Goal: Communication & Community: Answer question/provide support

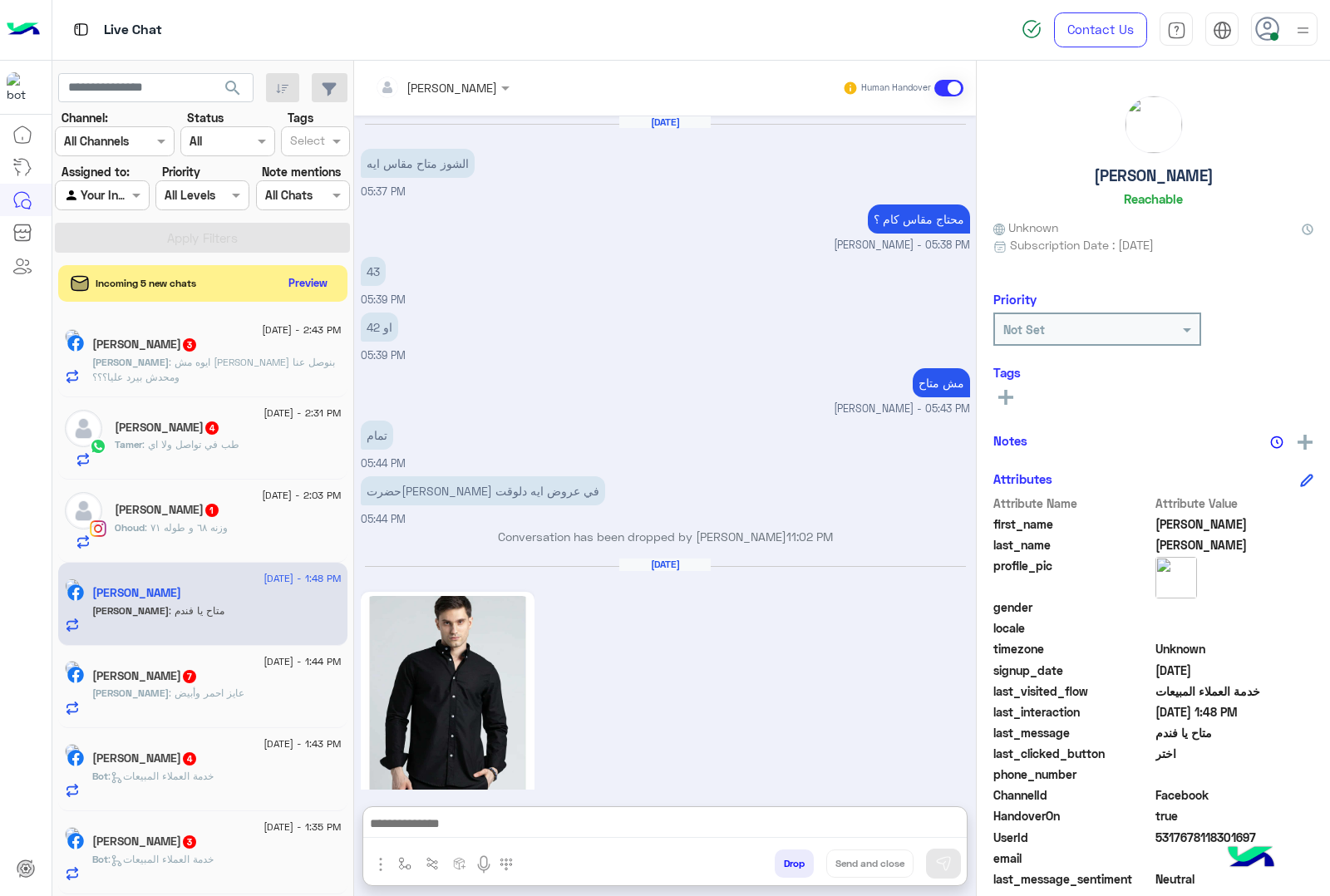
scroll to position [2233, 0]
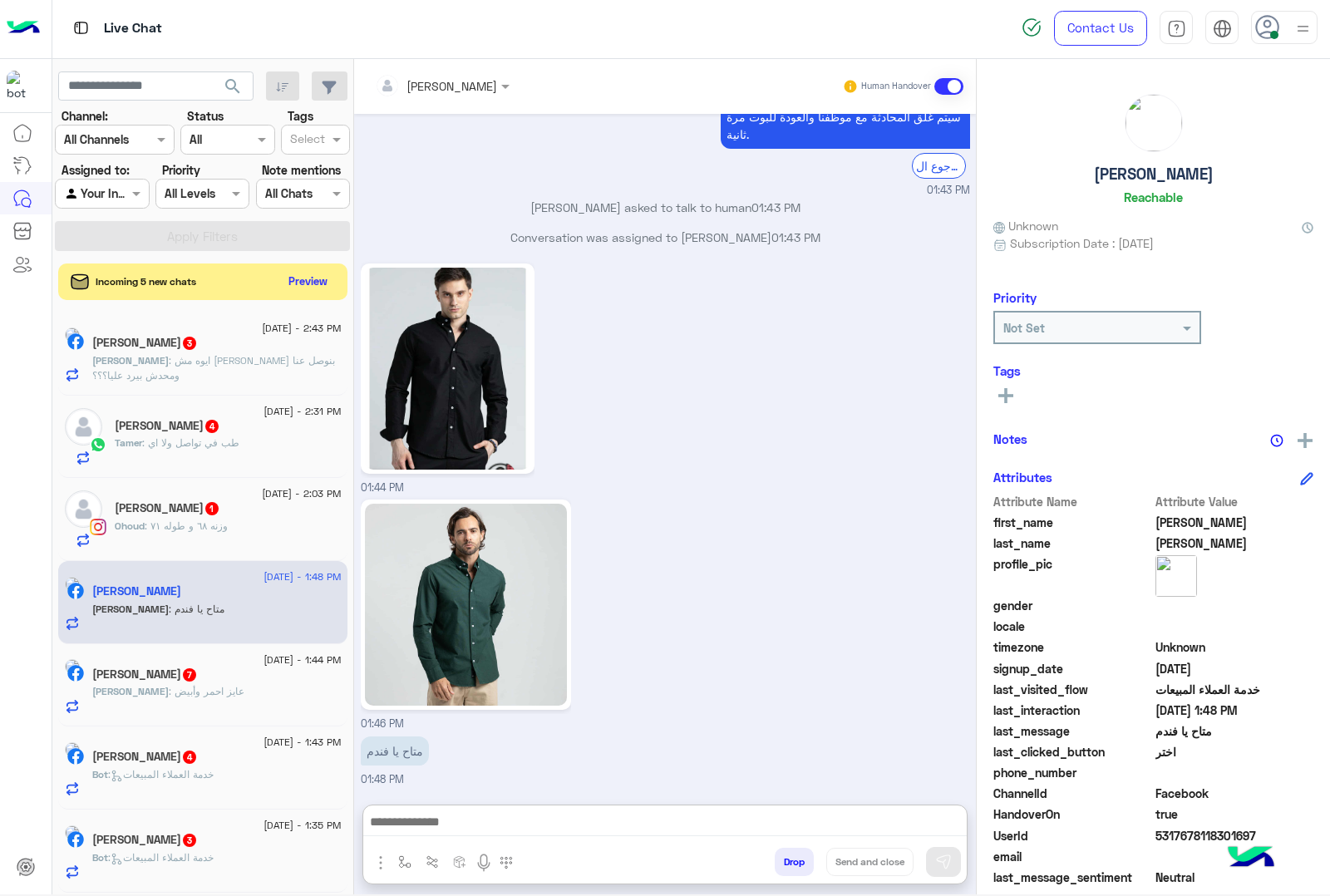
click at [450, 811] on textarea at bounding box center [665, 823] width 604 height 25
click at [292, 270] on button "Preview" at bounding box center [309, 280] width 51 height 22
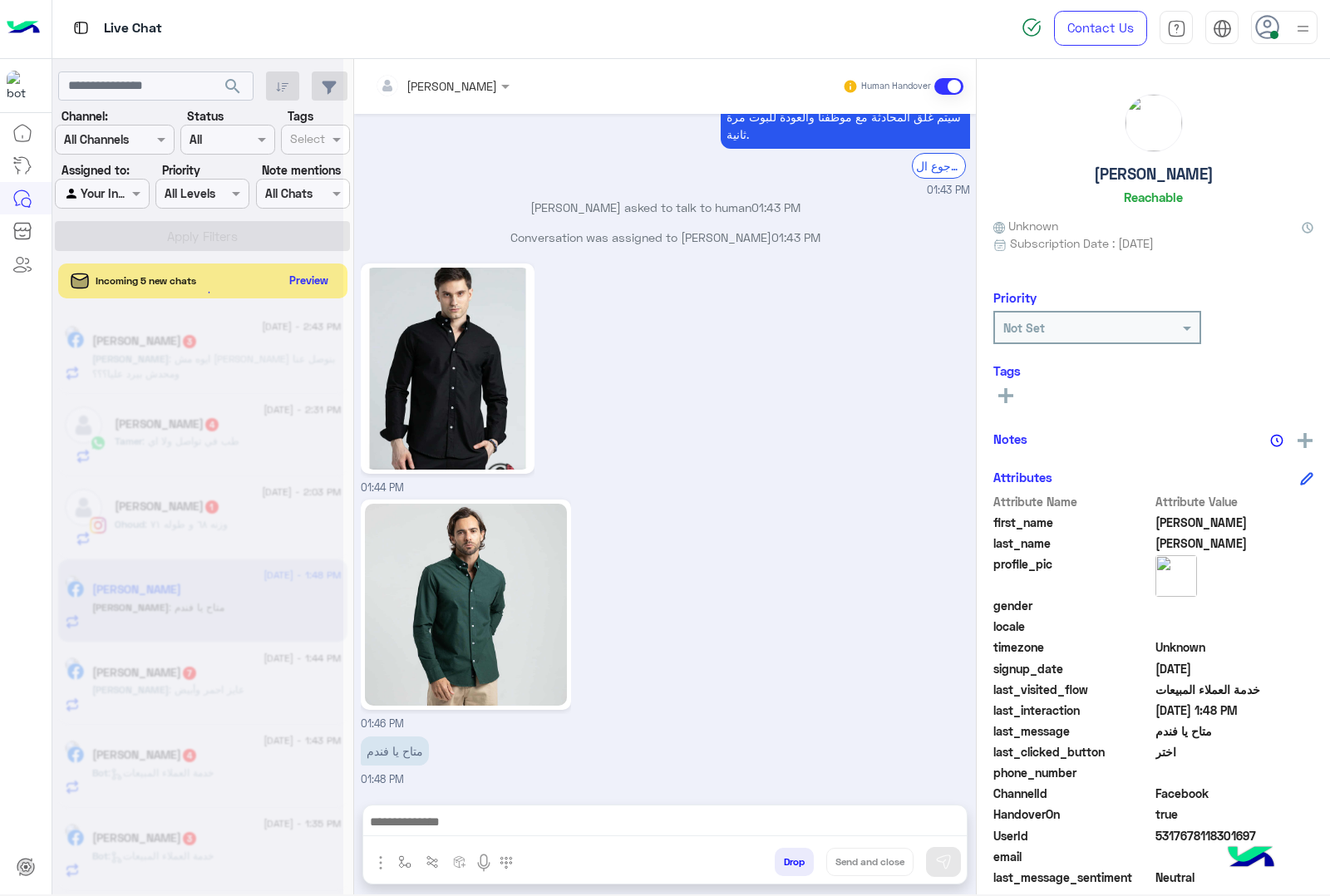
scroll to position [2159, 0]
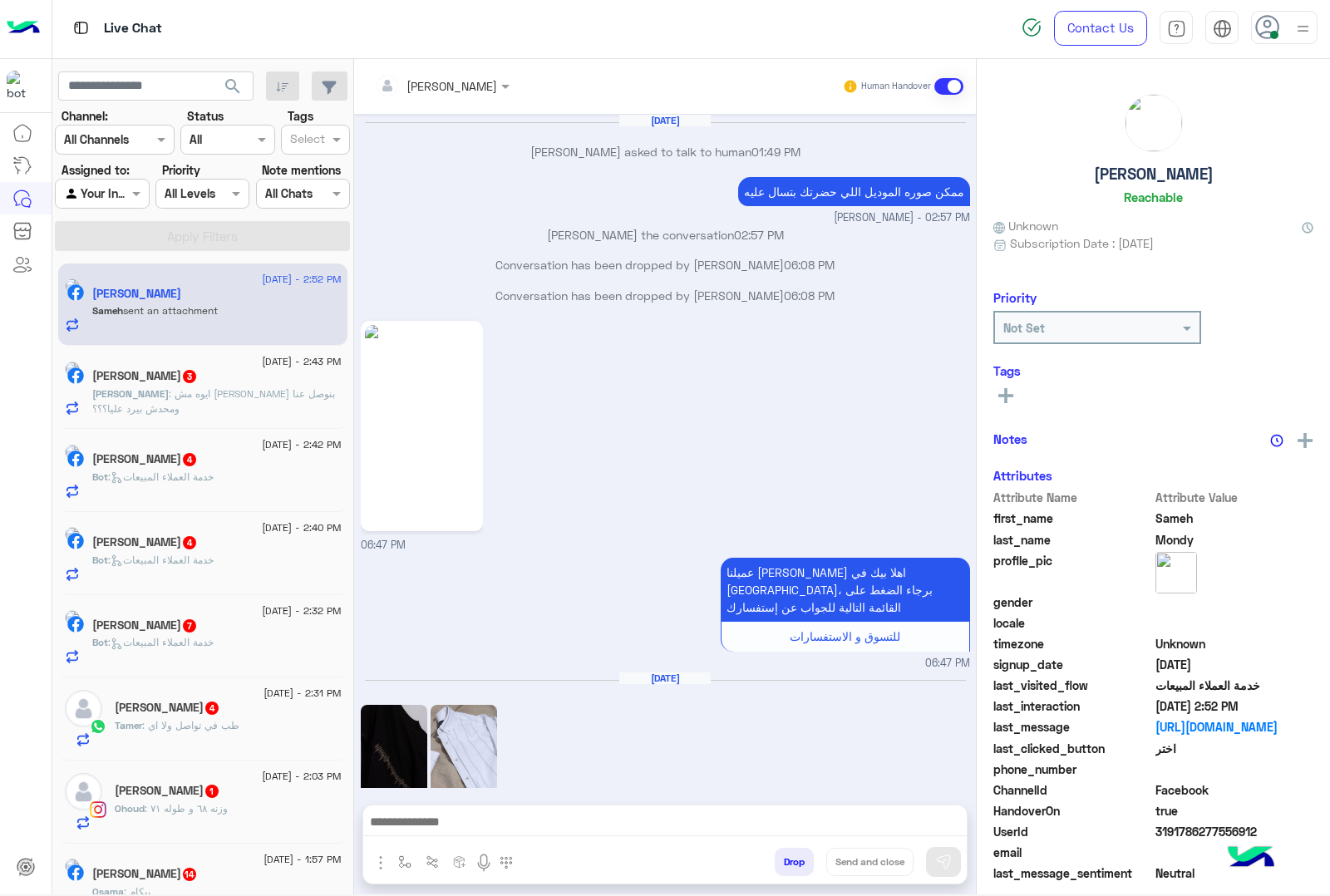
scroll to position [2497, 0]
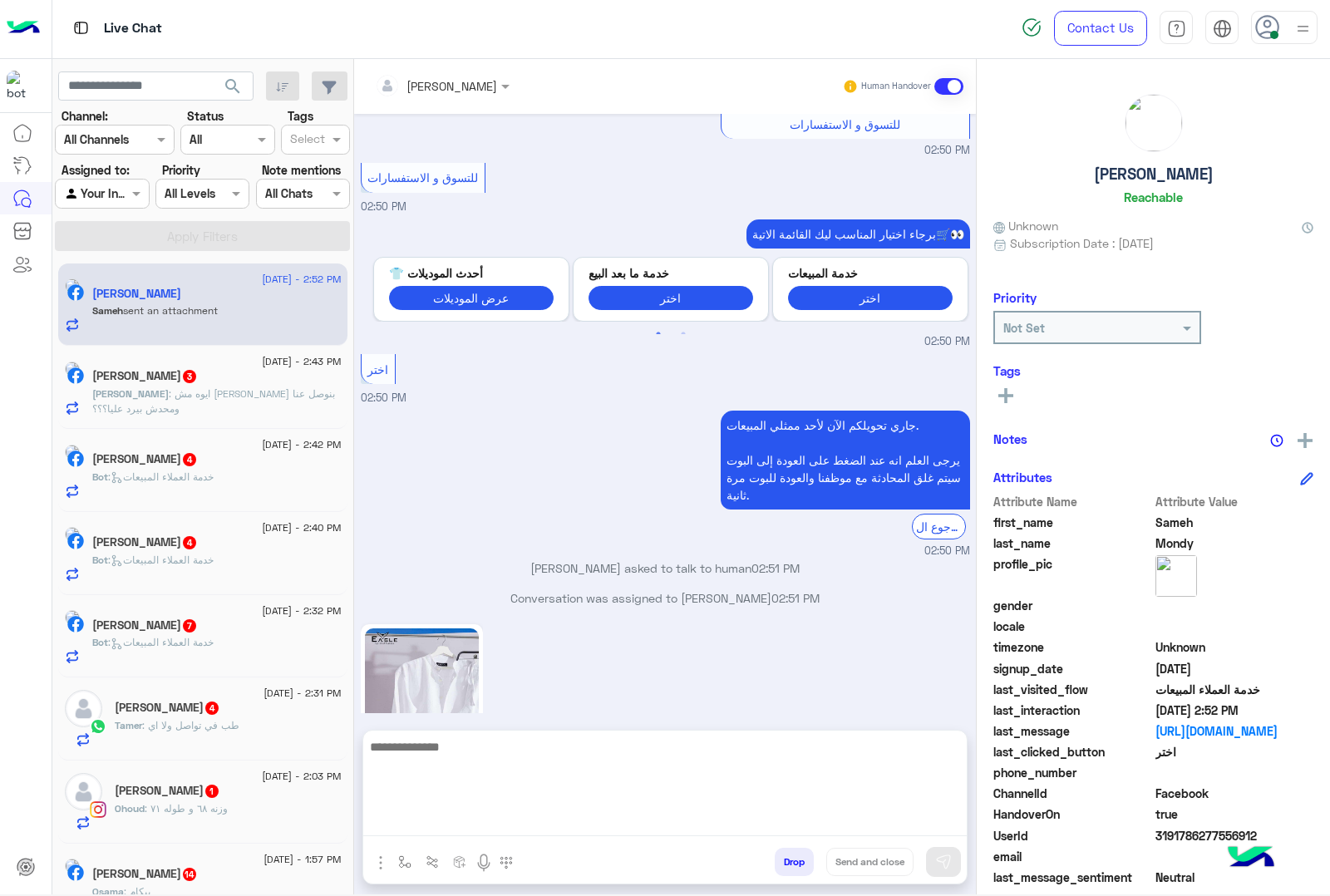
click at [422, 828] on textarea at bounding box center [665, 786] width 604 height 100
type textarea "***"
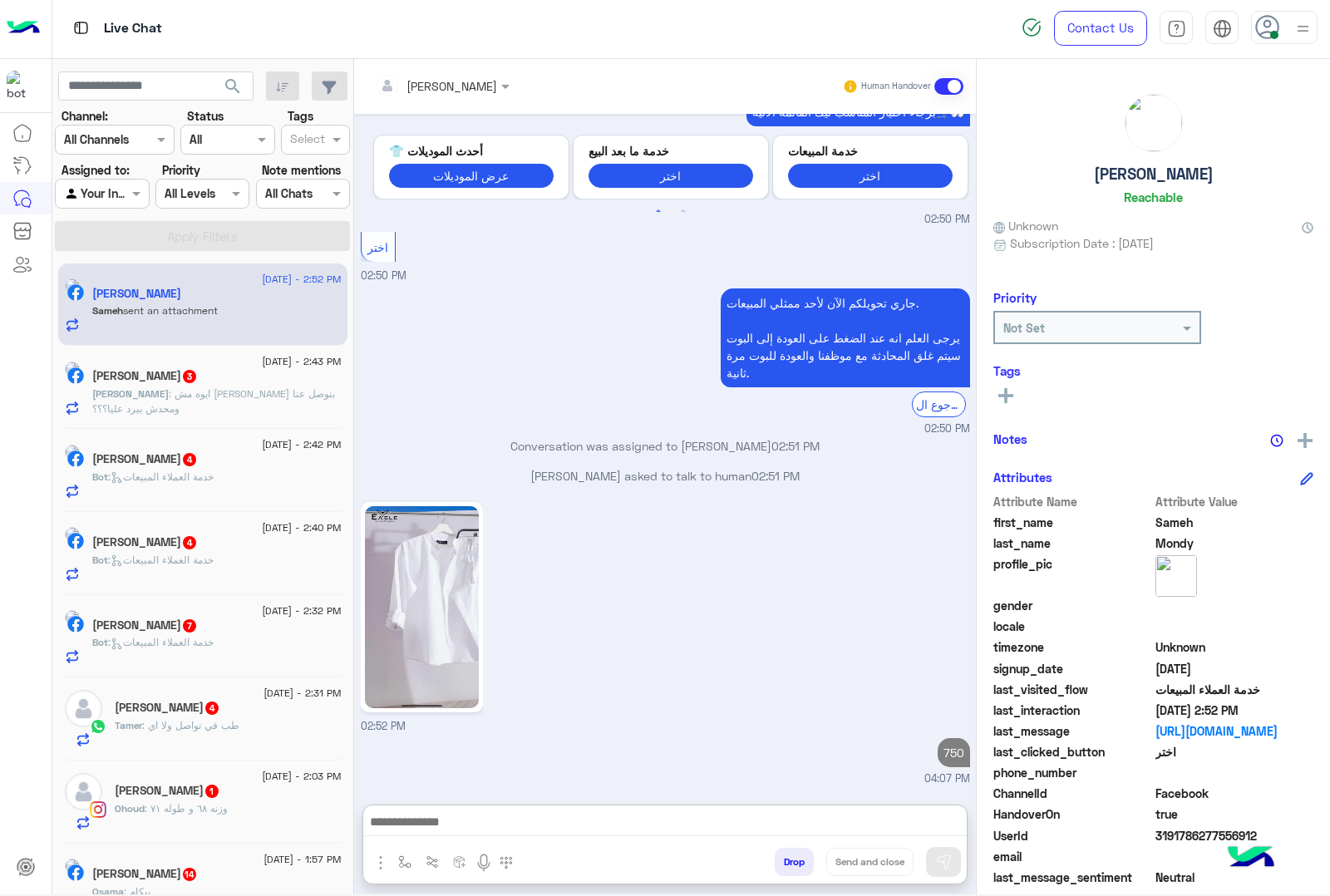
click at [235, 385] on div "[PERSON_NAME] 3" at bounding box center [216, 378] width 249 height 18
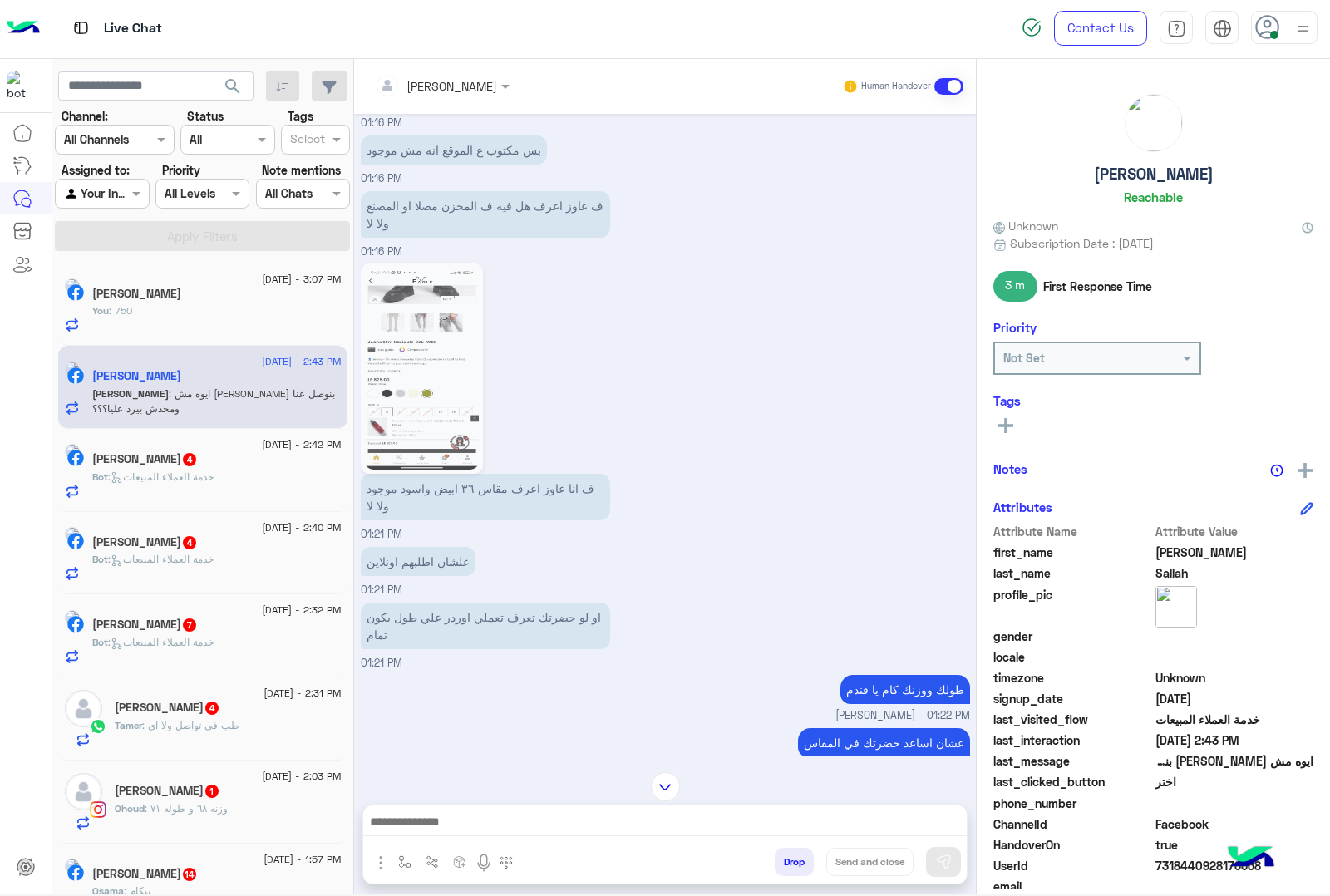
scroll to position [1625, 0]
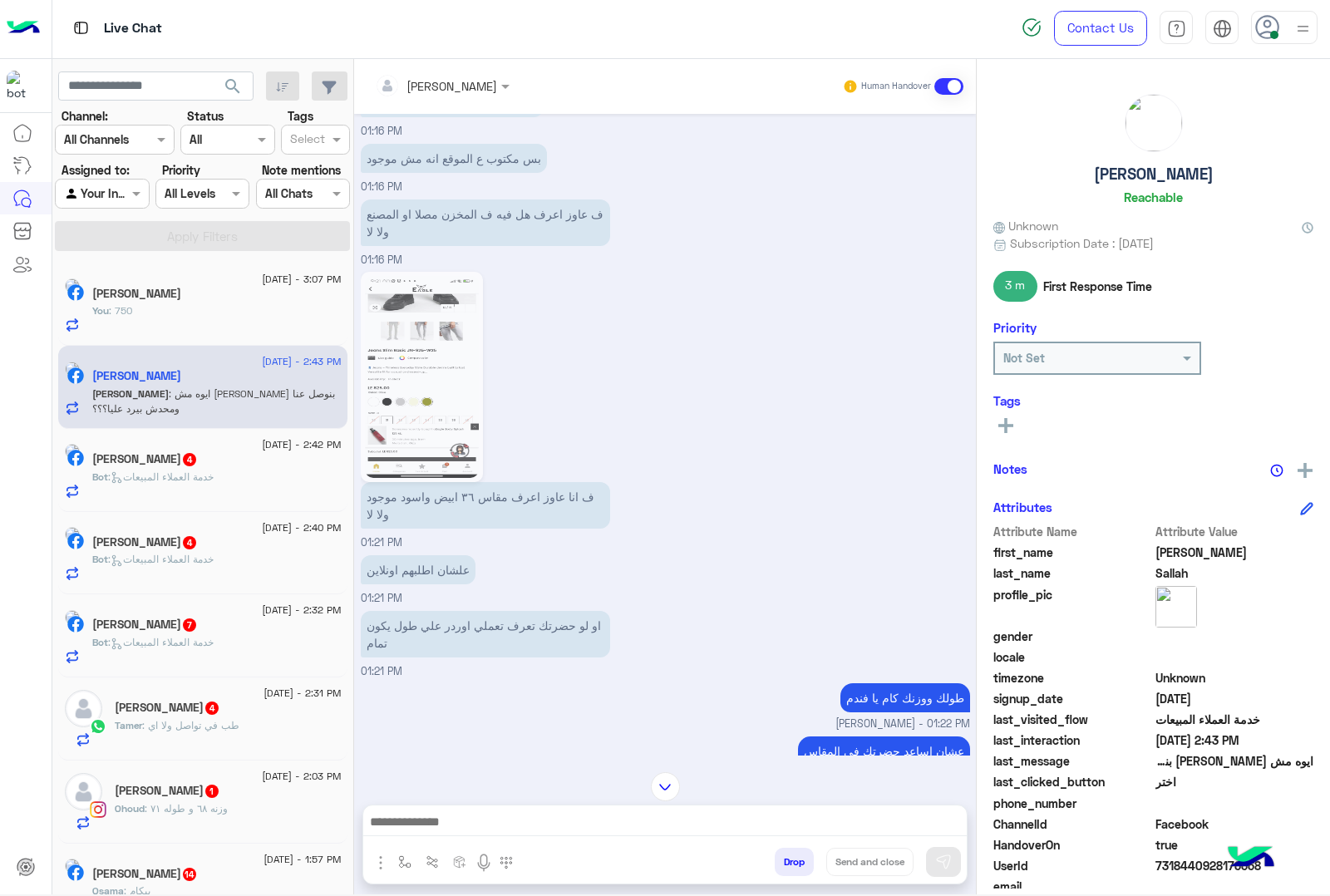
click at [407, 384] on img at bounding box center [422, 377] width 113 height 202
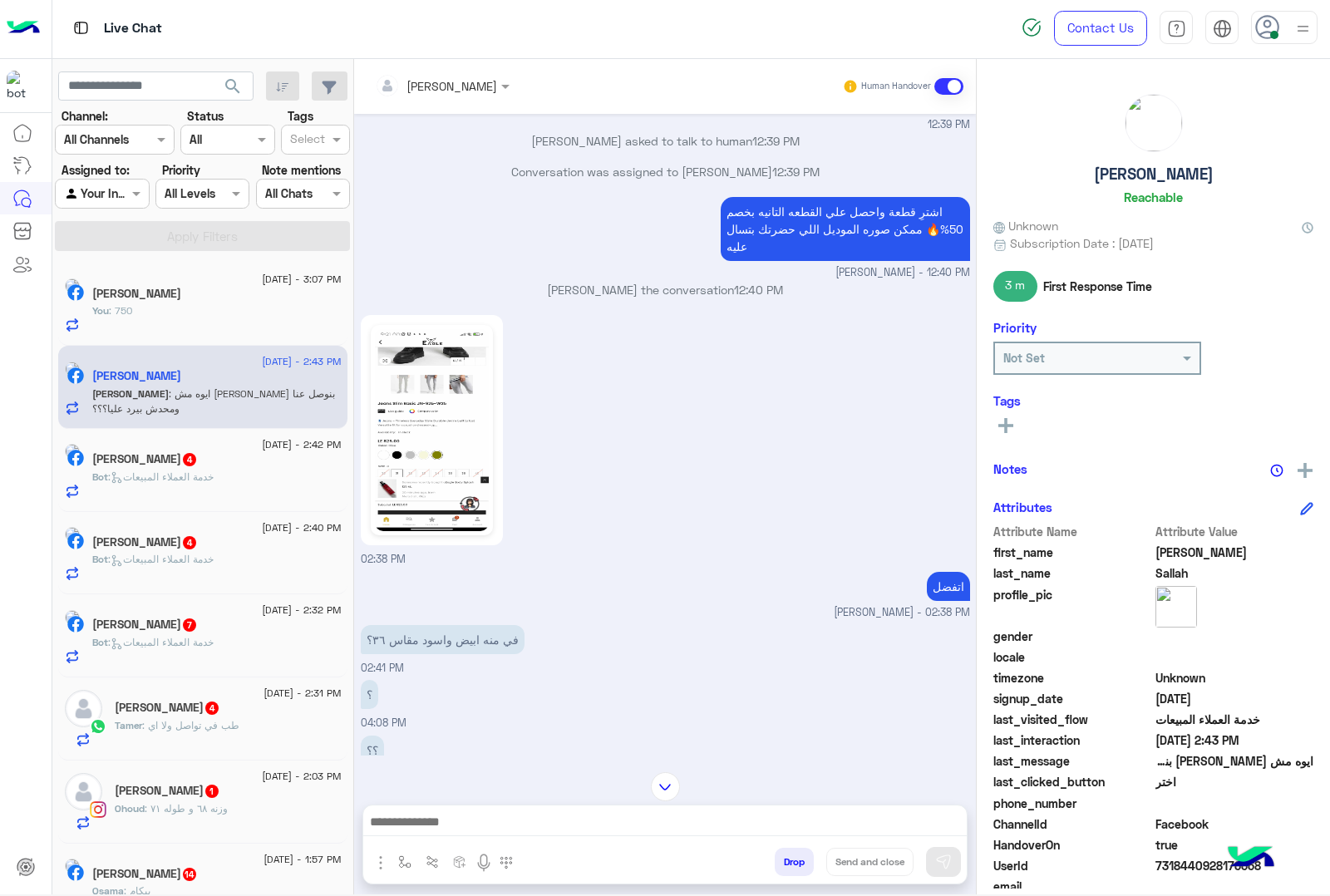
scroll to position [608, 0]
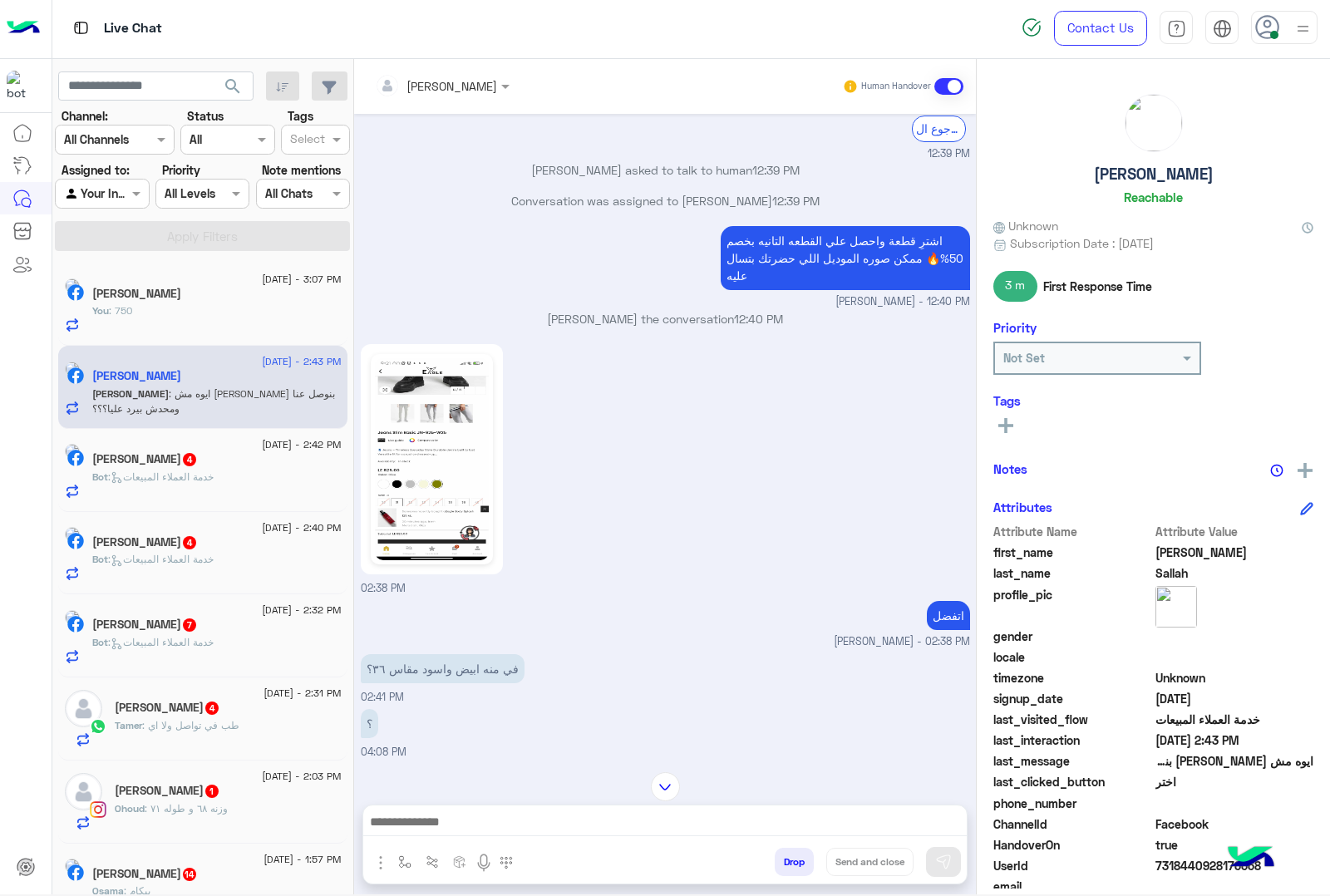
click at [450, 429] on img at bounding box center [432, 459] width 113 height 202
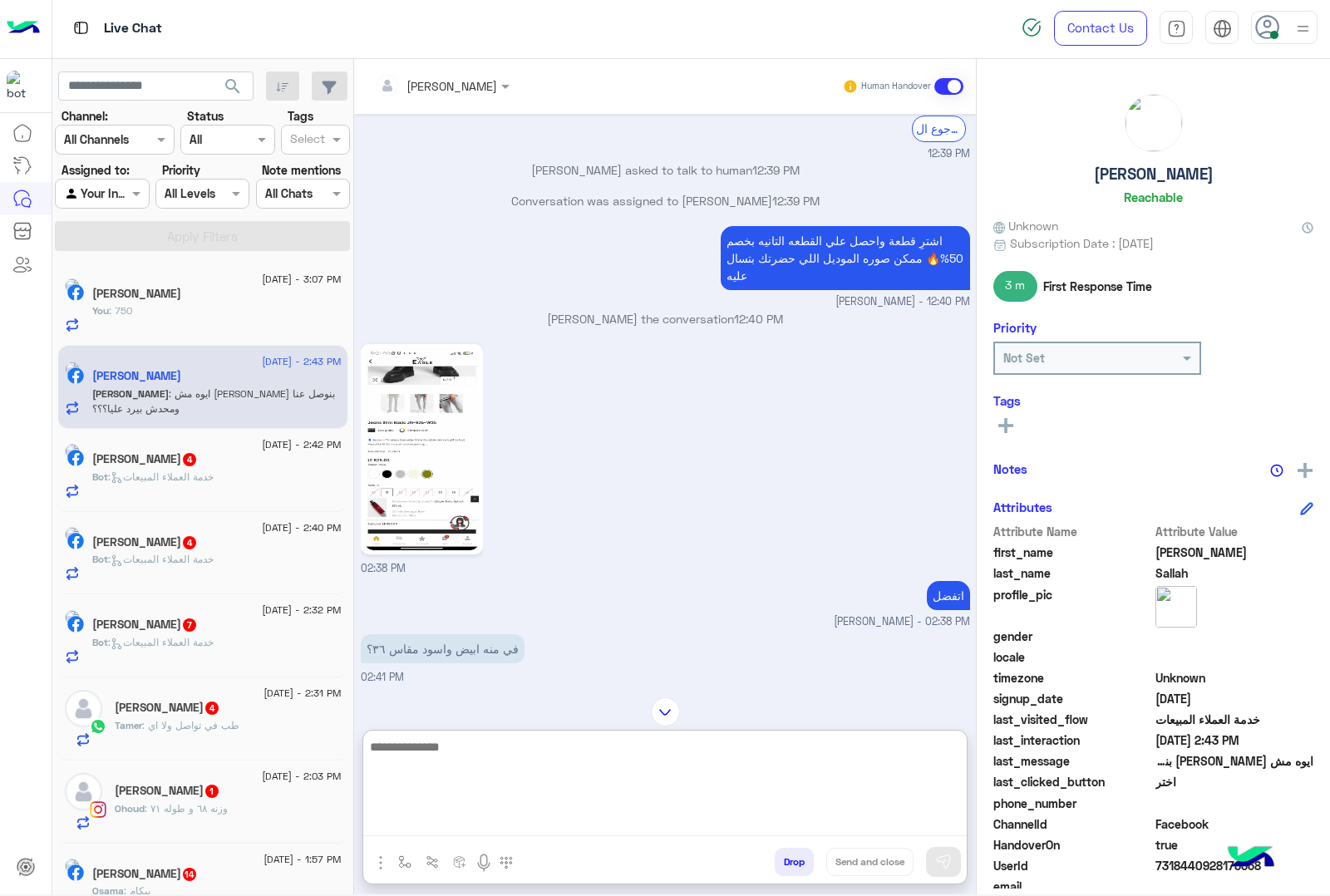
click at [428, 815] on textarea at bounding box center [665, 786] width 604 height 100
type textarea "*"
type textarea "**********"
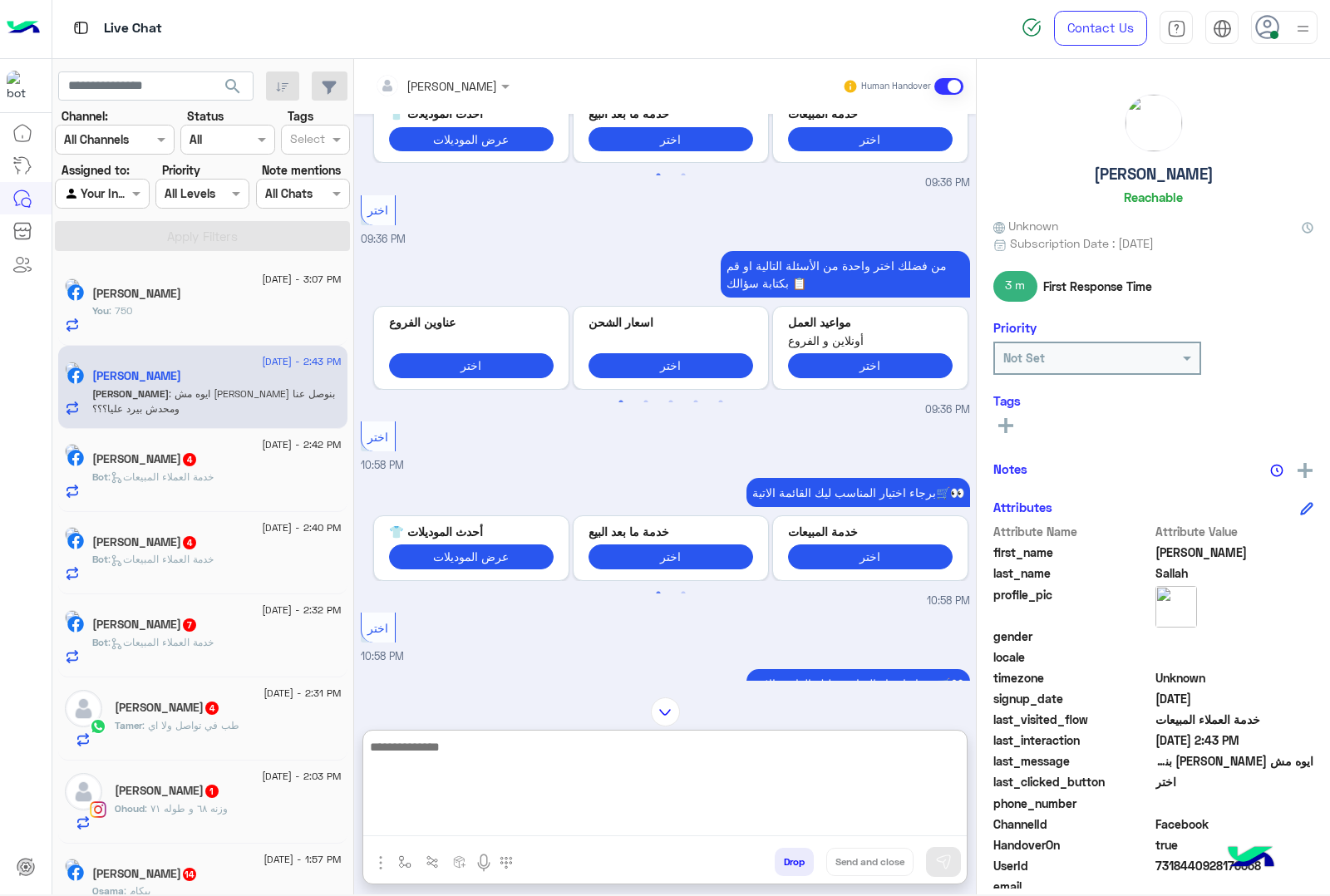
scroll to position [4971, 0]
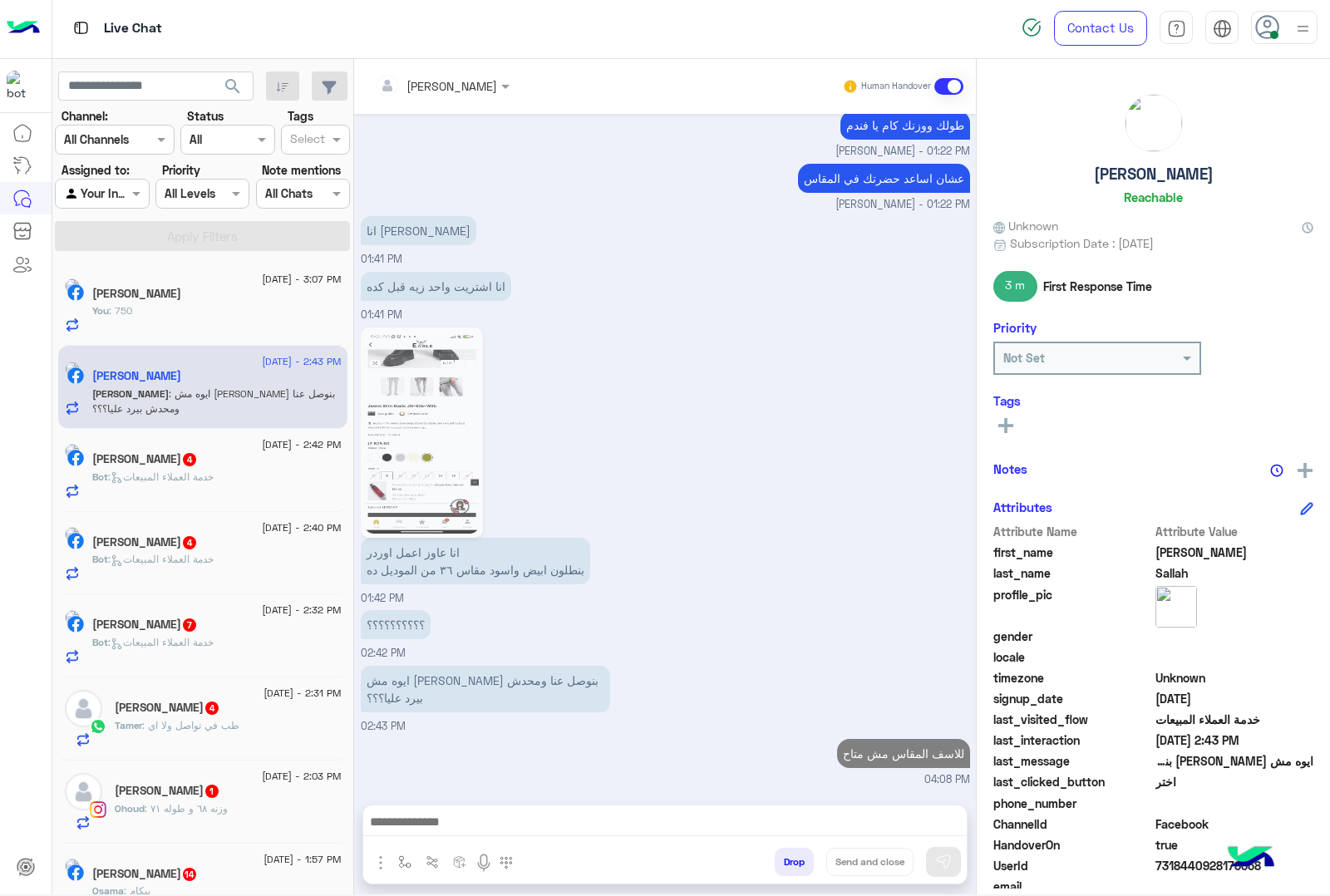
click at [172, 495] on div "Bot : خدمة العملاء المبيعات" at bounding box center [216, 484] width 249 height 29
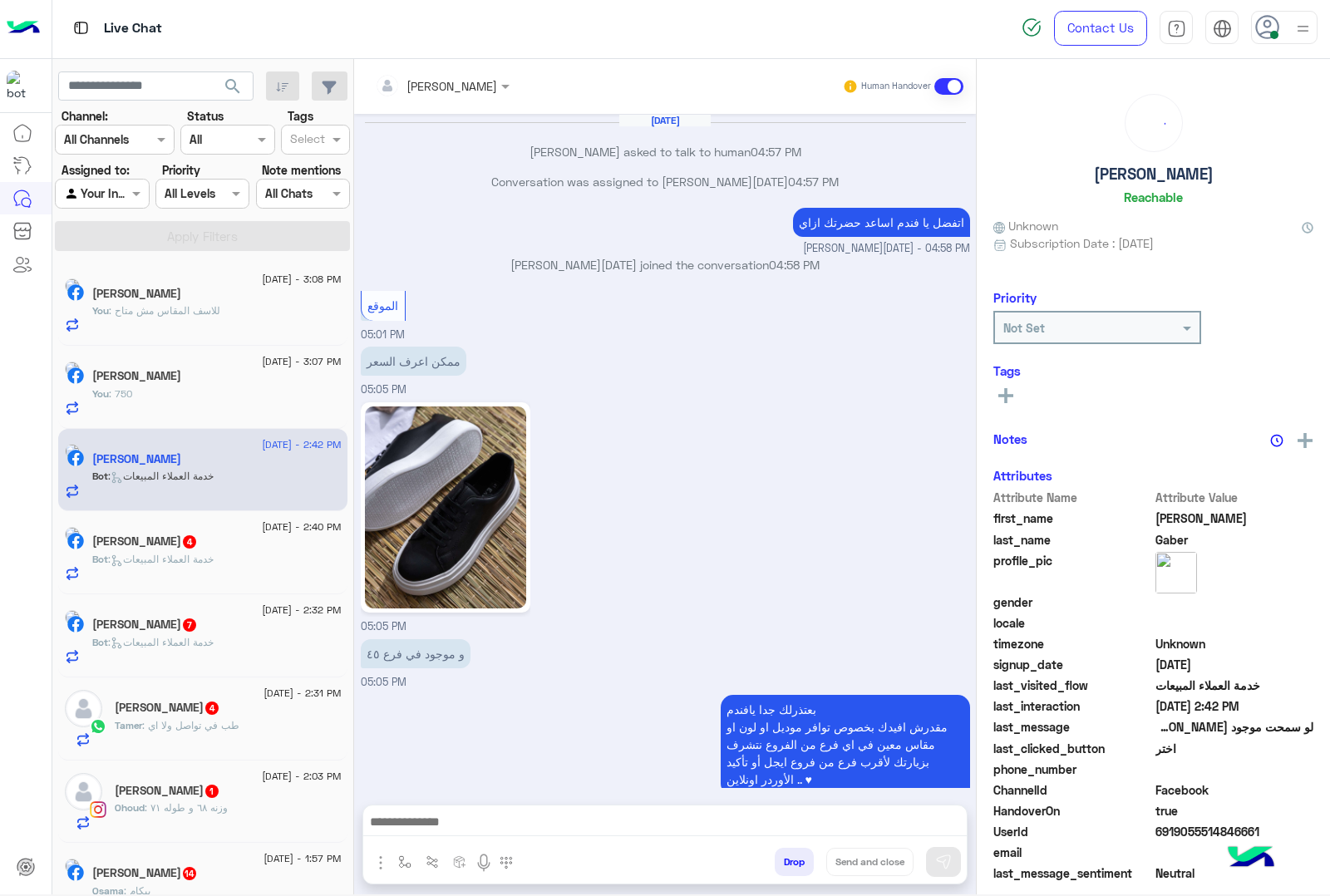
scroll to position [2092, 0]
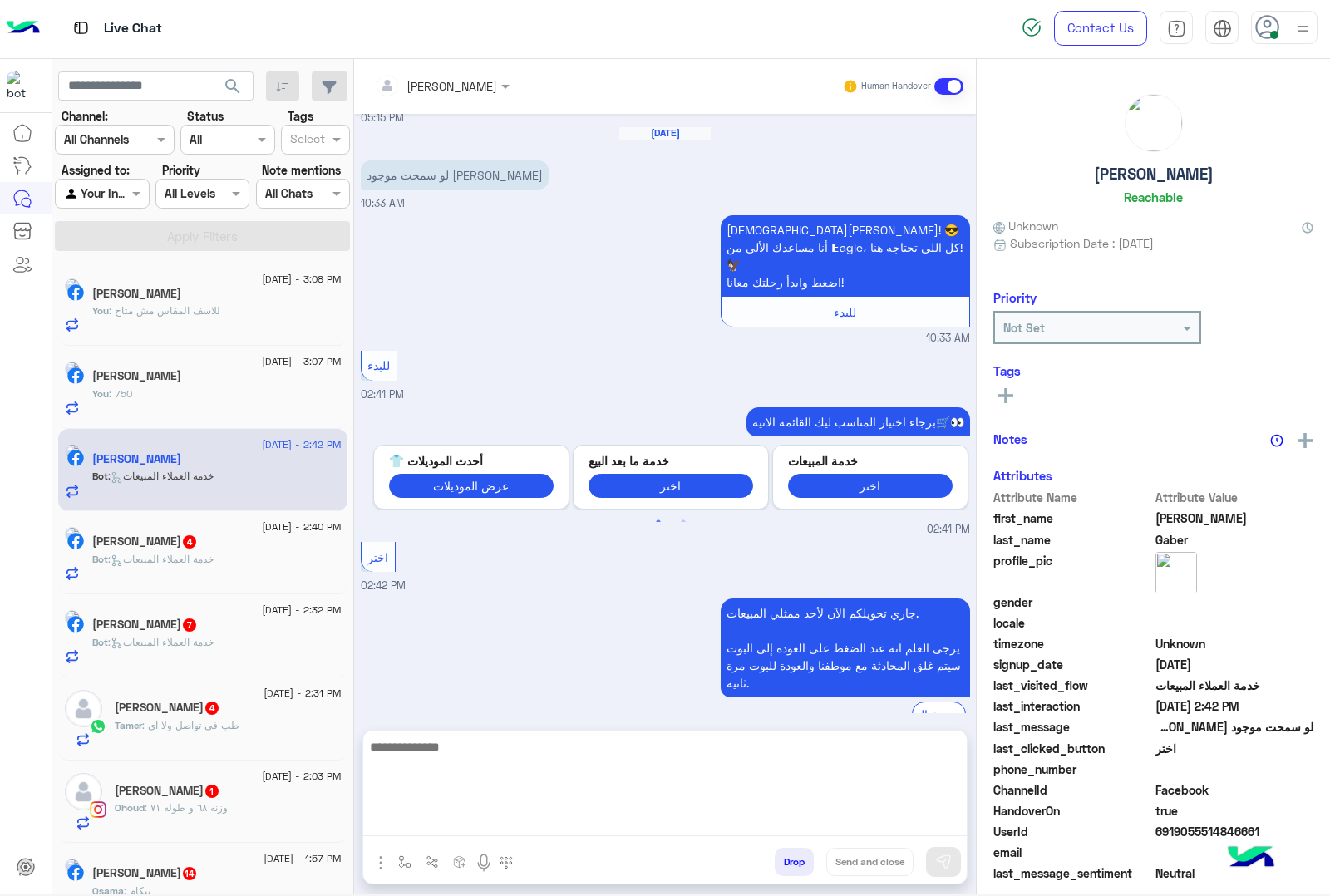
click at [431, 816] on textarea at bounding box center [665, 786] width 604 height 100
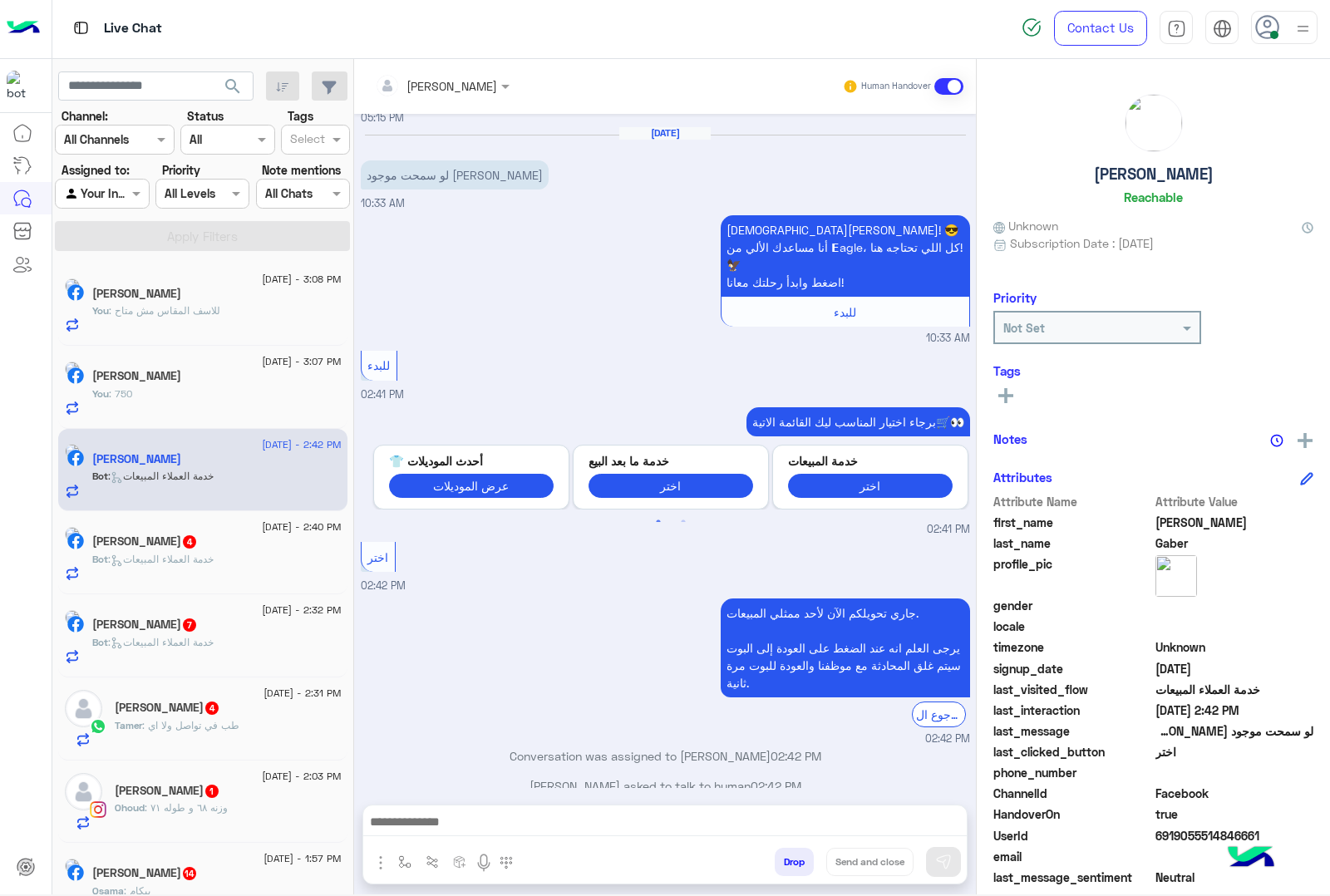
click at [503, 303] on div "[DEMOGRAPHIC_DATA][PERSON_NAME]! 😎 أنا مساعدك الألي من 𝗘agle، كل اللي تحتاجه هن…" at bounding box center [665, 278] width 609 height 136
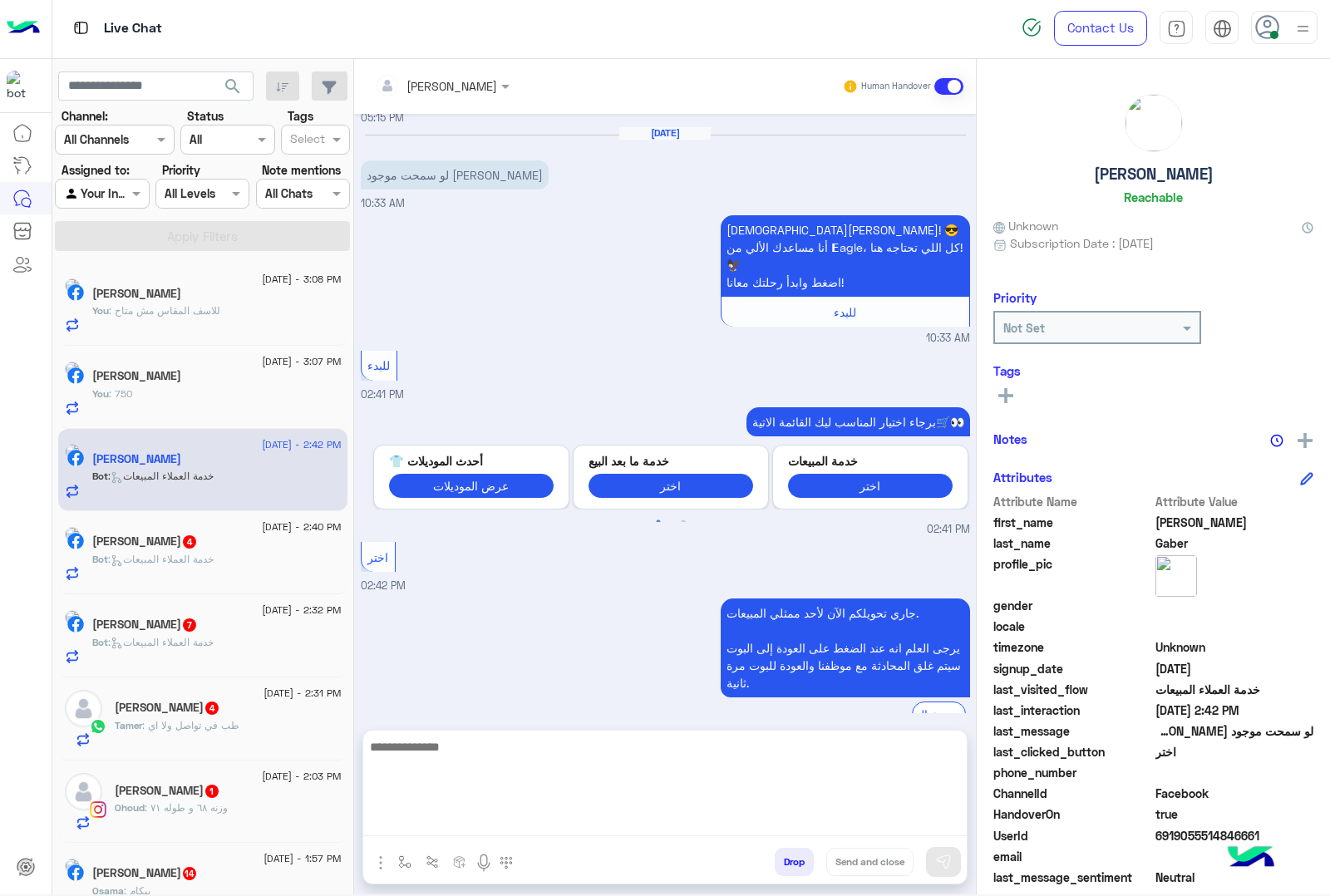
click at [512, 832] on textarea at bounding box center [665, 786] width 604 height 100
paste textarea "**********"
type textarea "**********"
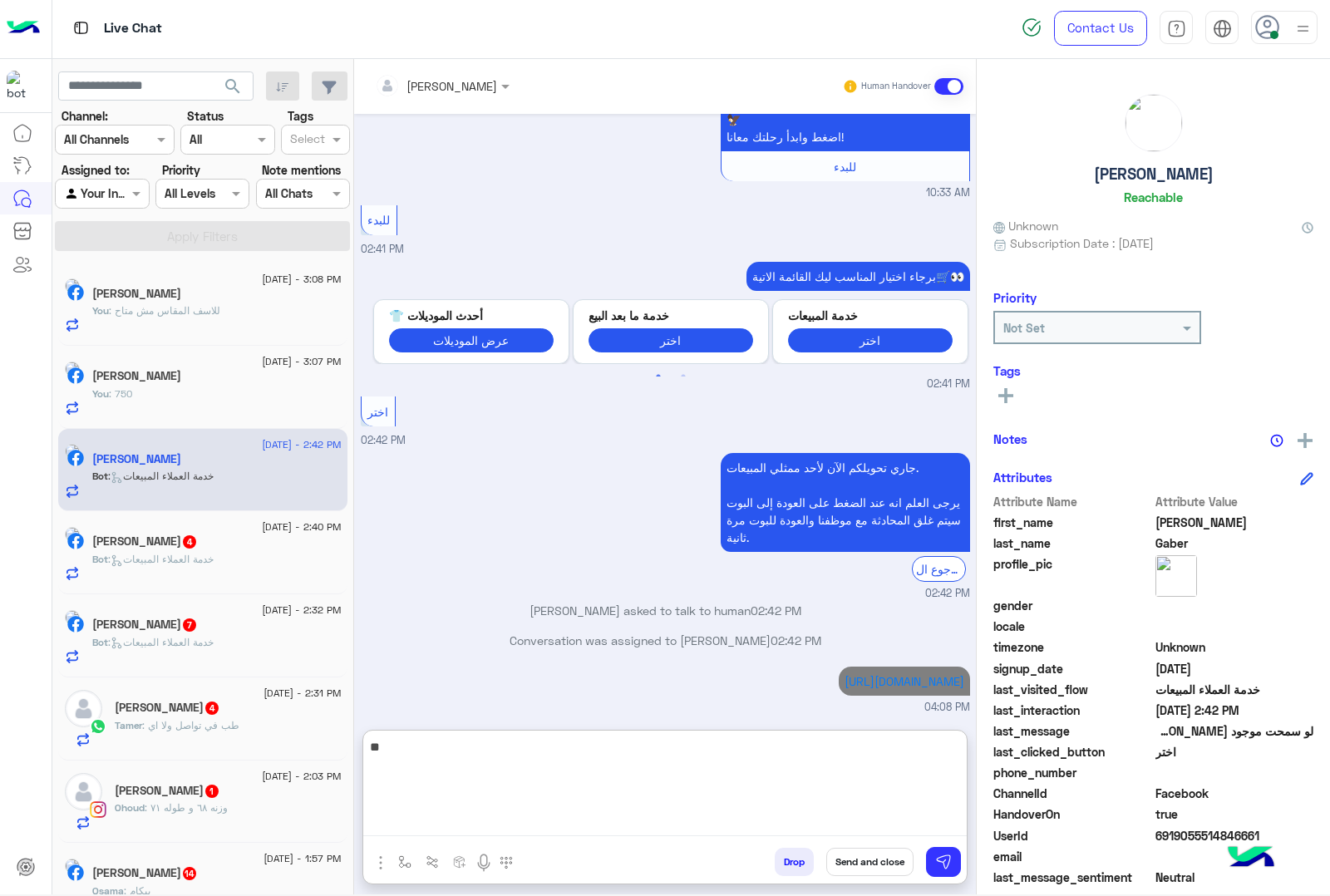
type textarea "*"
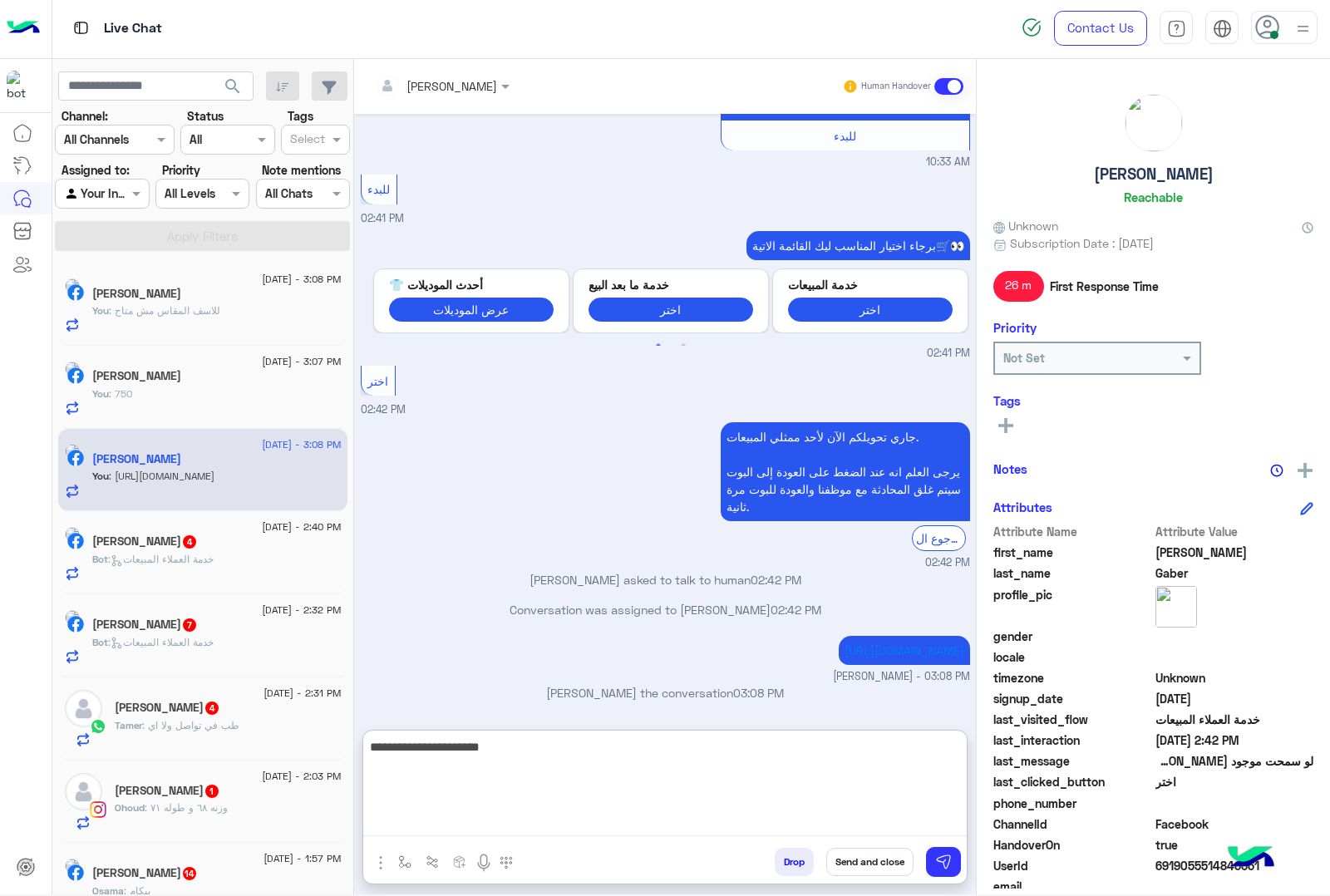
type textarea "**********"
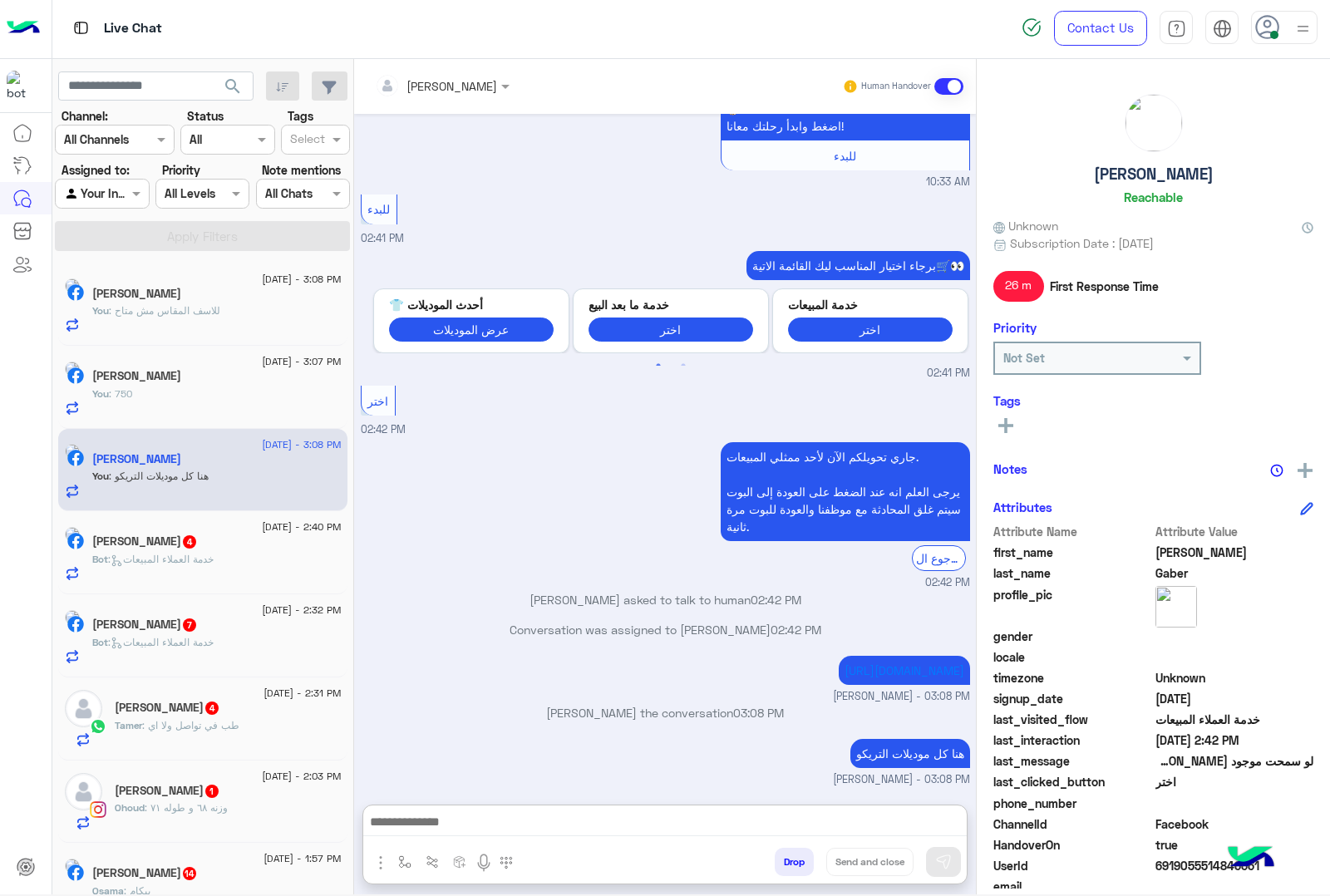
click at [214, 554] on span ": خدمة العملاء المبيعات" at bounding box center [160, 558] width 106 height 12
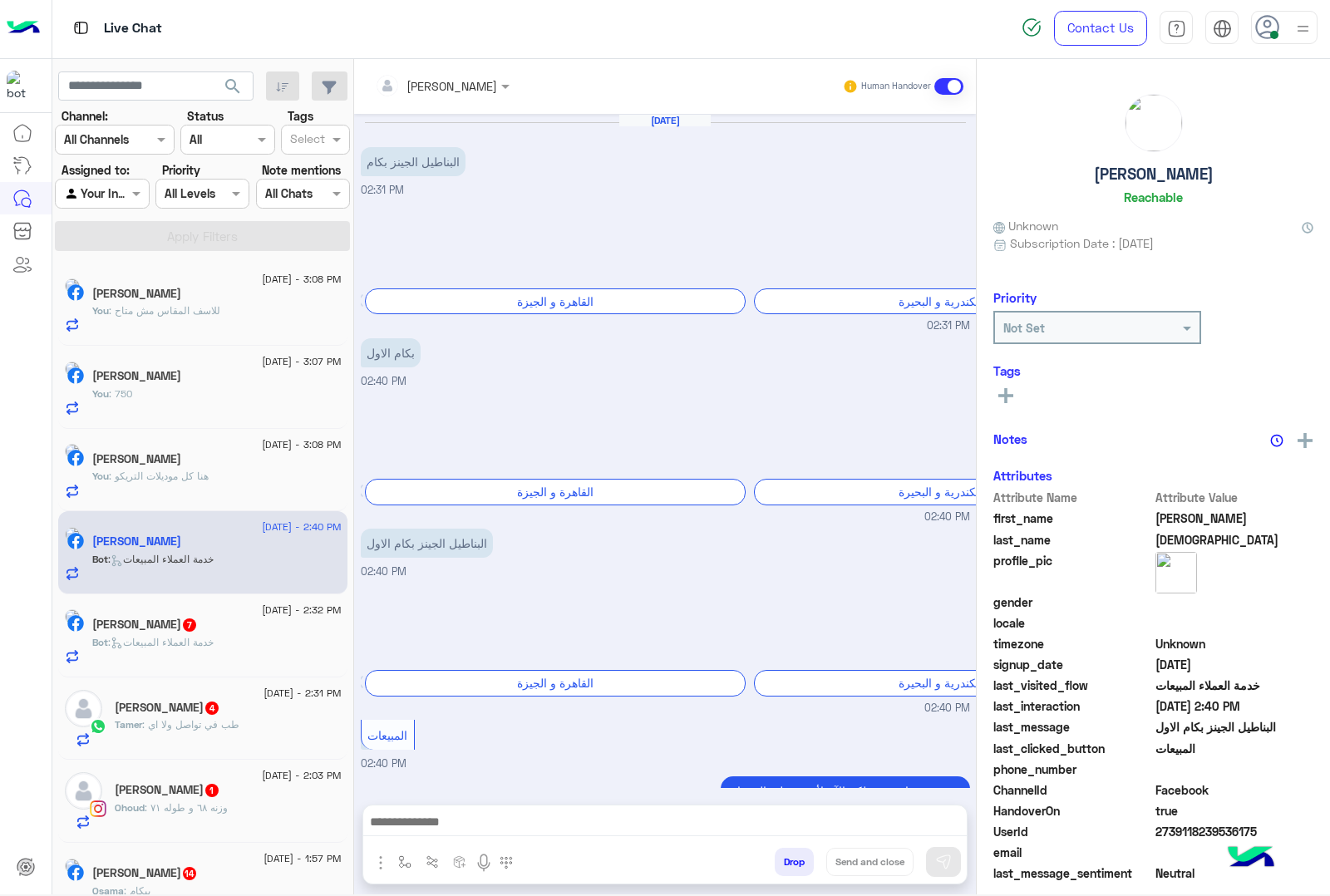
scroll to position [214, 0]
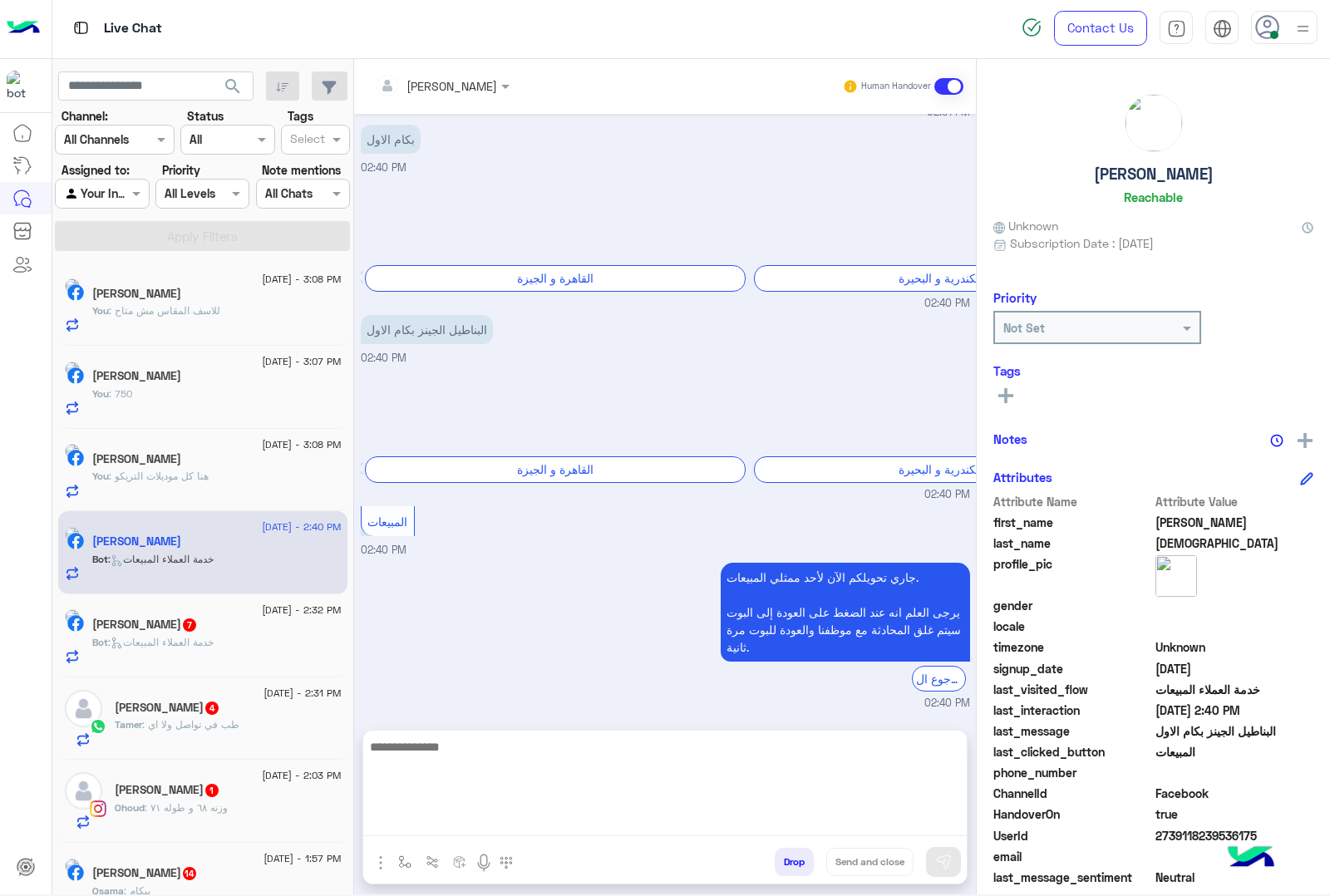
click at [458, 828] on textarea at bounding box center [665, 786] width 604 height 100
paste textarea "**********"
type textarea "**********"
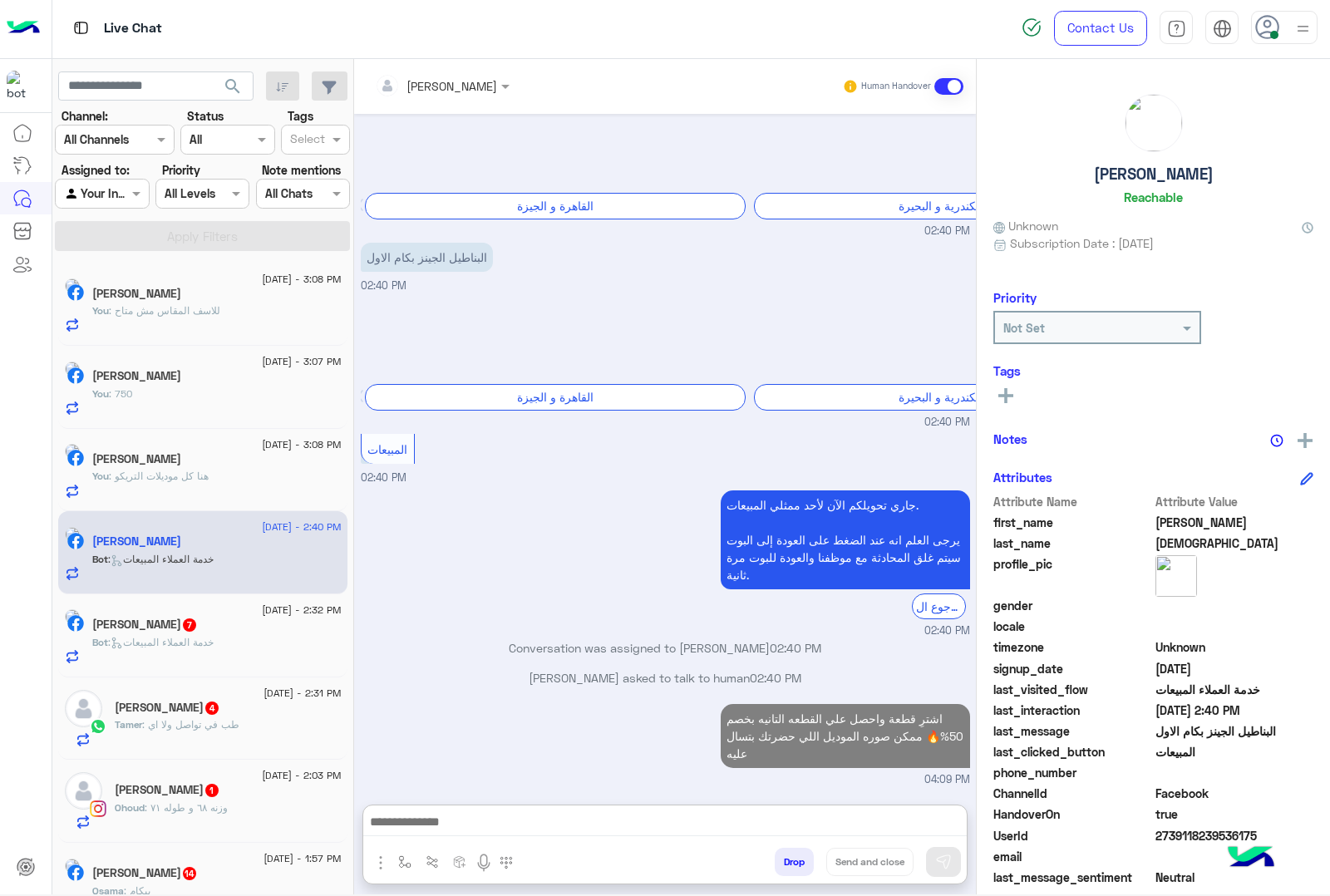
click at [175, 644] on span ": خدمة العملاء المبيعات" at bounding box center [160, 642] width 106 height 12
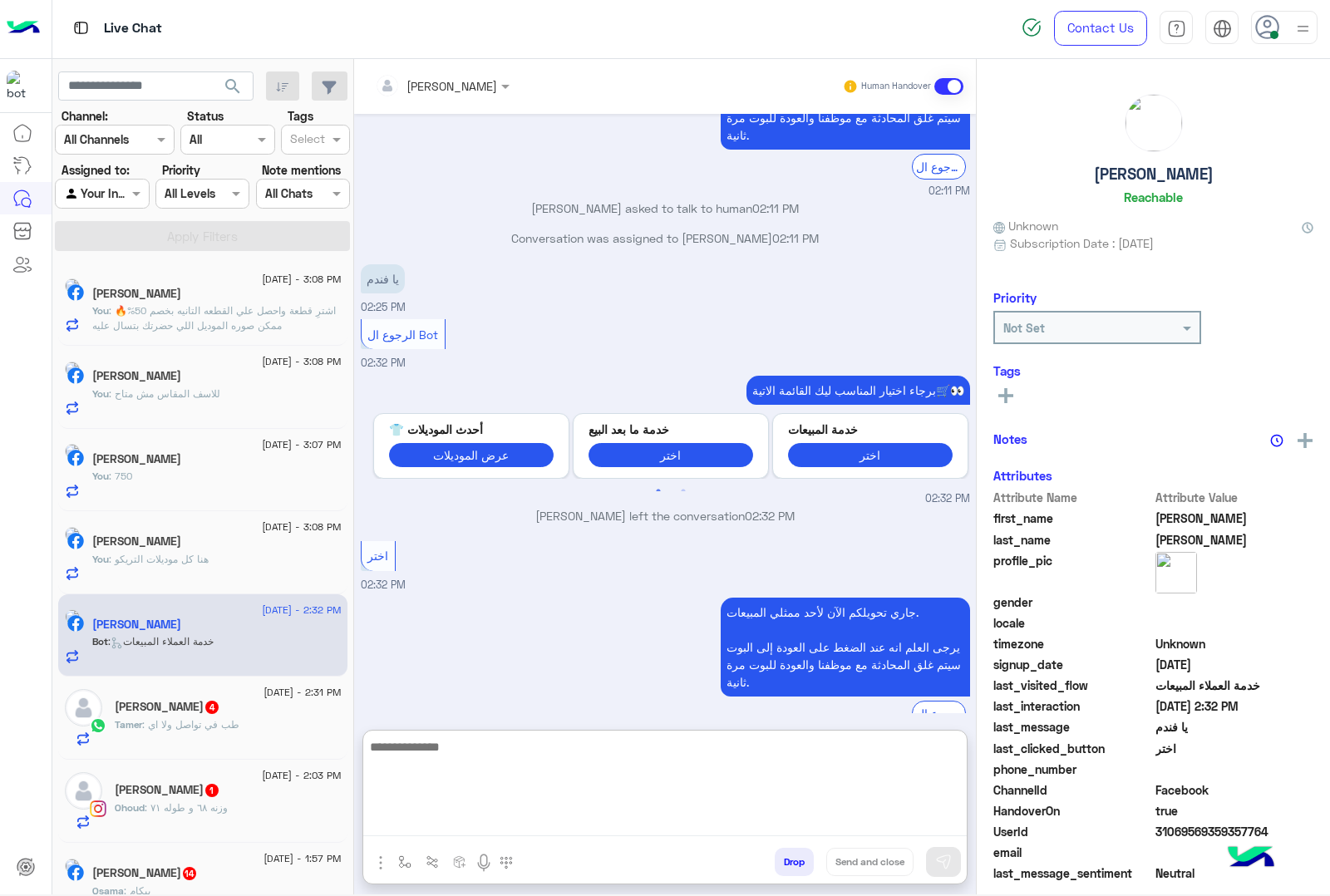
click at [409, 825] on textarea at bounding box center [665, 786] width 604 height 100
paste textarea "**********"
type textarea "**********"
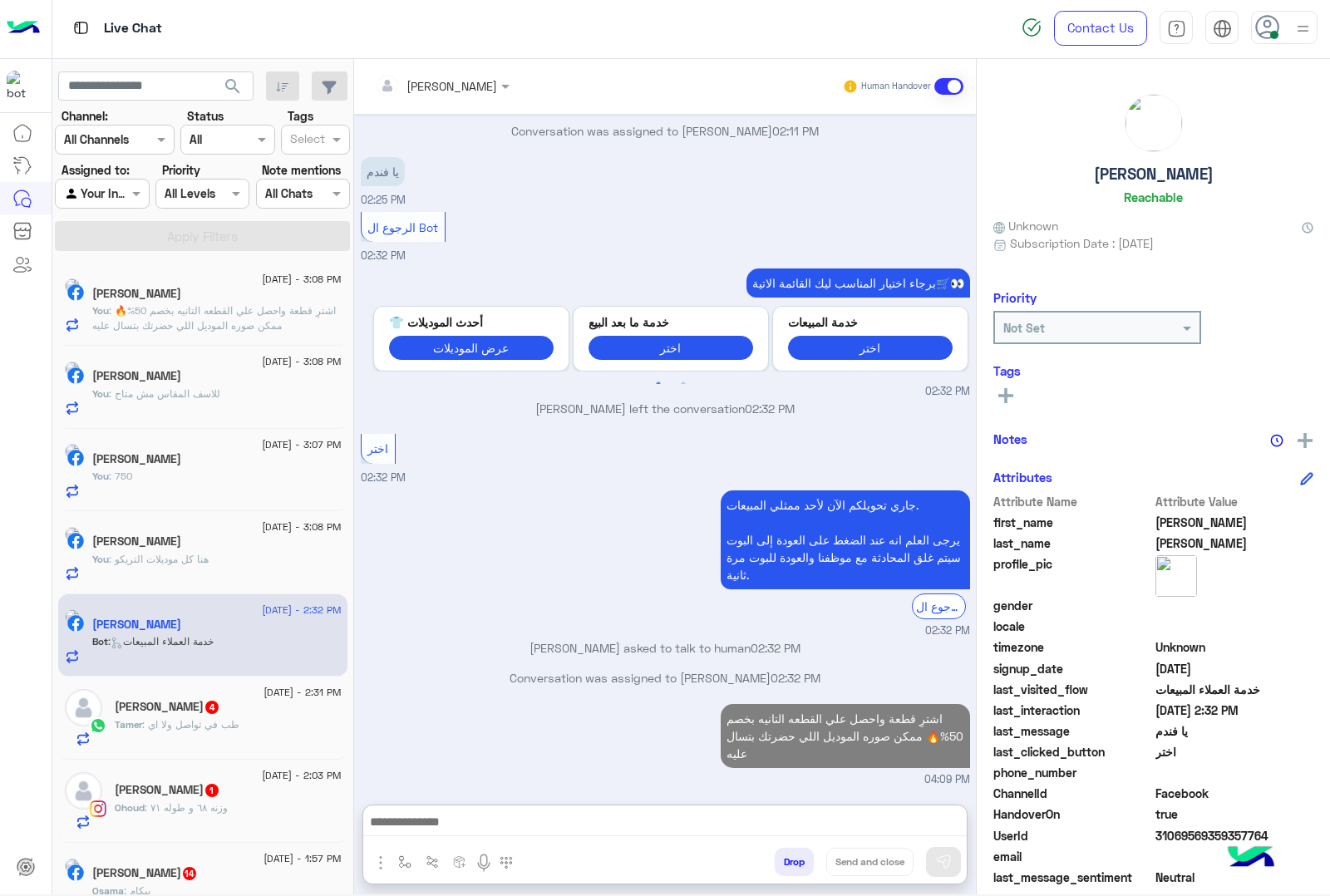
click at [216, 741] on div "Tamer : طب في تواصل ولا اي" at bounding box center [228, 731] width 227 height 29
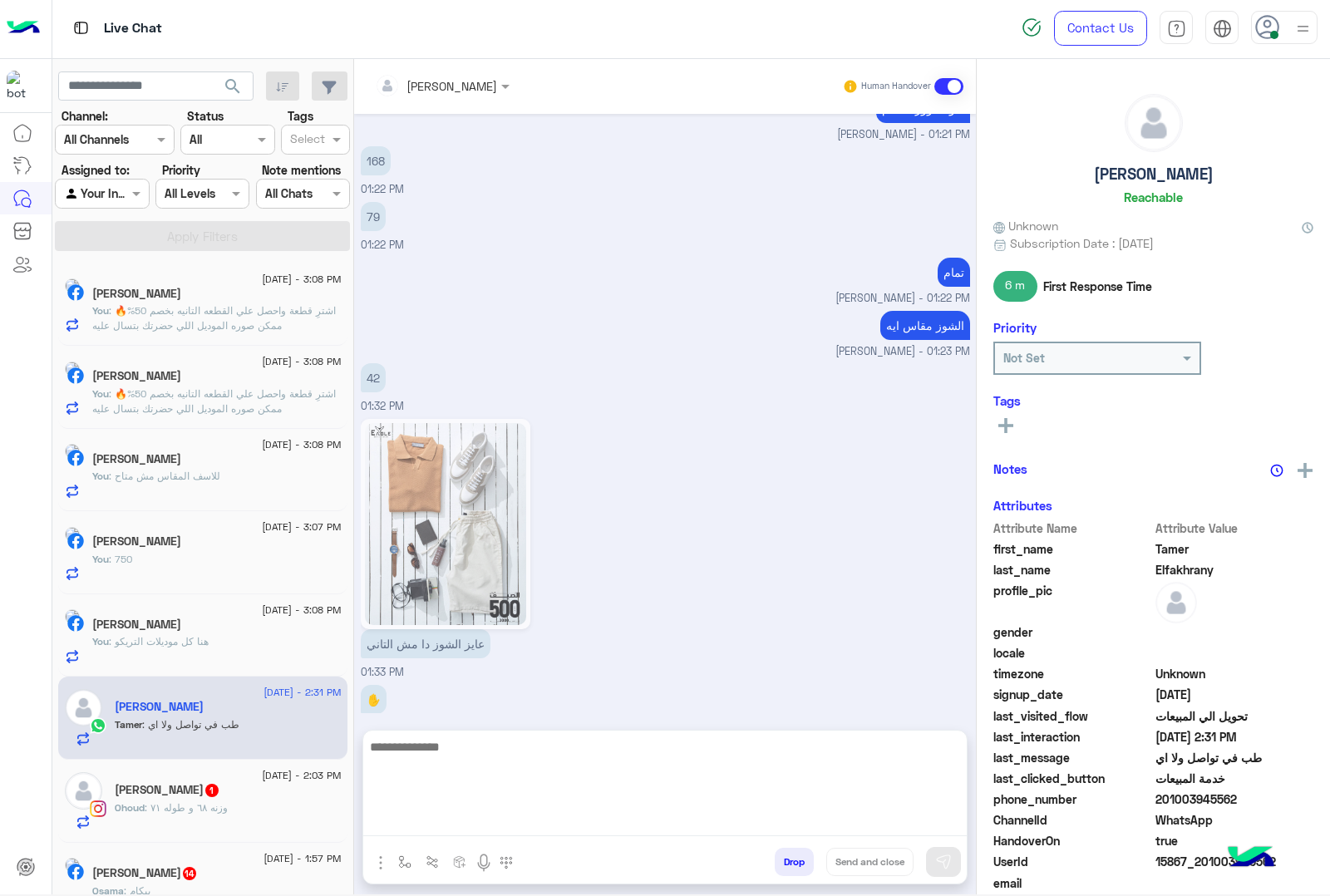
click at [479, 817] on textarea at bounding box center [665, 786] width 604 height 100
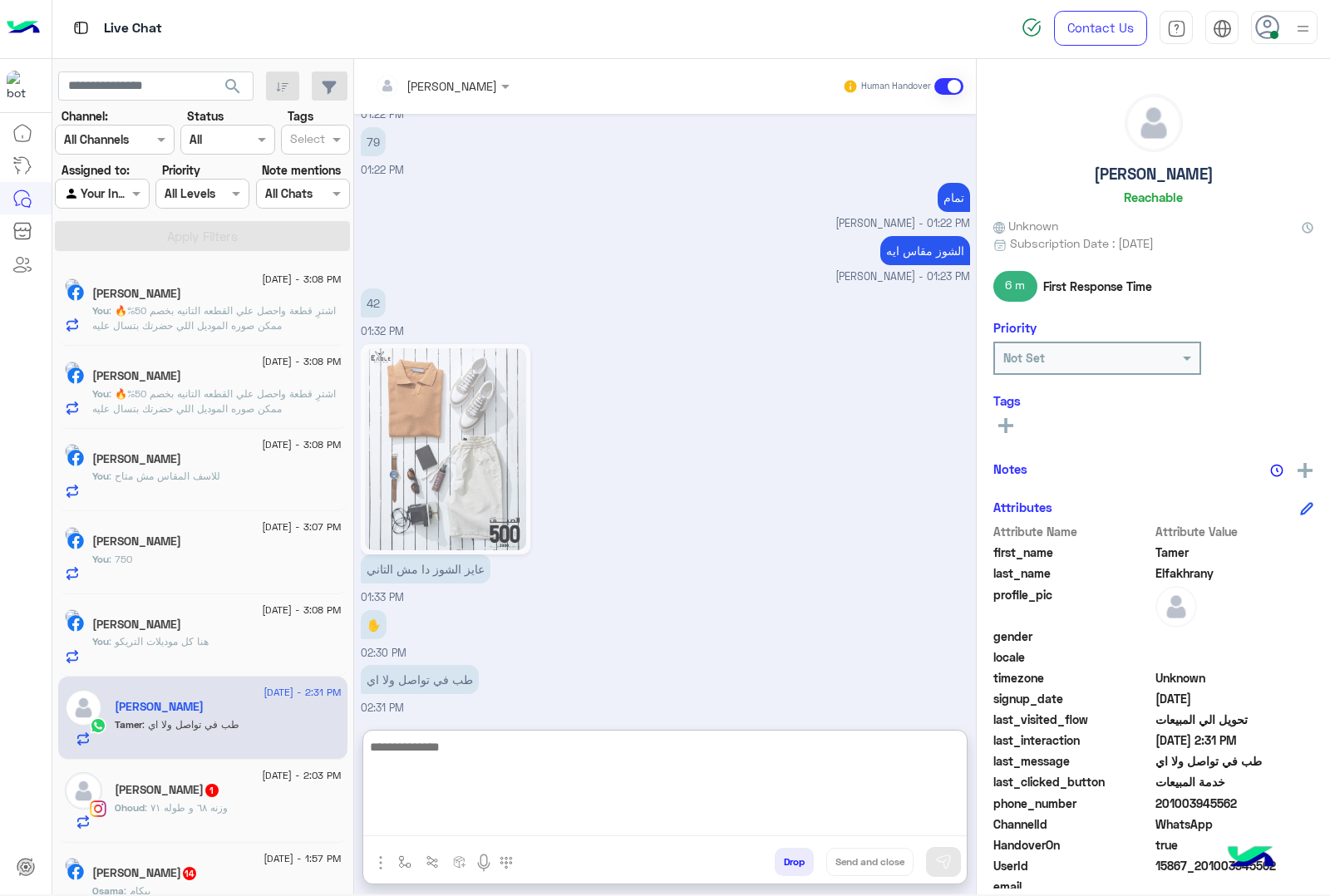
scroll to position [1899, 0]
type textarea "**********"
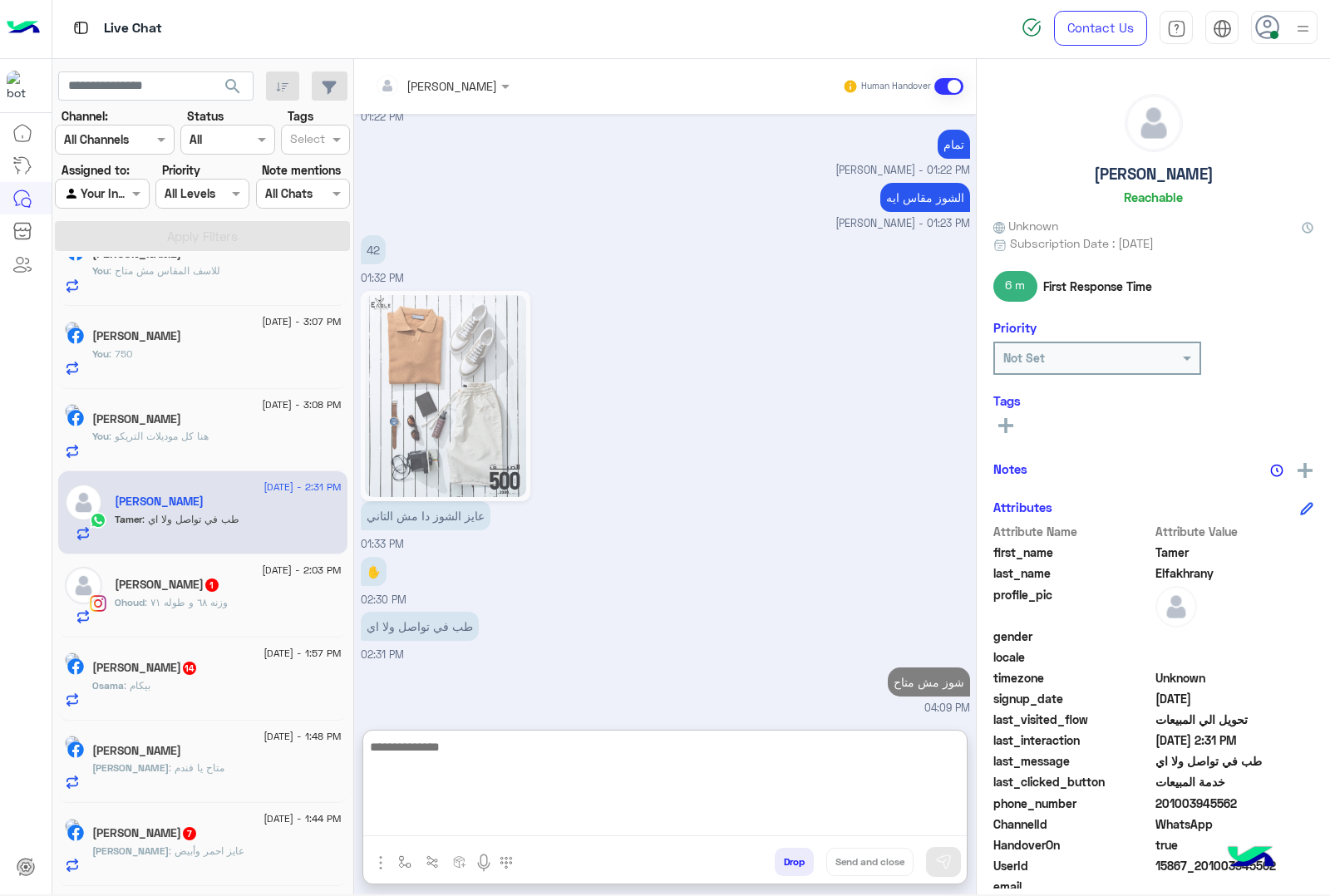
scroll to position [207, 0]
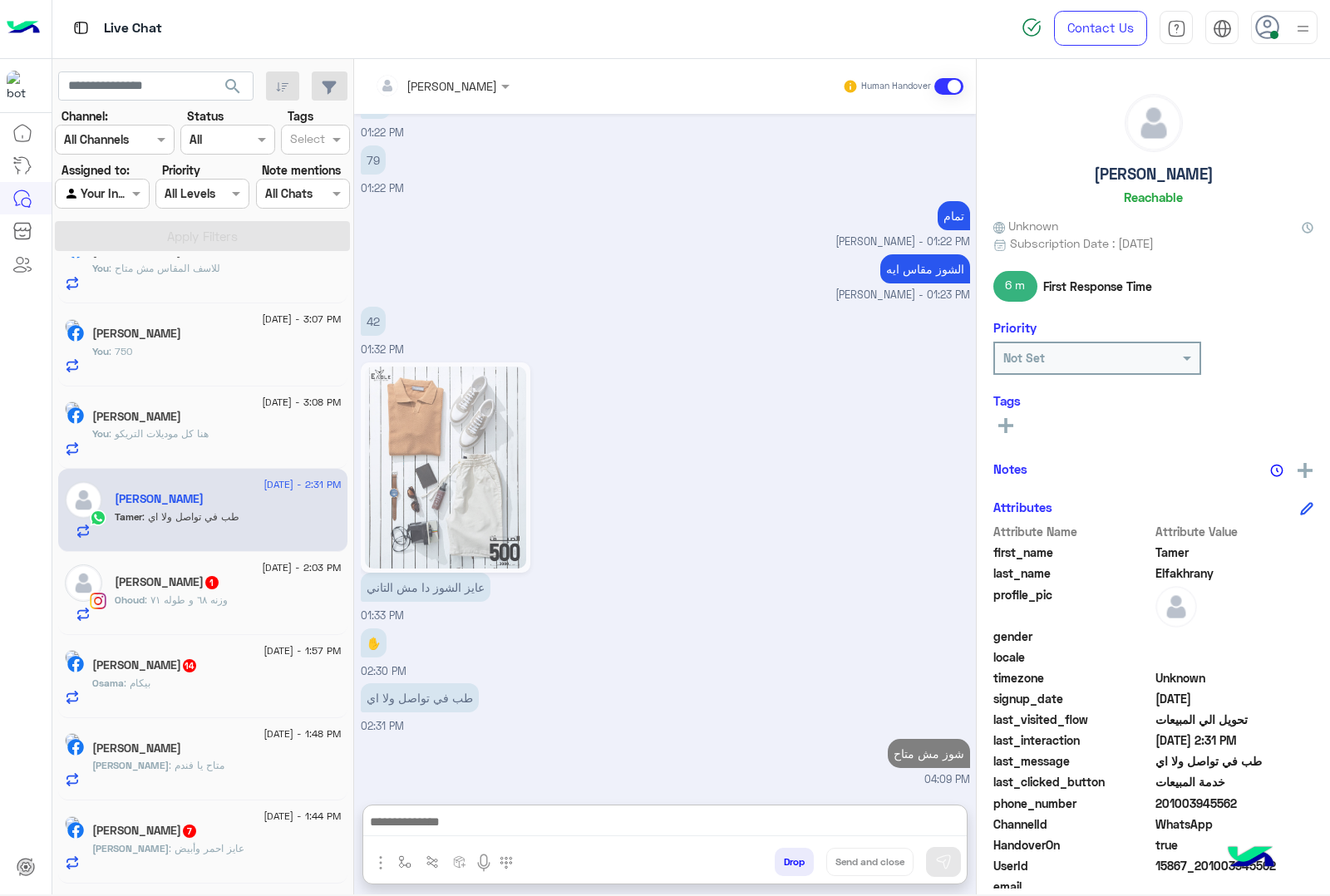
click at [173, 604] on span ": وزنه ٦٨ و طوله ٧١" at bounding box center [186, 599] width 83 height 12
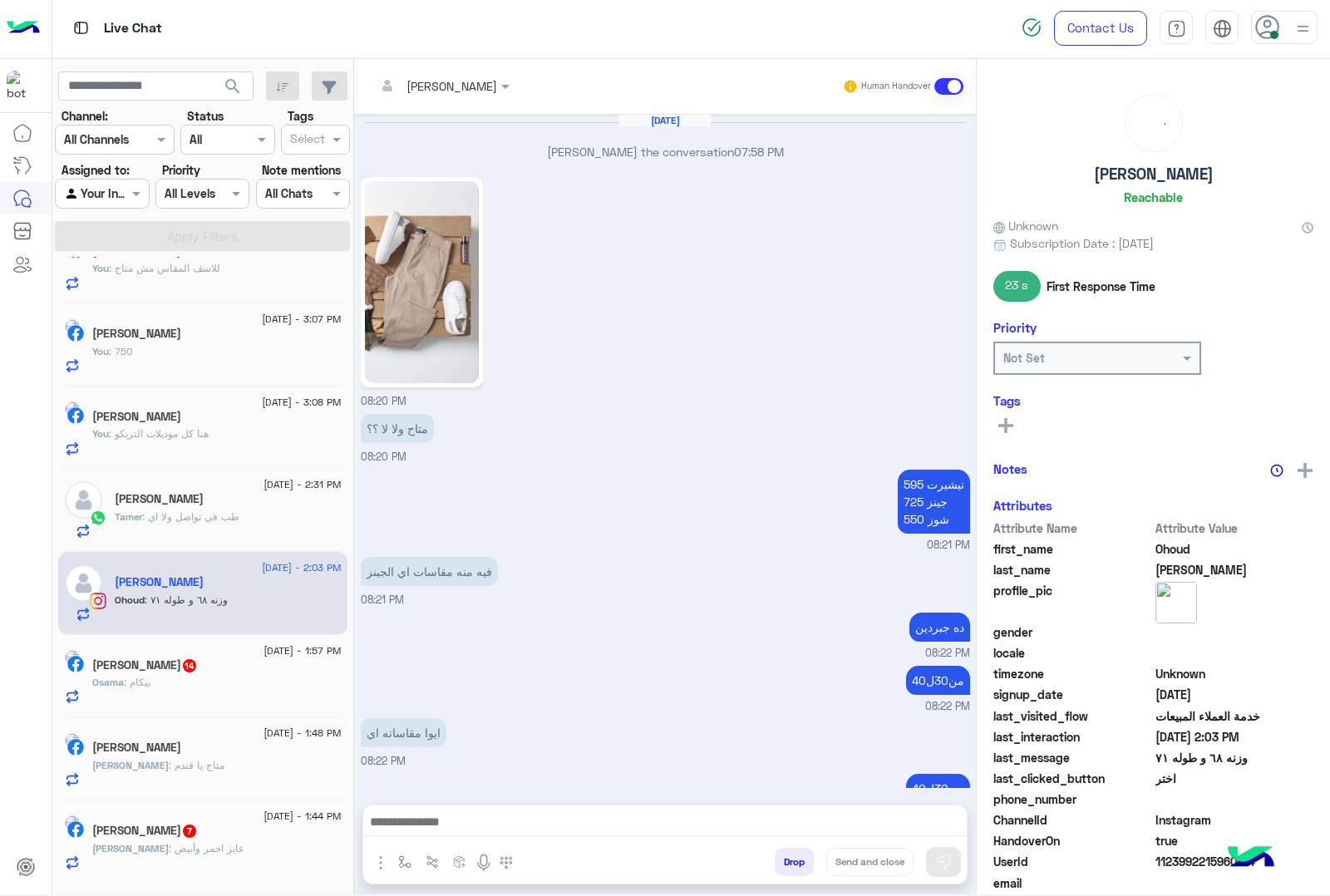
scroll to position [1814, 0]
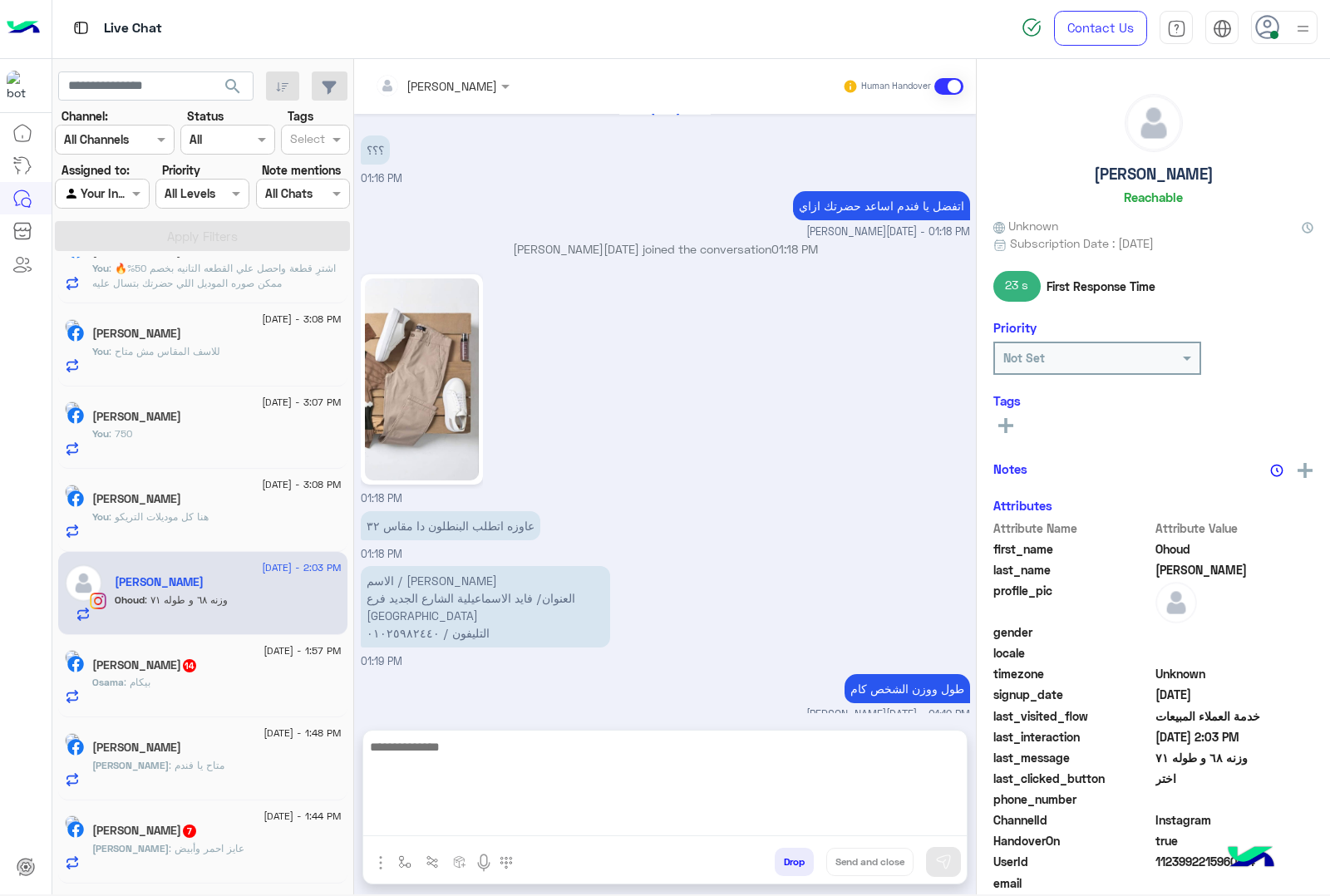
click at [456, 819] on textarea at bounding box center [665, 786] width 604 height 100
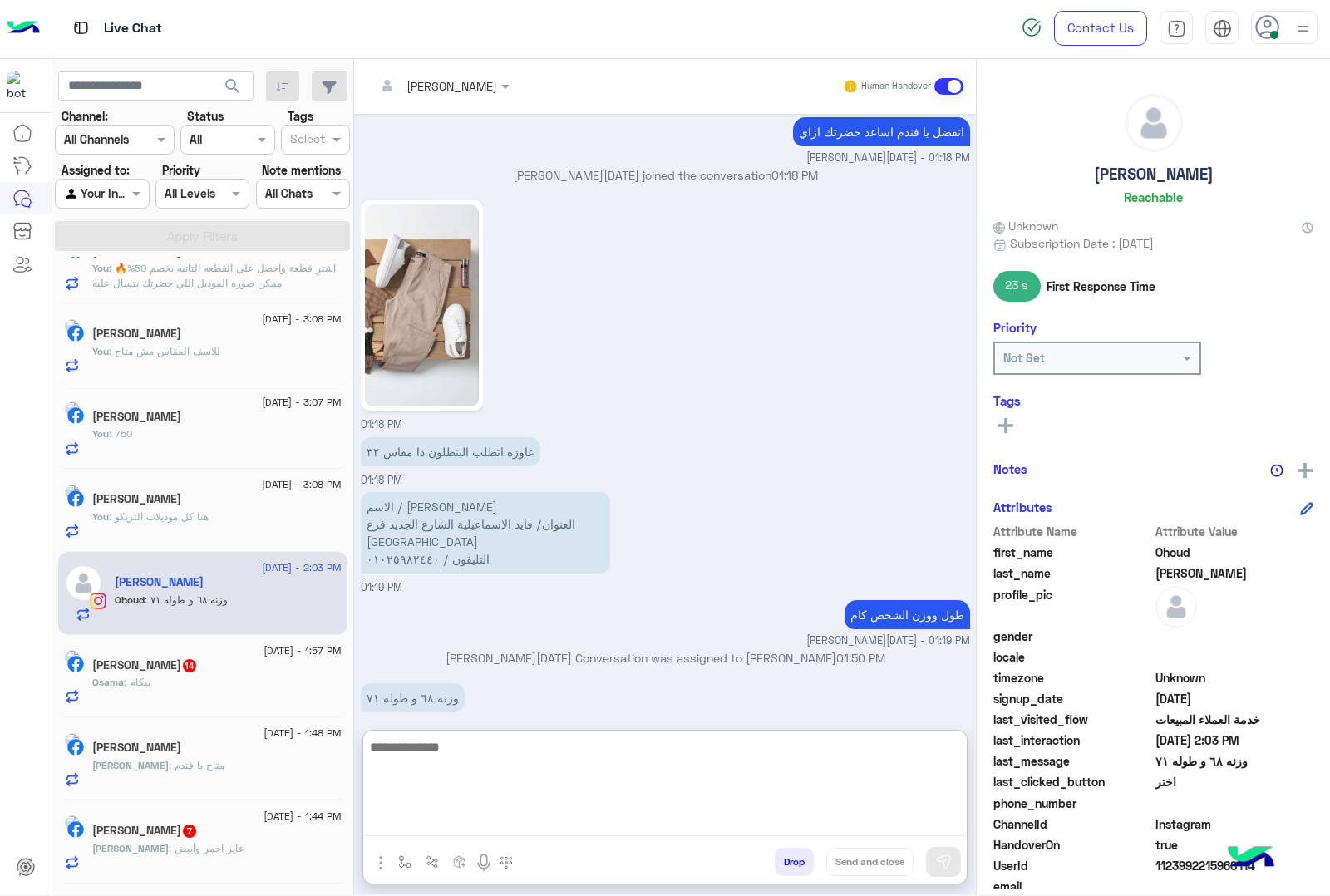
scroll to position [1889, 0]
type textarea "**********"
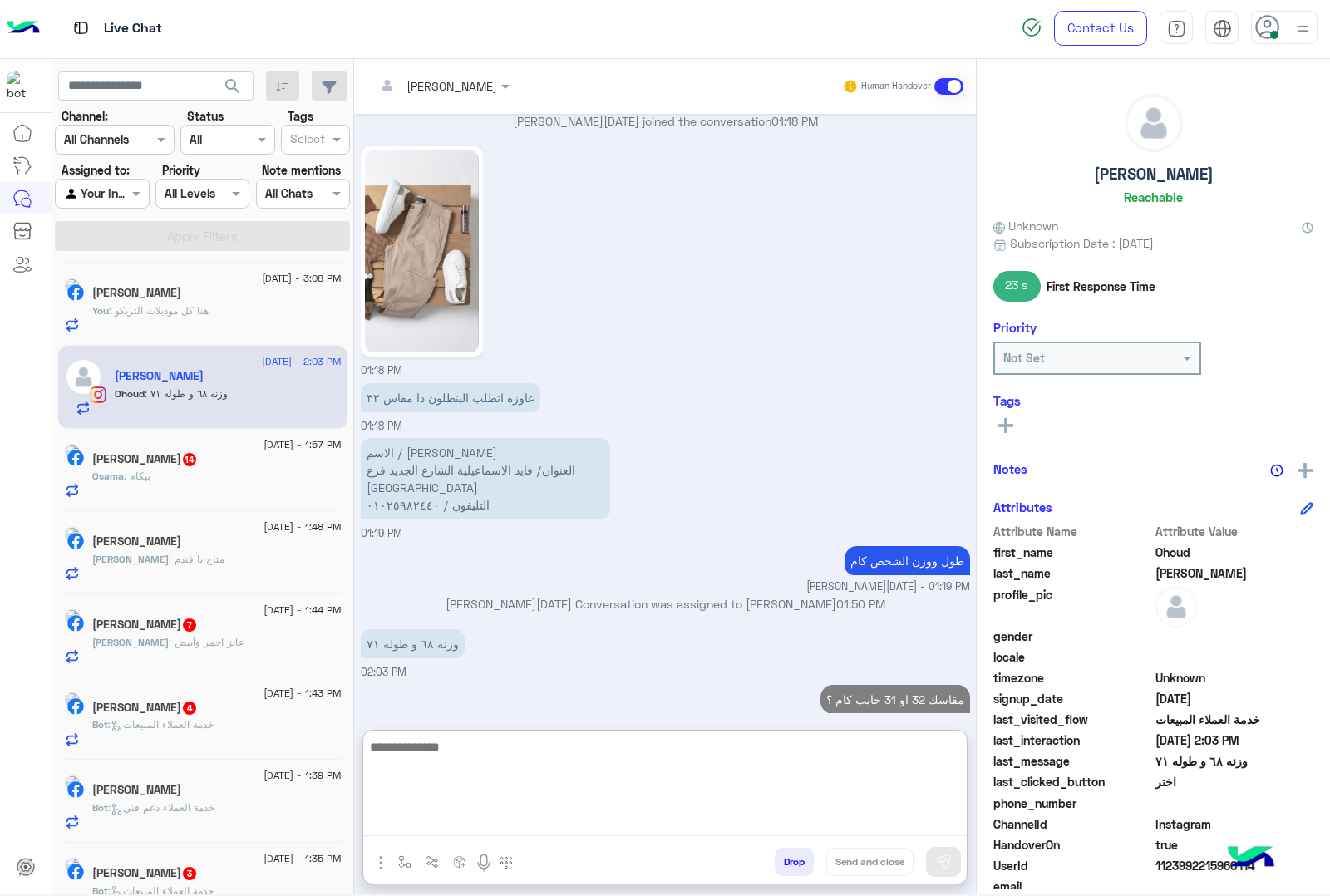
scroll to position [416, 0]
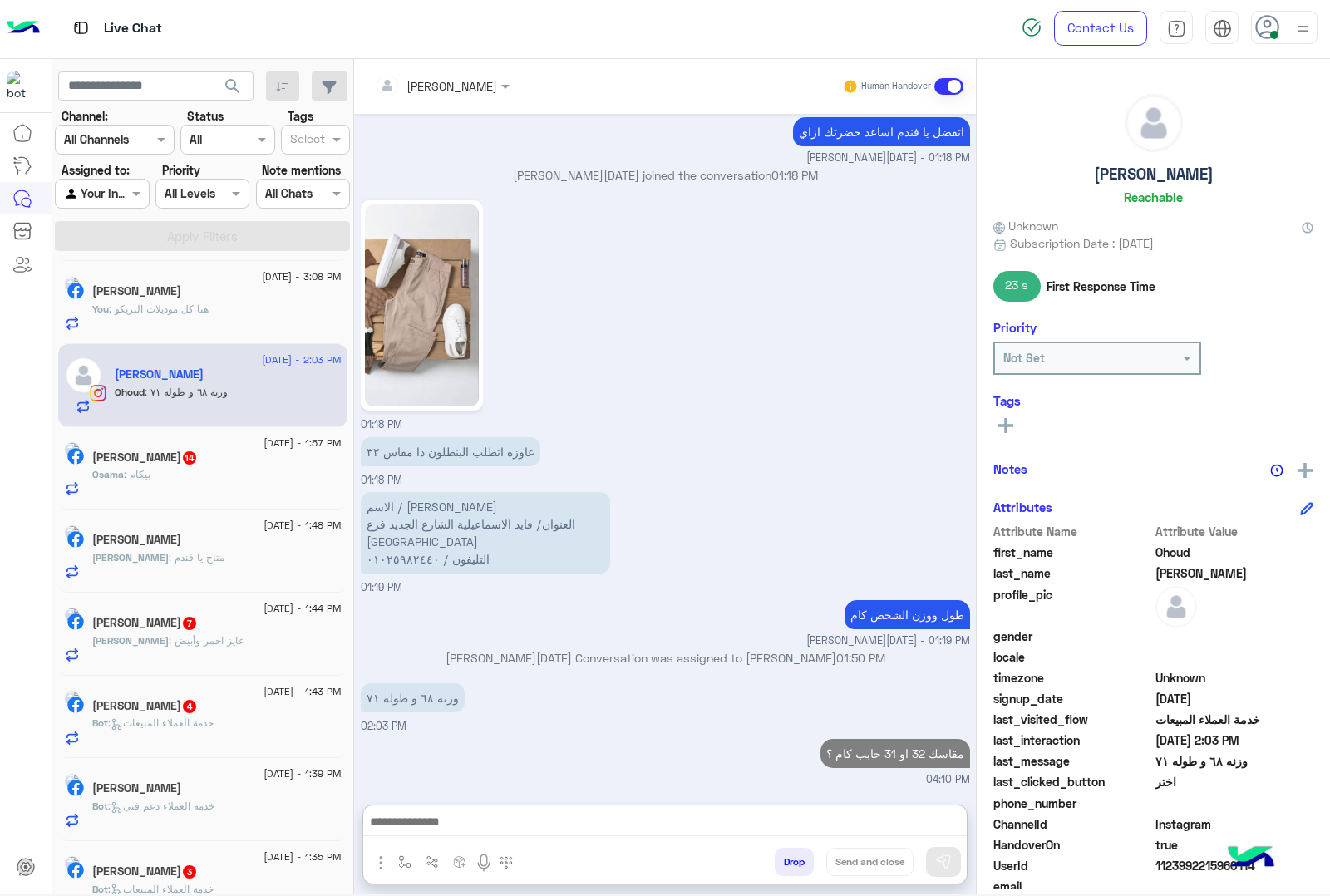
click at [141, 461] on h5 "[PERSON_NAME] 14" at bounding box center [145, 457] width 106 height 14
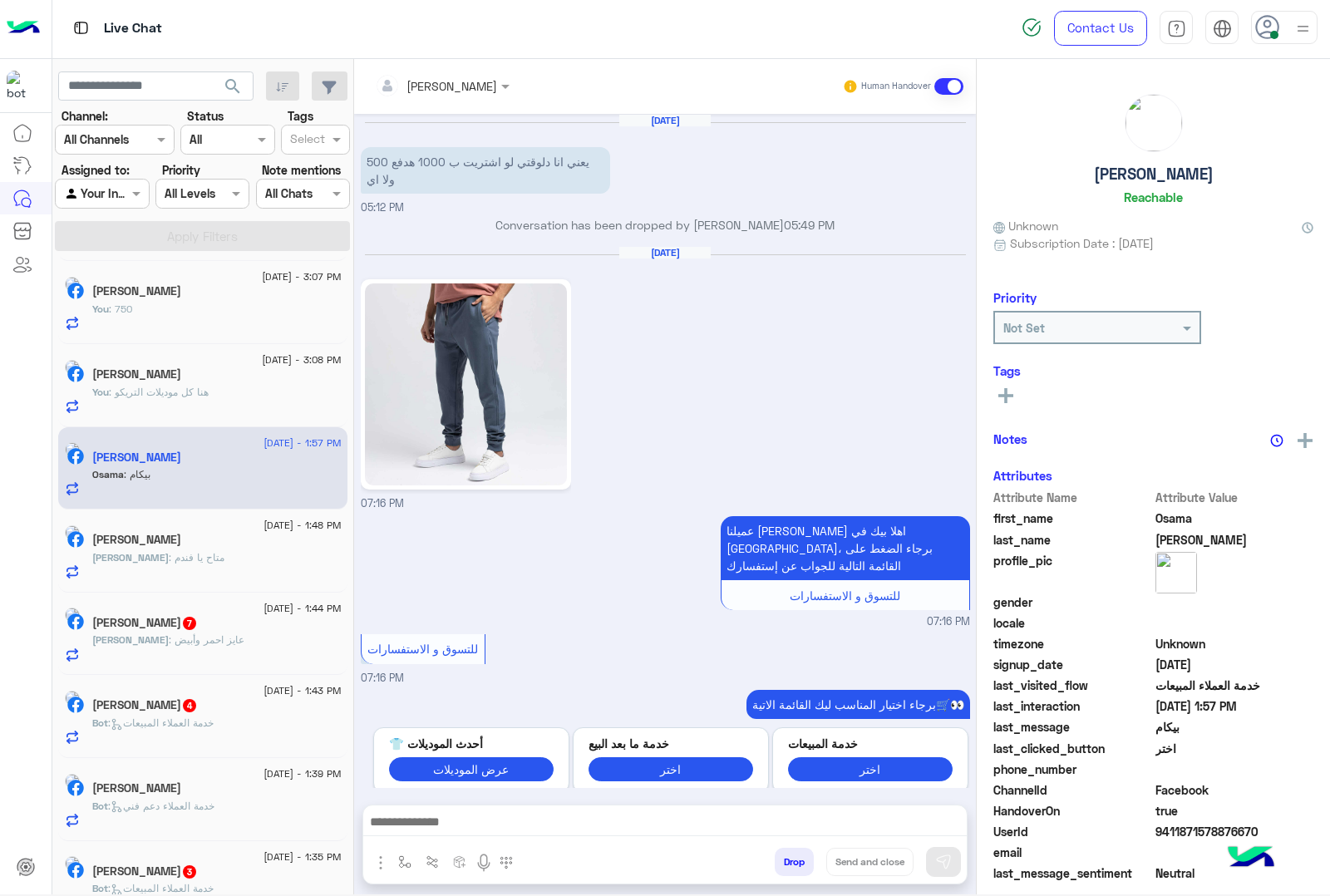
scroll to position [2959, 0]
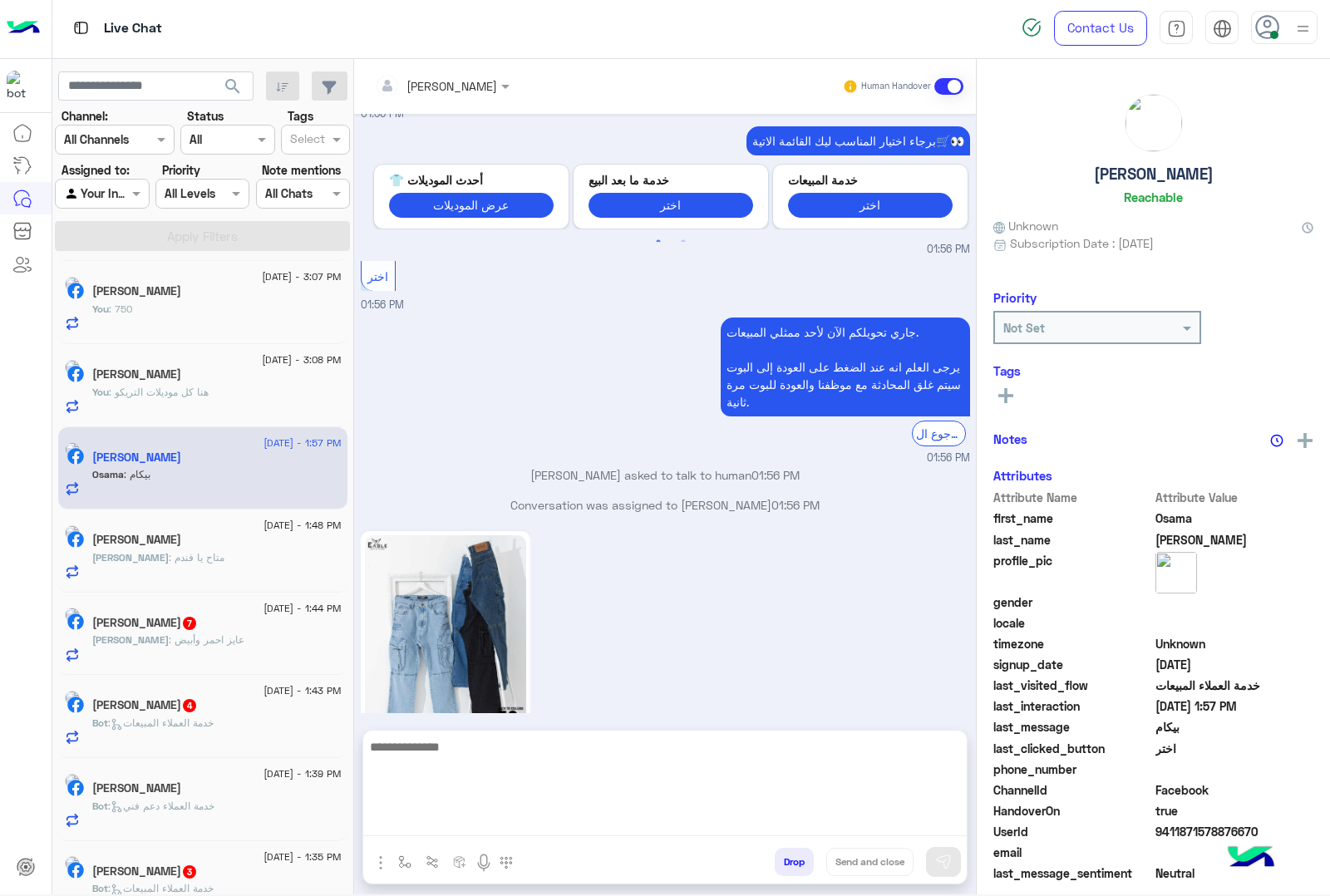
click at [447, 831] on textarea at bounding box center [665, 786] width 604 height 100
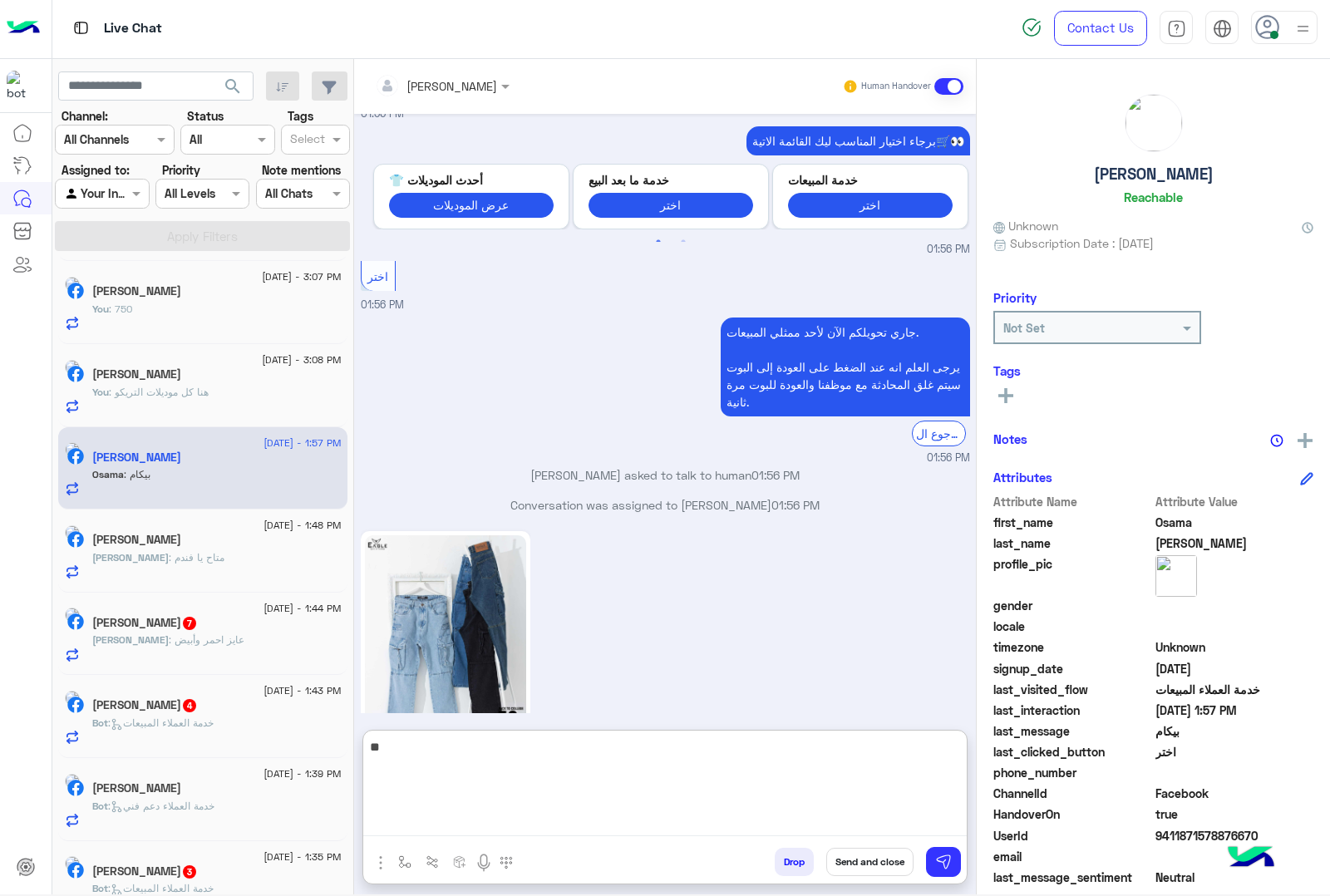
type textarea "***"
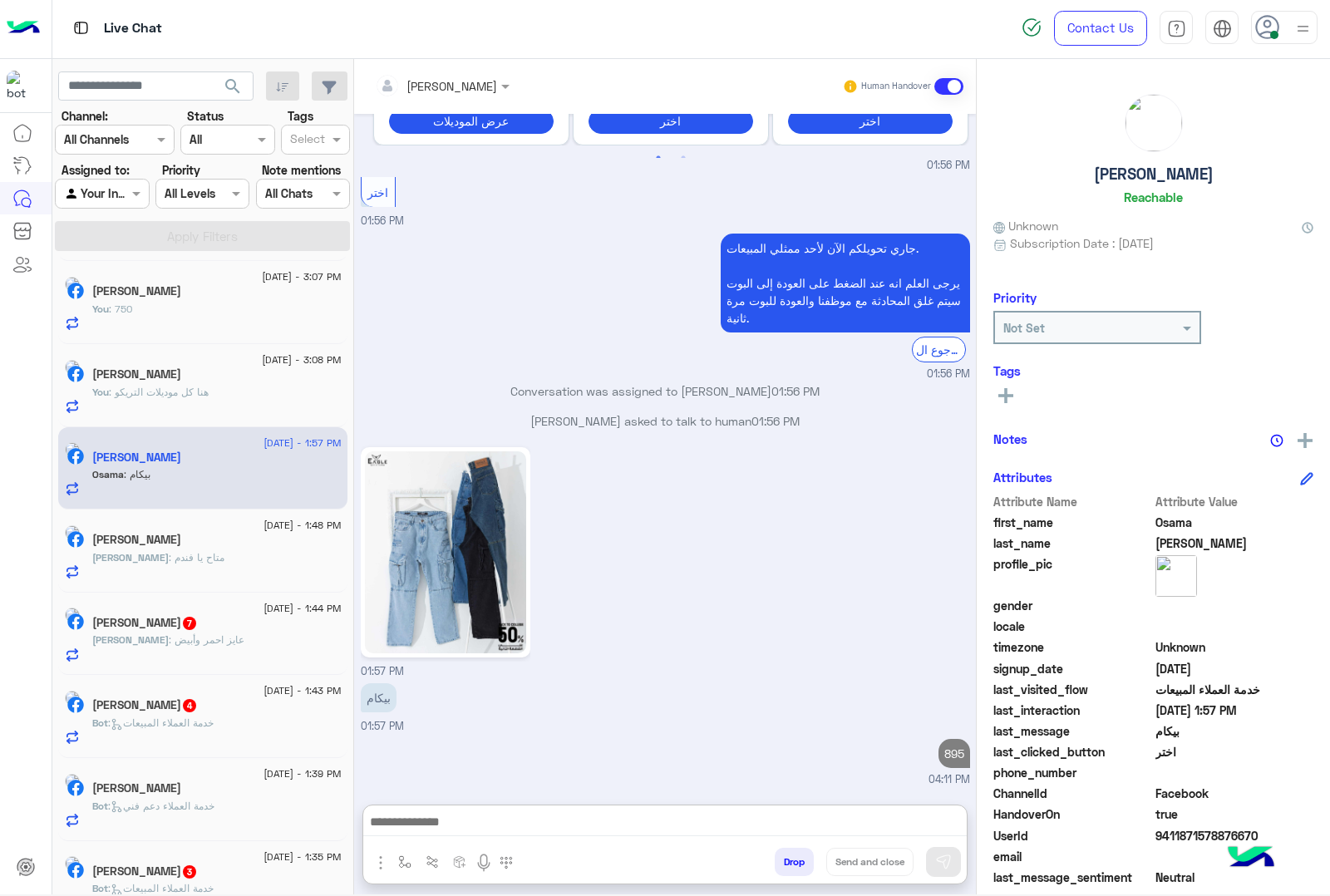
click at [263, 527] on span "[DATE] - 1:48 PM" at bounding box center [301, 525] width 77 height 15
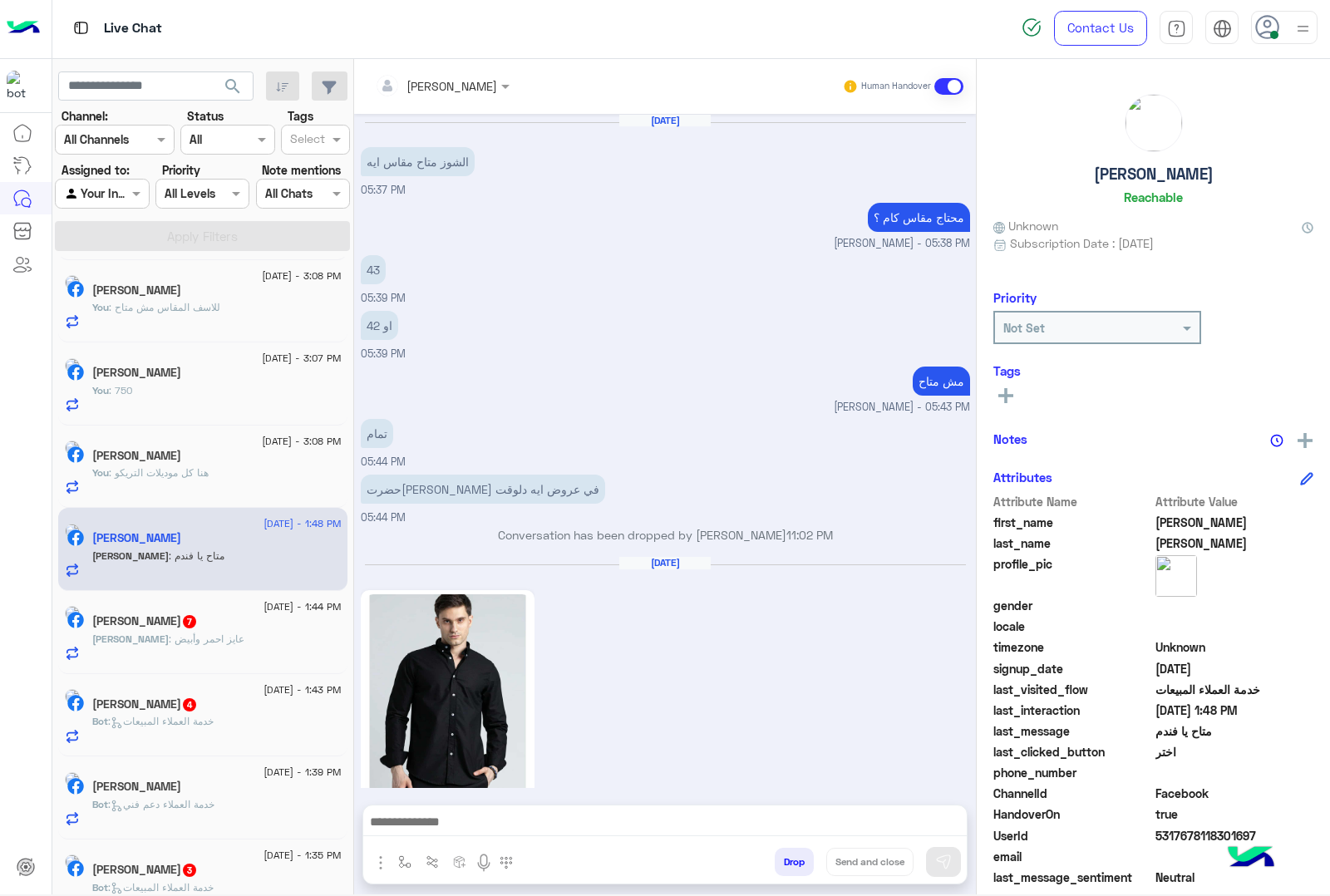
scroll to position [2159, 0]
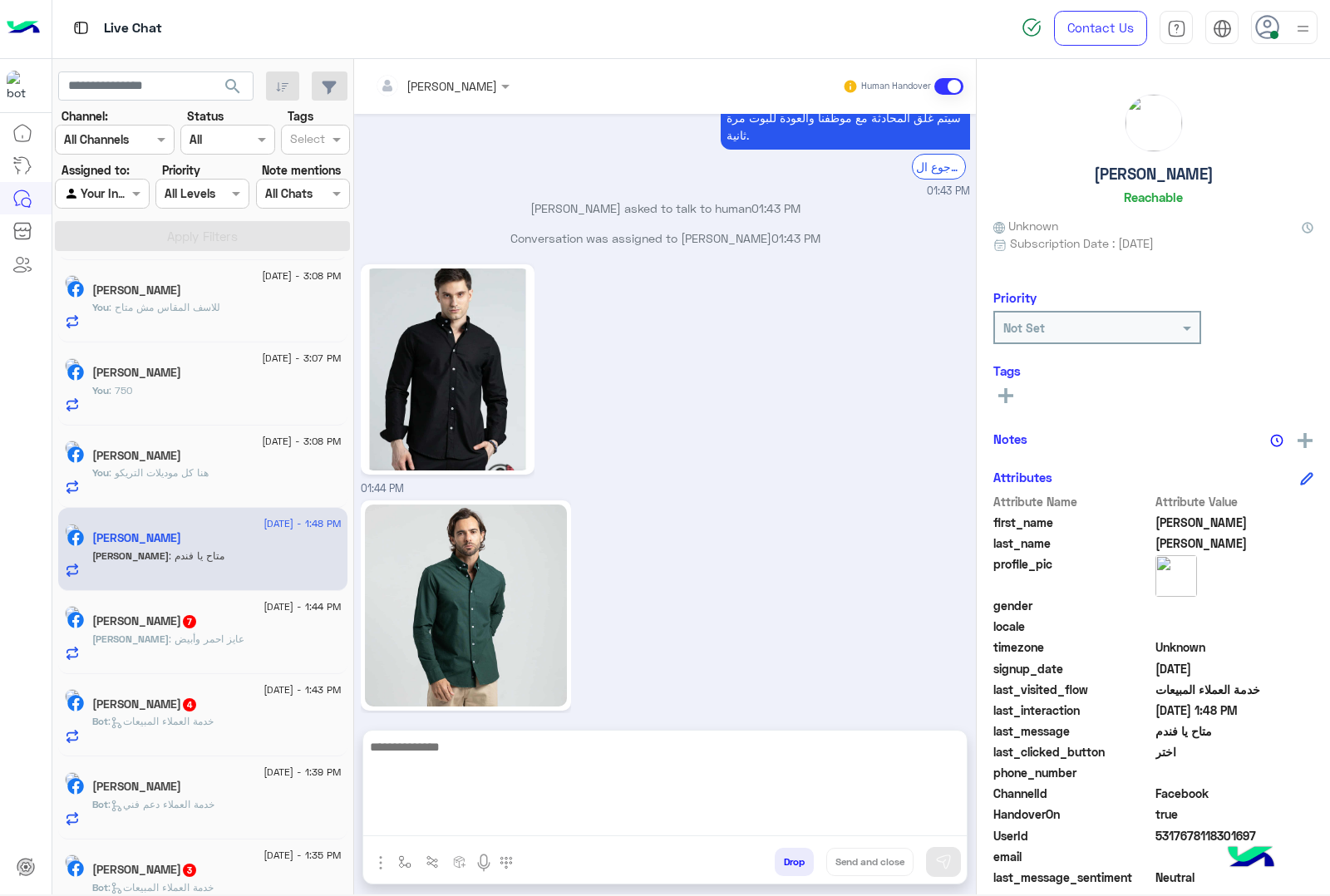
click at [426, 830] on textarea at bounding box center [665, 786] width 604 height 100
type textarea "*****"
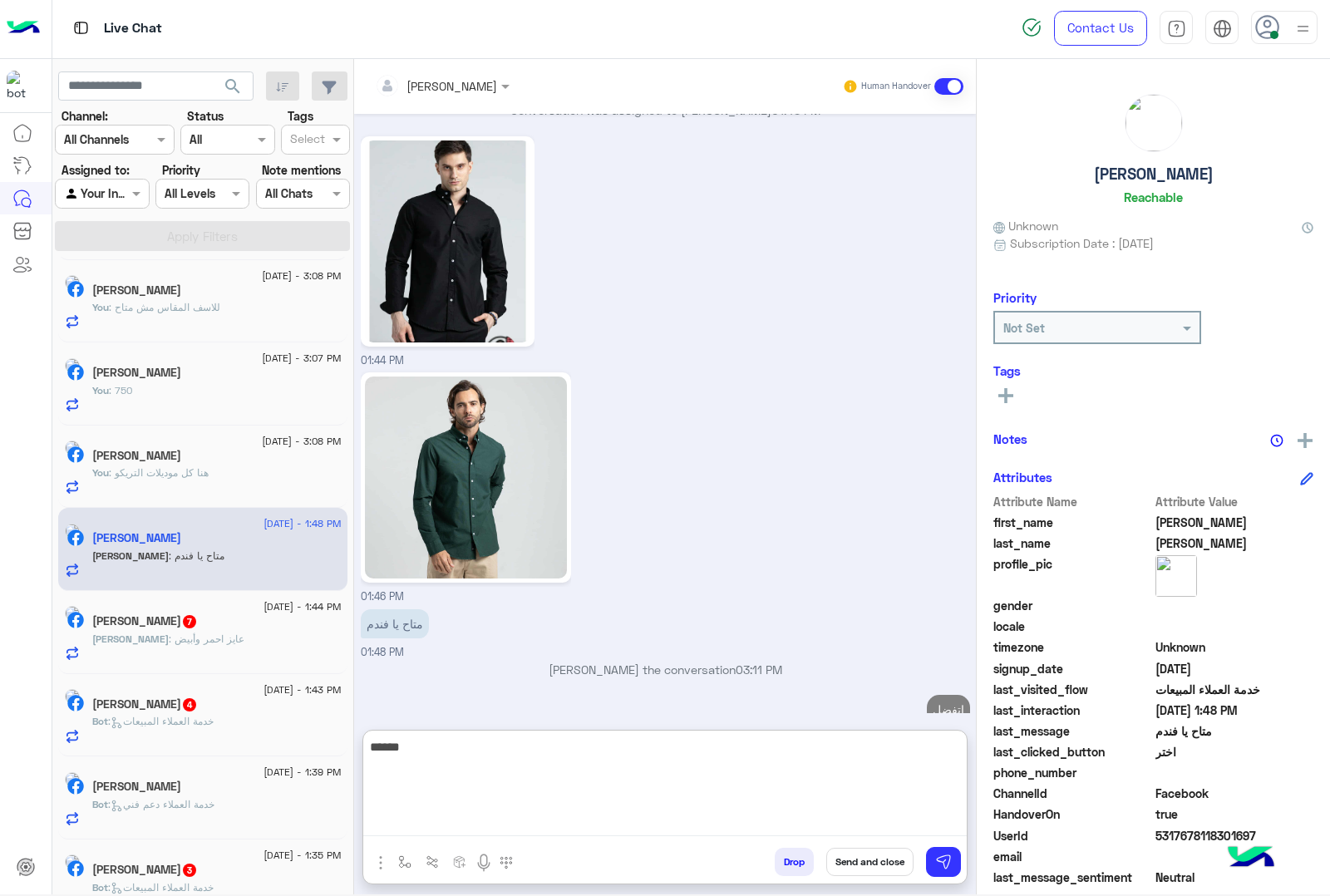
scroll to position [2317, 0]
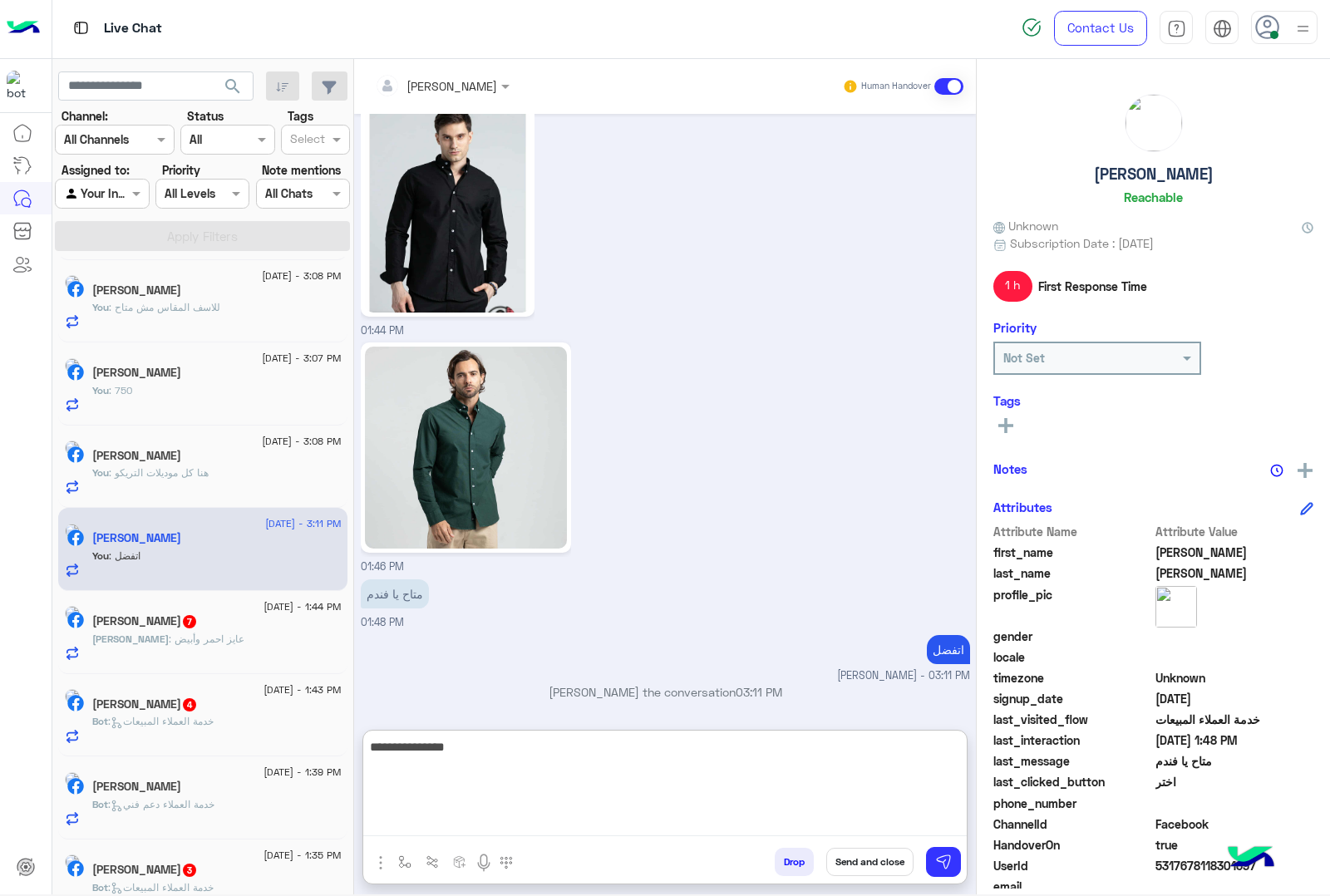
type textarea "**********"
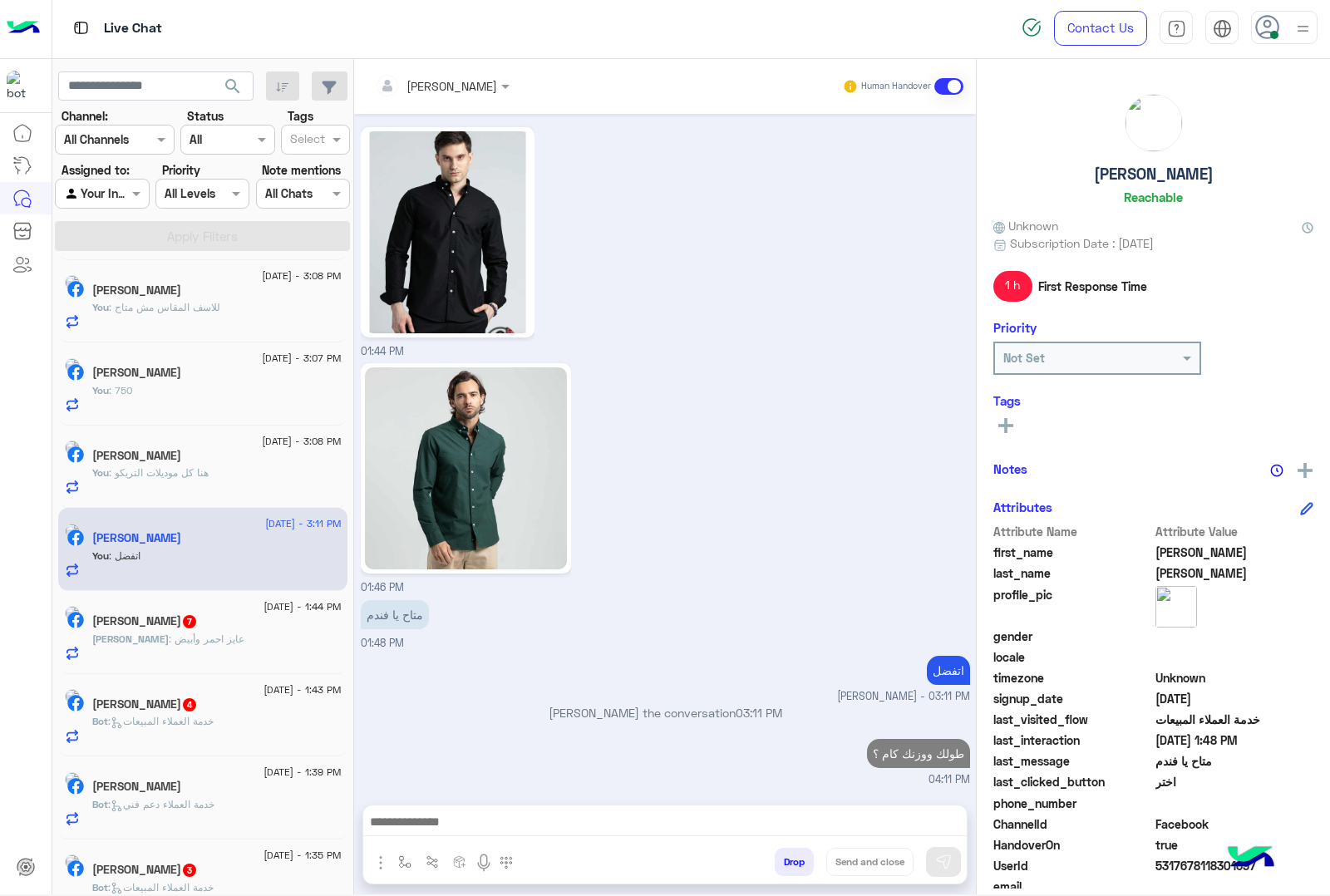
click at [234, 654] on div "[PERSON_NAME] : عايز احمر وأبيض" at bounding box center [216, 646] width 249 height 29
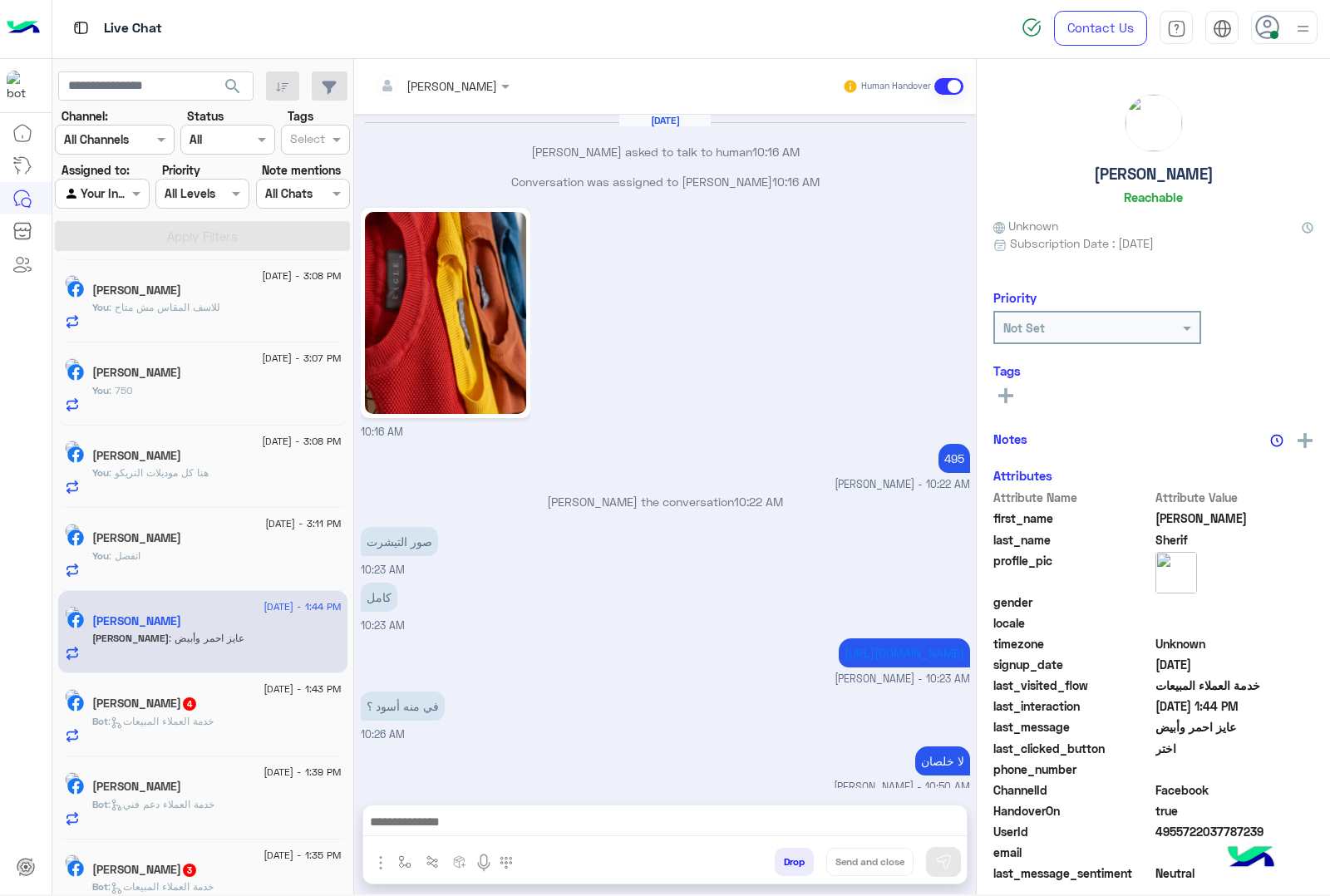
scroll to position [1785, 0]
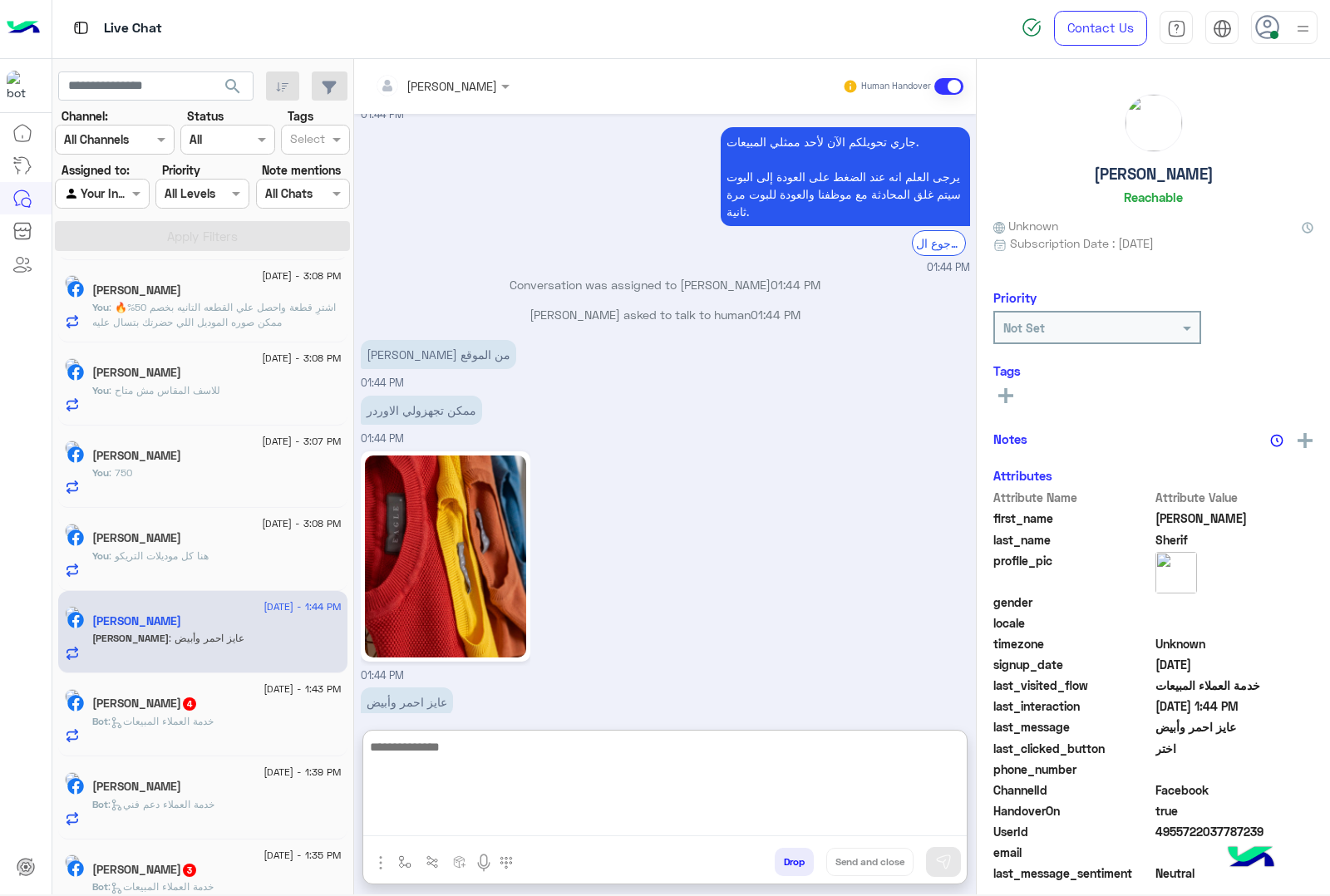
click at [426, 814] on textarea at bounding box center [665, 786] width 604 height 100
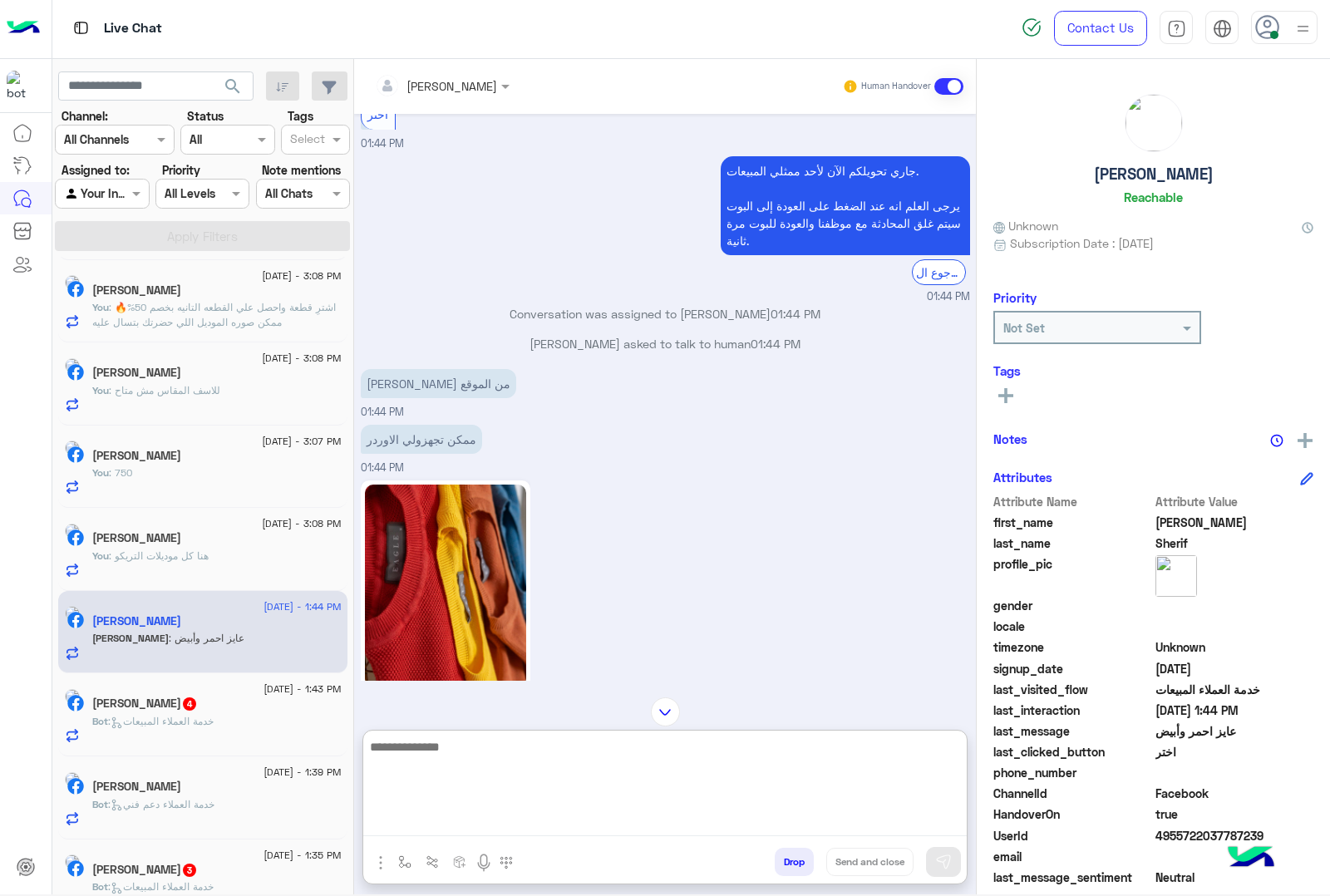
scroll to position [1859, 0]
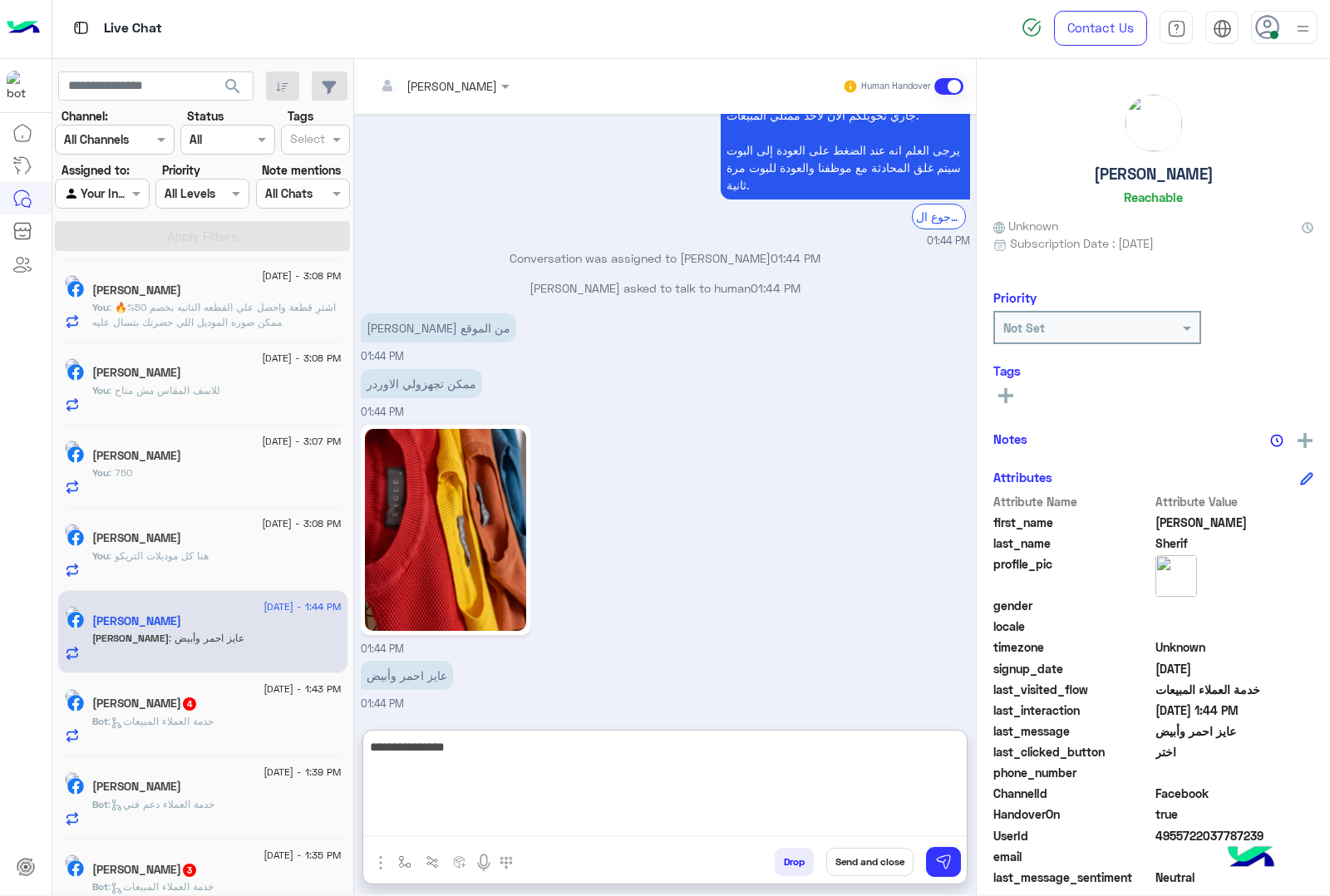
type textarea "**********"
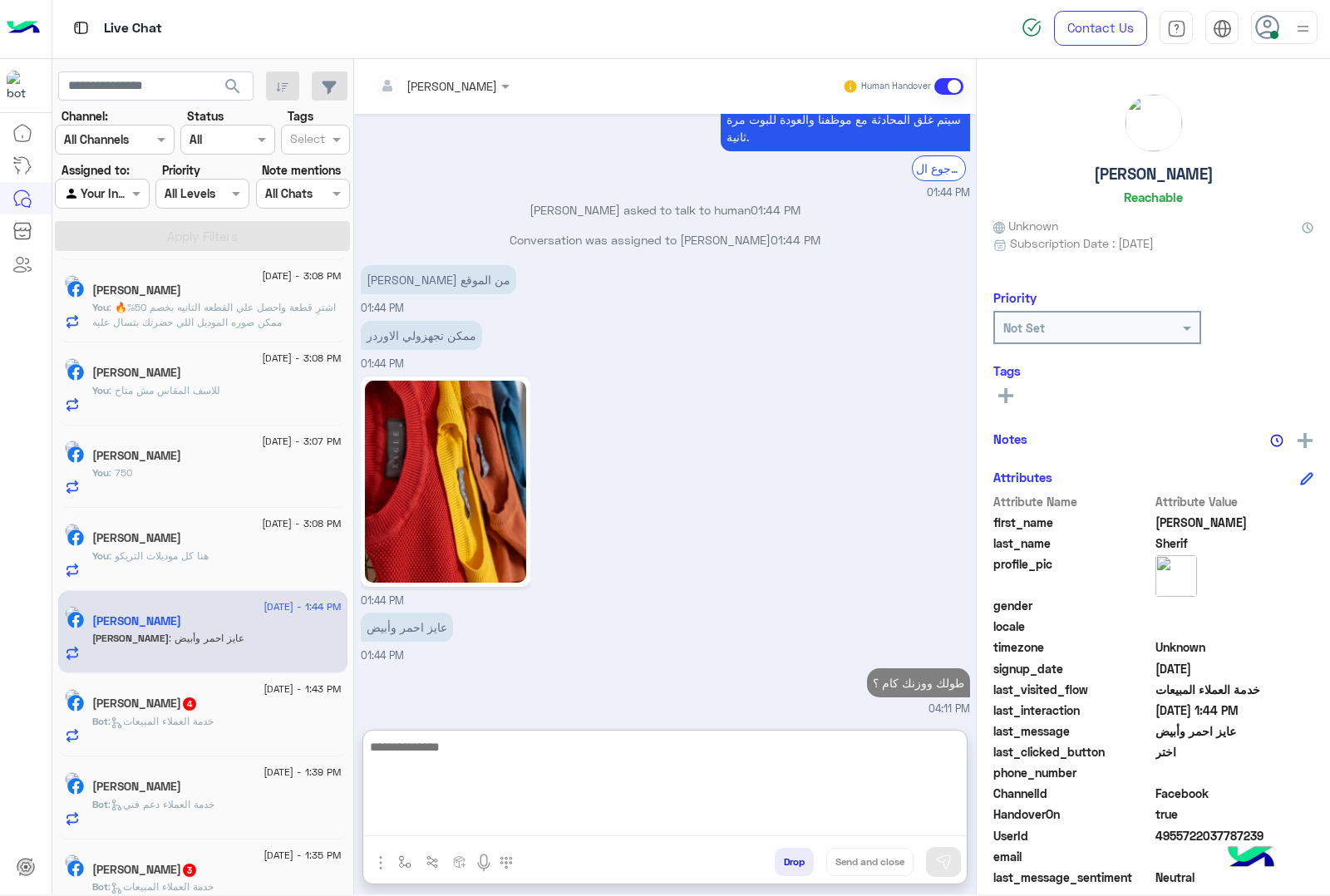
scroll to position [1913, 0]
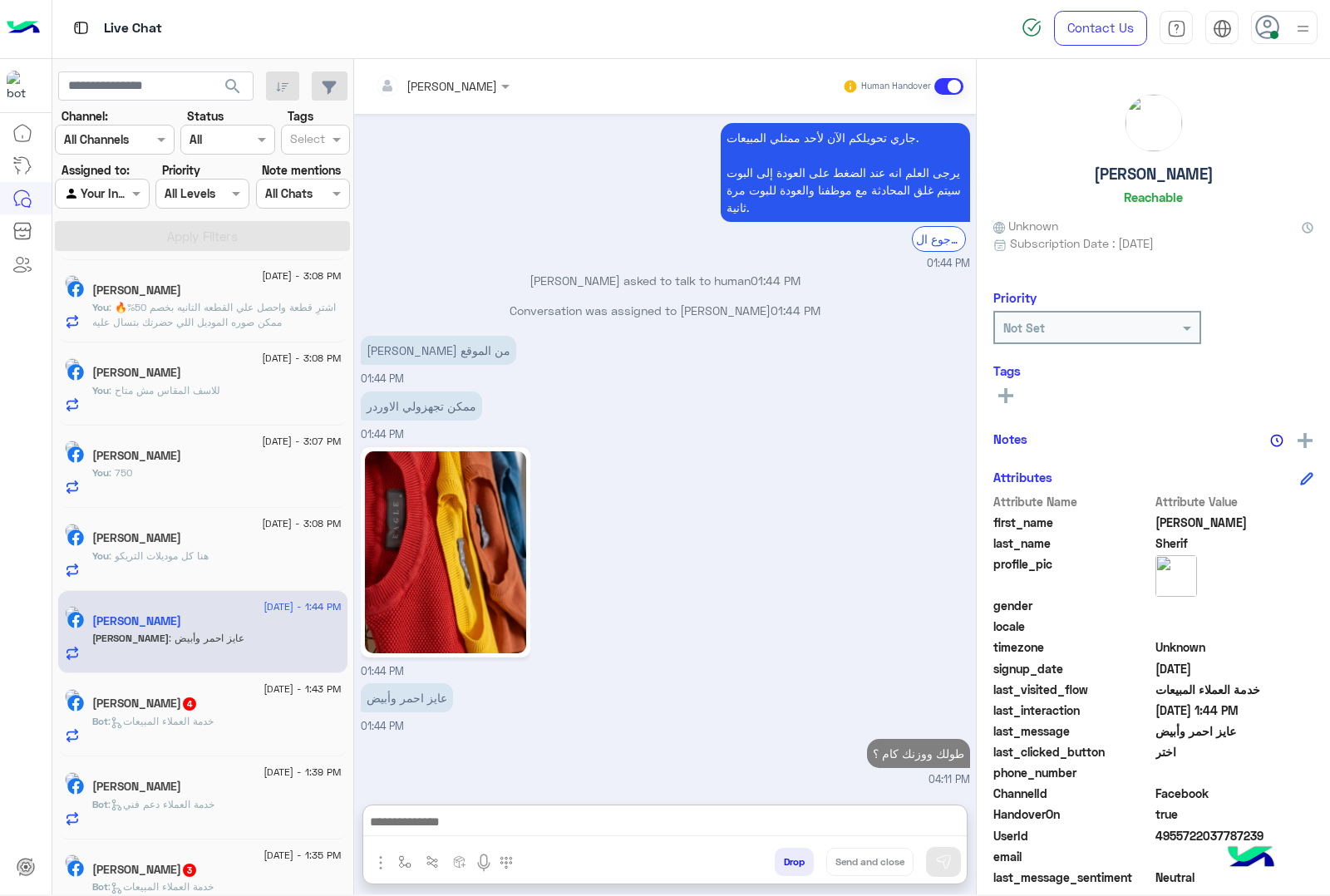
click at [262, 736] on div "Bot : خدمة العملاء المبيعات" at bounding box center [216, 728] width 249 height 29
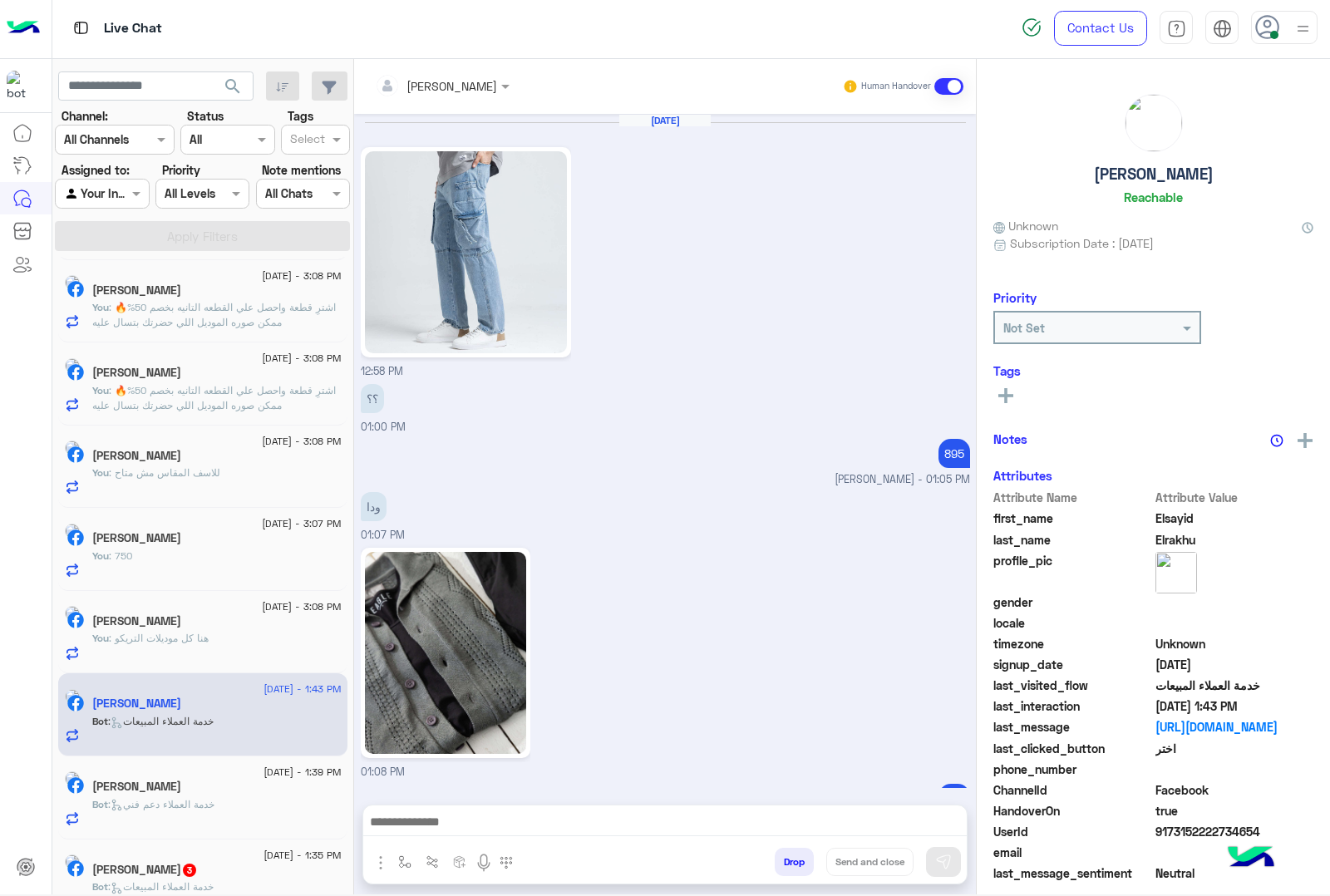
scroll to position [2053, 0]
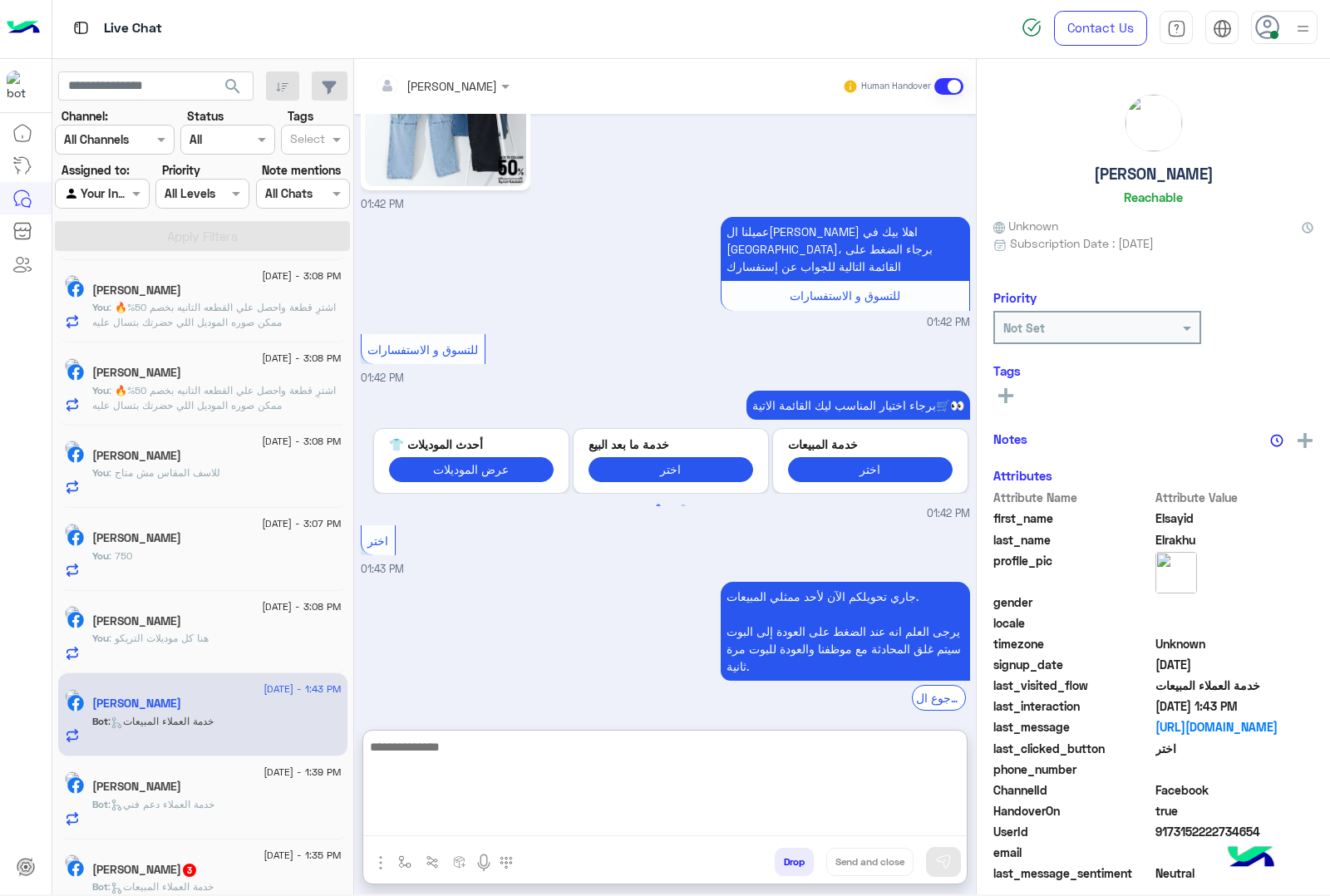
click at [450, 818] on textarea at bounding box center [665, 786] width 604 height 100
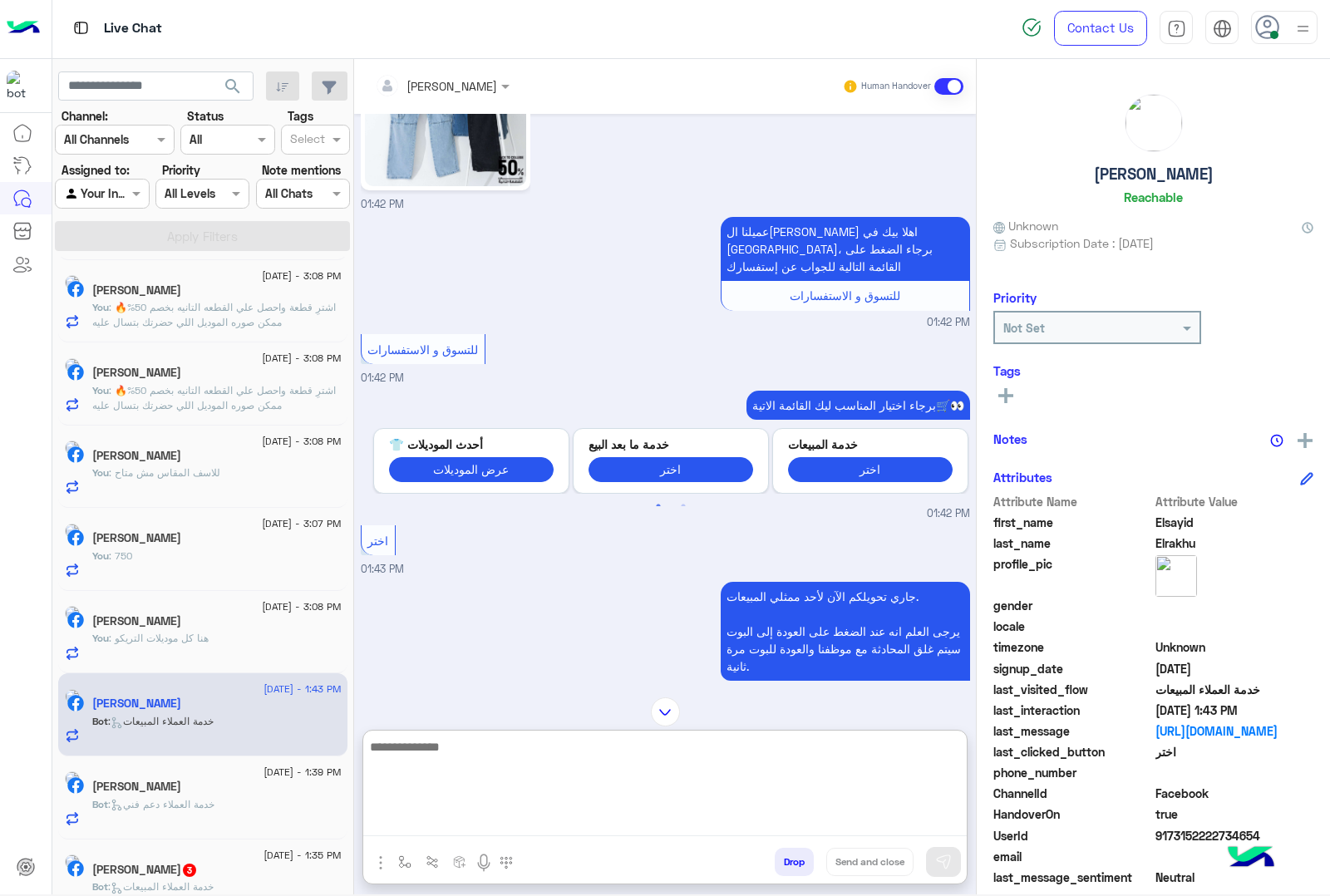
scroll to position [1948, 0]
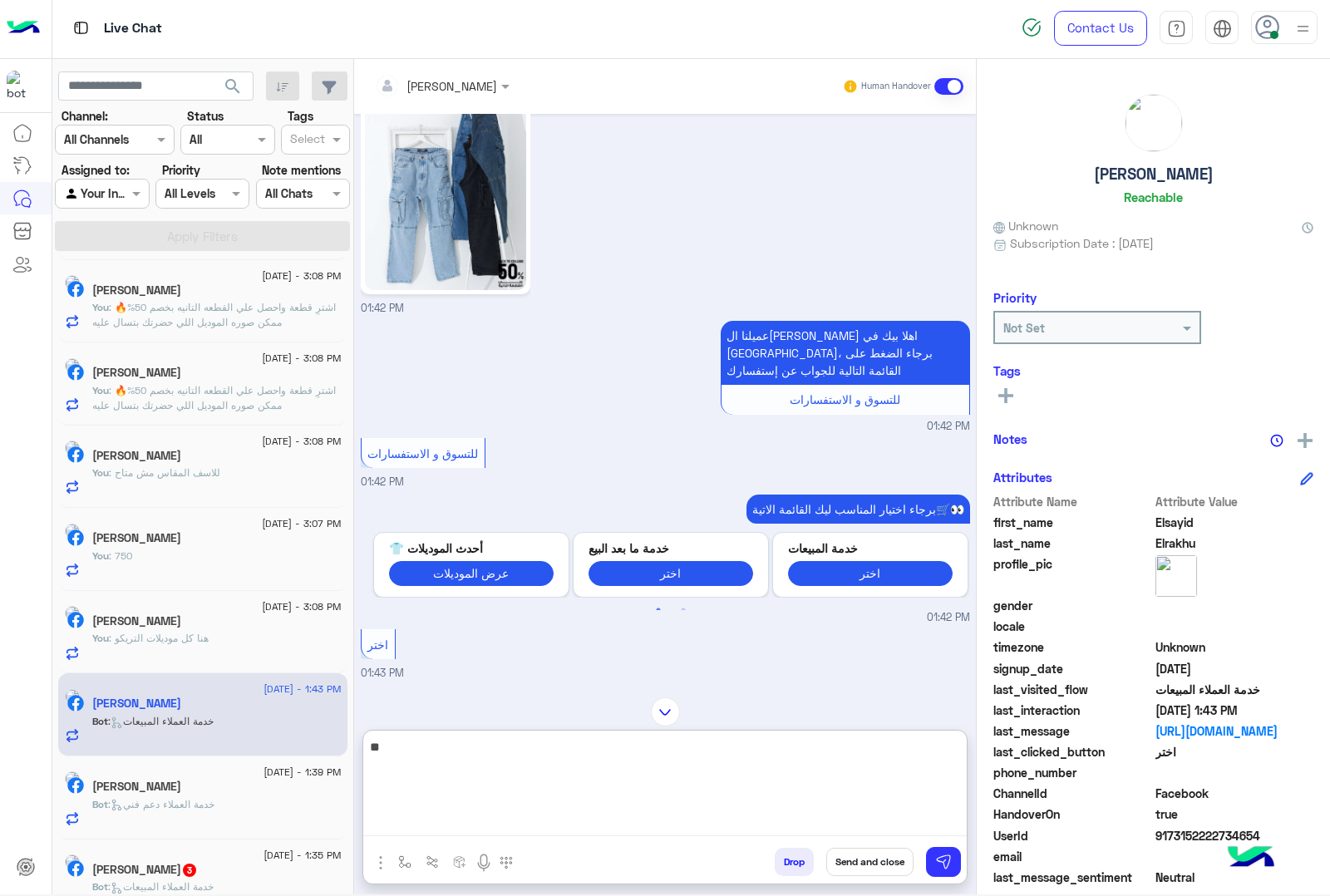
type textarea "***"
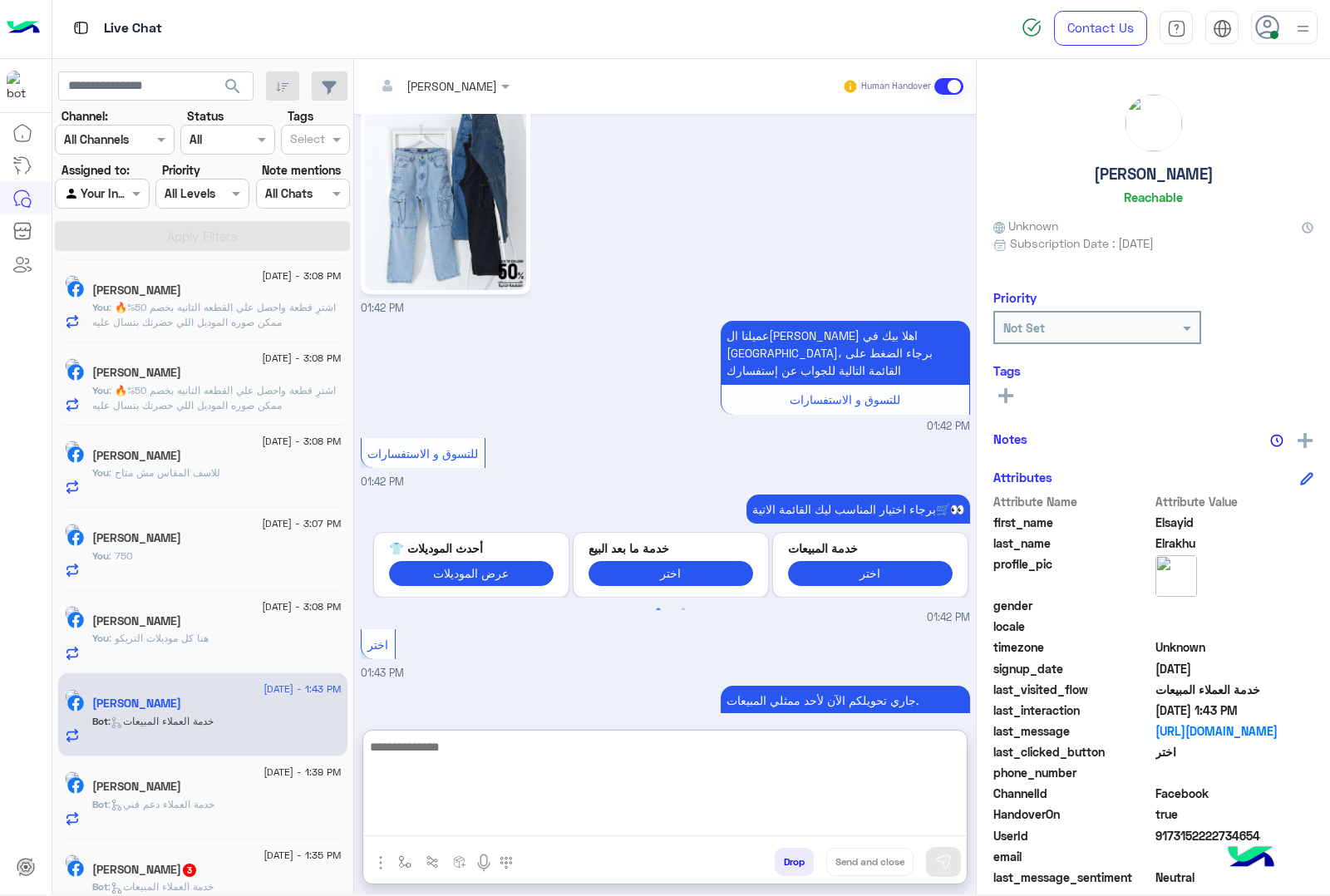
scroll to position [2179, 0]
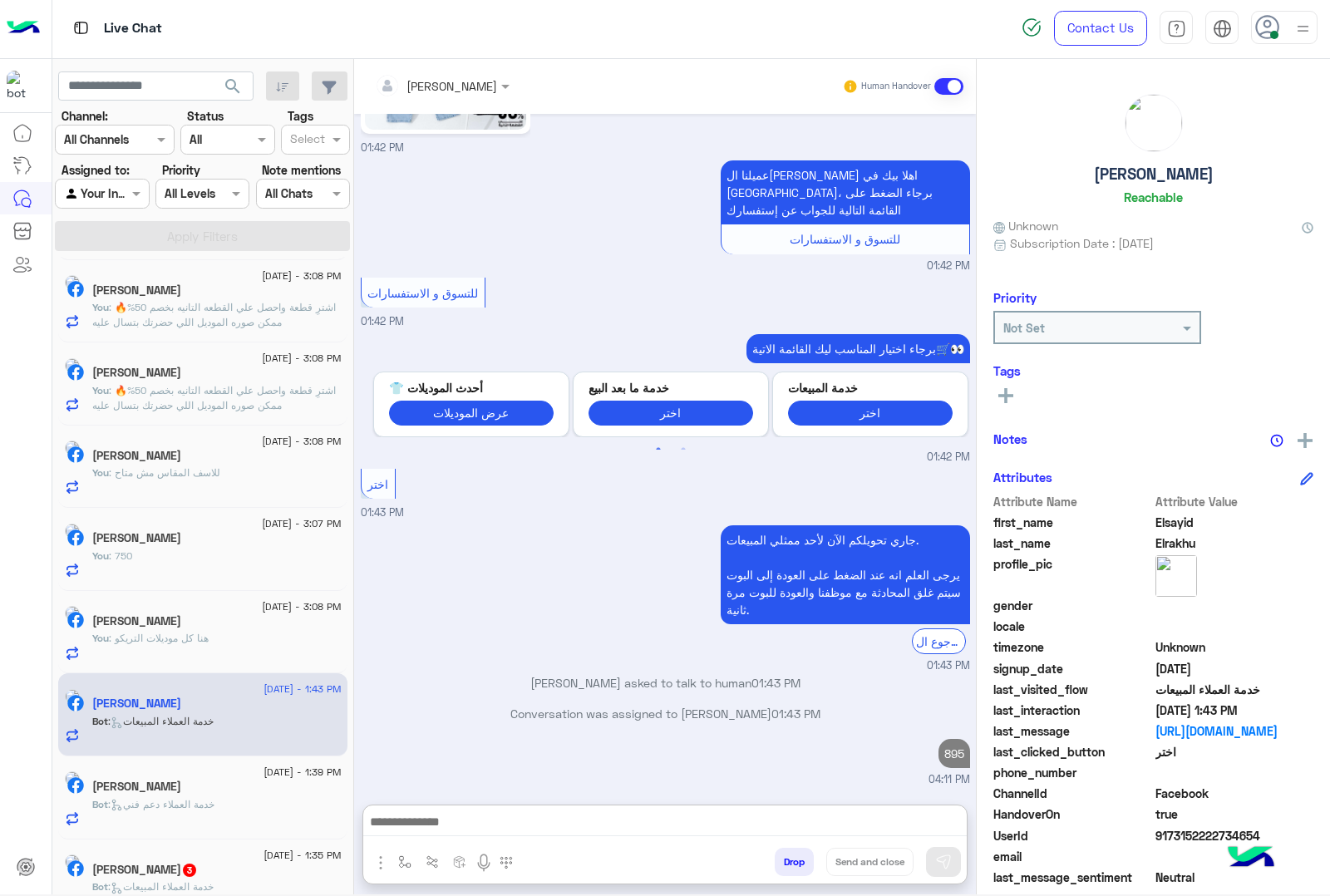
click at [181, 787] on h5 "[PERSON_NAME]" at bounding box center [137, 786] width 89 height 14
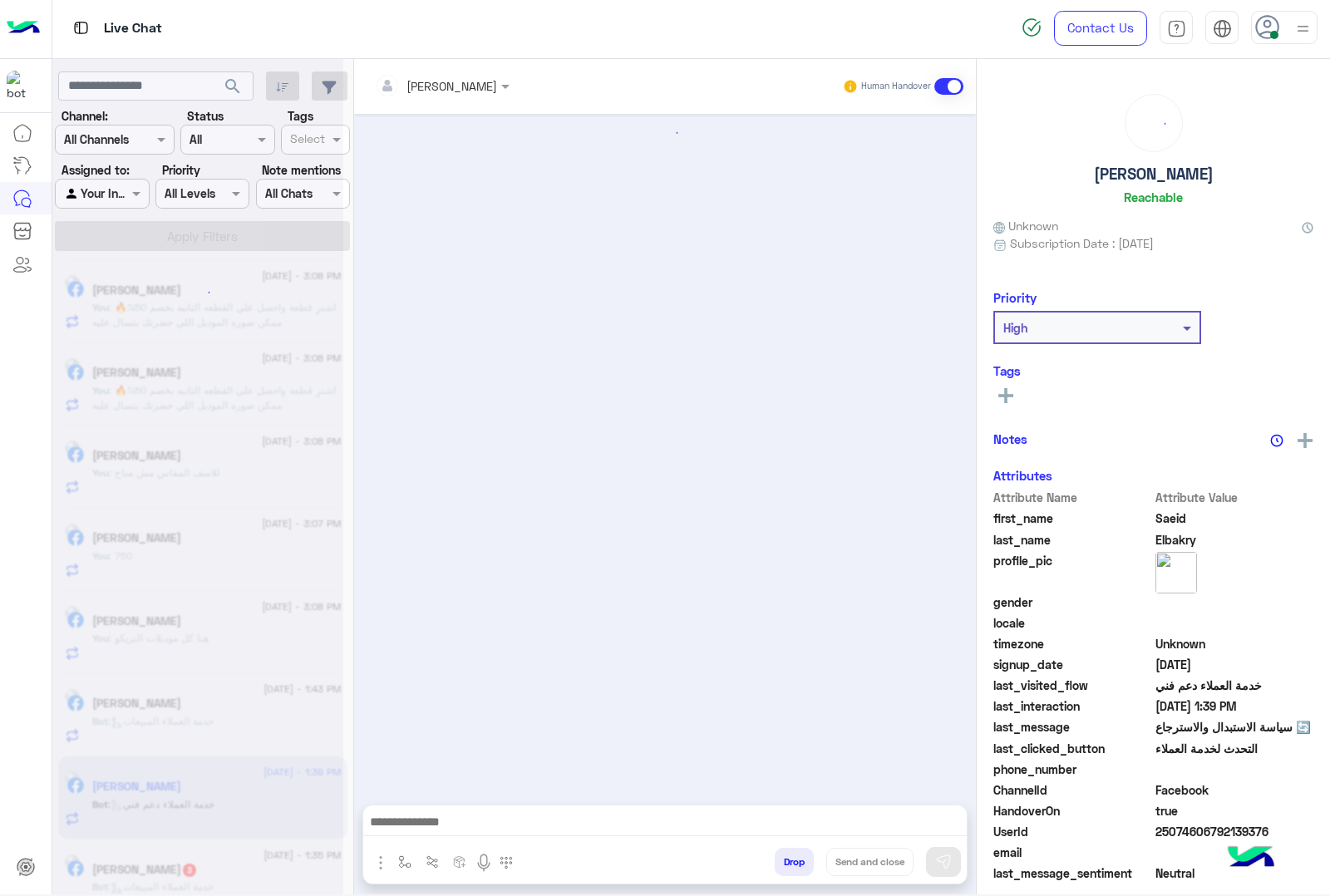
scroll to position [275, 0]
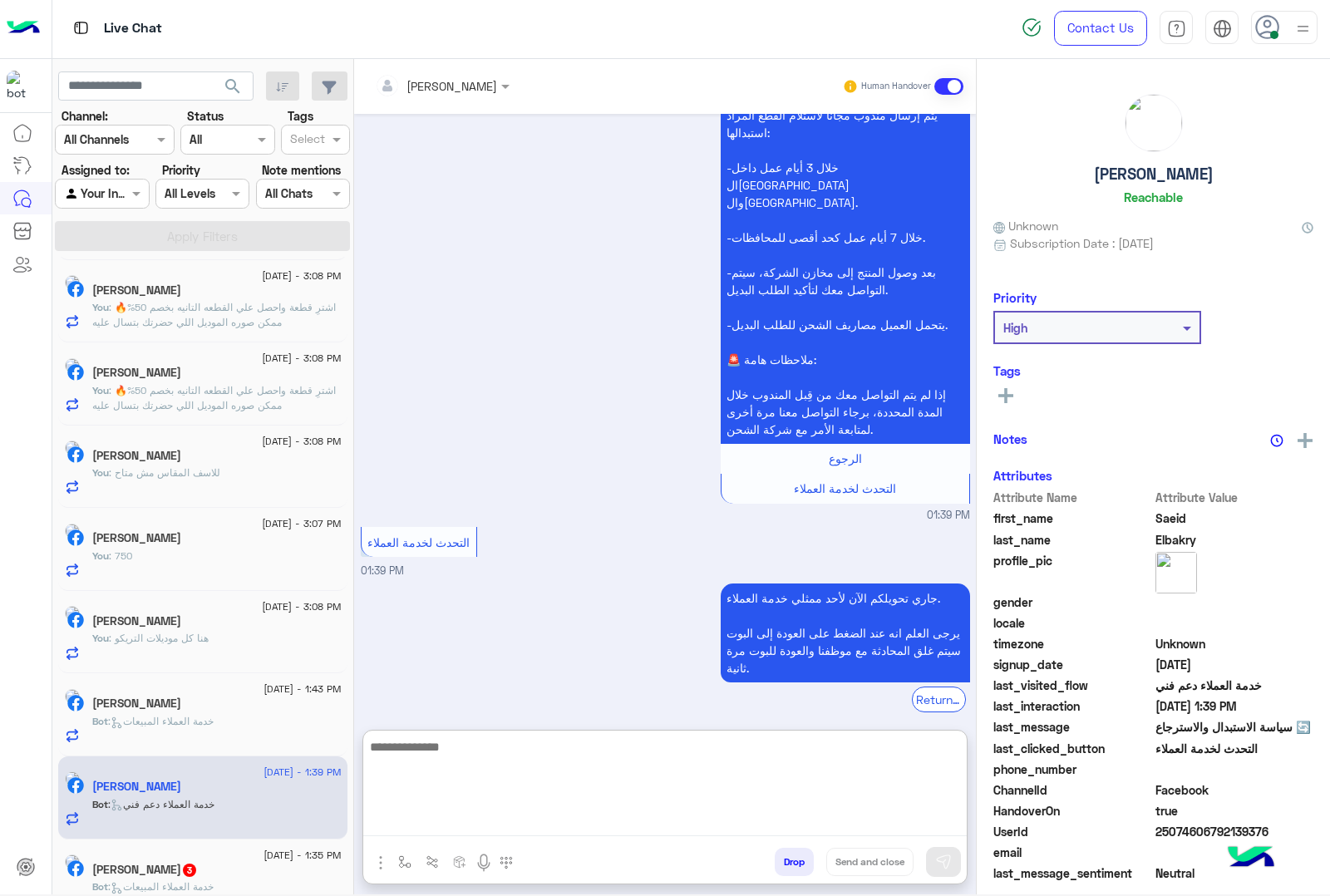
click at [403, 813] on textarea at bounding box center [665, 786] width 604 height 100
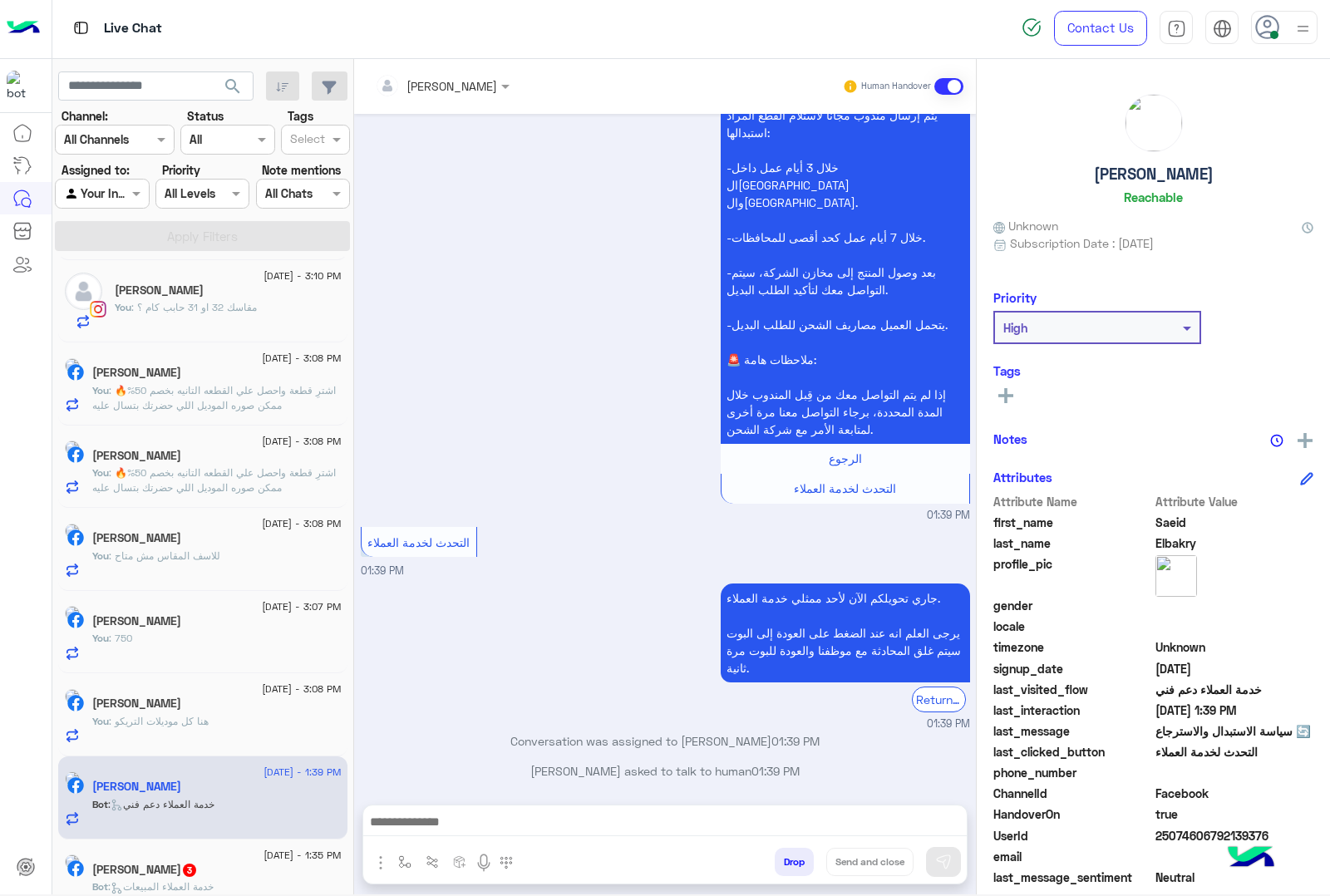
drag, startPoint x: 426, startPoint y: 839, endPoint x: 417, endPoint y: 831, distance: 12.0
click at [426, 839] on div at bounding box center [665, 825] width 604 height 42
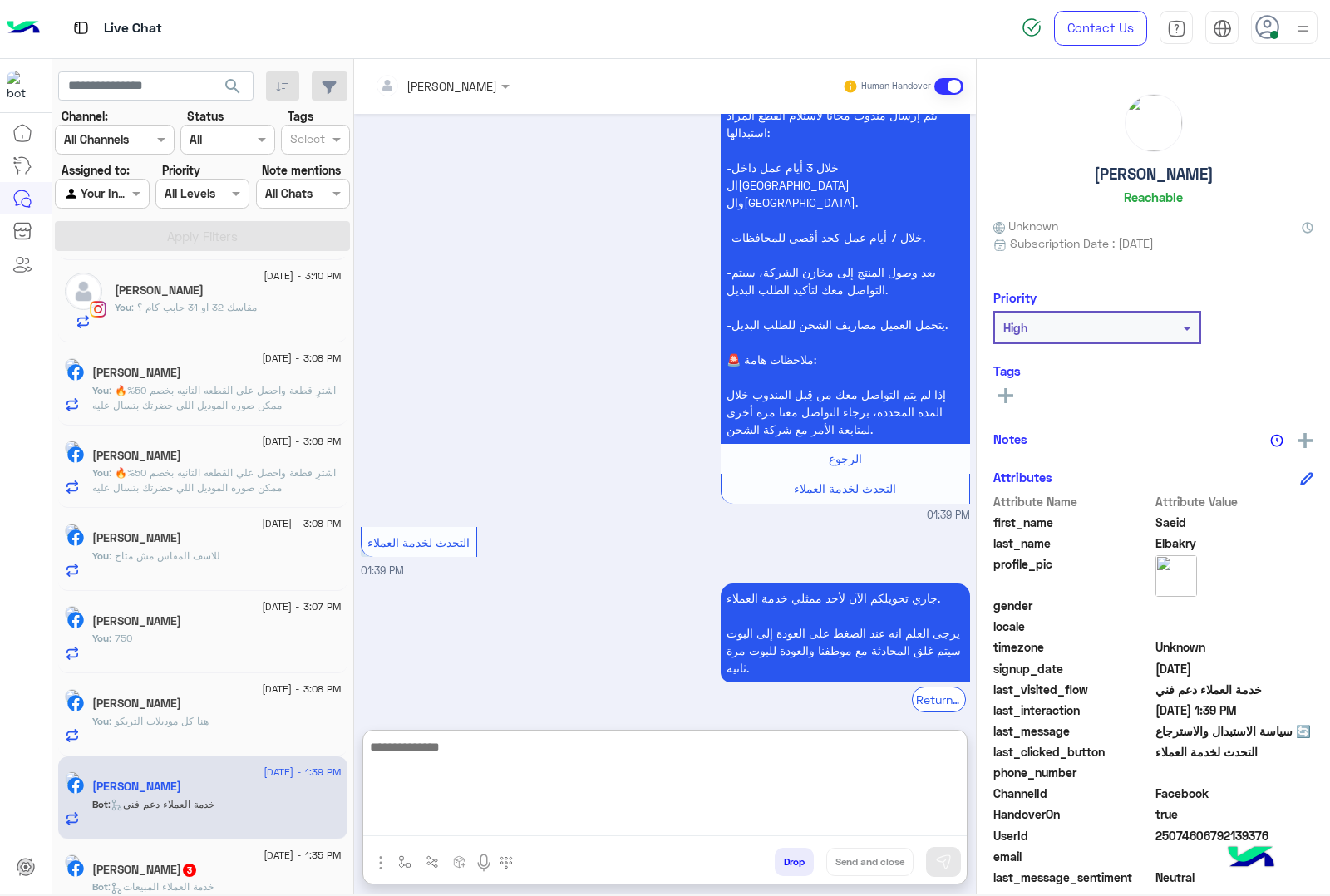
click at [406, 813] on textarea at bounding box center [665, 786] width 604 height 100
paste textarea "**********"
type textarea "**********"
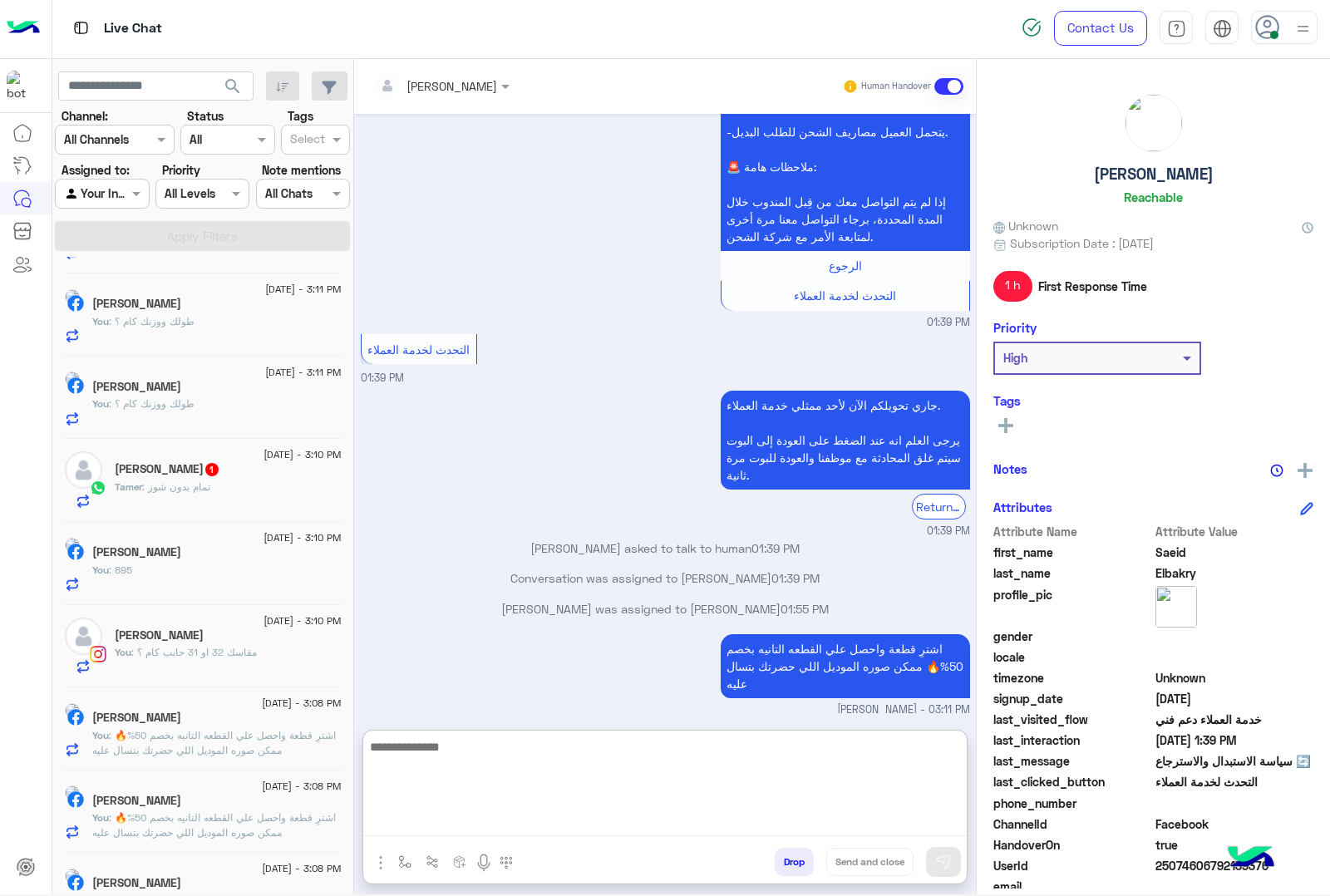
scroll to position [8, 0]
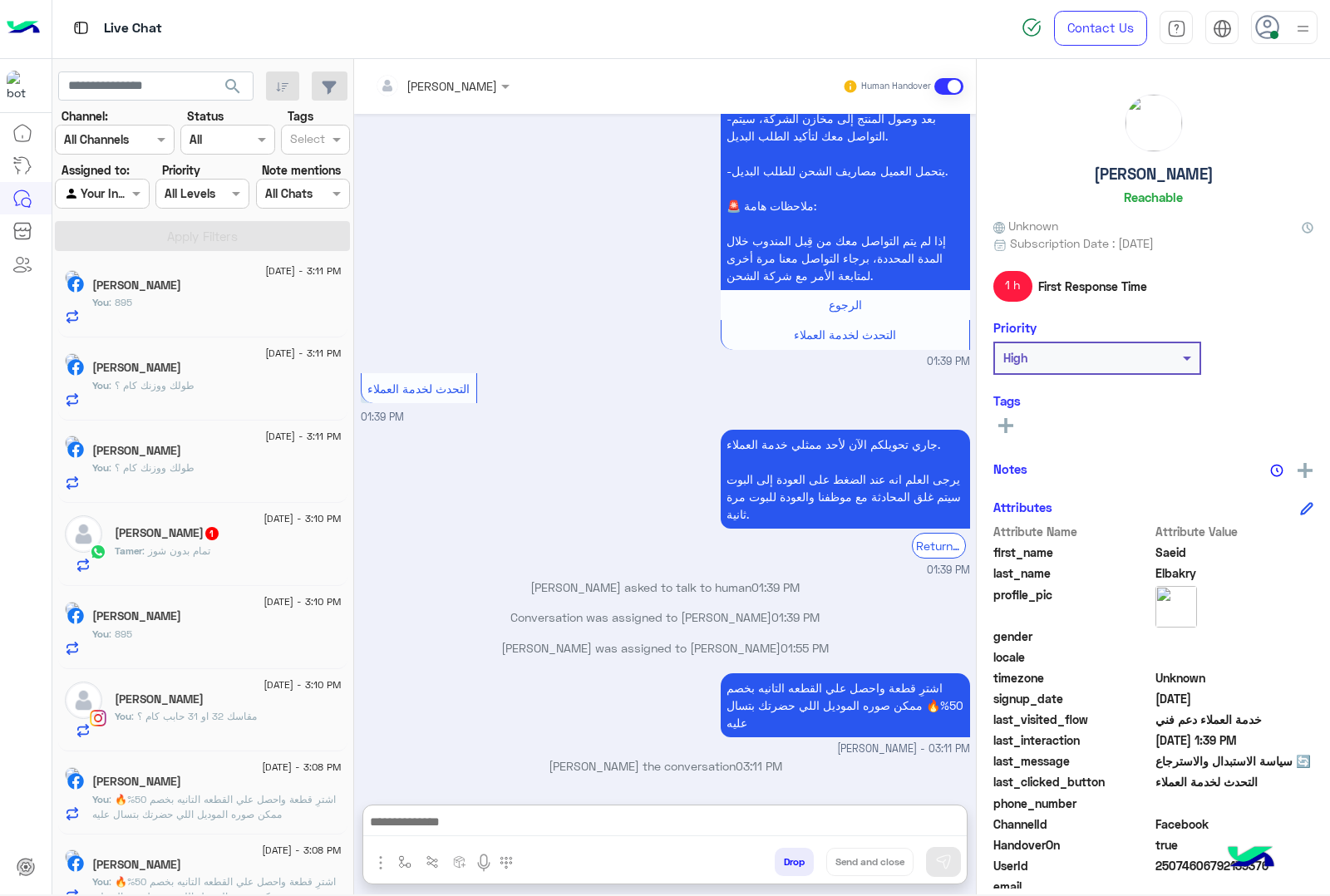
click at [190, 553] on span ": تمام بدون شوز" at bounding box center [176, 550] width 68 height 12
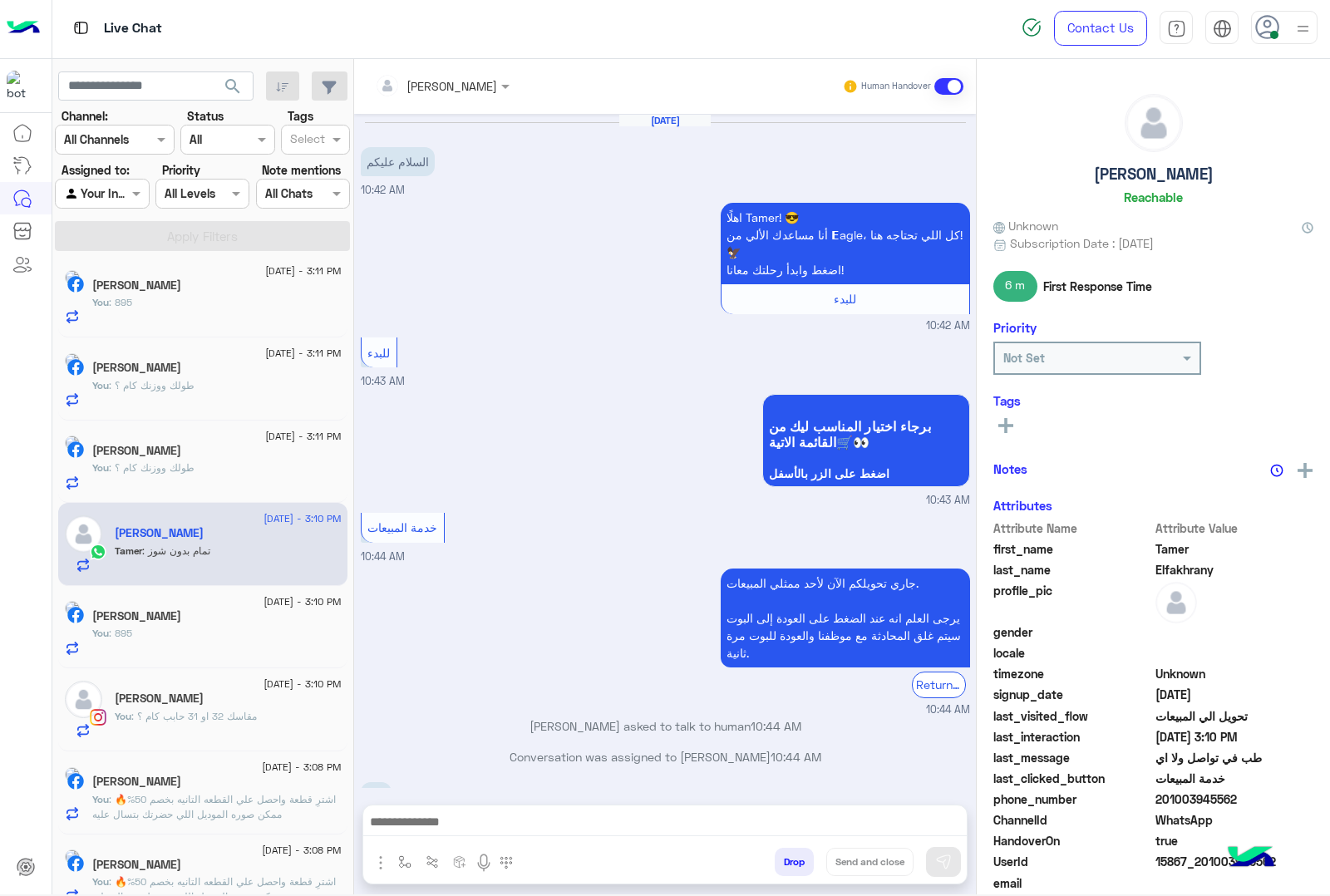
scroll to position [1842, 0]
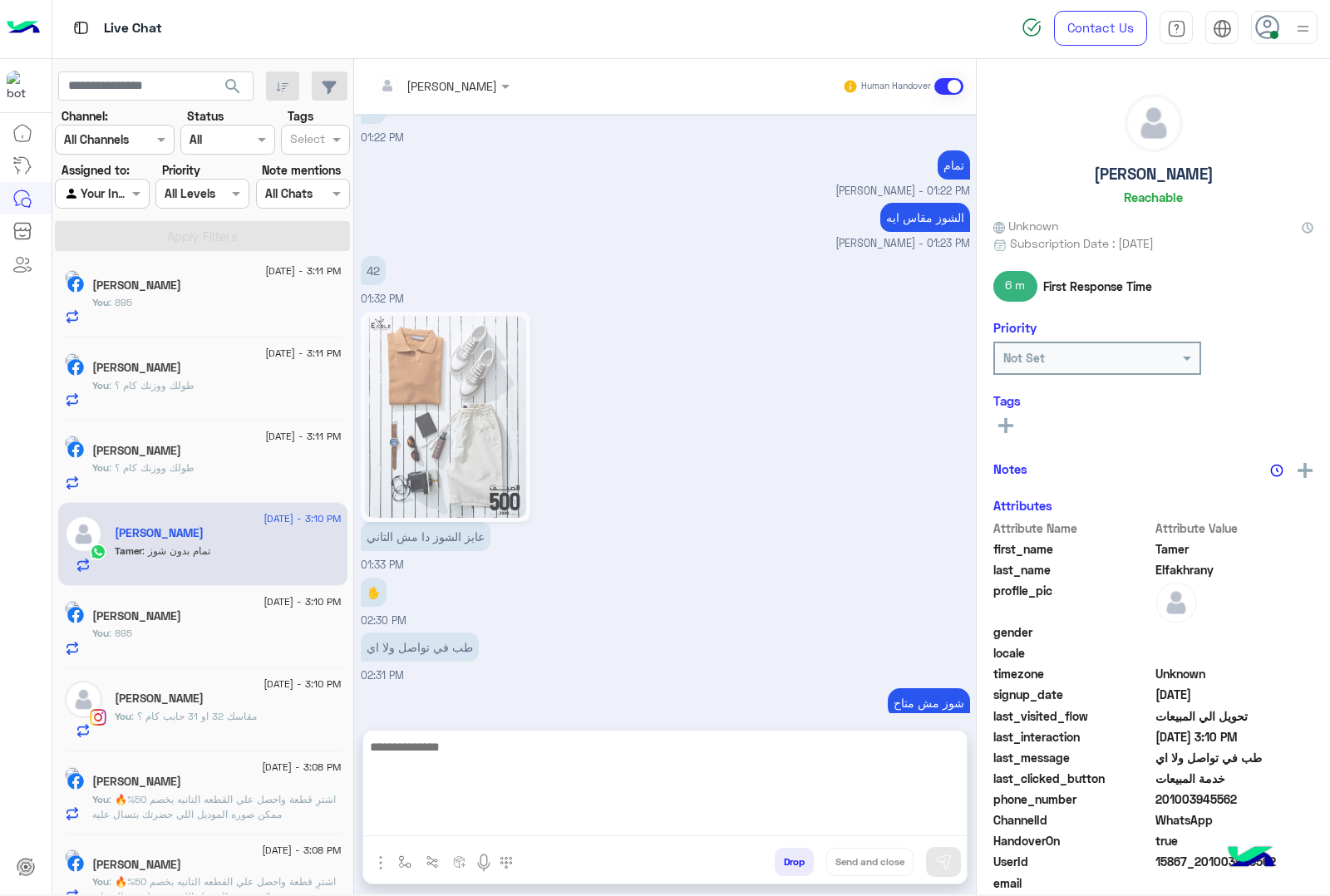
click at [456, 813] on textarea at bounding box center [665, 786] width 604 height 100
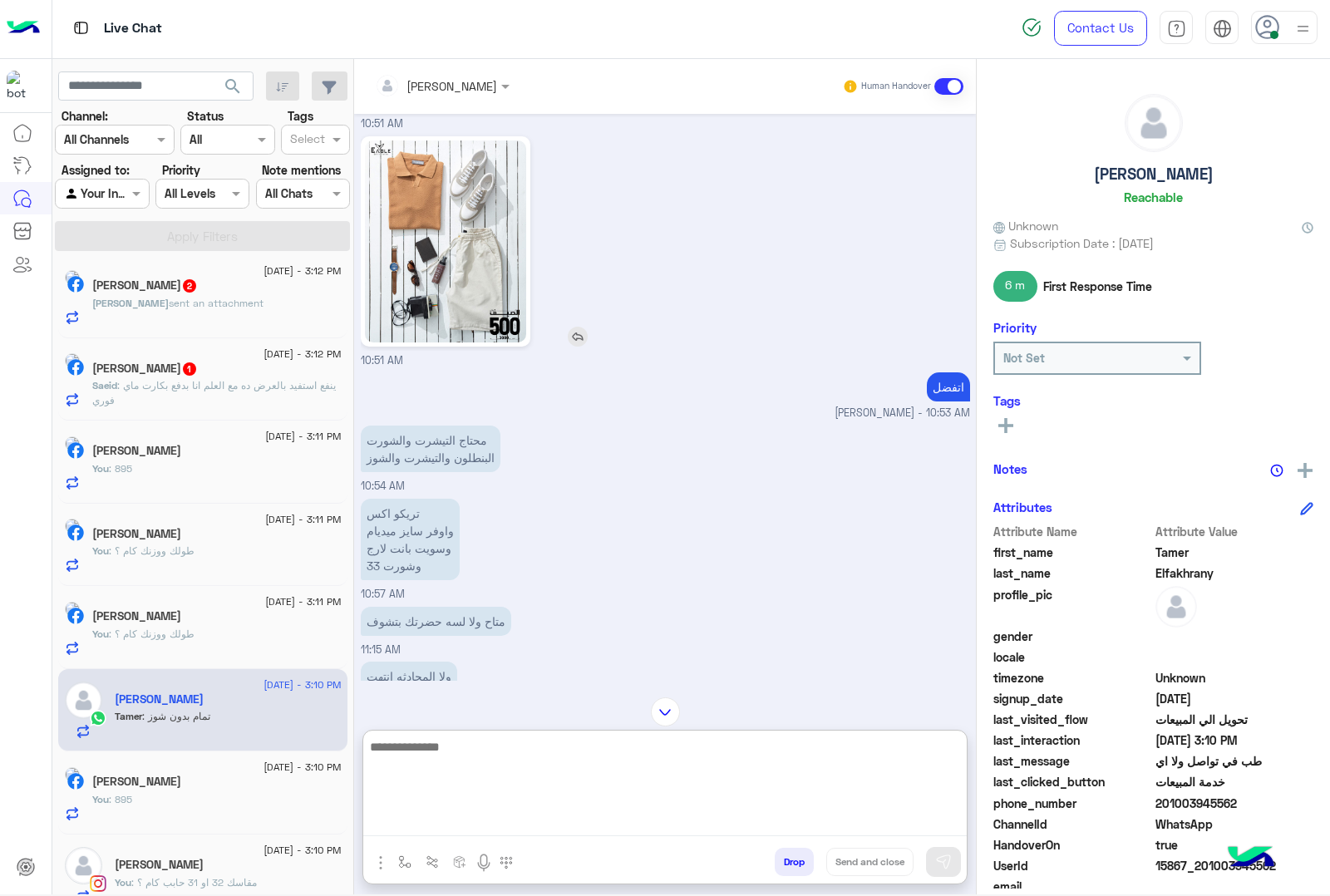
scroll to position [1086, 0]
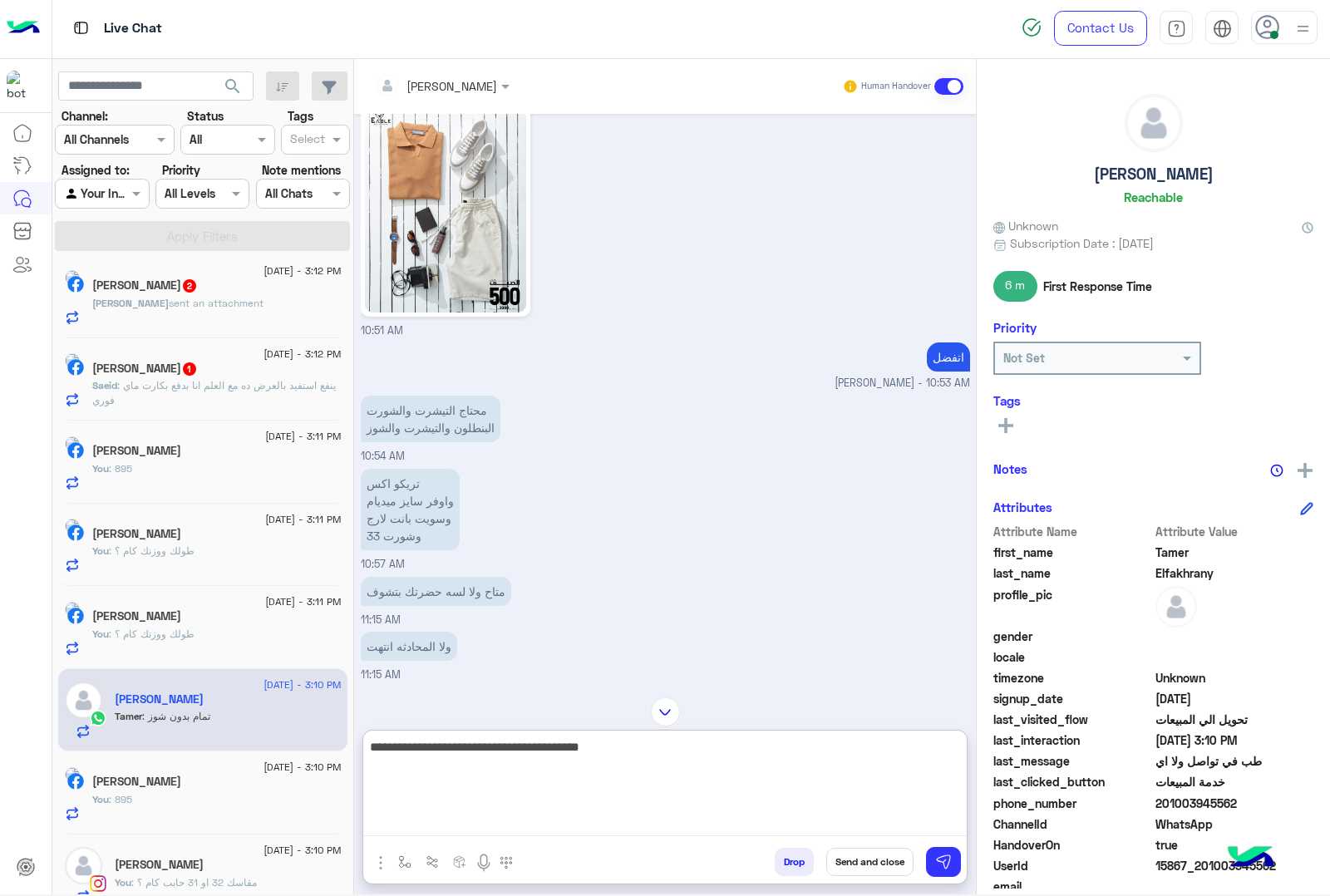
type textarea "**********"
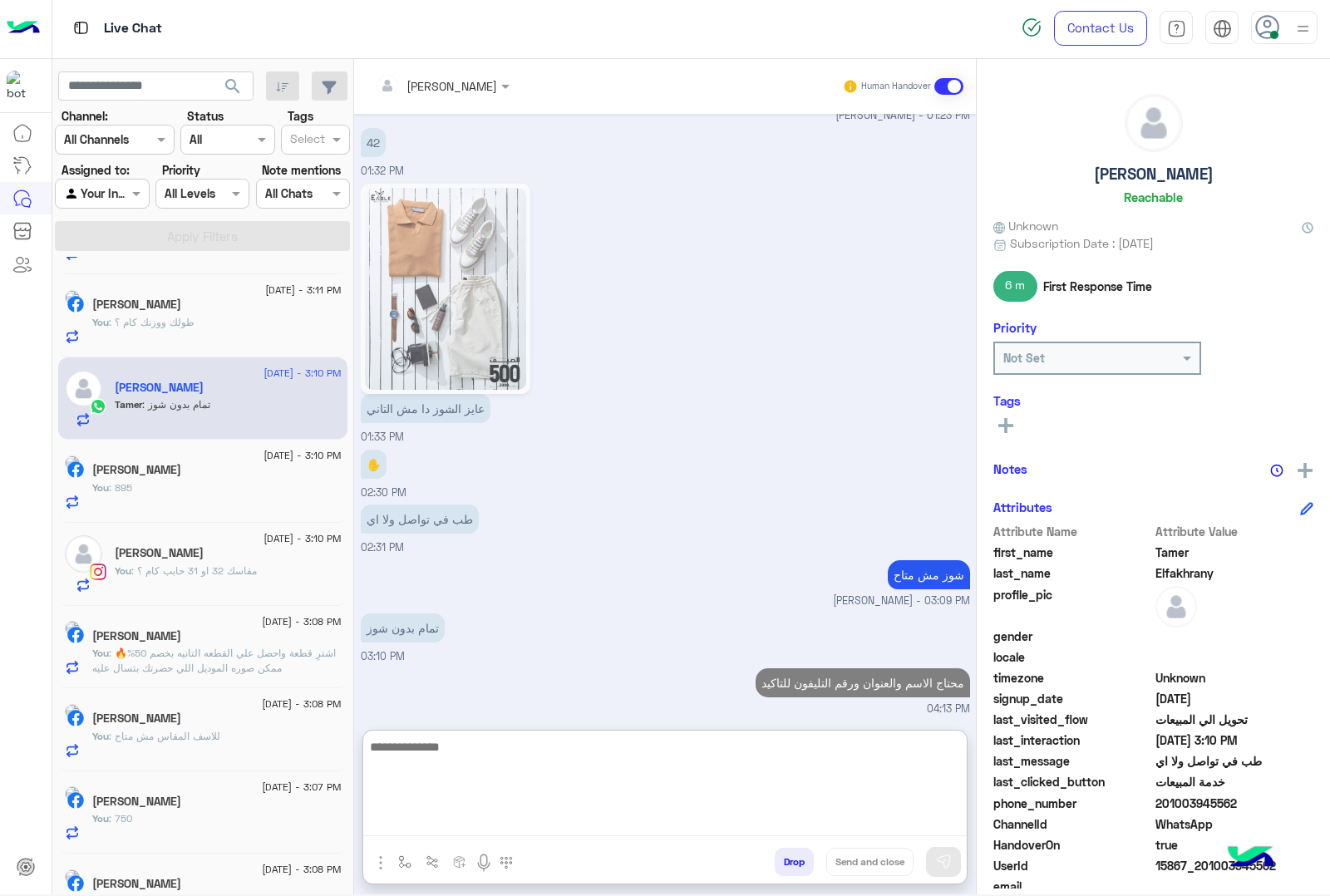
scroll to position [451, 0]
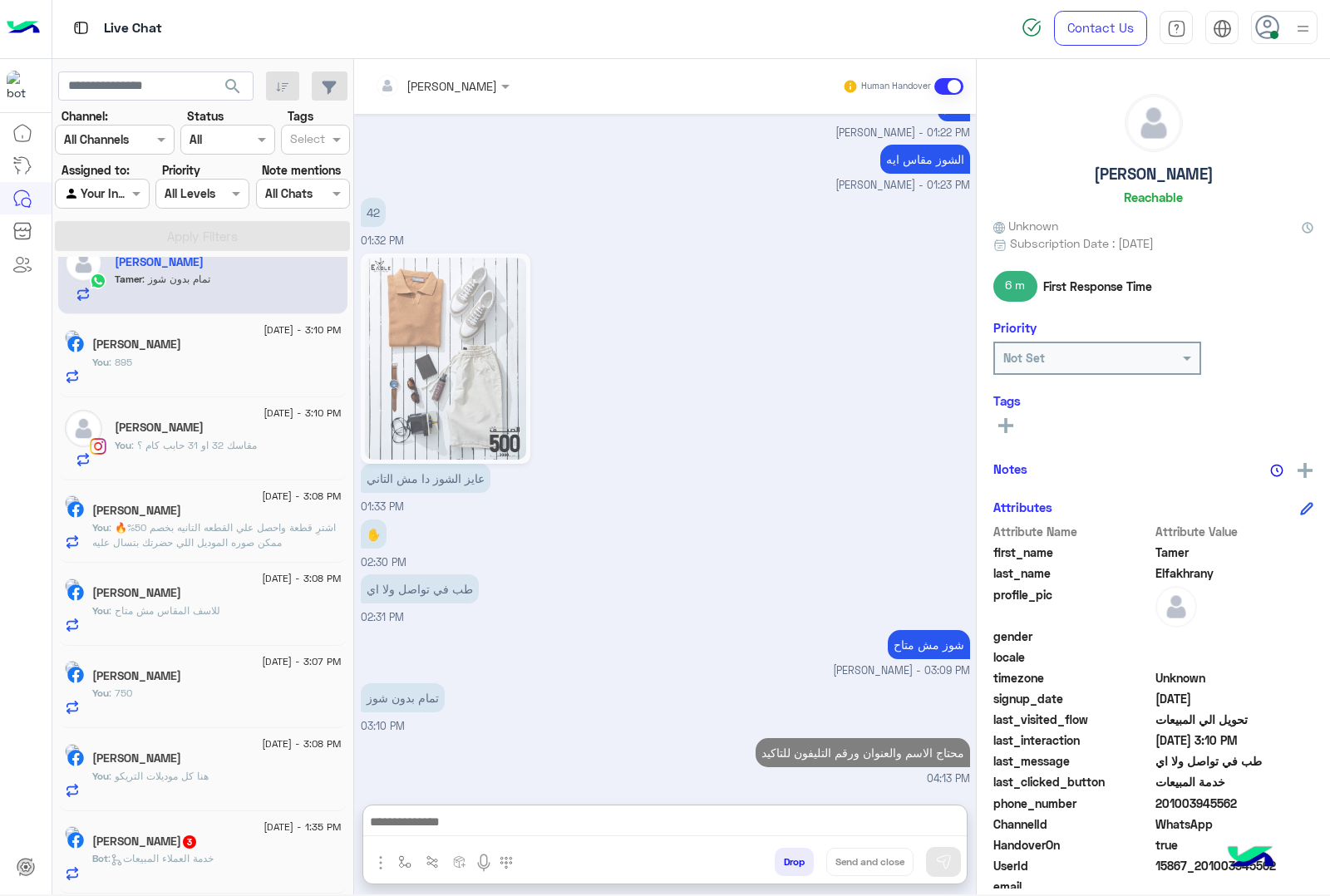
click at [163, 853] on span ": خدمة العملاء المبيعات" at bounding box center [160, 858] width 106 height 12
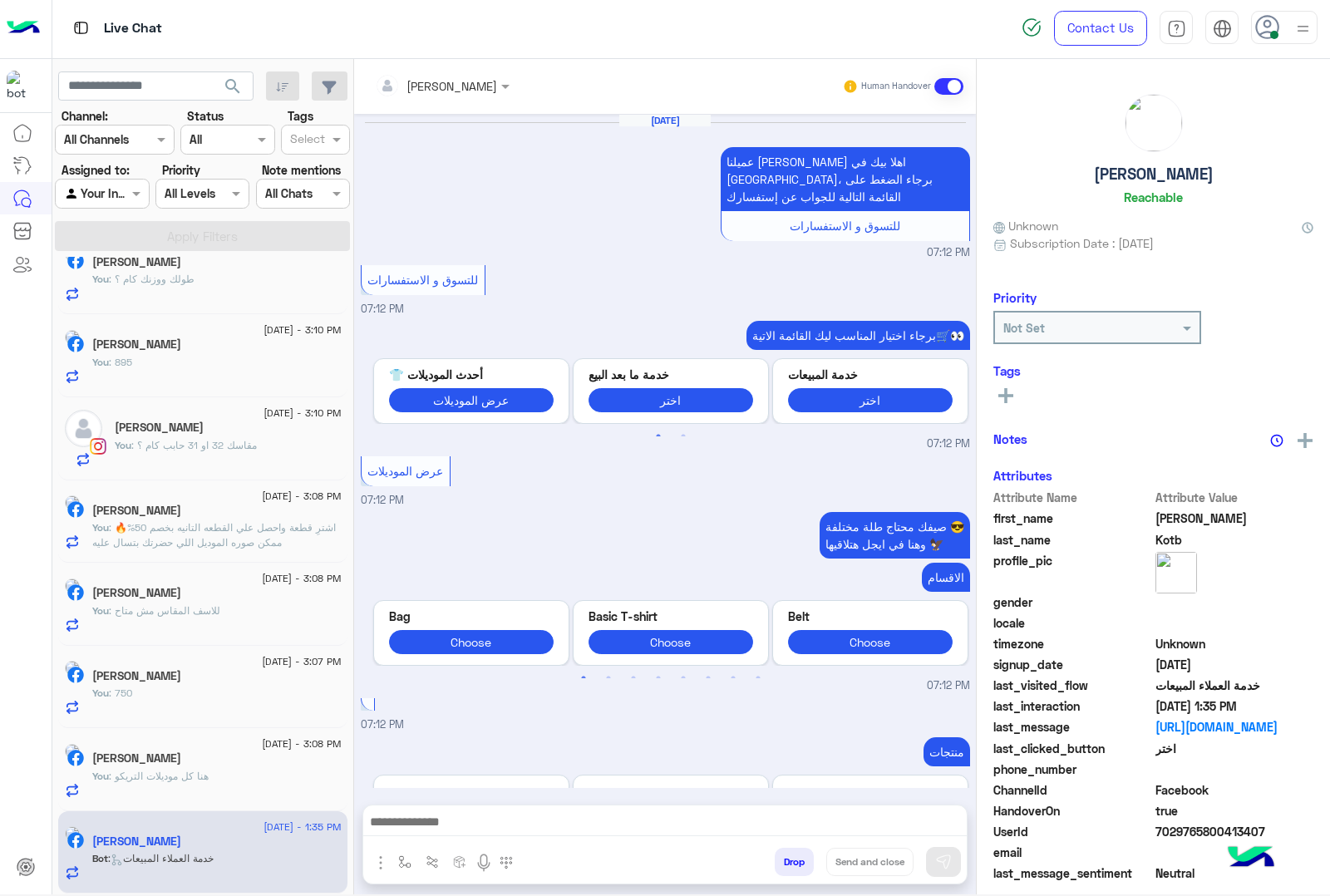
scroll to position [2499, 0]
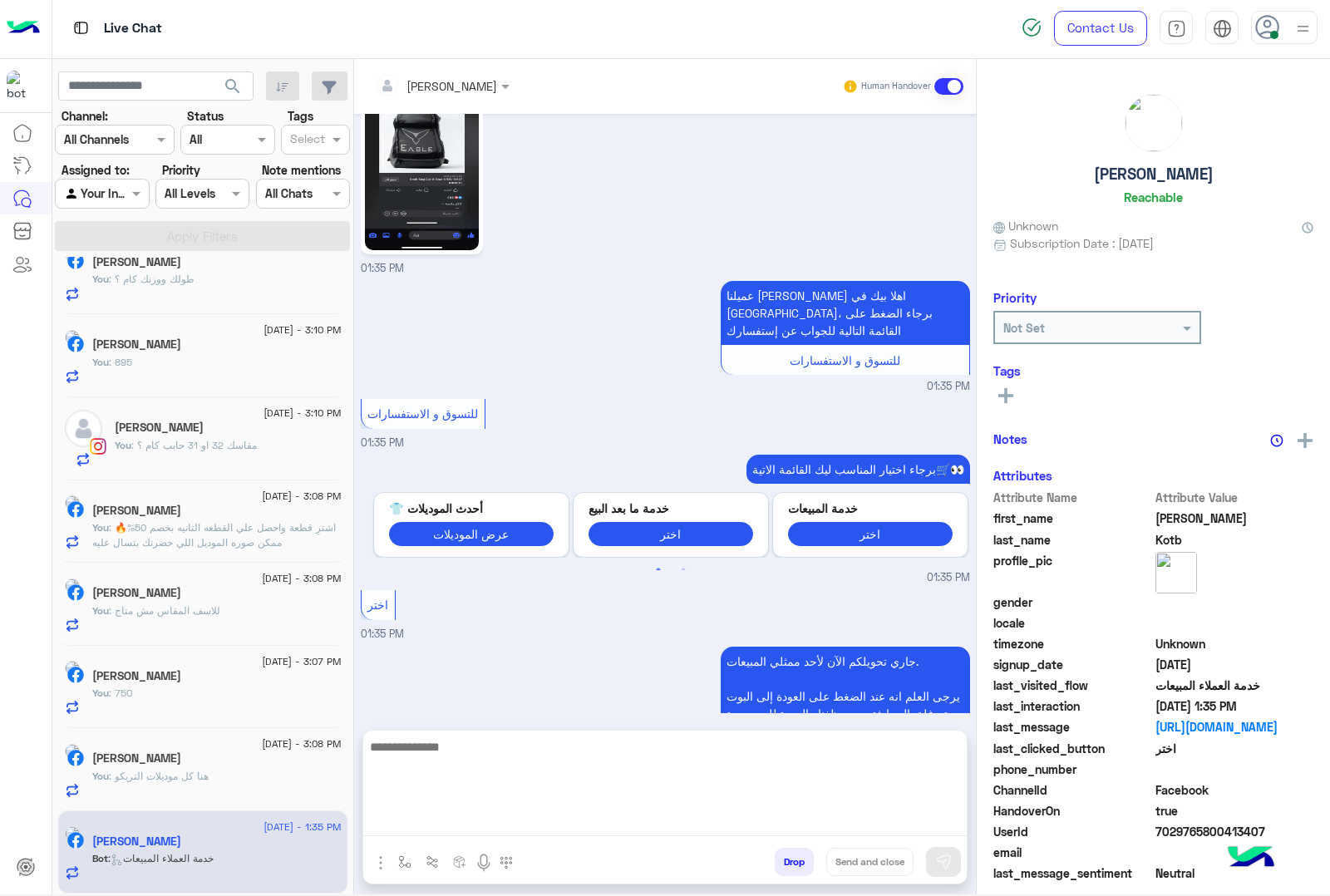
click at [426, 831] on textarea at bounding box center [665, 786] width 604 height 100
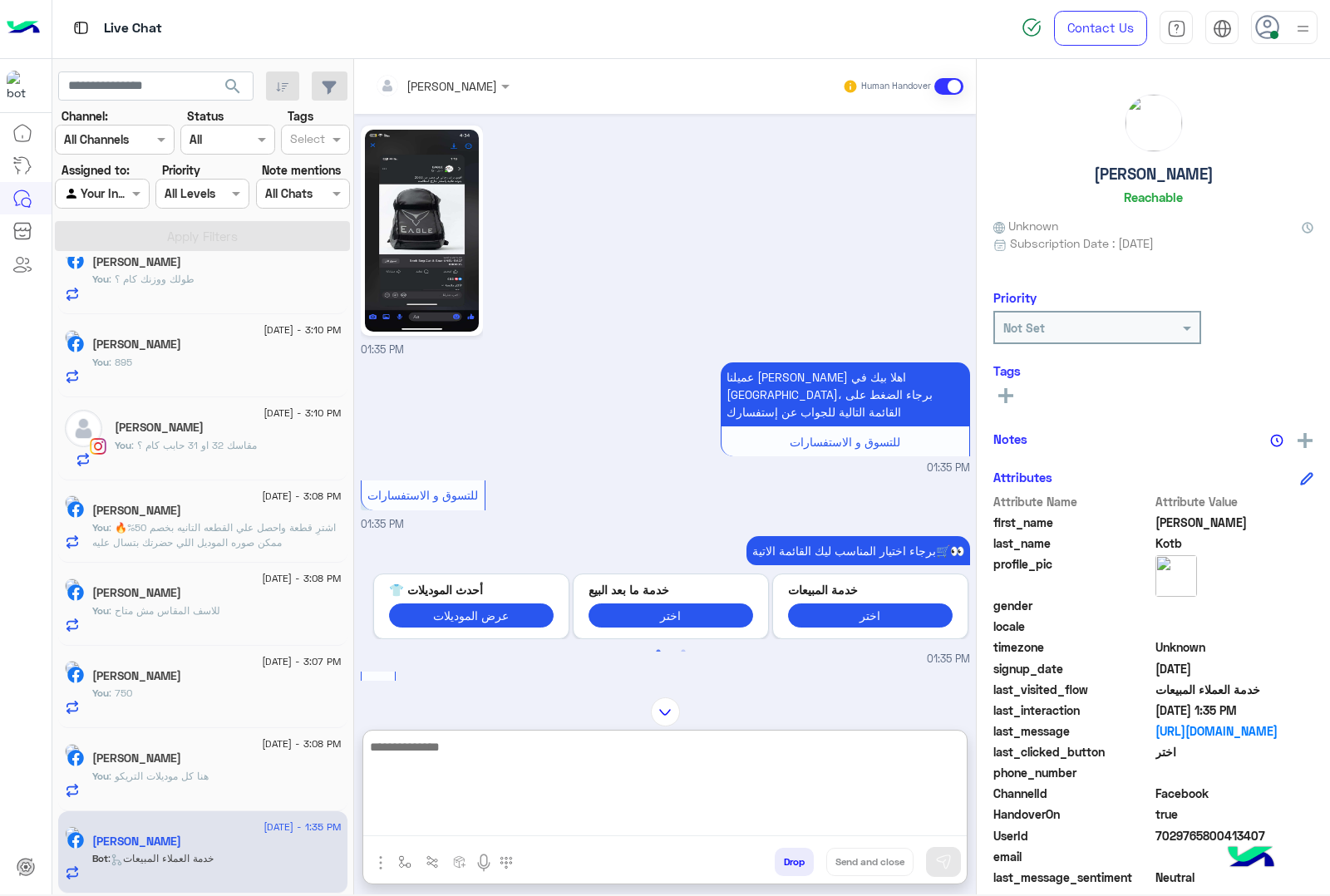
scroll to position [2396, 0]
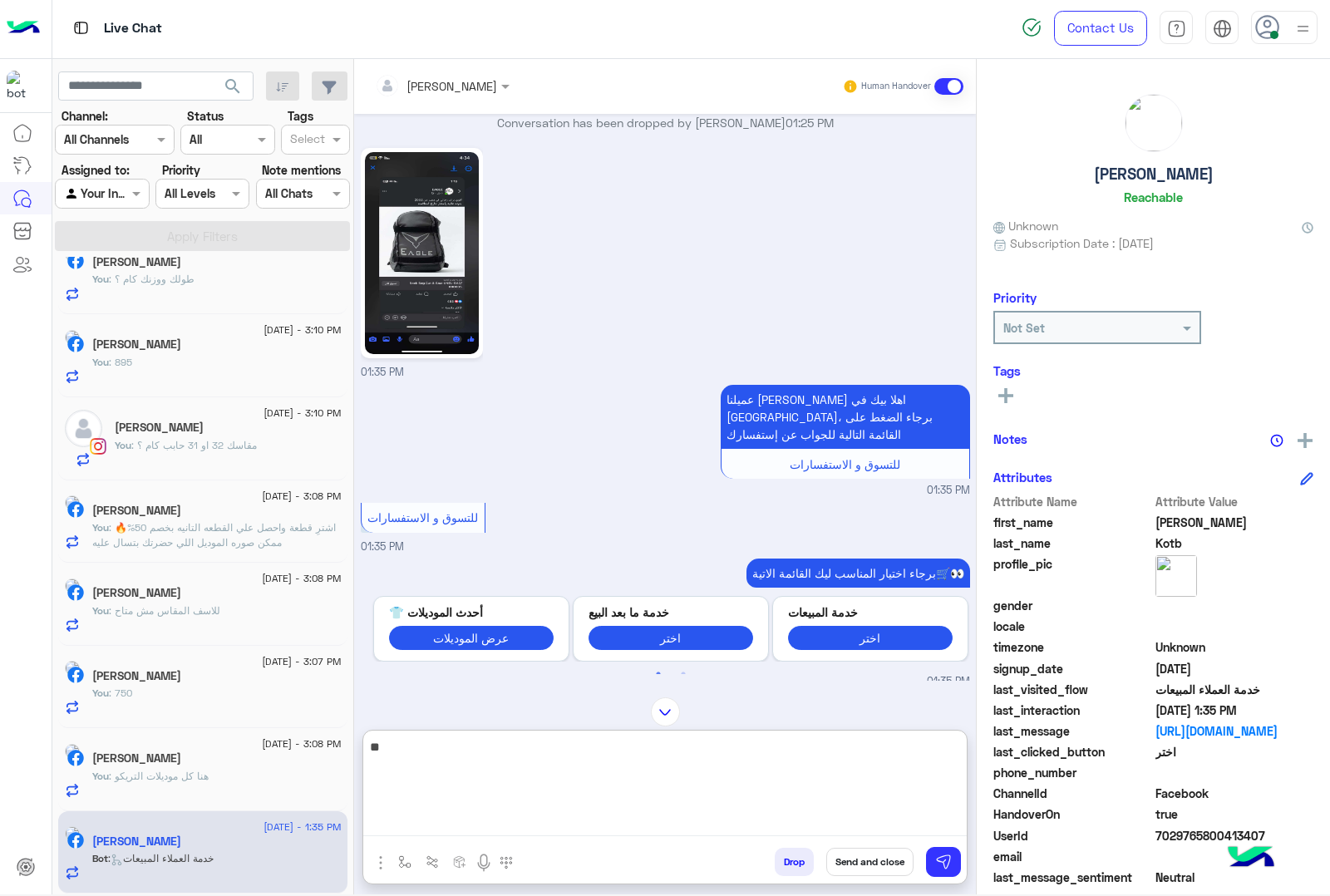
type textarea "***"
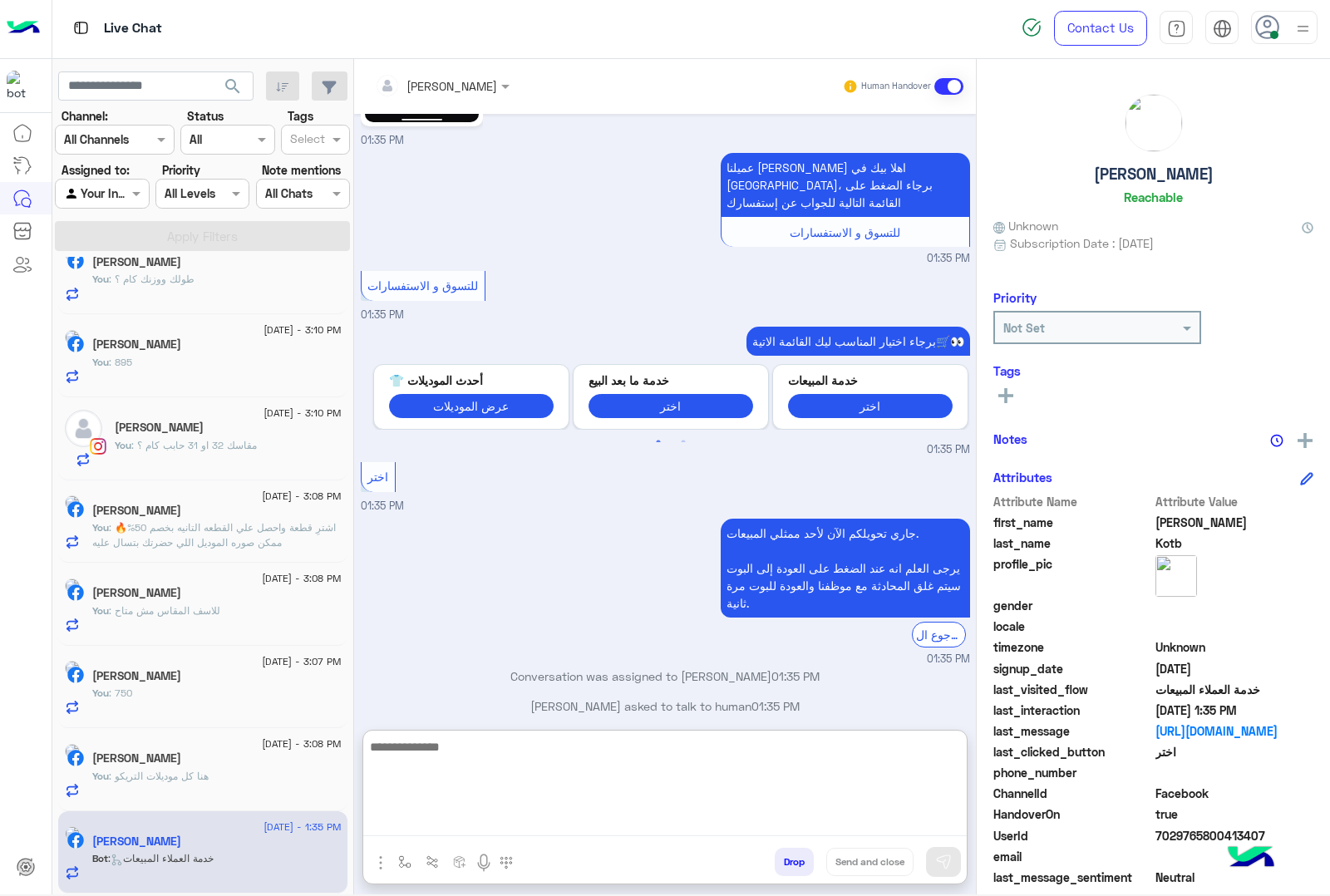
scroll to position [0, 0]
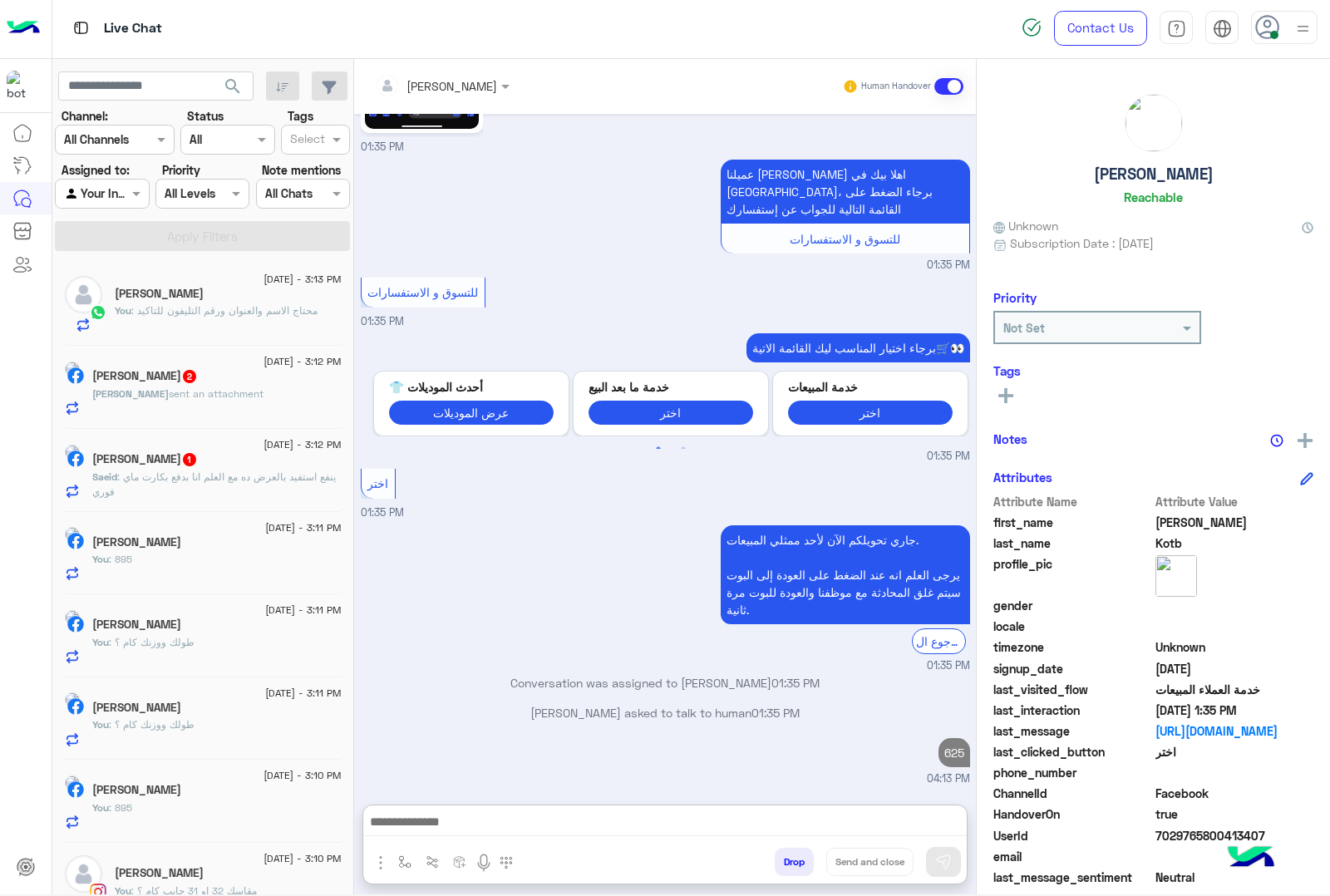
click at [198, 488] on p "Saeid : ينفع استفيد بالعرض ده مع العلم انا بدفع بكارت ماي فوري" at bounding box center [216, 485] width 249 height 30
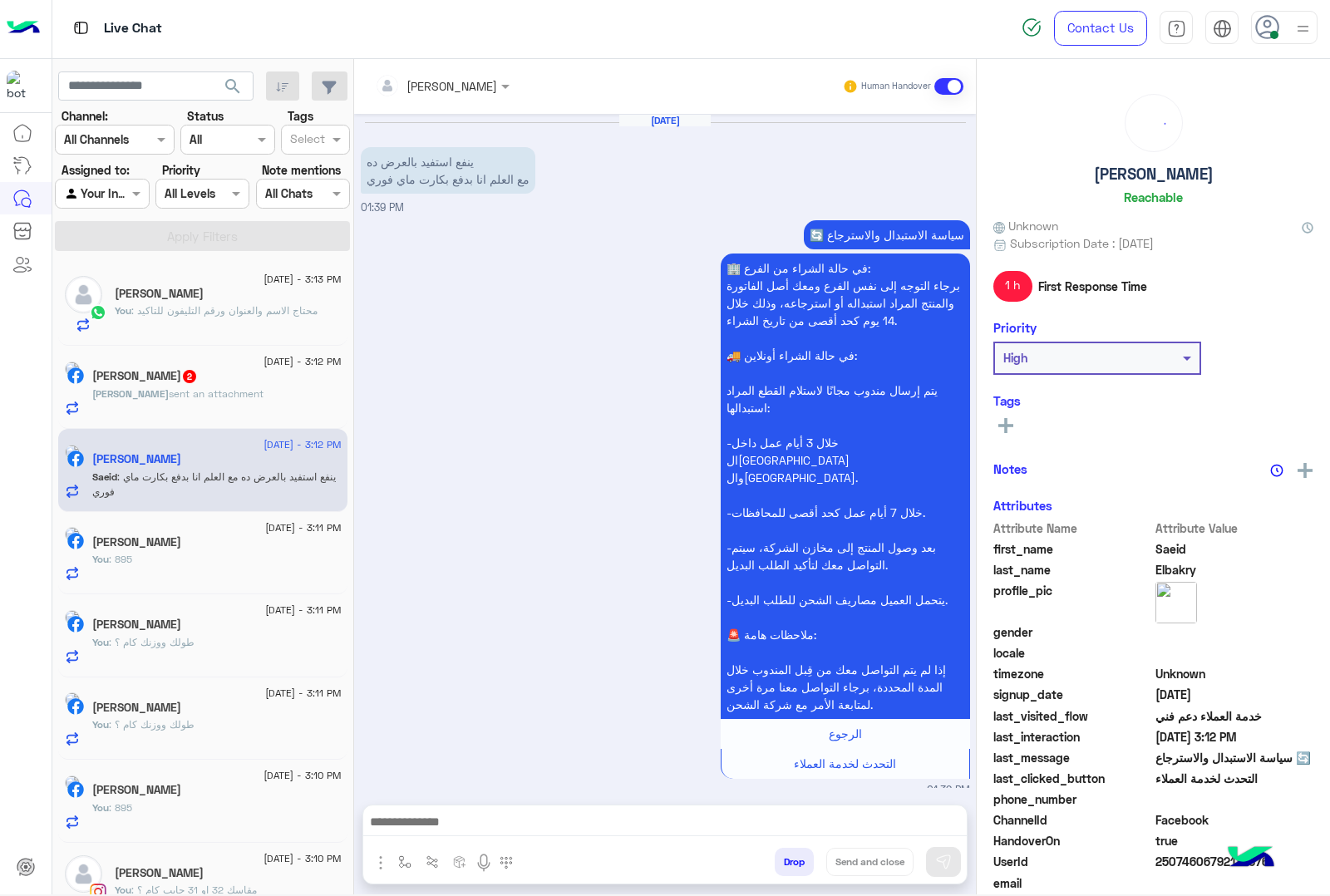
scroll to position [466, 0]
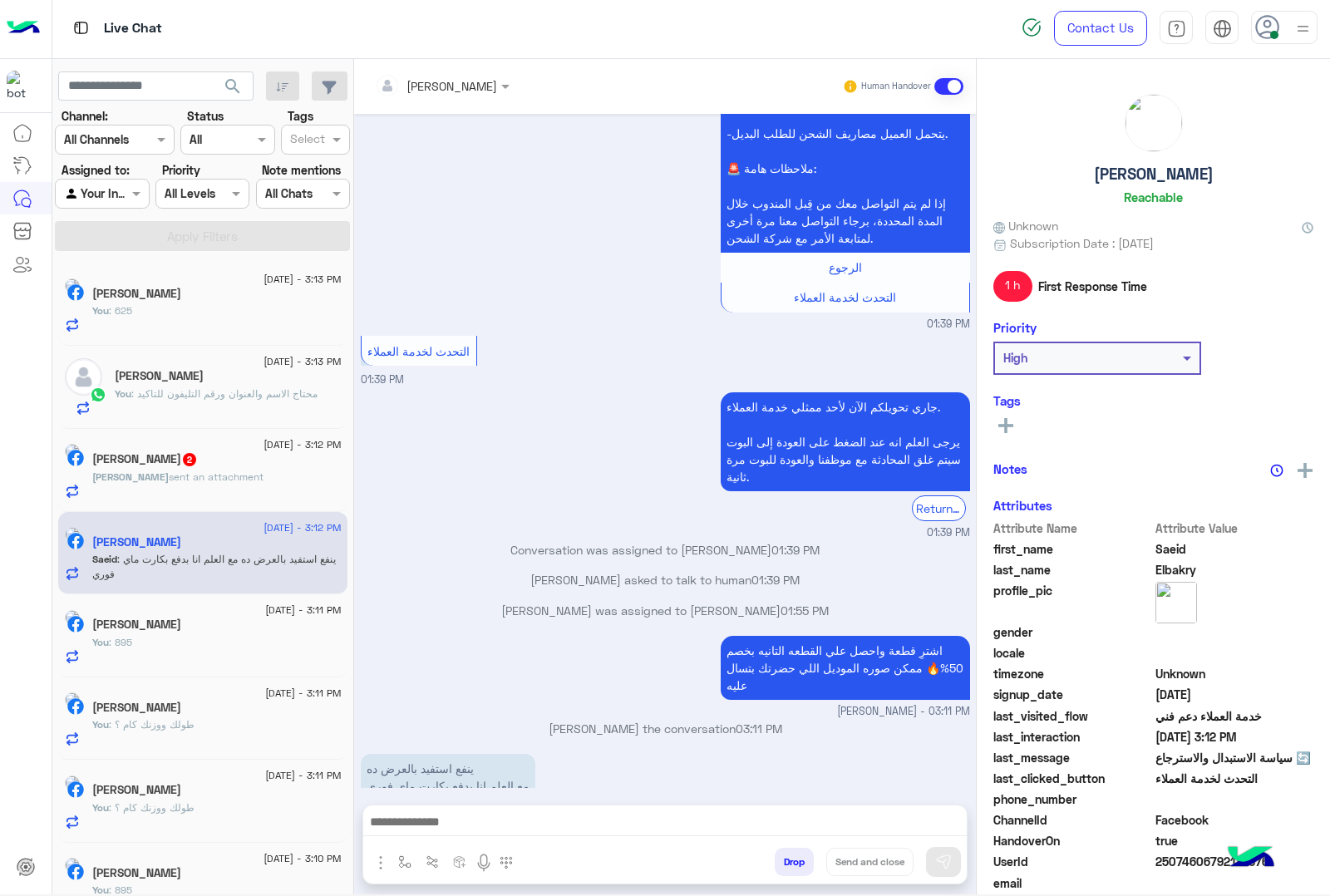
click at [493, 836] on div at bounding box center [665, 825] width 604 height 42
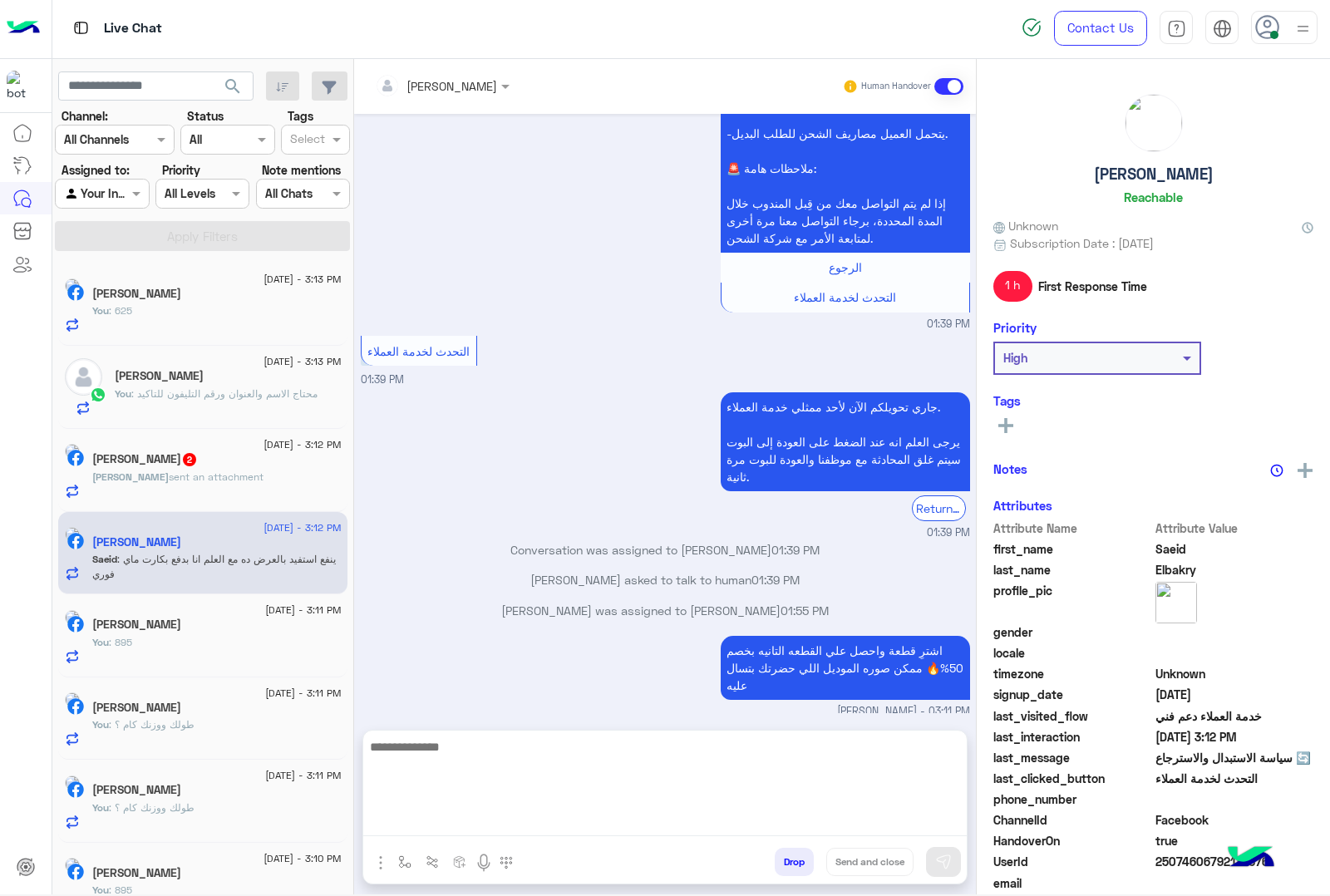
click at [493, 829] on textarea at bounding box center [665, 786] width 604 height 100
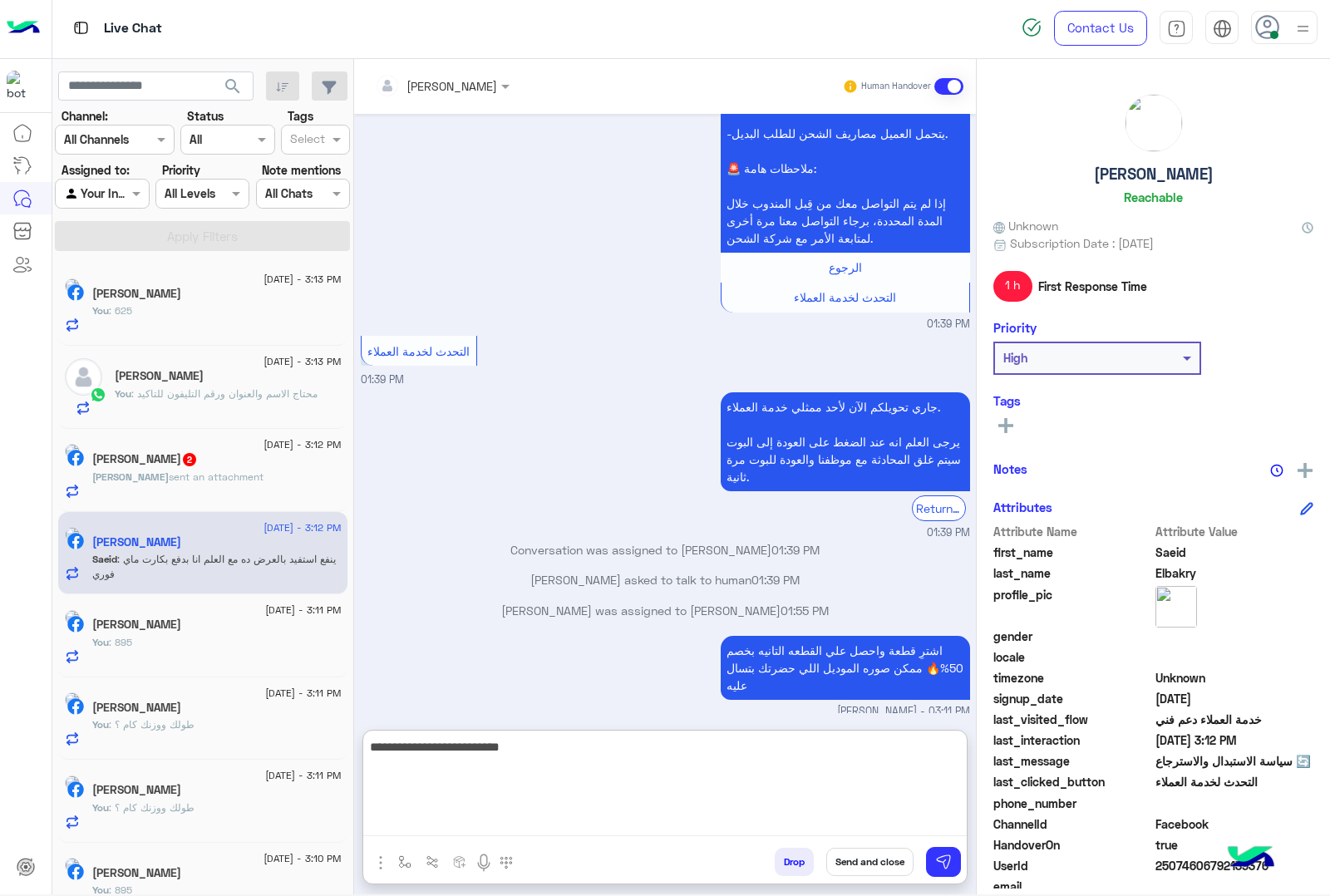
type textarea "**********"
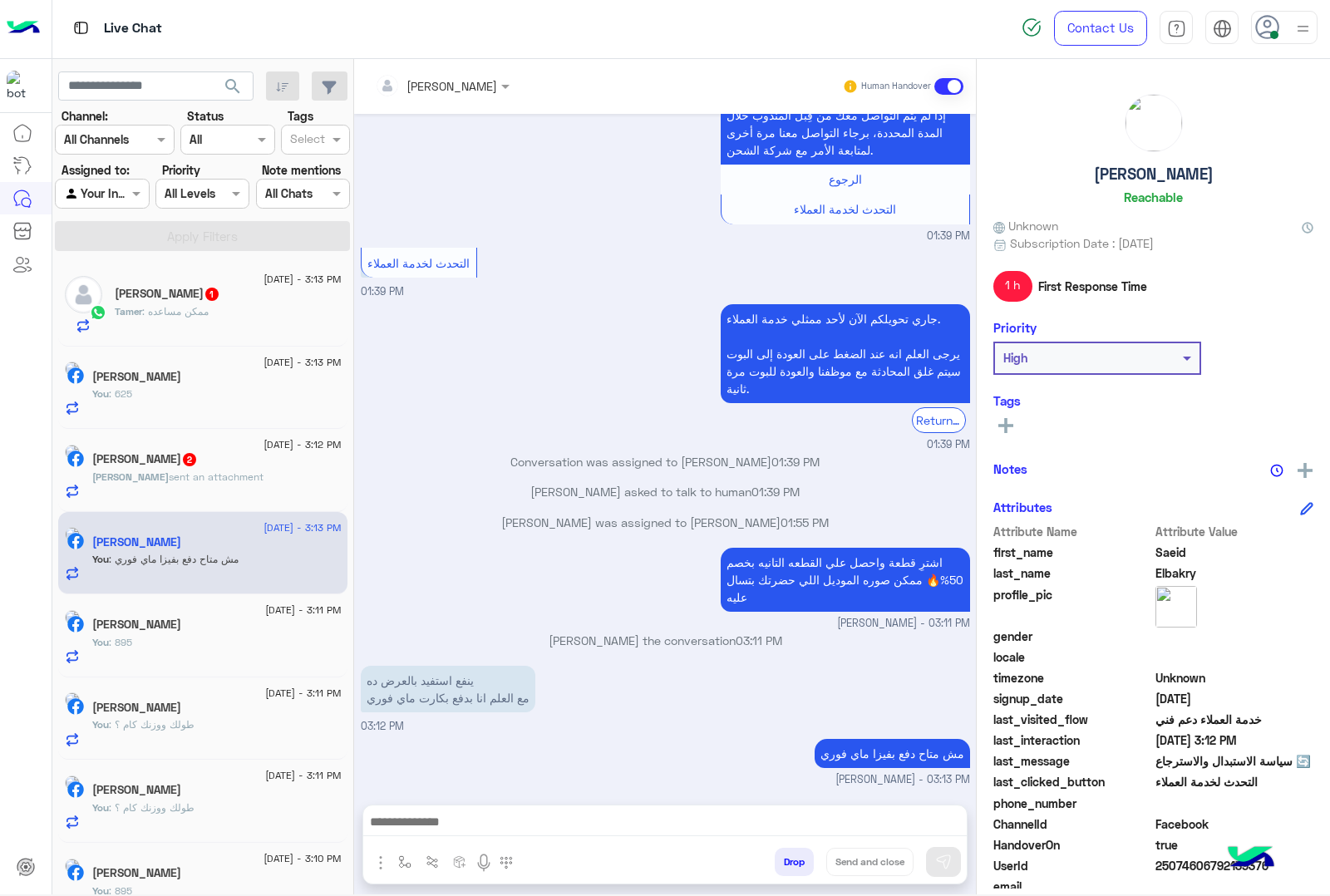
click at [160, 458] on h5 "[PERSON_NAME] 2" at bounding box center [145, 459] width 106 height 14
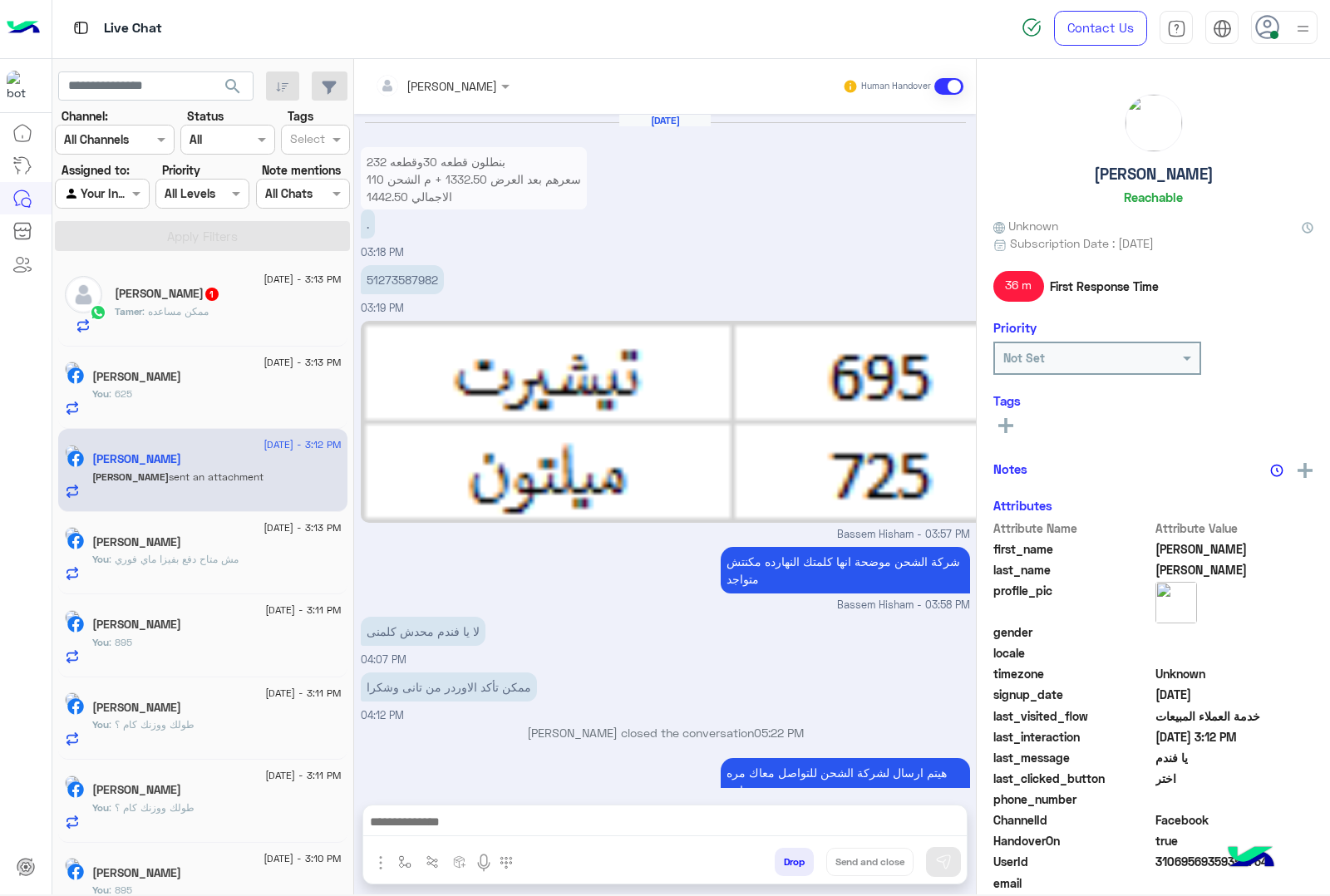
scroll to position [1750, 0]
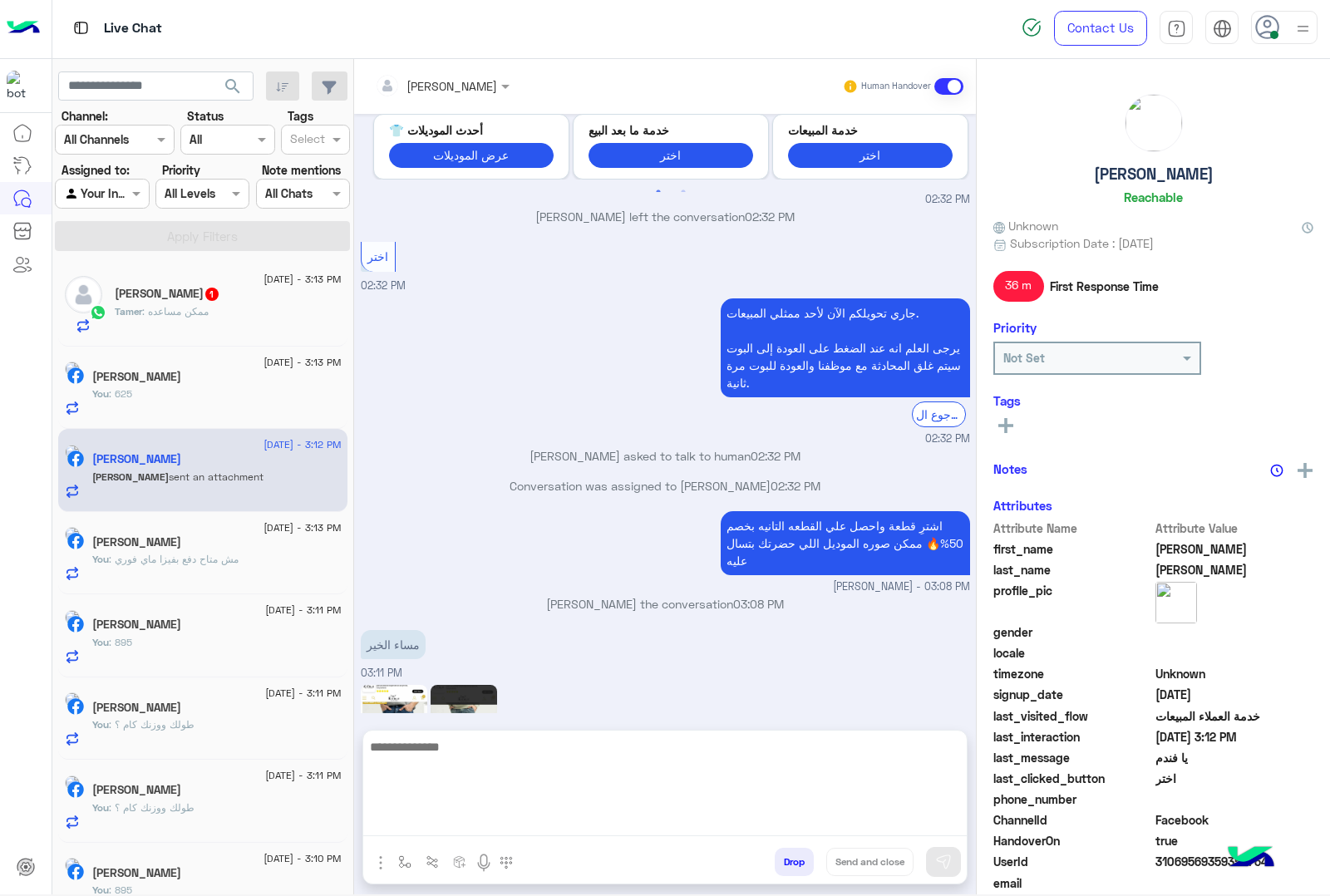
click at [486, 814] on textarea at bounding box center [665, 786] width 604 height 100
type textarea "**********"
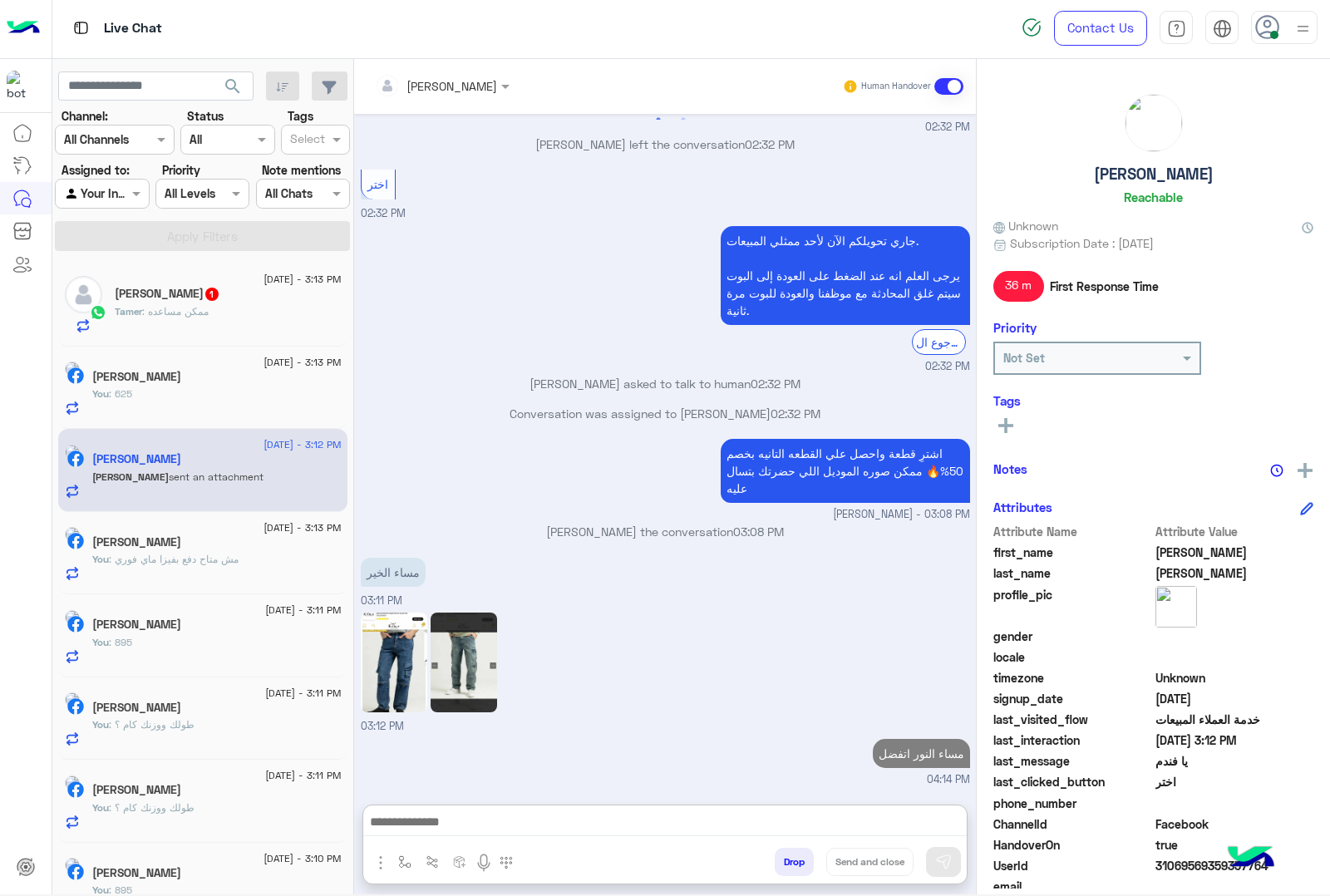
click at [227, 318] on div "Tamer : ممكن مساعده" at bounding box center [228, 318] width 227 height 29
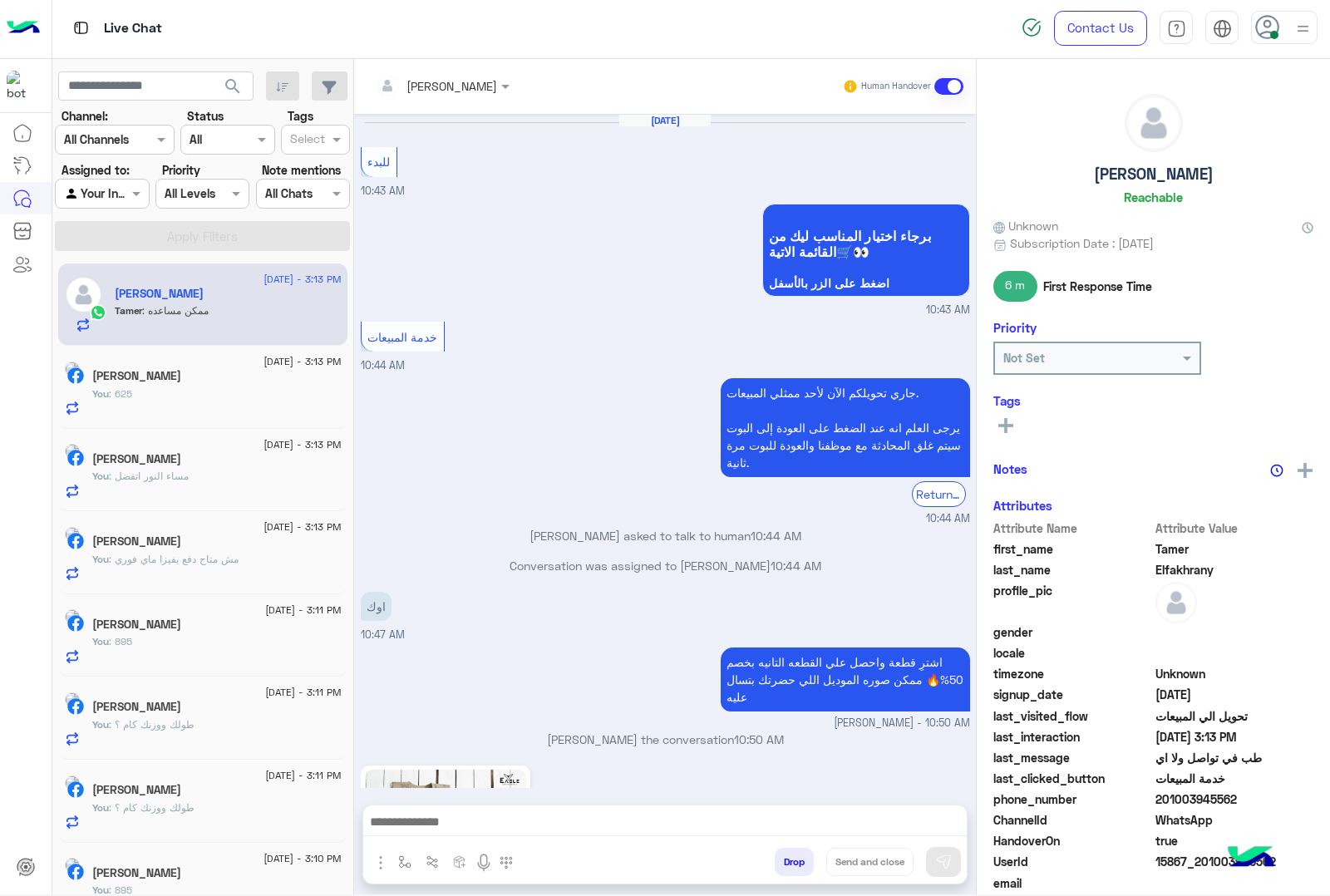
scroll to position [1760, 0]
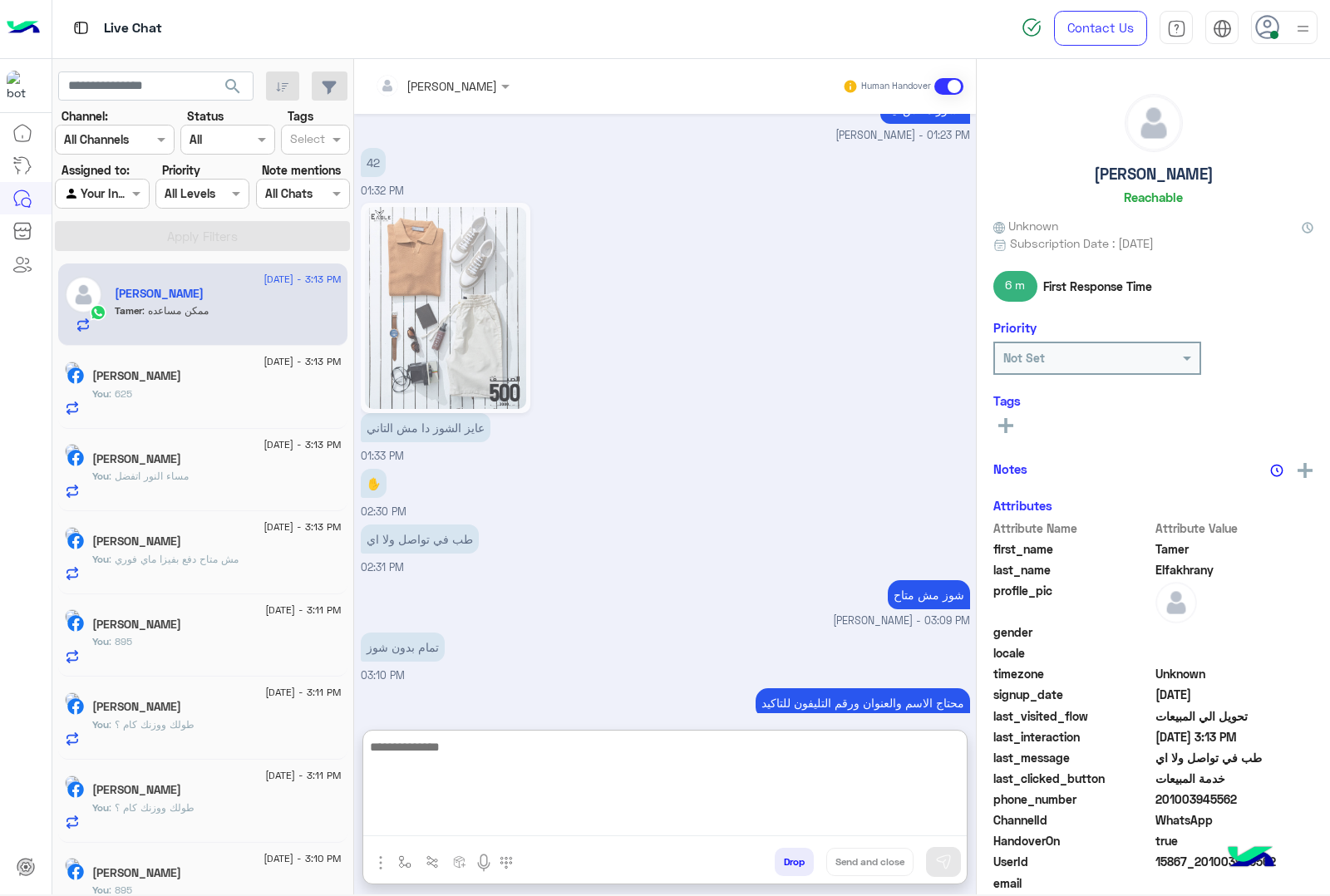
click at [495, 814] on textarea at bounding box center [665, 786] width 604 height 100
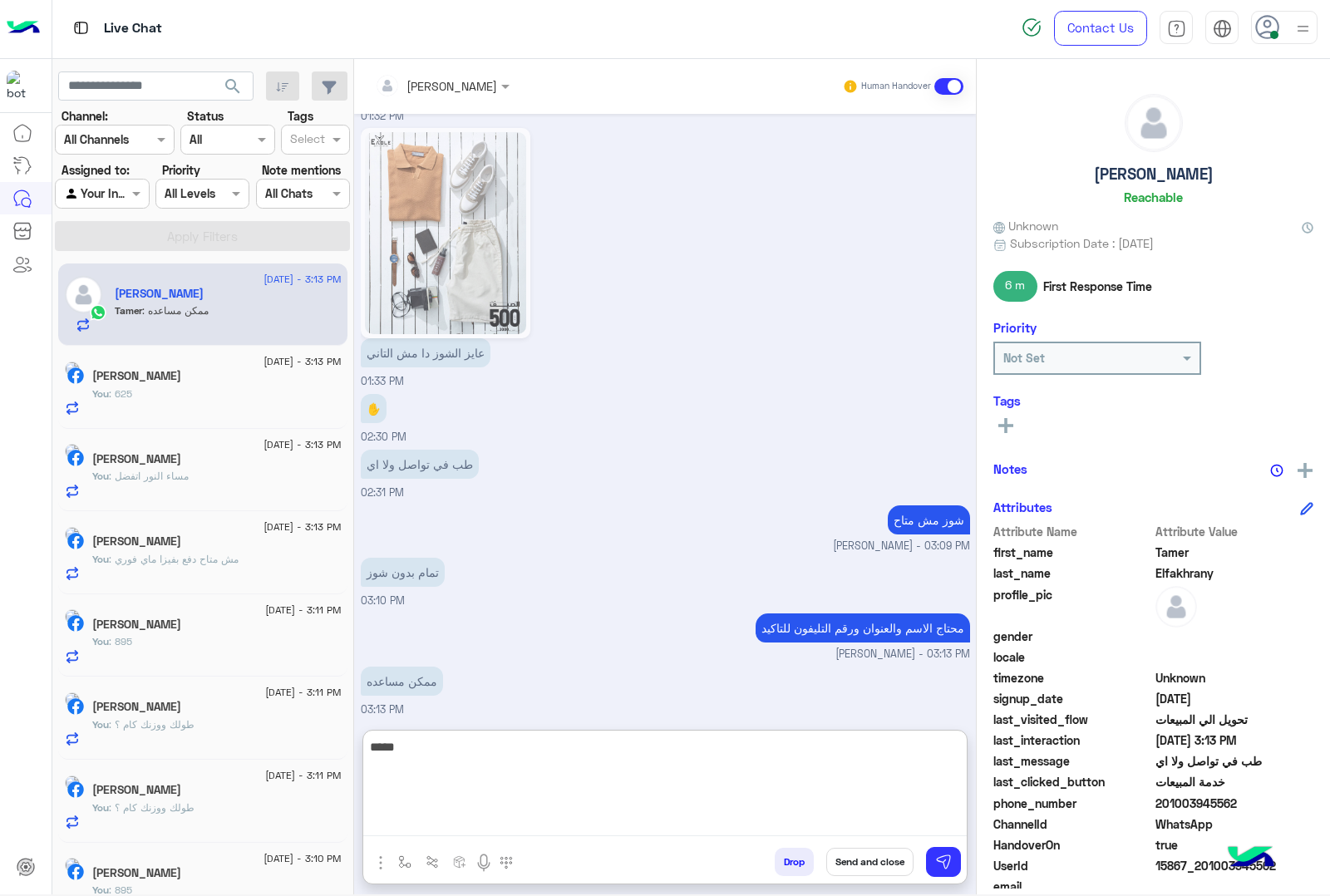
type textarea "*****"
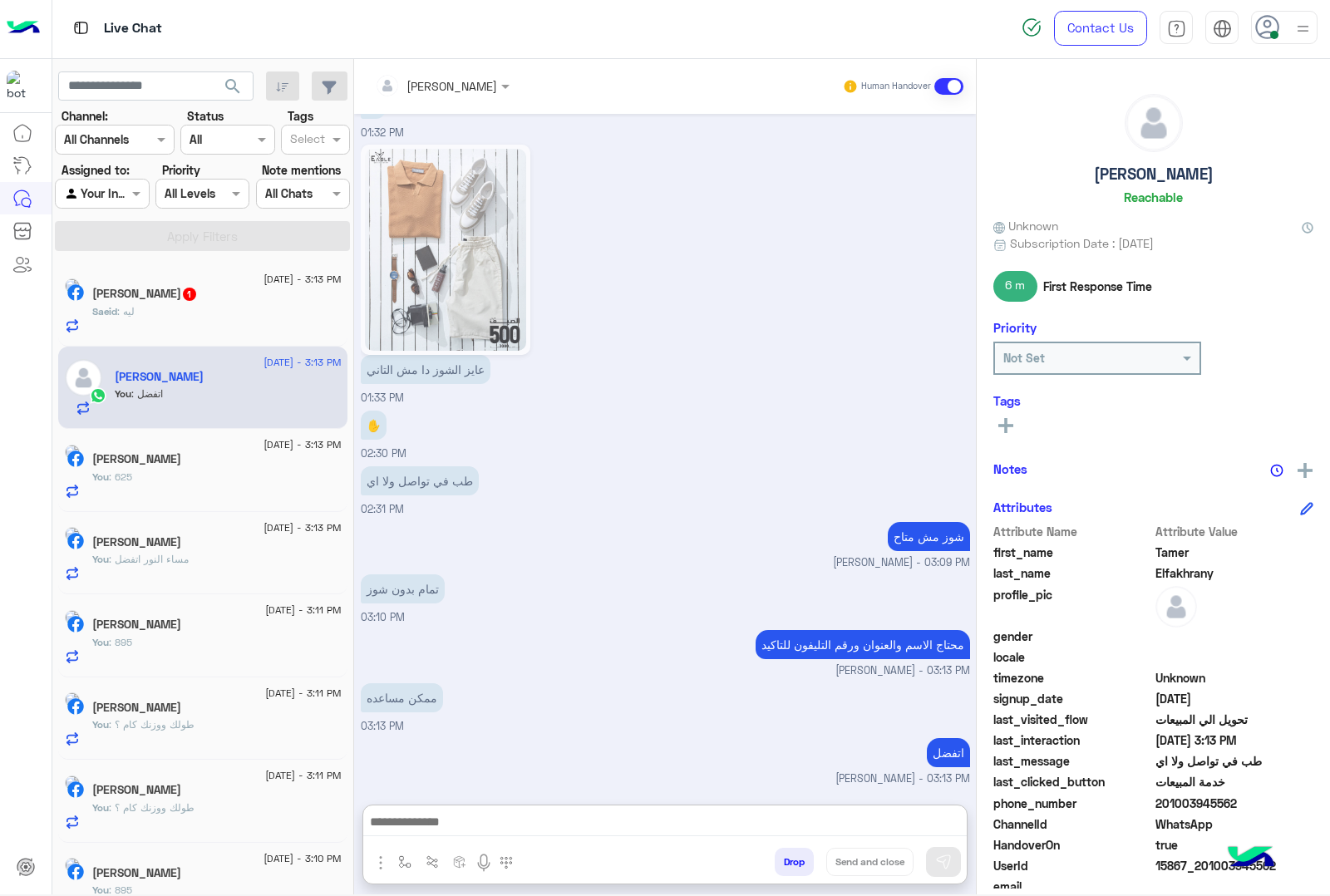
scroll to position [1940, 0]
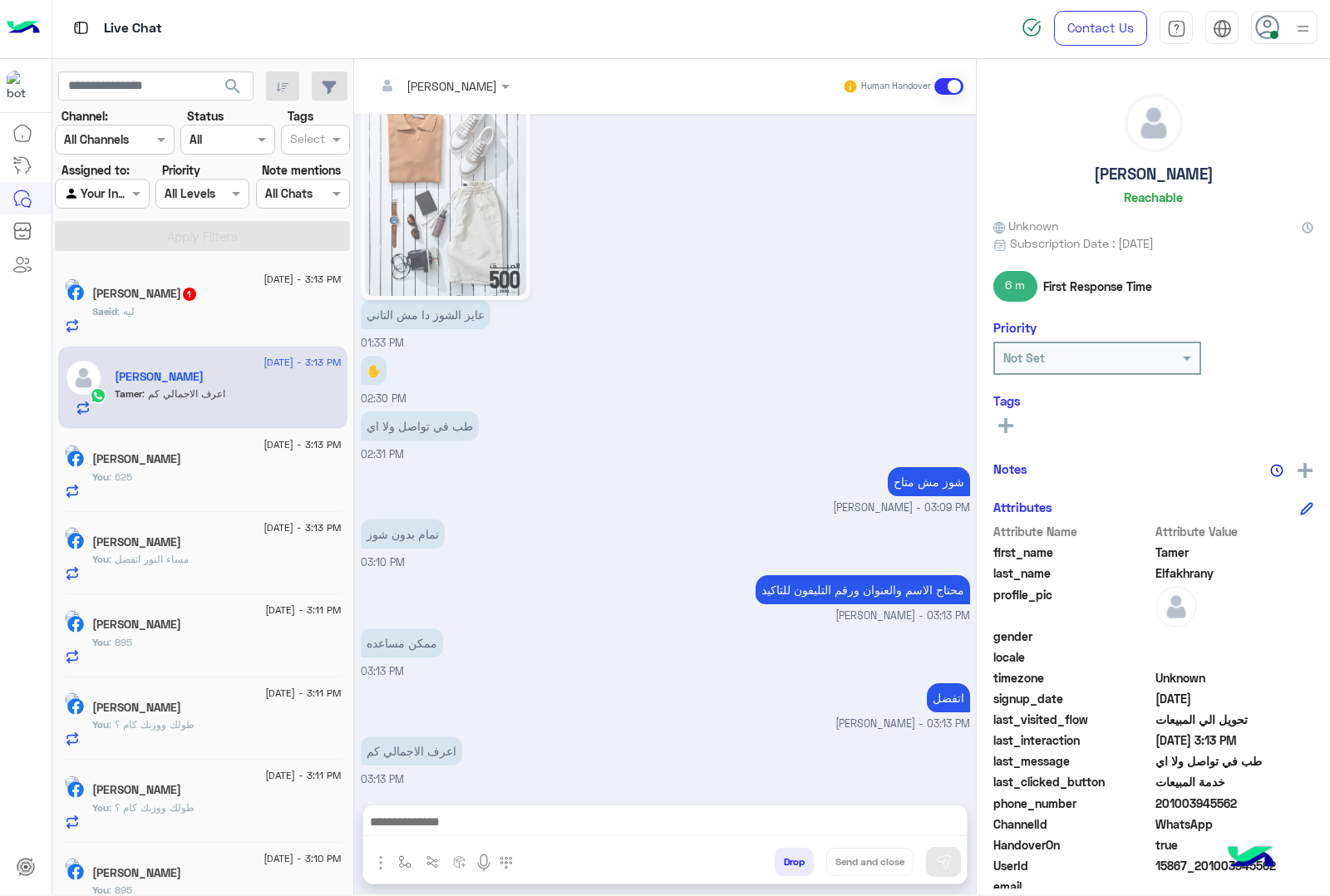
click at [180, 296] on h5 "Saeid Elbakry 1" at bounding box center [145, 293] width 106 height 14
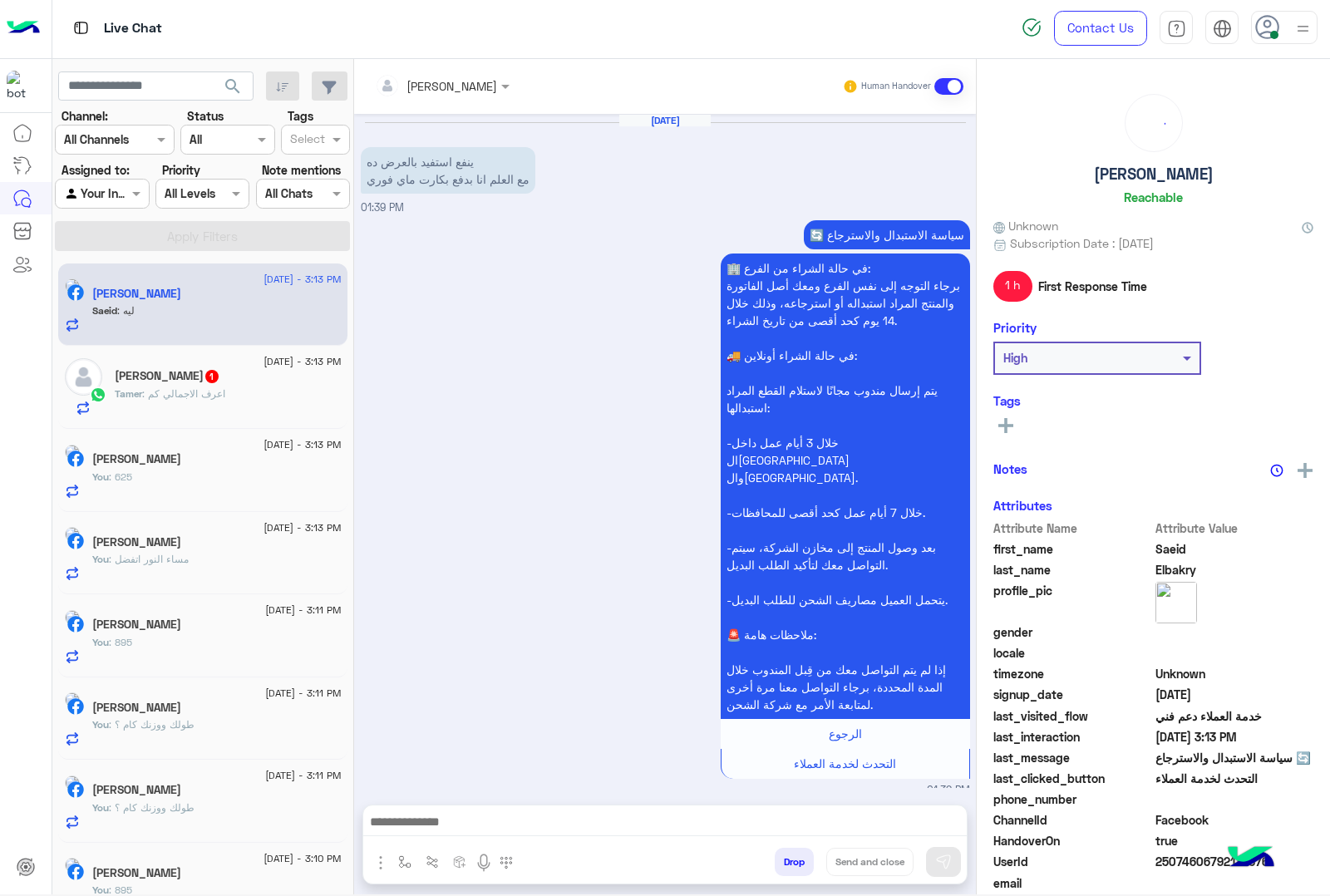
scroll to position [574, 0]
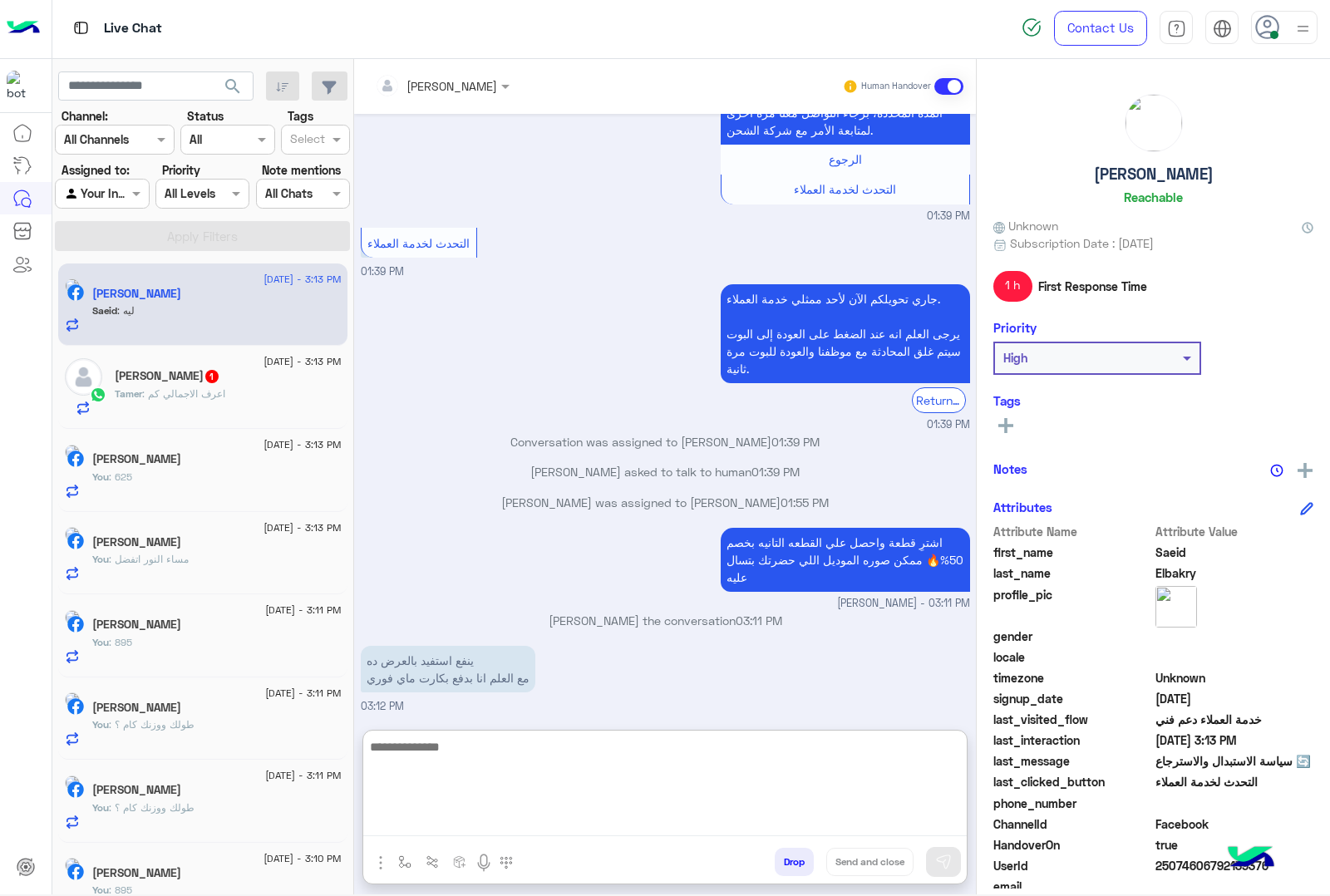
click at [429, 815] on textarea at bounding box center [665, 786] width 604 height 100
type textarea "**********"
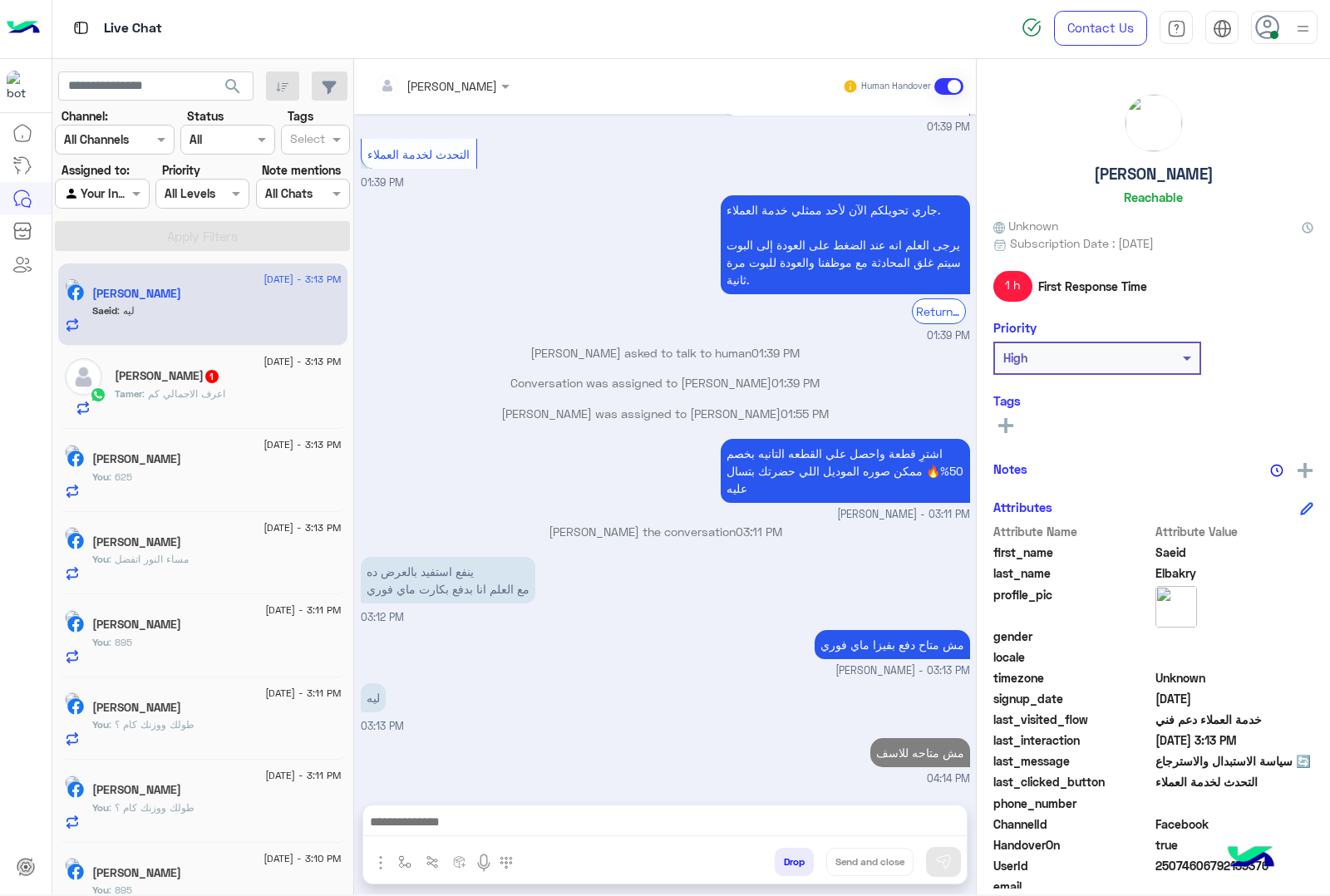
click at [167, 405] on div "Tamer : اعرف الاجمالي كم" at bounding box center [228, 401] width 227 height 29
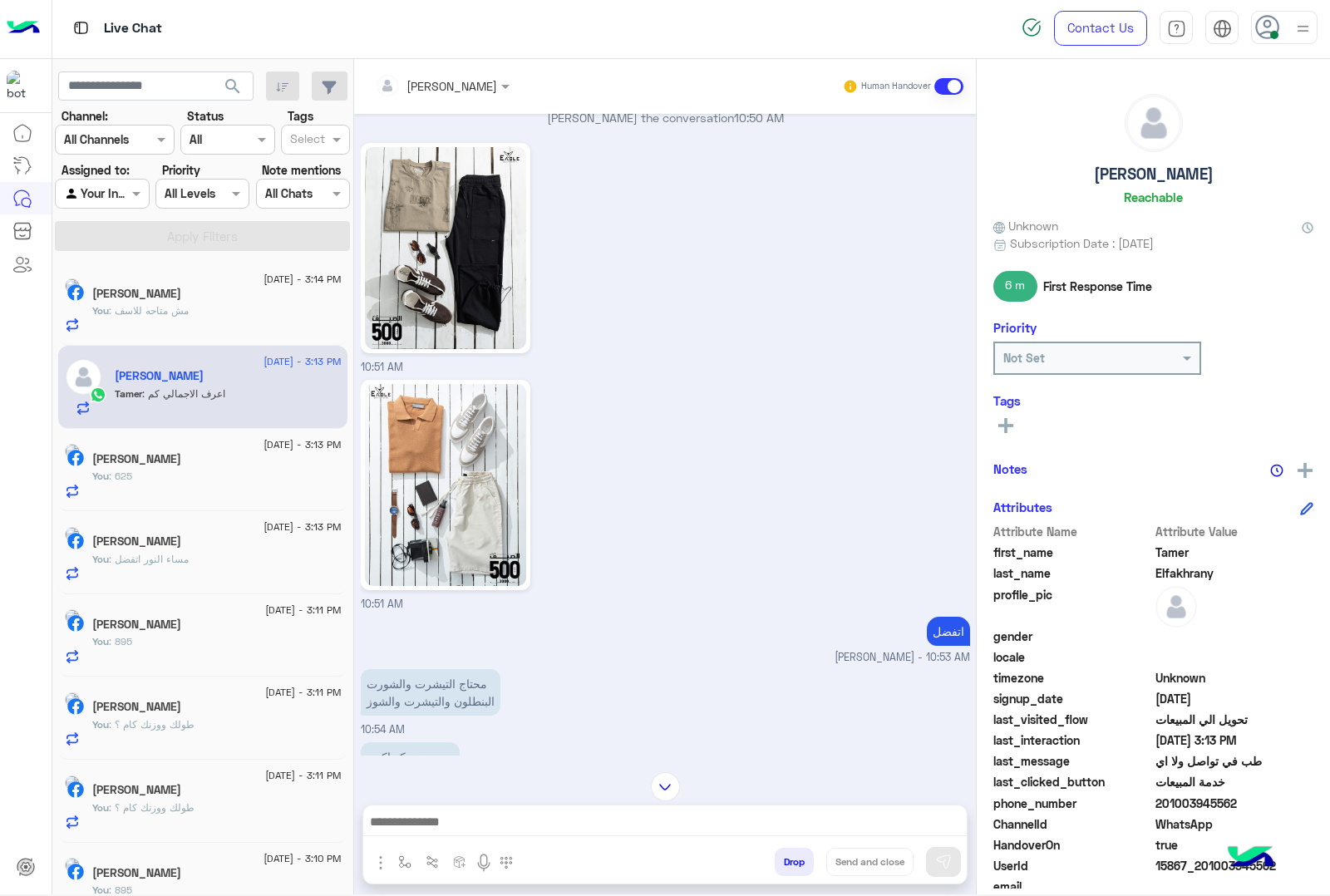
scroll to position [446, 0]
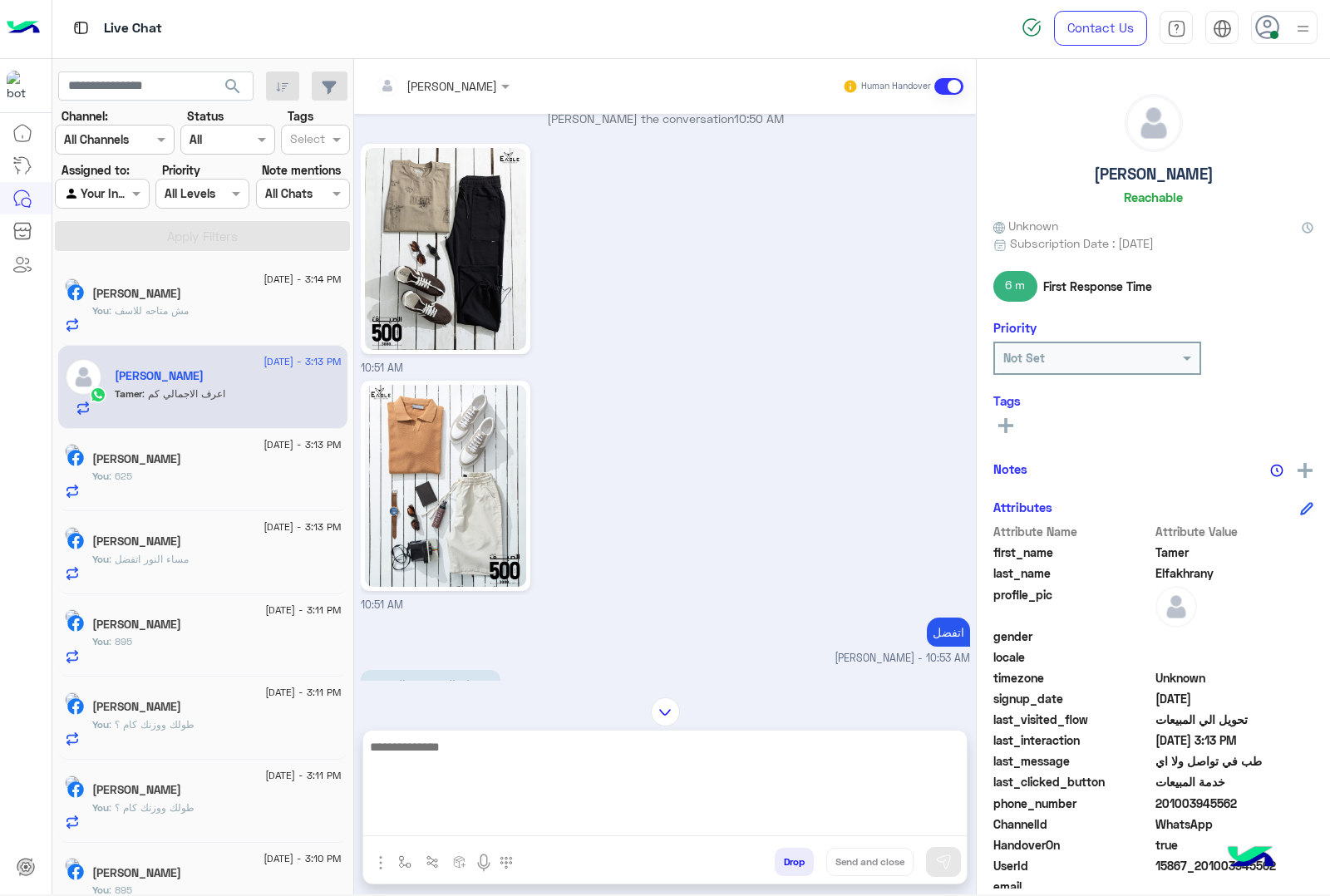
click at [416, 824] on textarea at bounding box center [665, 786] width 604 height 100
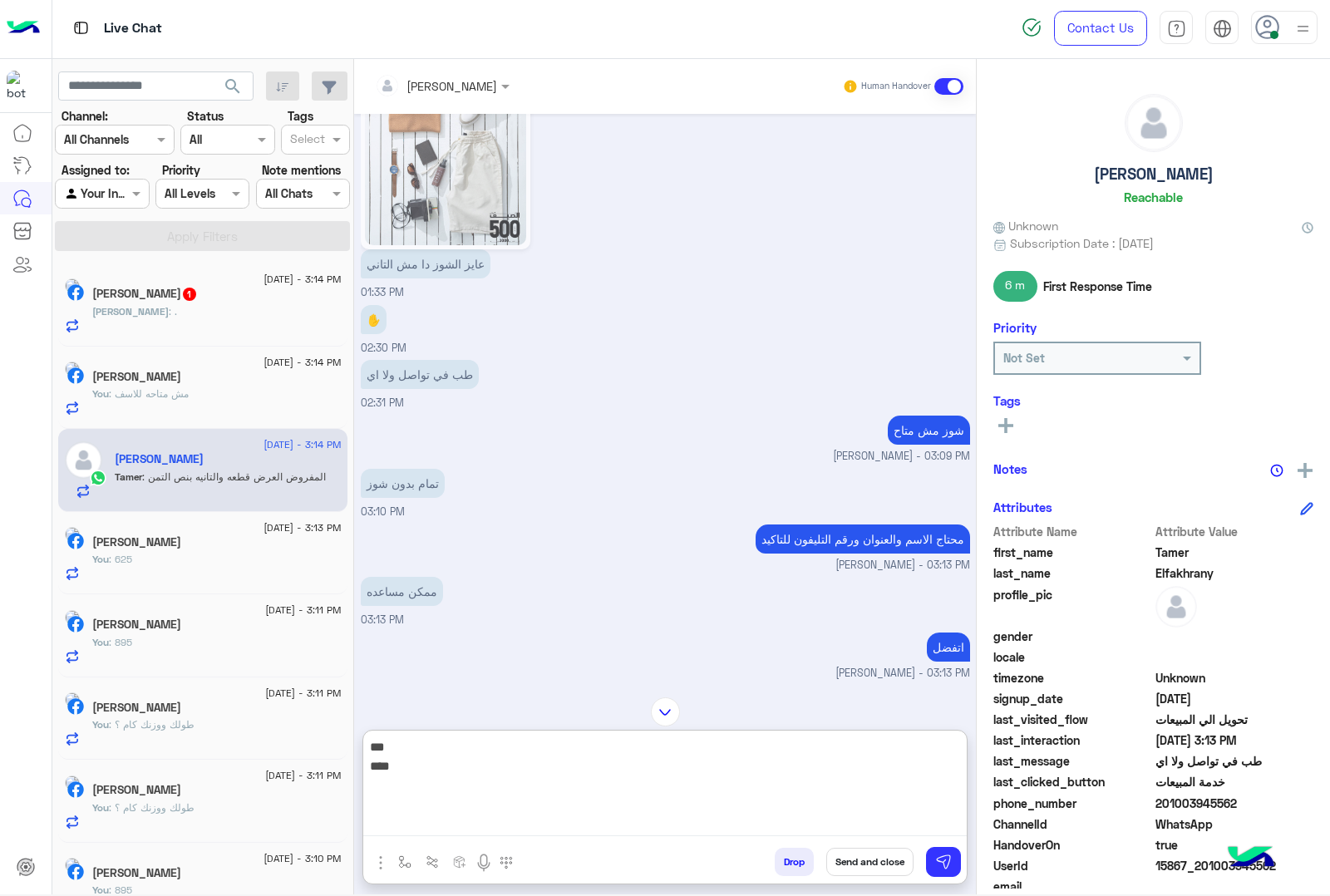
scroll to position [1645, 0]
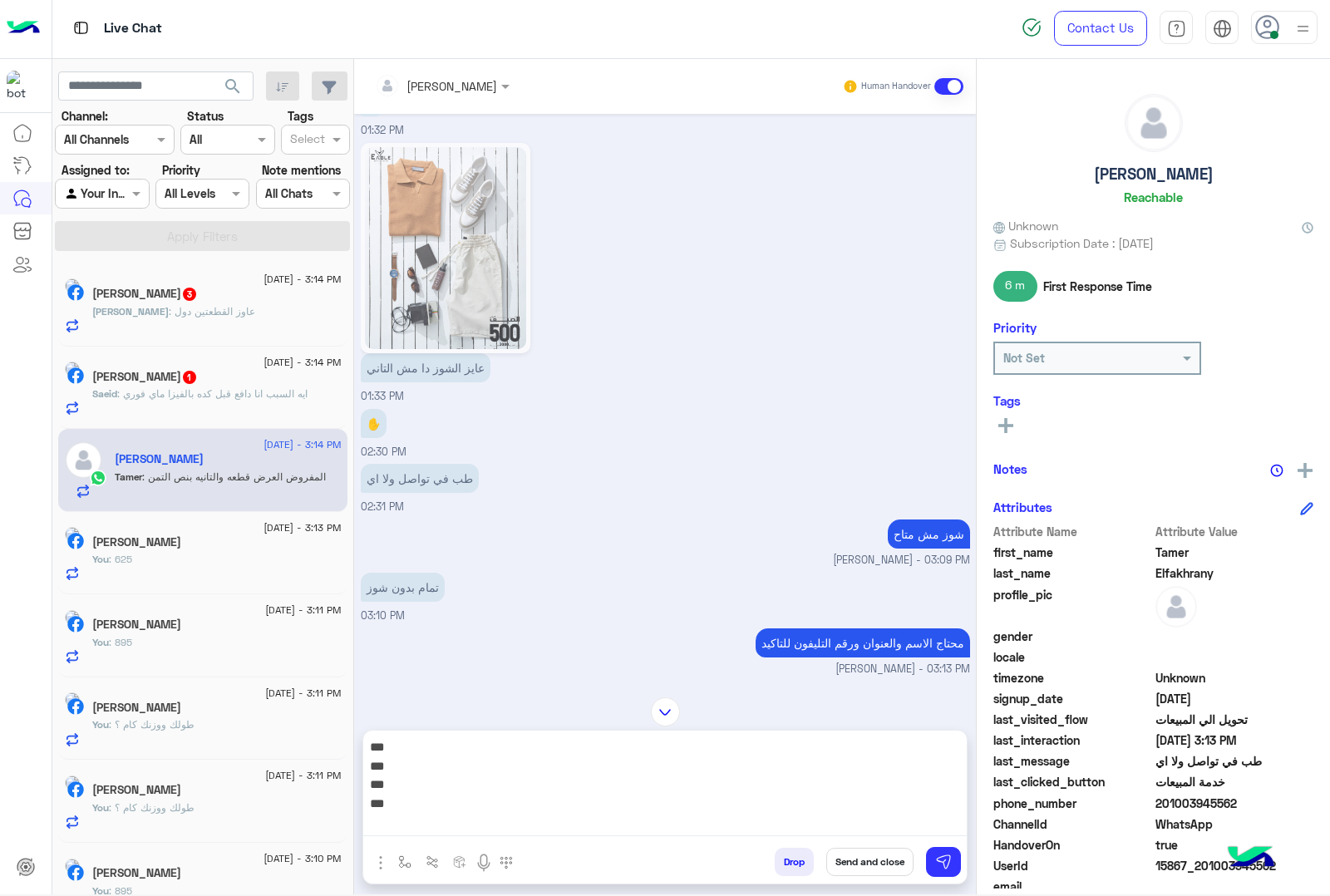
click at [426, 818] on textarea "*** *** *** ***" at bounding box center [665, 786] width 604 height 100
click at [530, 823] on textarea "*** *** *** ***" at bounding box center [665, 786] width 604 height 100
drag, startPoint x: 366, startPoint y: 748, endPoint x: 389, endPoint y: 759, distance: 25.5
click at [389, 759] on textarea "*** *** *** ***" at bounding box center [665, 786] width 604 height 100
click at [414, 827] on textarea "****** *** ***" at bounding box center [665, 786] width 604 height 100
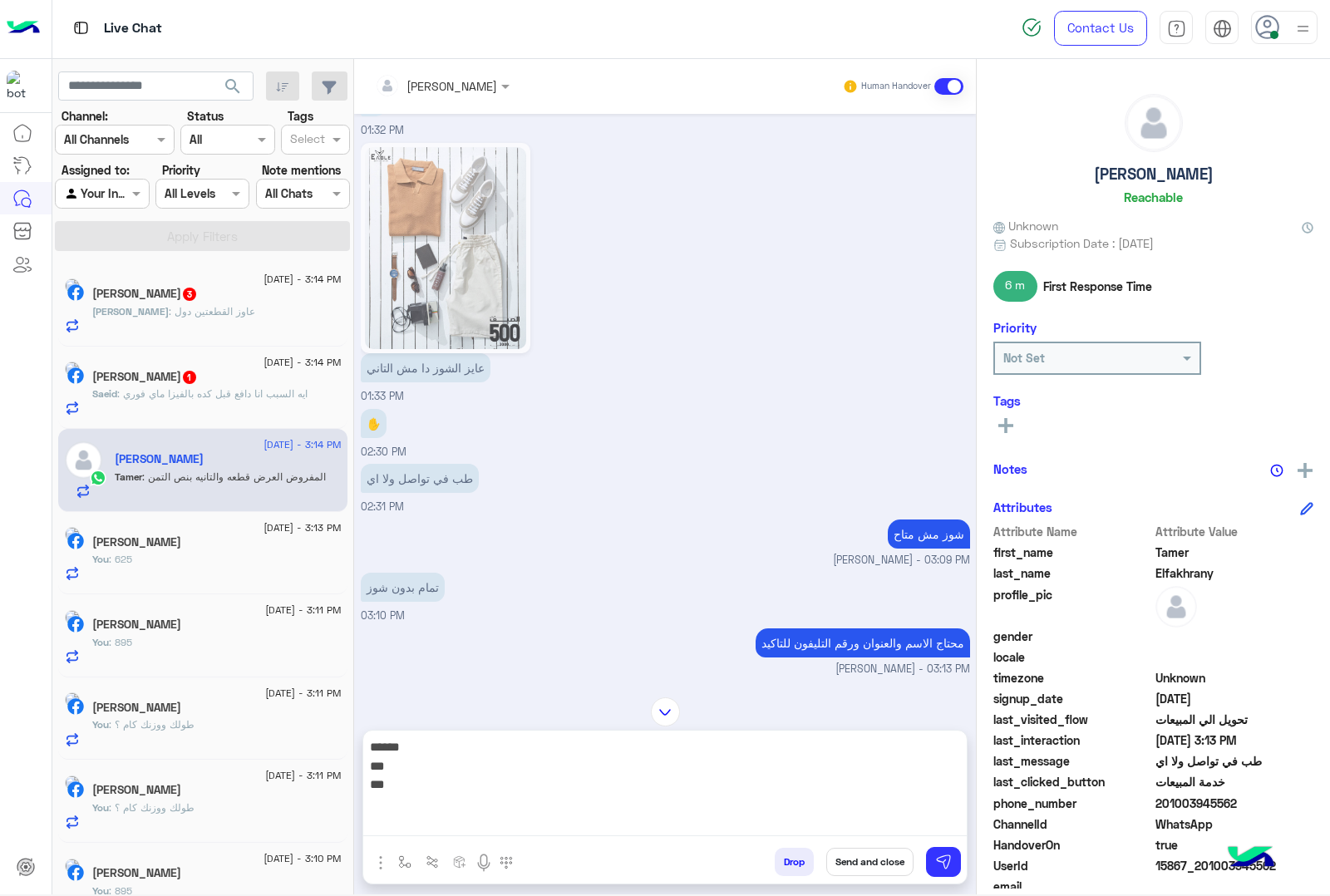
click at [422, 824] on textarea "****** *** ***" at bounding box center [665, 786] width 604 height 100
click at [470, 818] on textarea "****** *** ***" at bounding box center [665, 786] width 604 height 100
drag, startPoint x: 371, startPoint y: 763, endPoint x: 395, endPoint y: 785, distance: 32.6
click at [395, 785] on textarea "****** *** ***" at bounding box center [665, 786] width 604 height 100
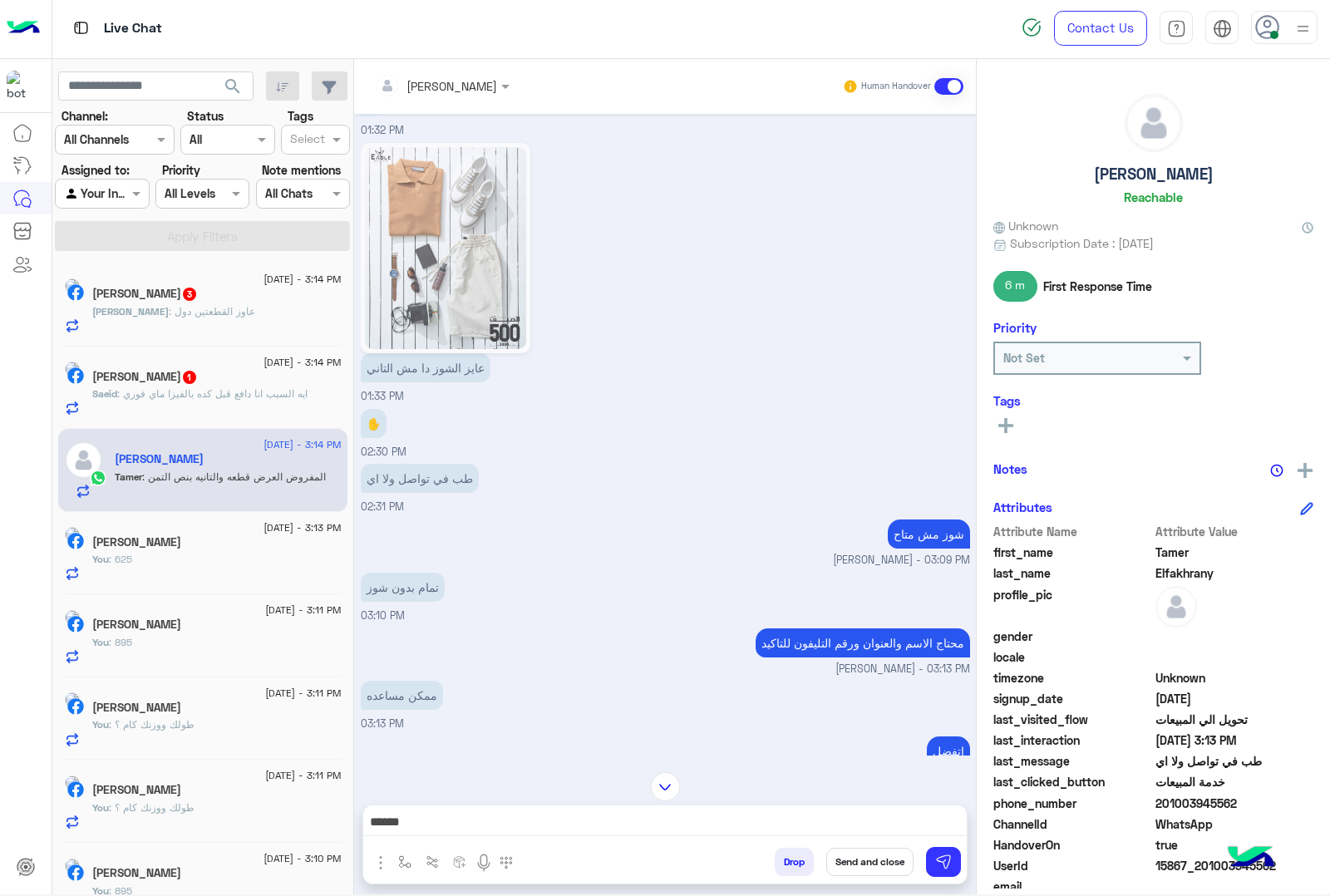
drag, startPoint x: 439, startPoint y: 806, endPoint x: 434, endPoint y: 814, distance: 9.4
click at [439, 806] on div "****** *****" at bounding box center [665, 825] width 604 height 42
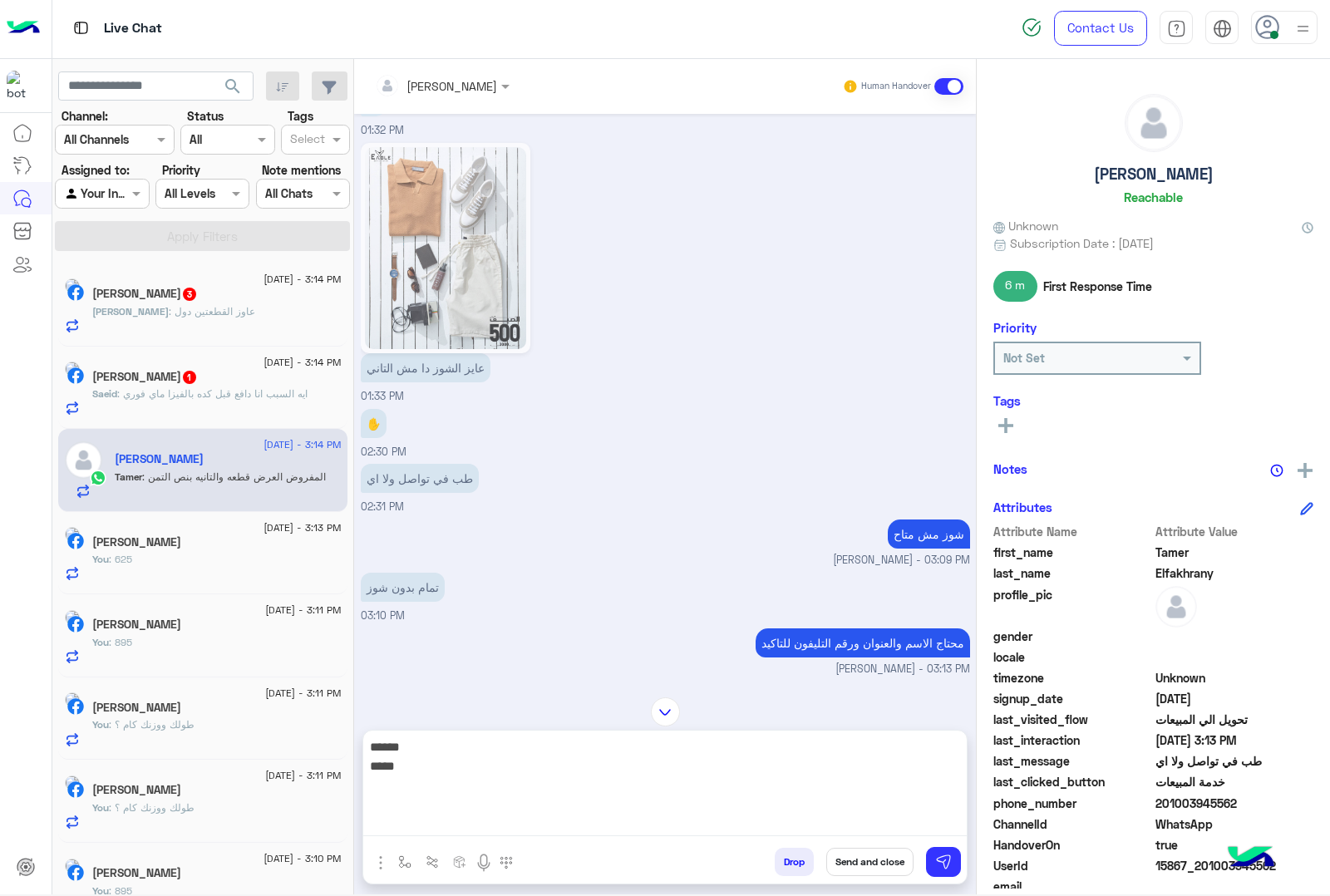
click at [434, 815] on textarea "****** *****" at bounding box center [665, 786] width 604 height 100
click at [372, 745] on textarea "****** *****" at bounding box center [665, 786] width 604 height 100
drag, startPoint x: 366, startPoint y: 744, endPoint x: 466, endPoint y: 796, distance: 112.7
click at [466, 796] on textarea "****** *****" at bounding box center [665, 786] width 604 height 100
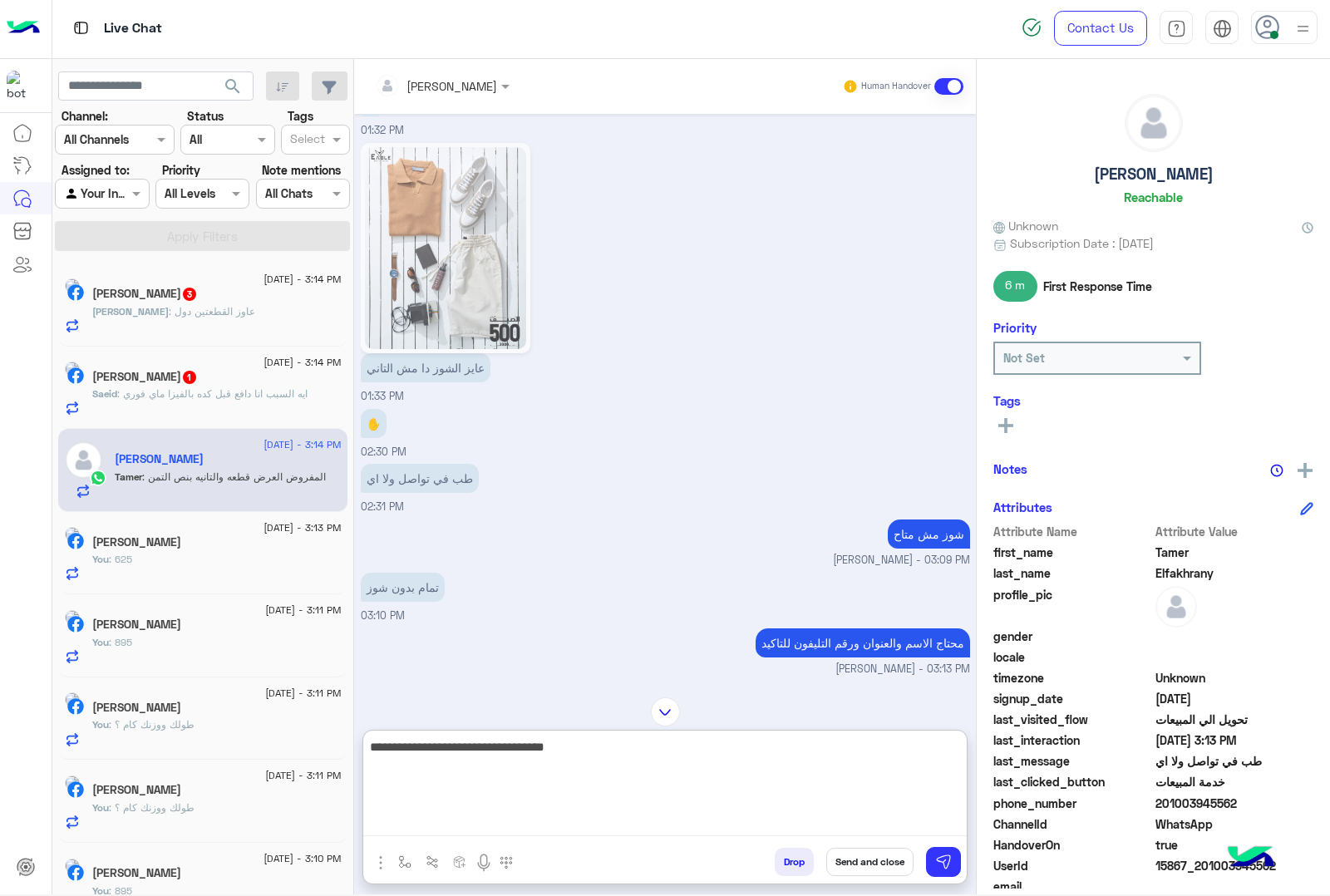
type textarea "**********"
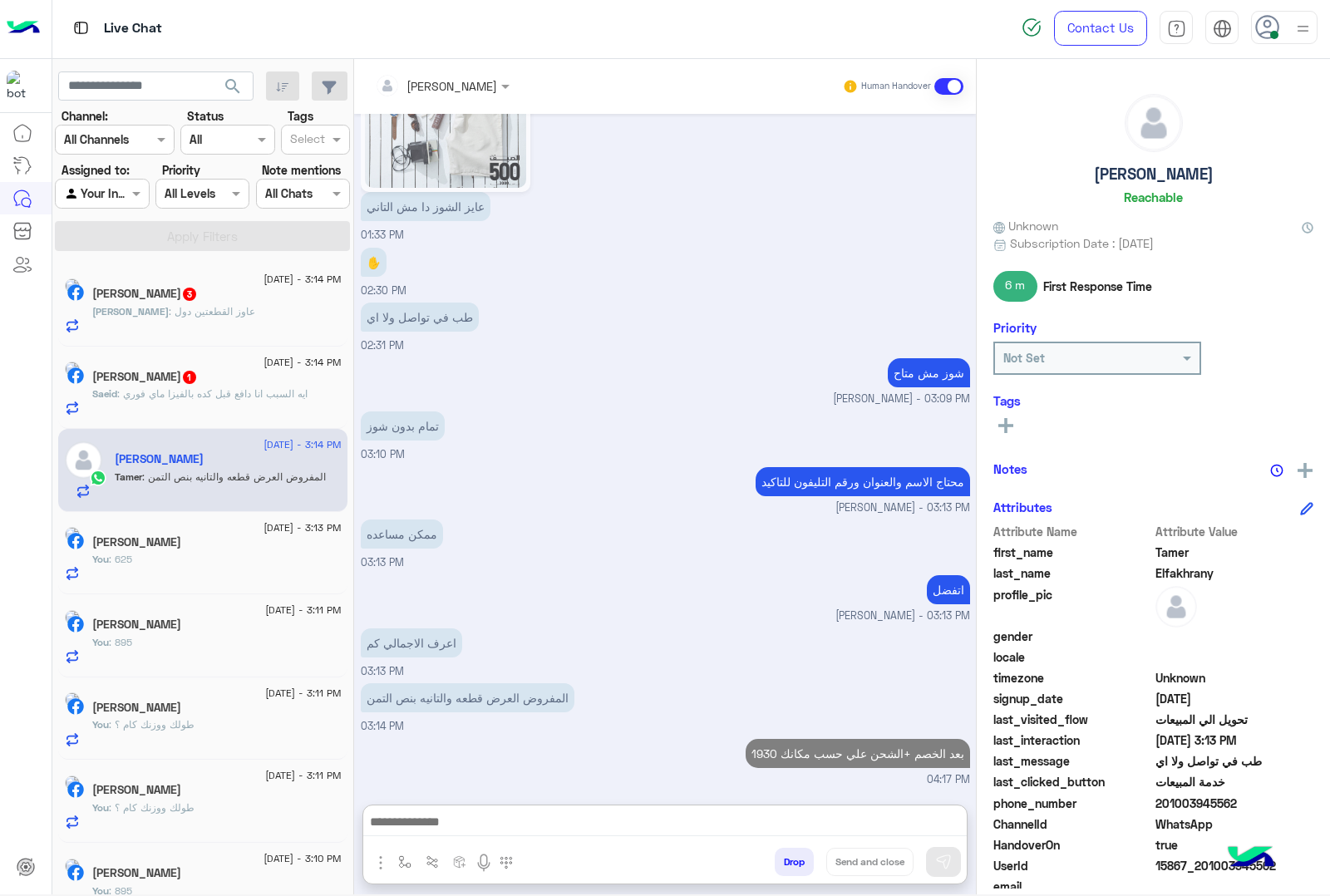
click at [198, 387] on div "Saeid Elbakry 1" at bounding box center [216, 378] width 249 height 18
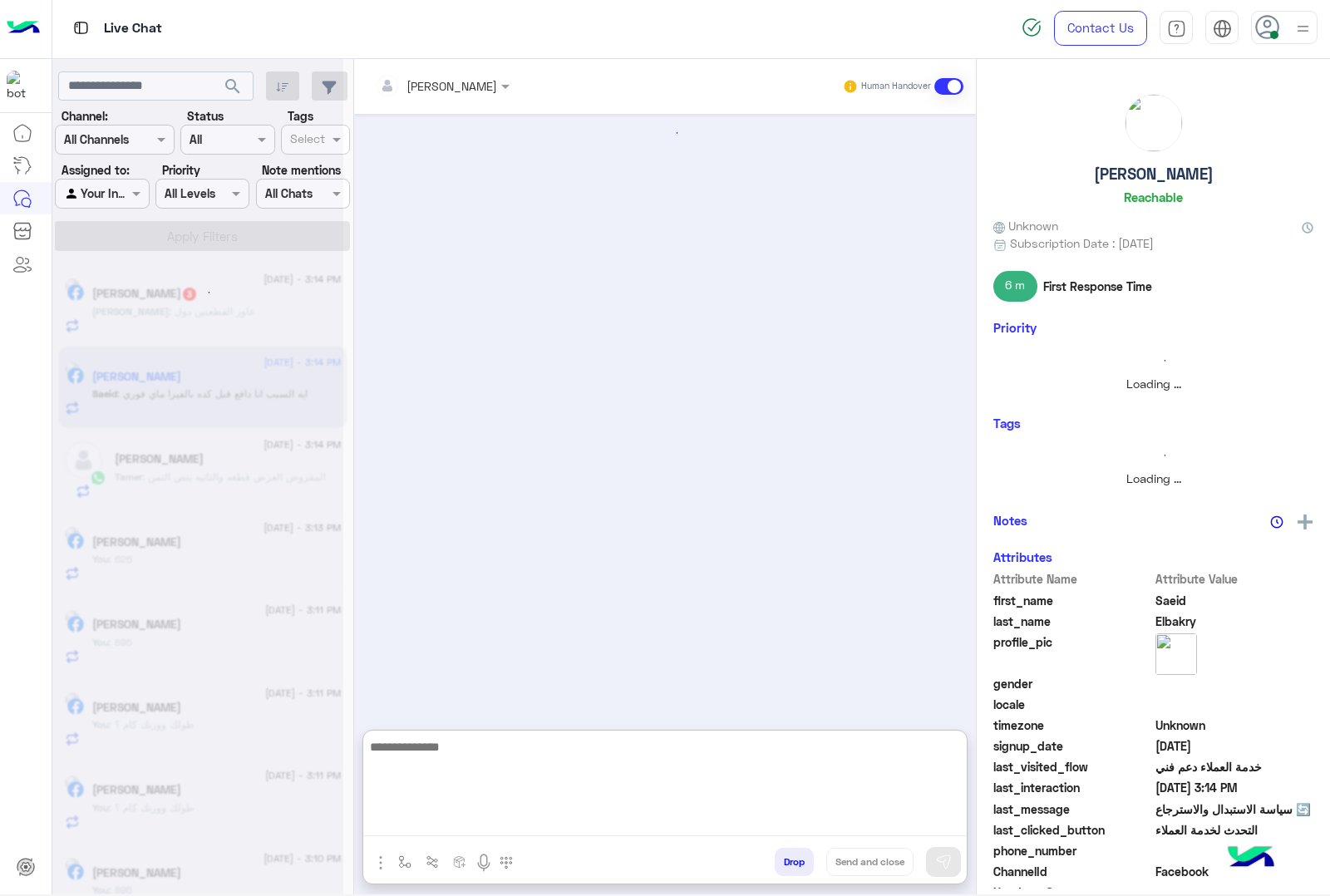
click at [458, 810] on textarea at bounding box center [665, 786] width 604 height 100
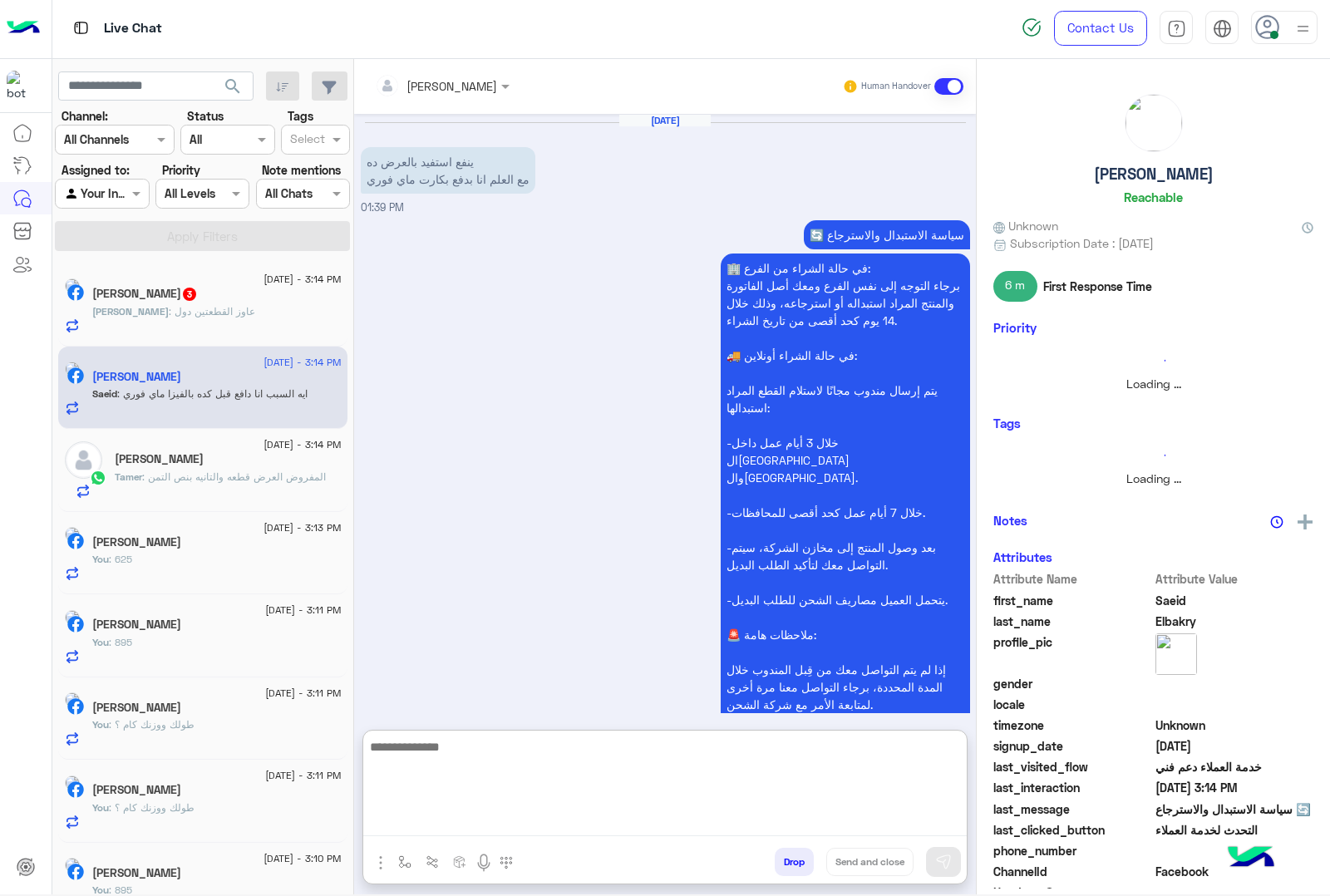
scroll to position [774, 0]
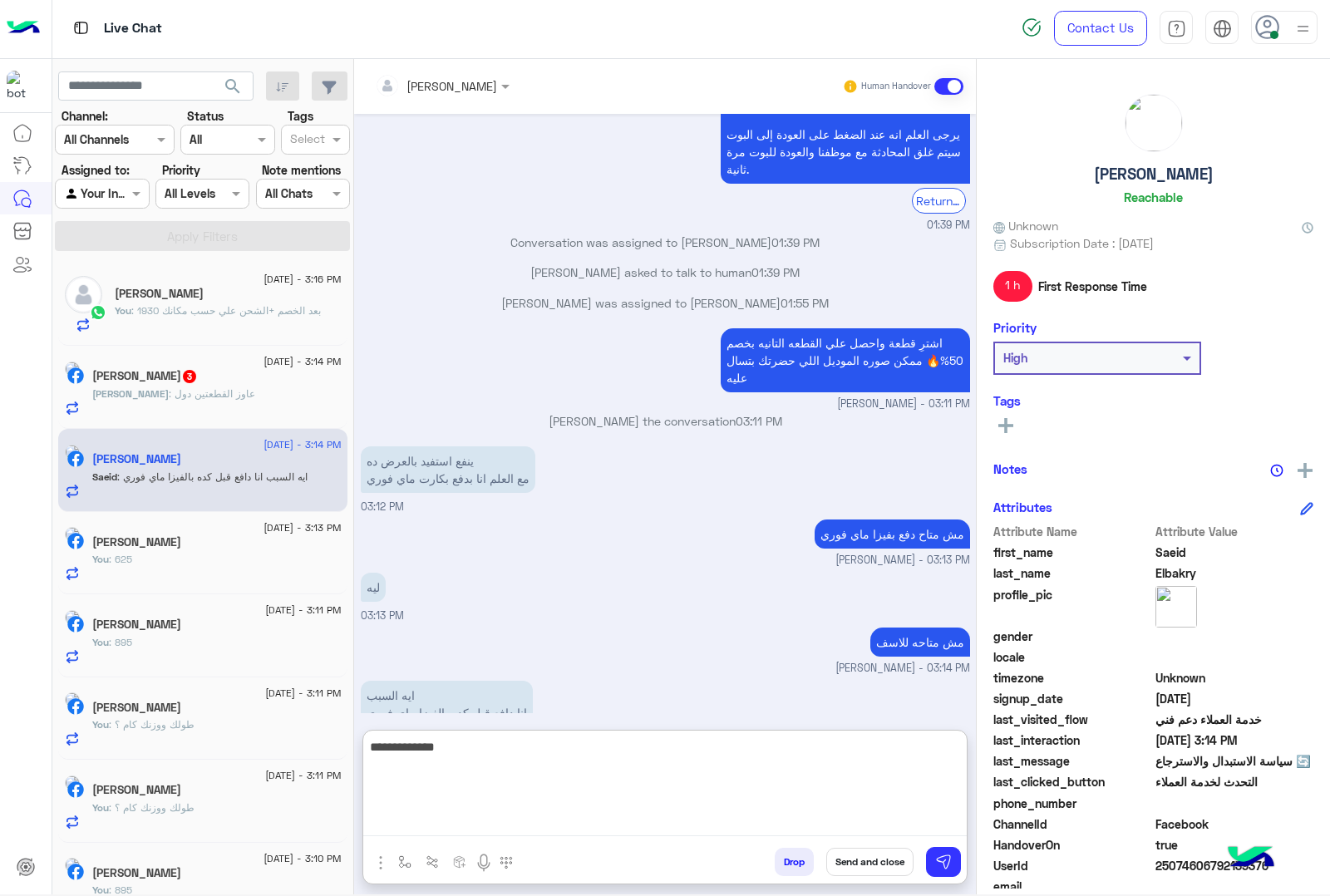
type textarea "**********"
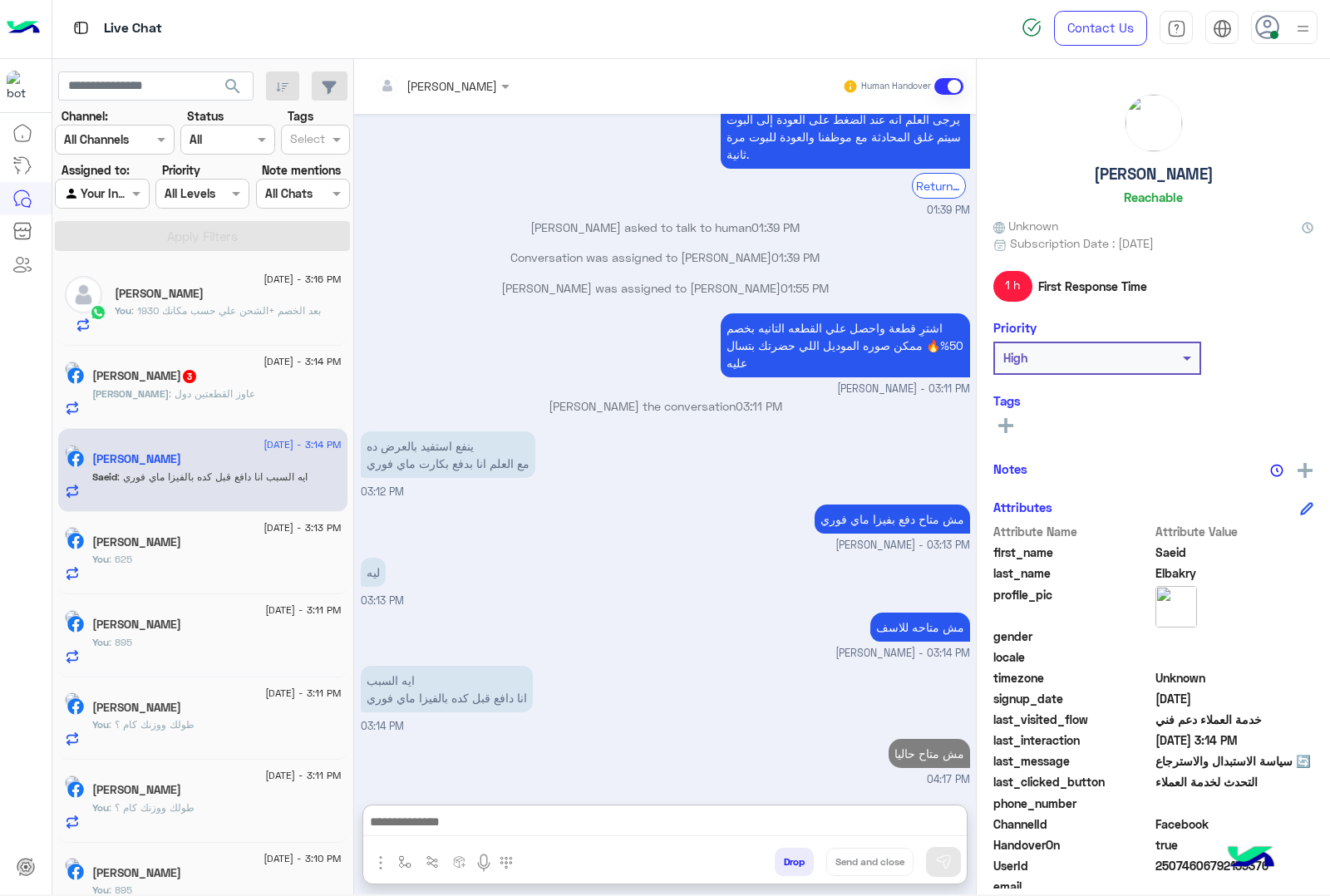
click at [168, 393] on span "[PERSON_NAME]" at bounding box center [130, 393] width 76 height 12
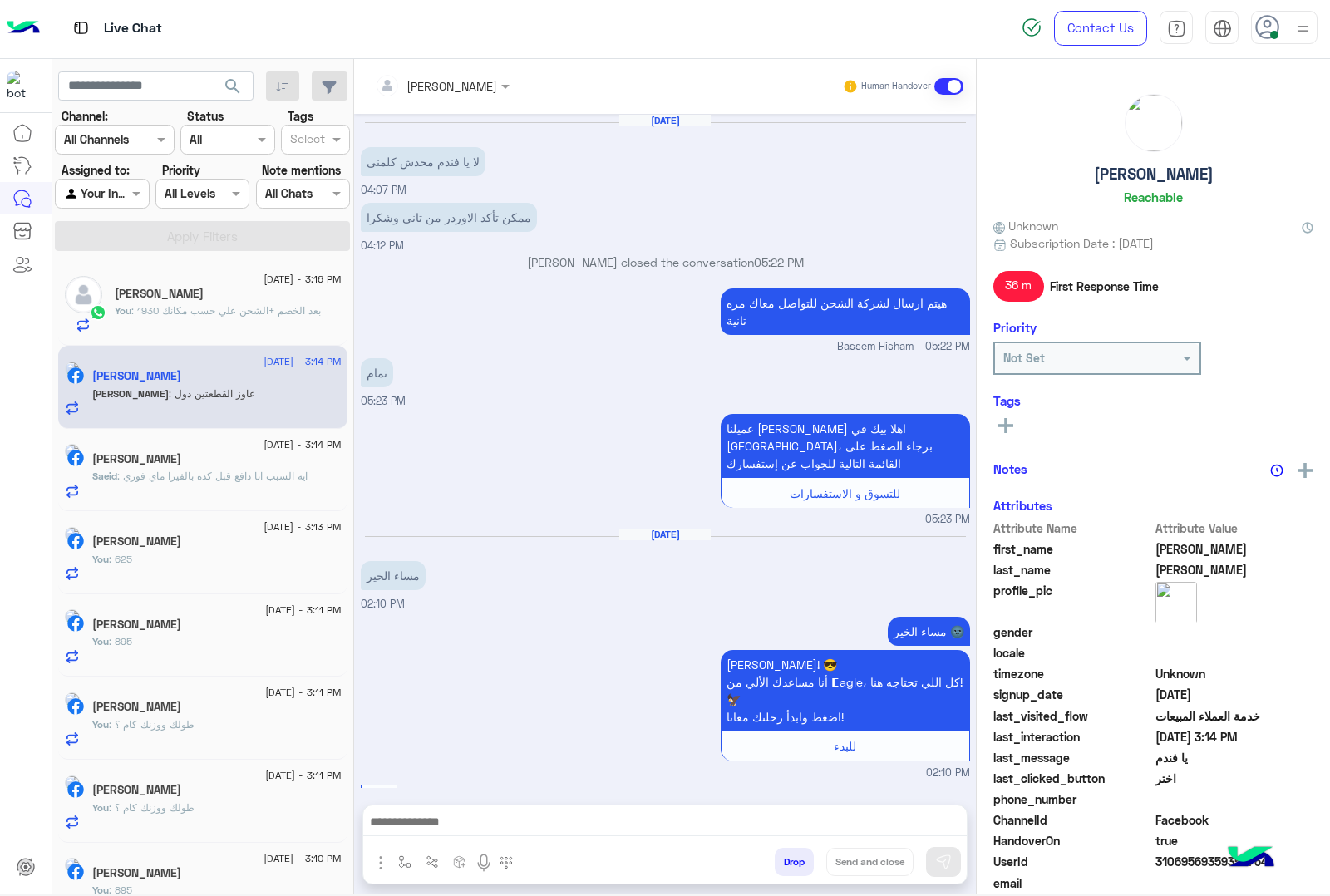
scroll to position [1700, 0]
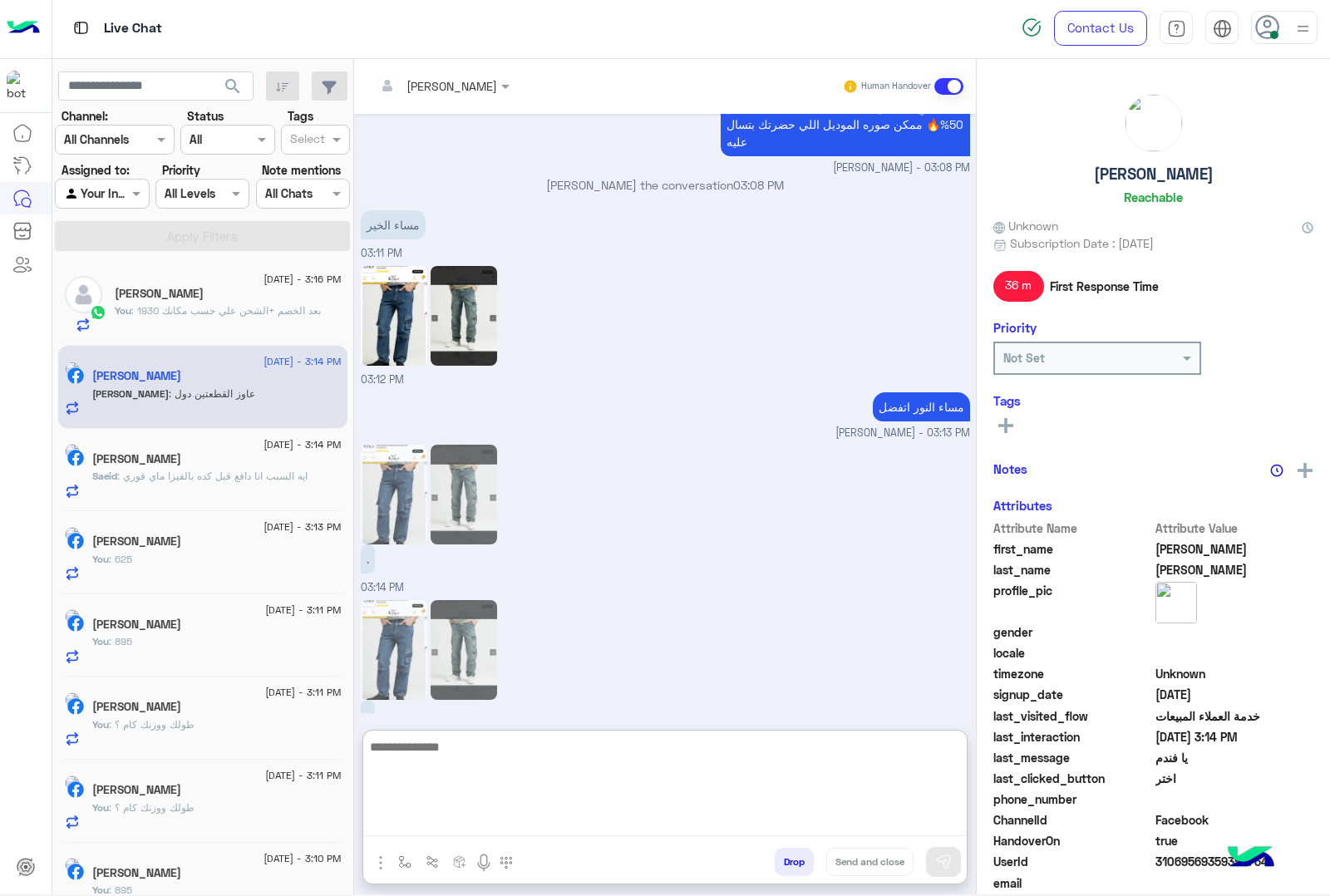
click at [463, 819] on textarea at bounding box center [665, 786] width 604 height 100
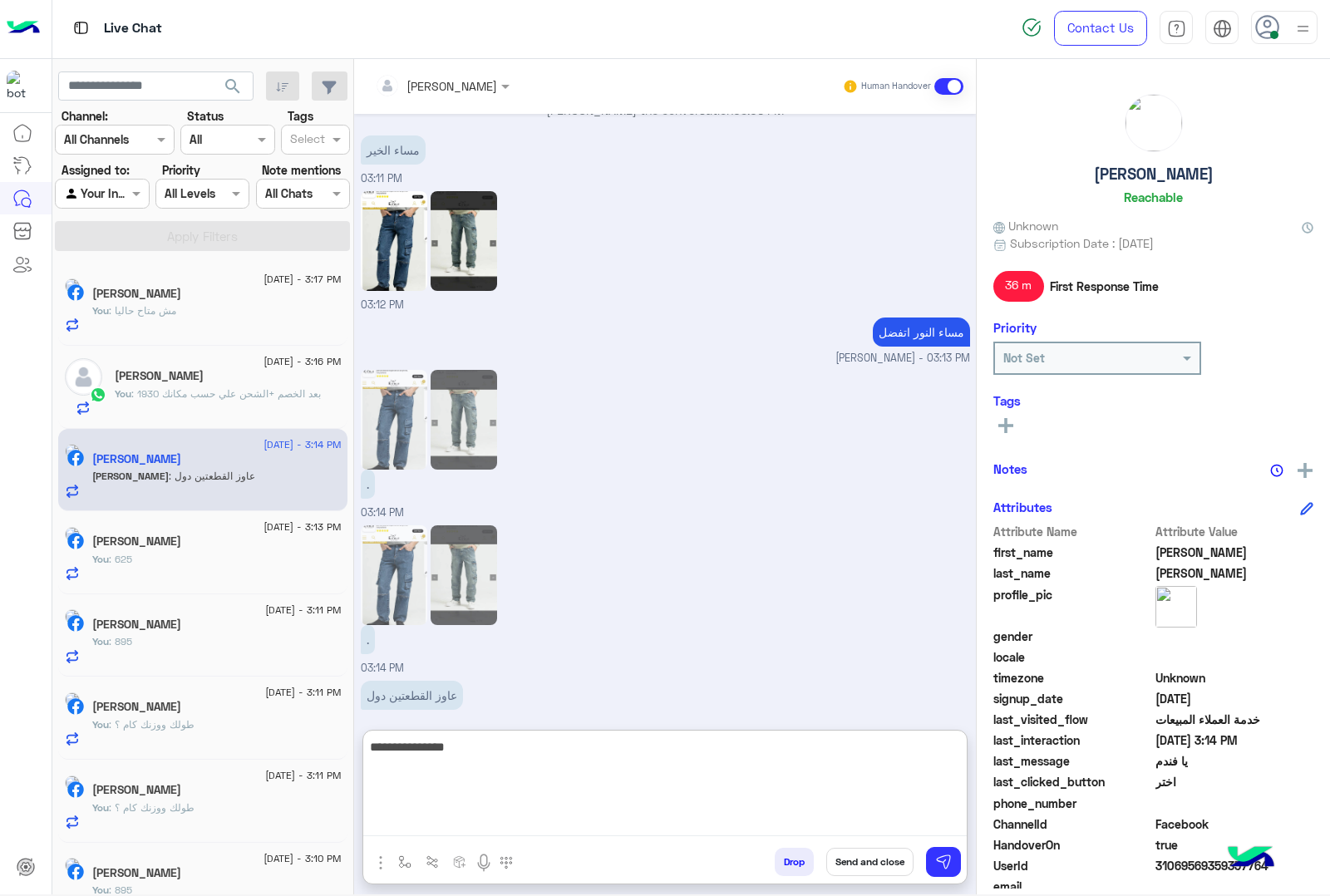
type textarea "**********"
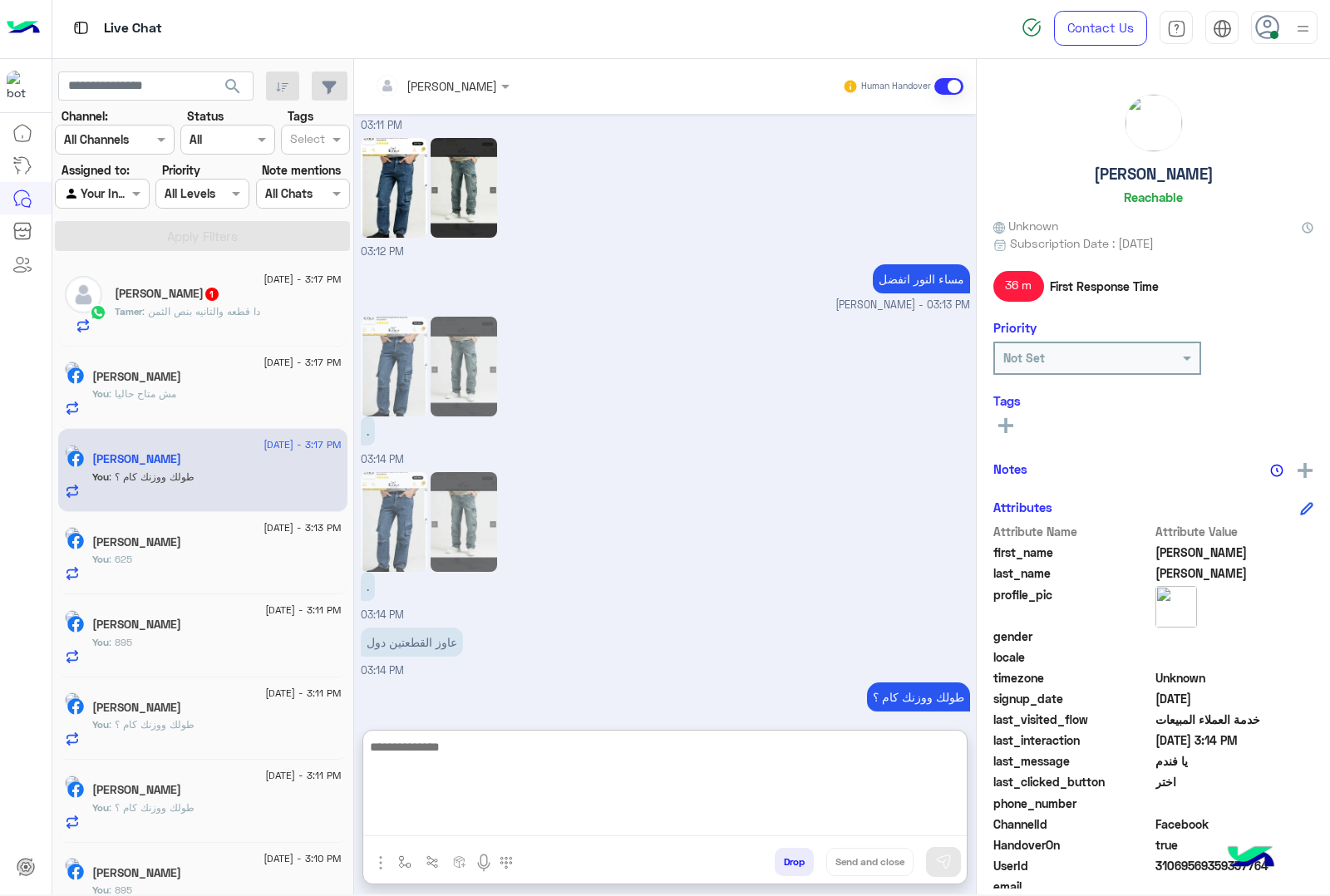
scroll to position [1828, 0]
paste textarea "**********"
type textarea "**********"
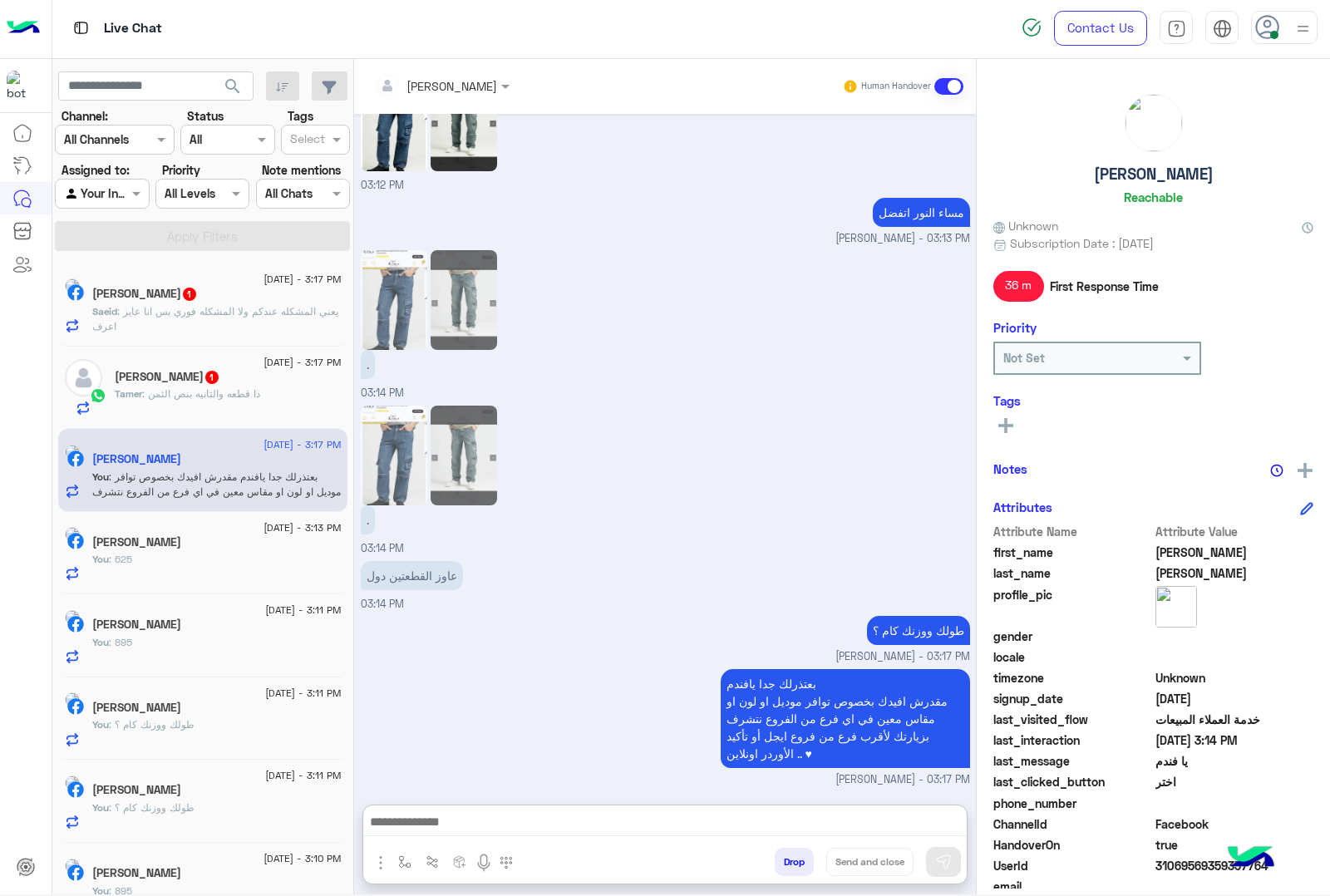
click at [160, 400] on span ": دا قطعه والتانيه بنص الثمن" at bounding box center [200, 393] width 118 height 12
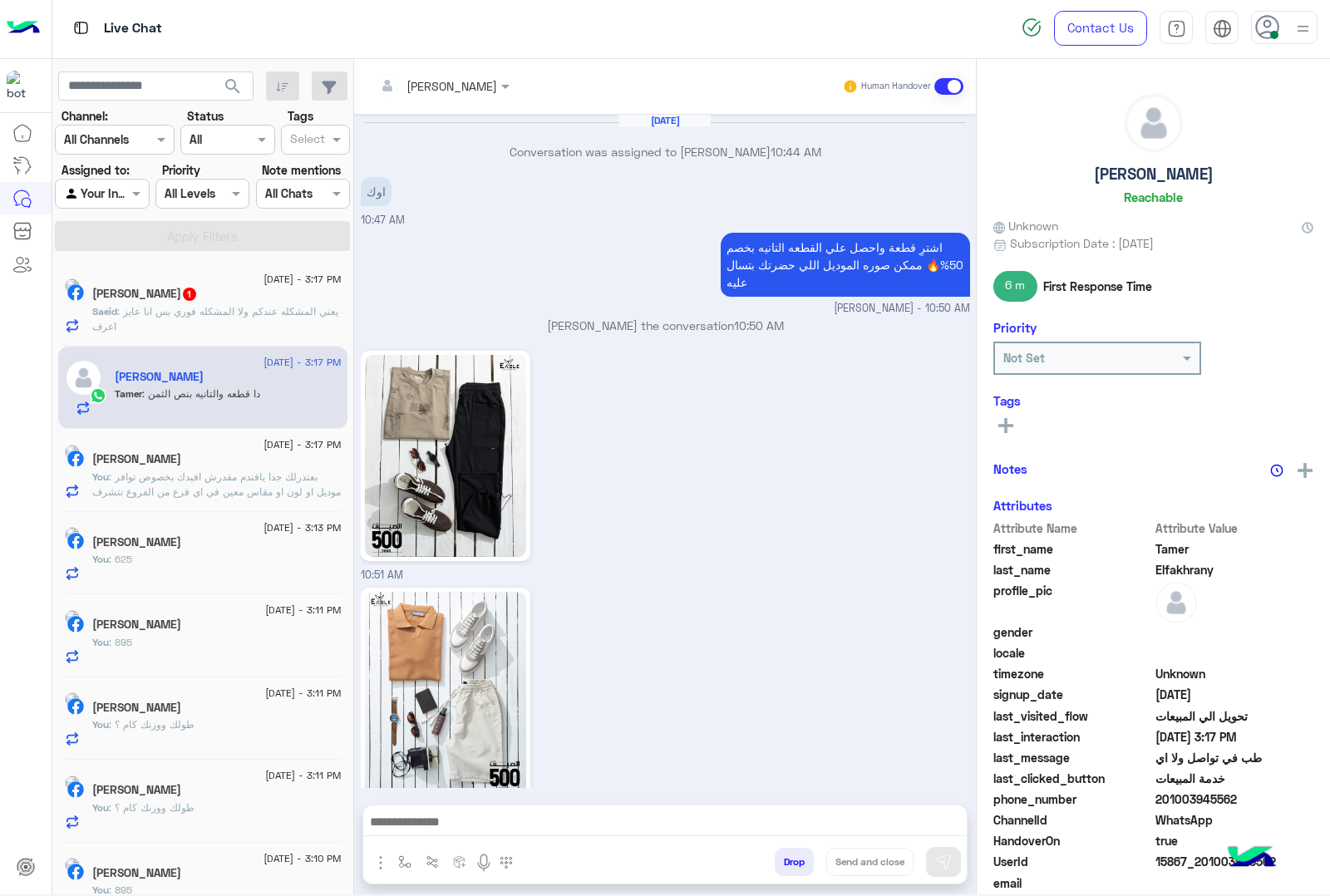
scroll to position [1646, 0]
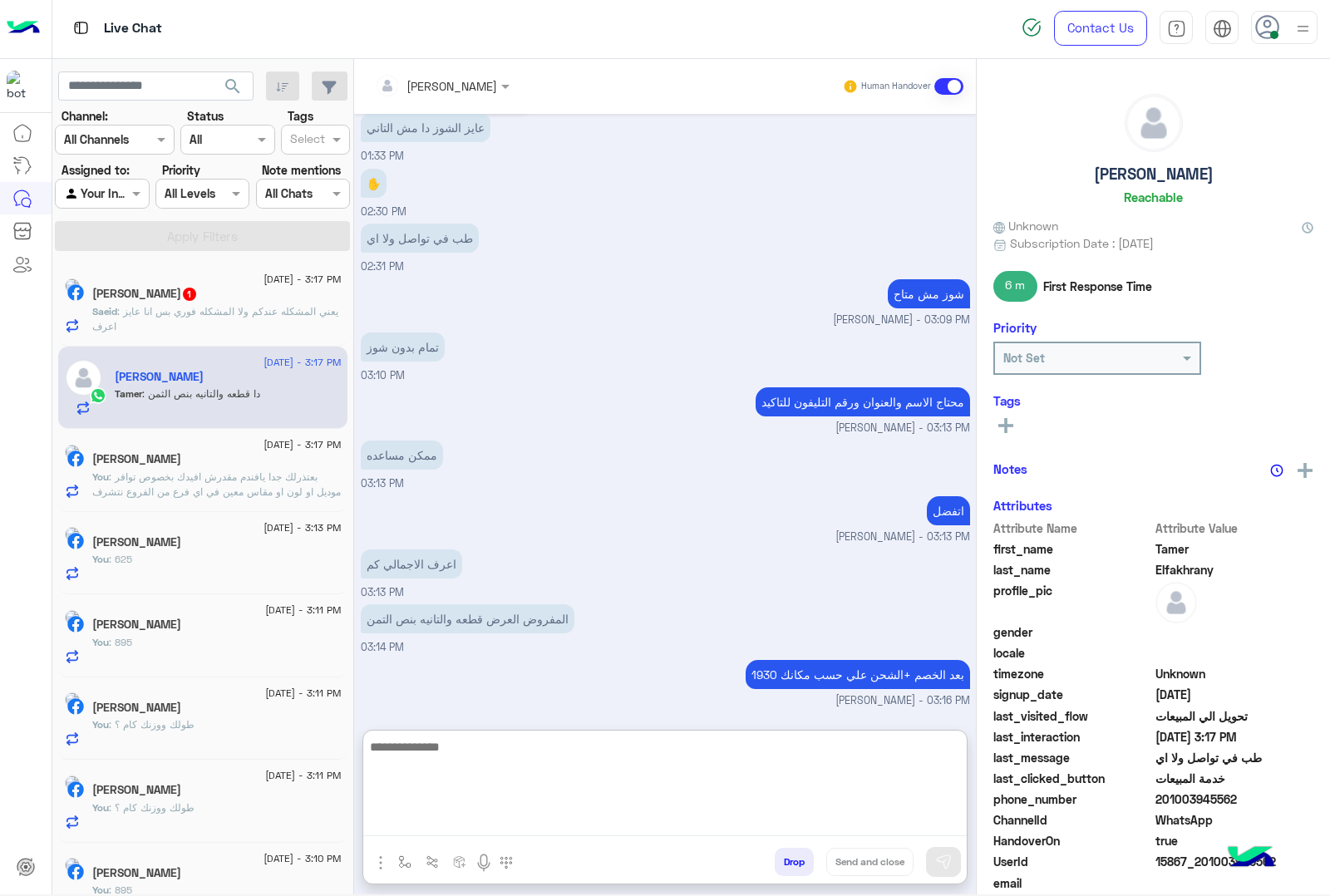
click at [429, 822] on textarea at bounding box center [665, 786] width 604 height 100
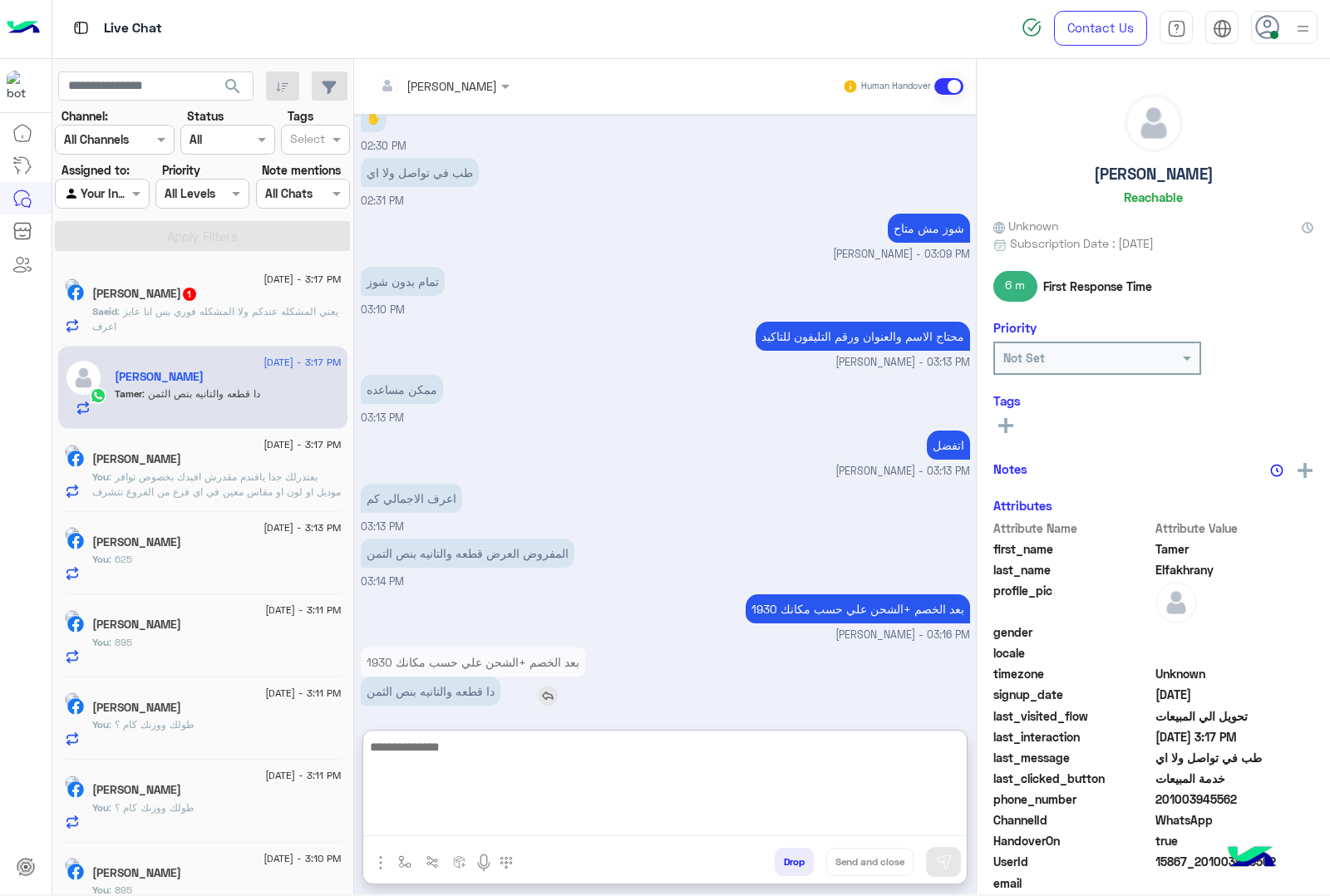
scroll to position [1721, 0]
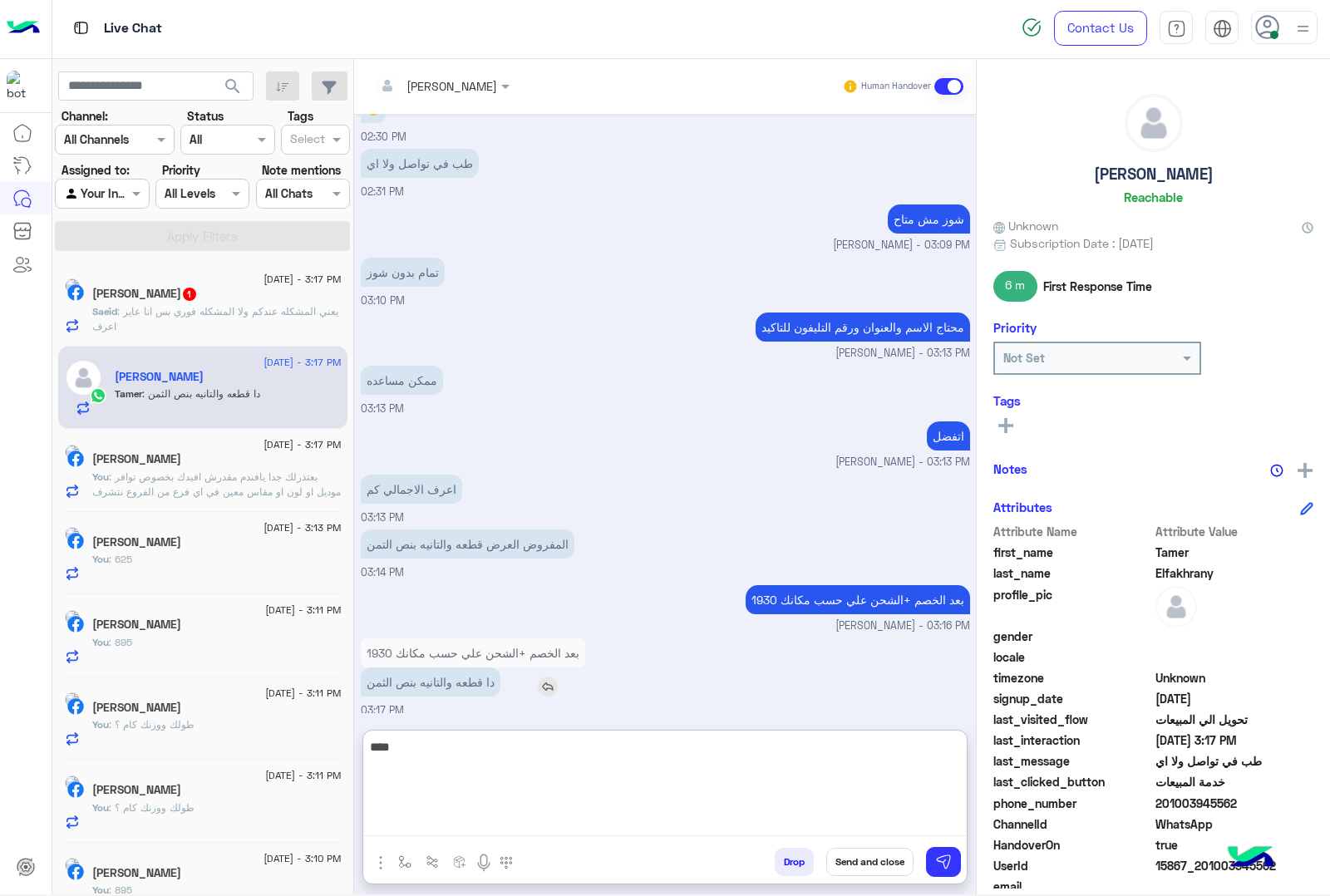
type textarea "****"
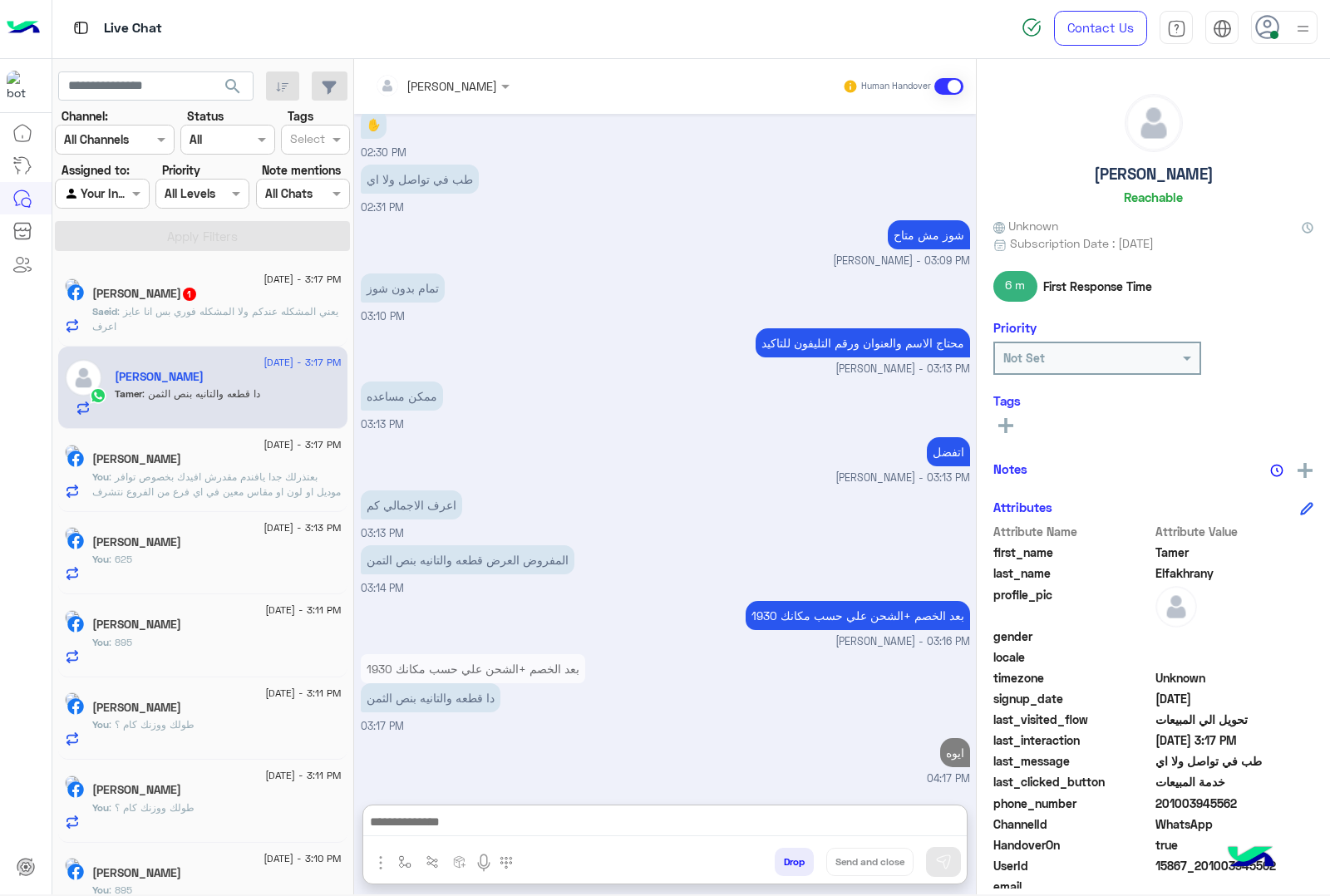
click at [219, 310] on span ": يعني المشكله عندكم ولا المشكله فوري بس انا عايز اعرف" at bounding box center [215, 318] width 246 height 27
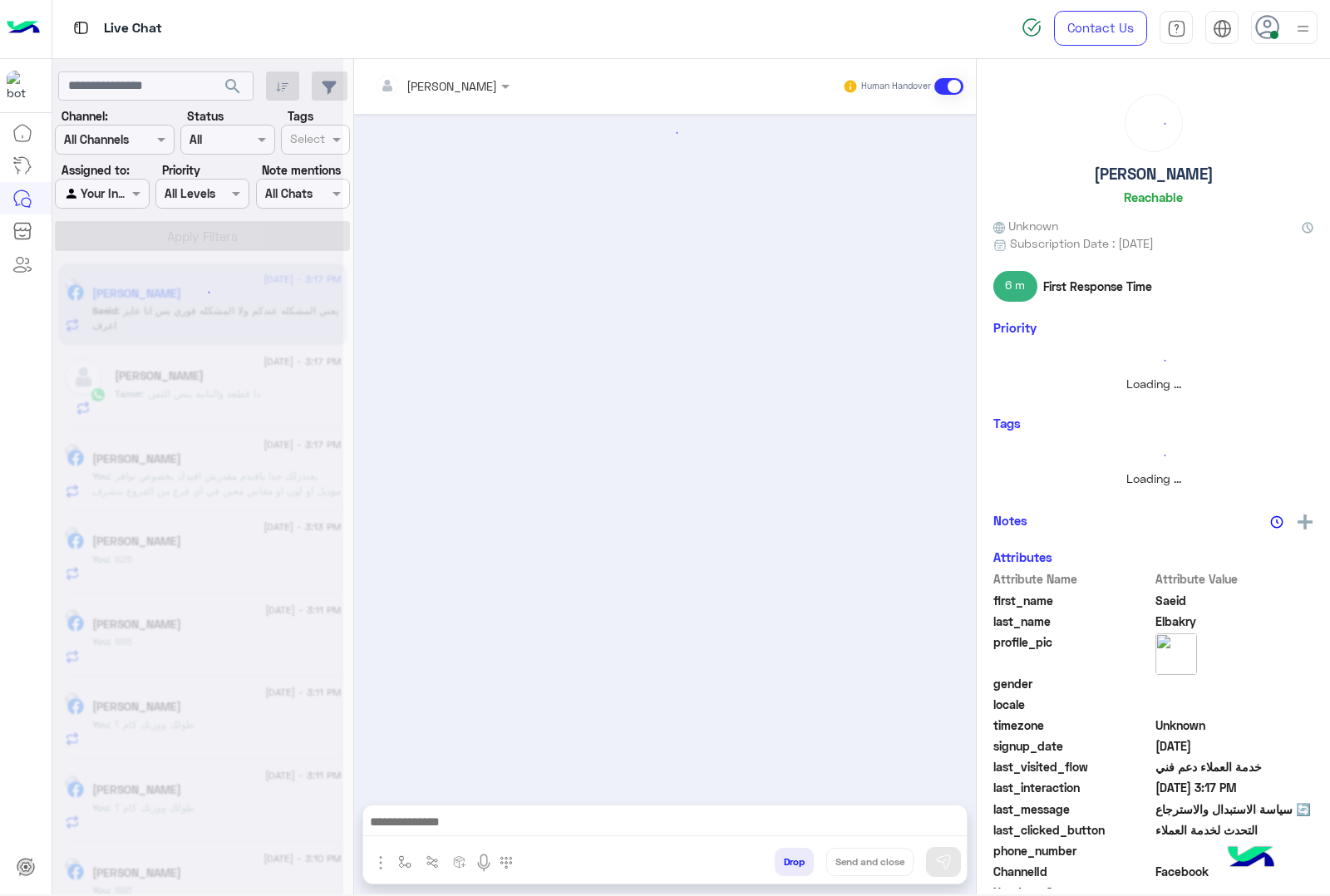
scroll to position [824, 0]
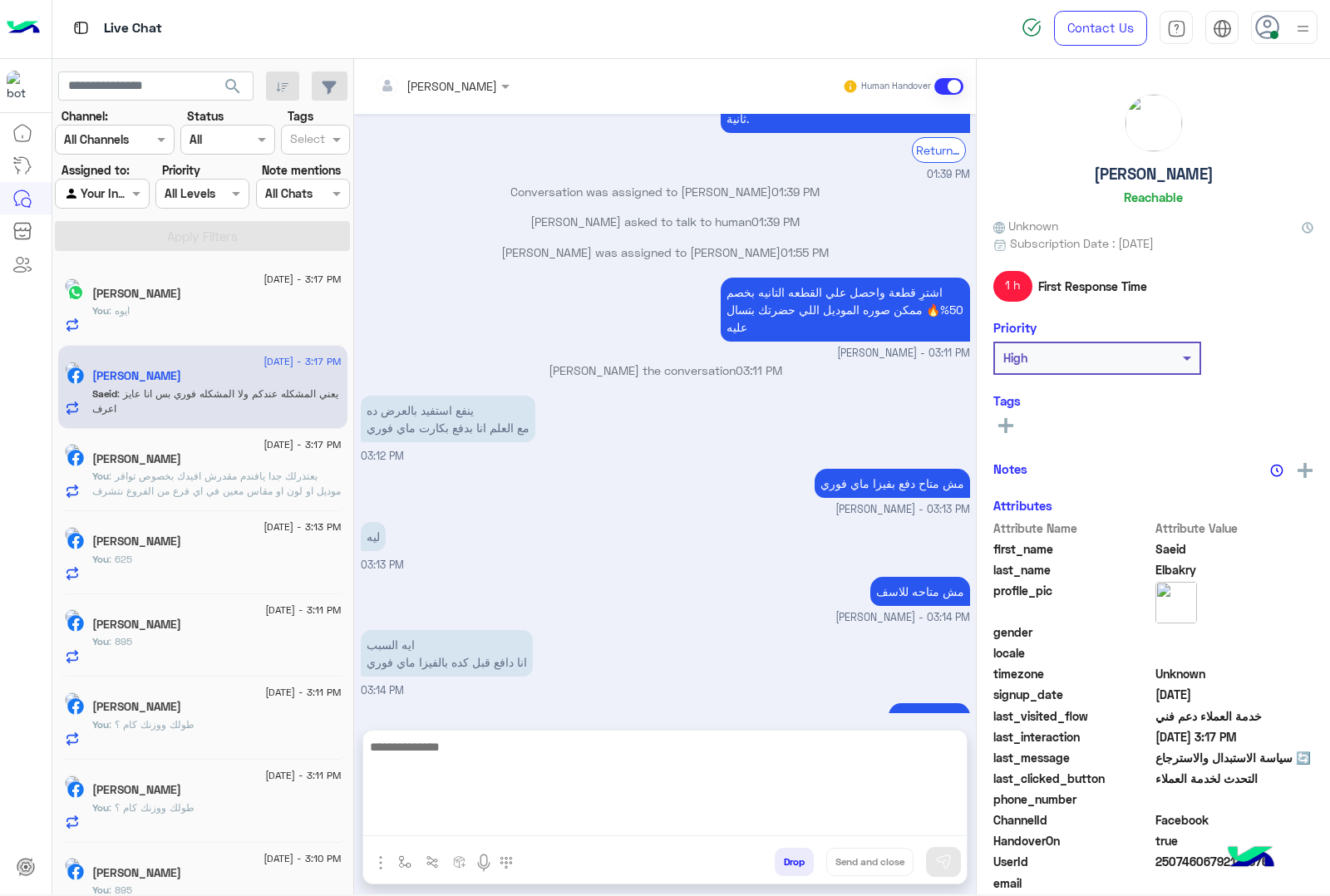
click at [489, 813] on textarea at bounding box center [665, 786] width 604 height 100
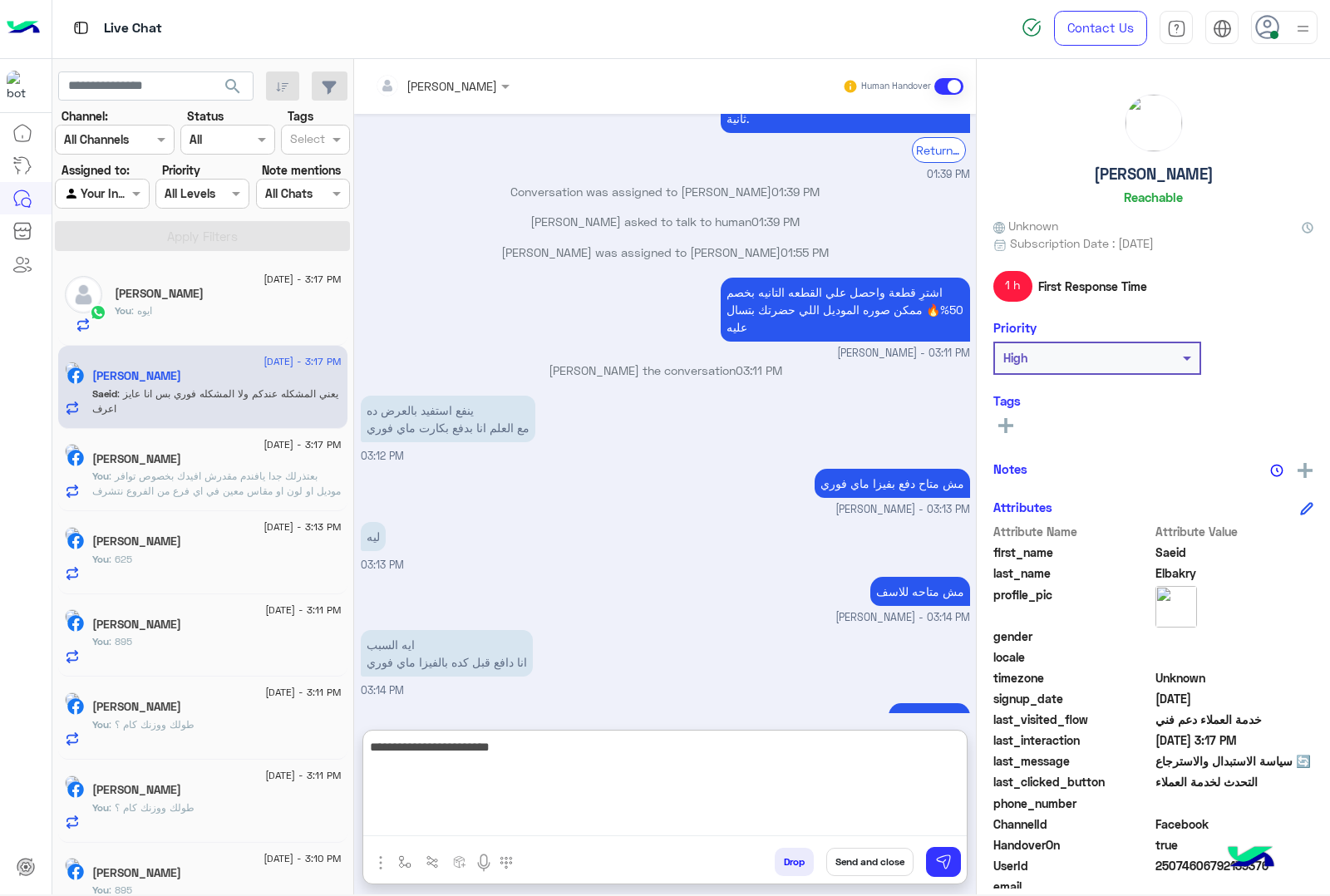
type textarea "**********"
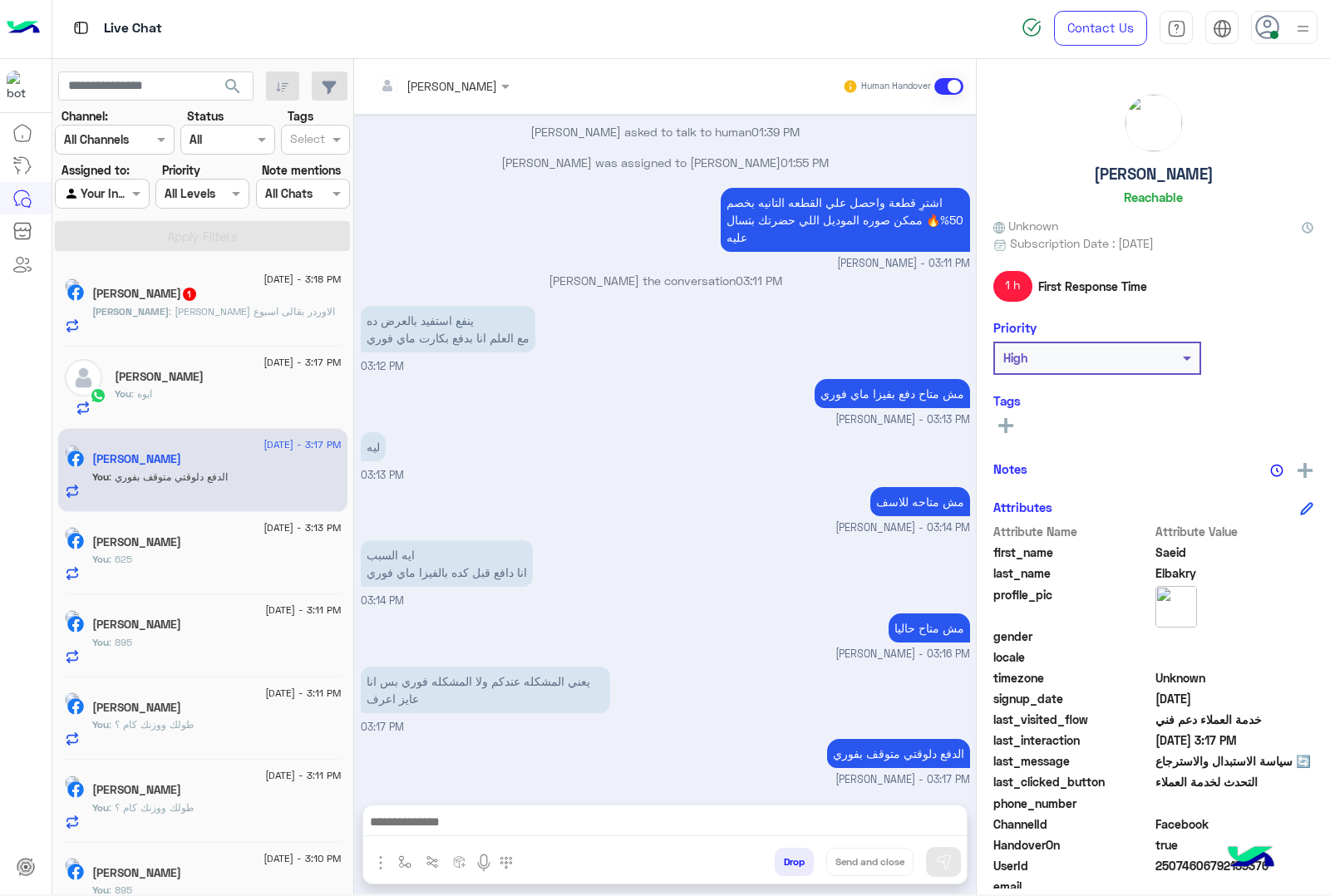
click at [183, 314] on span ": [PERSON_NAME] الاوردر بقالى اسبوع" at bounding box center [252, 311] width 167 height 12
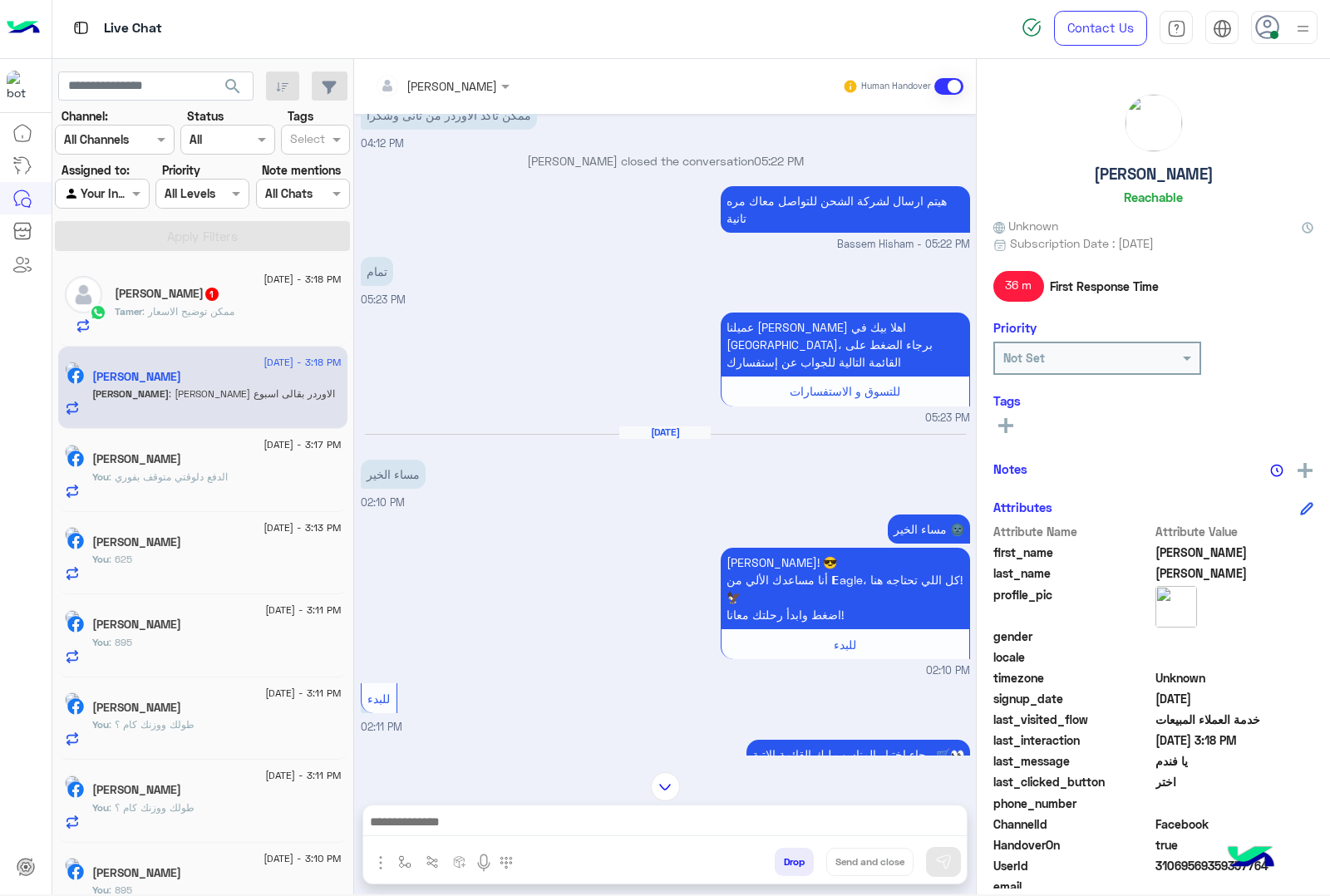
scroll to position [1821, 0]
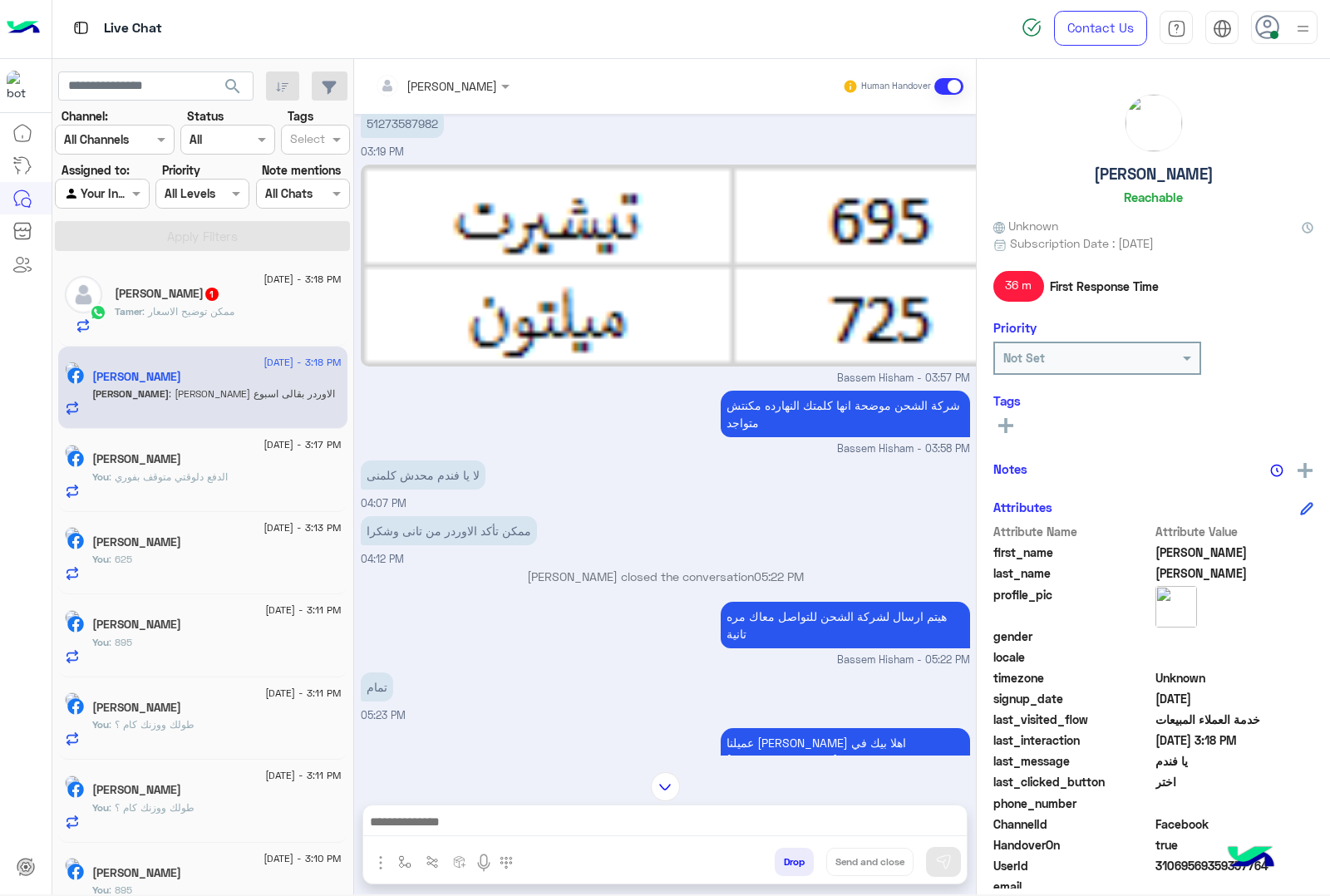
click at [453, 77] on input "text" at bounding box center [420, 86] width 90 height 18
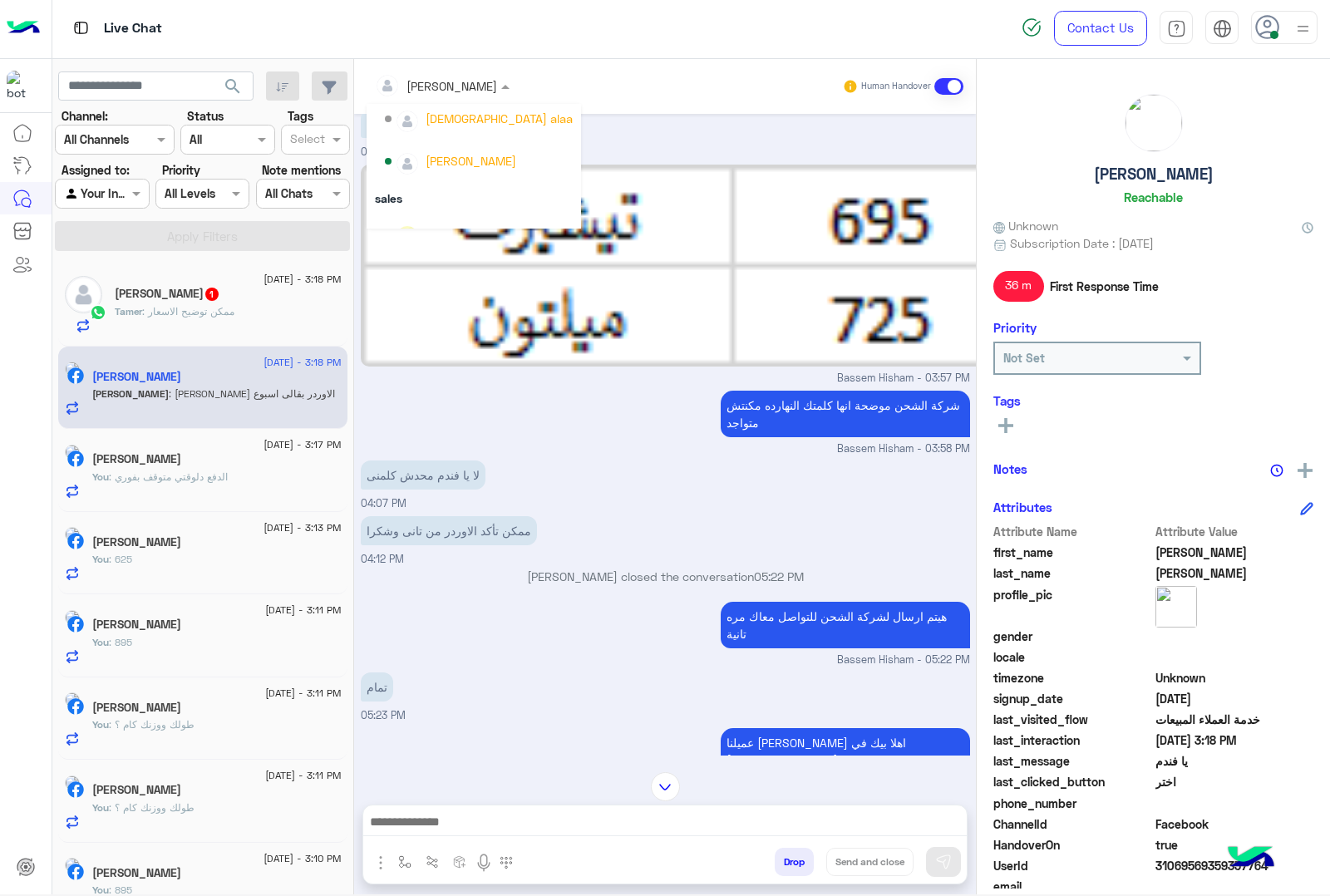
scroll to position [87, 0]
click at [485, 119] on div "[PERSON_NAME]" at bounding box center [479, 111] width 188 height 29
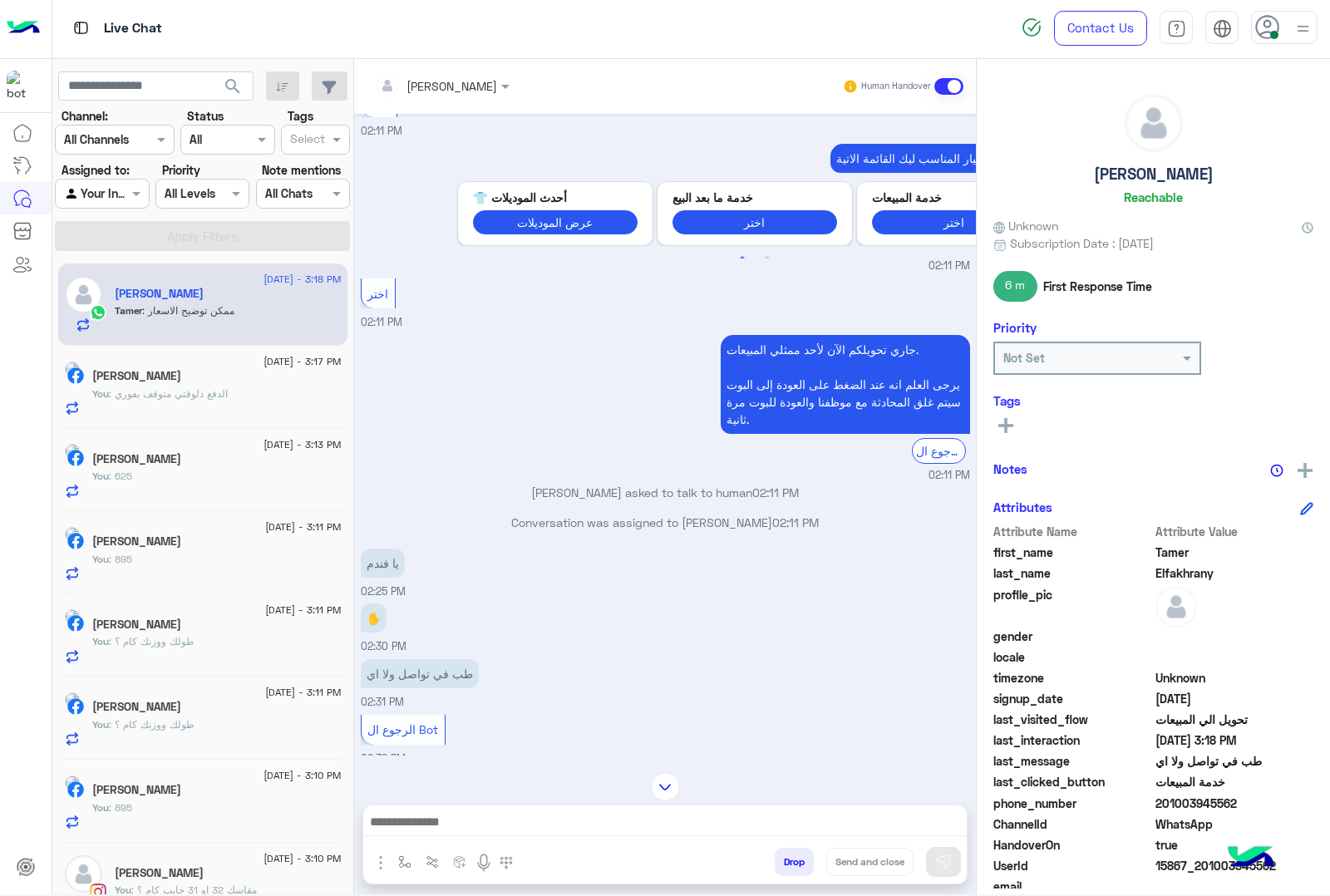
scroll to position [1953, 0]
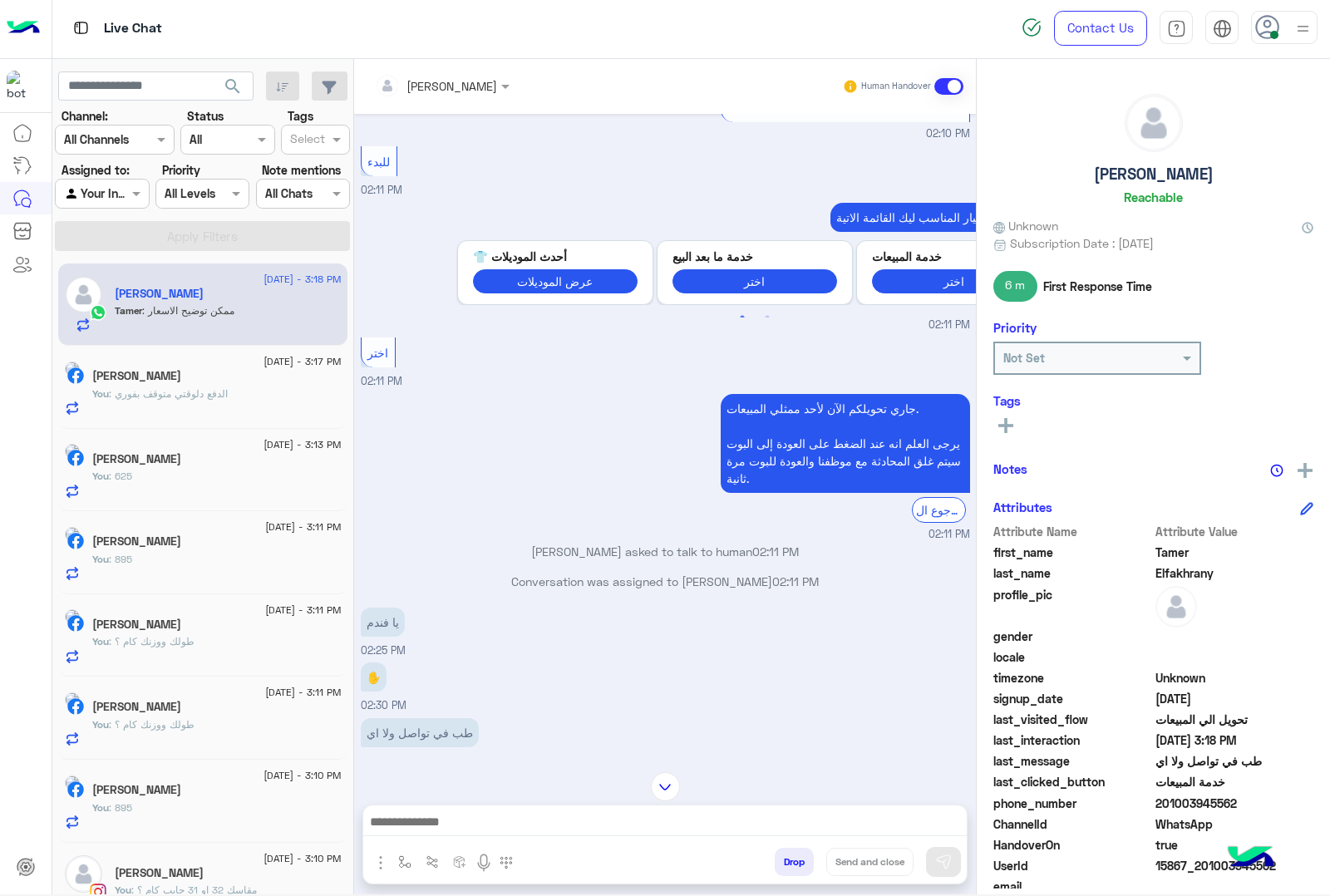
click at [170, 396] on span ": الدفع دلوقتي متوقف بفوري" at bounding box center [168, 393] width 119 height 12
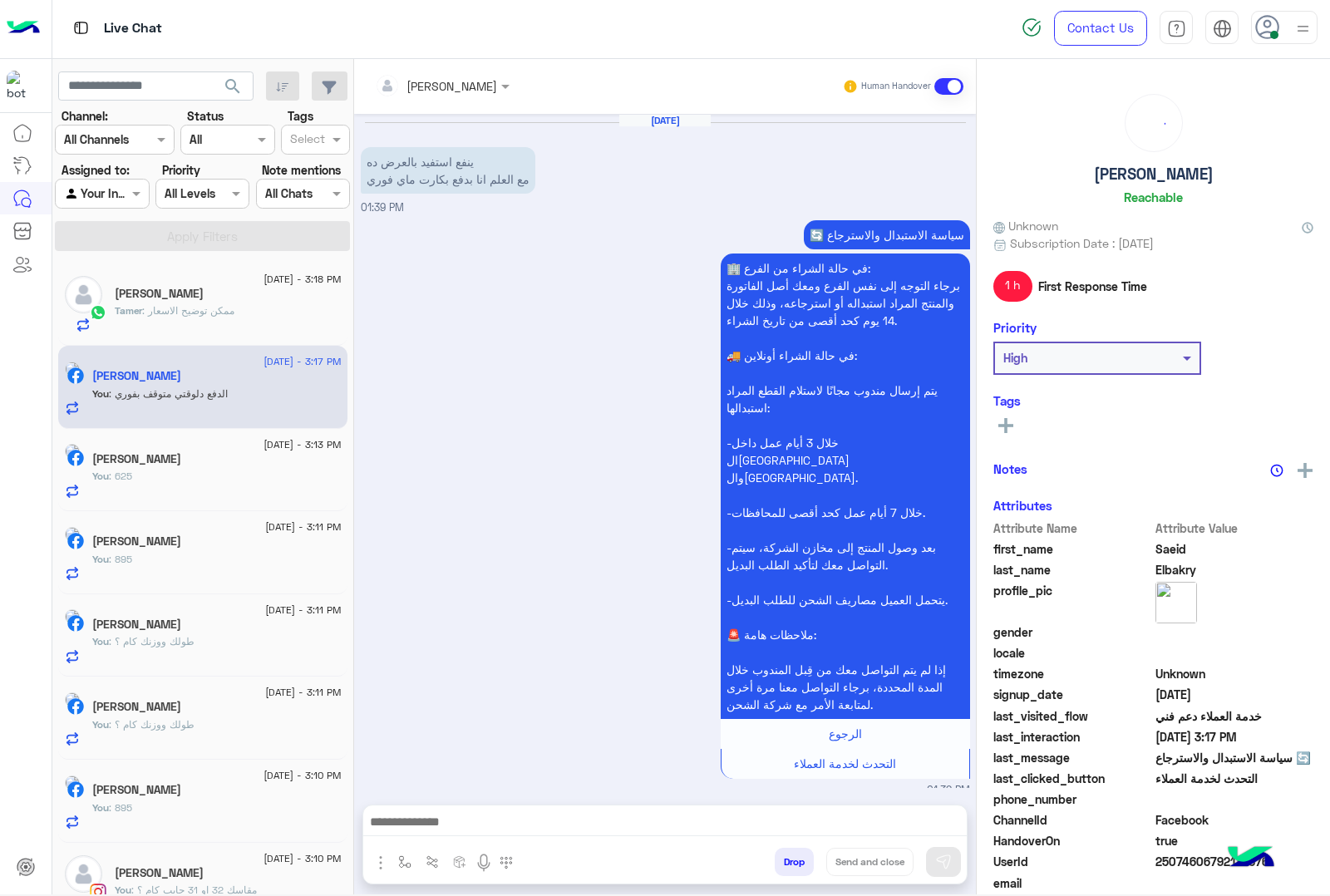
scroll to position [877, 0]
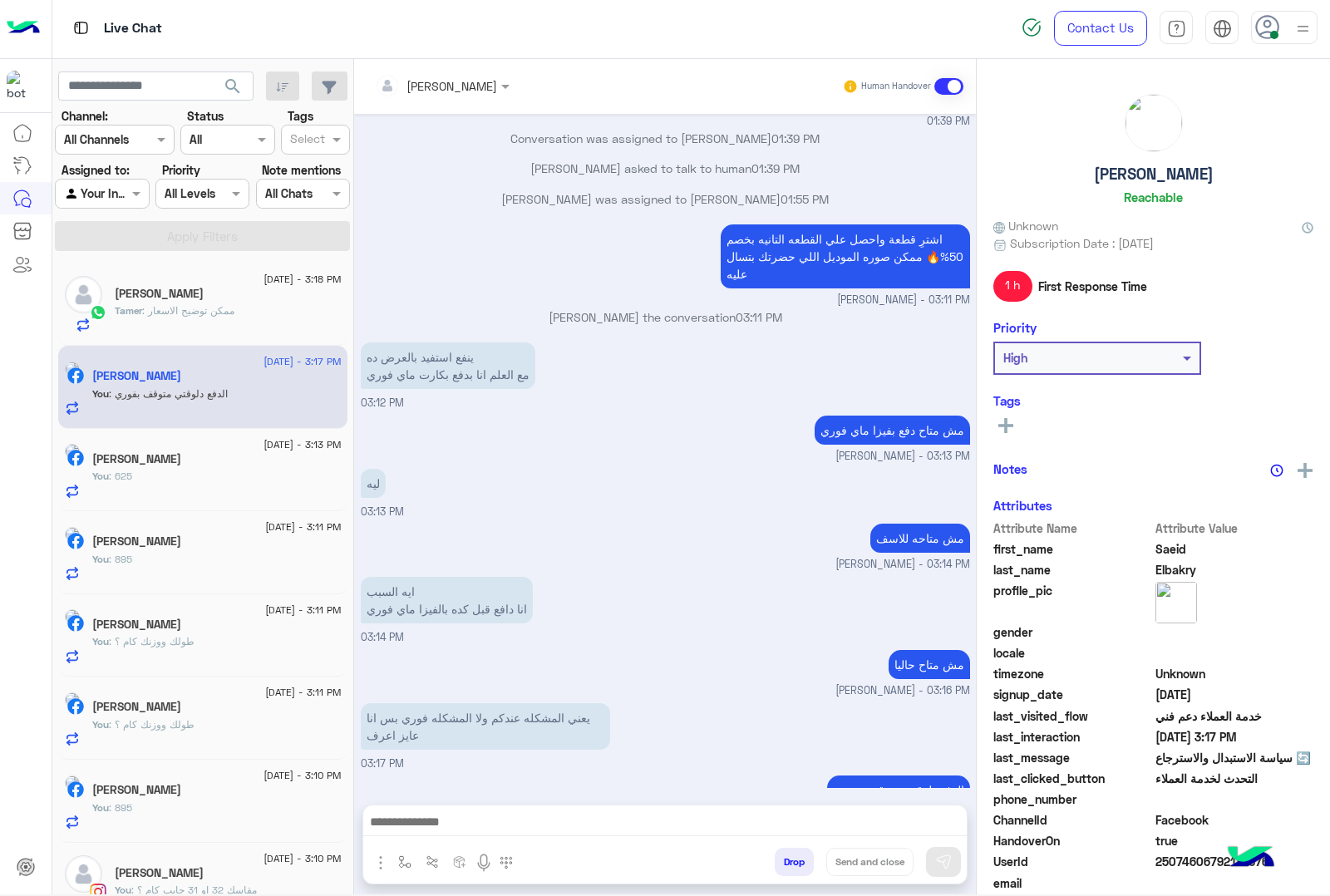
click at [204, 306] on span ": ممكن توضيح الاسعار" at bounding box center [188, 310] width 92 height 12
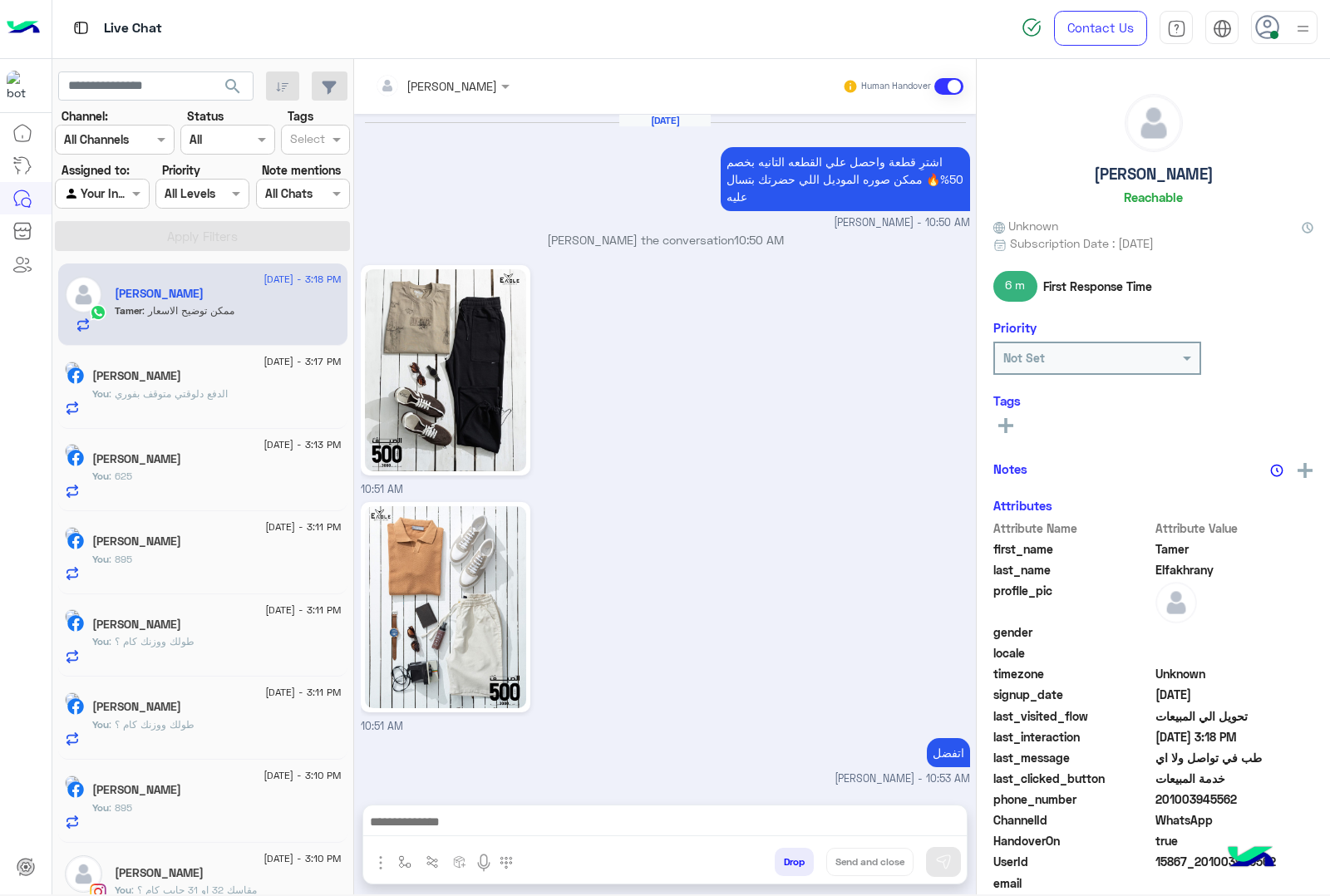
scroll to position [1669, 0]
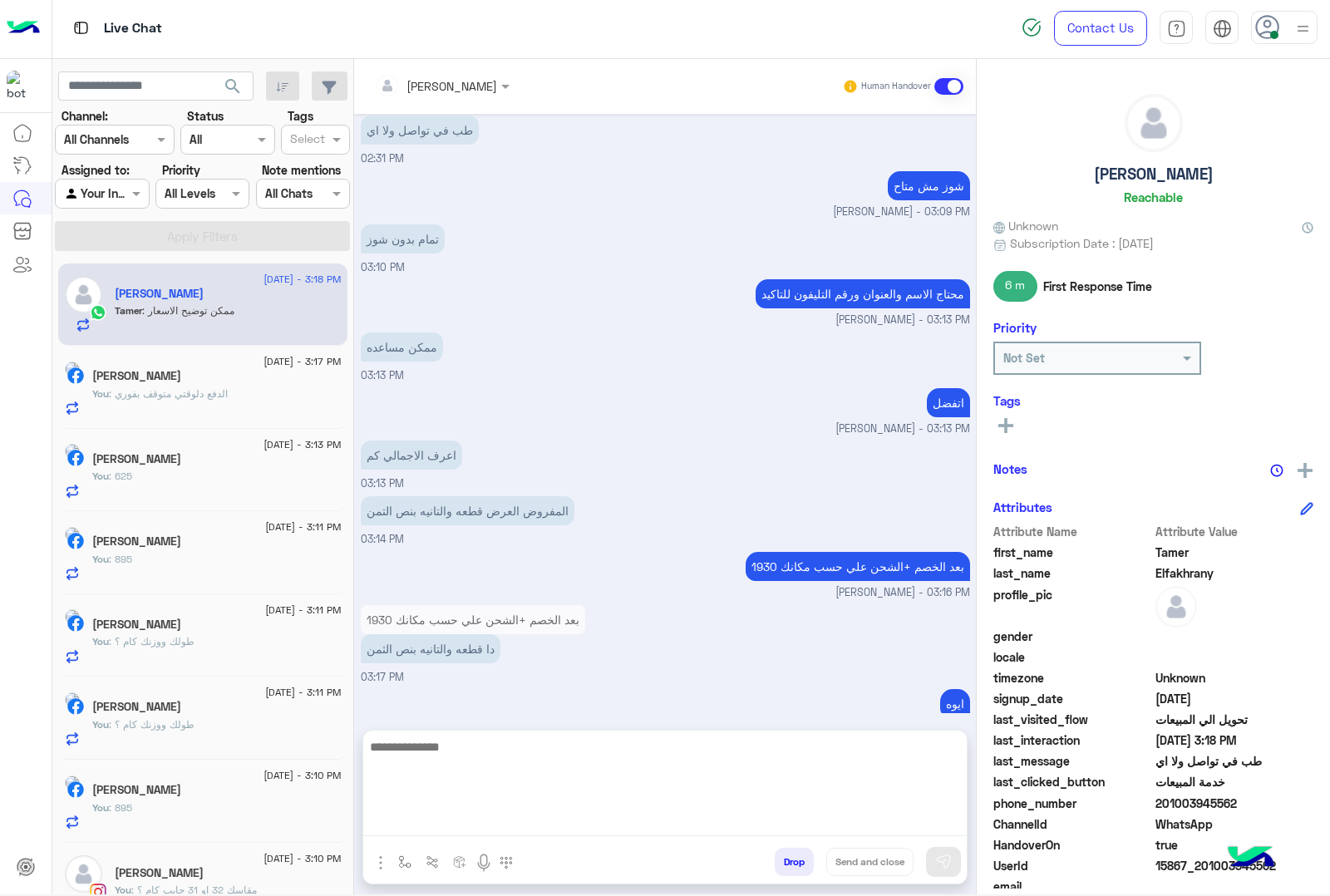
click at [466, 824] on textarea at bounding box center [665, 786] width 604 height 100
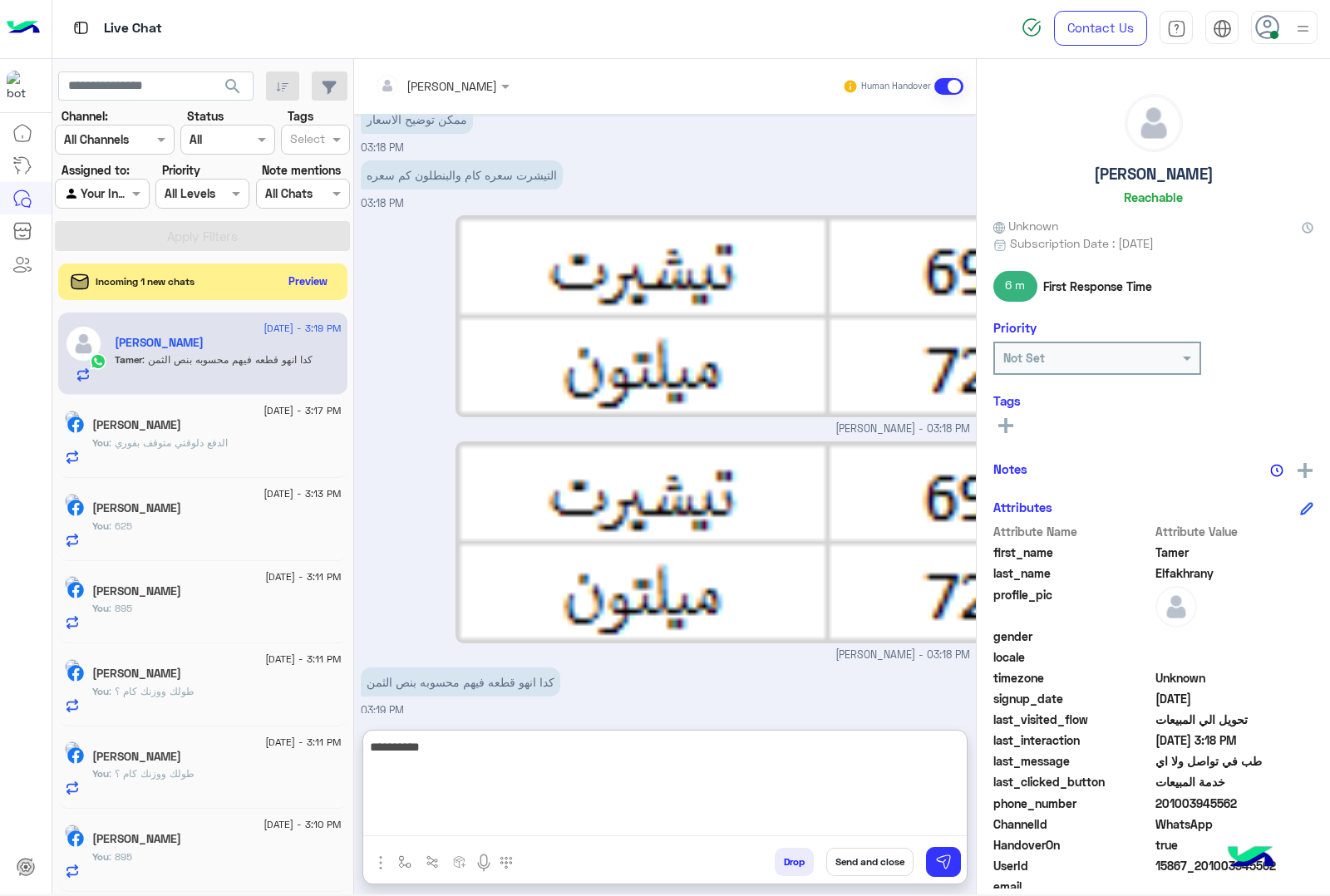
scroll to position [2306, 0]
type textarea "**********"
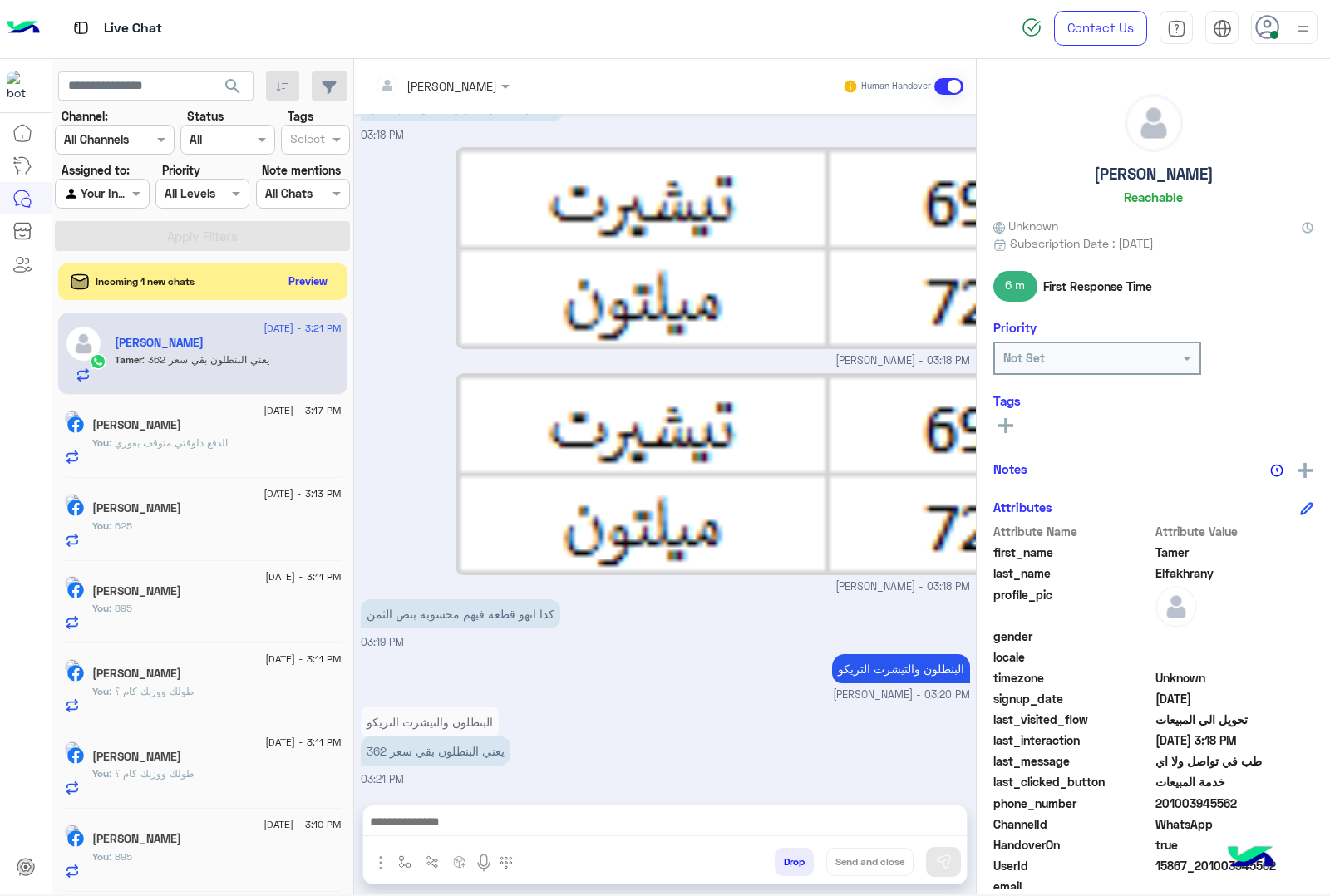
scroll to position [2368, 0]
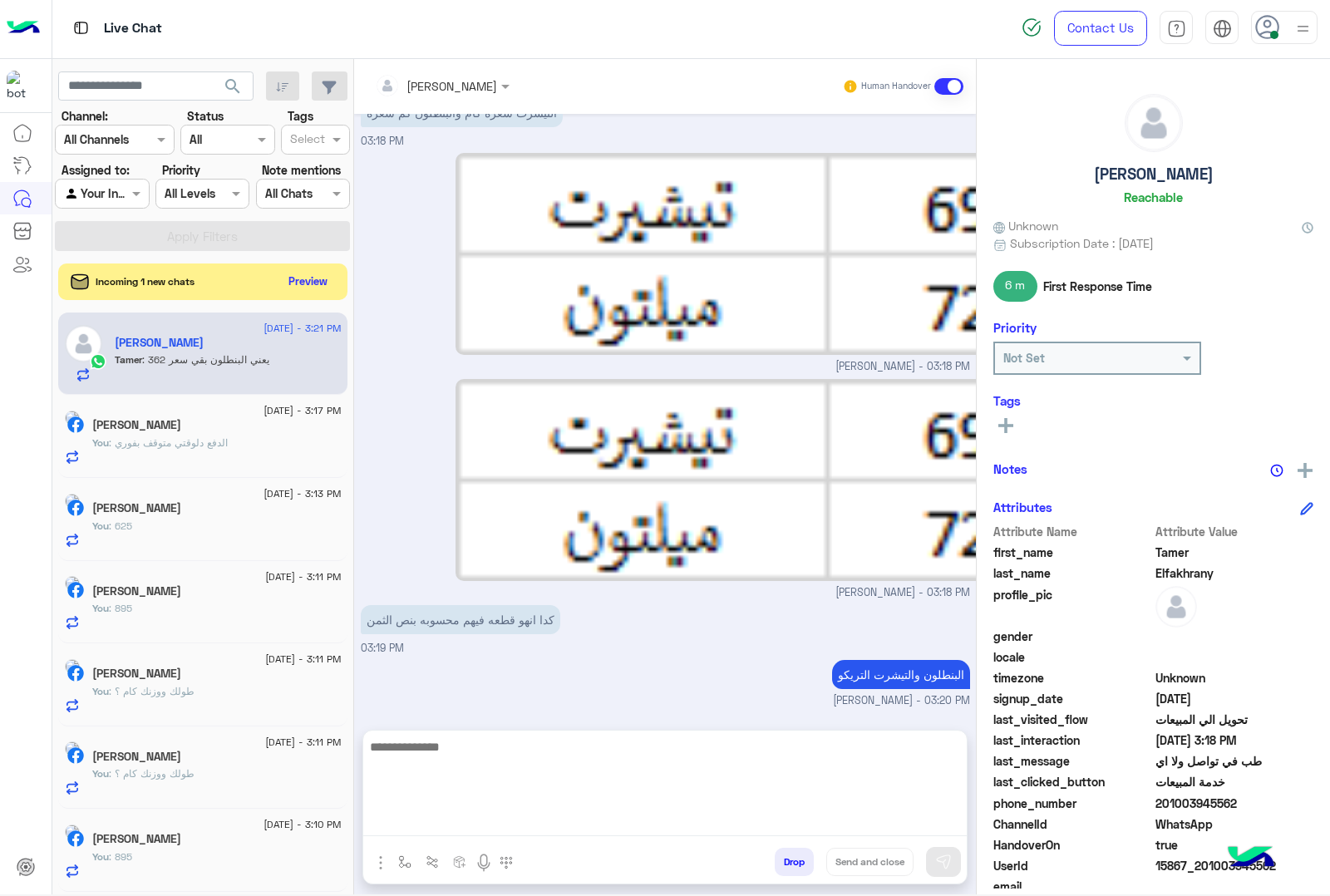
click at [441, 831] on textarea at bounding box center [665, 786] width 604 height 100
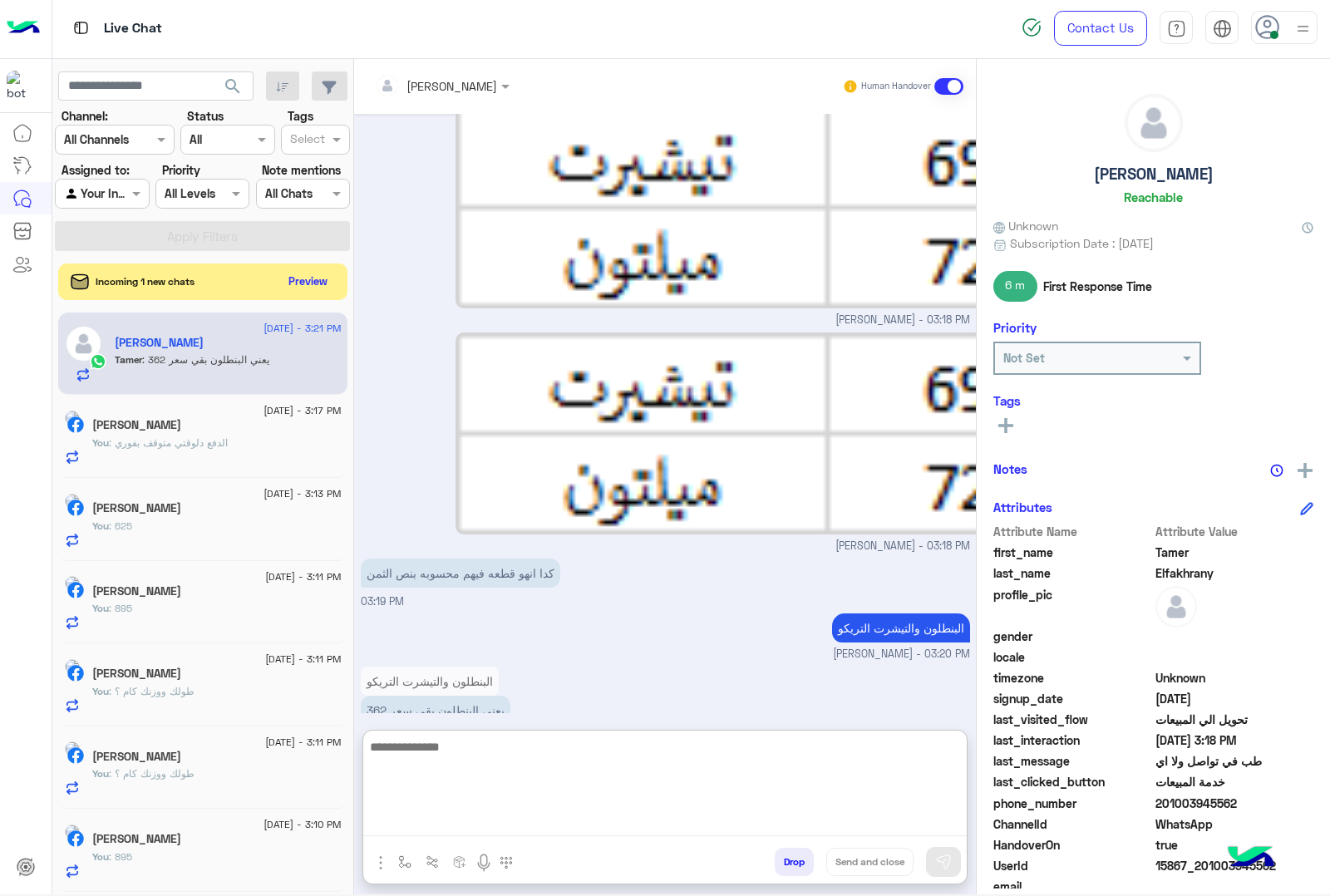
scroll to position [2443, 0]
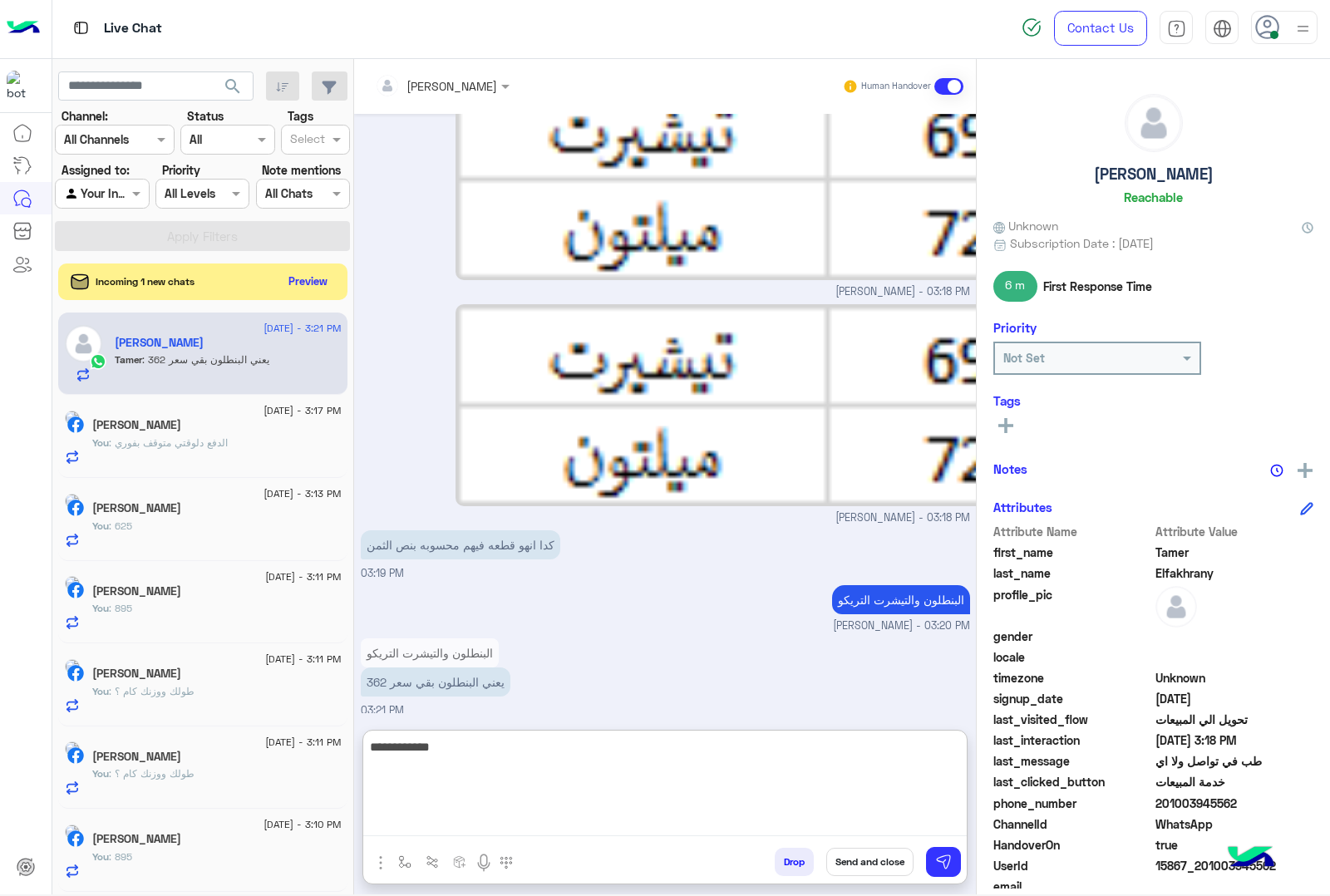
type textarea "**********"
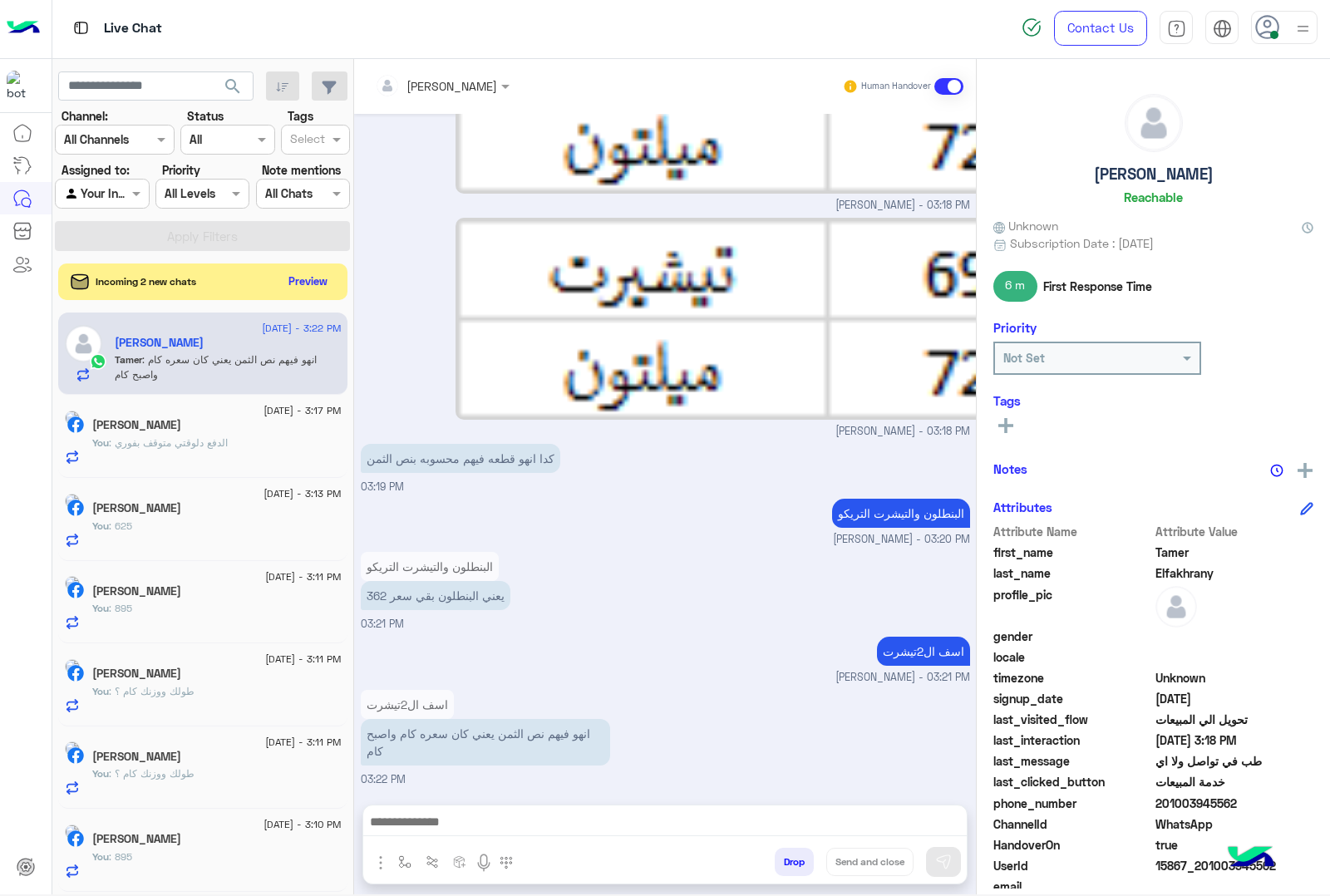
scroll to position [2521, 0]
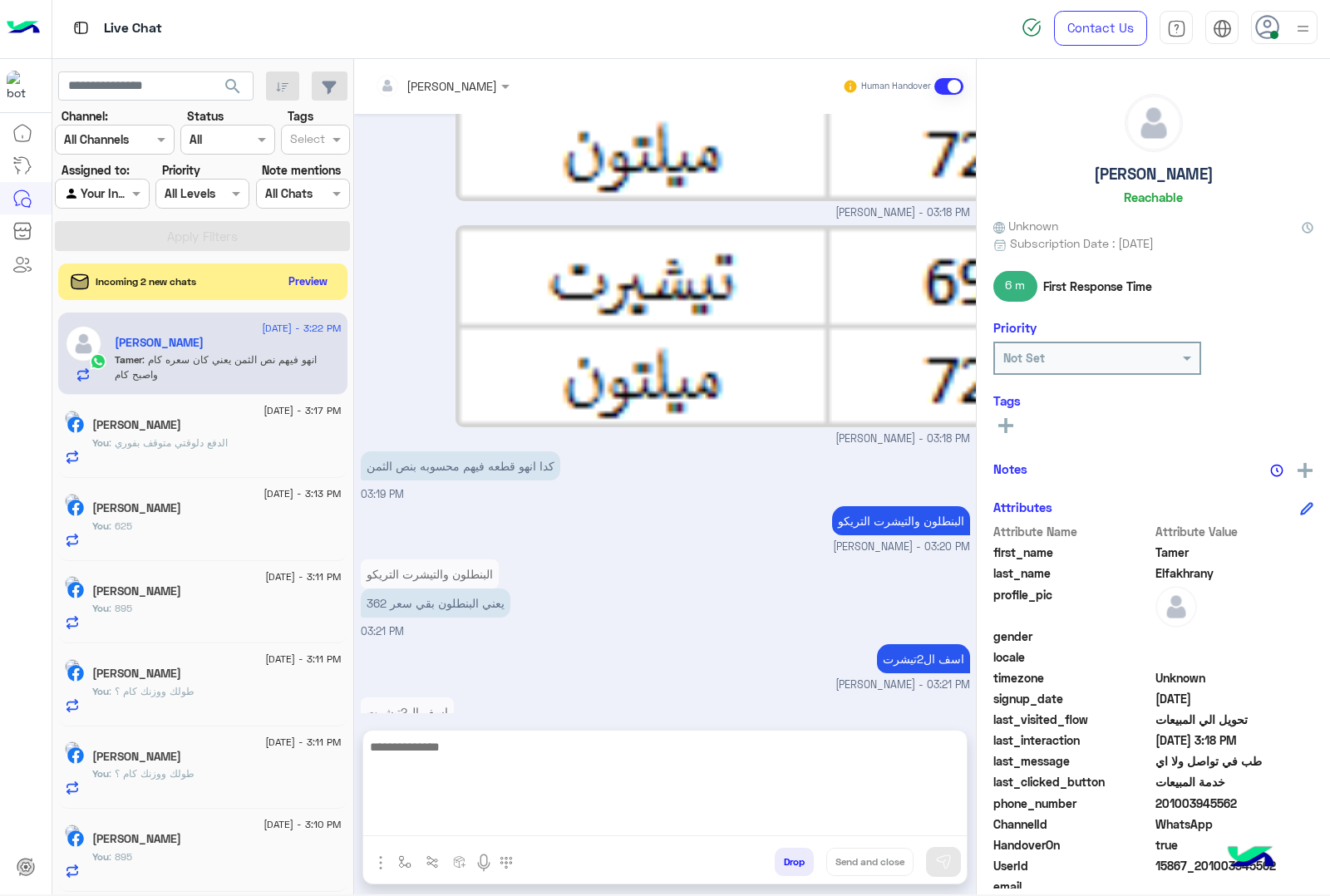
click at [470, 820] on textarea at bounding box center [665, 786] width 604 height 100
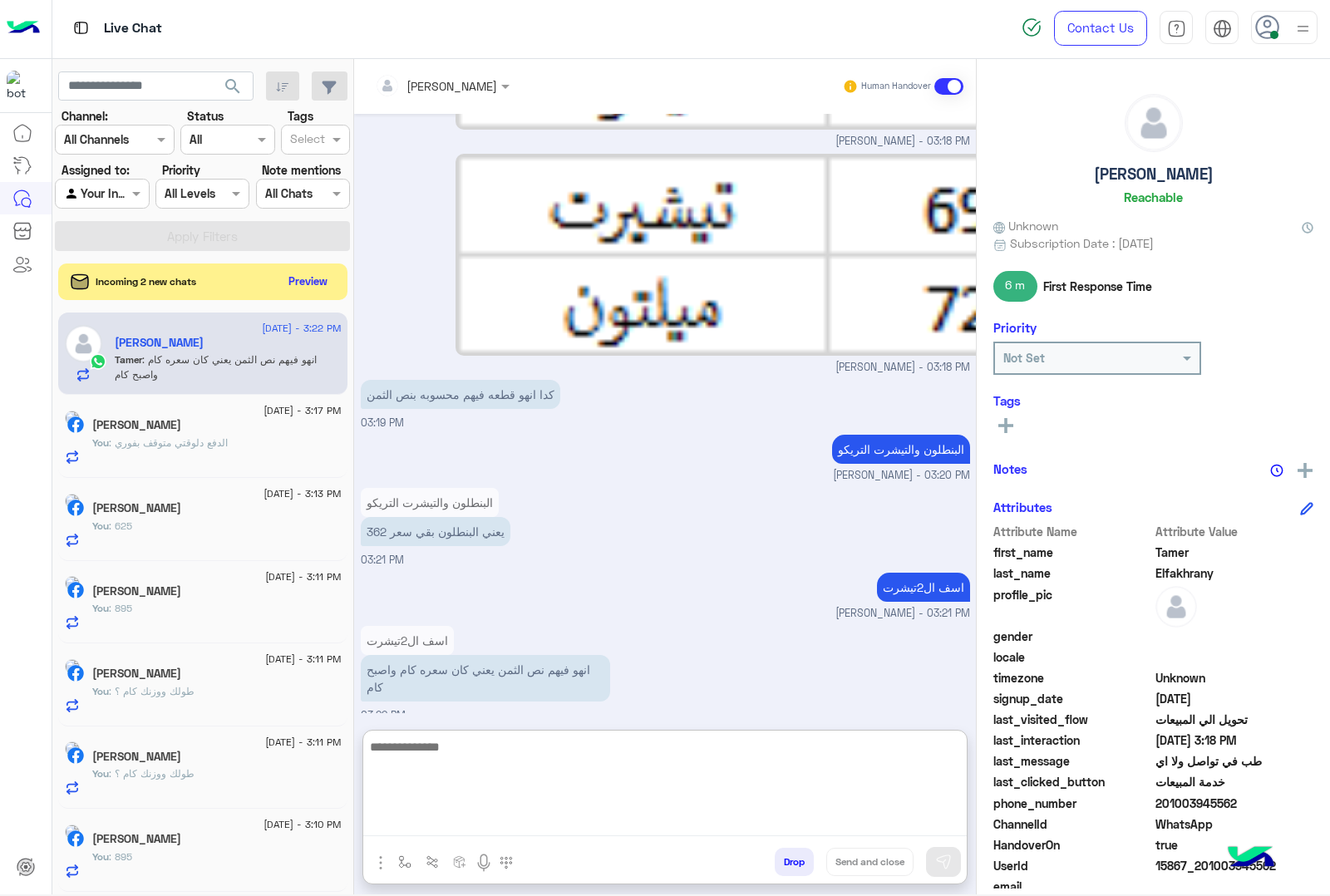
scroll to position [2597, 0]
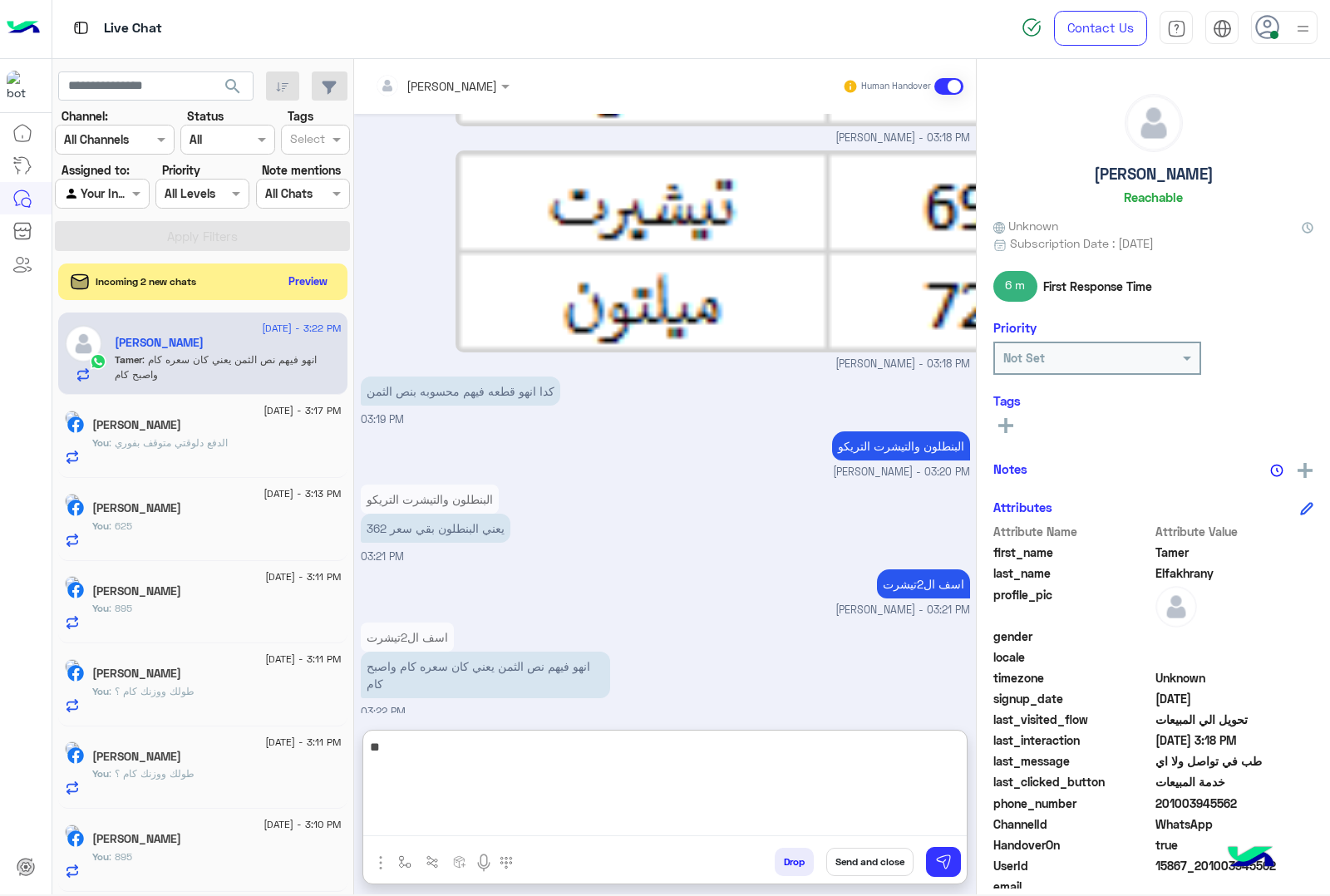
type textarea "*"
type textarea "**********"
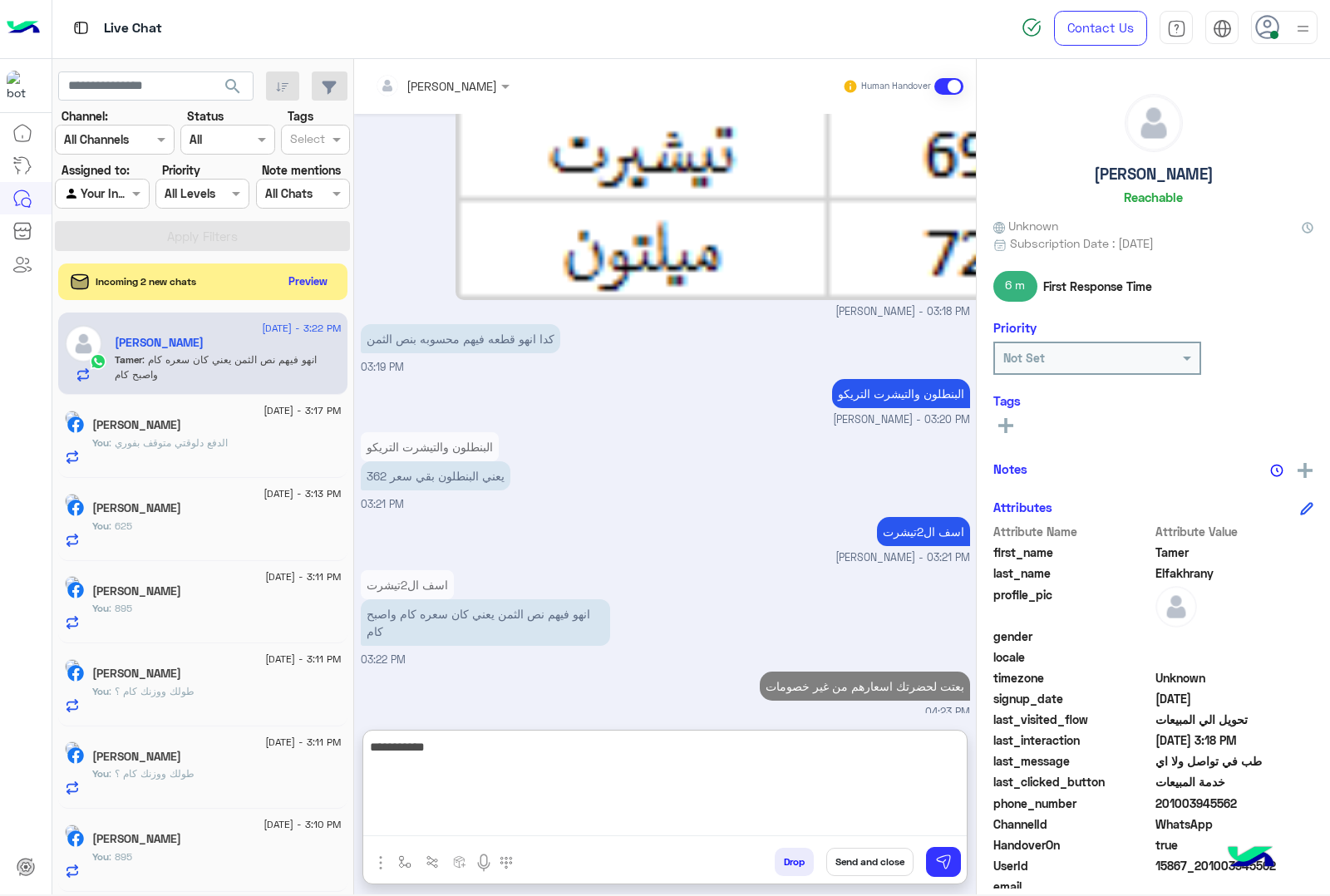
type textarea "**********"
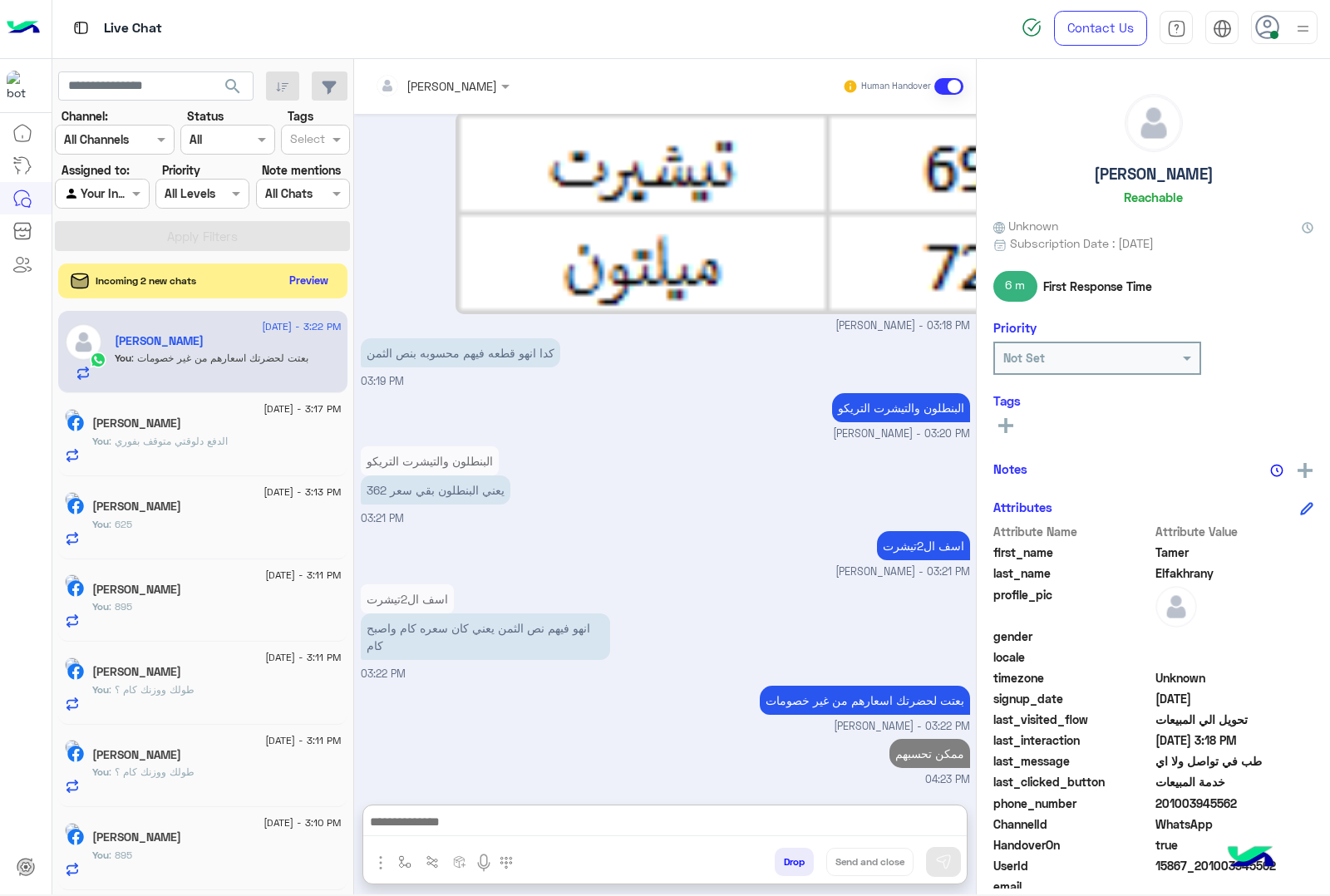
click at [298, 274] on button "Preview" at bounding box center [309, 280] width 51 height 22
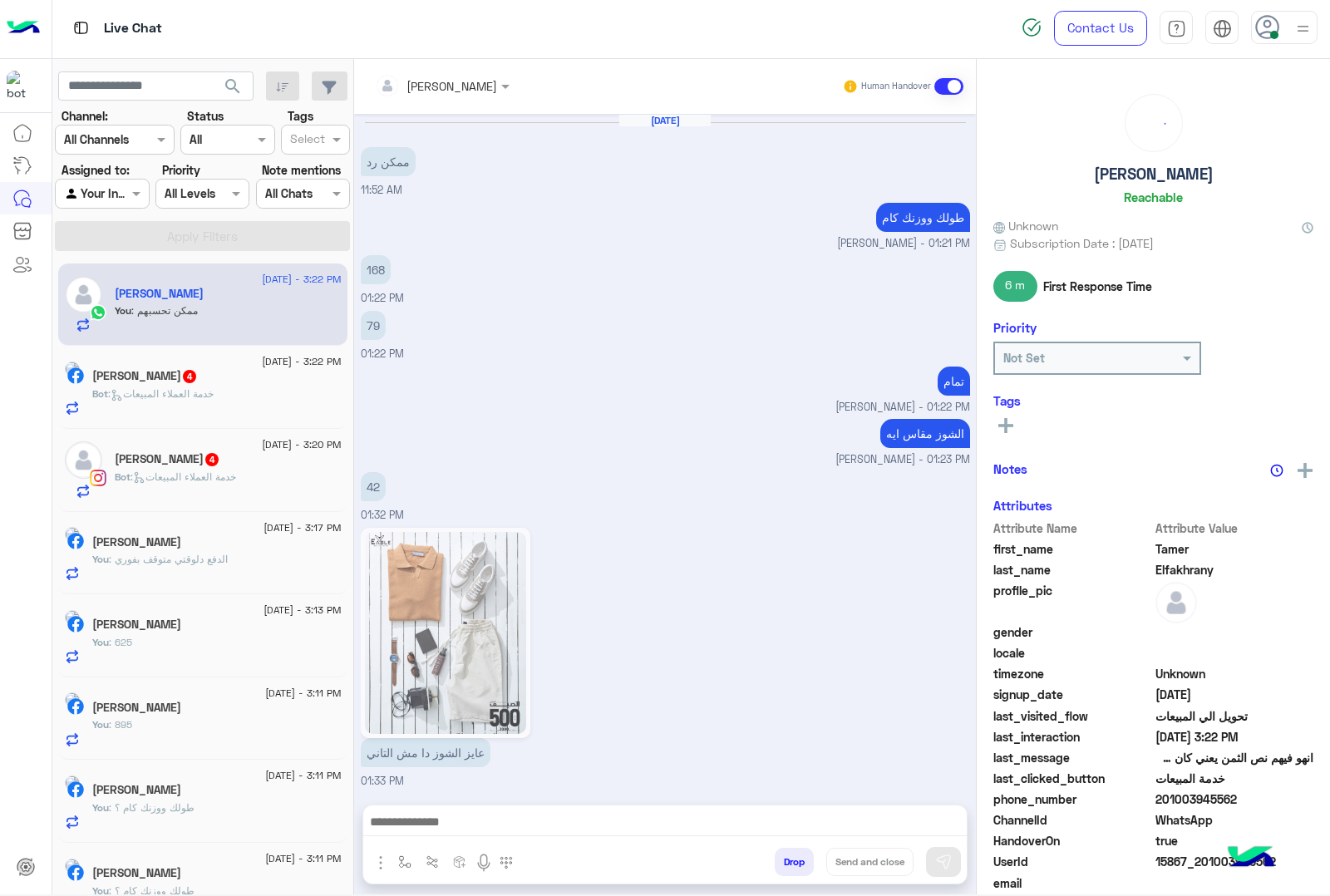
scroll to position [1694, 0]
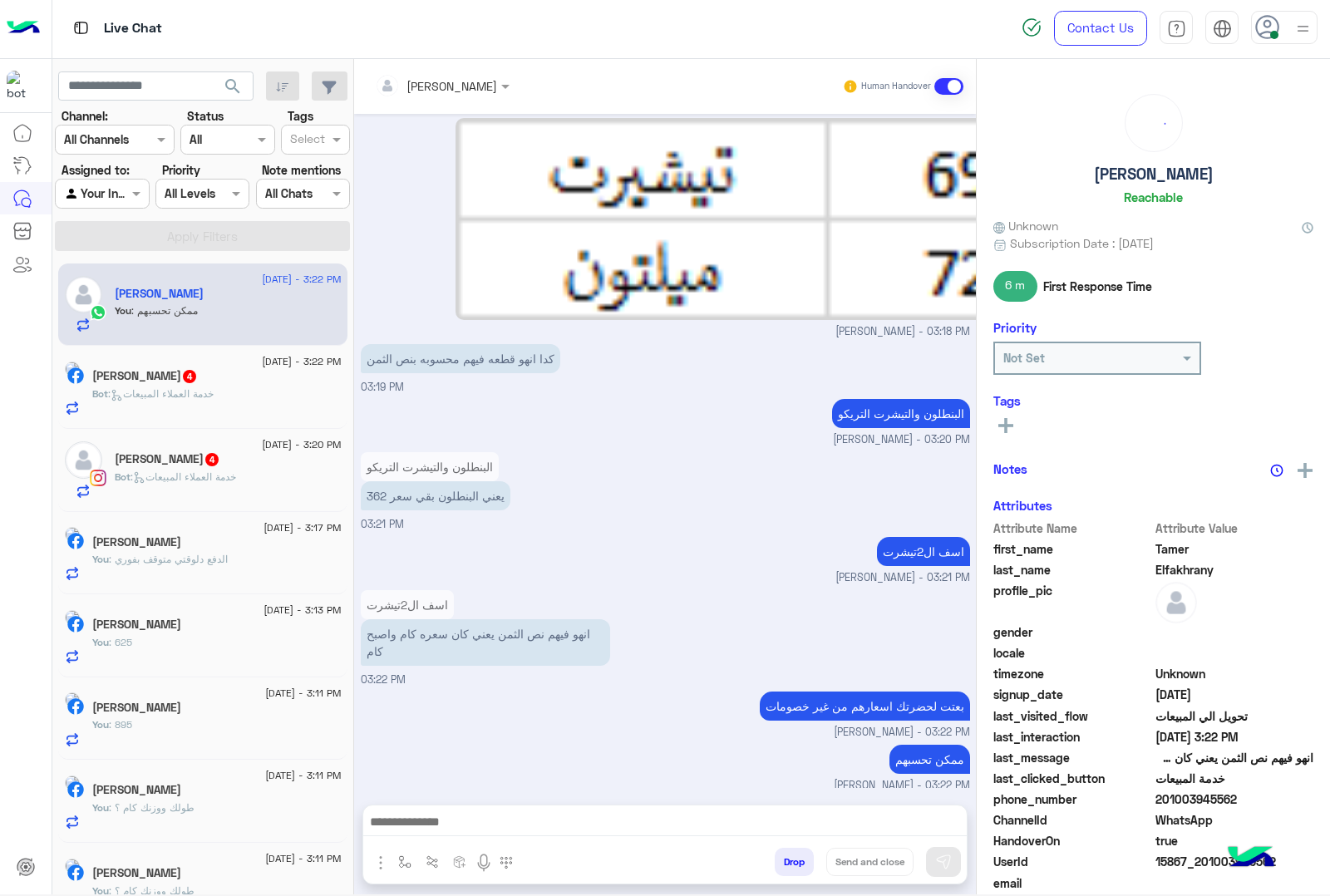
click at [213, 408] on div "Bot : خدمة العملاء المبيعات" at bounding box center [216, 401] width 249 height 29
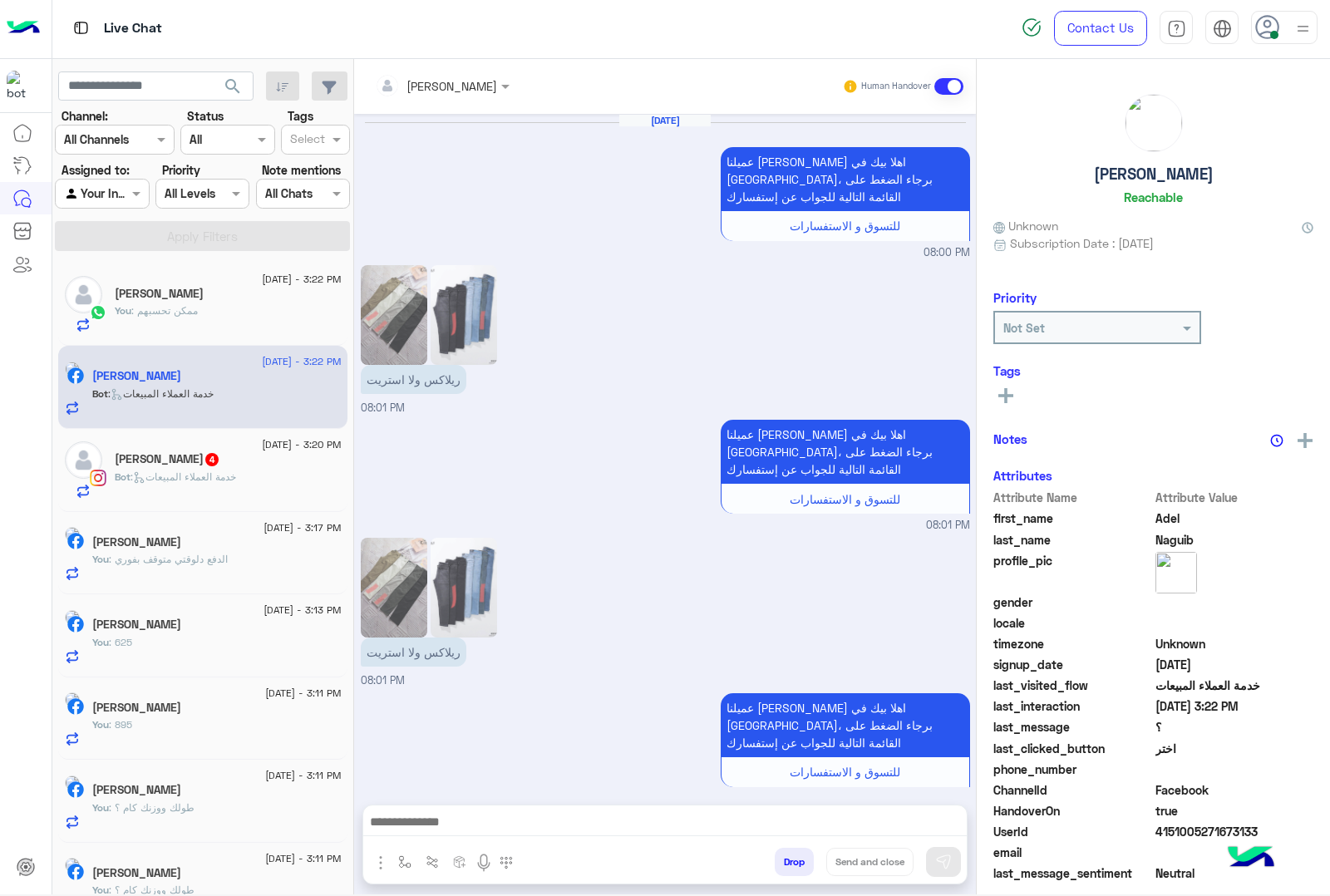
scroll to position [1899, 0]
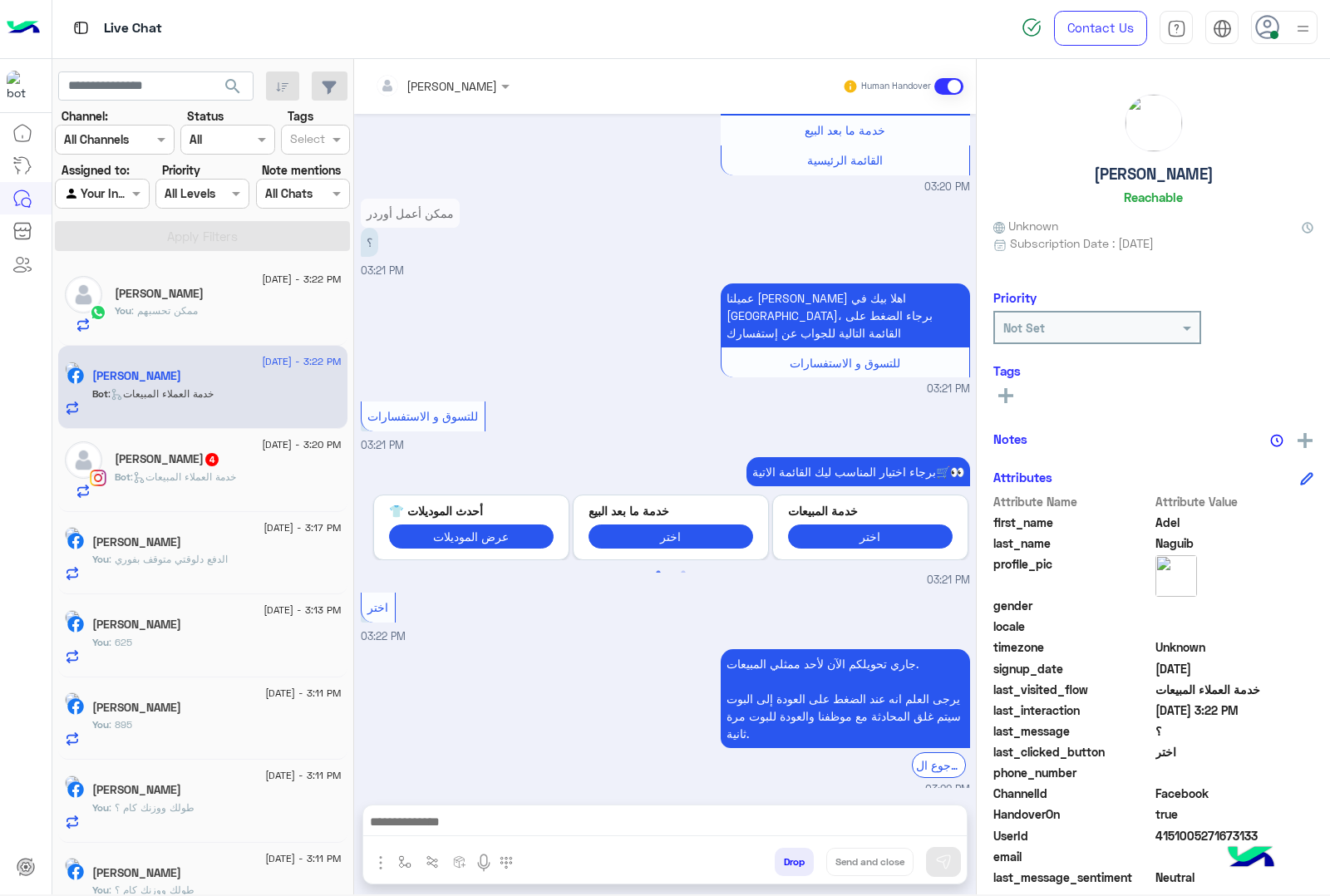
click at [413, 806] on div at bounding box center [665, 825] width 604 height 42
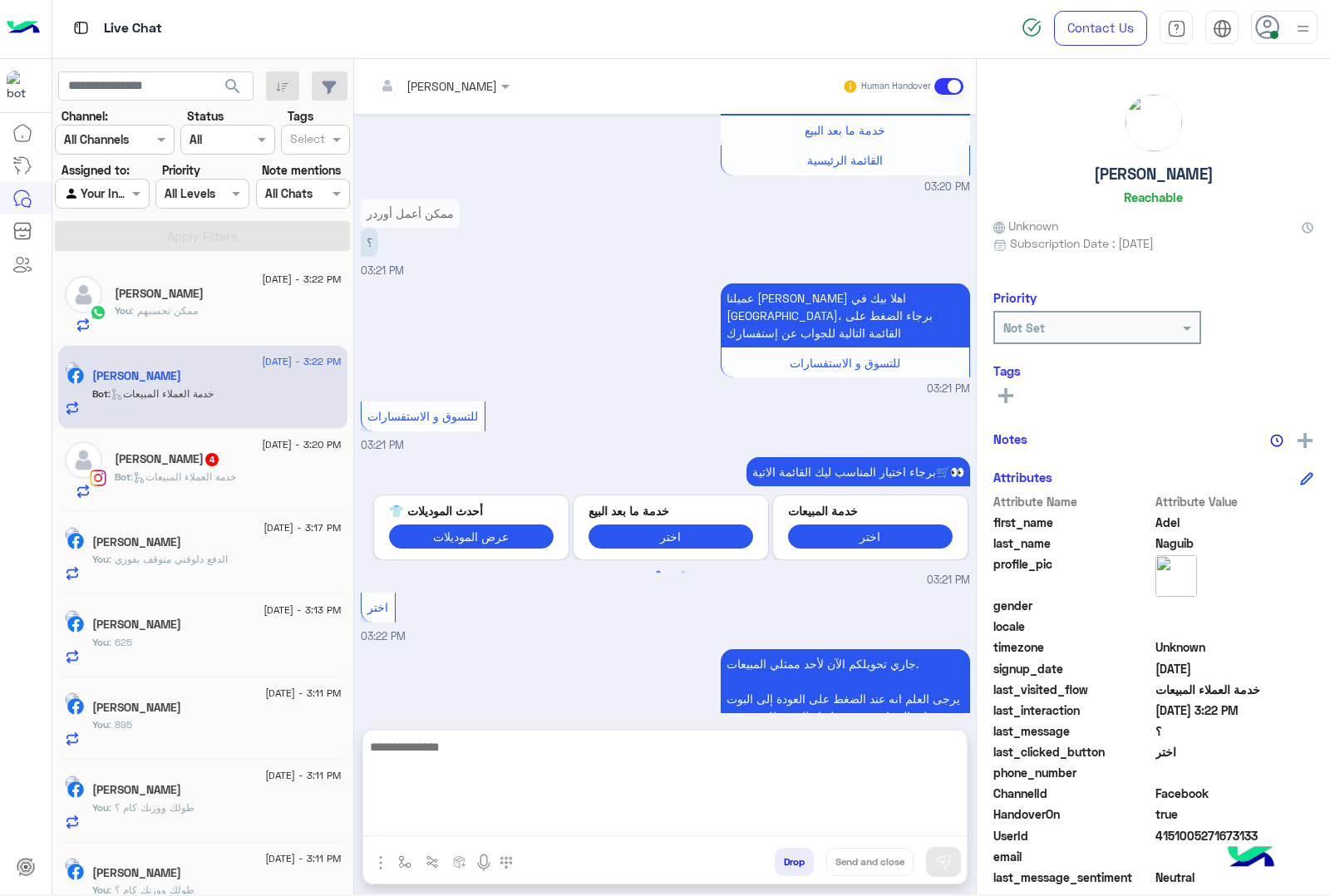
click at [402, 822] on textarea at bounding box center [665, 786] width 604 height 100
paste textarea "**********"
type textarea "**********"
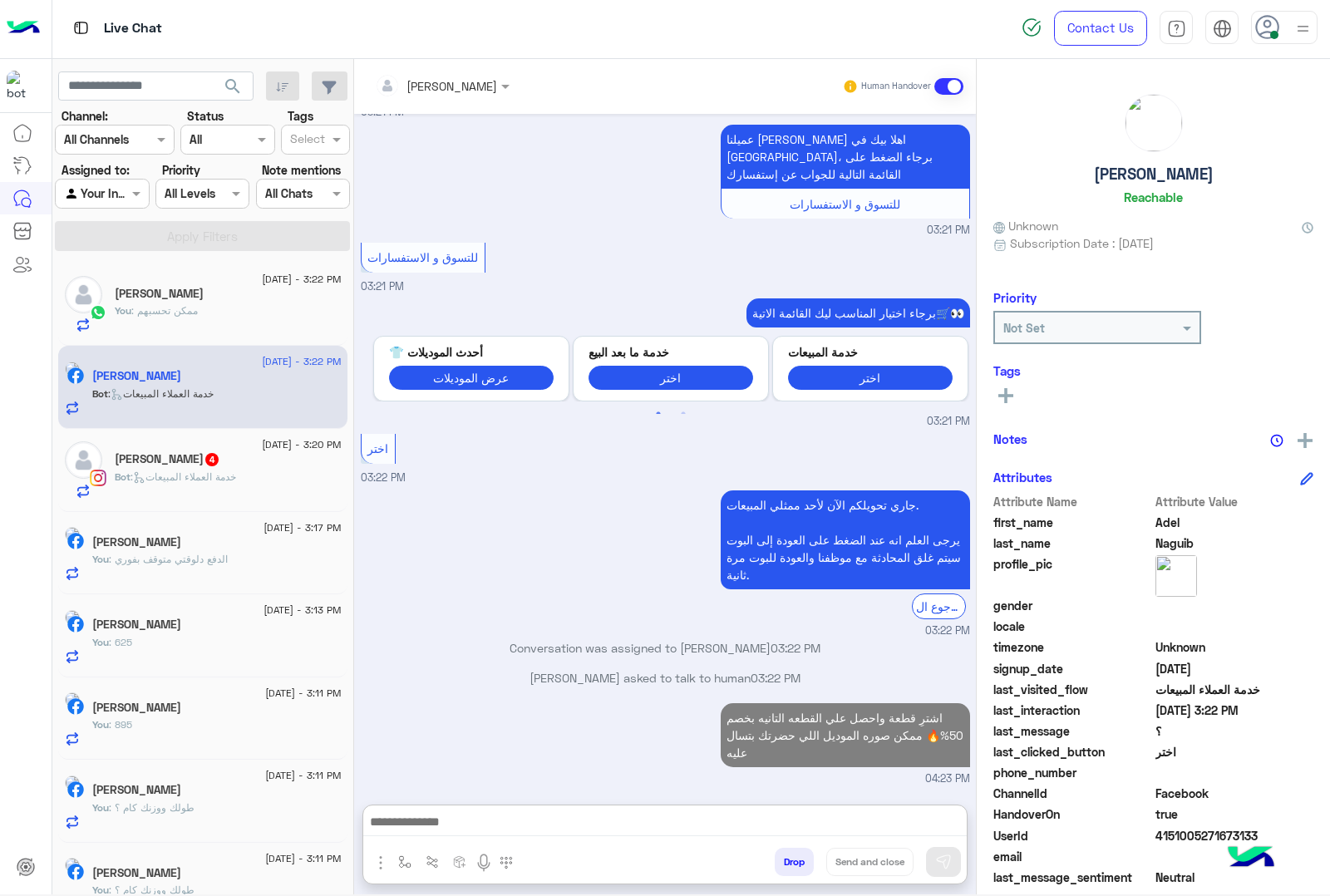
click at [262, 448] on span "[DATE] - 3:20 PM" at bounding box center [301, 444] width 79 height 15
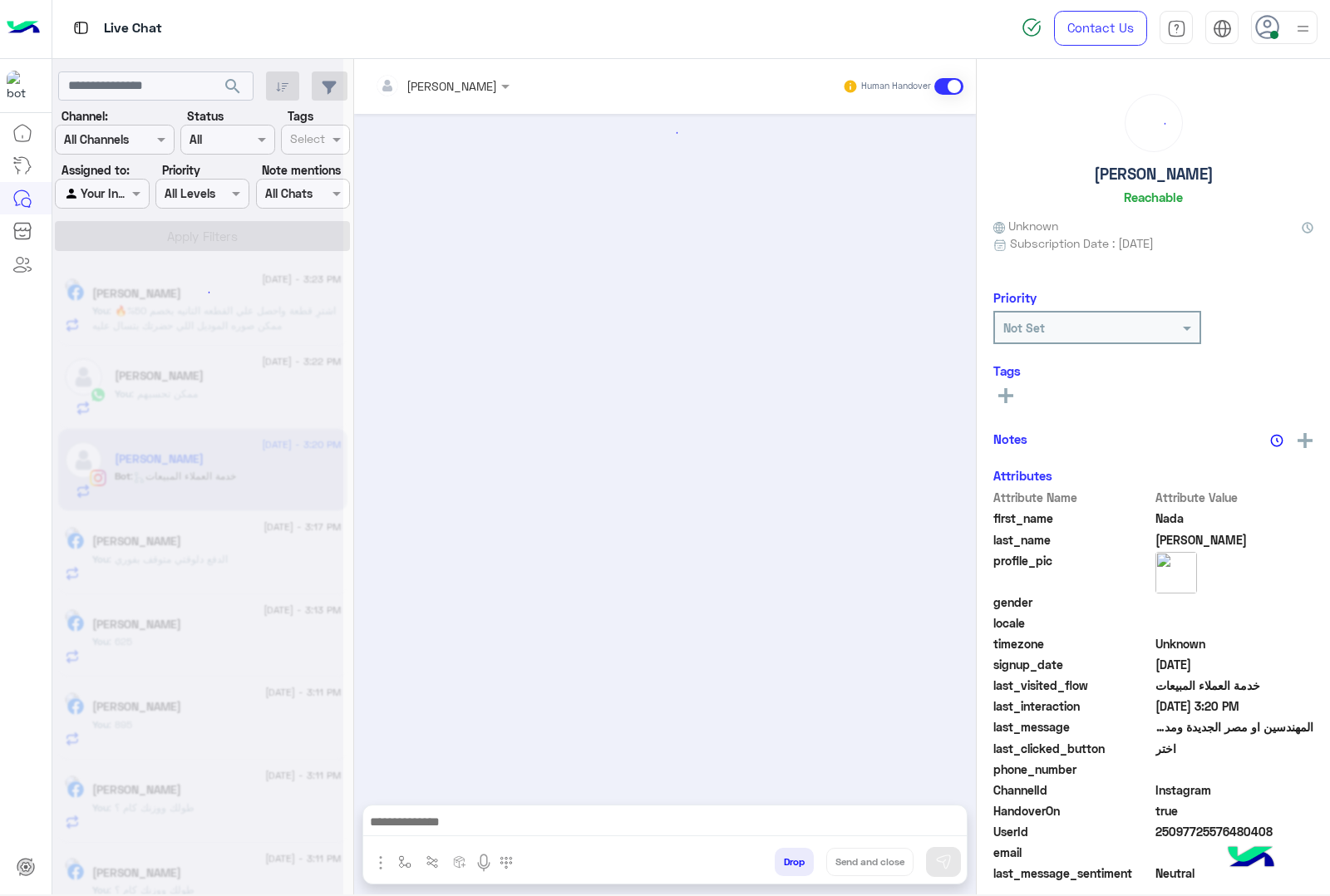
scroll to position [97, 0]
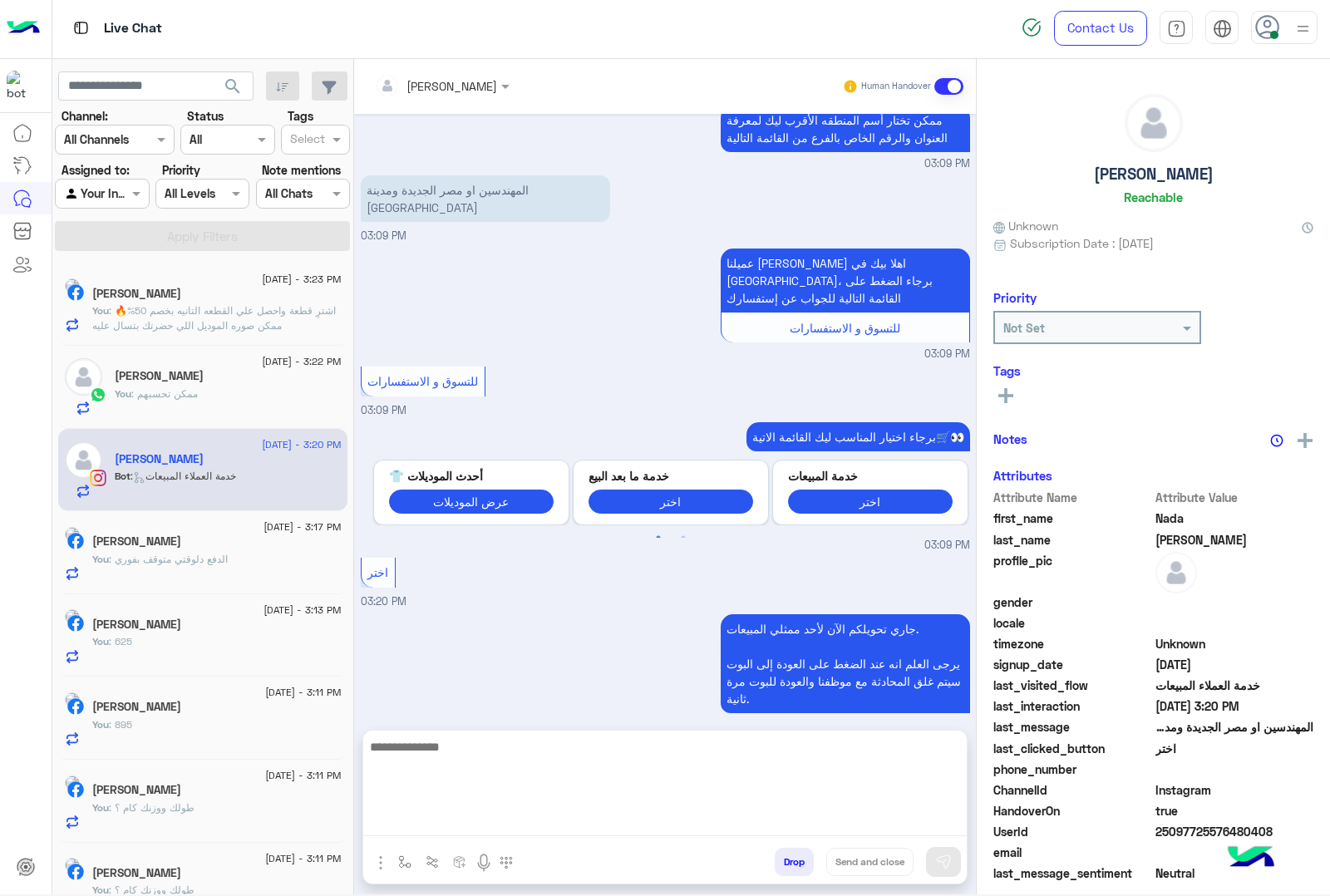
click at [451, 813] on textarea at bounding box center [665, 786] width 604 height 100
paste textarea "**********"
type textarea "**********"
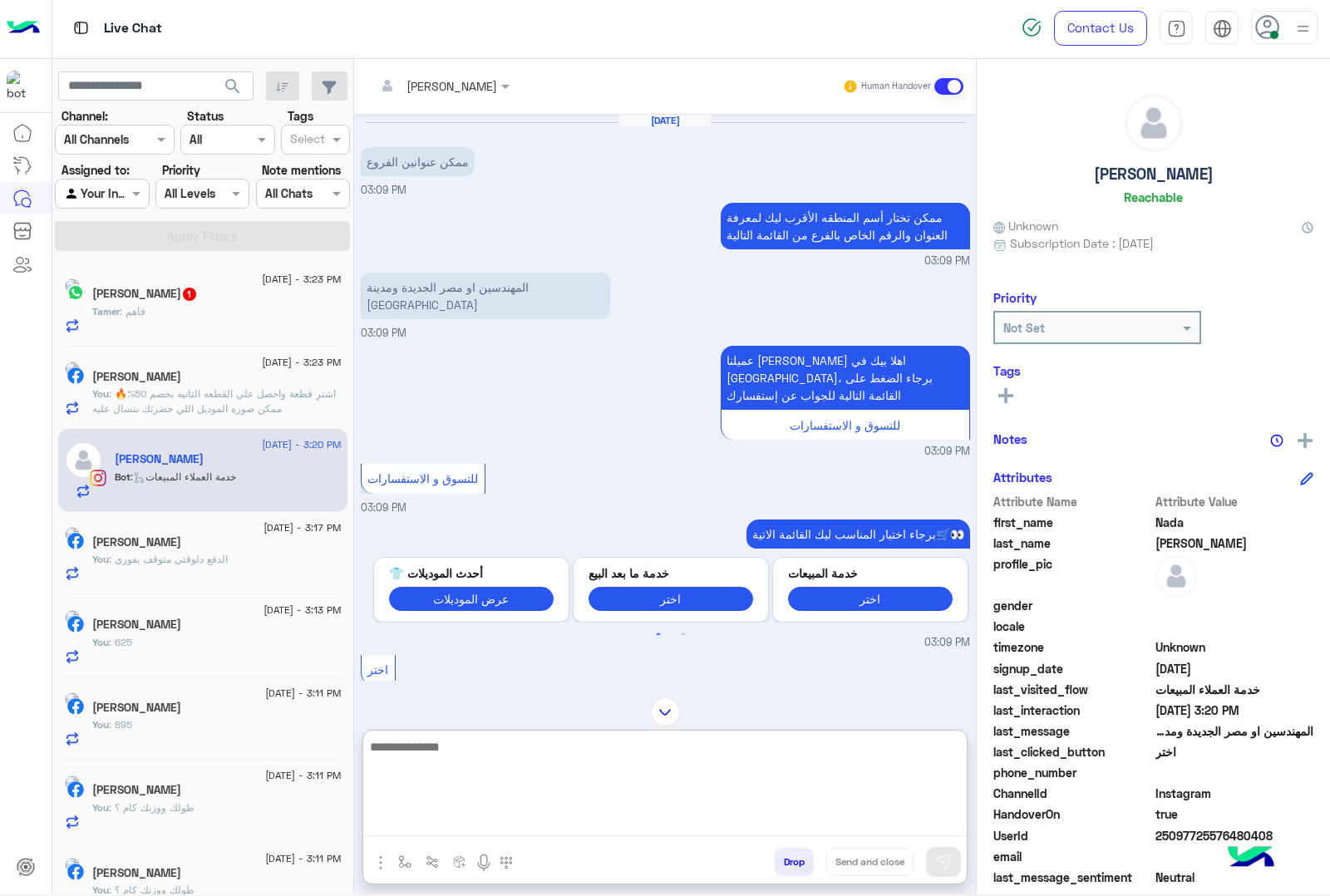
scroll to position [172, 0]
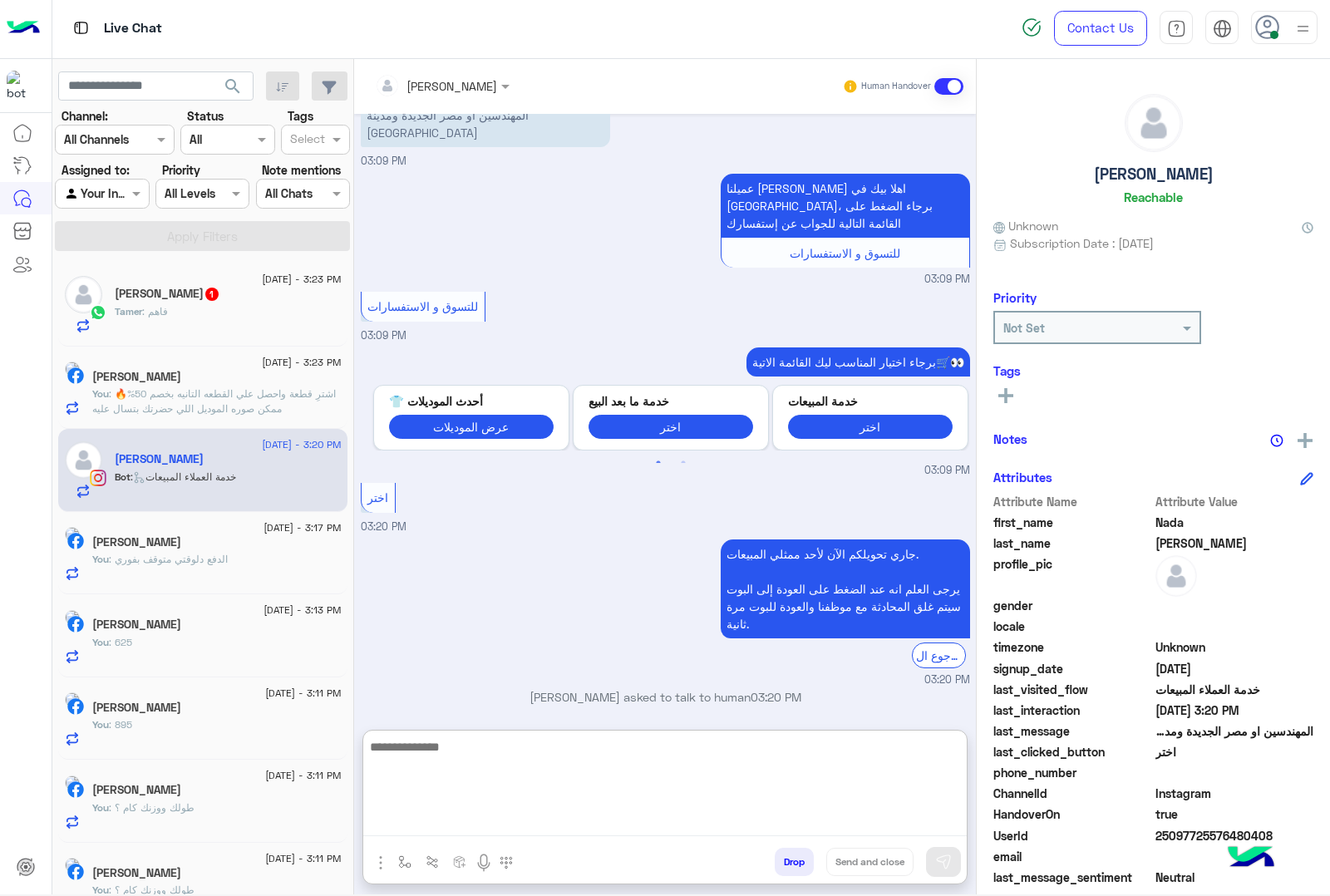
click at [395, 758] on textarea at bounding box center [665, 786] width 604 height 100
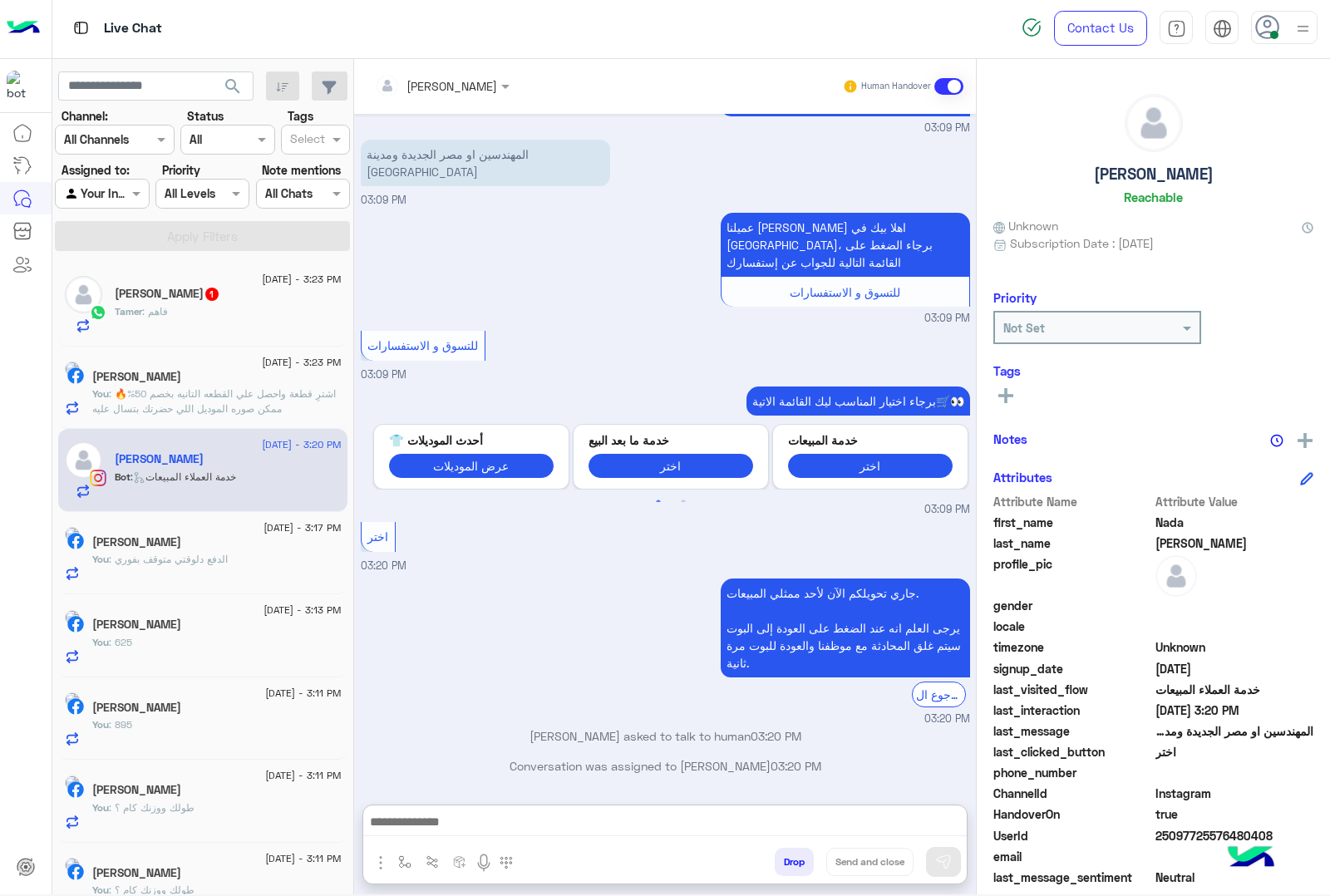
click at [377, 857] on img "button" at bounding box center [380, 862] width 20 height 20
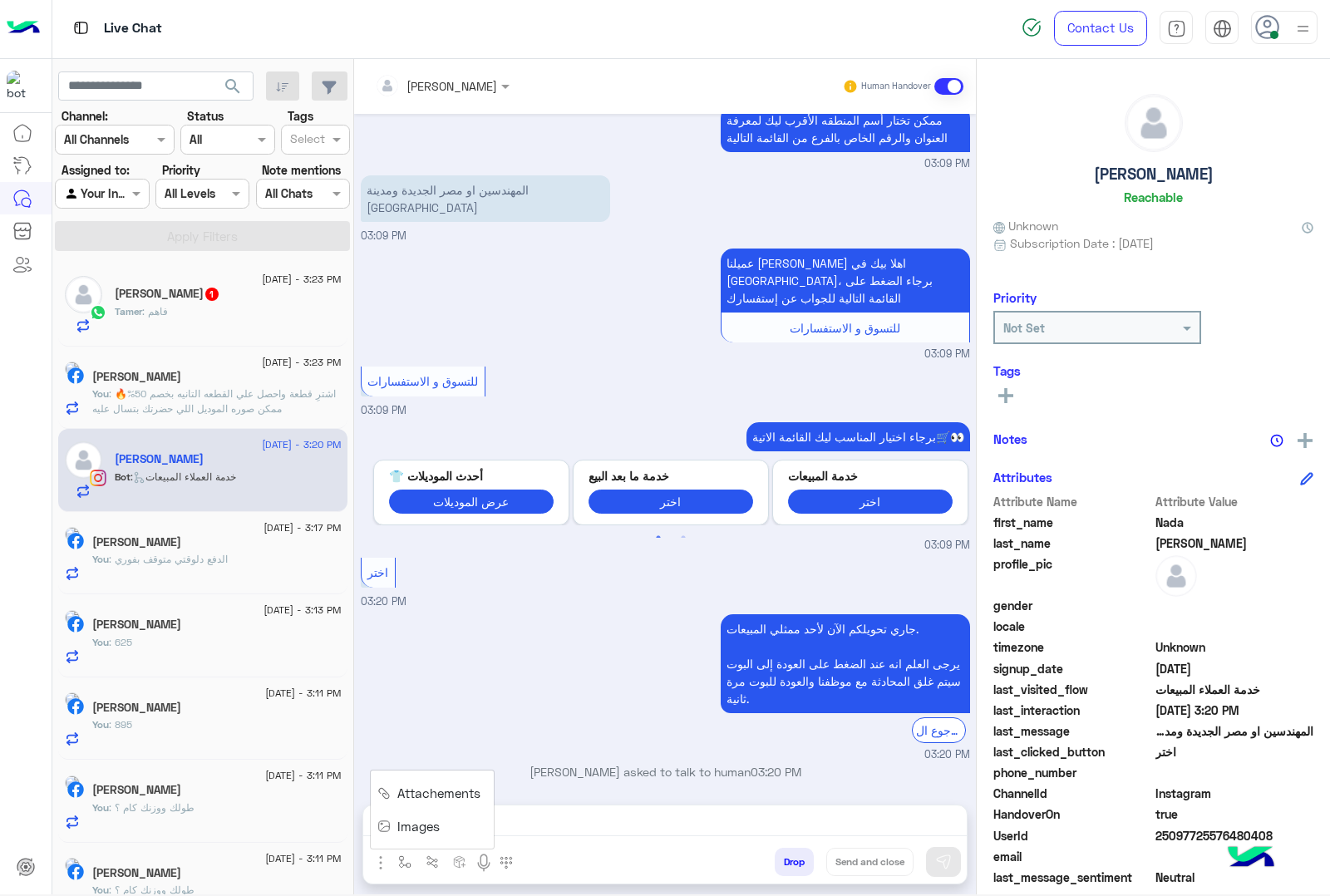
click at [411, 825] on span "Images" at bounding box center [419, 827] width 43 height 19
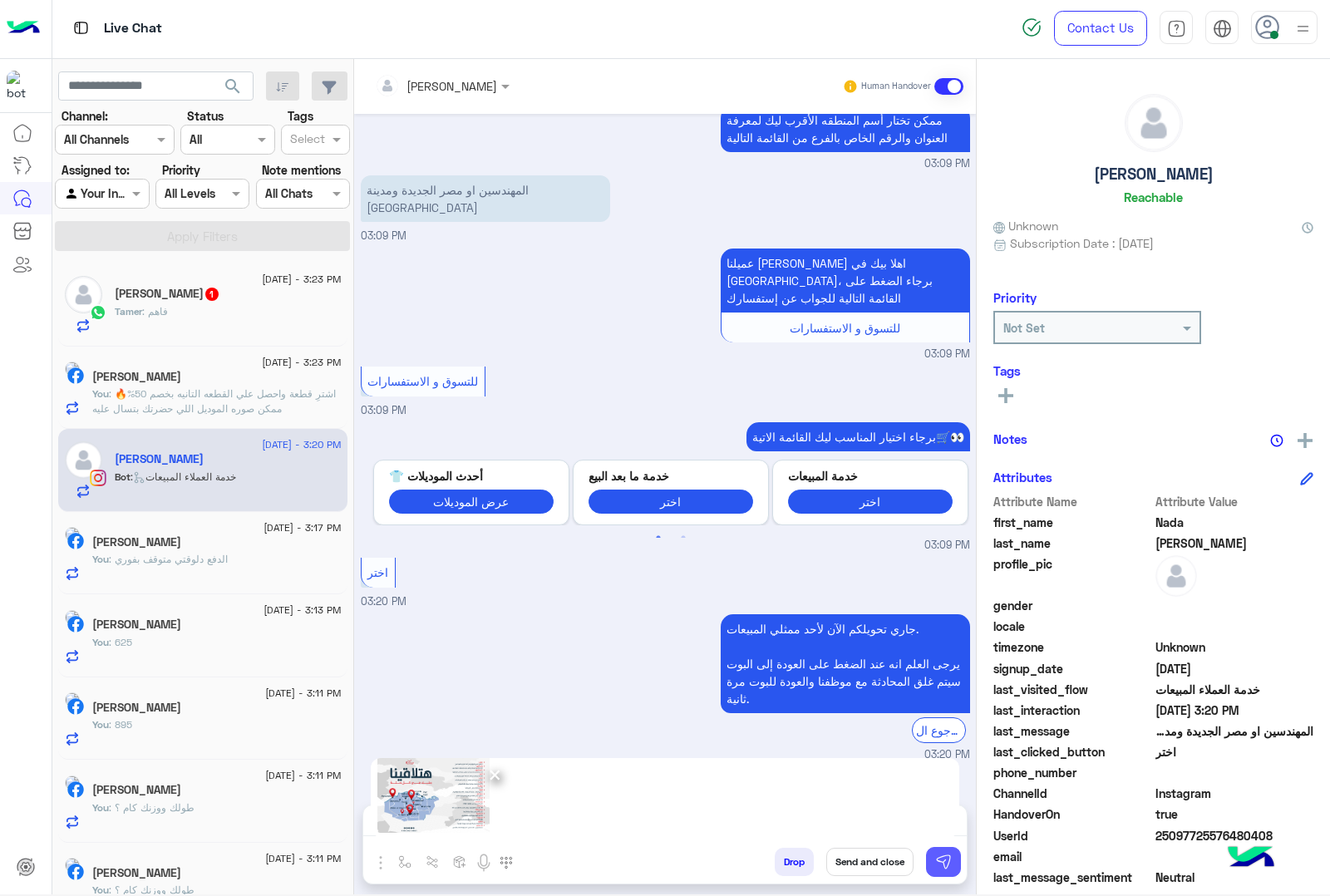
click at [950, 858] on img at bounding box center [943, 861] width 17 height 17
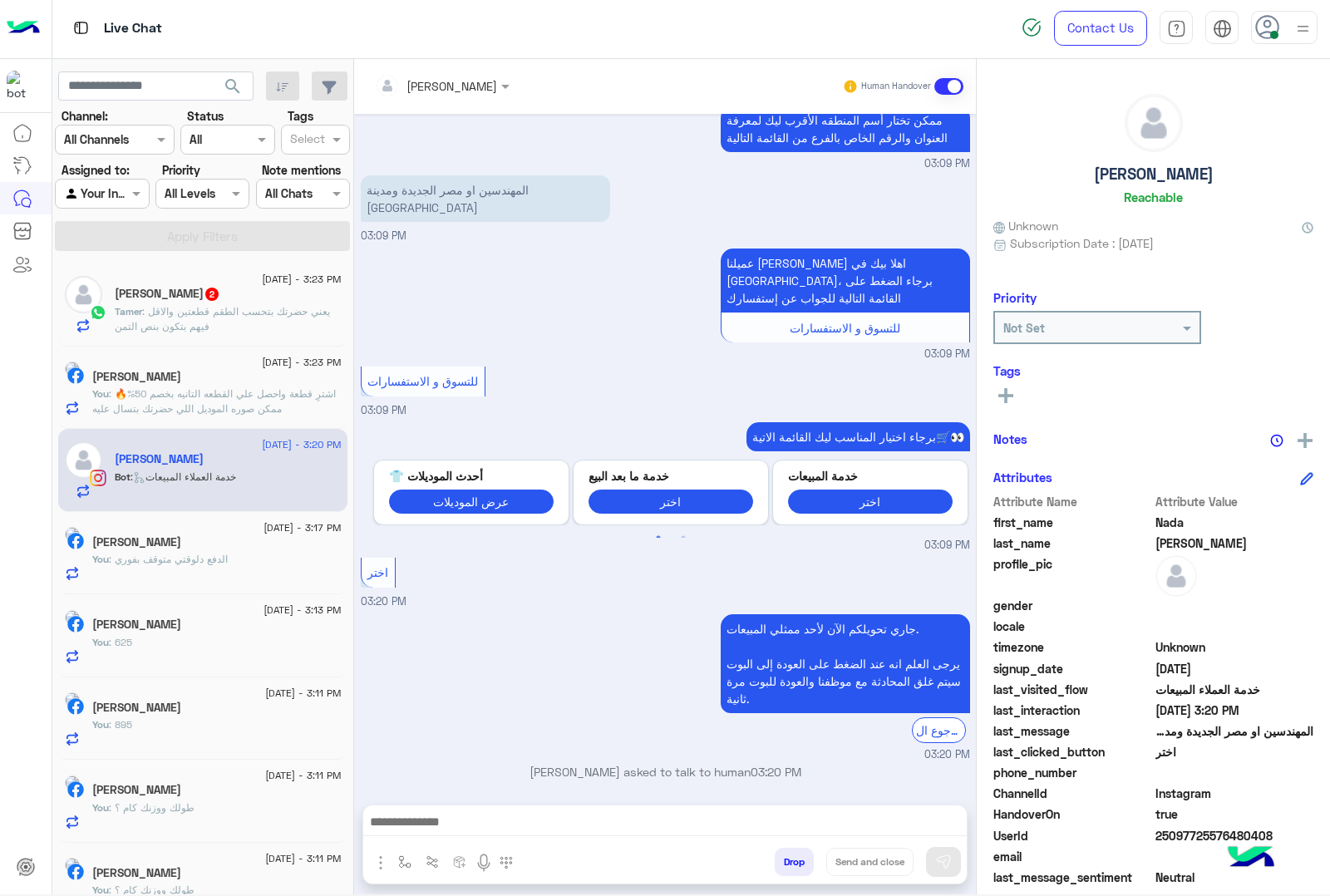
click at [200, 300] on h5 "[PERSON_NAME] 2" at bounding box center [167, 293] width 106 height 14
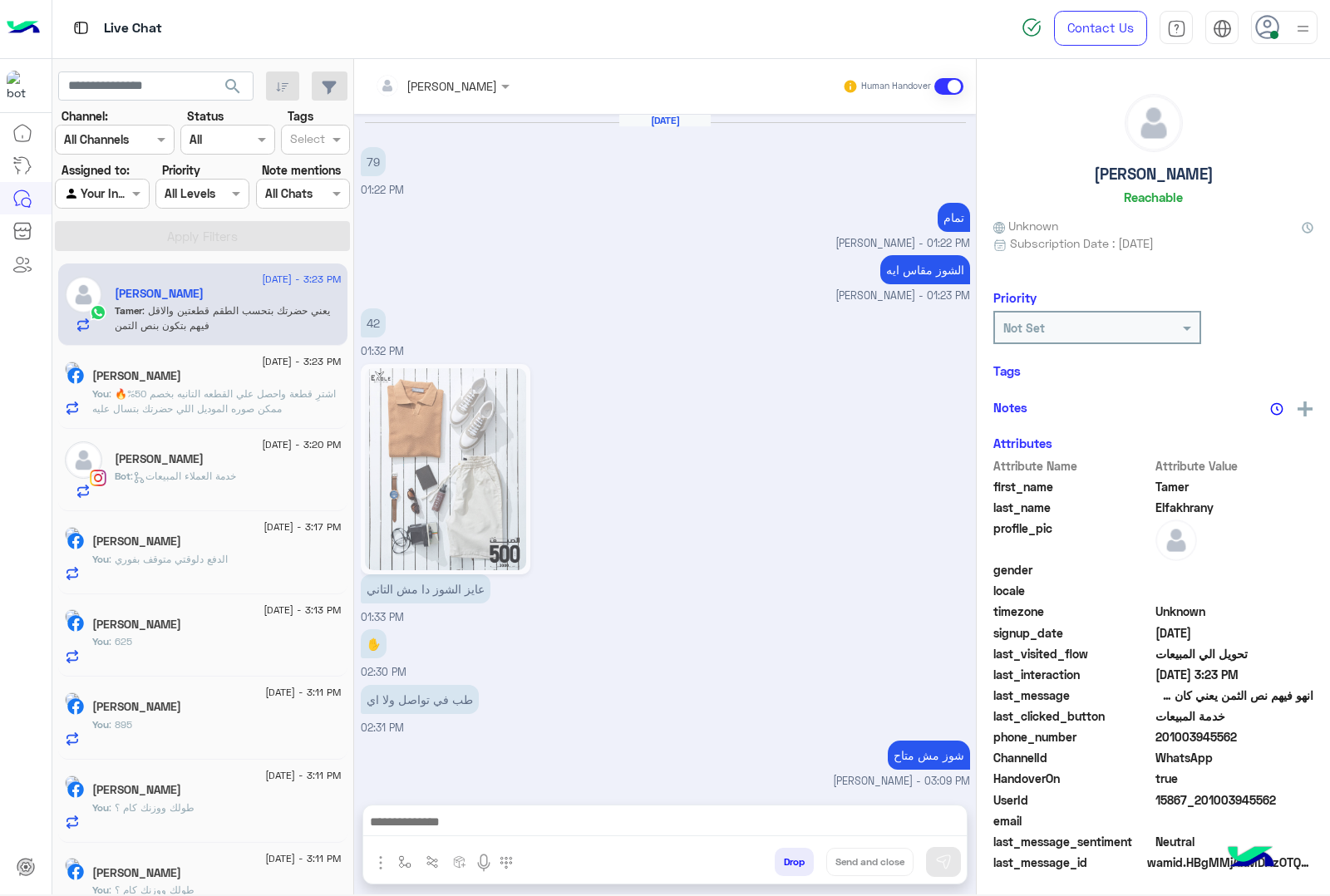
scroll to position [1658, 0]
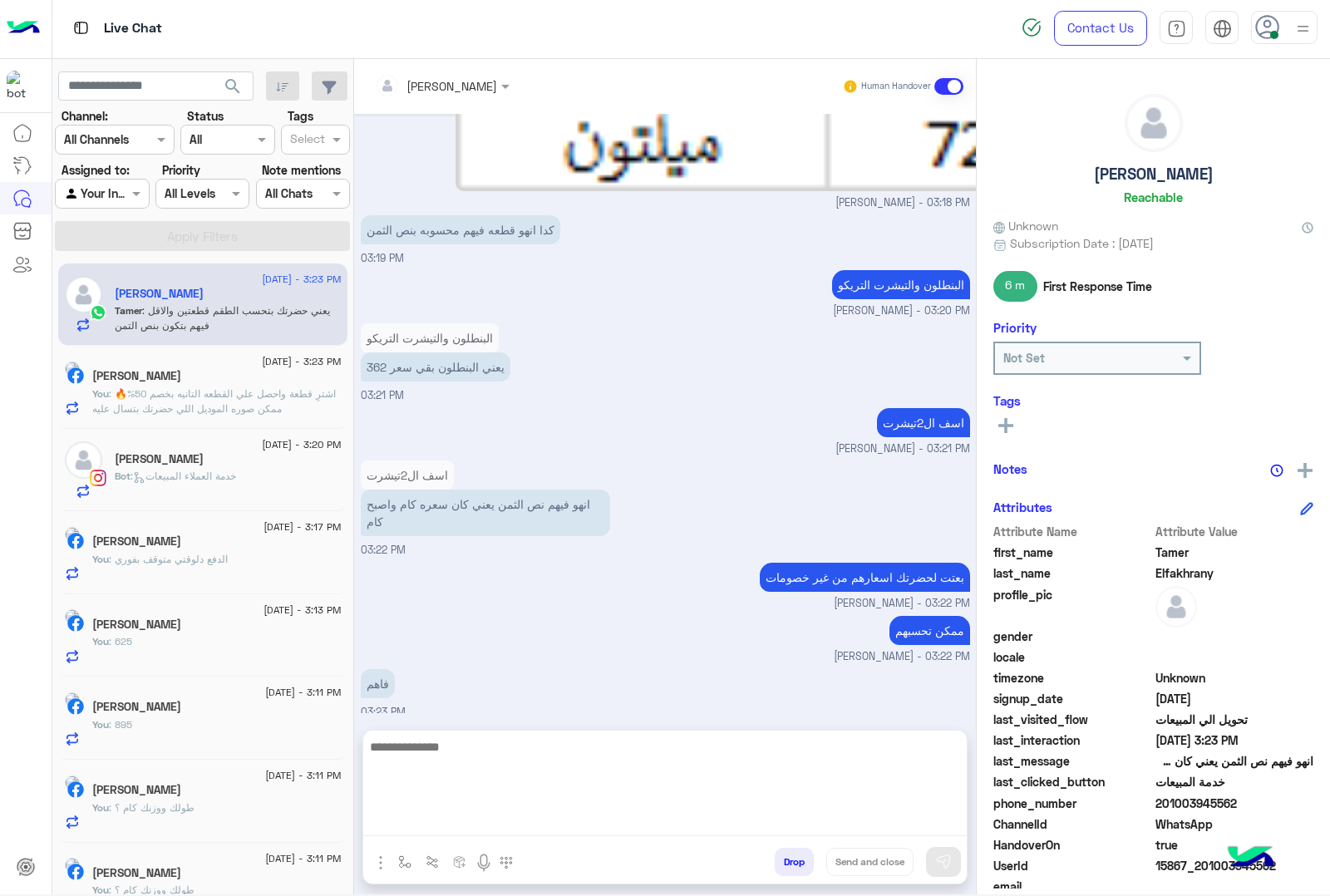
click at [470, 823] on textarea at bounding box center [665, 786] width 604 height 100
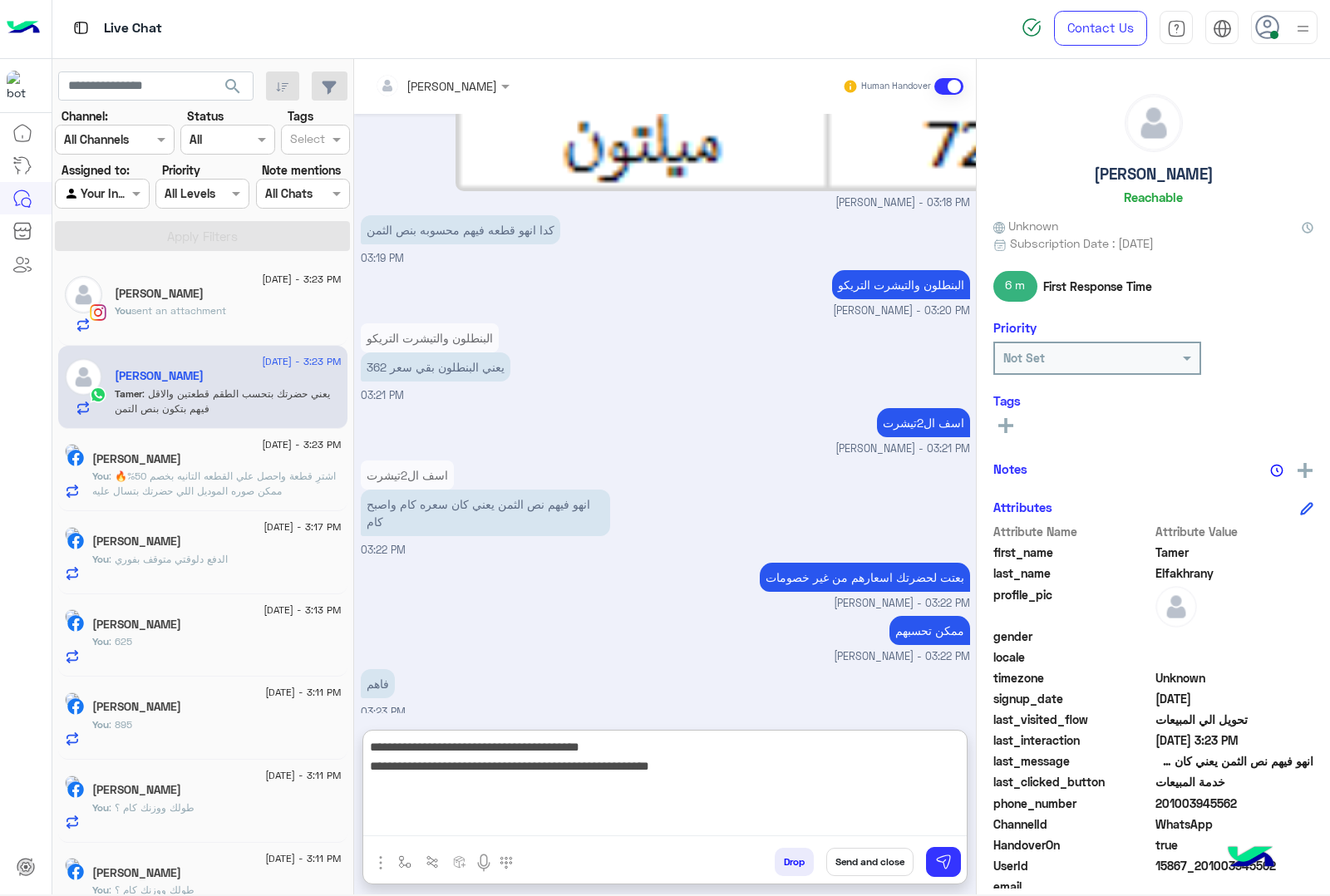
type textarea "**********"
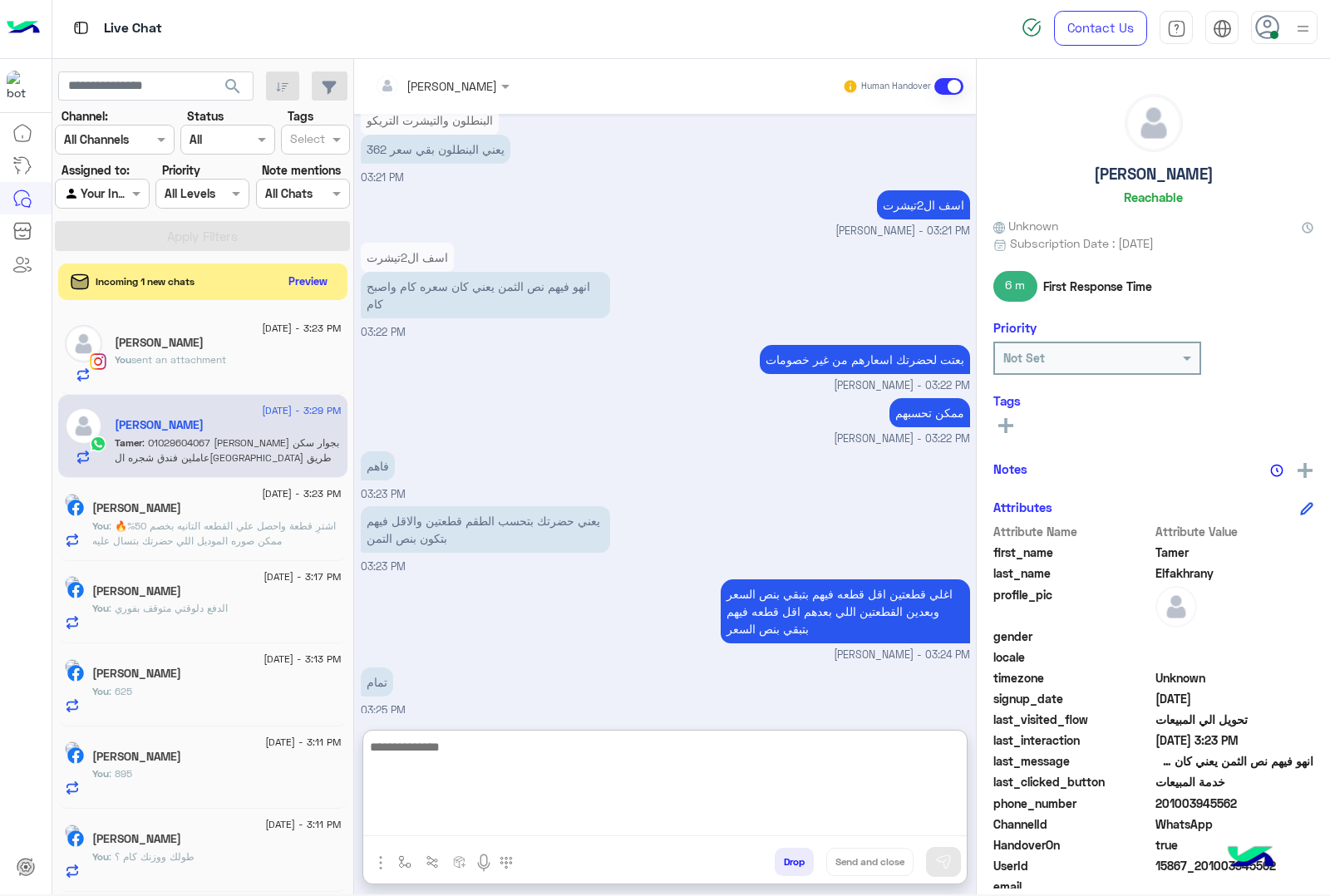
scroll to position [1983, 0]
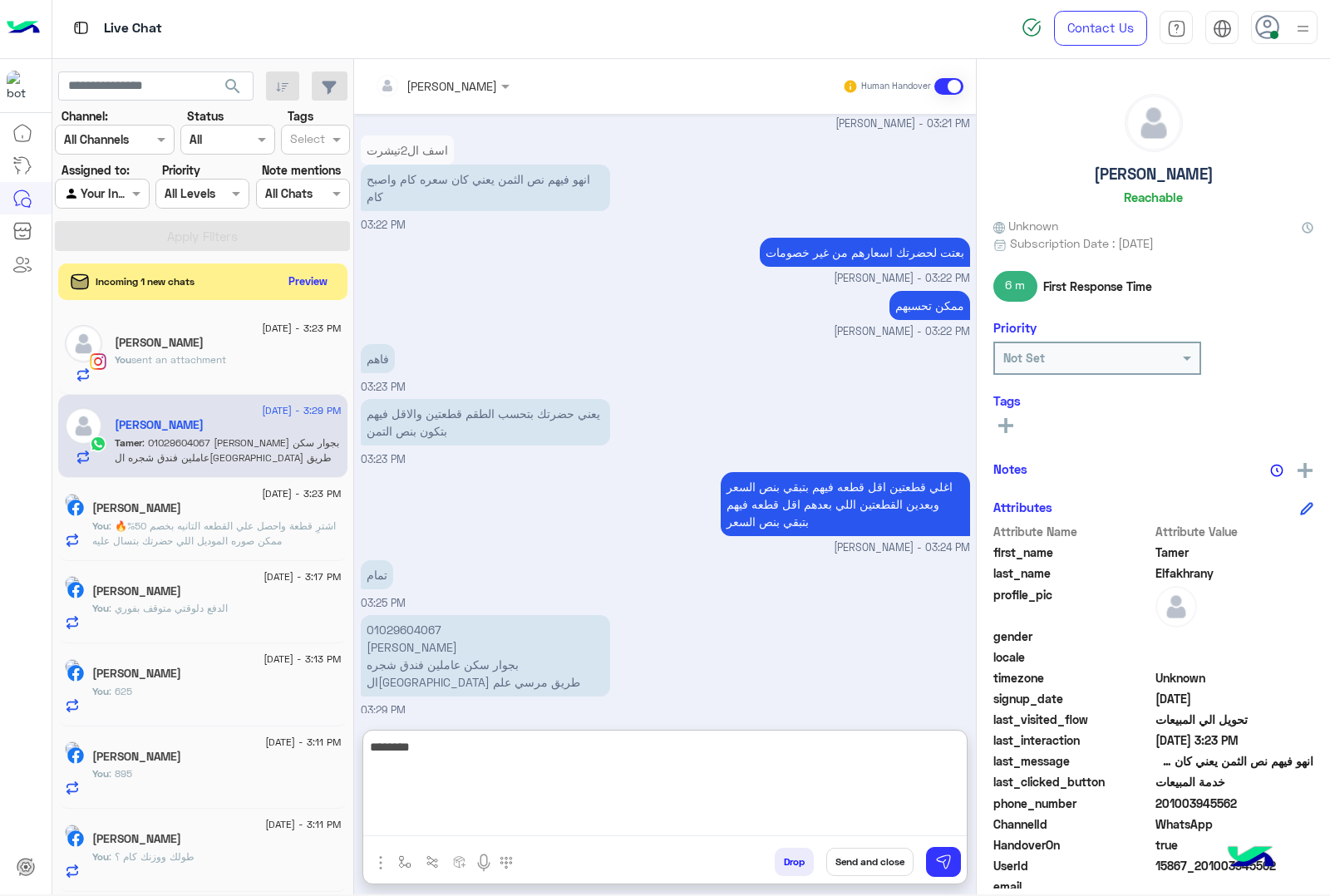
type textarea "*********"
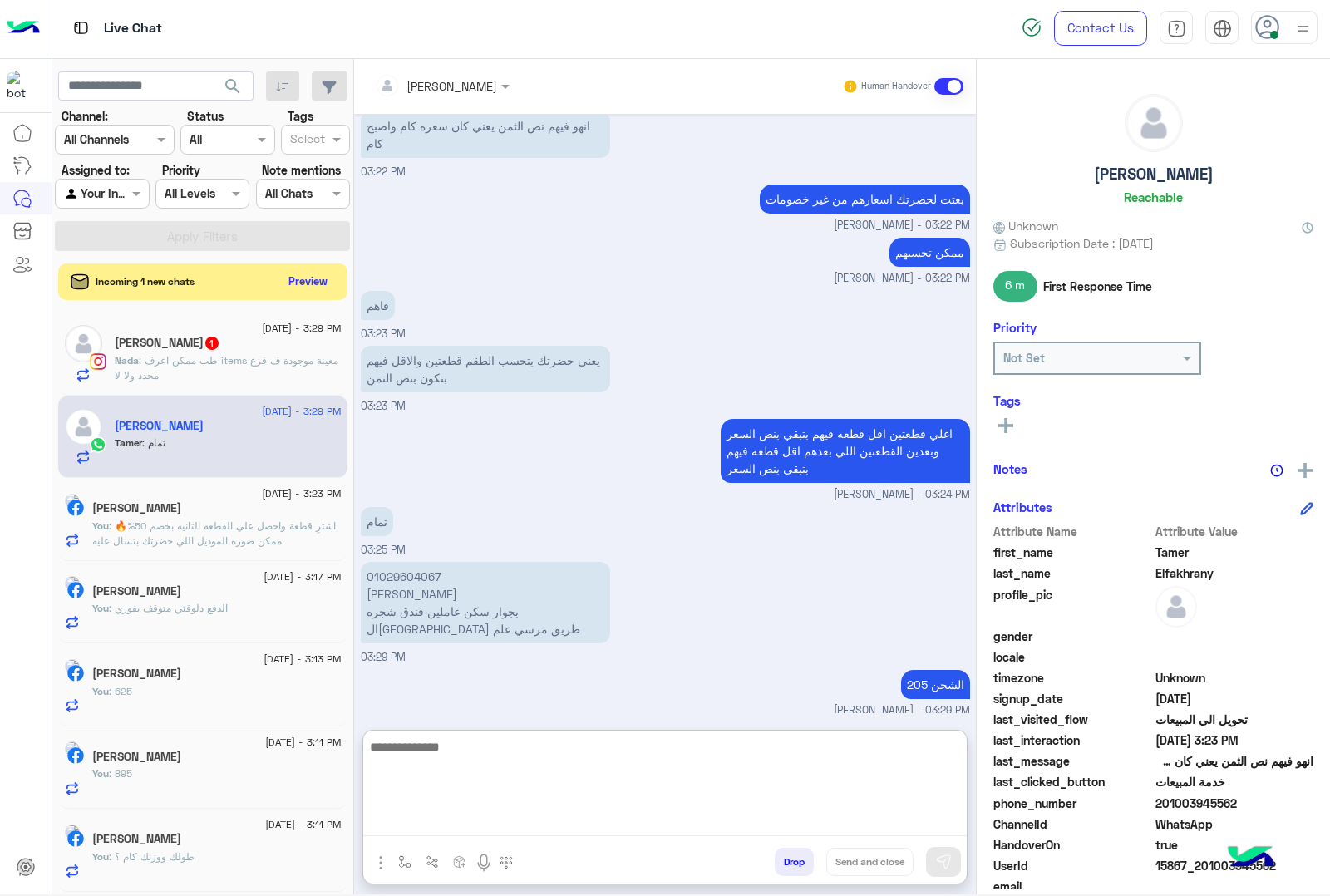
scroll to position [2092, 0]
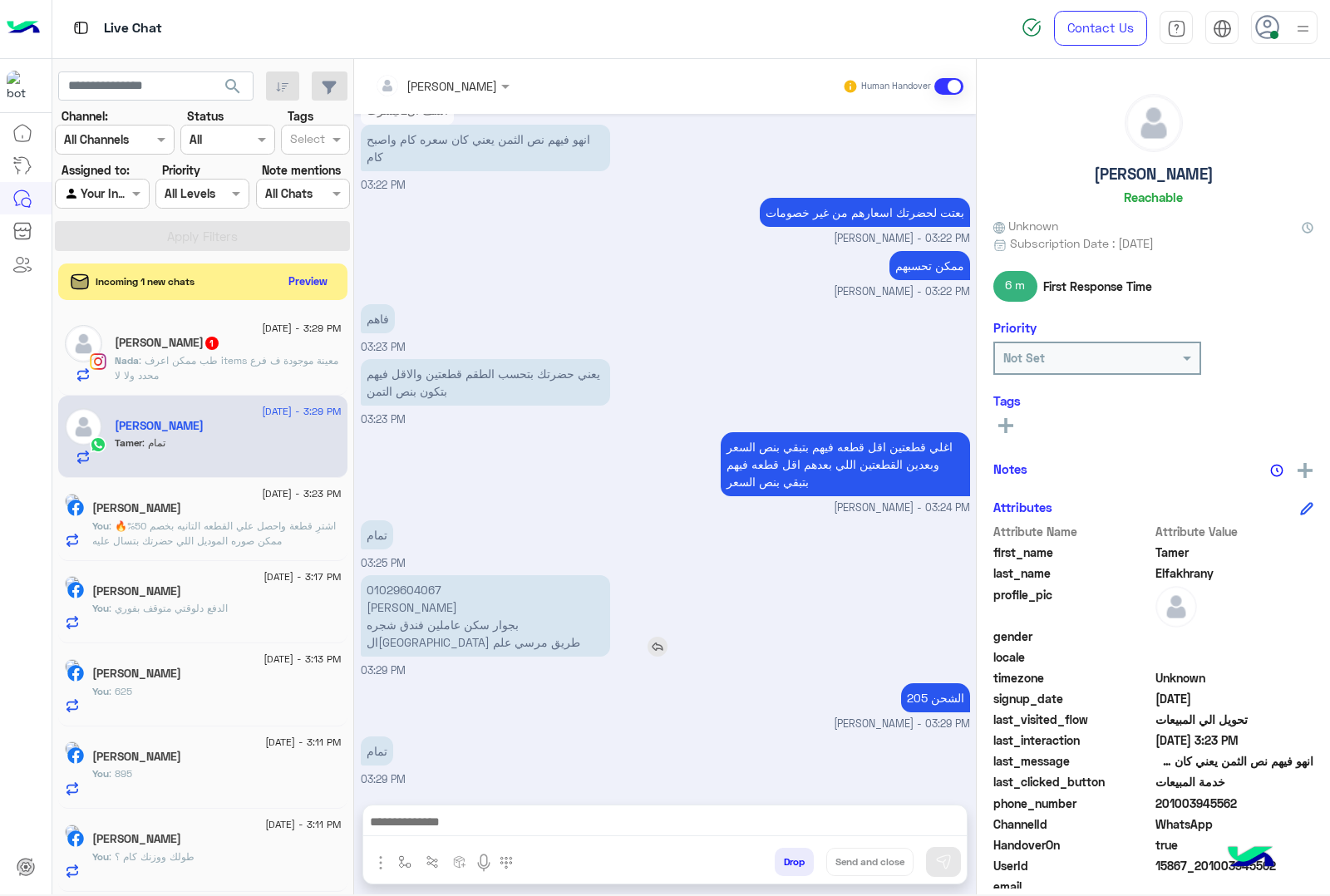
click at [392, 575] on p "01029604067 [PERSON_NAME] بجوار سكن عاملين فندق شجره ال[GEOGRAPHIC_DATA] طريق م…" at bounding box center [485, 616] width 249 height 82
click at [392, 534] on div "تمام 03:25 PM" at bounding box center [665, 543] width 609 height 56
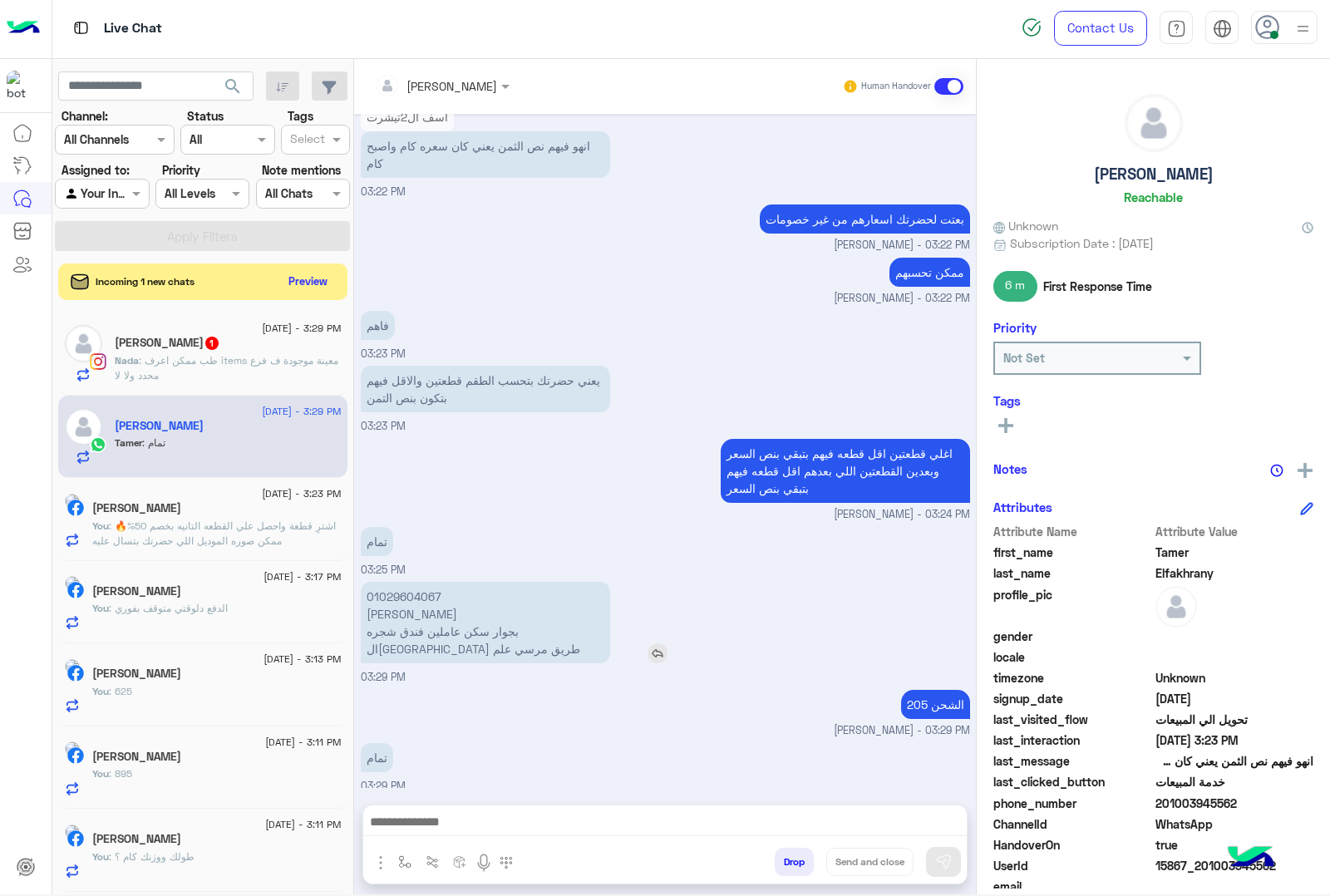
click at [392, 534] on p "تمام" at bounding box center [377, 541] width 33 height 29
click at [388, 607] on p "01029604067 [PERSON_NAME] بجوار سكن عاملين فندق شجره ال[GEOGRAPHIC_DATA] طريق م…" at bounding box center [485, 622] width 249 height 82
copy p "[PERSON_NAME]"
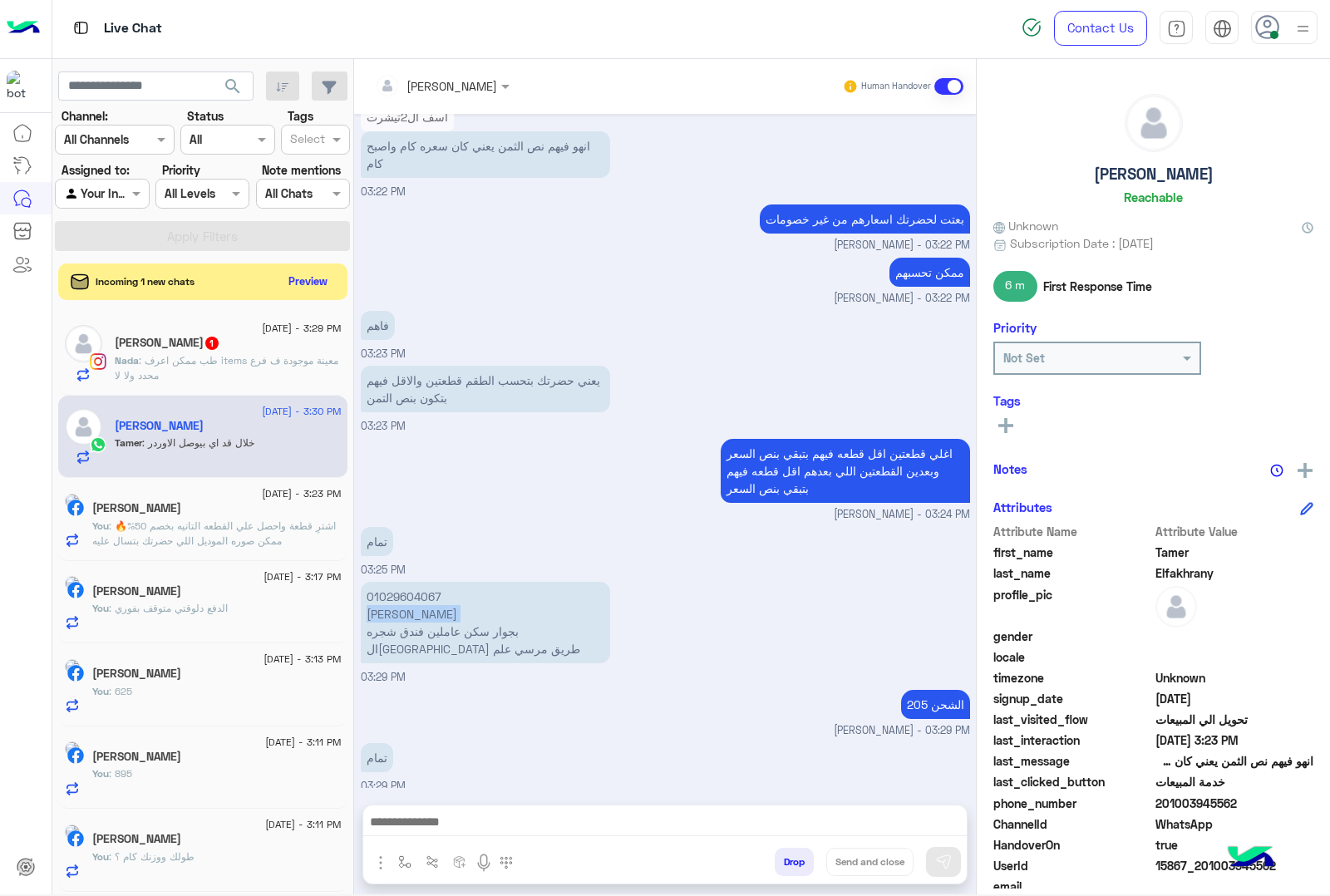
scroll to position [2071, 0]
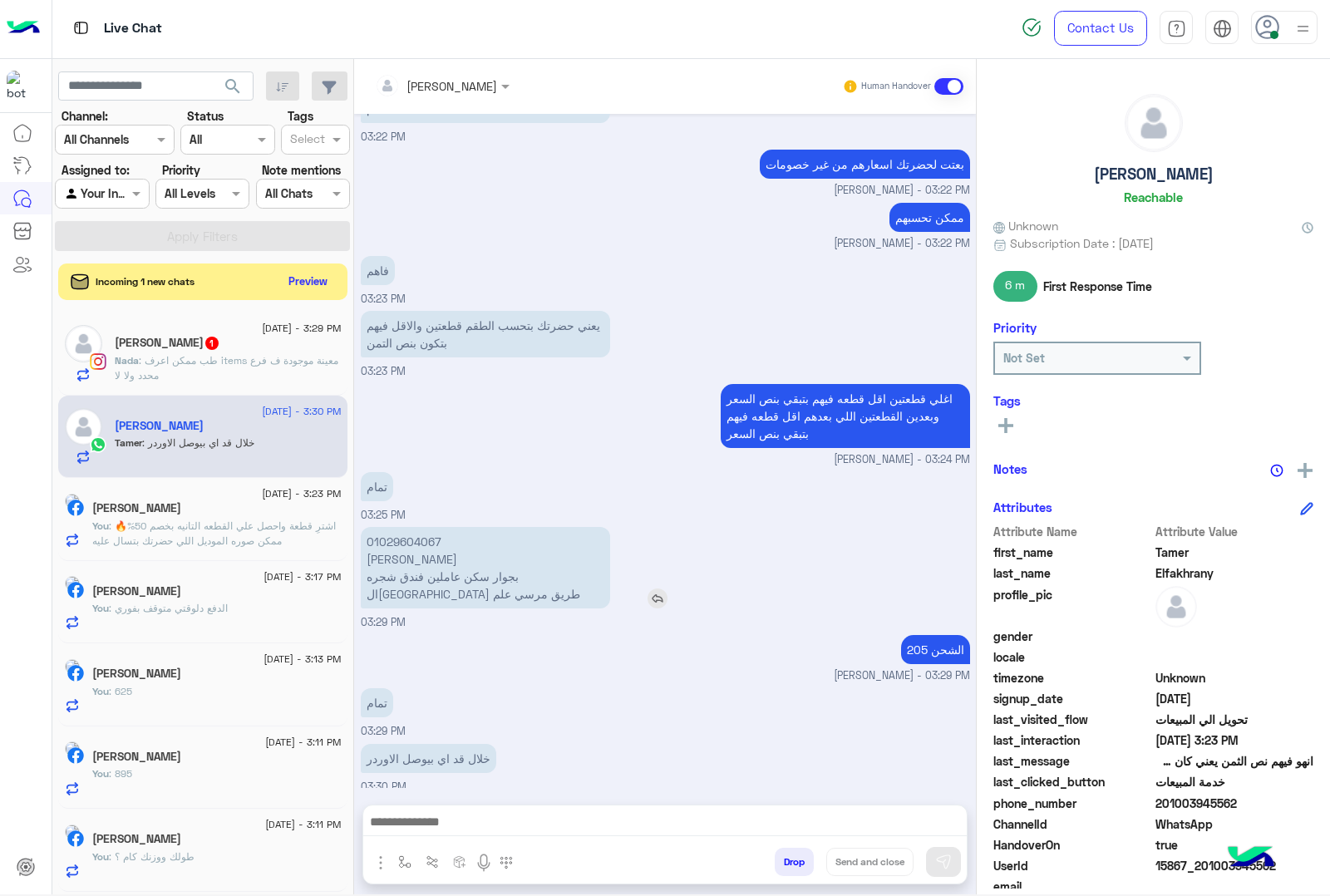
click at [412, 578] on p "01029604067 [PERSON_NAME] بجوار سكن عاملين فندق شجره ال[GEOGRAPHIC_DATA] طريق م…" at bounding box center [485, 567] width 249 height 82
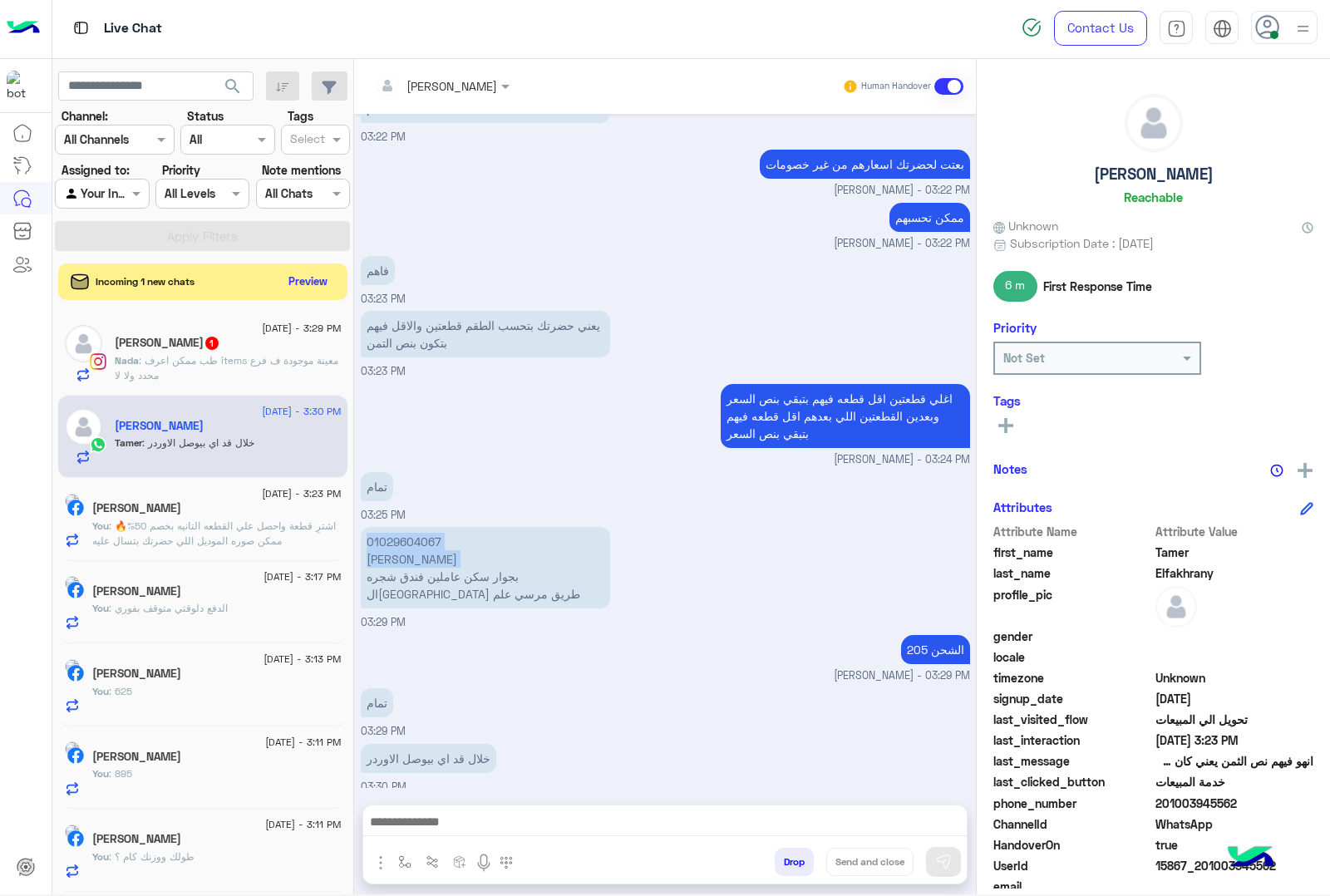
copy app-msgs-text "01029604067 [PERSON_NAME]"
click at [379, 532] on p "01029604067 [PERSON_NAME] بجوار سكن عاملين فندق شجره ال[GEOGRAPHIC_DATA] طريق م…" at bounding box center [485, 567] width 249 height 82
copy p "01029604067"
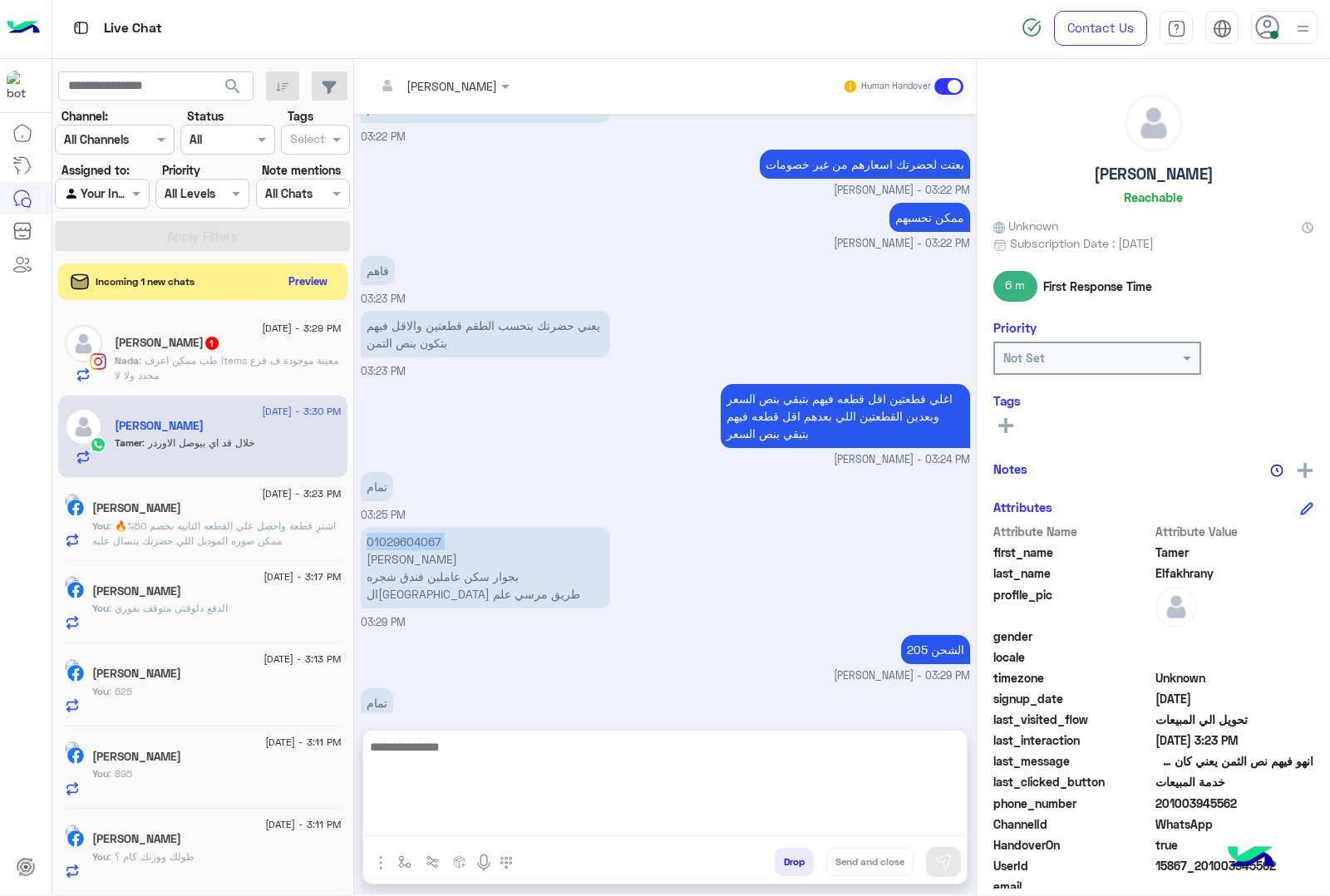
click at [447, 831] on textarea at bounding box center [665, 786] width 604 height 100
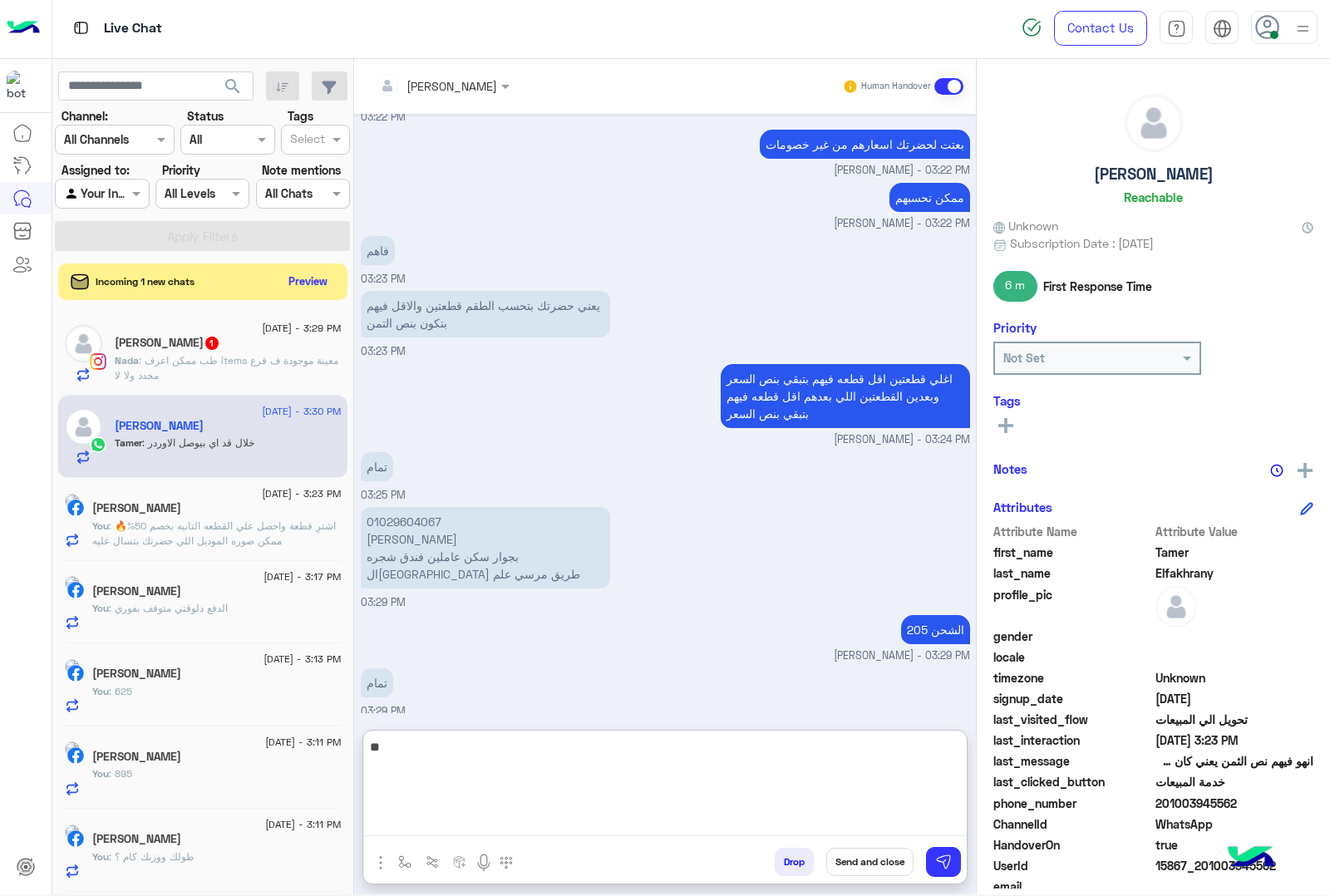
type textarea "*"
type textarea "**********"
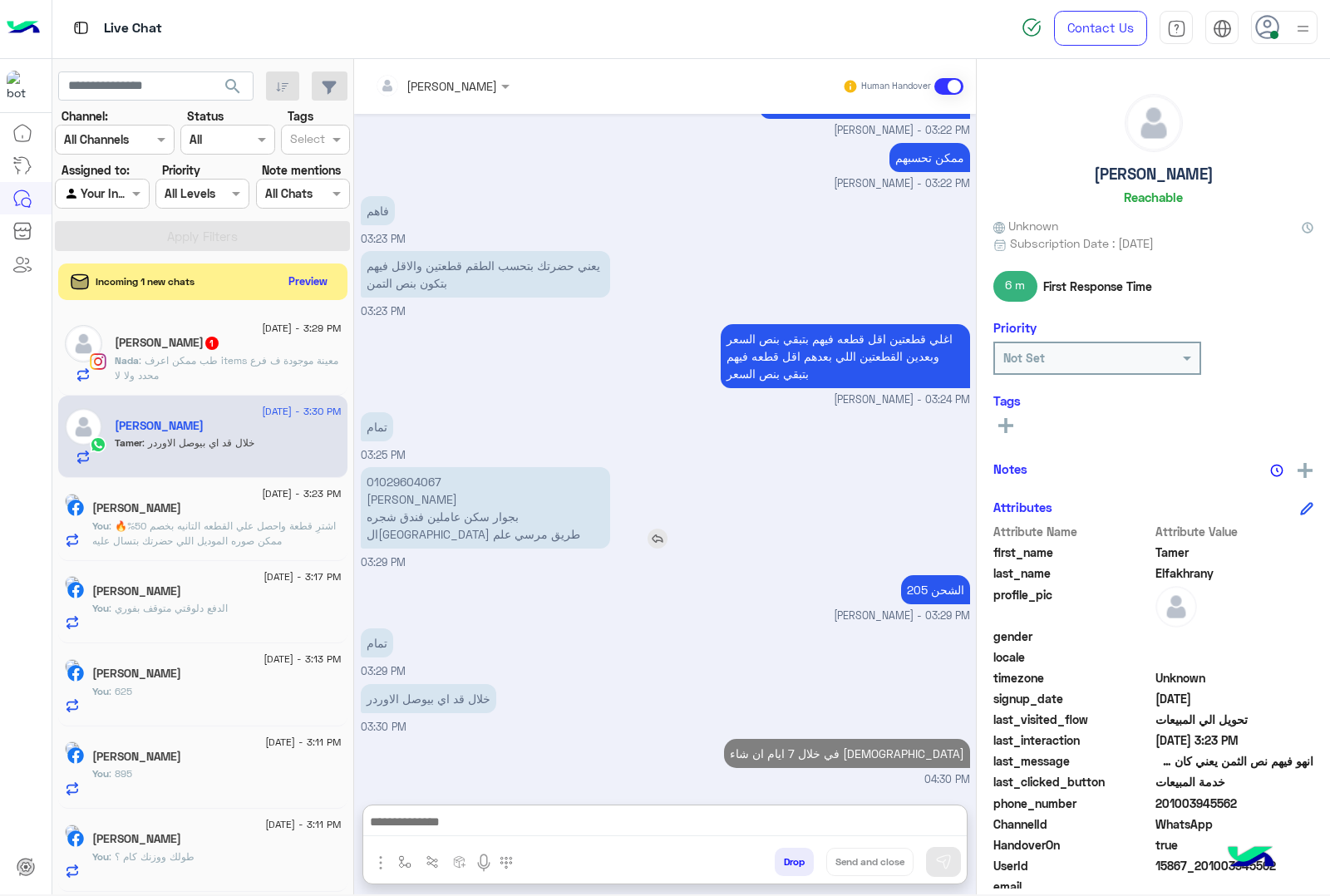
click at [392, 467] on p "01029604067 [PERSON_NAME] بجوار سكن عاملين فندق شجره ال[GEOGRAPHIC_DATA] طريق م…" at bounding box center [485, 508] width 249 height 82
click at [392, 401] on div "[DATE] 79 01:22 PM تمام [PERSON_NAME] - 01:22 PM الشوز مقاس [PERSON_NAME] - 01:…" at bounding box center [664, 450] width 622 height 674
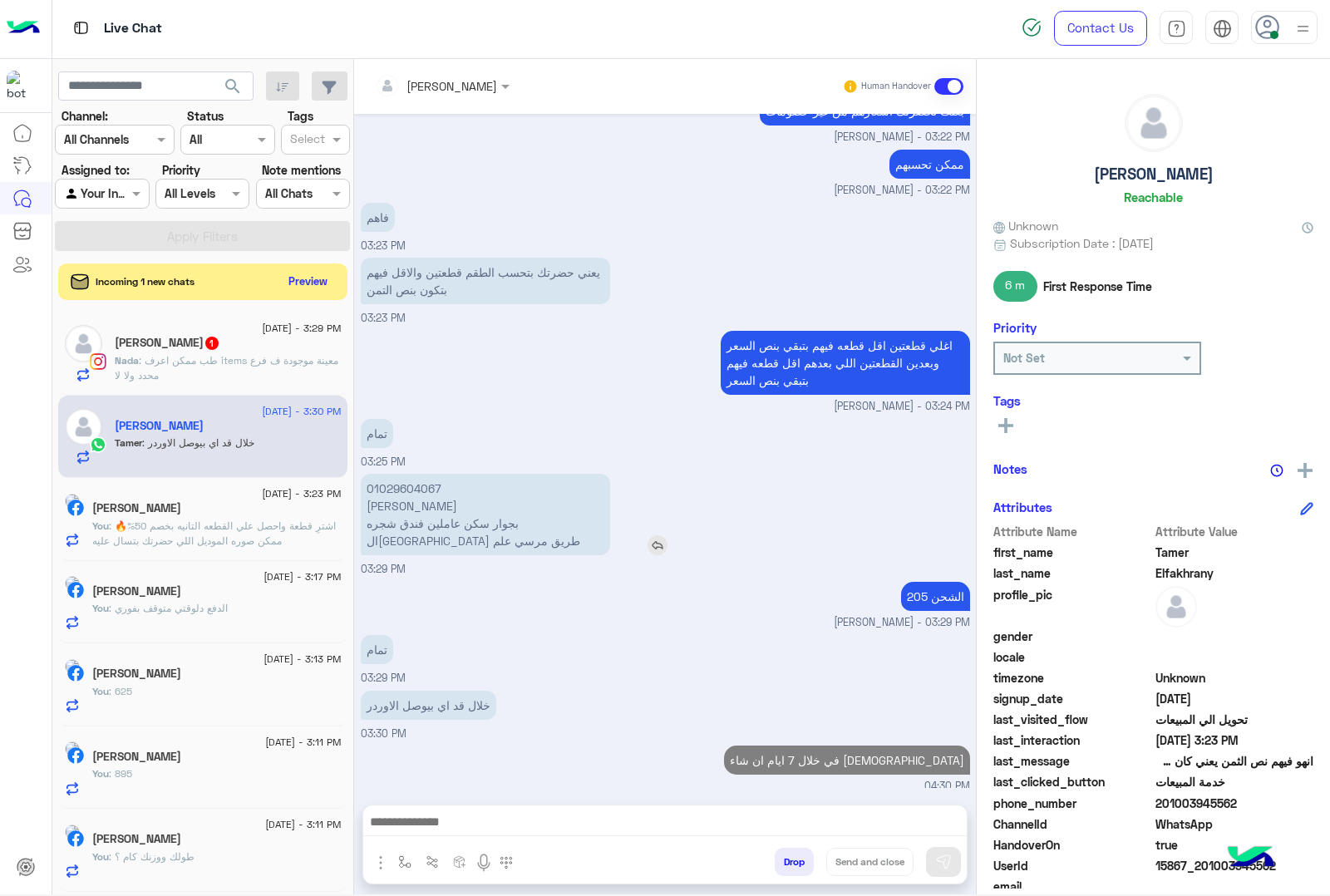
click at [401, 482] on p "01029604067 [PERSON_NAME] بجوار سكن عاملين فندق شجره ال[GEOGRAPHIC_DATA] طريق م…" at bounding box center [485, 514] width 249 height 82
copy p "01029604067"
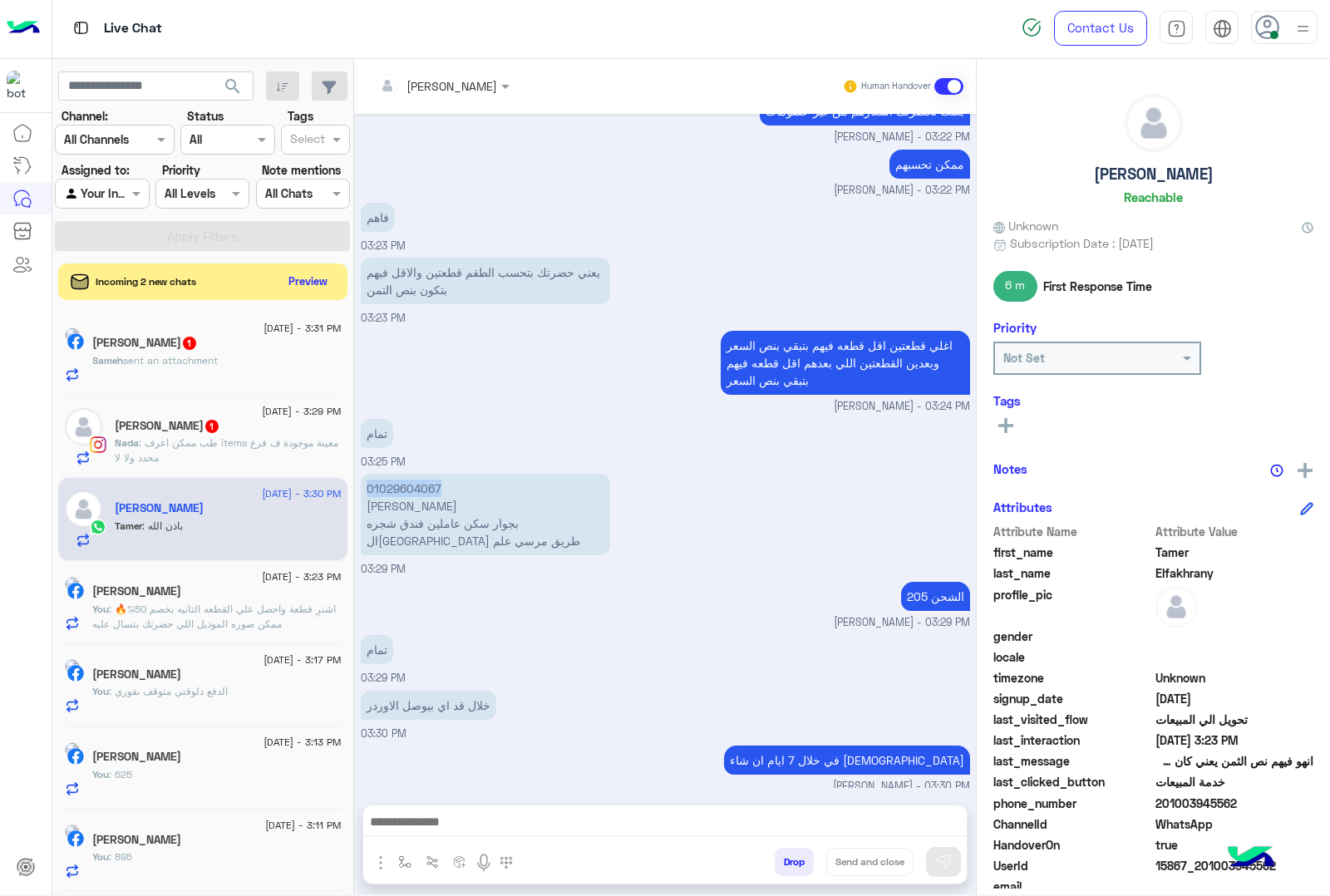
scroll to position [2179, 0]
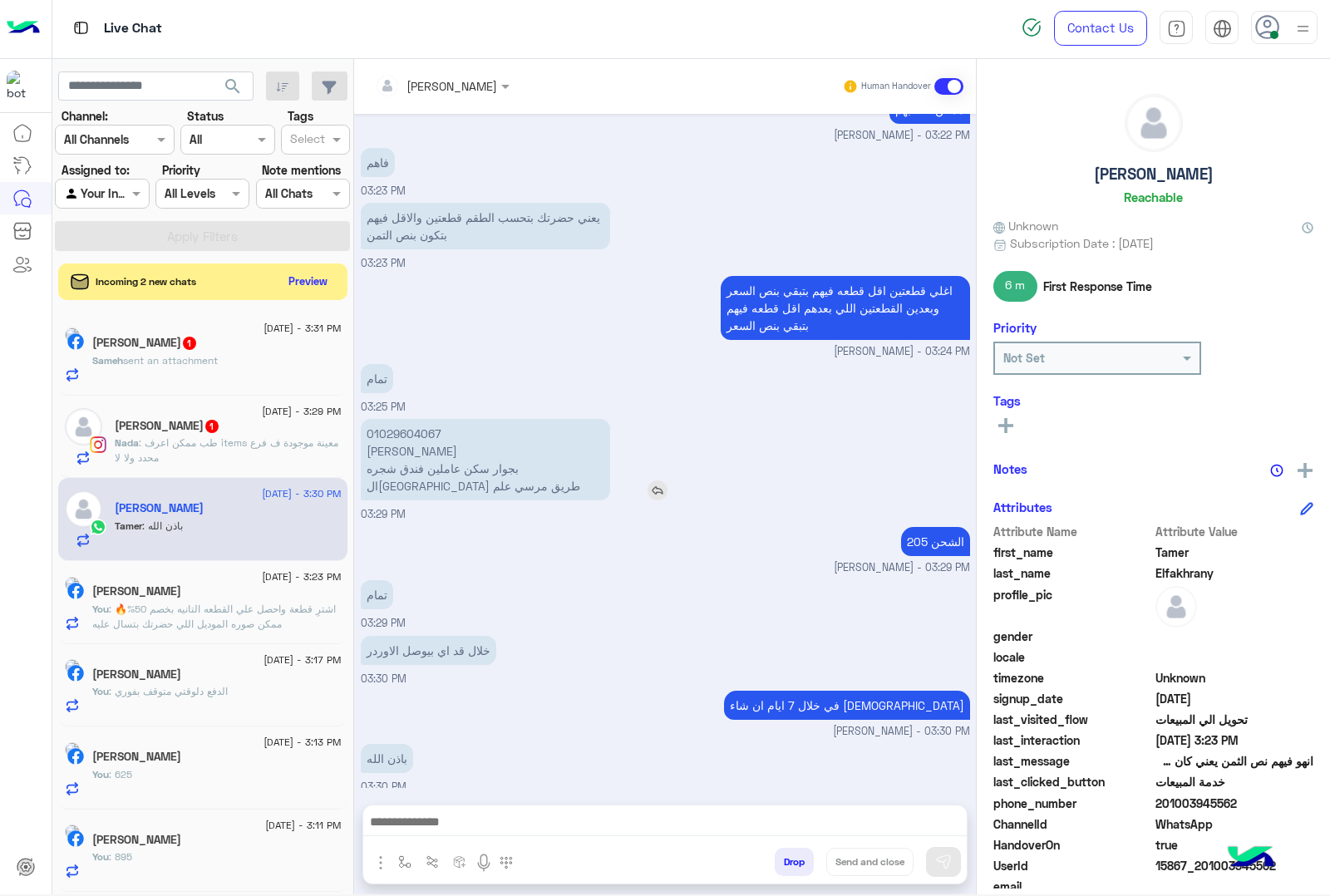
click at [393, 447] on p "01029604067 [PERSON_NAME] بجوار سكن عاملين فندق شجره ال[GEOGRAPHIC_DATA] طريق م…" at bounding box center [485, 460] width 249 height 82
copy p "[PERSON_NAME]"
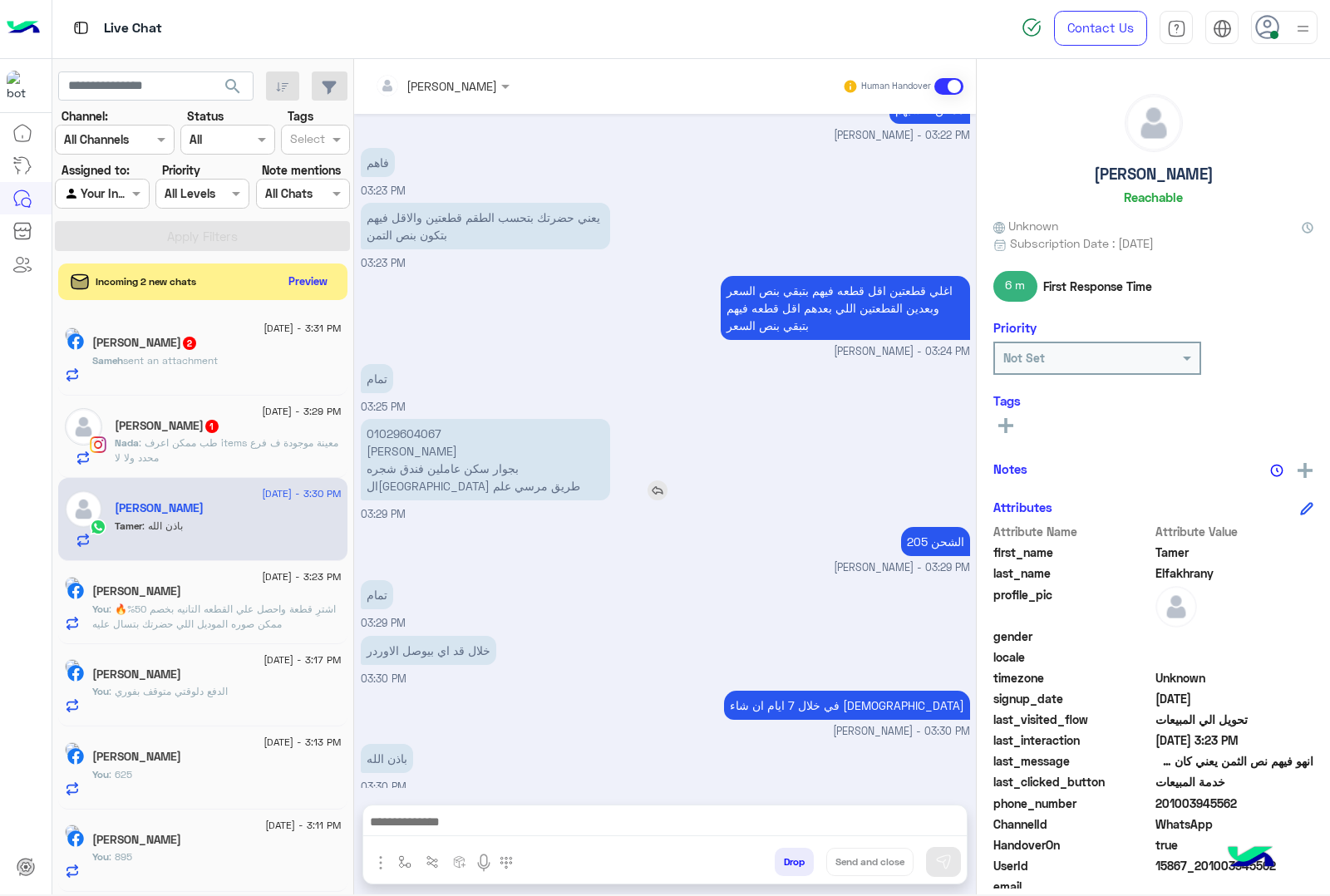
click at [406, 463] on p "01029604067 [PERSON_NAME] بجوار سكن عاملين فندق شجره ال[GEOGRAPHIC_DATA] طريق م…" at bounding box center [485, 460] width 249 height 82
copy app-msgs-text "01029604067 [PERSON_NAME]"
click at [389, 430] on p "01029604067 [PERSON_NAME] بجوار سكن عاملين فندق شجره ال[GEOGRAPHIC_DATA] طريق م…" at bounding box center [485, 460] width 249 height 82
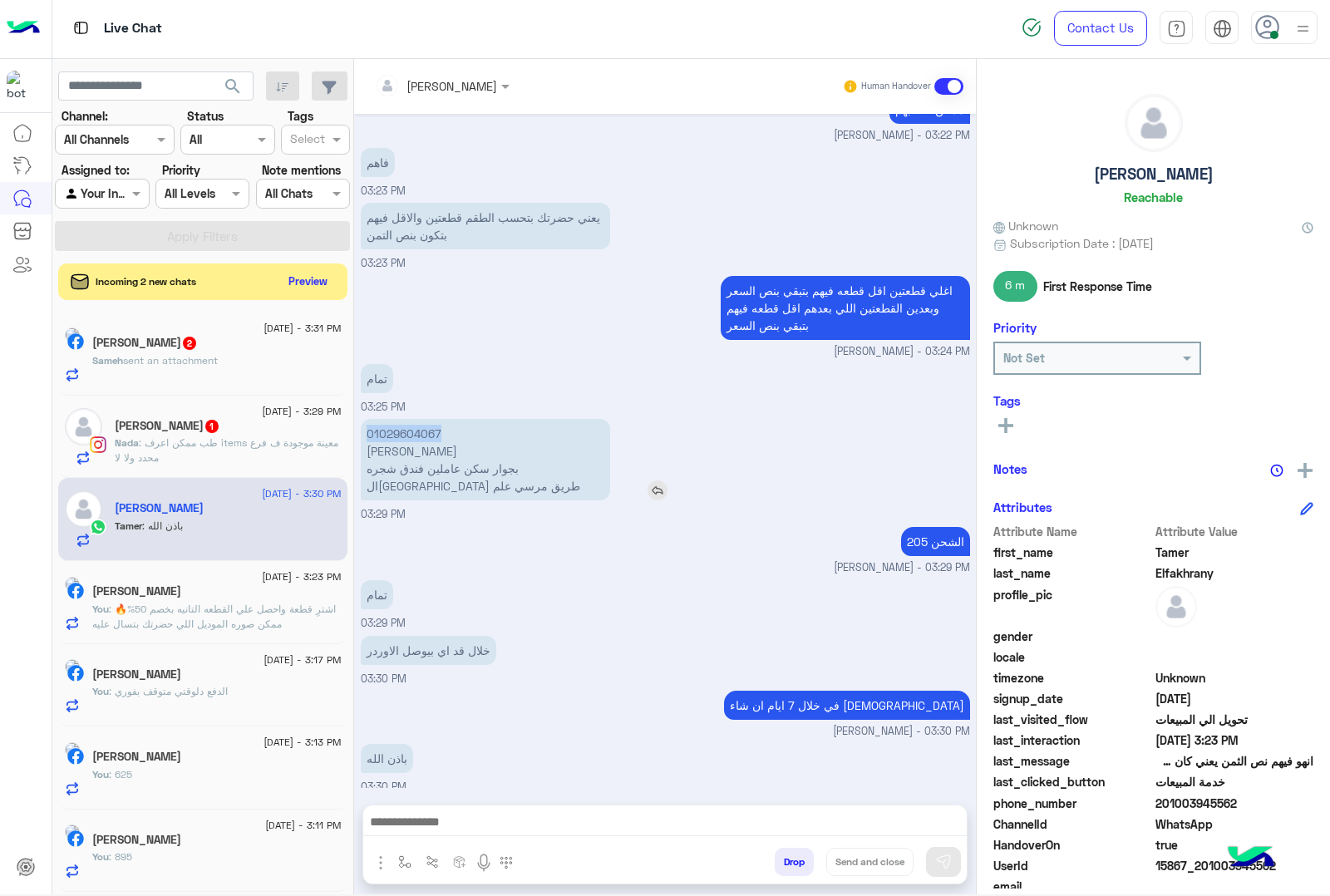
click at [389, 430] on p "01029604067 [PERSON_NAME] بجوار سكن عاملين فندق شجره ال[GEOGRAPHIC_DATA] طريق م…" at bounding box center [485, 460] width 249 height 82
copy p "01029604067"
click at [614, 594] on div "تمام 03:29 PM" at bounding box center [665, 604] width 609 height 56
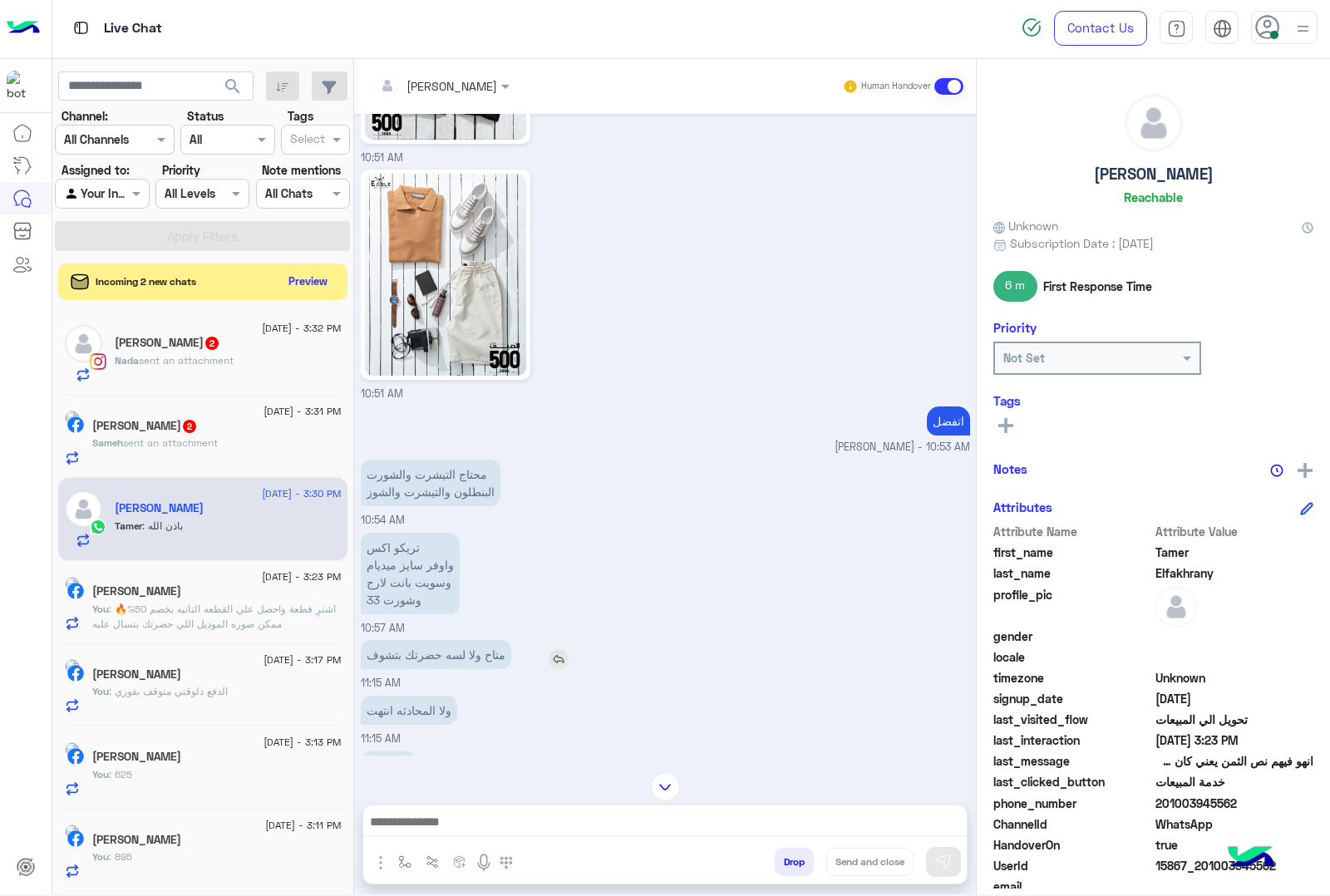
scroll to position [978, 0]
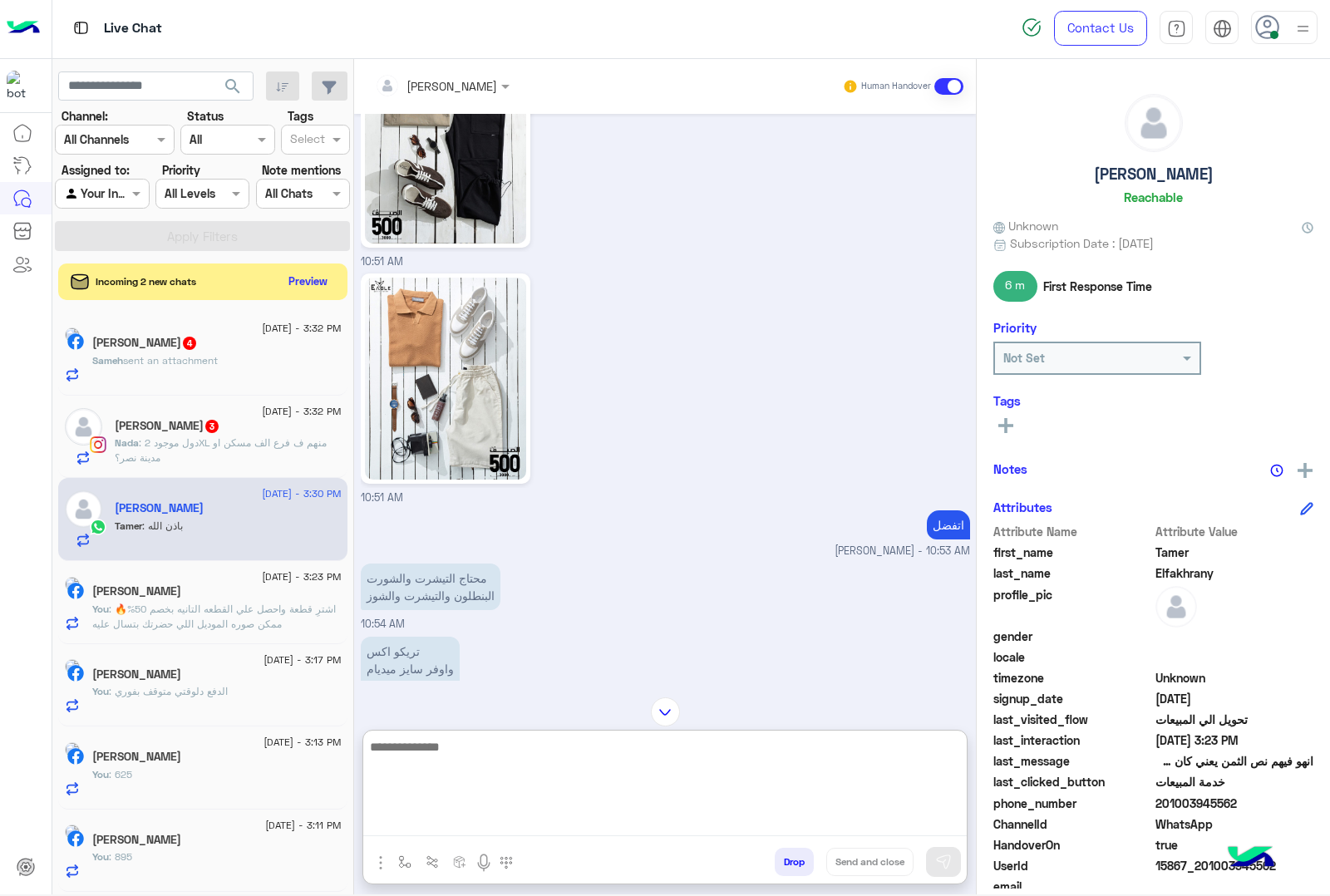
click at [439, 819] on textarea at bounding box center [665, 786] width 604 height 100
type textarea "*"
type textarea "**********"
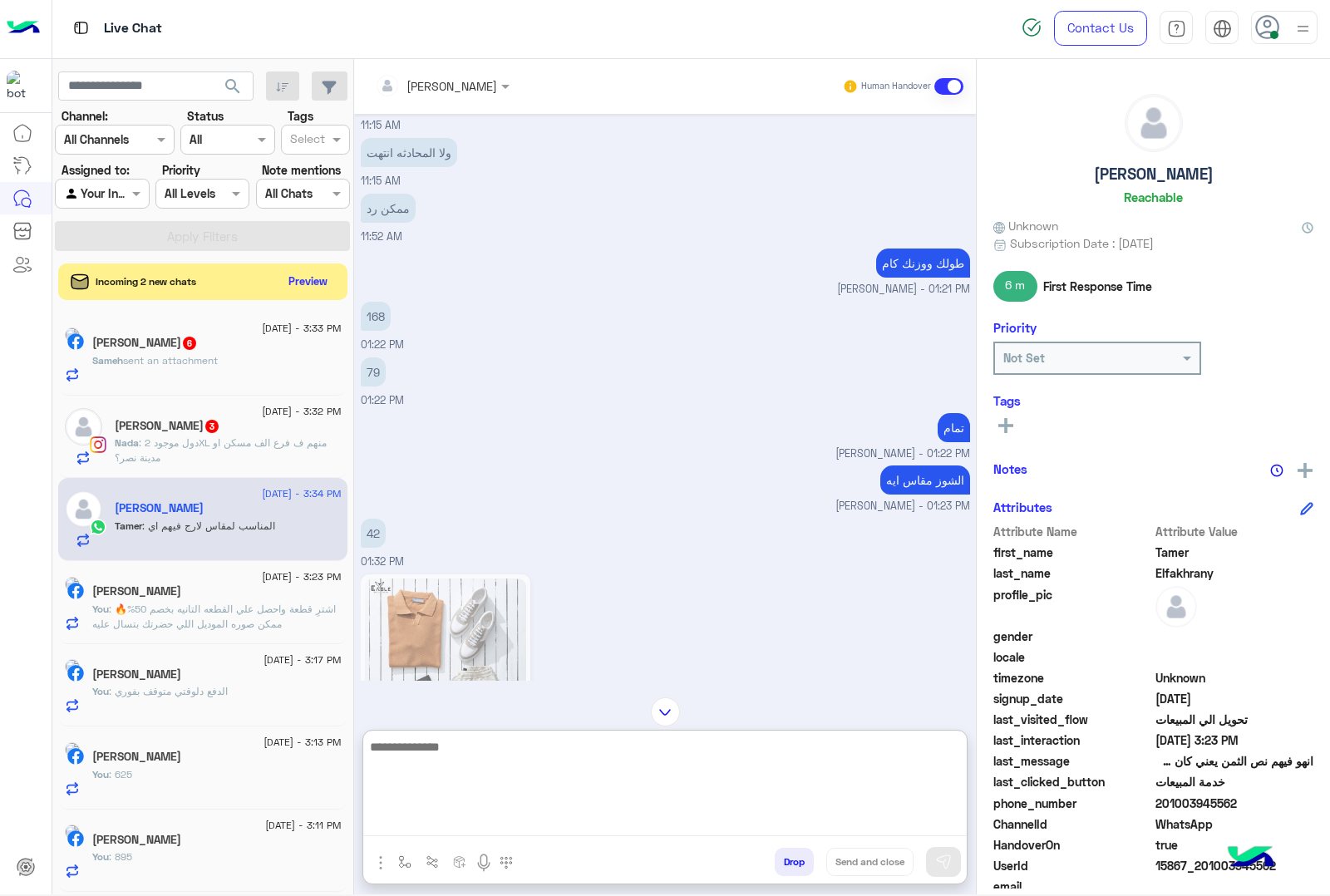
scroll to position [1629, 0]
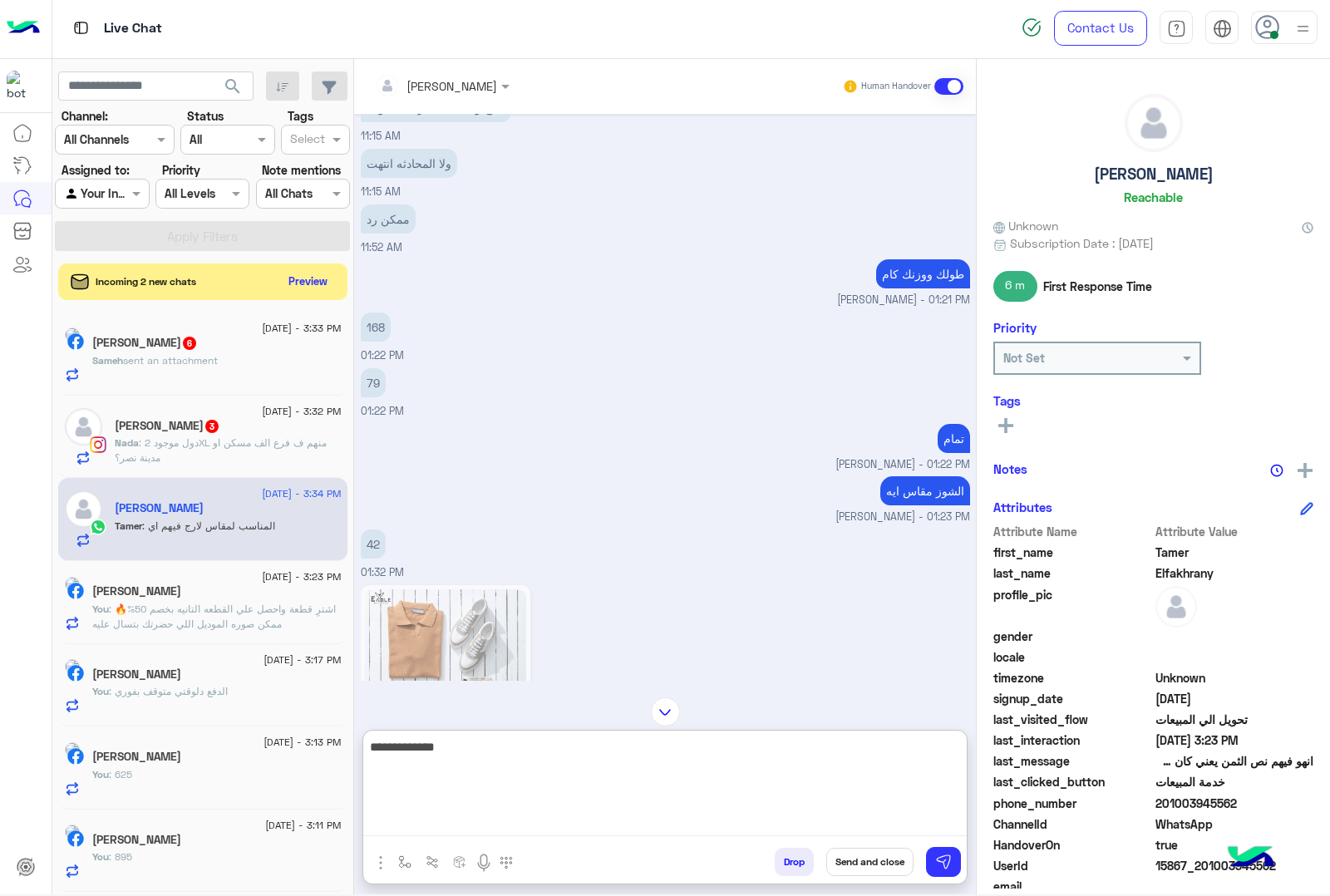
type textarea "**********"
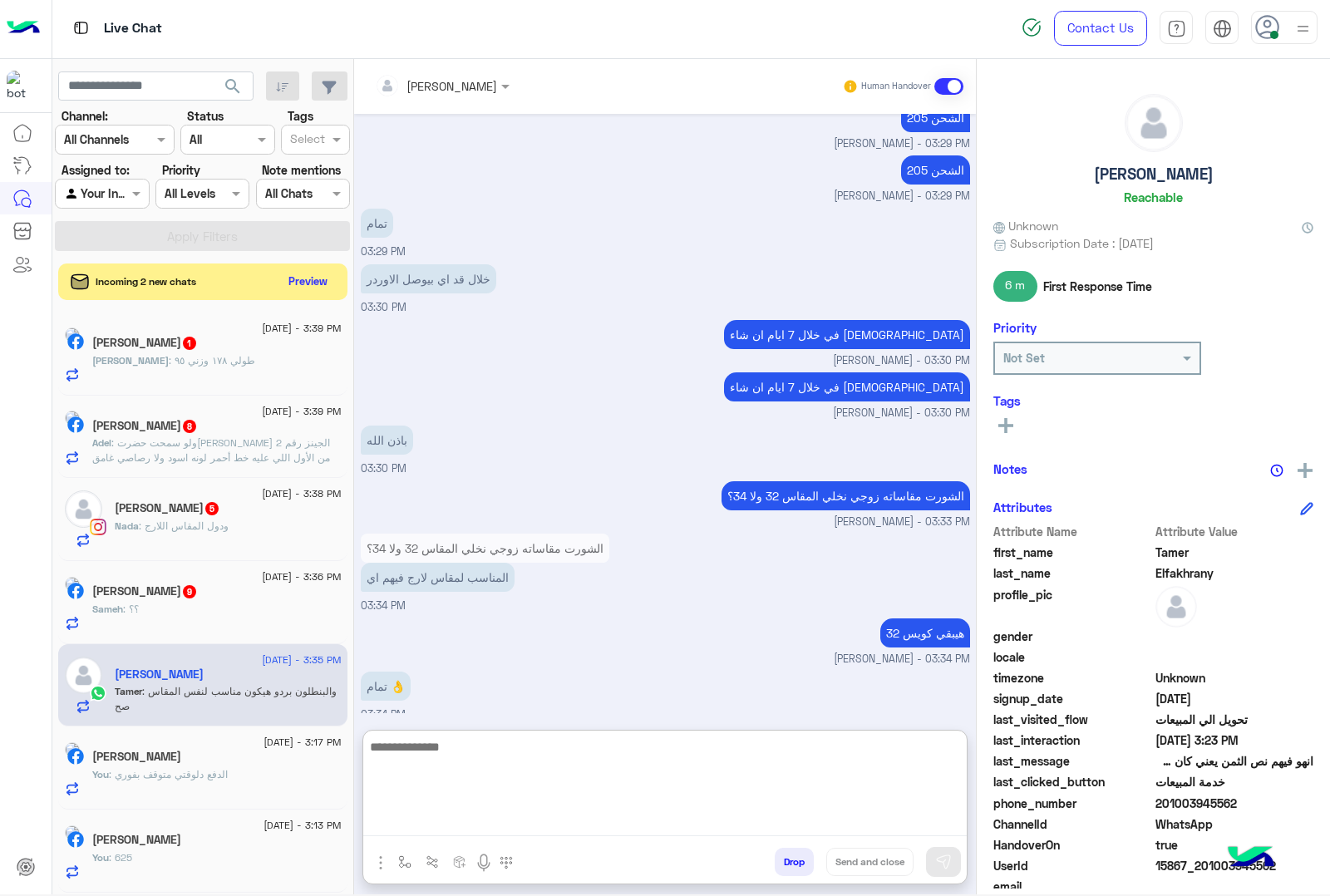
scroll to position [4541, 0]
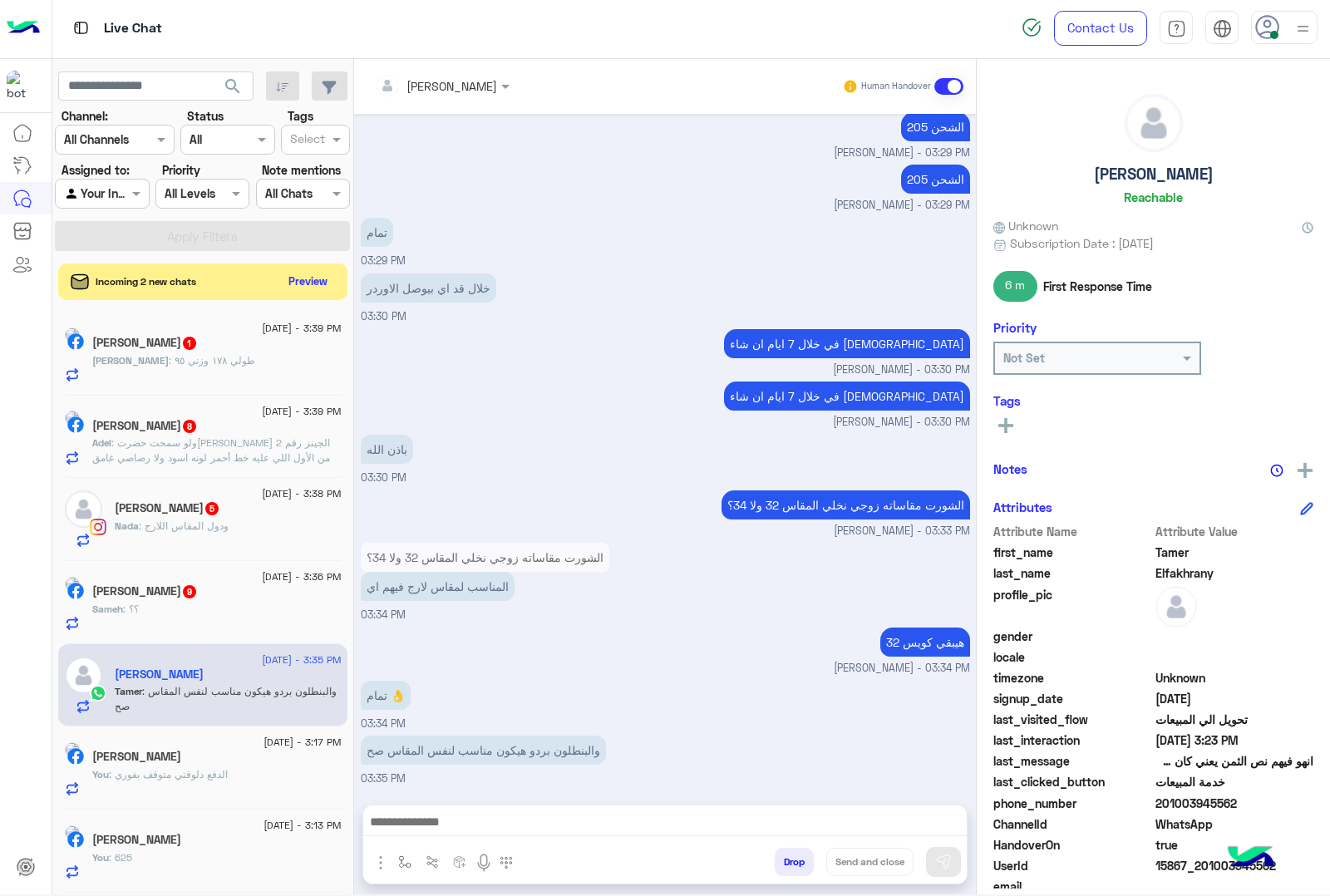
click at [1181, 869] on span "15867_201003945562" at bounding box center [1234, 866] width 159 height 18
copy span "15867_201003945562"
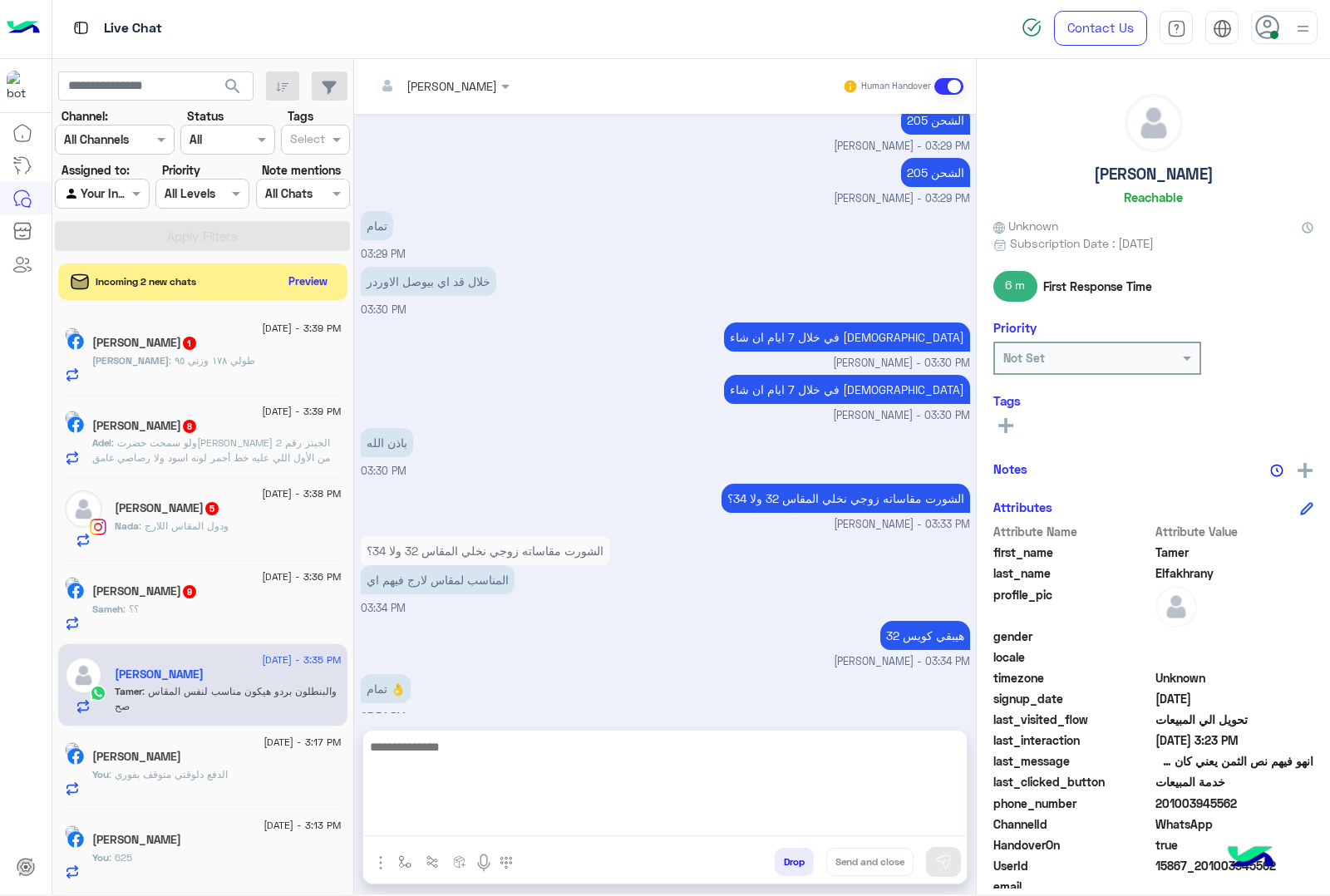
click at [441, 817] on textarea at bounding box center [665, 786] width 604 height 100
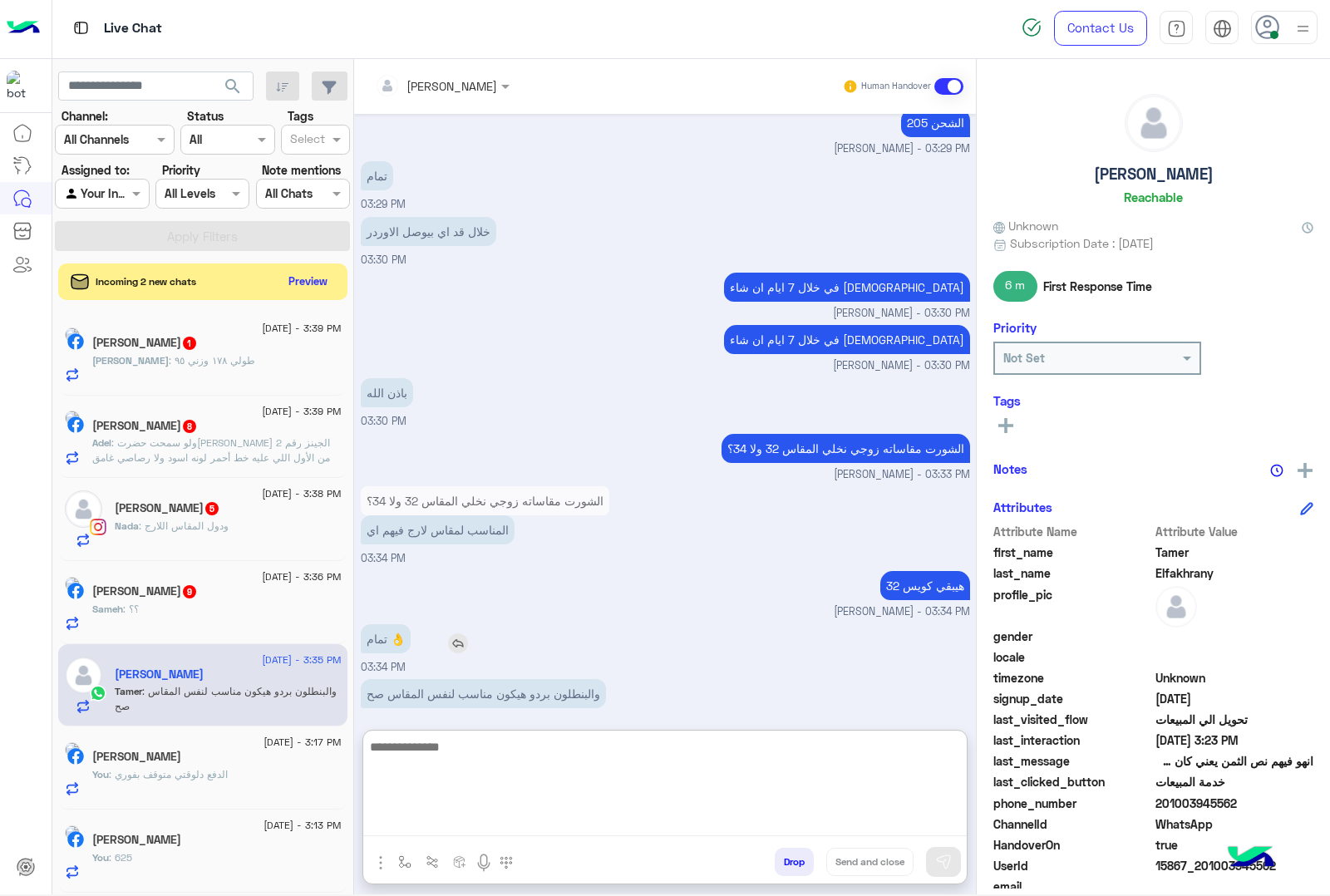
scroll to position [4613, 0]
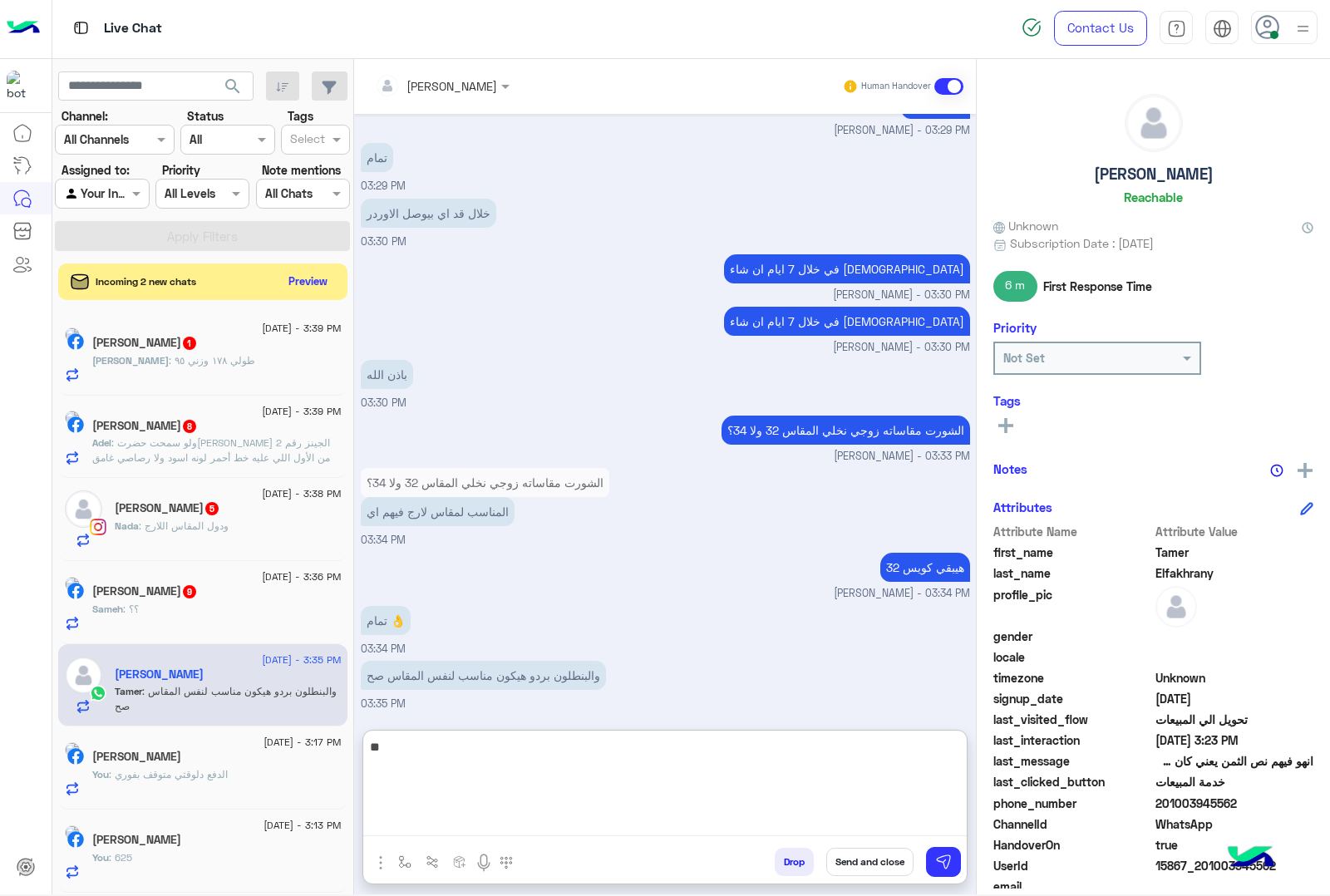
type textarea "*"
paste textarea "**********"
type textarea "**********"
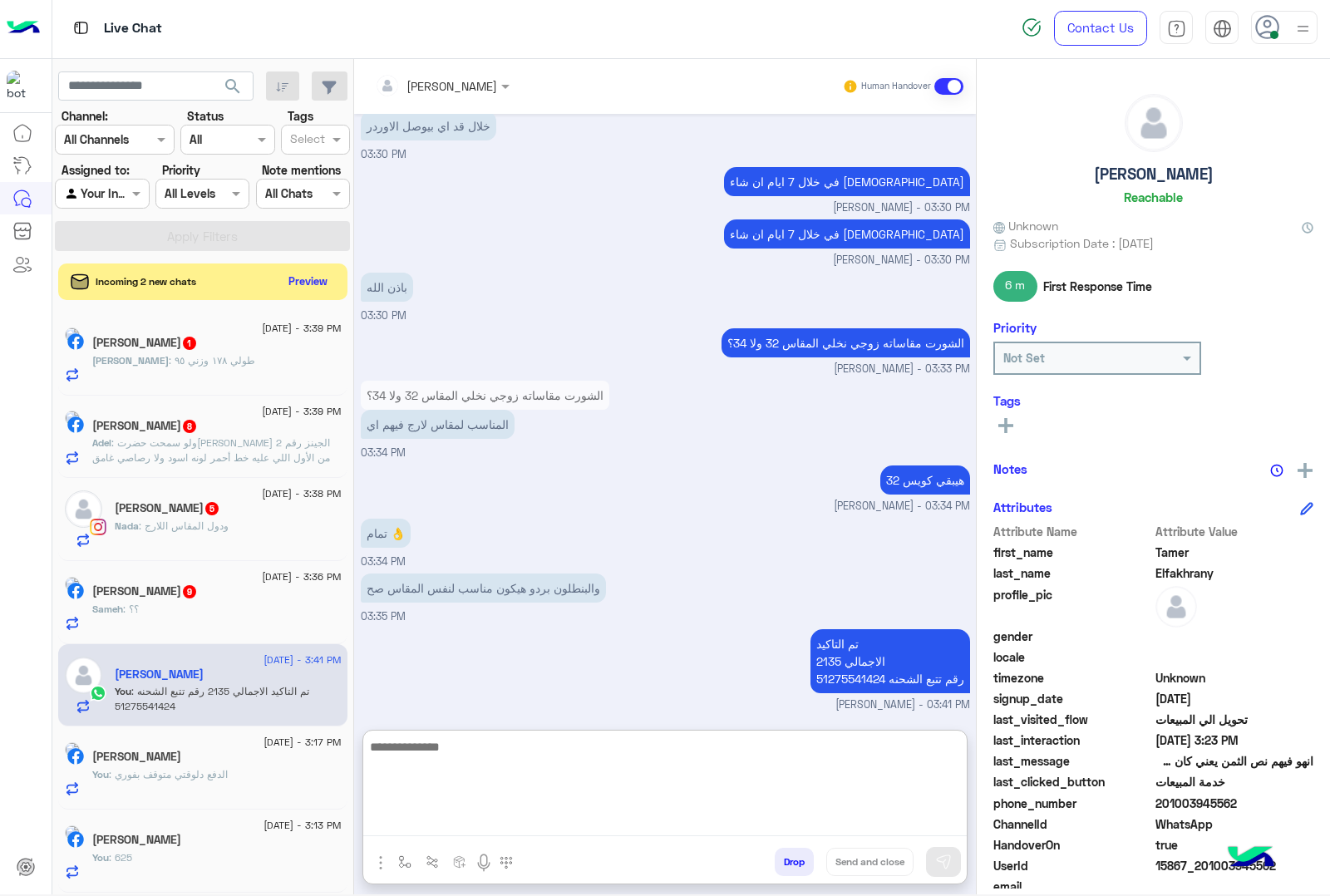
scroll to position [4702, 0]
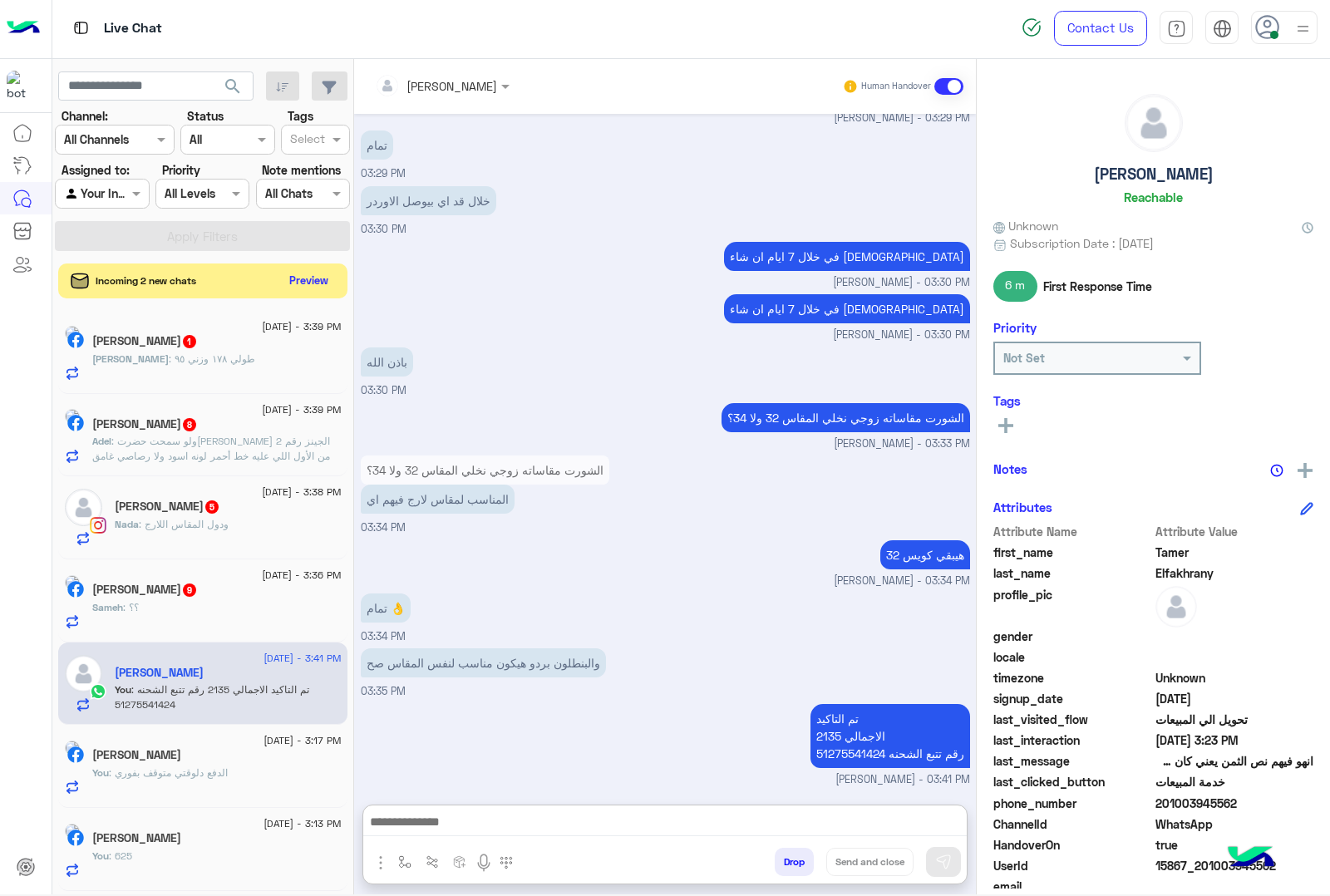
click at [287, 284] on button "Preview" at bounding box center [309, 280] width 51 height 22
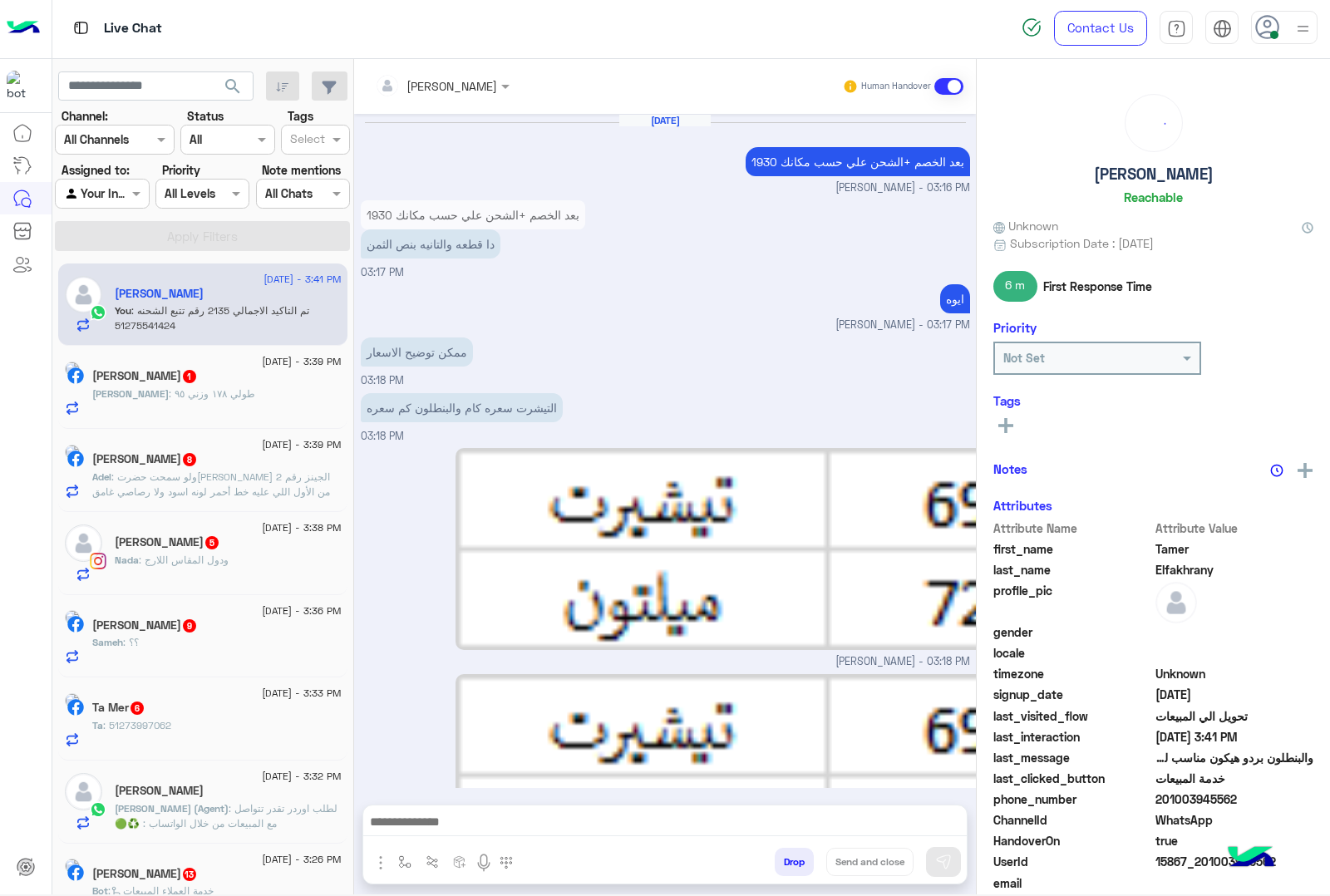
scroll to position [1615, 0]
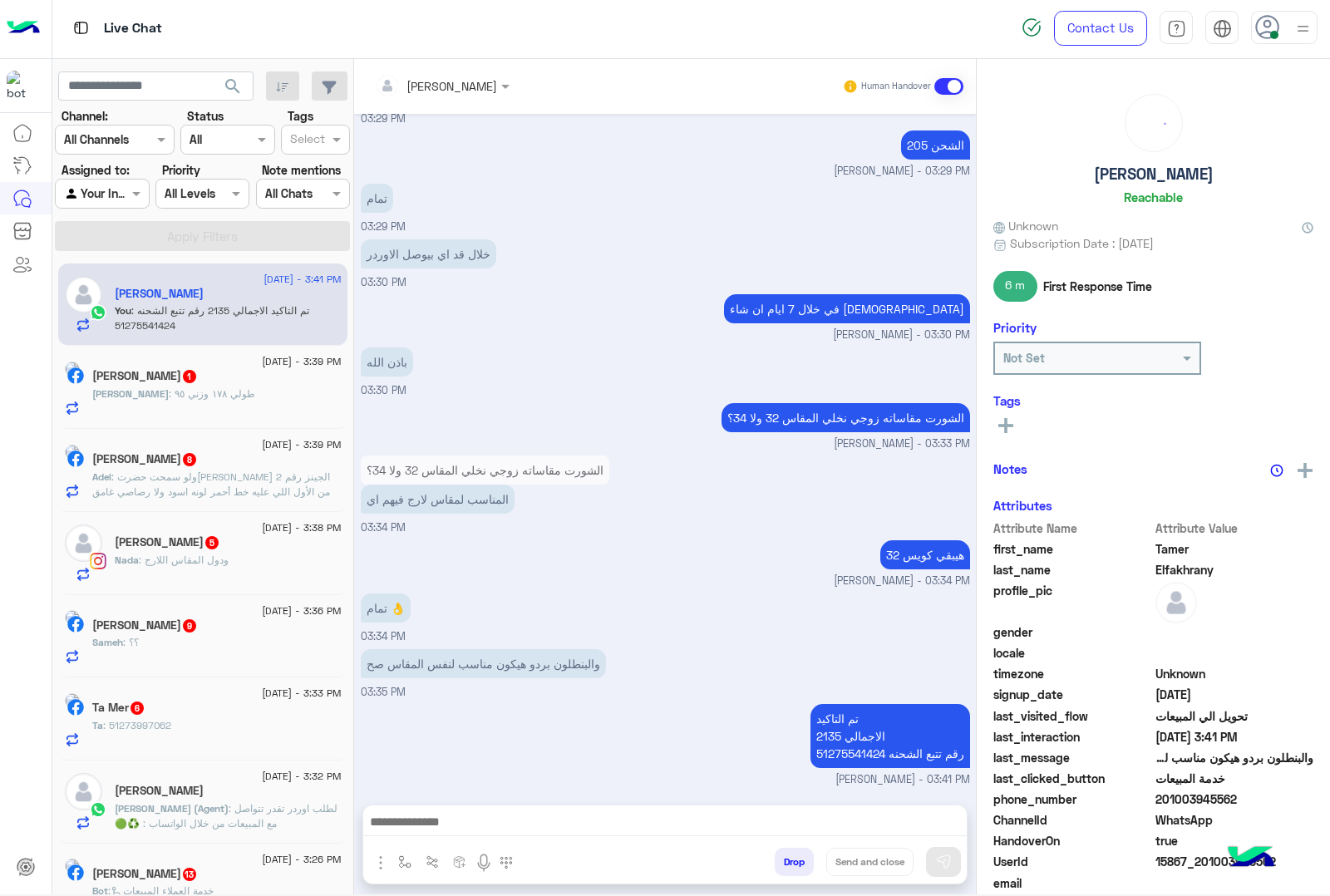
click at [192, 404] on div "[PERSON_NAME] : طولي ١٧٨ وزني ٩٥" at bounding box center [216, 401] width 249 height 29
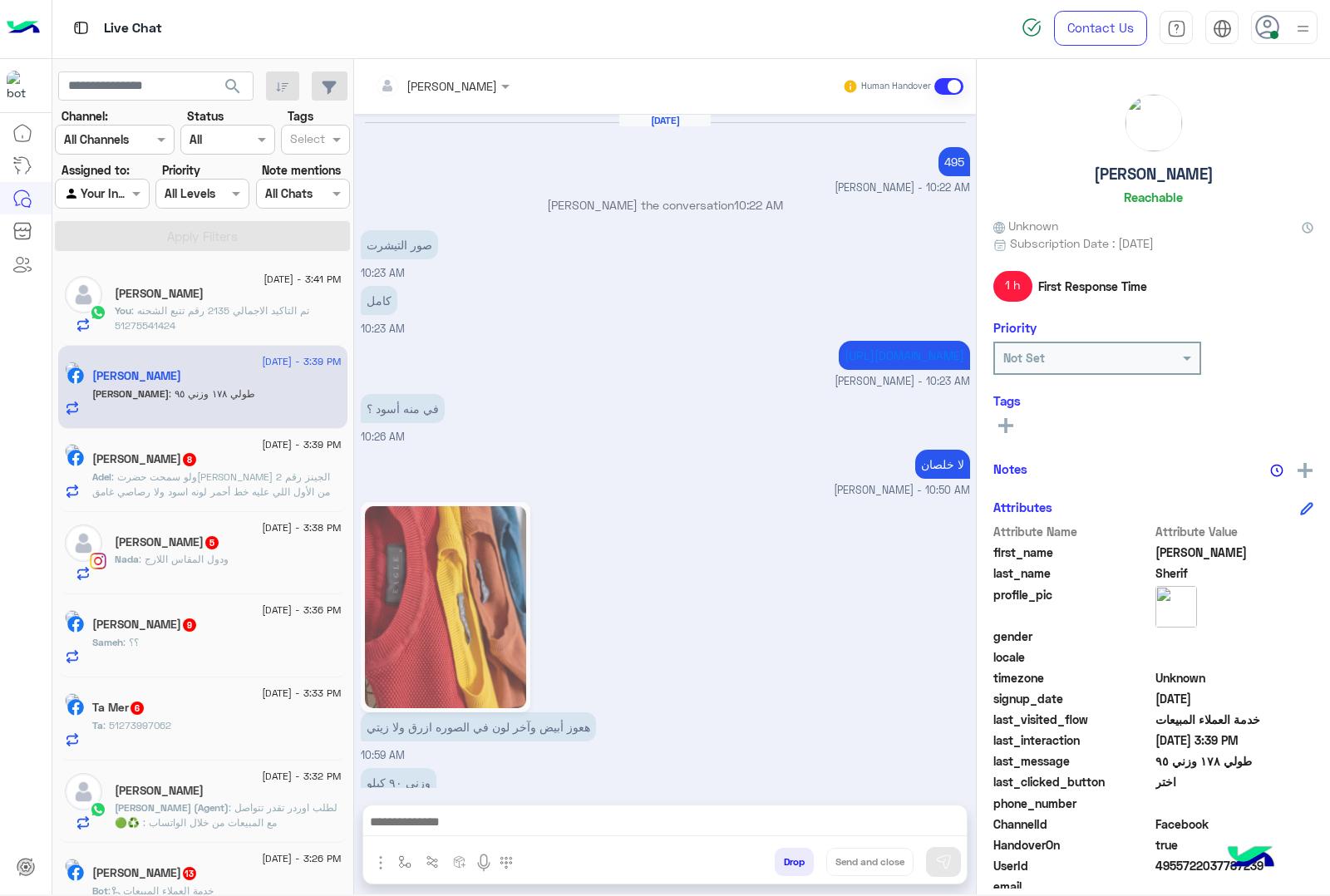
scroll to position [1643, 0]
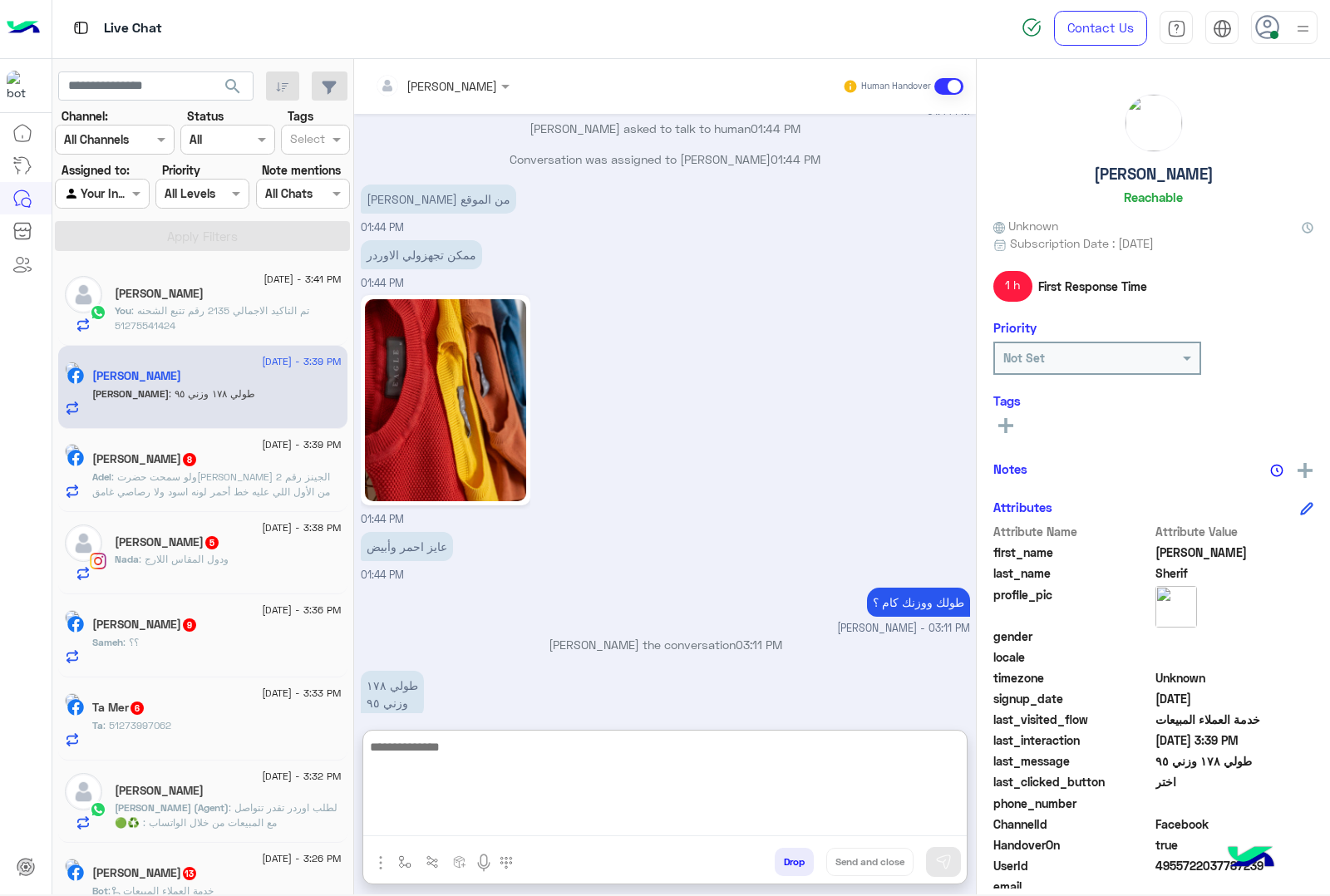
click at [436, 822] on textarea at bounding box center [665, 786] width 604 height 100
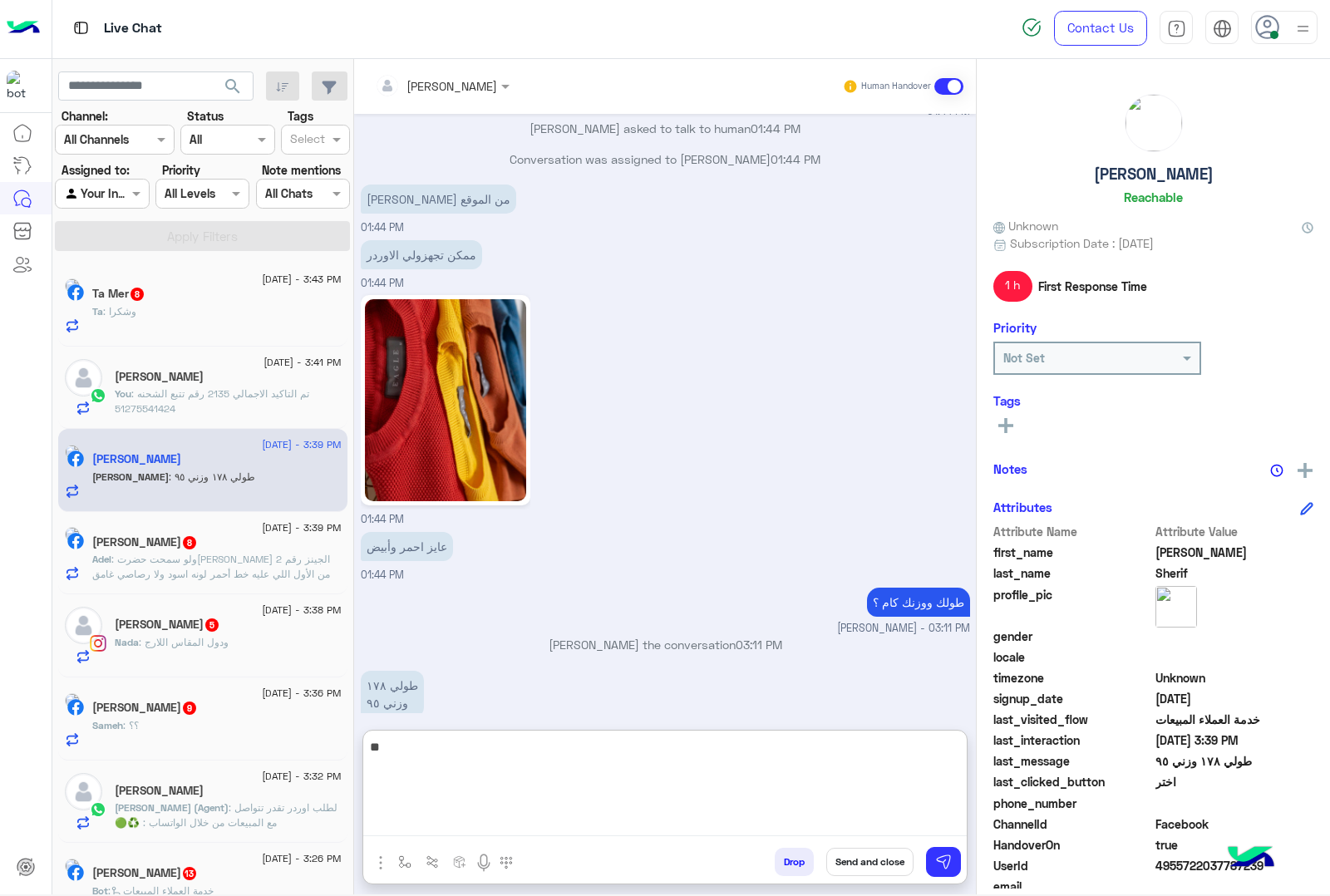
type textarea "*"
type textarea "**********"
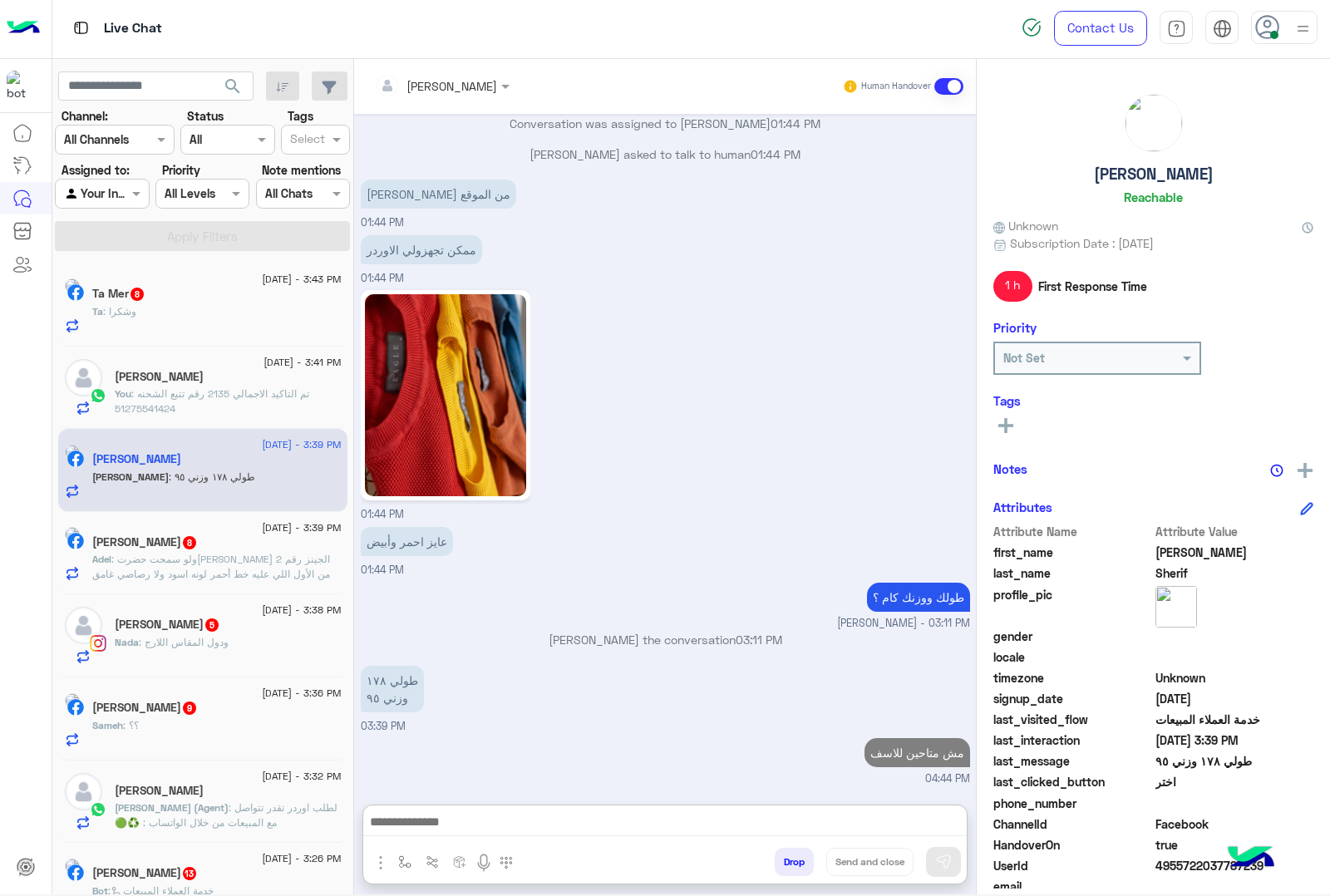
click at [200, 301] on div "Ta Mer 8" at bounding box center [216, 295] width 249 height 18
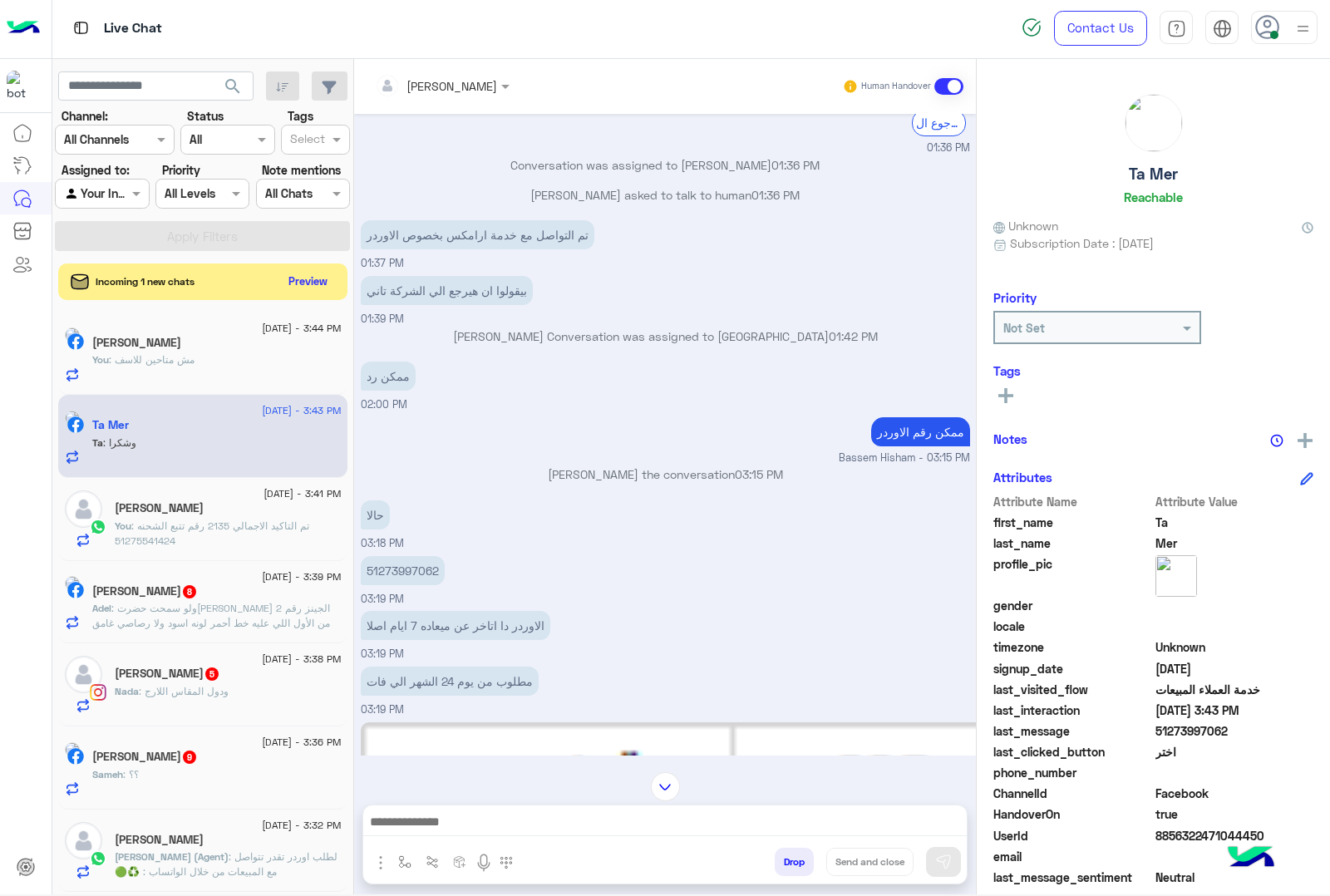
scroll to position [1735, 0]
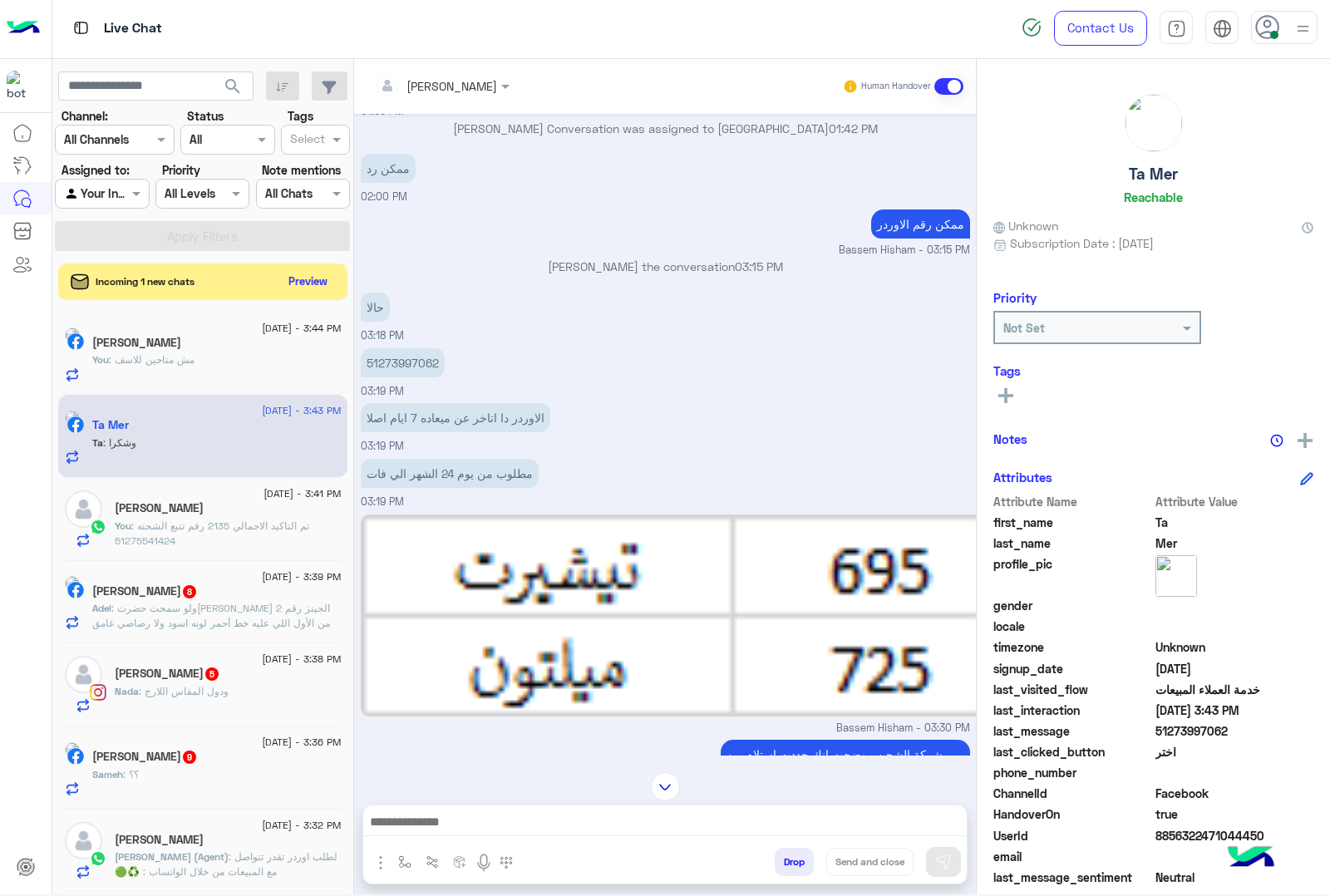
click at [407, 359] on p "51273997062" at bounding box center [403, 362] width 84 height 29
copy p "51273997062"
click at [485, 83] on div at bounding box center [442, 85] width 152 height 19
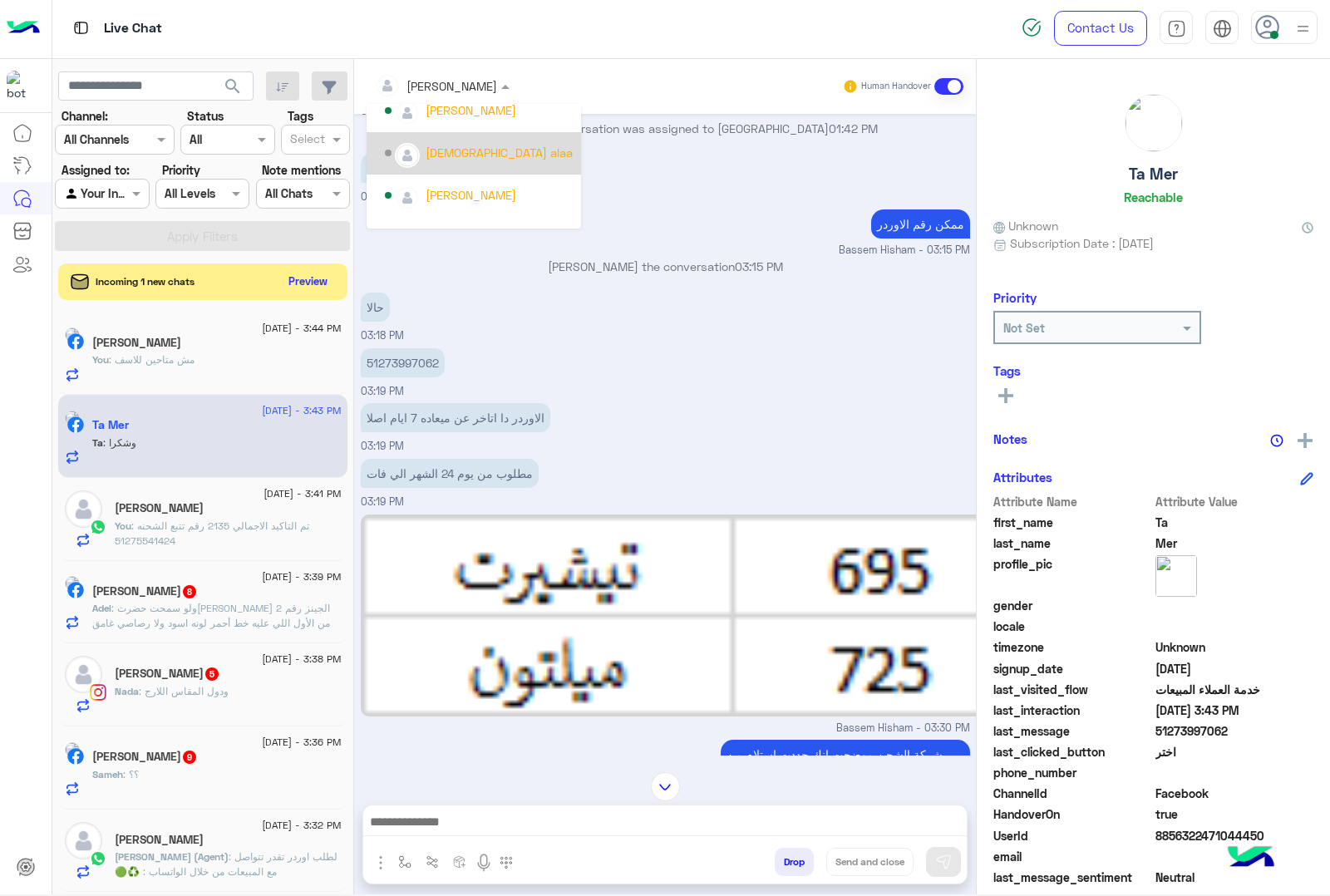
scroll to position [0, 0]
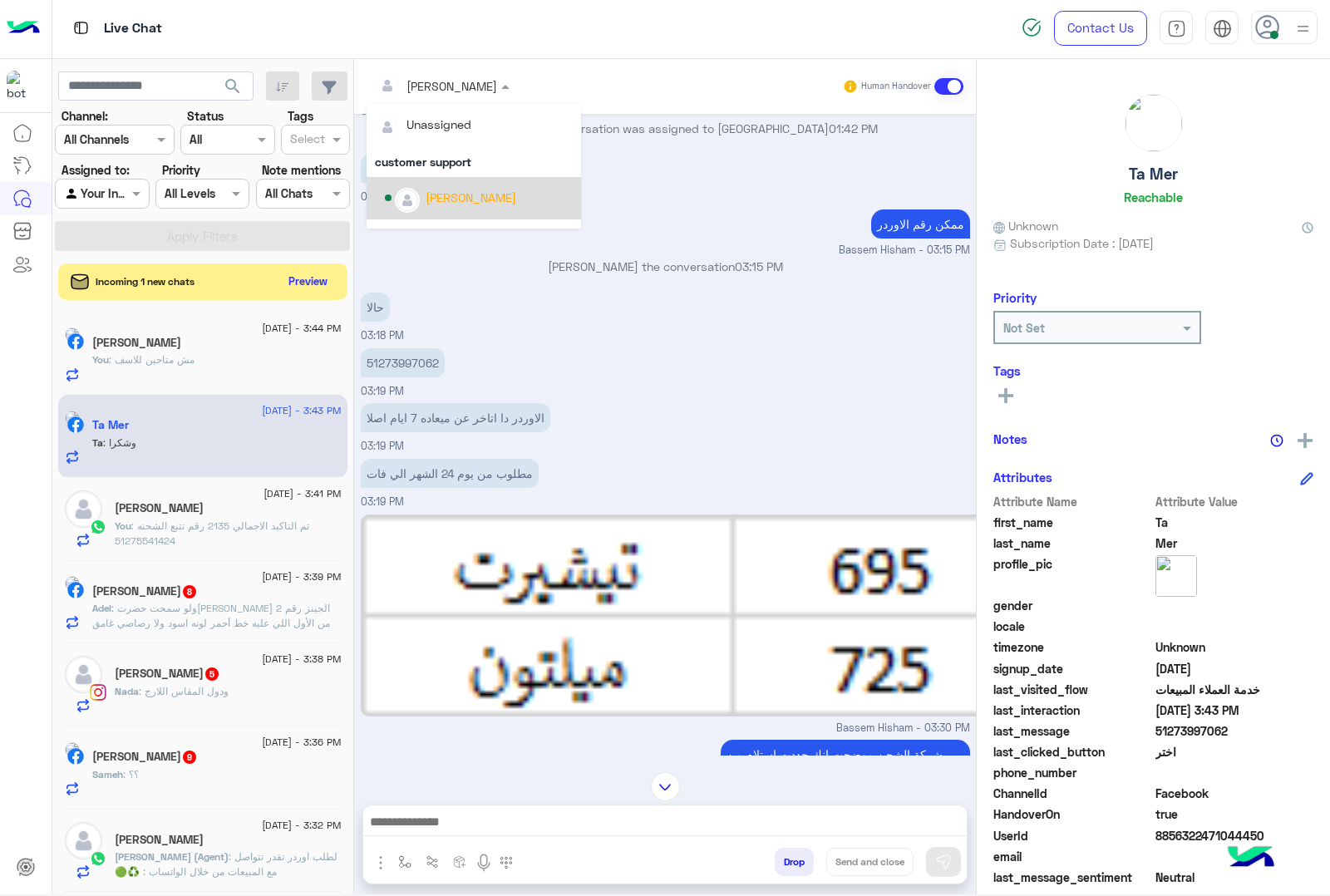
click at [434, 192] on div "[PERSON_NAME]" at bounding box center [471, 198] width 90 height 18
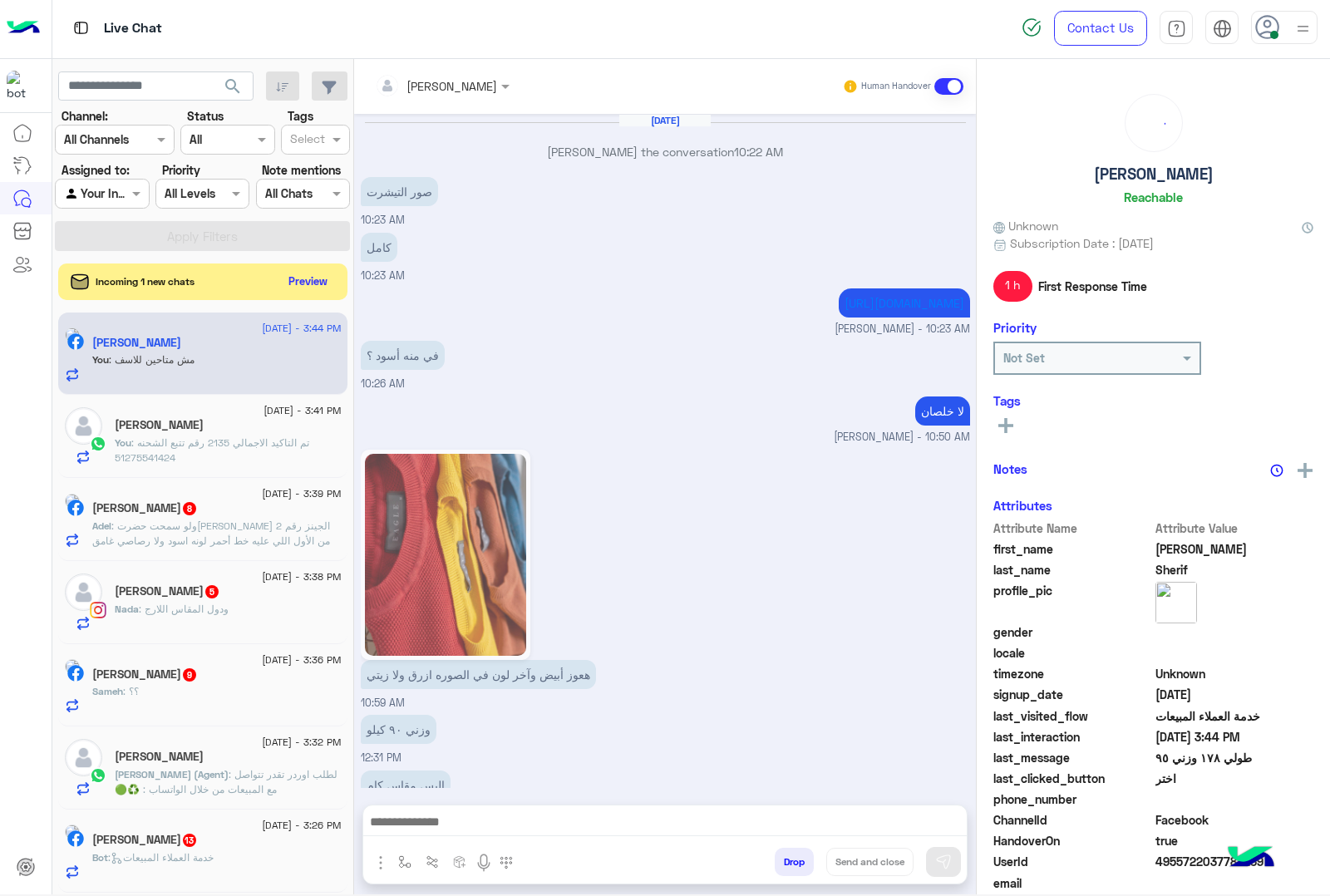
scroll to position [1643, 0]
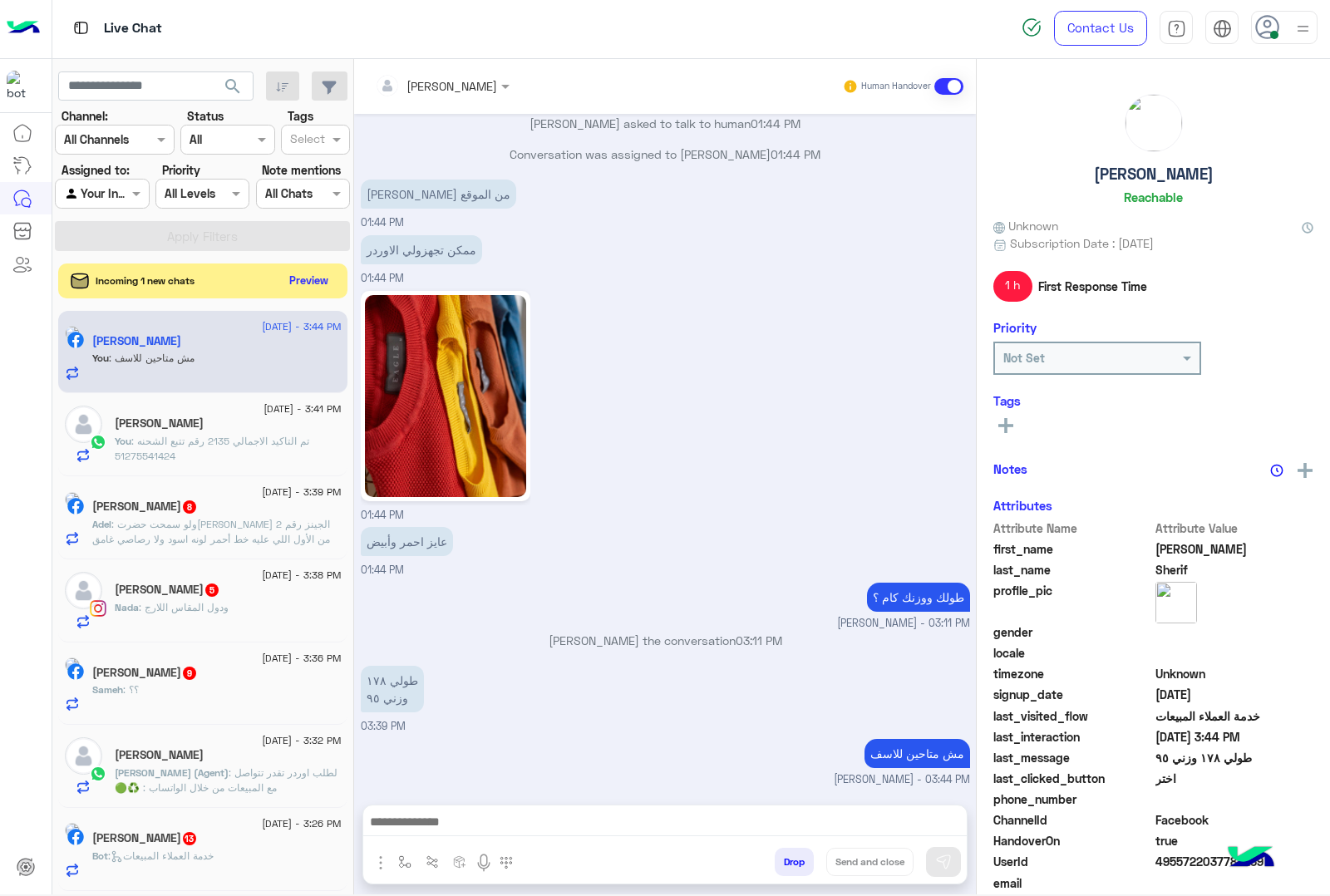
click at [298, 284] on button "Preview" at bounding box center [309, 280] width 51 height 22
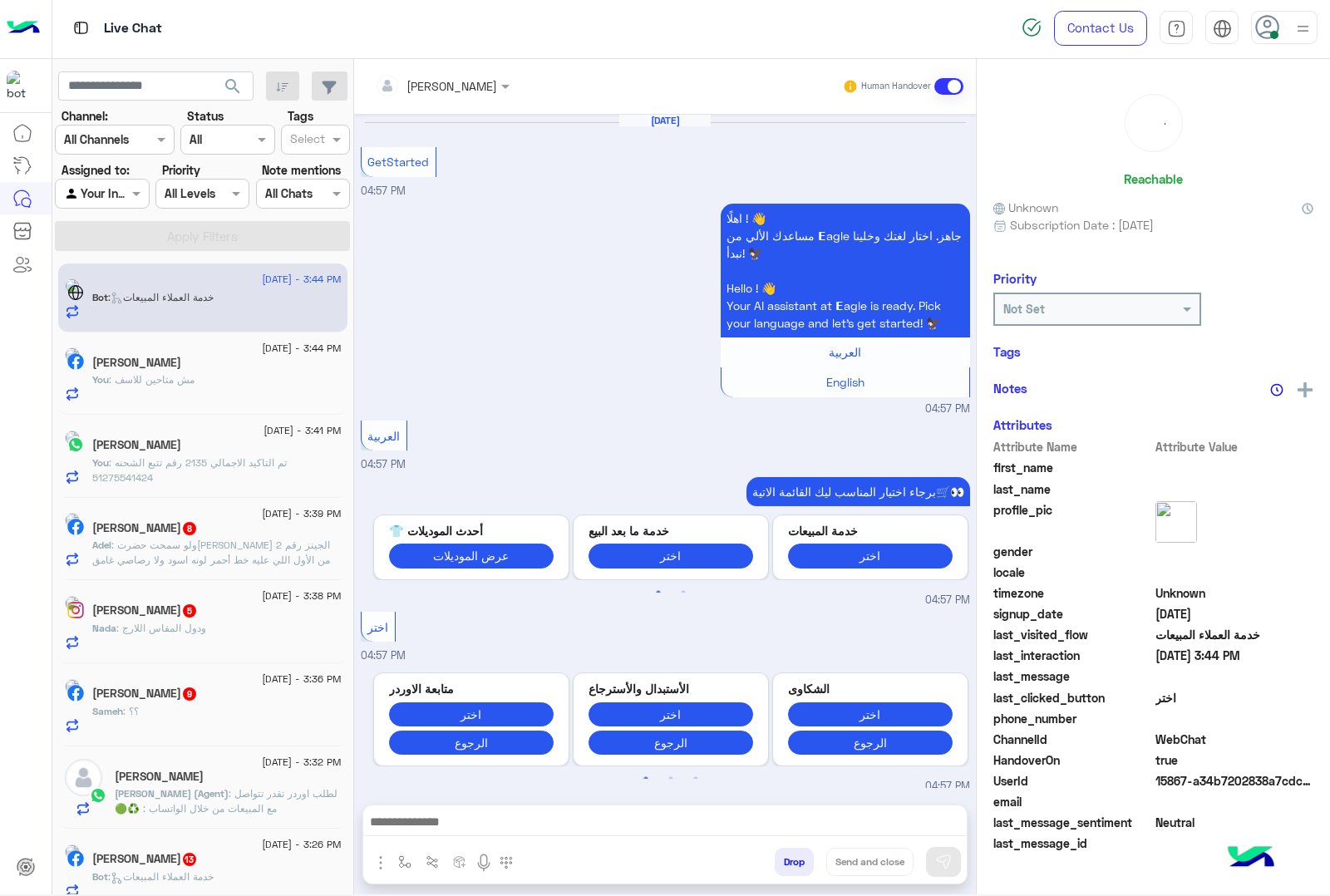
scroll to position [1560, 0]
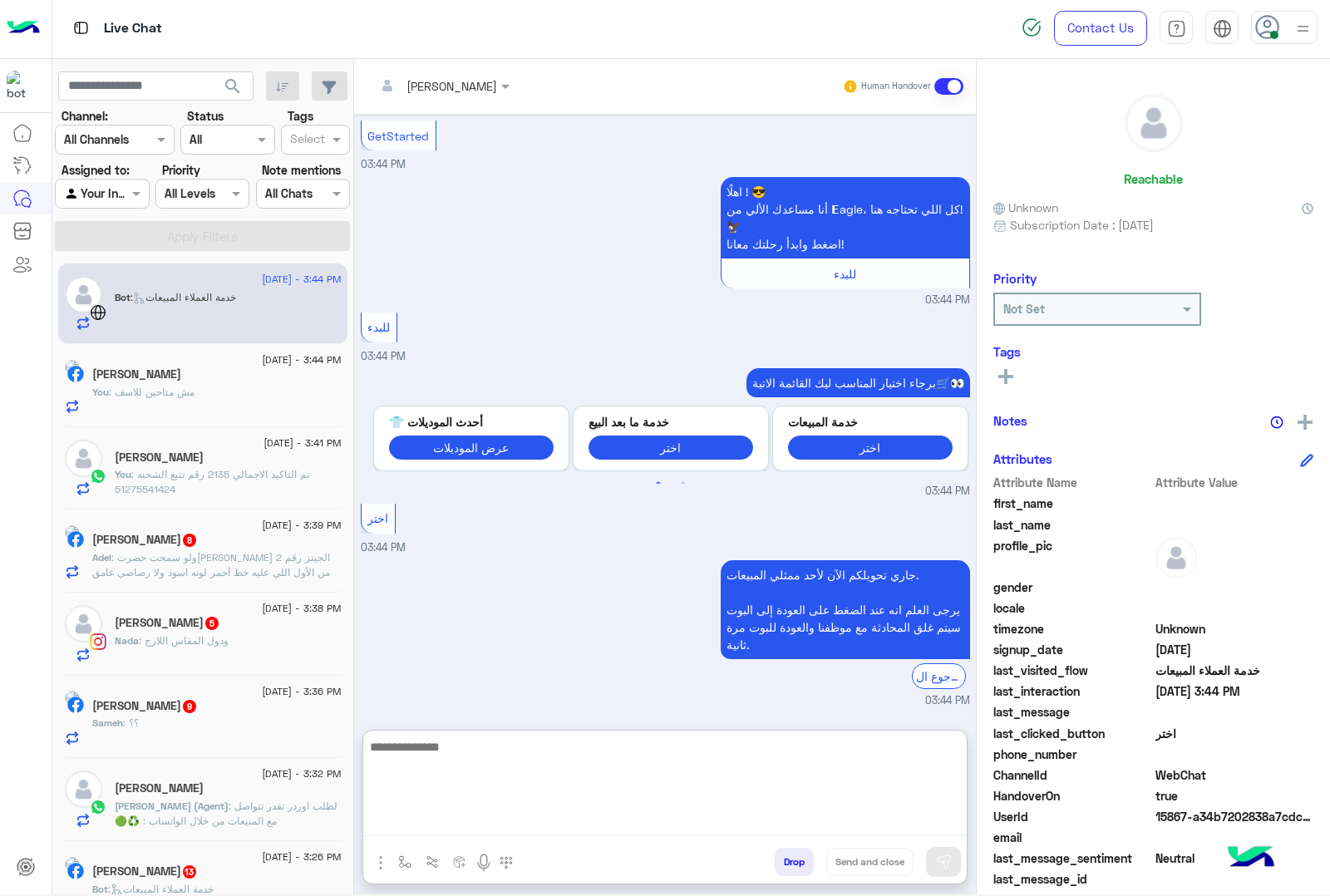
click at [422, 815] on textarea at bounding box center [665, 786] width 604 height 100
paste textarea "**********"
type textarea "**********"
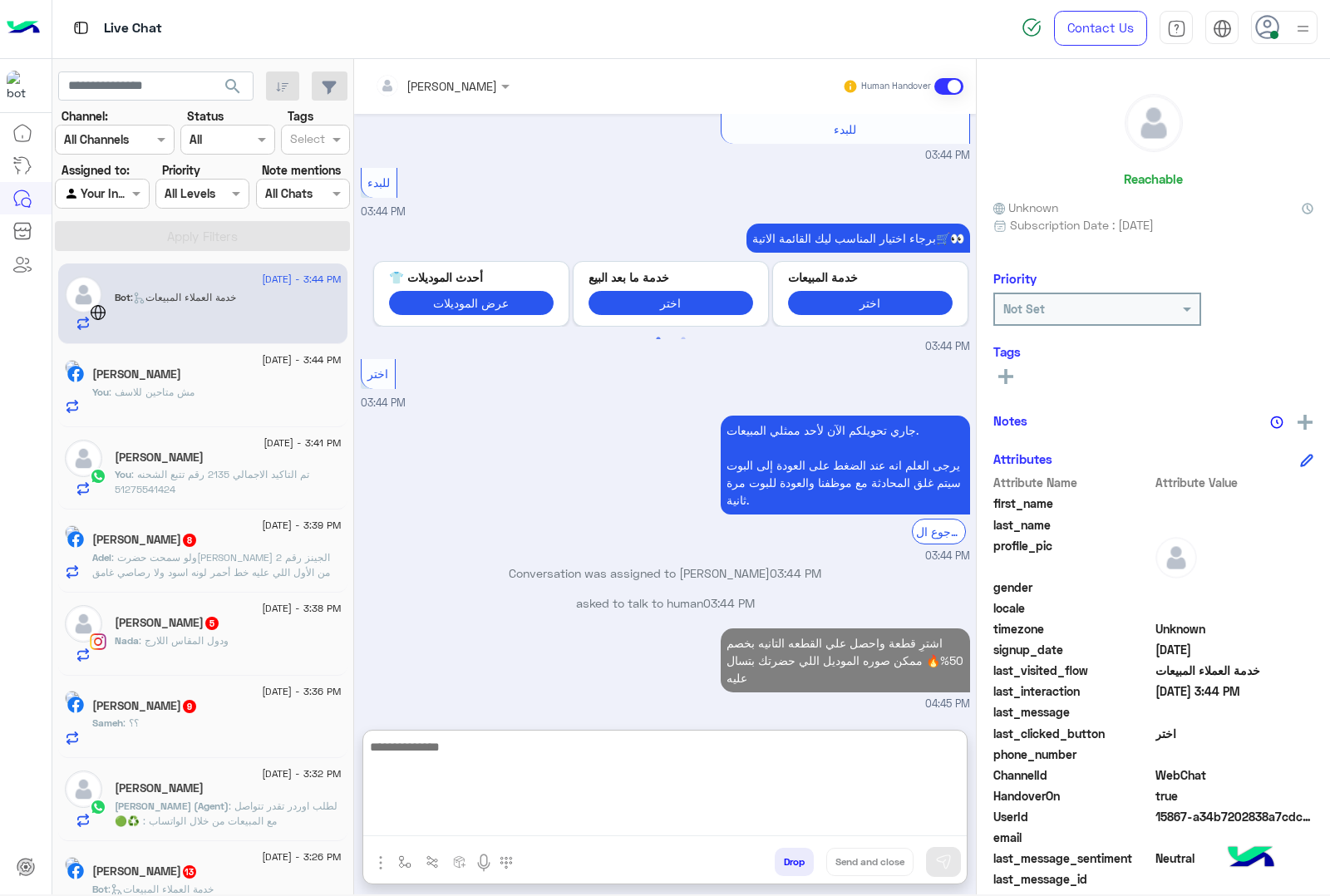
scroll to position [1753, 0]
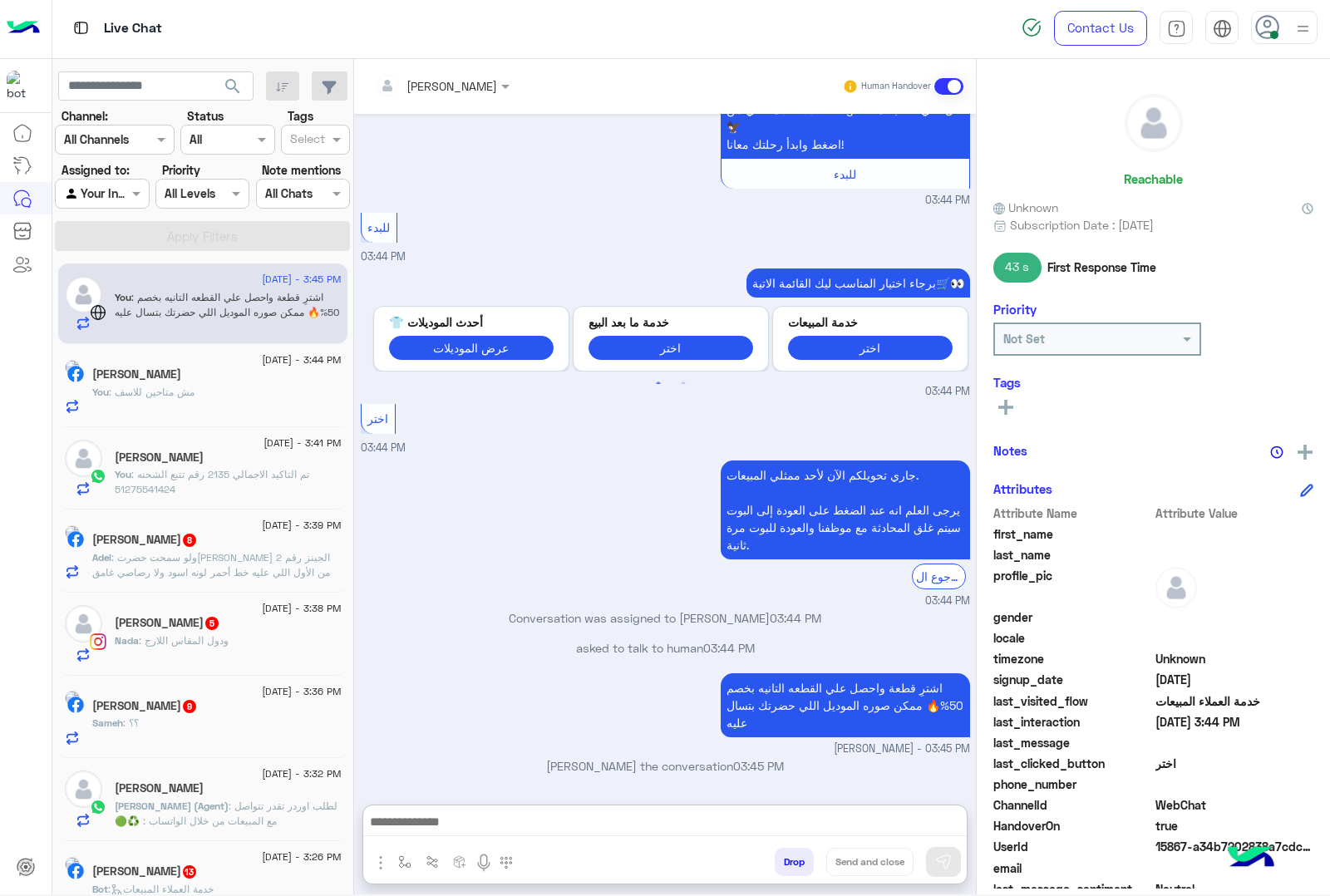
click at [218, 547] on div "[PERSON_NAME] 8" at bounding box center [216, 541] width 249 height 18
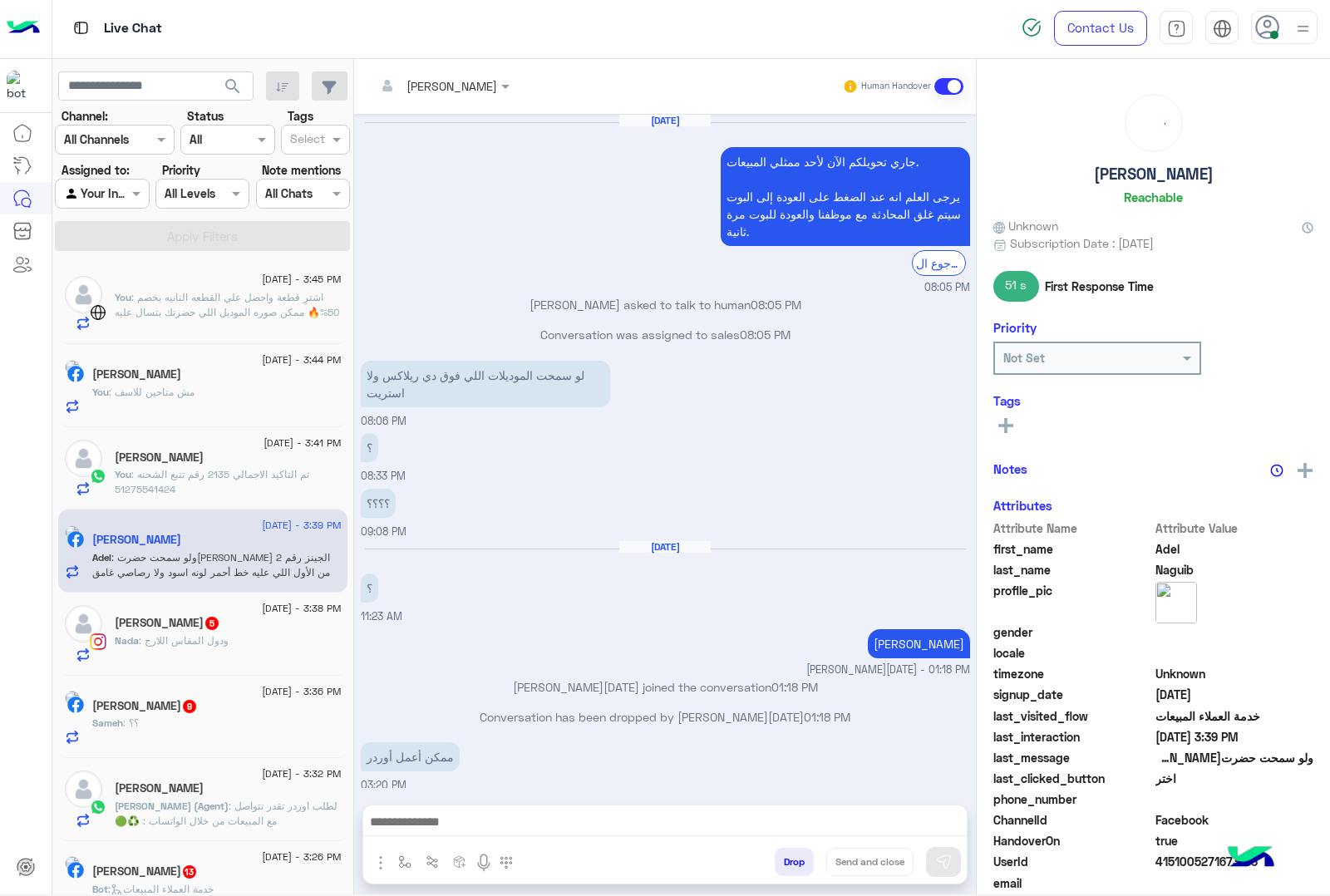
scroll to position [1463, 0]
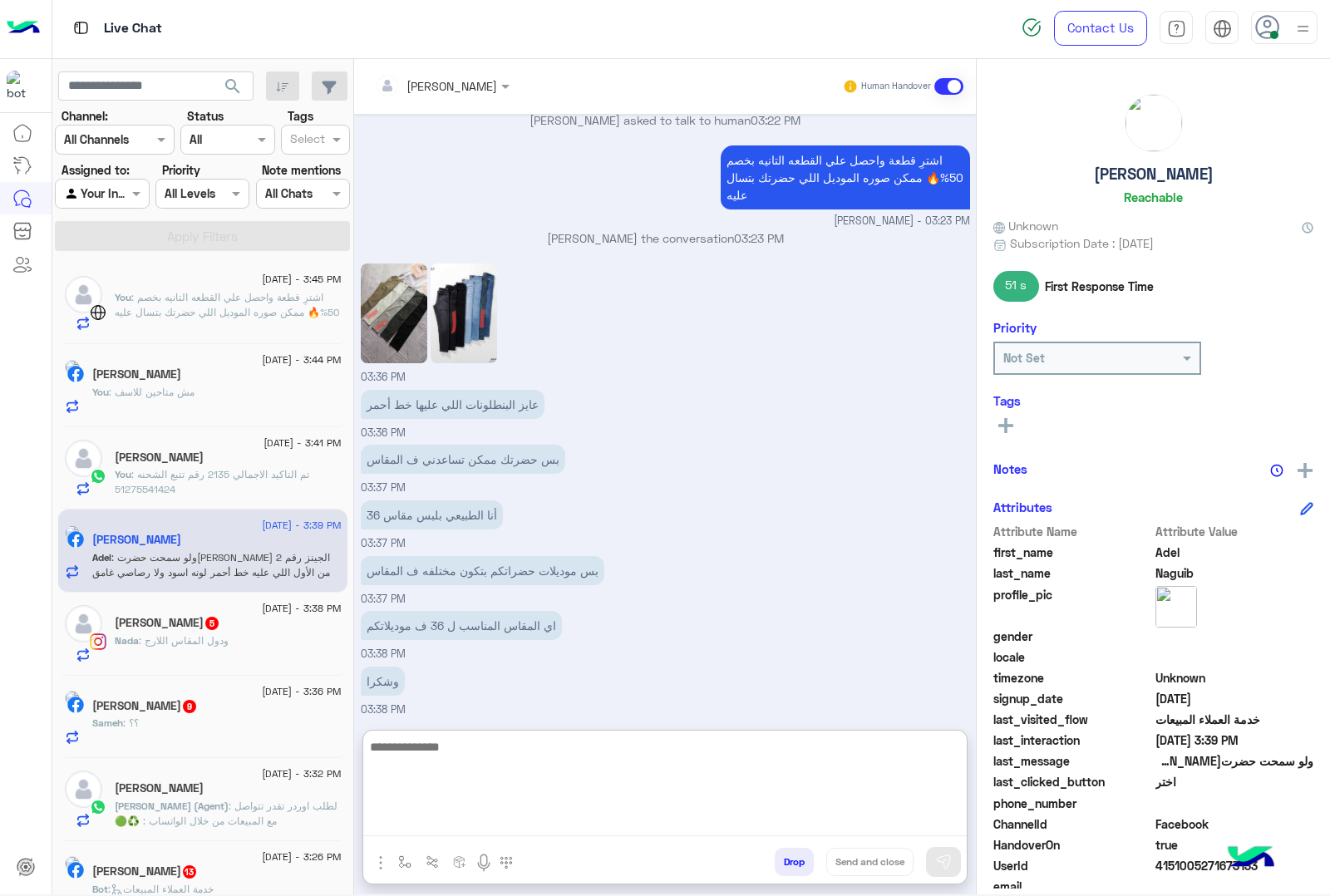
click at [408, 810] on textarea at bounding box center [665, 786] width 604 height 100
type textarea "**********"
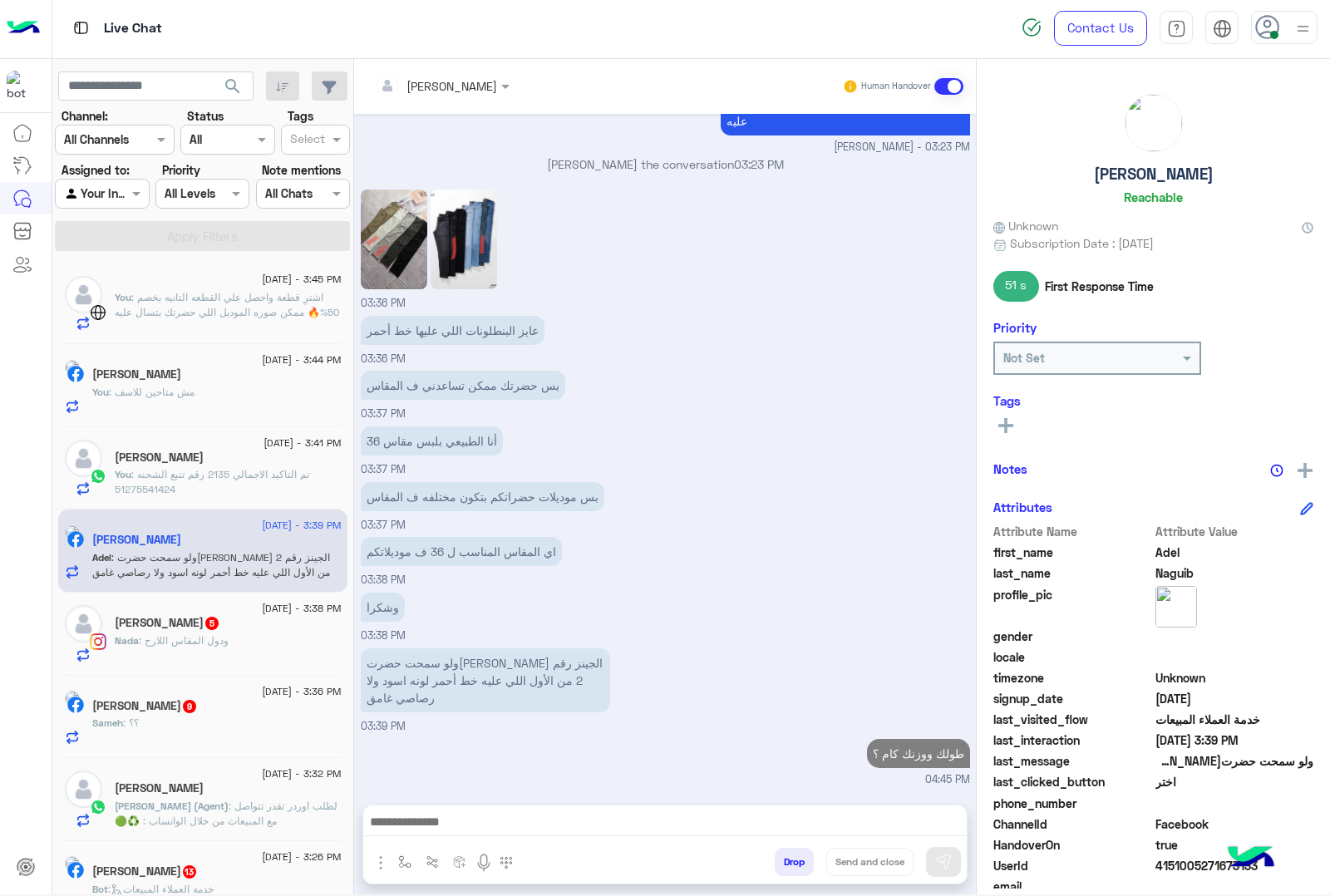
click at [165, 640] on span ": ودول المقاس اللارج" at bounding box center [184, 640] width 90 height 12
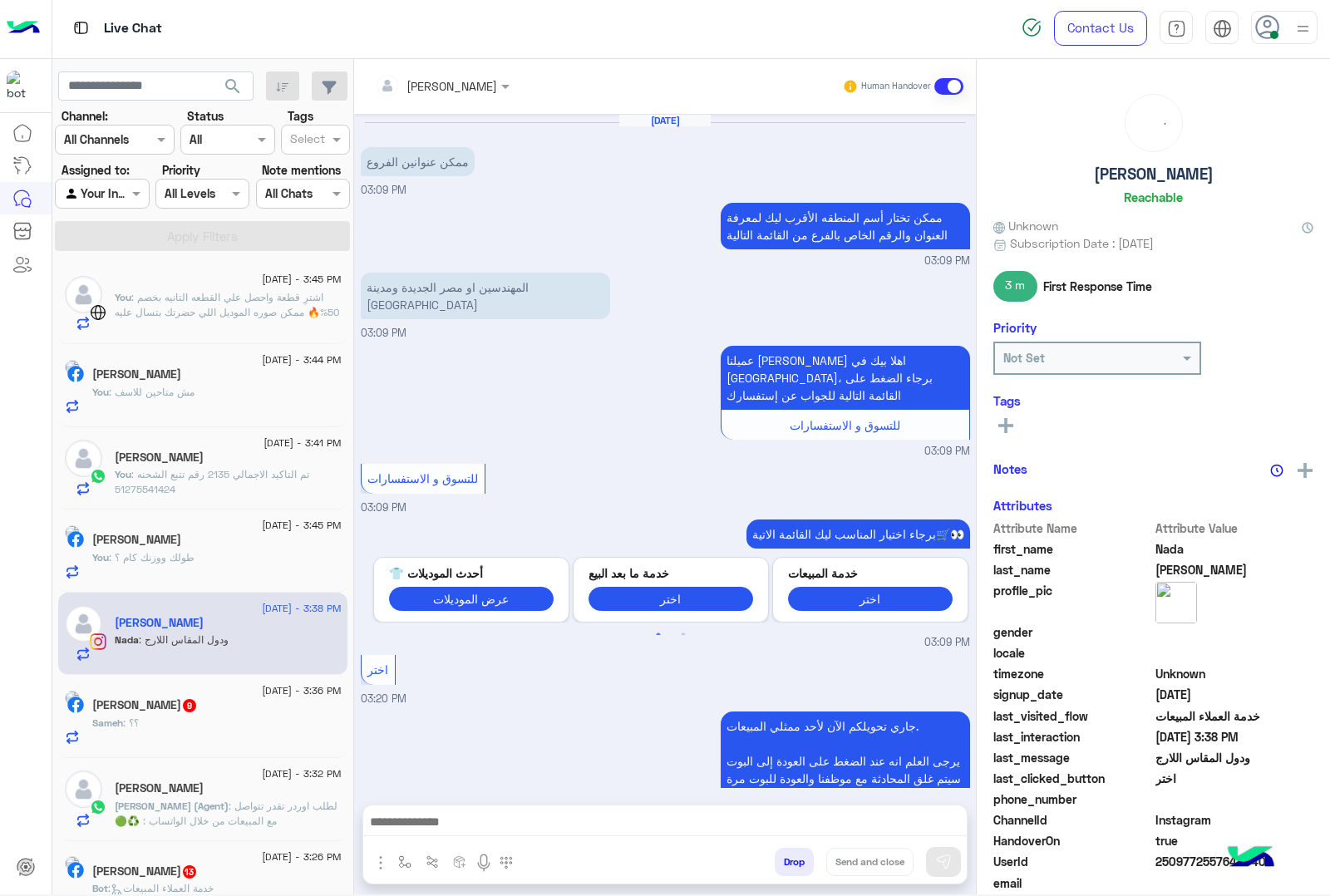
scroll to position [806, 0]
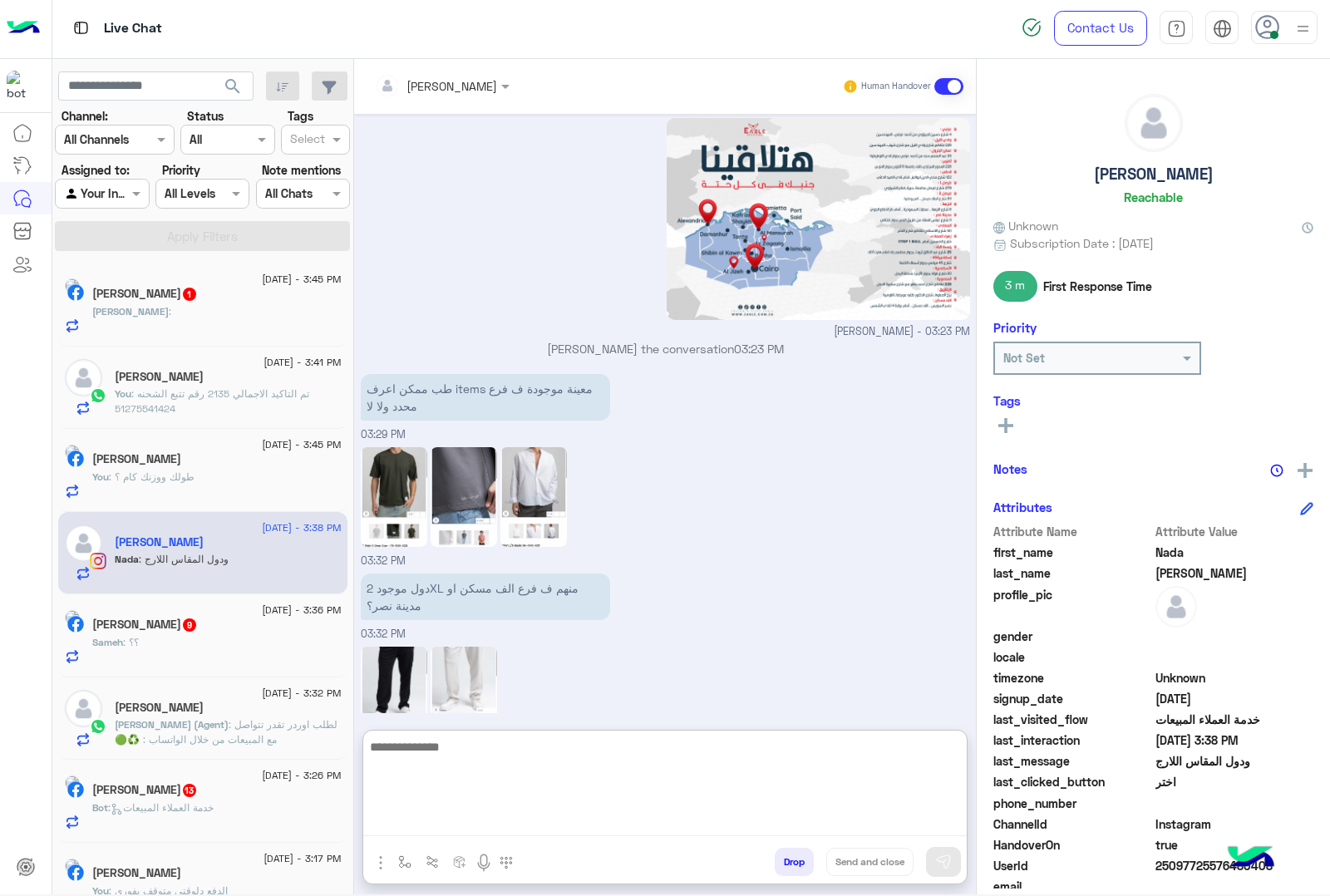
click at [540, 814] on textarea at bounding box center [665, 786] width 604 height 100
paste textarea "**********"
type textarea "**********"
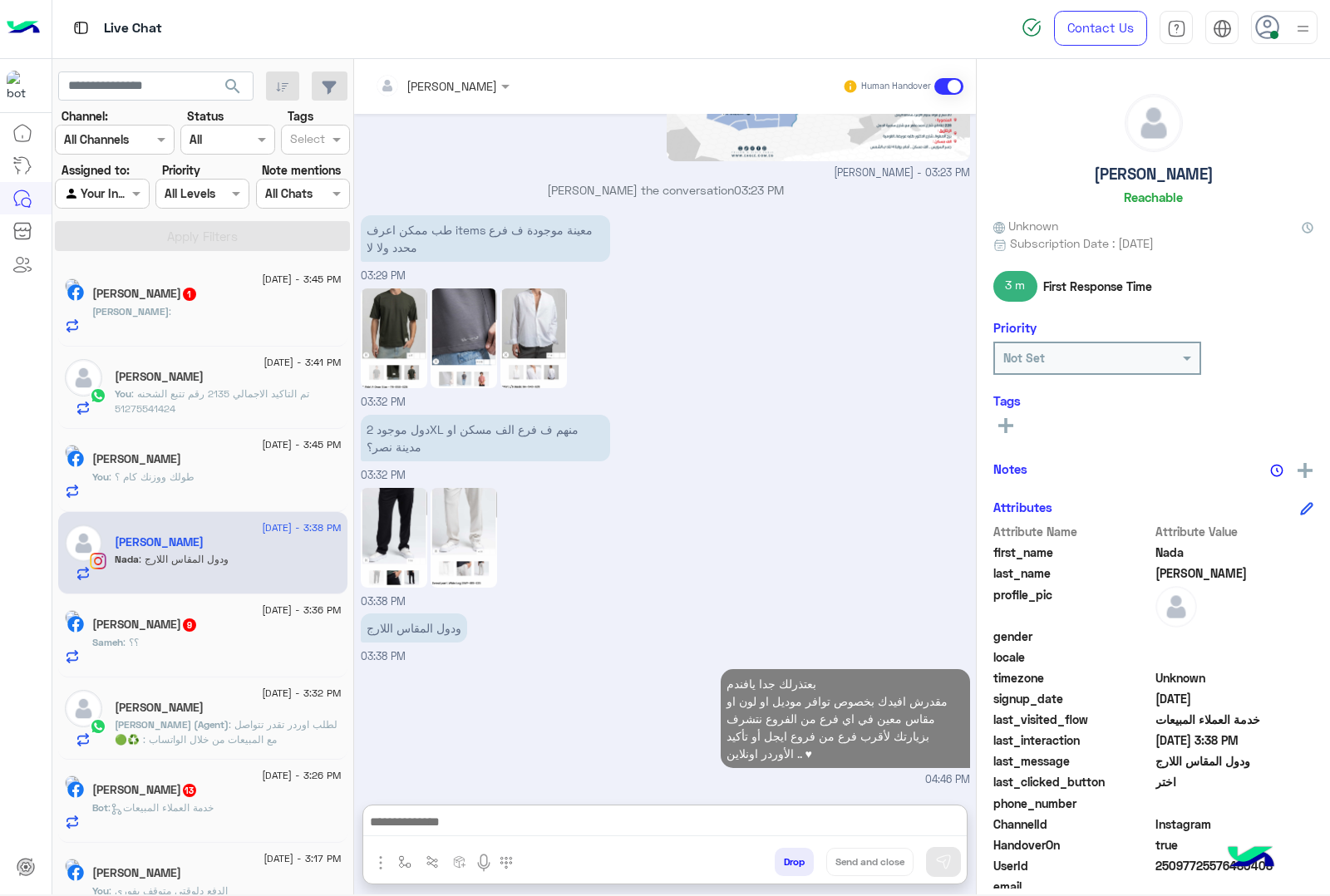
click at [192, 628] on h5 "[PERSON_NAME] 9" at bounding box center [145, 625] width 106 height 14
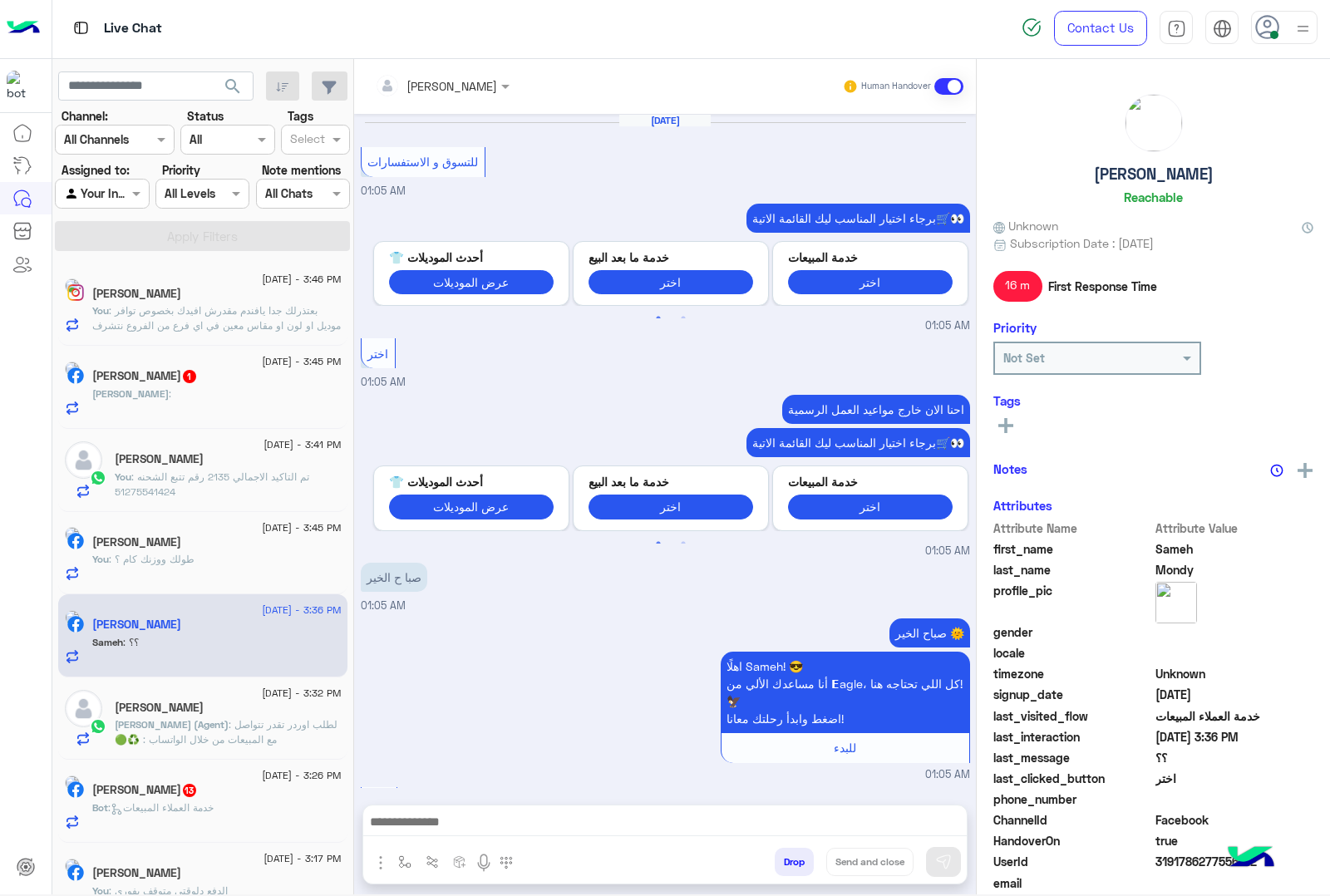
scroll to position [3143, 0]
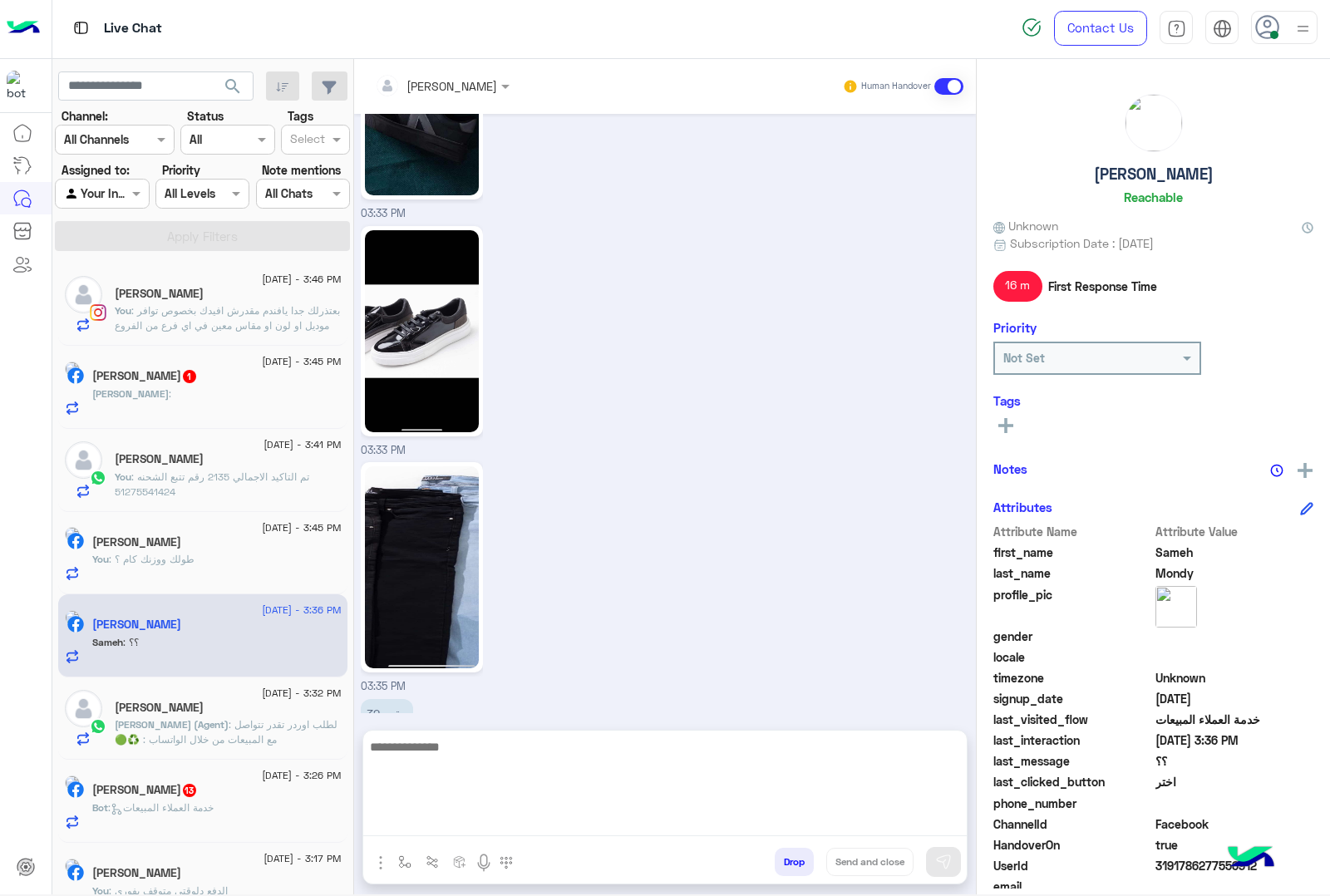
click at [416, 817] on textarea at bounding box center [665, 786] width 604 height 100
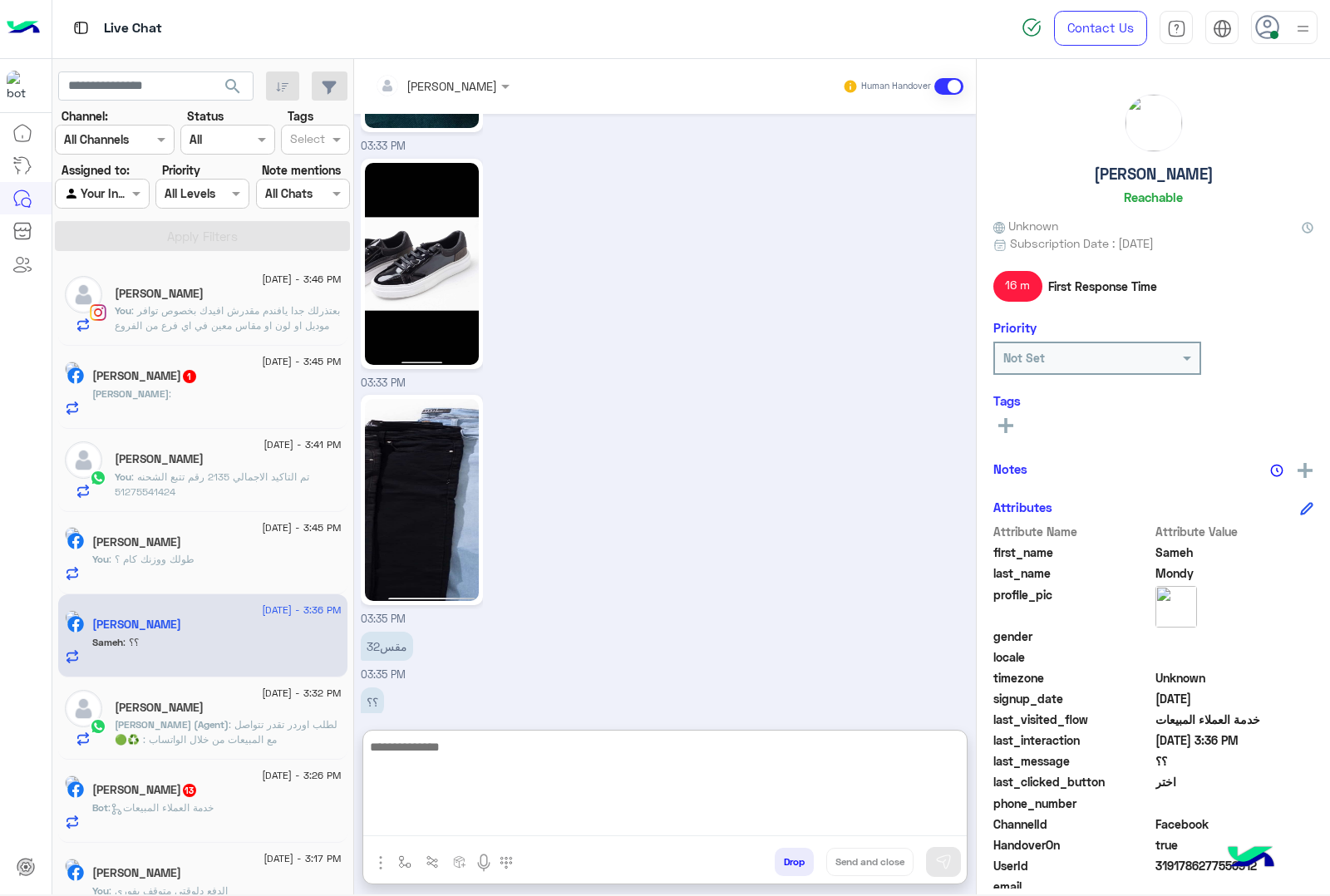
scroll to position [3217, 0]
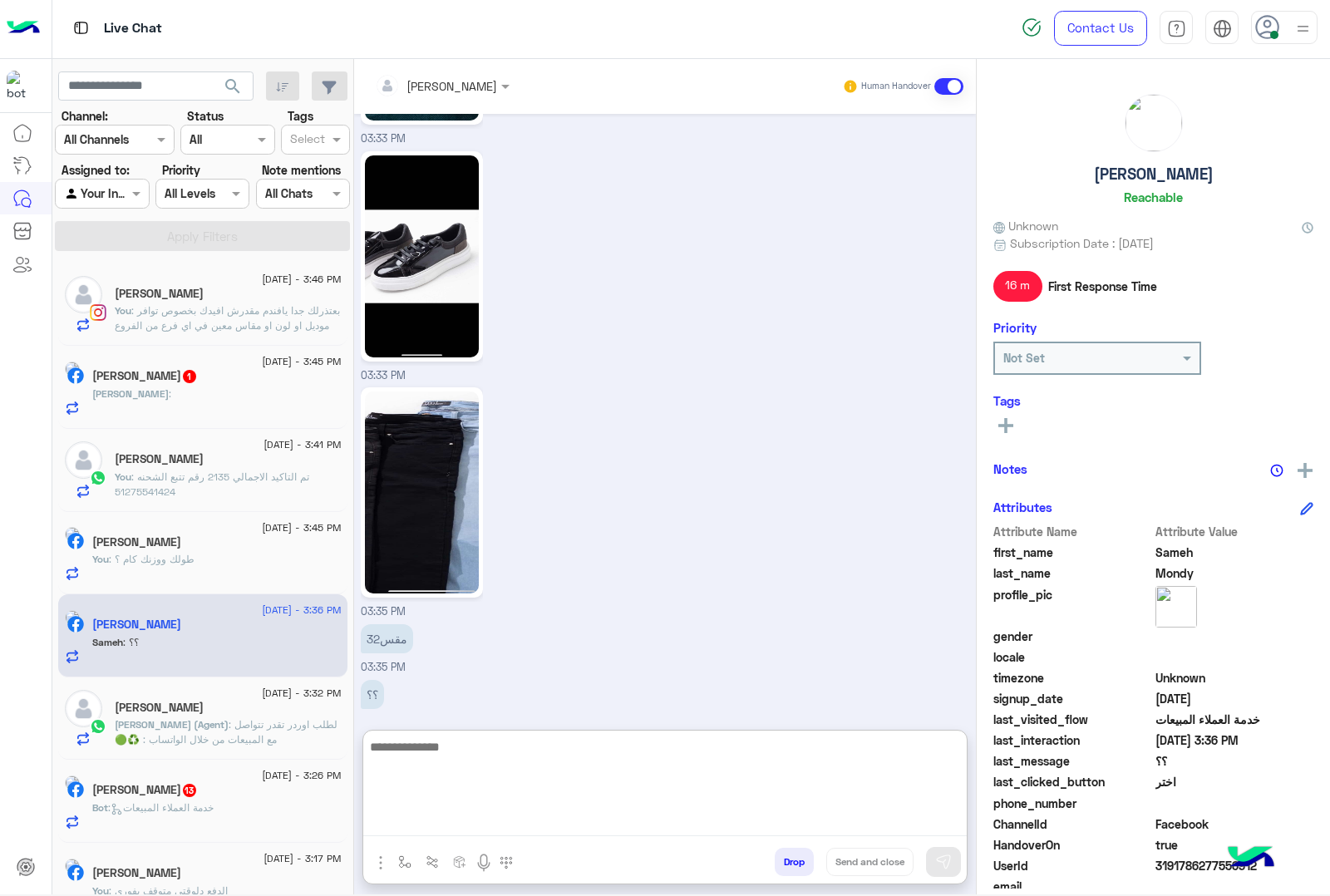
click at [462, 749] on textarea at bounding box center [665, 786] width 604 height 100
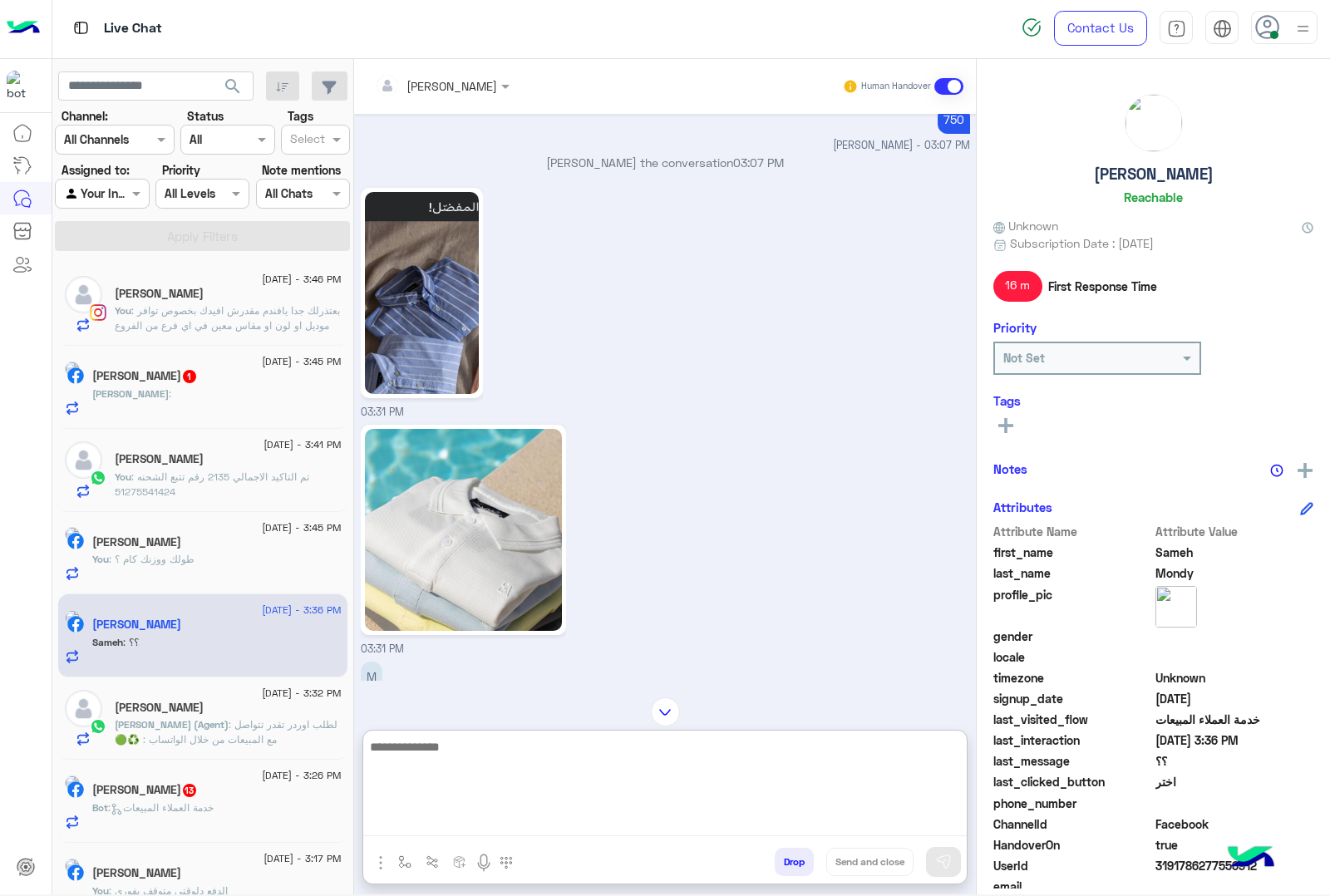
scroll to position [1971, 0]
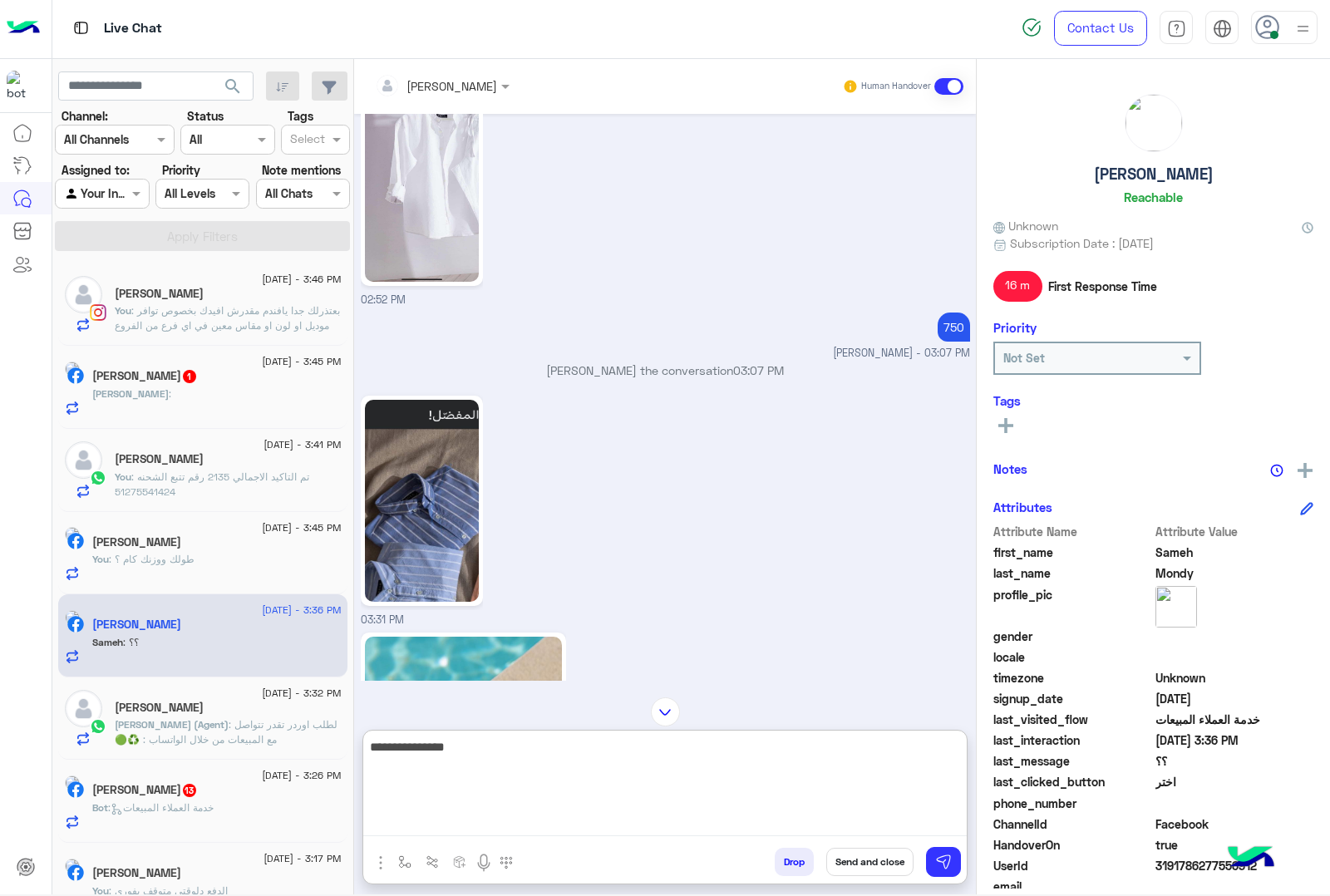
type textarea "**********"
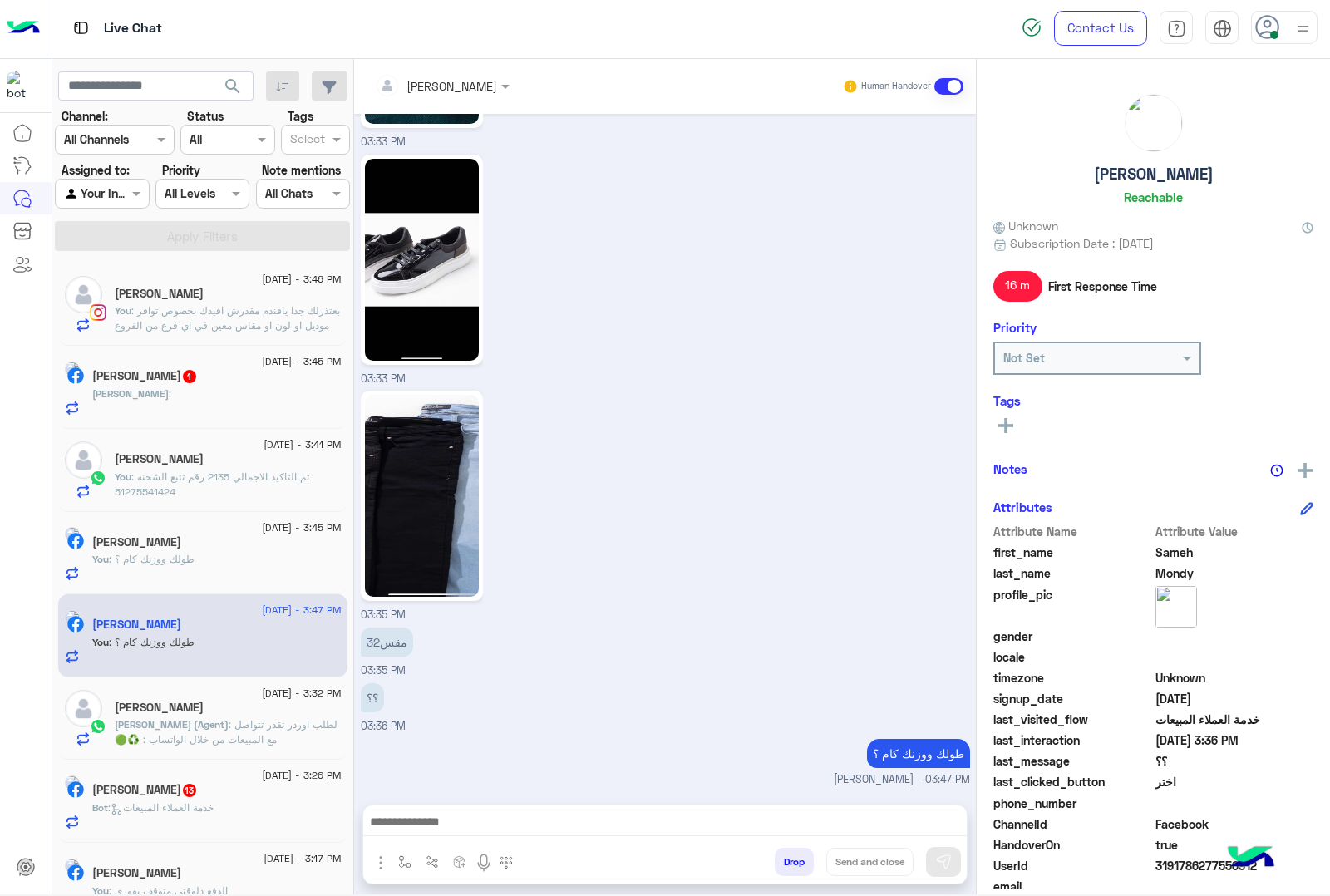
click at [155, 791] on h5 "[PERSON_NAME] 13" at bounding box center [145, 790] width 106 height 14
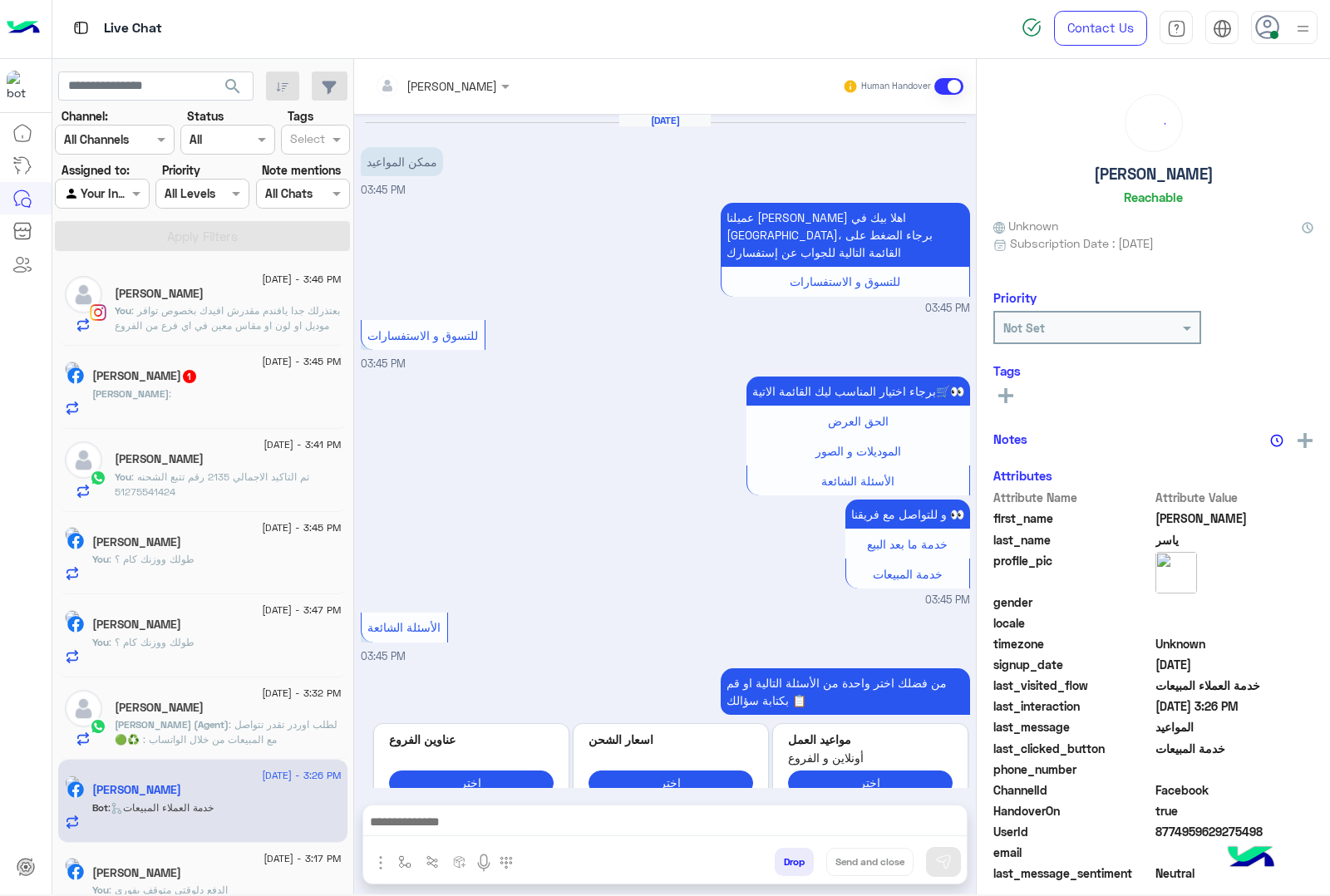
scroll to position [1941, 0]
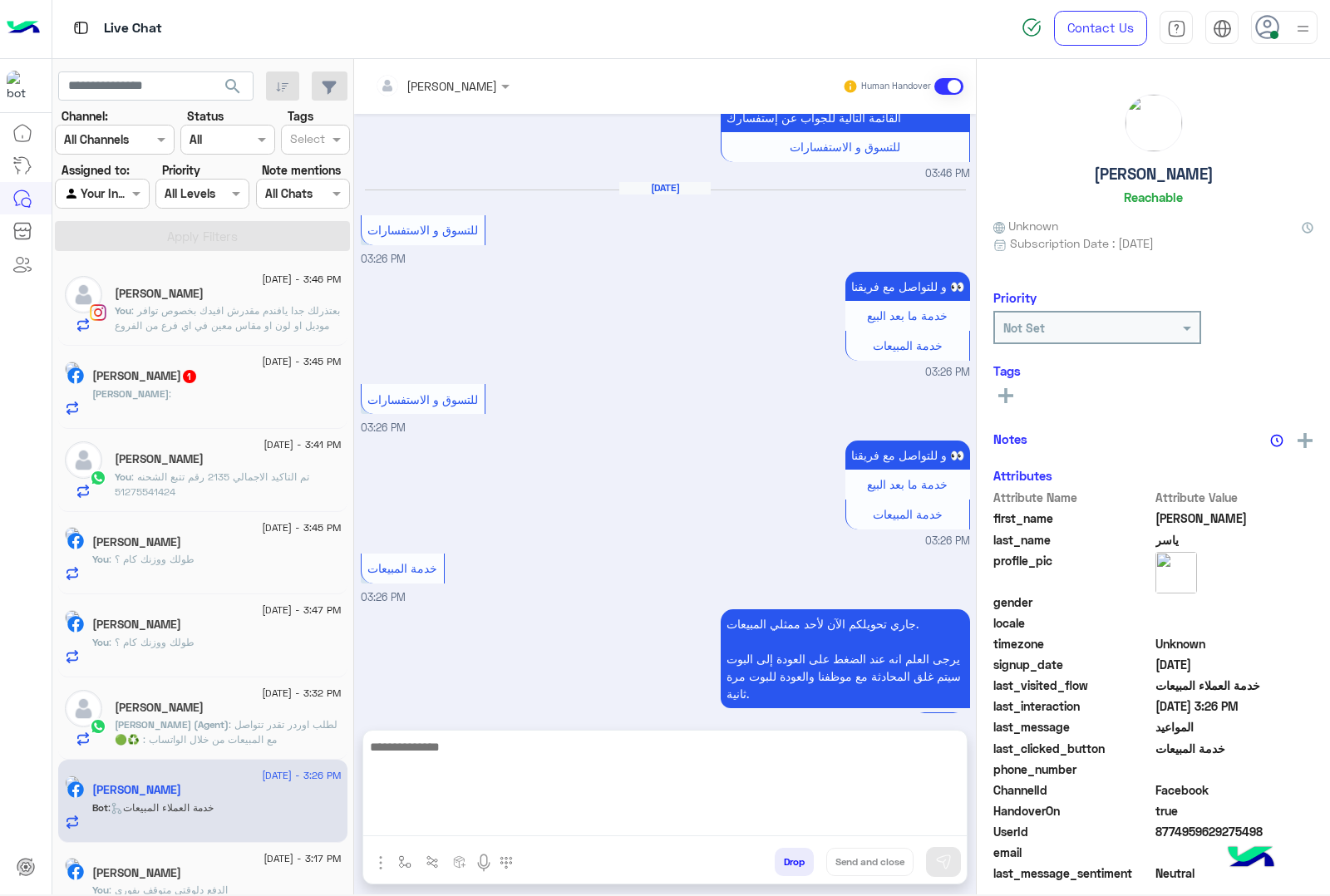
click at [382, 816] on textarea at bounding box center [665, 786] width 604 height 100
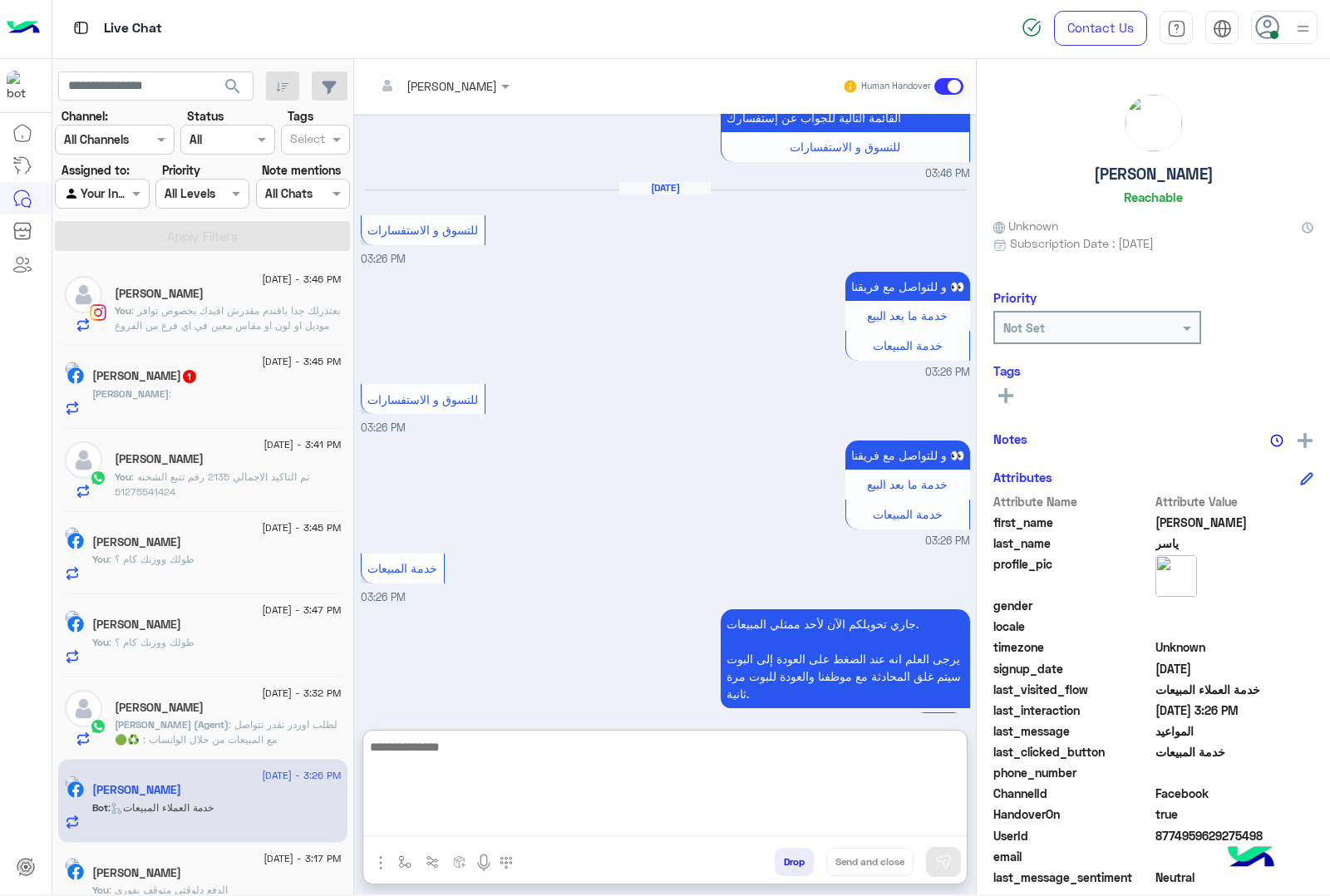
click at [397, 810] on textarea at bounding box center [665, 786] width 604 height 100
paste textarea "**********"
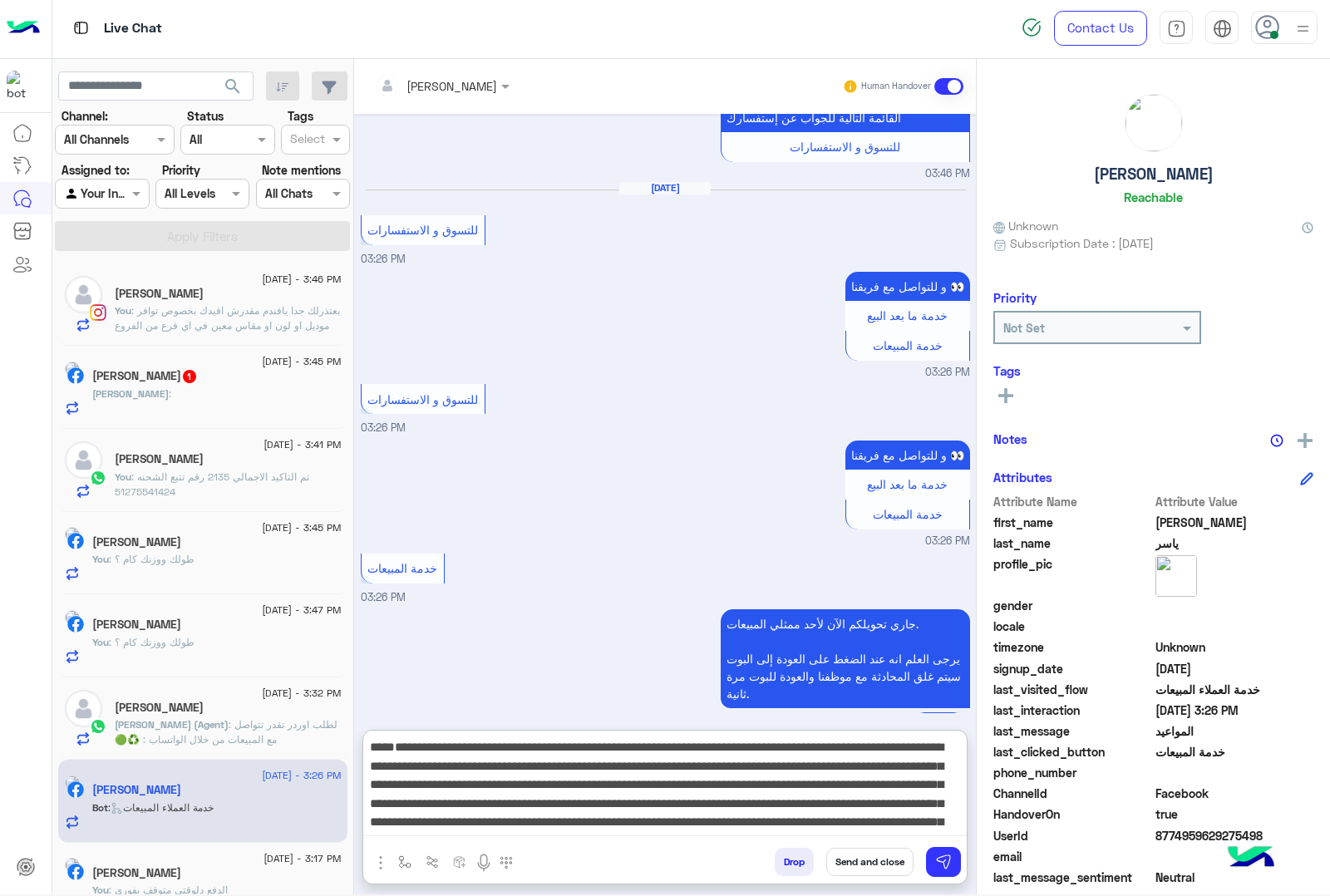
type textarea "**********"
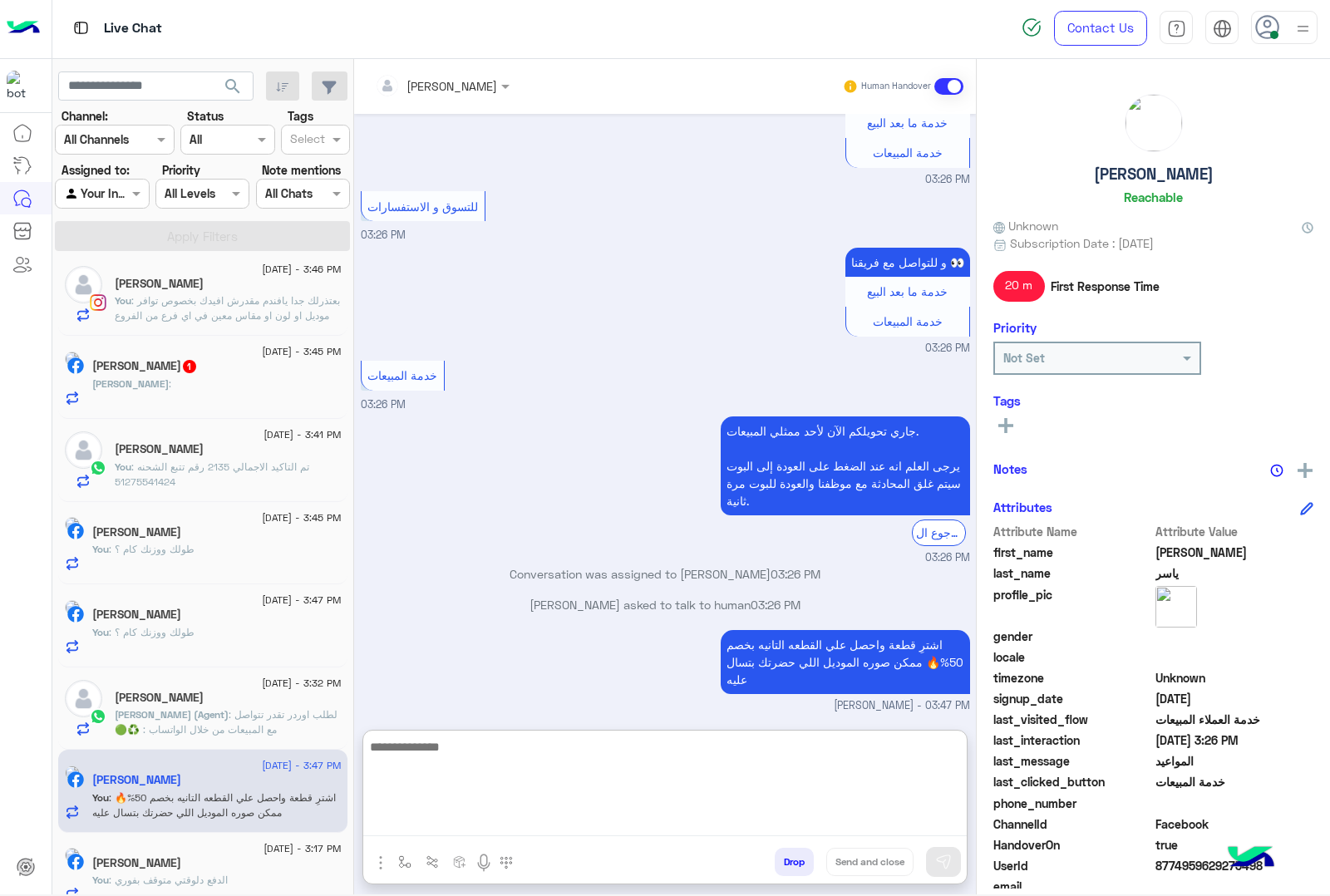
scroll to position [0, 0]
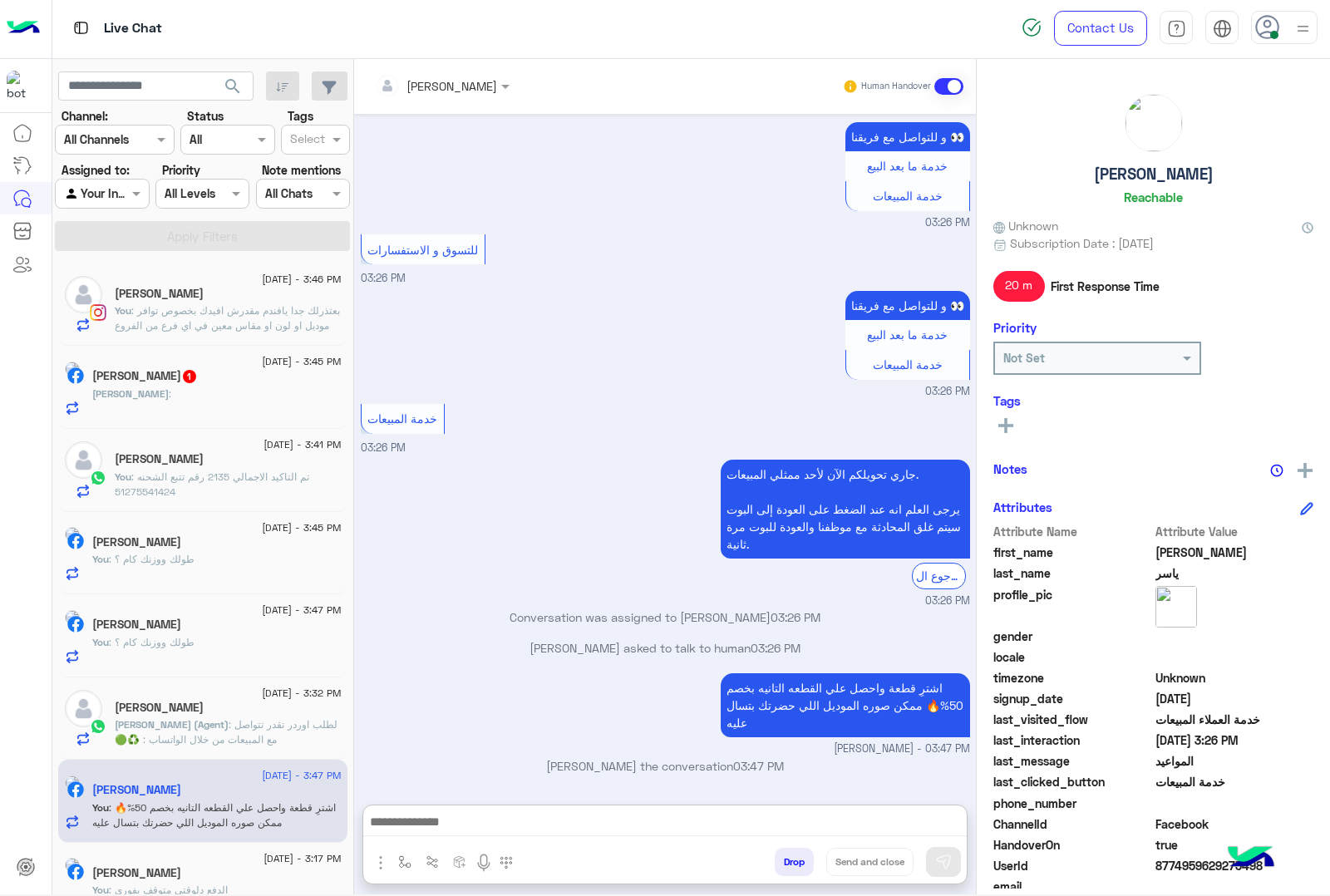
click at [176, 399] on div "[DEMOGRAPHIC_DATA] :" at bounding box center [216, 401] width 249 height 29
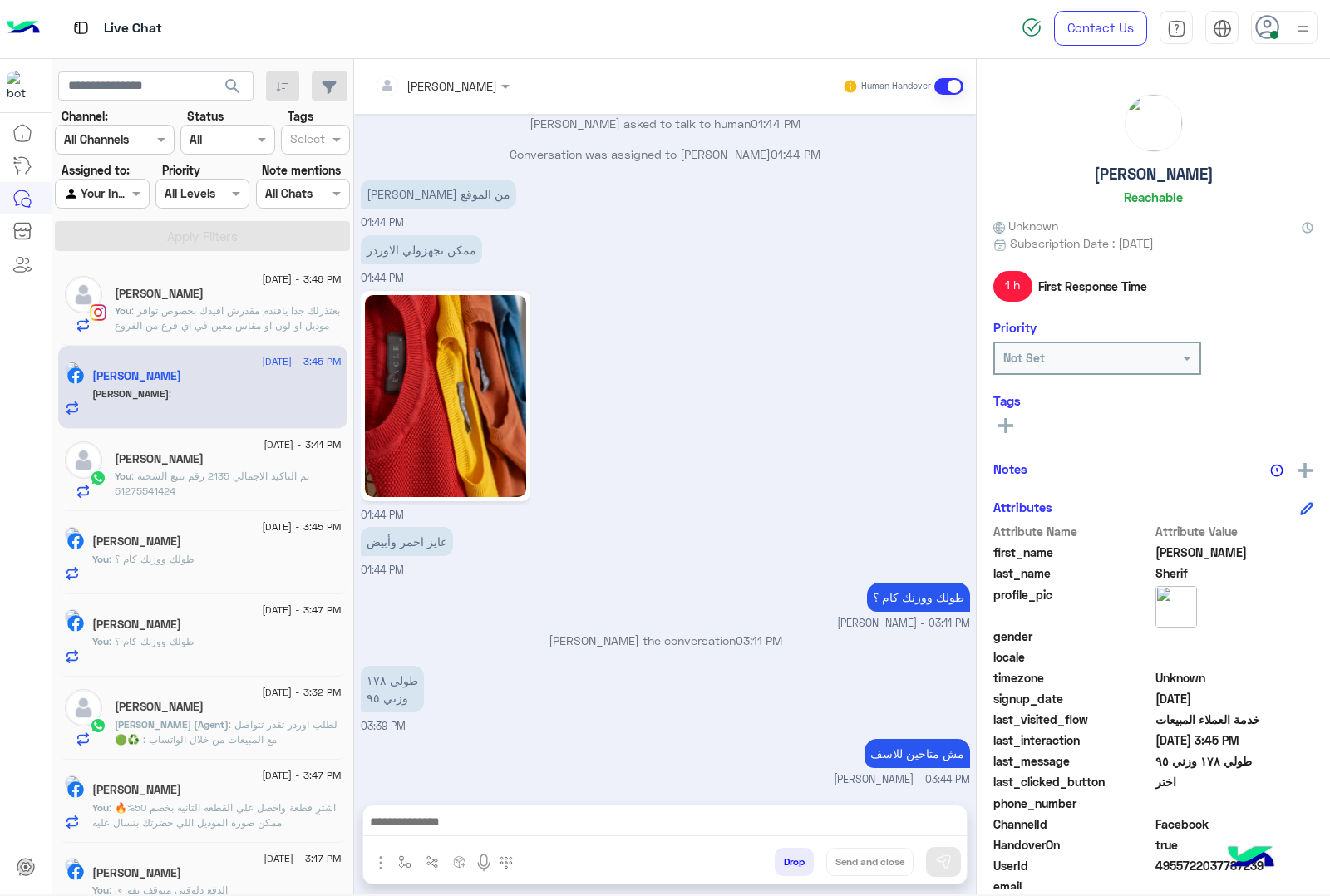
click at [202, 464] on h5 "[PERSON_NAME]" at bounding box center [159, 459] width 89 height 14
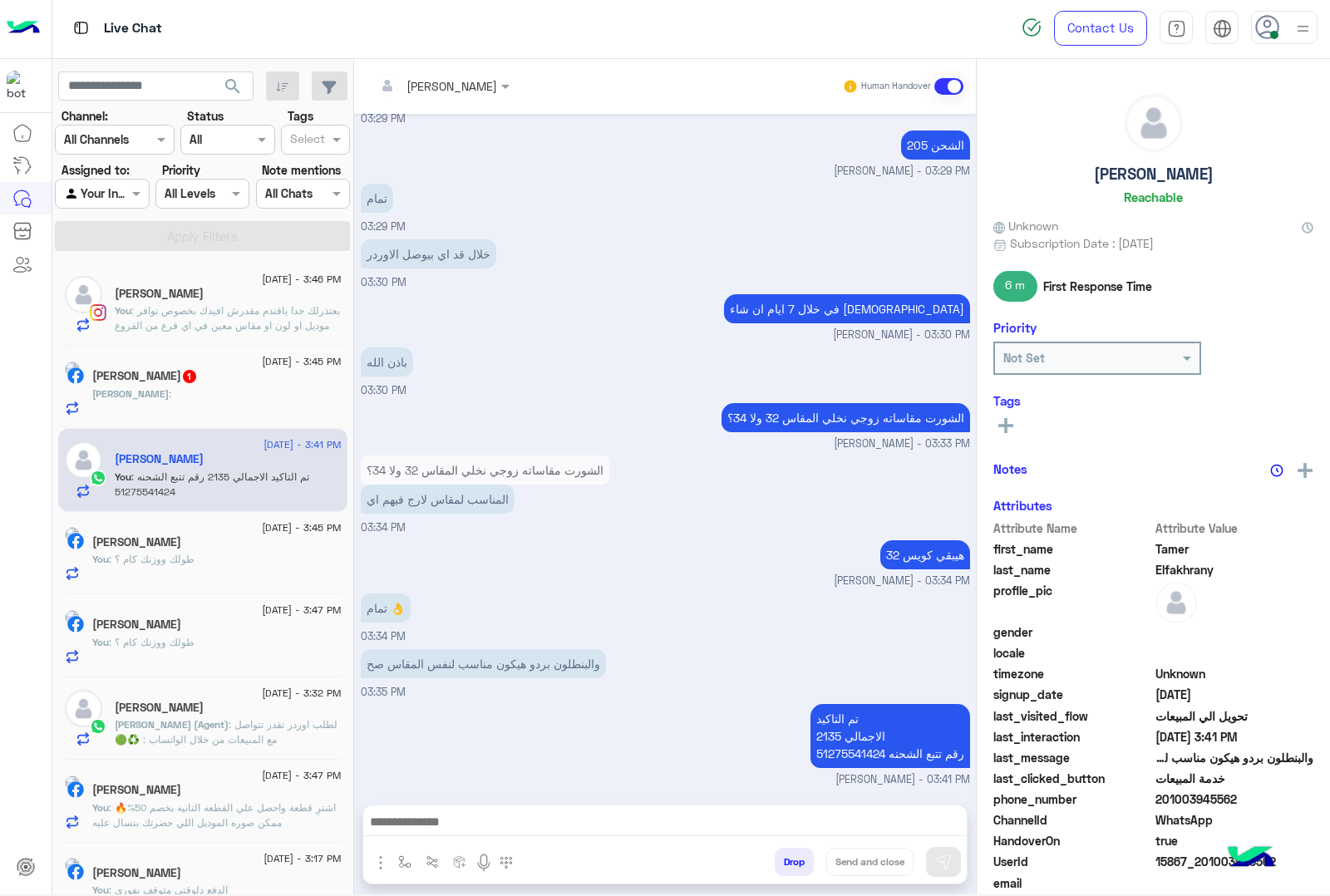
click at [794, 861] on button "Drop" at bounding box center [794, 861] width 39 height 28
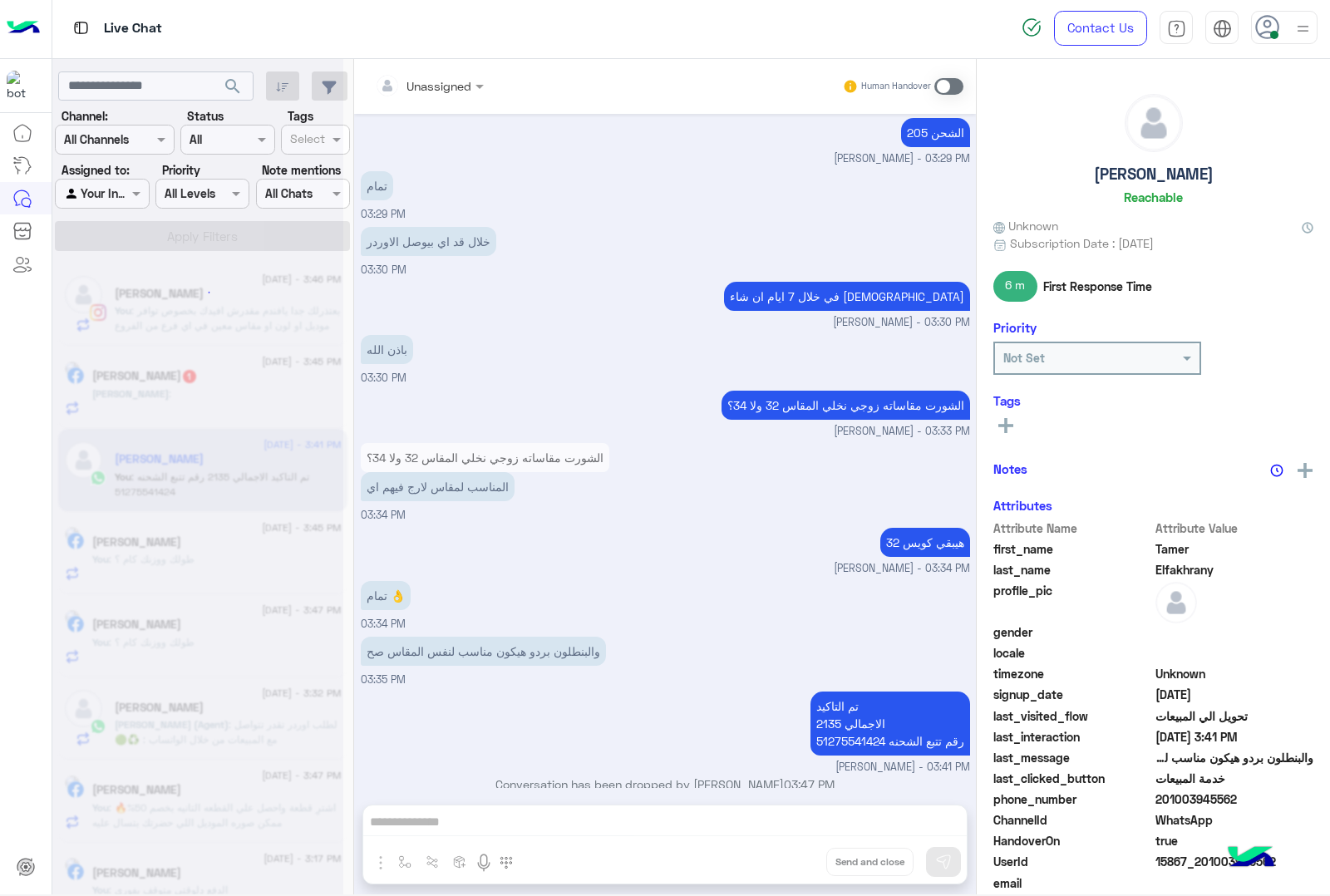
scroll to position [1645, 0]
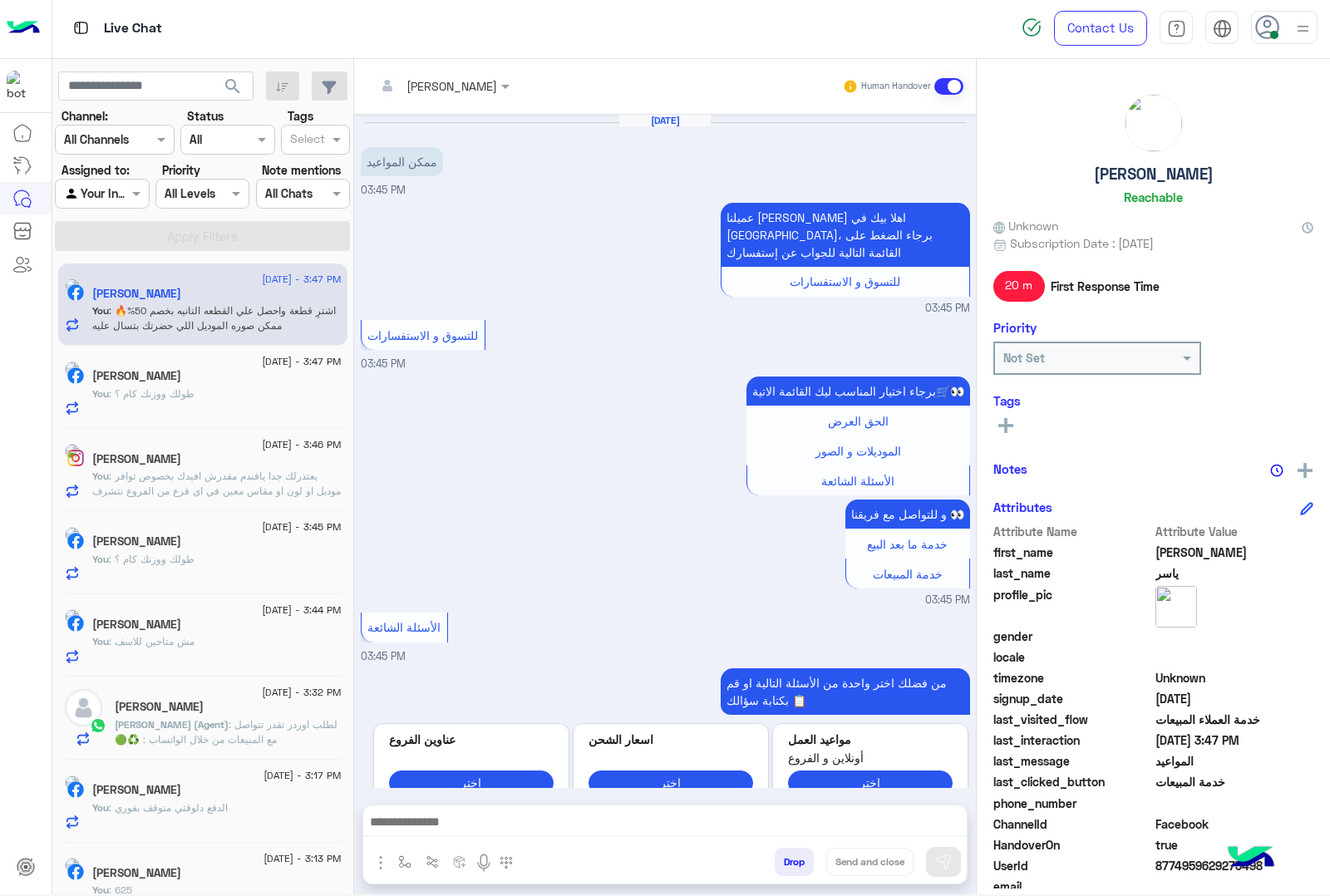
scroll to position [2059, 0]
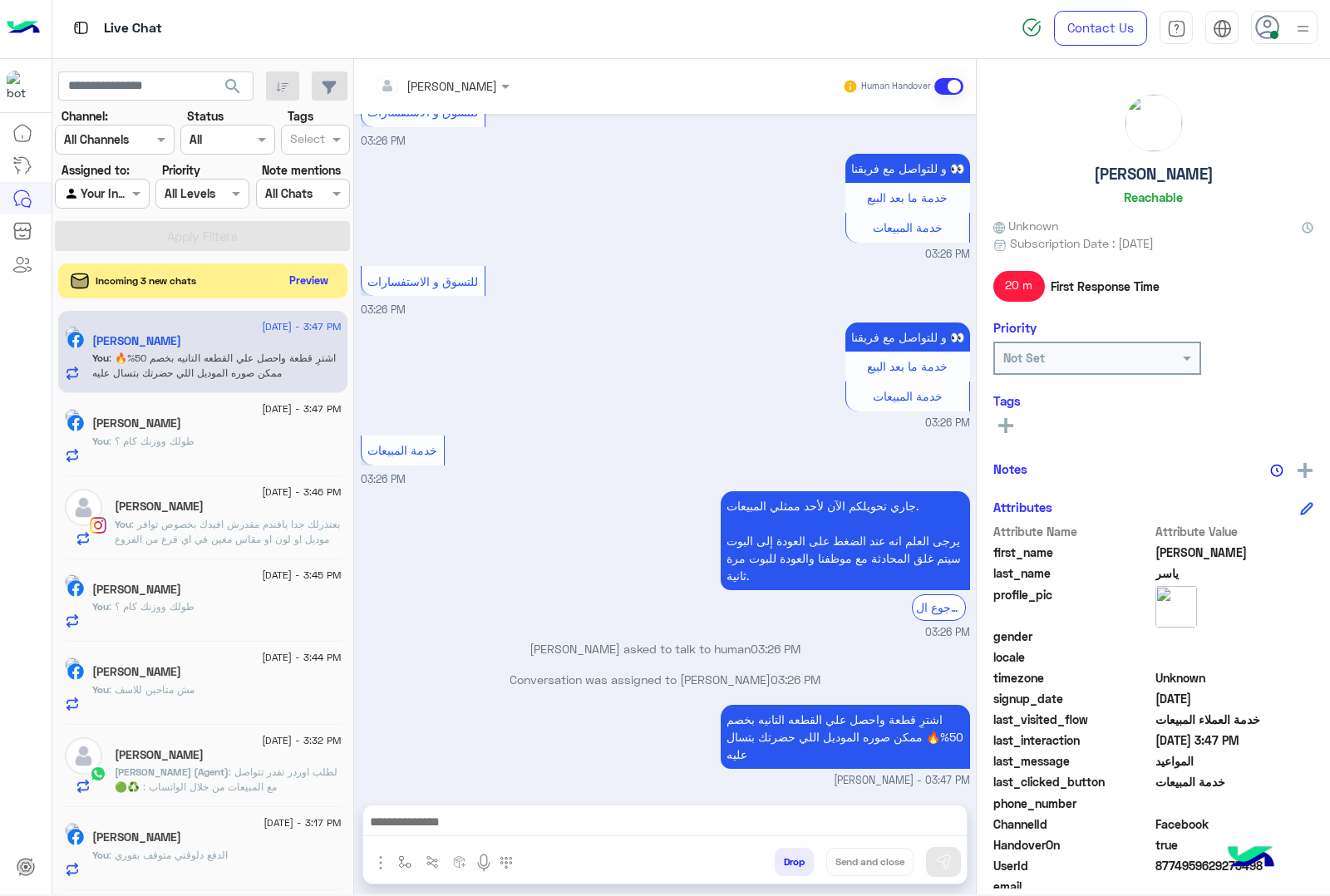
click at [295, 277] on button "Preview" at bounding box center [309, 280] width 51 height 22
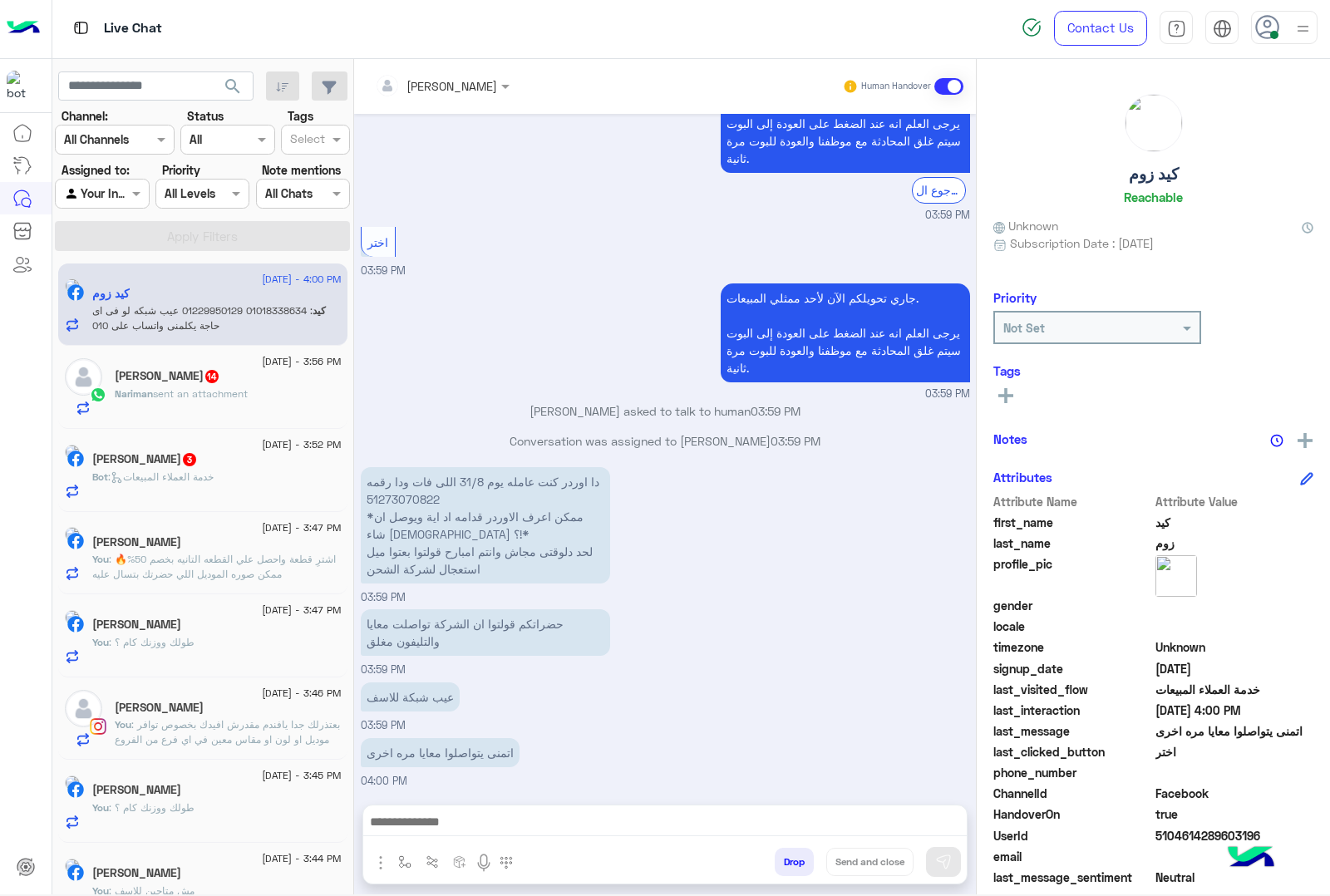
scroll to position [1978, 0]
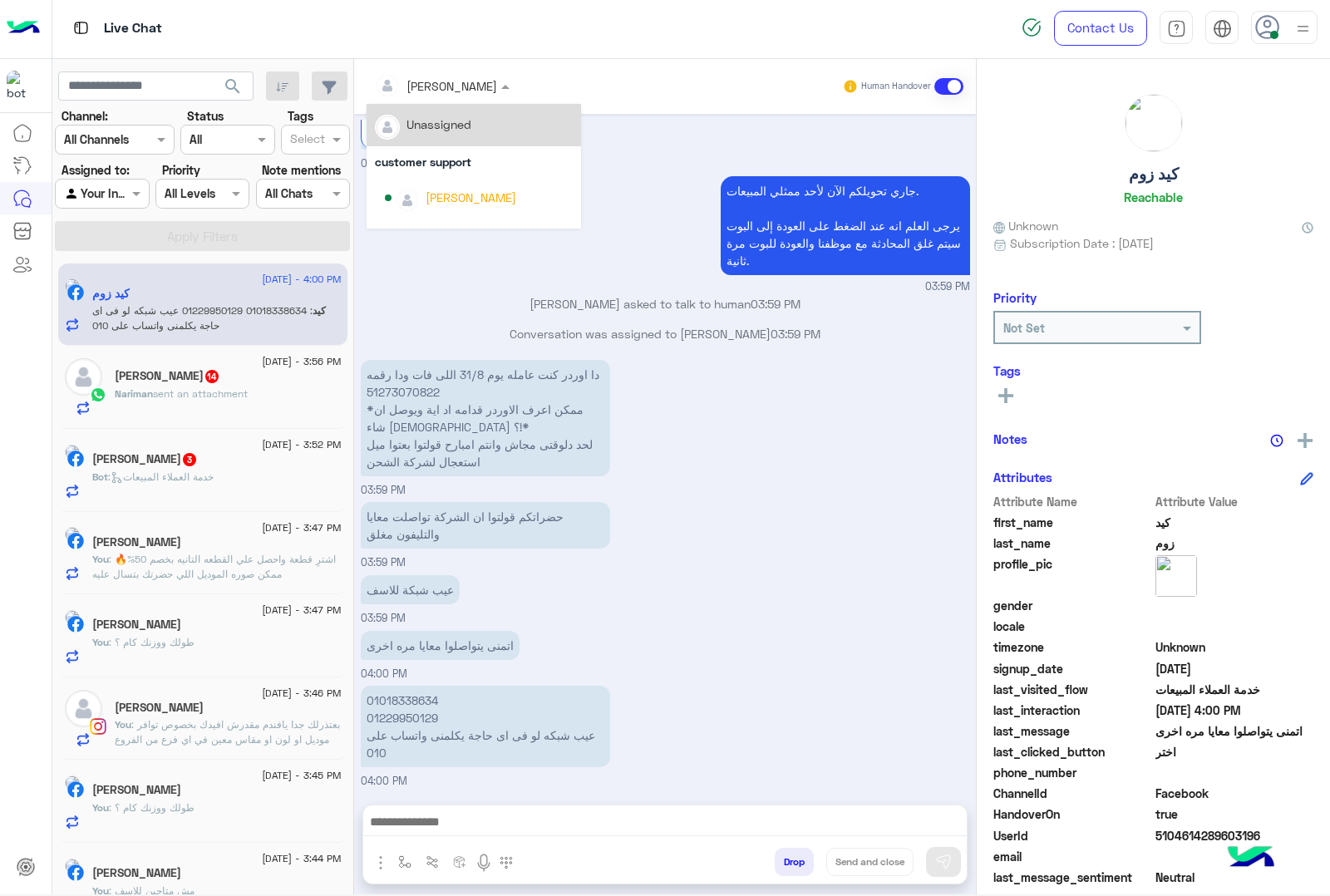
click at [492, 96] on div "[PERSON_NAME]" at bounding box center [436, 86] width 122 height 34
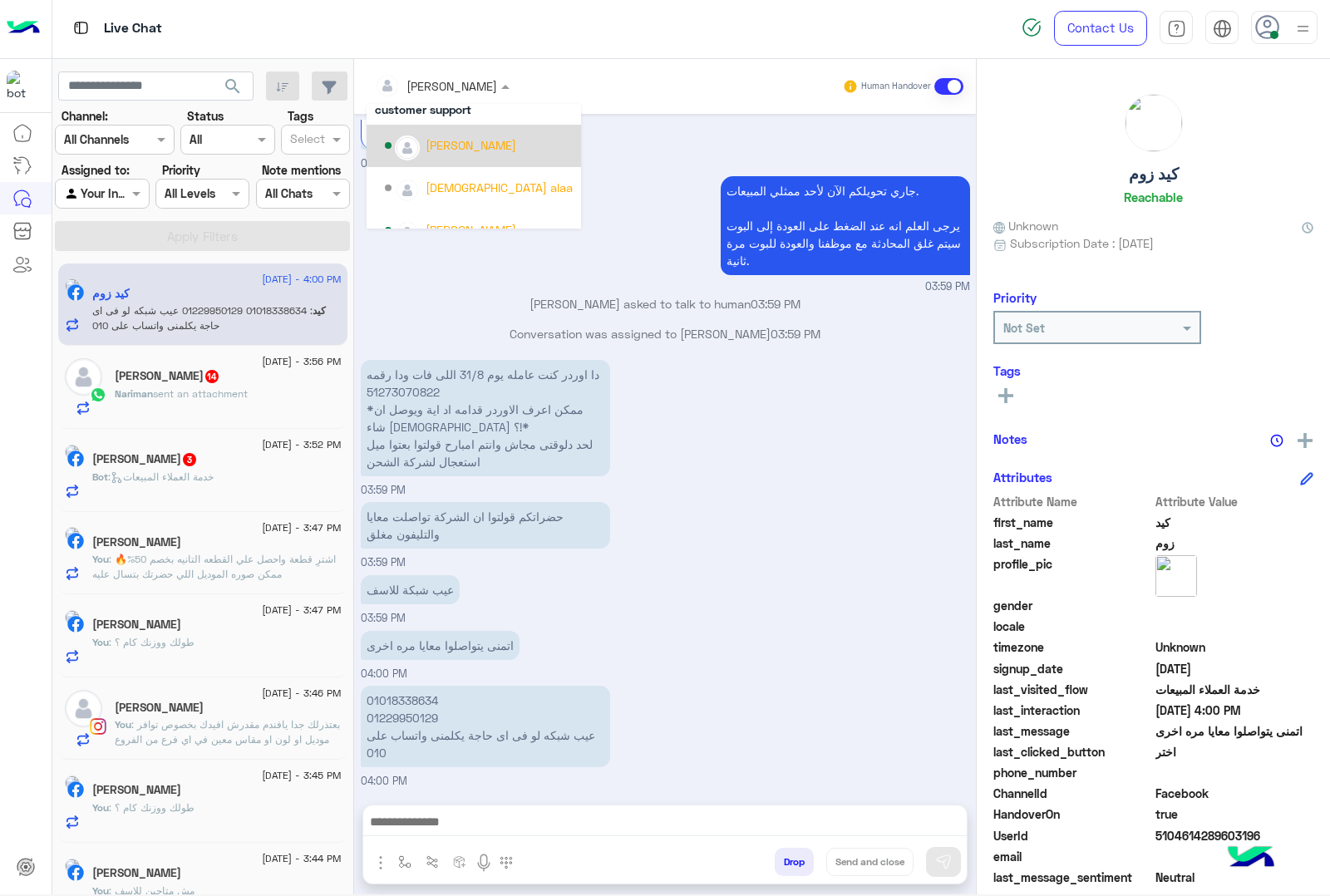
scroll to position [104, 0]
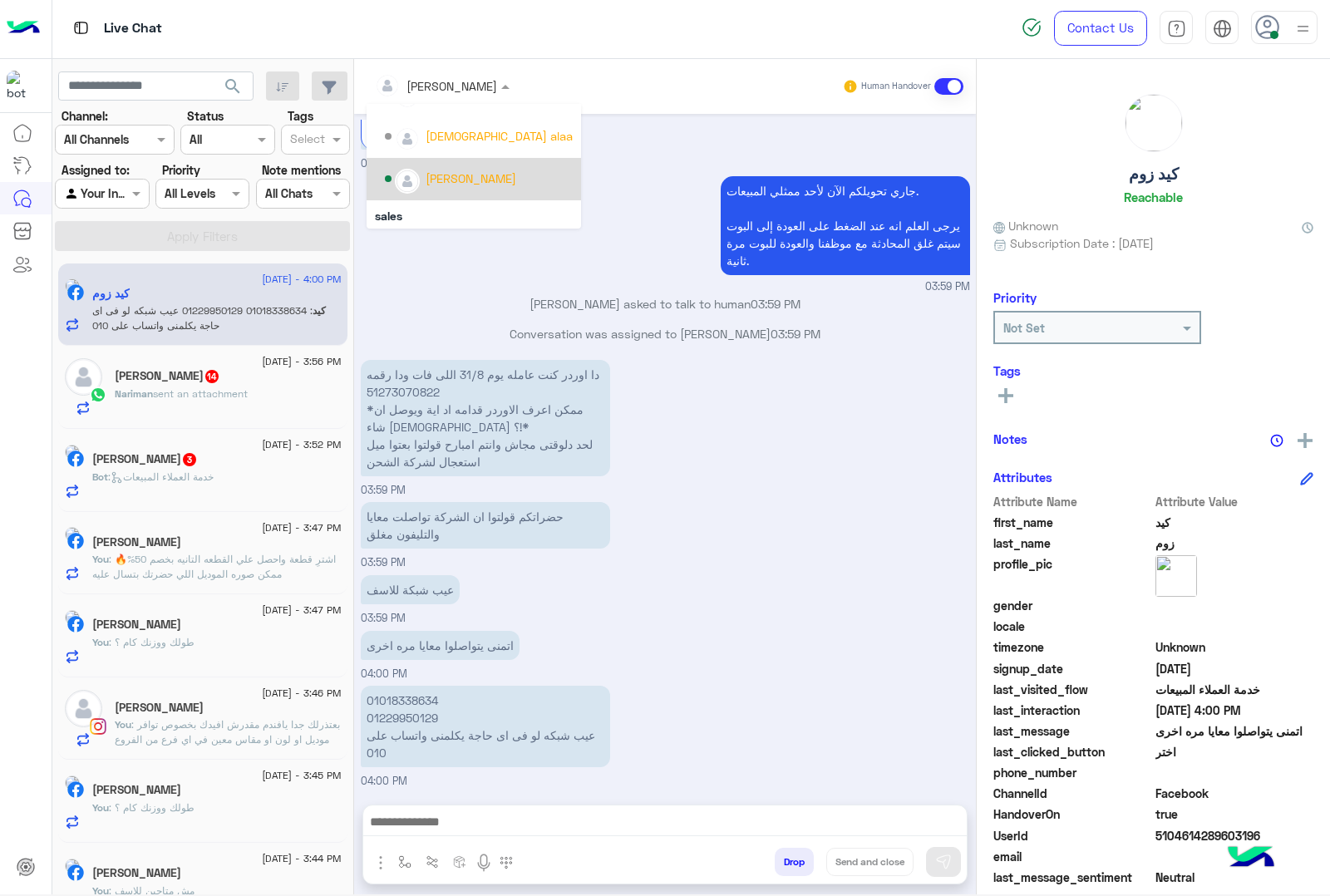
click at [449, 184] on div "[PERSON_NAME]" at bounding box center [471, 178] width 90 height 18
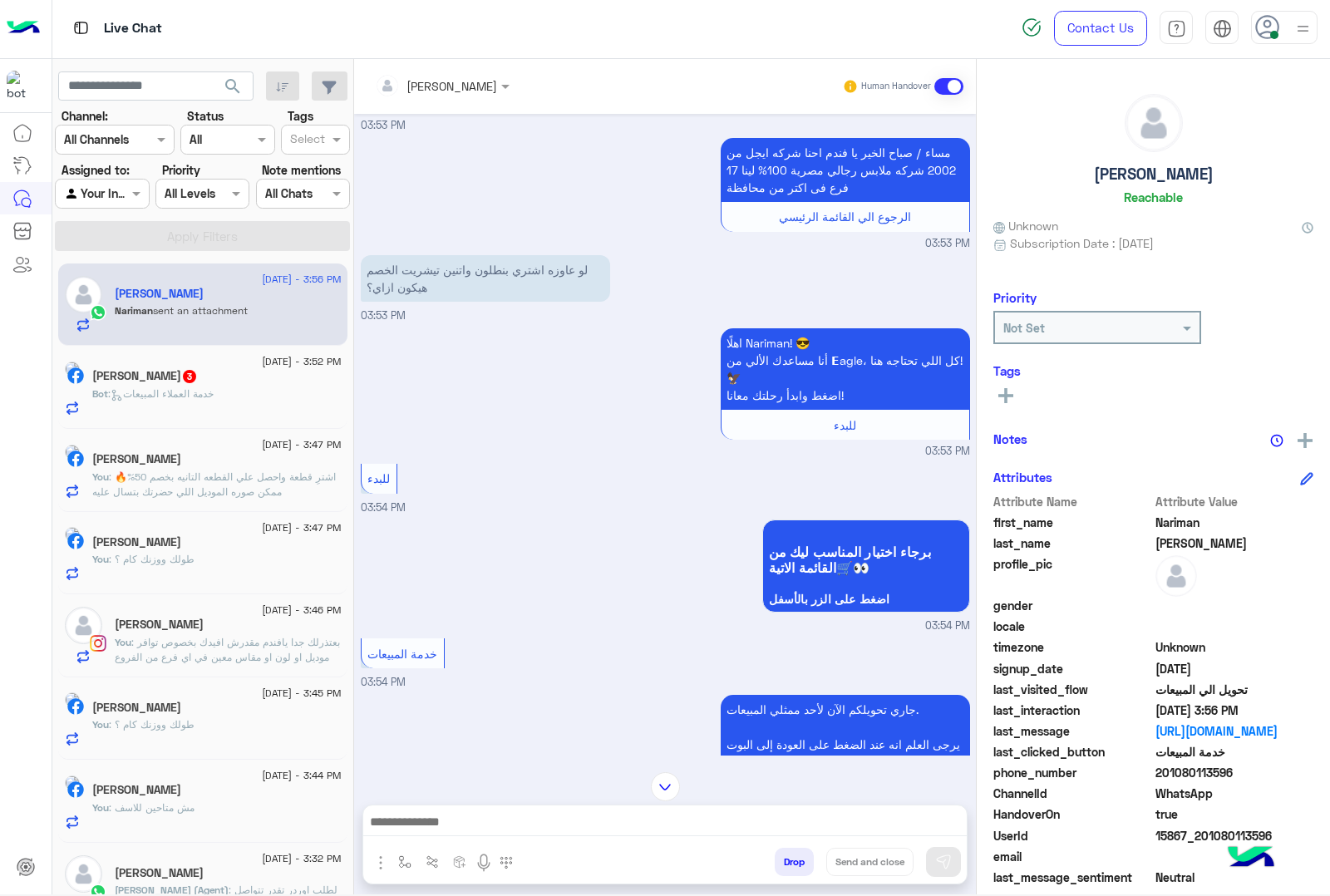
scroll to position [1484, 0]
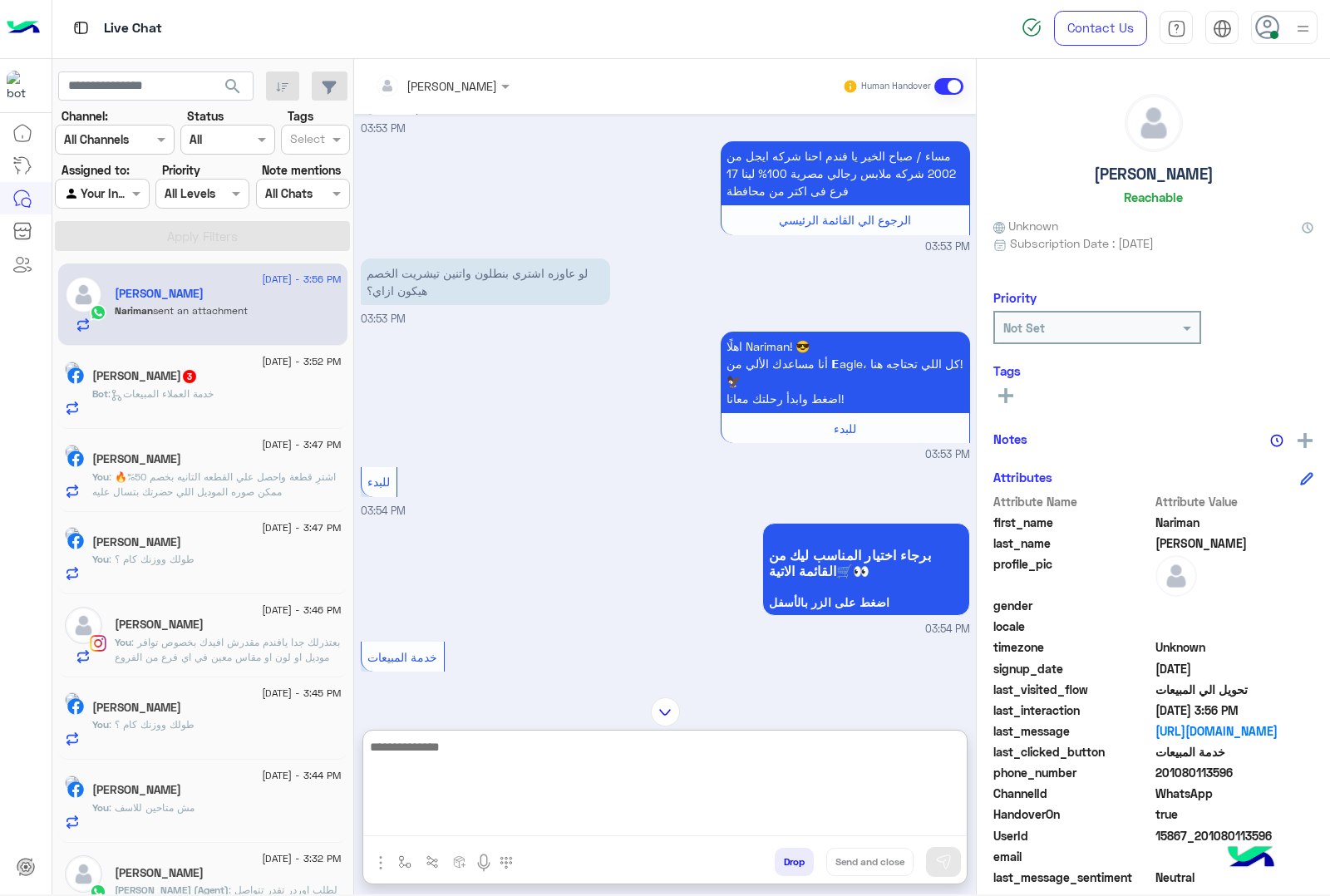
click at [416, 821] on textarea at bounding box center [665, 786] width 604 height 100
type textarea "**********"
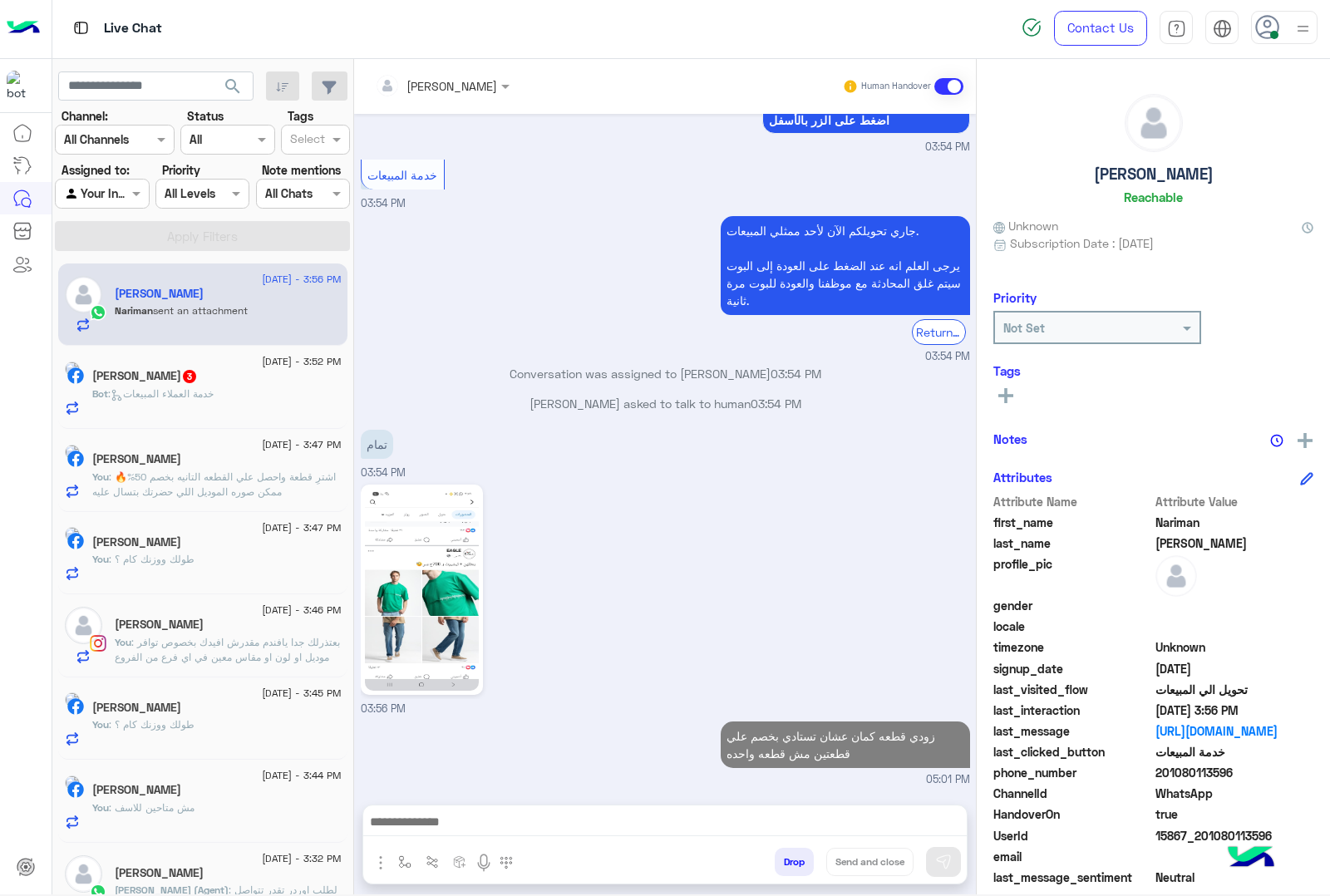
click at [250, 371] on div "[PERSON_NAME] 3" at bounding box center [216, 378] width 249 height 18
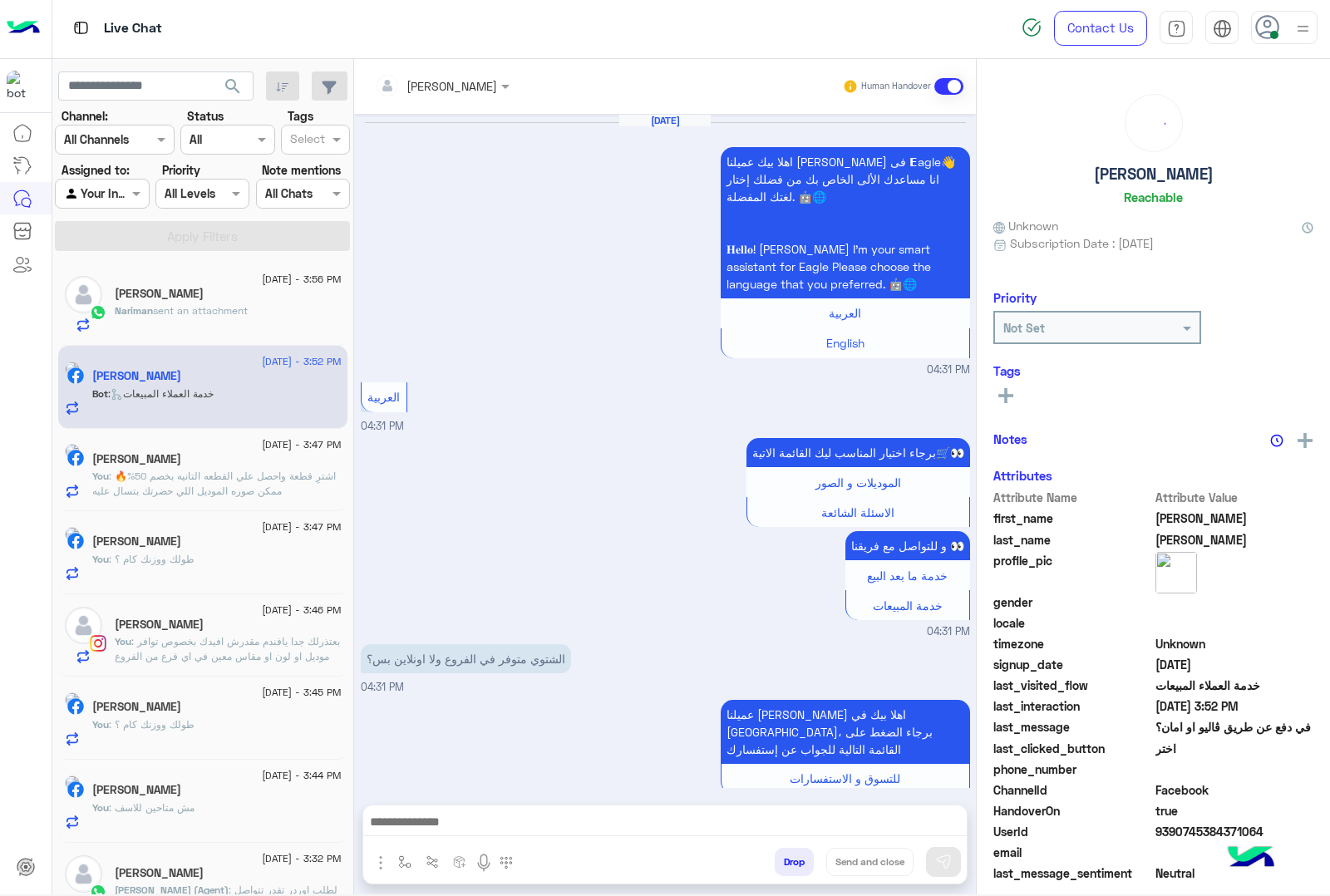
scroll to position [1891, 0]
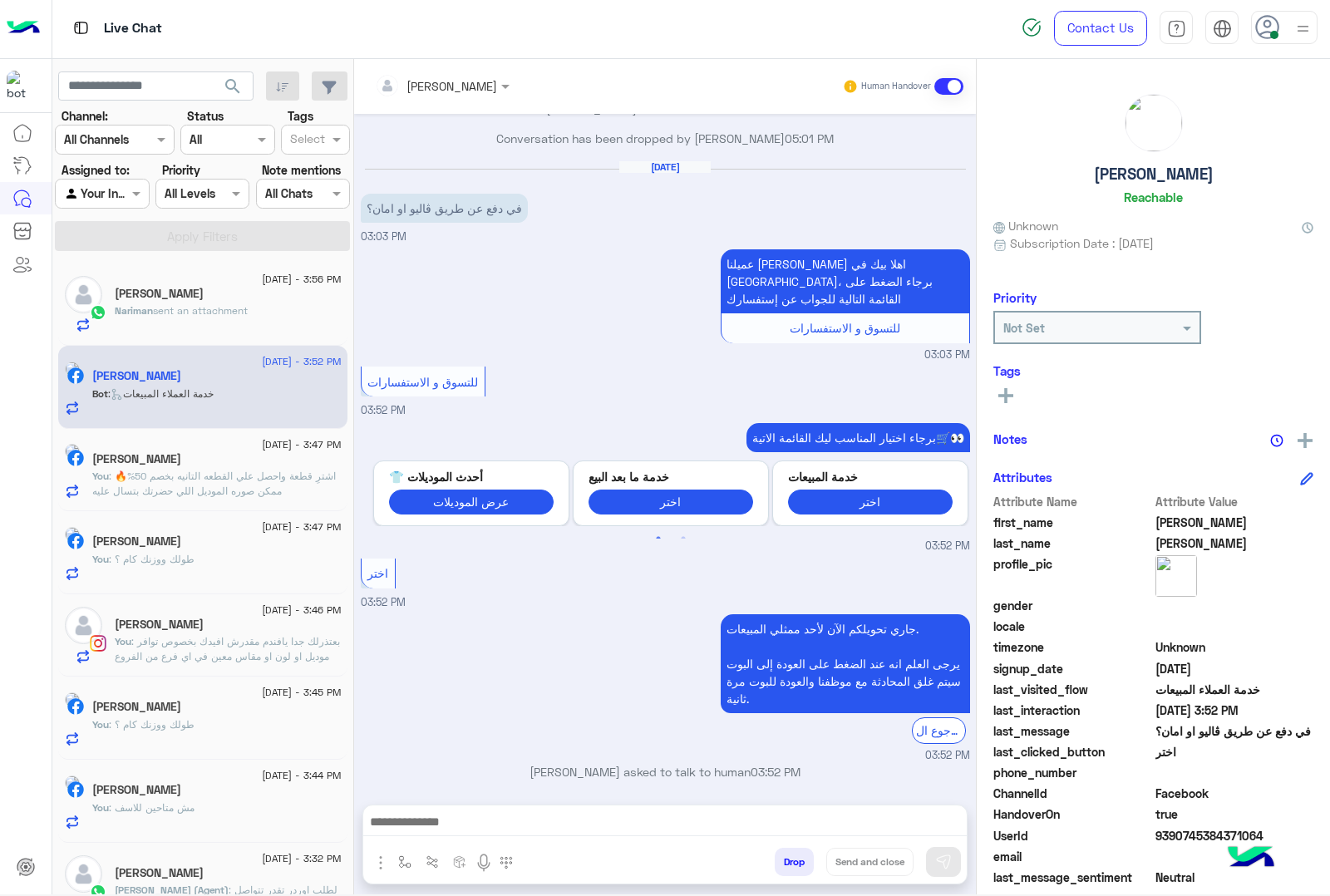
click at [420, 808] on div at bounding box center [665, 825] width 604 height 42
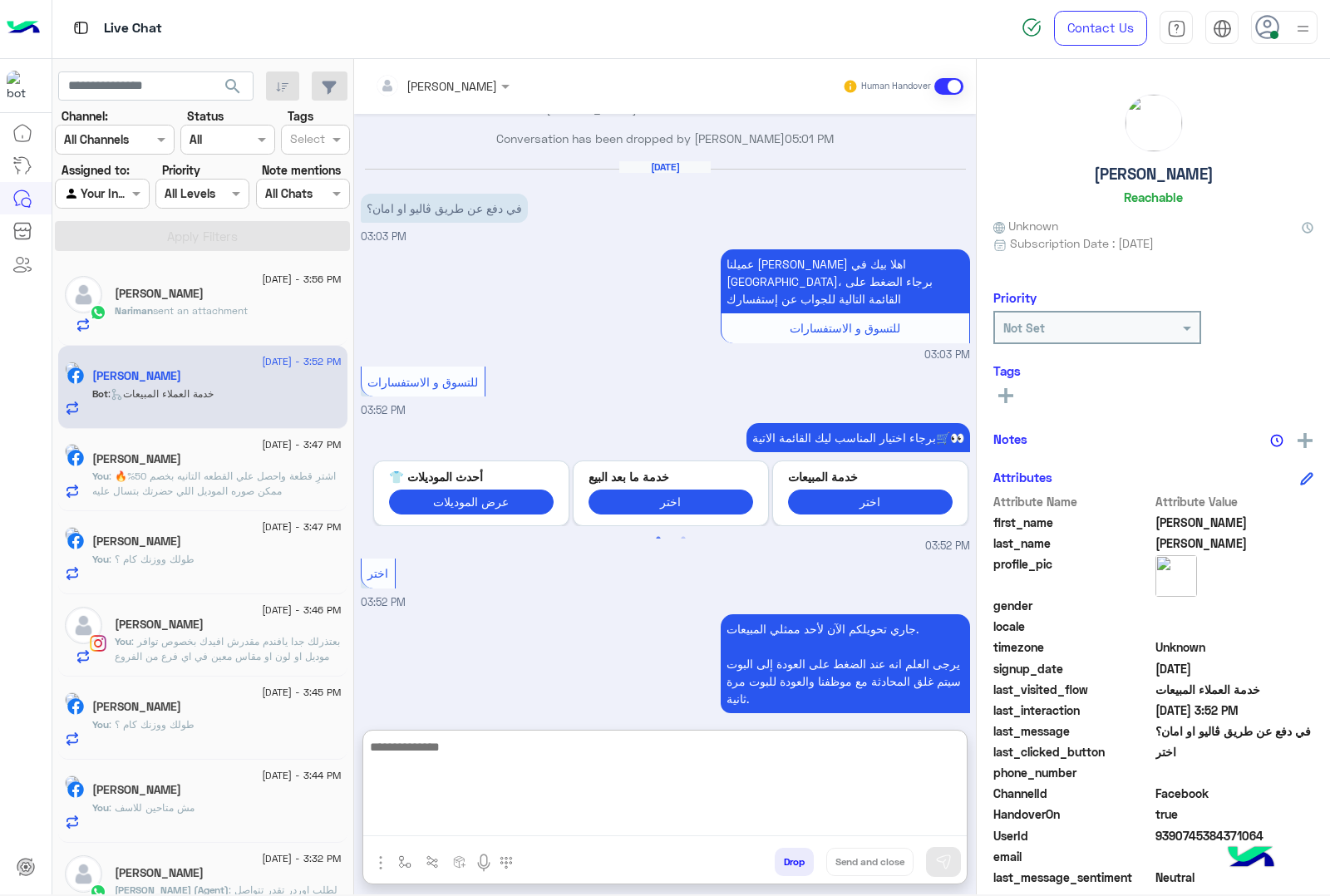
click at [407, 823] on textarea at bounding box center [665, 786] width 604 height 100
paste textarea "**********"
type textarea "**********"
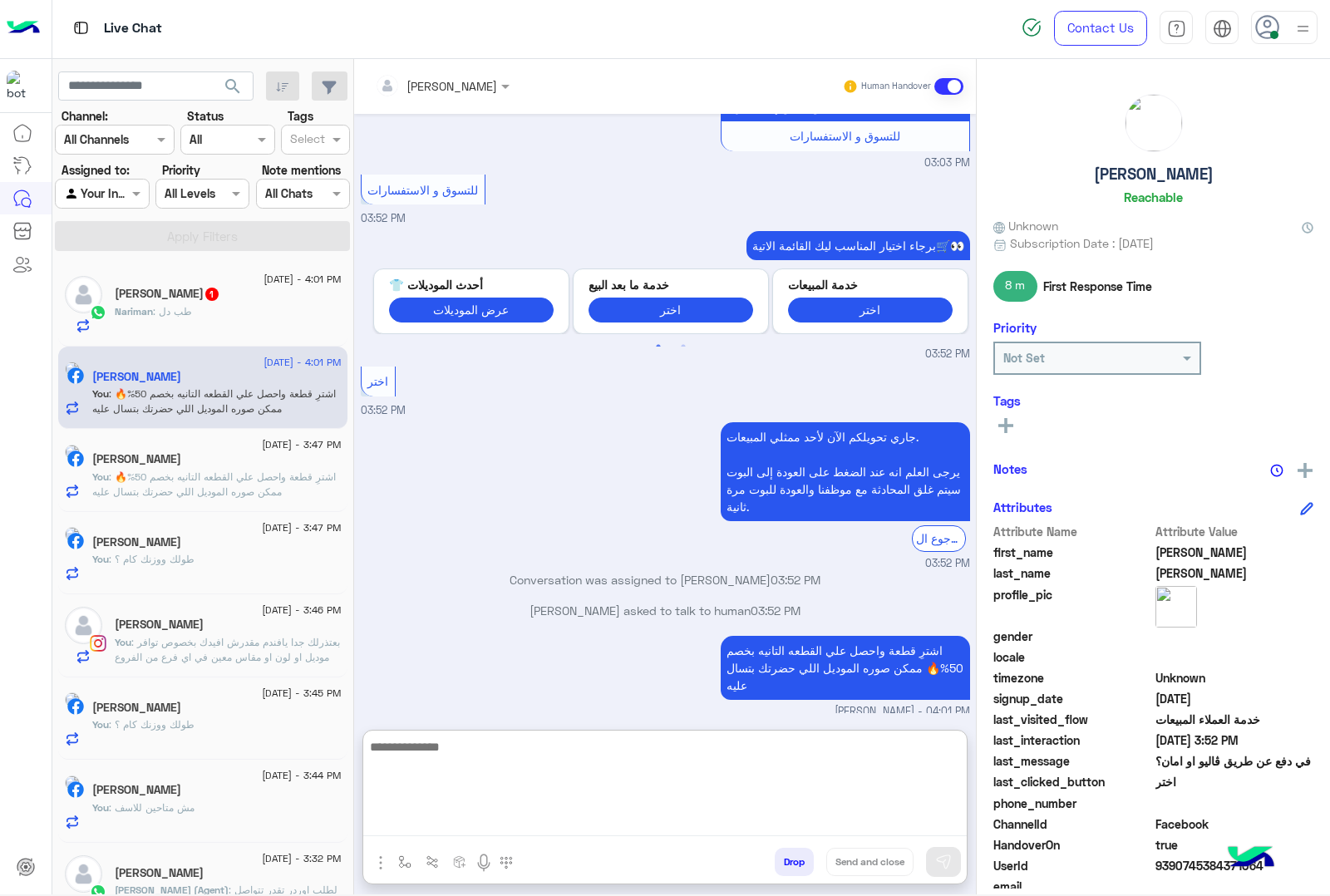
scroll to position [2083, 0]
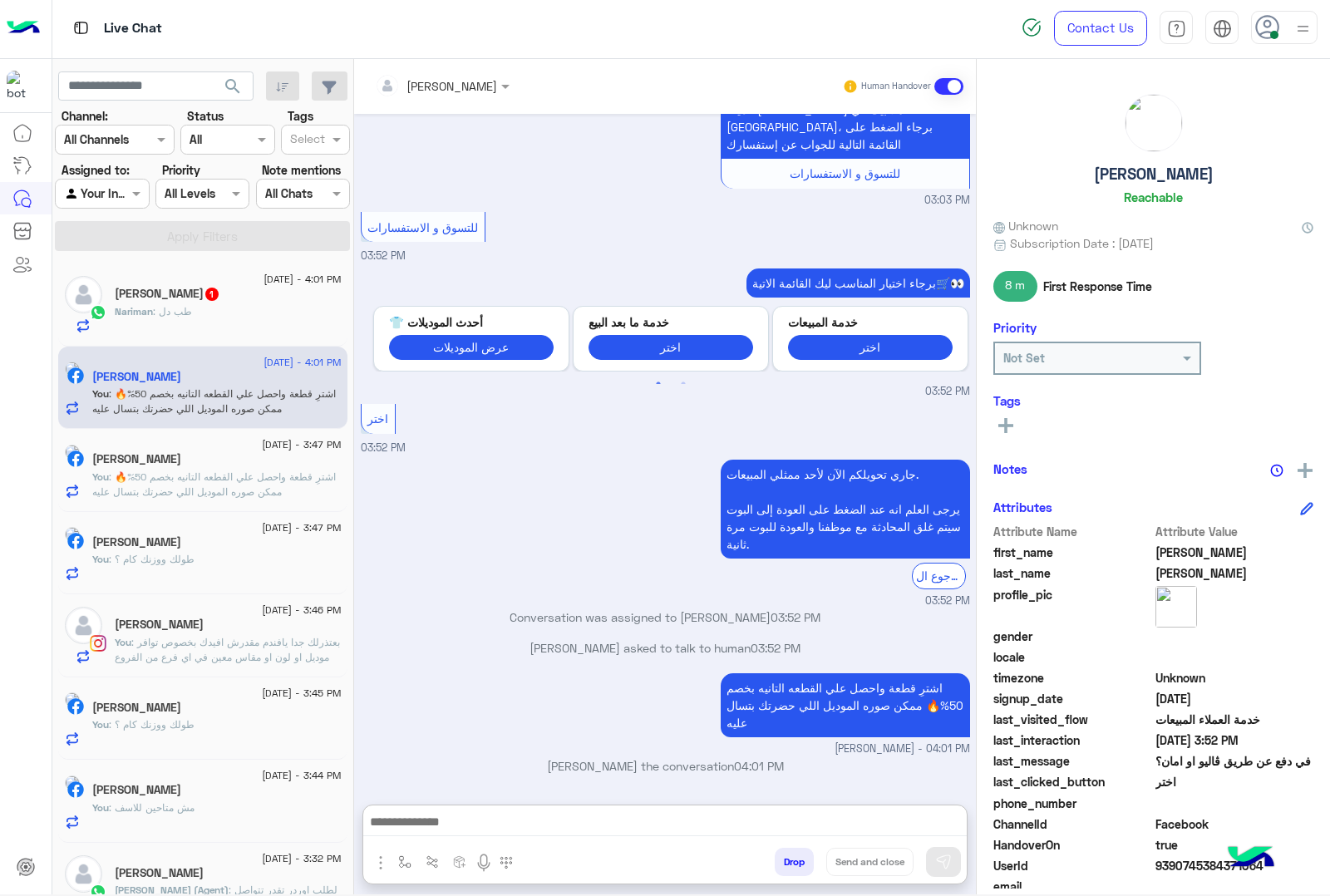
click at [263, 318] on div "Nariman : طب دل" at bounding box center [228, 318] width 227 height 29
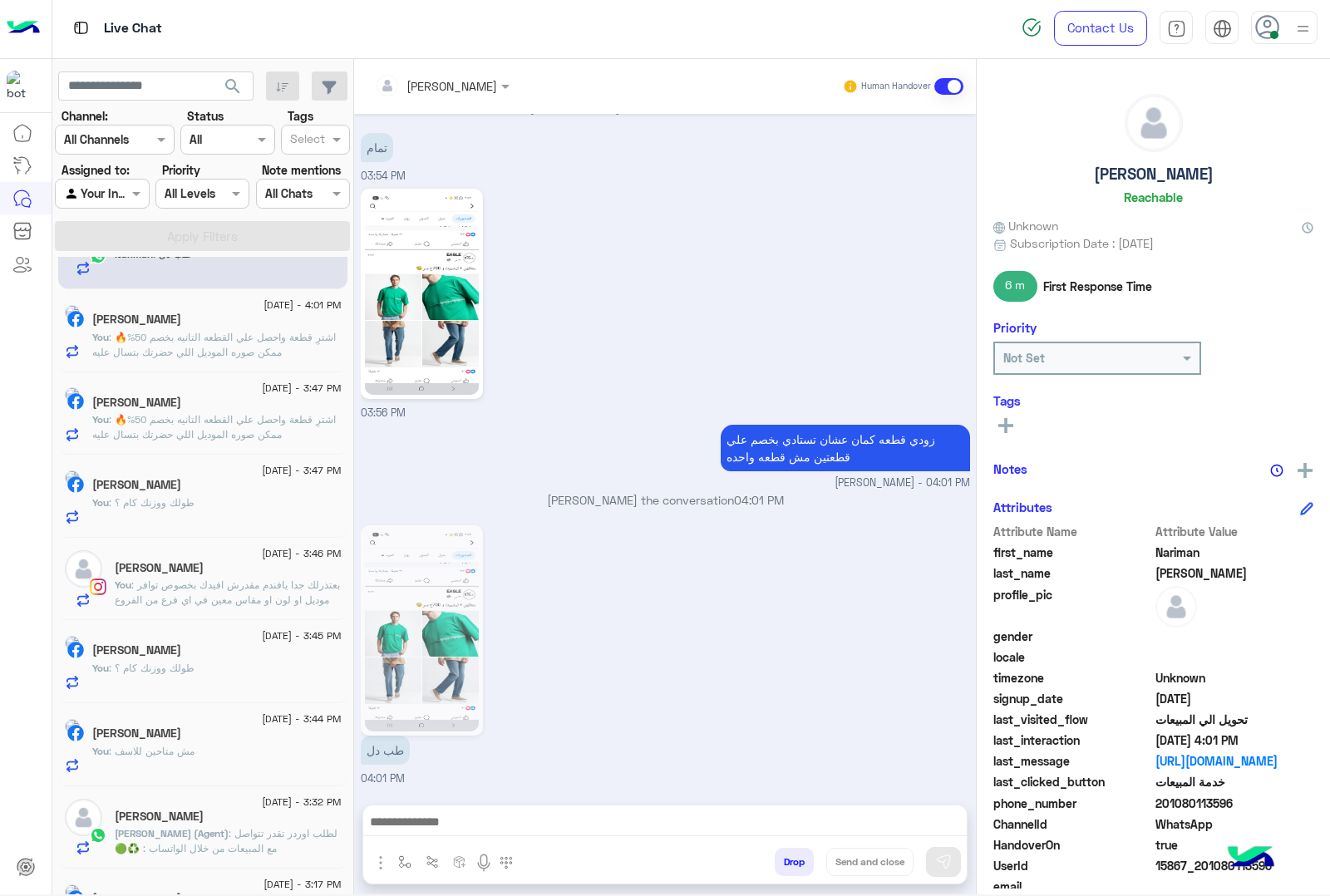
scroll to position [104, 0]
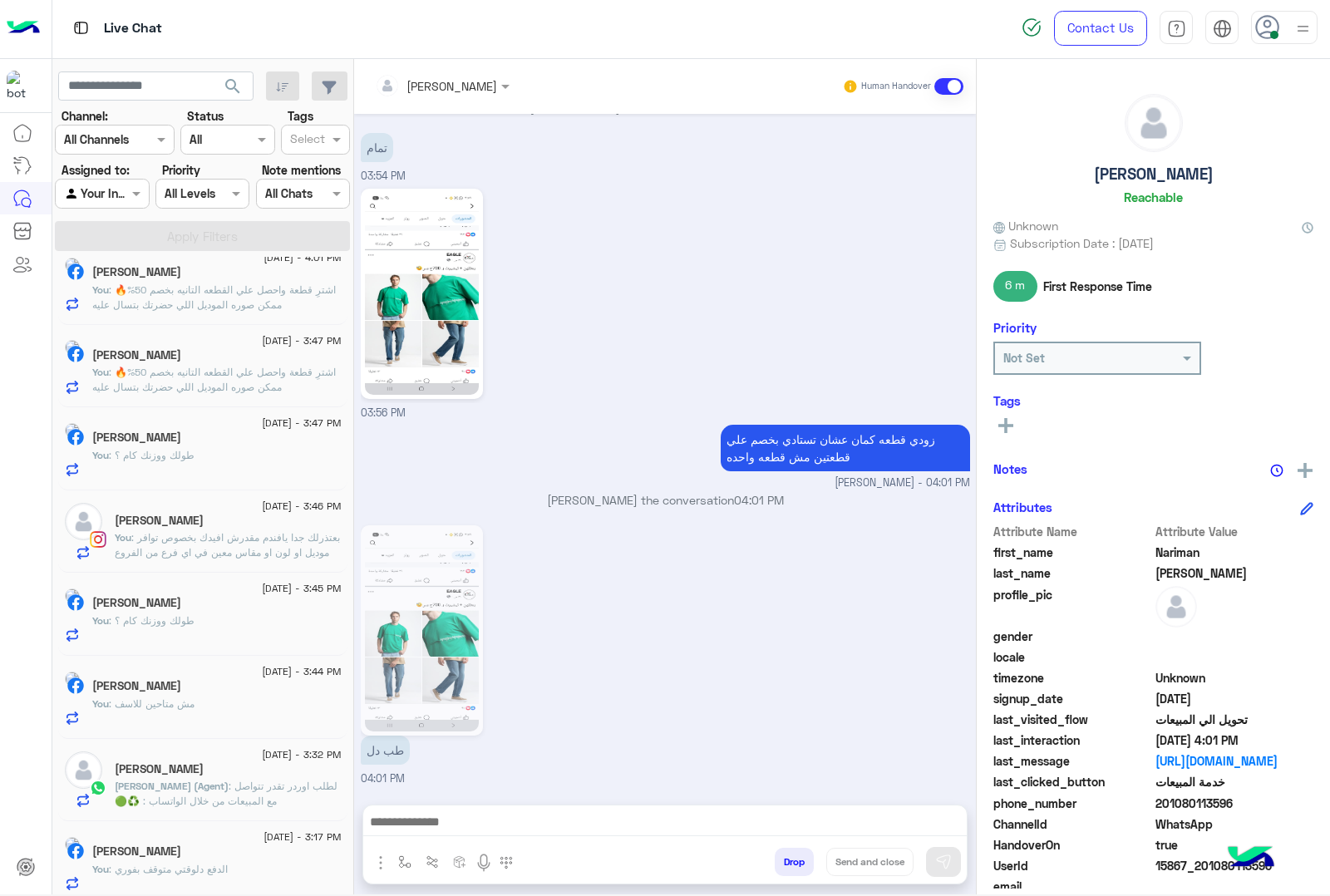
click at [366, 618] on img at bounding box center [422, 630] width 113 height 202
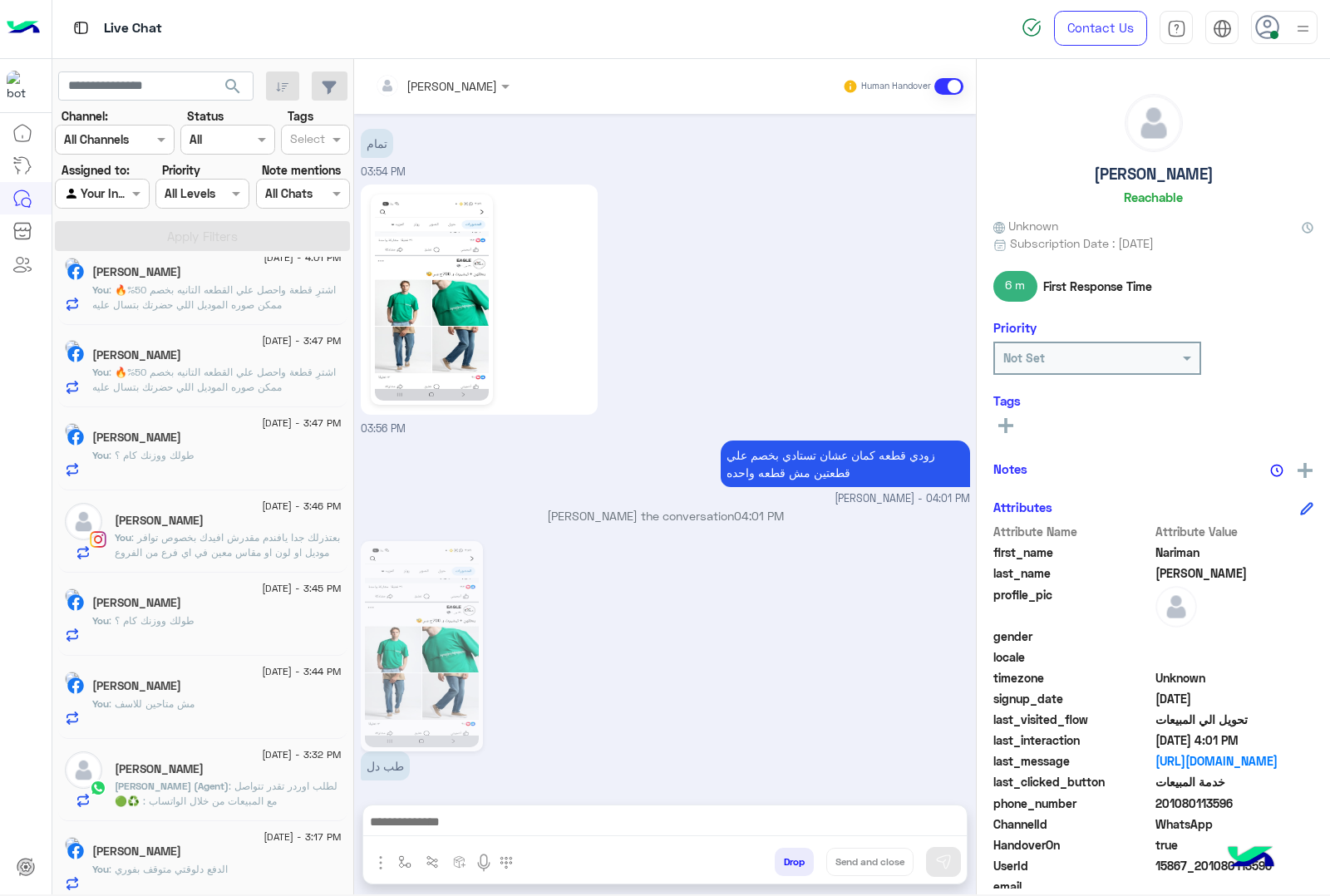
click at [393, 616] on img at bounding box center [422, 646] width 113 height 202
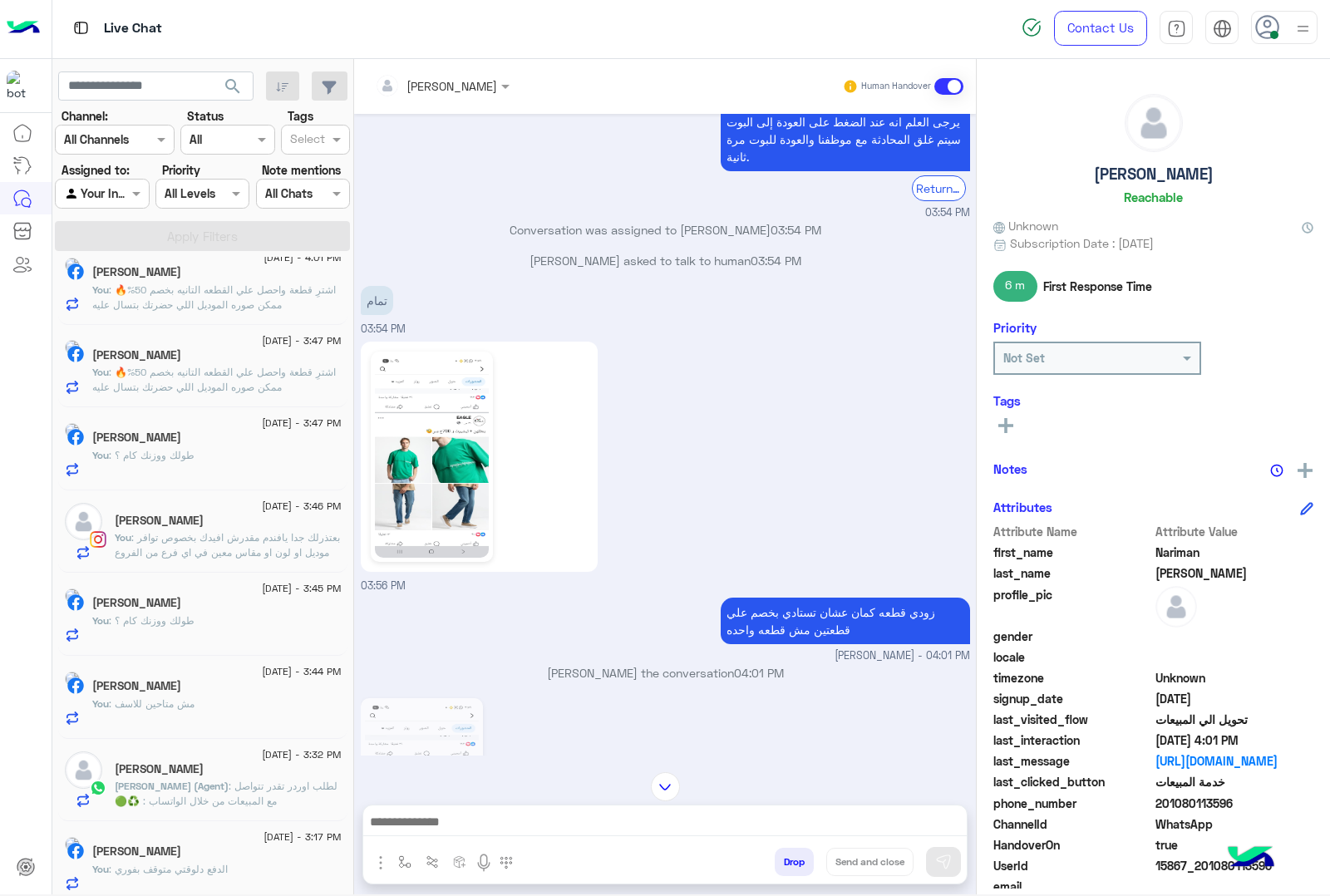
scroll to position [2082, 0]
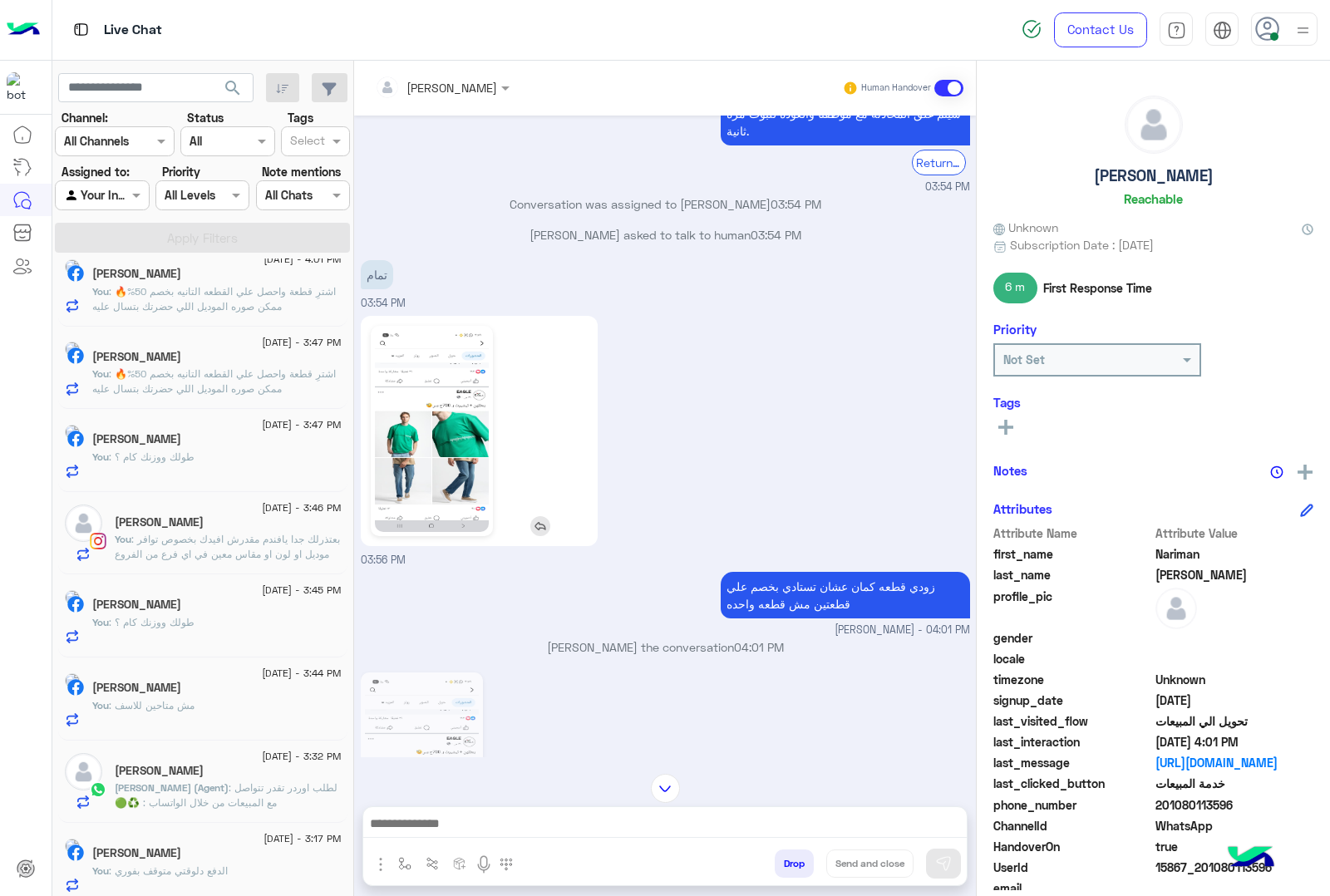
click at [467, 505] on img at bounding box center [432, 431] width 113 height 202
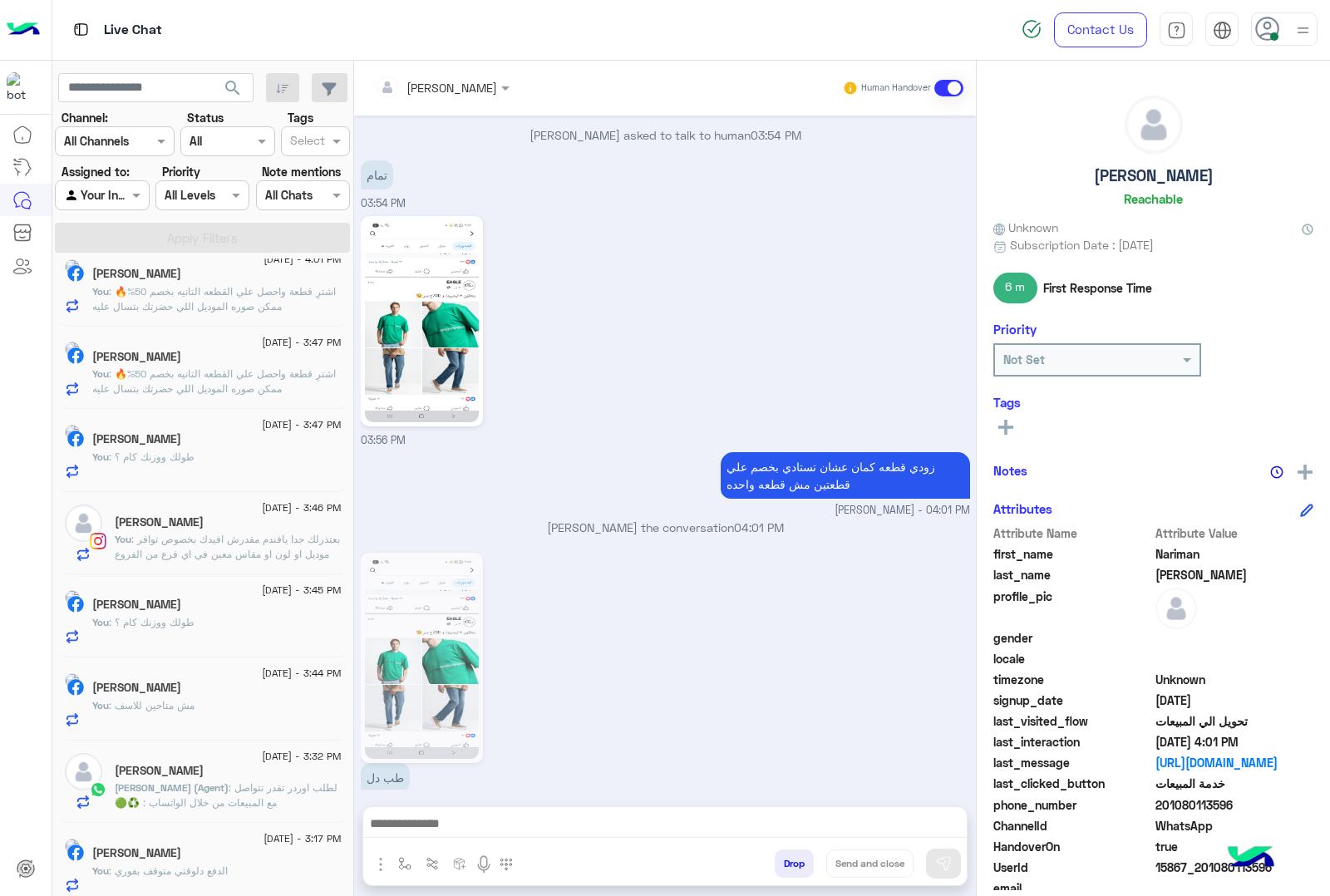
scroll to position [2210, 0]
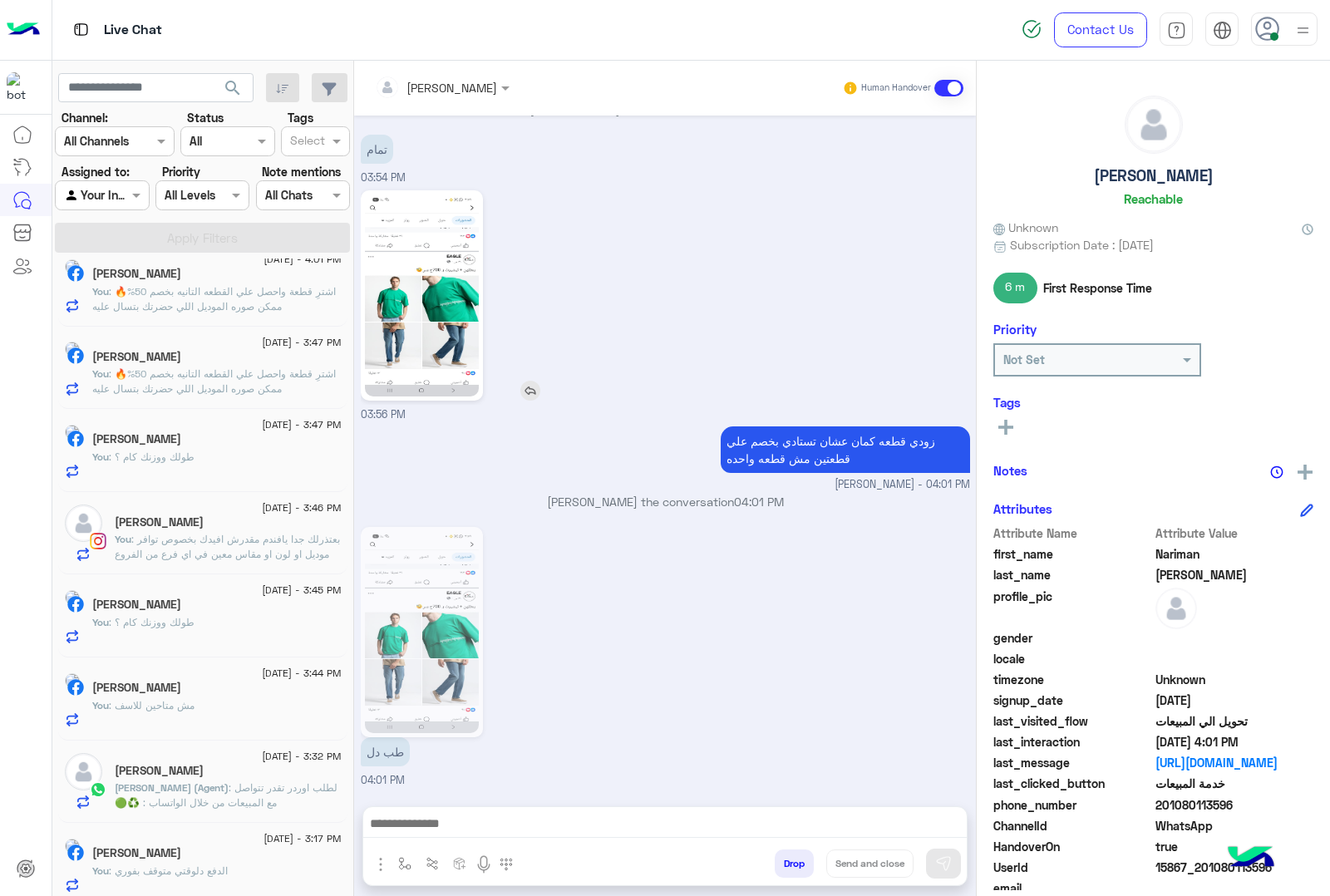
click at [426, 351] on img at bounding box center [422, 295] width 113 height 202
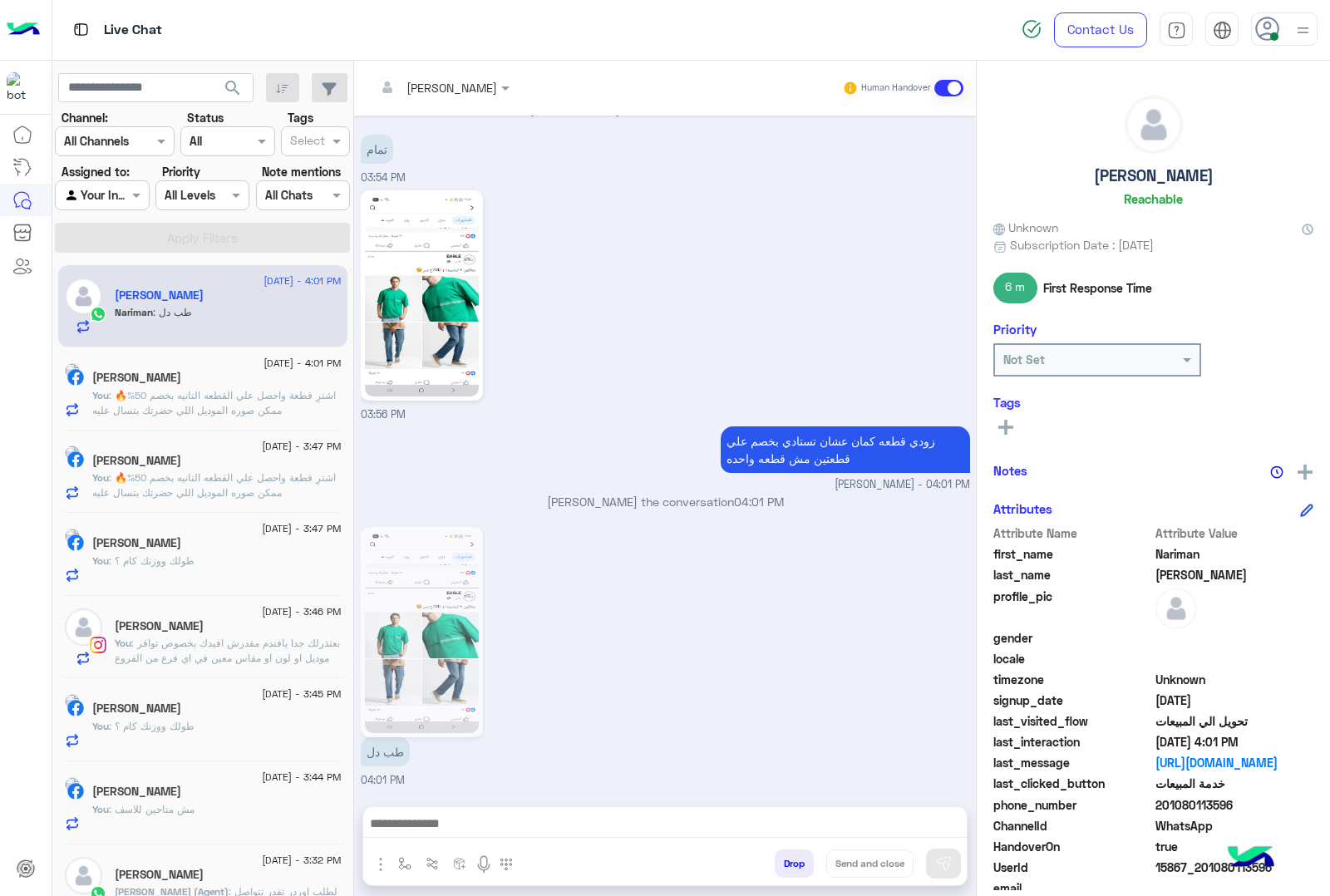
click at [418, 692] on img at bounding box center [422, 632] width 113 height 202
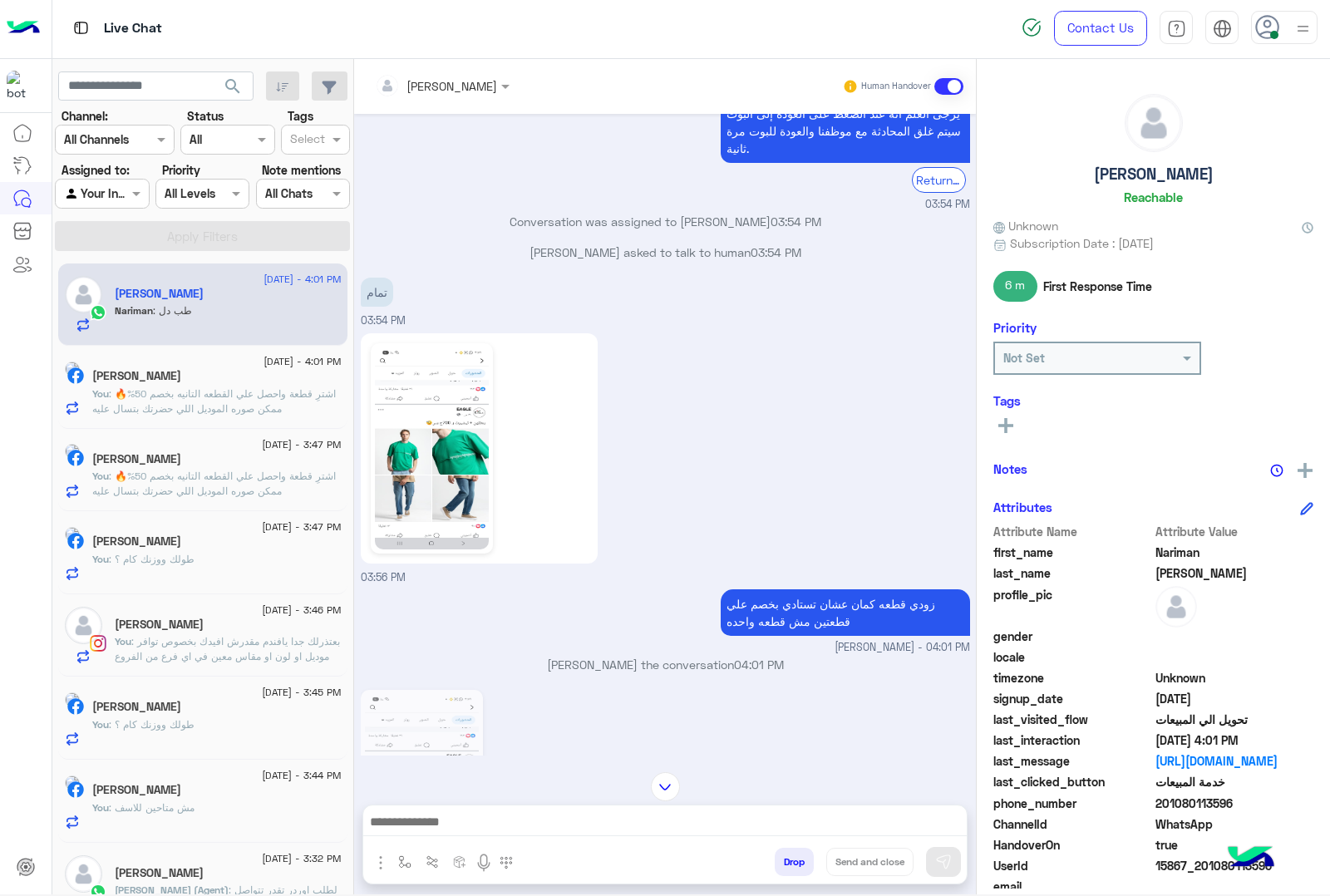
scroll to position [2054, 0]
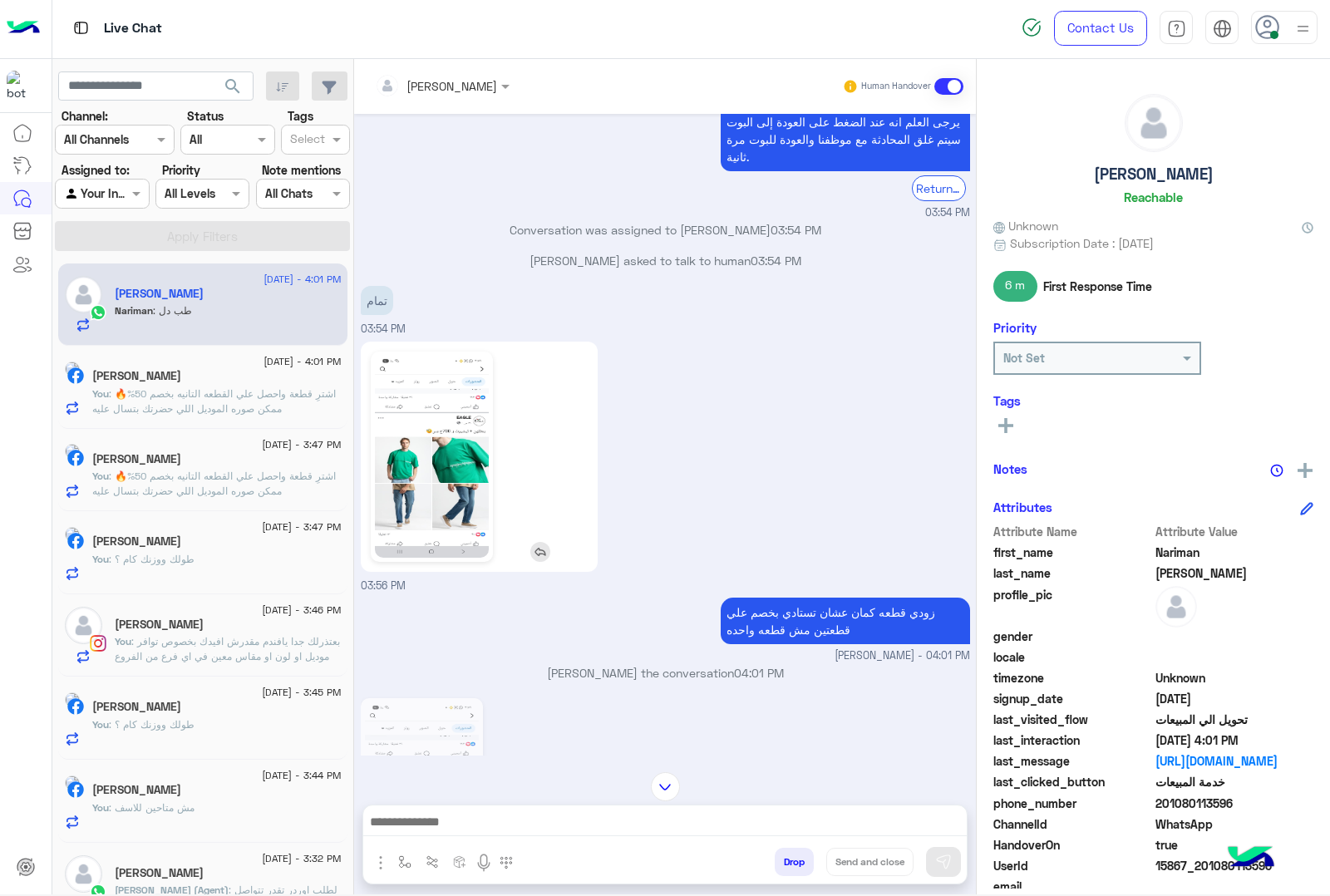
click at [482, 468] on img at bounding box center [432, 456] width 113 height 202
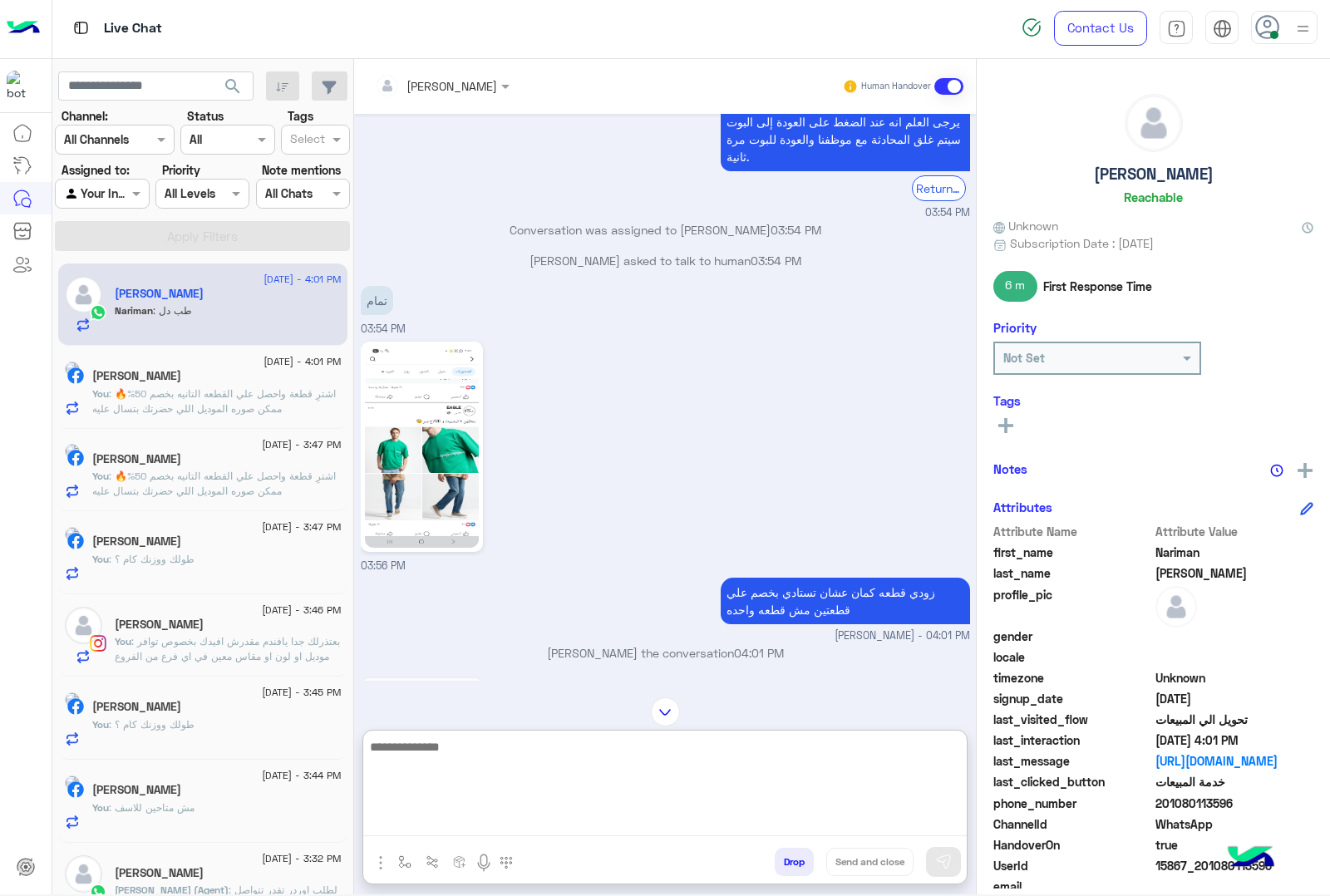
click at [393, 820] on textarea at bounding box center [665, 786] width 604 height 100
type textarea "**********"
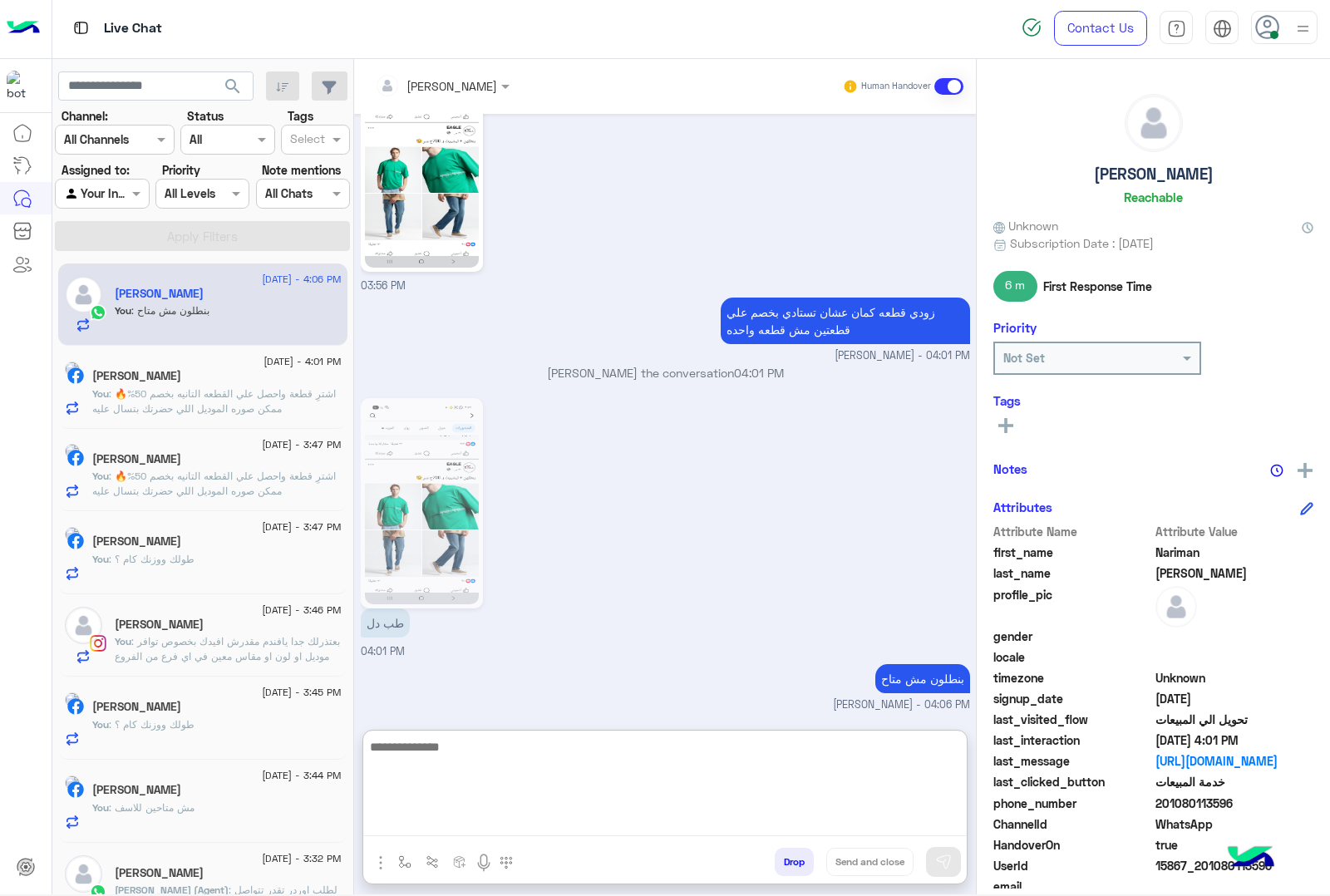
paste textarea "**********"
type textarea "**********"
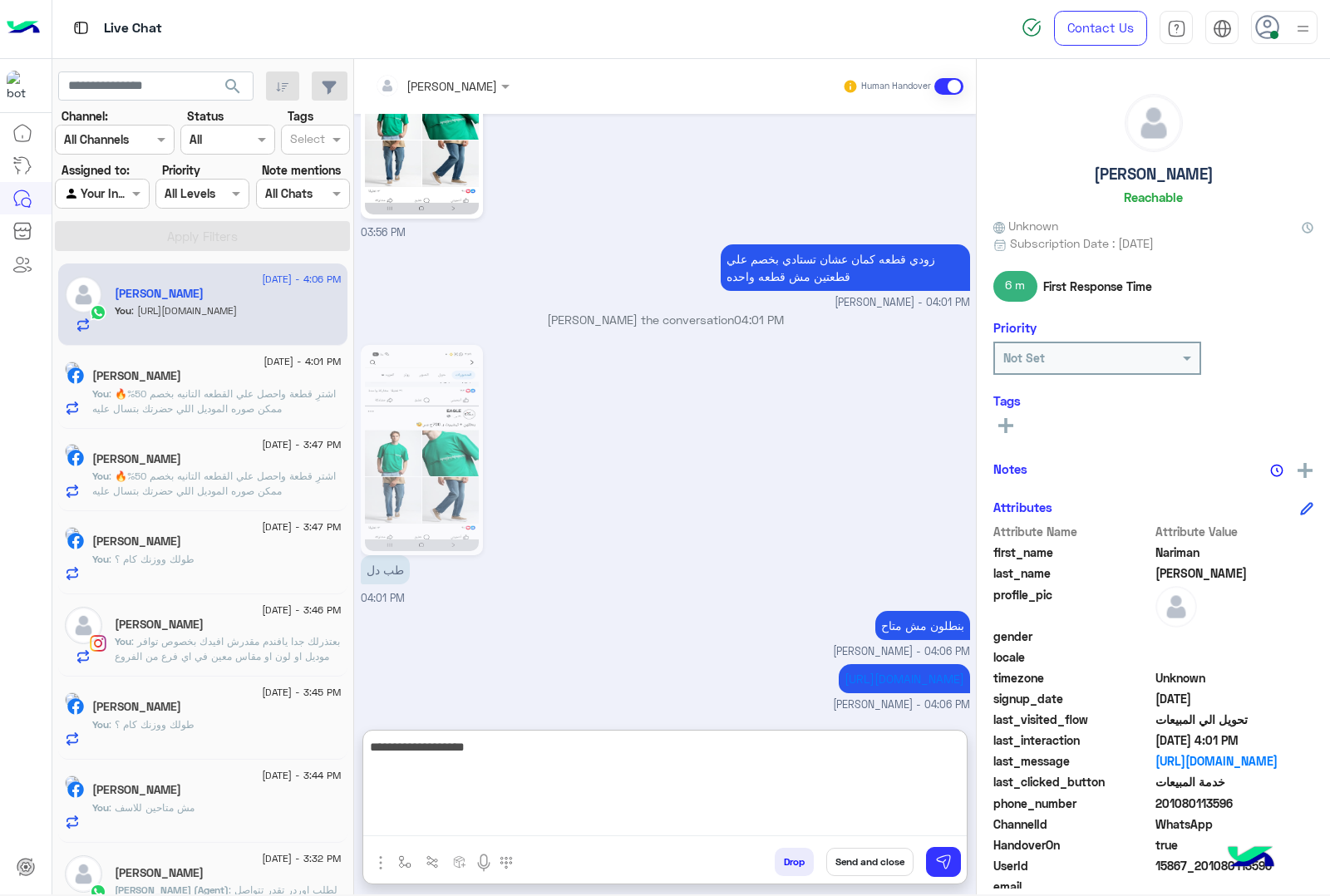
type textarea "**********"
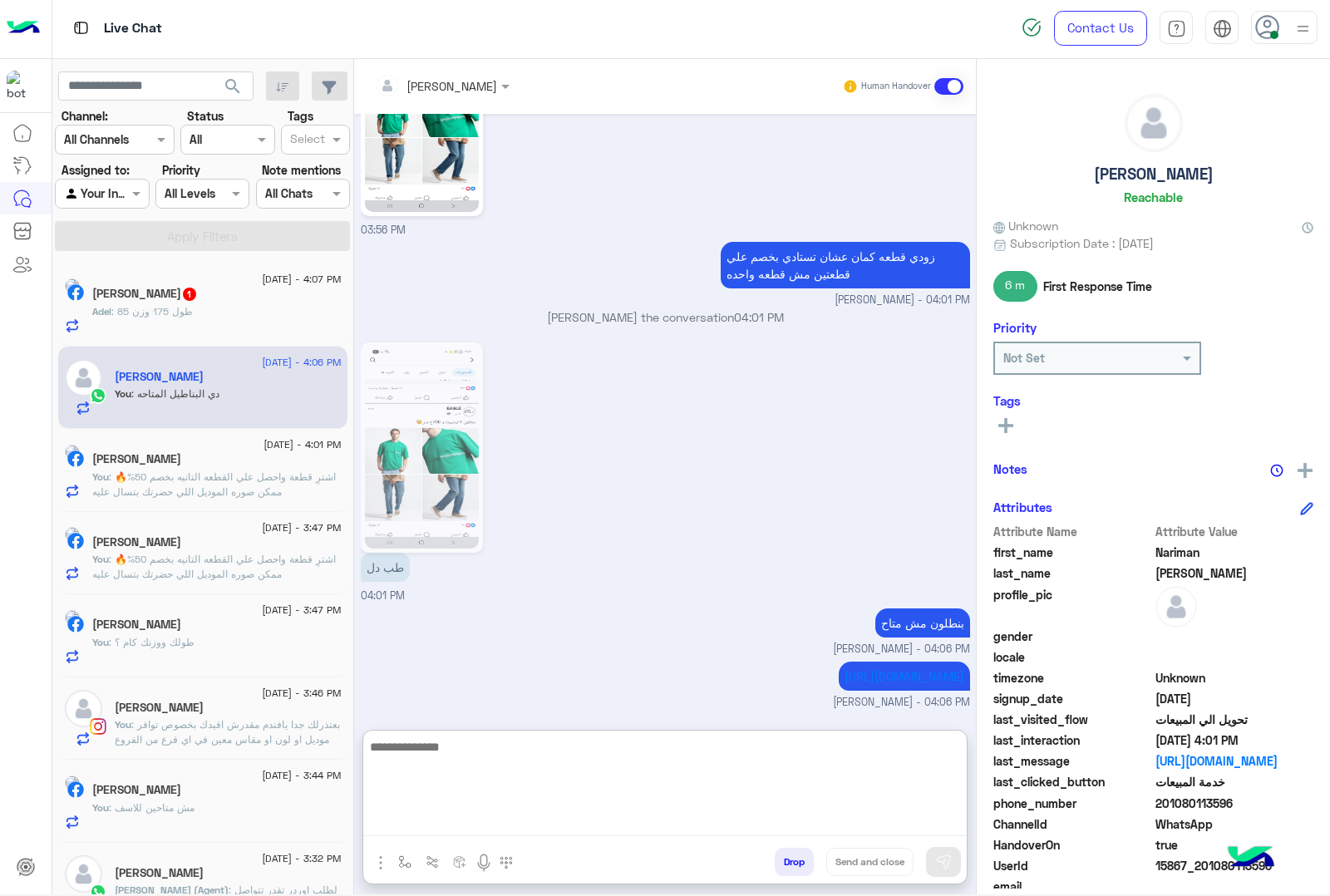
scroll to position [2443, 0]
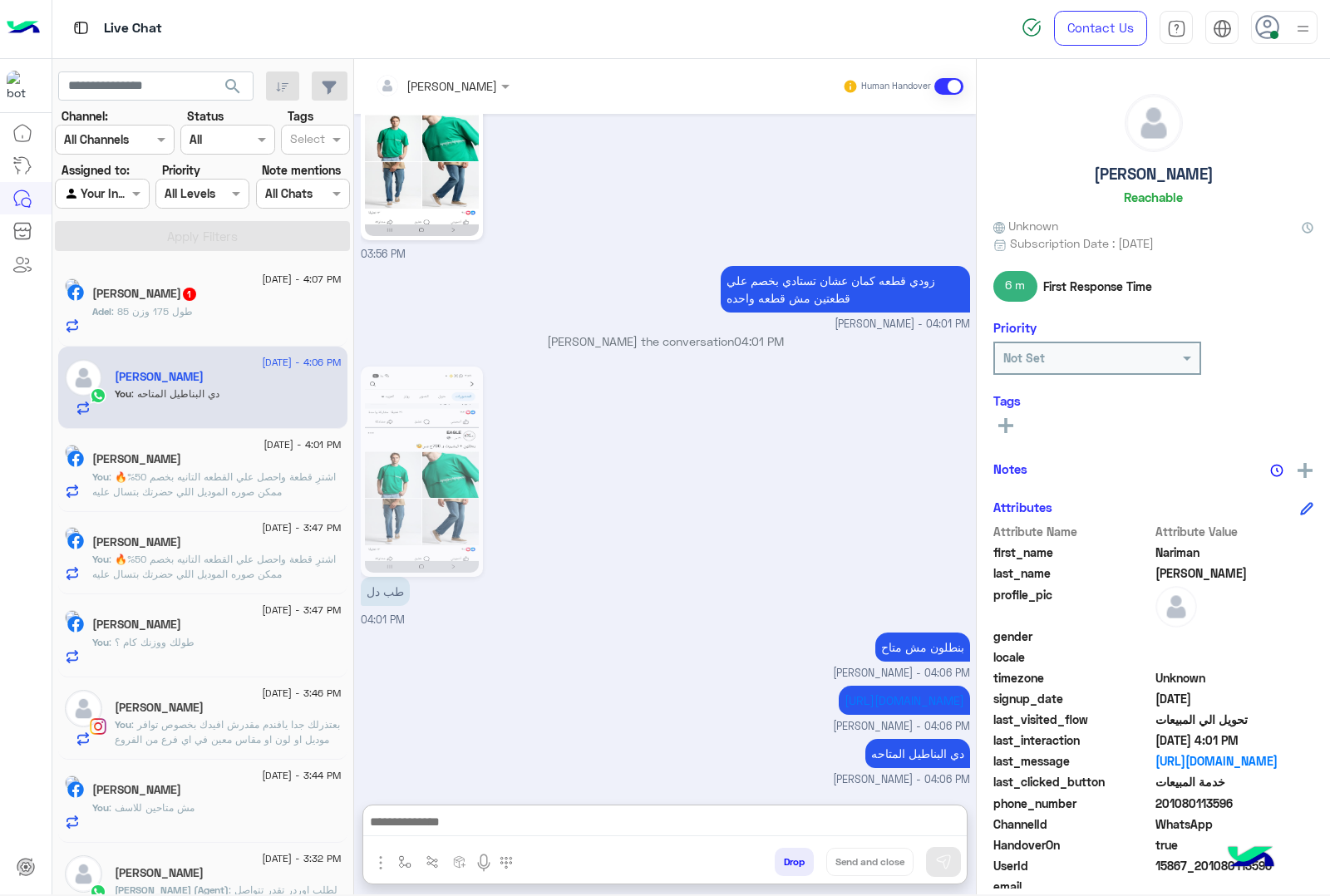
click at [239, 298] on div "[PERSON_NAME] 1" at bounding box center [216, 295] width 249 height 18
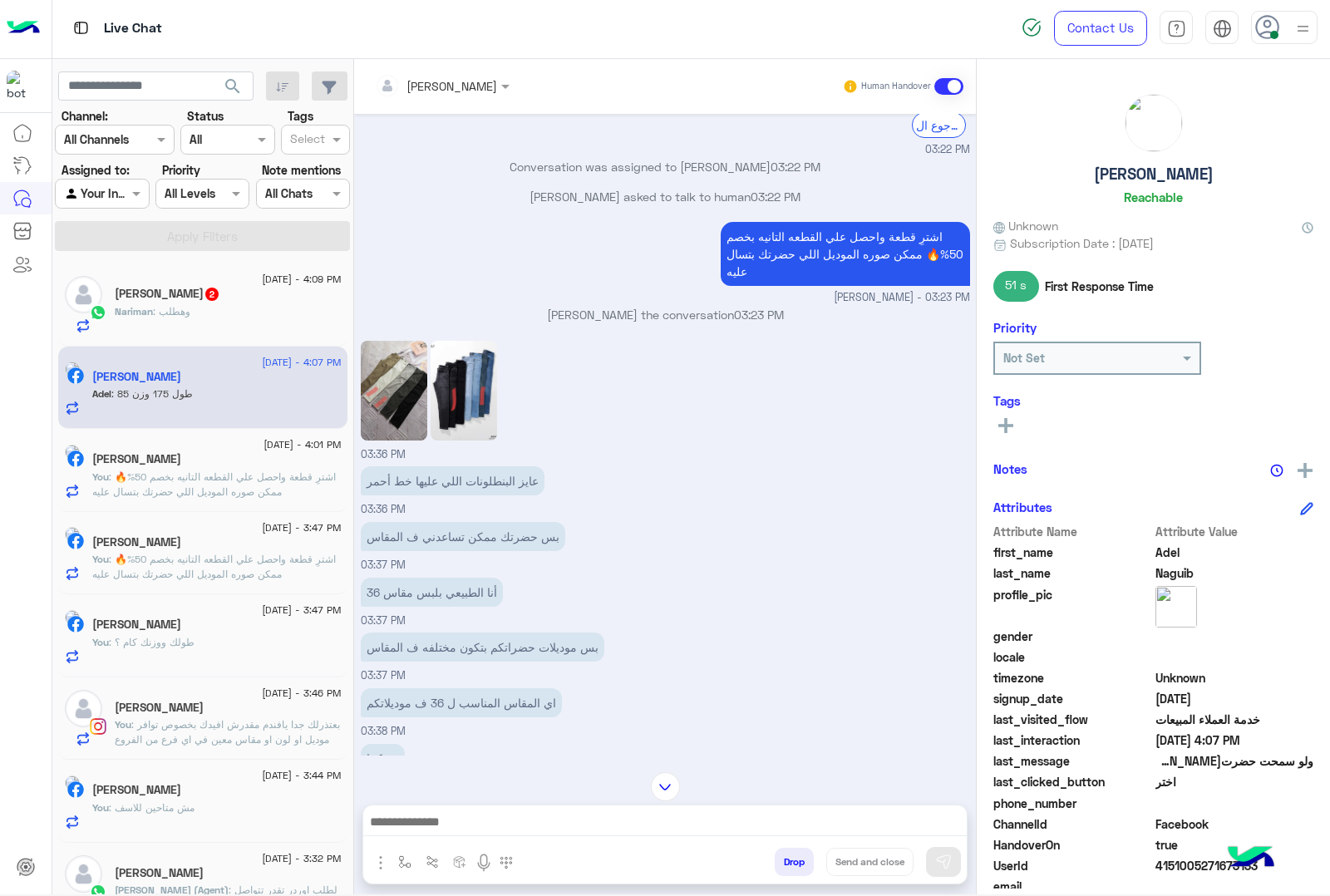
scroll to position [1197, 0]
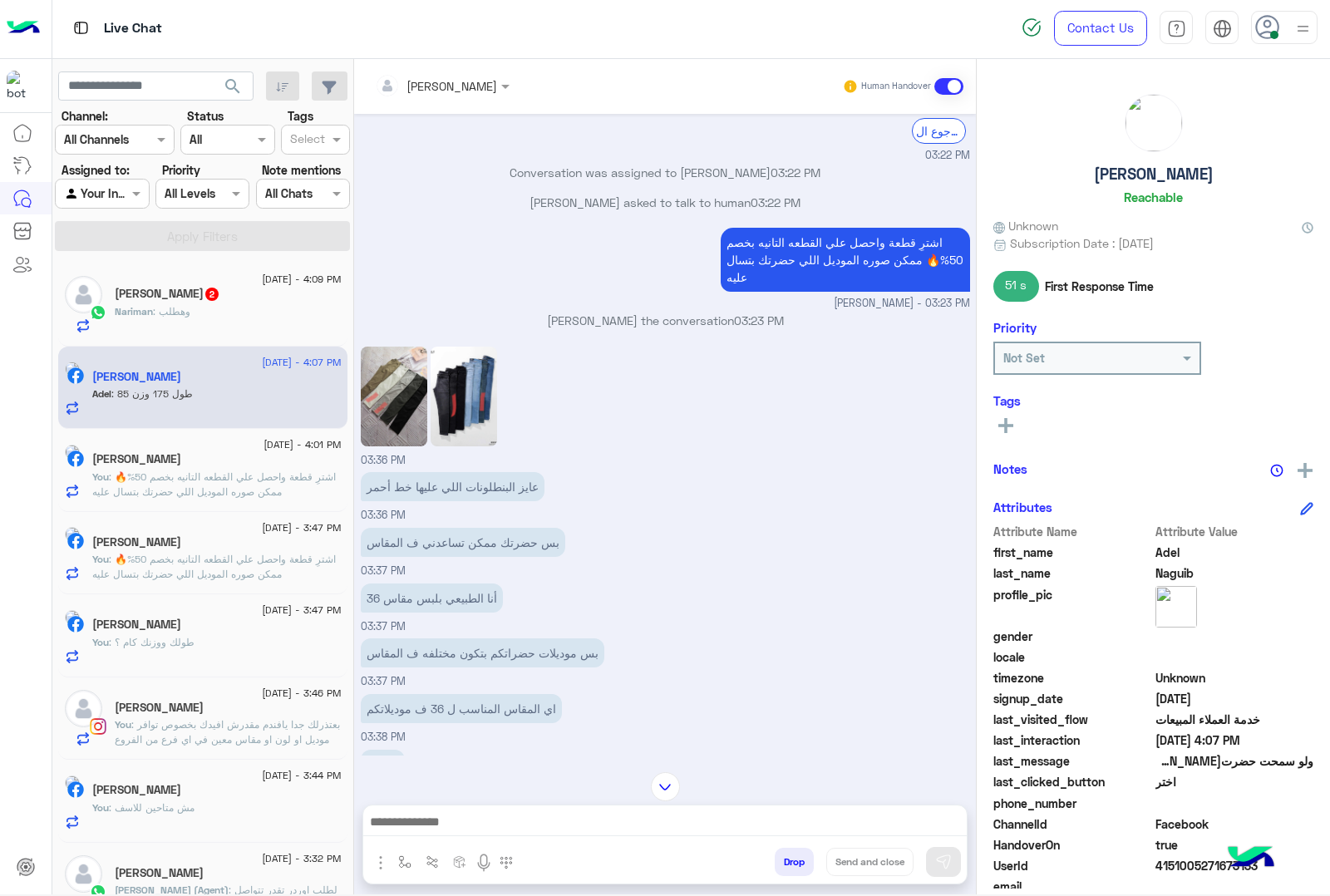
click at [480, 403] on img at bounding box center [464, 396] width 66 height 100
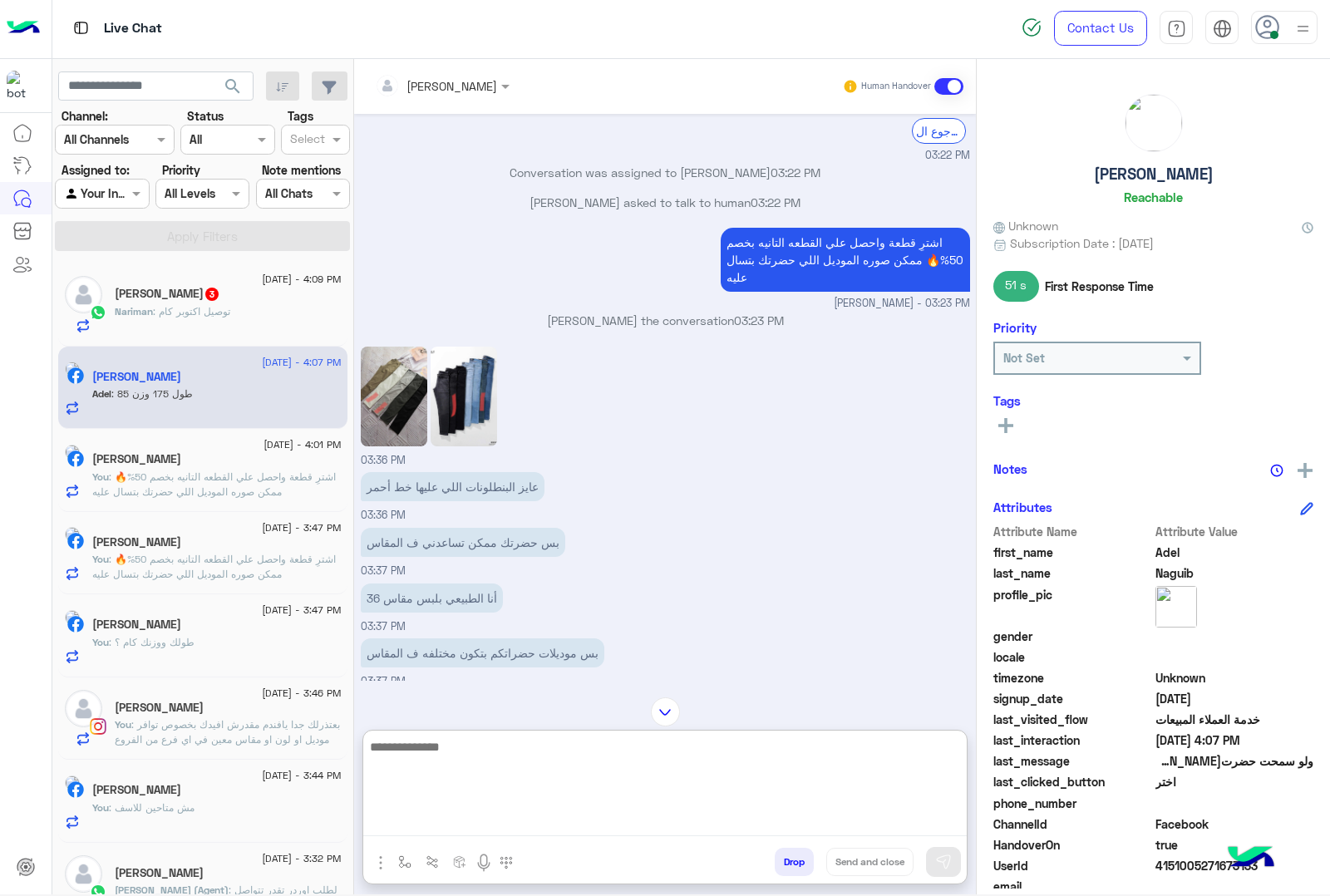
click at [453, 831] on textarea at bounding box center [665, 786] width 604 height 100
type textarea "**********"
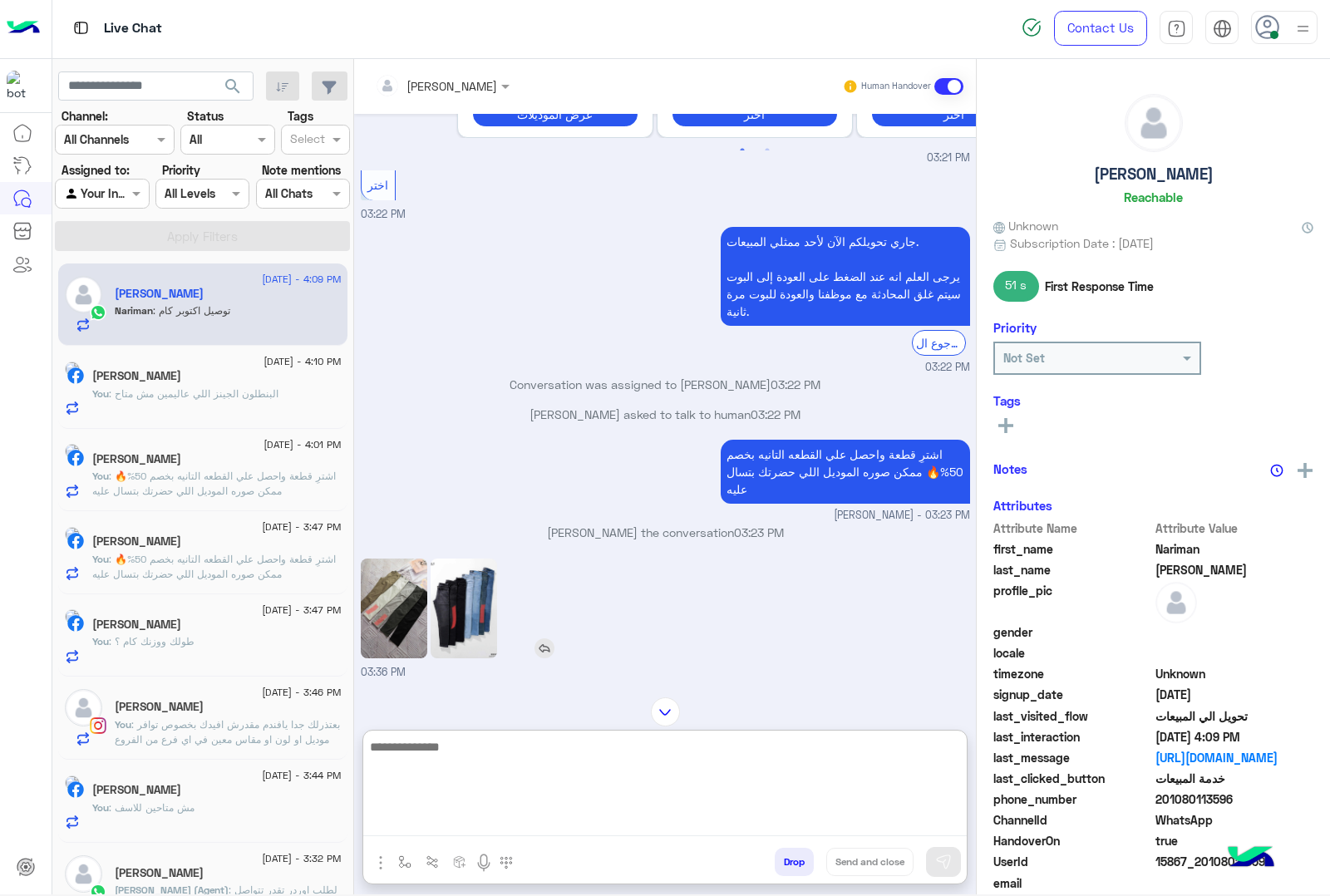
scroll to position [1014, 0]
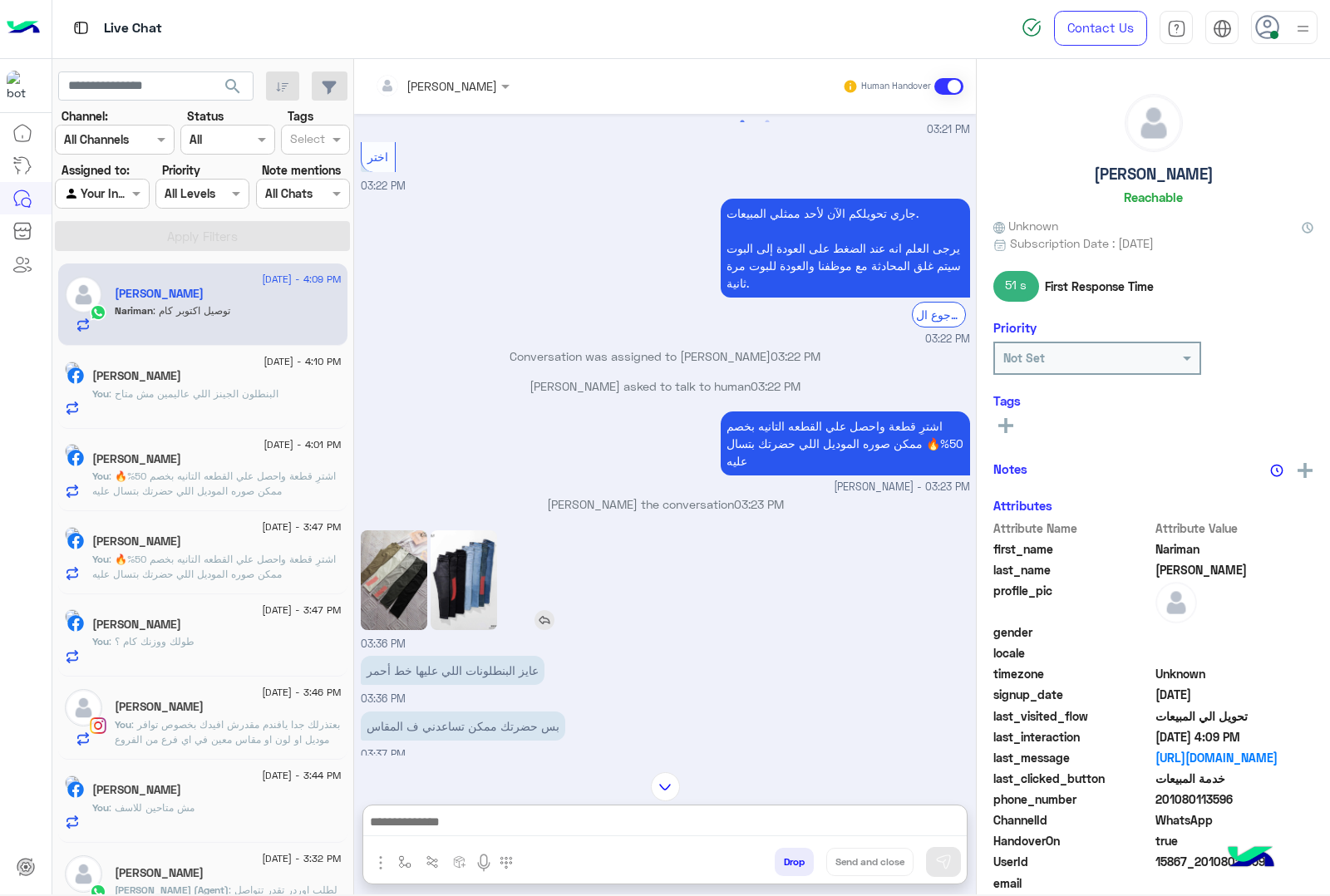
click at [379, 530] on img at bounding box center [394, 580] width 66 height 100
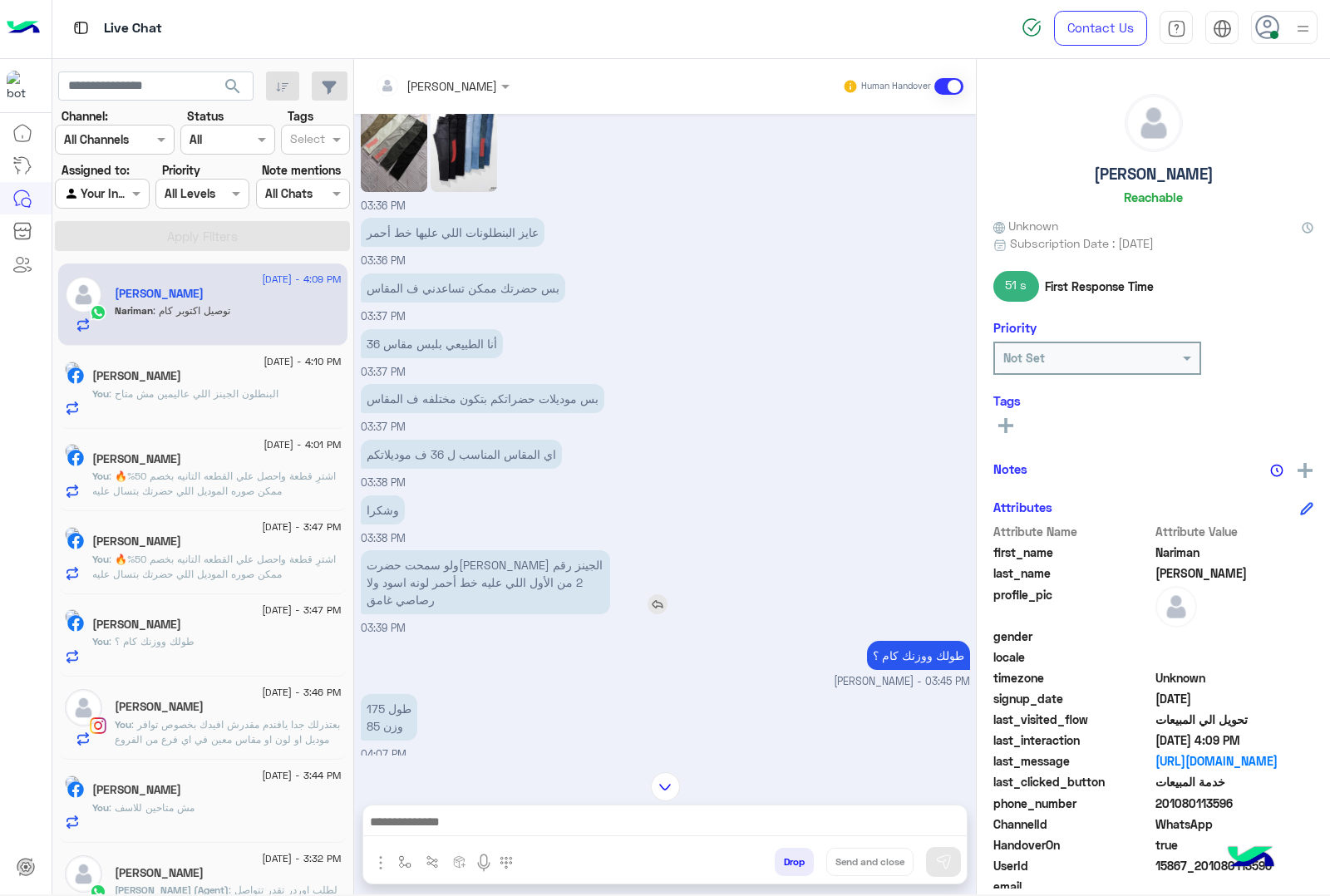
scroll to position [1458, 0]
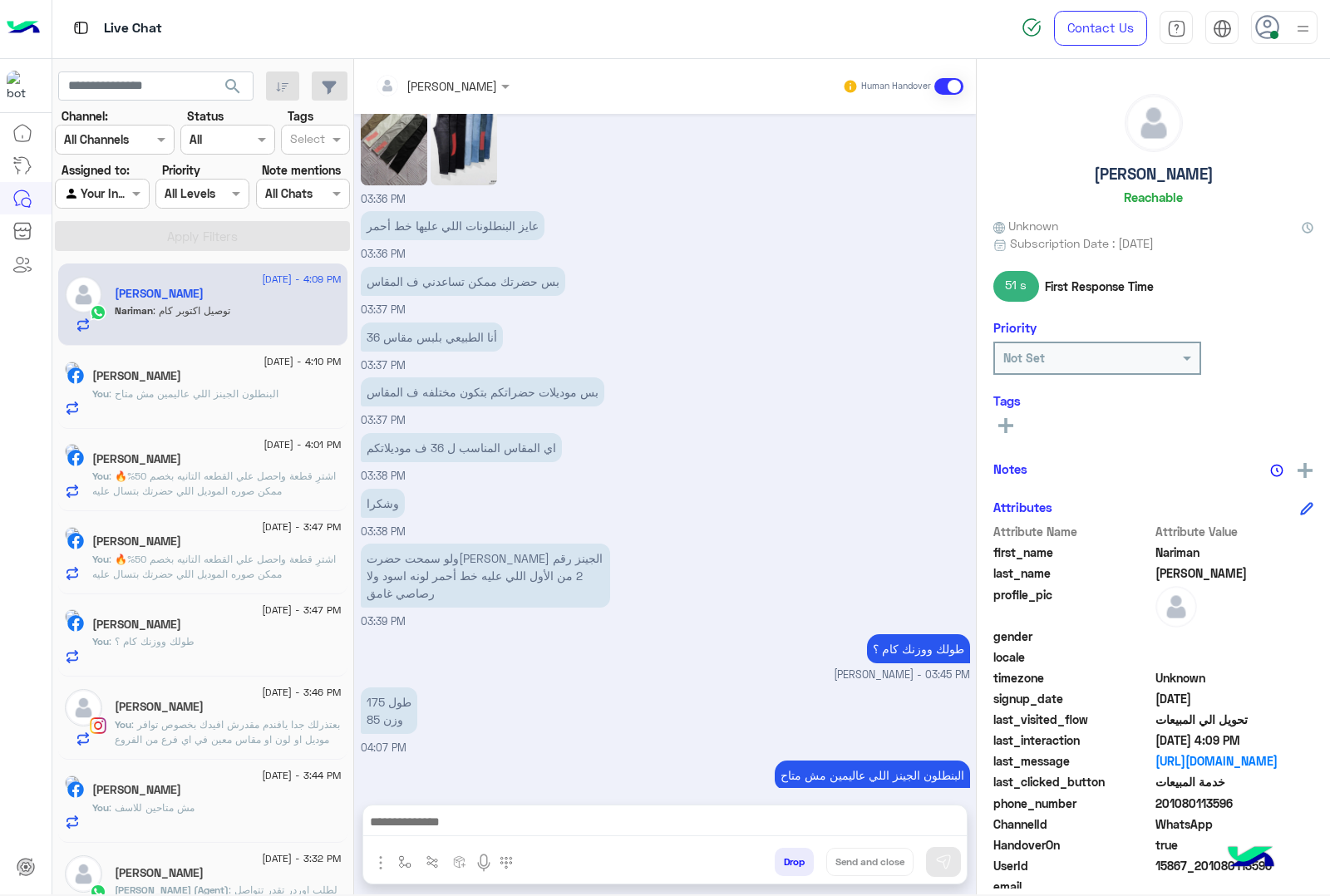
click at [176, 393] on span ": البنطلون الجينز اللي عاليمين مش متاح" at bounding box center [193, 393] width 169 height 12
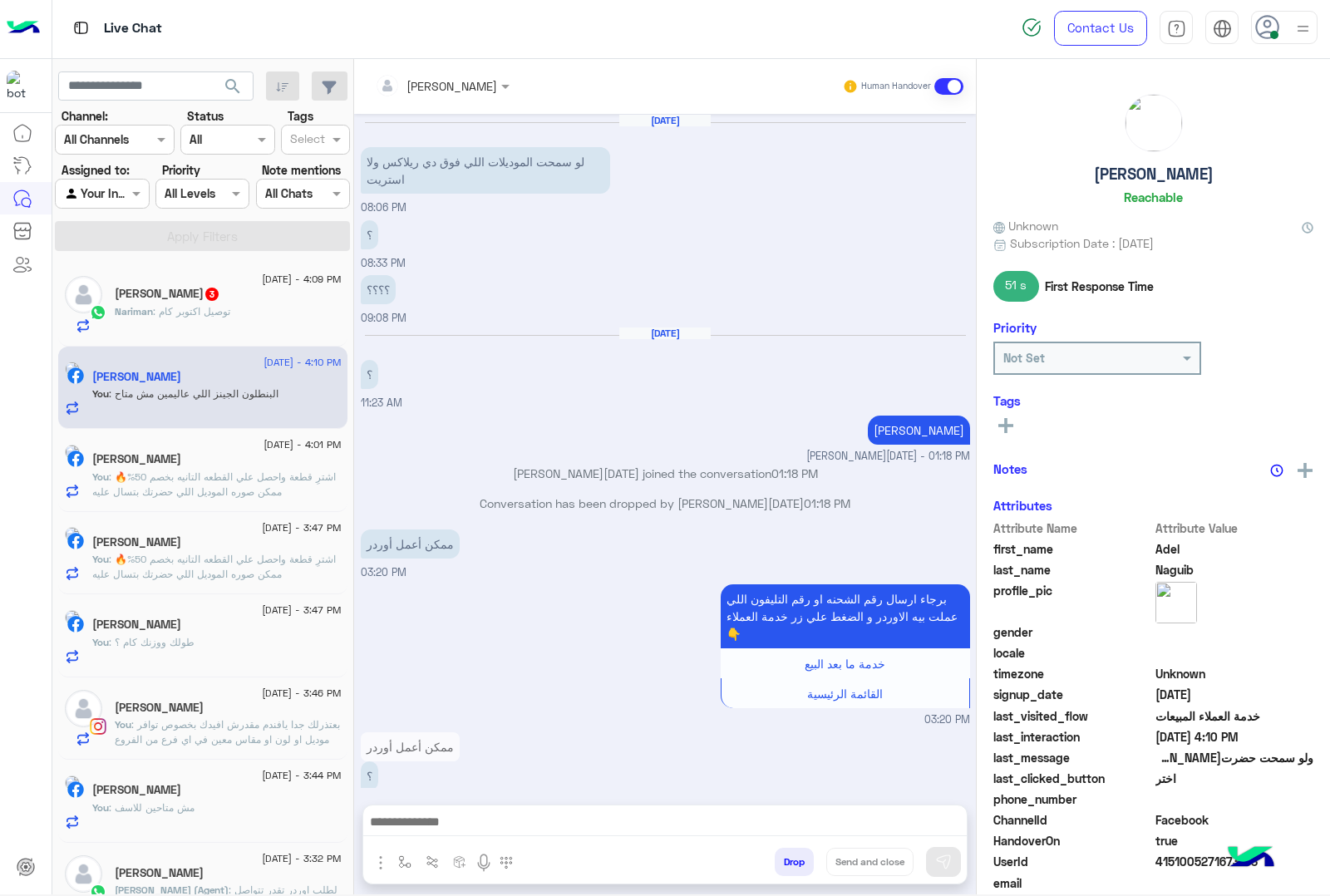
scroll to position [1428, 0]
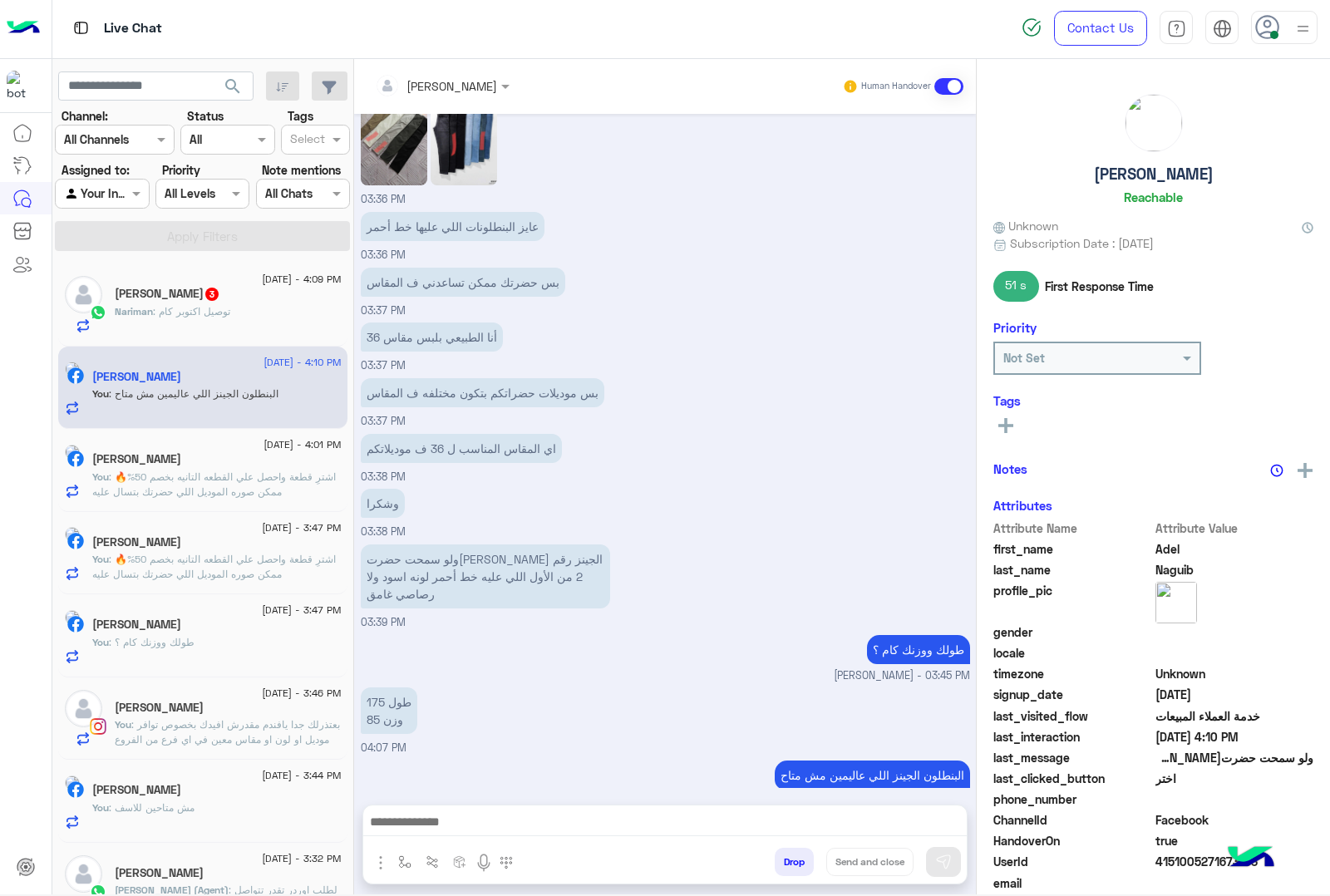
click at [205, 314] on span ": توصيل اكتوبر كام" at bounding box center [192, 311] width 77 height 12
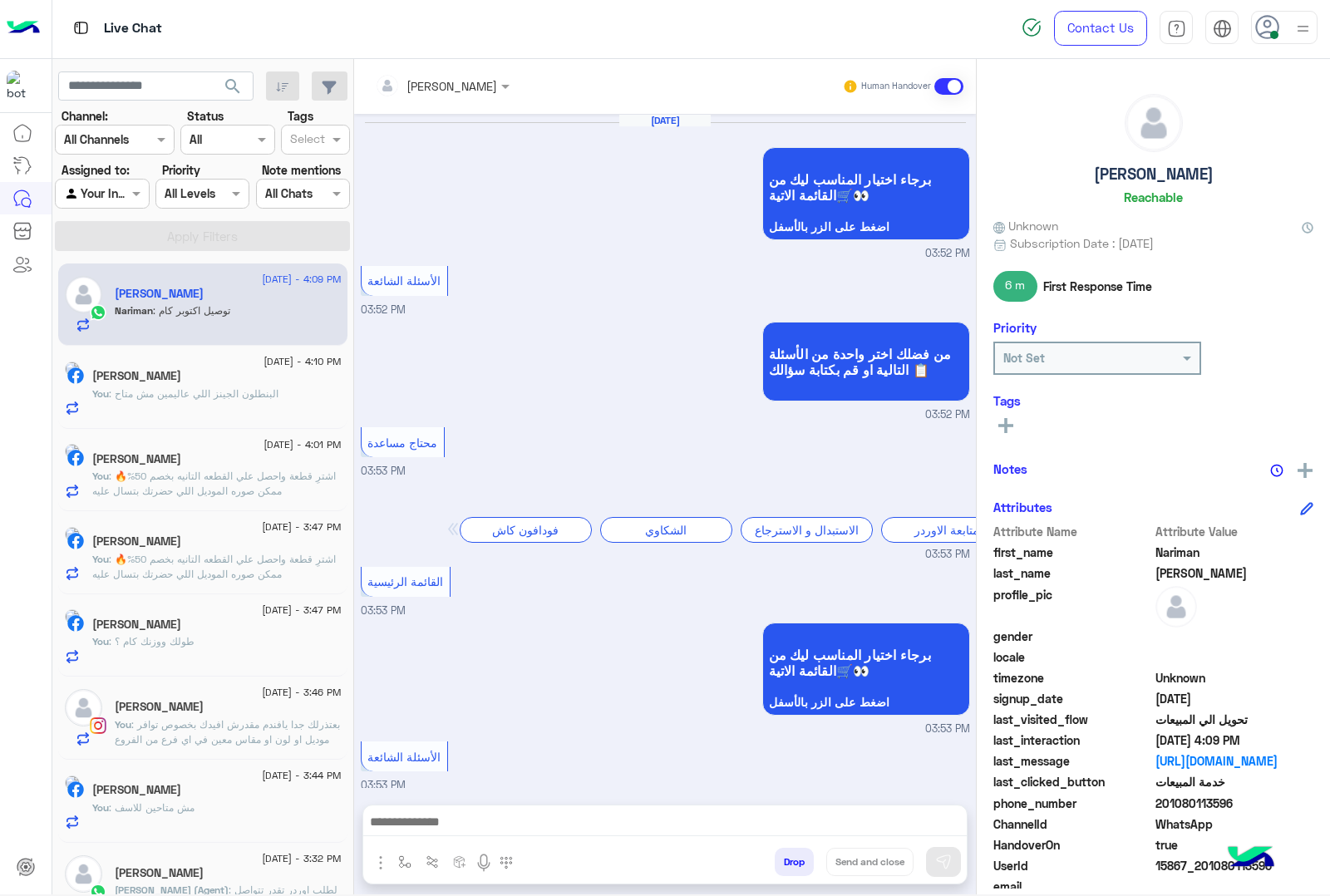
scroll to position [1925, 0]
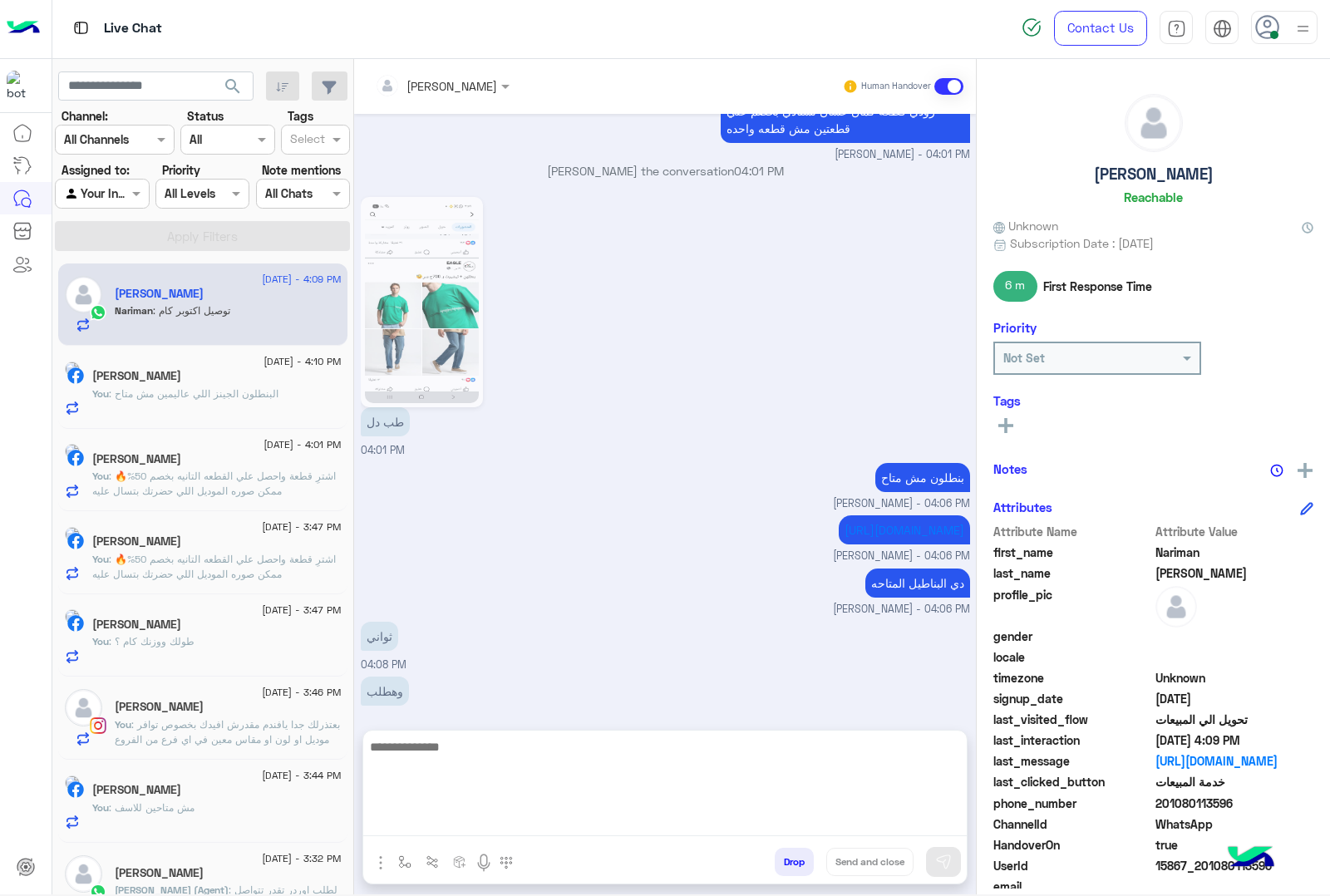
click at [449, 833] on textarea at bounding box center [665, 786] width 604 height 100
type textarea "**"
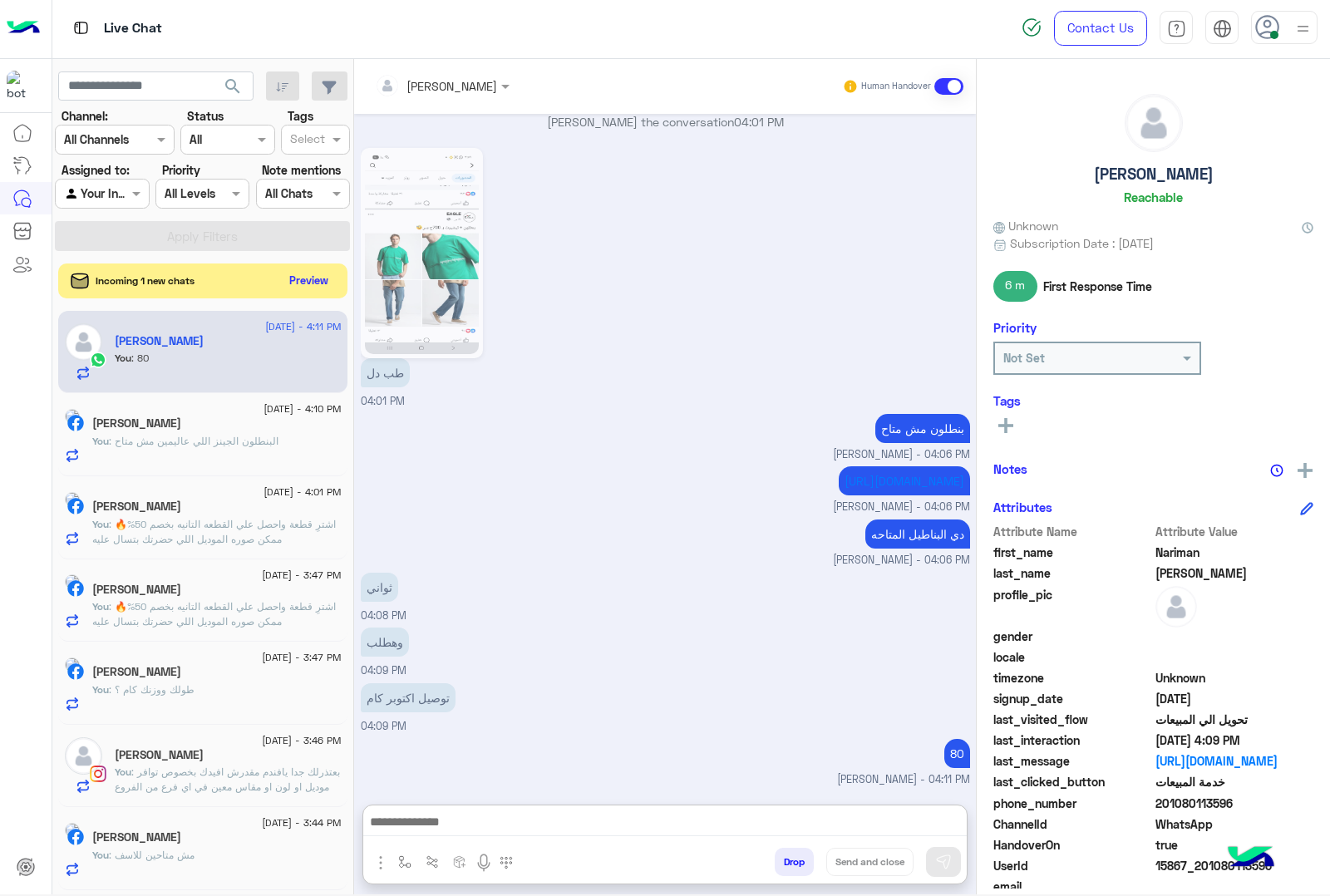
click at [300, 281] on button "Preview" at bounding box center [309, 280] width 51 height 22
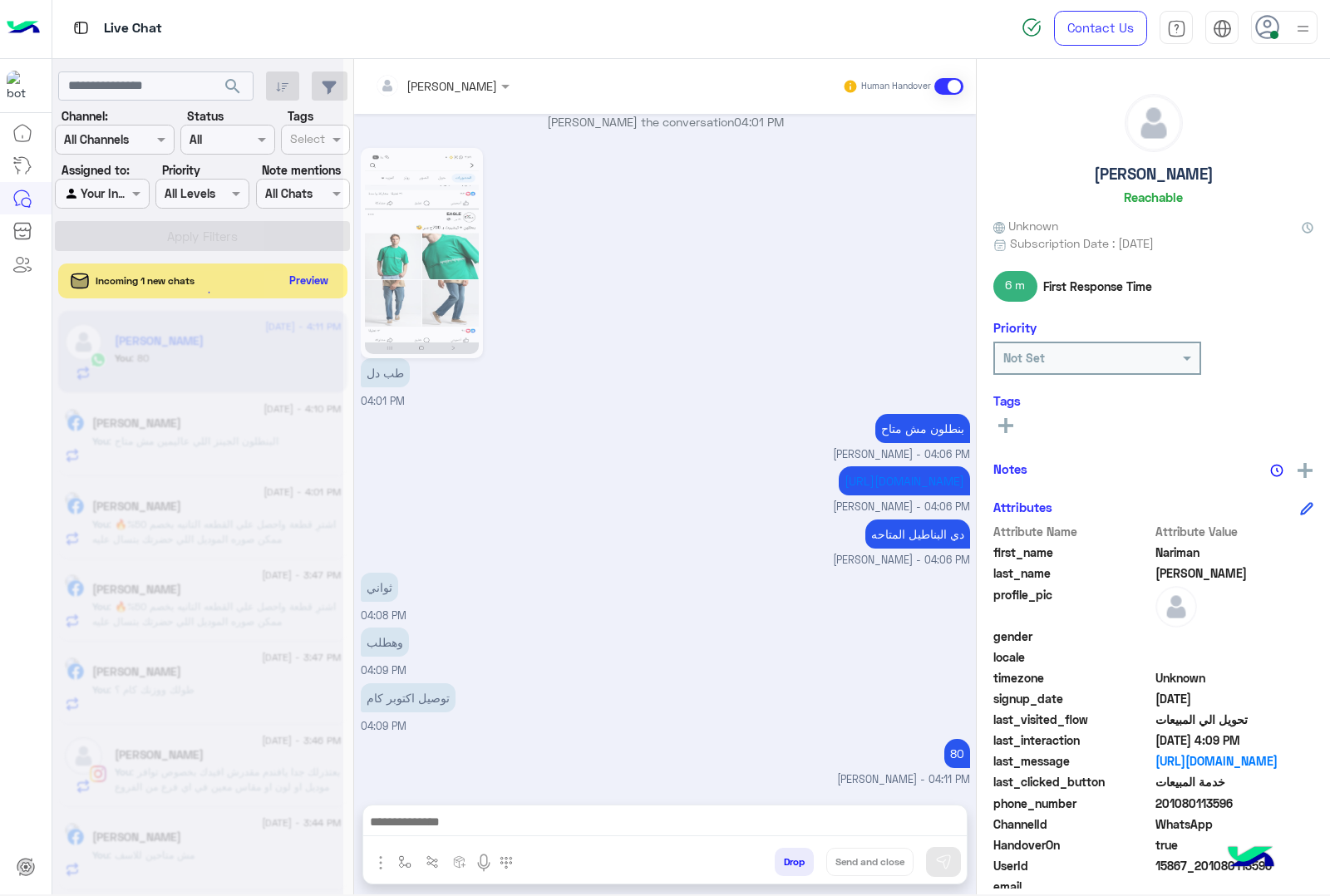
scroll to position [1977, 0]
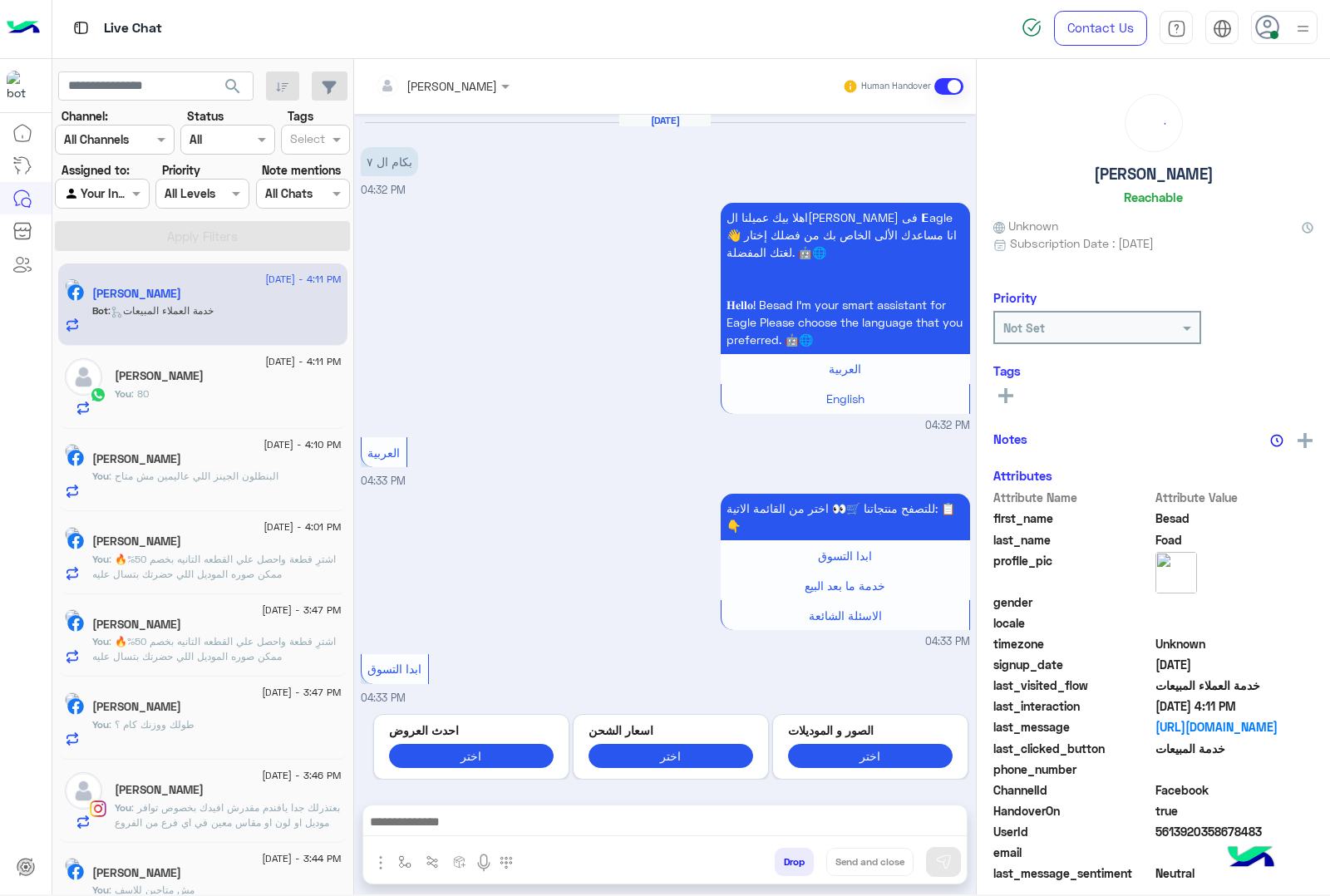
scroll to position [1833, 0]
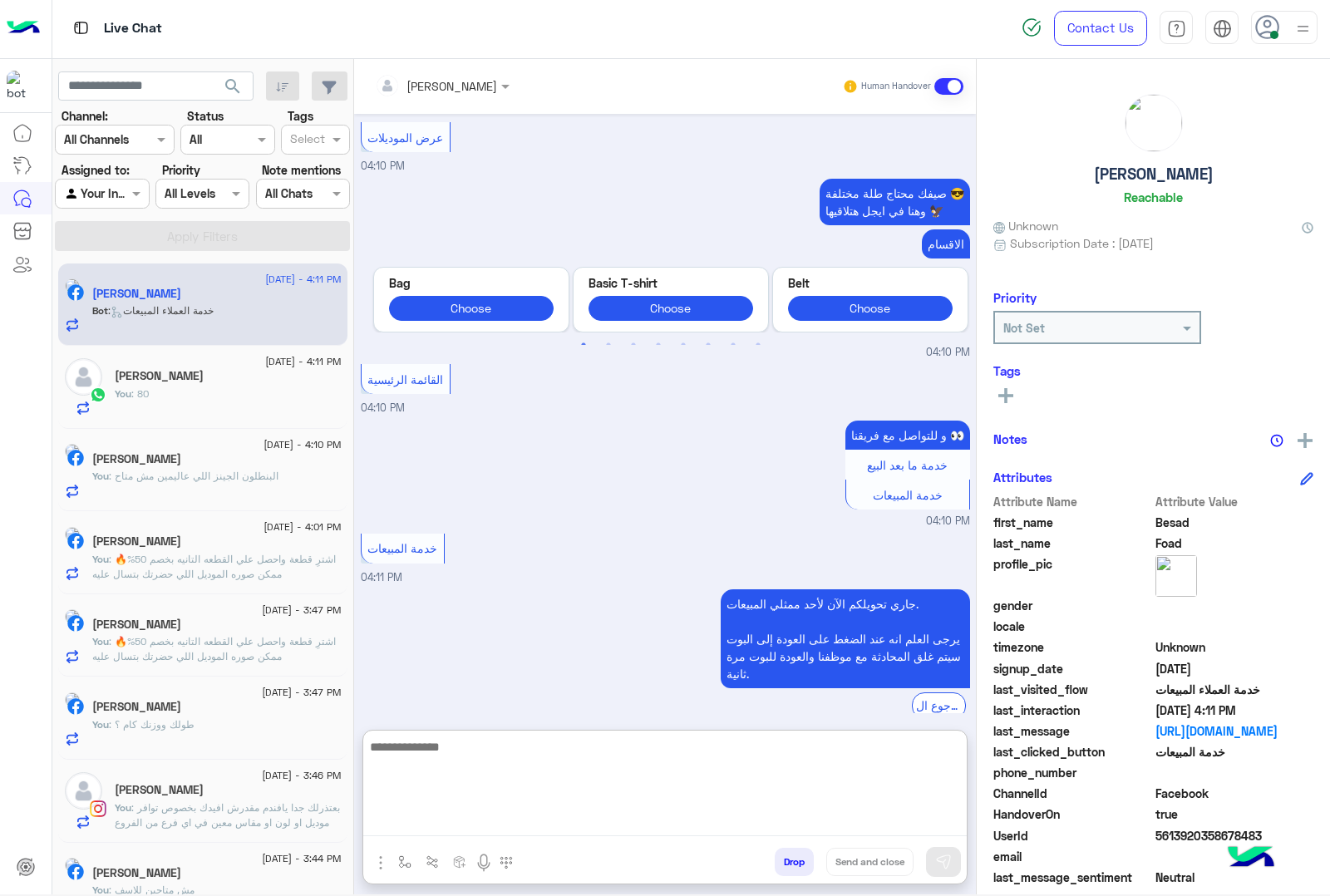
click at [478, 823] on textarea at bounding box center [665, 786] width 604 height 100
paste textarea "**********"
type textarea "**********"
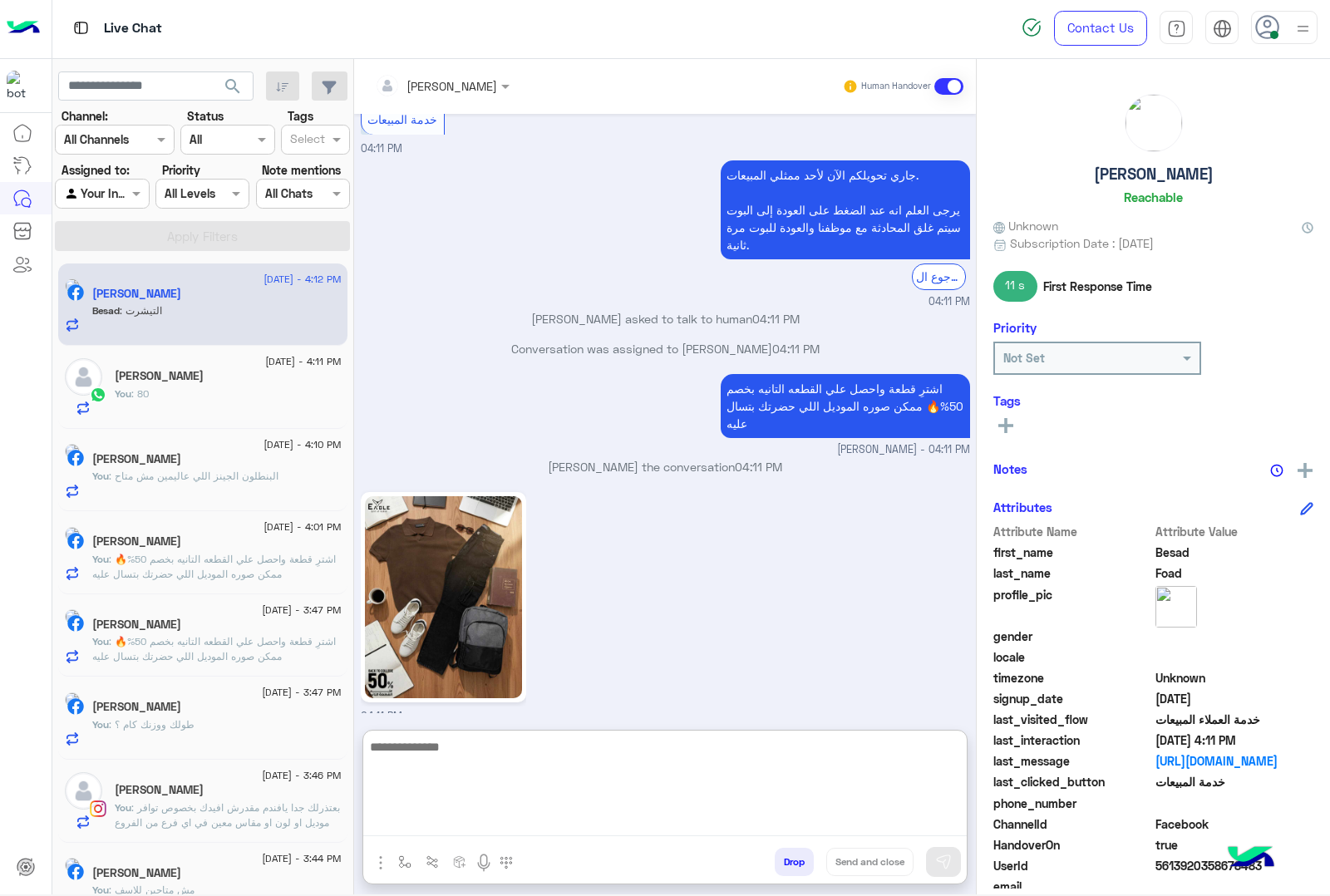
scroll to position [2317, 0]
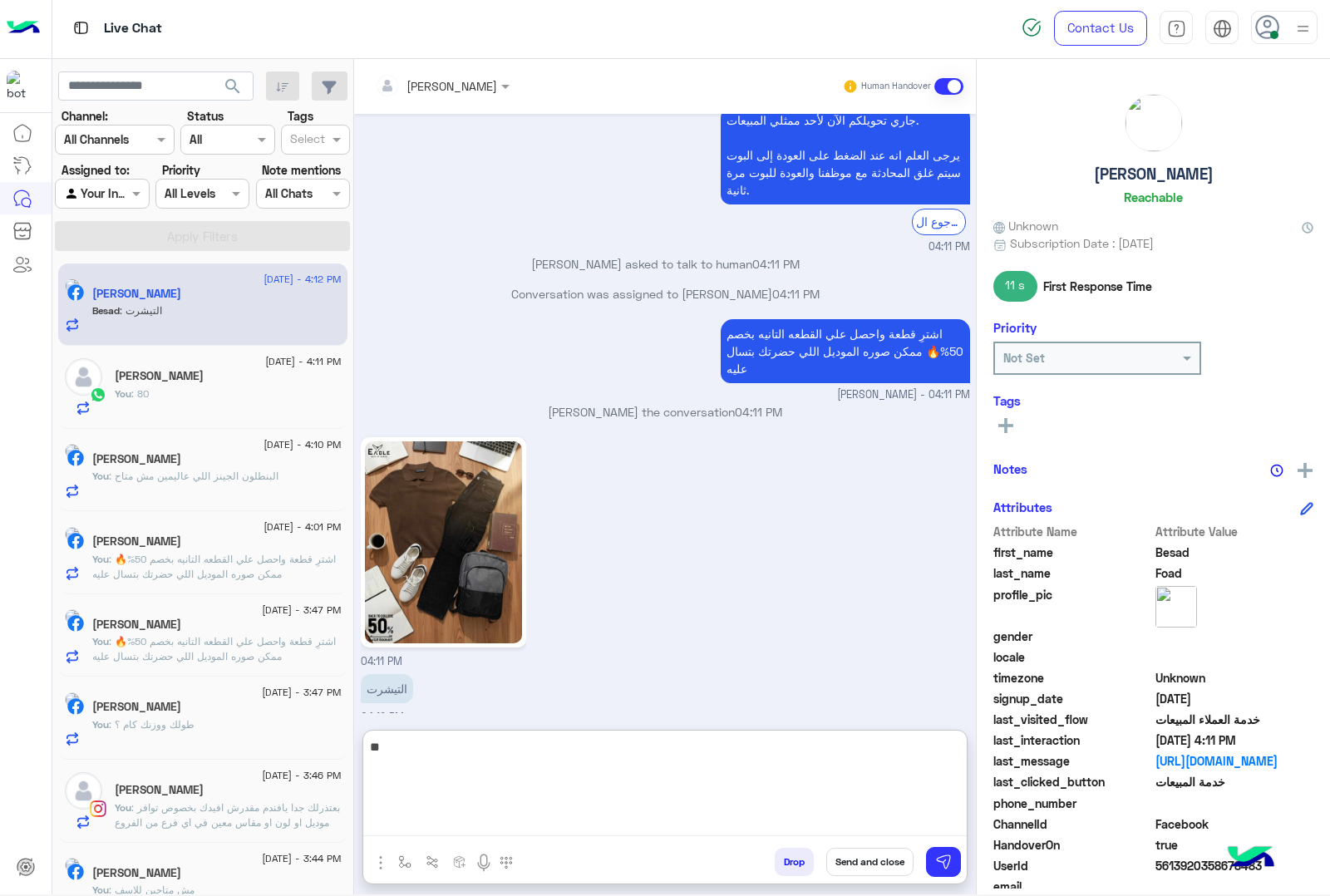
type textarea "***"
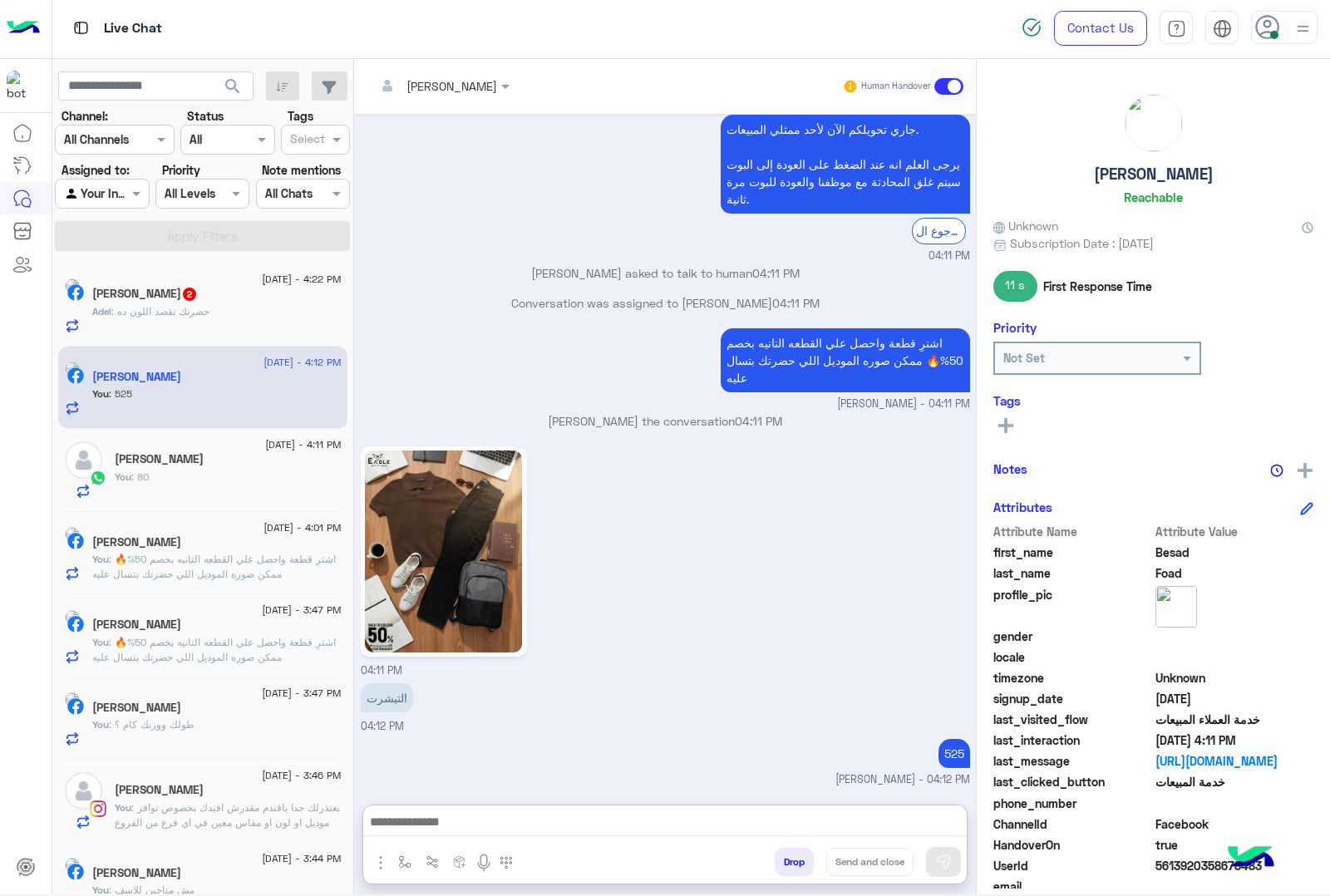
click at [162, 300] on h5 "[PERSON_NAME] 2" at bounding box center [145, 293] width 106 height 14
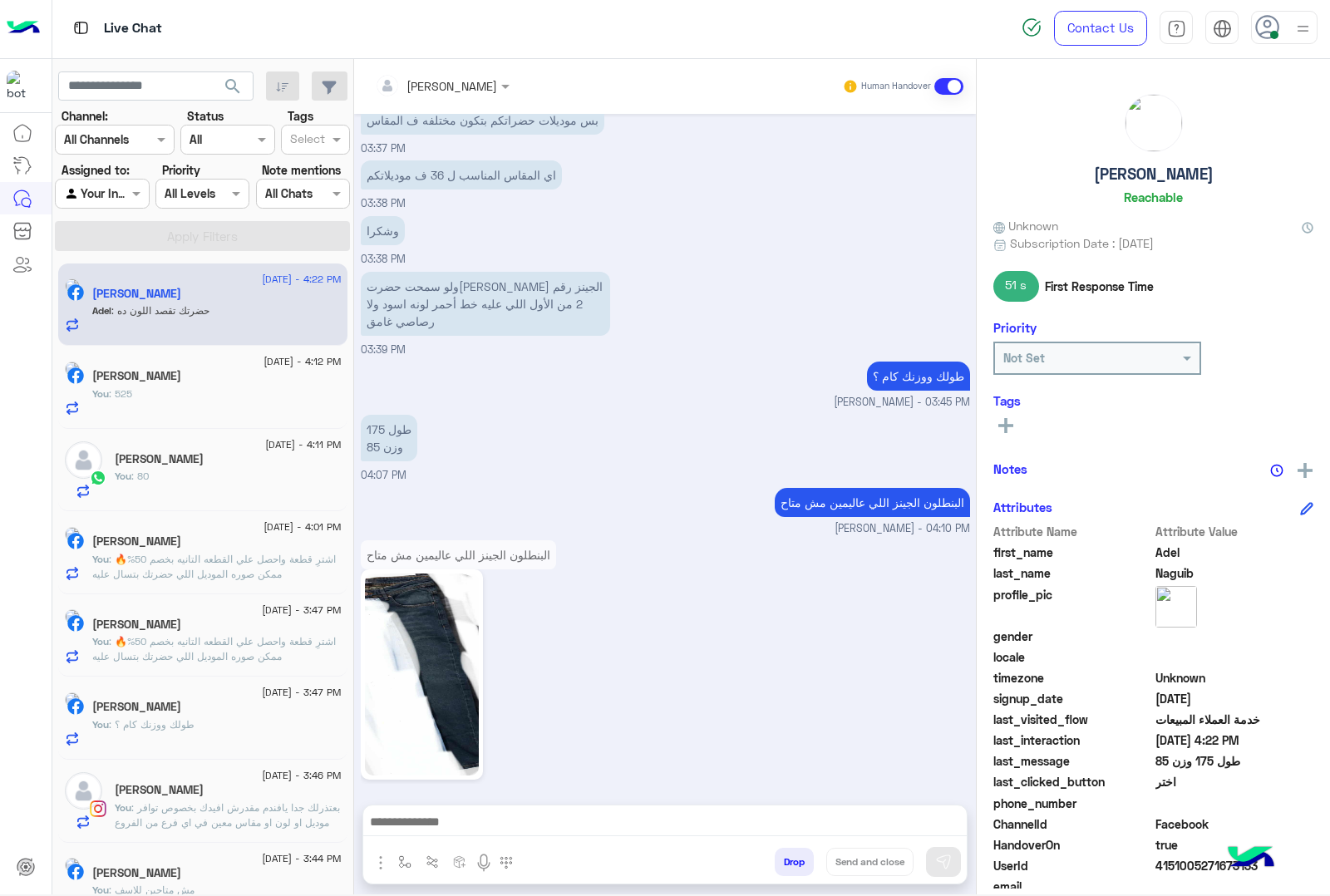
scroll to position [1621, 0]
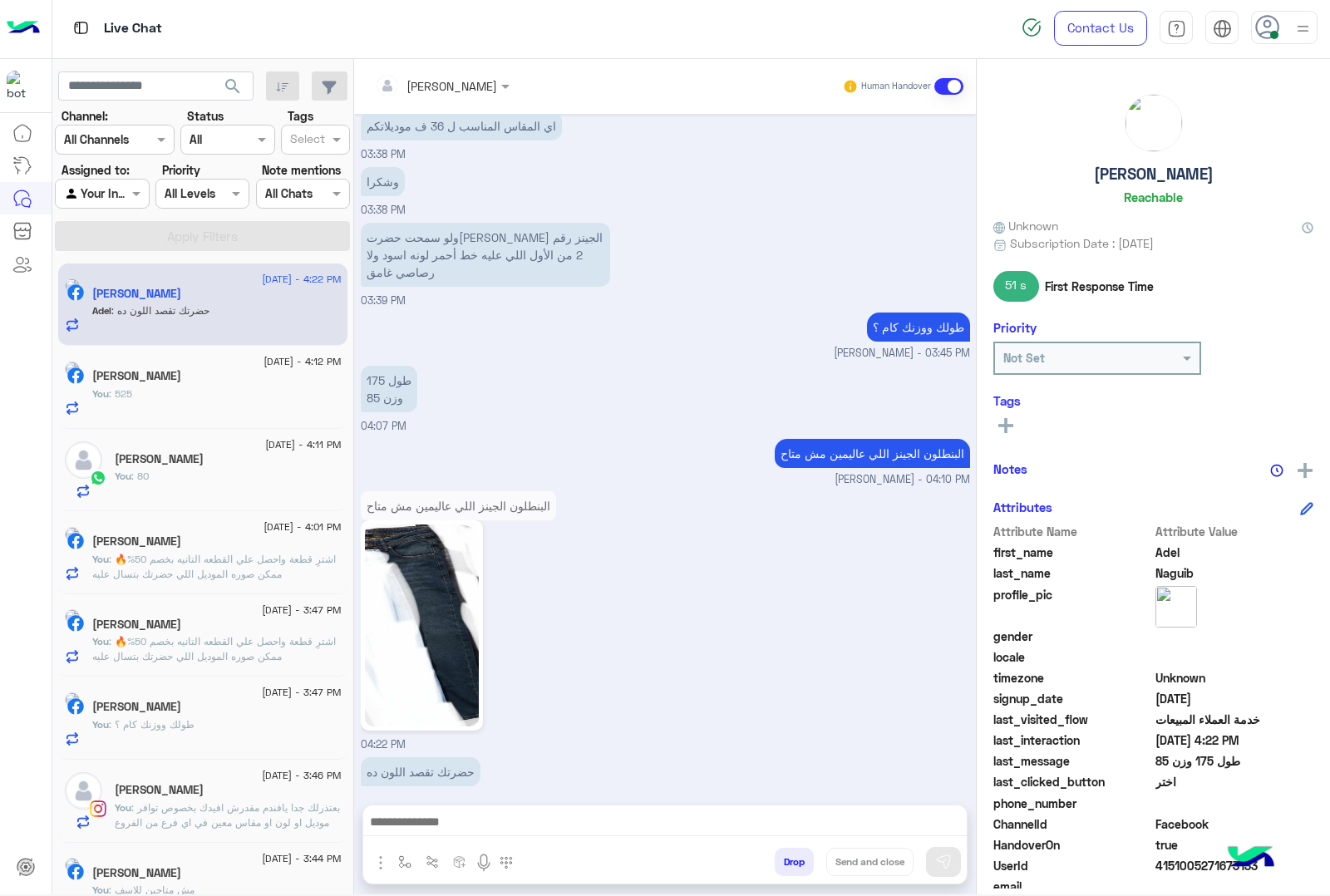
click at [396, 553] on img at bounding box center [422, 626] width 113 height 202
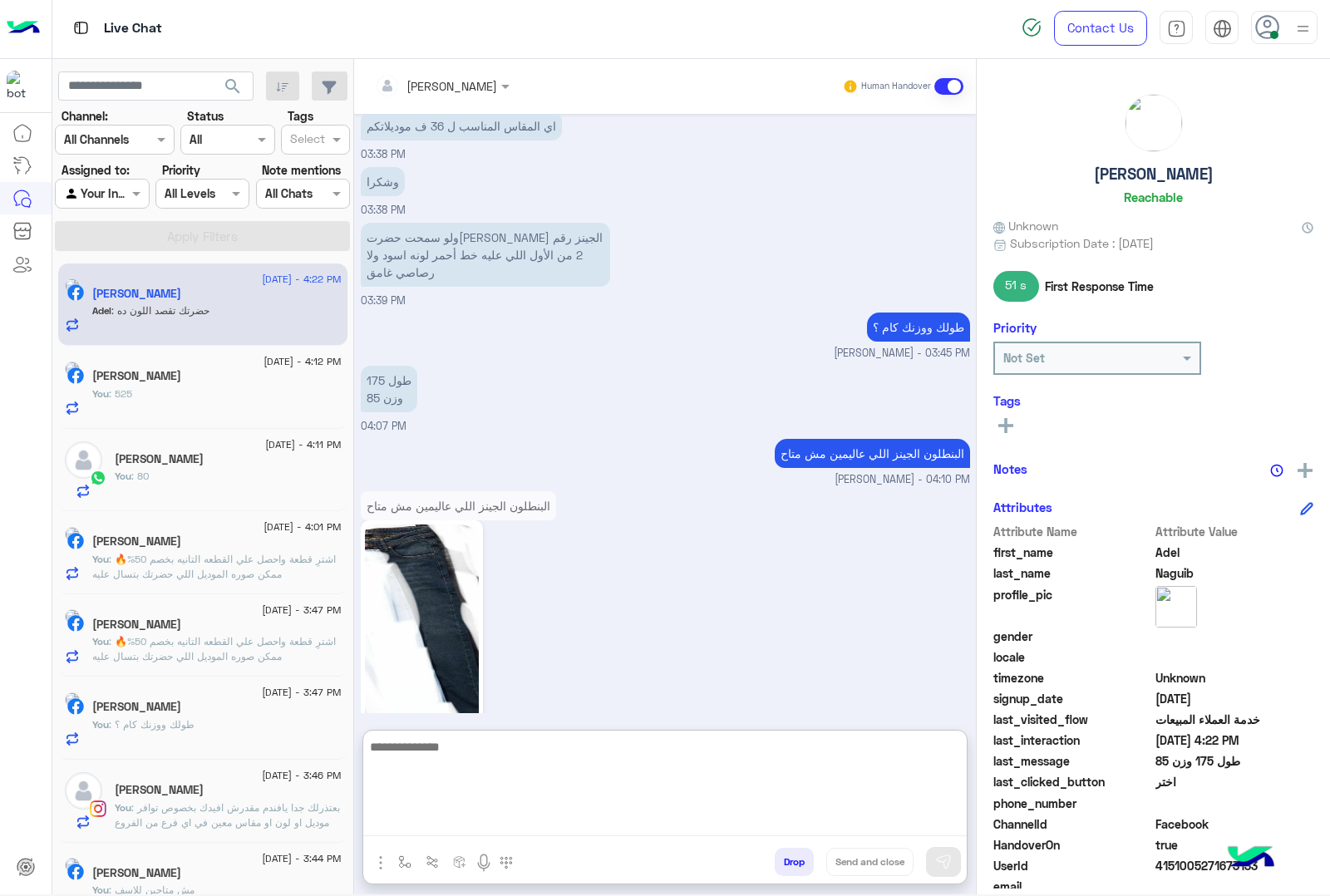
click at [433, 814] on textarea at bounding box center [665, 786] width 604 height 100
type textarea "****"
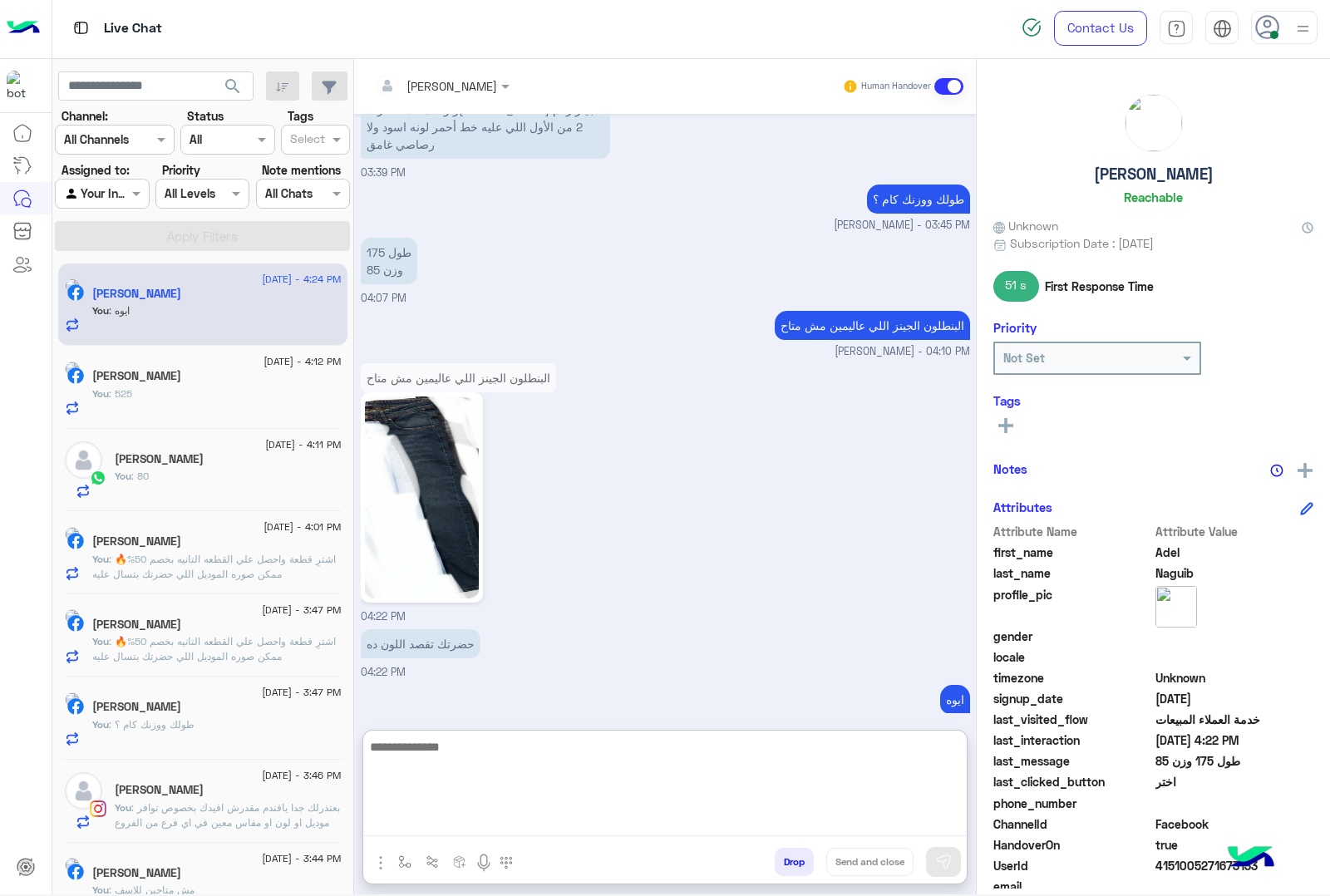
scroll to position [1804, 0]
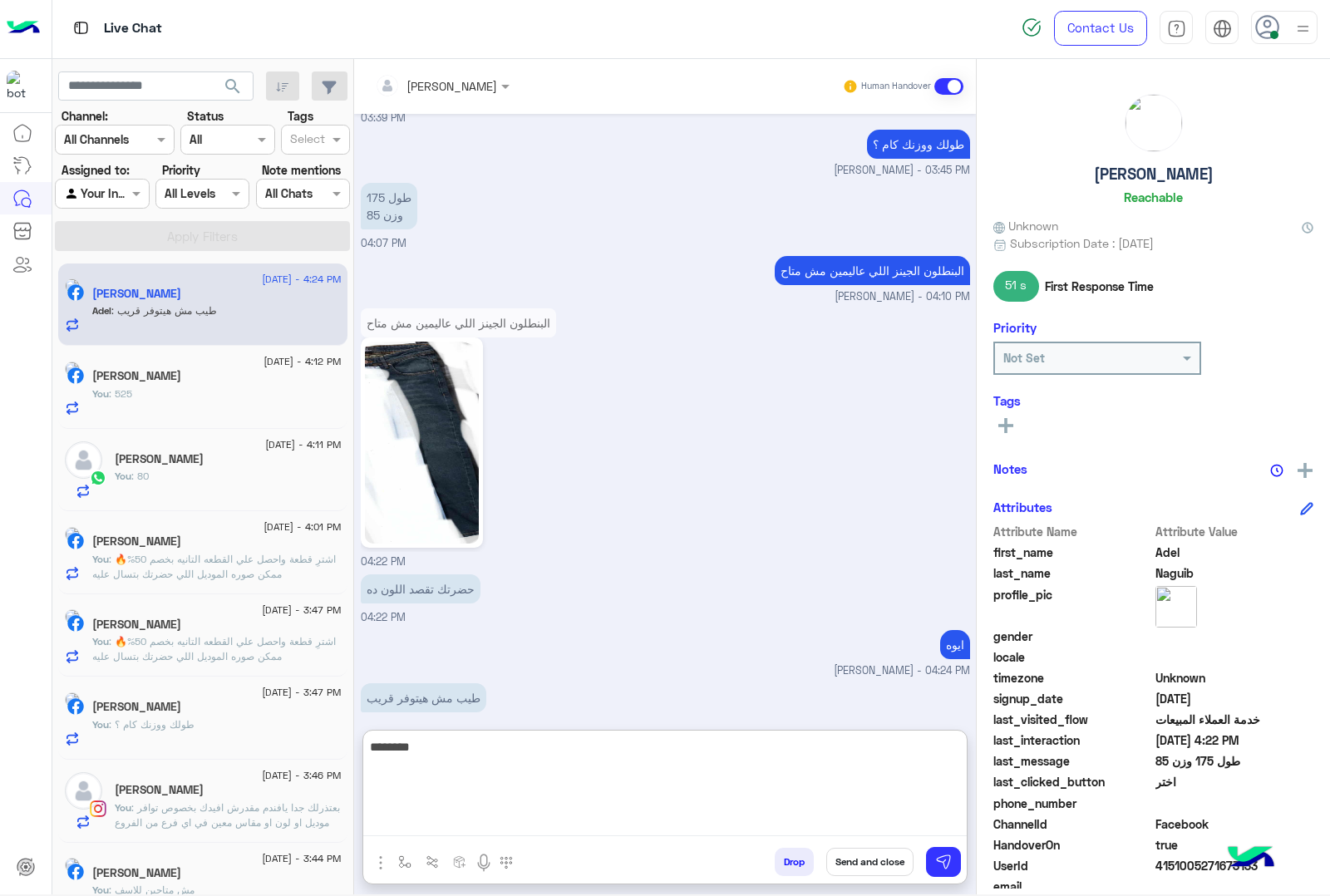
type textarea "********"
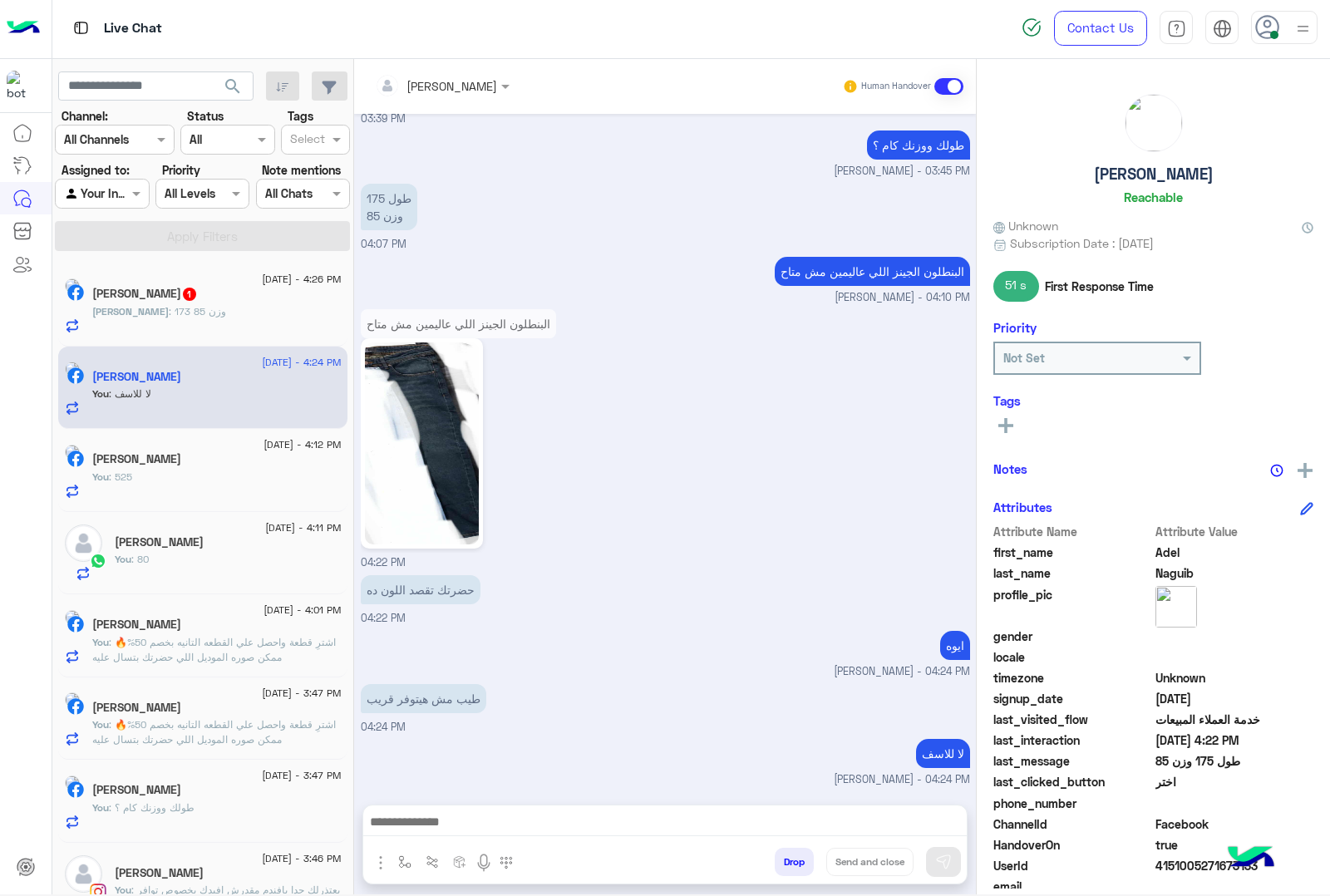
click at [195, 312] on span ": 173 وزن 85" at bounding box center [197, 311] width 58 height 12
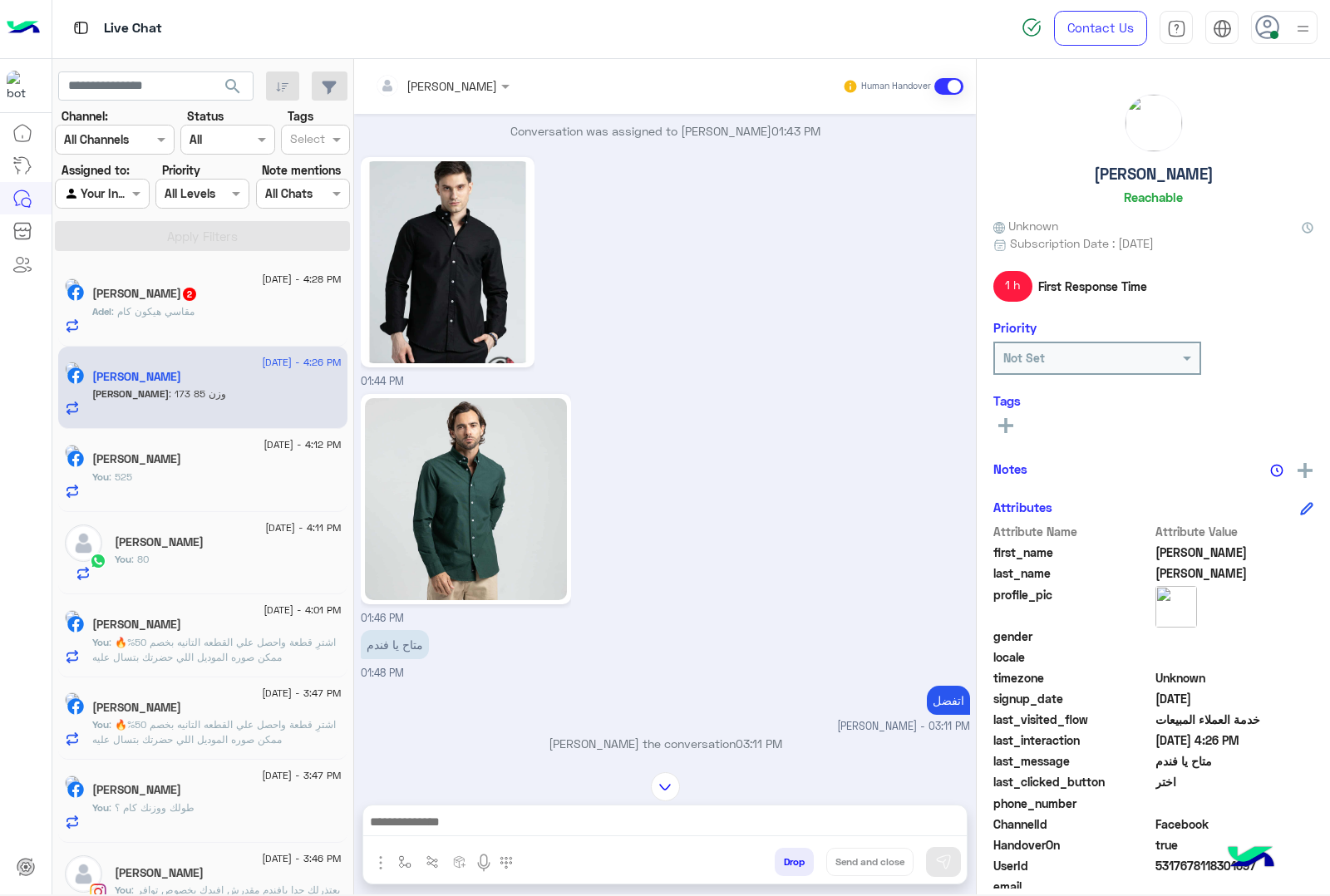
scroll to position [2029, 0]
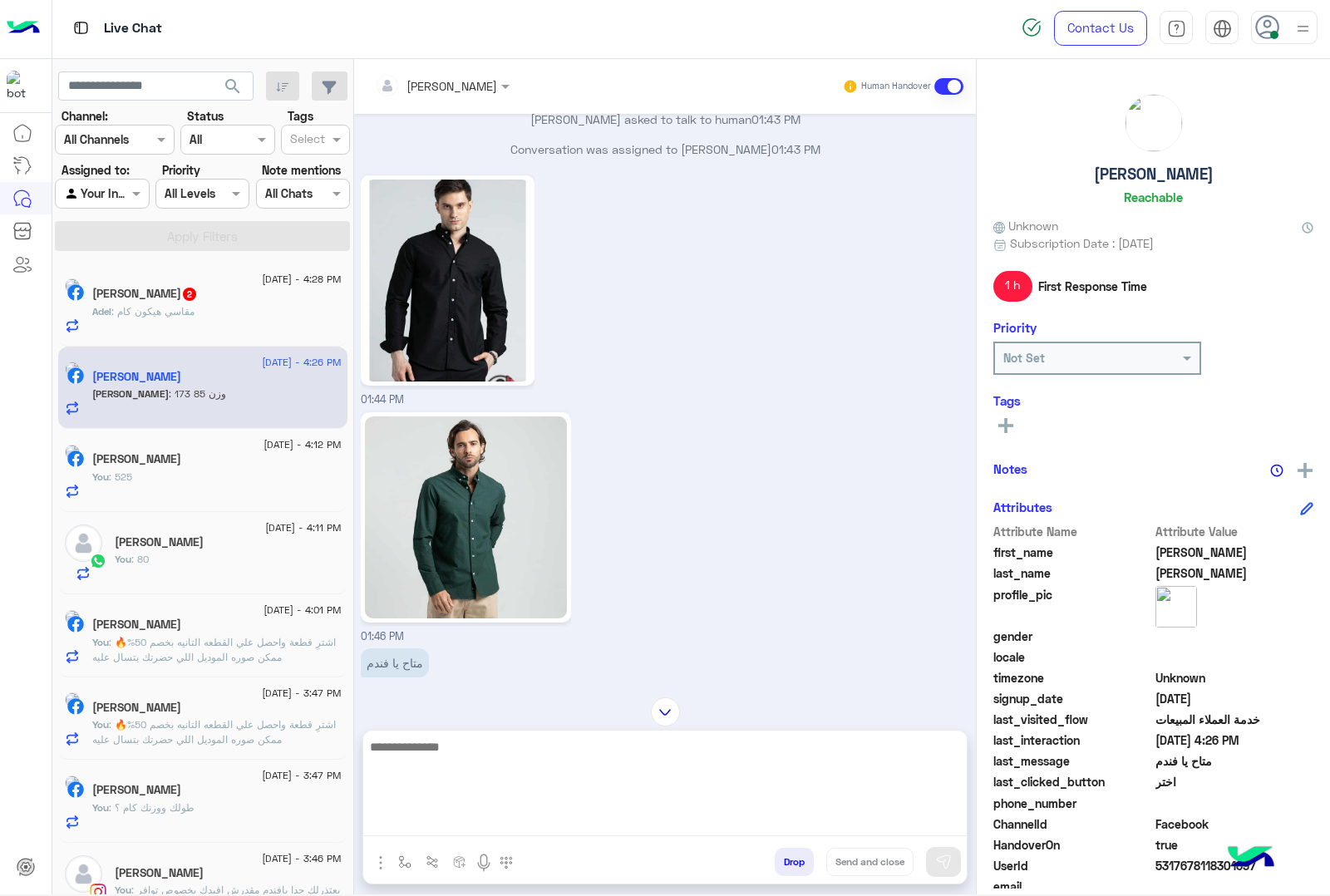
click at [433, 820] on textarea at bounding box center [665, 786] width 604 height 100
type textarea "**********"
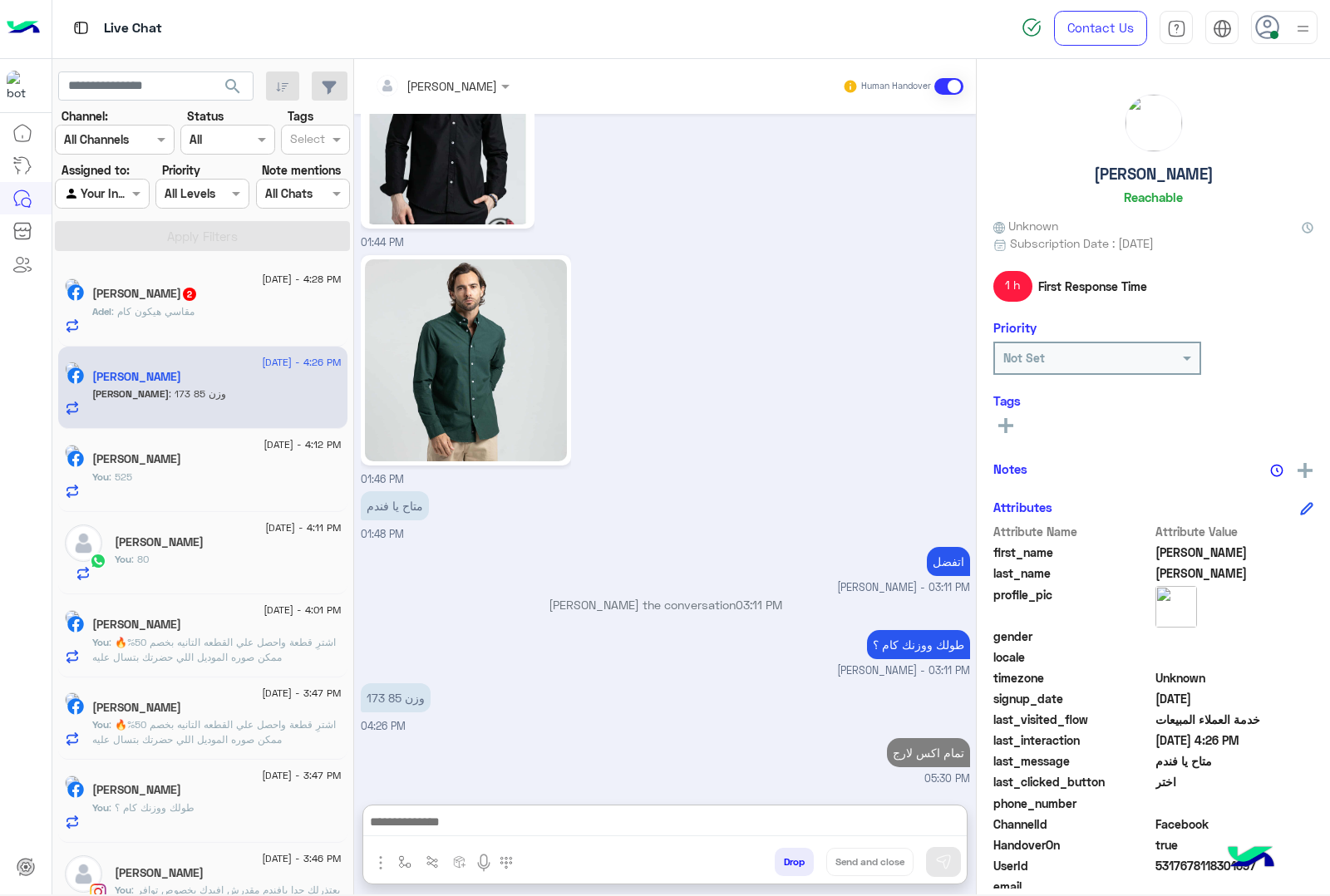
click at [263, 317] on div "Adel : مقاسي هيكون كام" at bounding box center [216, 318] width 249 height 29
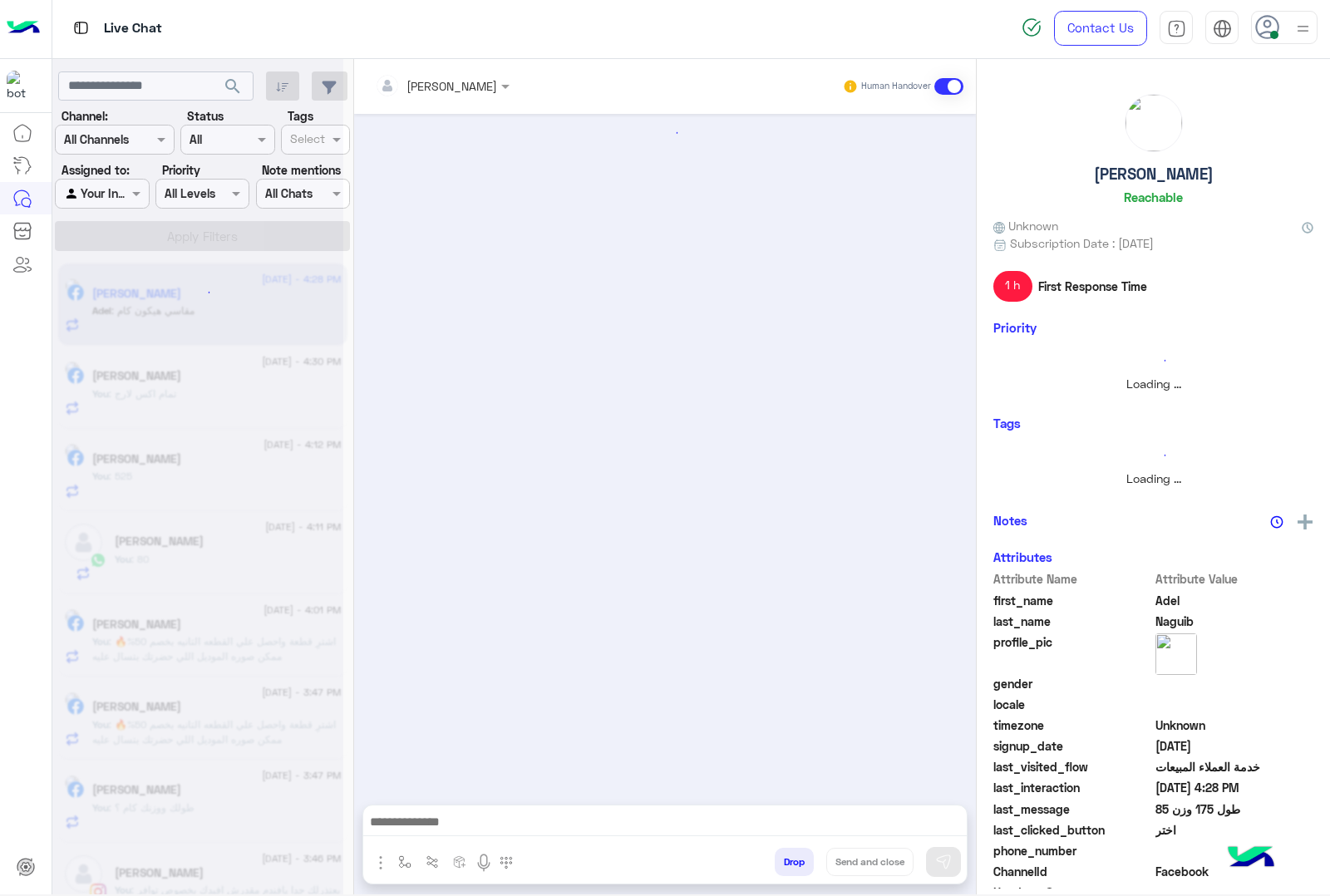
scroll to position [1738, 0]
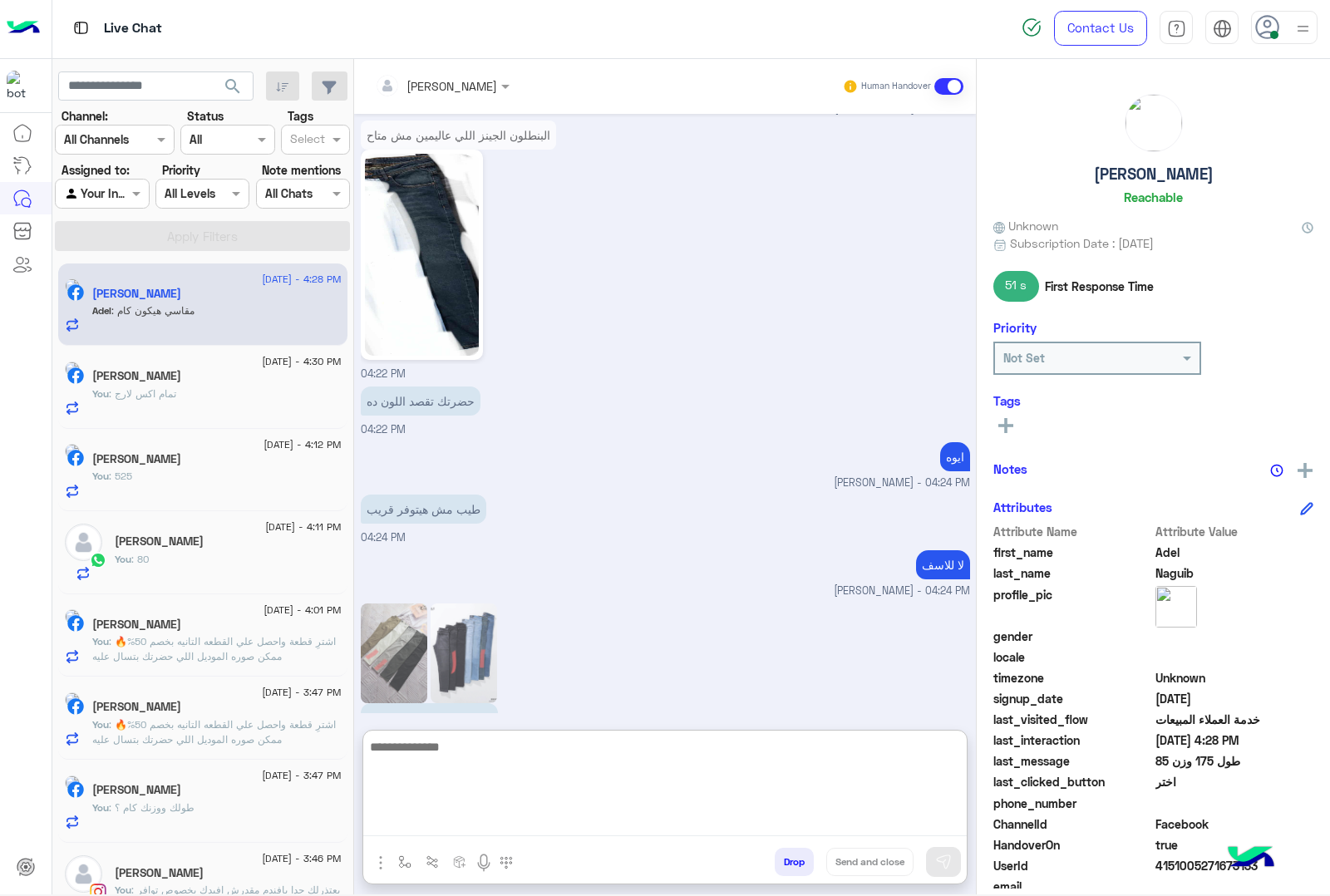
click at [410, 818] on textarea at bounding box center [665, 786] width 604 height 100
type textarea "*******"
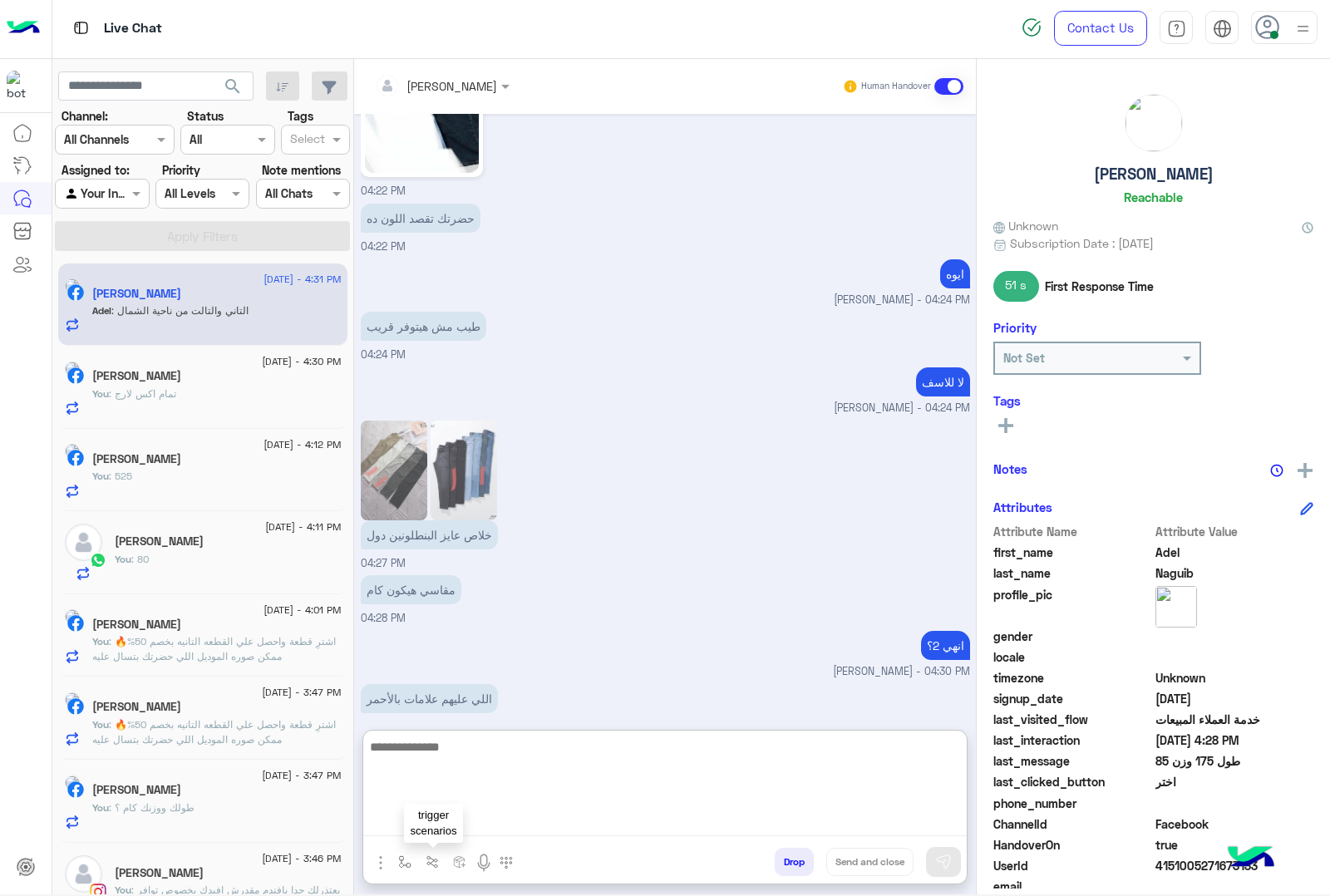
scroll to position [1975, 0]
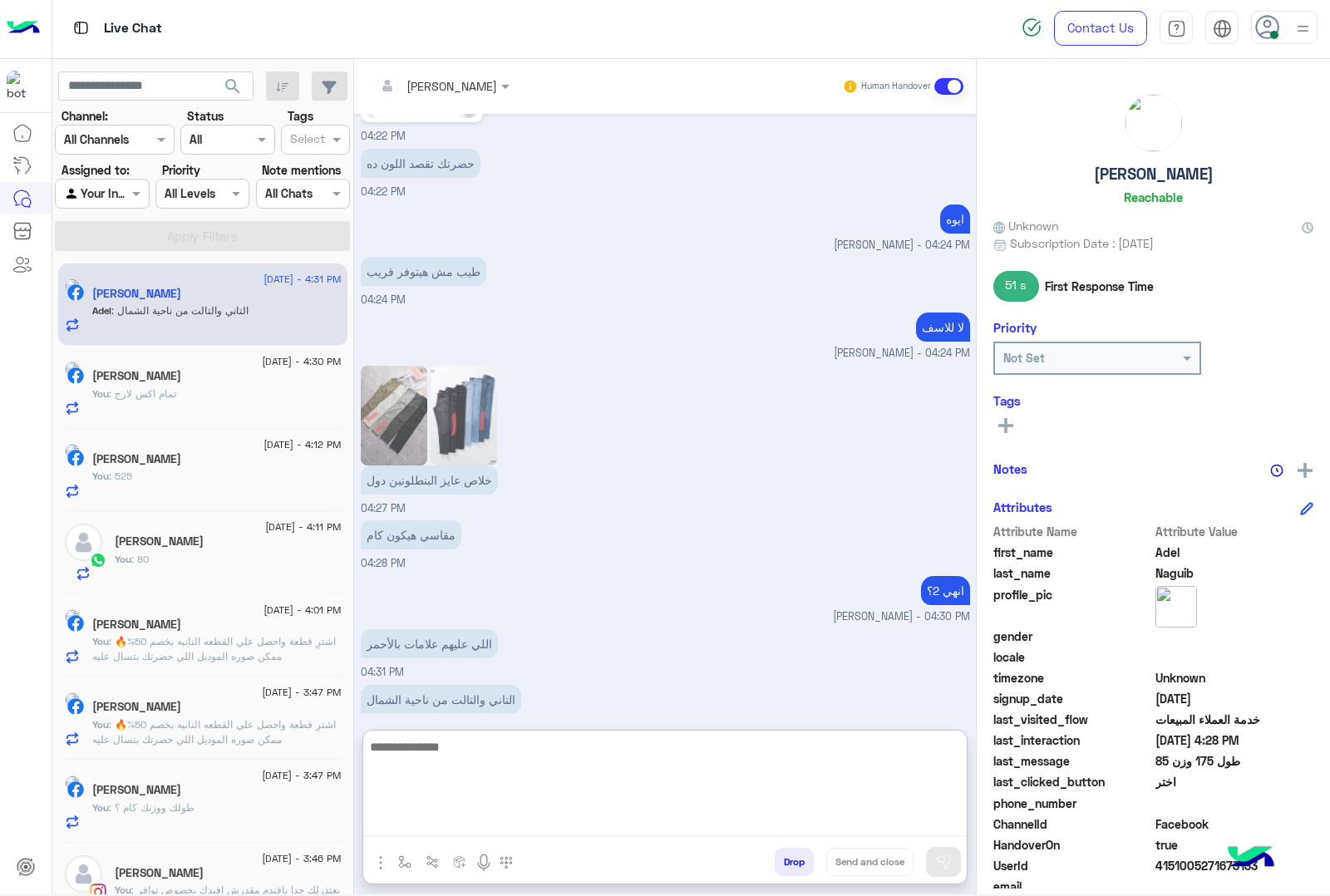
click at [488, 757] on textarea at bounding box center [665, 786] width 604 height 100
type textarea "**********"
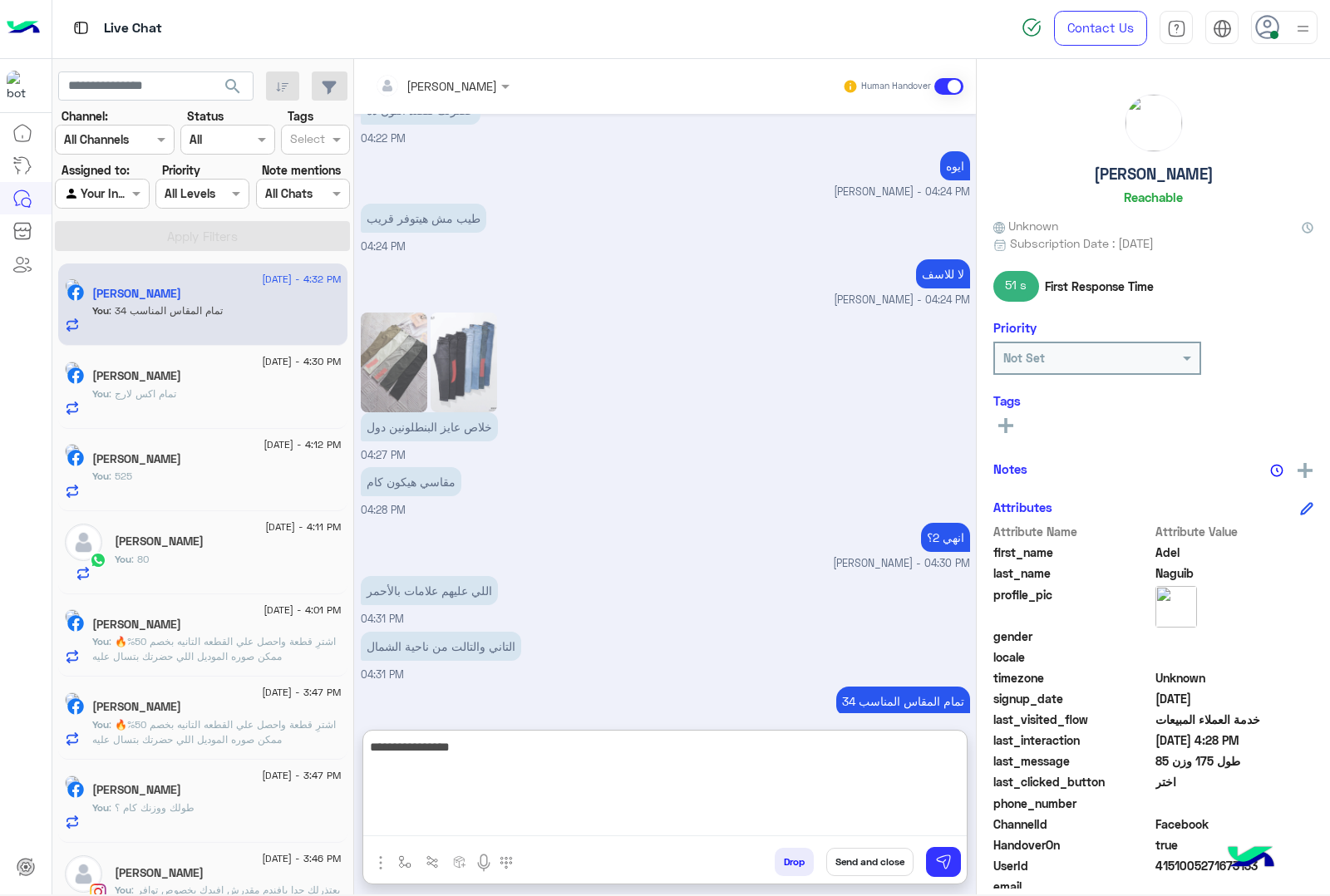
type textarea "**********"
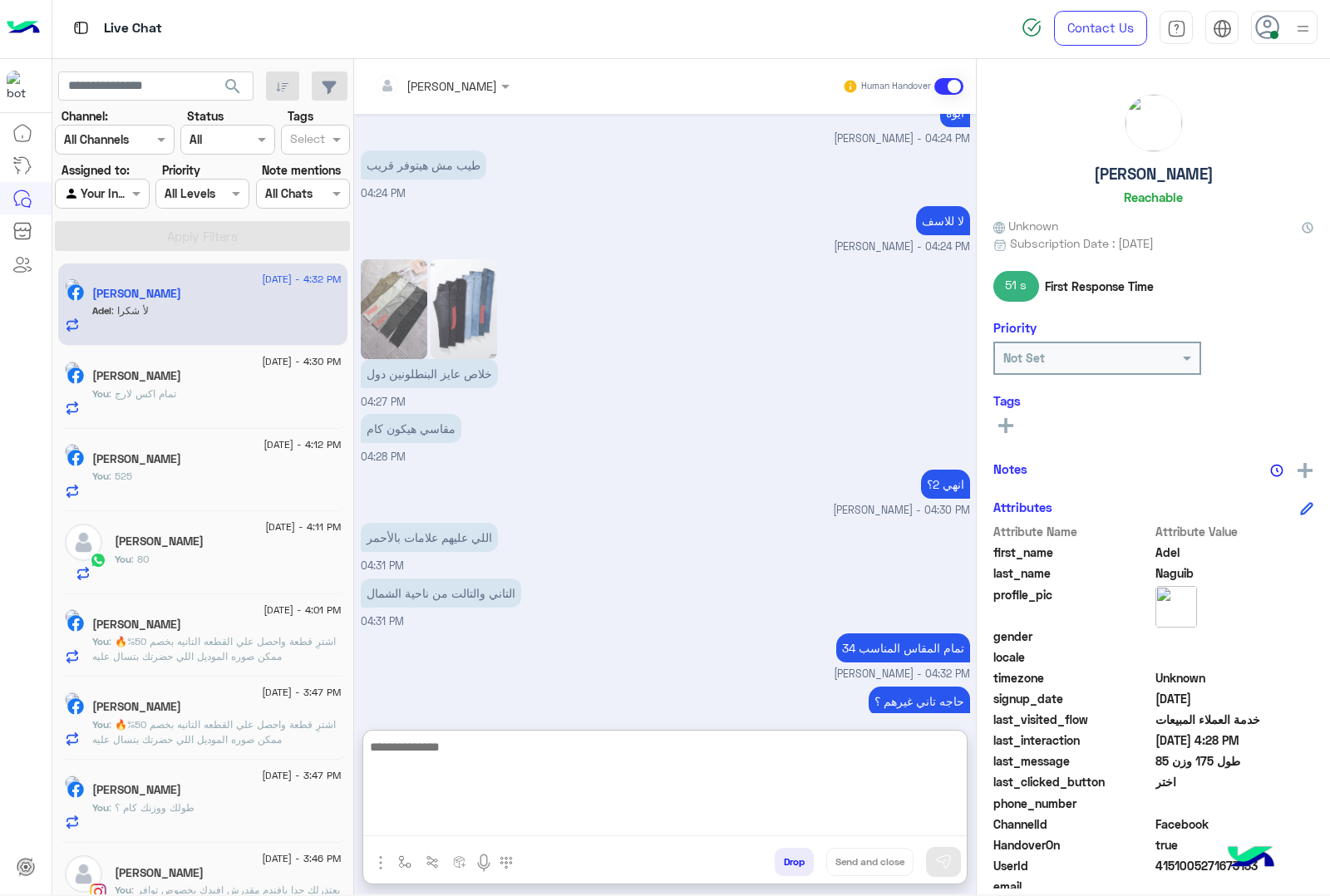
scroll to position [2137, 0]
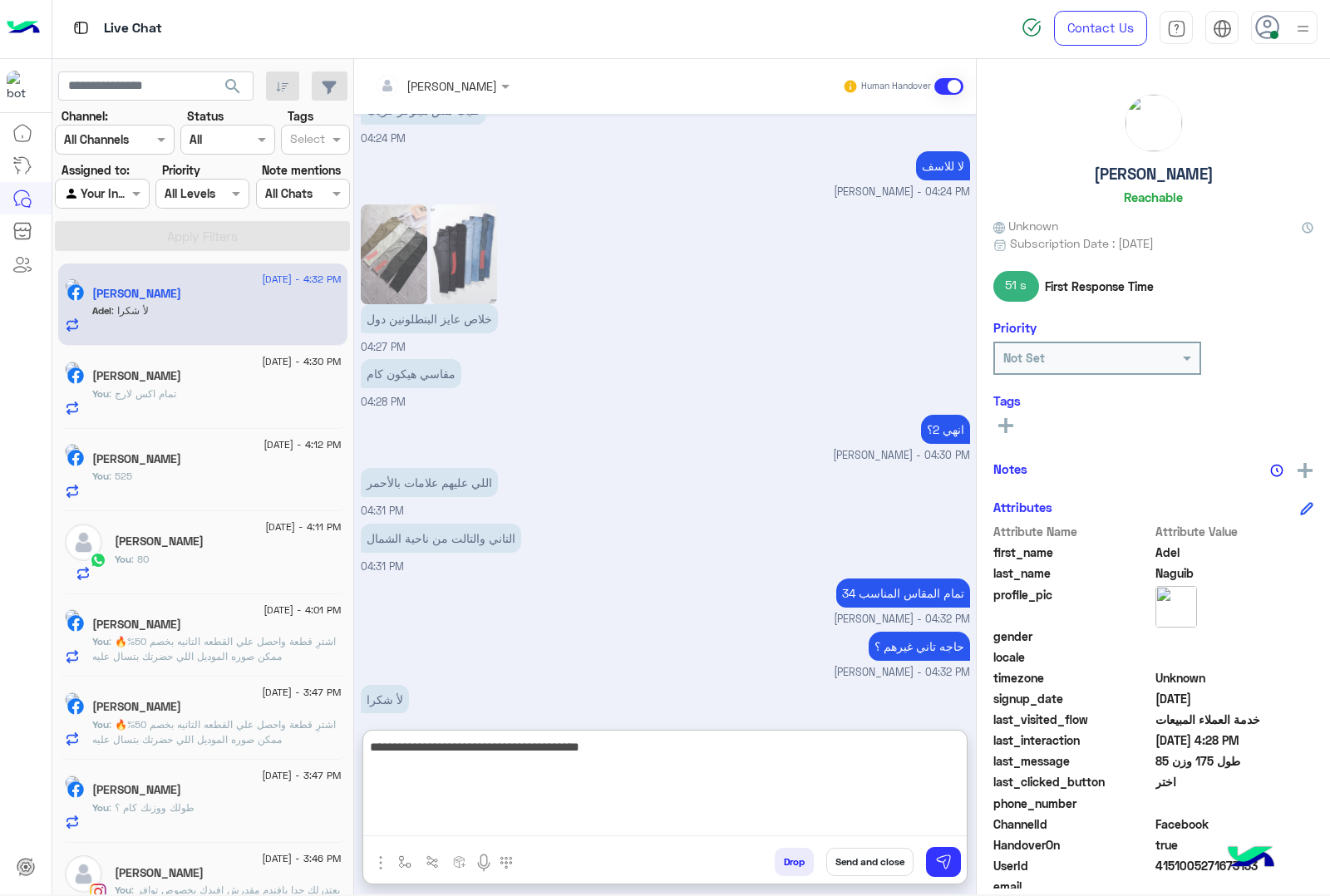
type textarea "**********"
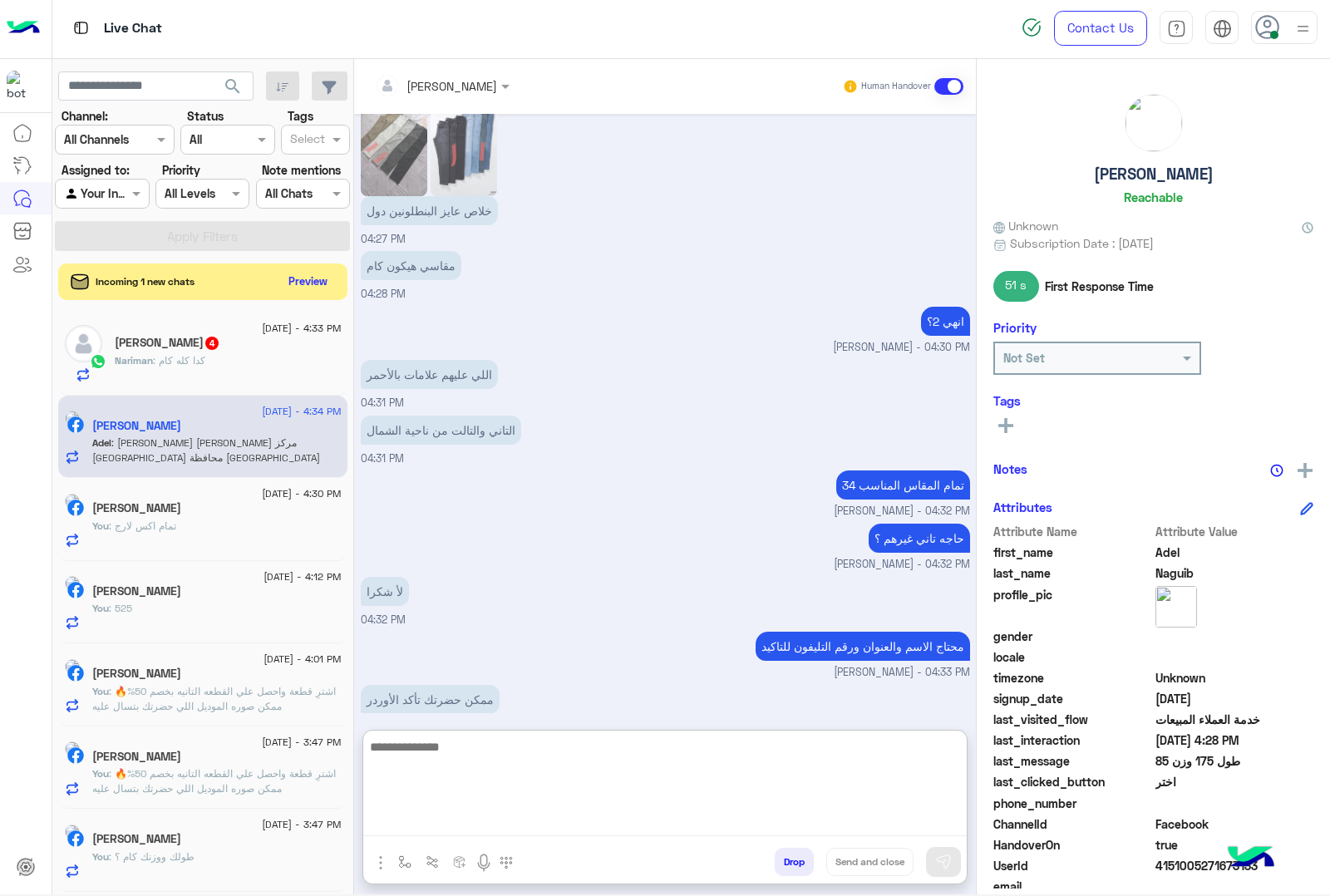
scroll to position [2353, 0]
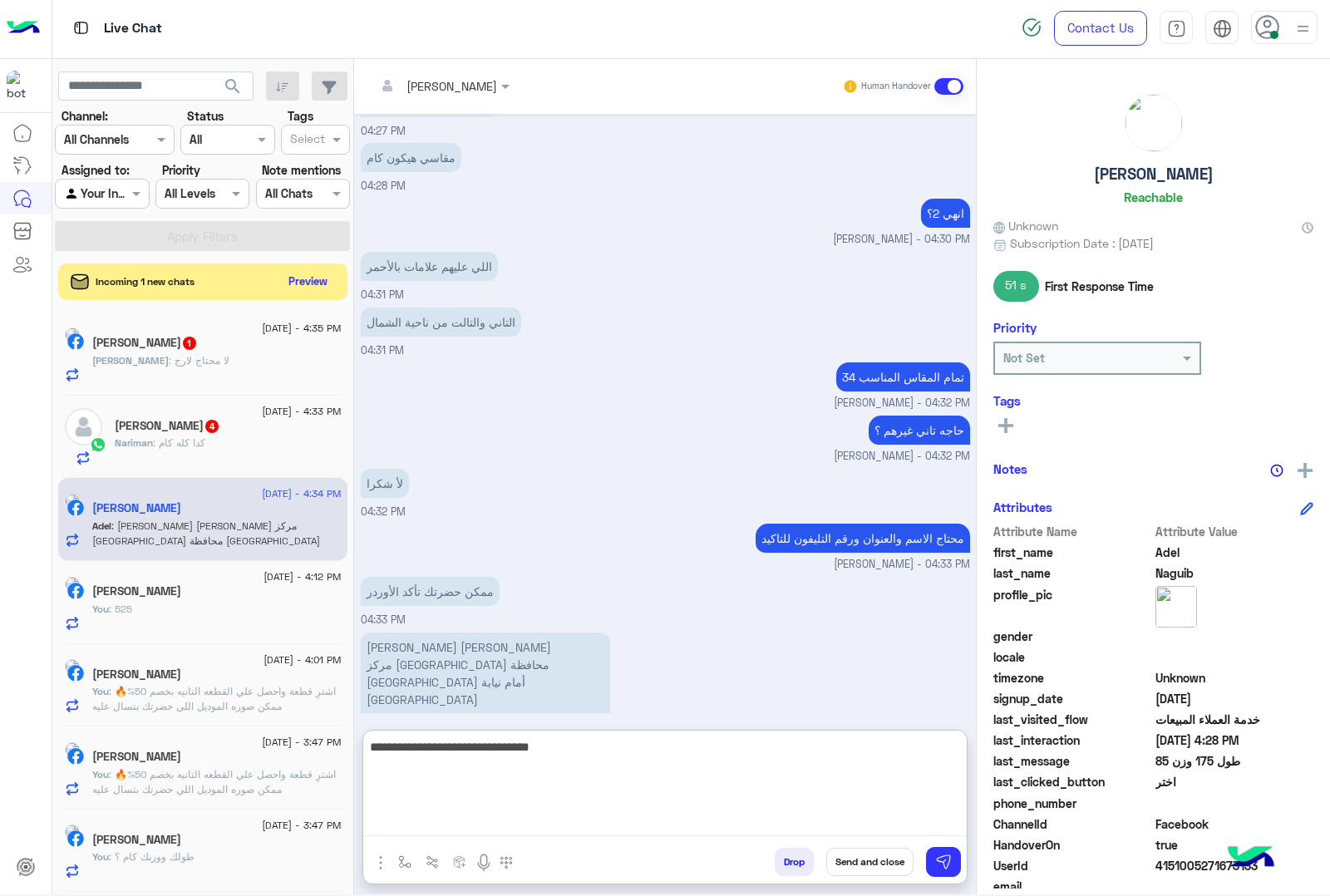
type textarea "**********"
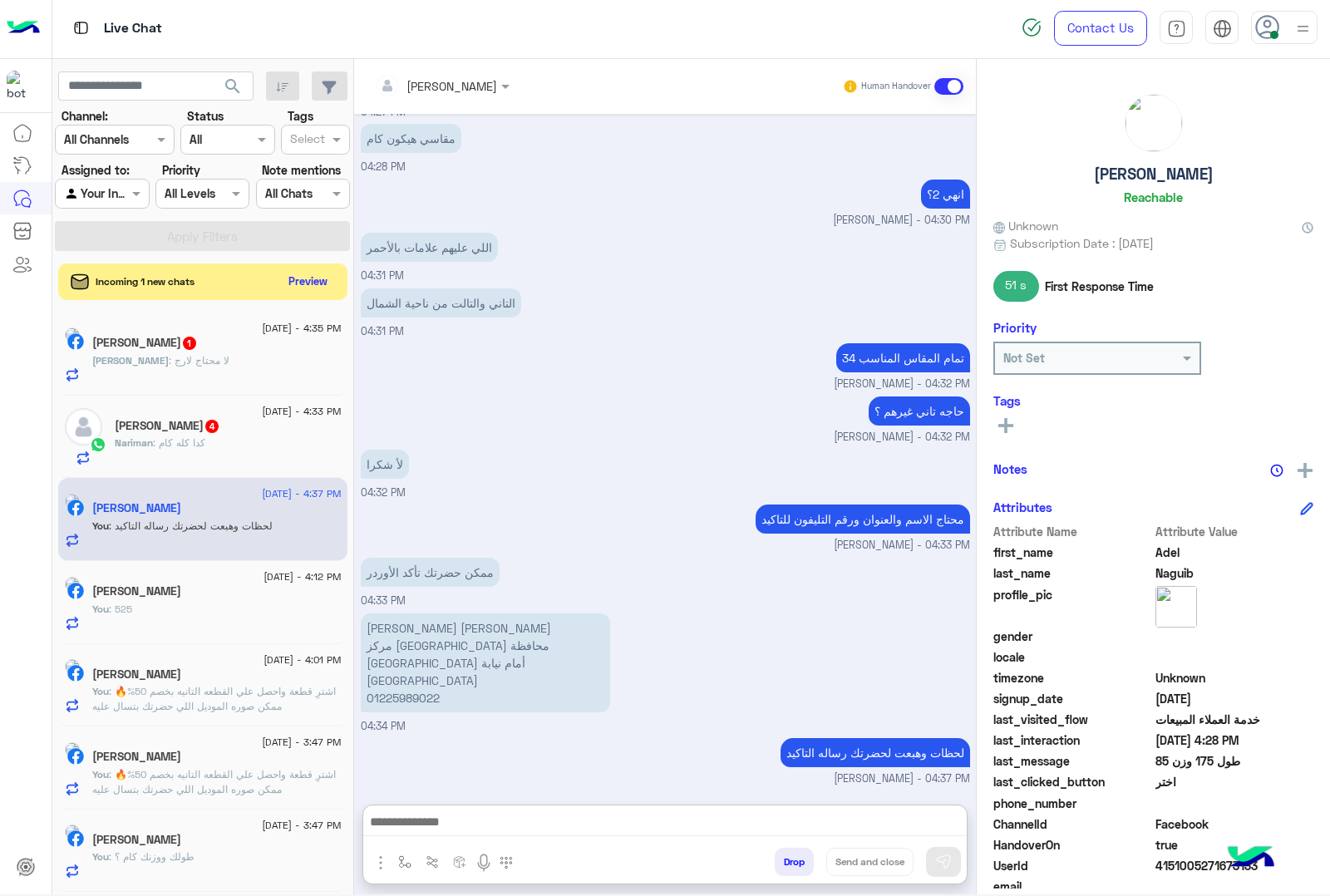
click at [441, 574] on div "[DATE] ممكن أعمل أوردر 03:20 PM برجاء ارسال رقم الشحنه او رقم التليفون اللي عمل…" at bounding box center [664, 450] width 622 height 674
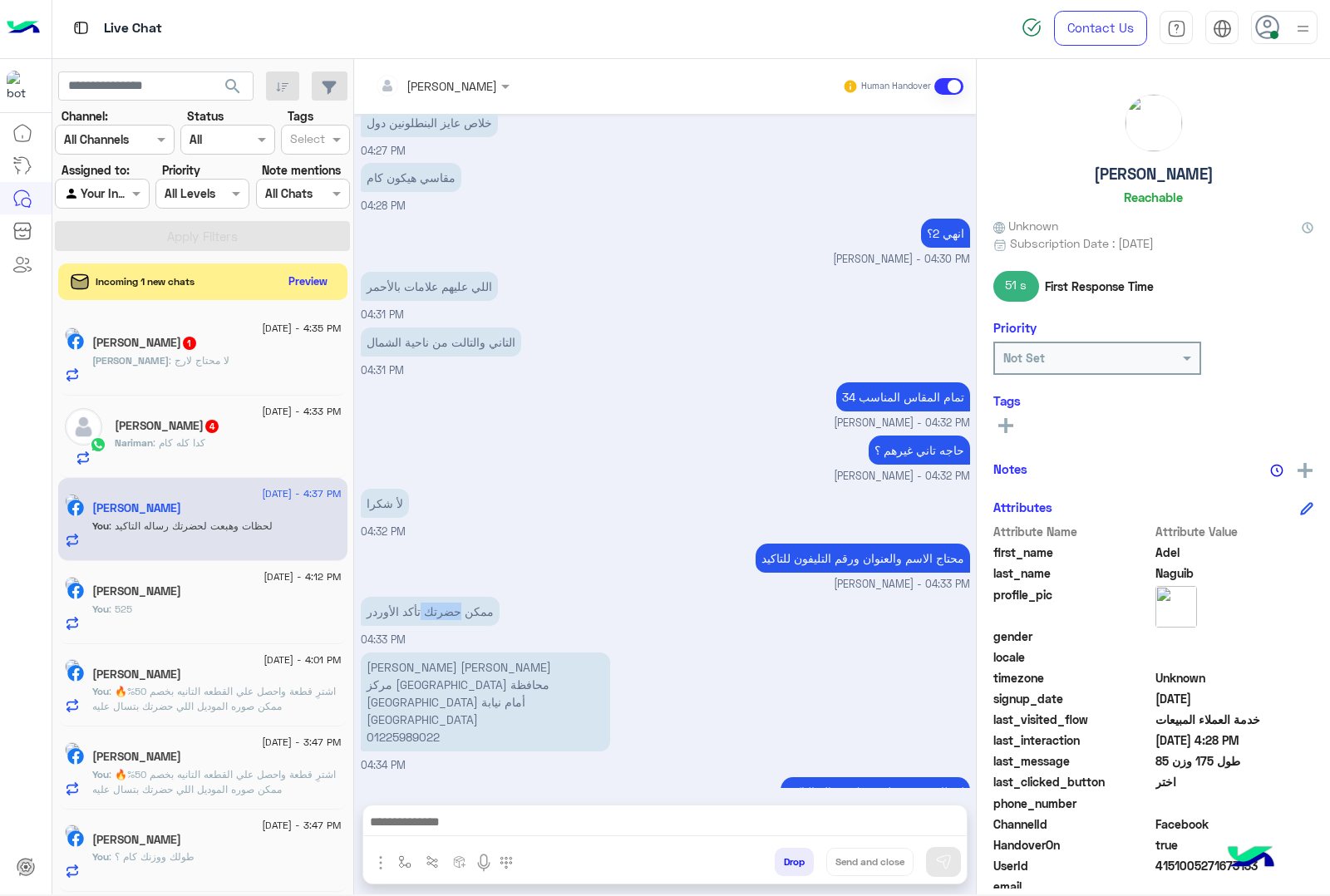
click at [441, 592] on div "ممكن حضرتك تأكد الأوردر" at bounding box center [430, 611] width 139 height 37
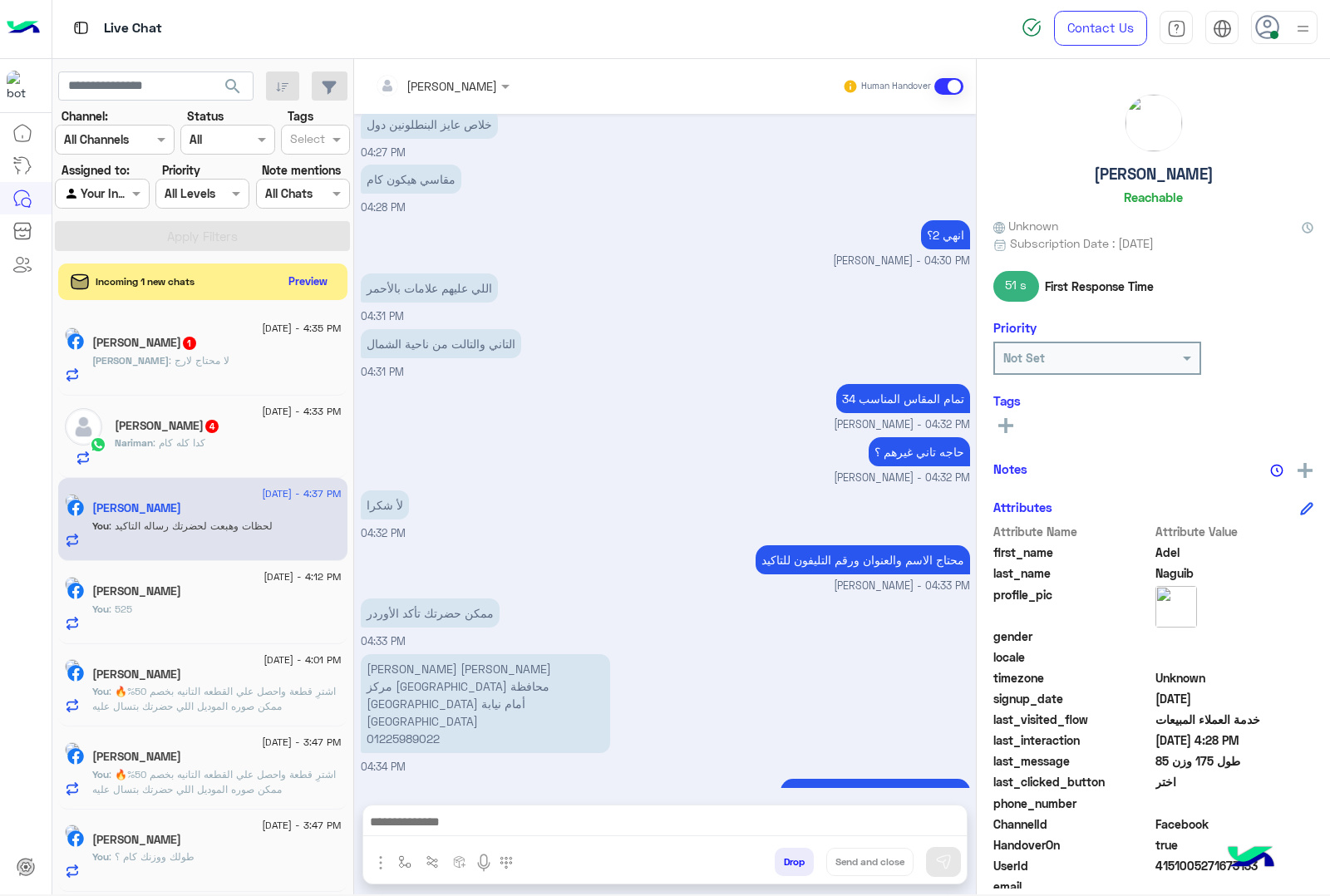
click at [437, 654] on p "[PERSON_NAME] [PERSON_NAME] مركز [GEOGRAPHIC_DATA] محافظة [GEOGRAPHIC_DATA] [GE…" at bounding box center [485, 704] width 249 height 99
copy p "[PERSON_NAME] [PERSON_NAME]"
click at [431, 672] on p "[PERSON_NAME] [PERSON_NAME] مركز [GEOGRAPHIC_DATA] محافظة [GEOGRAPHIC_DATA] [GE…" at bounding box center [485, 704] width 249 height 99
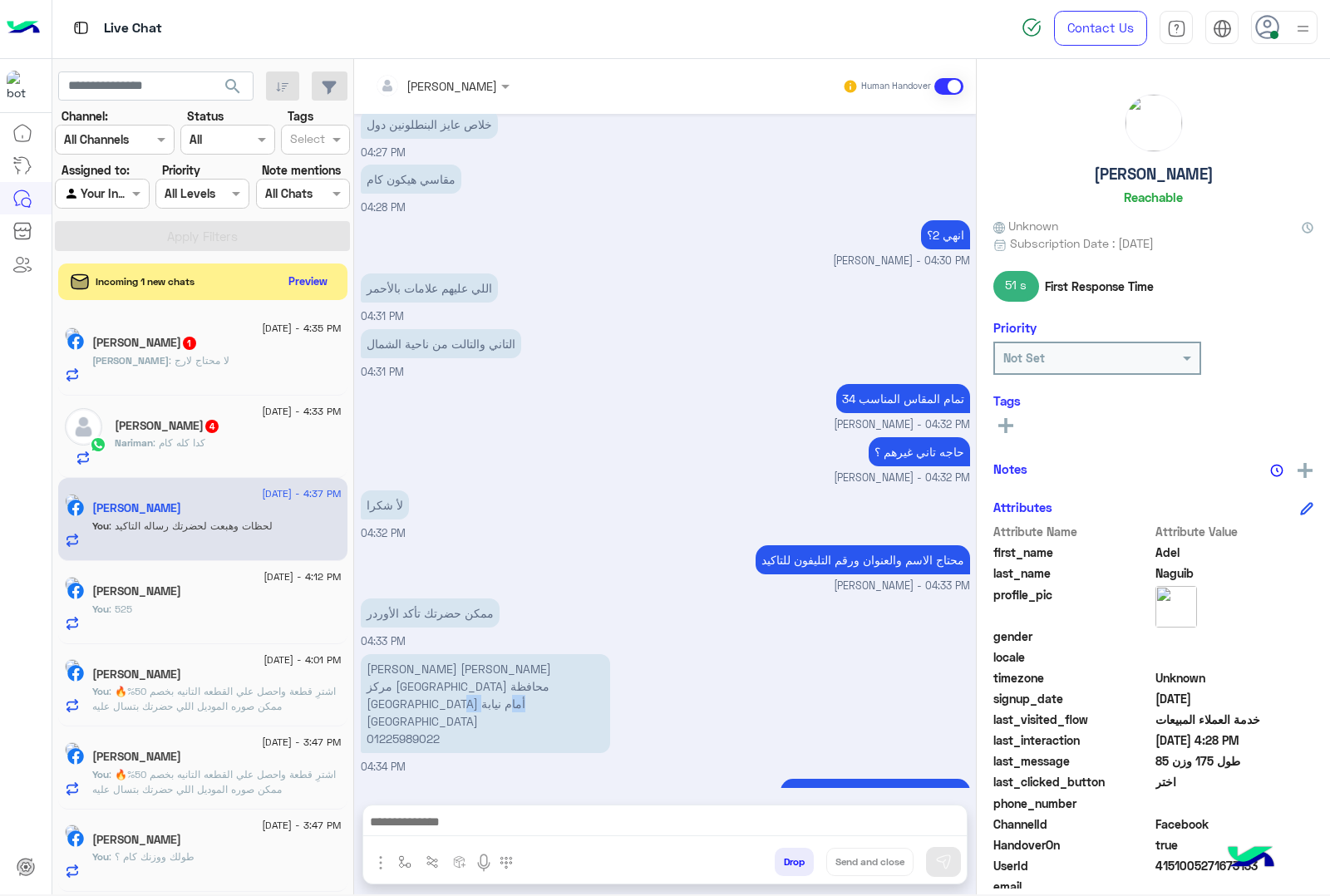
click at [431, 672] on p "[PERSON_NAME] [PERSON_NAME] مركز [GEOGRAPHIC_DATA] محافظة [GEOGRAPHIC_DATA] [GE…" at bounding box center [485, 704] width 249 height 99
click at [391, 696] on p "[PERSON_NAME] [PERSON_NAME] مركز [GEOGRAPHIC_DATA] محافظة [GEOGRAPHIC_DATA] [GE…" at bounding box center [485, 704] width 249 height 99
click at [379, 654] on p "[PERSON_NAME] [PERSON_NAME] مركز [GEOGRAPHIC_DATA] محافظة [GEOGRAPHIC_DATA] [GE…" at bounding box center [485, 704] width 249 height 99
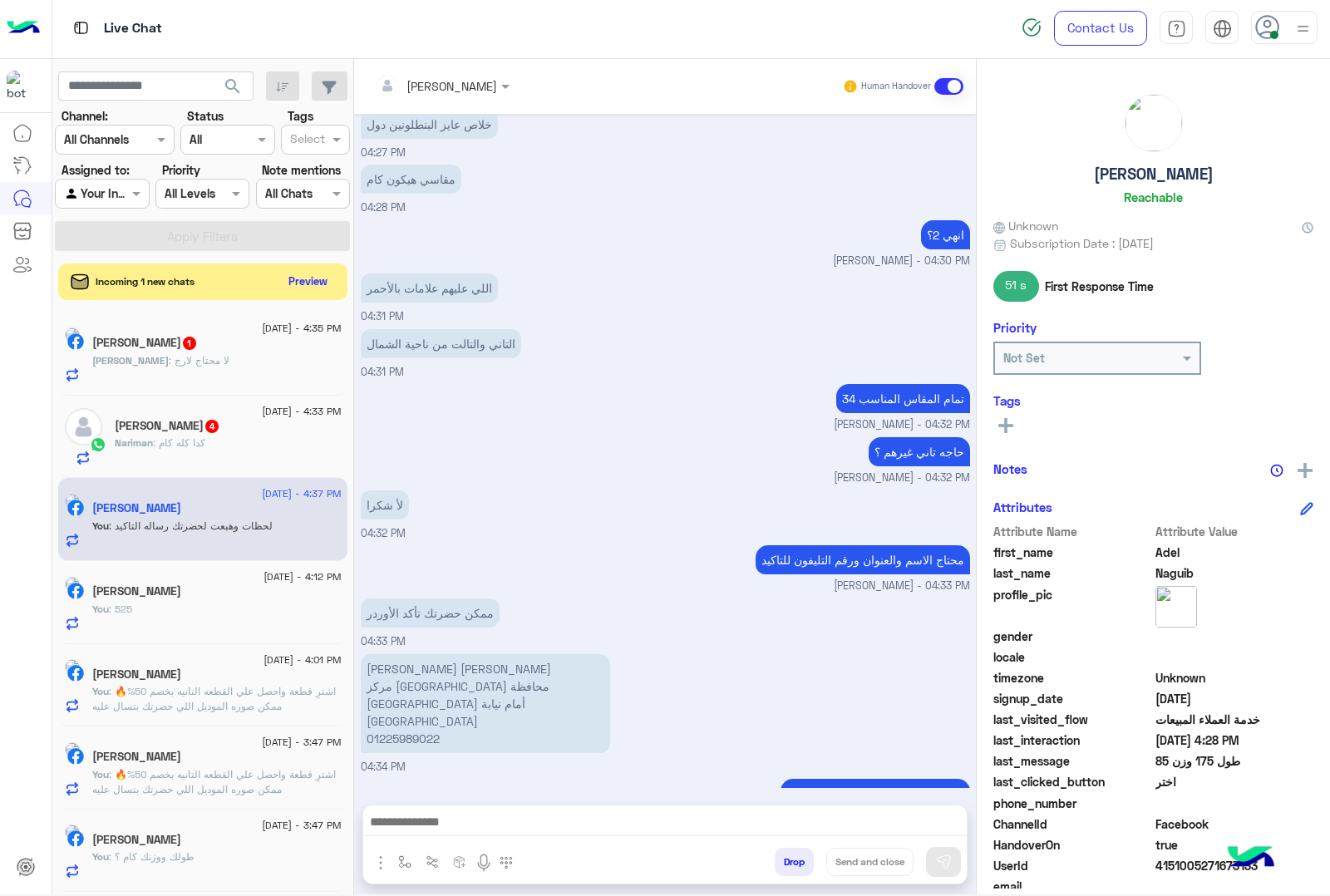
click at [379, 654] on p "[PERSON_NAME] [PERSON_NAME] مركز [GEOGRAPHIC_DATA] محافظة [GEOGRAPHIC_DATA] [GE…" at bounding box center [485, 704] width 249 height 99
click at [417, 667] on p "[PERSON_NAME] [PERSON_NAME] مركز [GEOGRAPHIC_DATA] محافظة [GEOGRAPHIC_DATA] [GE…" at bounding box center [485, 704] width 249 height 99
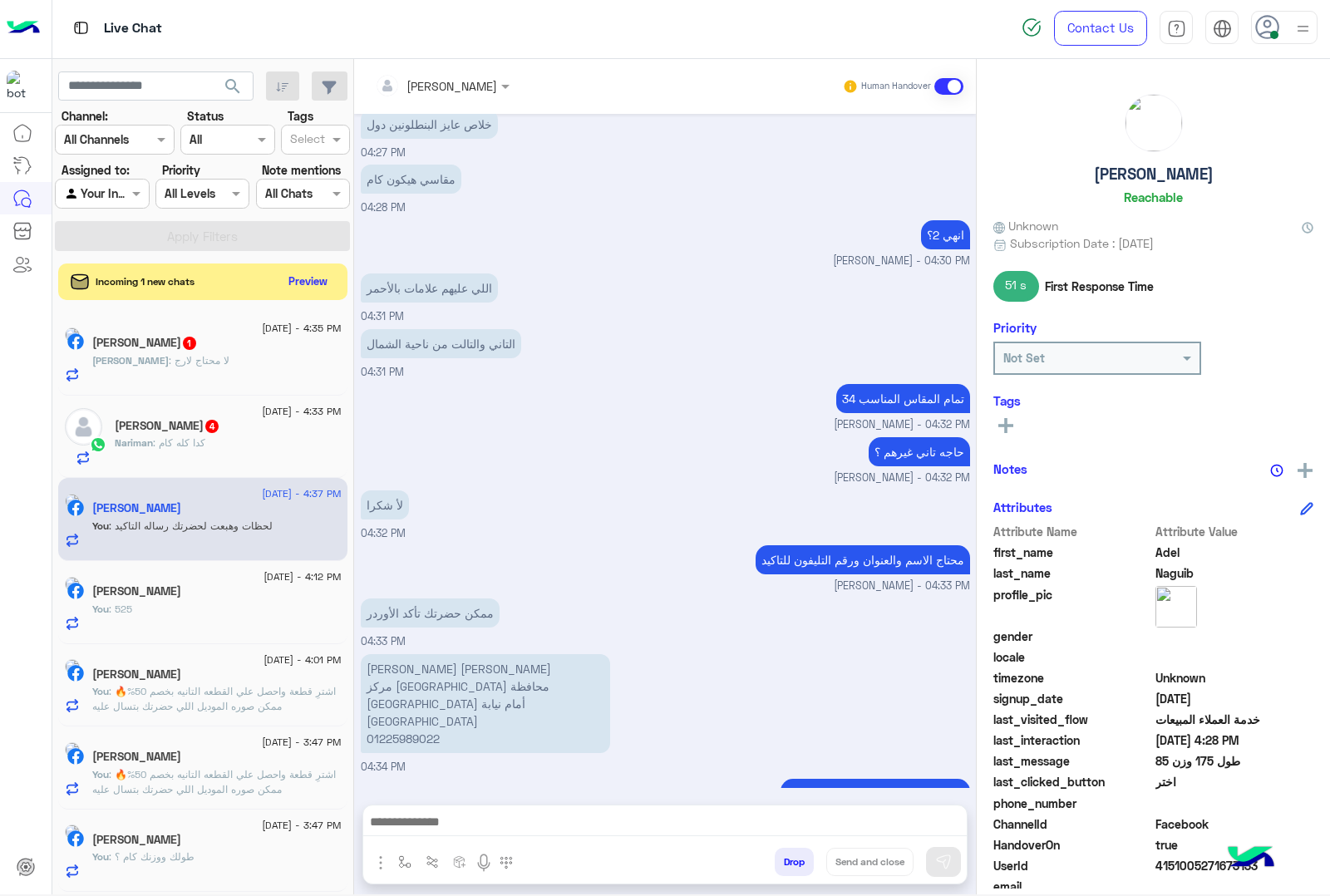
click at [193, 375] on div "[PERSON_NAME] : لا محتاج لارج" at bounding box center [216, 367] width 249 height 29
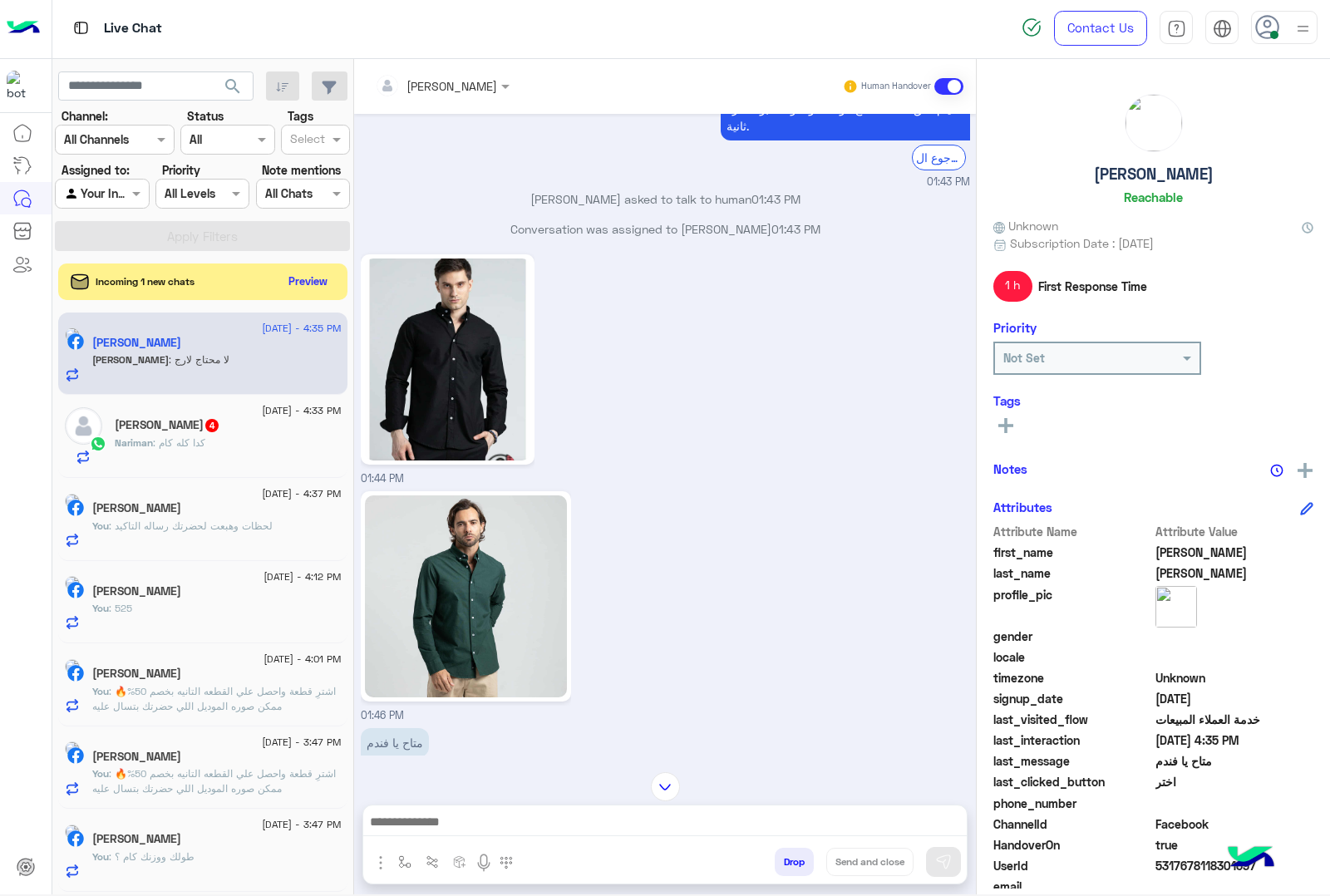
scroll to position [2132, 0]
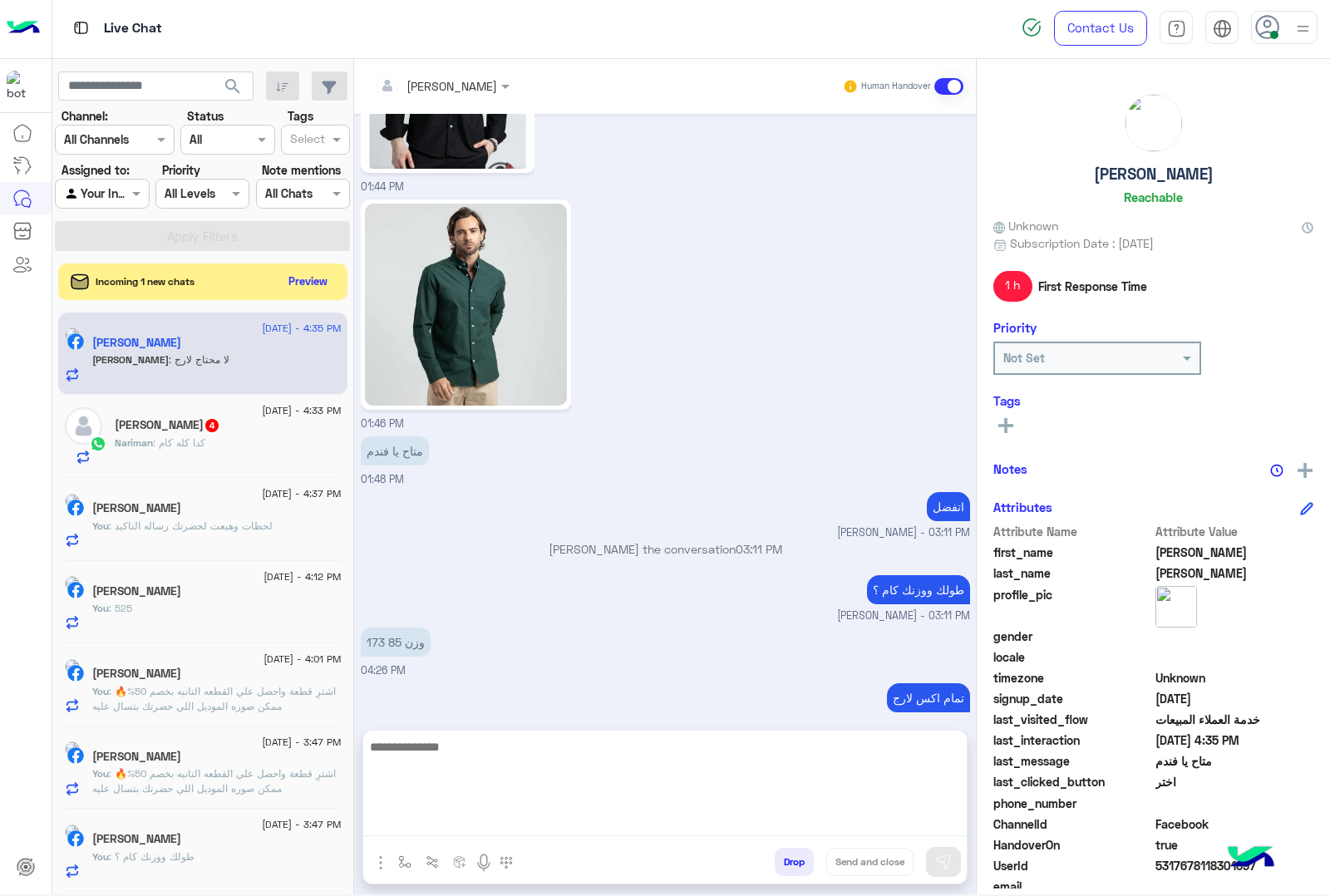
click at [433, 831] on textarea at bounding box center [665, 786] width 604 height 100
type textarea "*"
type textarea "**********"
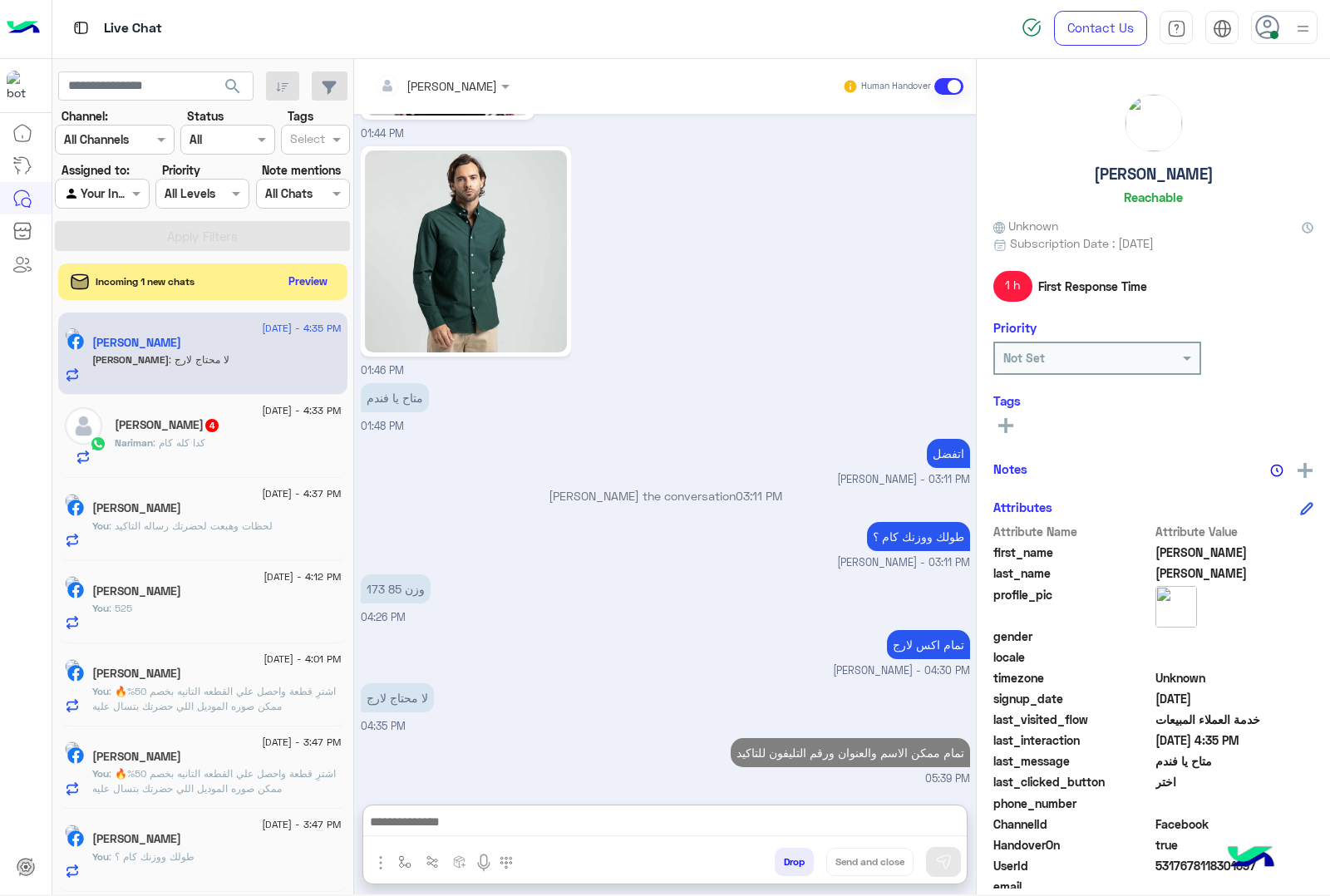
click at [234, 534] on p "You : لحظات وهبعت لحضرتك رساله التاكيد" at bounding box center [182, 526] width 180 height 15
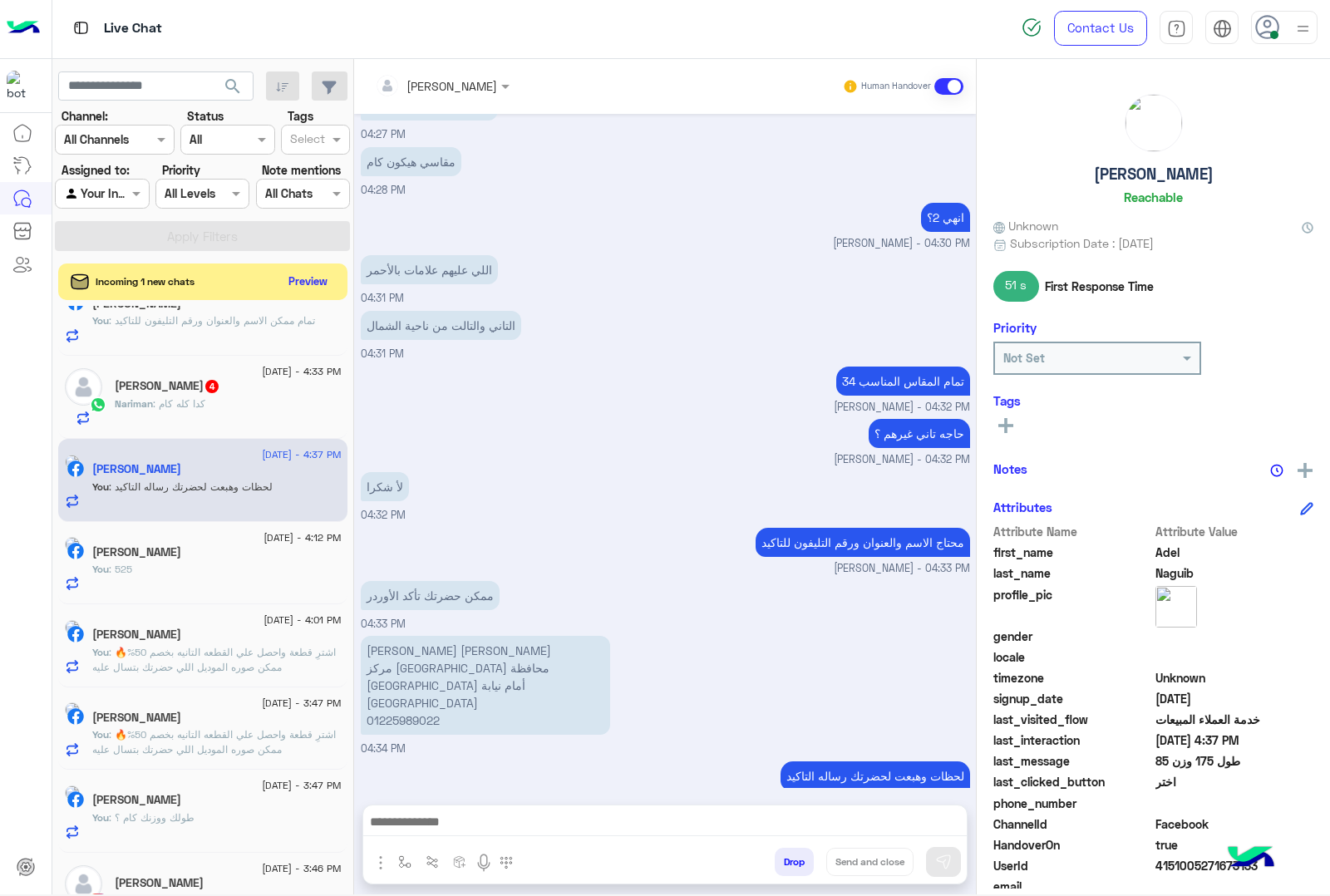
scroll to position [104, 0]
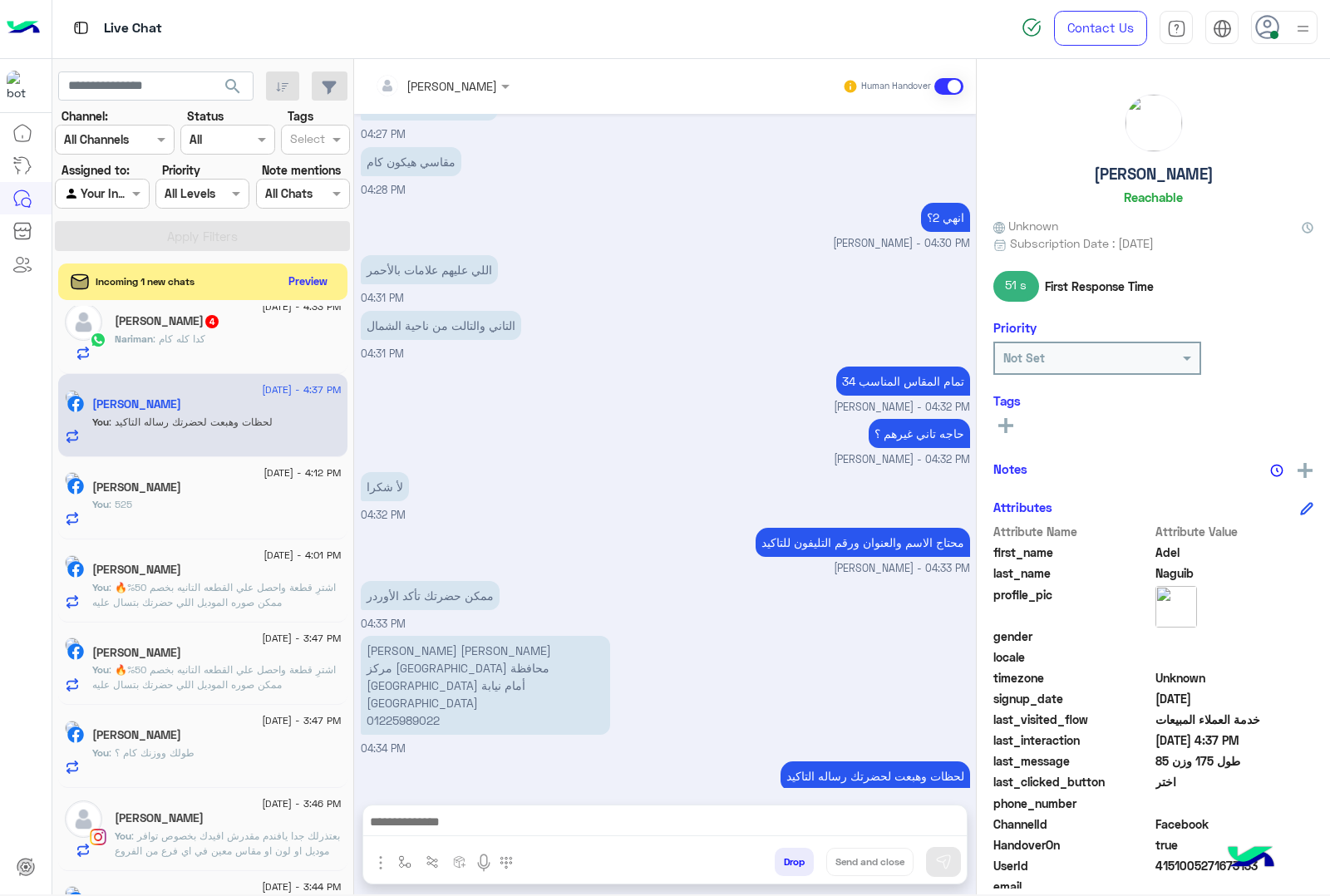
click at [416, 673] on p "[PERSON_NAME] [PERSON_NAME] مركز [GEOGRAPHIC_DATA] محافظة [GEOGRAPHIC_DATA] [GE…" at bounding box center [485, 685] width 249 height 99
click at [395, 699] on p "[PERSON_NAME] [PERSON_NAME] مركز [GEOGRAPHIC_DATA] محافظة [GEOGRAPHIC_DATA] [GE…" at bounding box center [485, 685] width 249 height 99
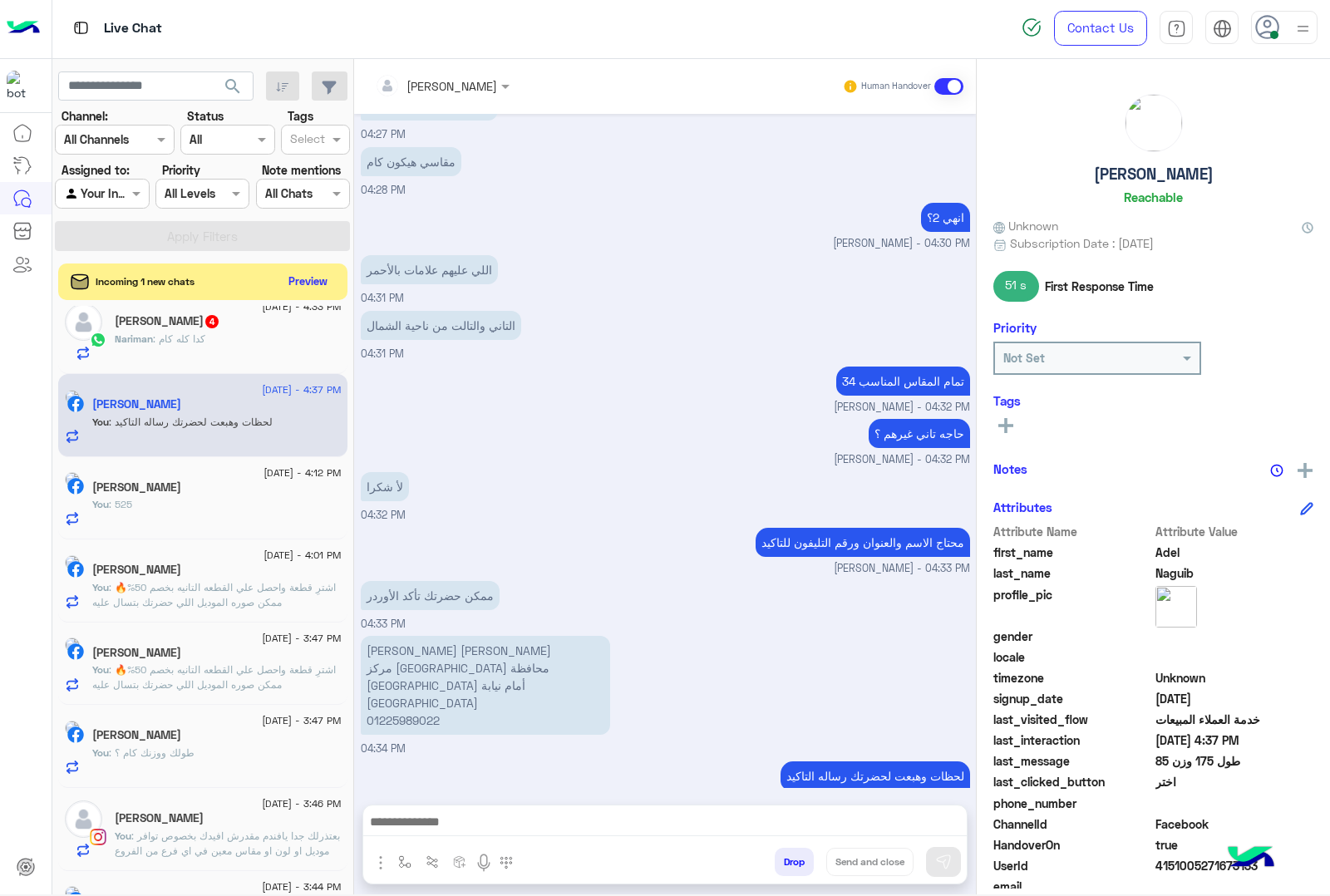
click at [596, 470] on div "لأ شكرا 04:32 PM" at bounding box center [665, 495] width 609 height 56
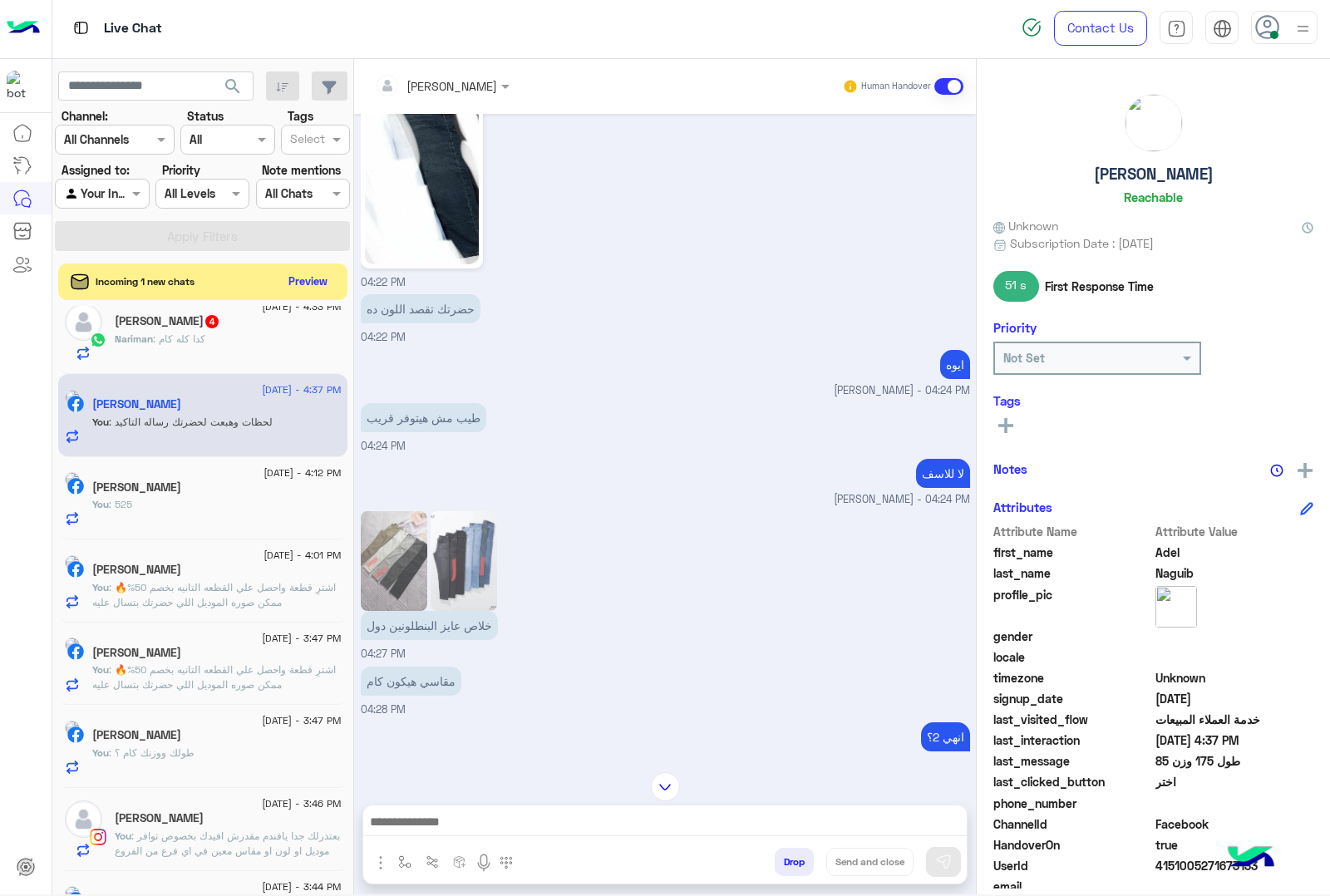
scroll to position [0, 0]
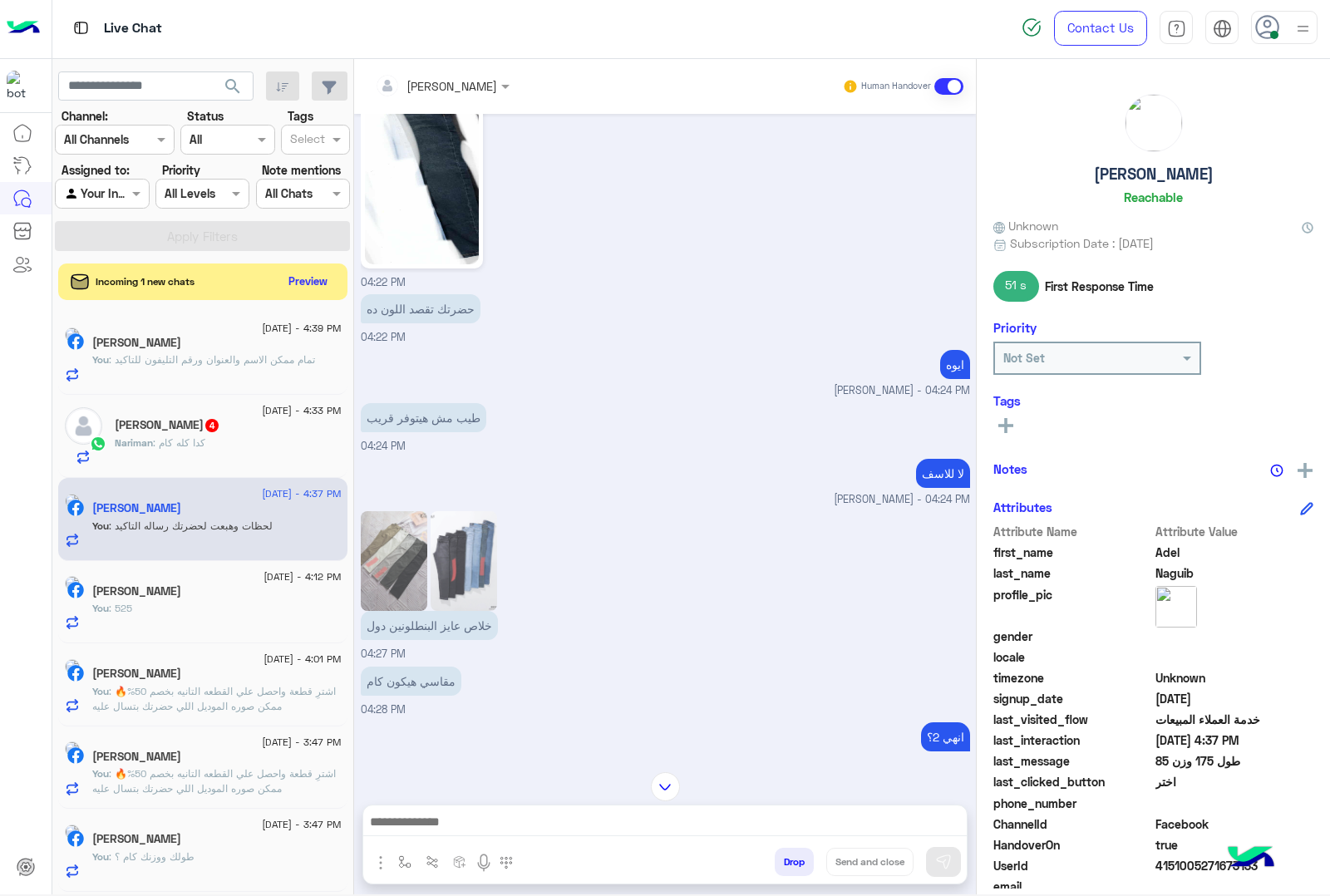
click at [1181, 858] on span "4151005271673133" at bounding box center [1234, 866] width 159 height 18
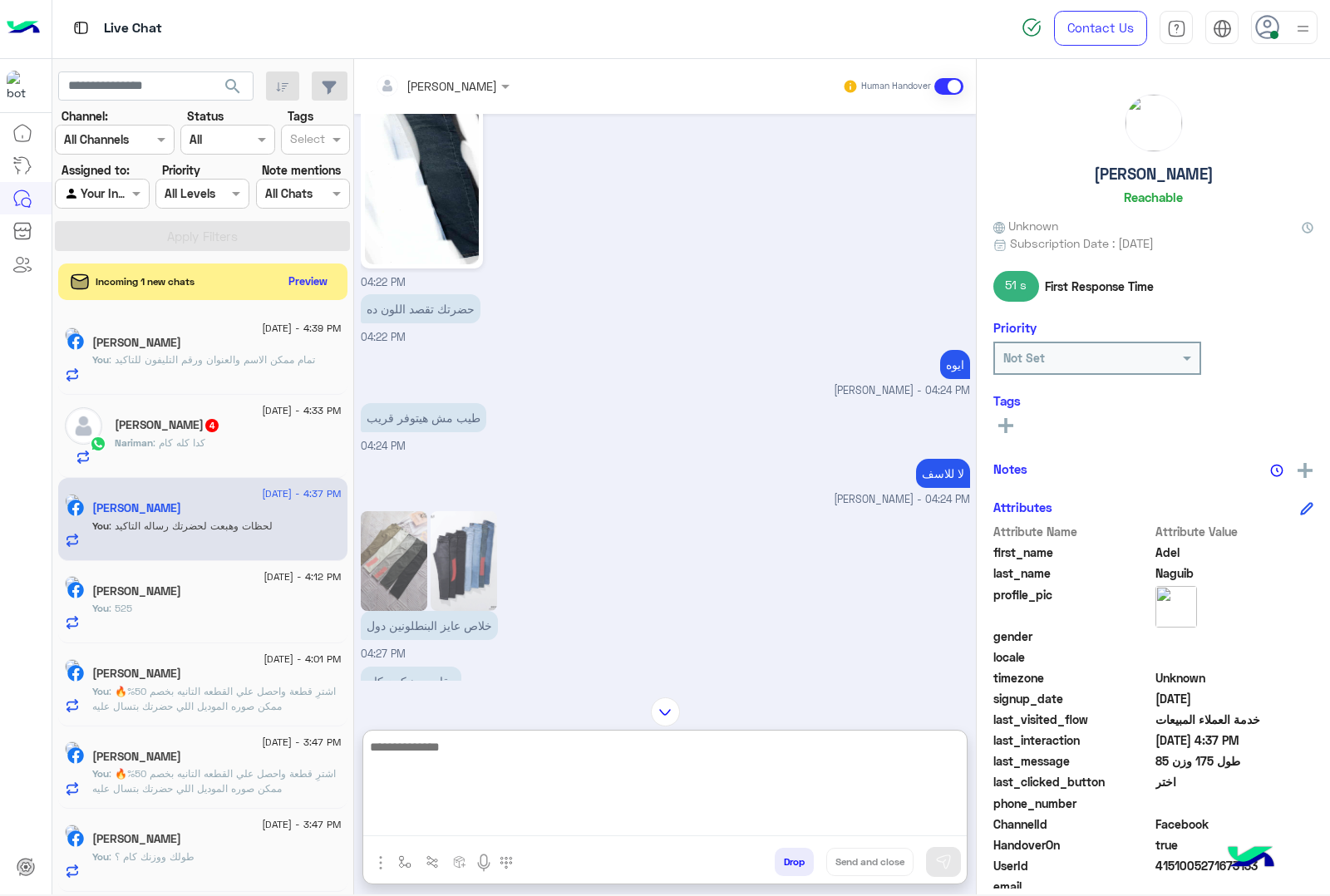
click at [434, 820] on textarea at bounding box center [665, 786] width 604 height 100
type textarea "*"
paste textarea "**********"
type textarea "**********"
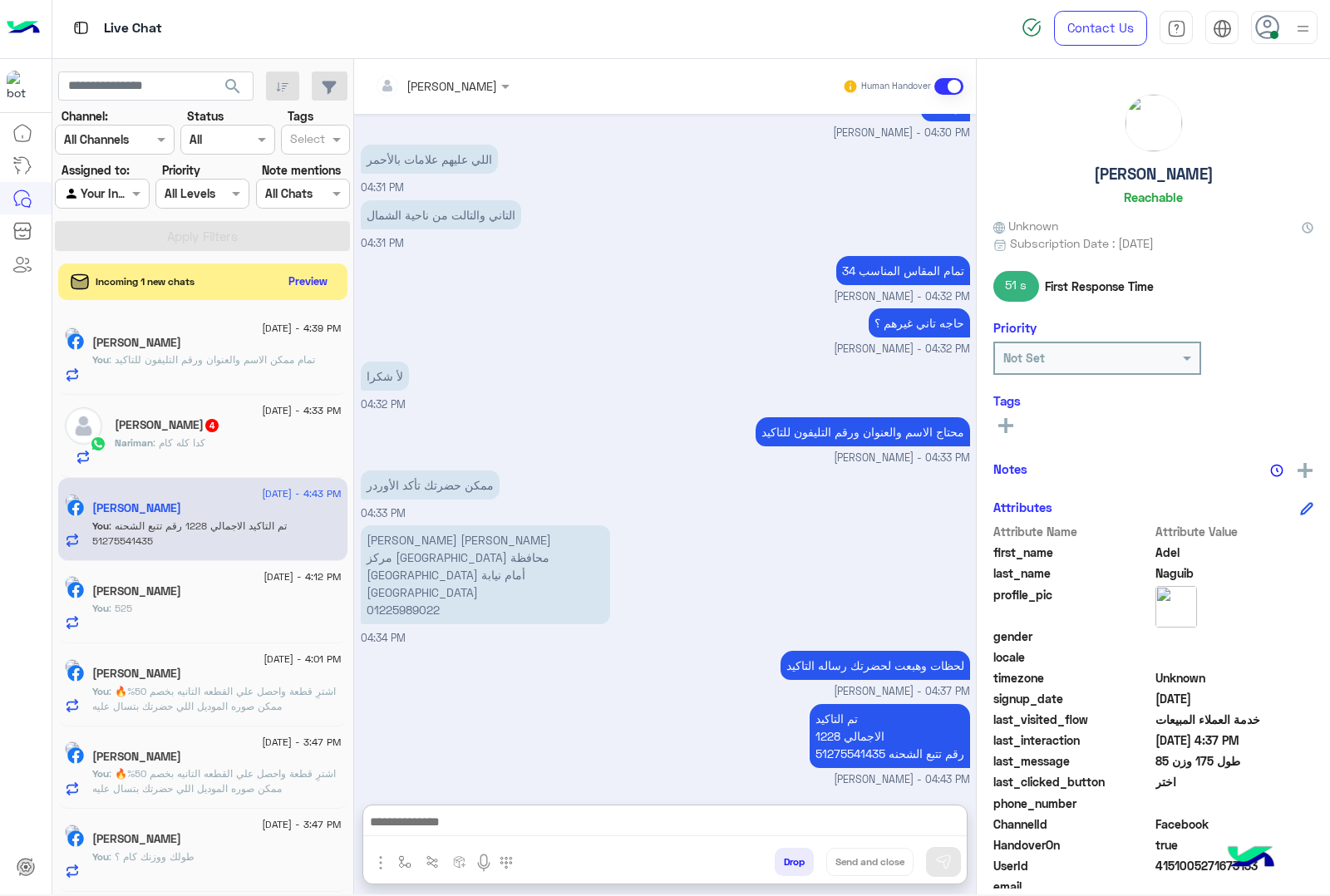
click at [206, 445] on span ": كدا كله كام" at bounding box center [179, 442] width 52 height 12
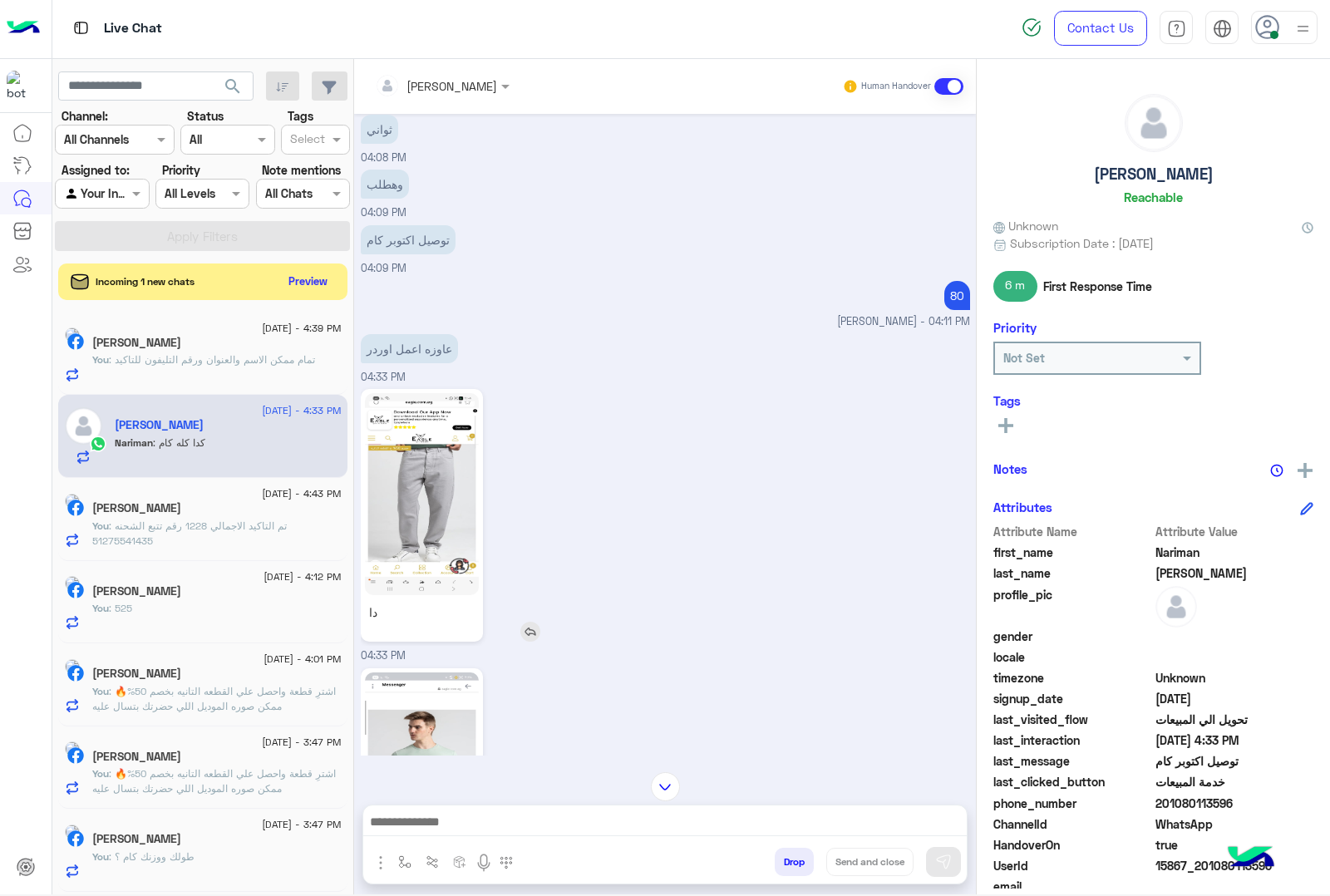
scroll to position [2220, 0]
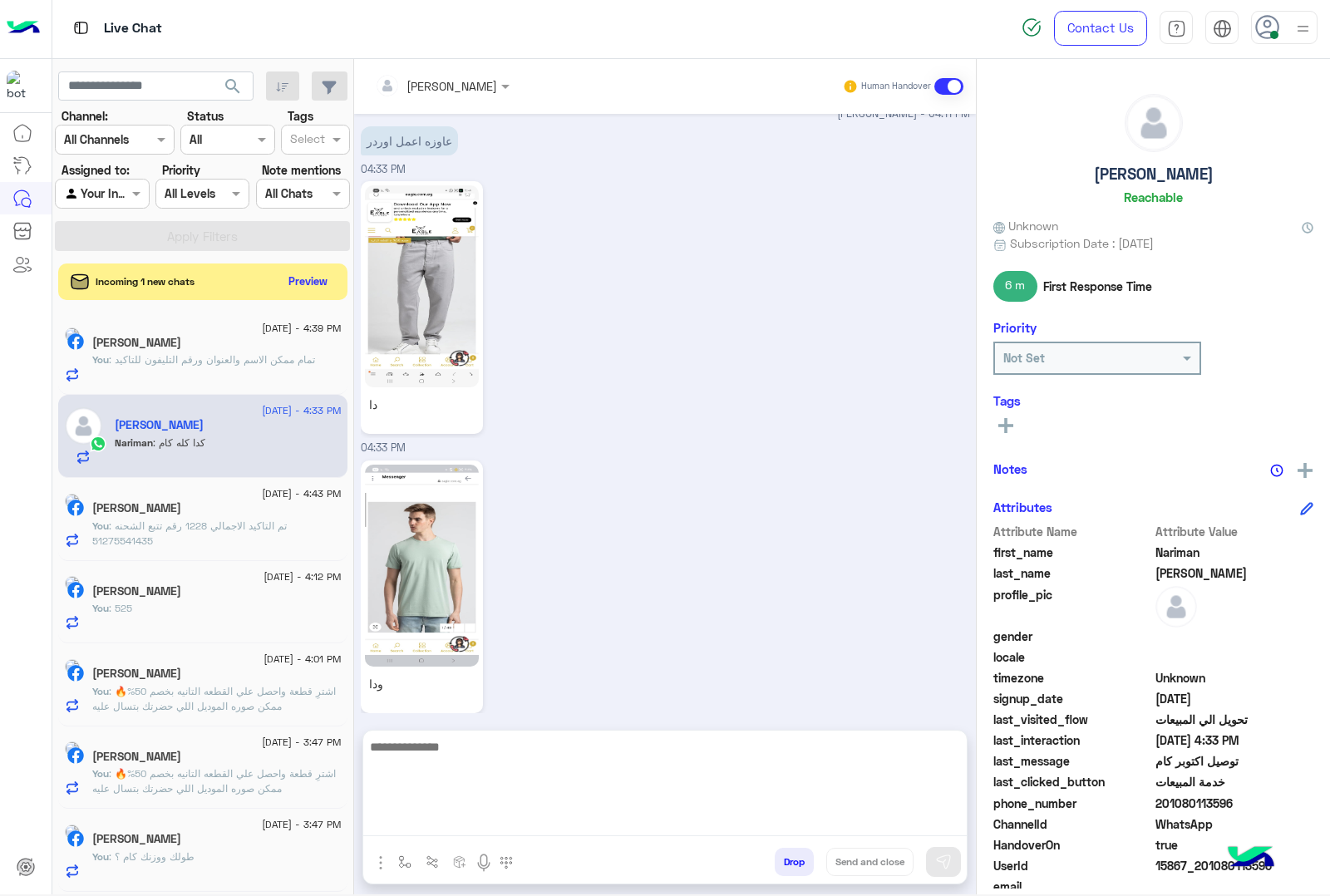
click at [466, 821] on textarea at bounding box center [665, 786] width 604 height 100
type textarea "**********"
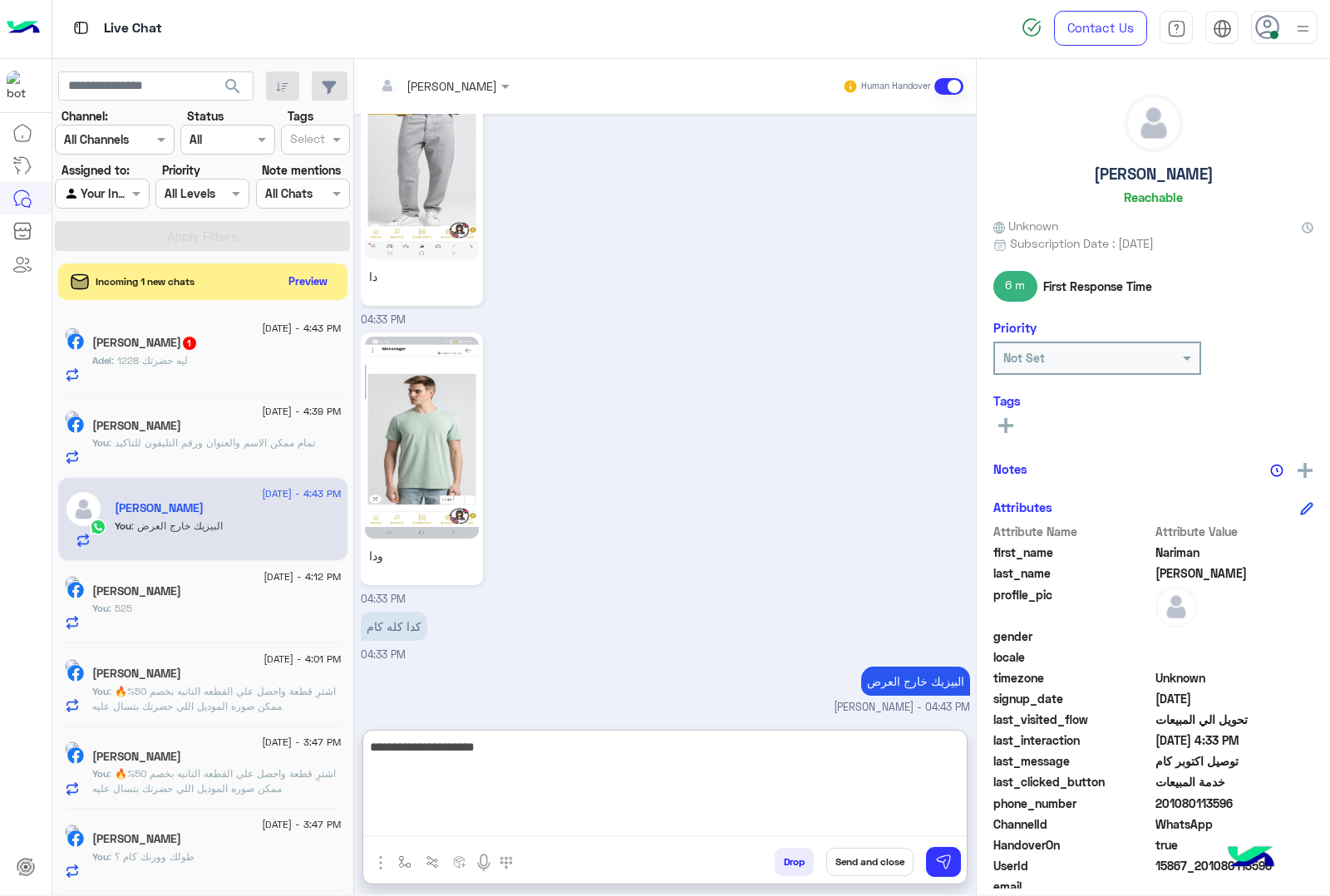
type textarea "**********"
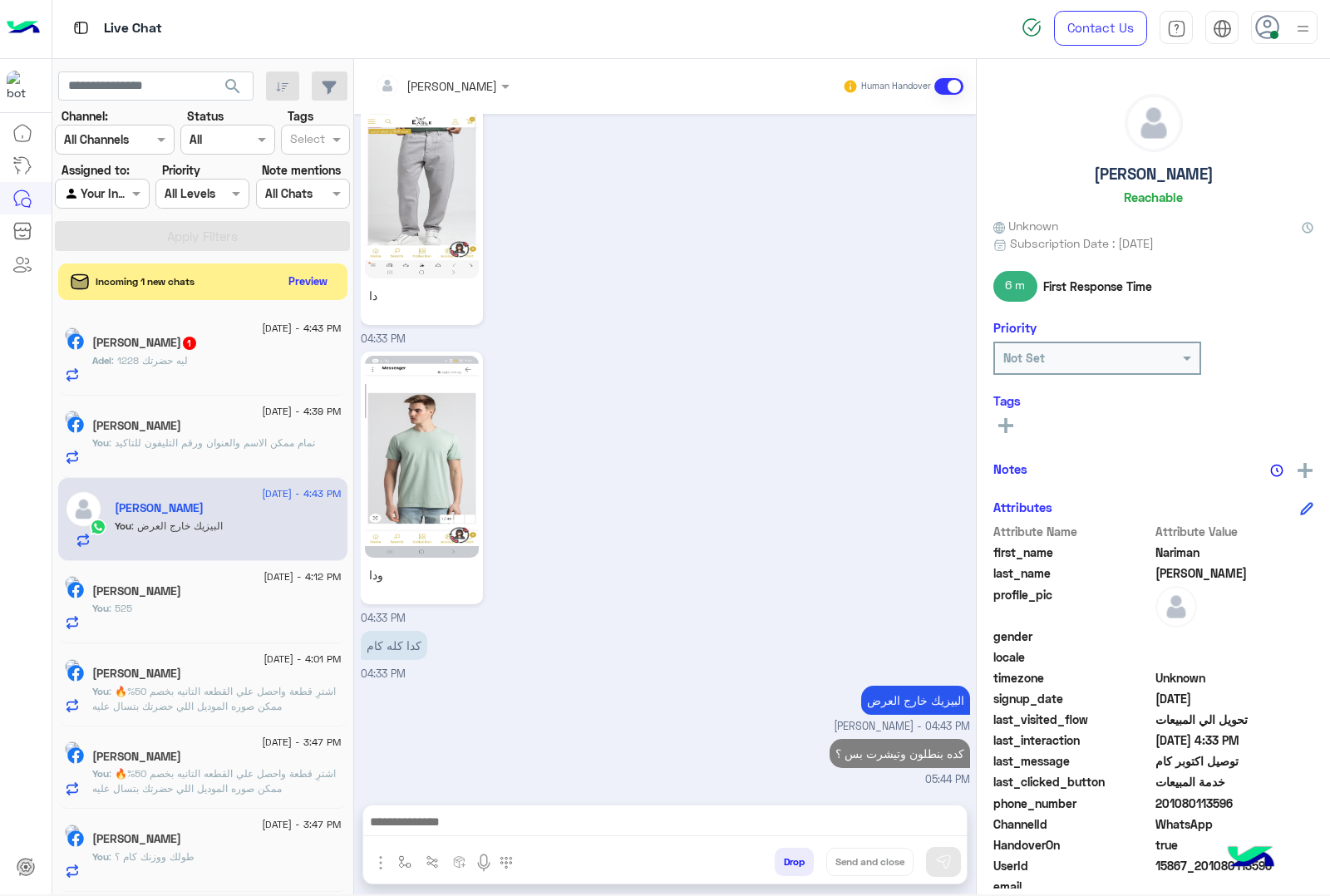
click at [147, 350] on h5 "[PERSON_NAME] 1" at bounding box center [145, 343] width 106 height 14
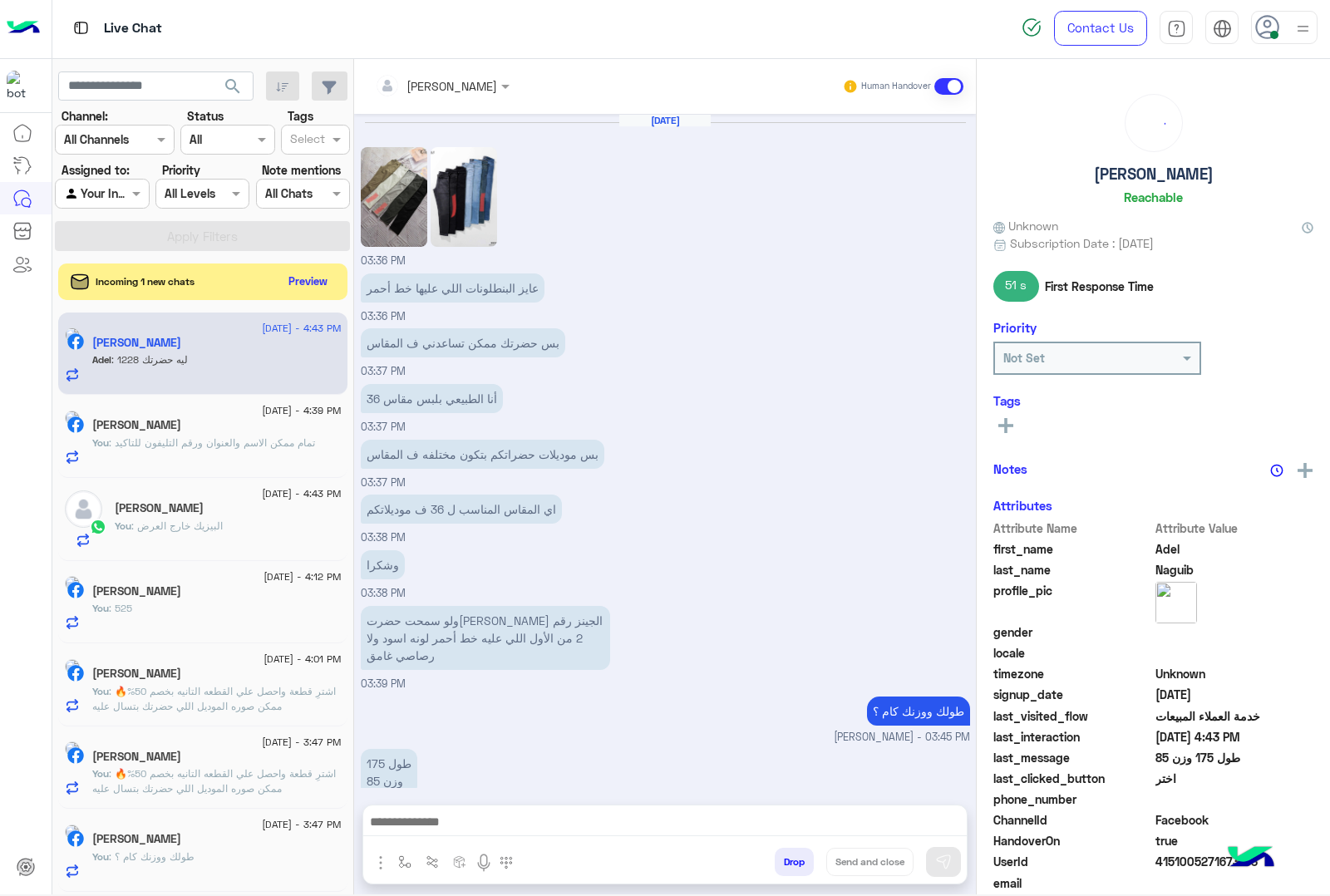
scroll to position [1508, 0]
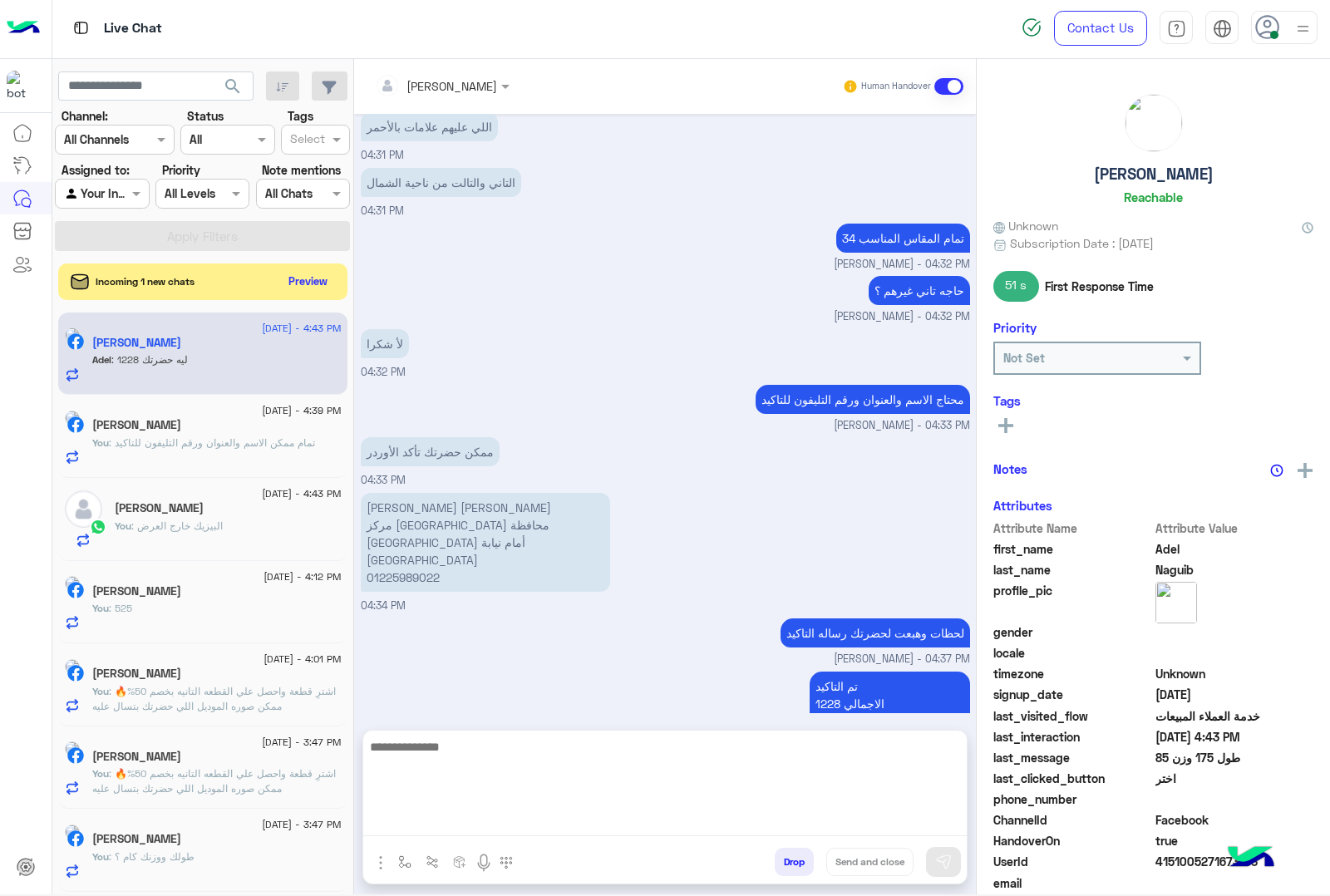
click at [462, 831] on textarea at bounding box center [665, 786] width 604 height 100
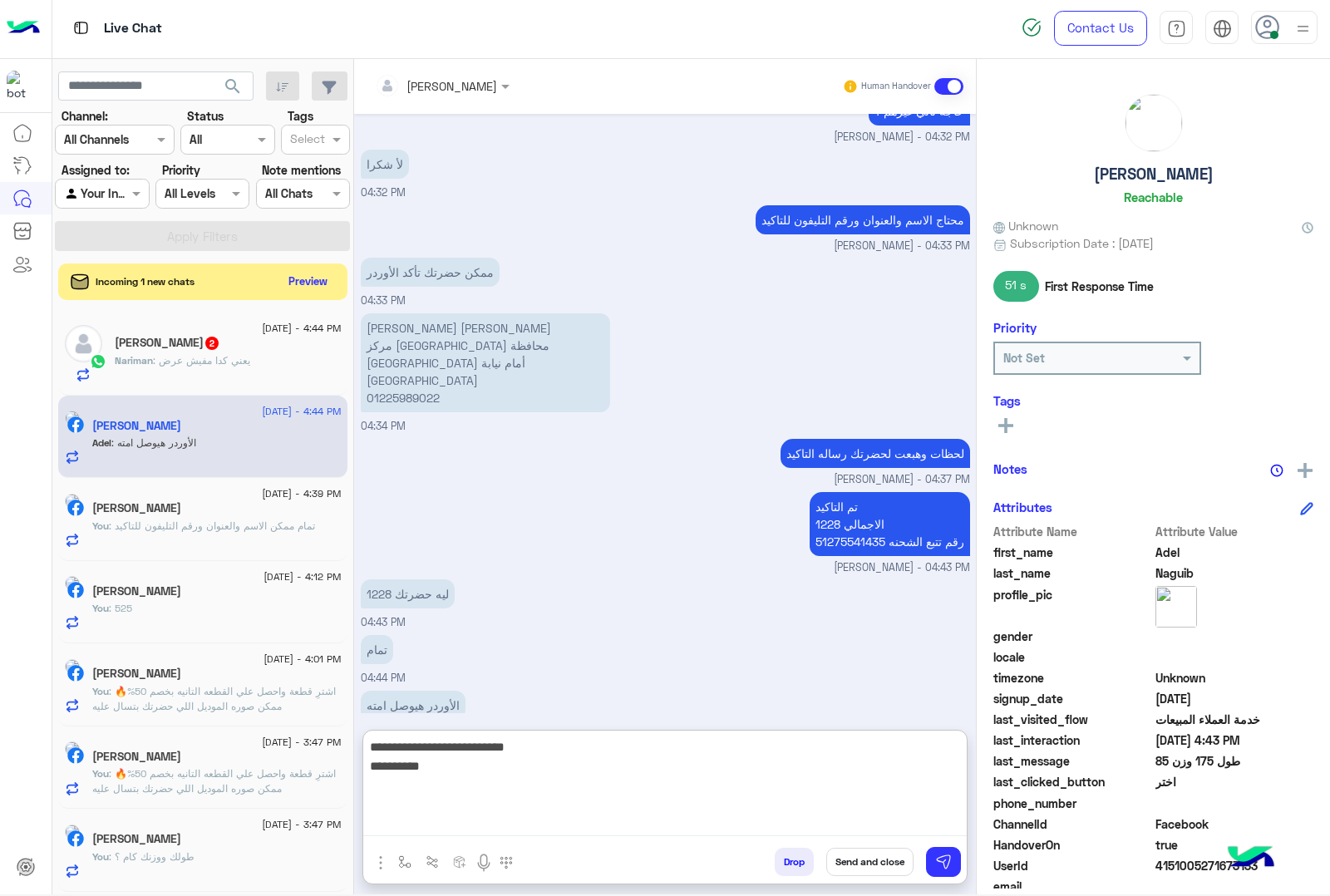
scroll to position [1693, 0]
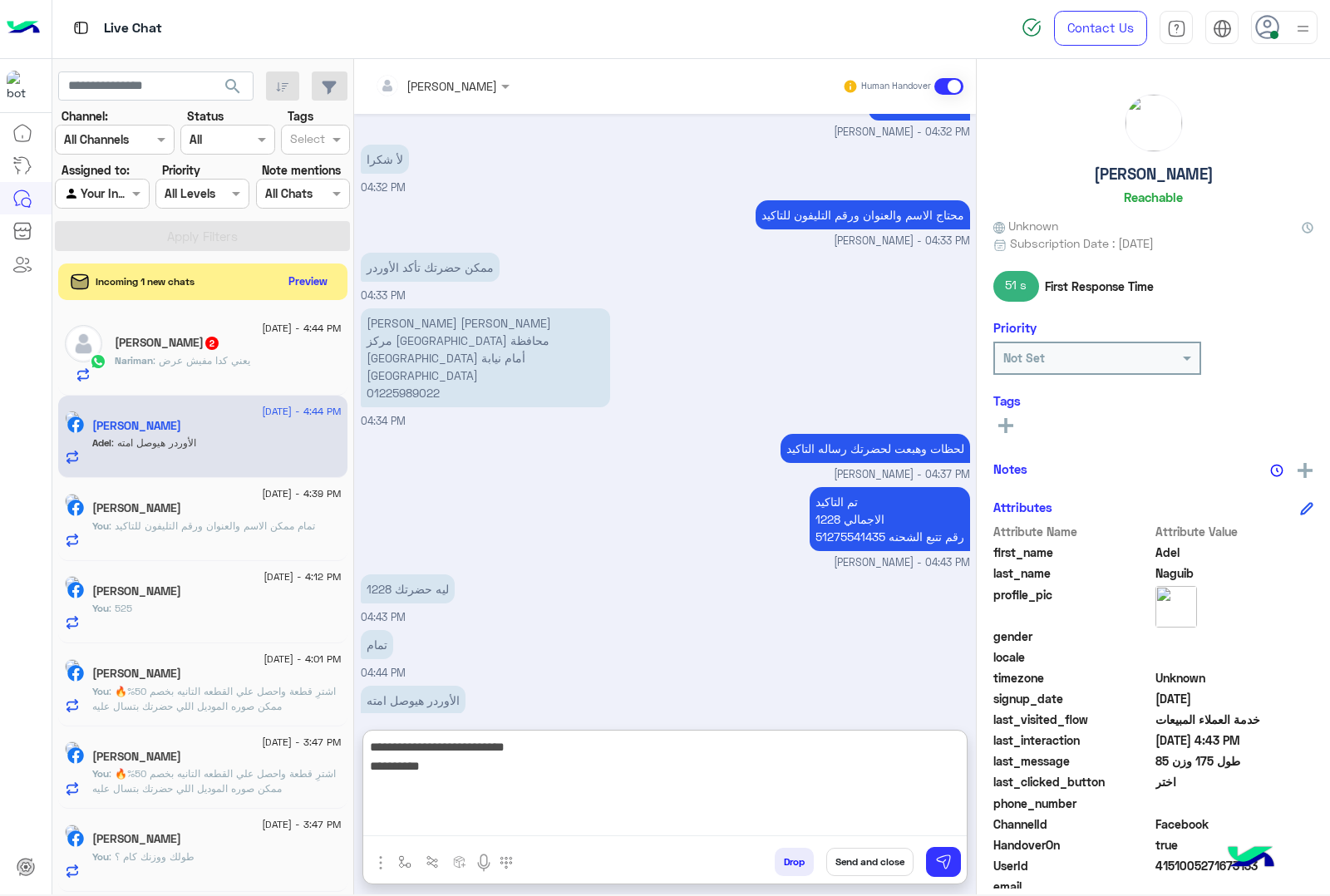
click at [906, 757] on textarea "**********" at bounding box center [665, 786] width 604 height 100
type textarea "*"
type textarea "**********"
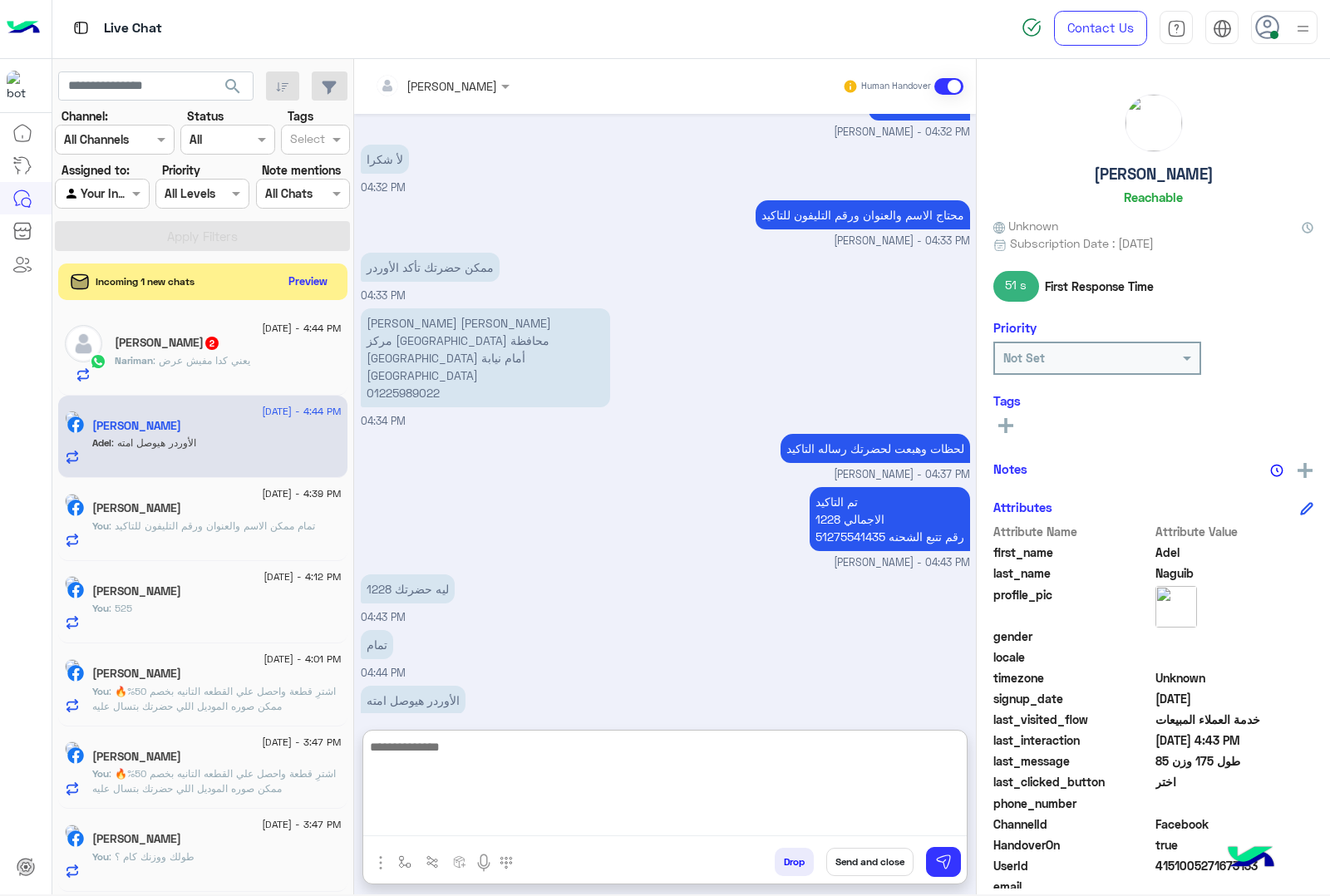
scroll to position [1746, 0]
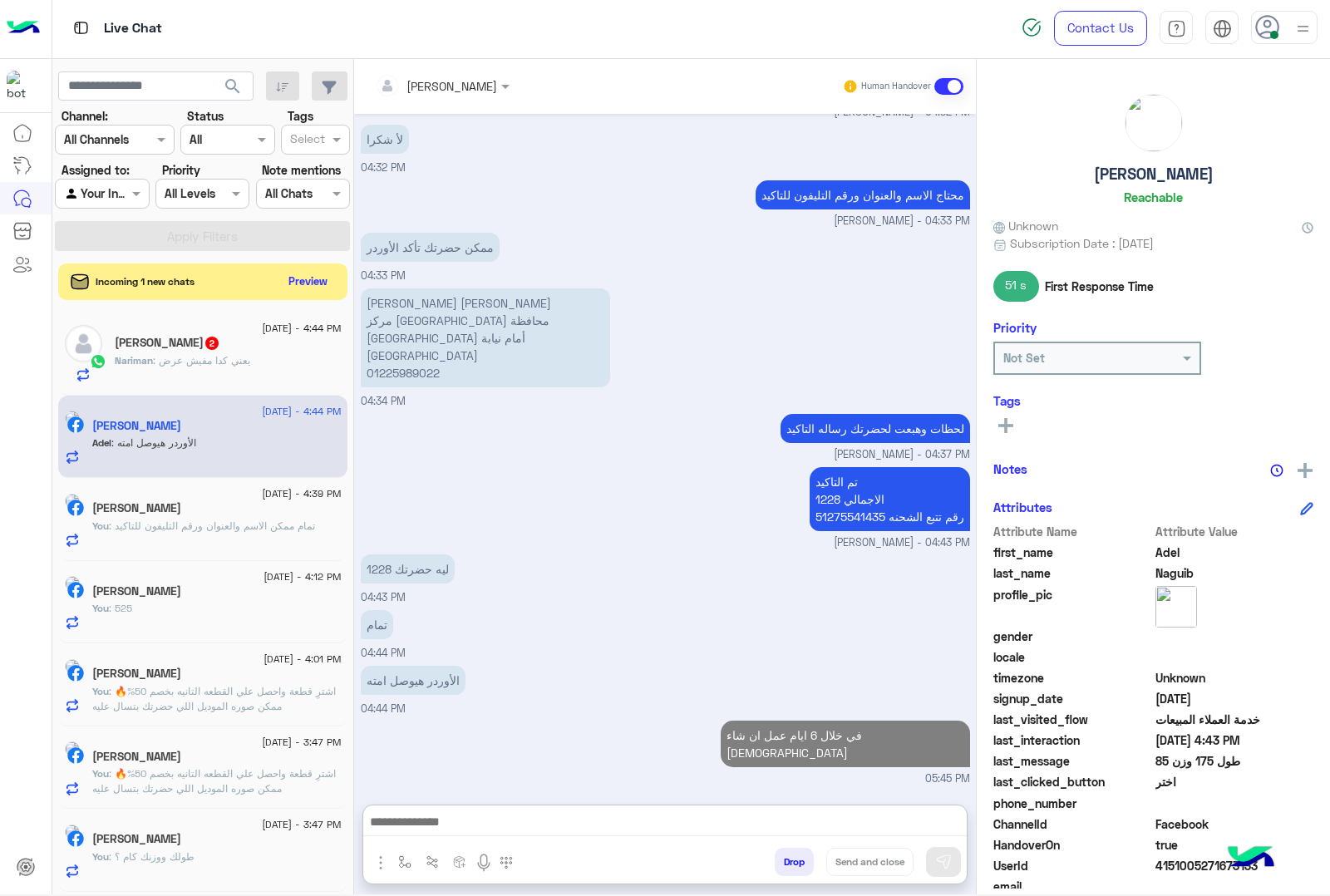
click at [121, 350] on h5 "[PERSON_NAME] 2" at bounding box center [167, 343] width 106 height 14
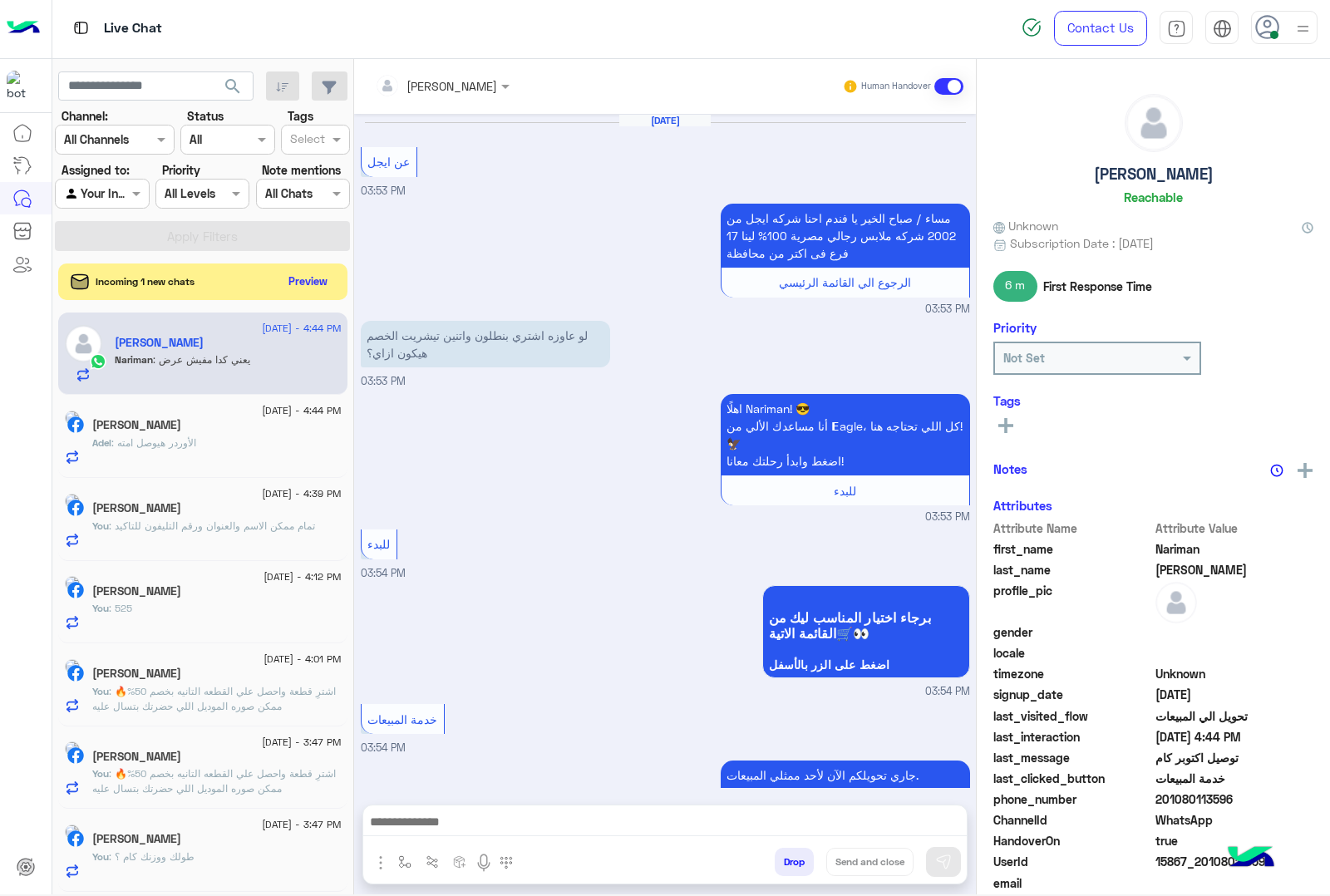
scroll to position [2129, 0]
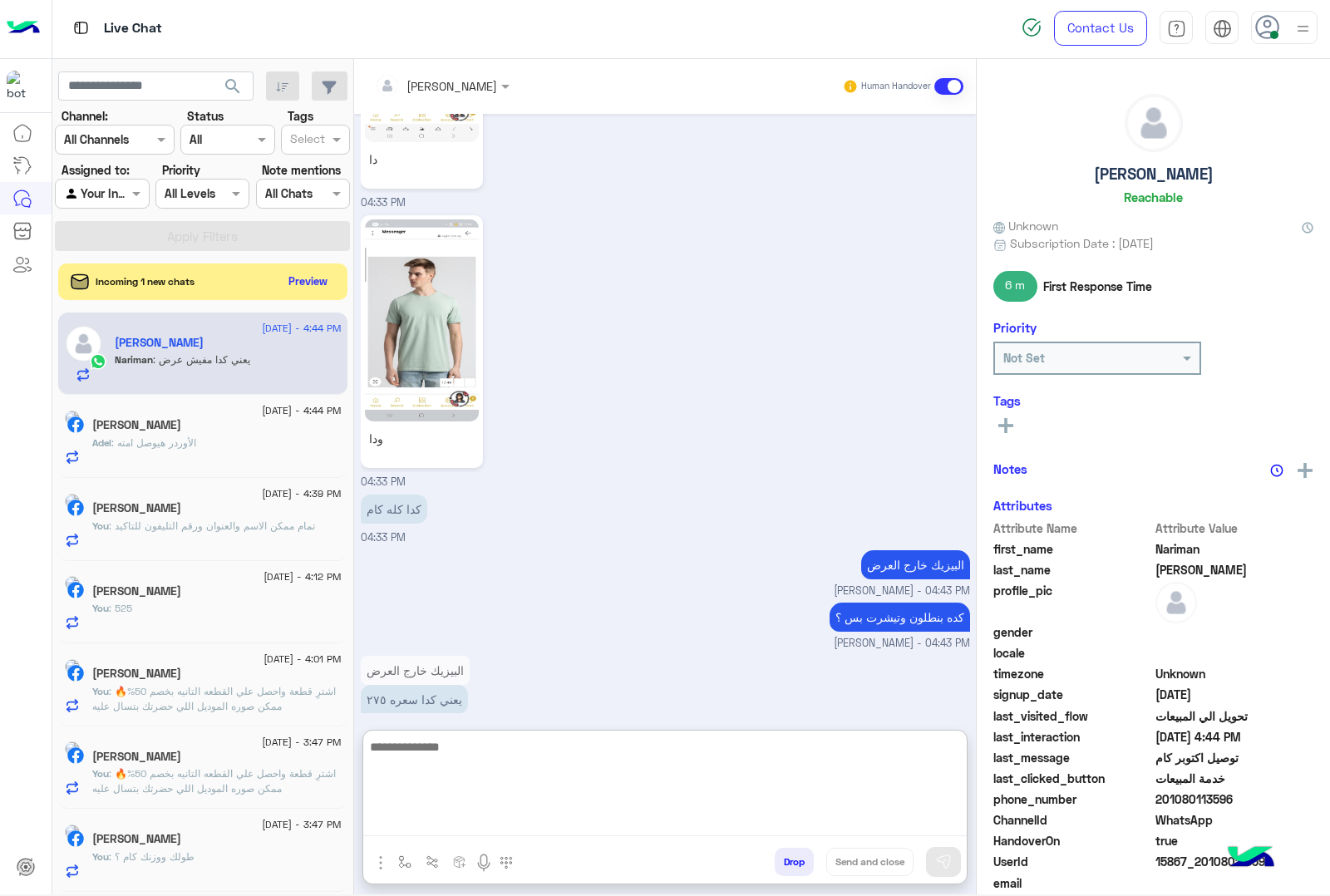
click at [474, 822] on textarea at bounding box center [665, 786] width 604 height 100
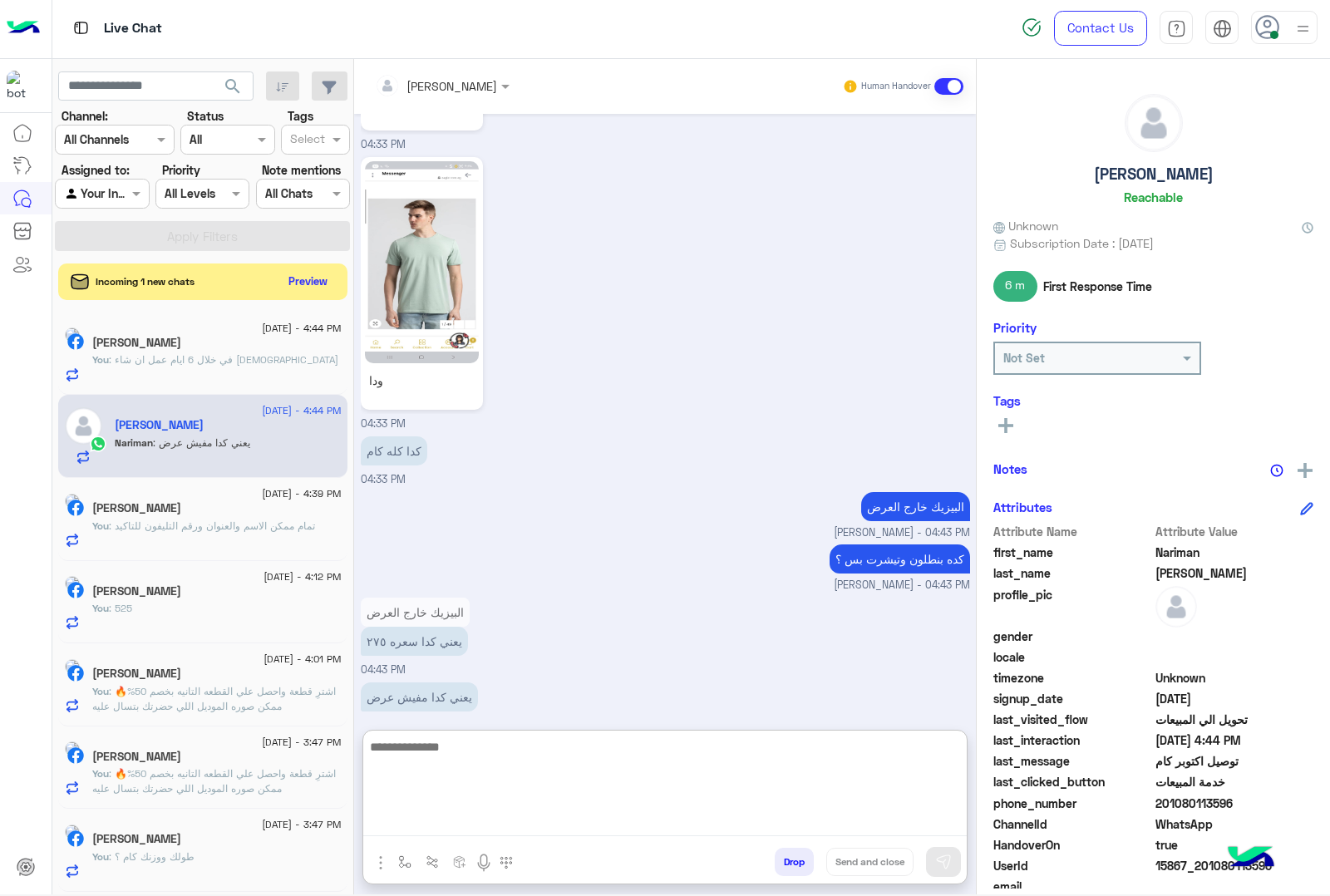
scroll to position [2203, 0]
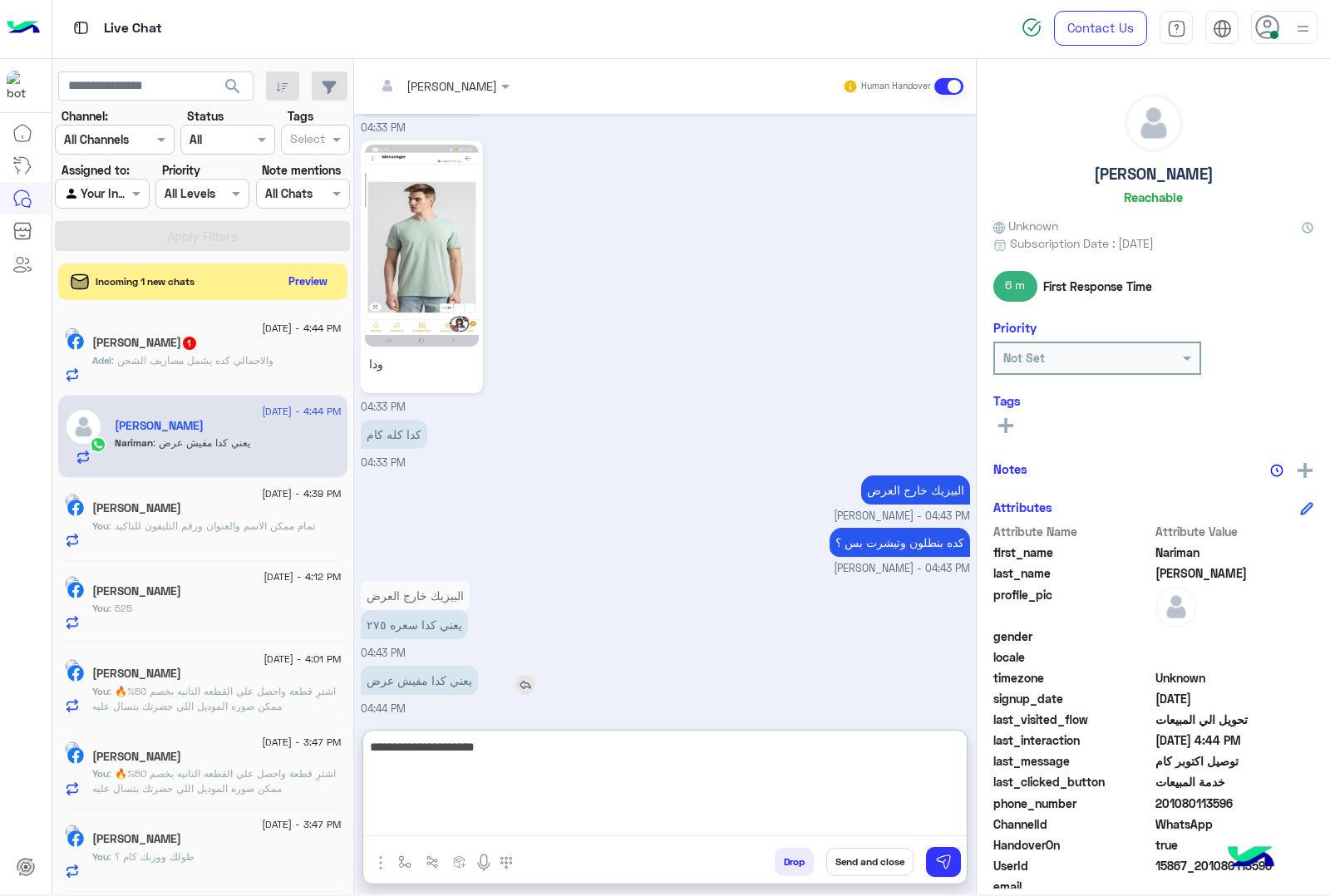
type textarea "**********"
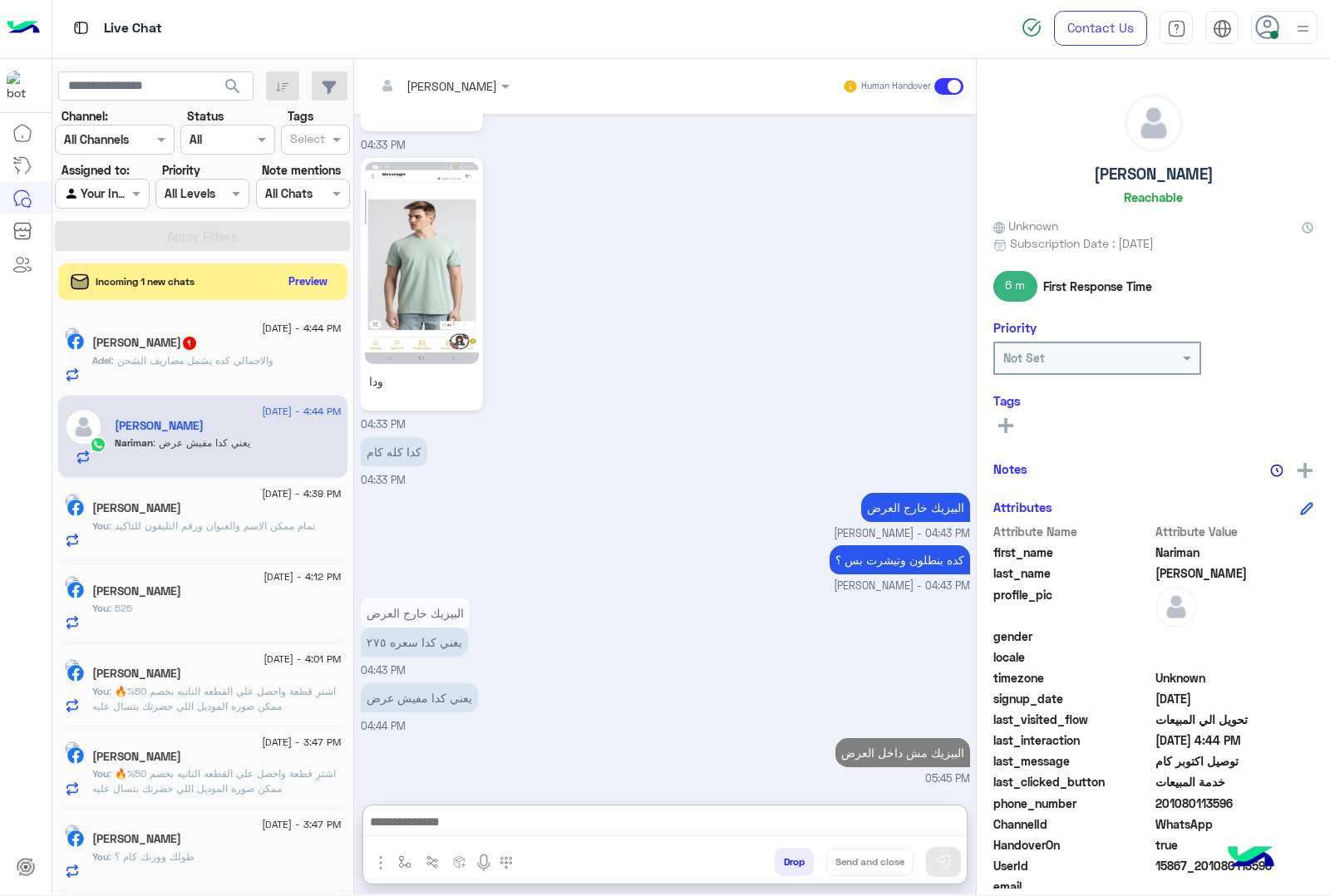
click at [180, 355] on span ": والاجمالي كده يشمل مصاريف الشحن" at bounding box center [192, 360] width 162 height 12
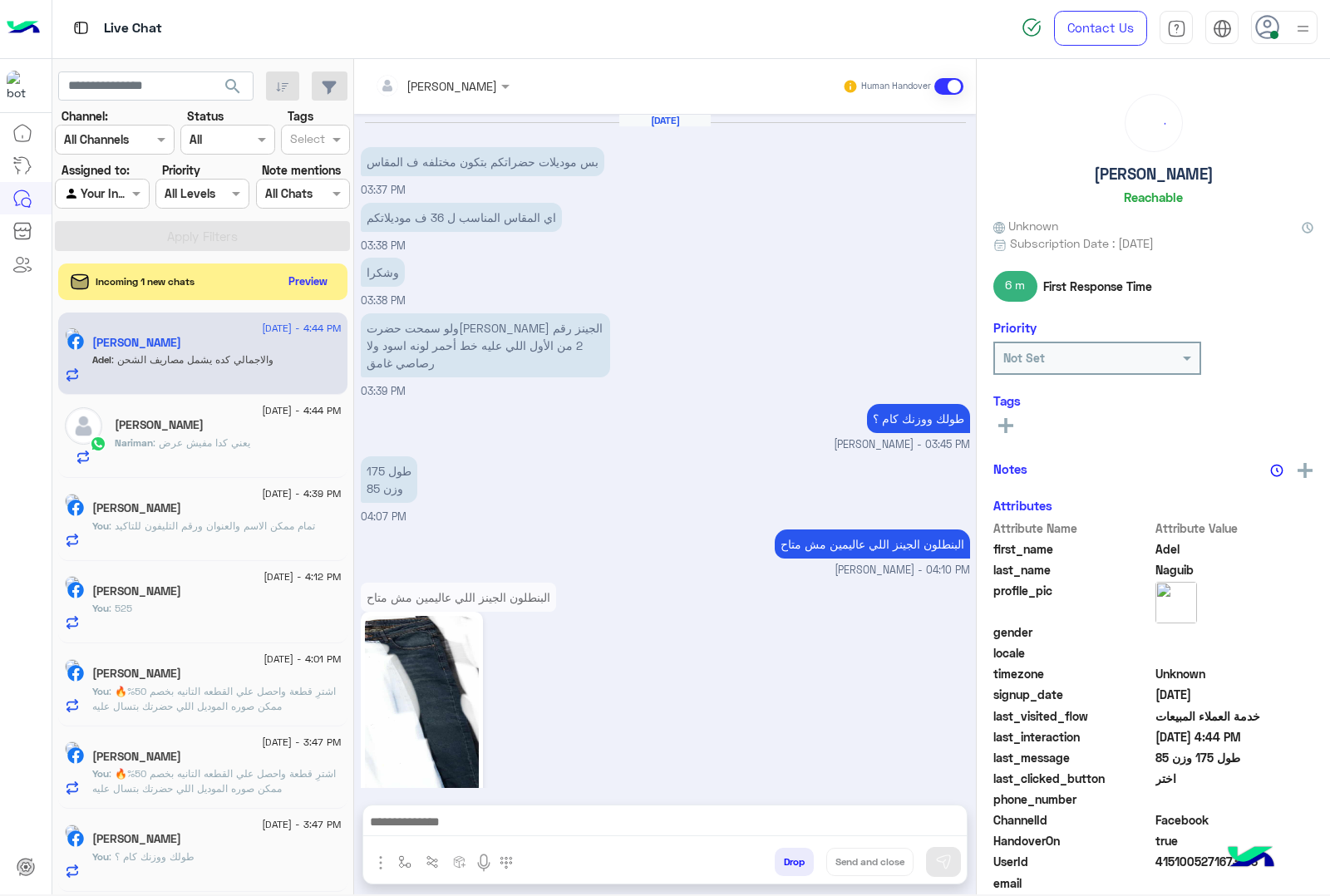
scroll to position [1434, 0]
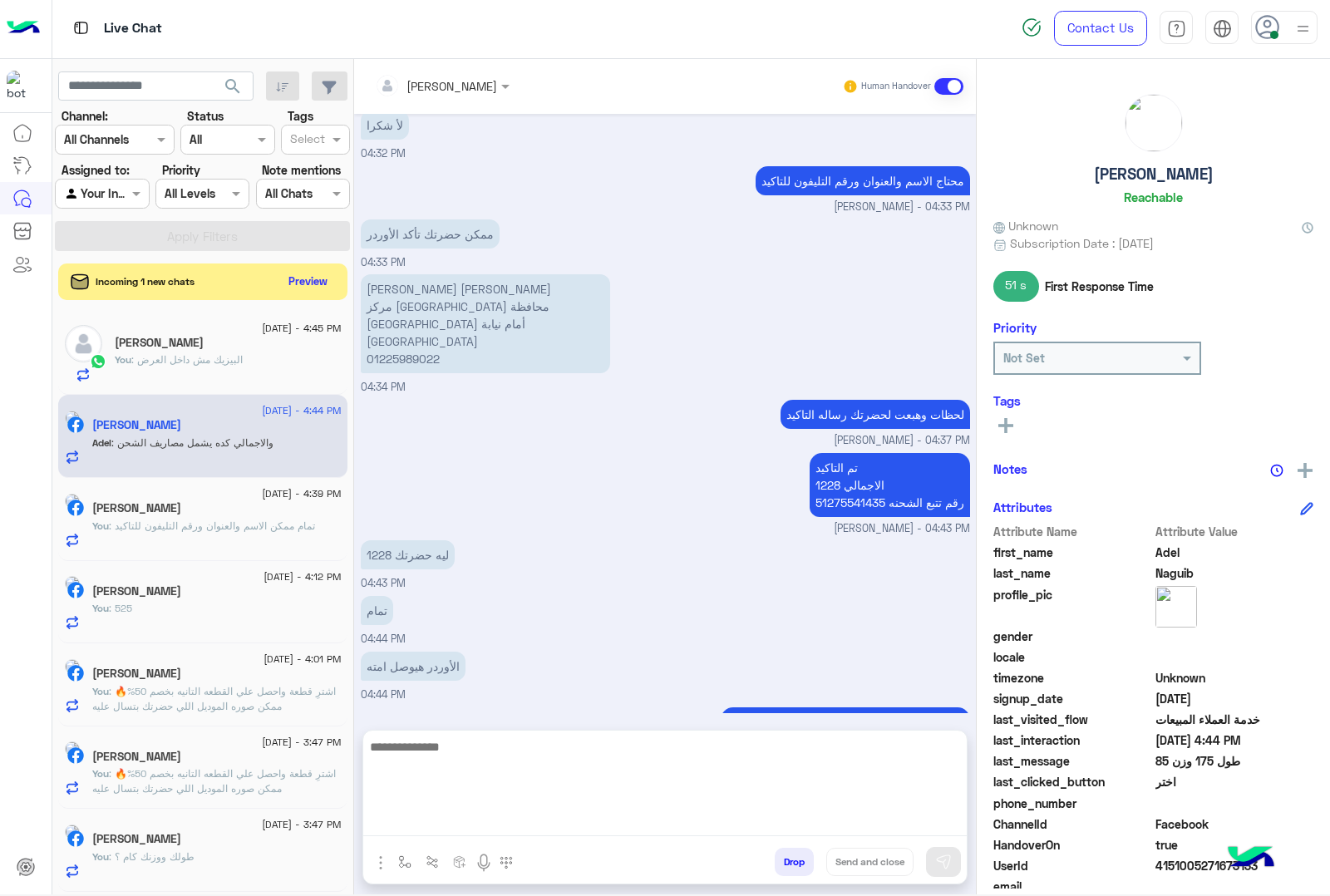
click at [482, 832] on textarea at bounding box center [665, 786] width 604 height 100
type textarea "****"
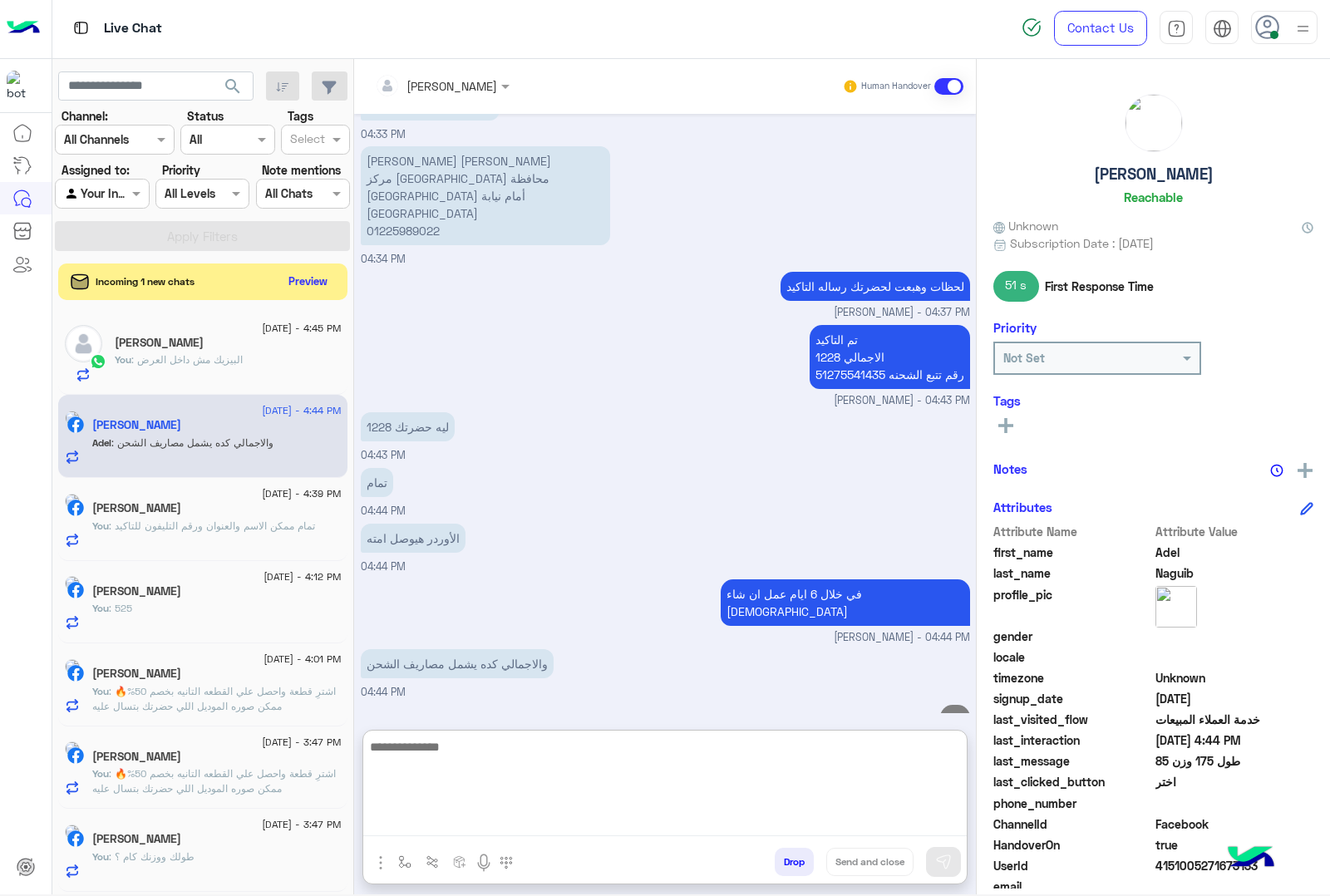
scroll to position [1646, 0]
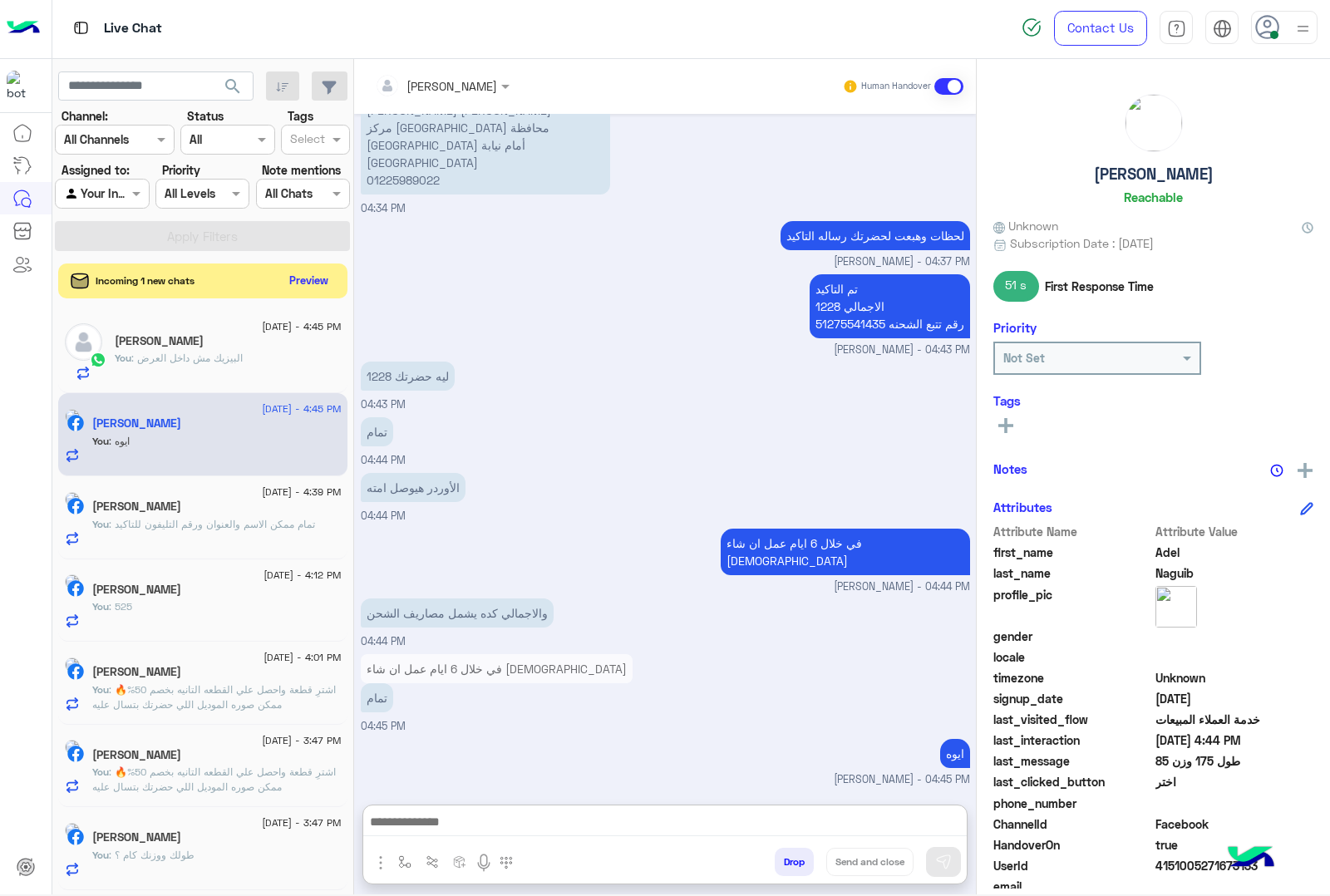
click at [312, 279] on button "Preview" at bounding box center [309, 280] width 51 height 22
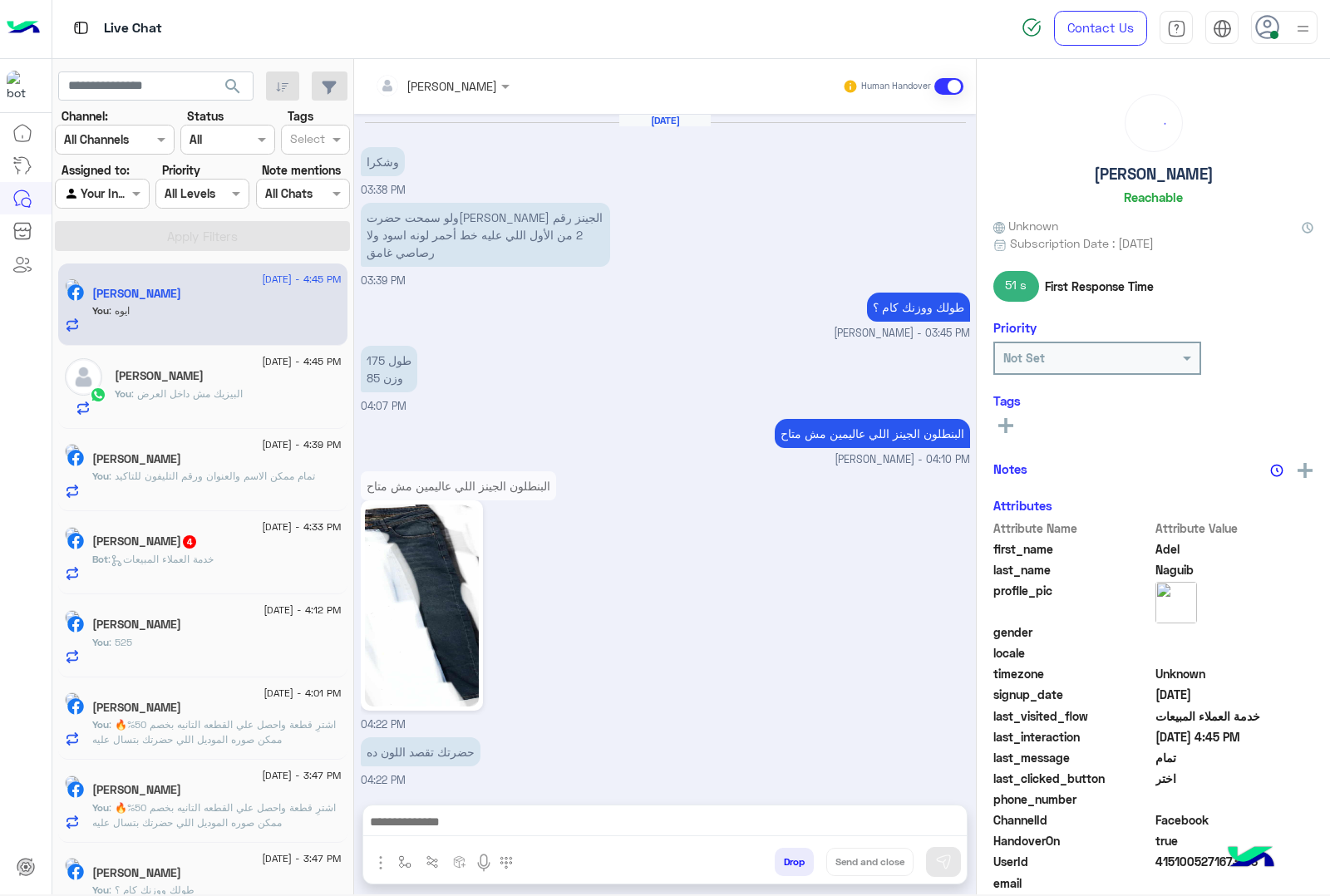
scroll to position [1461, 0]
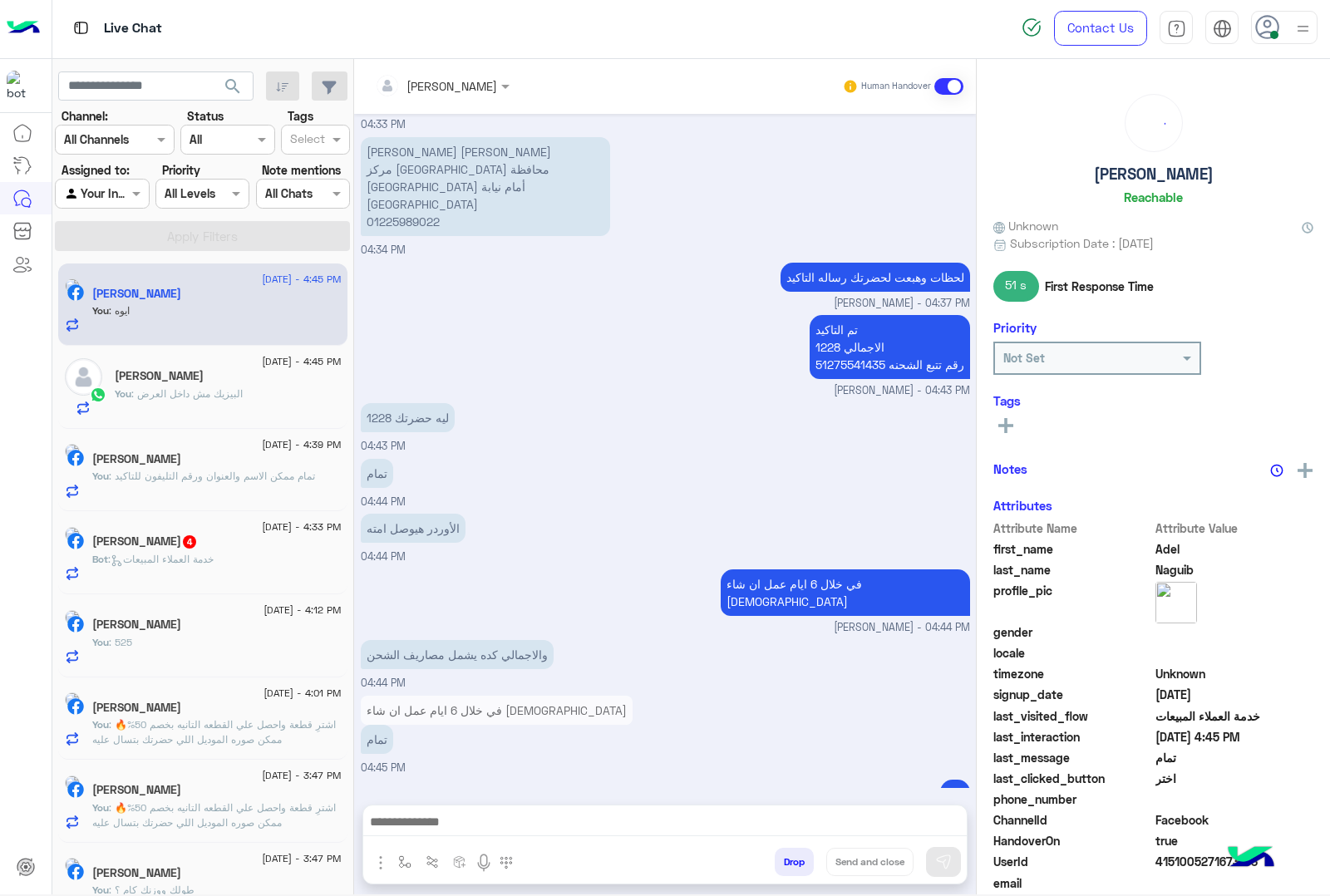
click at [202, 559] on span ": خدمة العملاء المبيعات" at bounding box center [160, 558] width 106 height 12
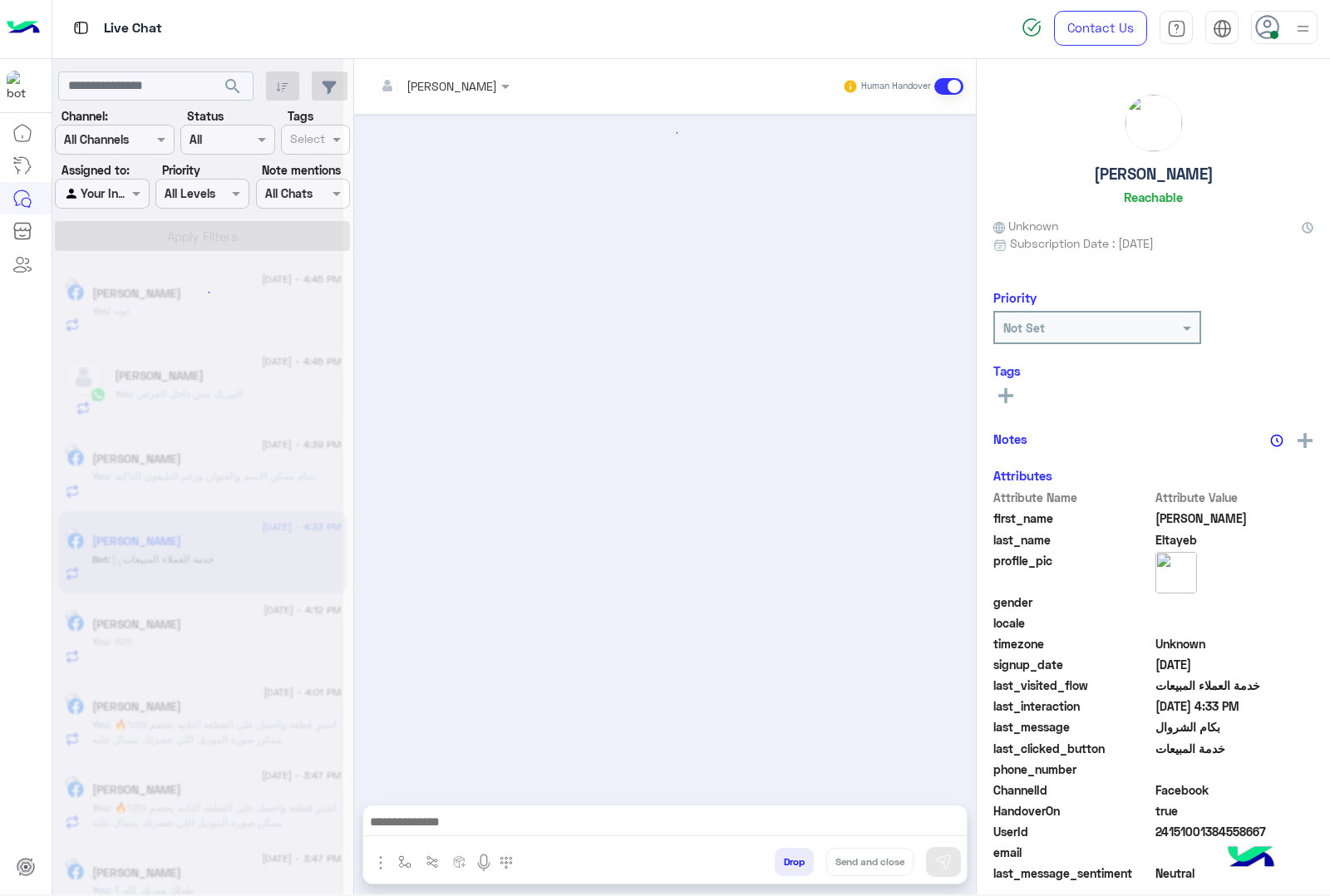
scroll to position [270, 0]
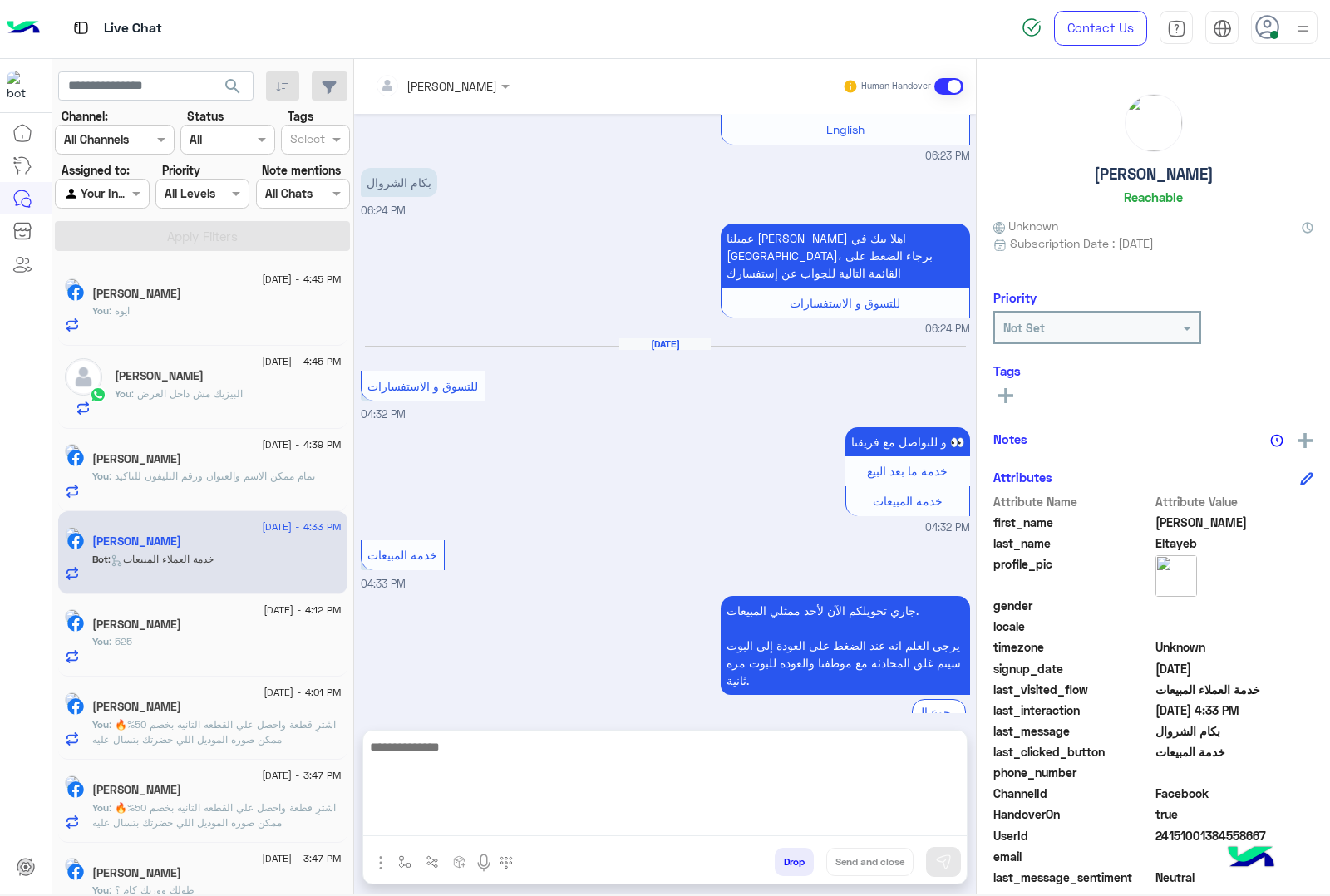
drag, startPoint x: 407, startPoint y: 817, endPoint x: 455, endPoint y: 794, distance: 53.2
click at [407, 817] on textarea at bounding box center [665, 786] width 604 height 100
paste textarea "**********"
type textarea "**********"
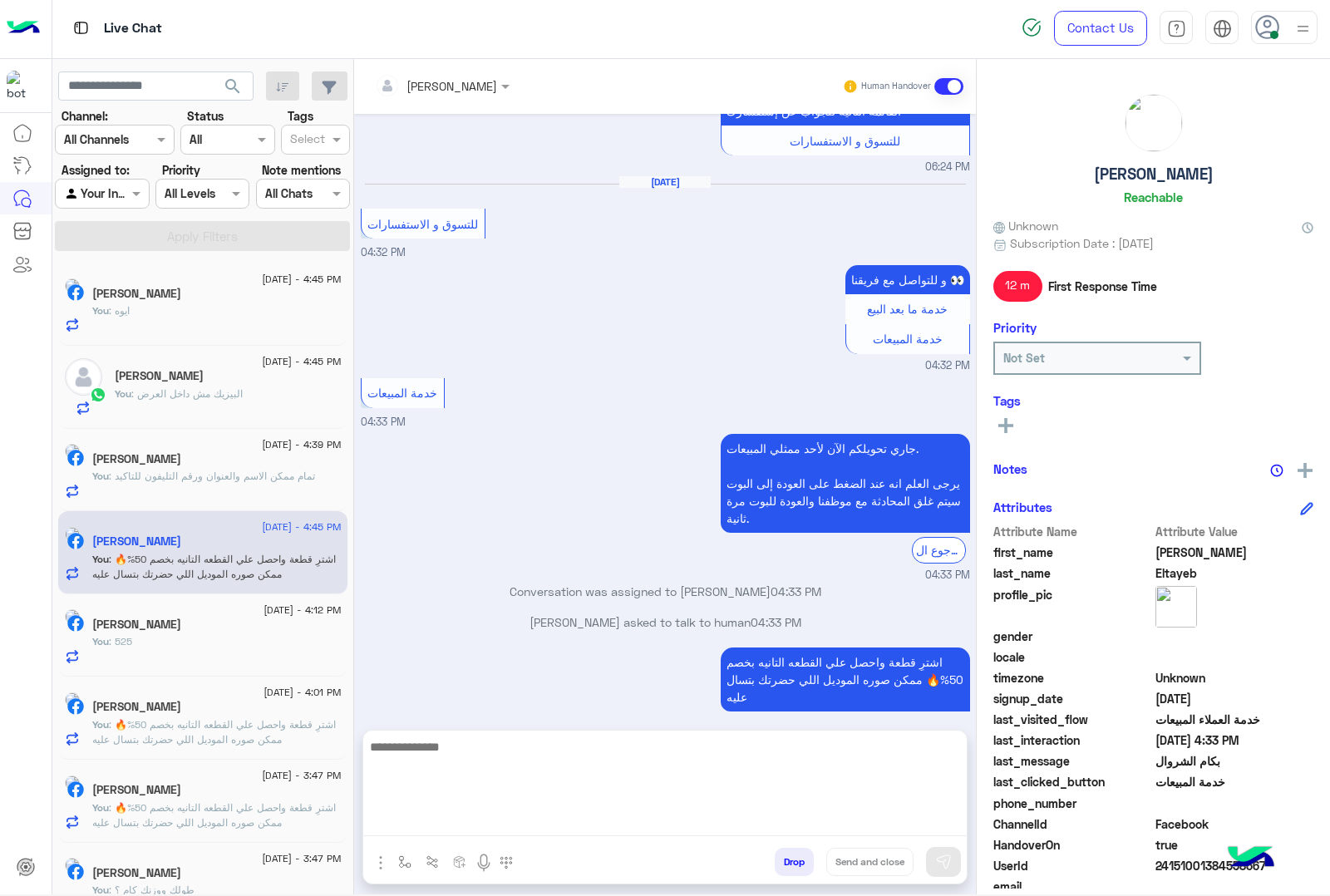
scroll to position [462, 0]
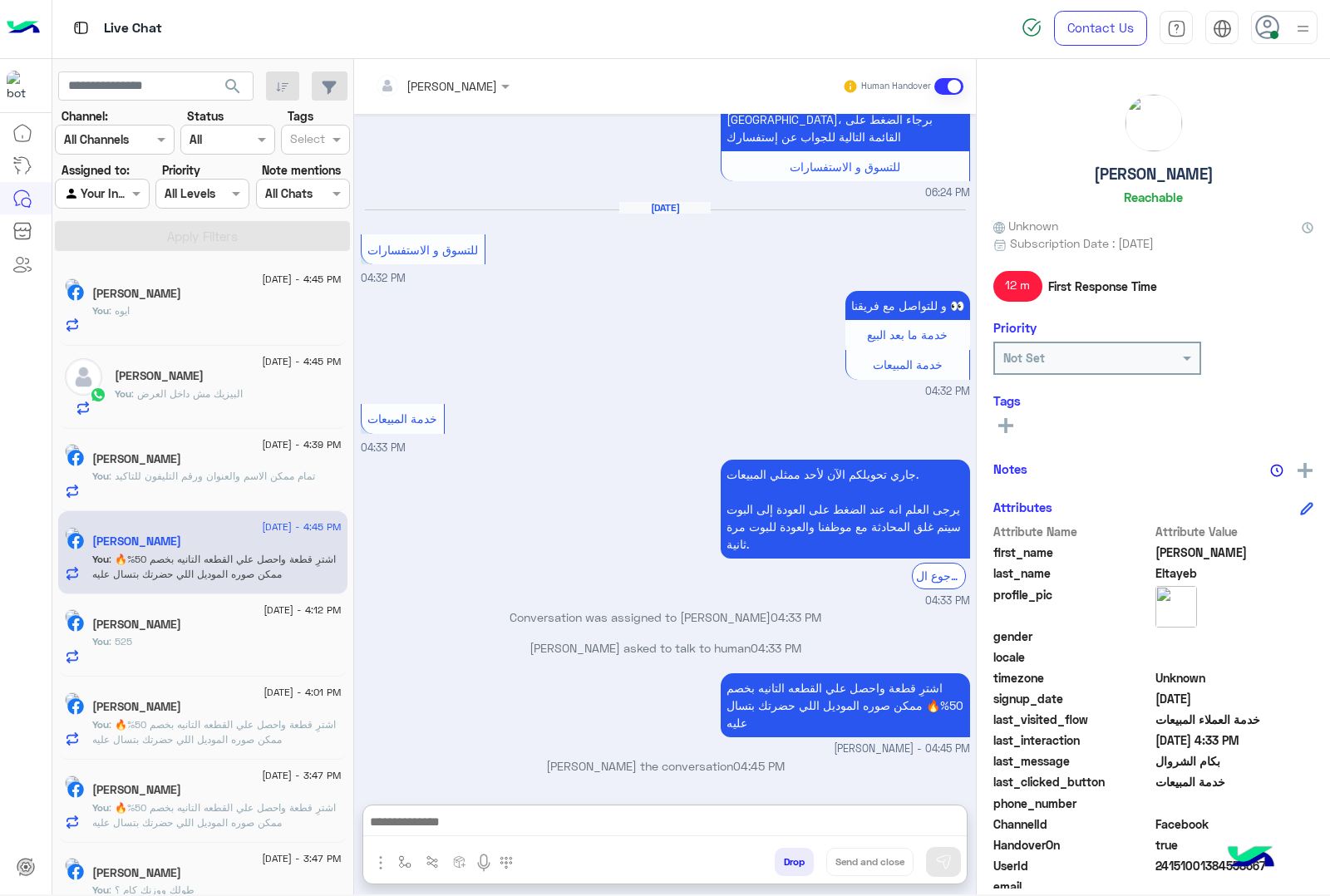
click at [188, 484] on p "You : تمام ممكن الاسم والعنوان ورقم التليفون للتاكيد" at bounding box center [203, 476] width 223 height 15
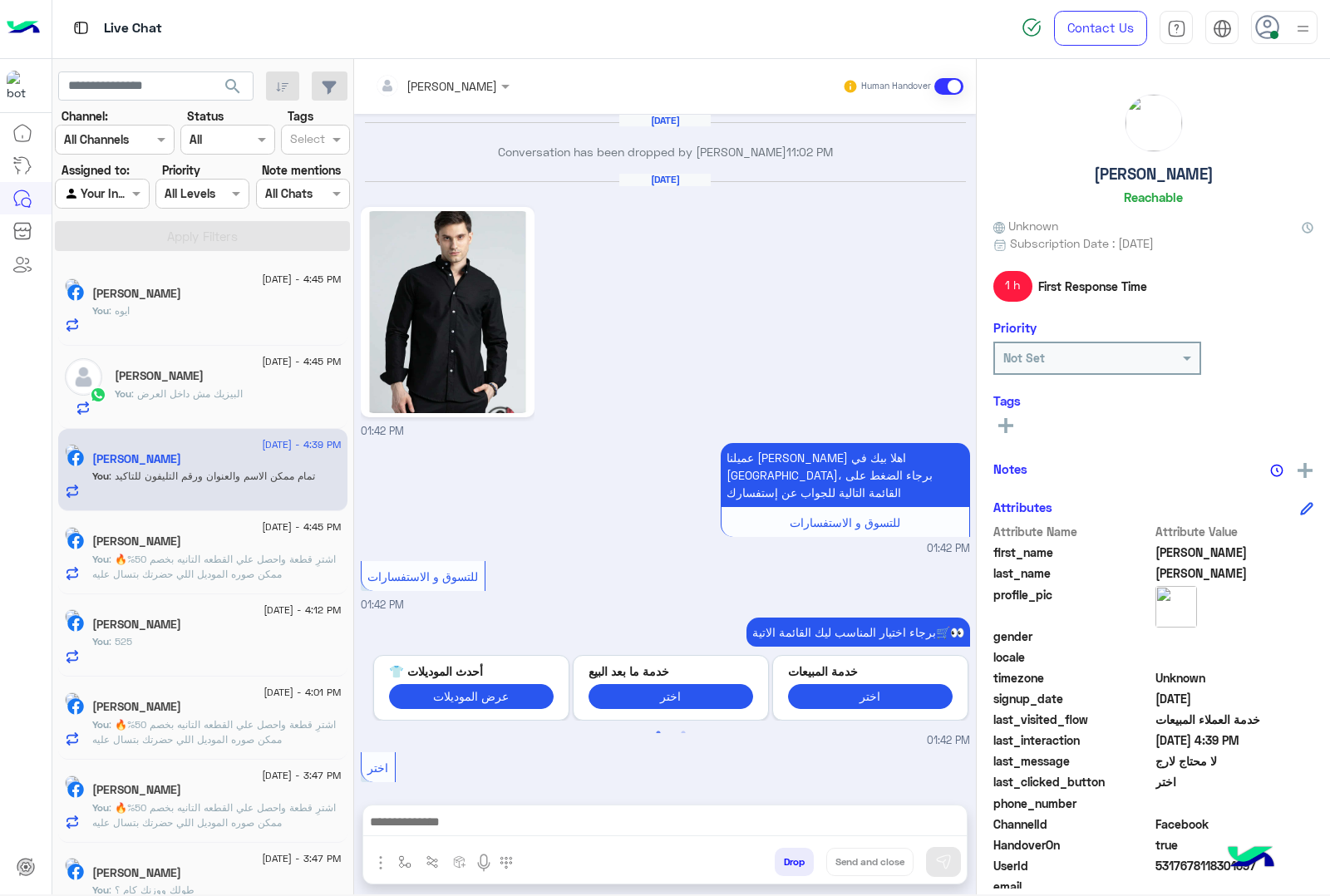
scroll to position [2130, 0]
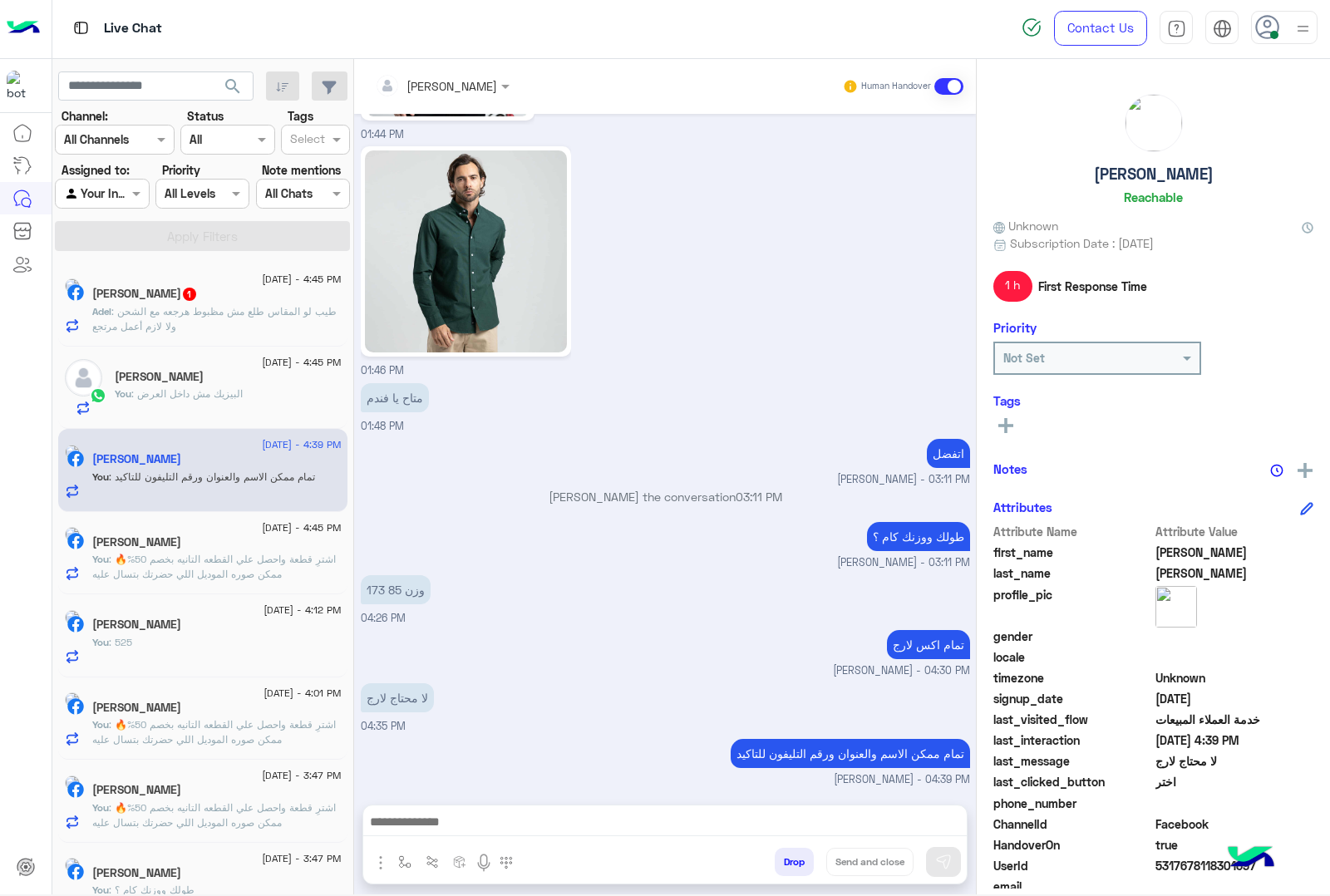
click at [221, 308] on span ": طيب لو المقاس طلع مش مظبوط هرجعه مع الشحن ولا لازم أعمل مرتجع" at bounding box center [215, 318] width 245 height 27
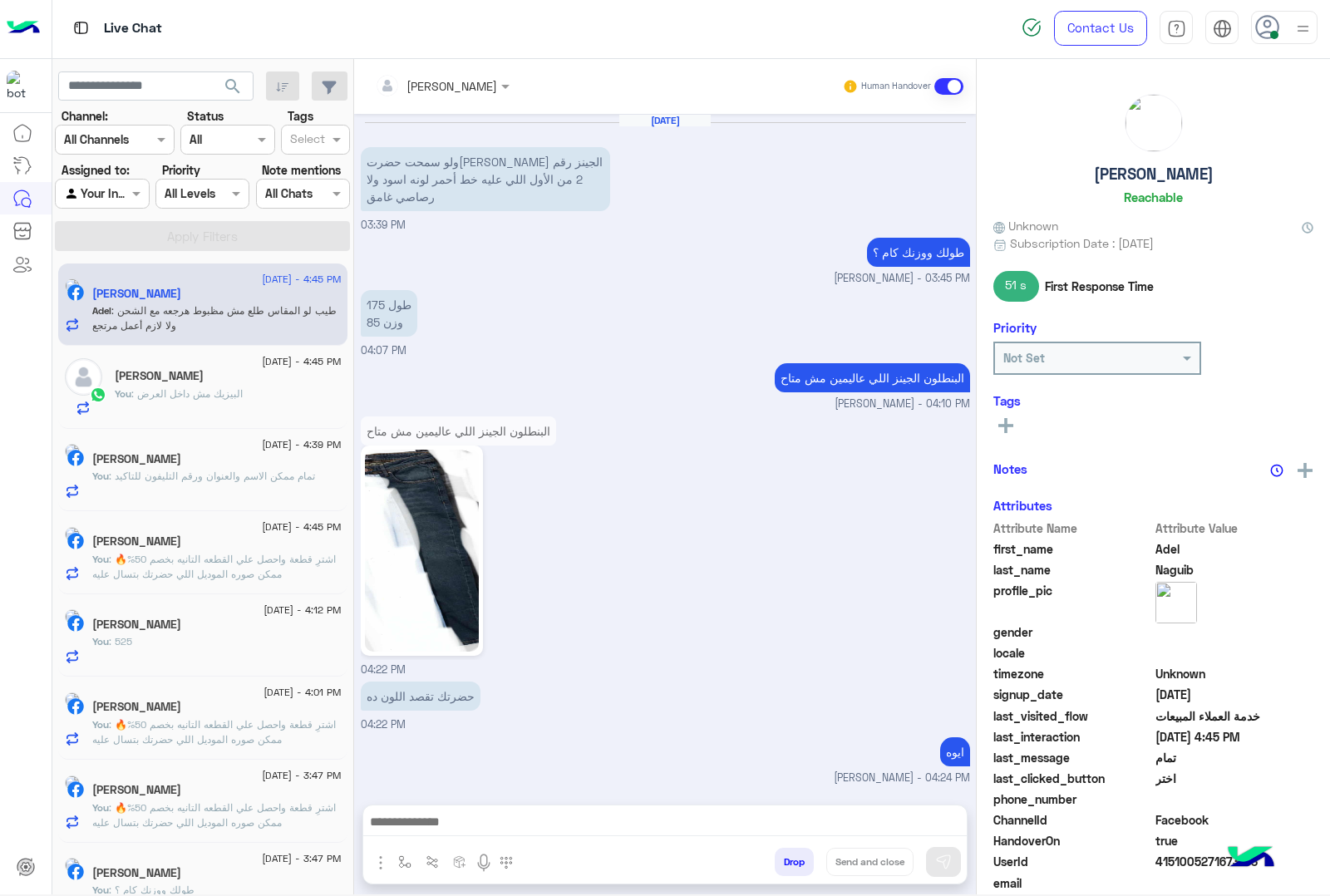
scroll to position [1479, 0]
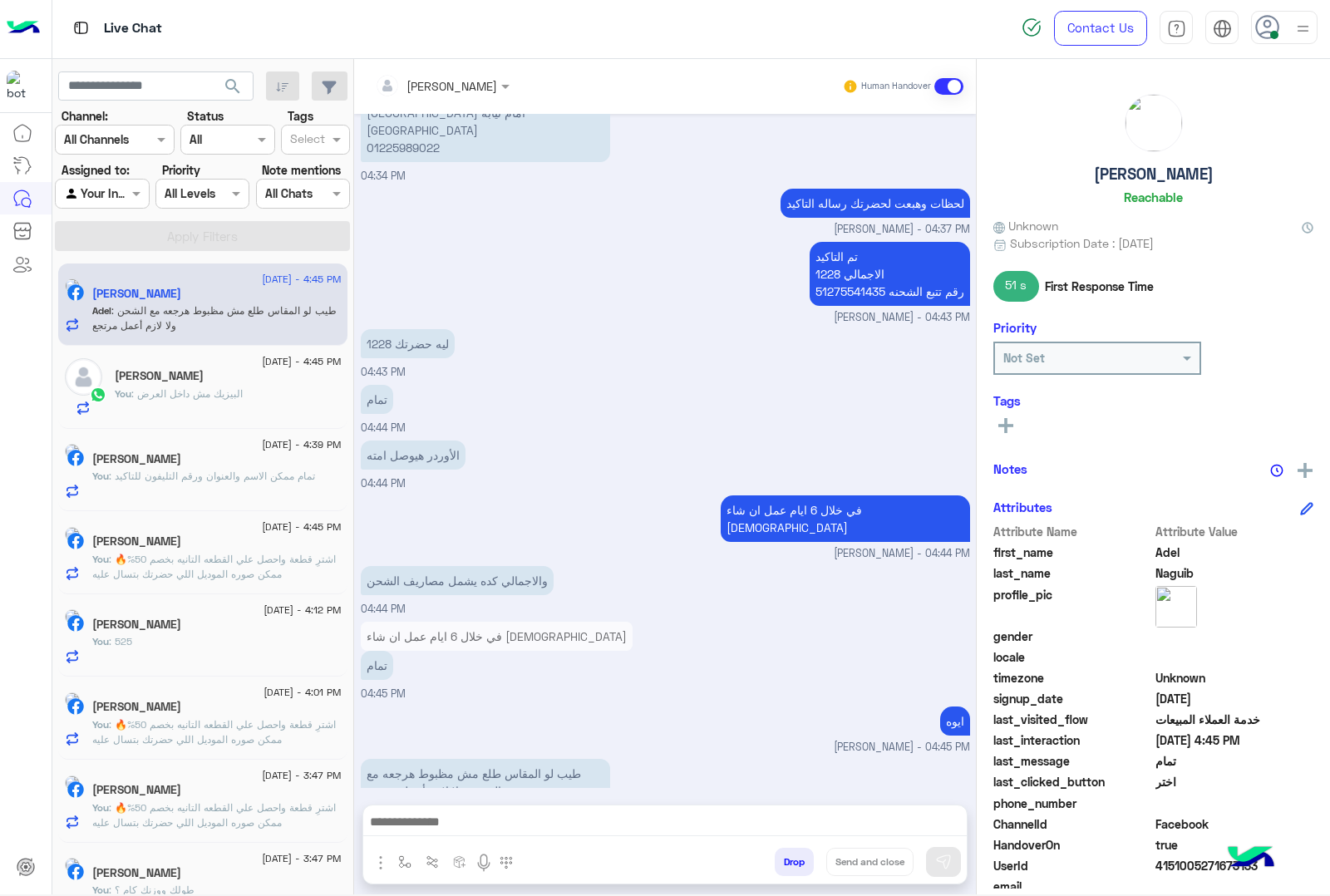
click at [463, 808] on div at bounding box center [665, 825] width 604 height 42
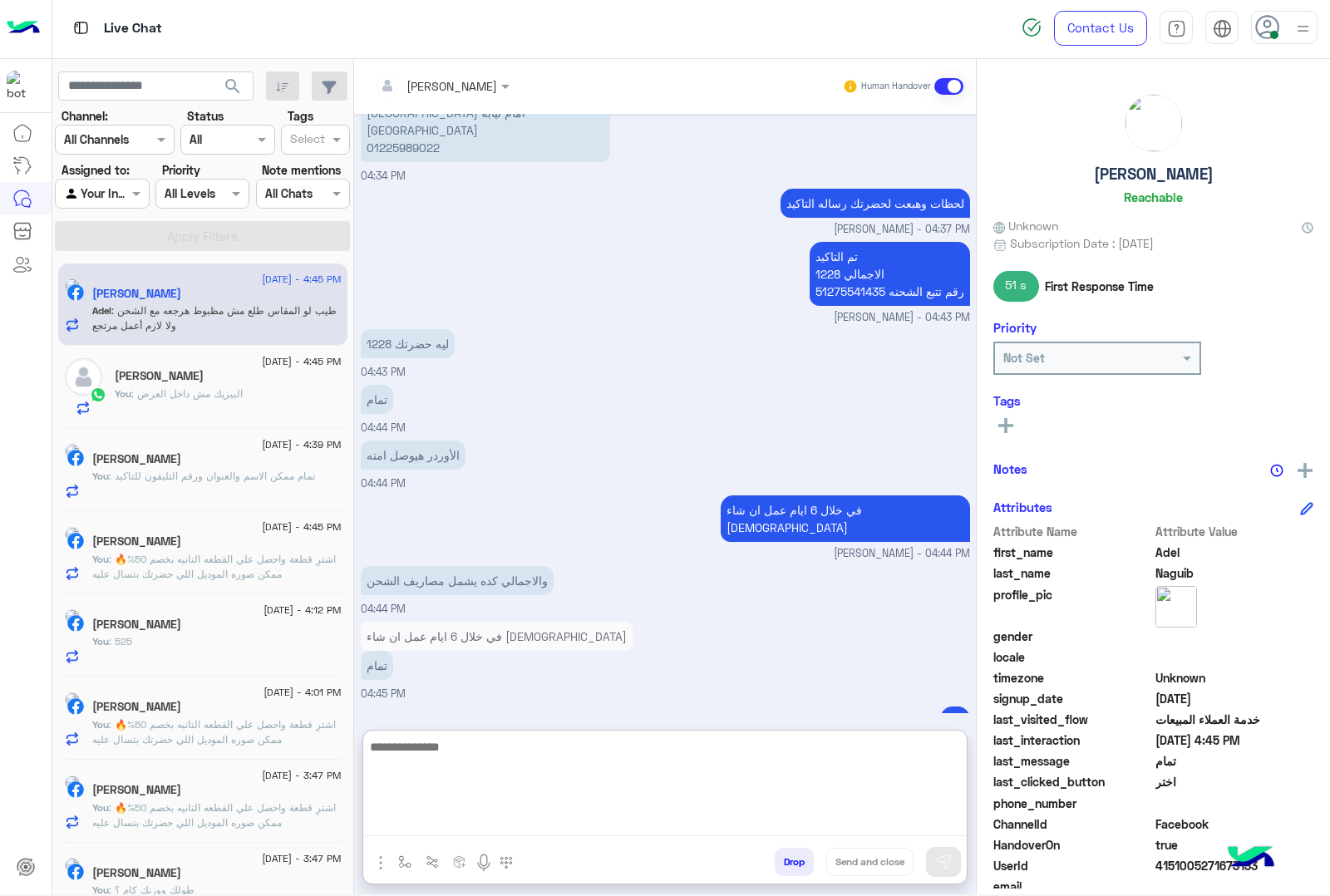
click at [443, 824] on textarea at bounding box center [665, 786] width 604 height 100
paste textarea "**********"
type textarea "**********"
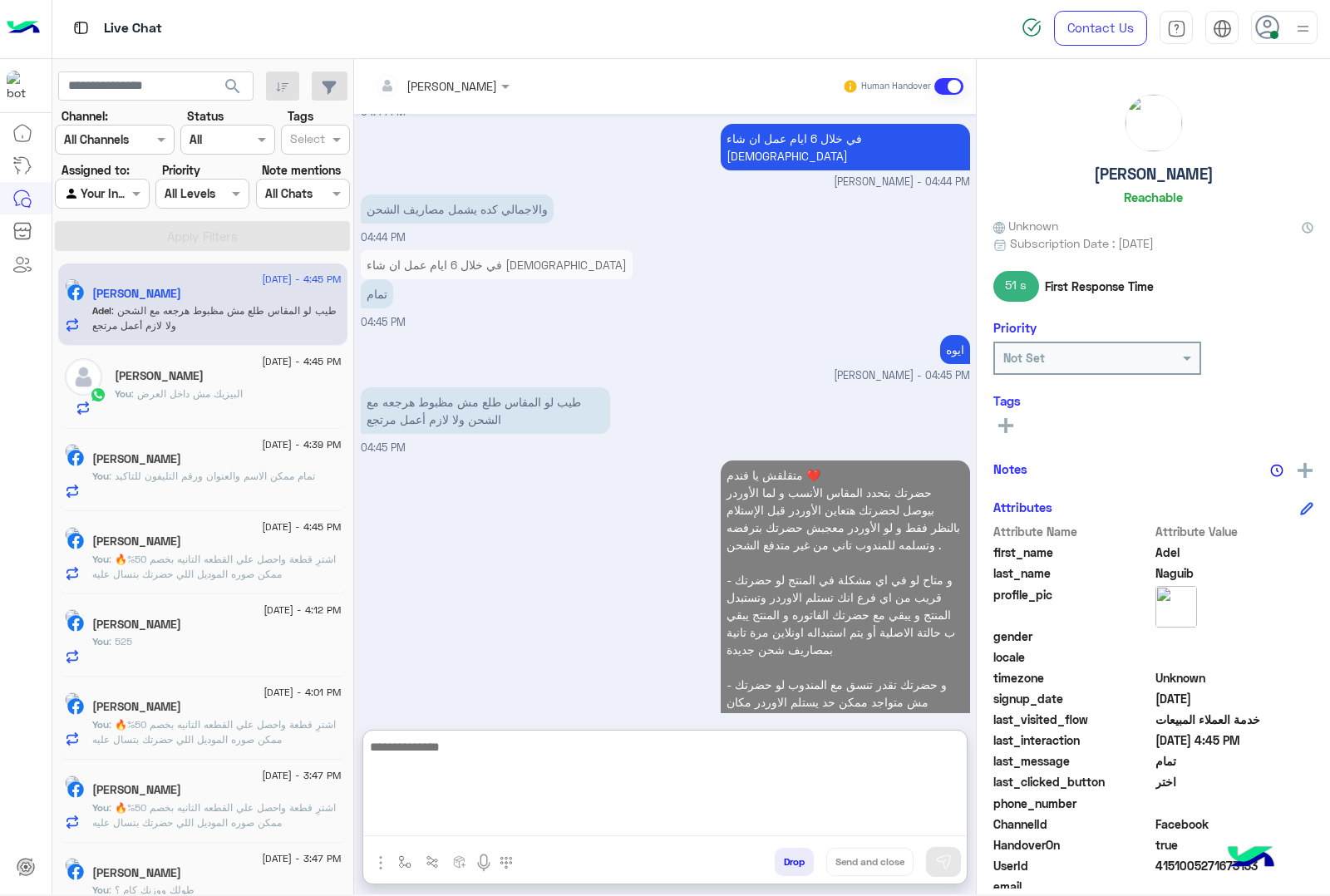
click at [207, 467] on div "[PERSON_NAME]" at bounding box center [216, 461] width 249 height 18
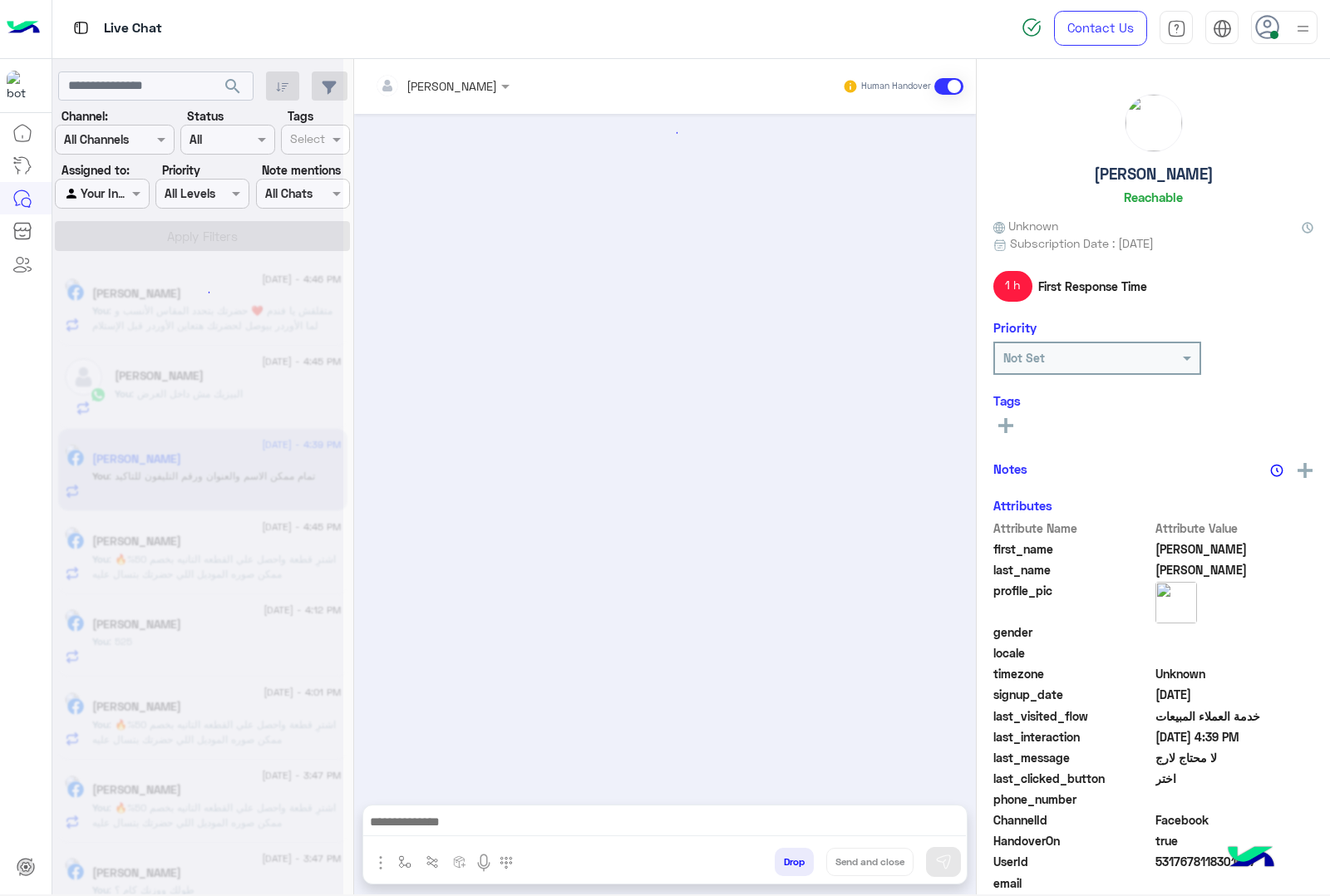
click at [466, 828] on textarea at bounding box center [665, 823] width 603 height 25
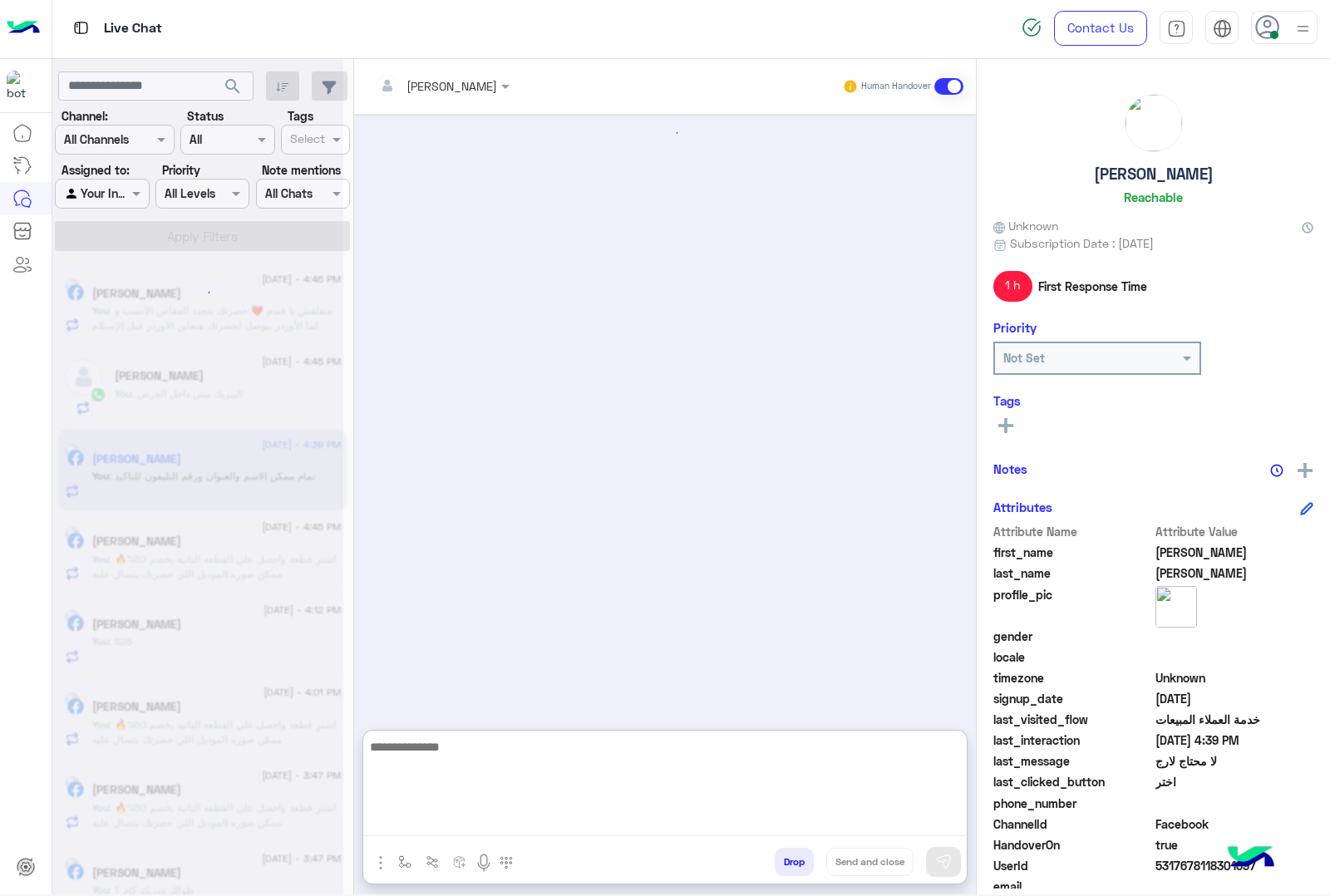
type textarea "*"
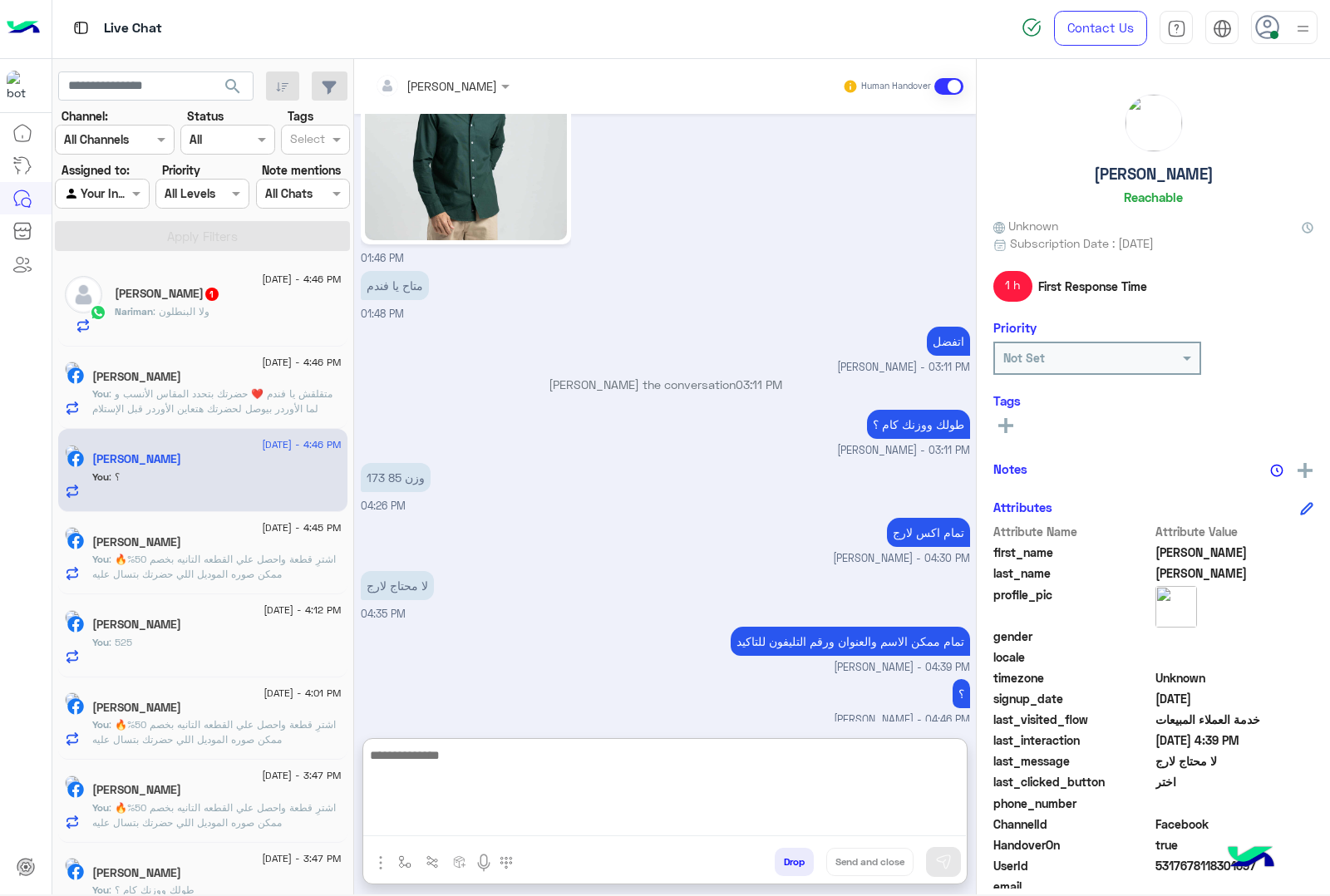
scroll to position [2257, 0]
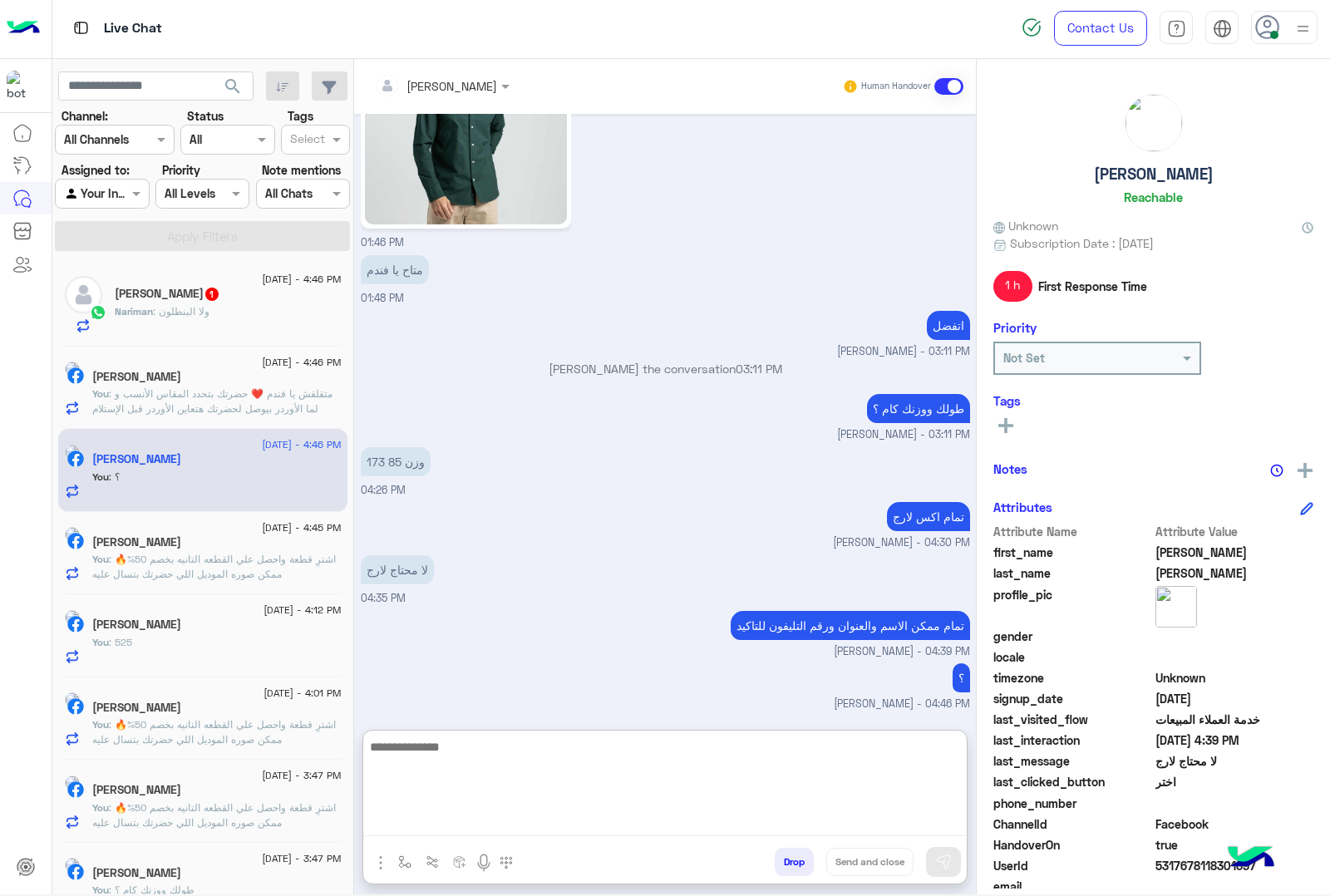
click at [215, 291] on h5 "[PERSON_NAME] 1" at bounding box center [167, 293] width 106 height 14
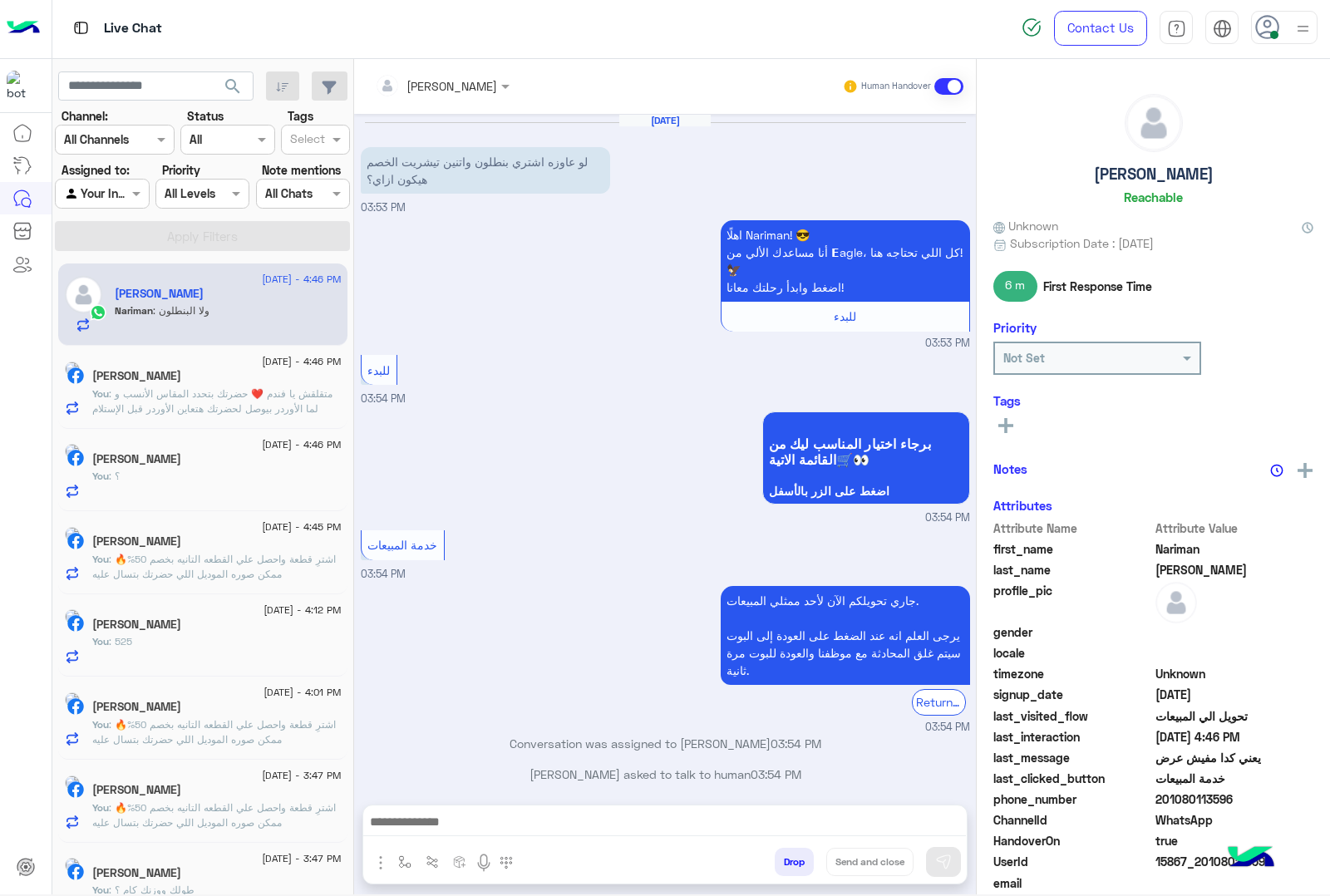
scroll to position [2063, 0]
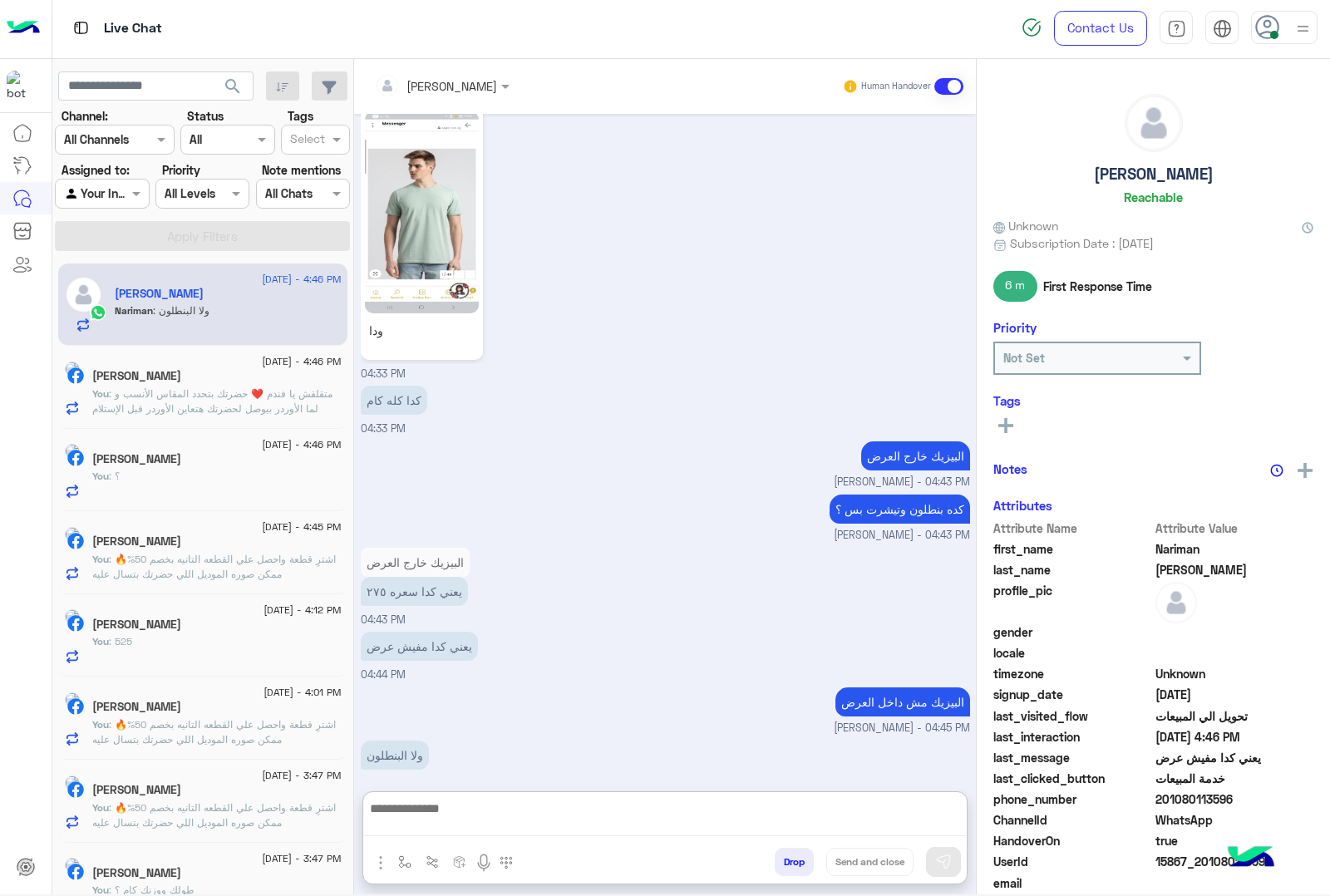
click at [467, 811] on textarea at bounding box center [665, 816] width 603 height 38
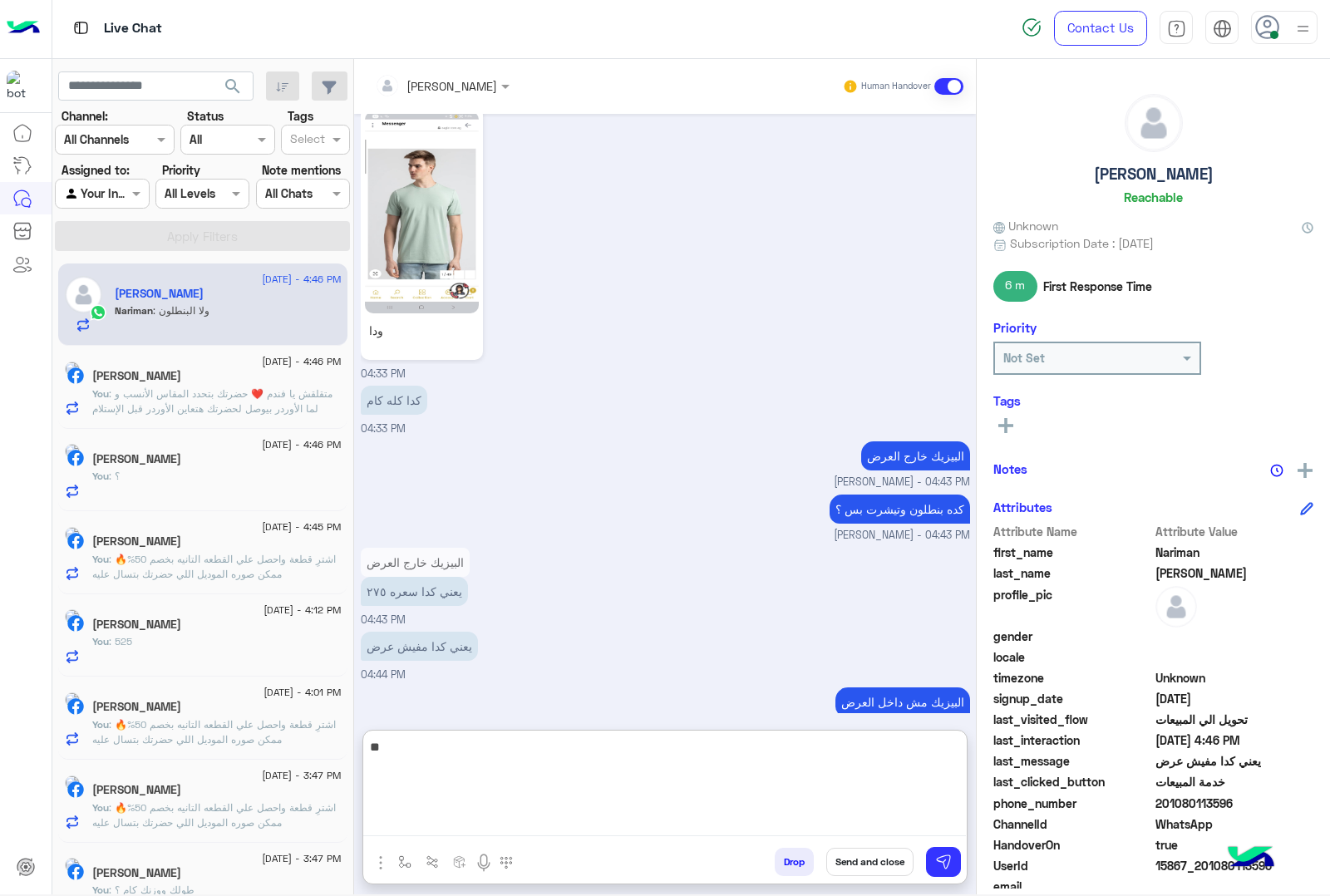
type textarea "*"
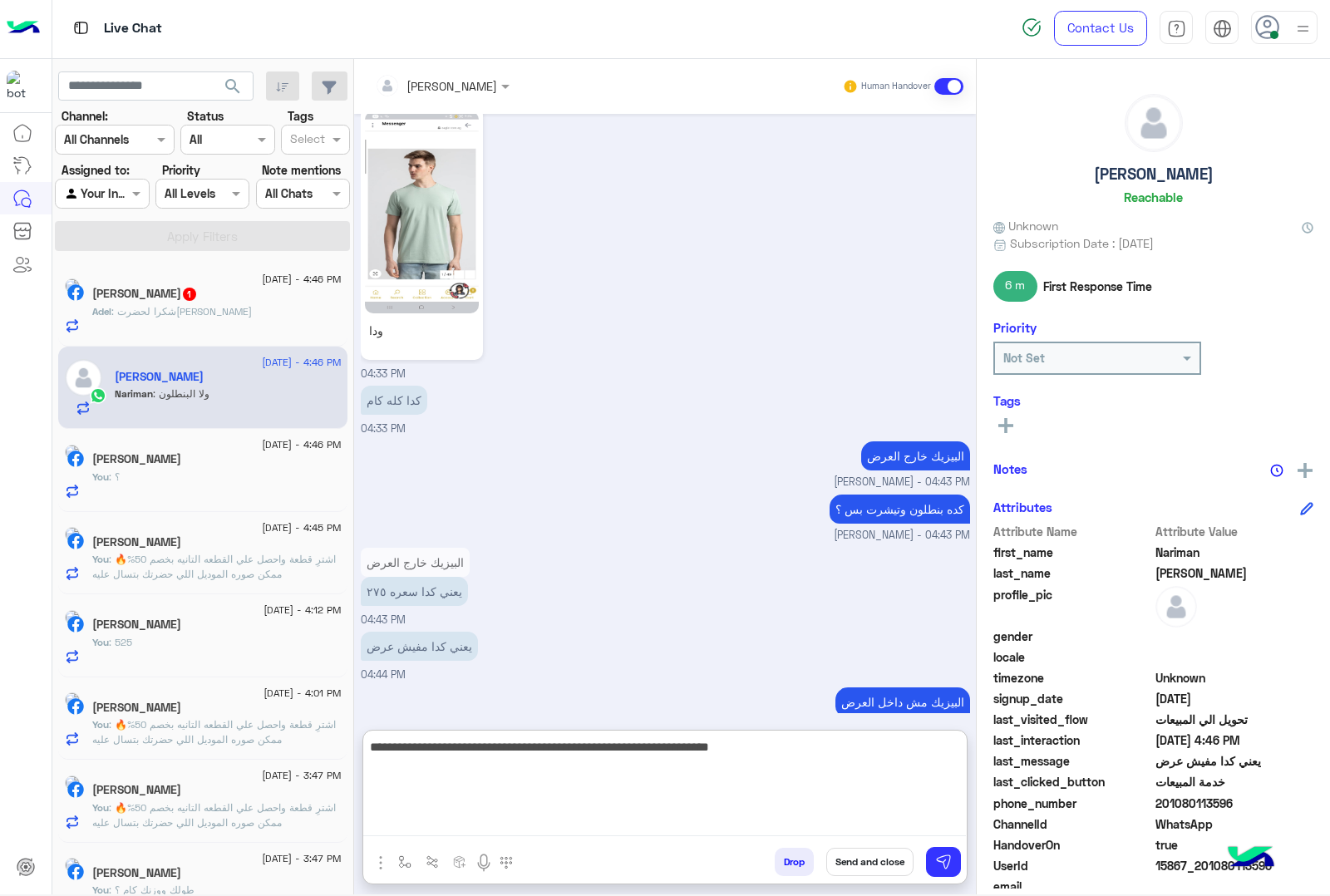
type textarea "**********"
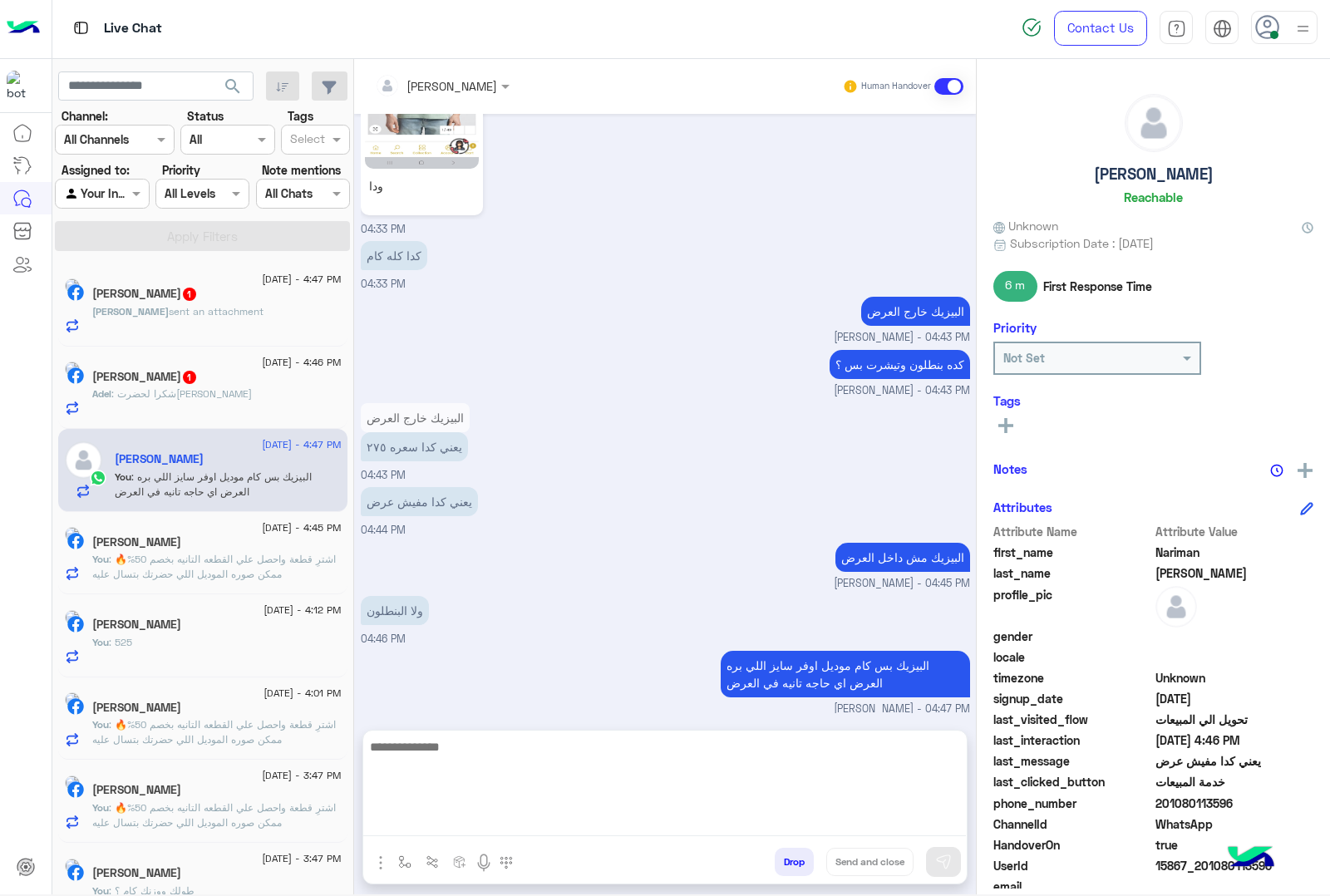
click at [190, 301] on div "[PERSON_NAME] 1" at bounding box center [216, 295] width 249 height 18
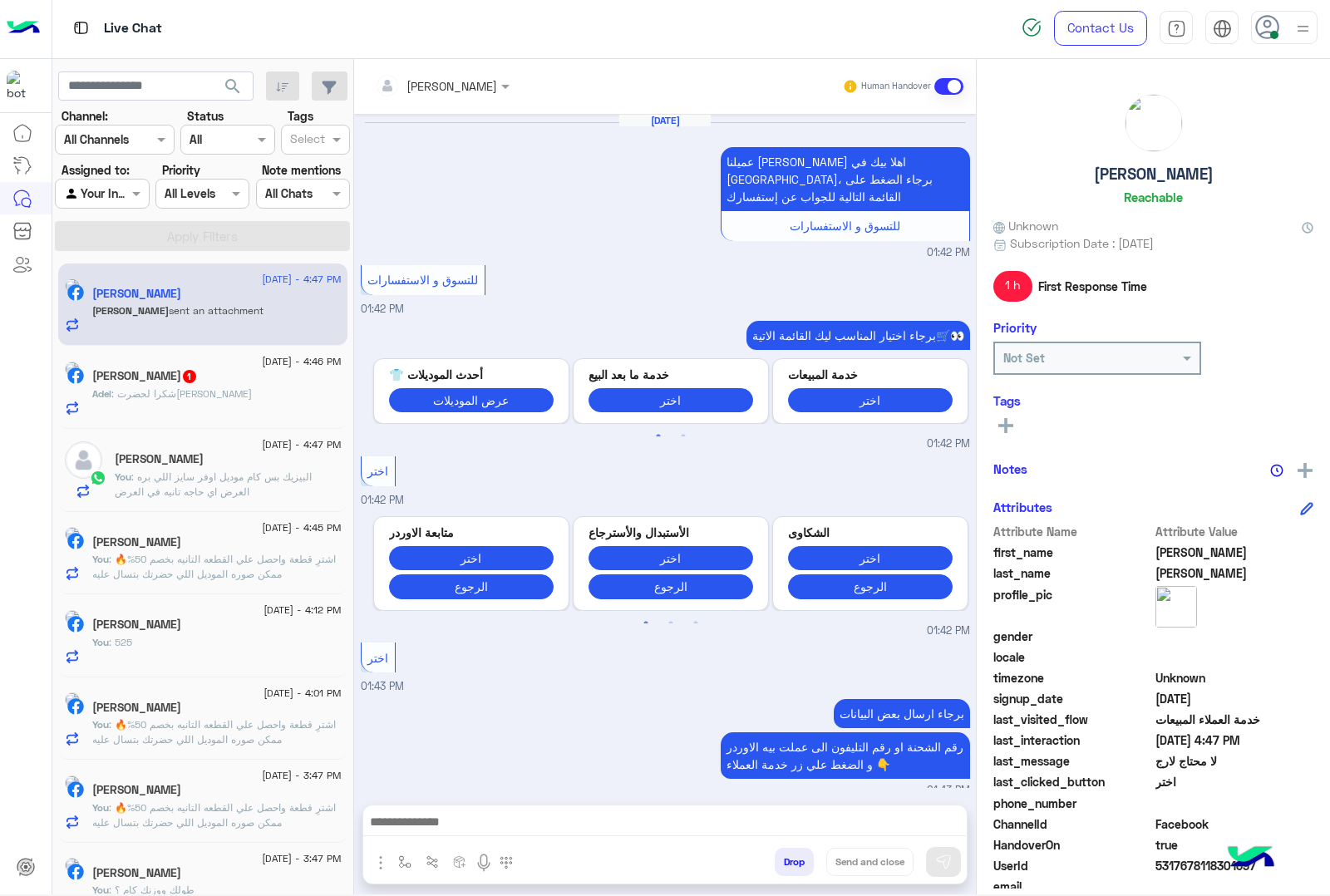
scroll to position [2178, 0]
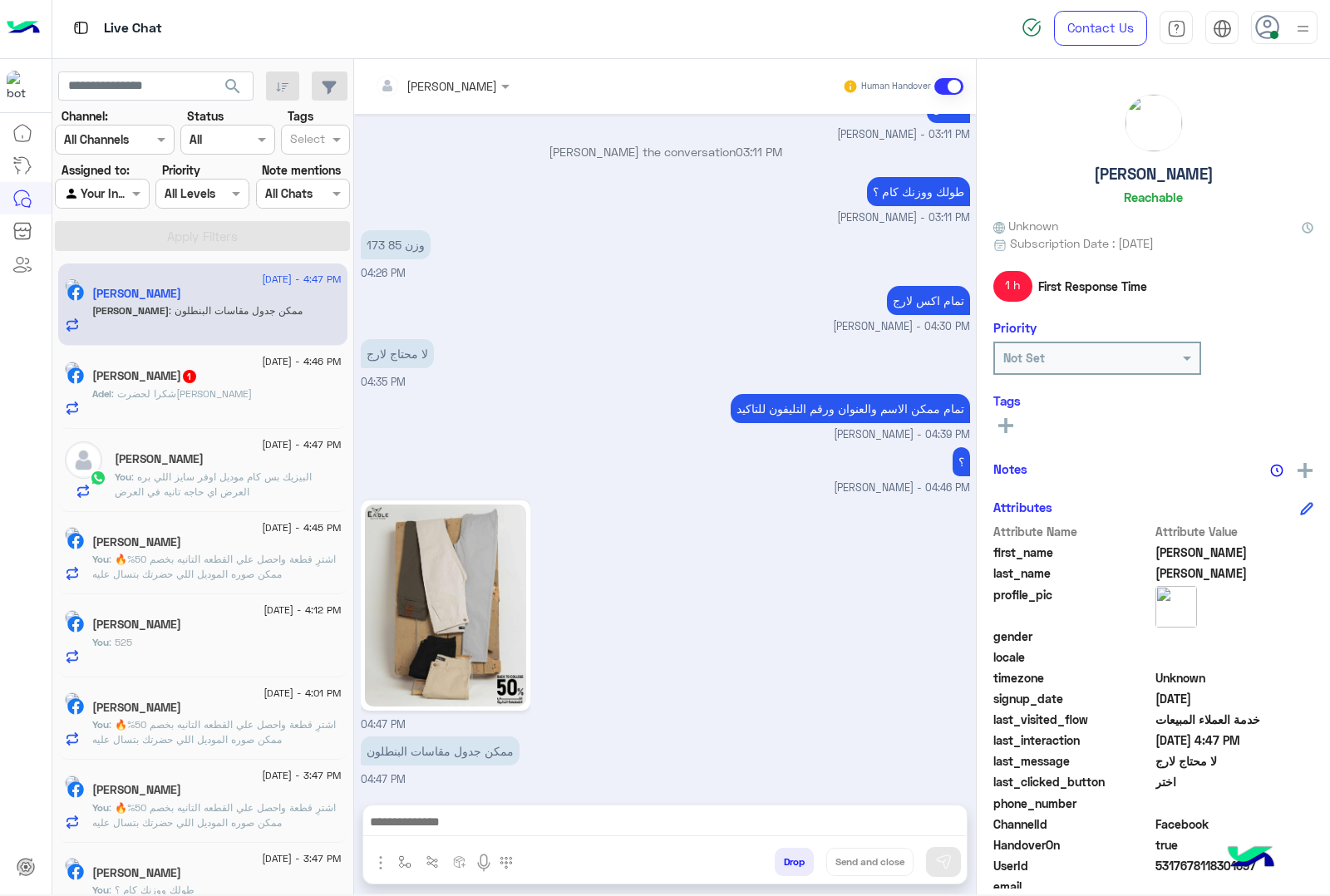
click at [379, 862] on img "button" at bounding box center [380, 862] width 20 height 20
click at [409, 832] on span "Images" at bounding box center [419, 827] width 43 height 19
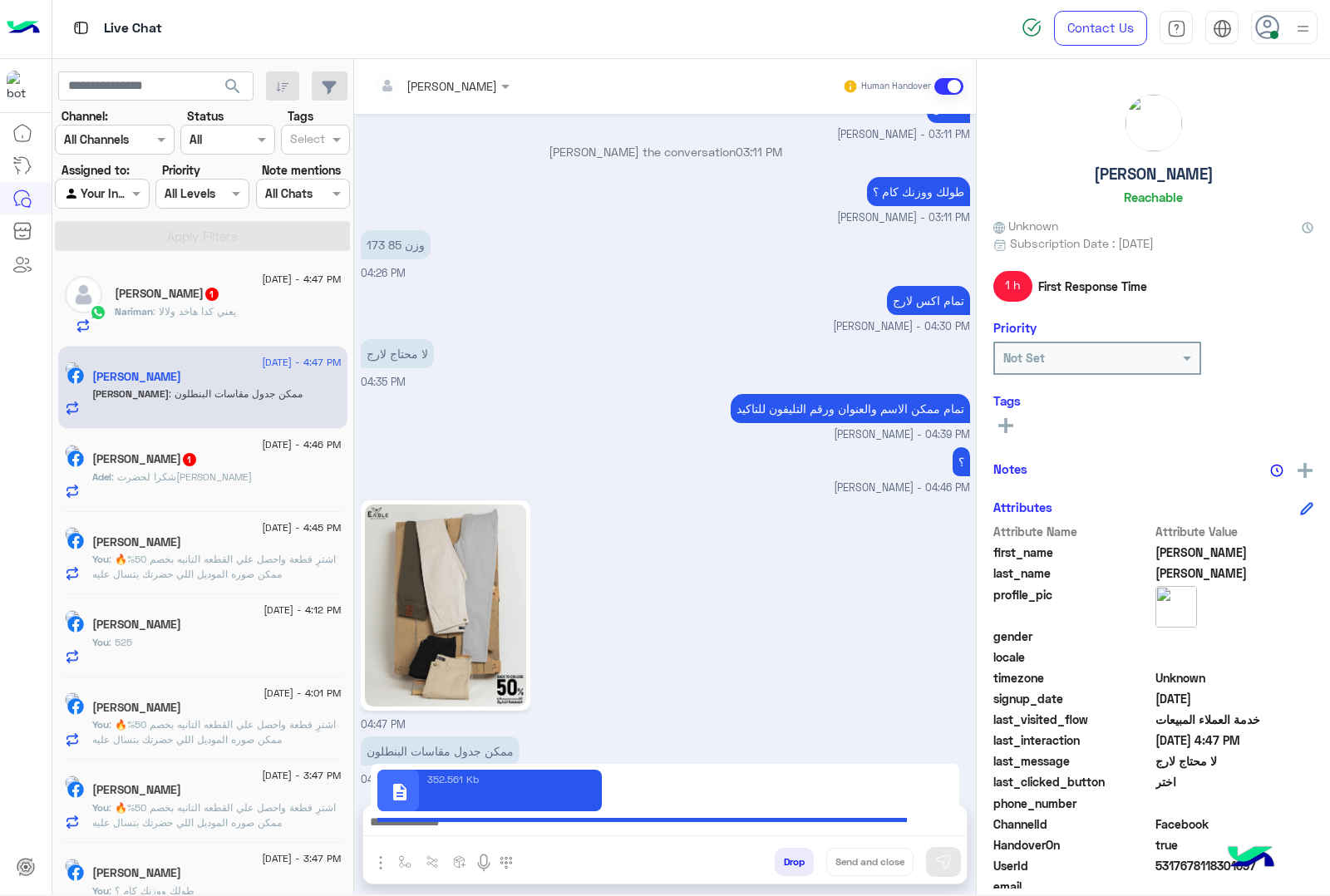
click at [160, 312] on span ": يعني كدا هاخد ولالا" at bounding box center [195, 311] width 83 height 12
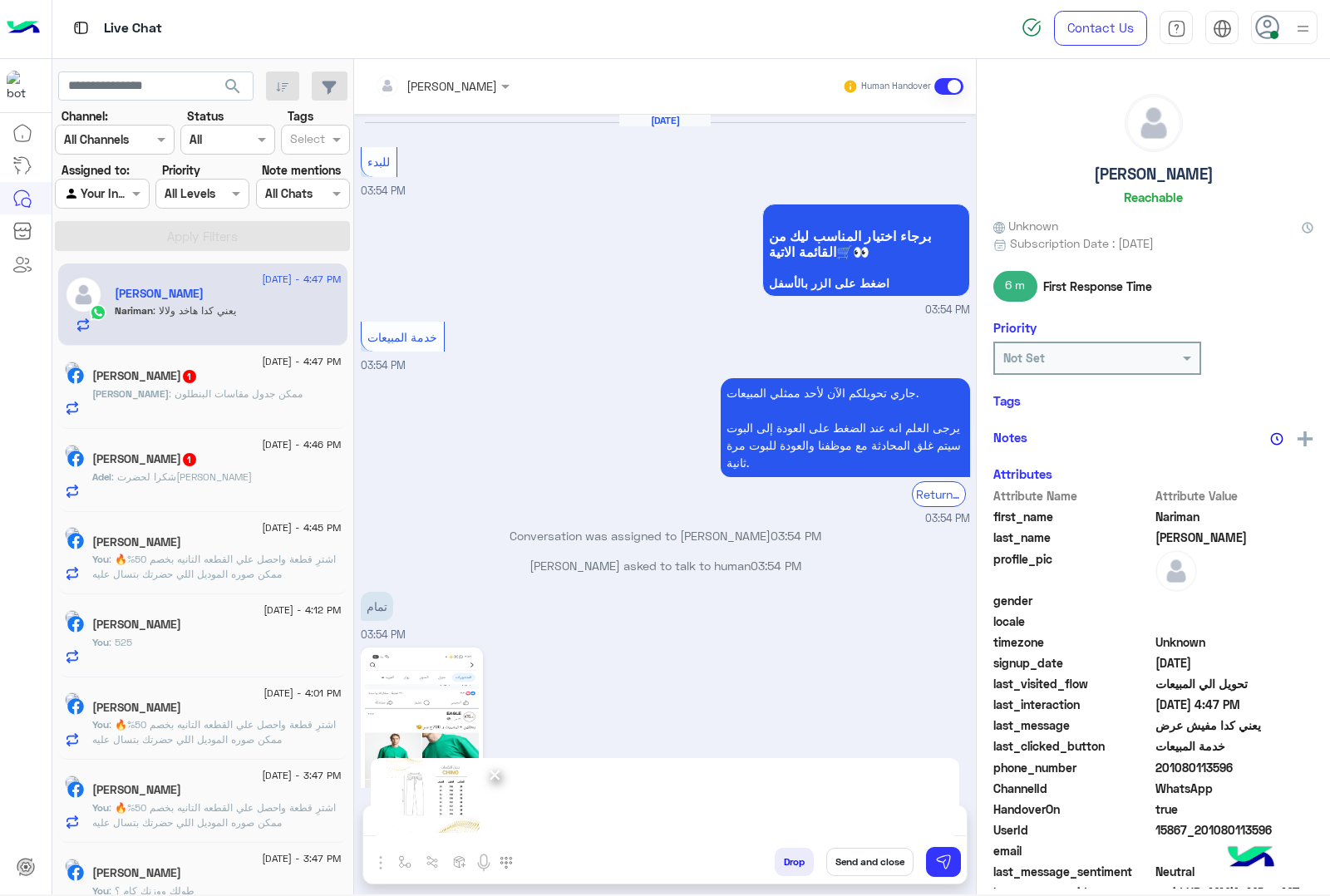
scroll to position [1980, 0]
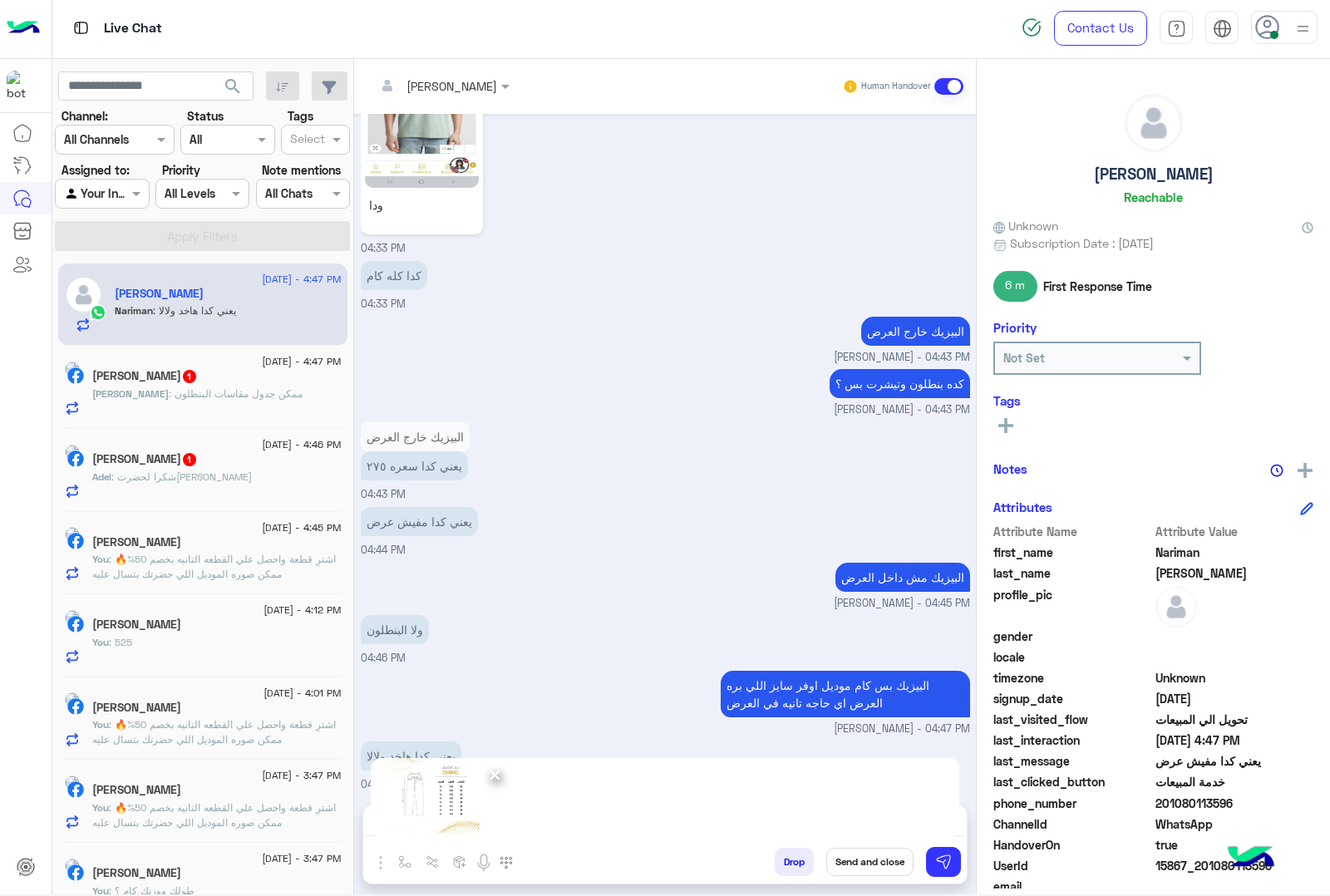
click at [176, 401] on p "[PERSON_NAME] : ممكن جدول مقاسات البنطلون" at bounding box center [197, 393] width 210 height 15
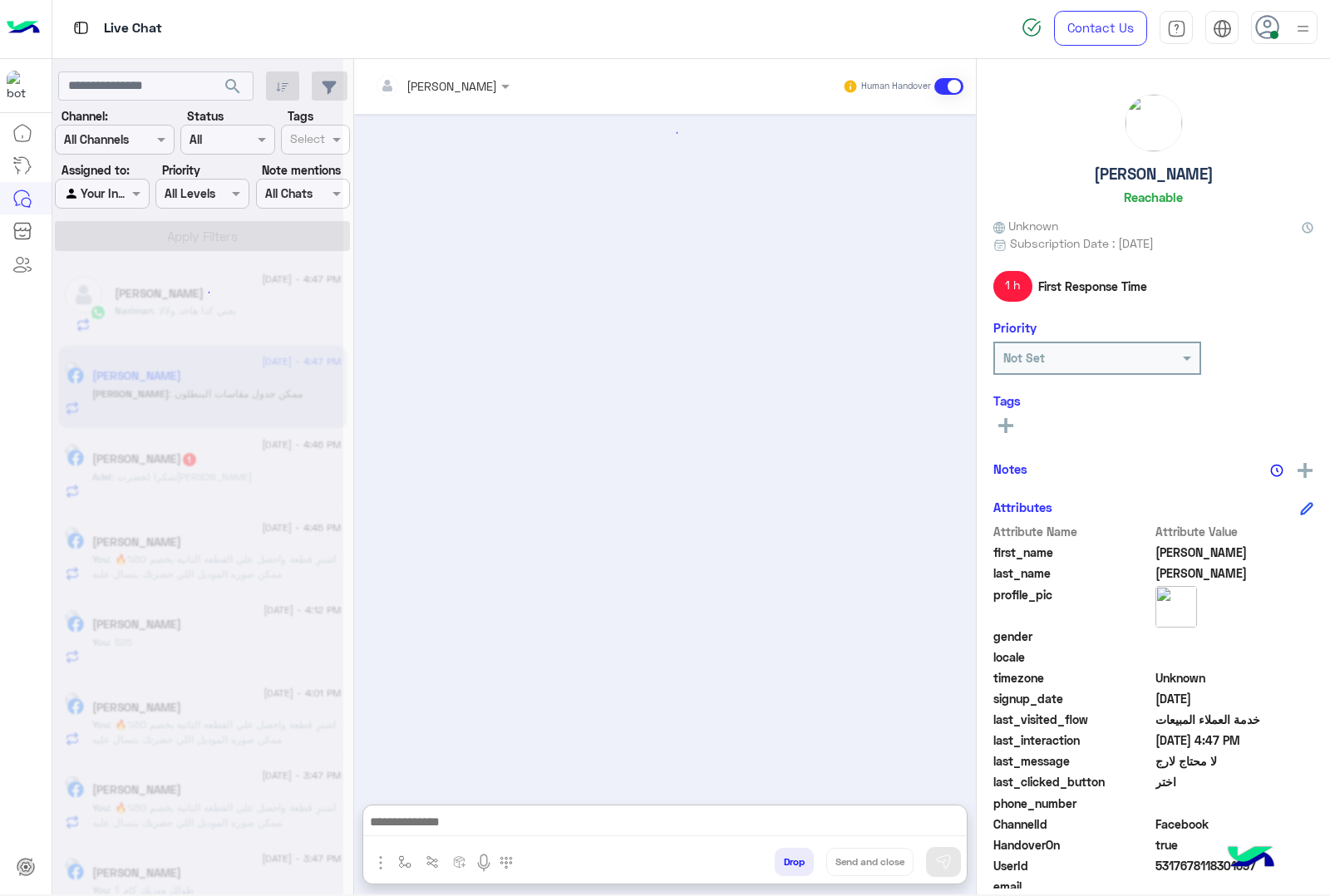
click at [450, 811] on textarea at bounding box center [665, 823] width 603 height 25
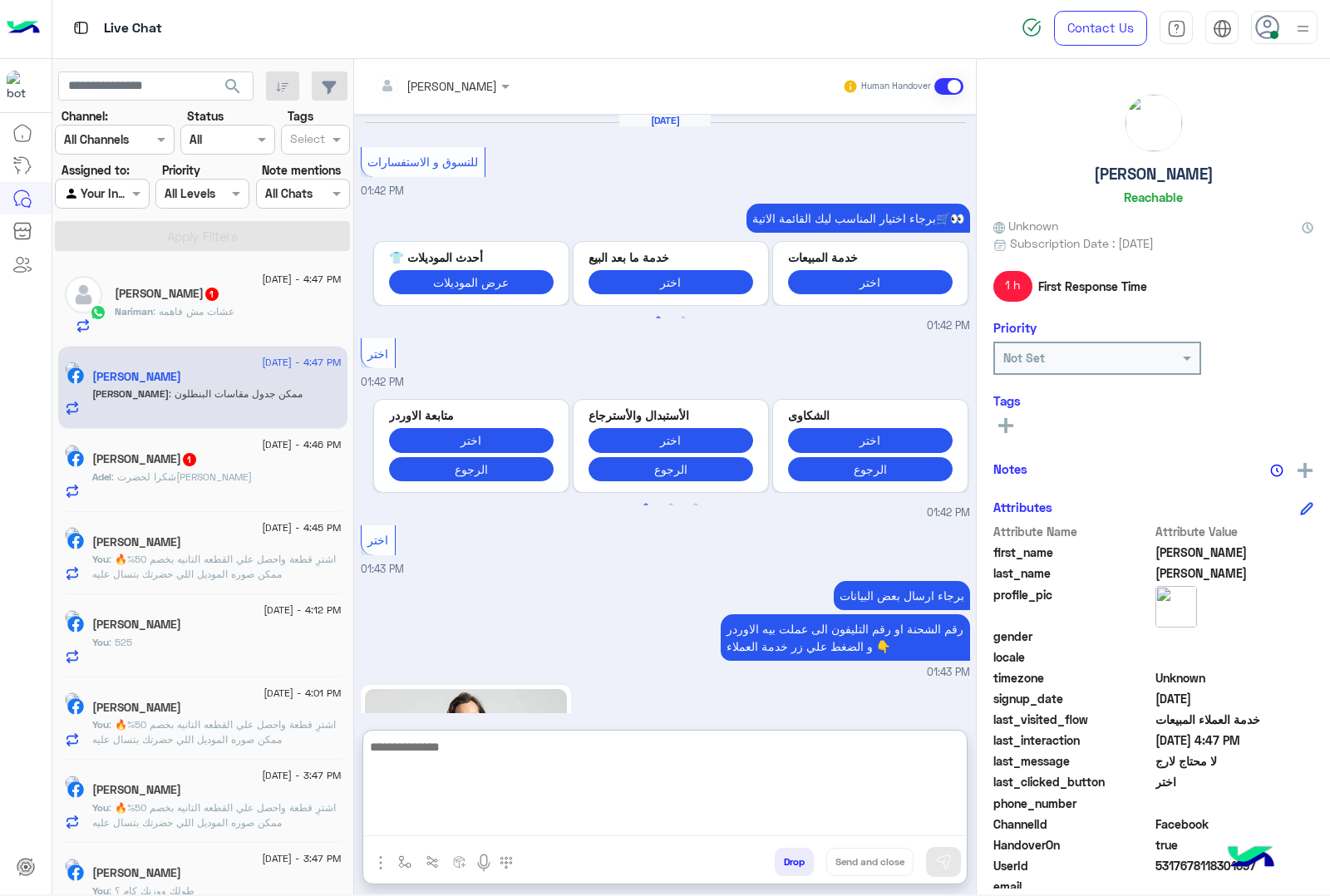
scroll to position [2153, 0]
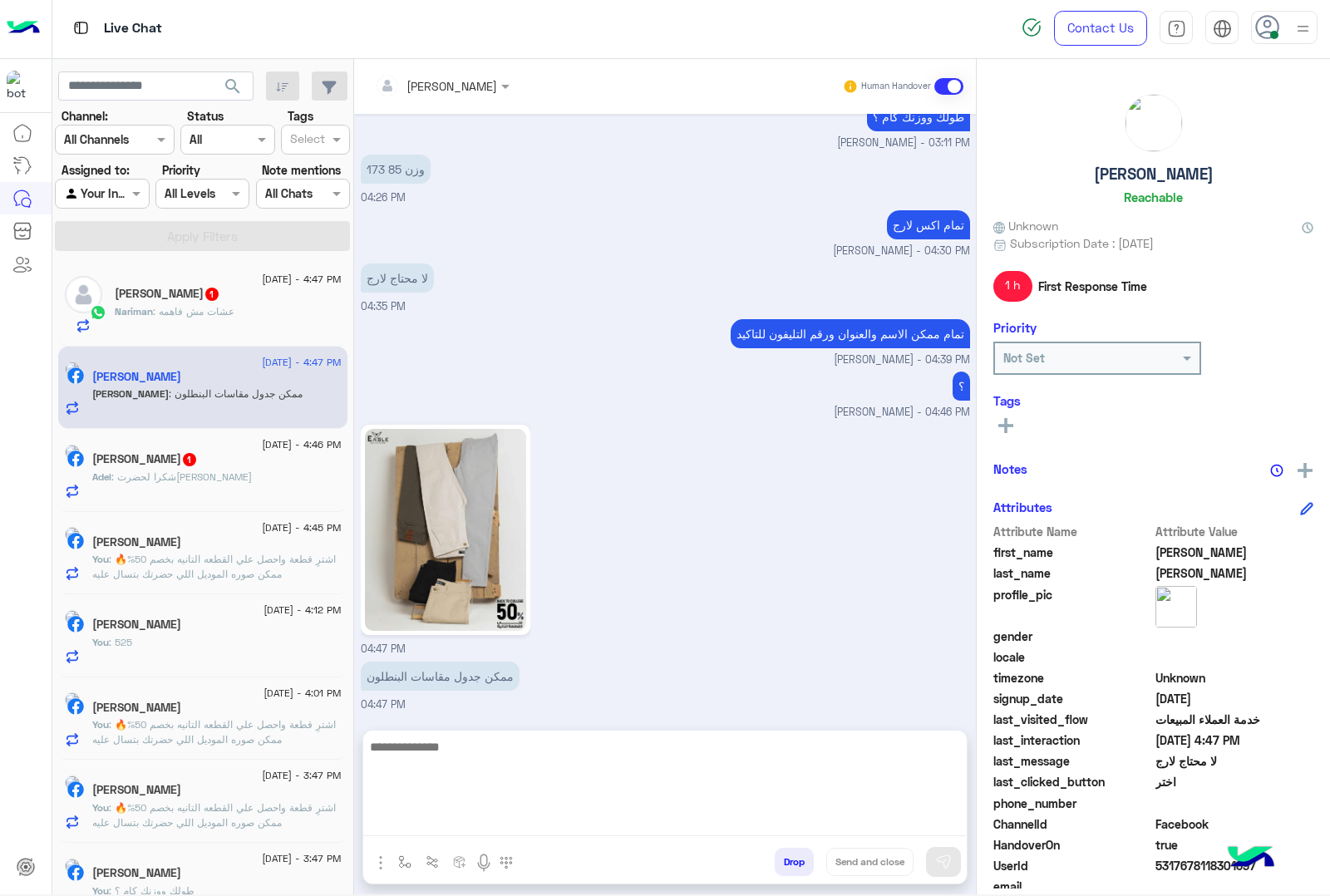
click at [380, 856] on img "button" at bounding box center [380, 862] width 20 height 20
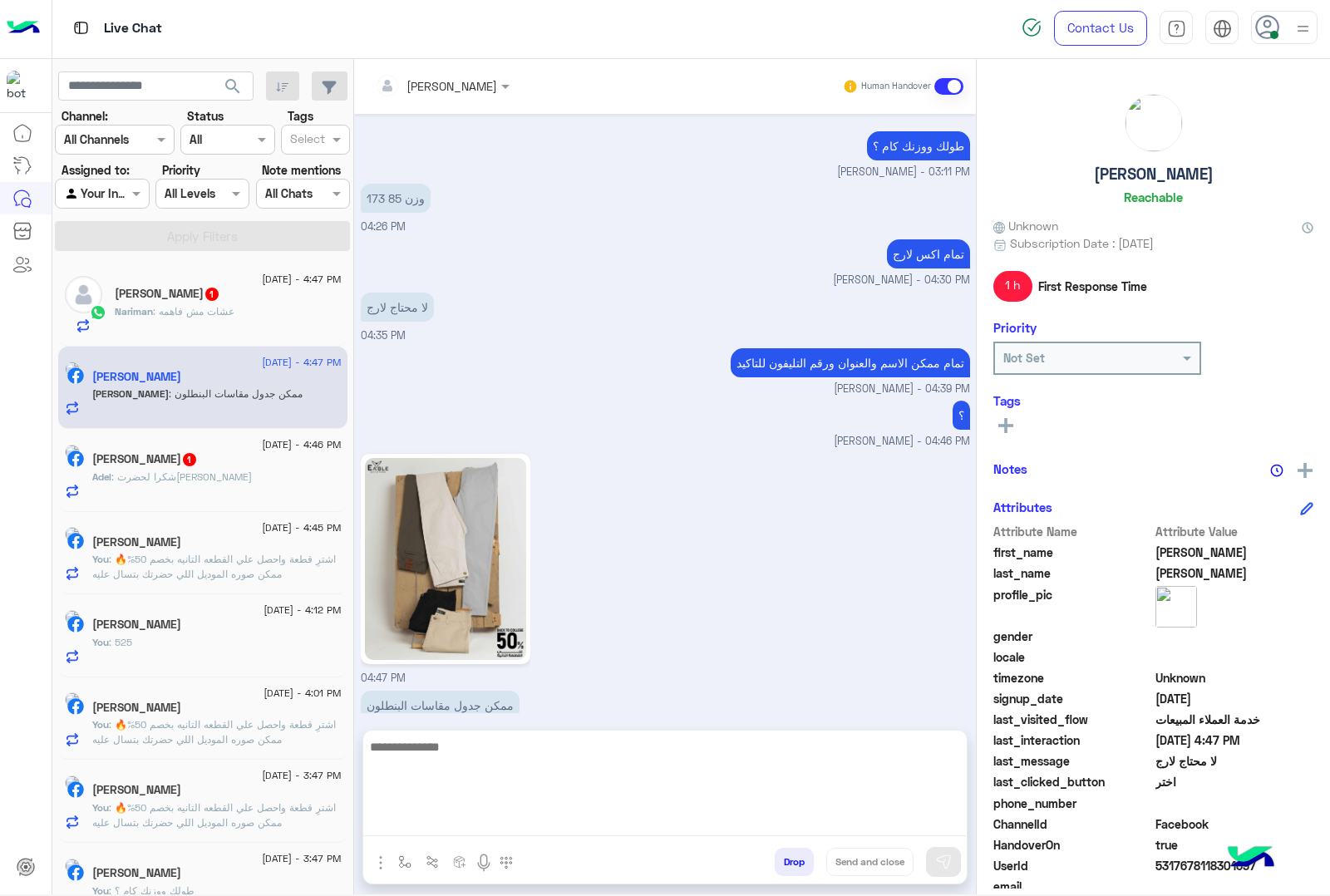
scroll to position [2078, 0]
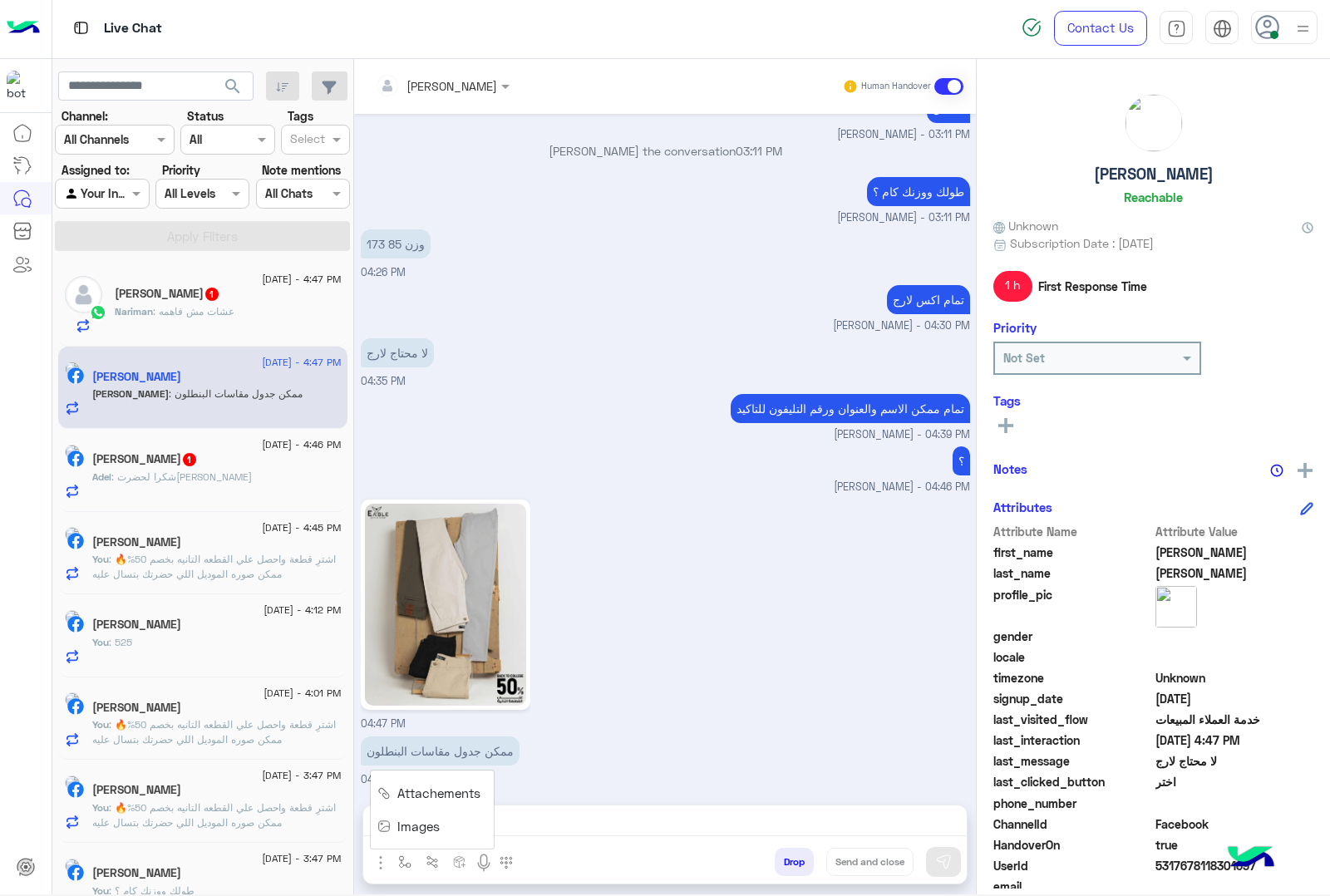
click at [409, 829] on span "Images" at bounding box center [419, 827] width 43 height 19
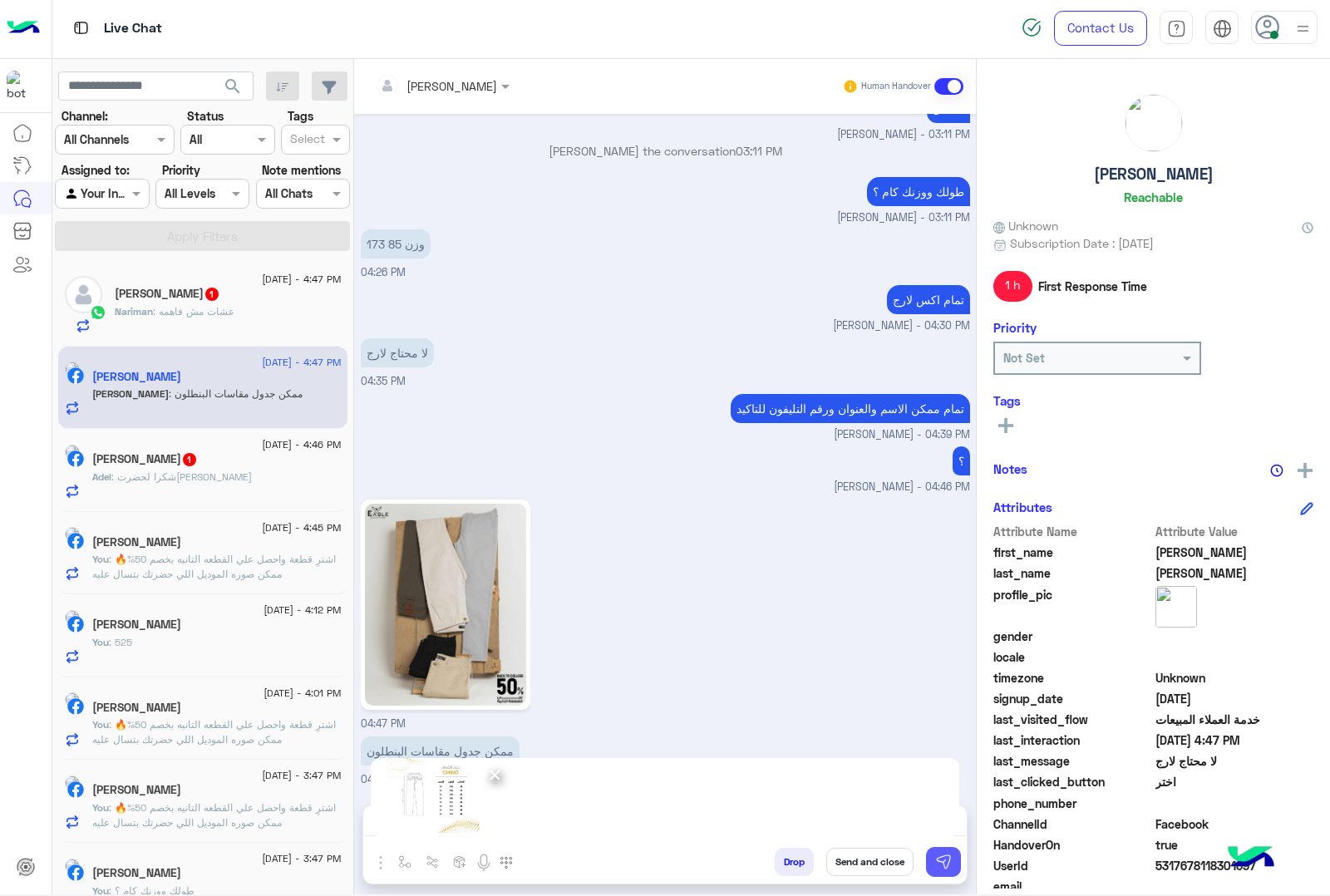
click at [935, 869] on img at bounding box center [943, 861] width 17 height 17
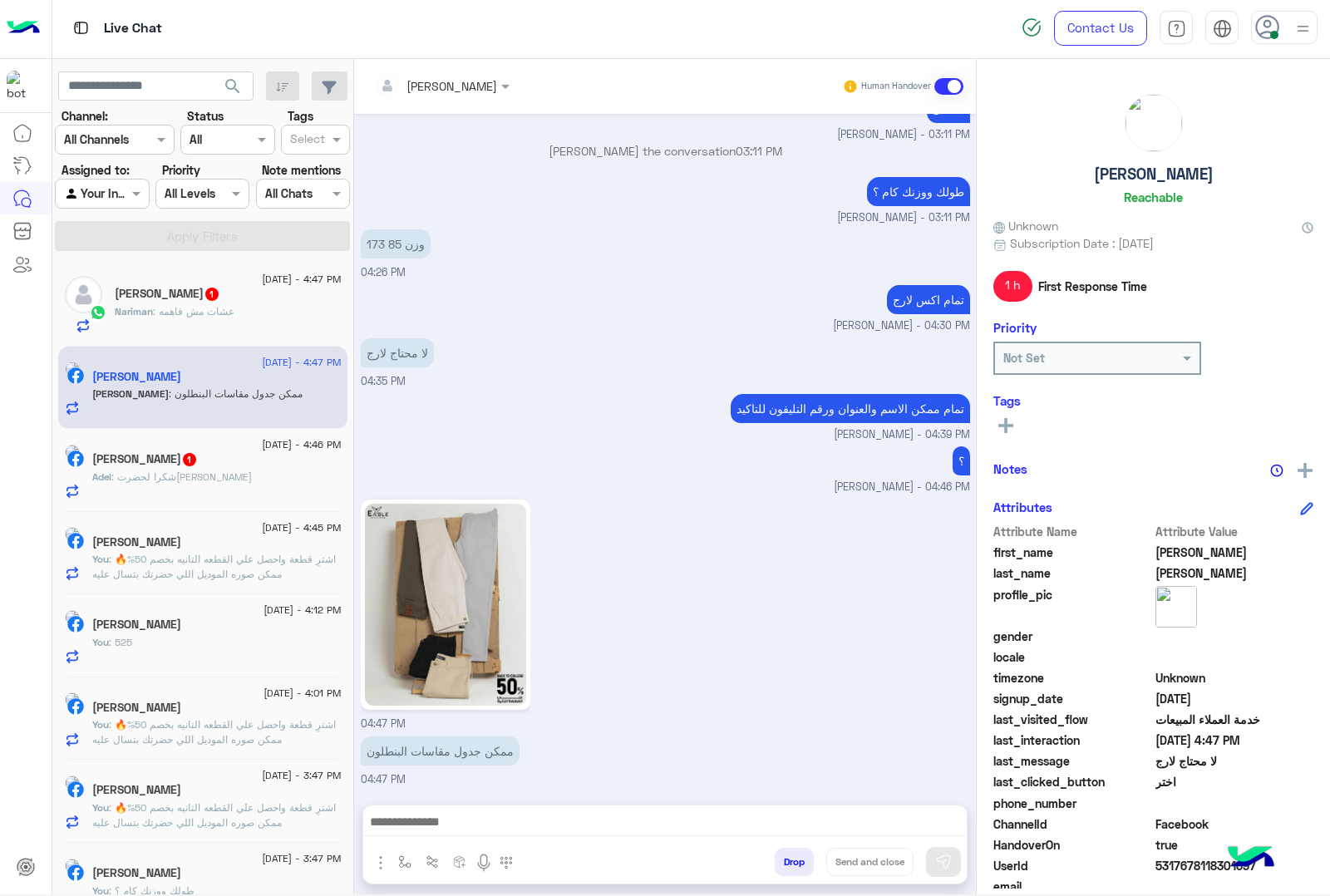
click at [192, 328] on div "Nariman : عشات مش فاهمه" at bounding box center [228, 318] width 227 height 29
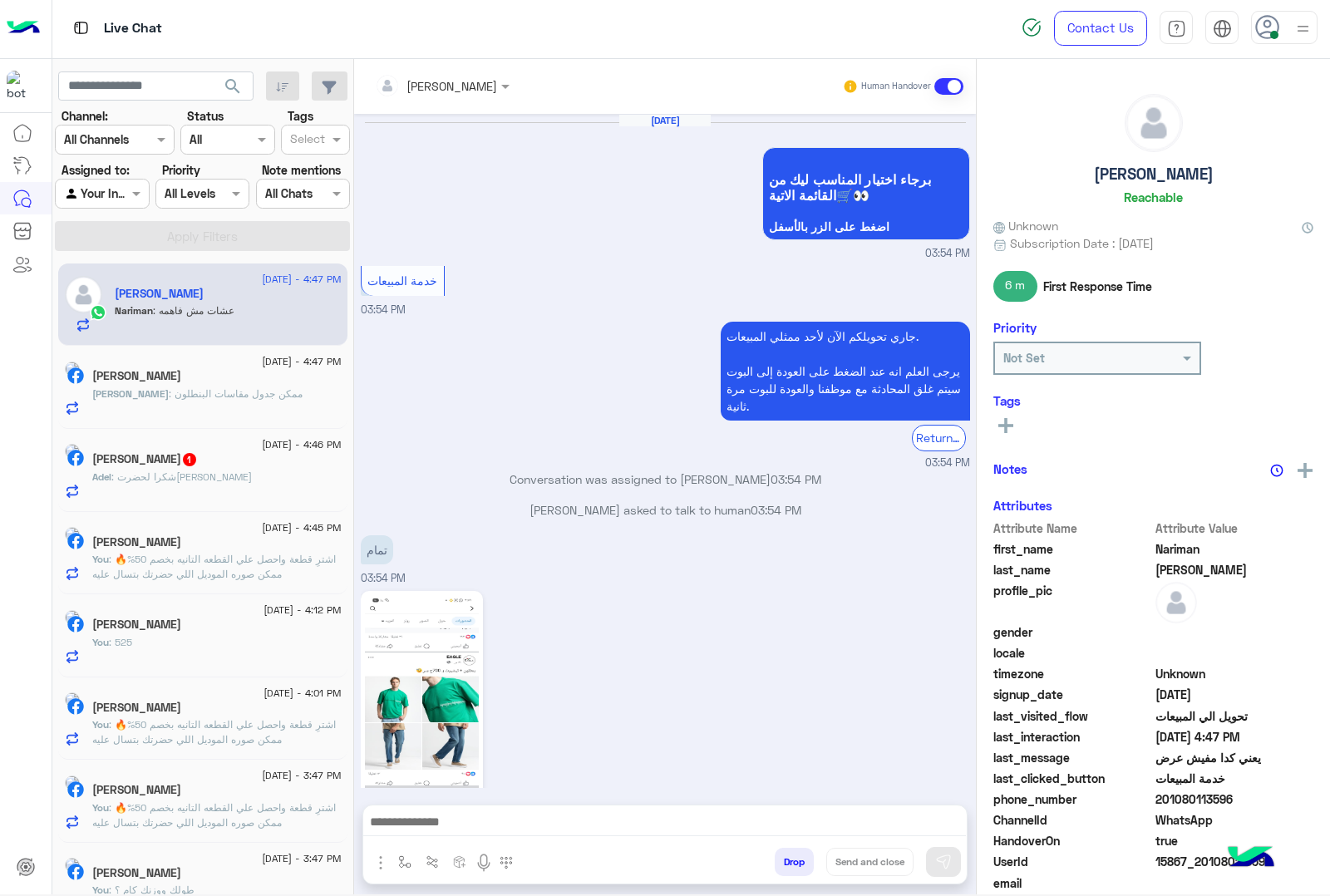
scroll to position [1980, 0]
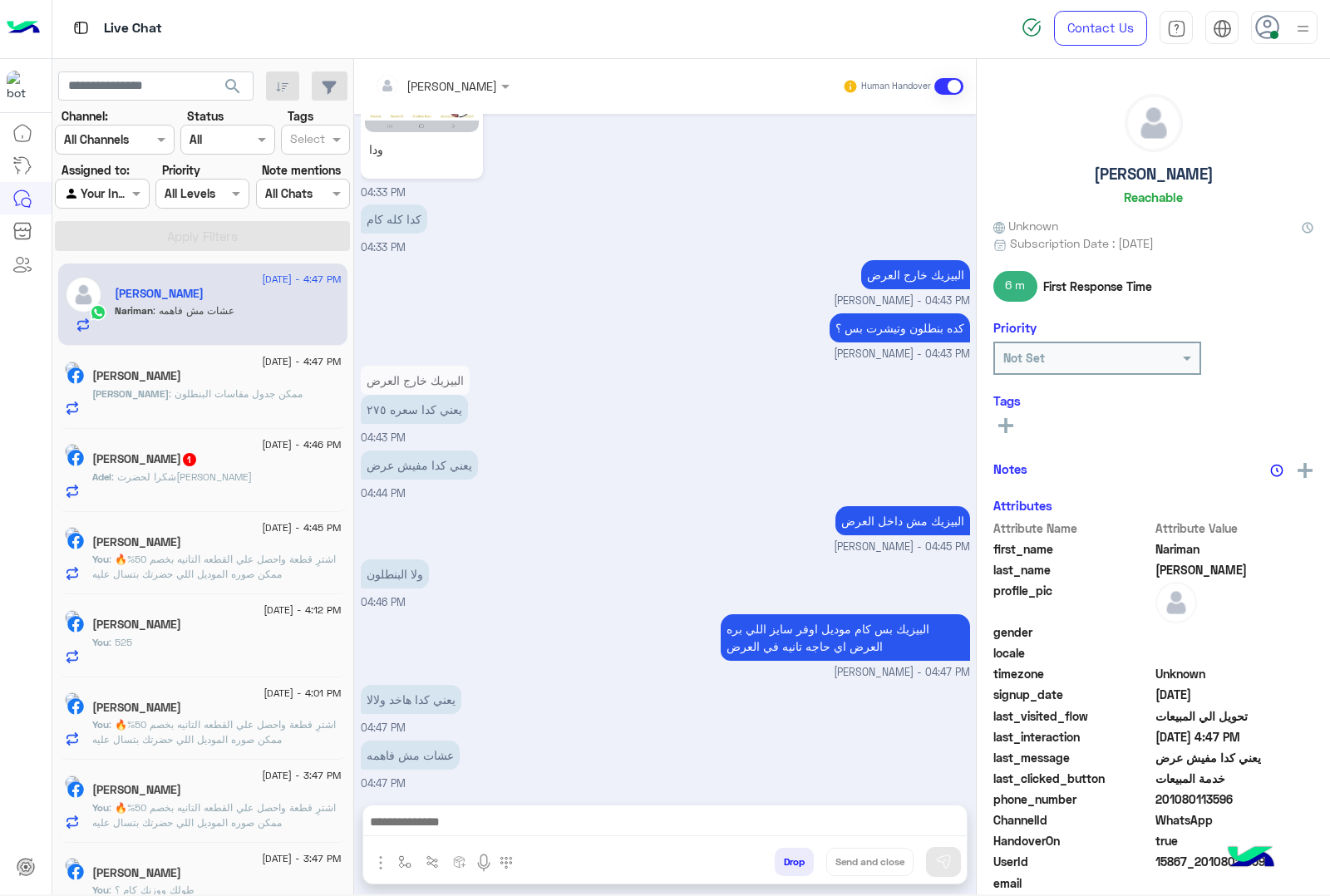
click at [450, 825] on textarea at bounding box center [665, 823] width 603 height 25
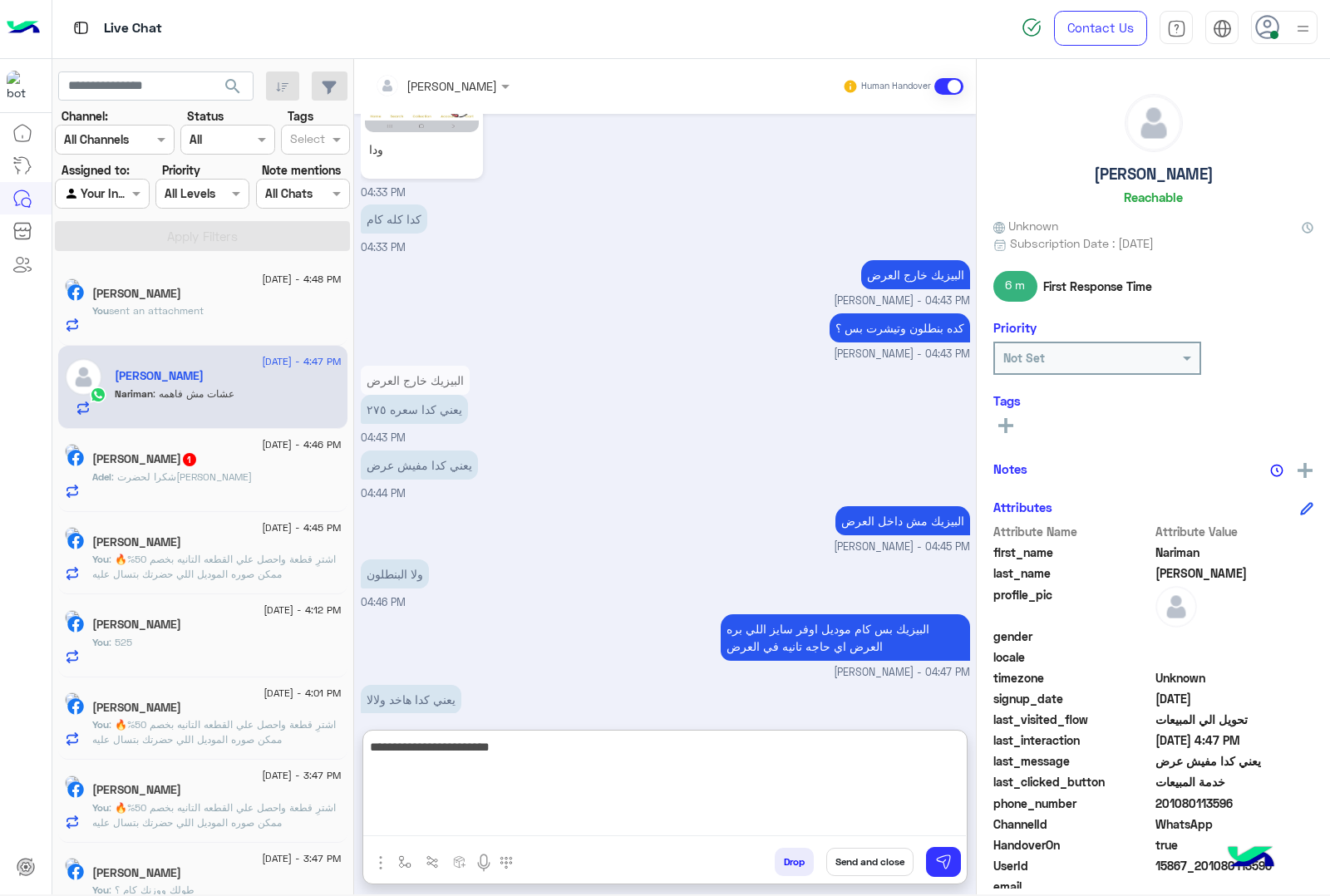
type textarea "**********"
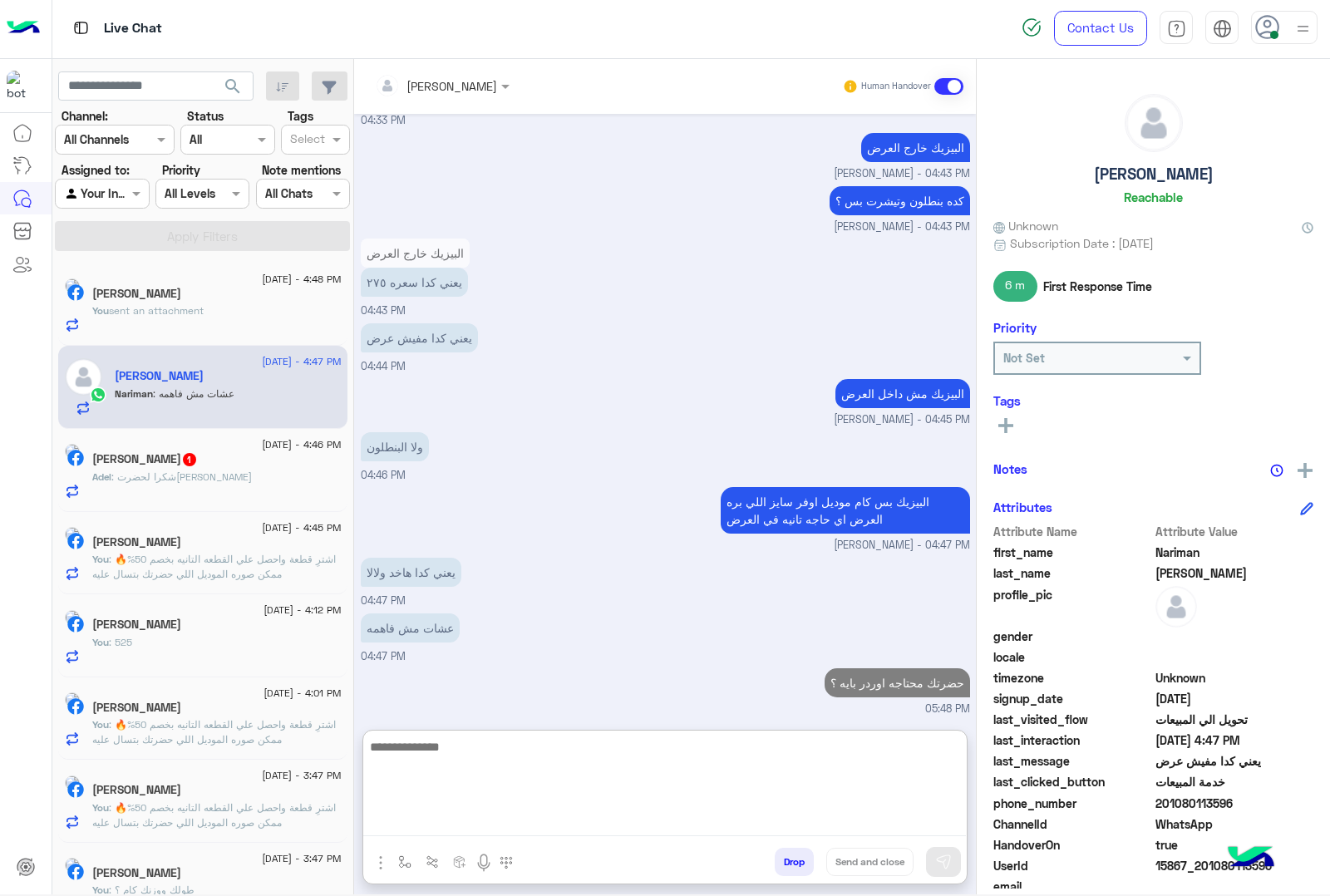
click at [176, 466] on h5 "[PERSON_NAME] 1" at bounding box center [145, 459] width 106 height 14
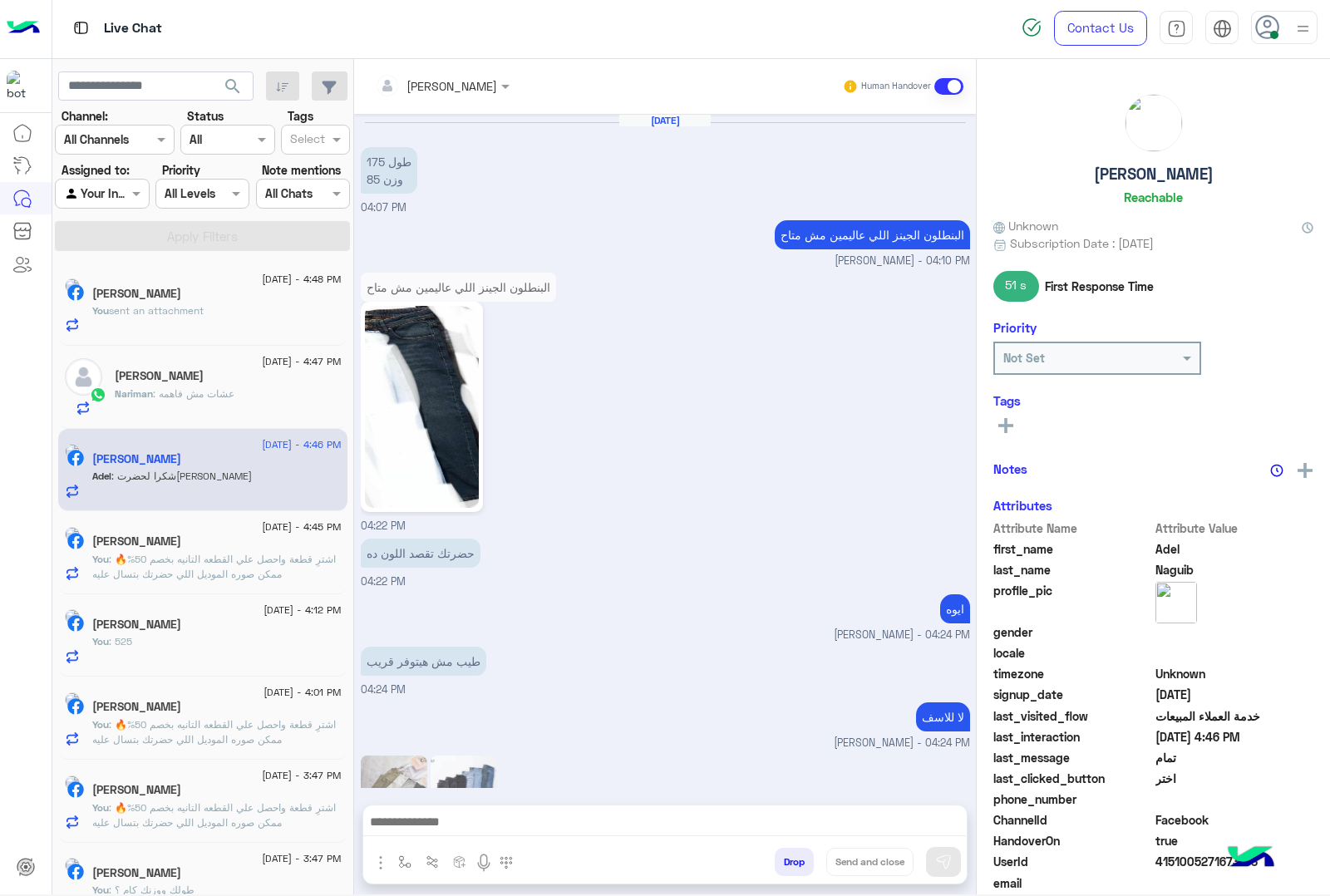
scroll to position [1688, 0]
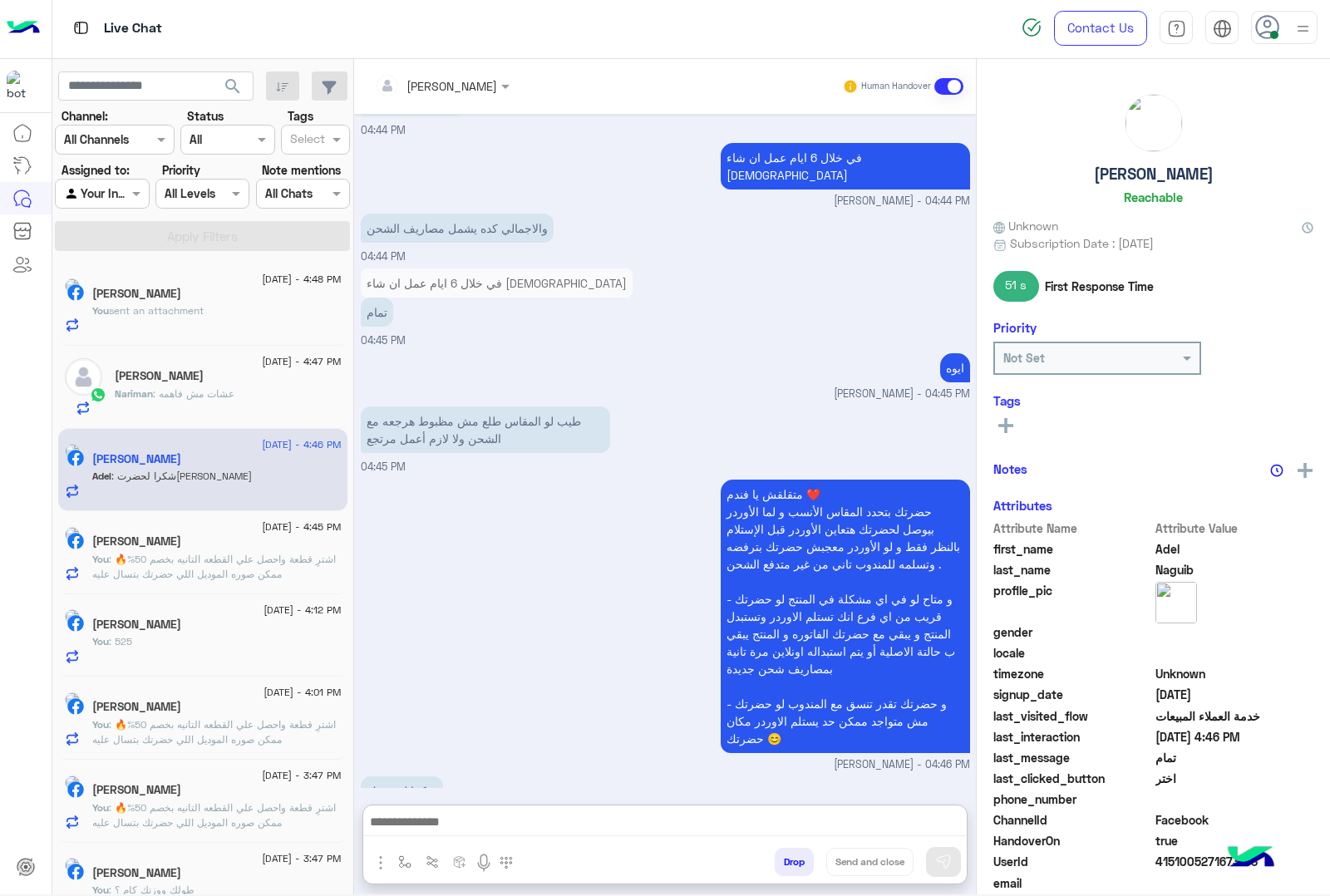
click at [428, 816] on textarea at bounding box center [665, 823] width 603 height 25
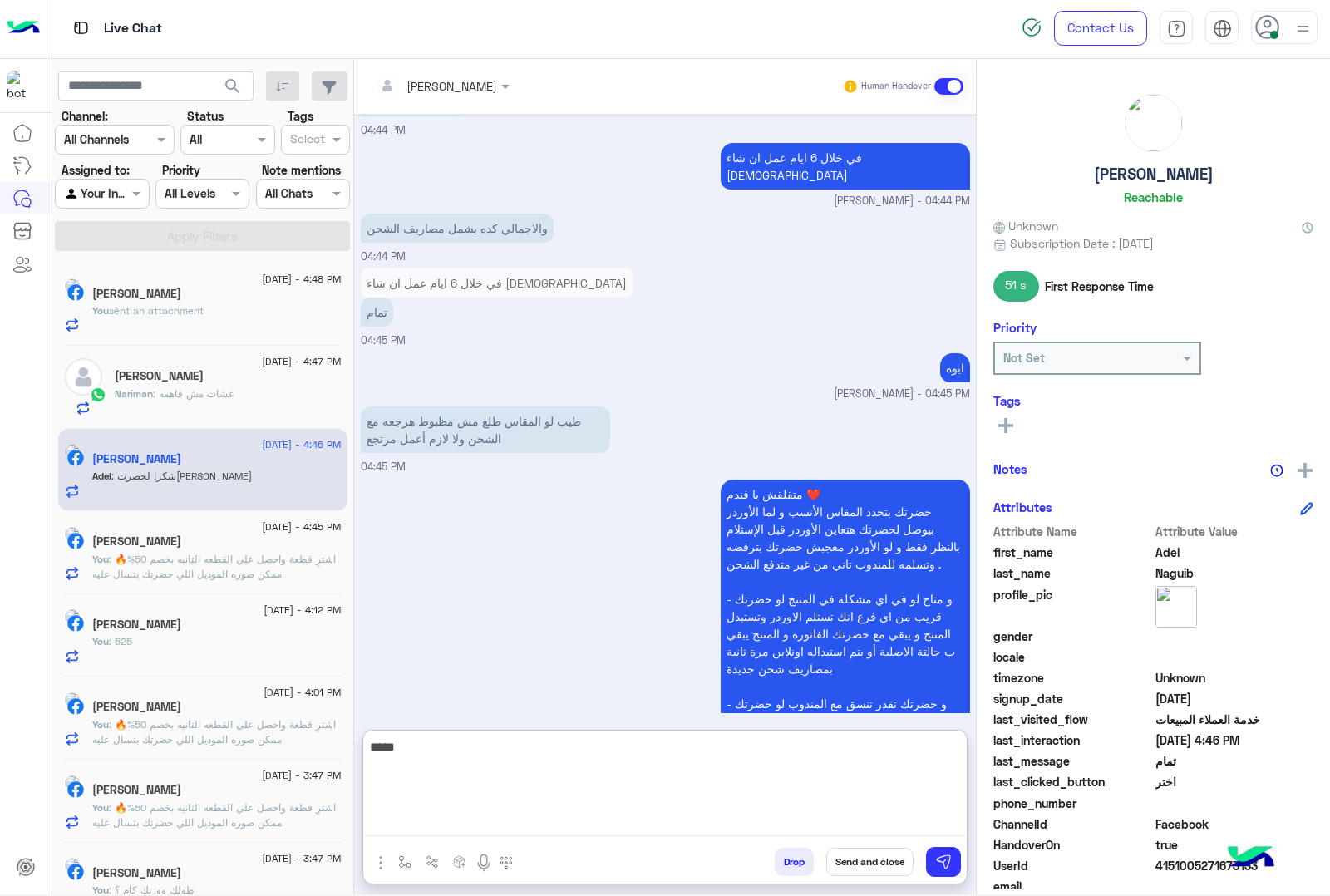
type textarea "*****"
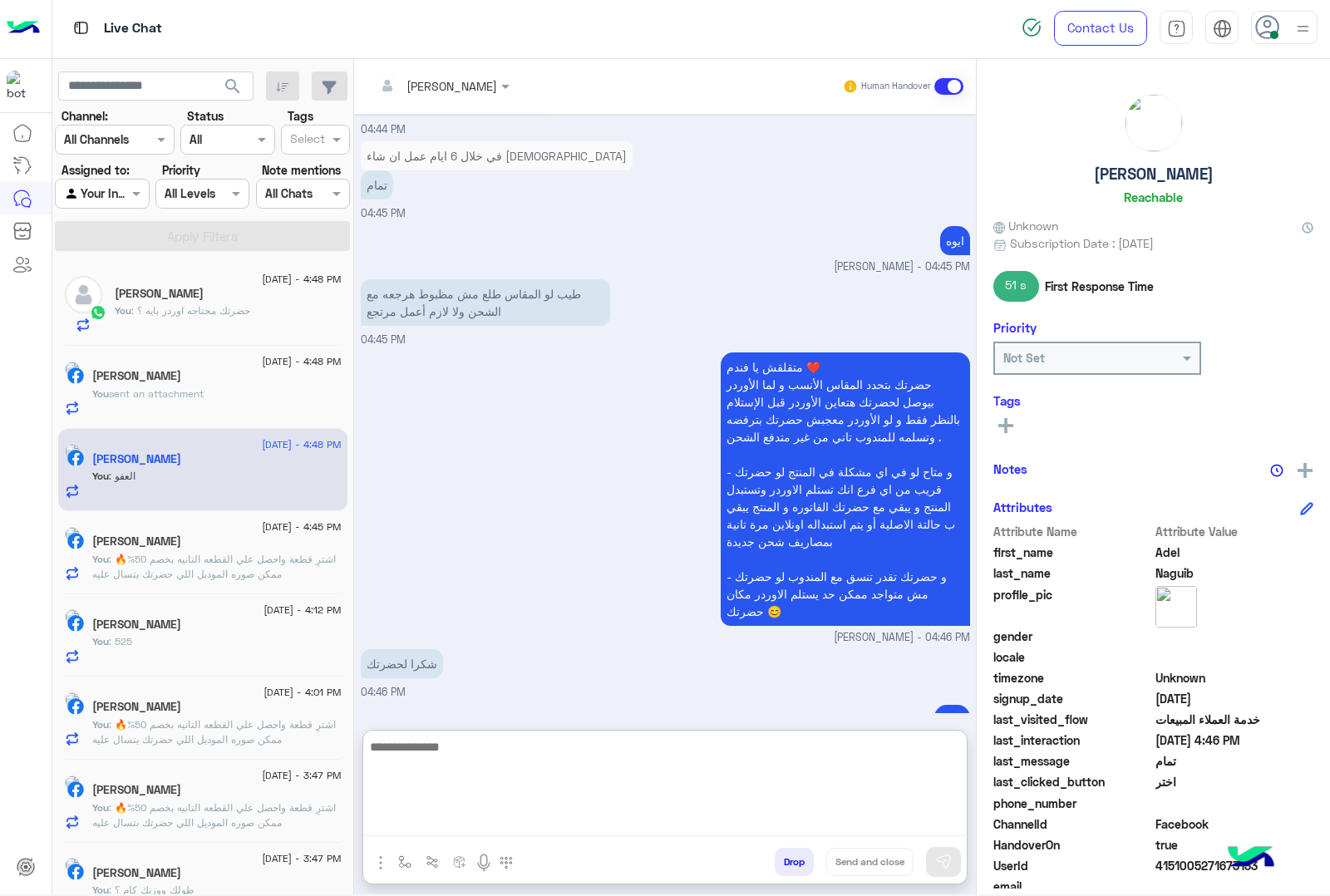
click at [784, 858] on button "Drop" at bounding box center [794, 861] width 39 height 28
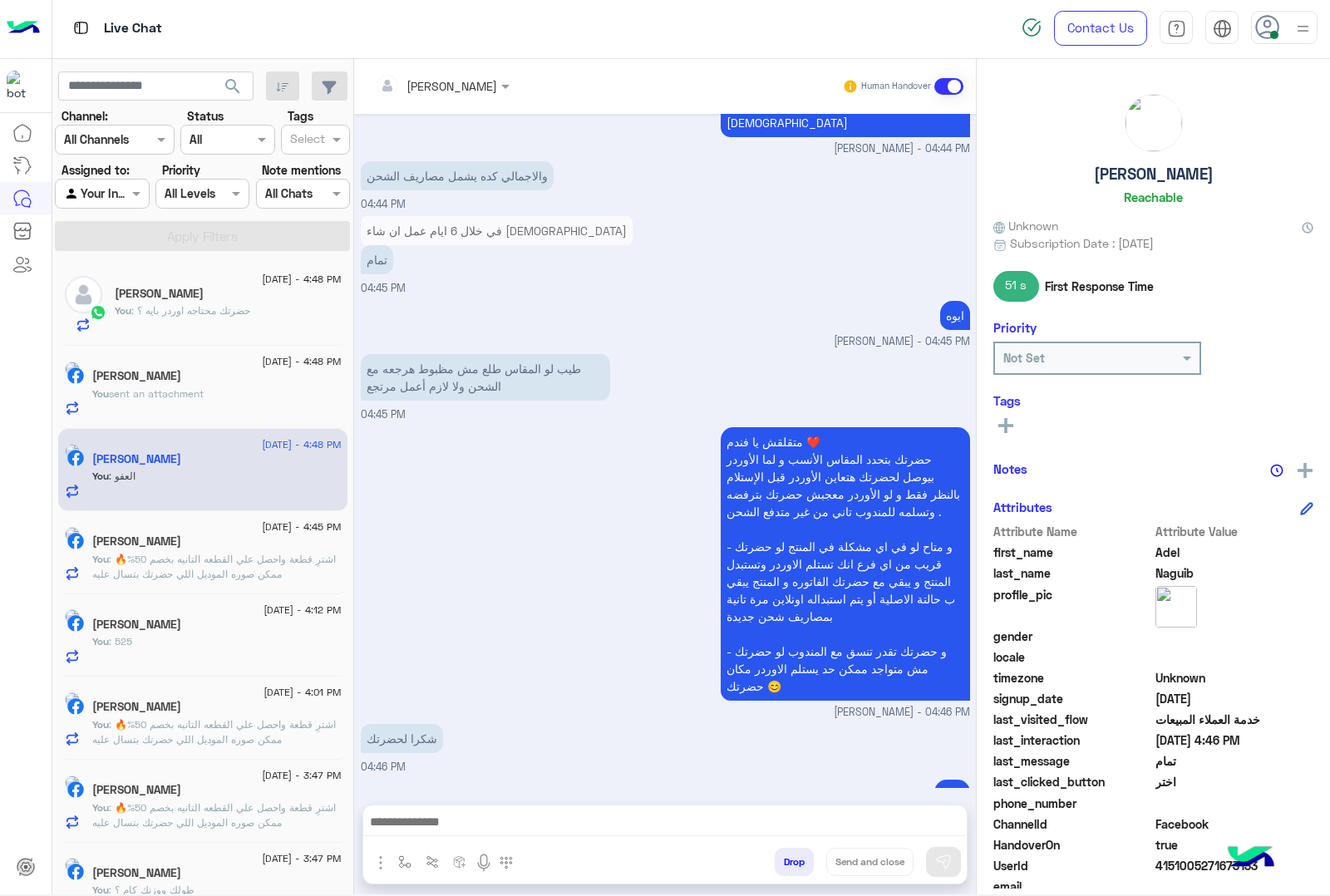
scroll to position [1772, 0]
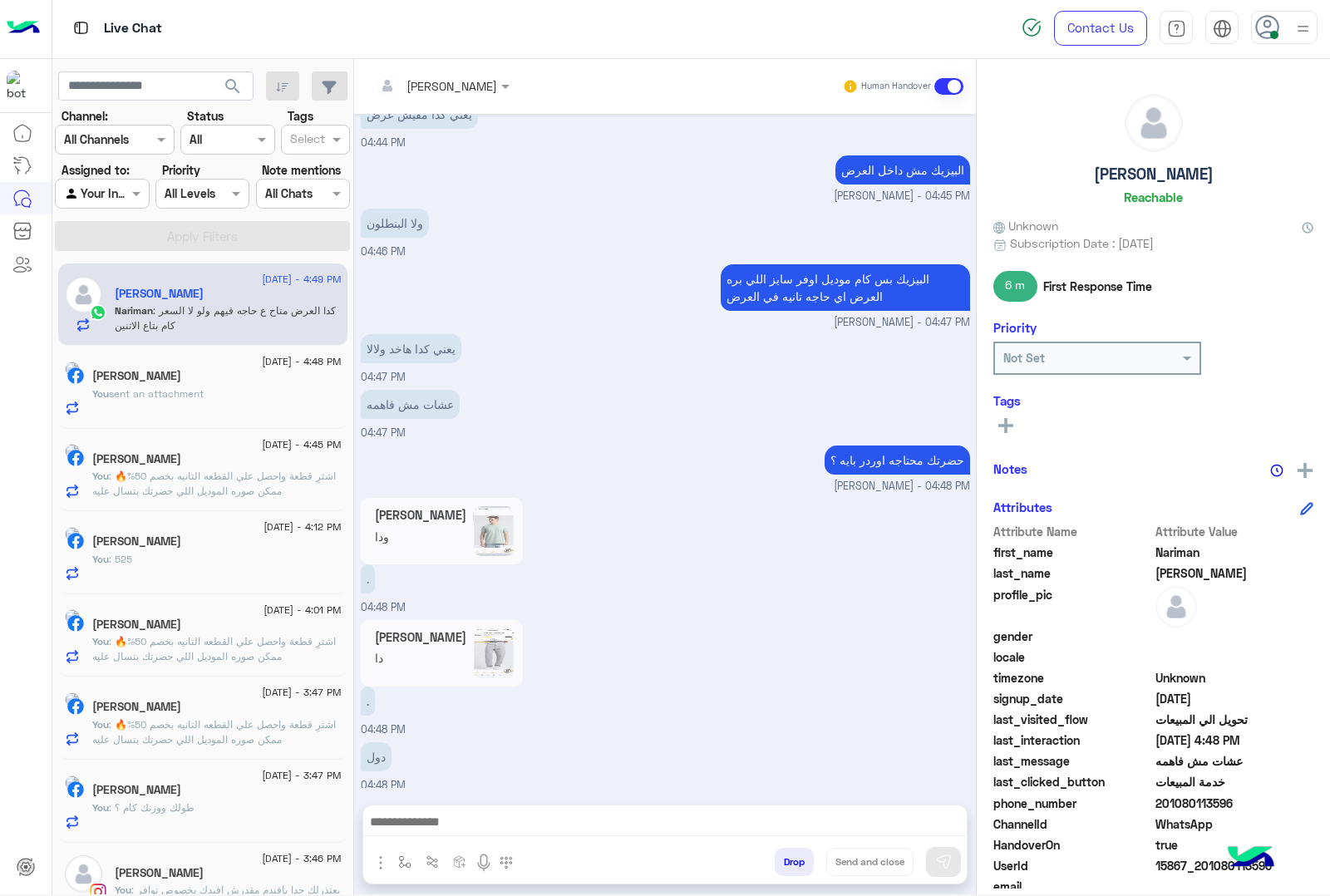
scroll to position [2285, 0]
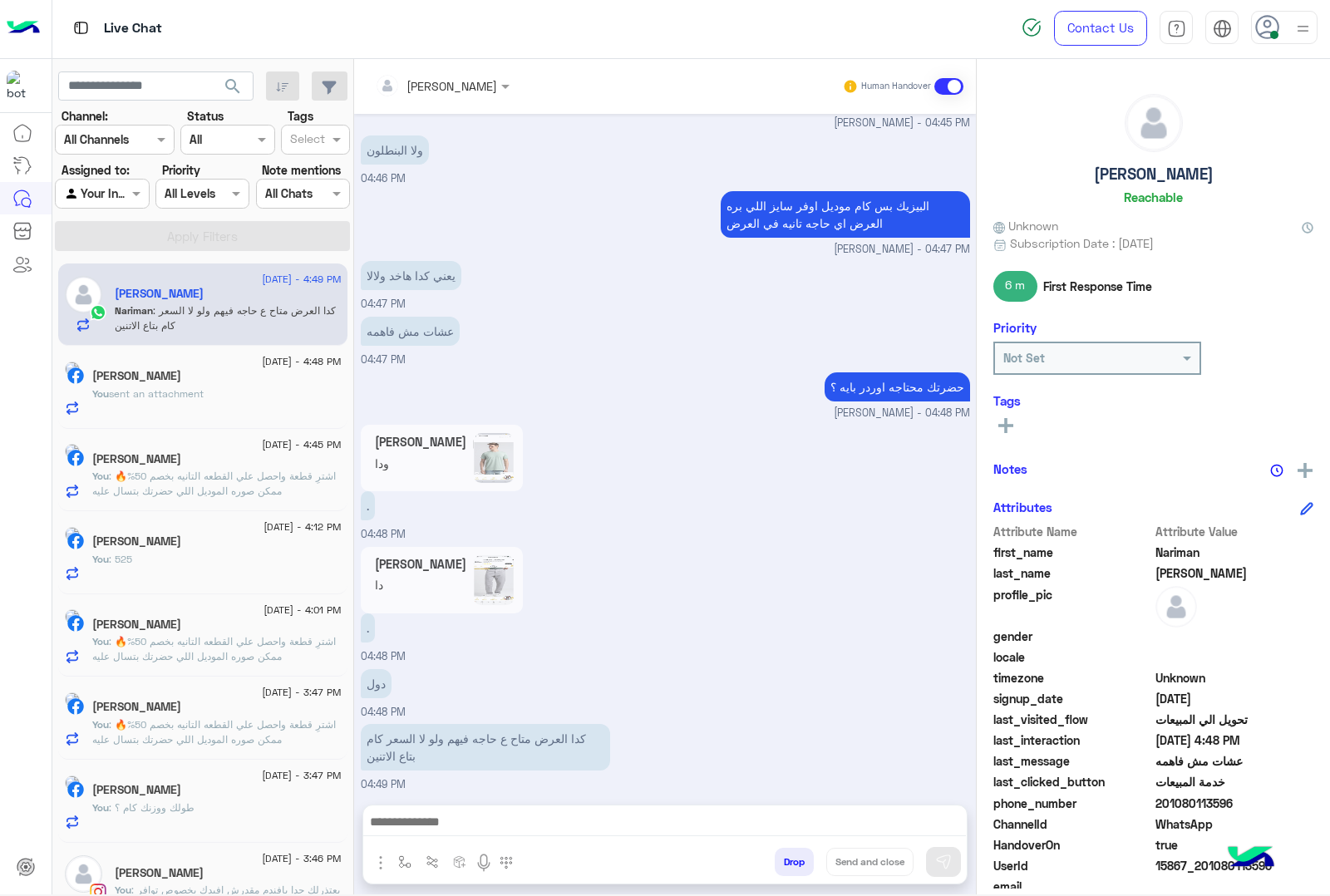
click at [434, 831] on textarea at bounding box center [665, 823] width 603 height 25
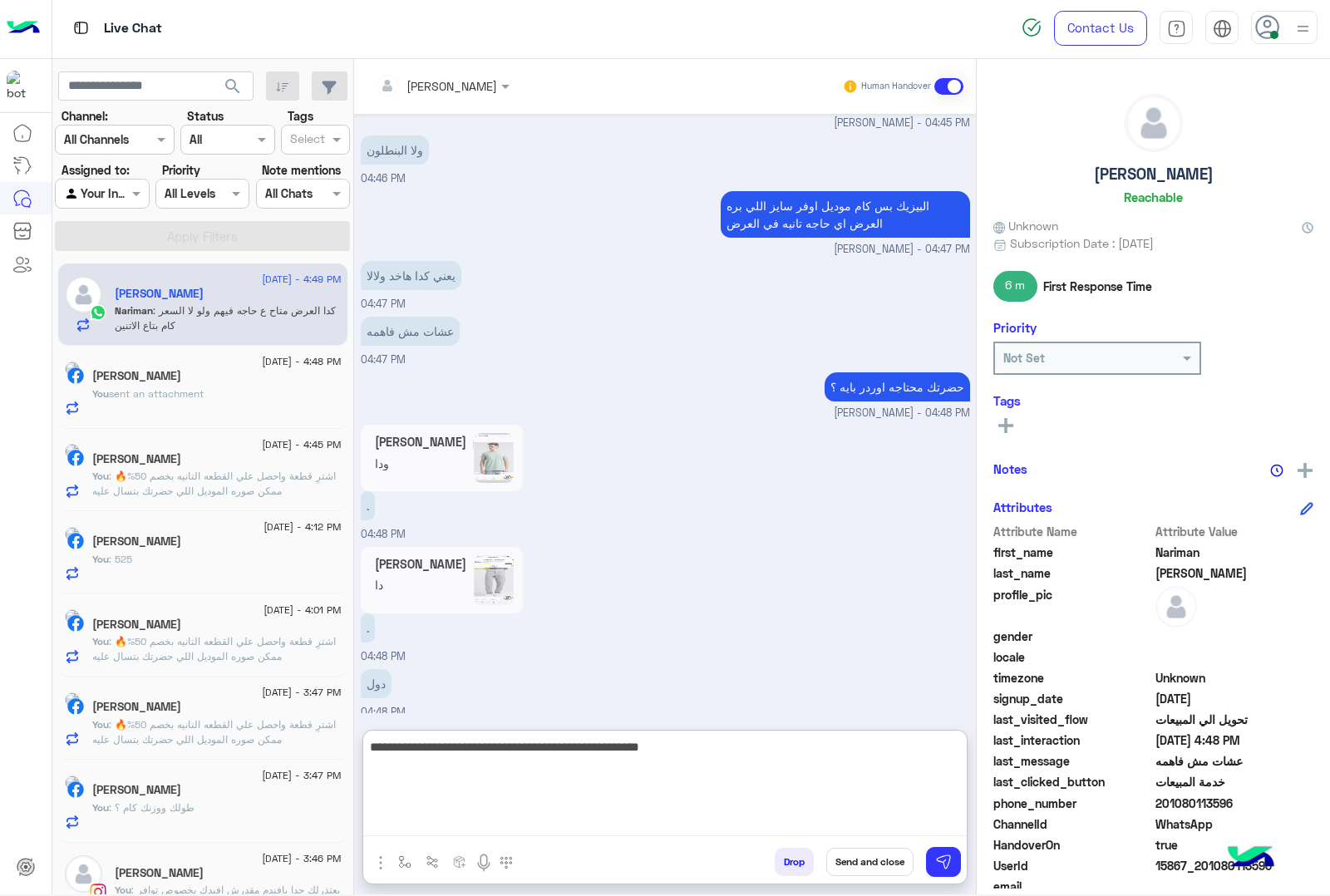
type textarea "**********"
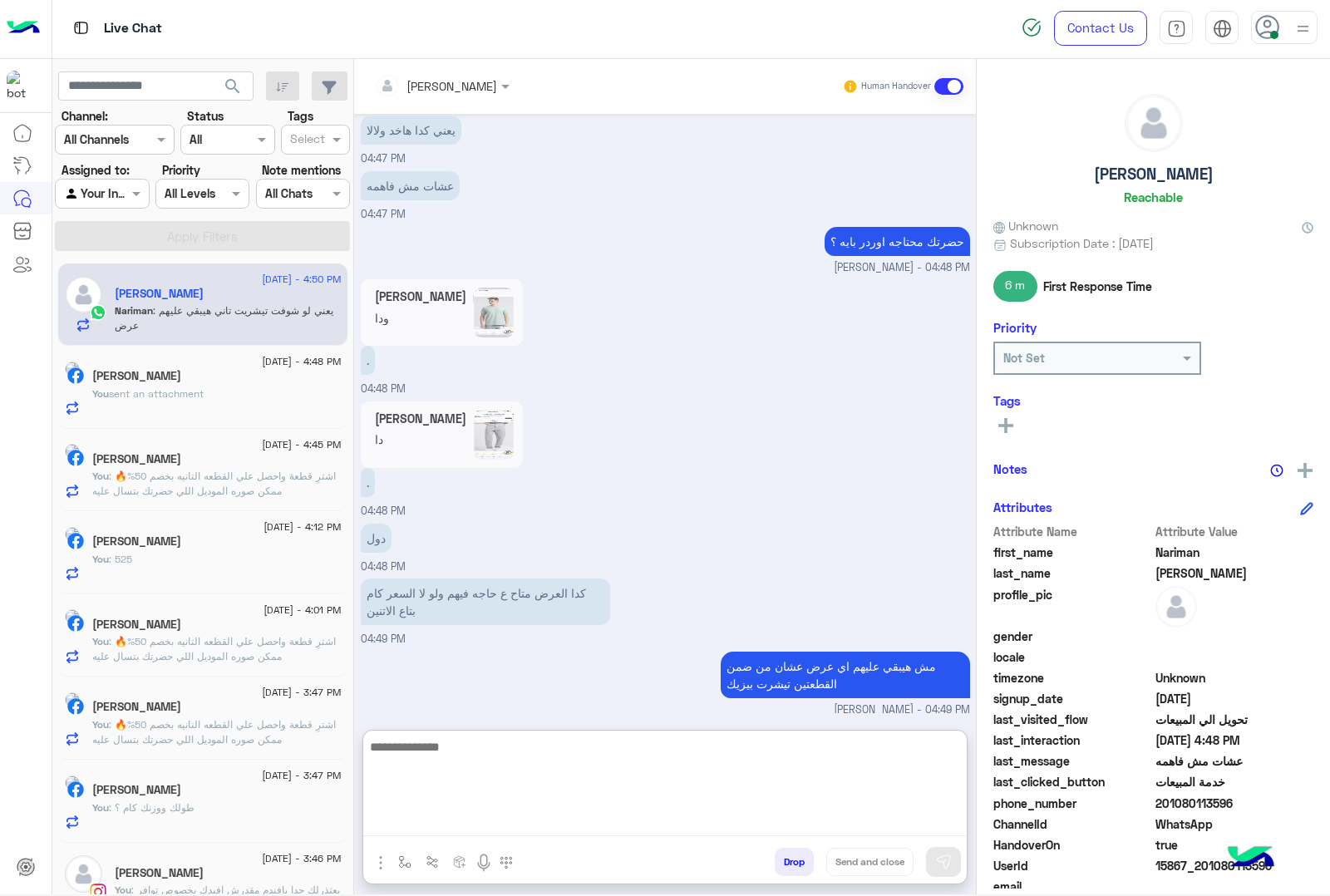
scroll to position [2485, 0]
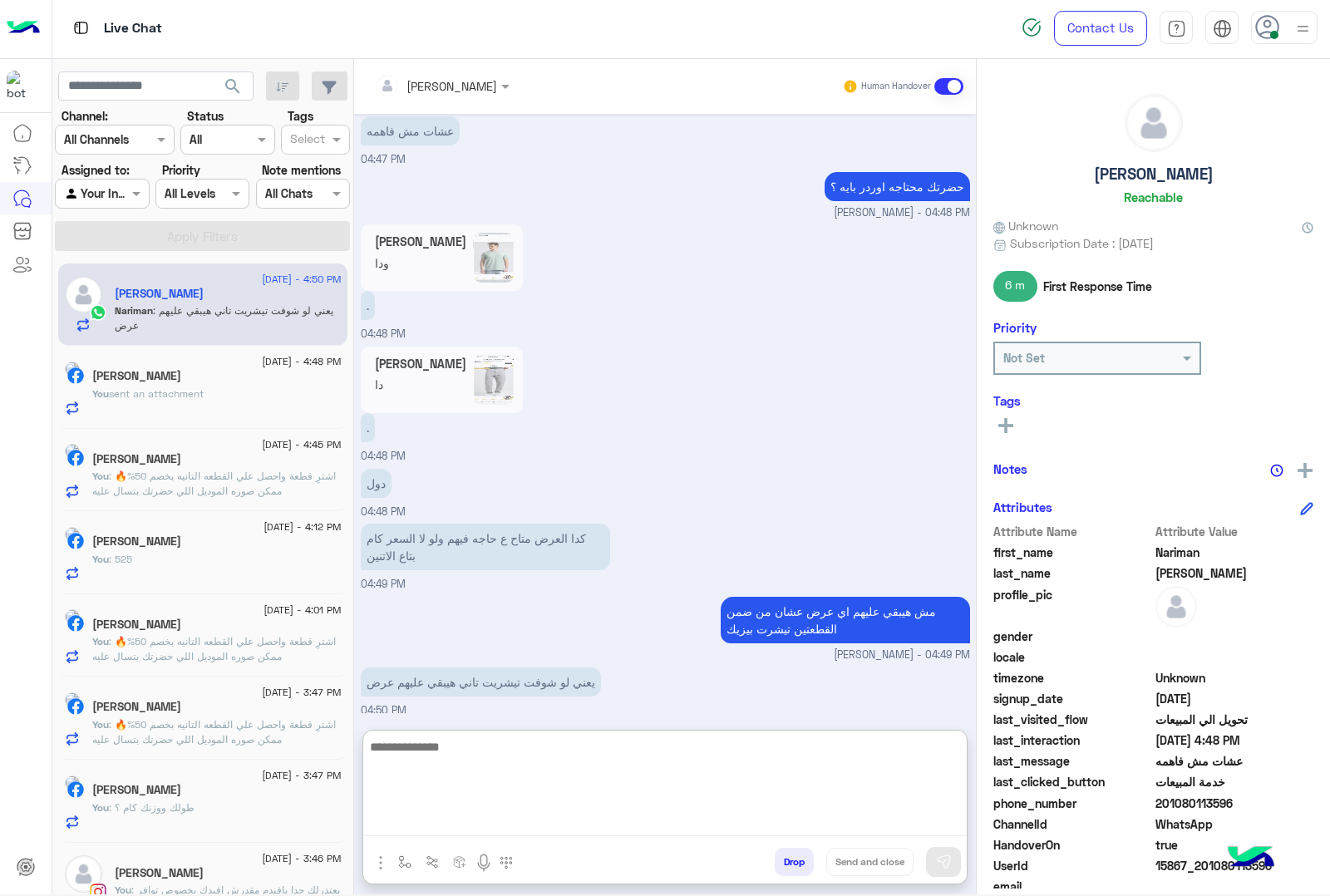
click at [438, 753] on textarea at bounding box center [665, 786] width 603 height 100
type textarea "****"
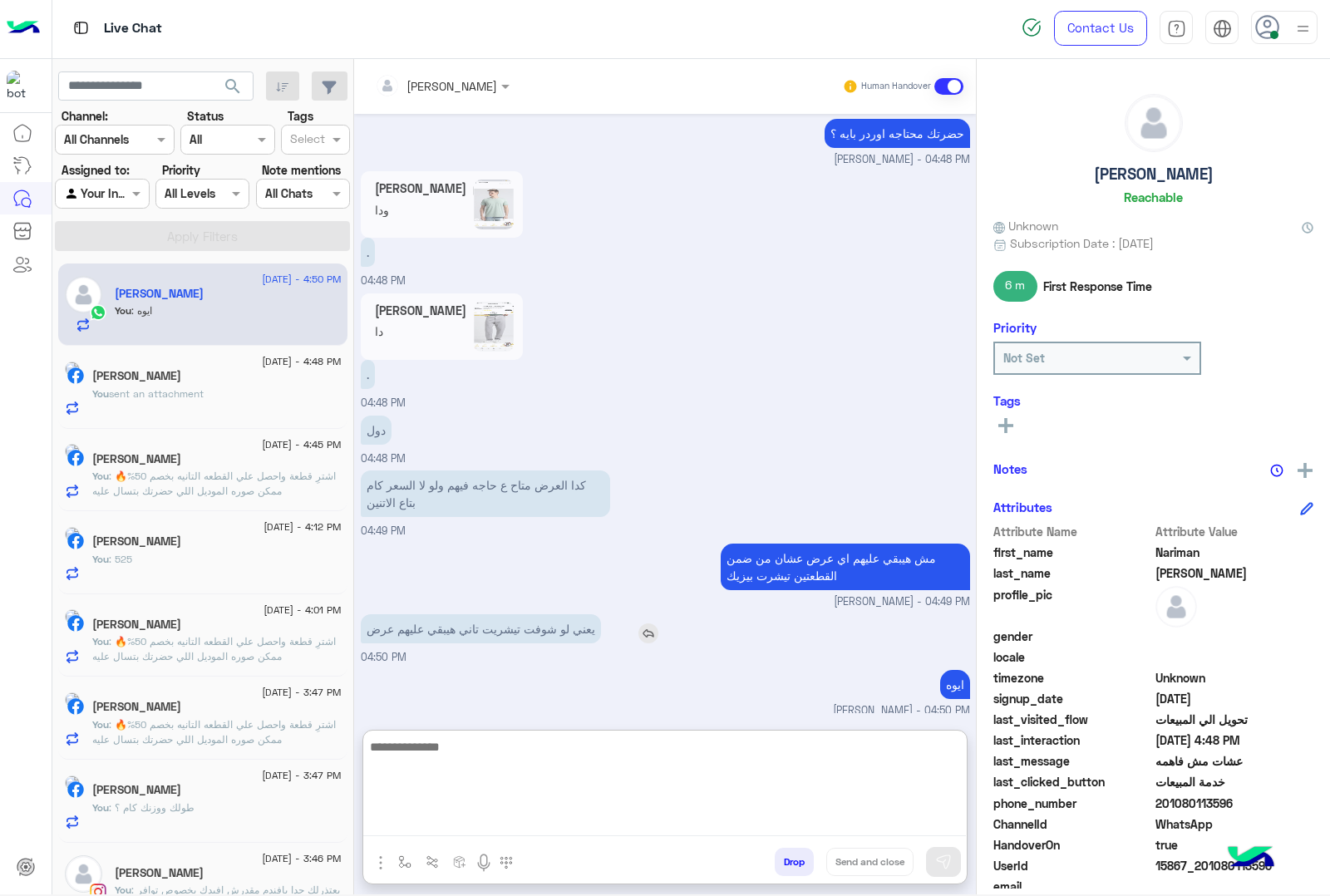
click at [646, 624] on img at bounding box center [648, 633] width 20 height 20
click at [944, 748] on img at bounding box center [945, 751] width 19 height 20
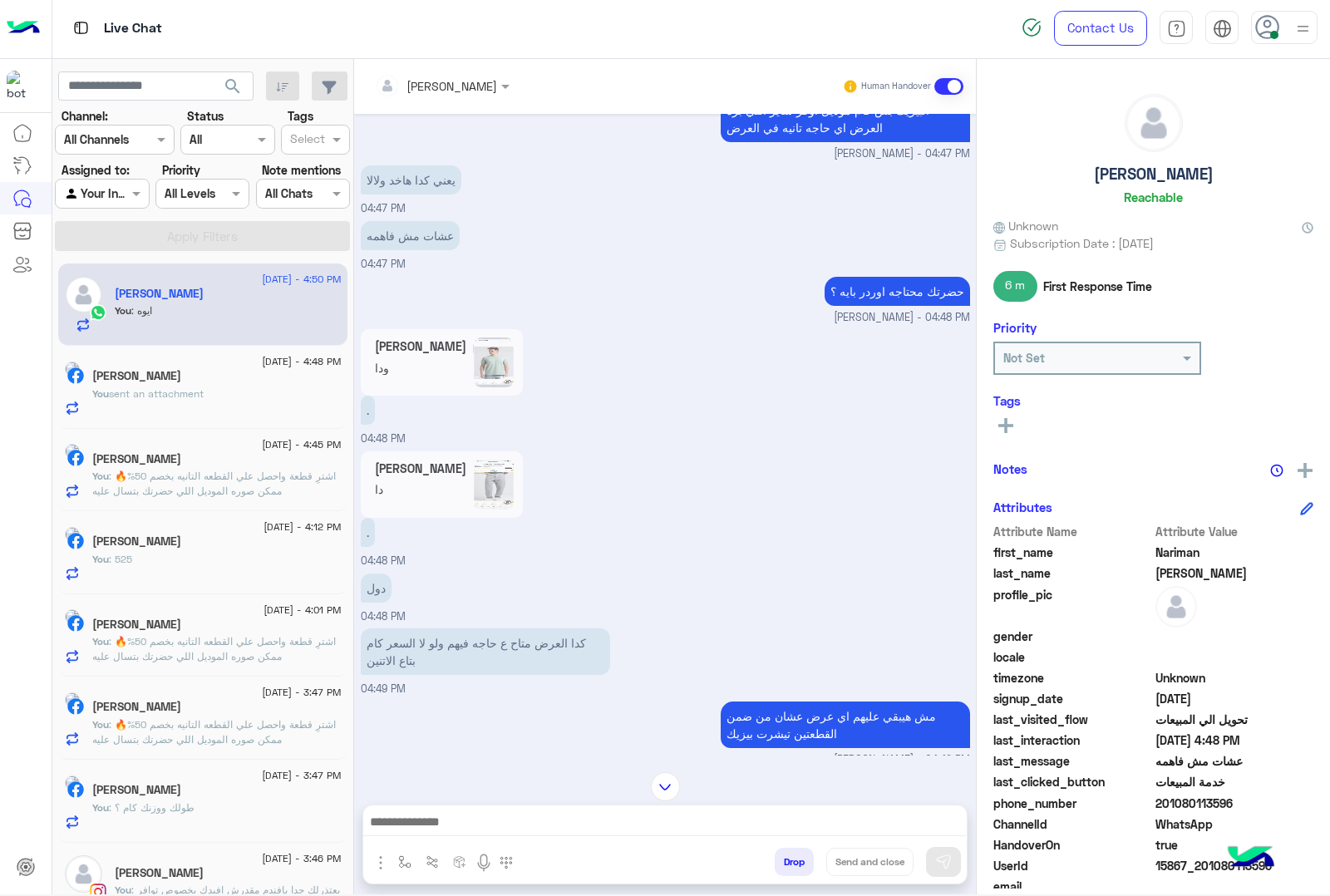
scroll to position [2464, 0]
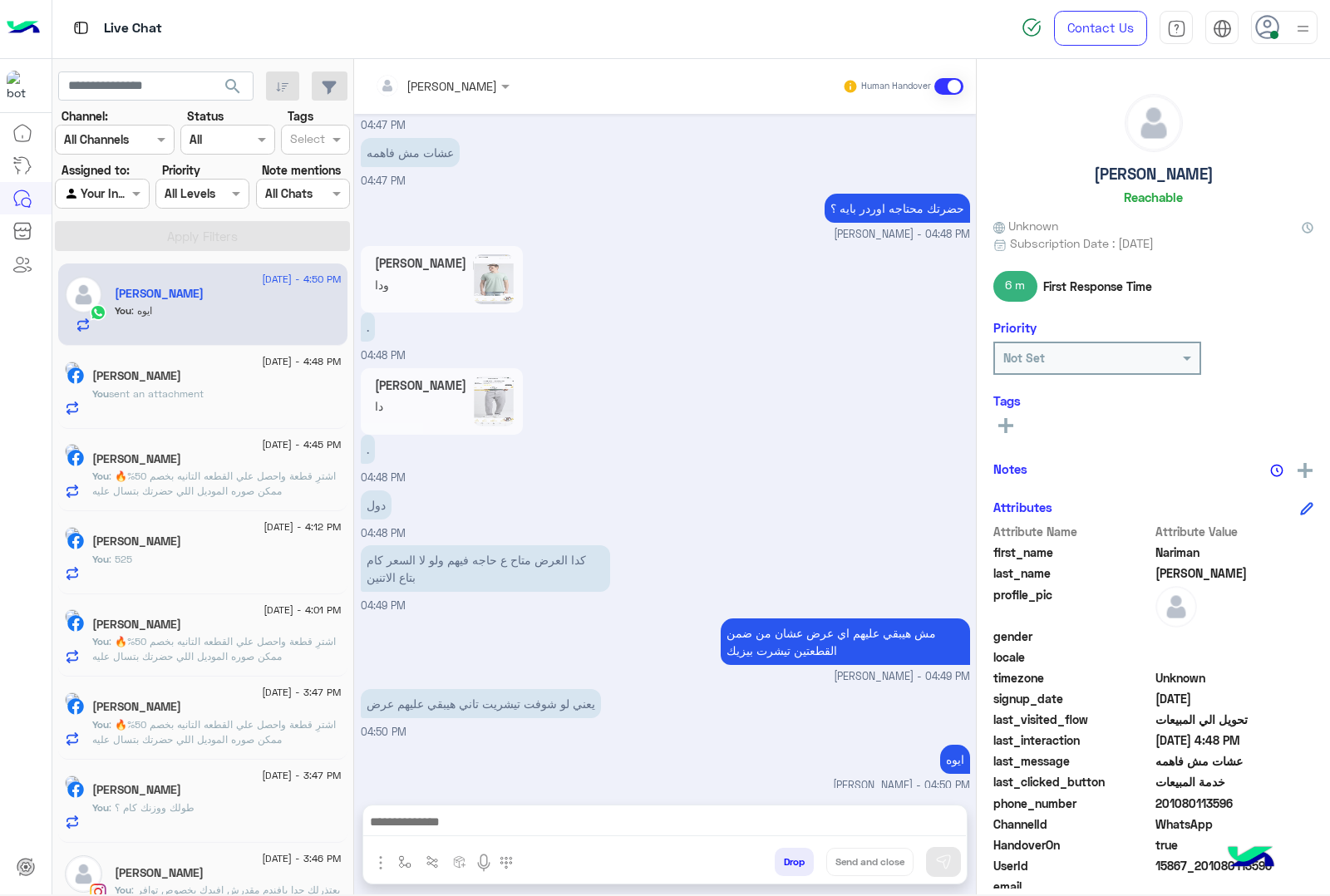
click at [204, 394] on span "sent an attachment" at bounding box center [156, 393] width 95 height 12
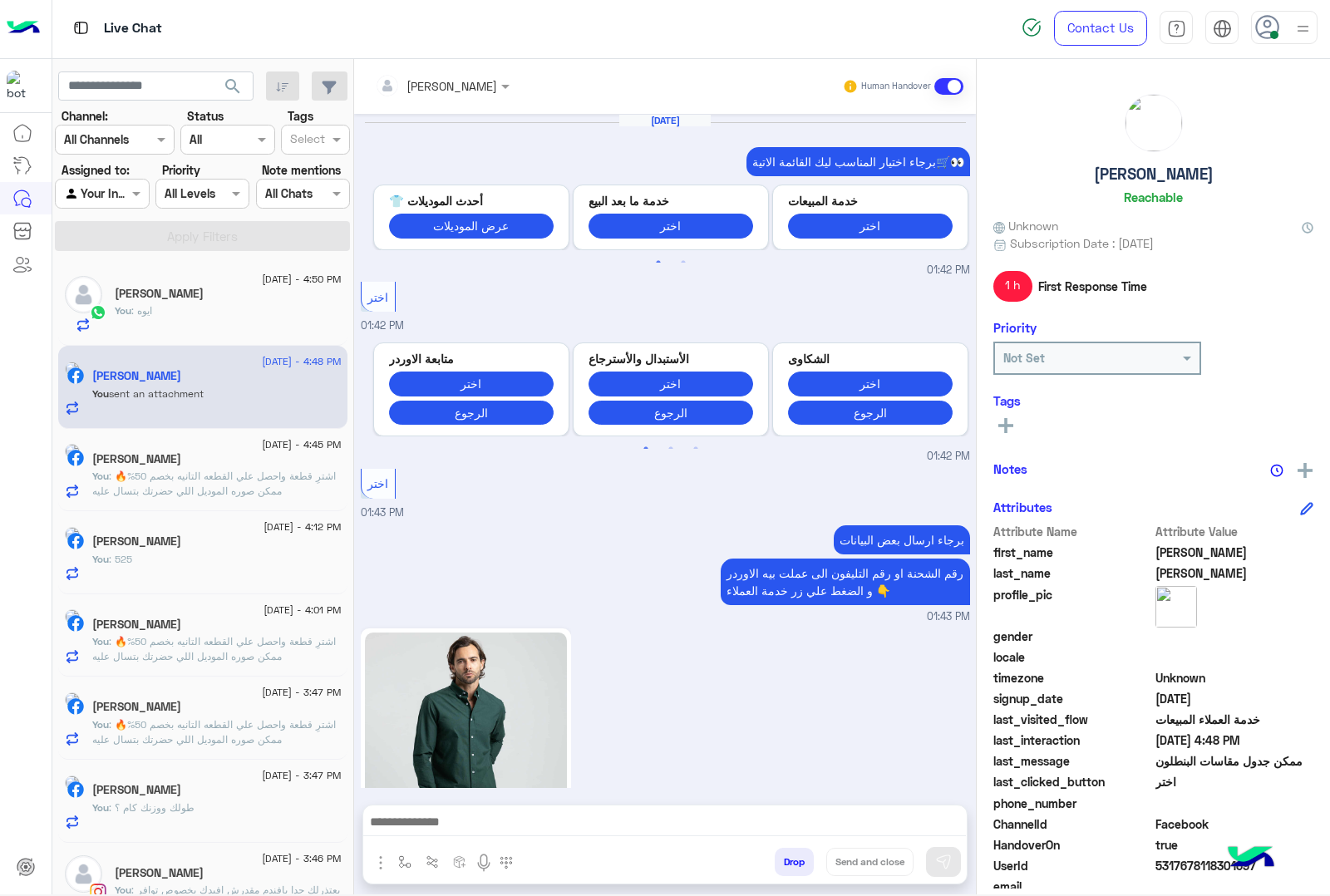
scroll to position [2248, 0]
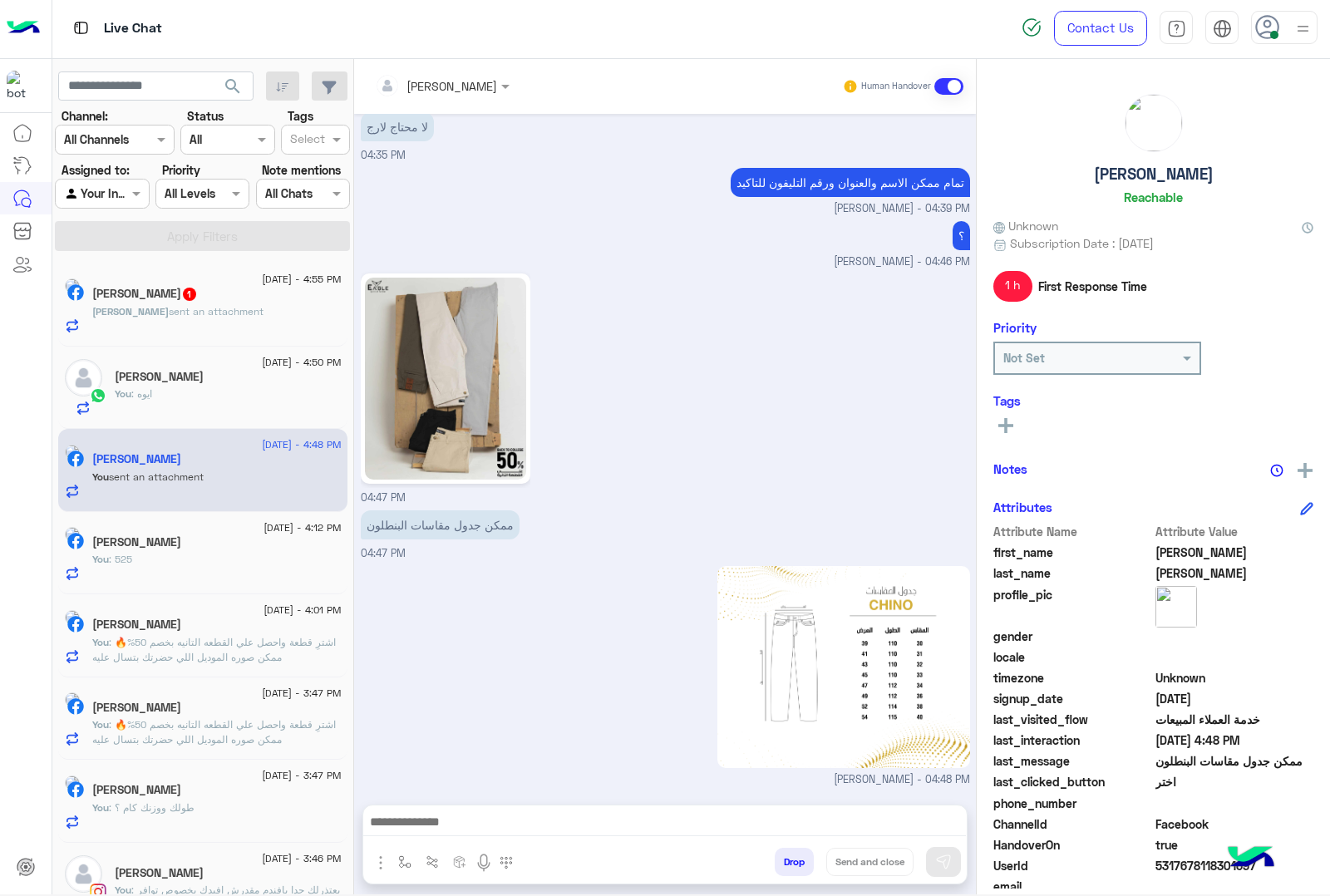
click at [195, 314] on span "sent an attachment" at bounding box center [215, 311] width 95 height 12
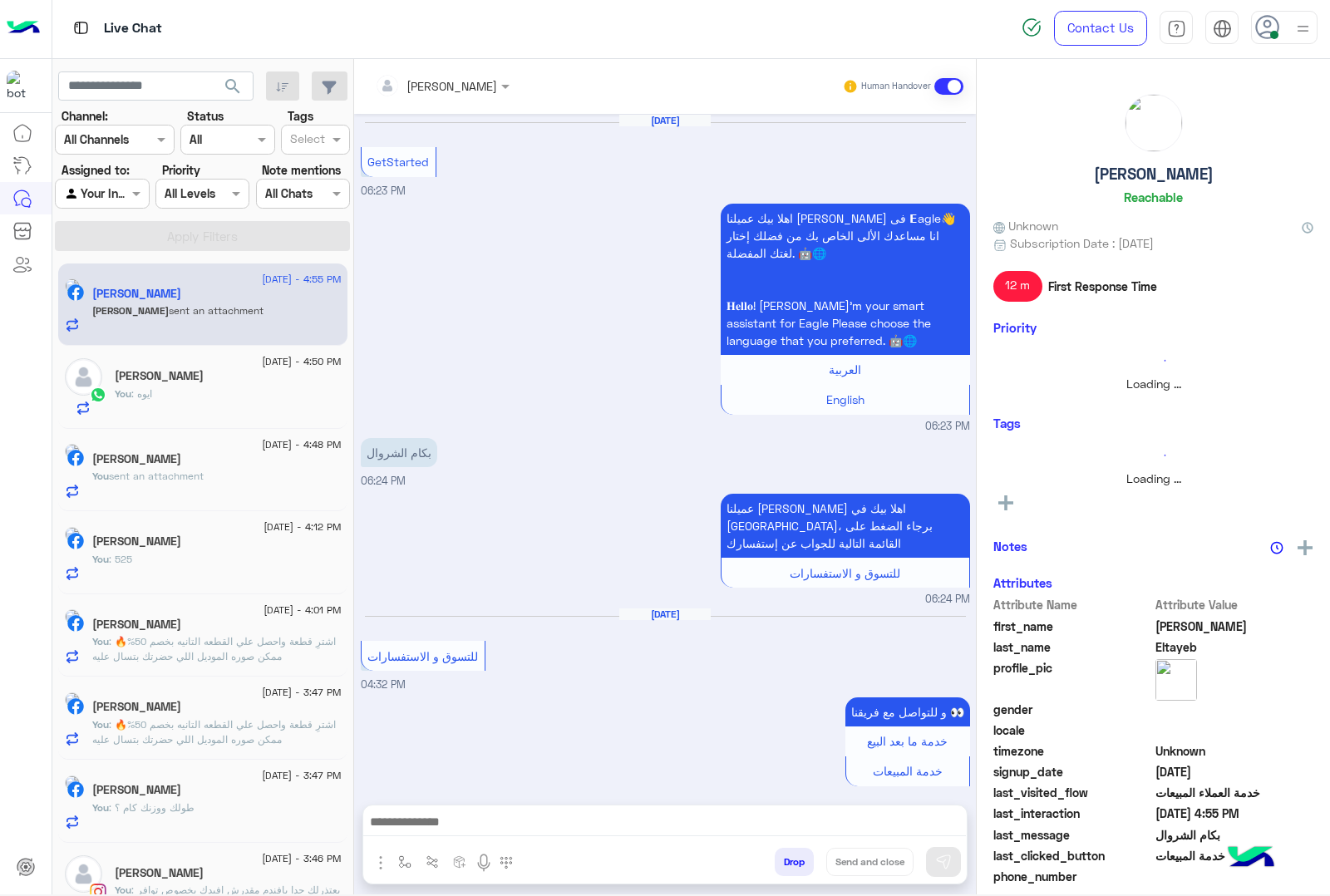
scroll to position [624, 0]
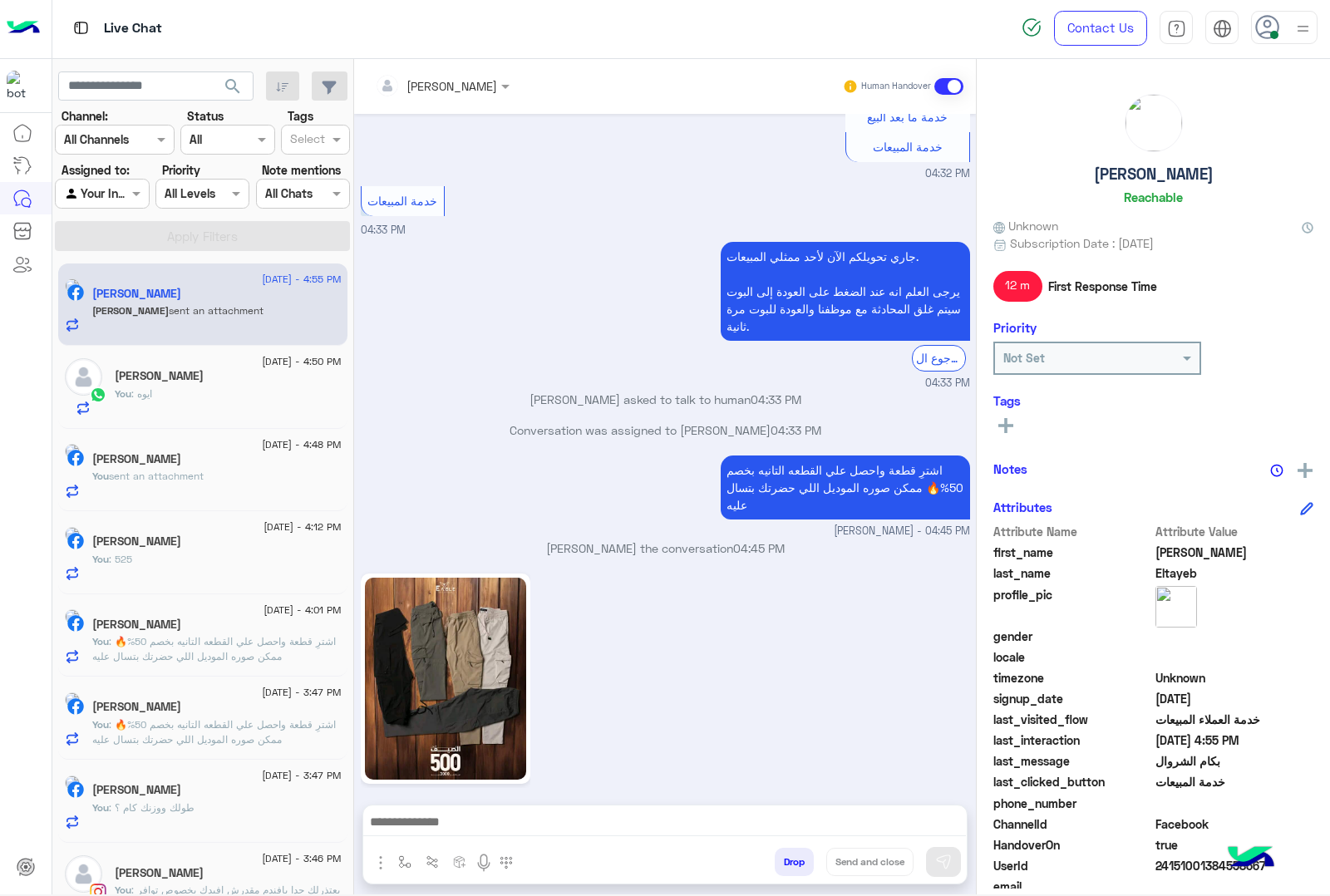
click at [463, 837] on div at bounding box center [665, 825] width 604 height 42
click at [466, 821] on textarea at bounding box center [665, 823] width 603 height 25
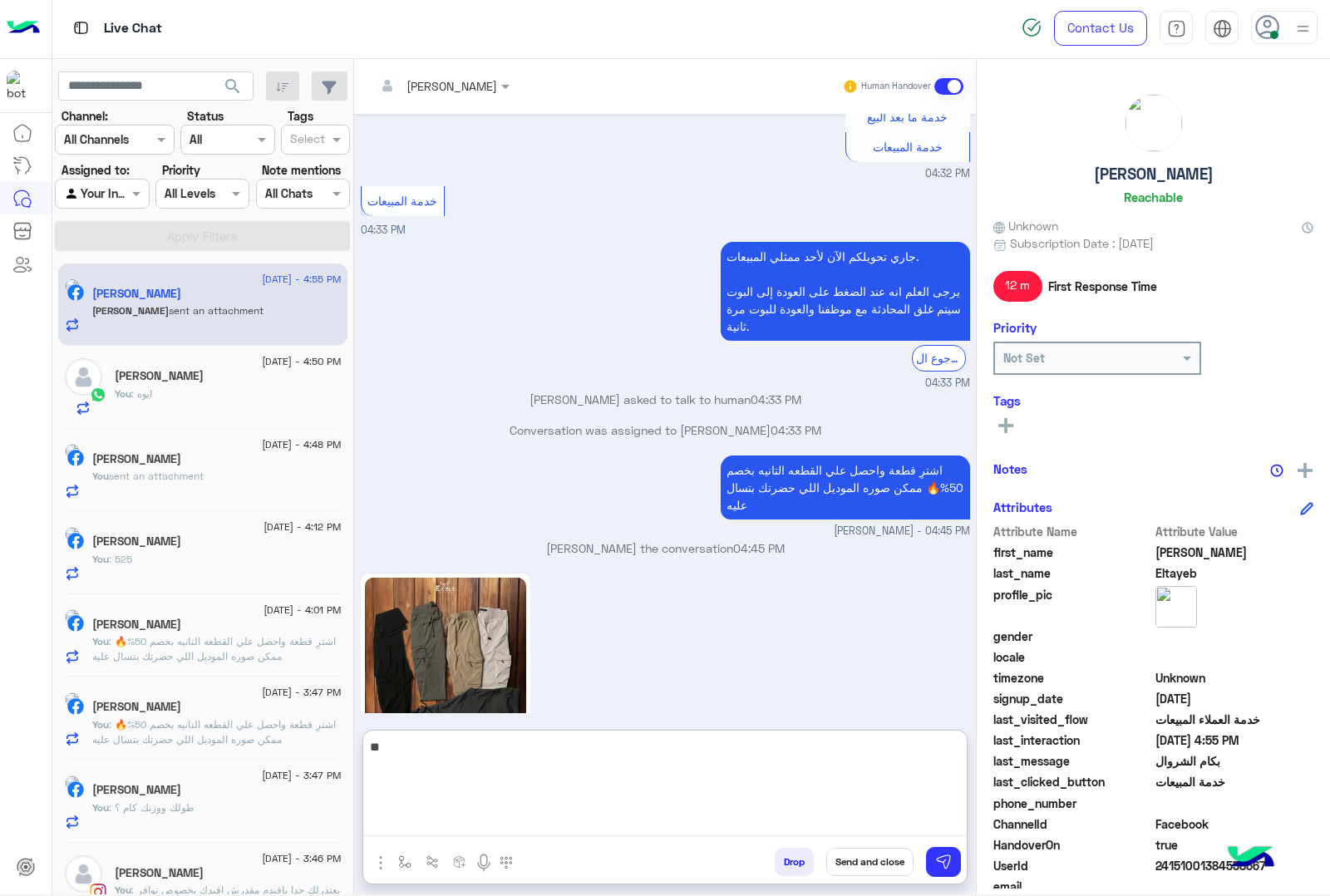
type textarea "***"
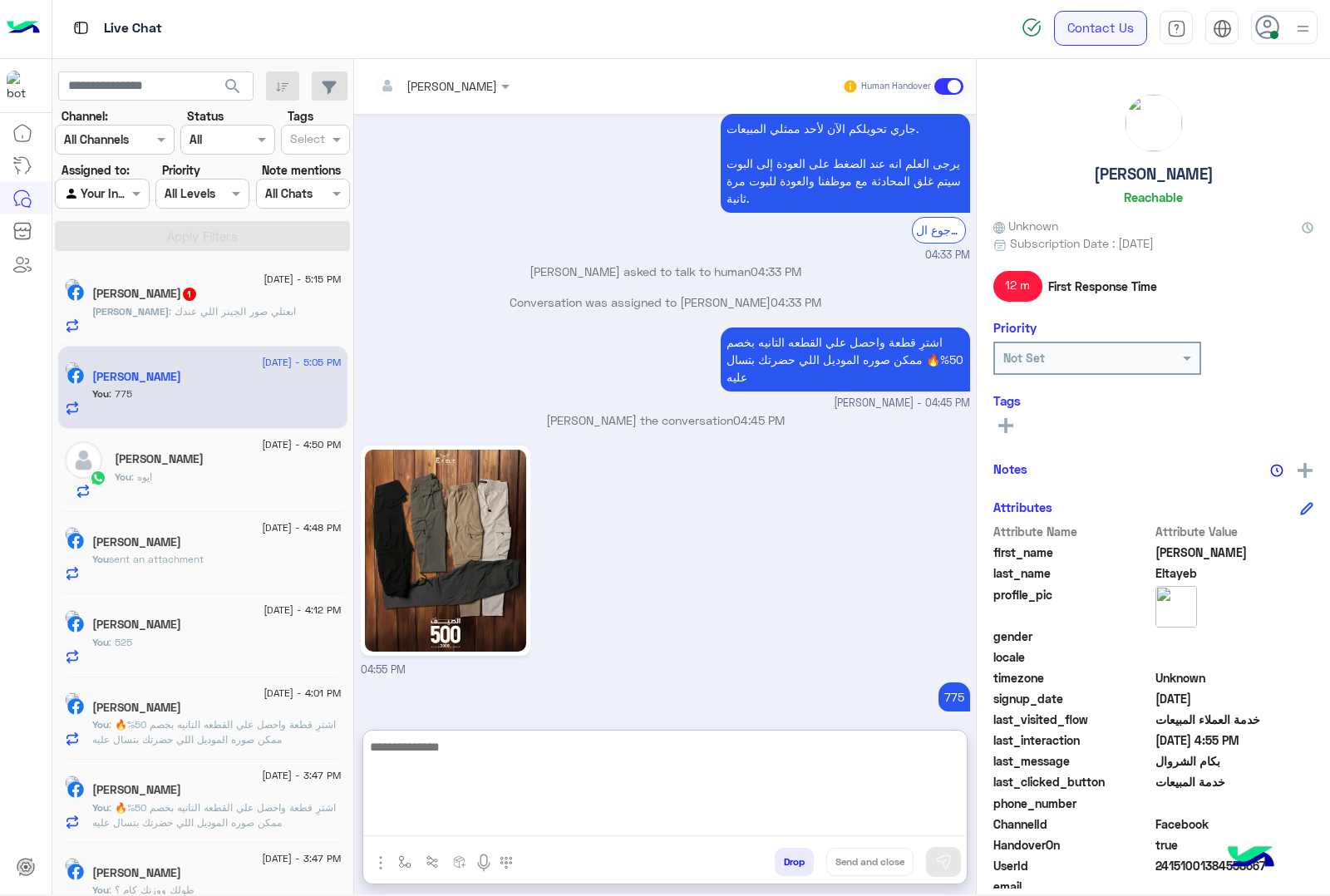
scroll to position [752, 0]
click at [184, 301] on div "[PERSON_NAME] 1" at bounding box center [216, 295] width 249 height 18
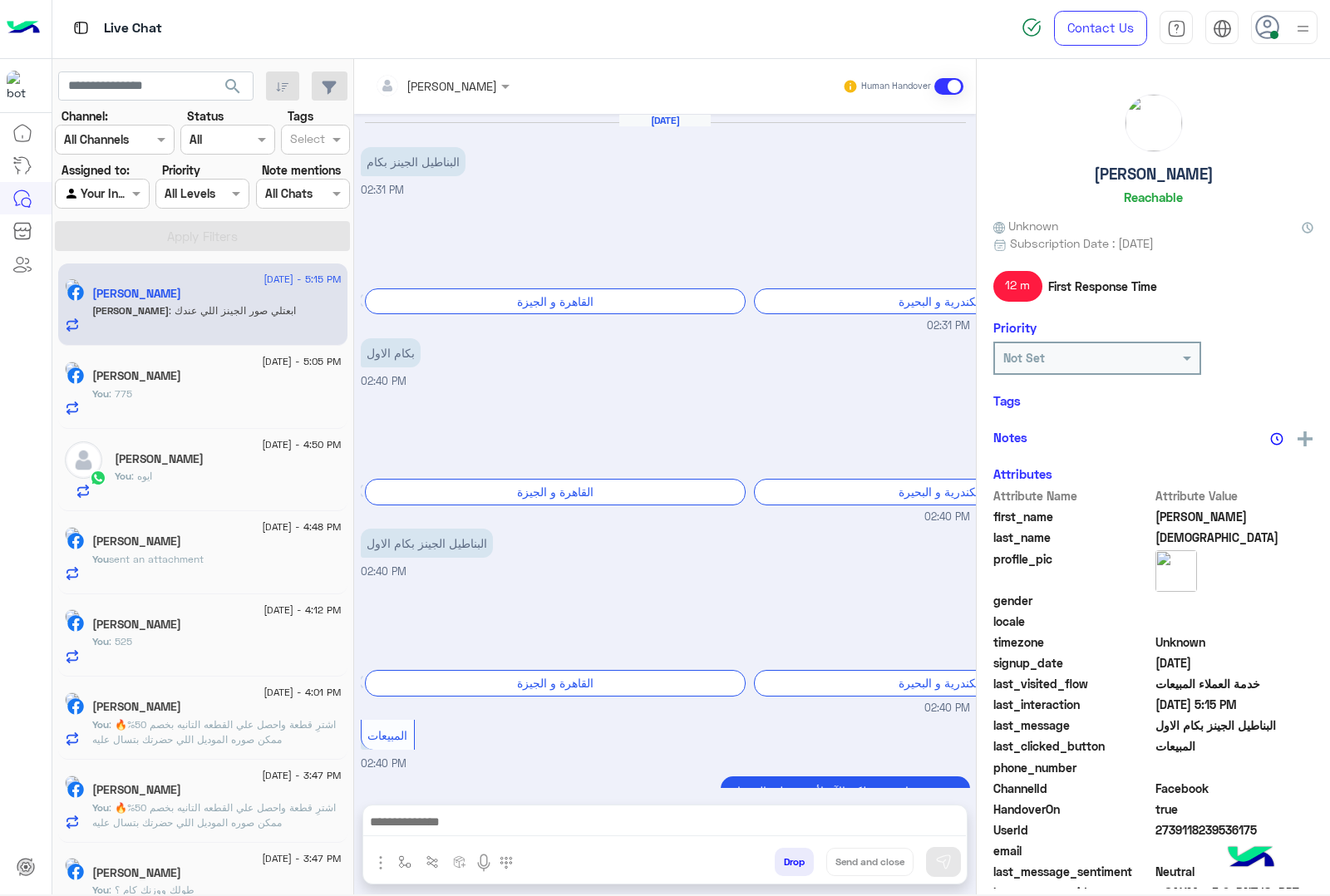
scroll to position [387, 0]
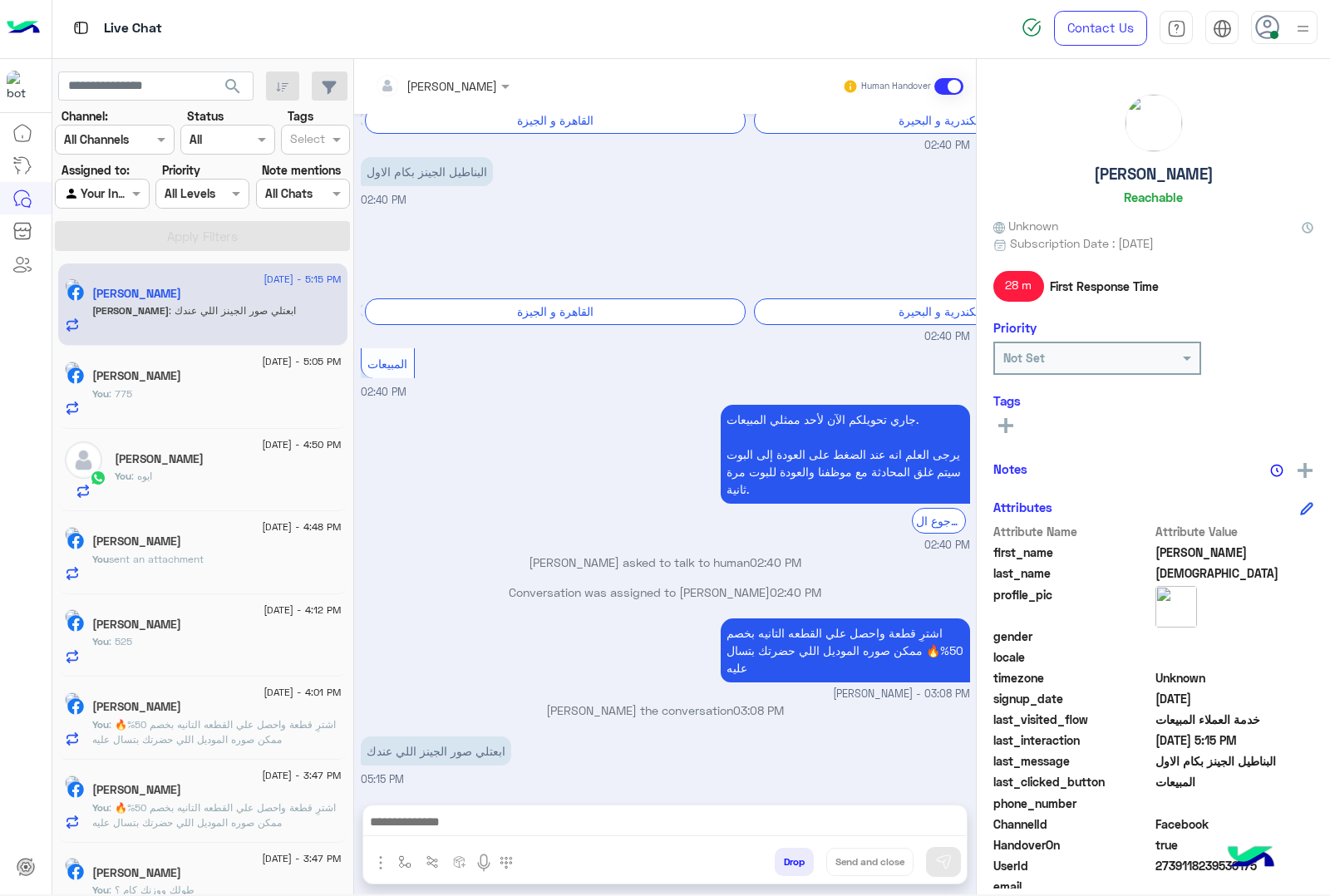
click at [507, 825] on textarea at bounding box center [665, 823] width 603 height 25
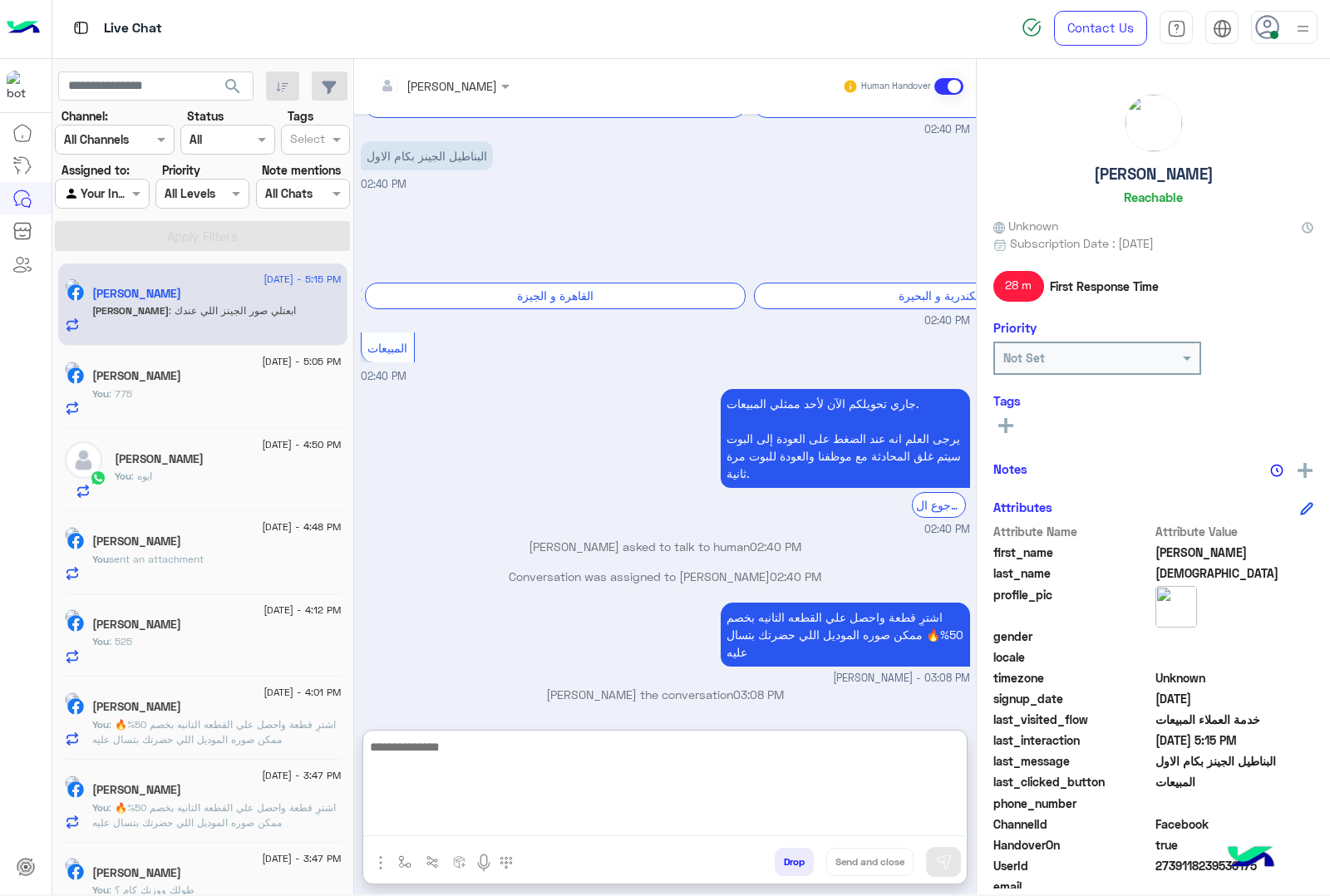
paste textarea "**********"
type textarea "**********"
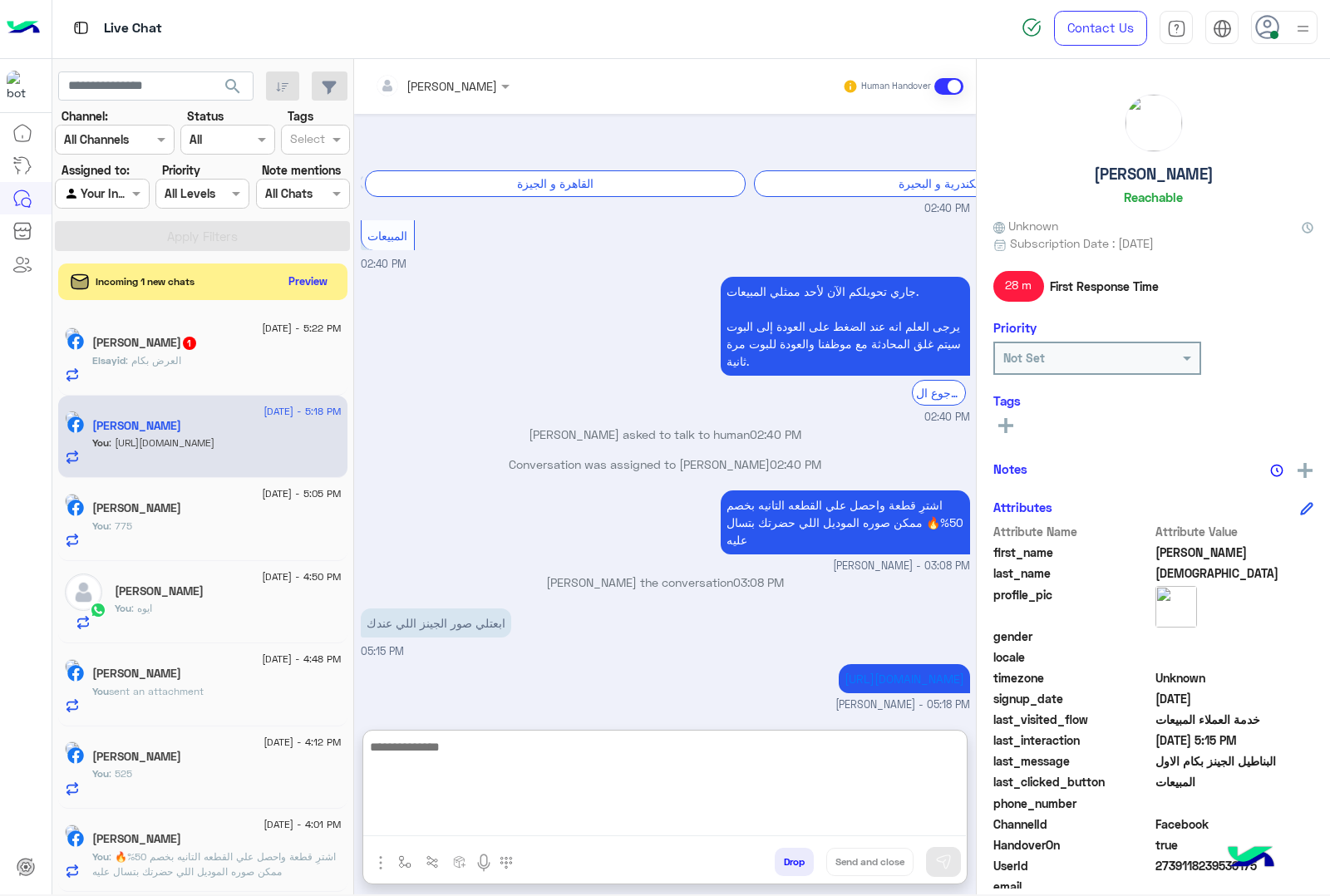
click at [162, 353] on div "[PERSON_NAME] 1" at bounding box center [216, 345] width 249 height 18
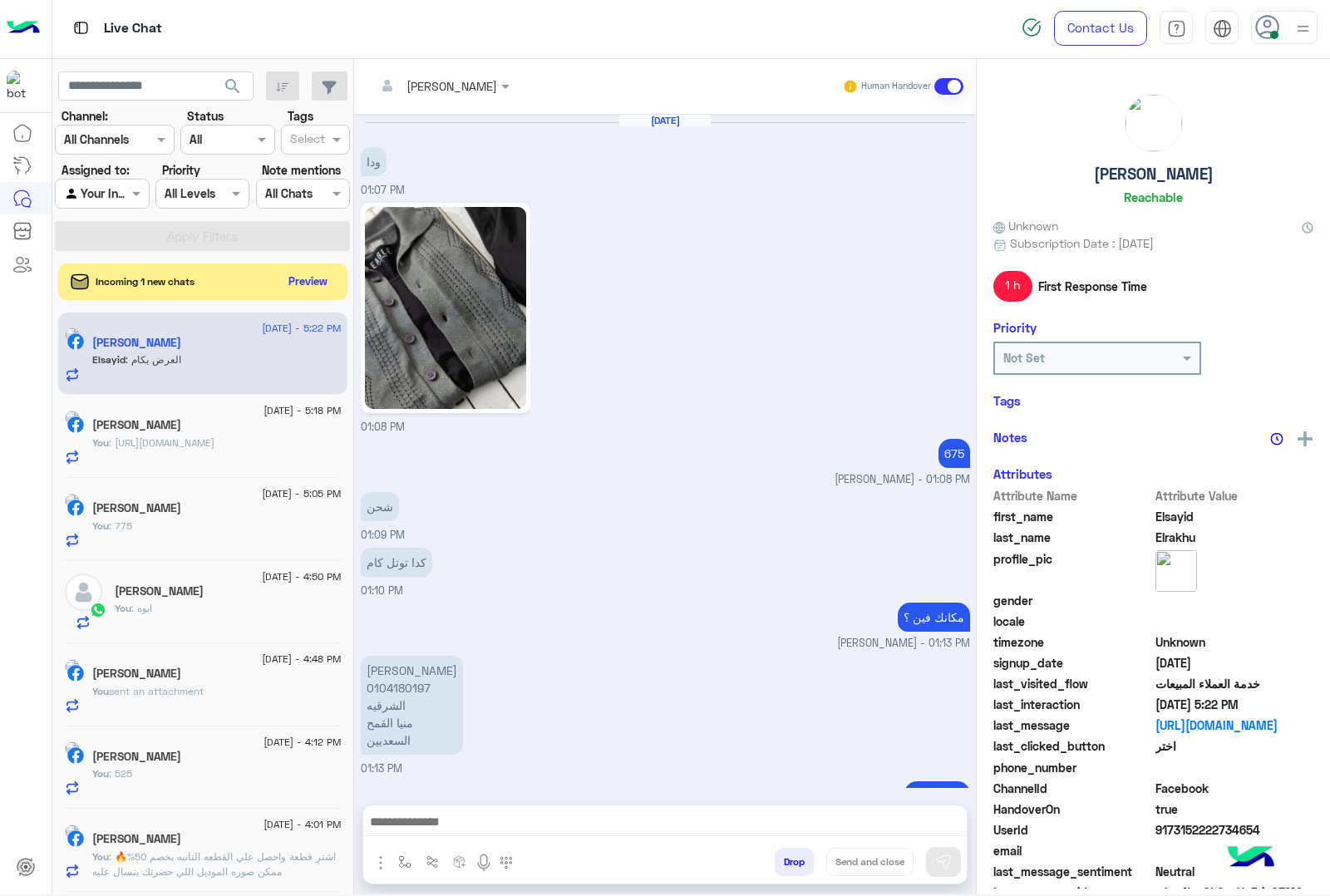
scroll to position [1846, 0]
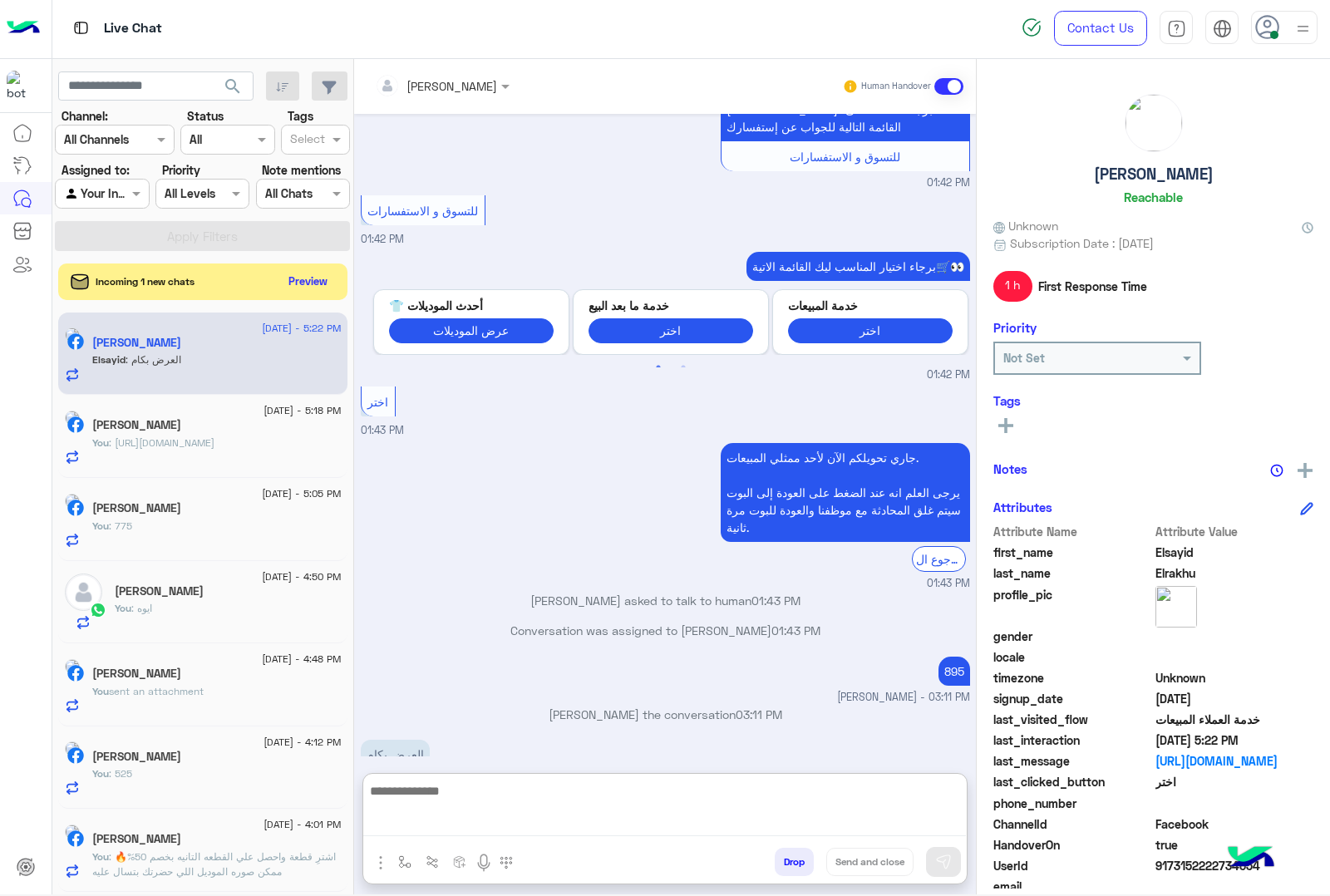
click at [416, 823] on textarea at bounding box center [665, 807] width 603 height 56
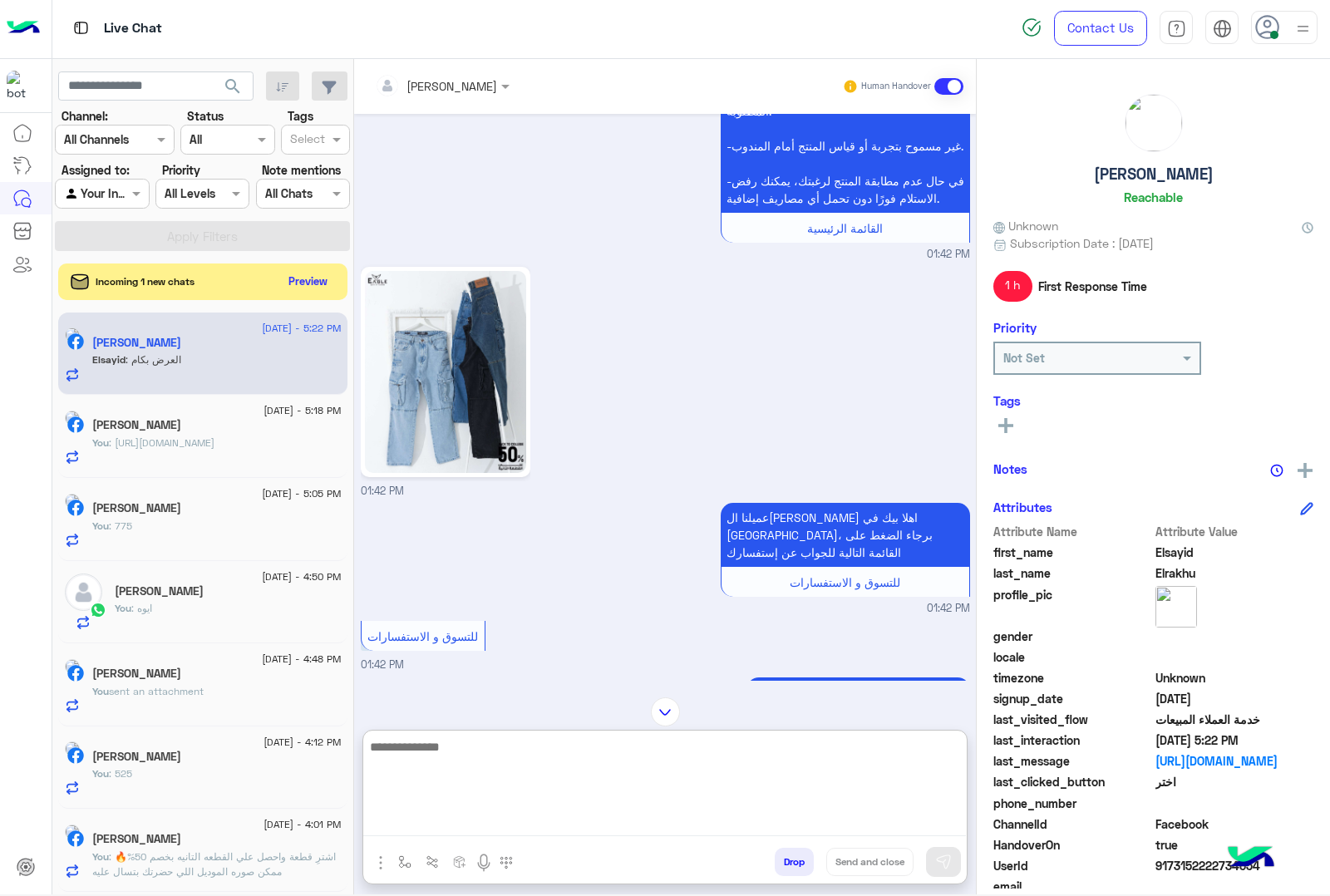
scroll to position [1402, 0]
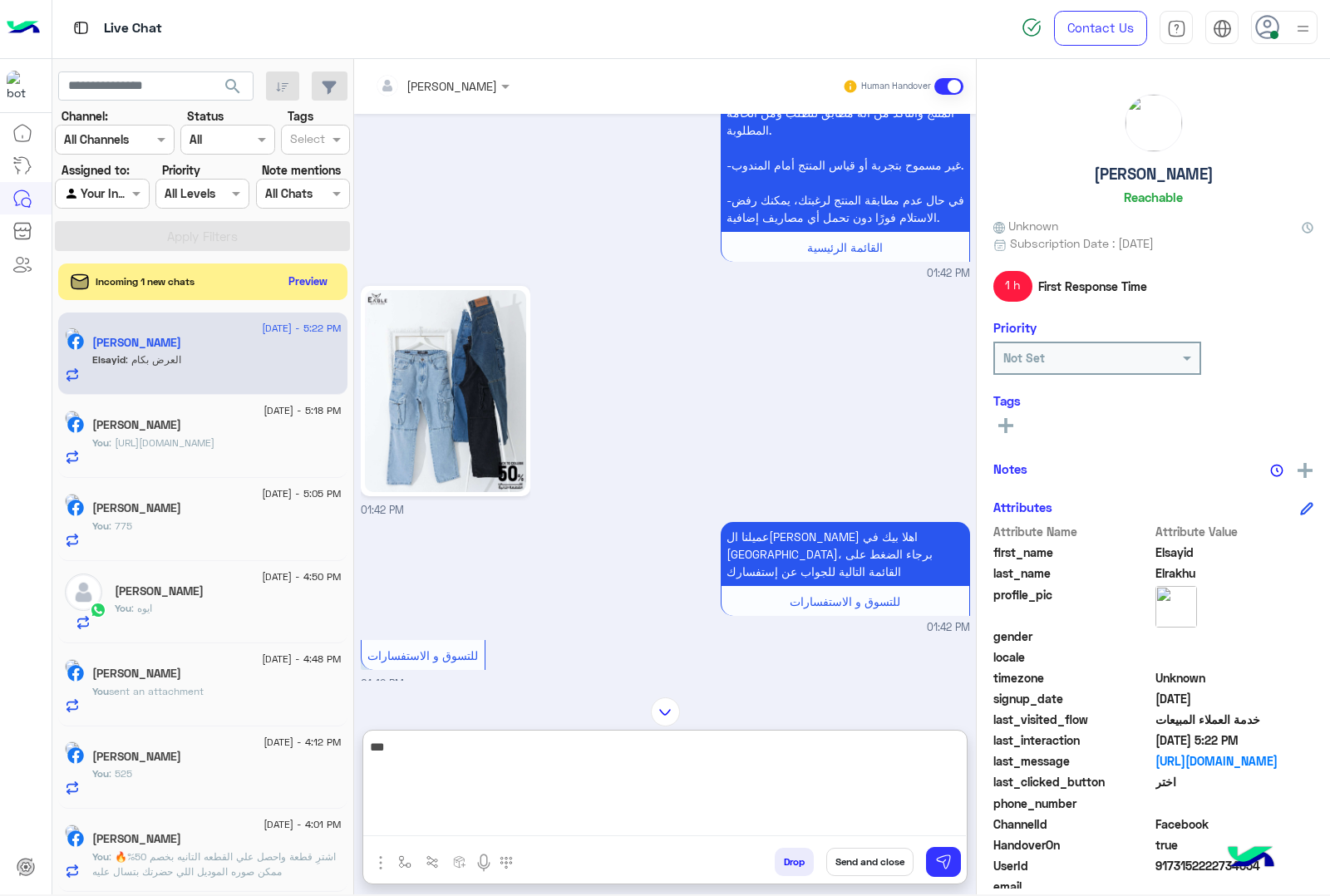
type textarea "****"
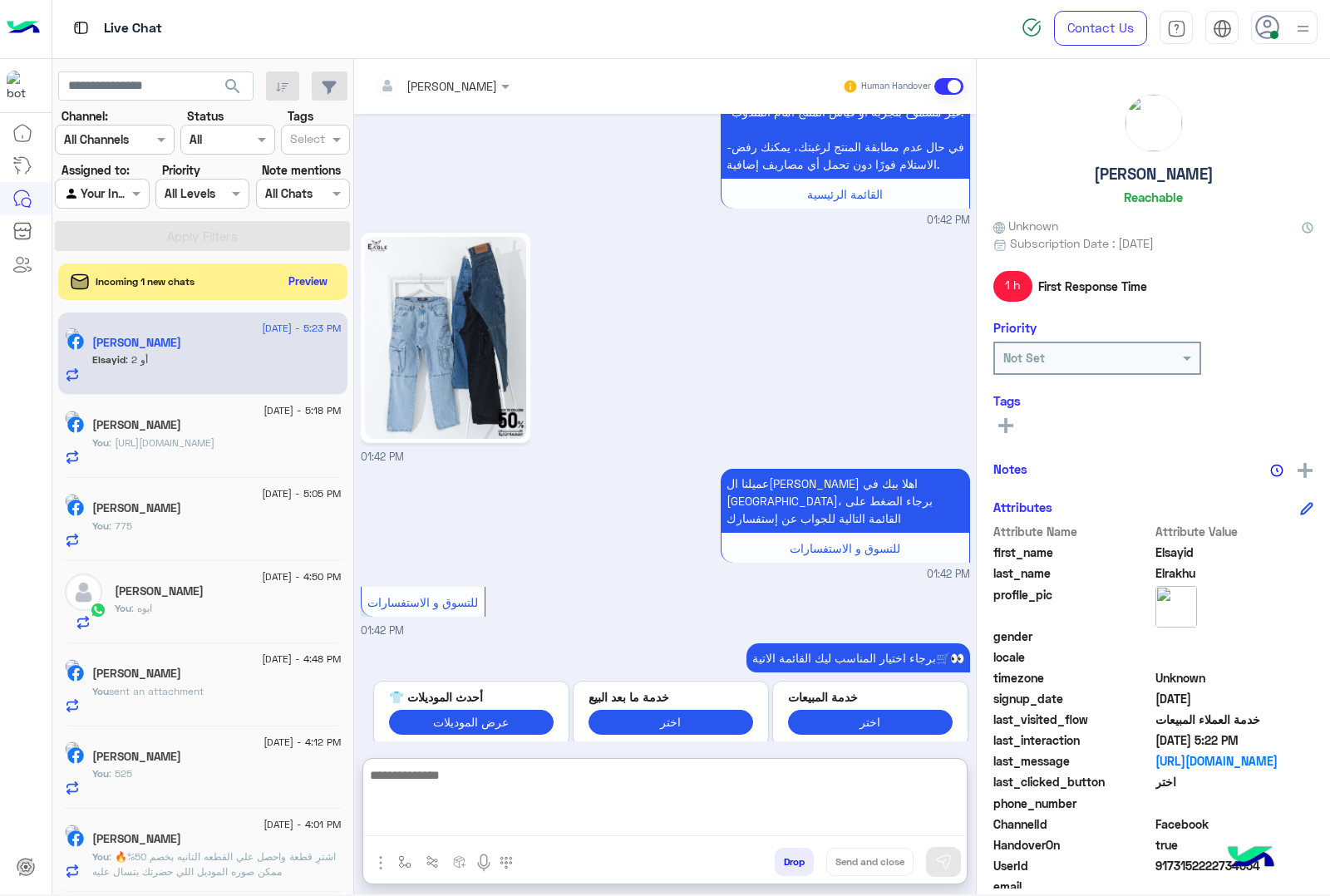
scroll to position [2038, 0]
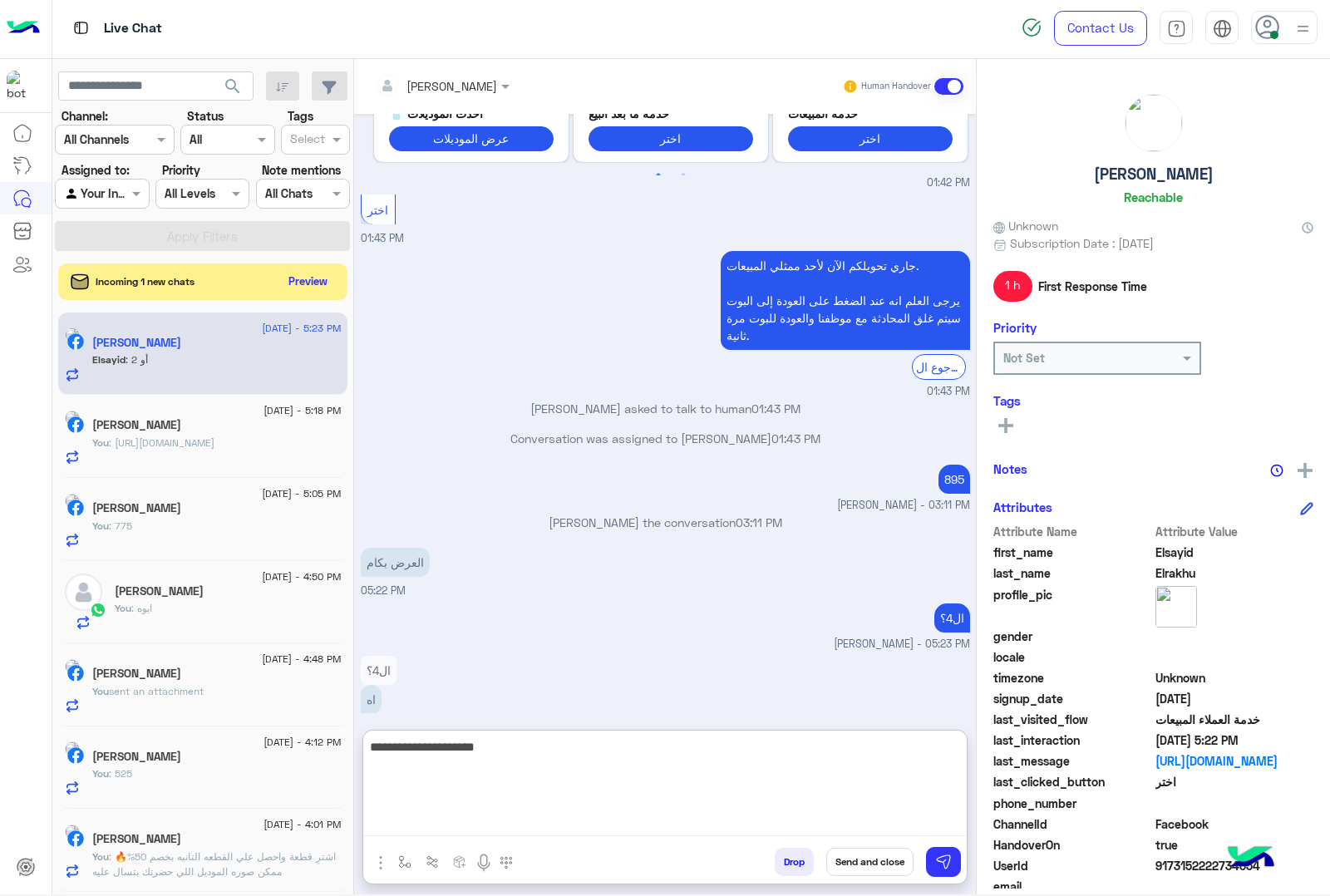
type textarea "**********"
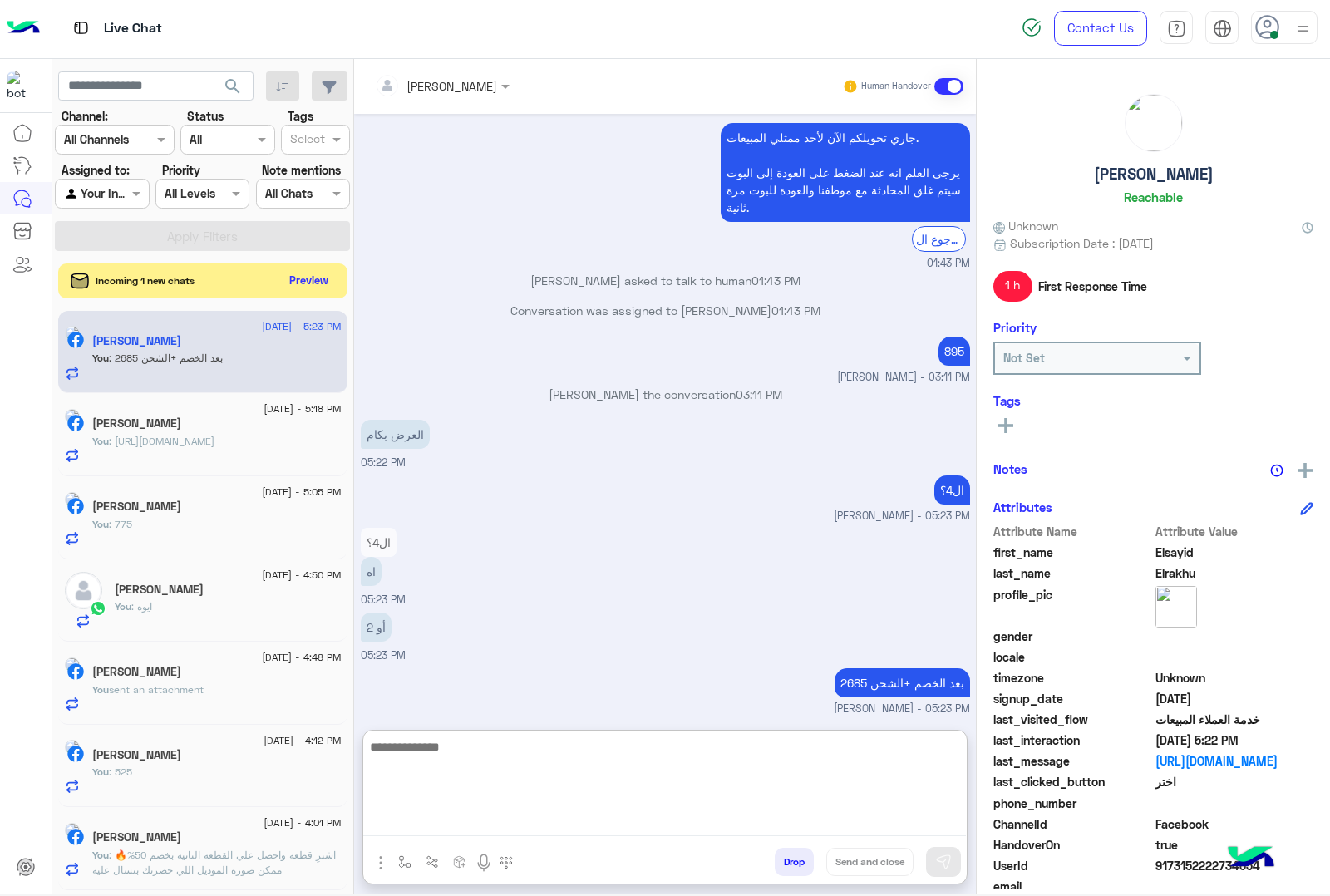
click at [297, 288] on button "Preview" at bounding box center [309, 280] width 51 height 22
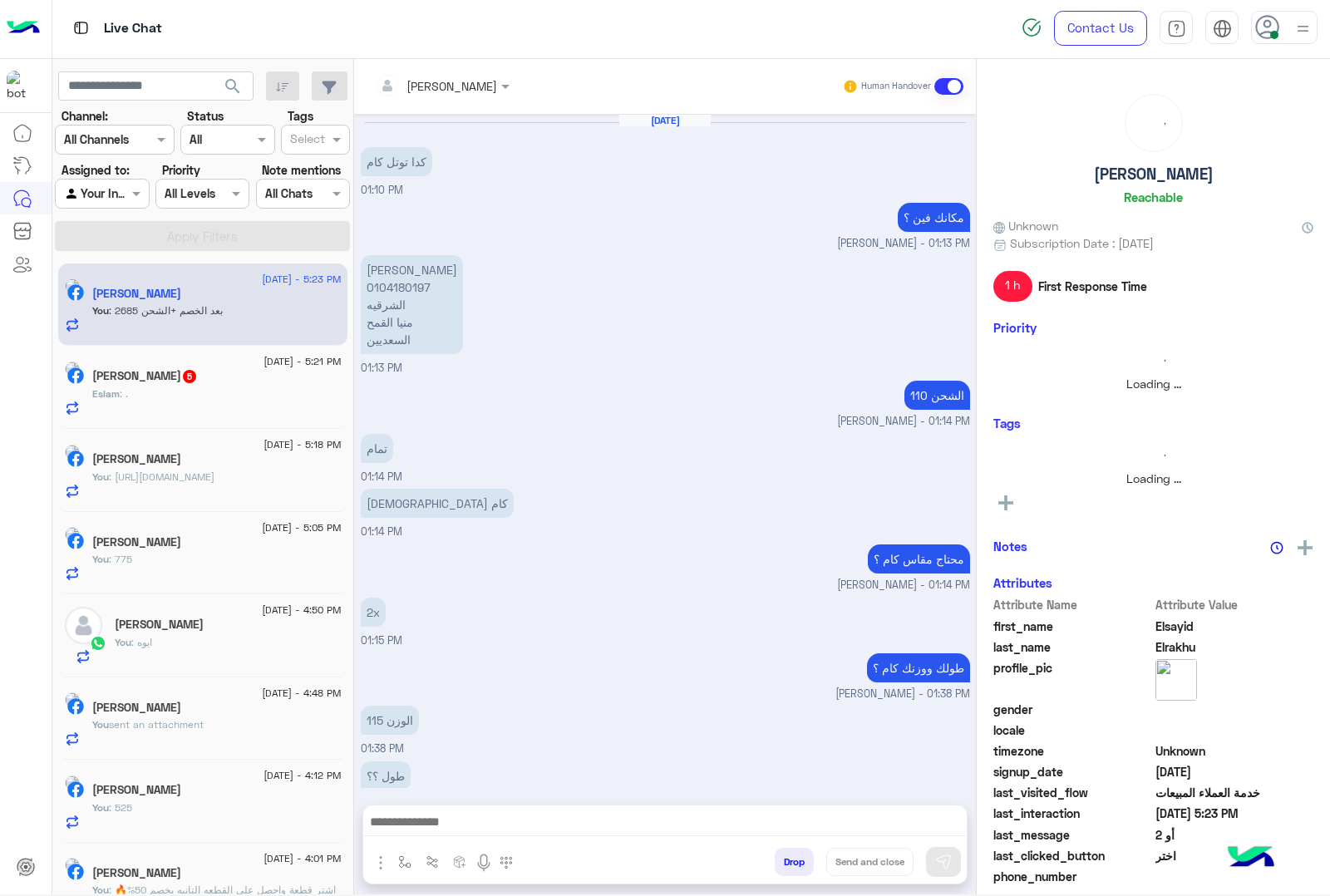
scroll to position [1693, 0]
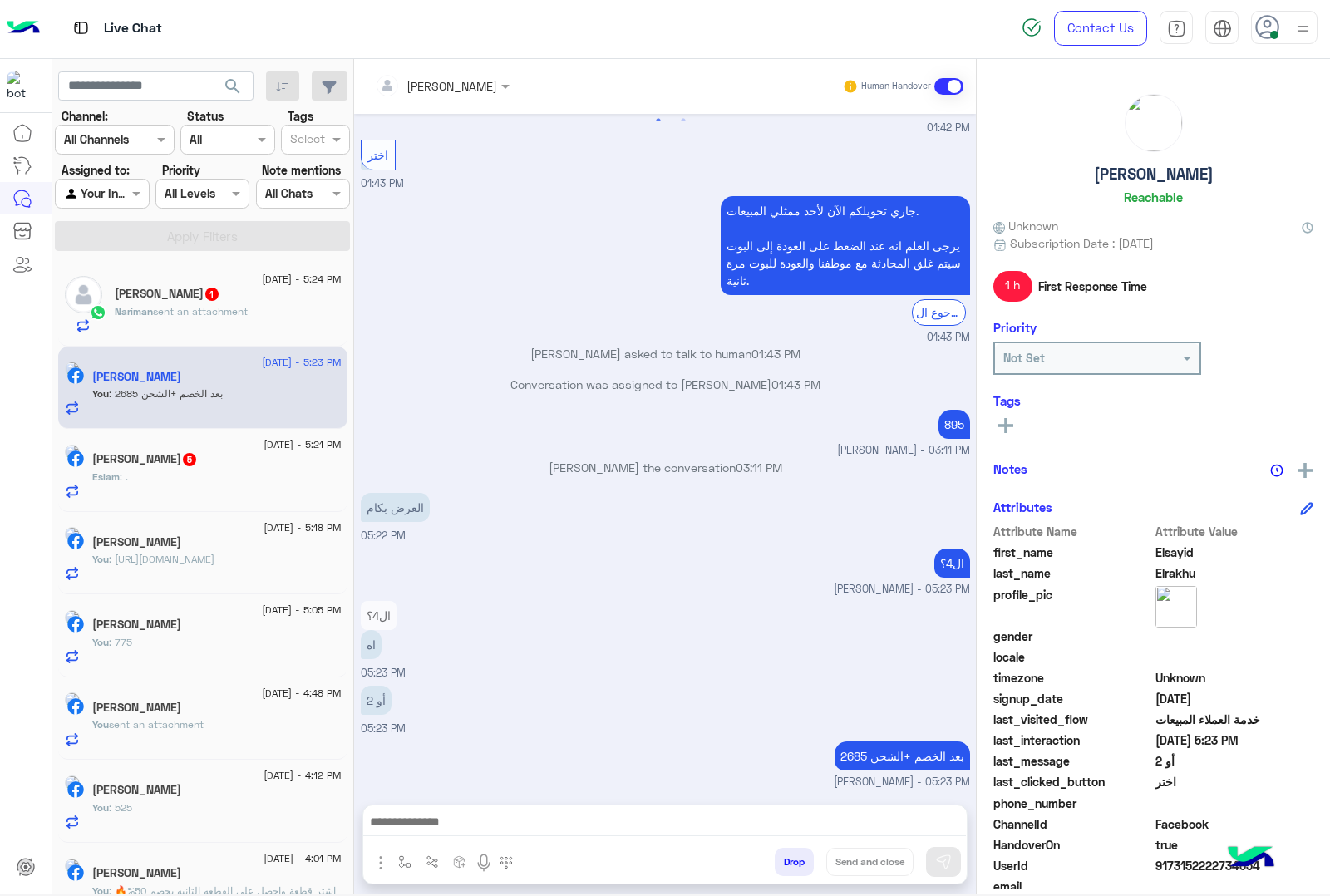
click at [247, 304] on div "[PERSON_NAME] 1" at bounding box center [228, 295] width 227 height 18
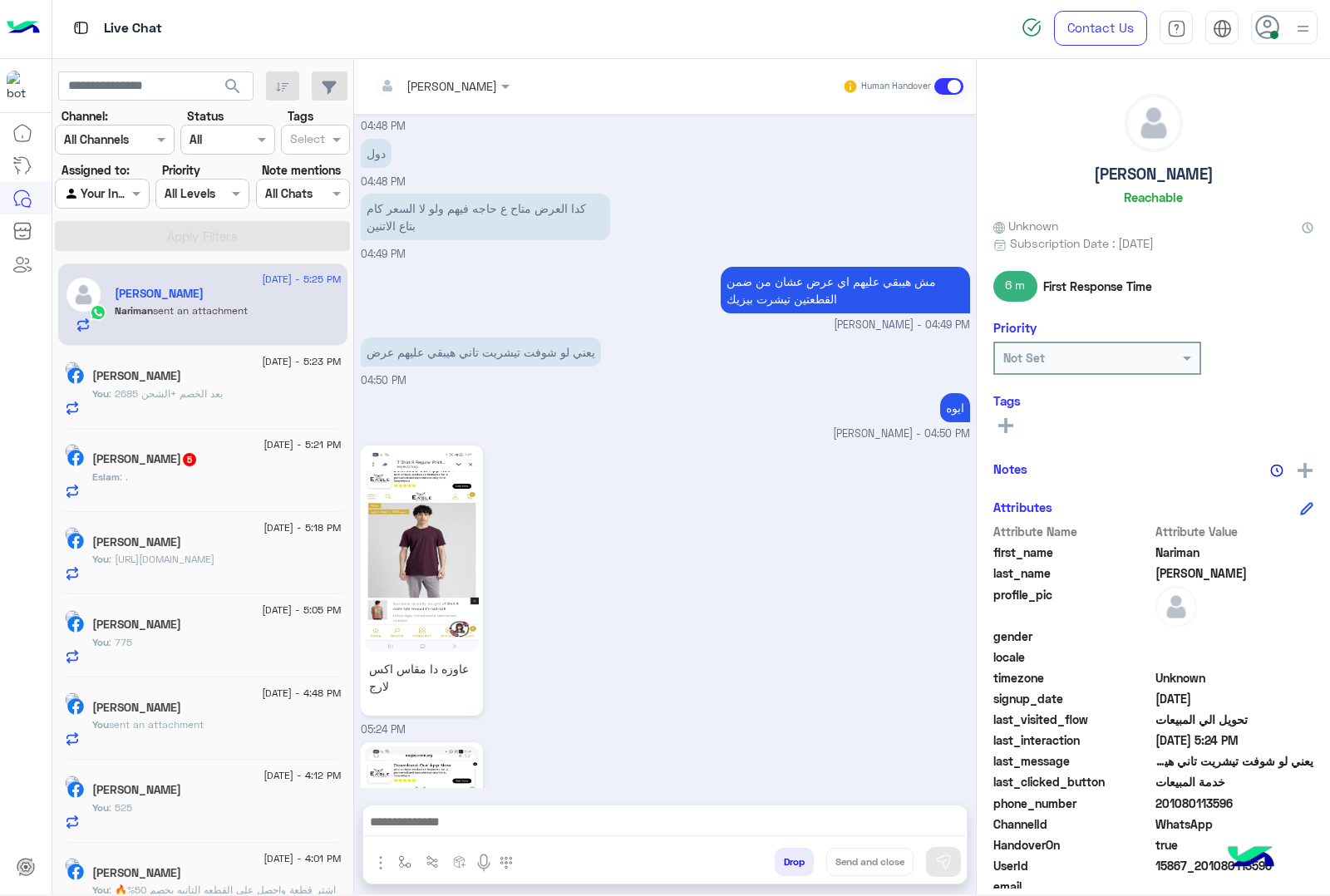
scroll to position [2449, 0]
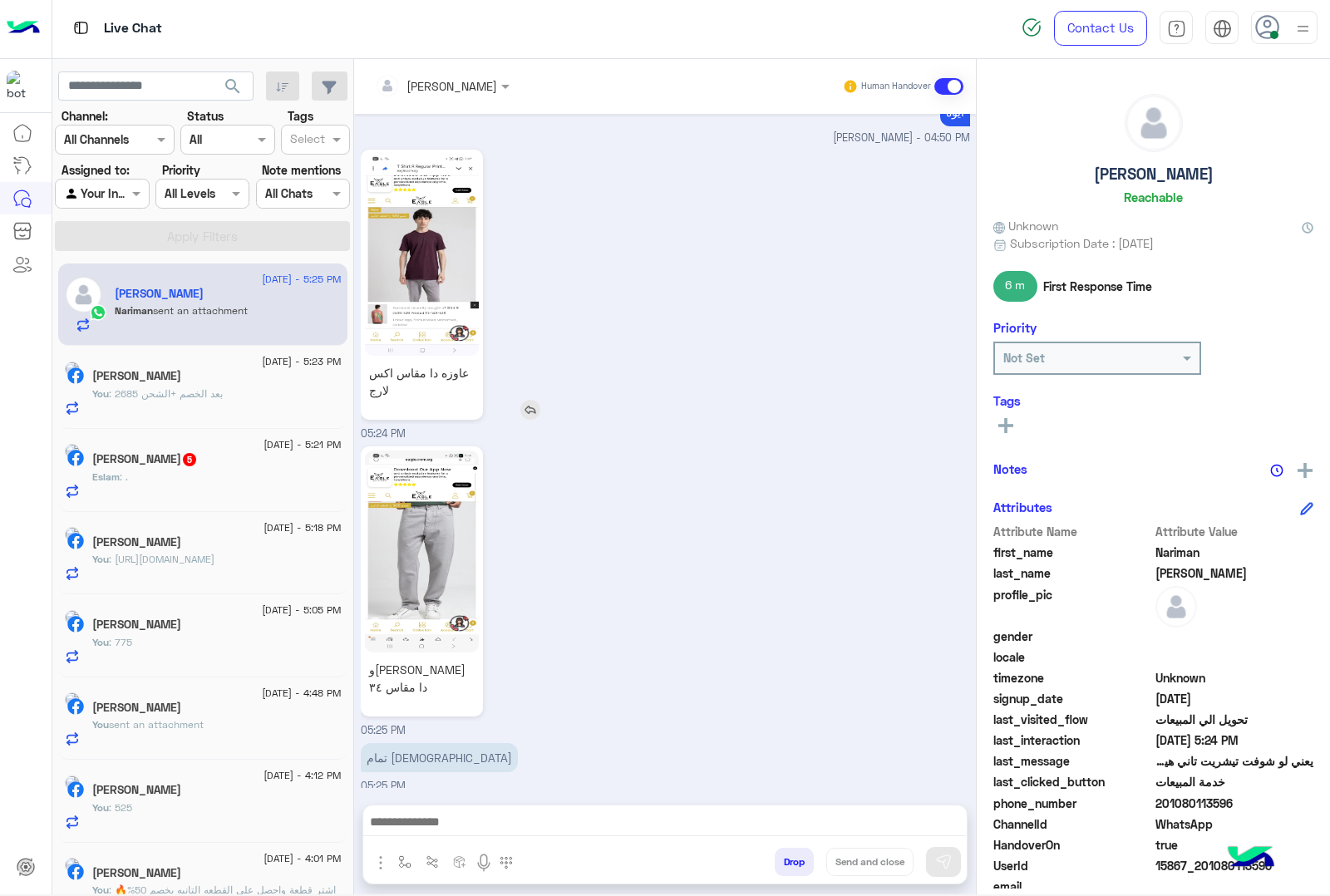
click at [418, 238] on img at bounding box center [422, 254] width 113 height 202
click at [447, 831] on textarea at bounding box center [665, 823] width 603 height 25
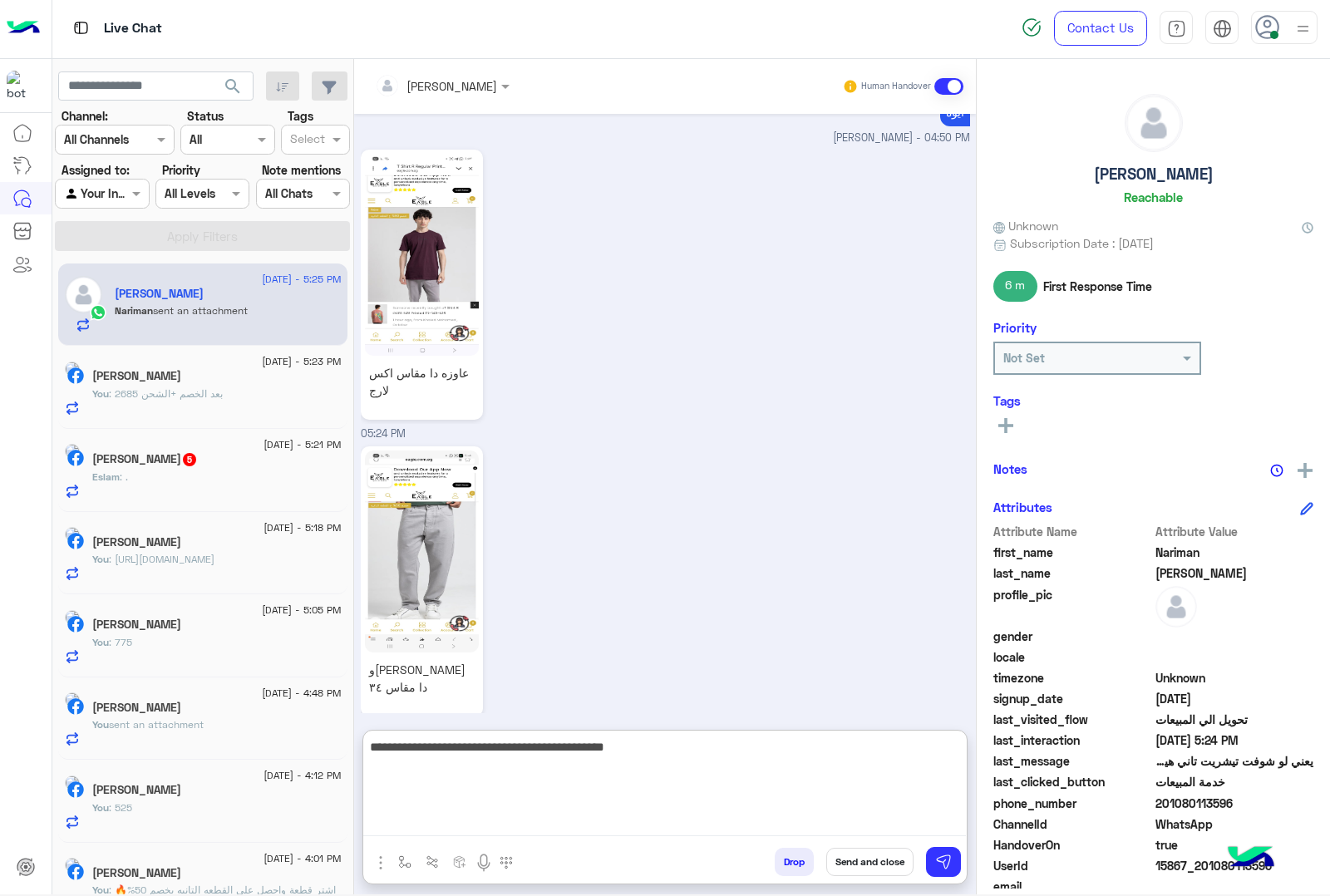
type textarea "**********"
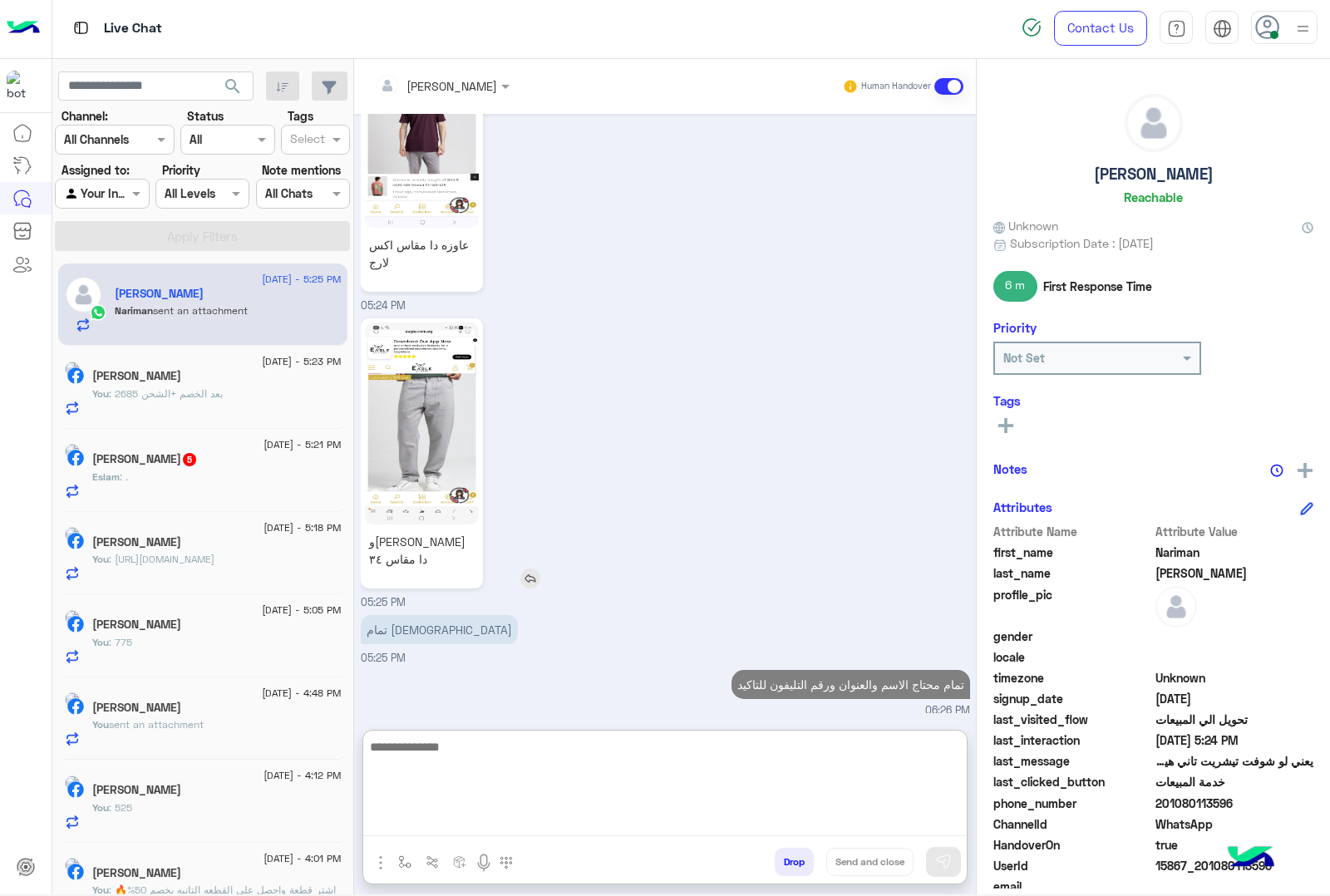
click at [409, 417] on img at bounding box center [422, 424] width 113 height 202
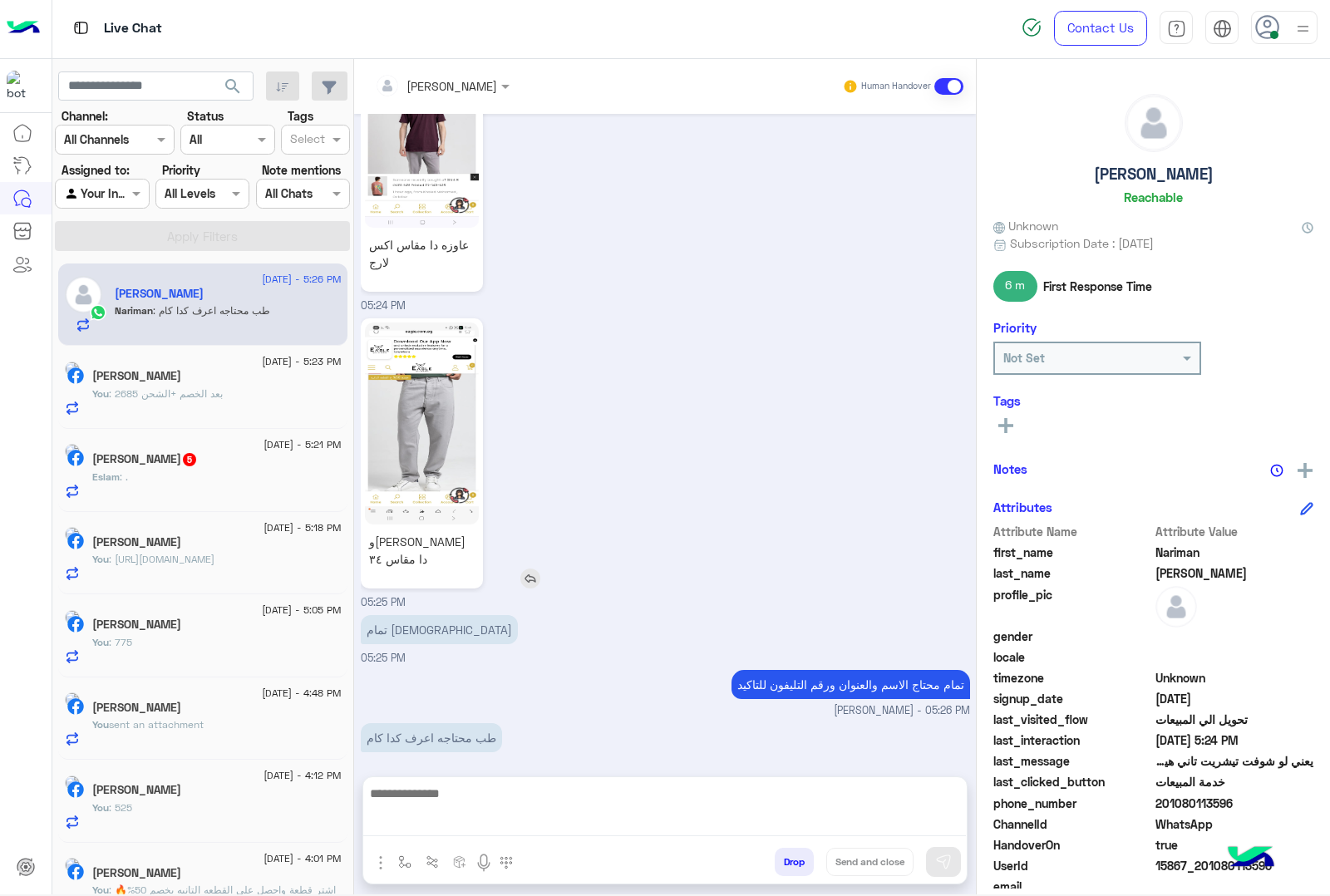
scroll to position [2557, 0]
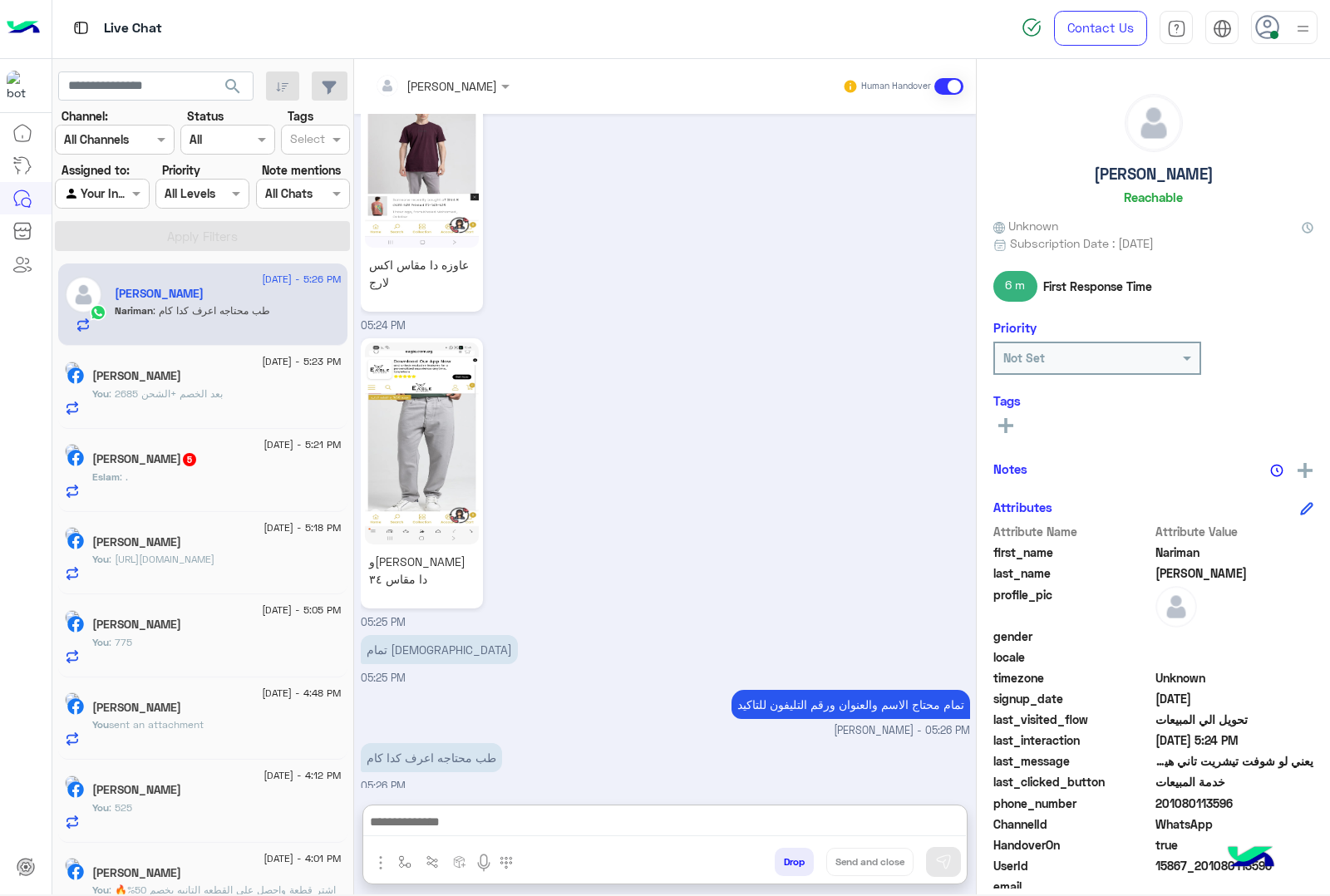
click at [463, 821] on textarea at bounding box center [665, 823] width 603 height 25
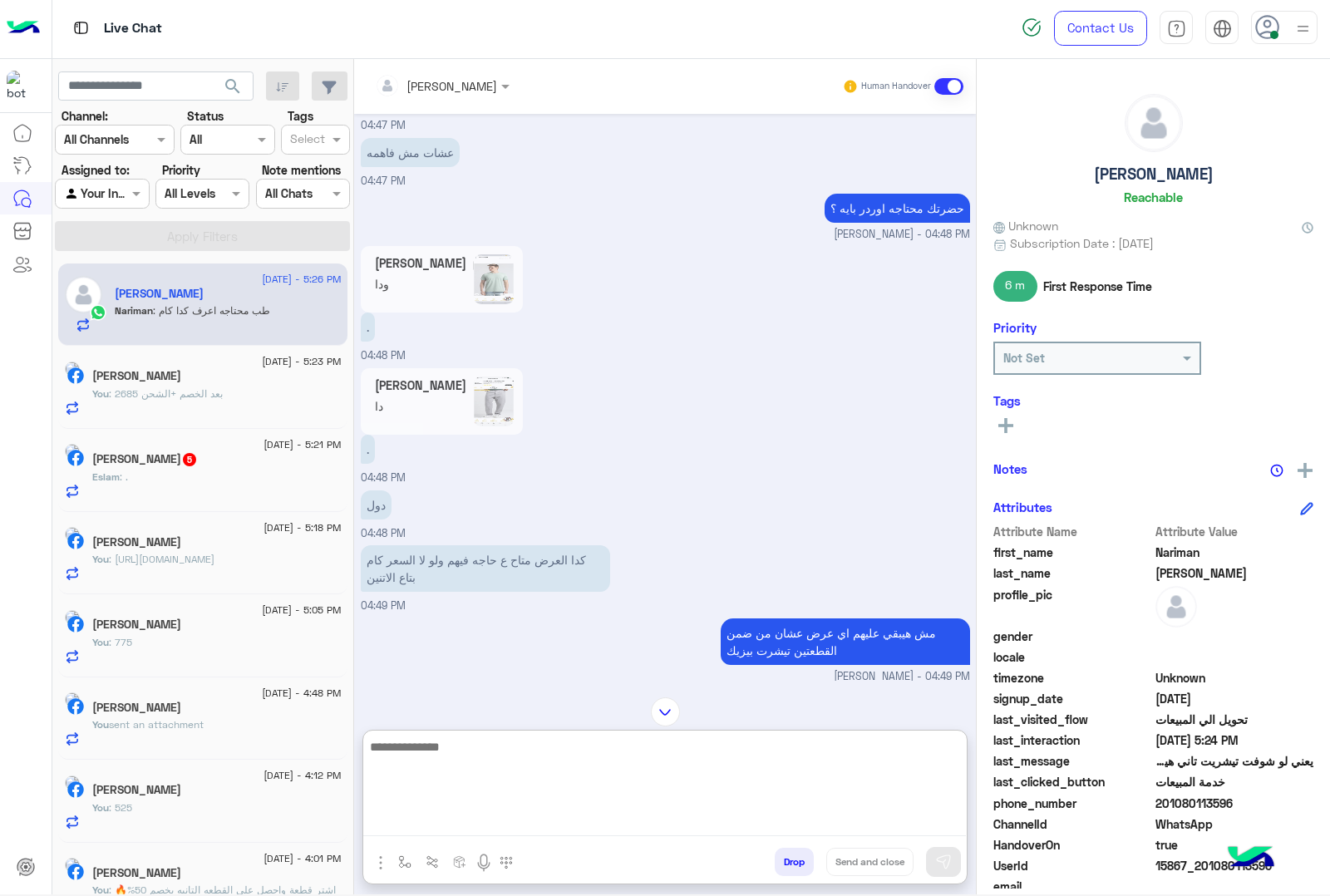
scroll to position [1801, 0]
click at [1081, 168] on div "[PERSON_NAME]" at bounding box center [1153, 152] width 320 height 117
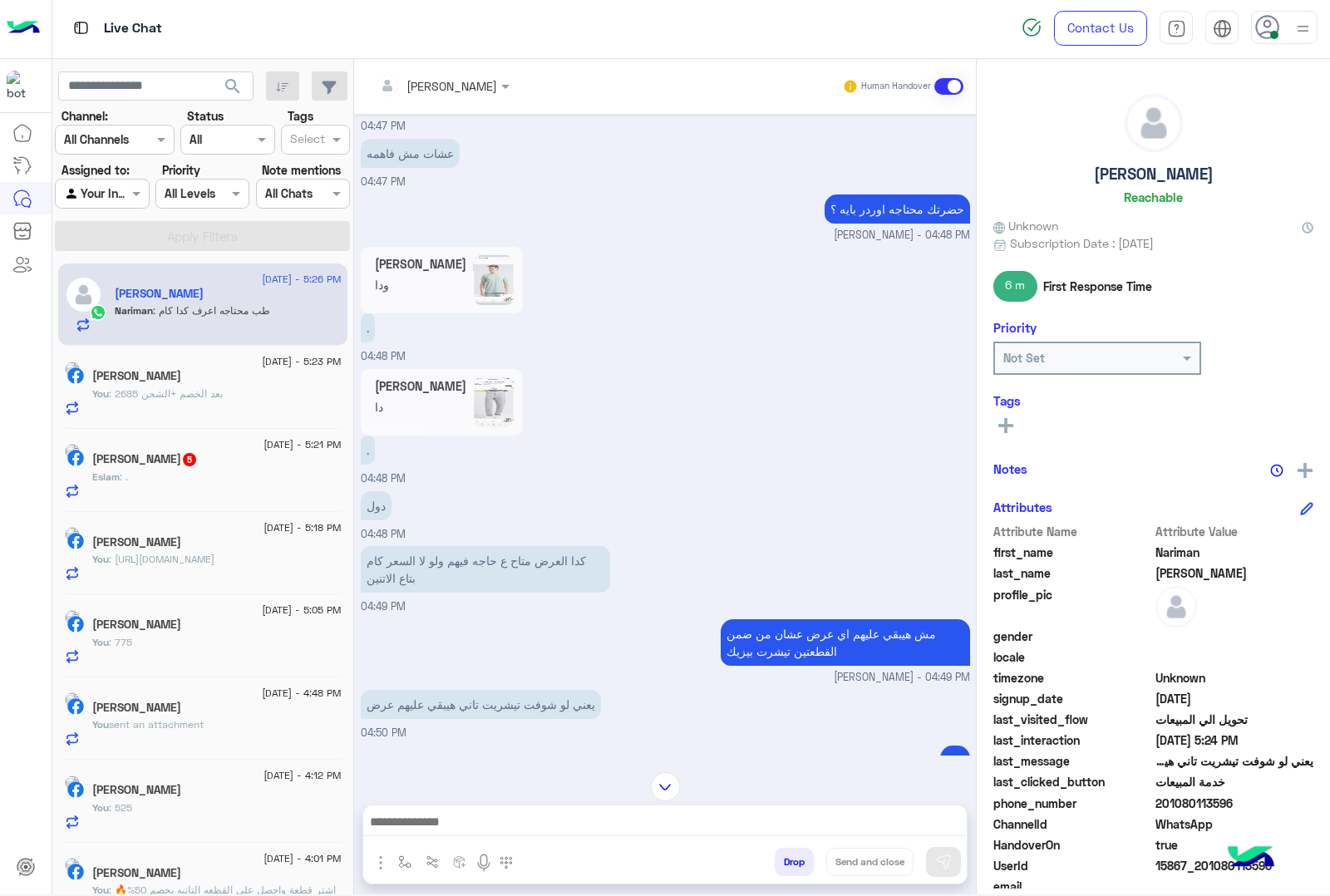
drag, startPoint x: 1085, startPoint y: 168, endPoint x: 1240, endPoint y: 160, distance: 155.2
click at [1240, 160] on div "[PERSON_NAME]" at bounding box center [1153, 152] width 320 height 117
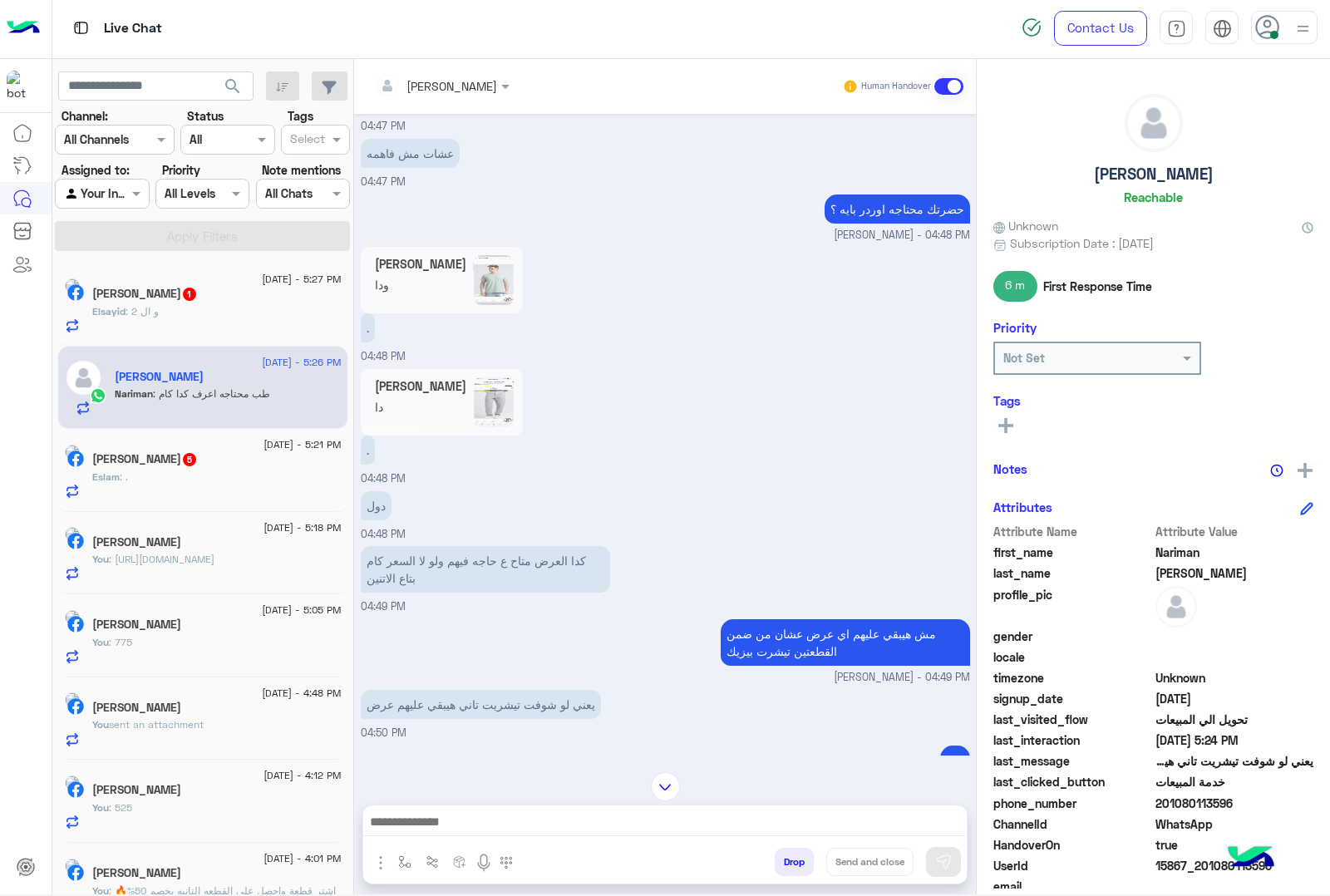
click at [1204, 861] on span "15867_201080113596" at bounding box center [1234, 866] width 159 height 18
click at [645, 457] on div "[PERSON_NAME] . 04:48 PM" at bounding box center [665, 426] width 609 height 122
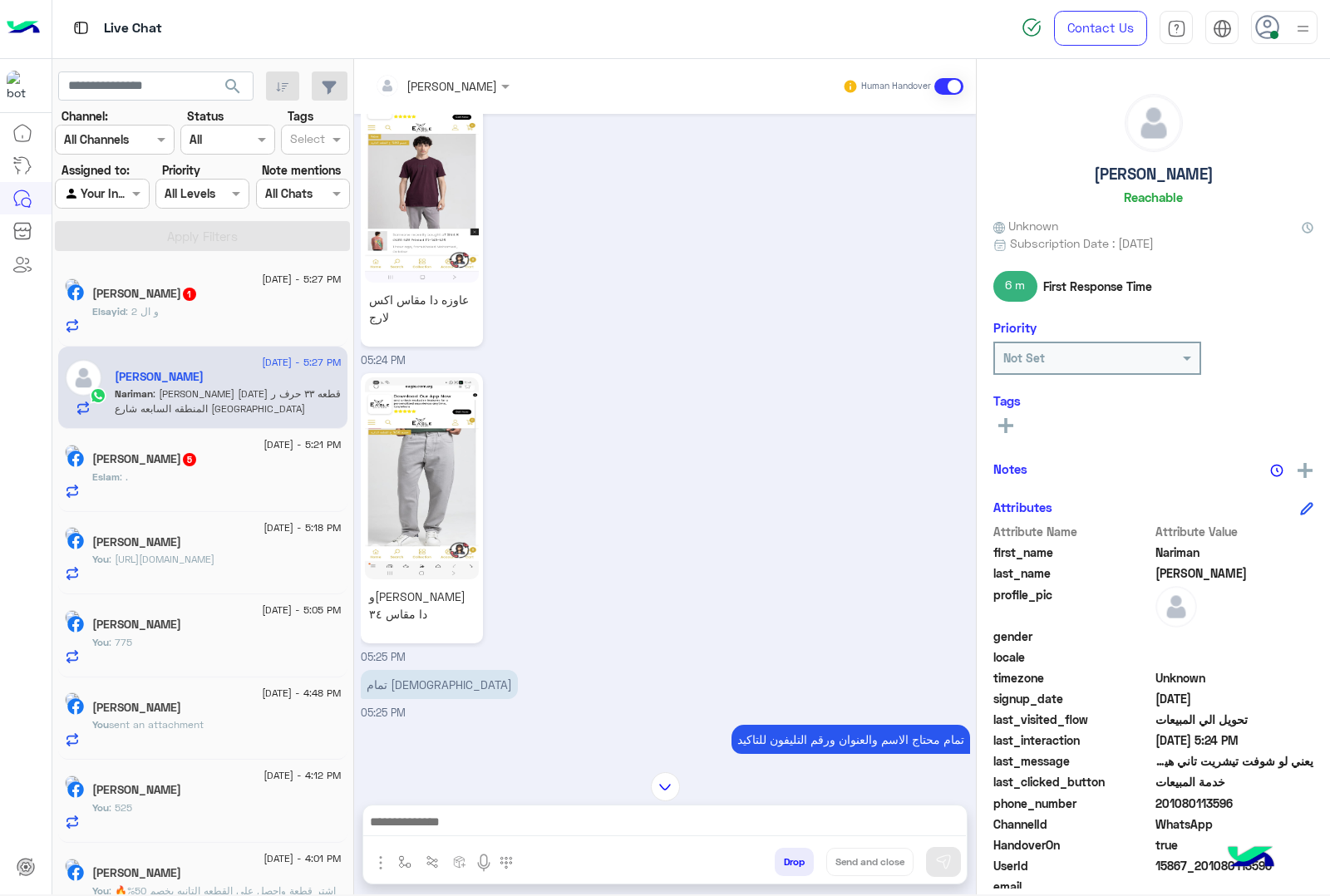
scroll to position [2440, 0]
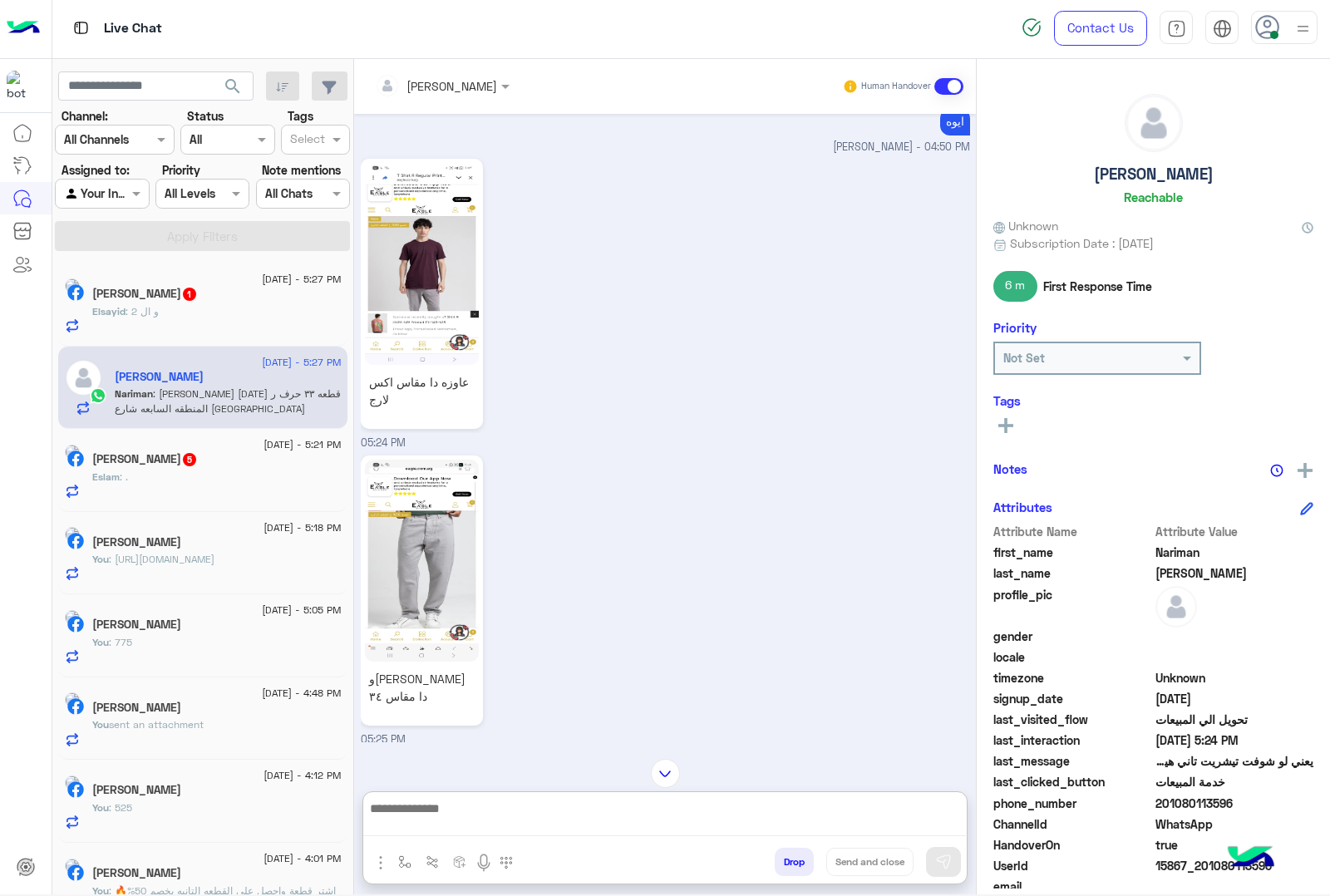
click at [446, 813] on textarea at bounding box center [665, 816] width 603 height 38
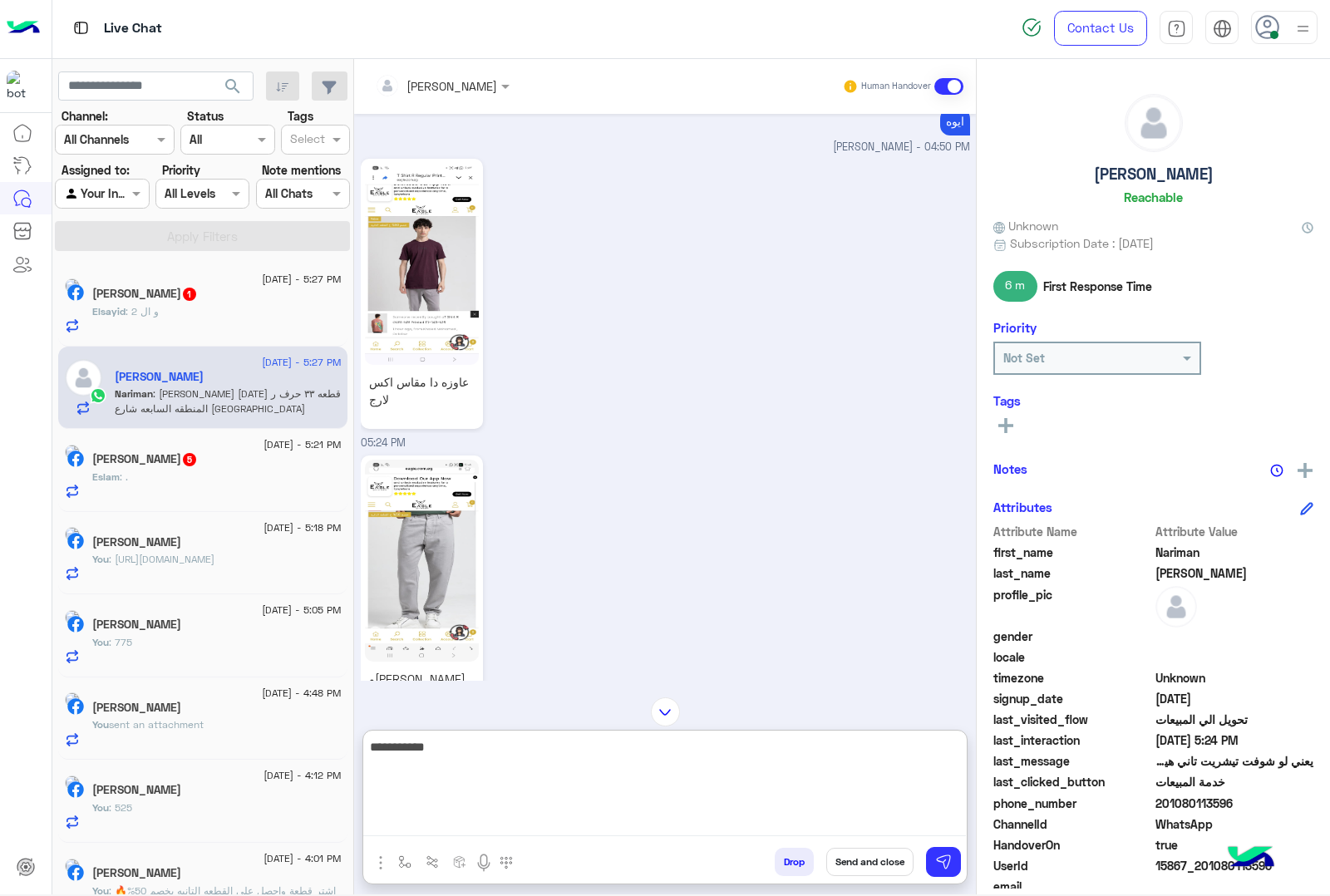
type textarea "**********"
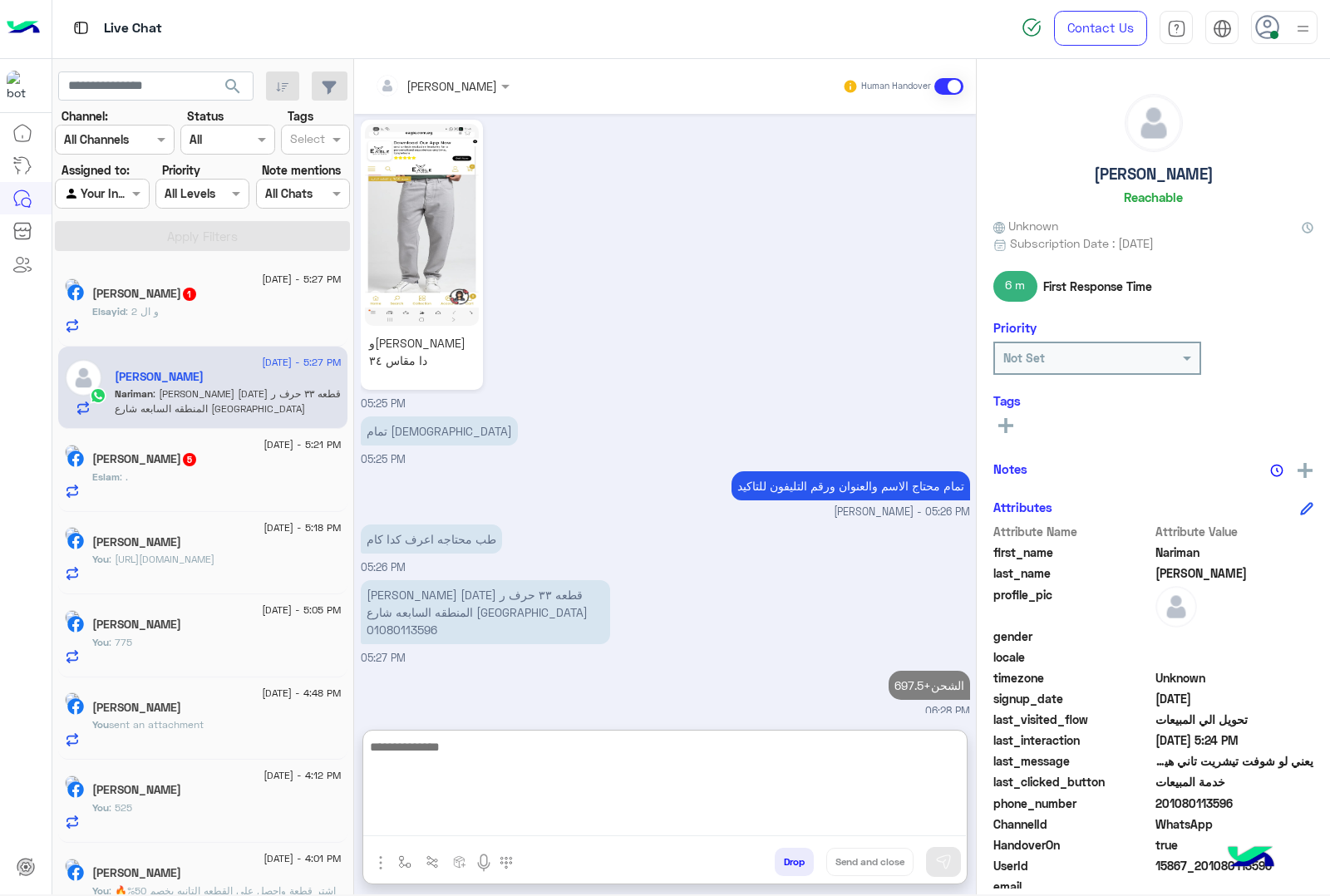
click at [255, 316] on div "Elsayid : و ال 2" at bounding box center [216, 318] width 249 height 29
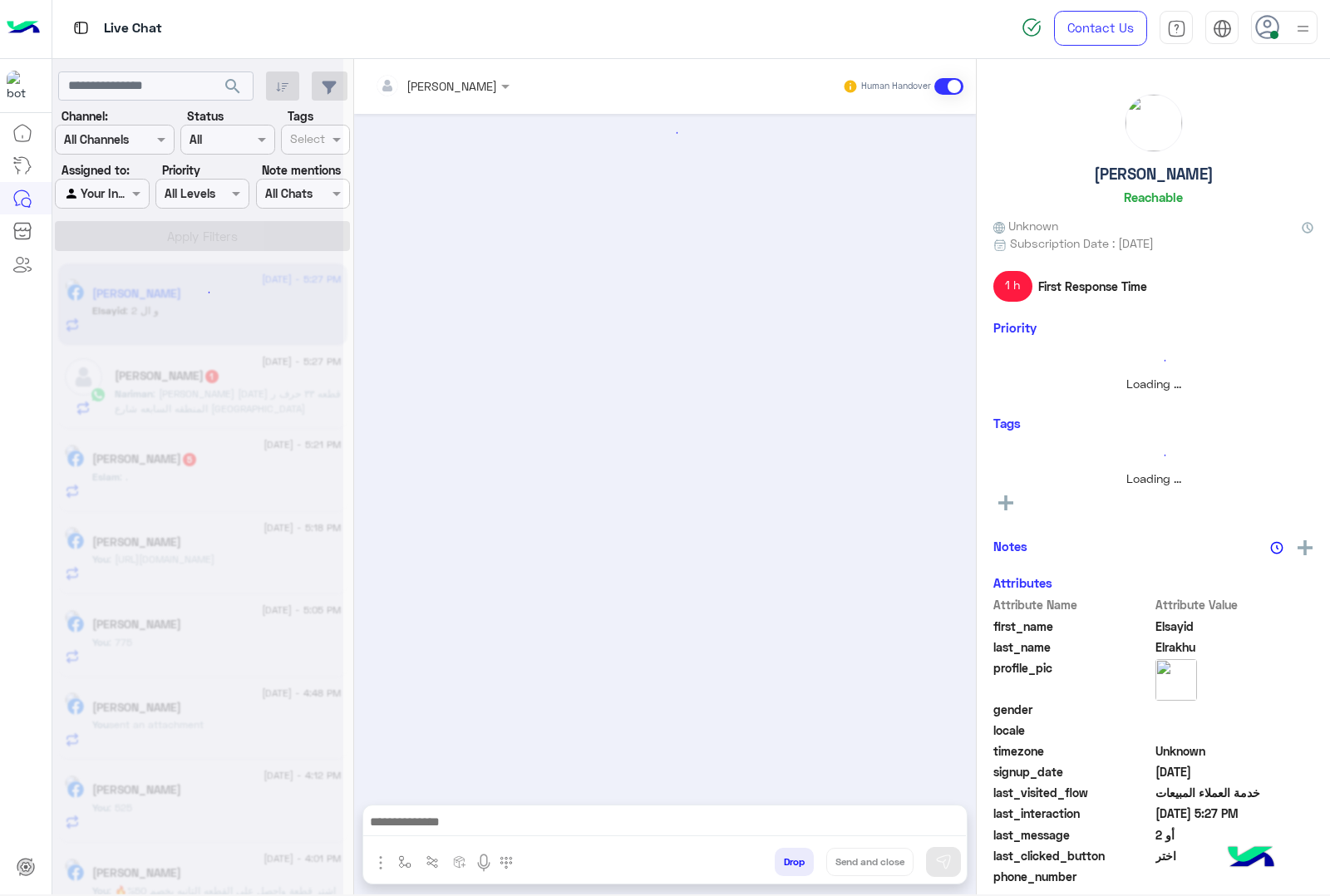
scroll to position [1693, 0]
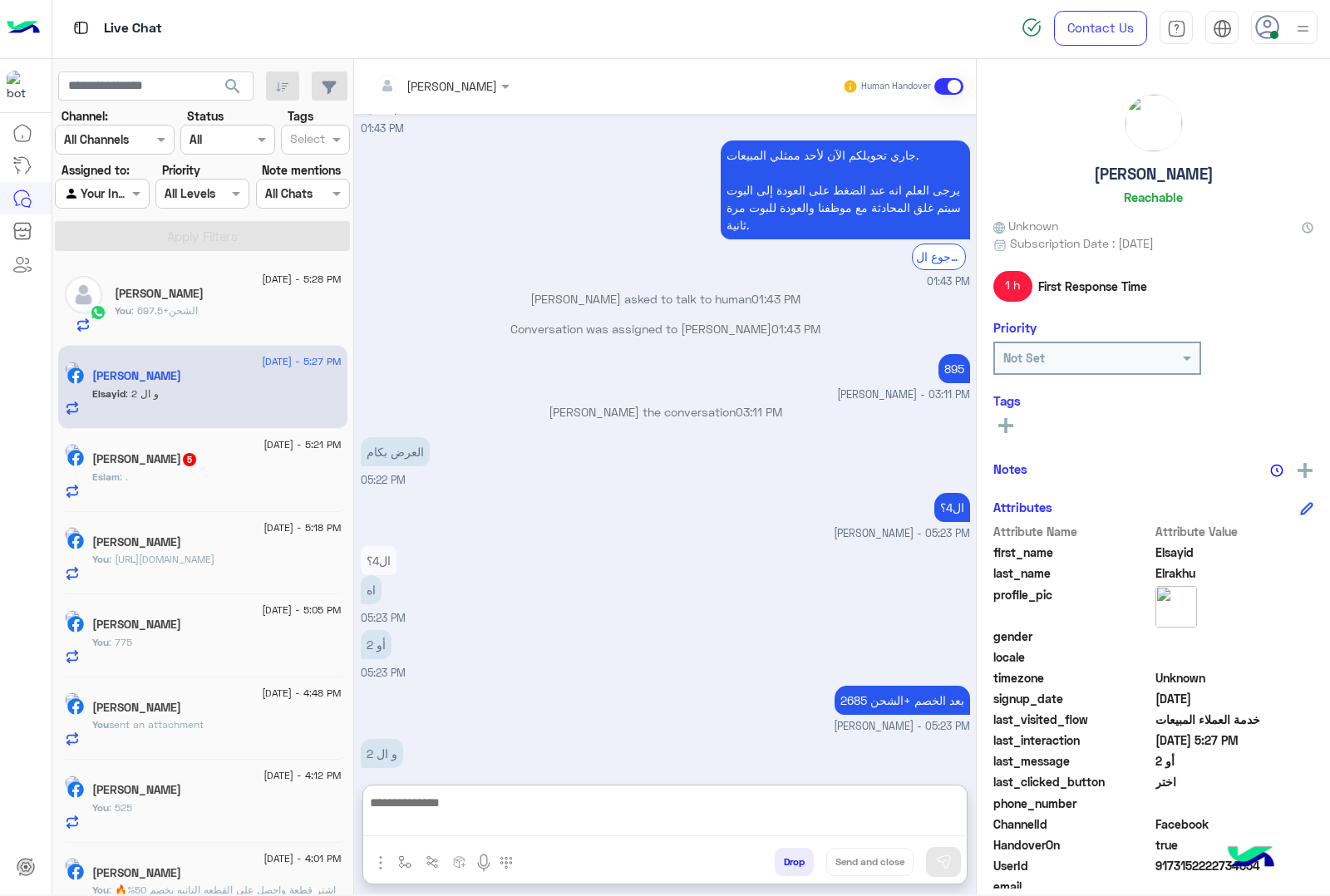
click at [400, 822] on textarea at bounding box center [665, 814] width 603 height 44
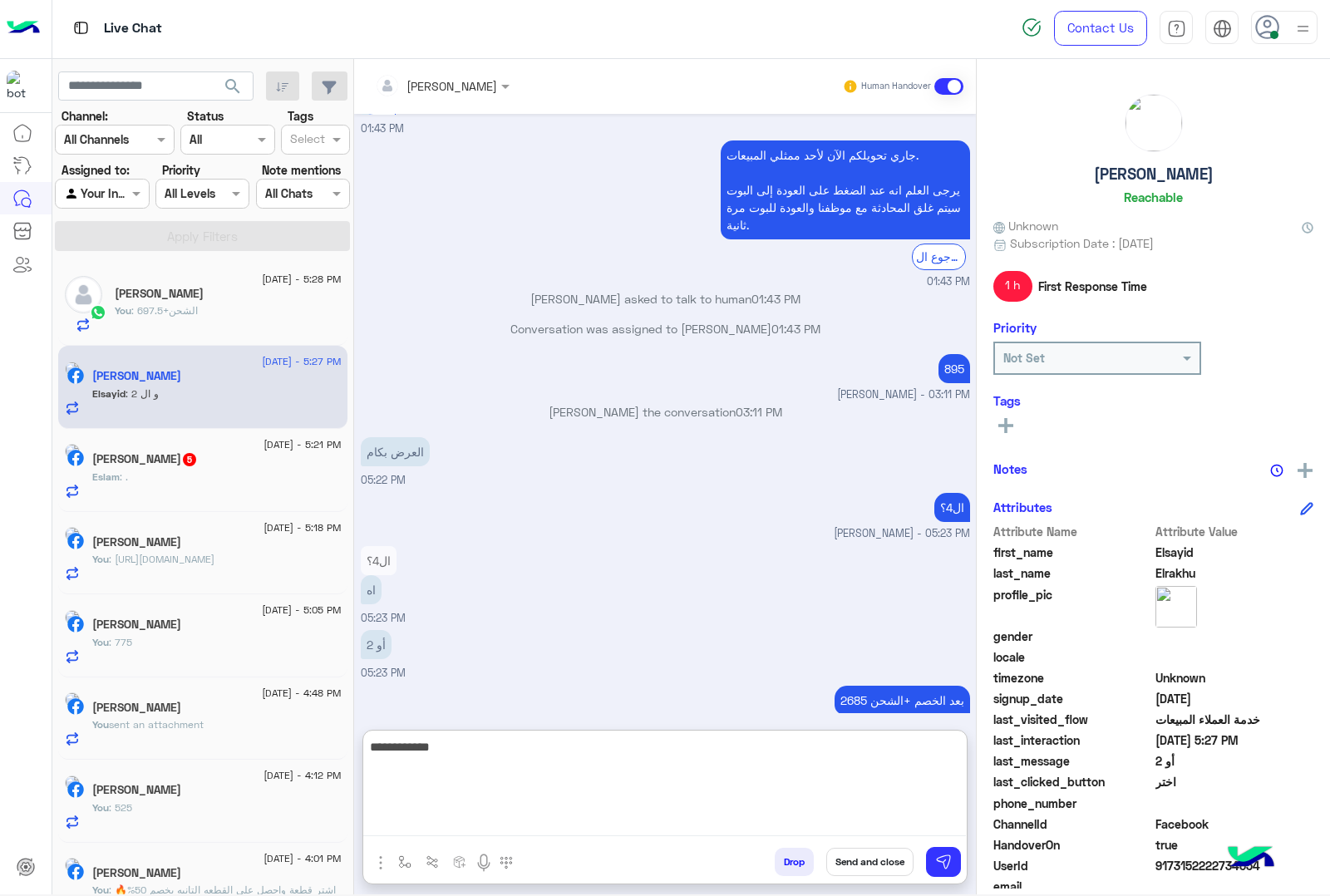
type textarea "**********"
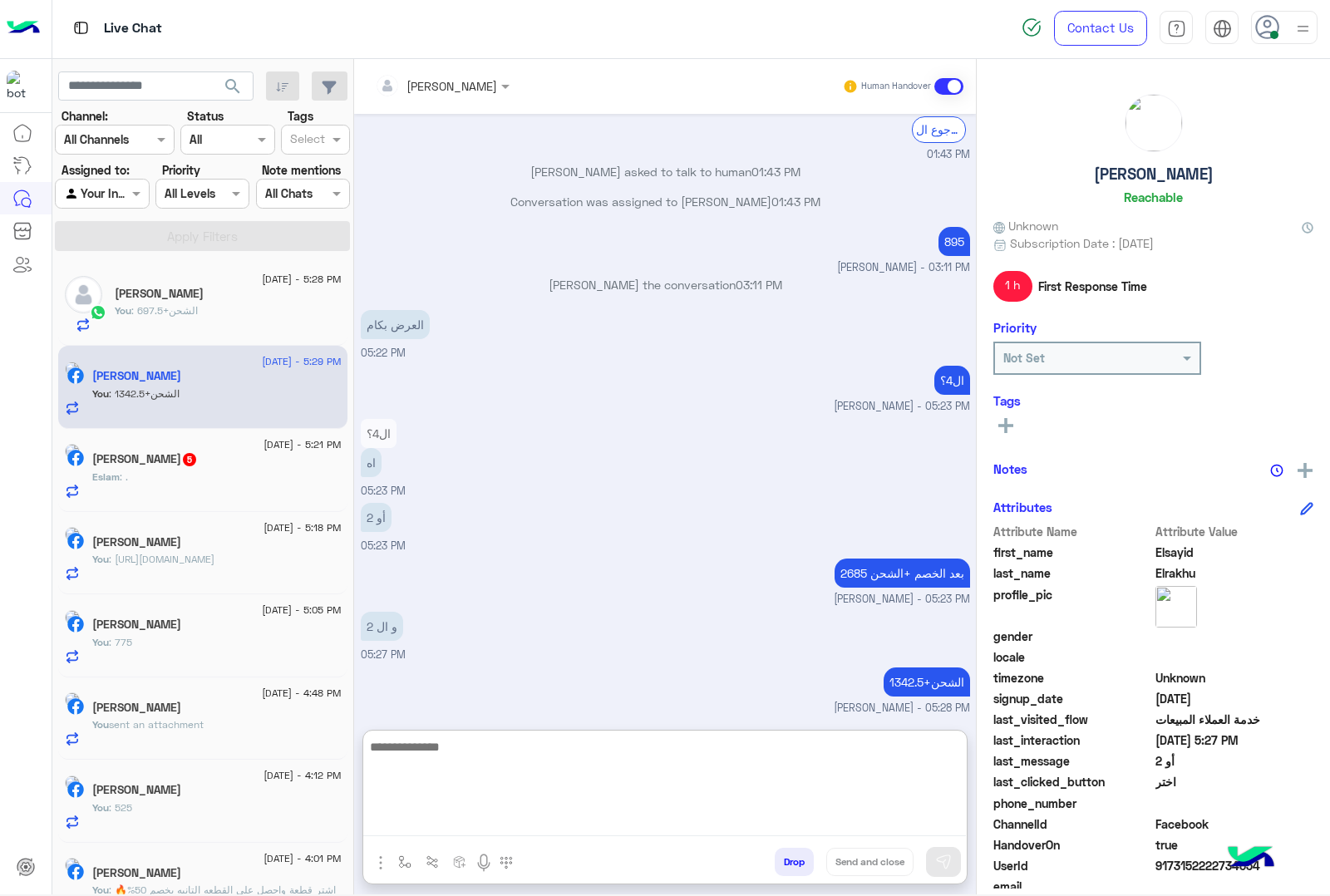
click at [204, 308] on div "You : 697.5+الشحن" at bounding box center [228, 317] width 227 height 29
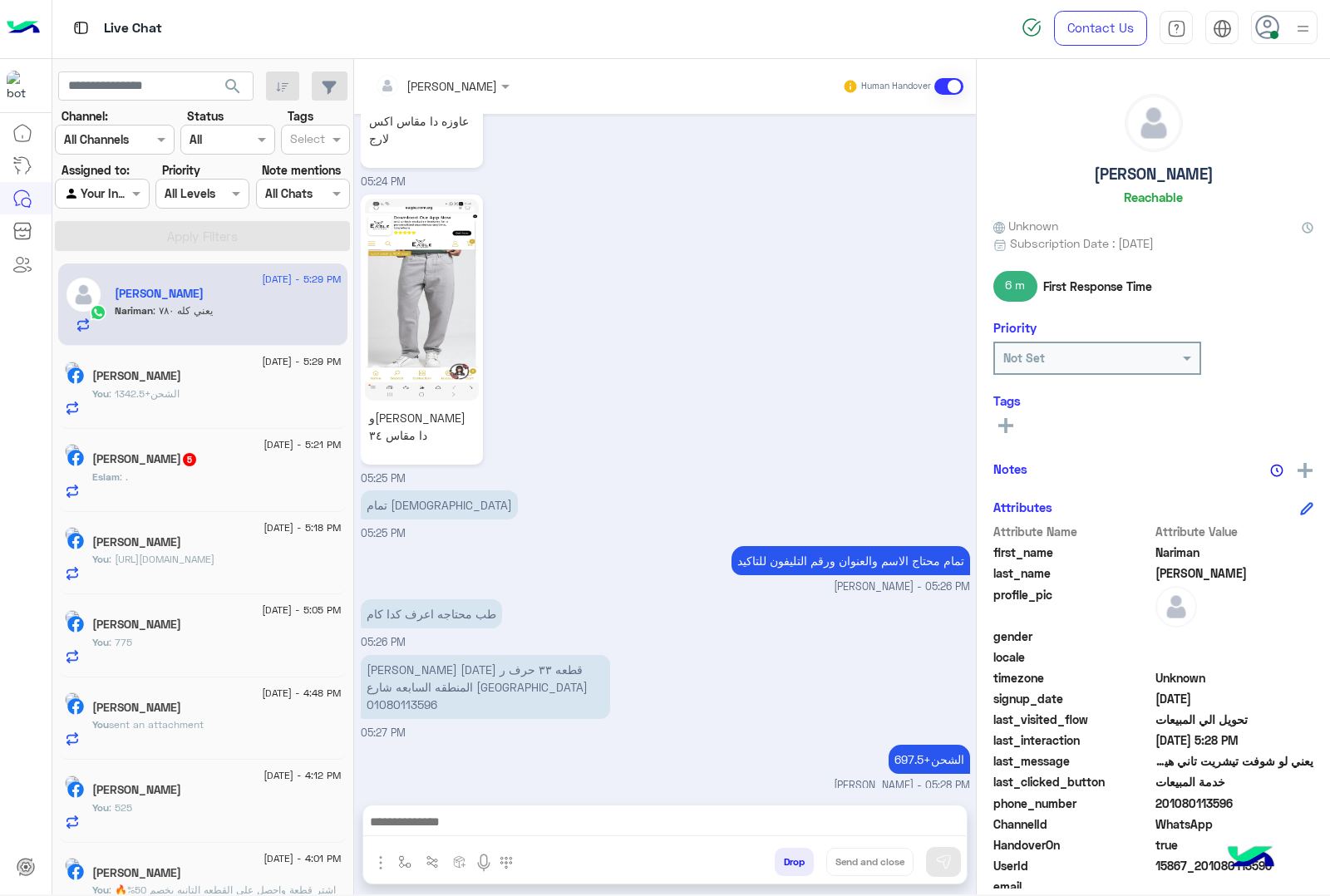
scroll to position [2220, 0]
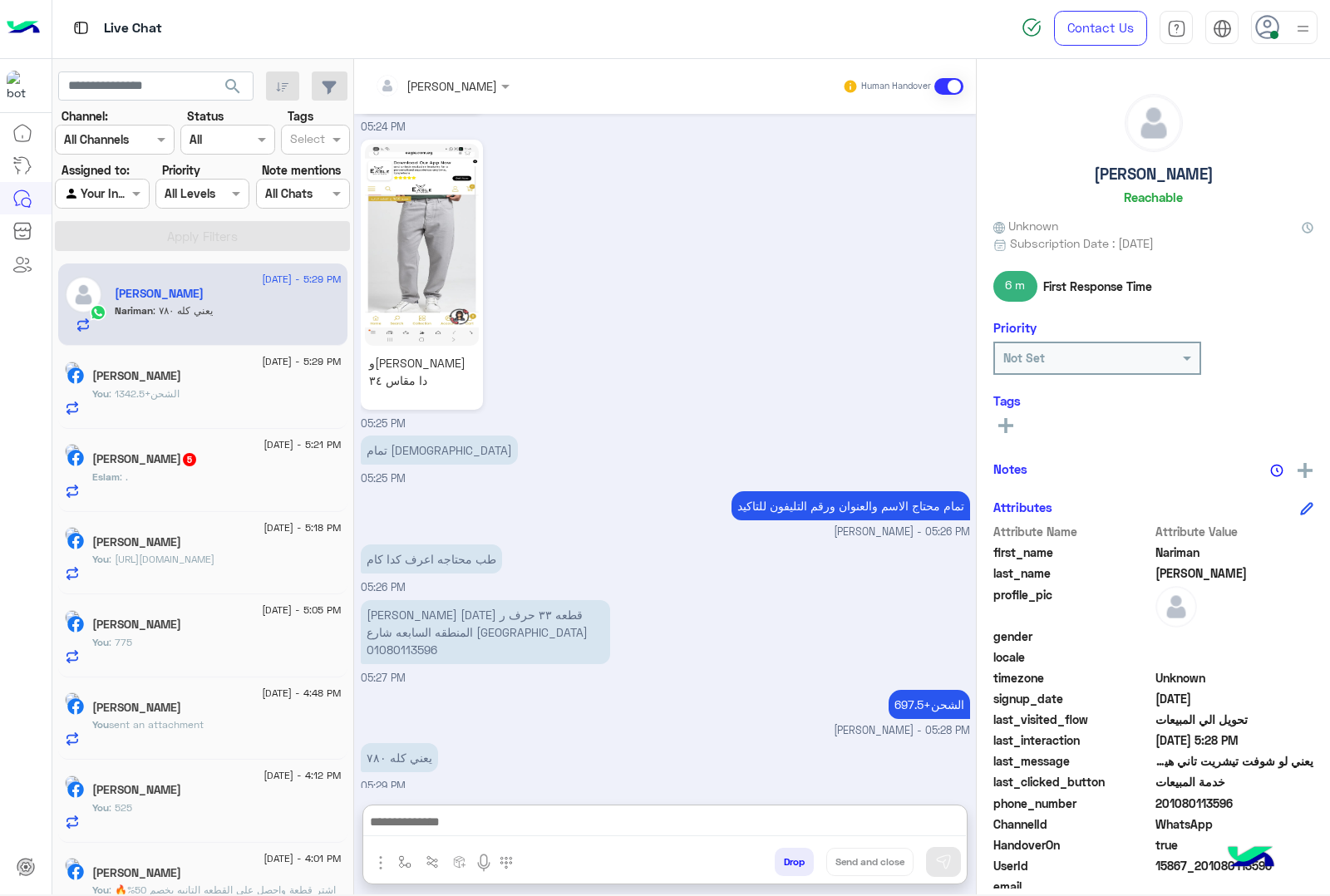
click at [473, 812] on textarea at bounding box center [665, 823] width 603 height 25
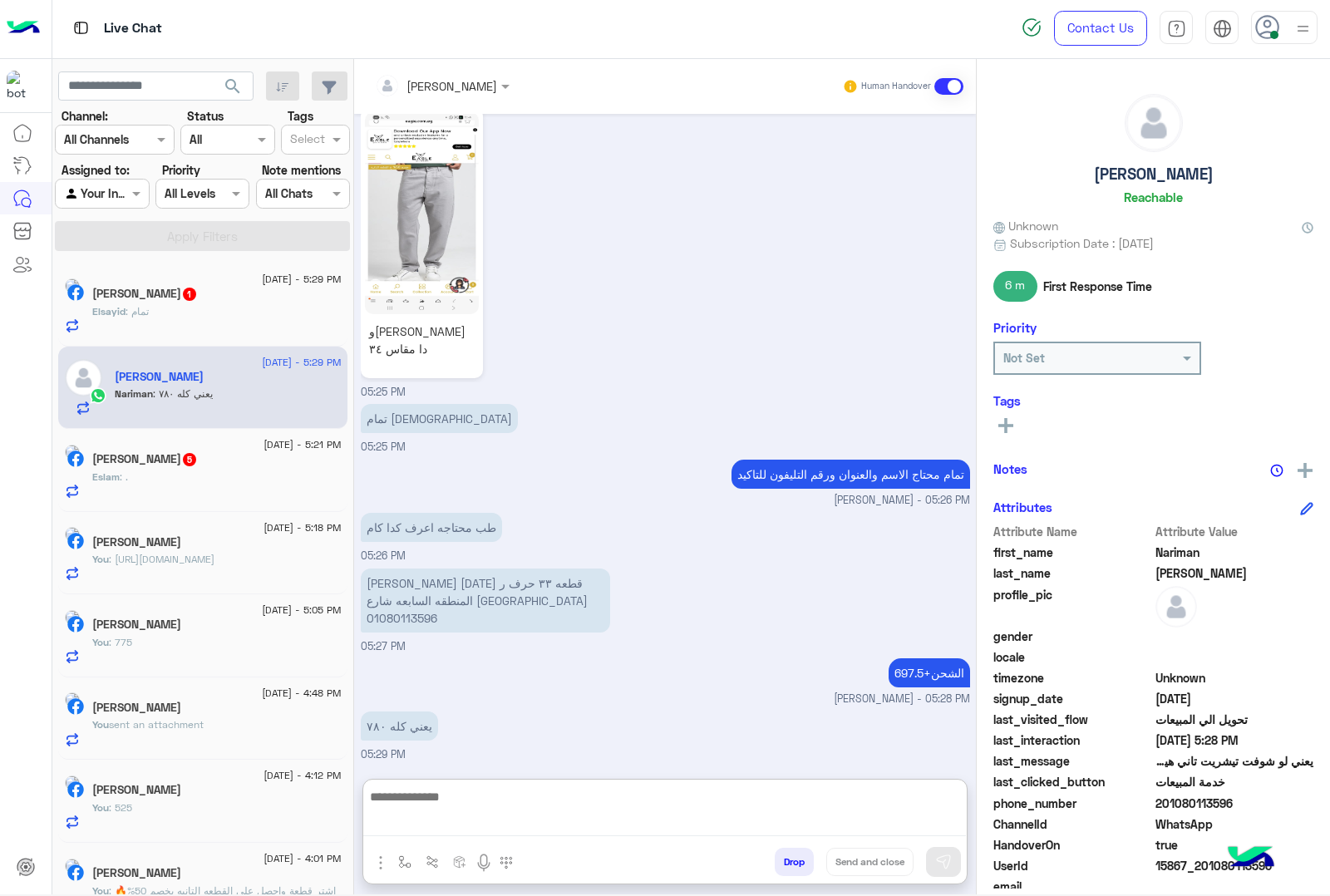
scroll to position [2295, 0]
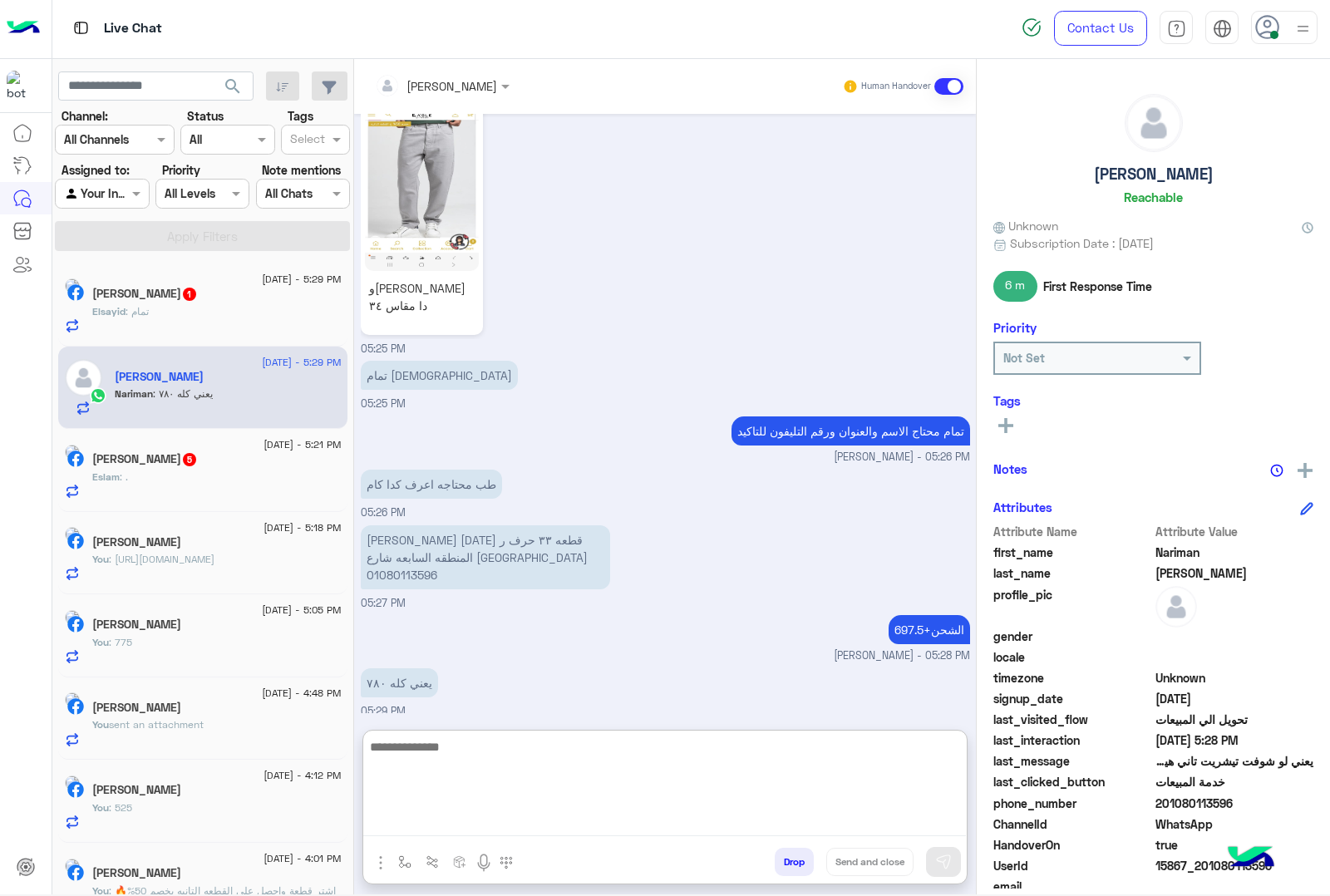
paste textarea "**********"
paste textarea "******"
click at [366, 771] on textarea "**********" at bounding box center [665, 786] width 603 height 100
paste textarea "**********"
click at [473, 768] on textarea "**********" at bounding box center [665, 786] width 603 height 100
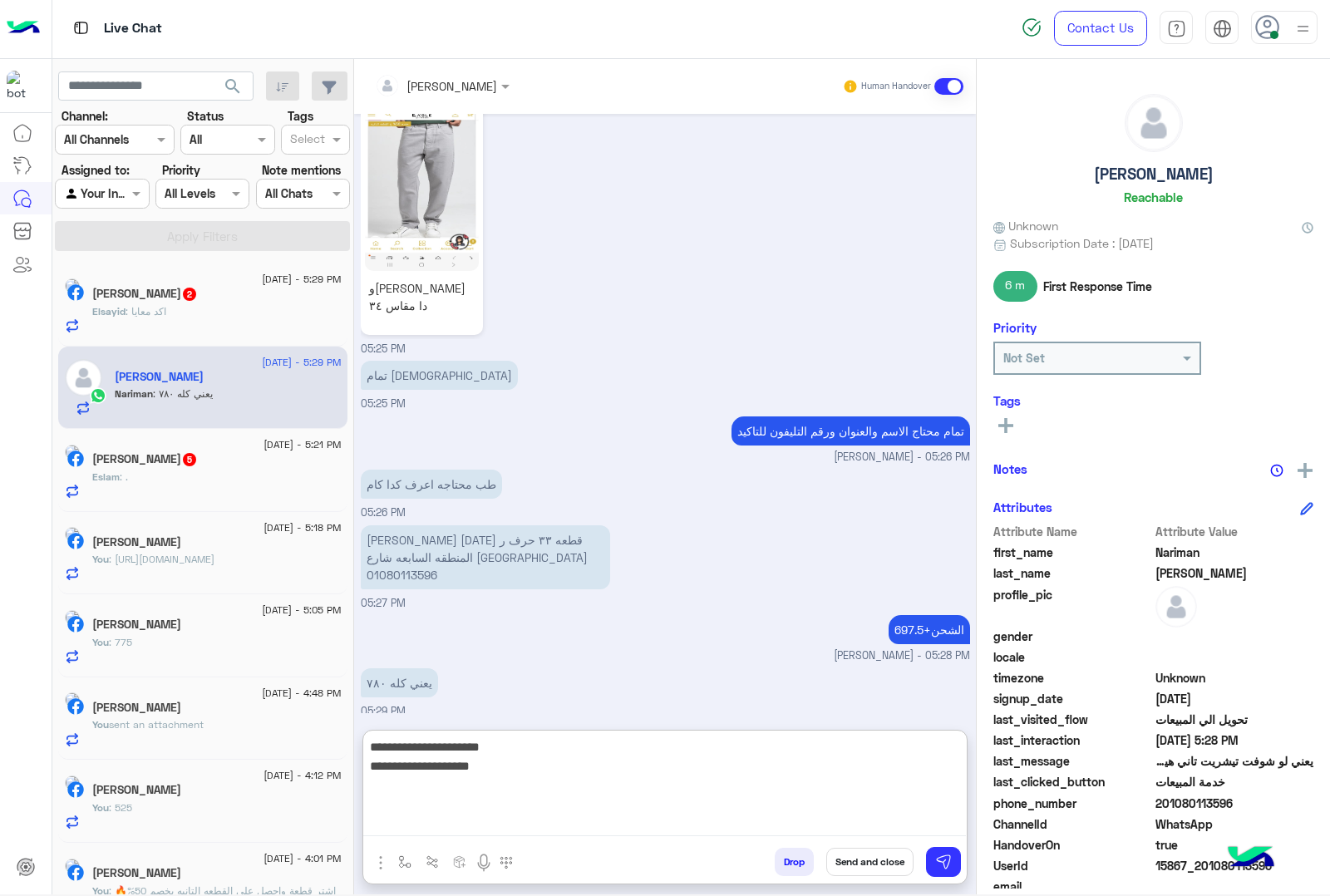
click at [473, 768] on textarea "**********" at bounding box center [665, 786] width 603 height 100
type textarea "**********"
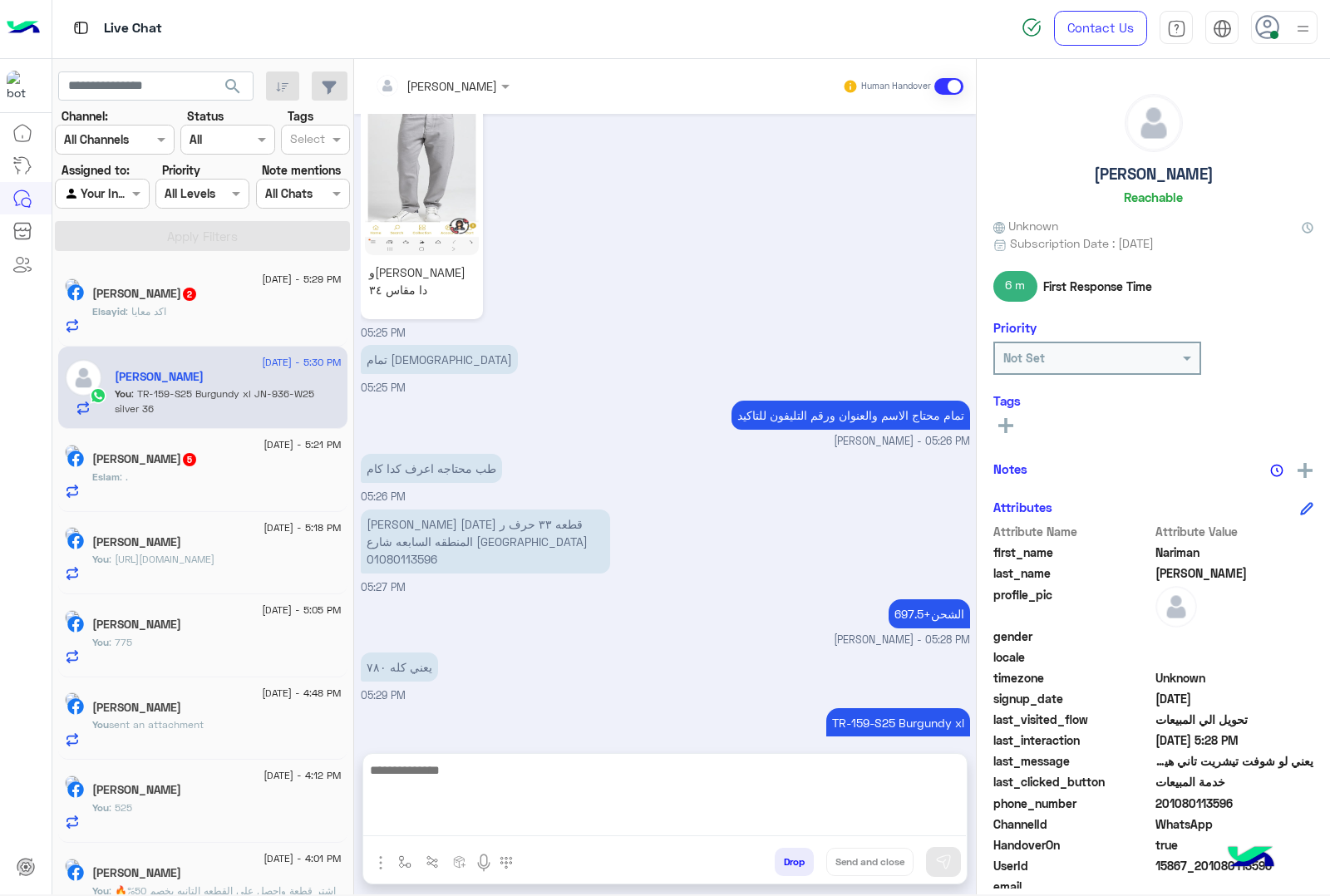
scroll to position [2291, 0]
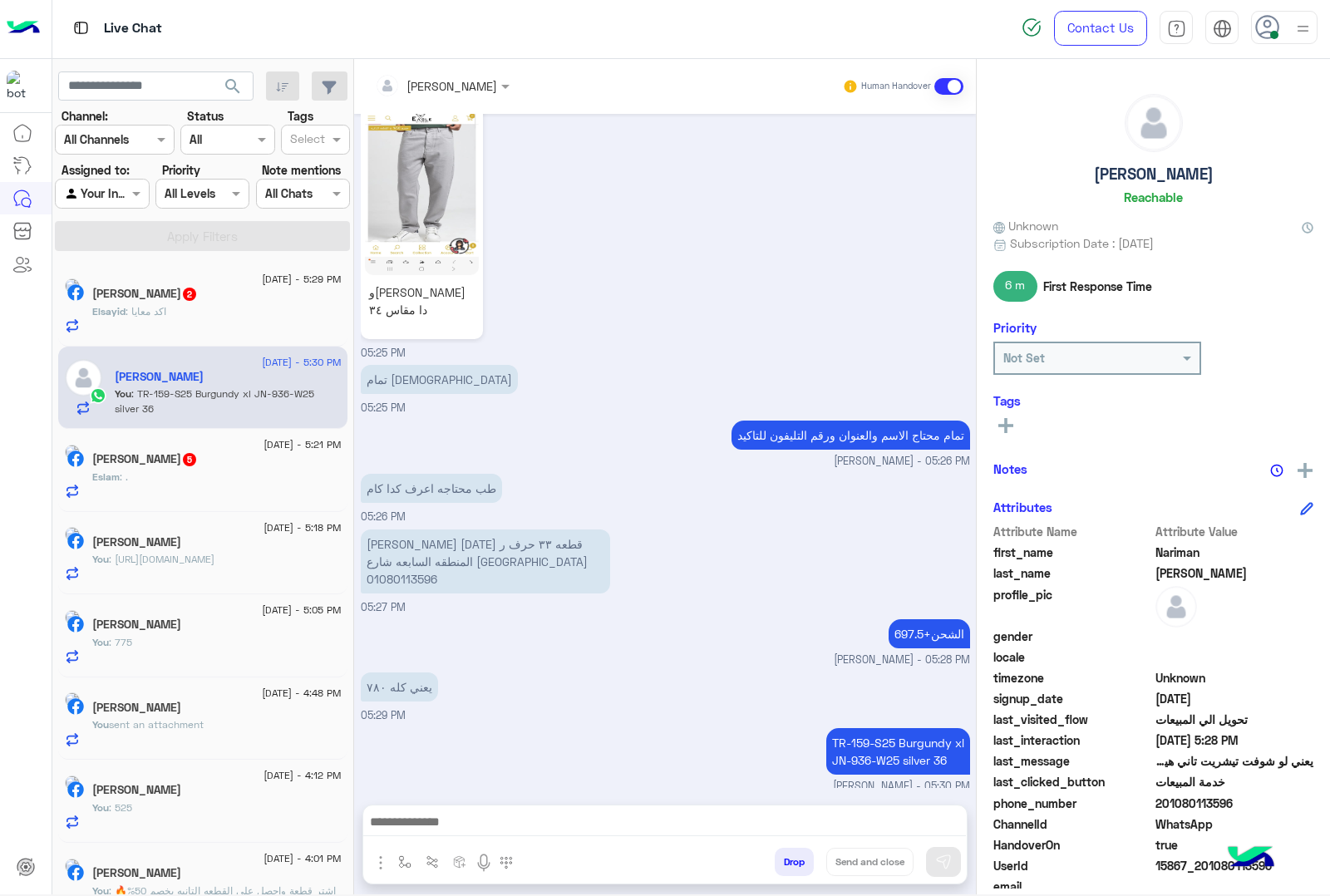
click at [516, 817] on textarea at bounding box center [665, 823] width 603 height 25
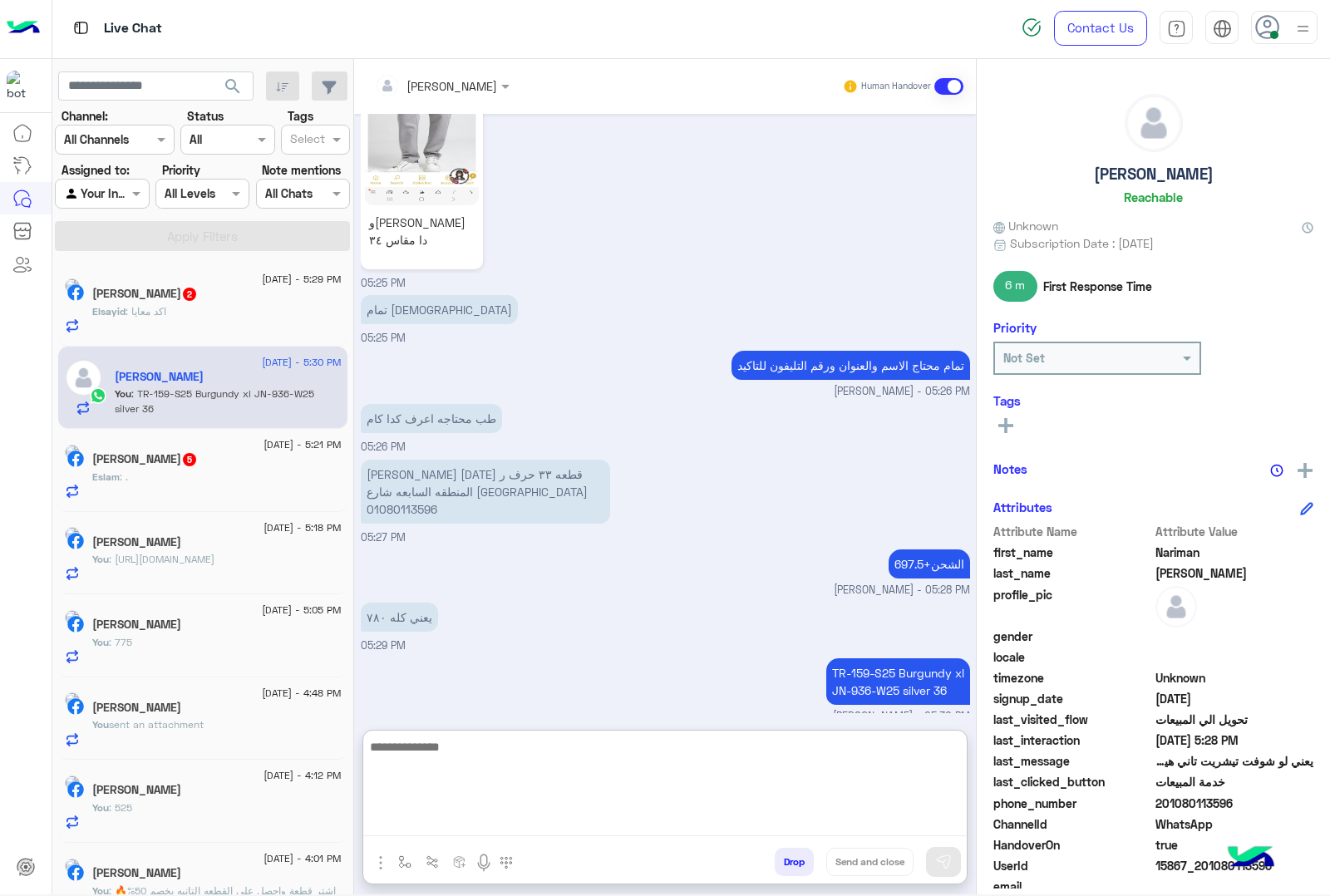
scroll to position [2365, 0]
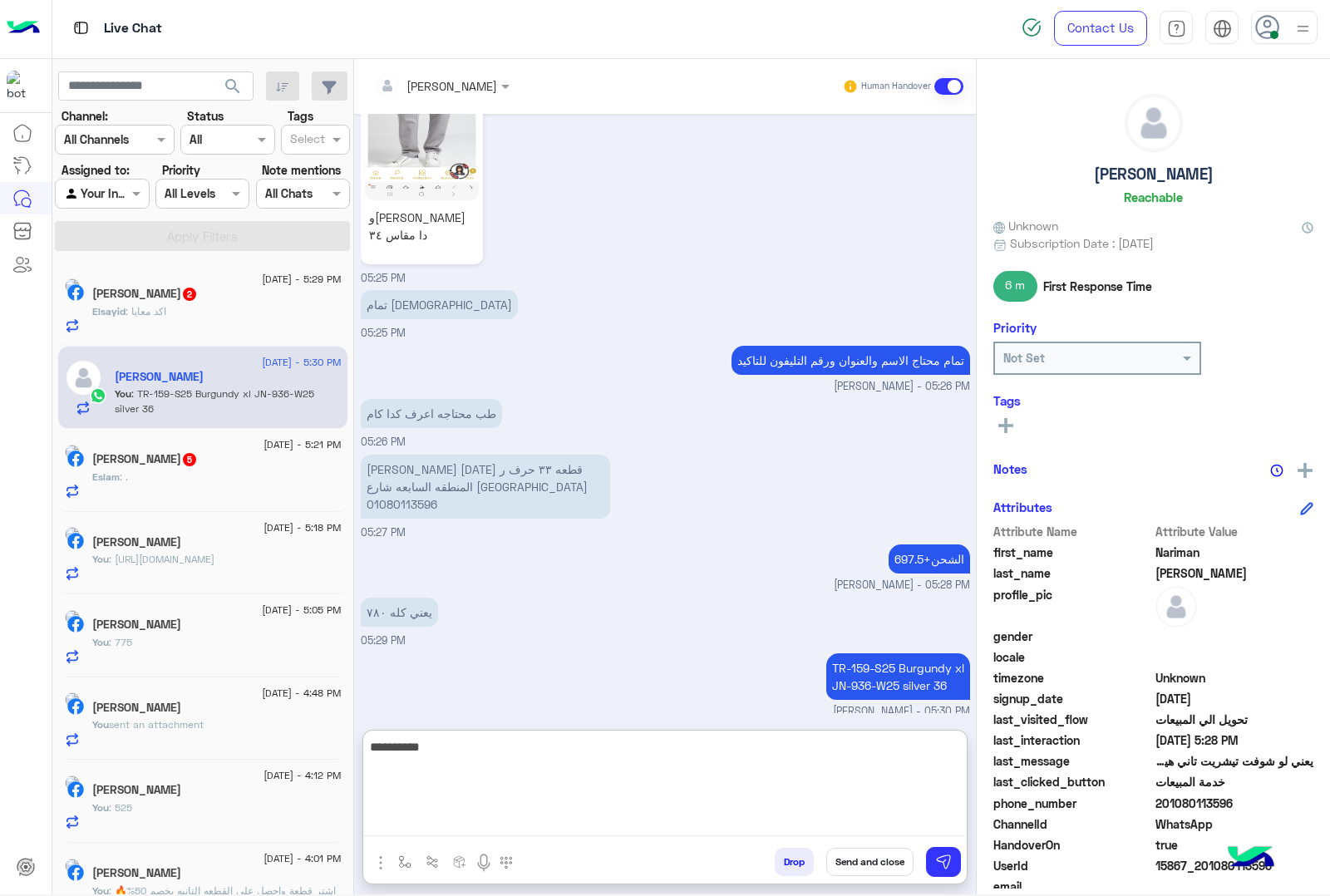
type textarea "**********"
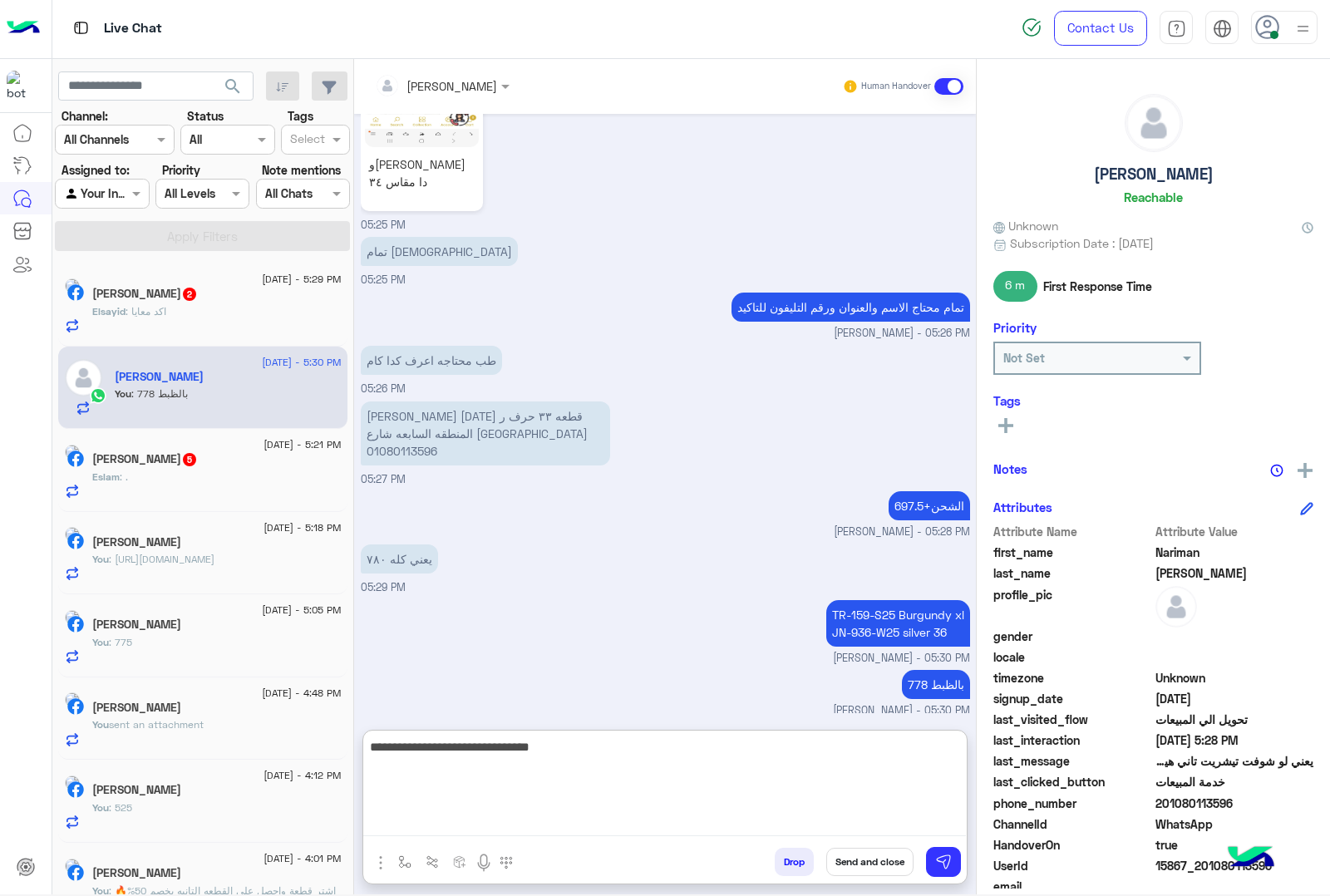
type textarea "**********"
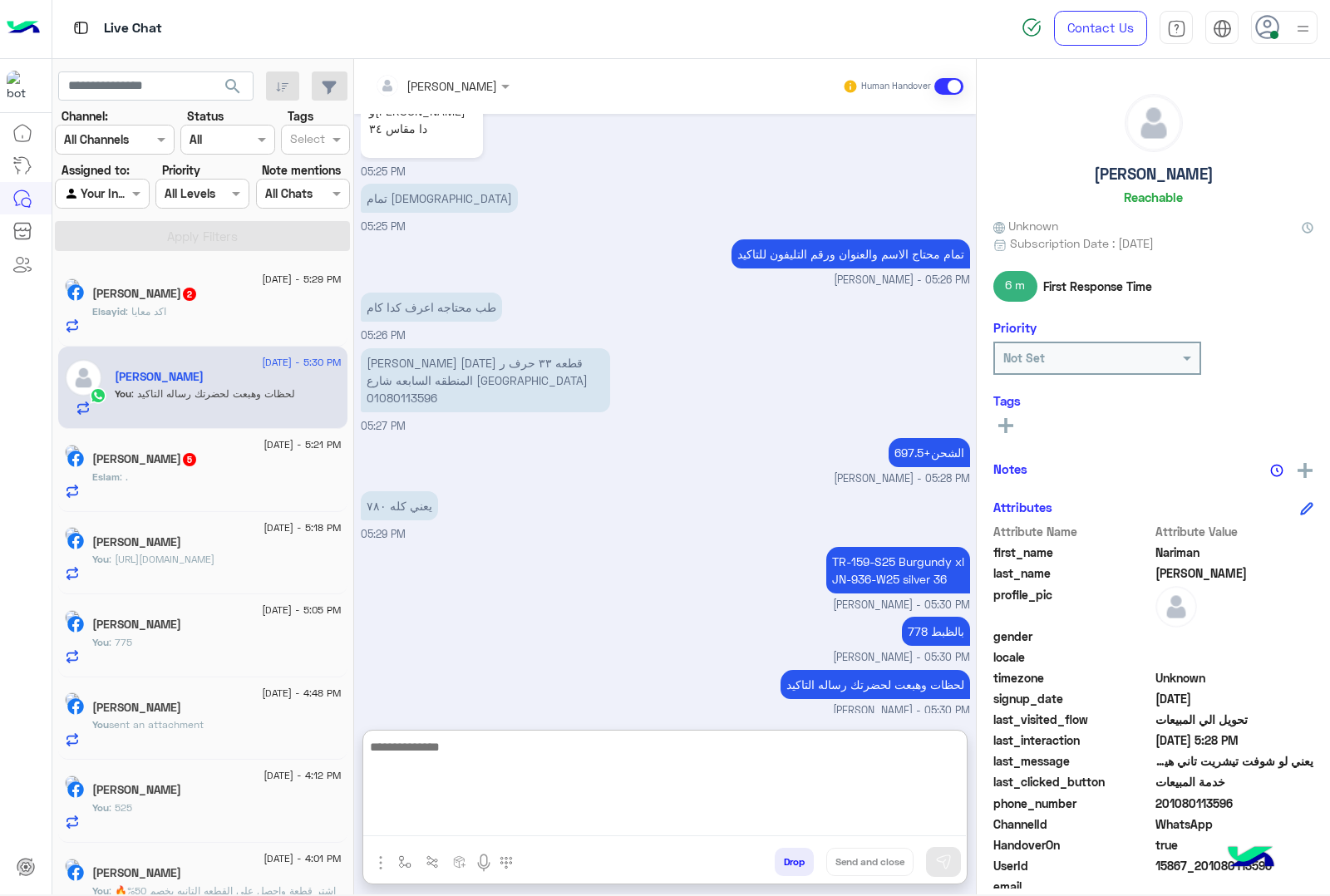
click at [478, 79] on div at bounding box center [442, 85] width 152 height 19
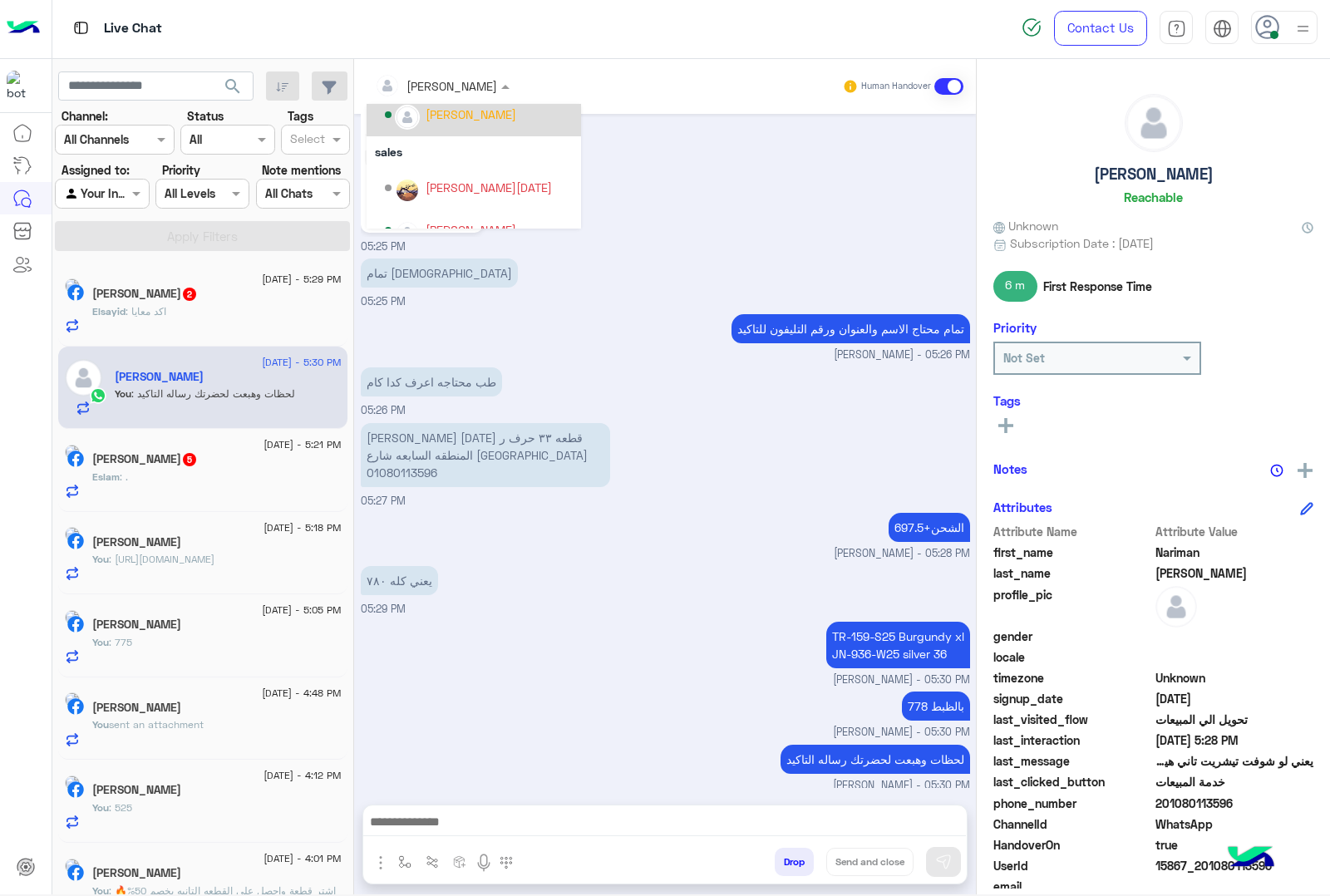
scroll to position [191, 0]
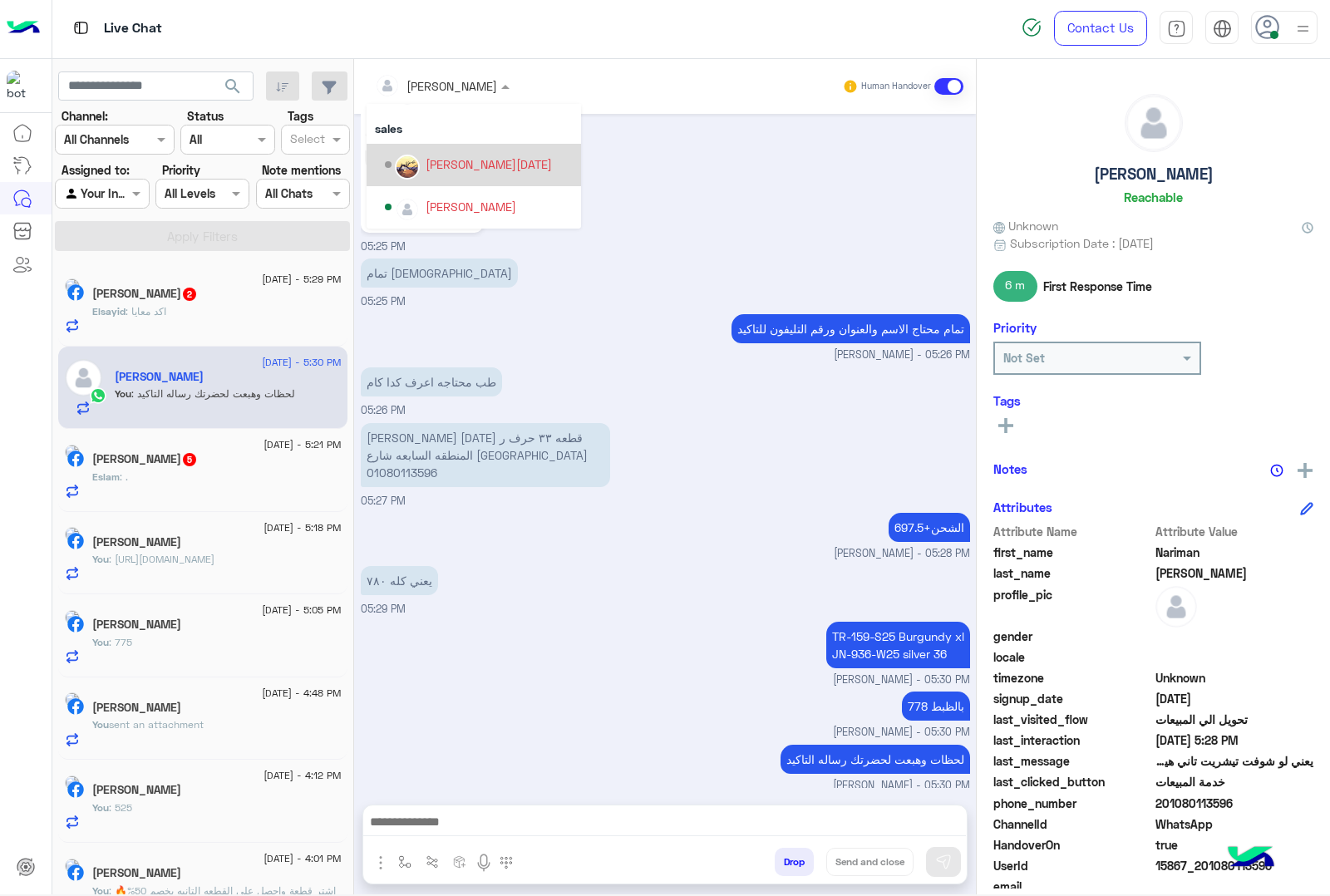
click at [458, 164] on div "[PERSON_NAME][DATE]" at bounding box center [489, 164] width 127 height 18
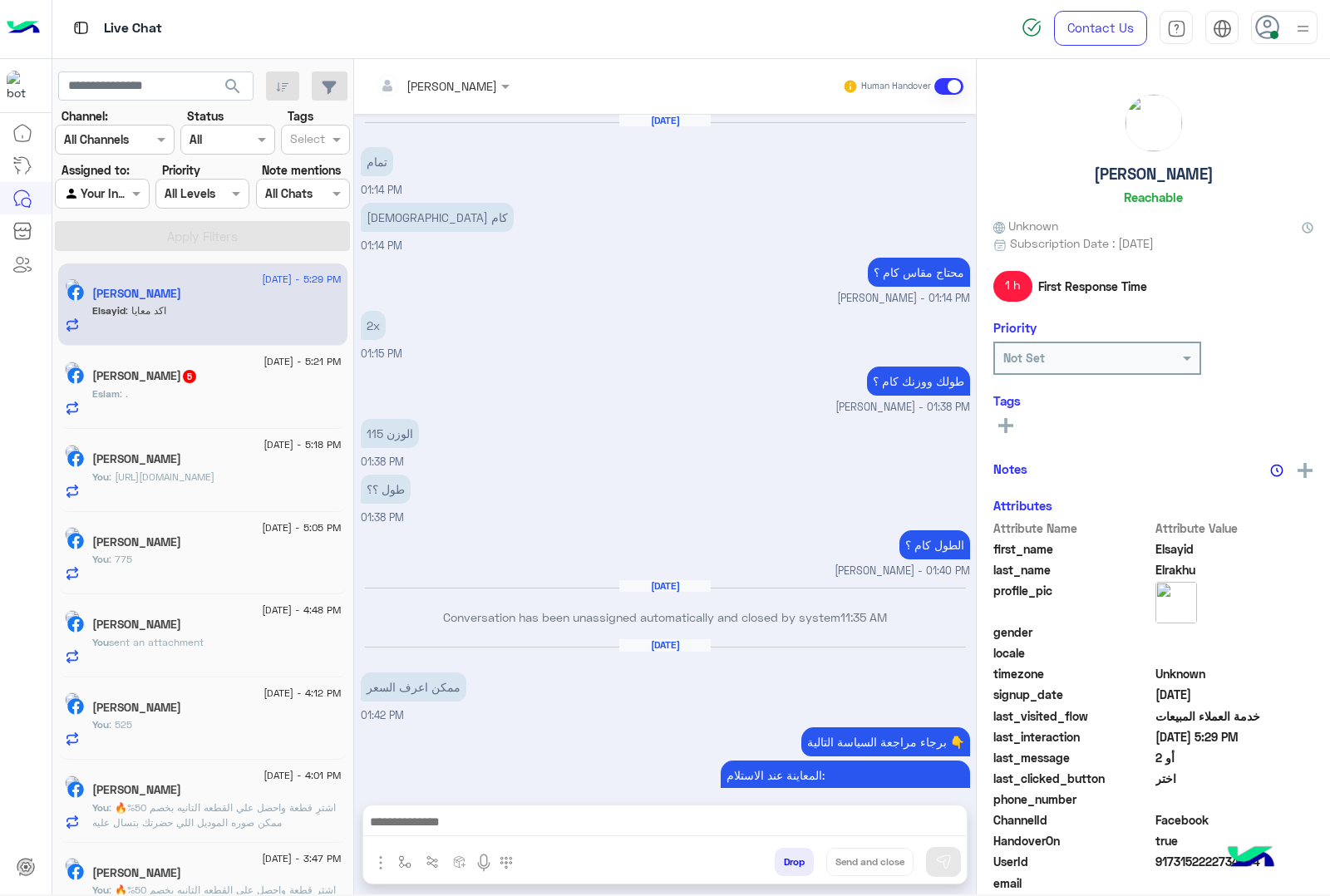
scroll to position [1624, 0]
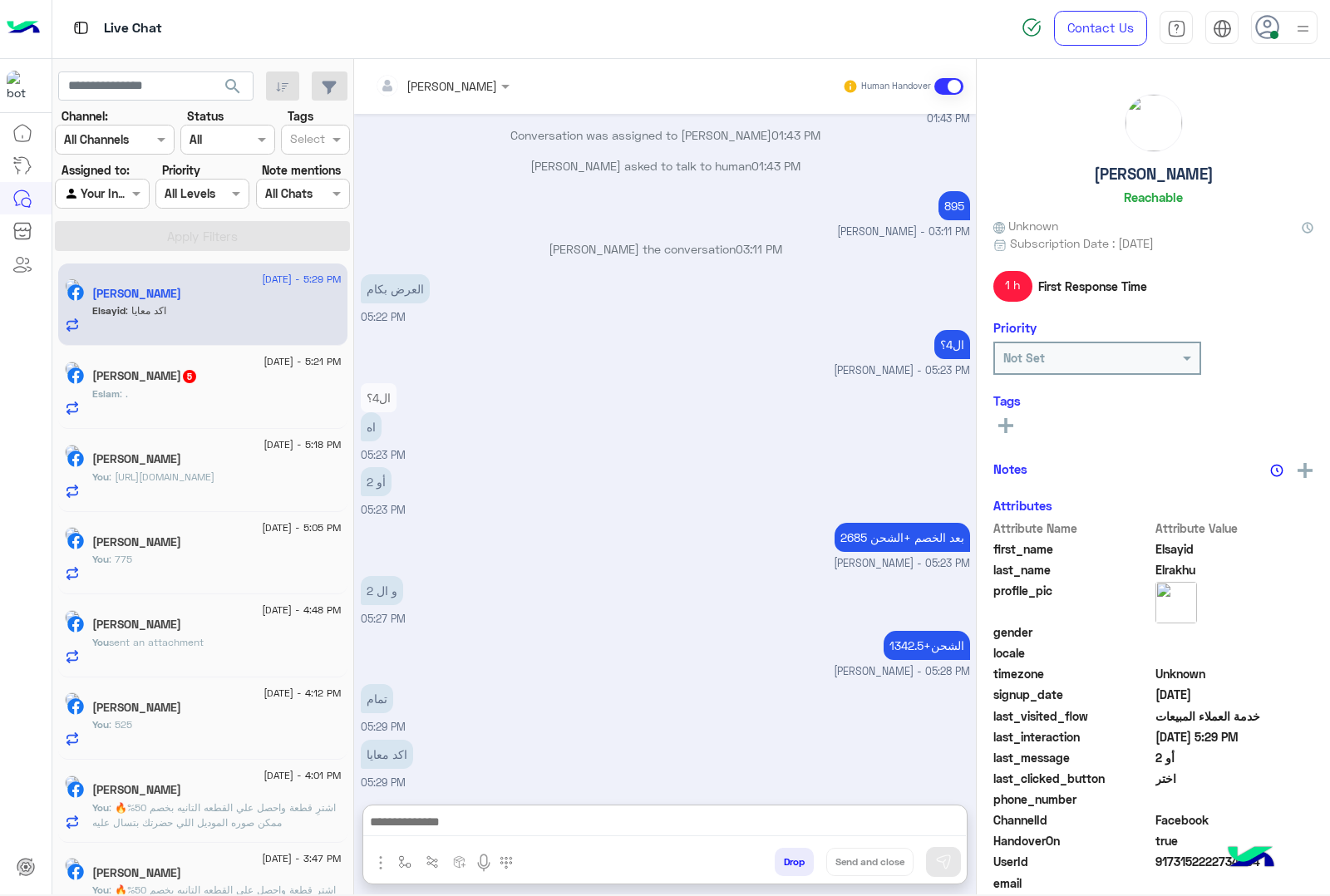
click at [434, 820] on textarea at bounding box center [665, 823] width 603 height 25
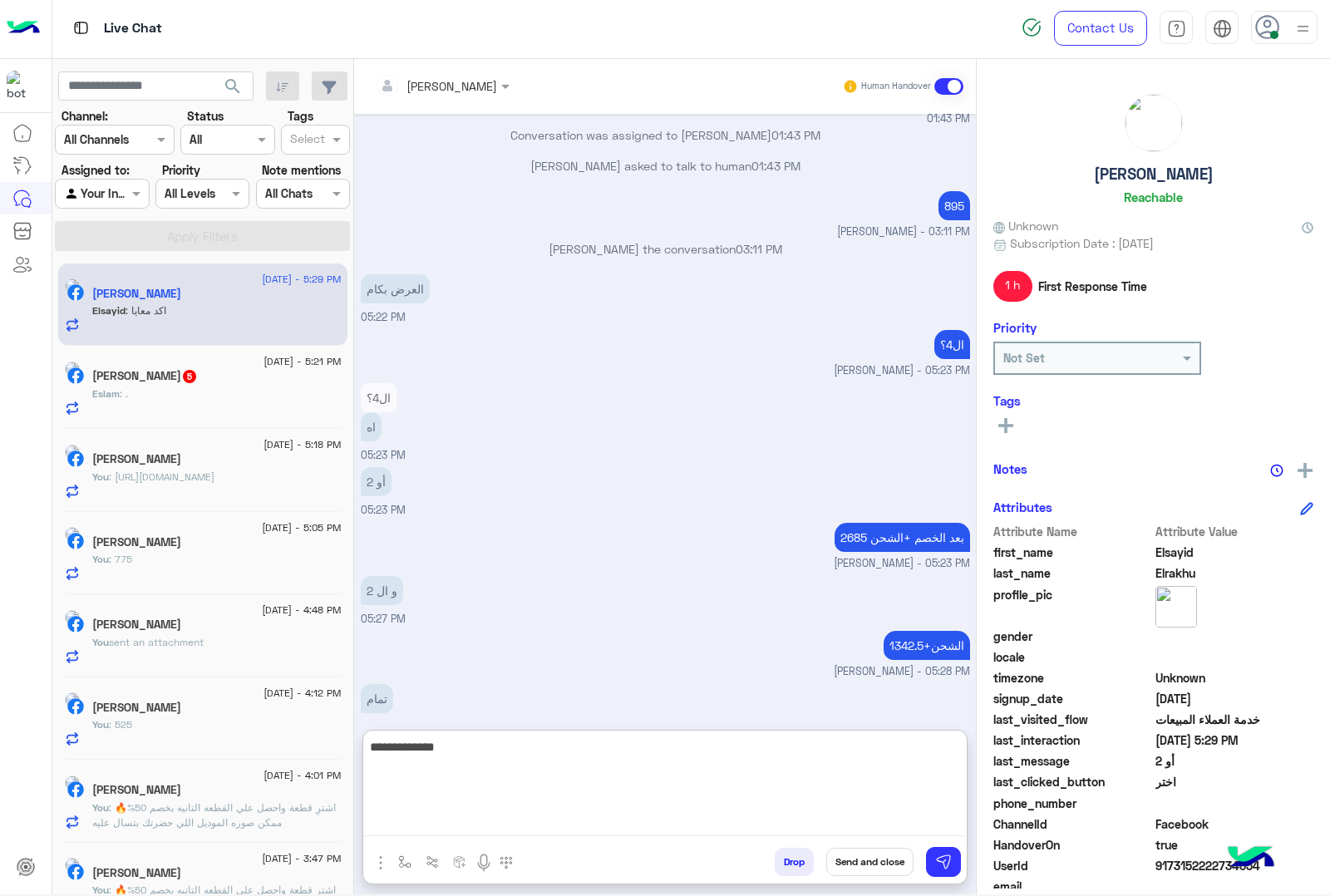
type textarea "**********"
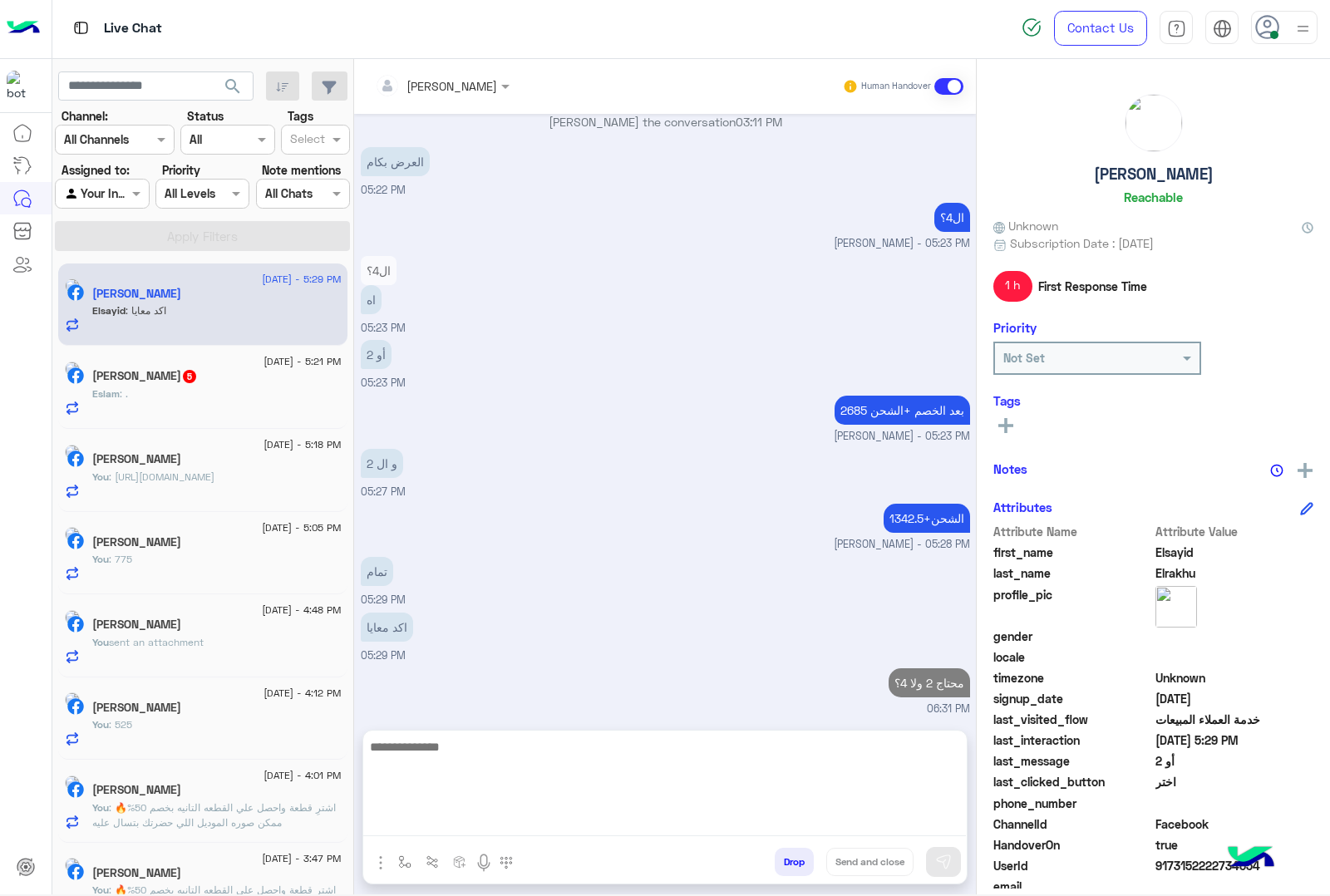
click at [214, 391] on div "Eslam : ." at bounding box center [216, 401] width 249 height 29
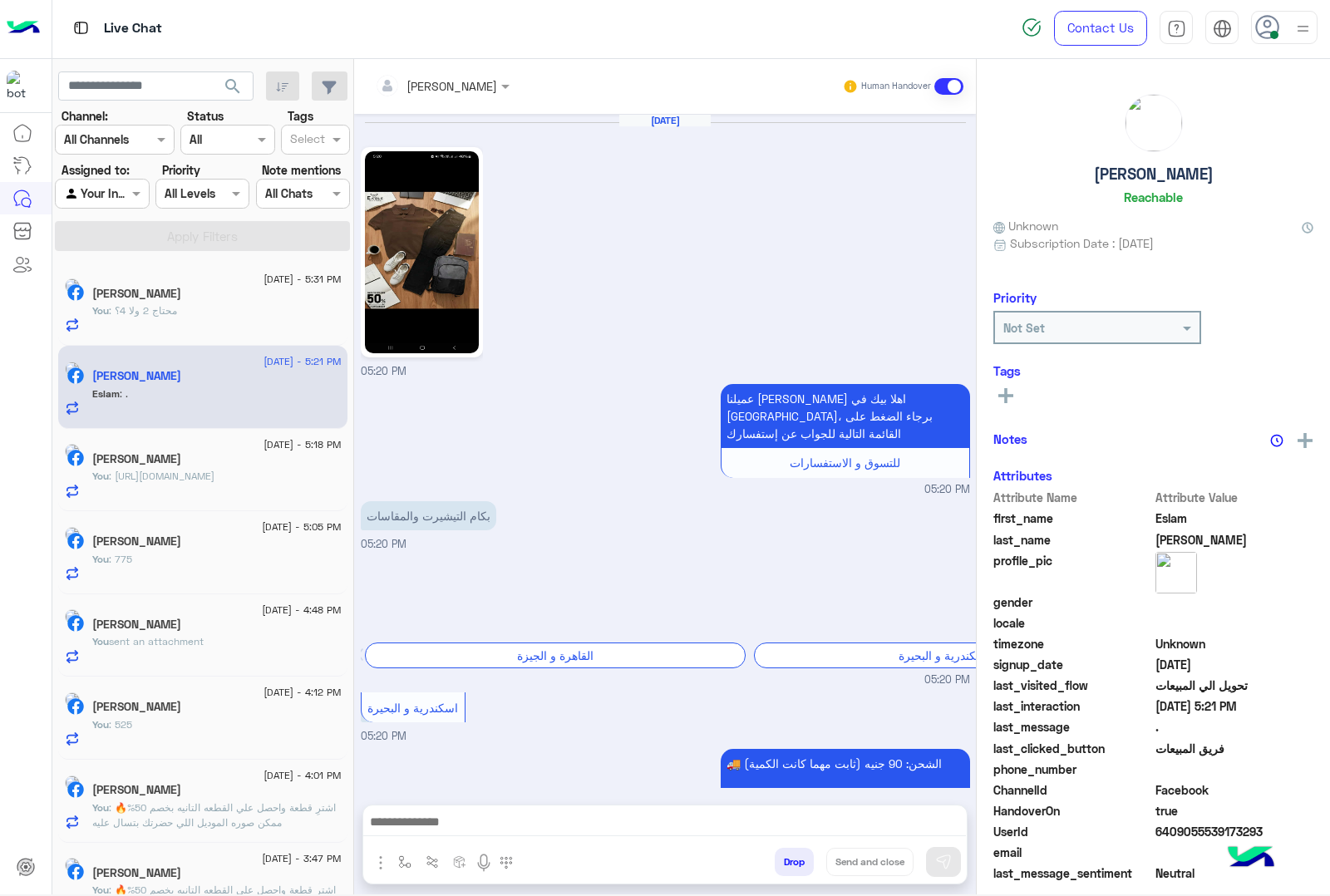
scroll to position [783, 0]
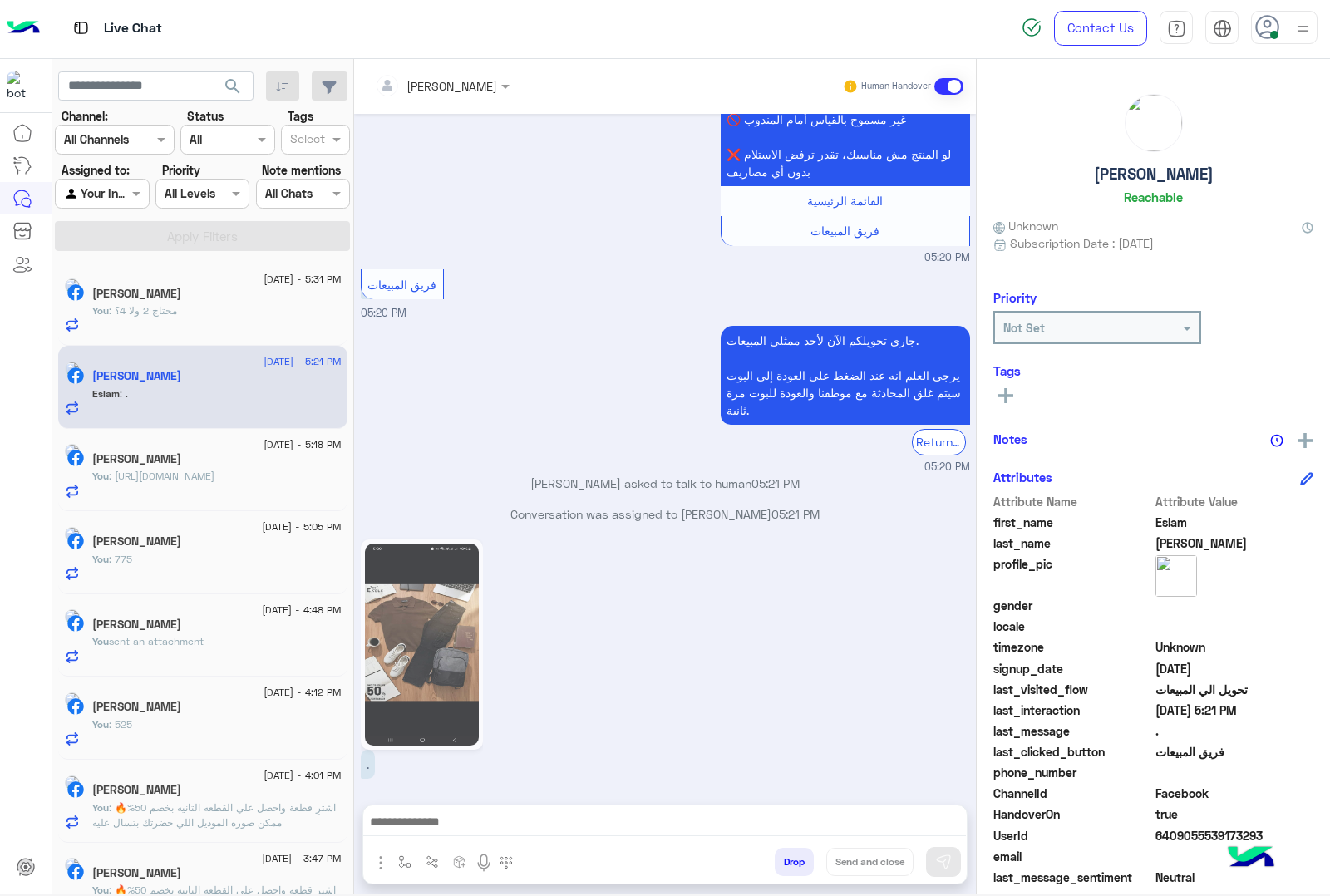
click at [472, 814] on textarea at bounding box center [665, 823] width 603 height 25
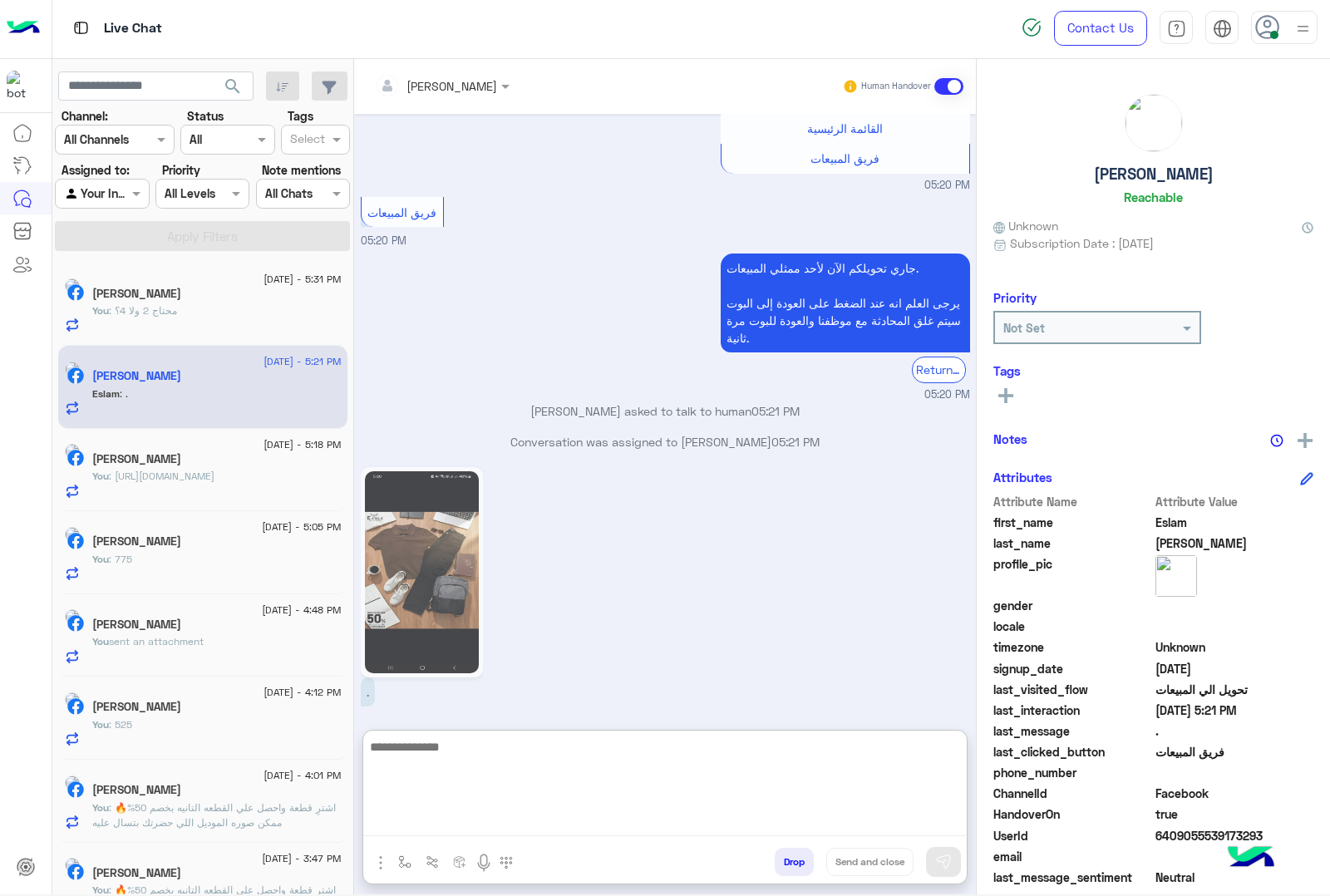
scroll to position [858, 0]
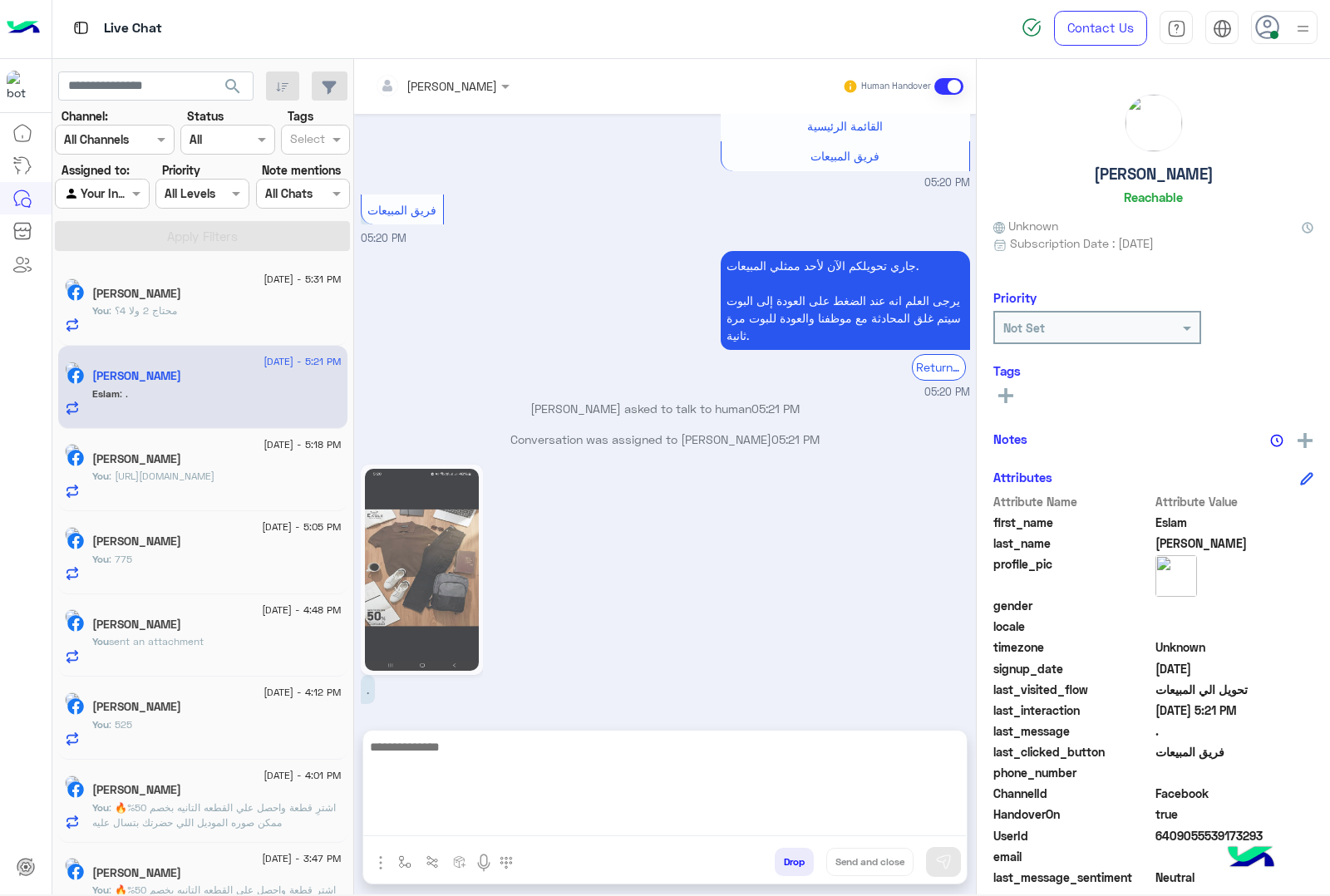
click at [222, 320] on div "You : محتاج 2 ولا 4؟" at bounding box center [216, 317] width 249 height 29
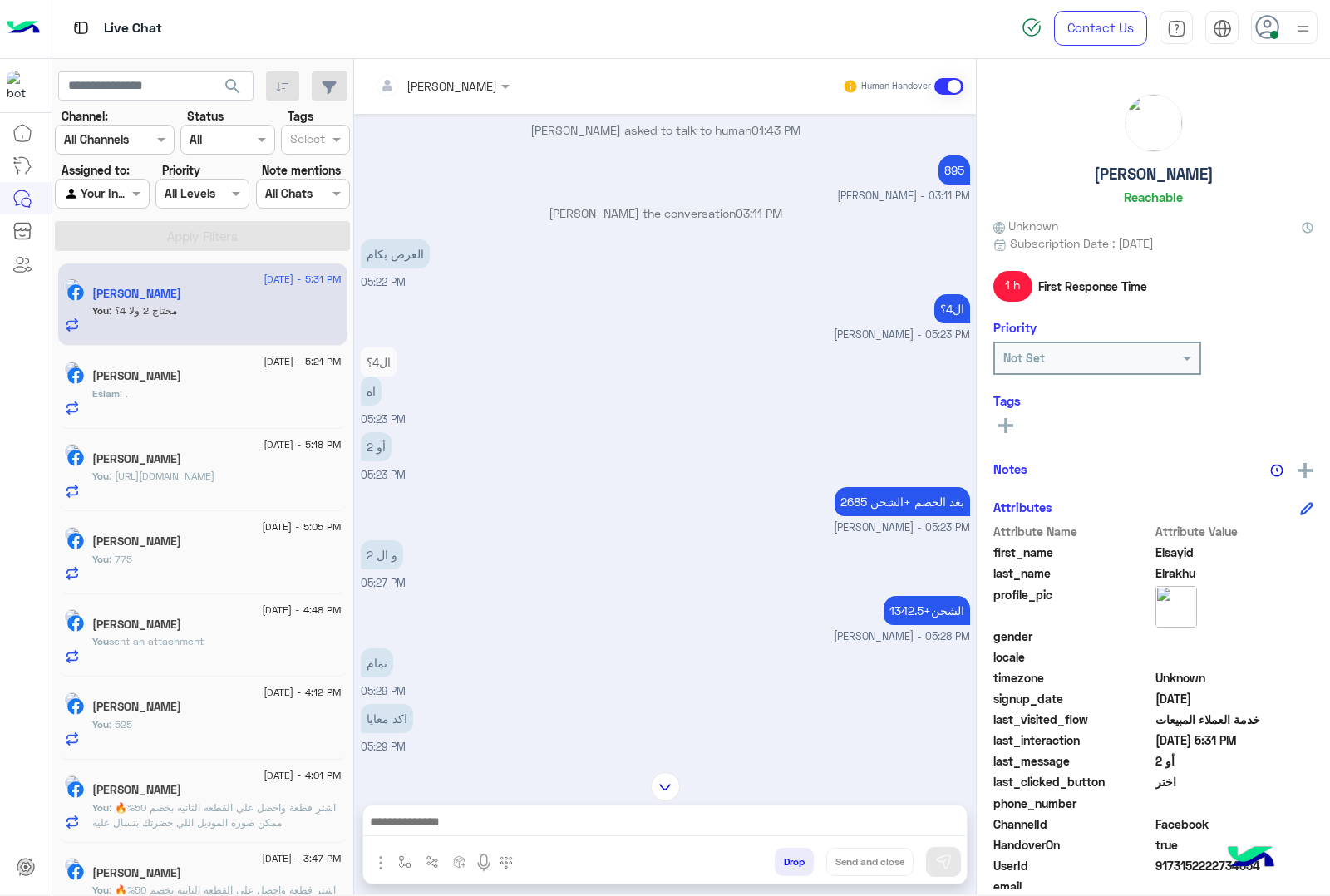
scroll to position [1622, 0]
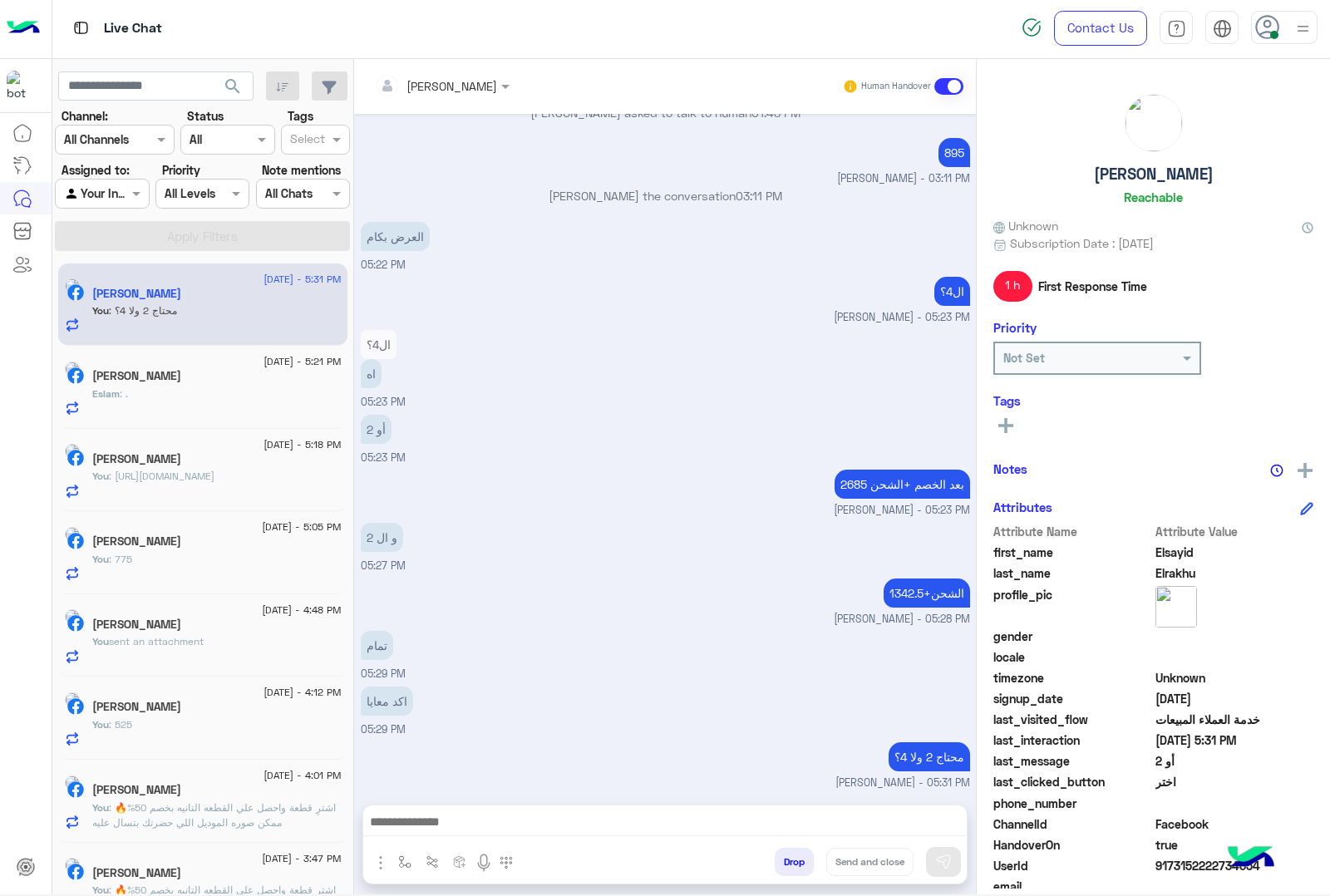
click at [258, 399] on div "Eslam : ." at bounding box center [216, 401] width 249 height 29
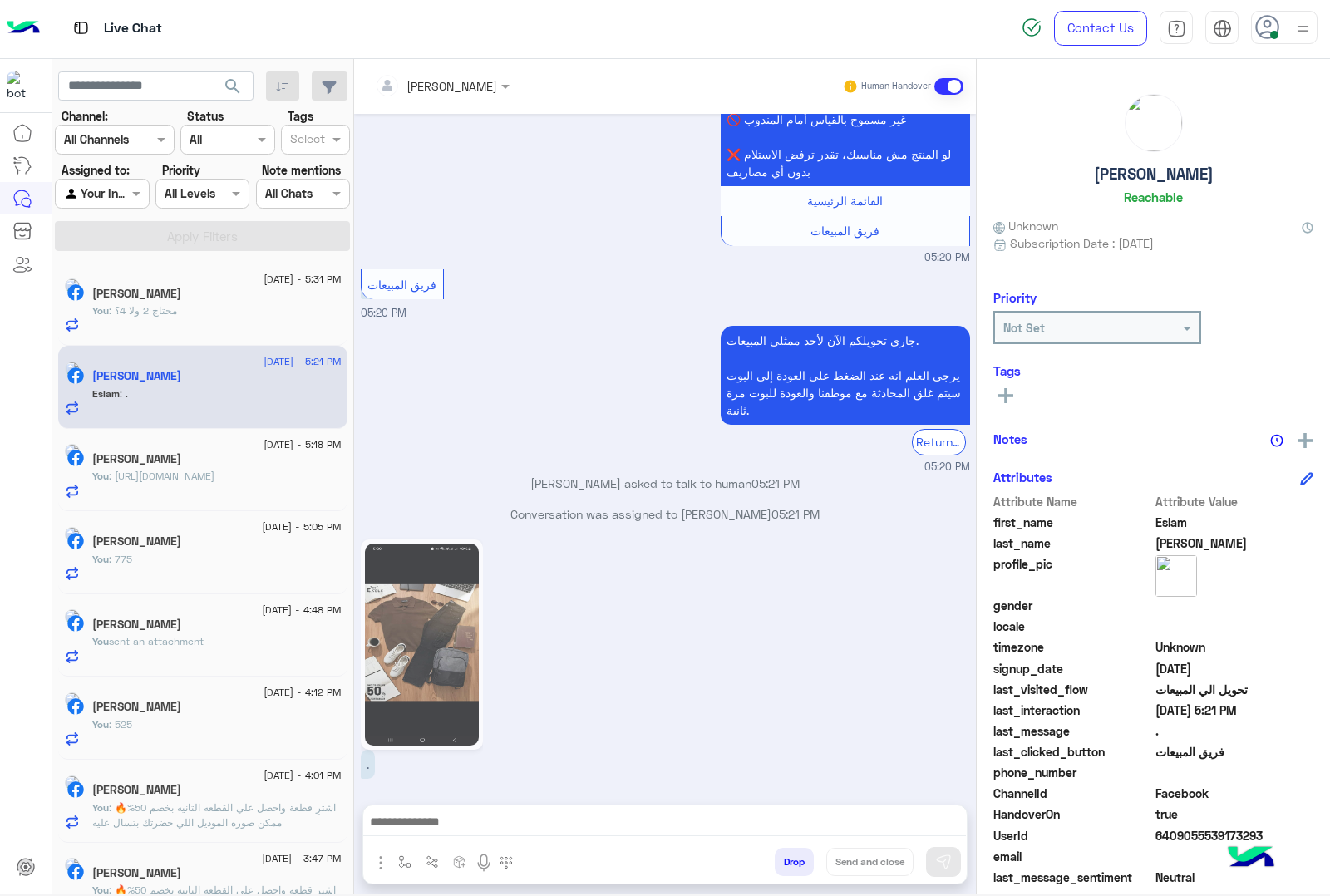
scroll to position [562, 0]
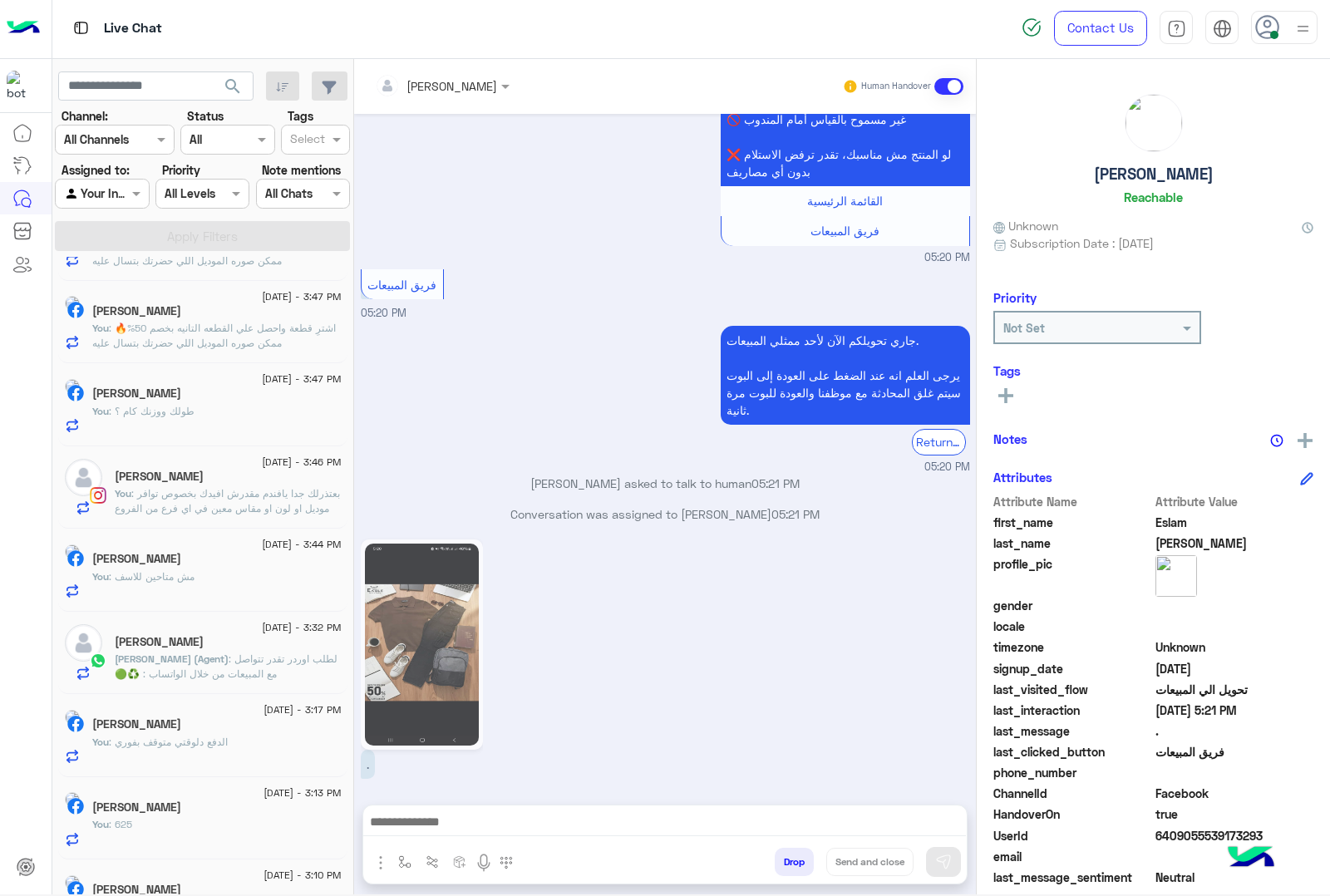
click at [428, 827] on textarea at bounding box center [665, 823] width 603 height 25
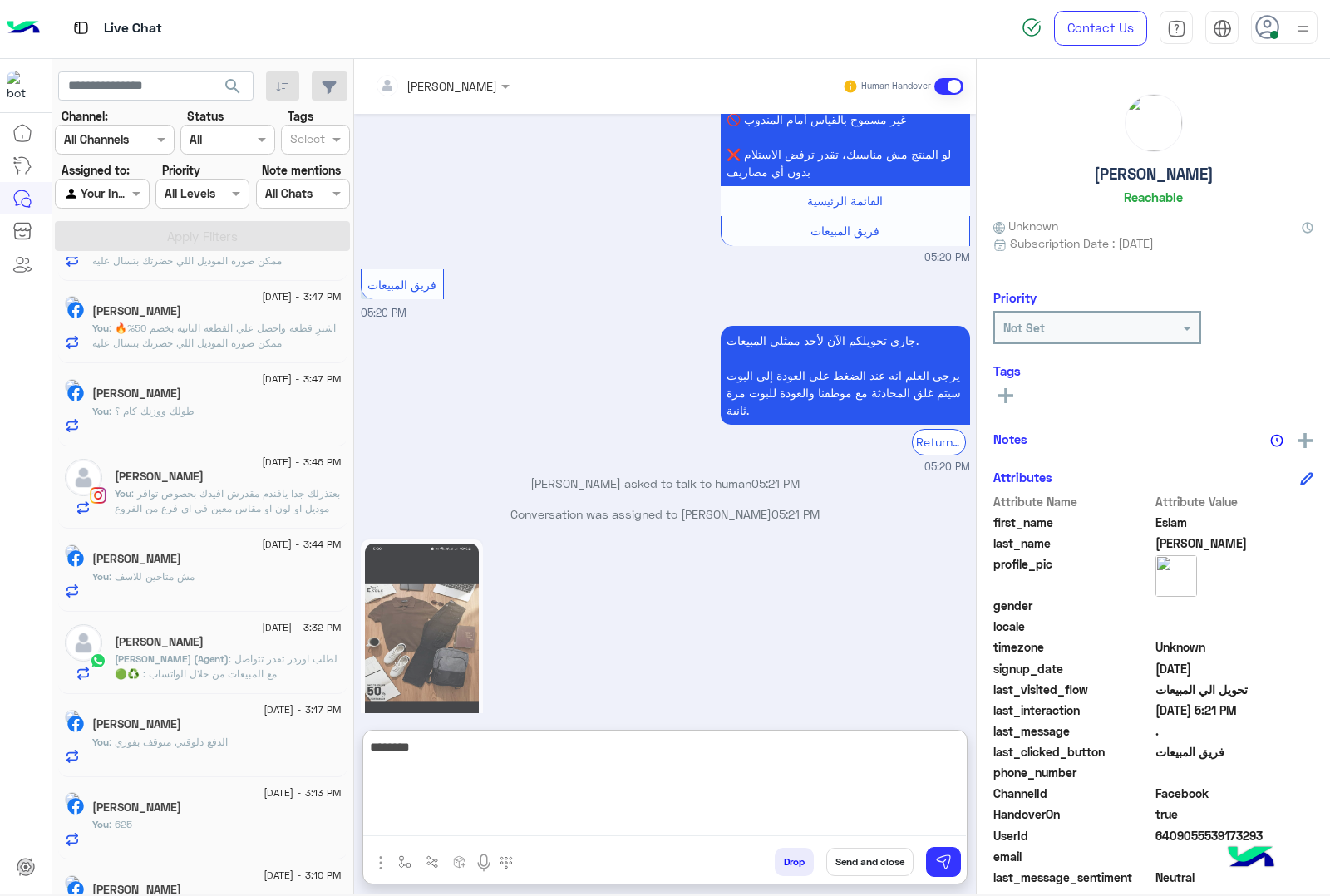
type textarea "*********"
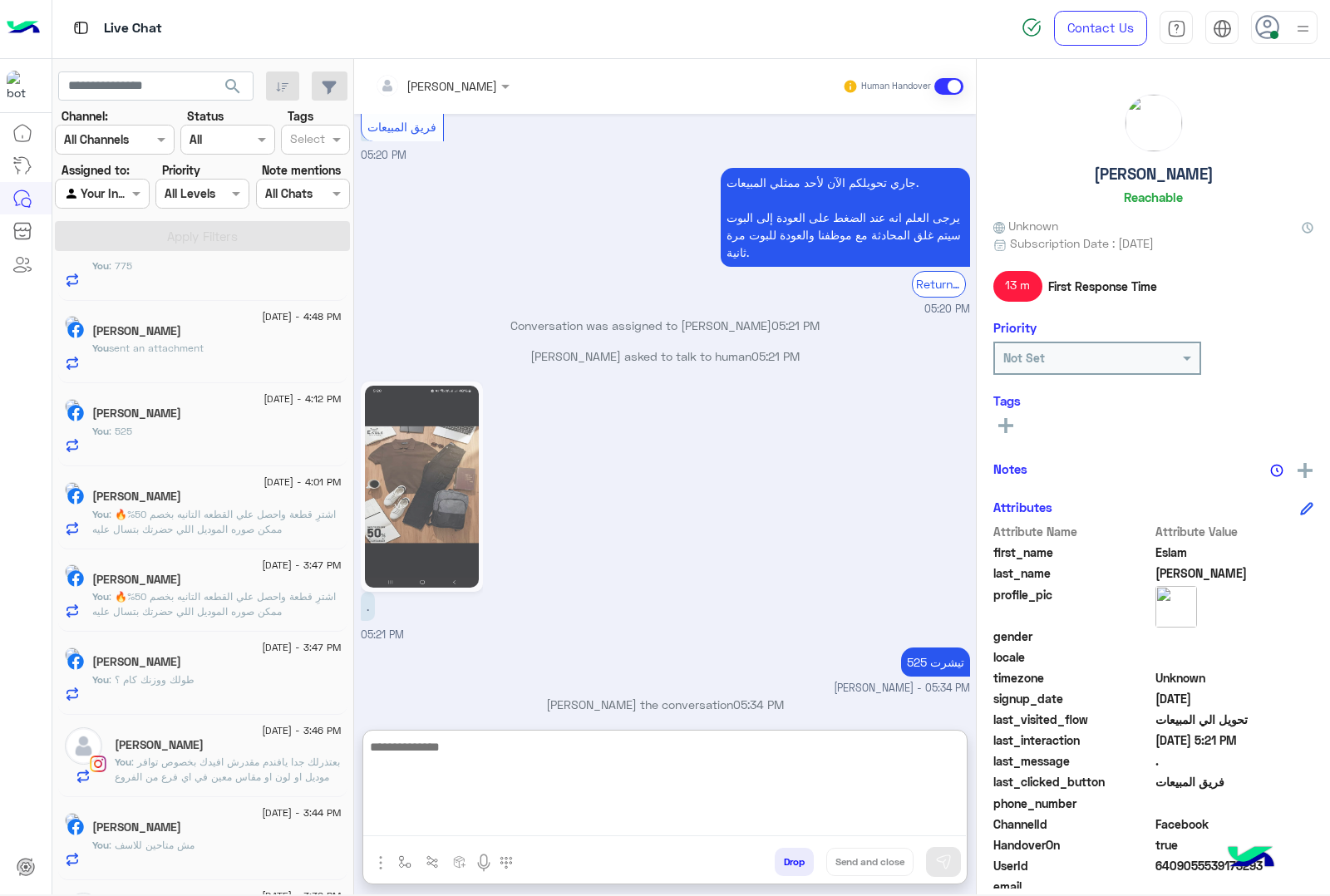
scroll to position [0, 0]
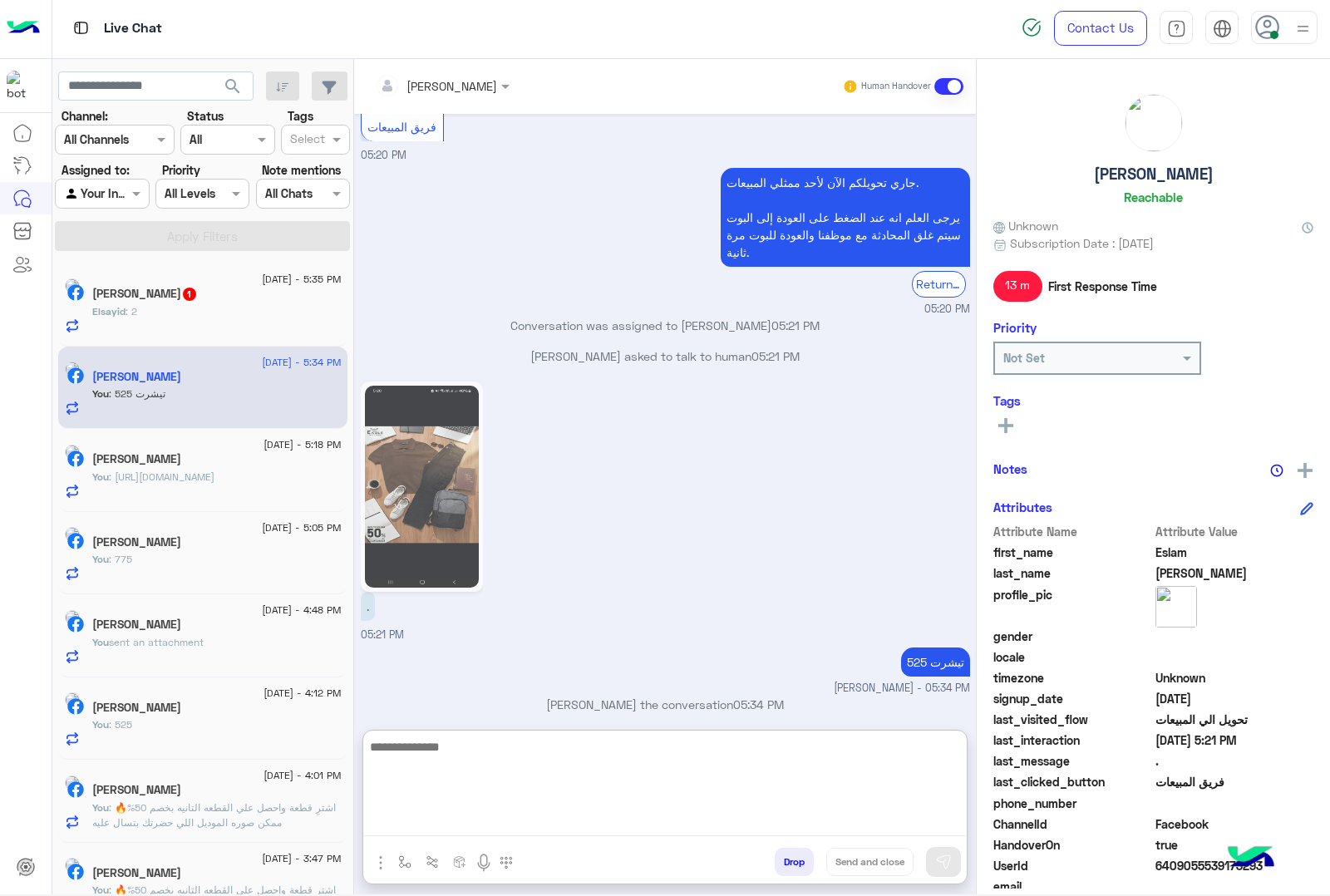
click at [192, 305] on div "Elsayid : 2" at bounding box center [216, 318] width 249 height 29
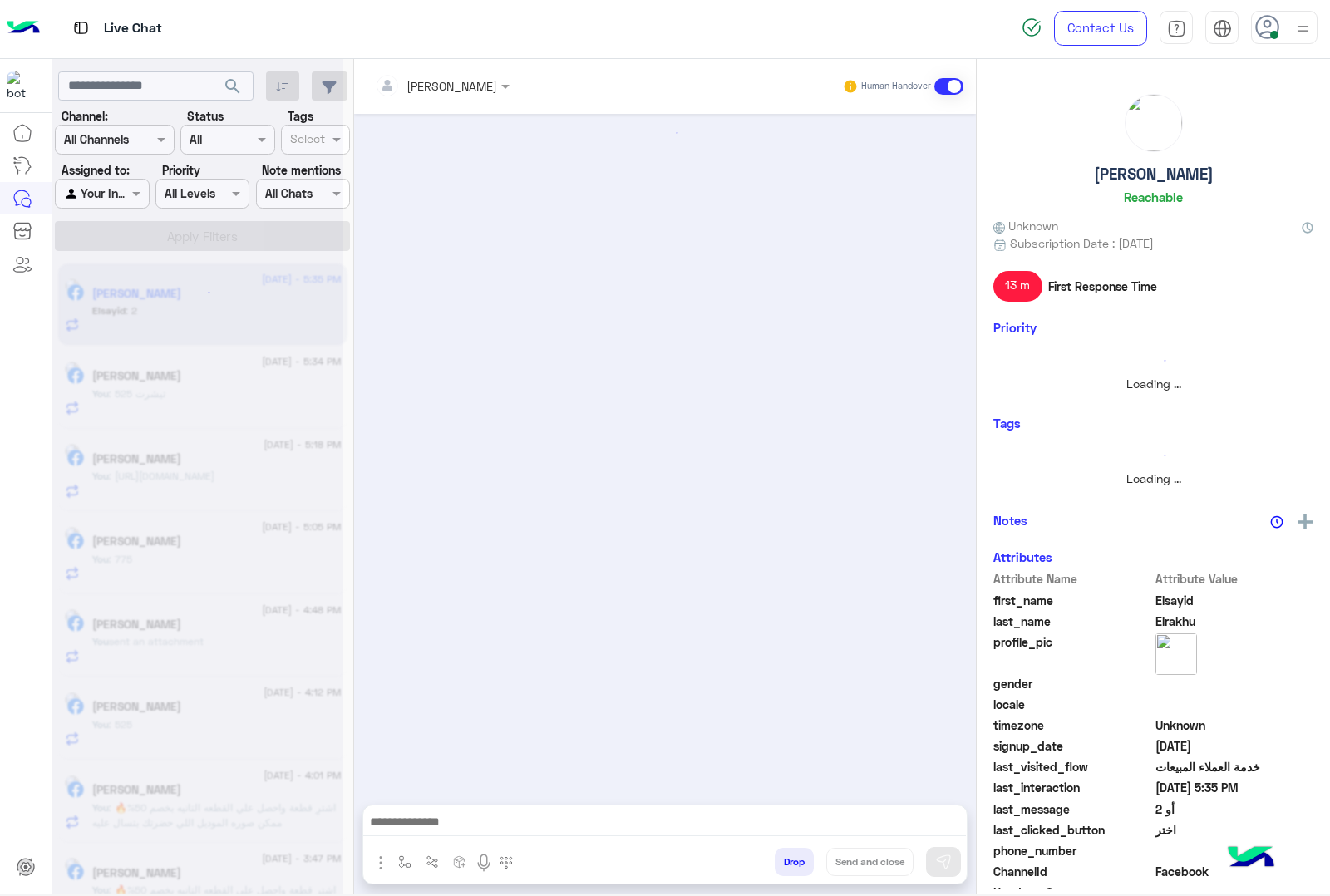
click at [458, 828] on textarea at bounding box center [665, 823] width 603 height 25
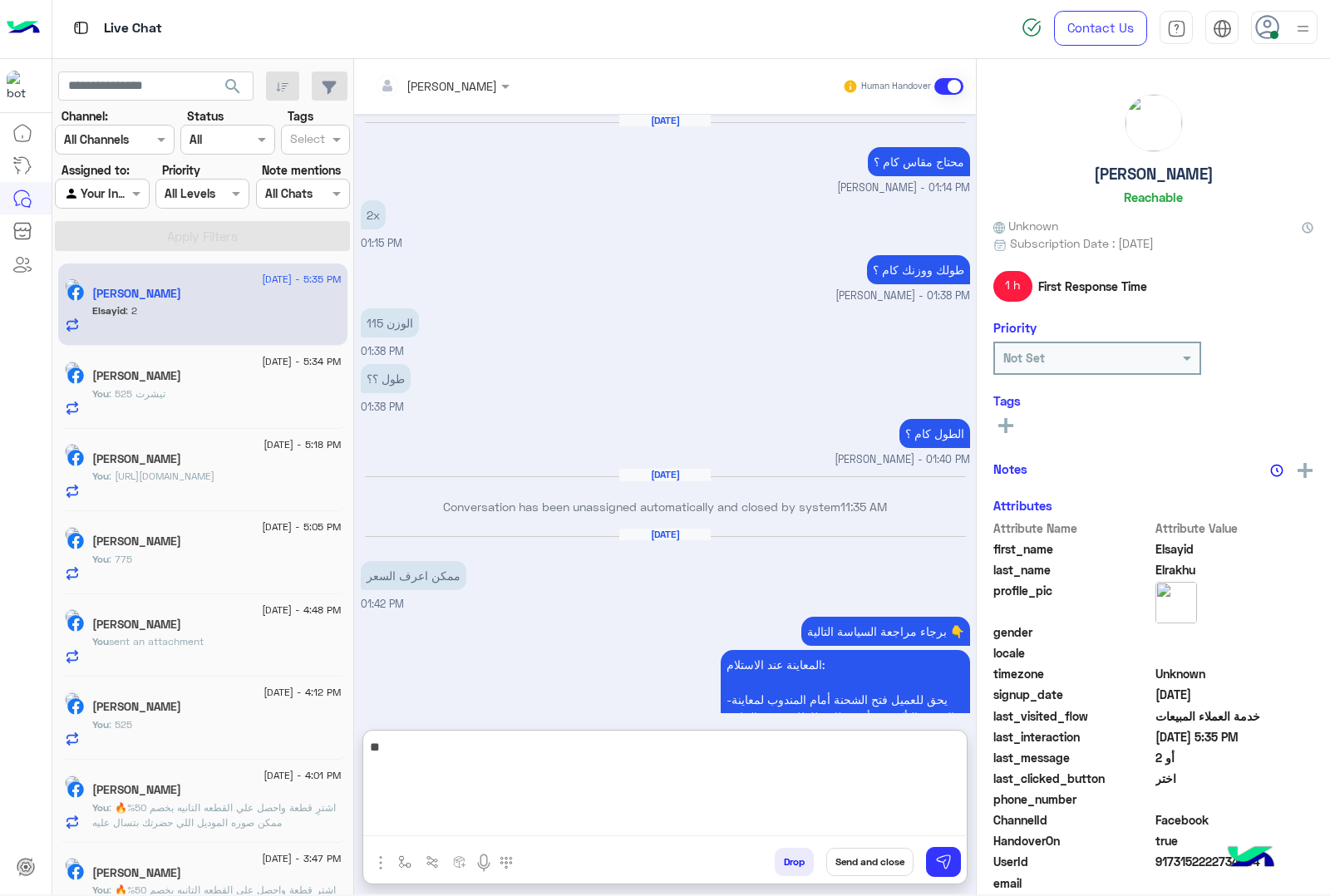
scroll to position [1696, 0]
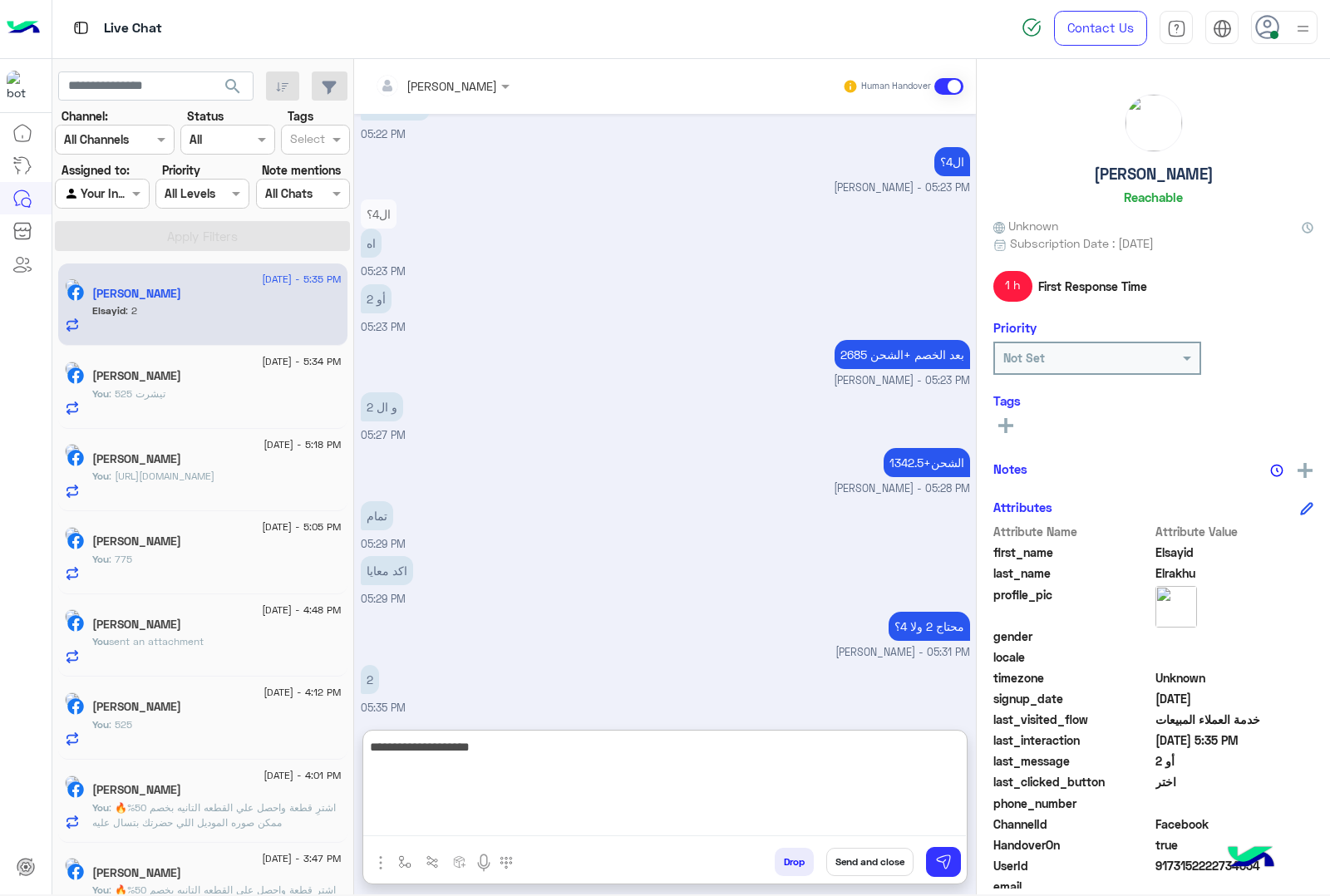
type textarea "**********"
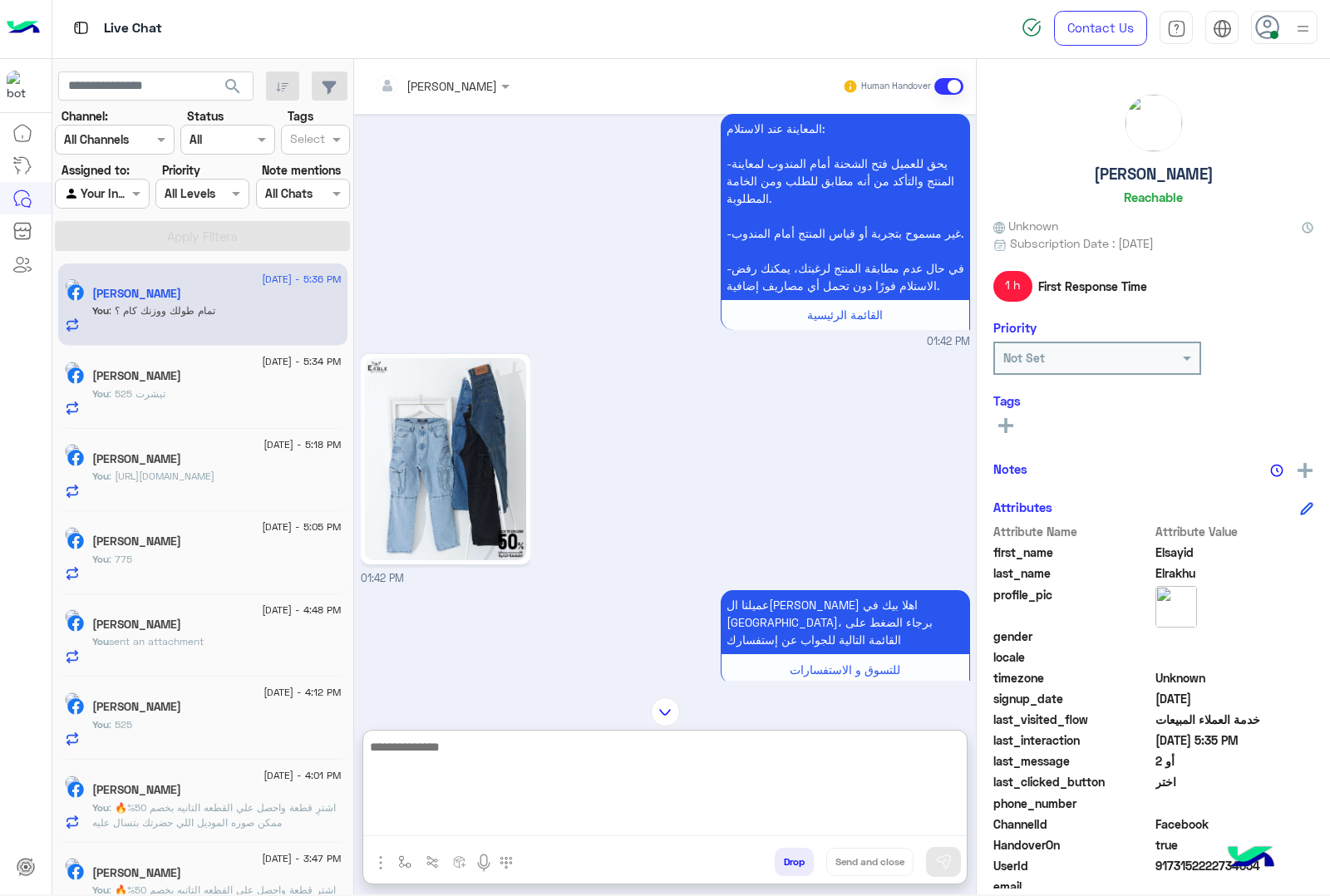
scroll to position [503, 0]
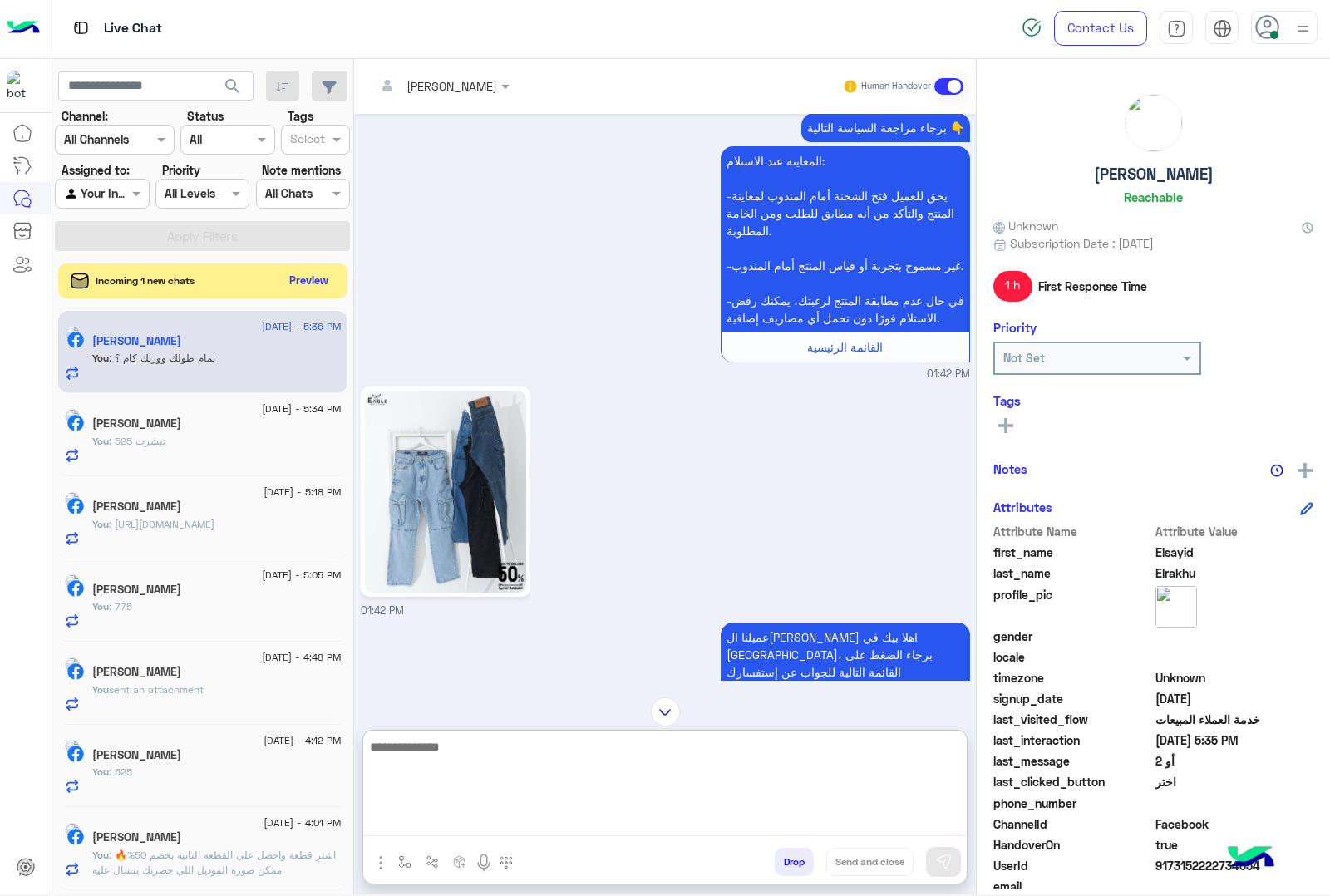
click at [306, 285] on button "Preview" at bounding box center [309, 280] width 51 height 22
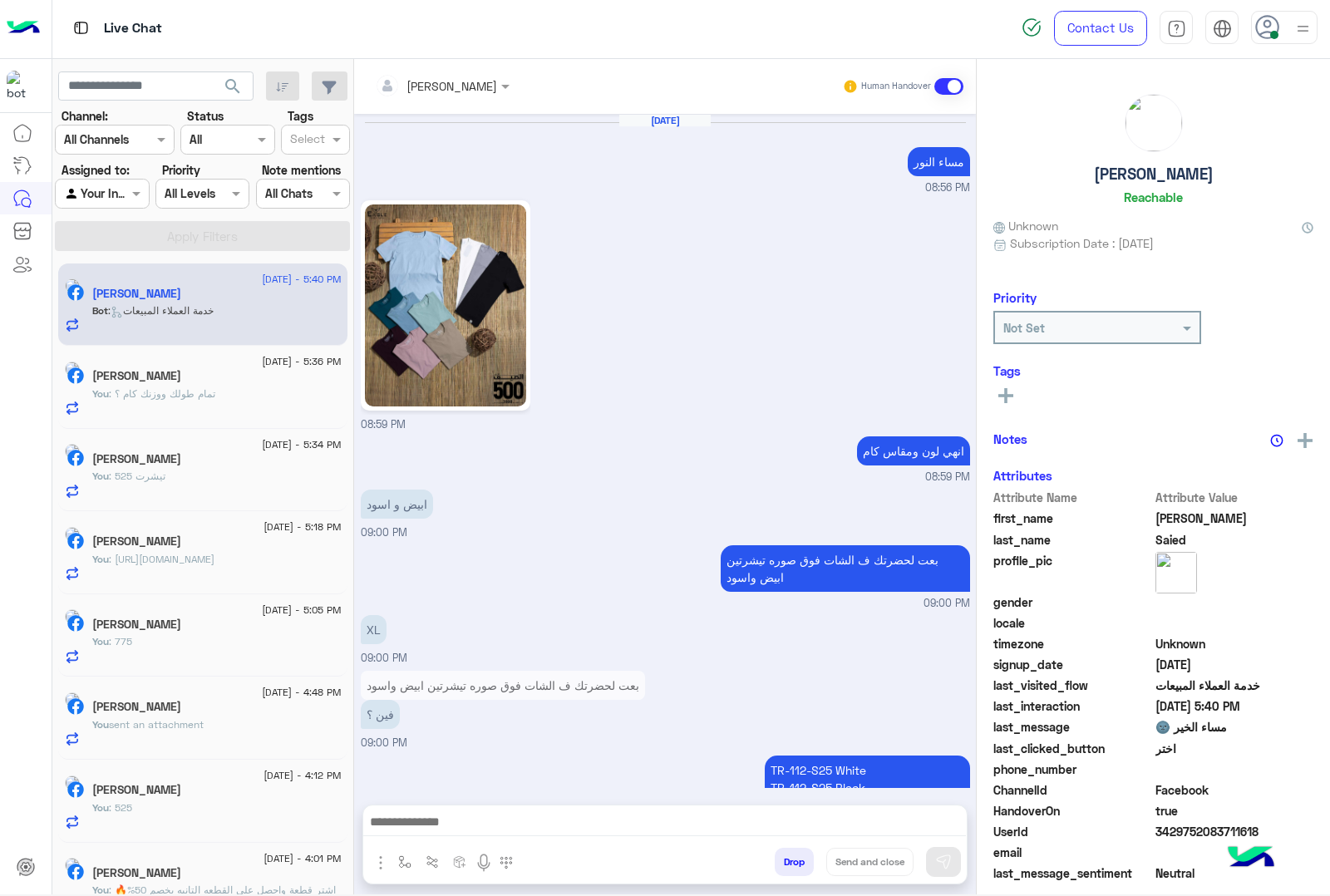
scroll to position [1741, 0]
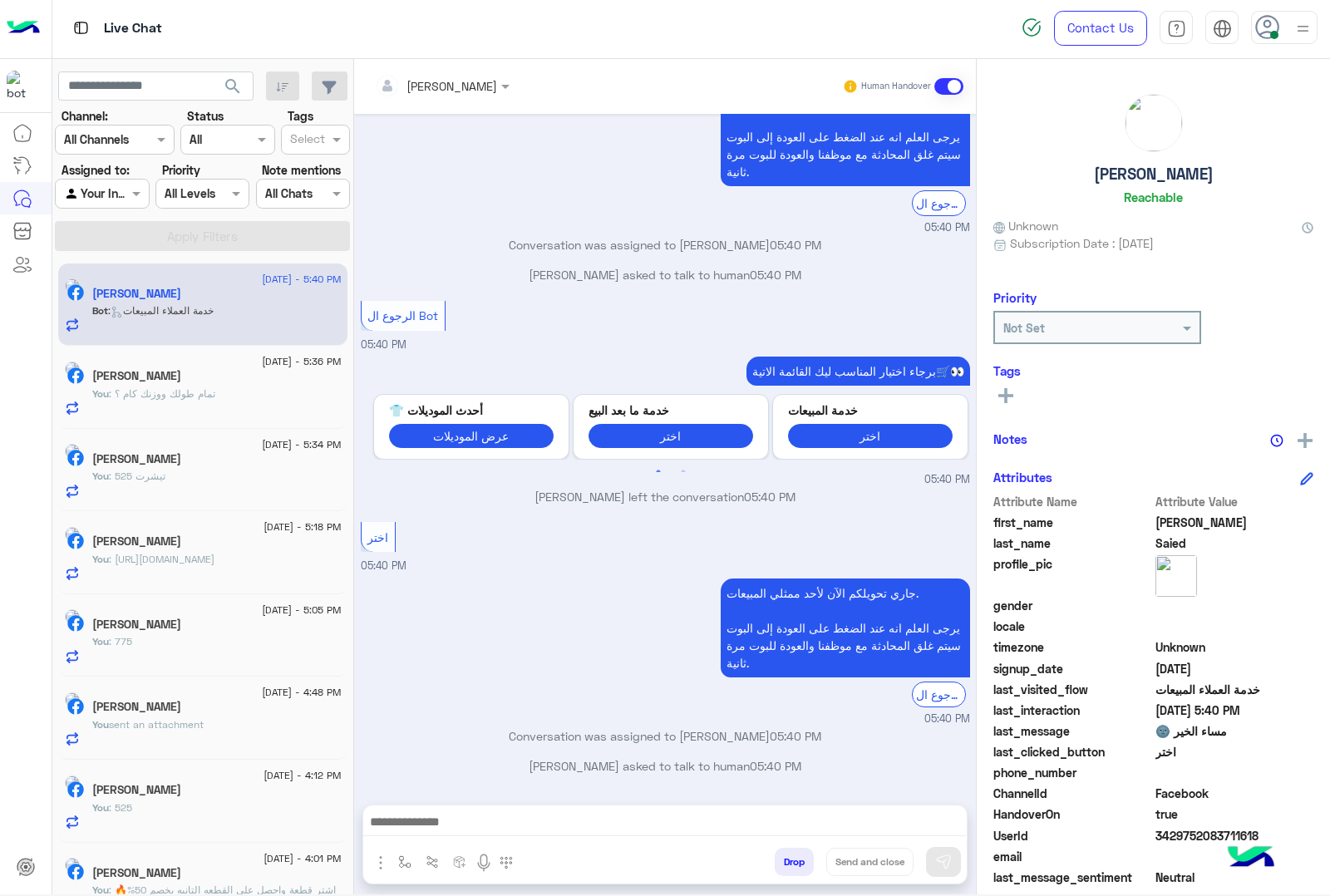
click at [436, 831] on textarea at bounding box center [665, 823] width 603 height 25
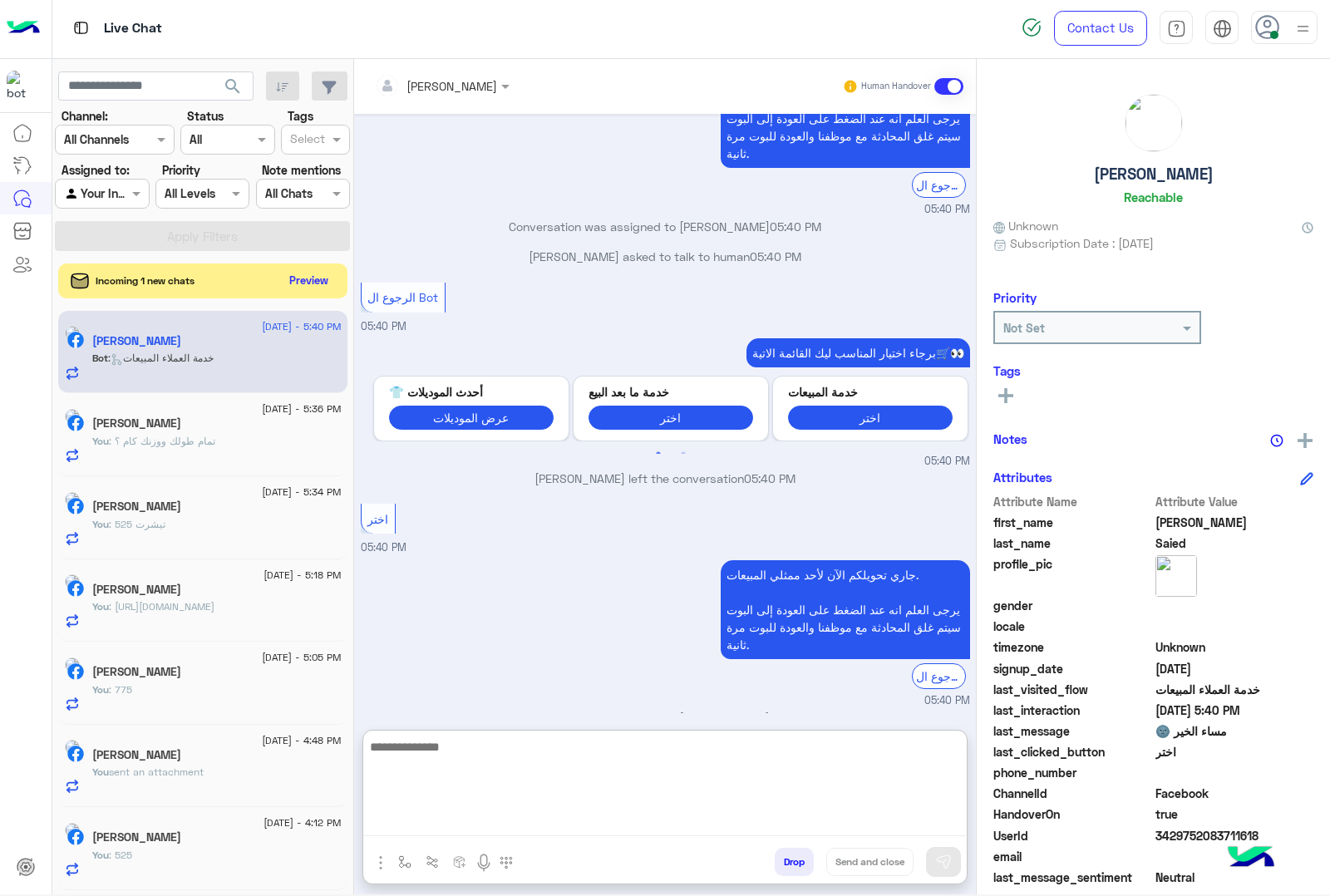
click at [310, 276] on button "Preview" at bounding box center [309, 280] width 51 height 22
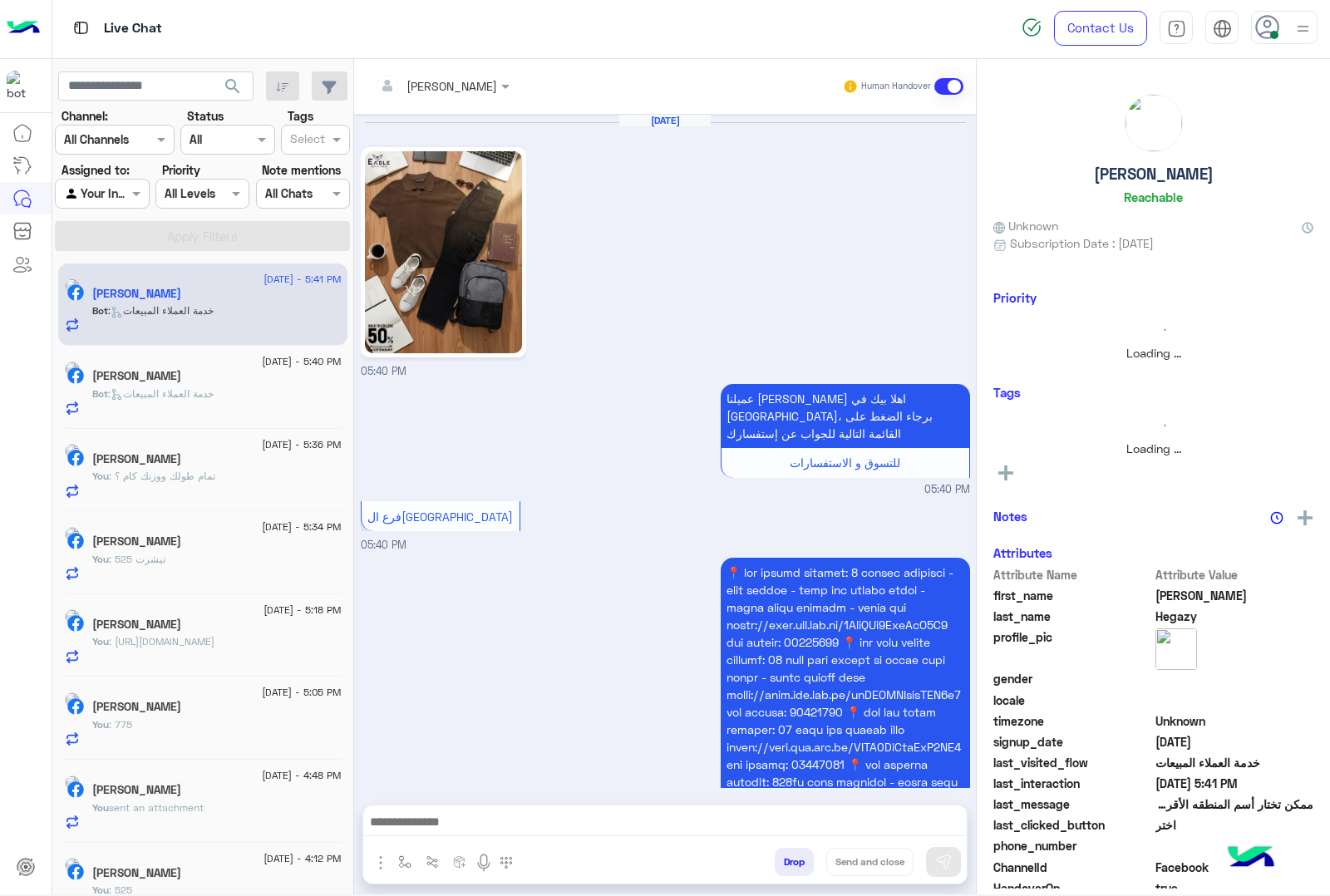
scroll to position [1056, 0]
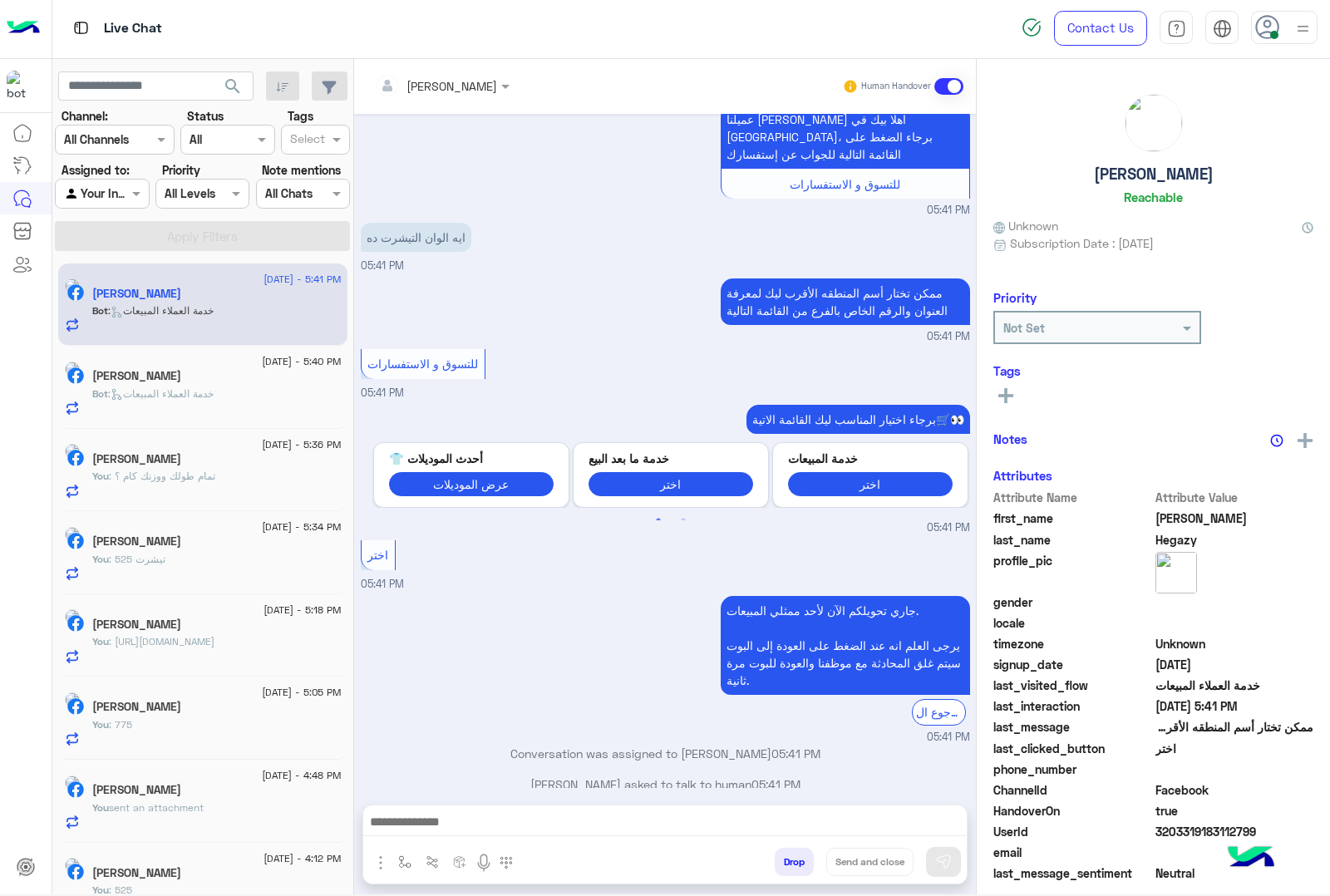
click at [430, 811] on textarea at bounding box center [665, 823] width 603 height 25
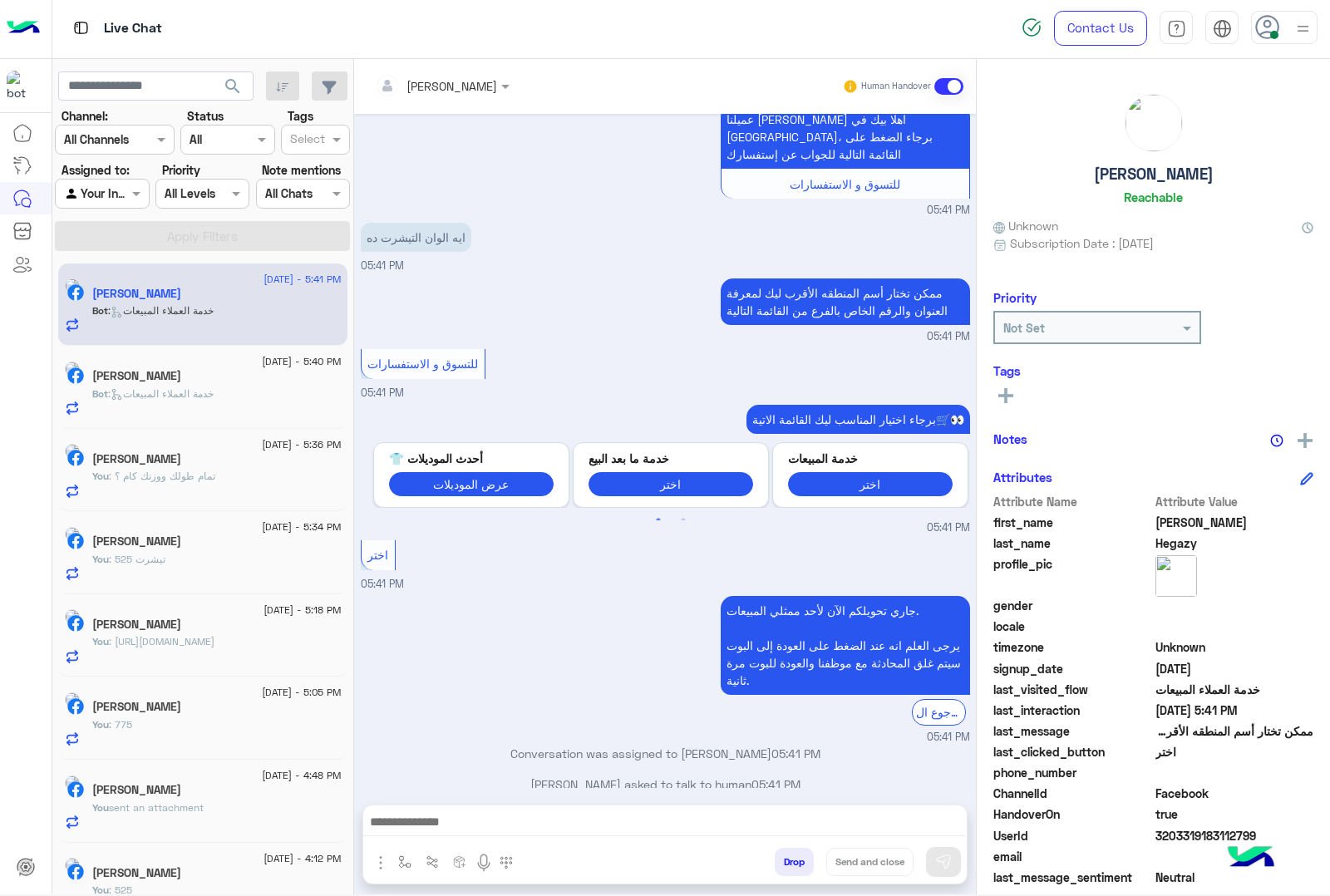
drag, startPoint x: 528, startPoint y: 815, endPoint x: 462, endPoint y: 791, distance: 70.2
click at [528, 815] on textarea at bounding box center [665, 823] width 603 height 25
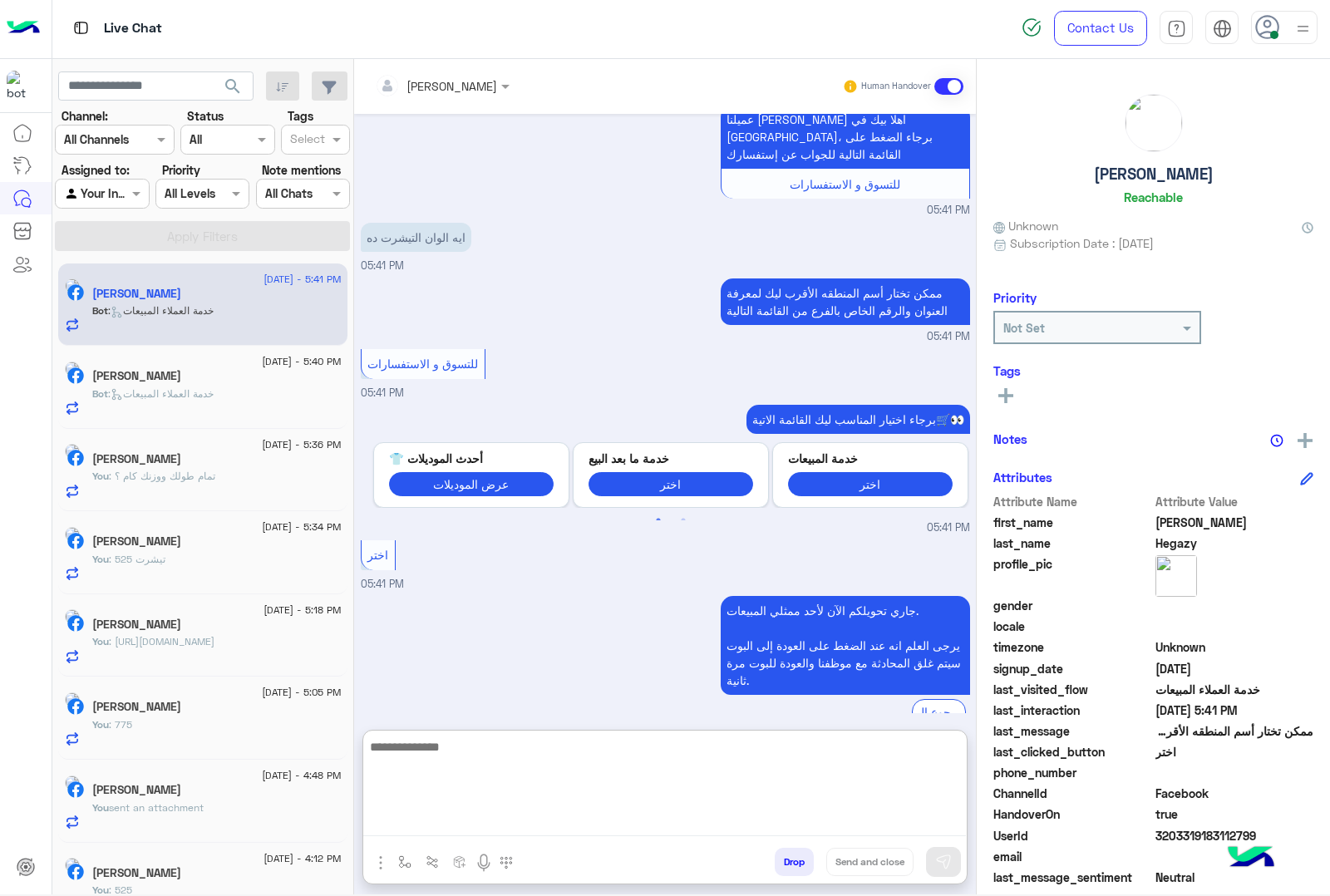
paste textarea "**********"
type textarea "**********"
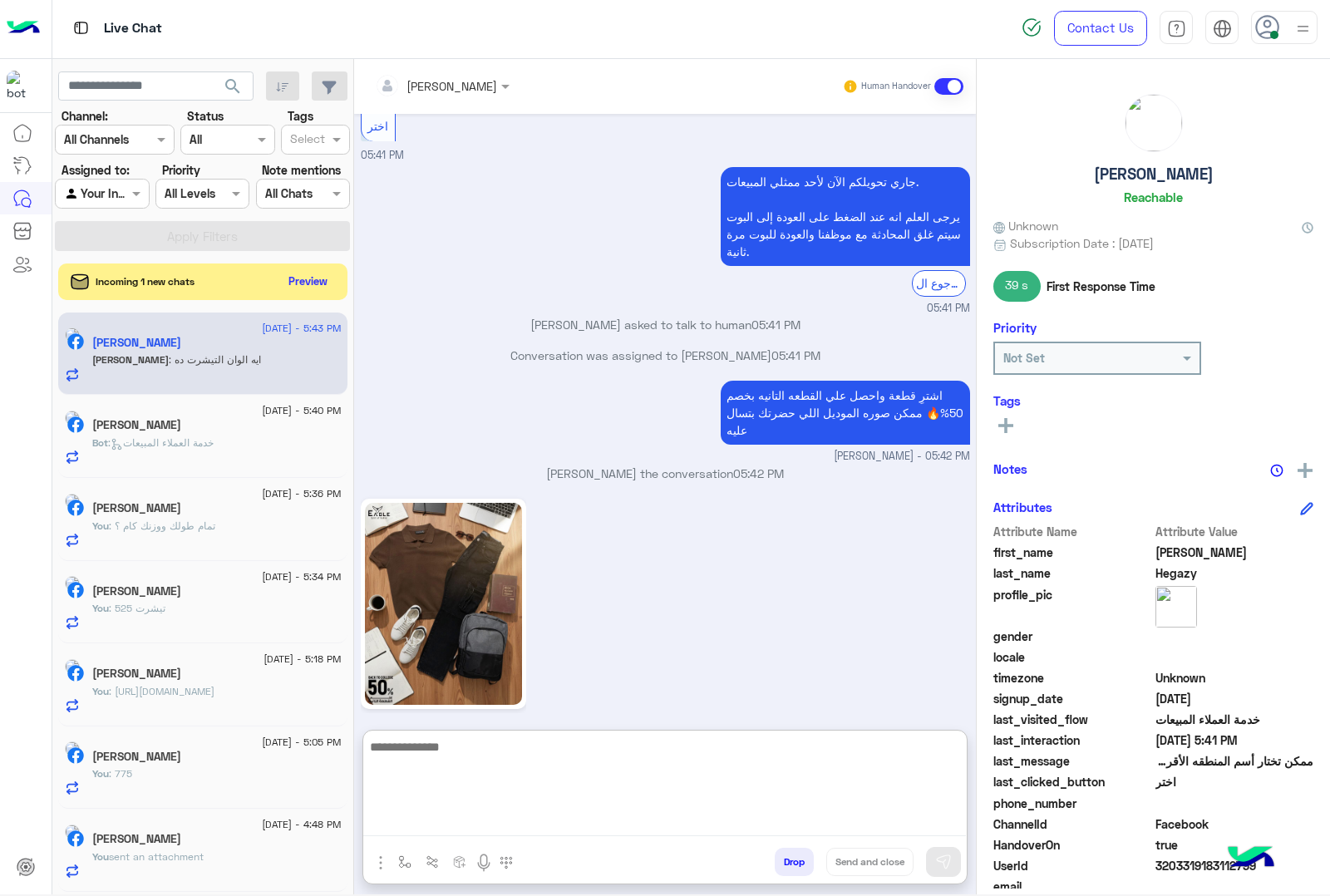
scroll to position [1539, 0]
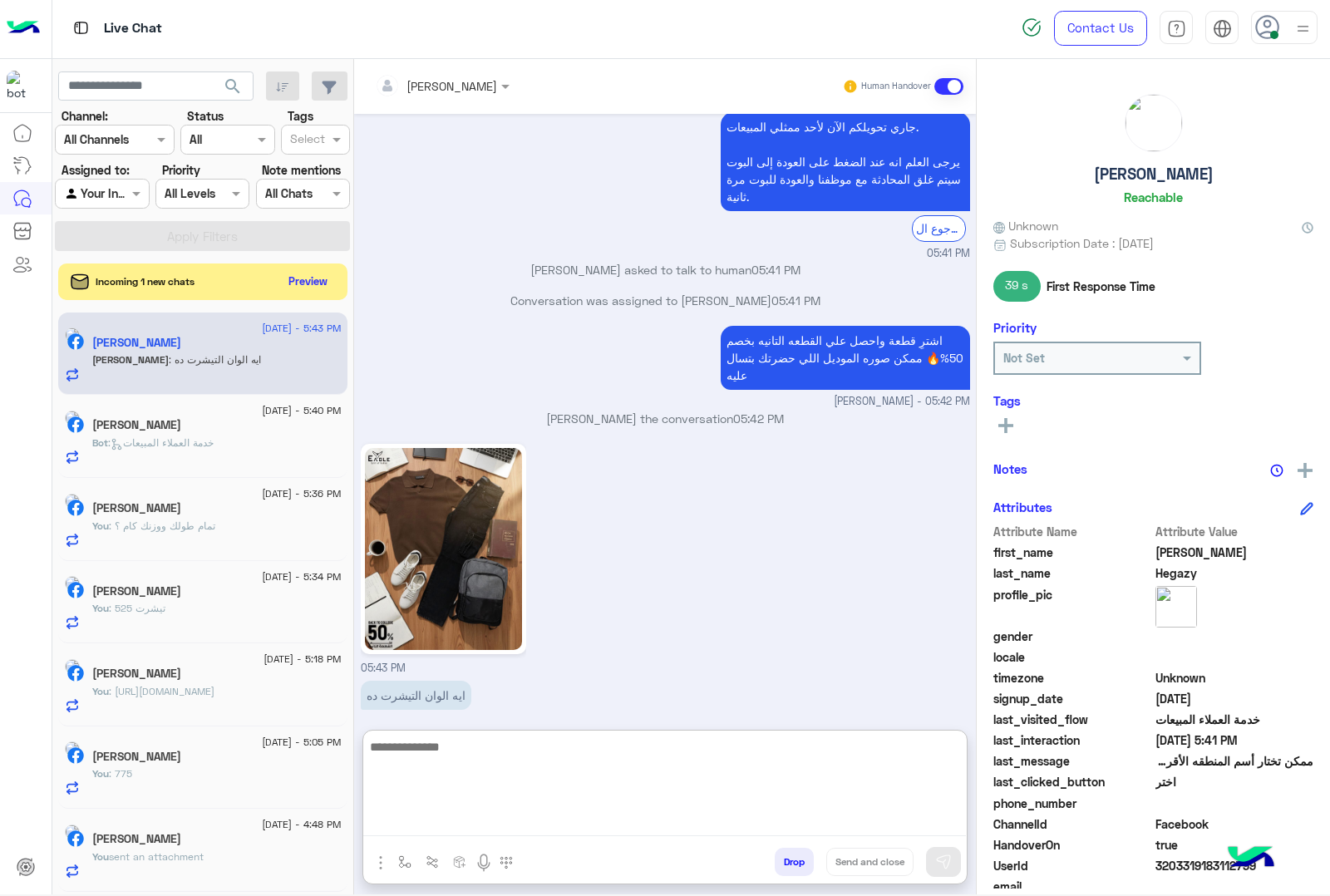
click at [456, 752] on textarea at bounding box center [665, 786] width 603 height 100
click at [518, 744] on textarea at bounding box center [665, 786] width 603 height 100
paste textarea "**********"
type textarea "**********"
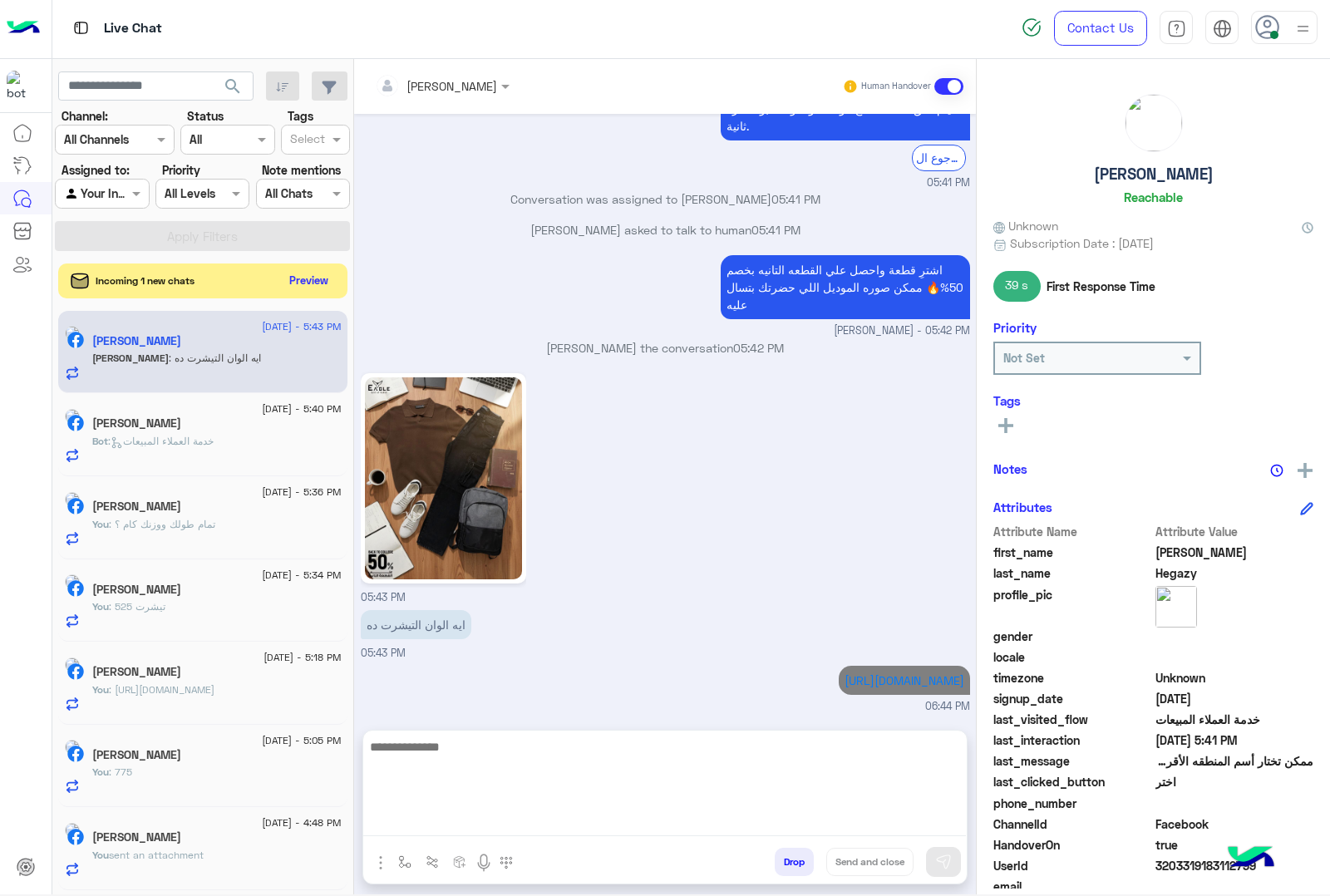
click at [310, 273] on button "Preview" at bounding box center [309, 280] width 51 height 22
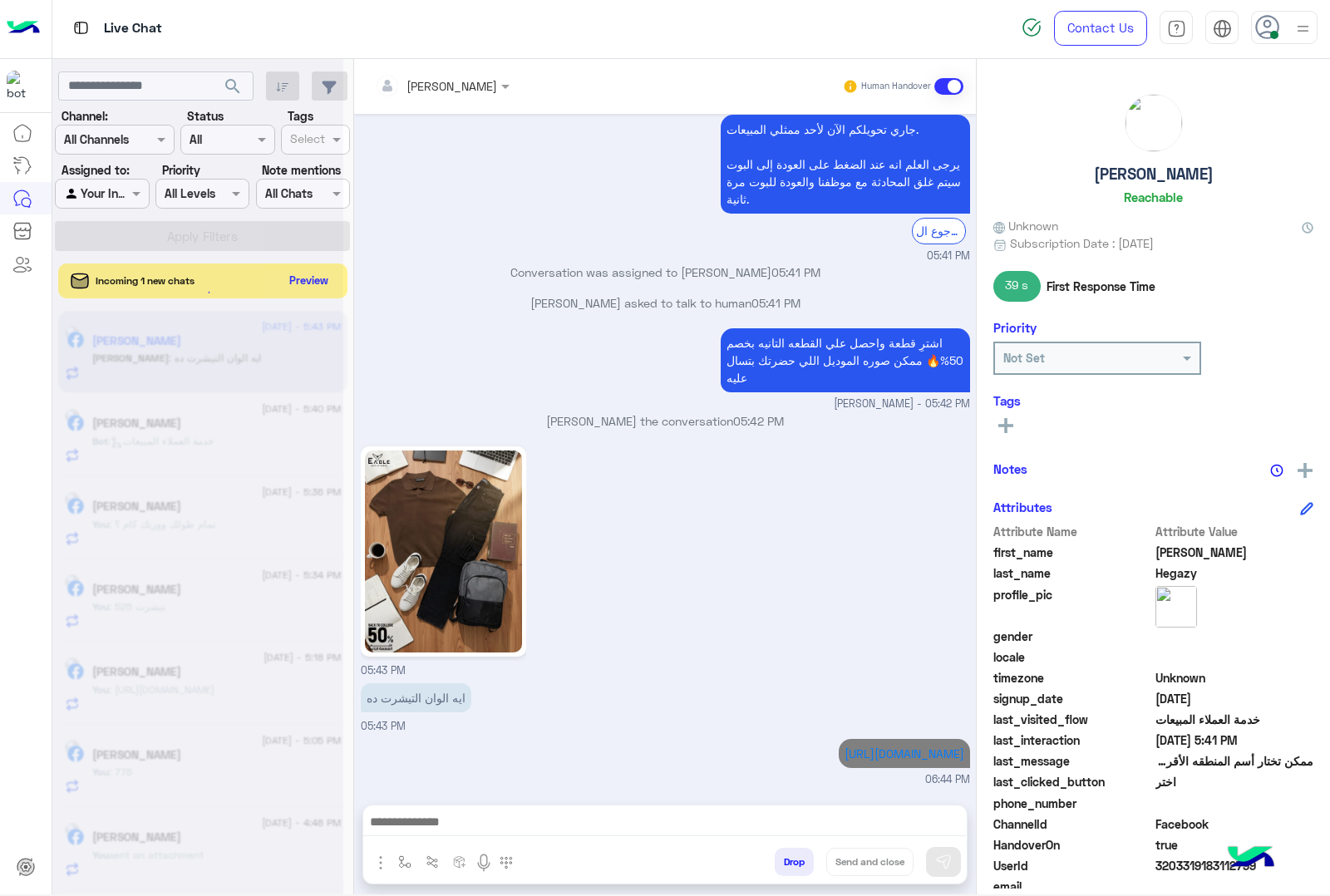
scroll to position [1536, 0]
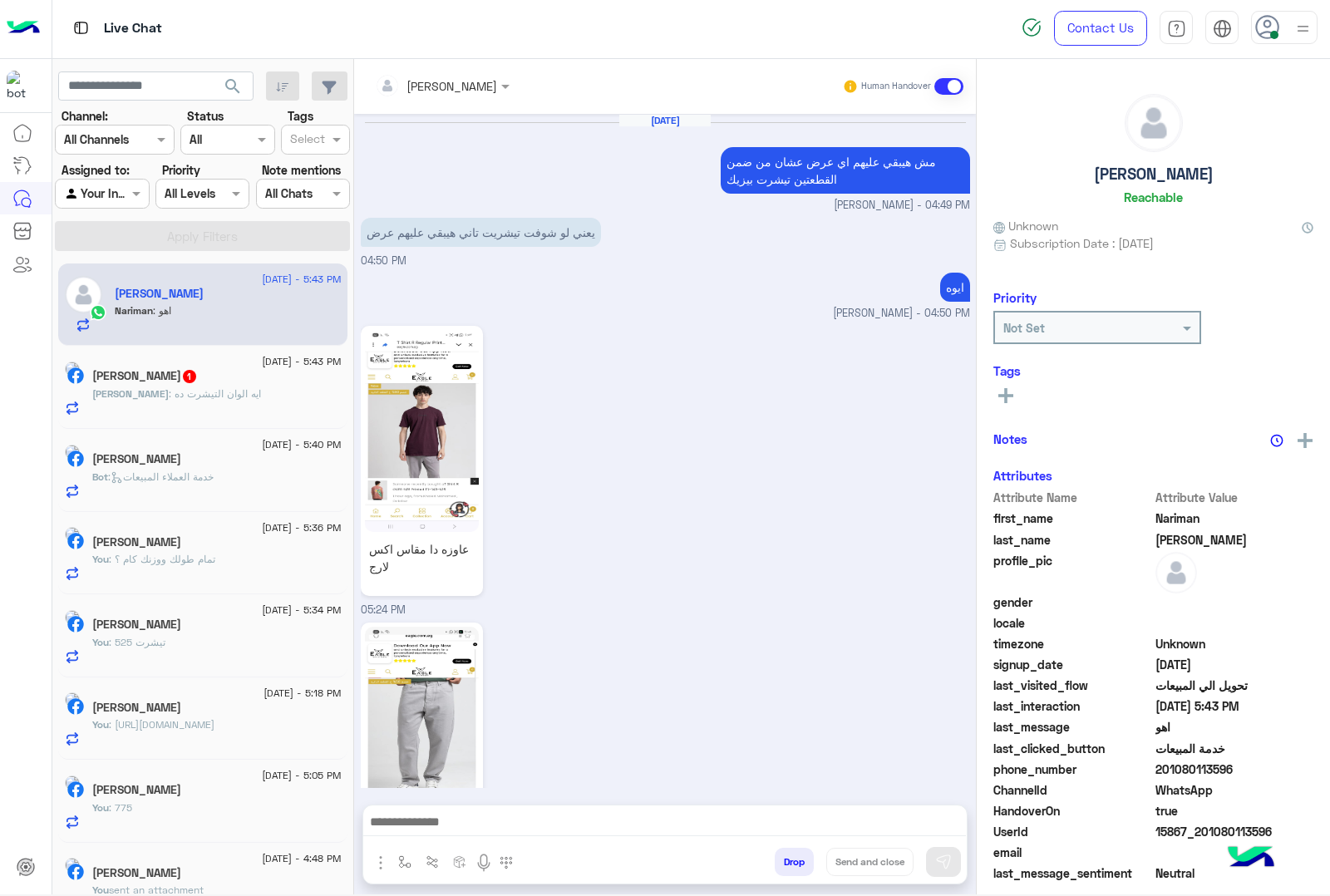
scroll to position [2024, 0]
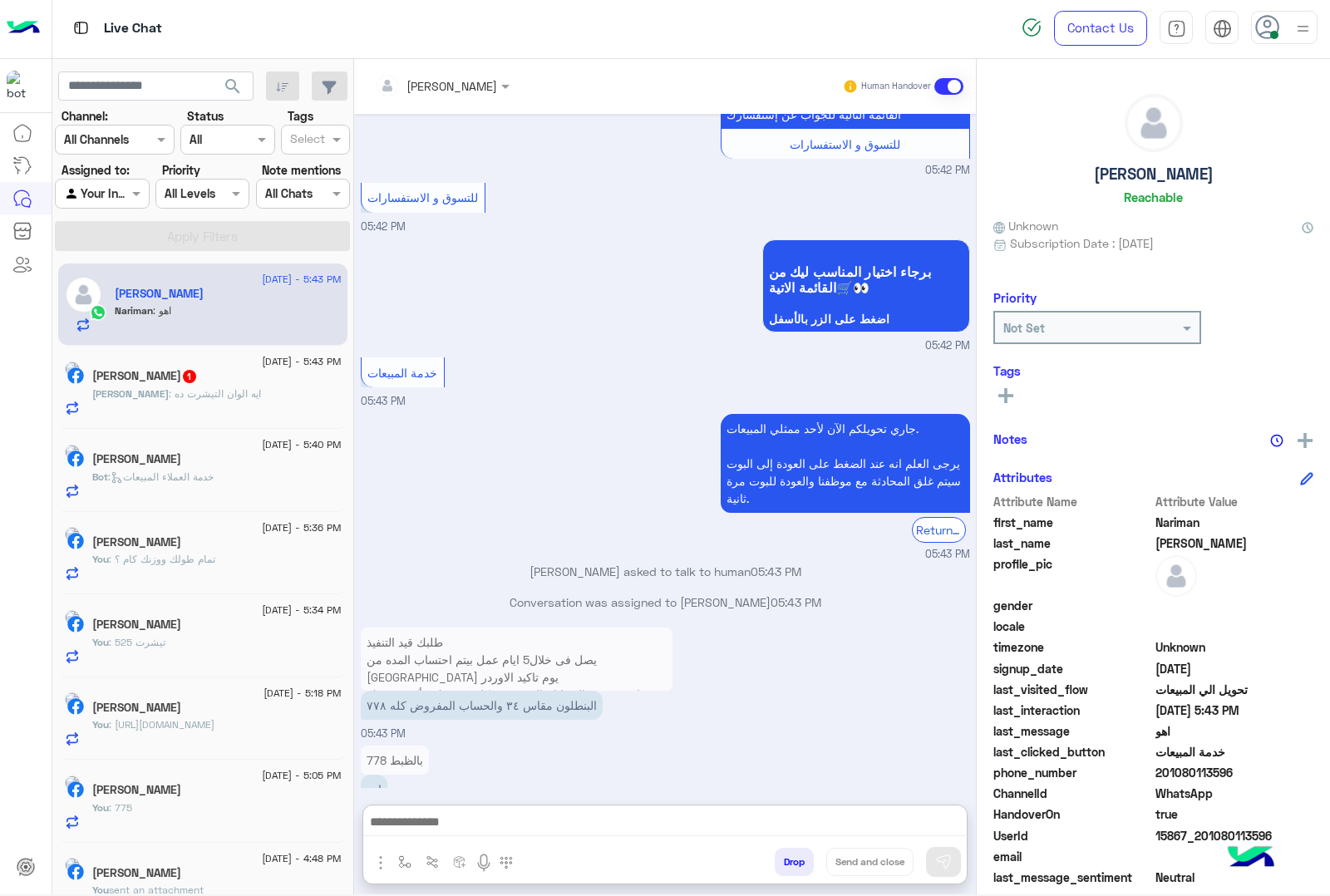
click at [530, 825] on textarea at bounding box center [665, 823] width 603 height 25
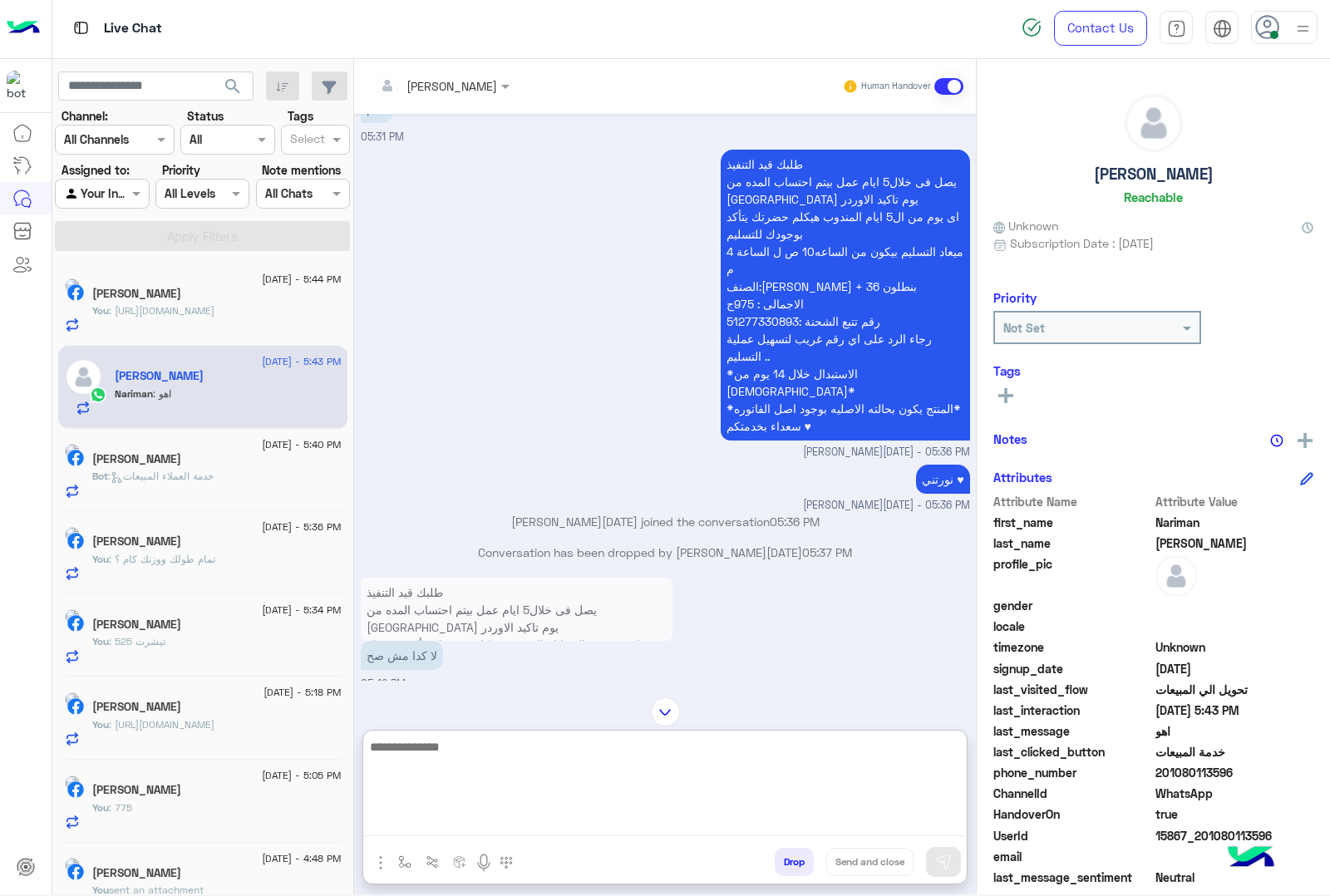
scroll to position [1372, 0]
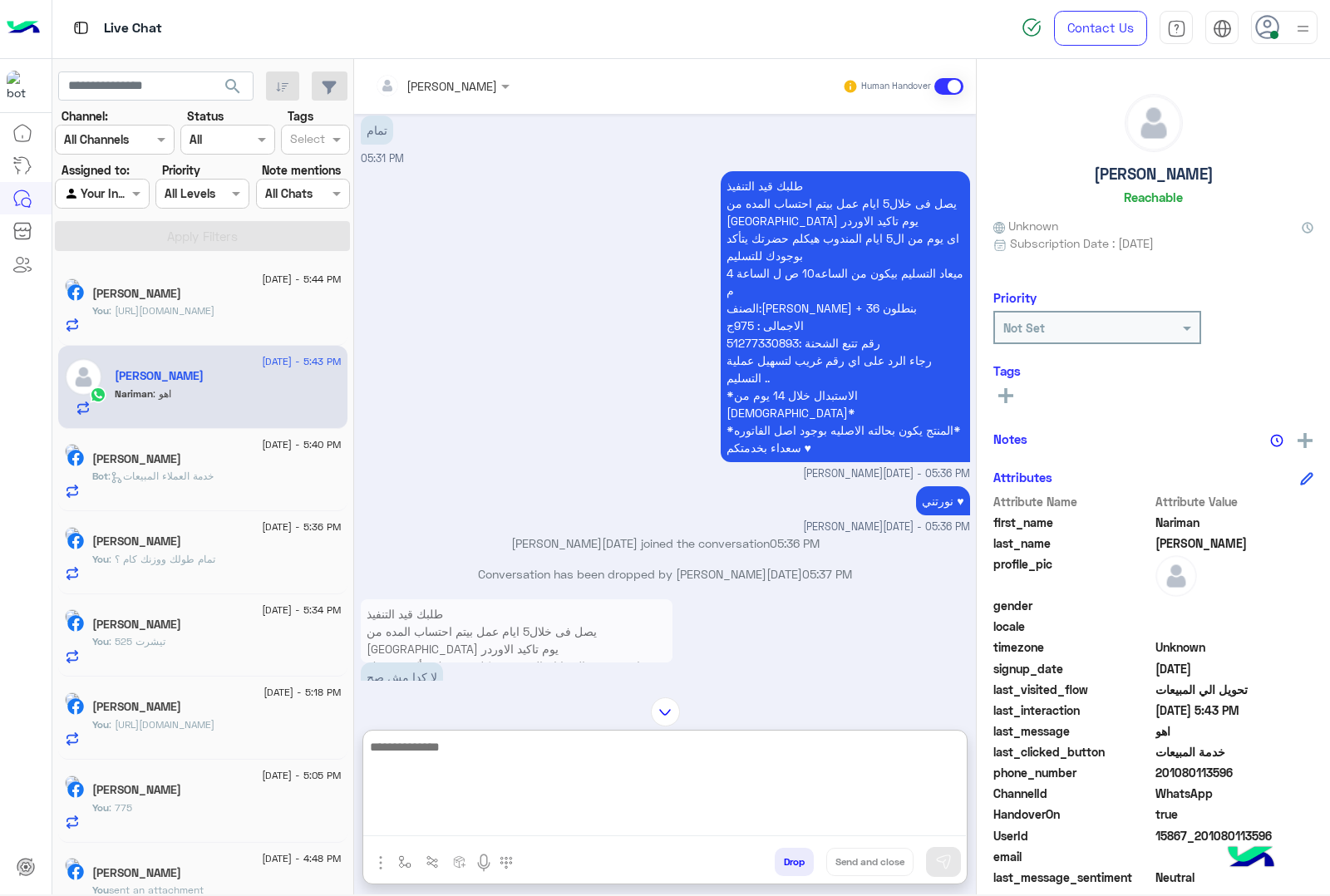
click at [550, 763] on textarea at bounding box center [665, 786] width 603 height 100
type textarea "**********"
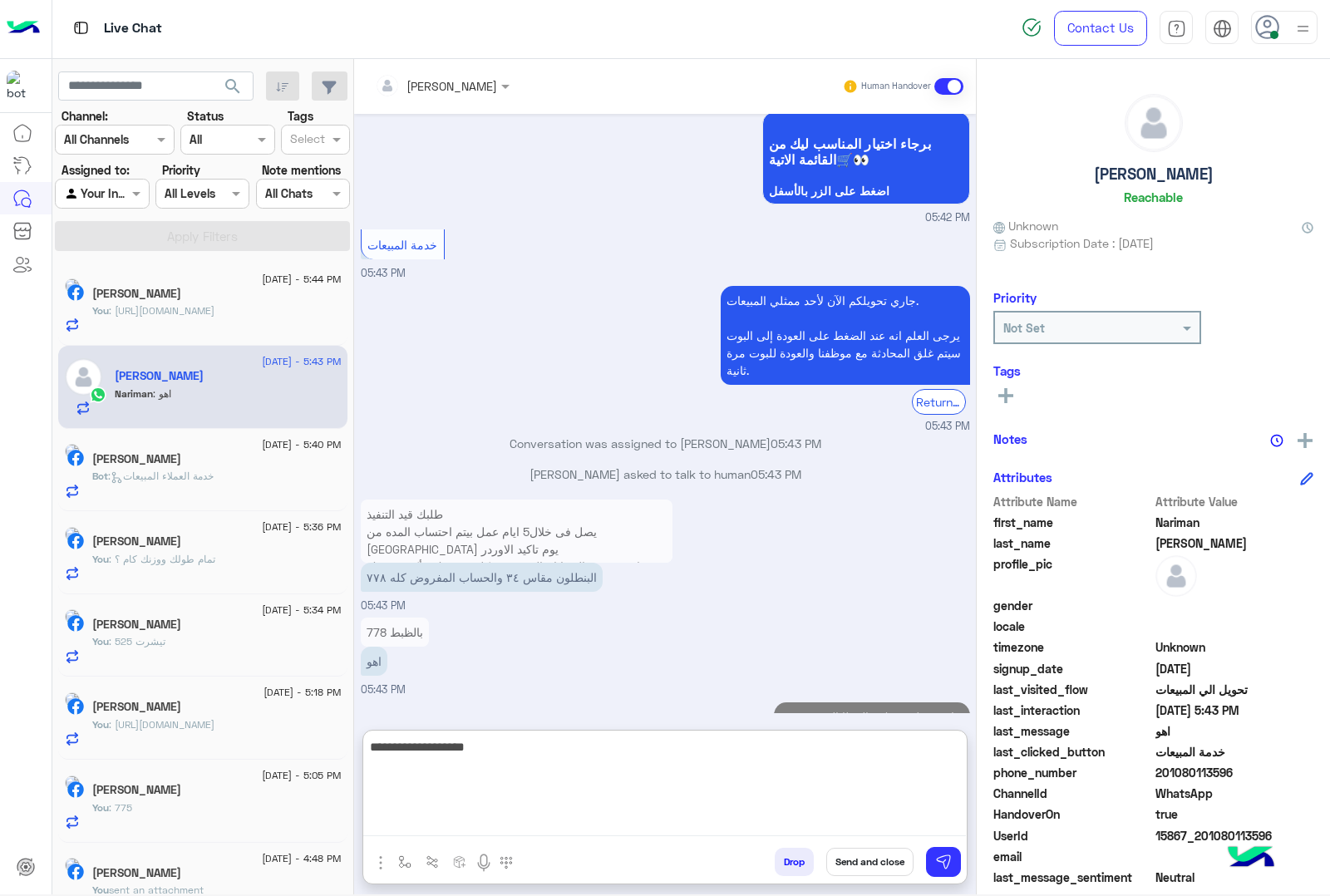
type textarea "**********"
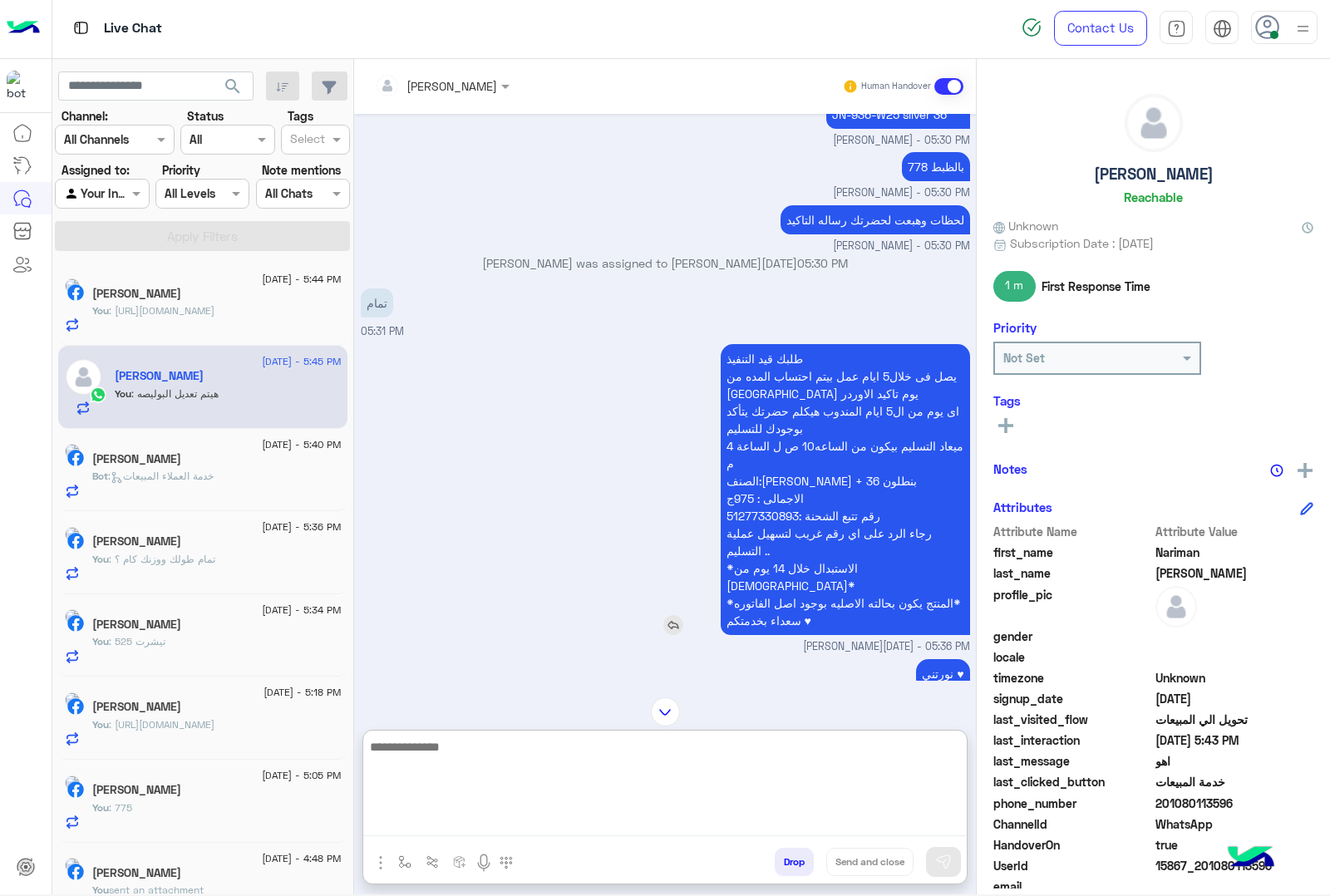
scroll to position [1196, 0]
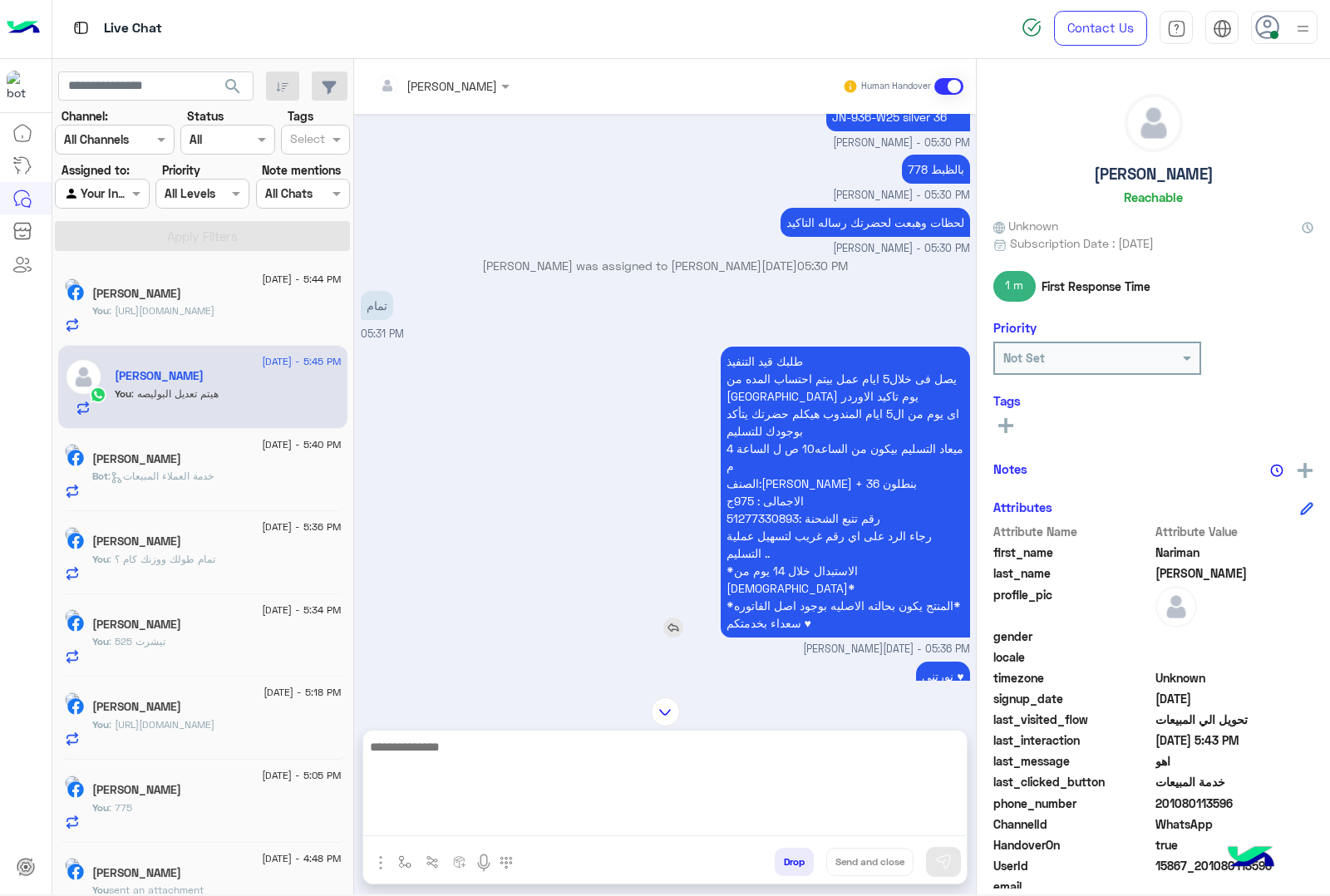
click at [755, 516] on p "طلبك قيد التنفيذ يصل فى خلال5 ايام عمل بيتم احتساب المده من تاني يوم تاكيد الاو…" at bounding box center [845, 492] width 249 height 291
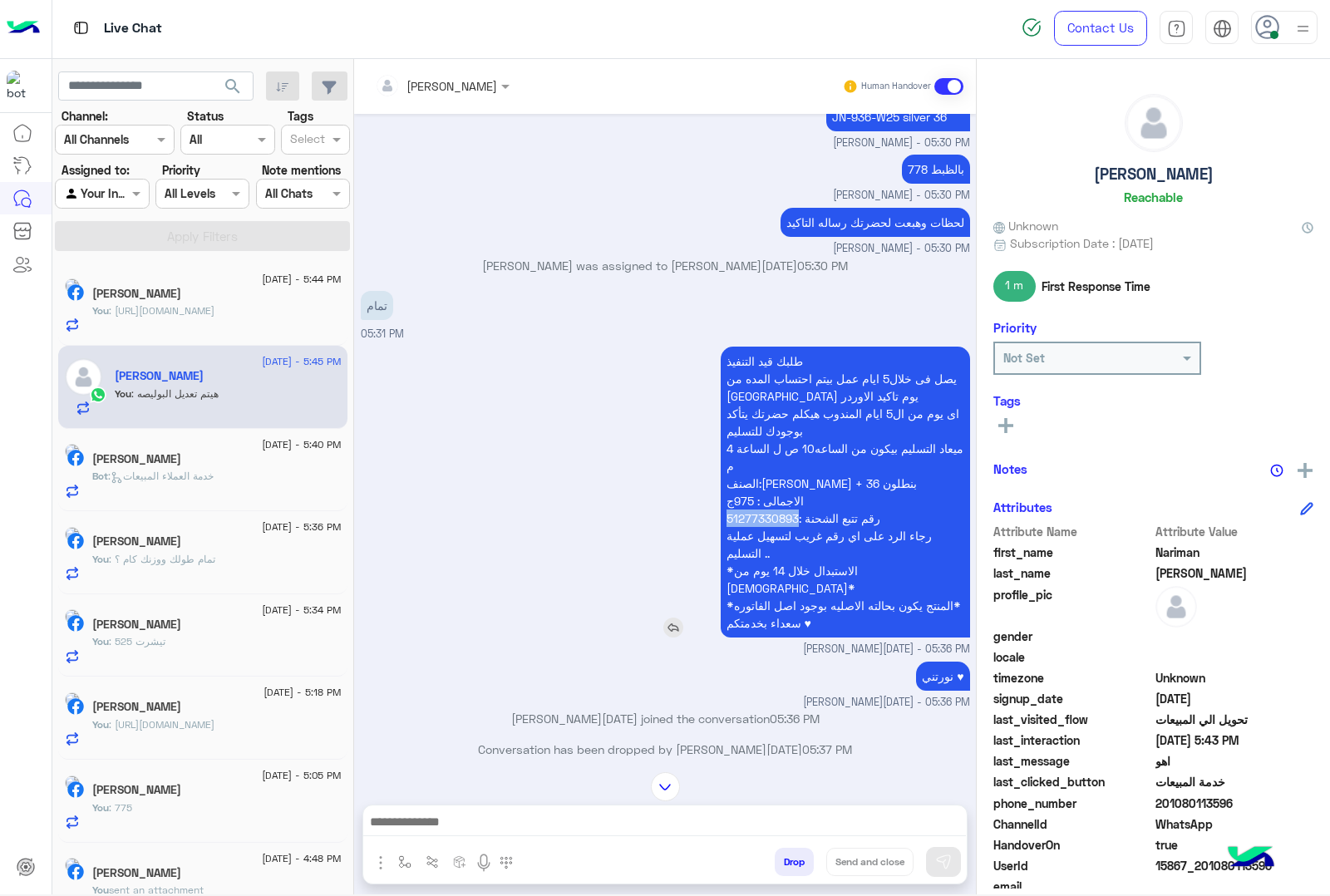
click at [755, 516] on p "طلبك قيد التنفيذ يصل فى خلال5 ايام عمل بيتم احتساب المده من تاني يوم تاكيد الاو…" at bounding box center [845, 492] width 249 height 291
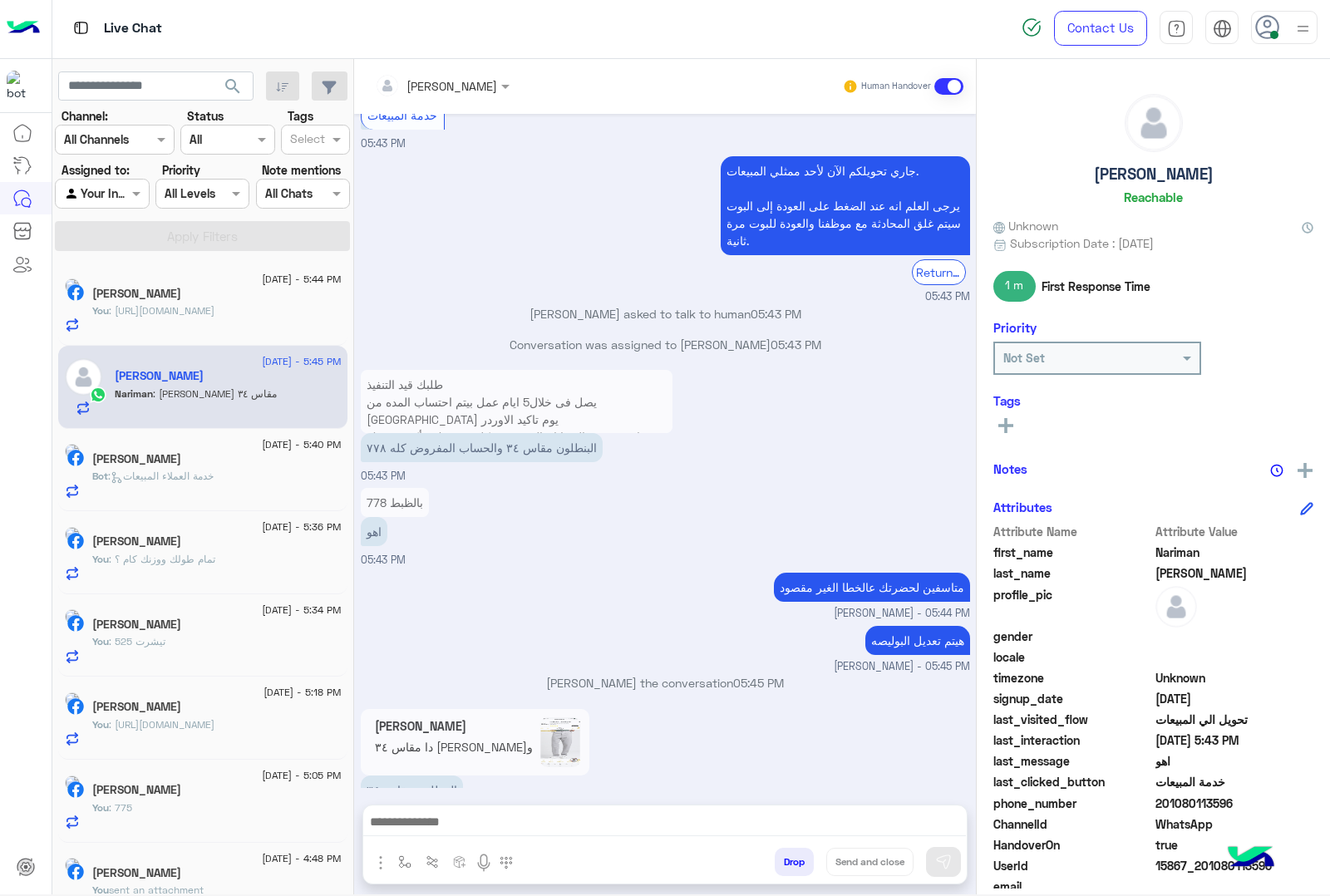
click at [453, 816] on textarea at bounding box center [665, 823] width 603 height 25
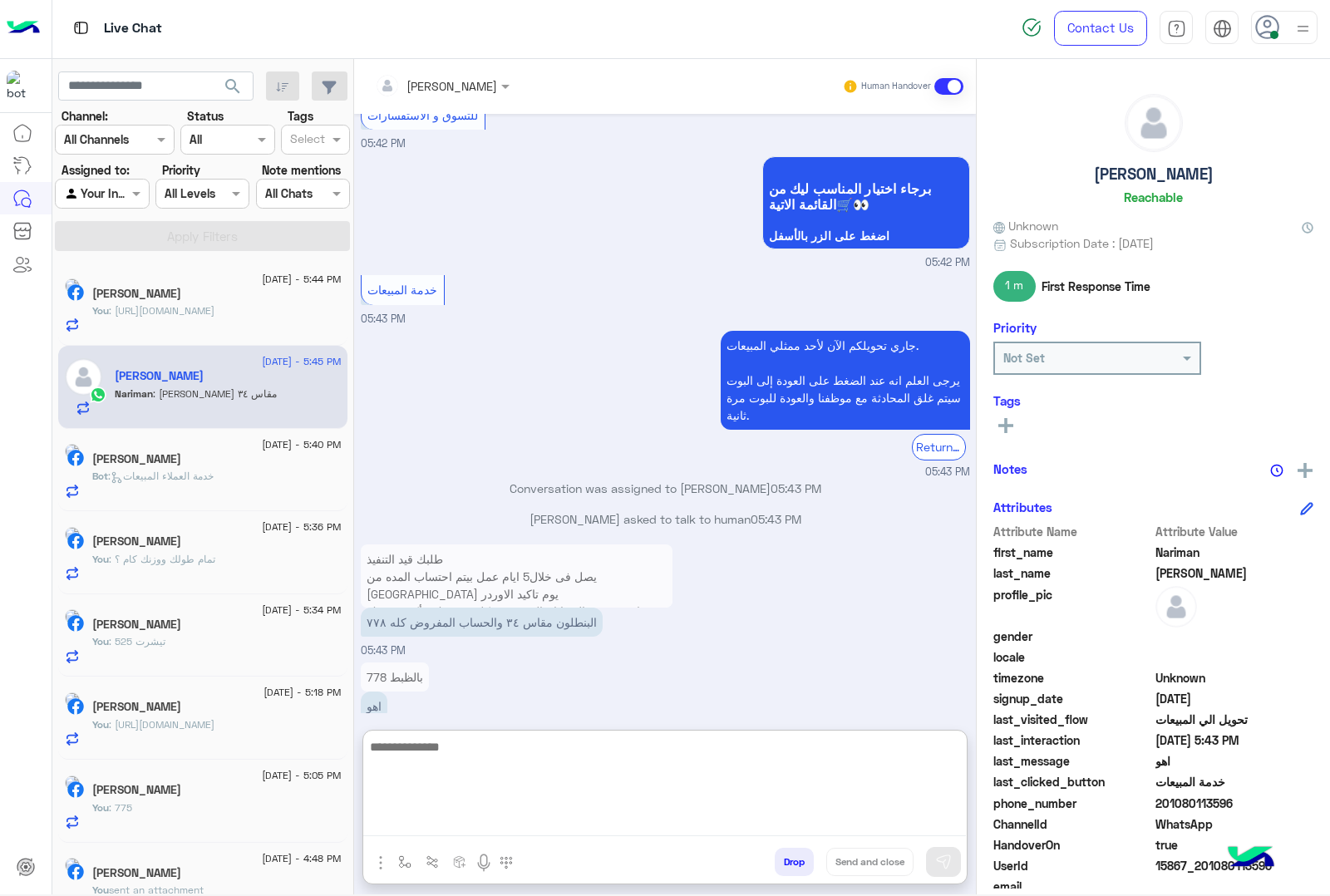
scroll to position [4624, 0]
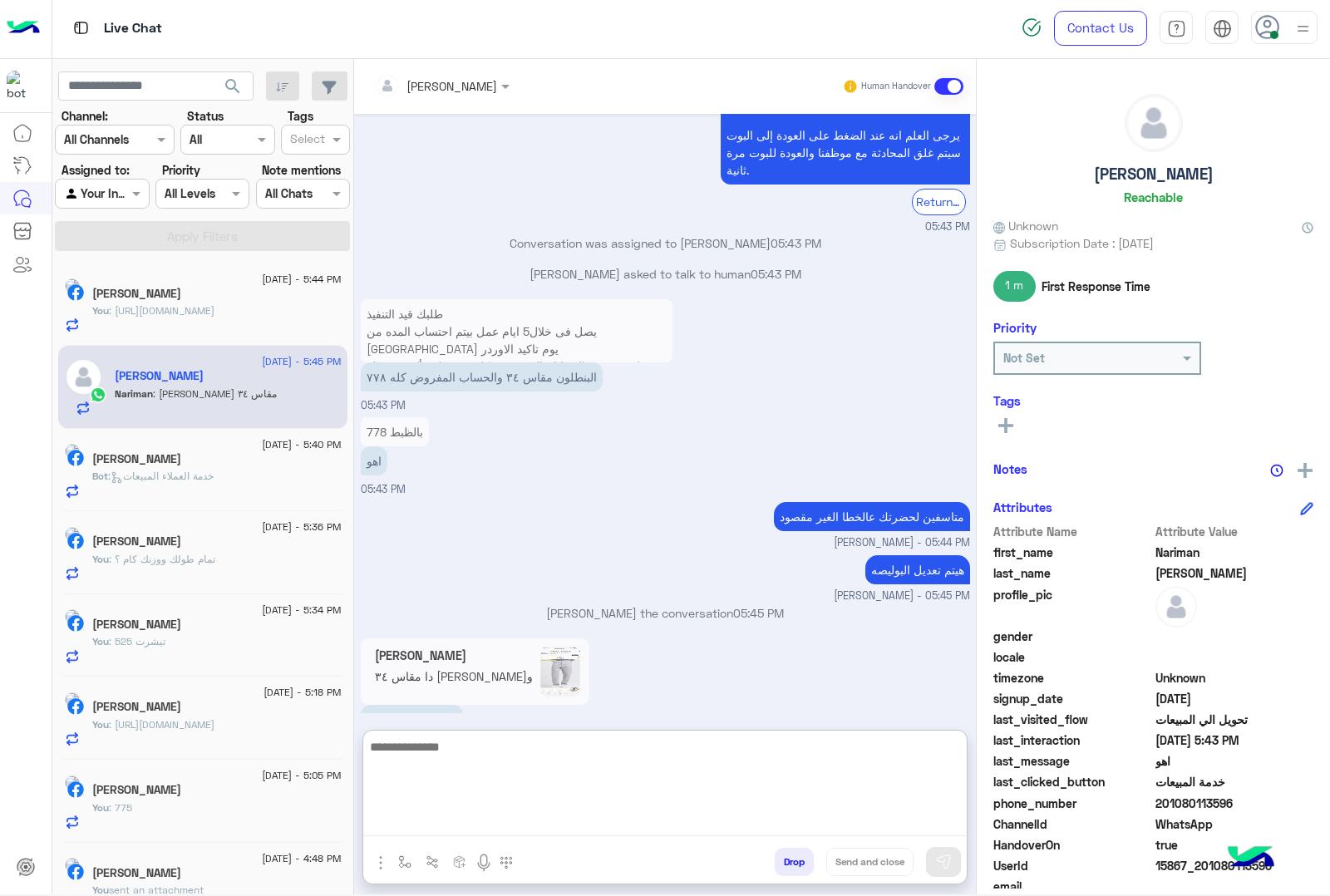
click at [420, 753] on textarea at bounding box center [665, 786] width 603 height 100
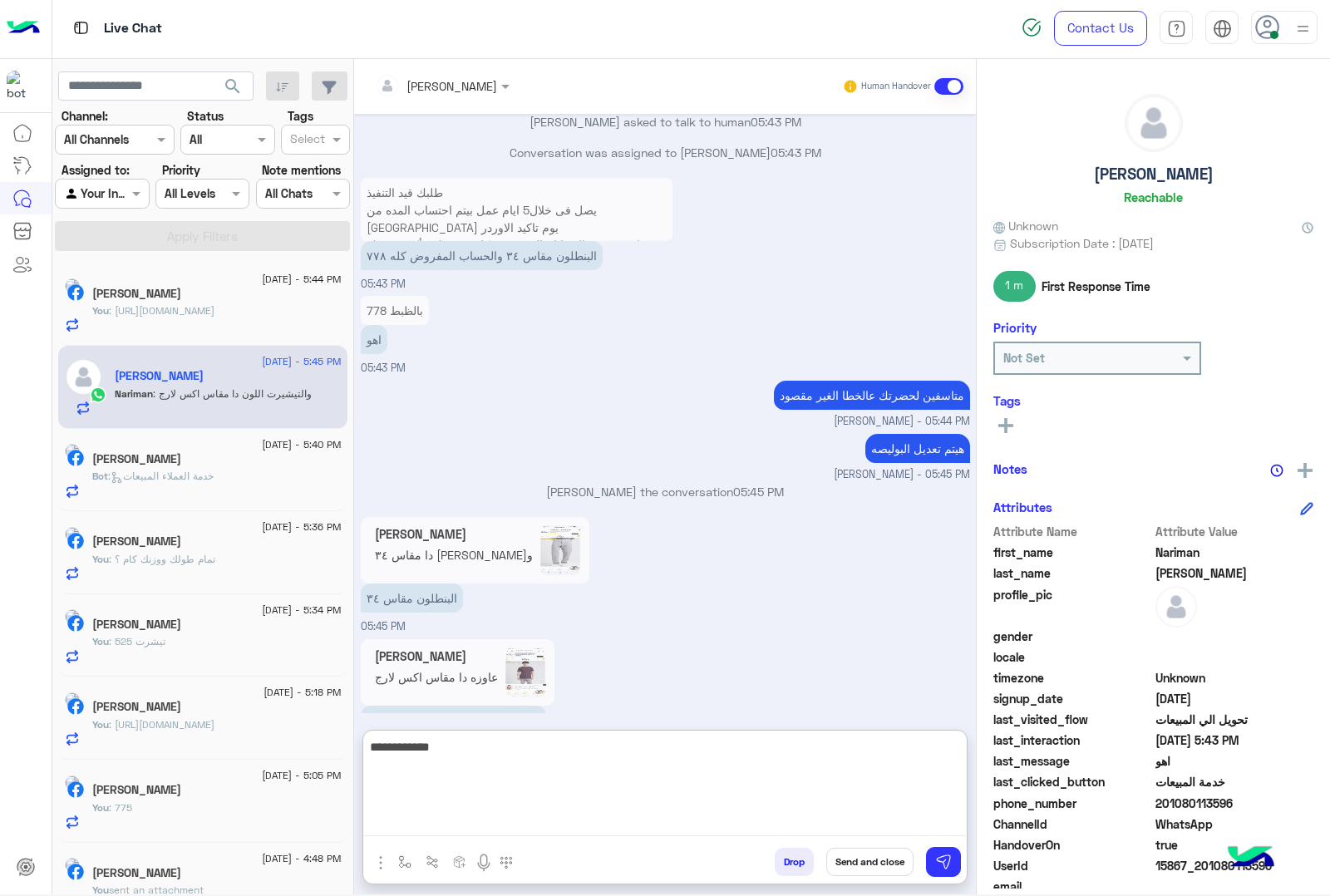
type textarea "**********"
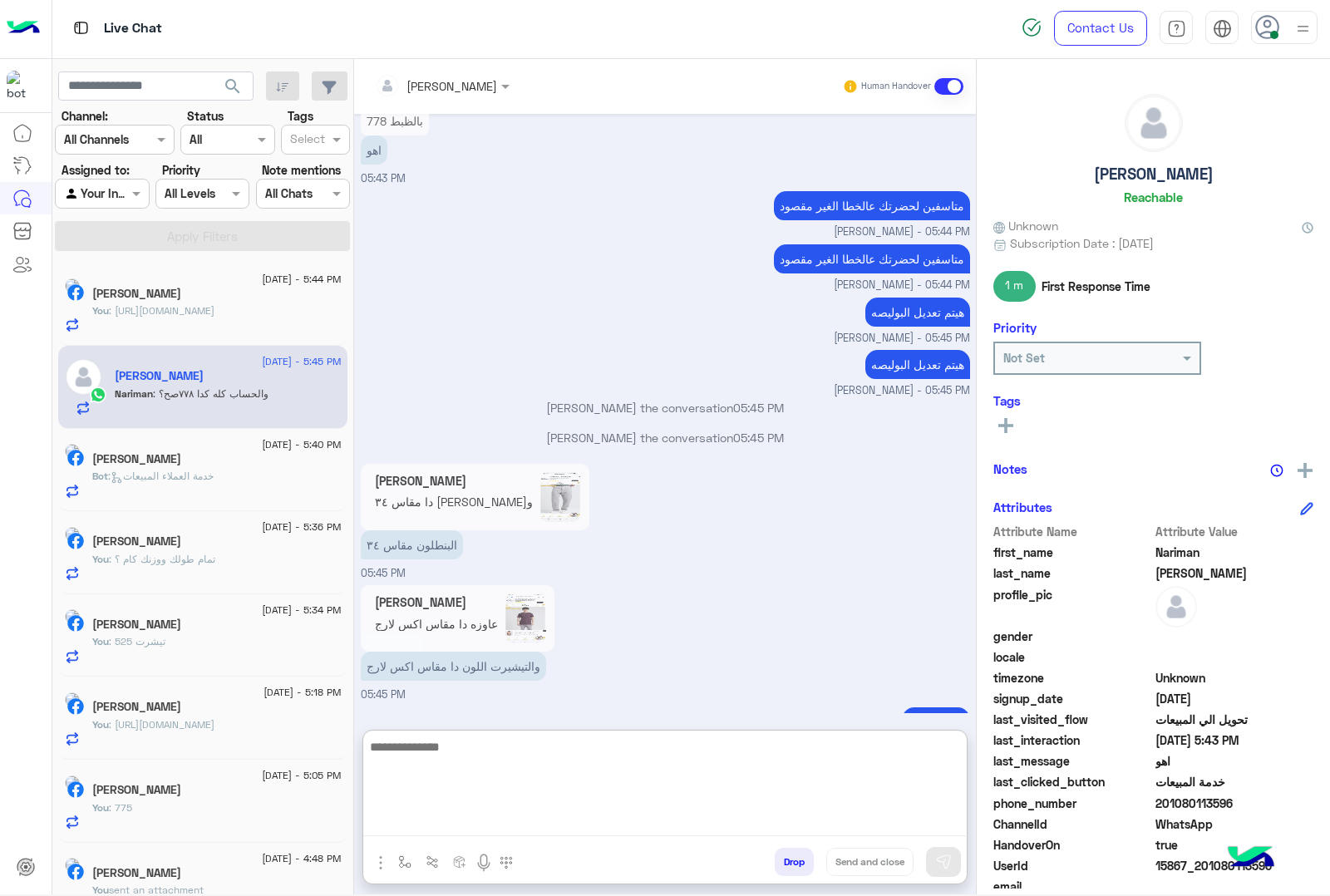
scroll to position [4967, 0]
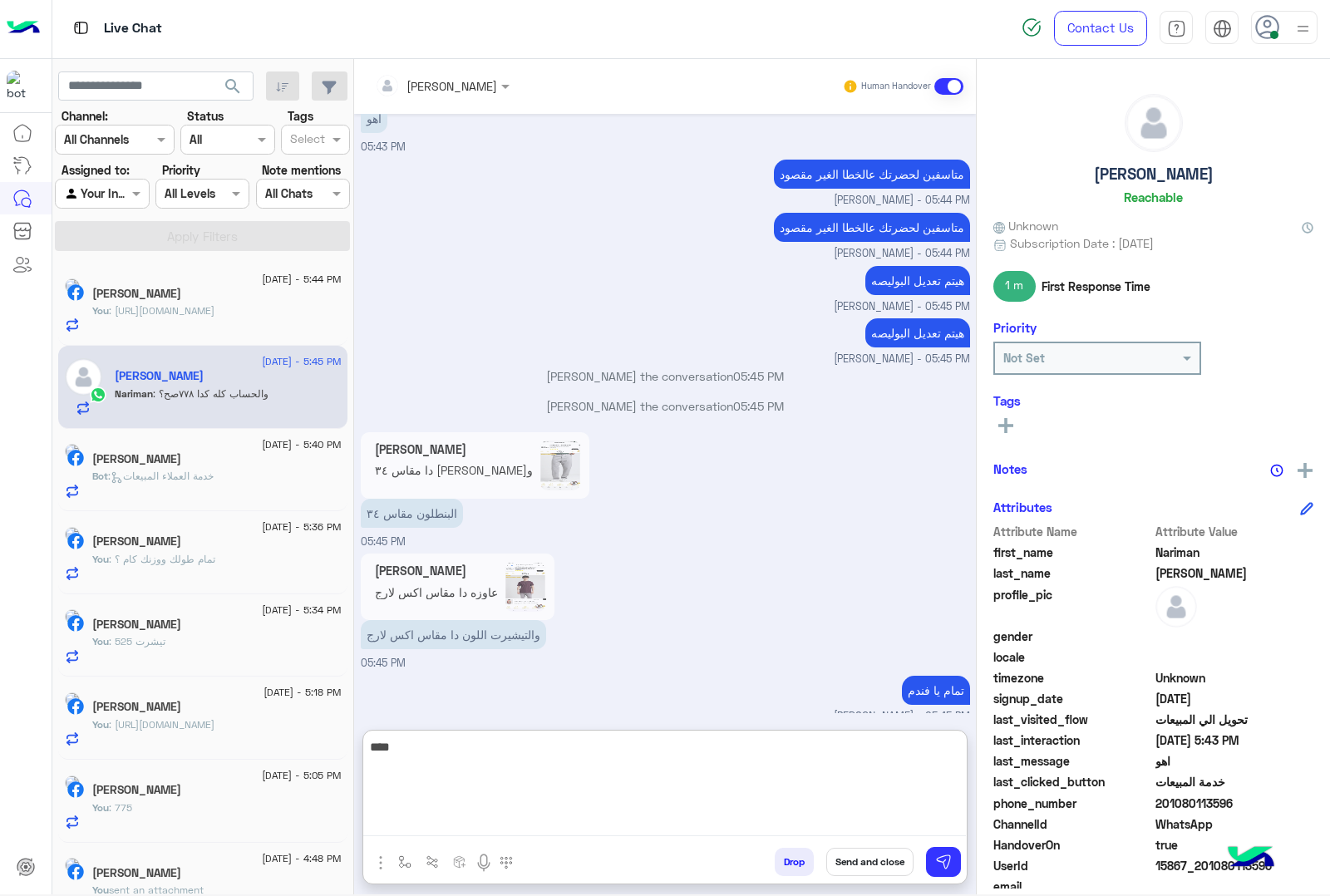
type textarea "****"
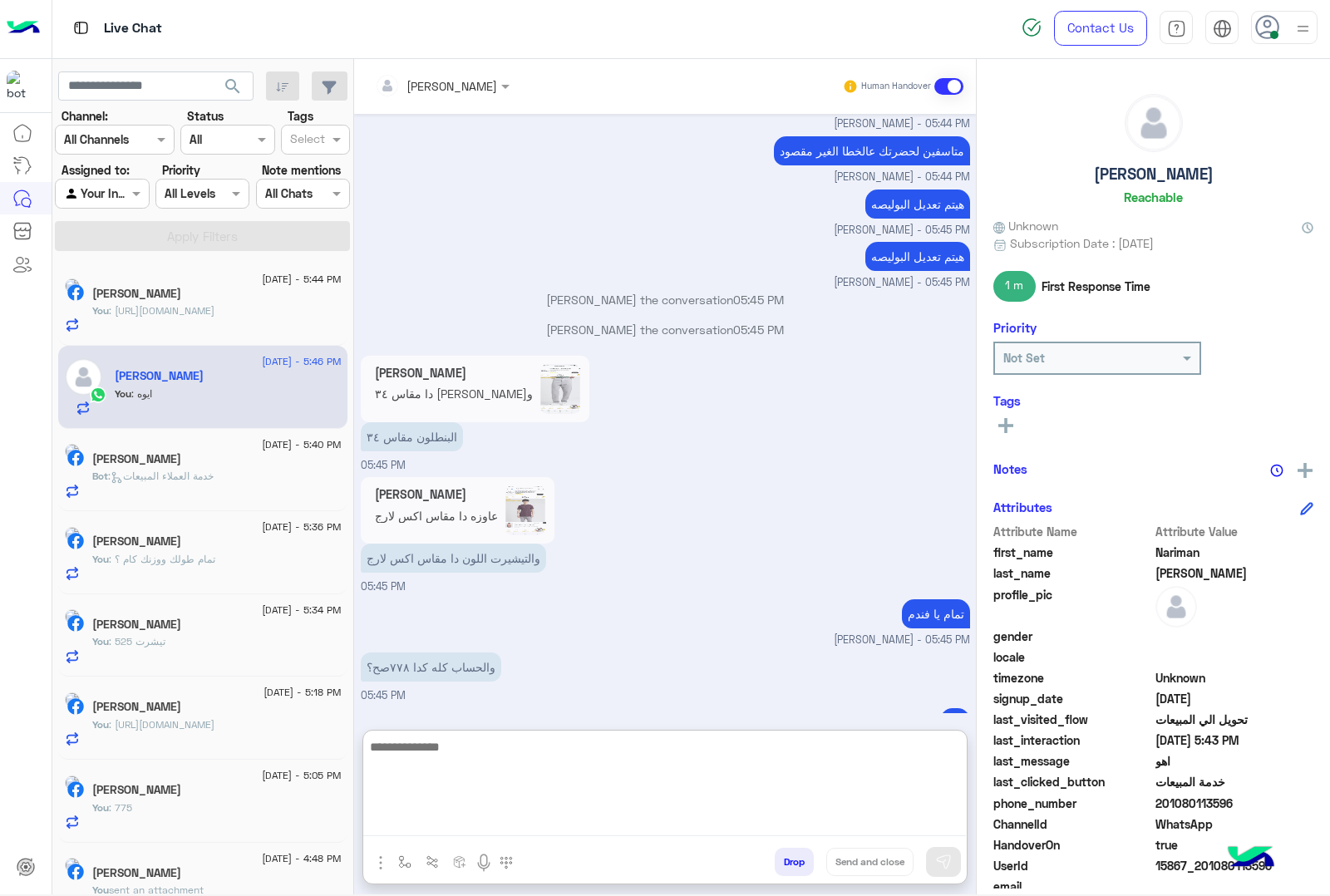
click at [434, 83] on input "text" at bounding box center [420, 86] width 90 height 18
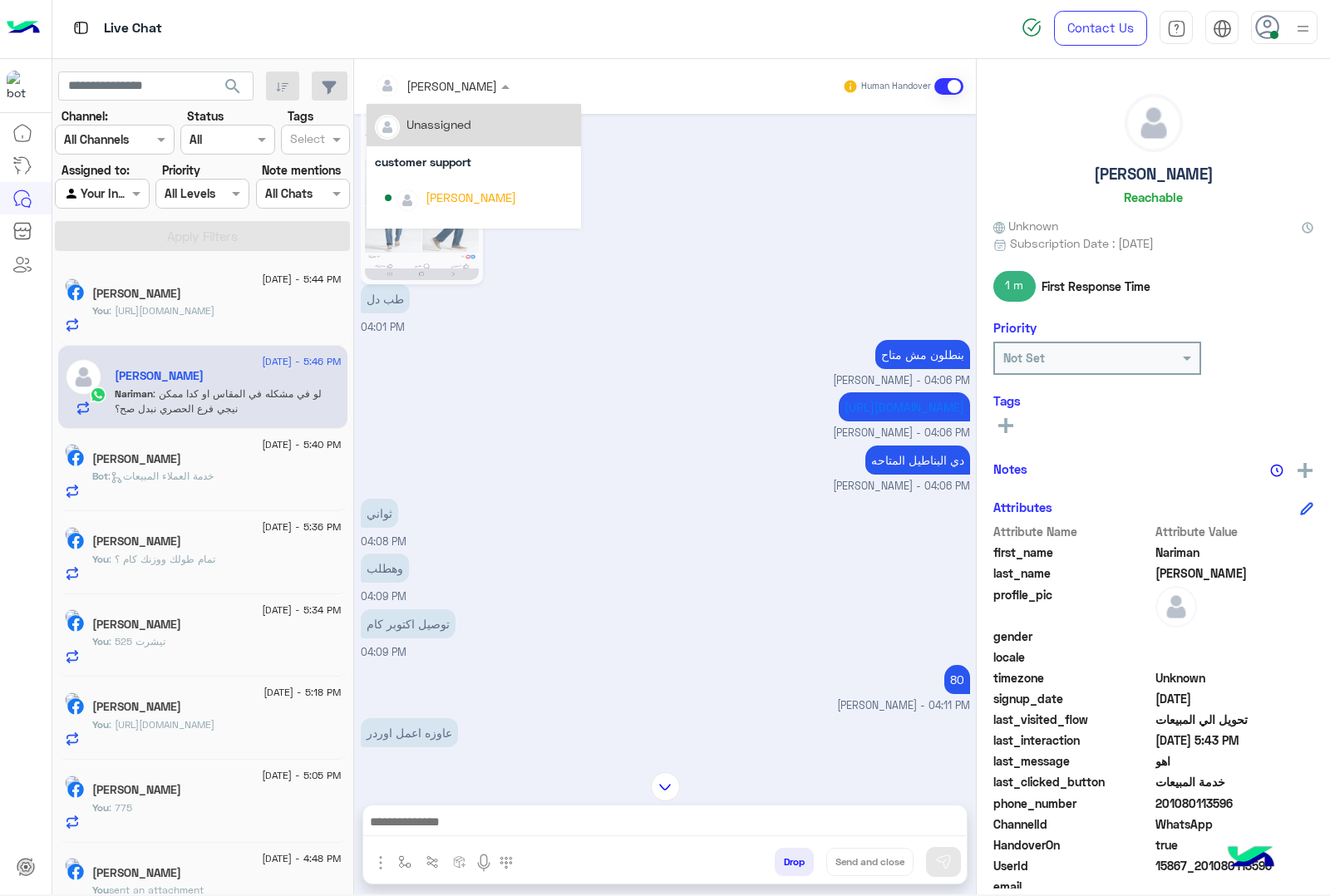
scroll to position [104, 0]
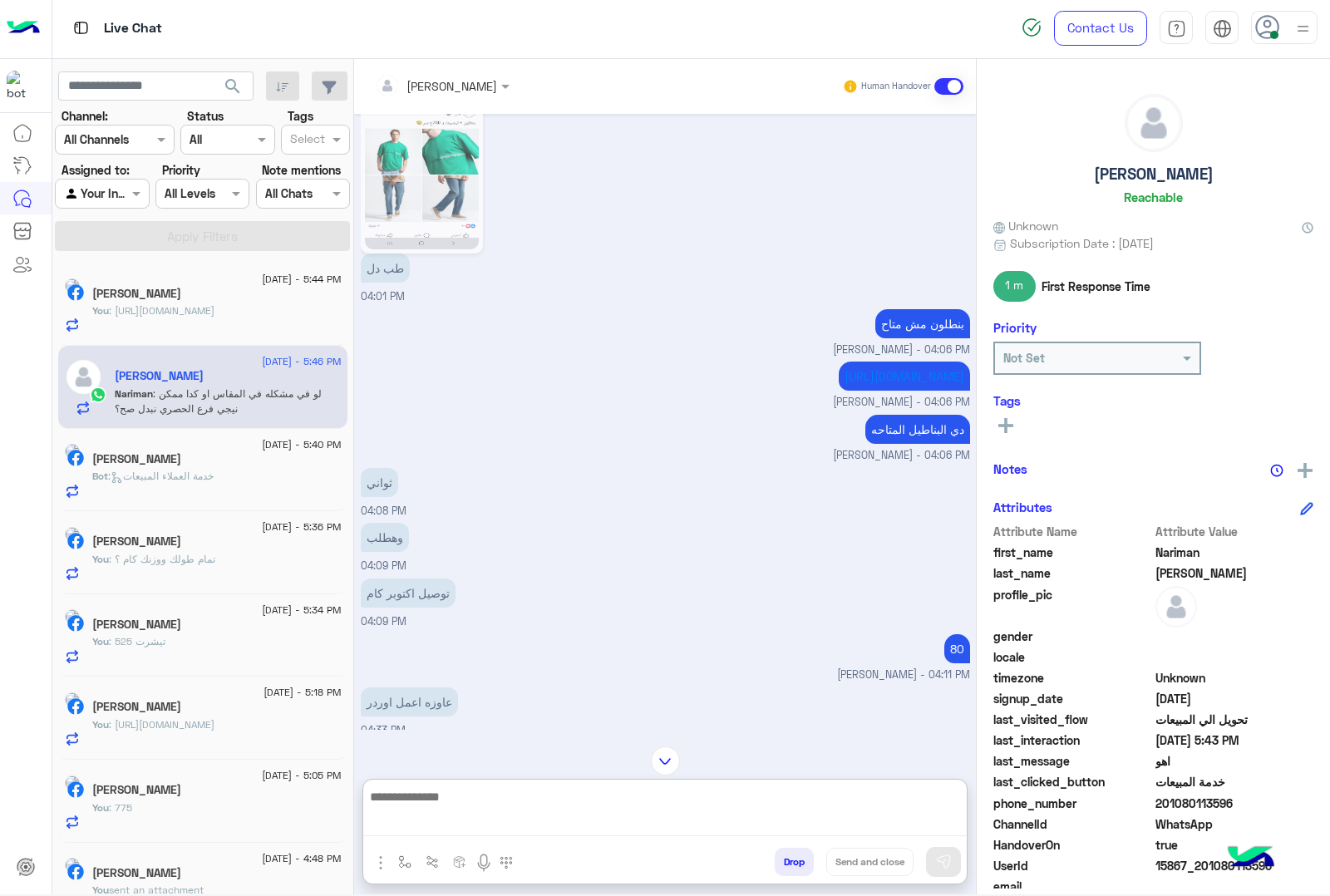
click at [474, 810] on textarea at bounding box center [665, 811] width 603 height 51
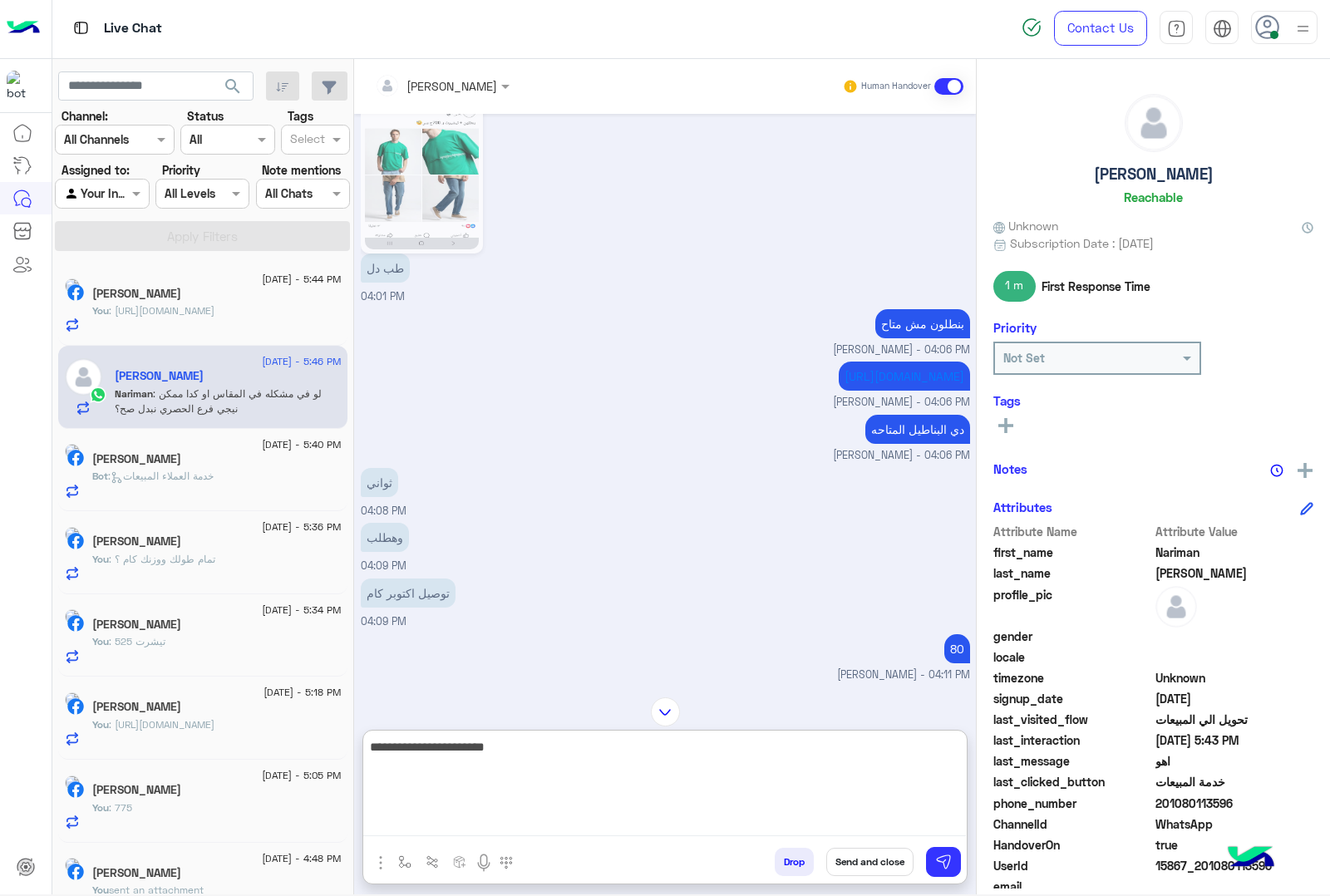
type textarea "**********"
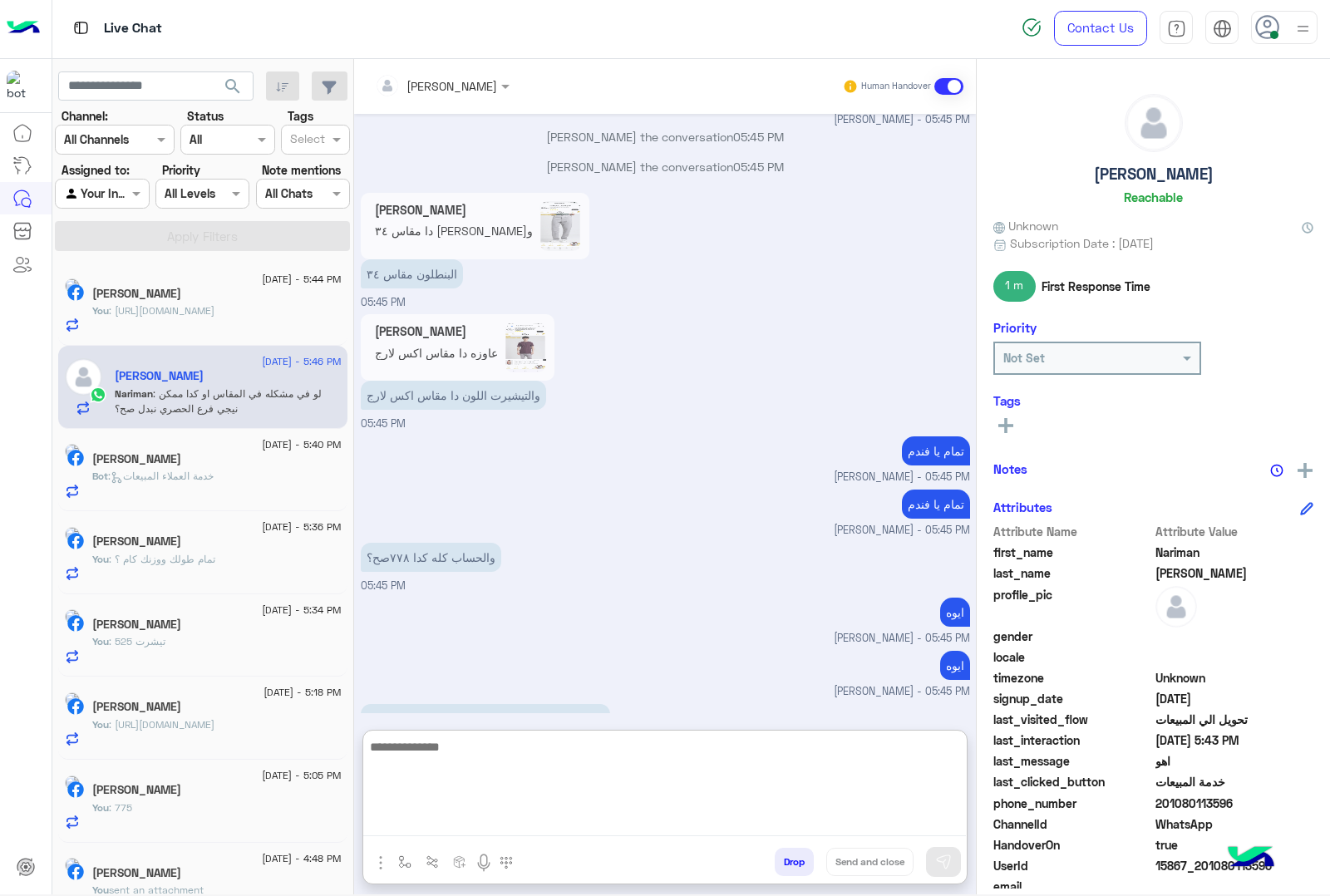
scroll to position [5274, 0]
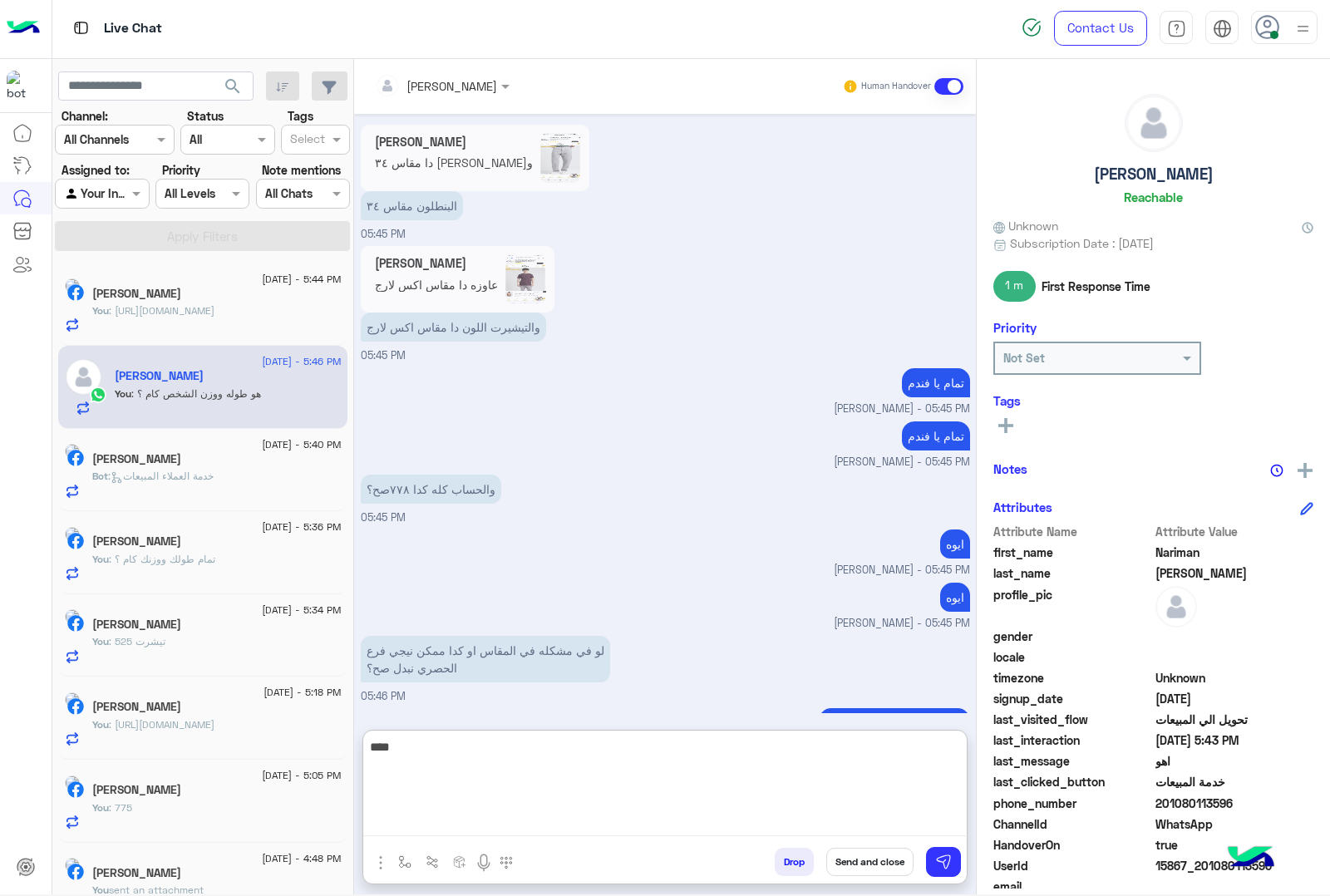
type textarea "****"
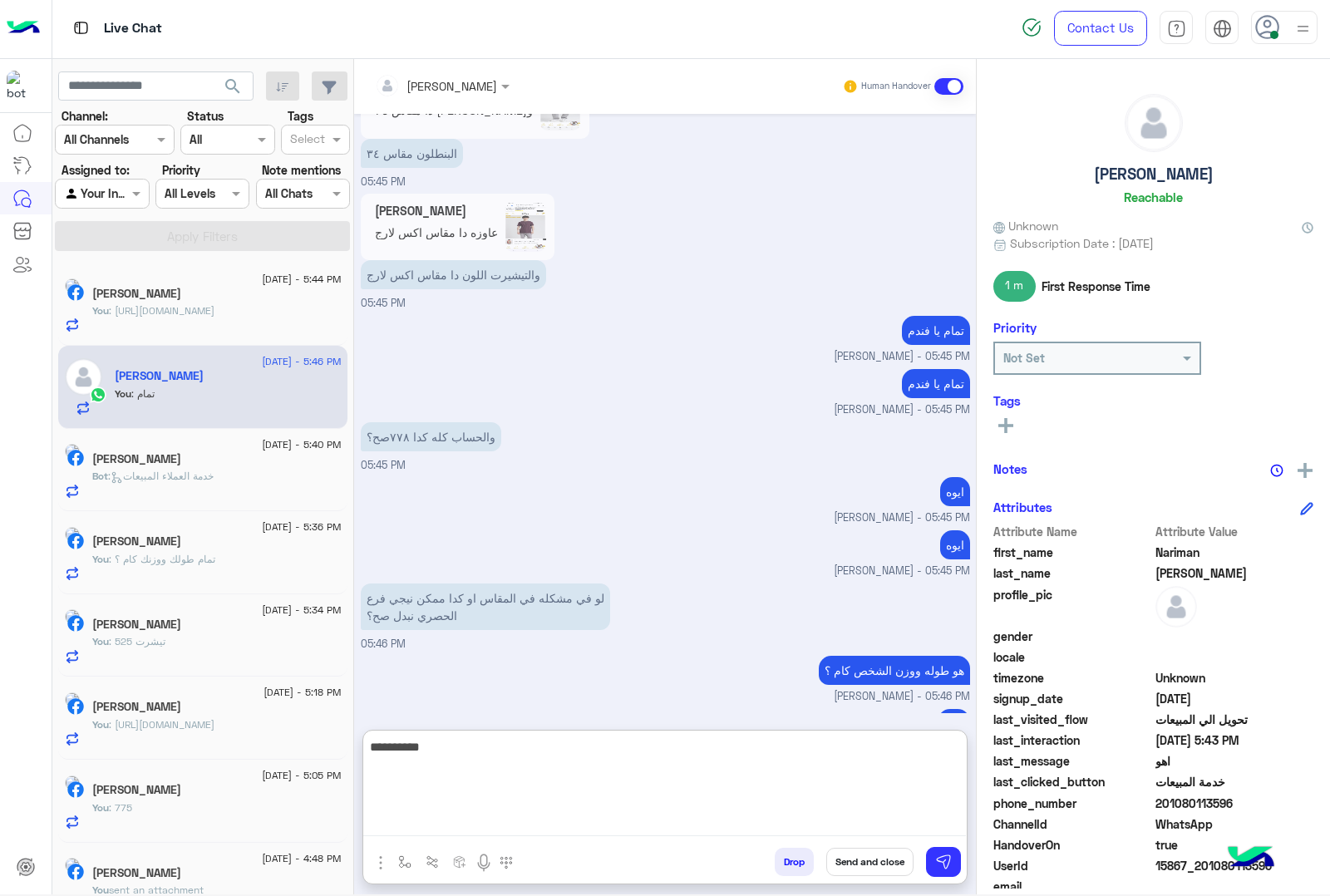
type textarea "**********"
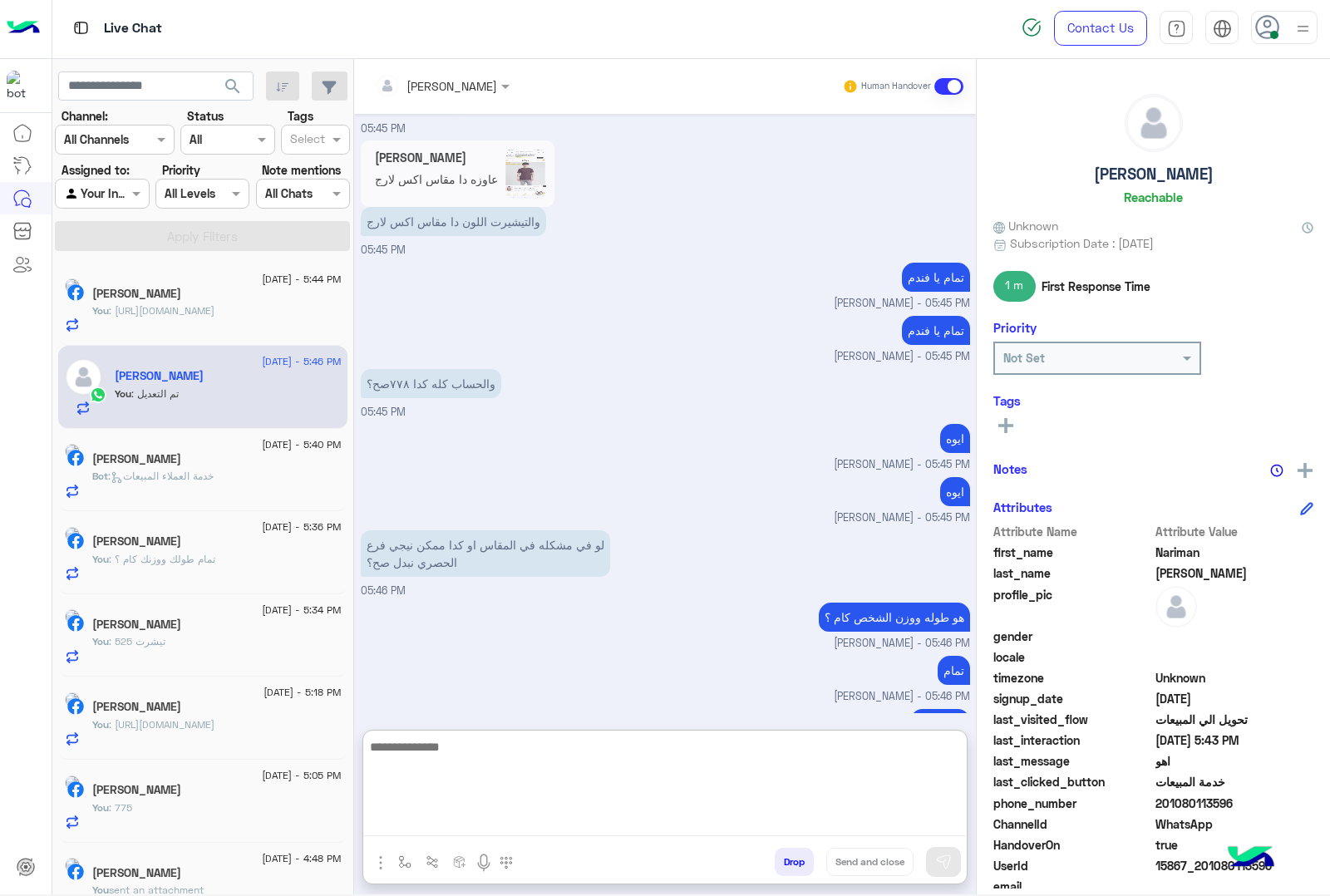
scroll to position [5434, 0]
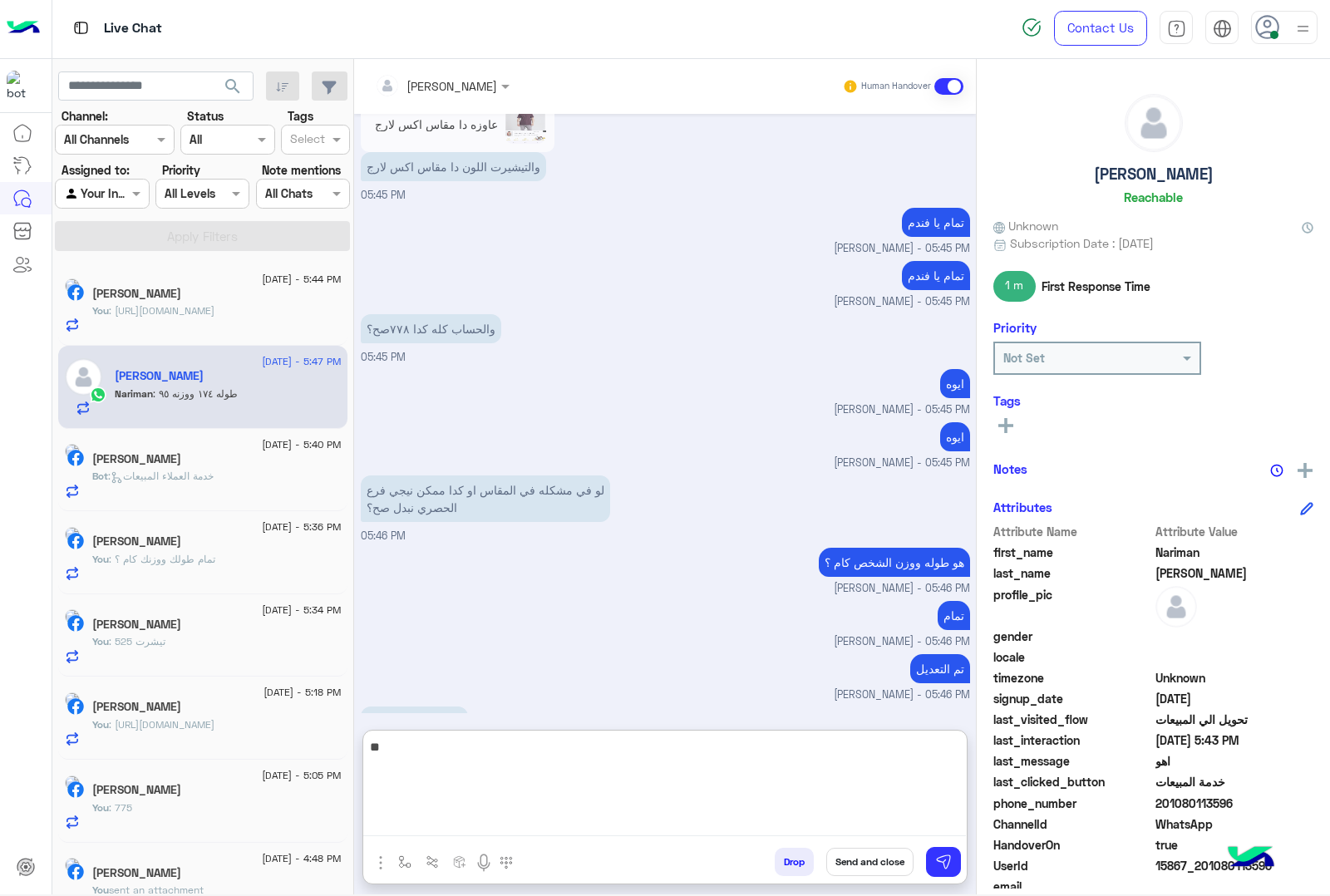
type textarea "*"
type textarea "**********"
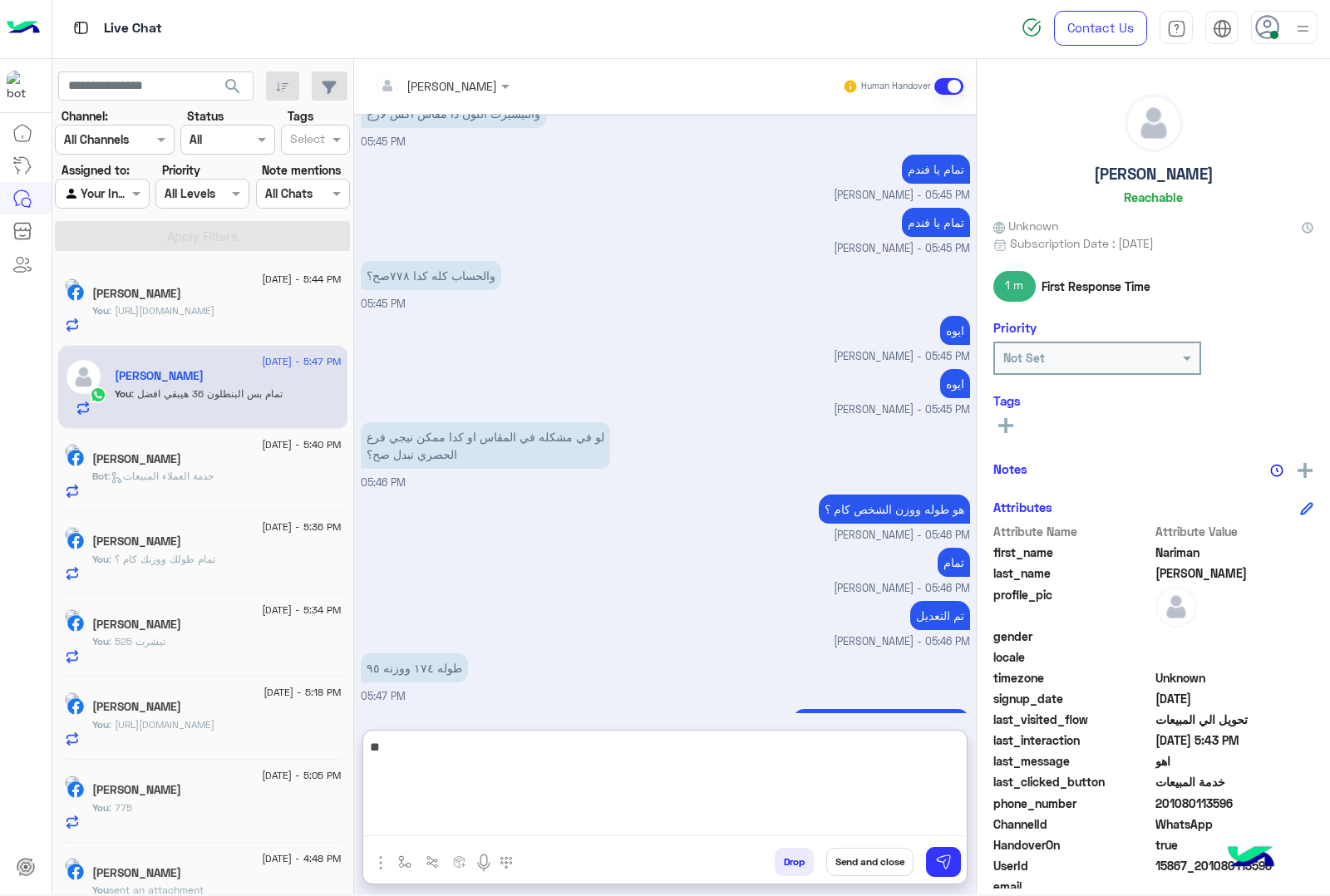
type textarea "*"
click at [179, 472] on span ": خدمة العملاء المبيعات" at bounding box center [160, 476] width 106 height 12
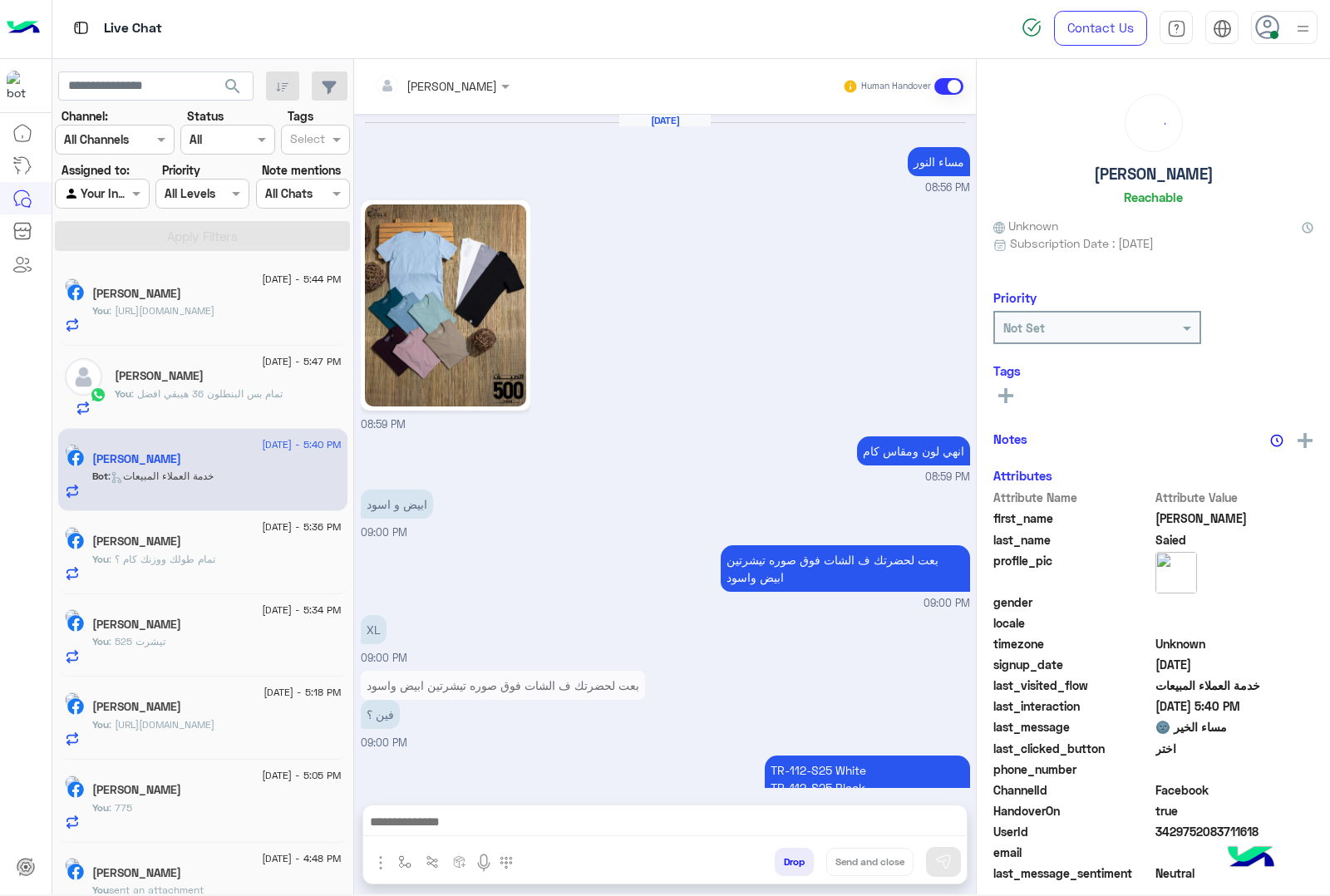
scroll to position [1741, 0]
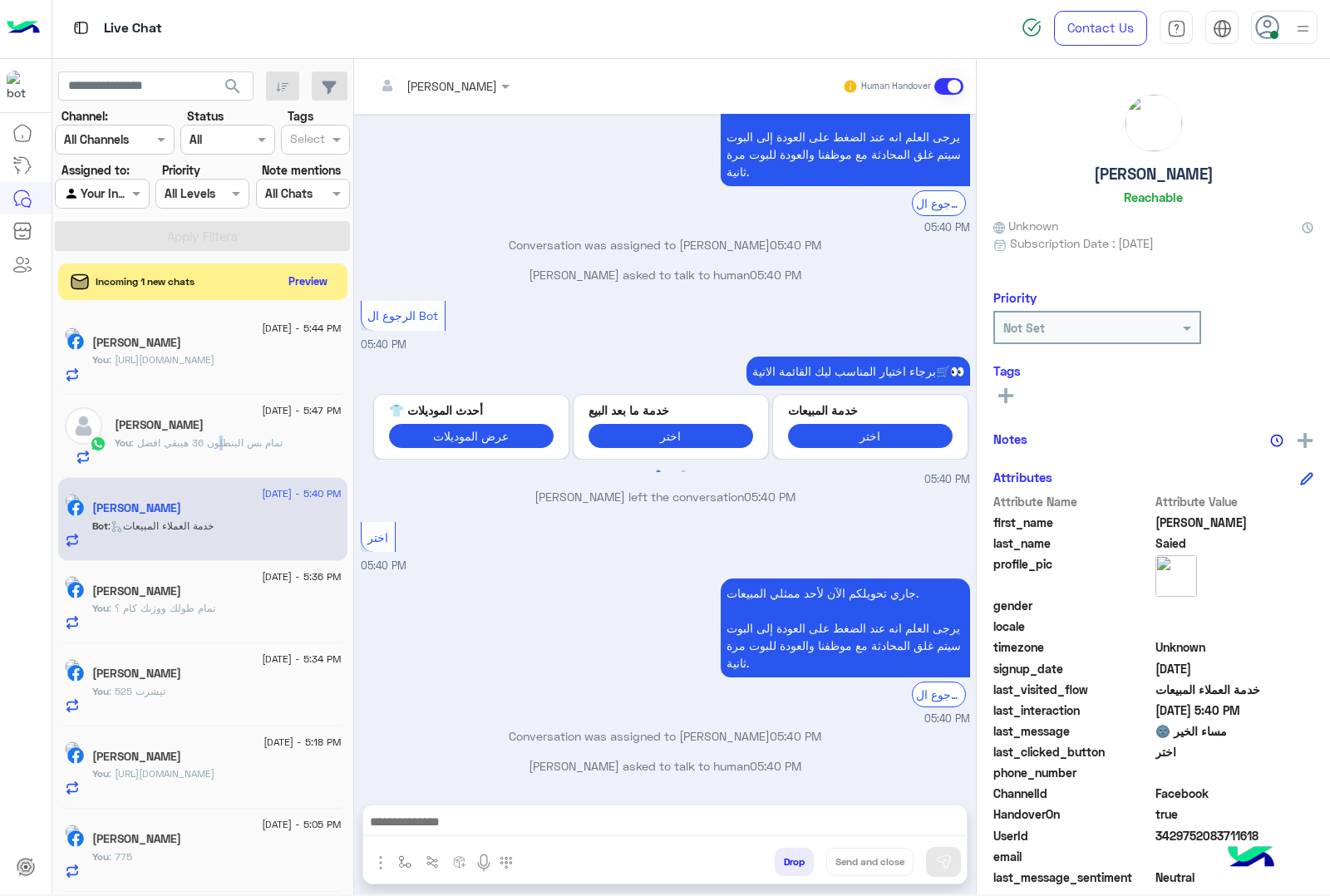
click at [226, 453] on div "You : تمام بس البنطلون 36 هيبقي افضل" at bounding box center [228, 449] width 227 height 29
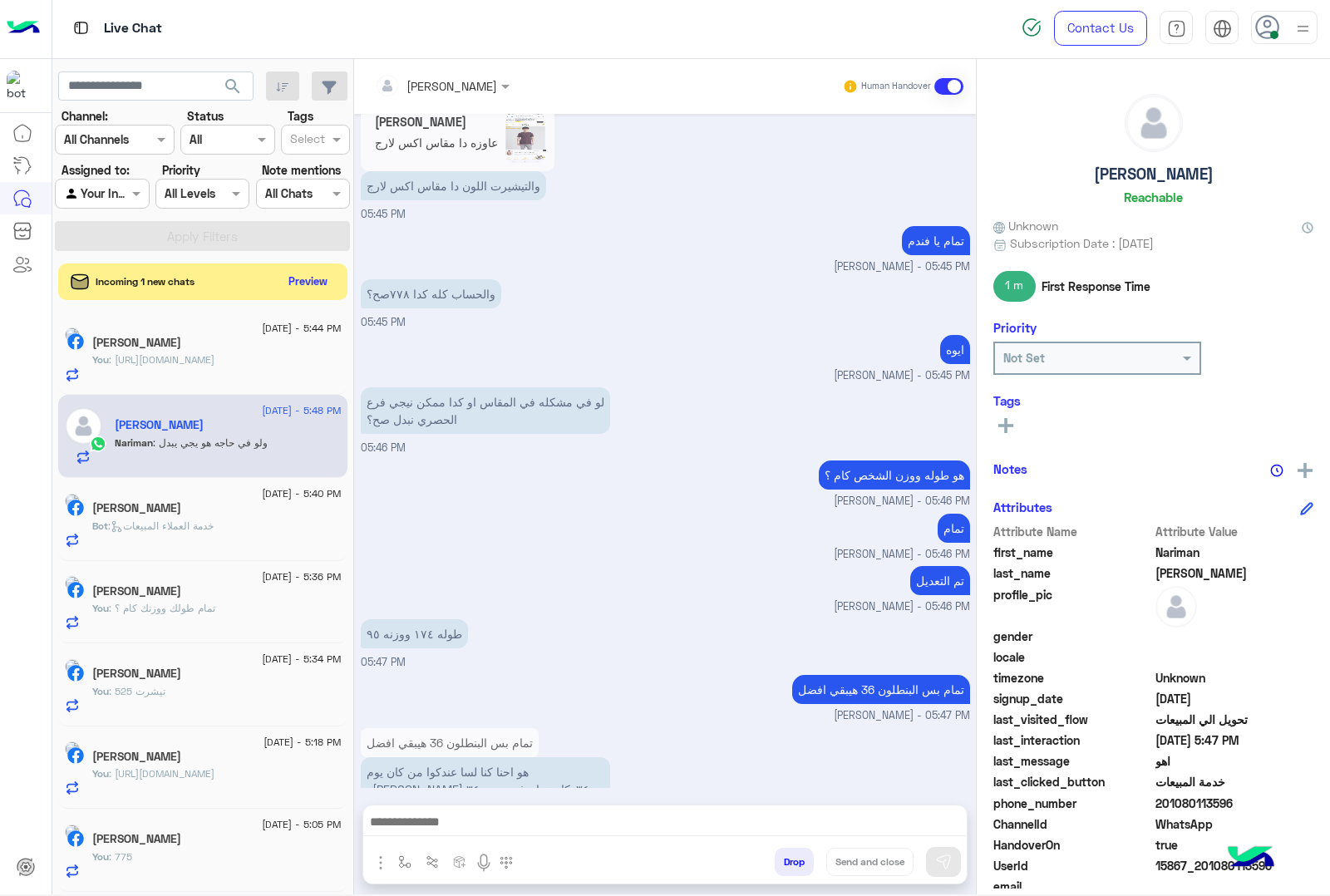
scroll to position [1753, 0]
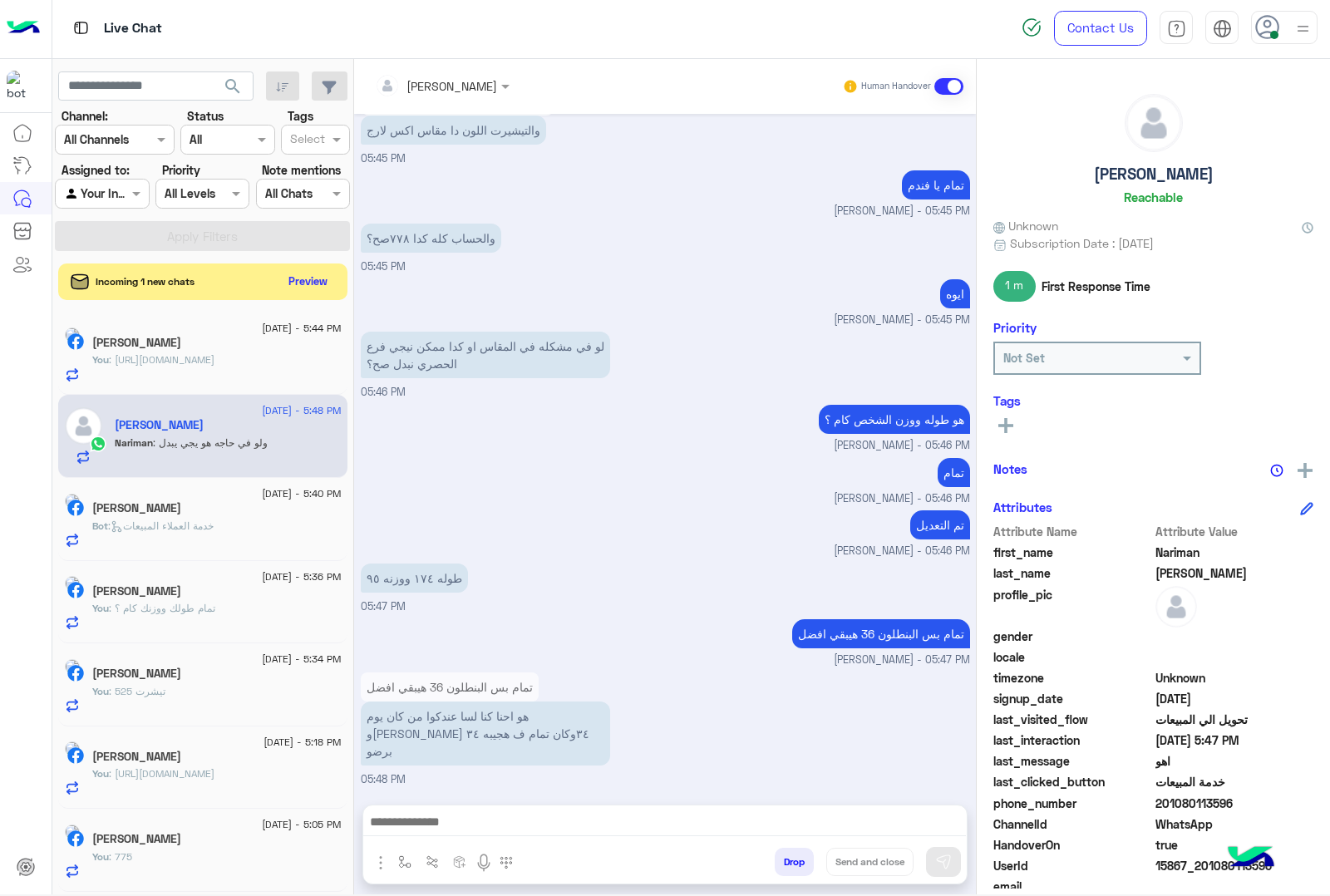
click at [446, 815] on textarea at bounding box center [665, 823] width 603 height 25
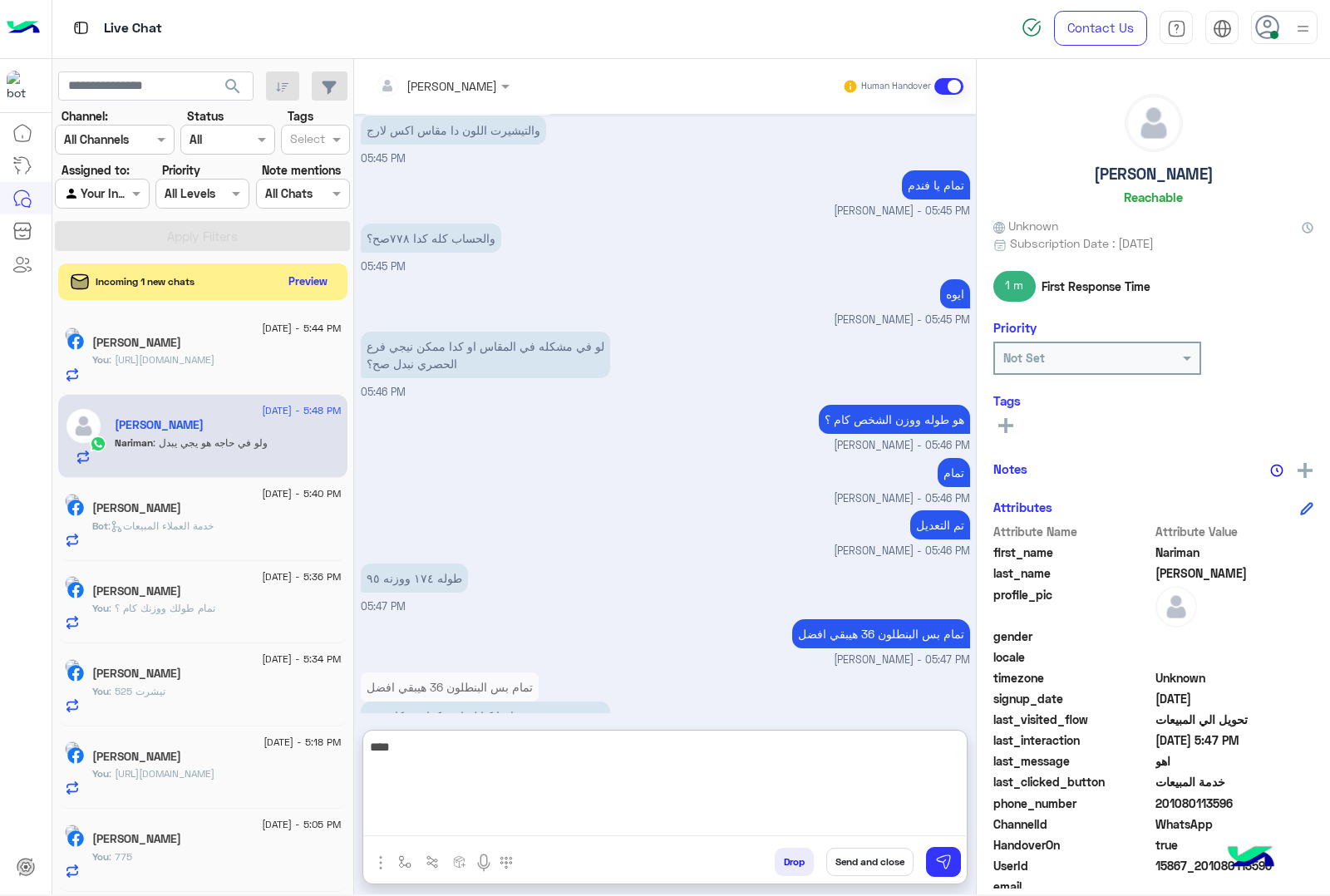
type textarea "****"
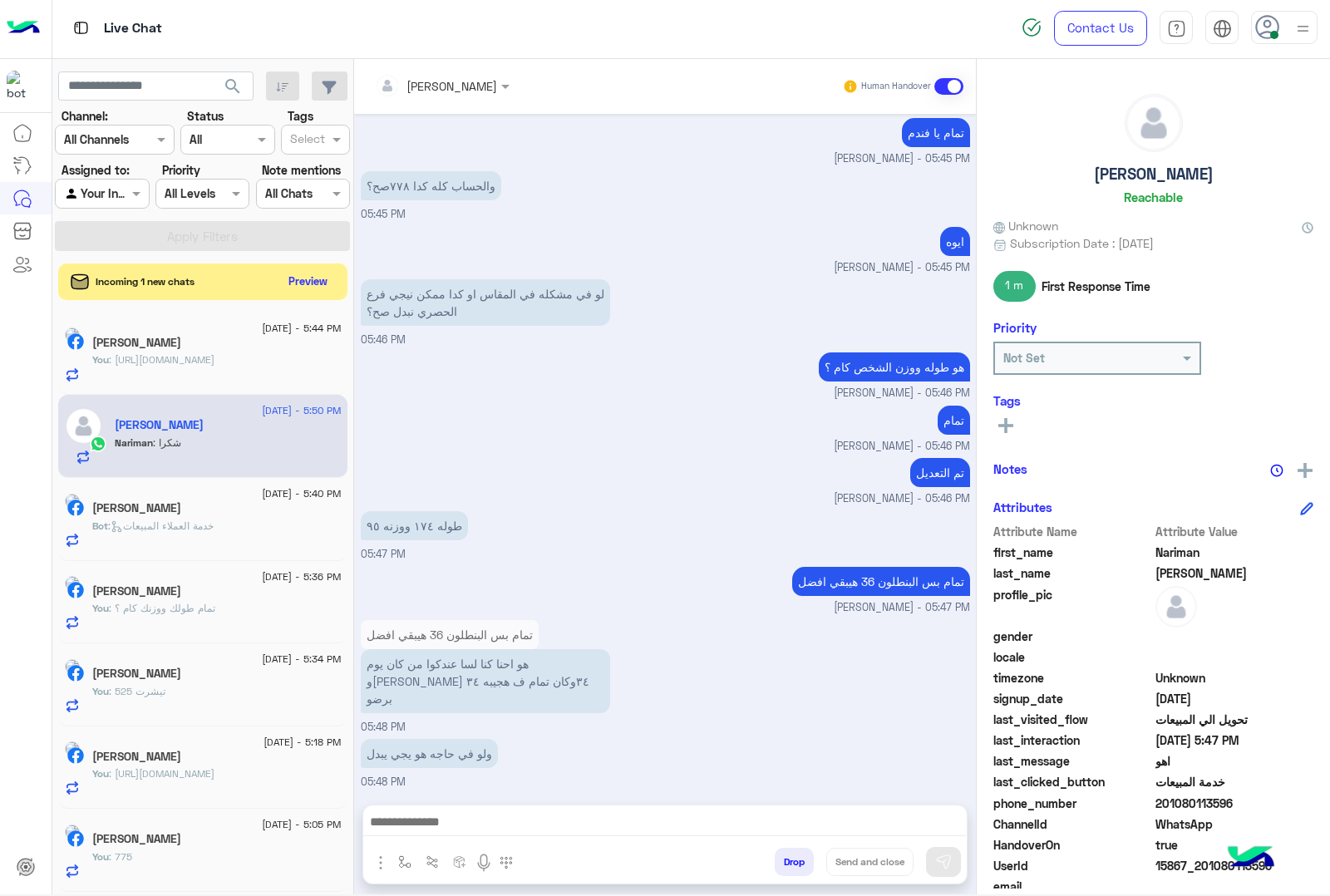
scroll to position [1861, 0]
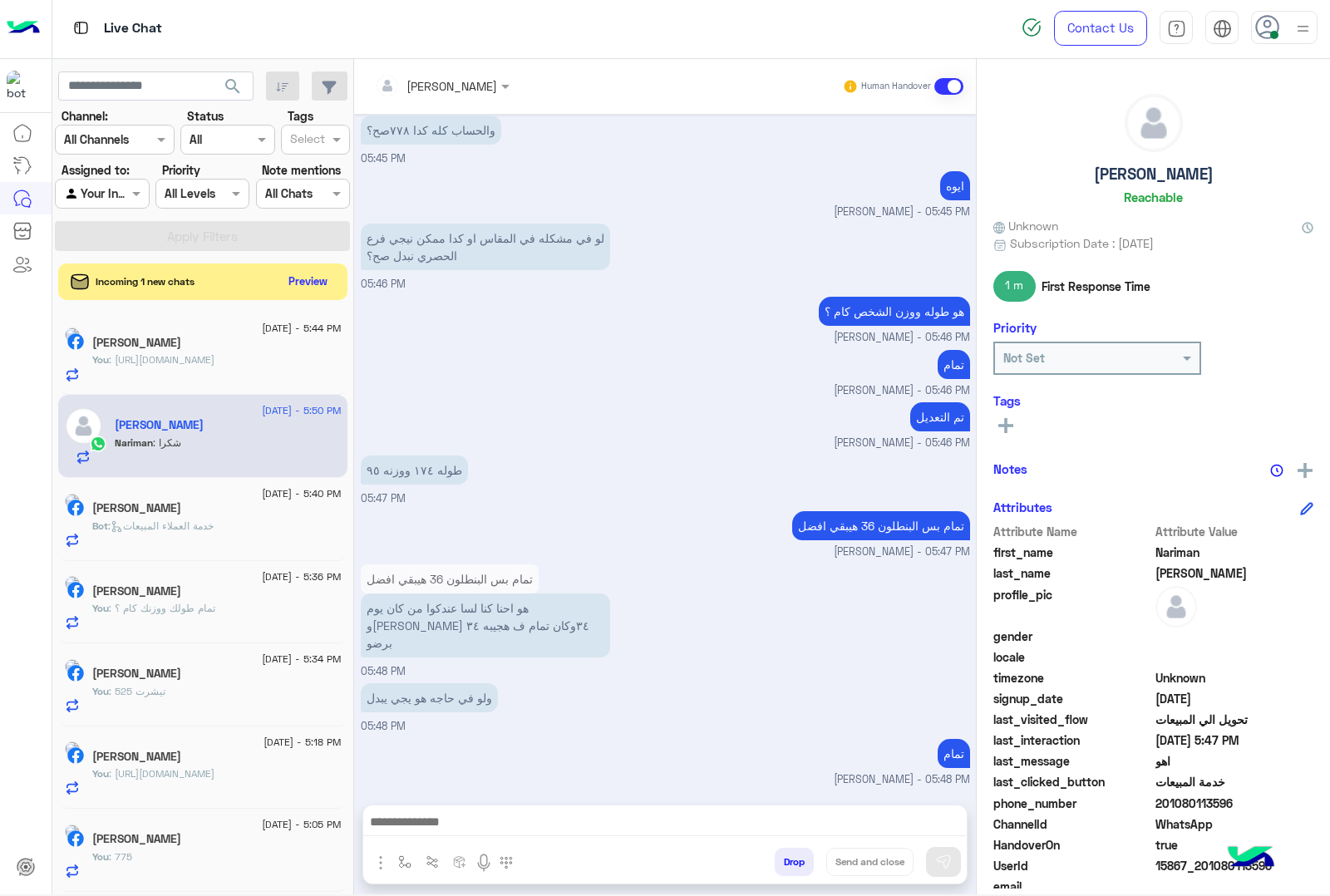
click at [787, 865] on button "Drop" at bounding box center [794, 861] width 39 height 28
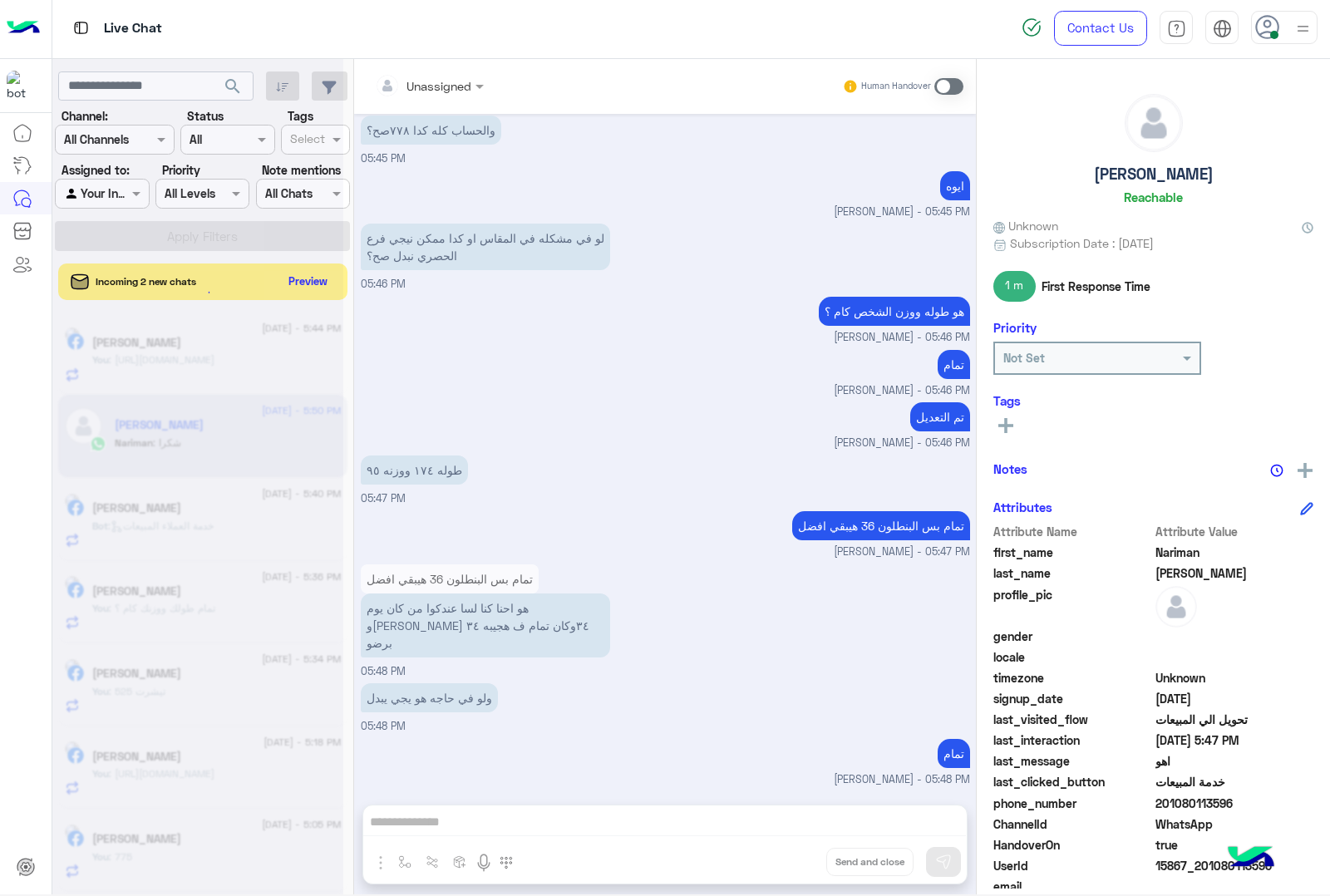
scroll to position [1921, 0]
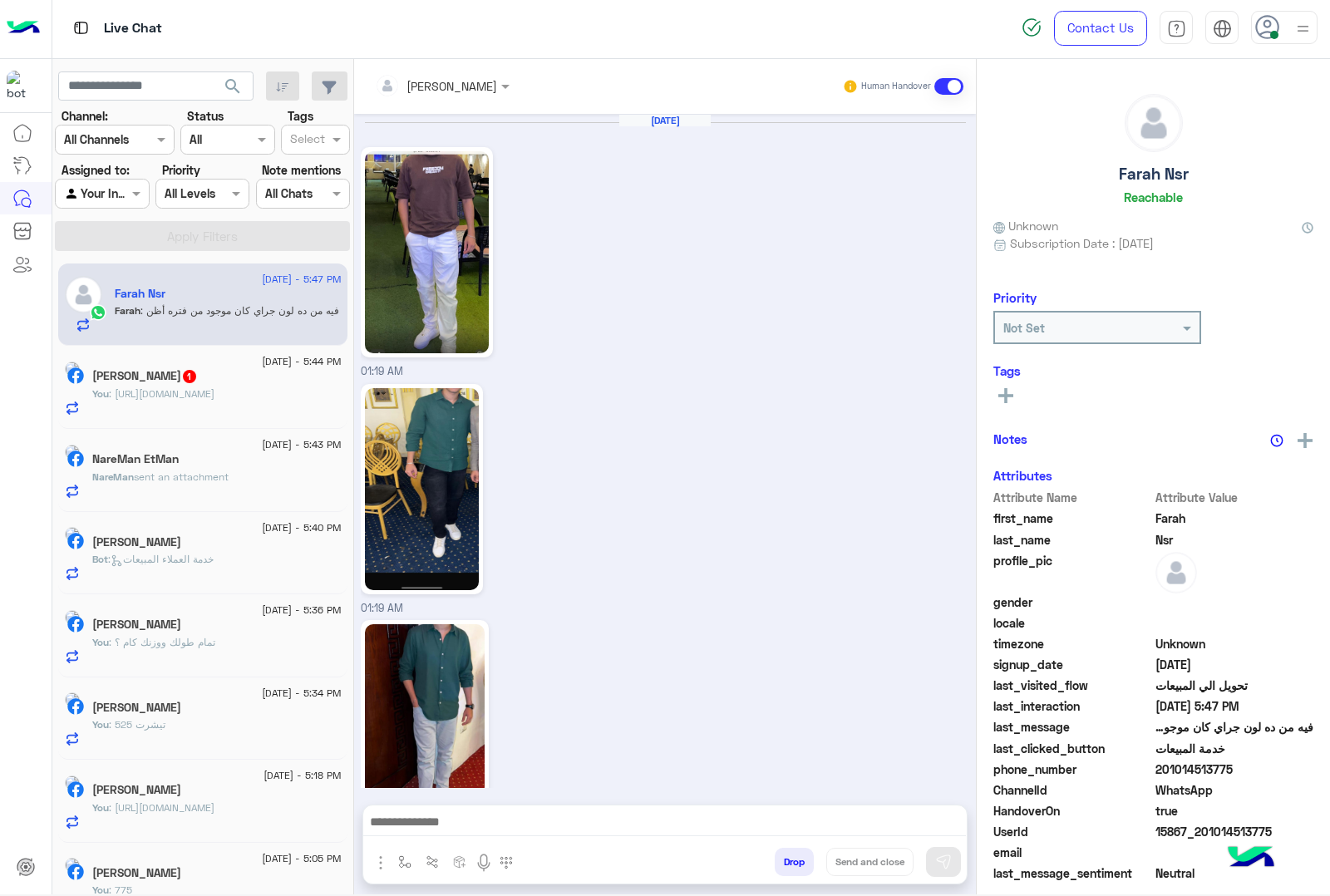
scroll to position [2455, 0]
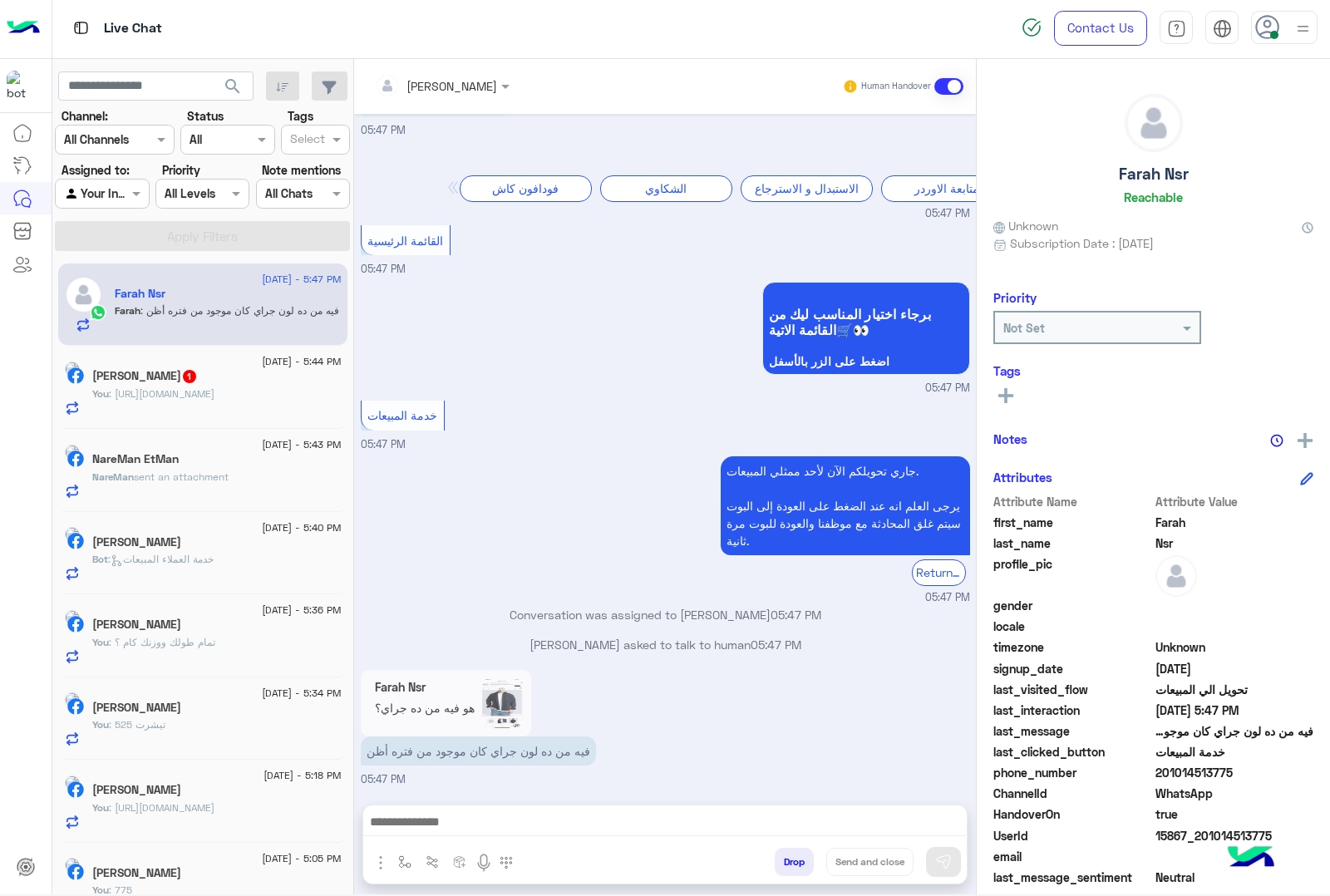
click at [800, 854] on button "Drop" at bounding box center [794, 861] width 39 height 28
click at [800, 848] on button "Drop" at bounding box center [794, 861] width 39 height 28
click at [796, 848] on button "Drop" at bounding box center [794, 861] width 39 height 28
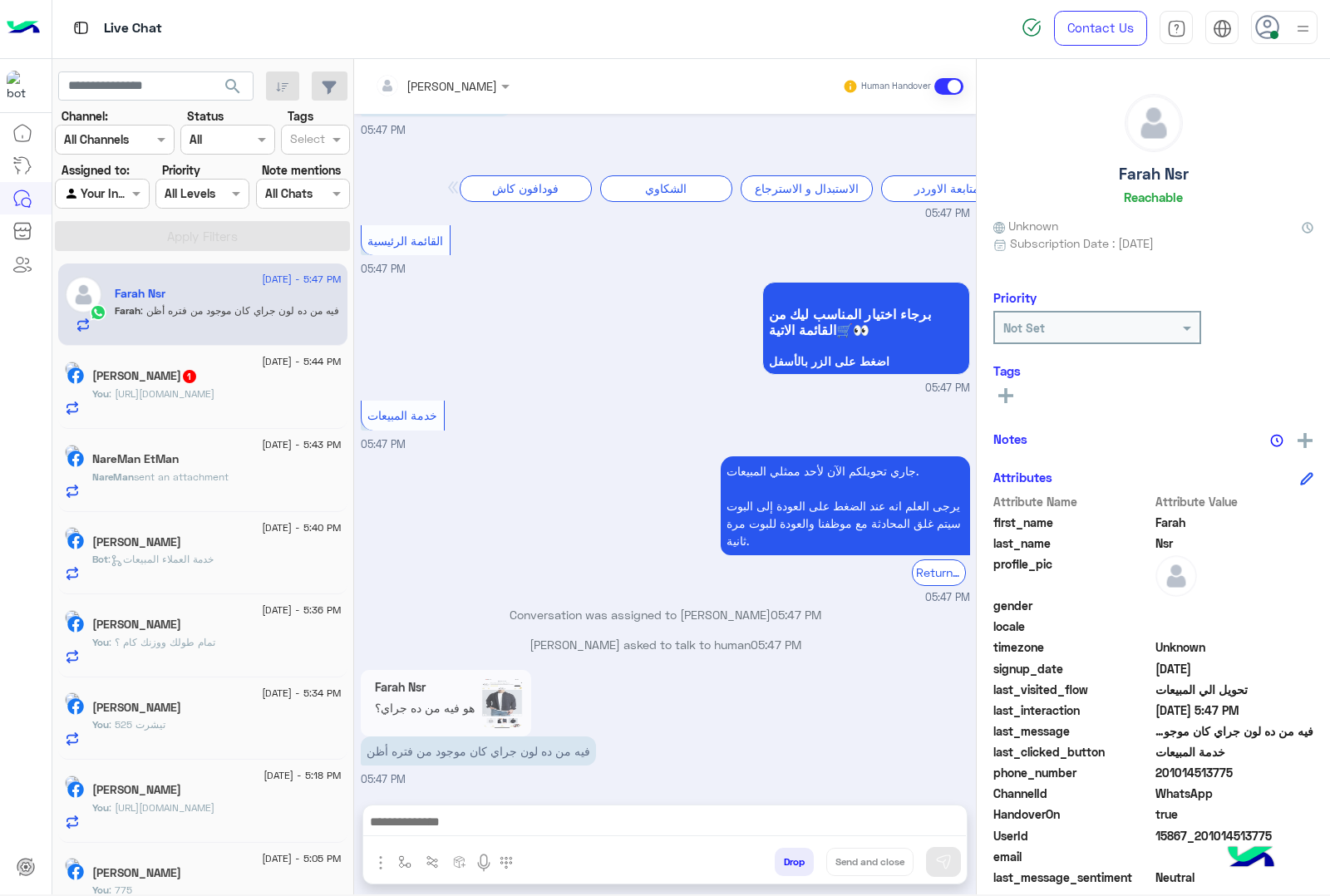
click at [796, 848] on button "Drop" at bounding box center [794, 861] width 39 height 28
click at [796, 848] on div "[PERSON_NAME] Human Handover [DATE] 01:19 AM 01:19 AM 01:19 AM مديم و 32 01:22 …" at bounding box center [664, 480] width 622 height 842
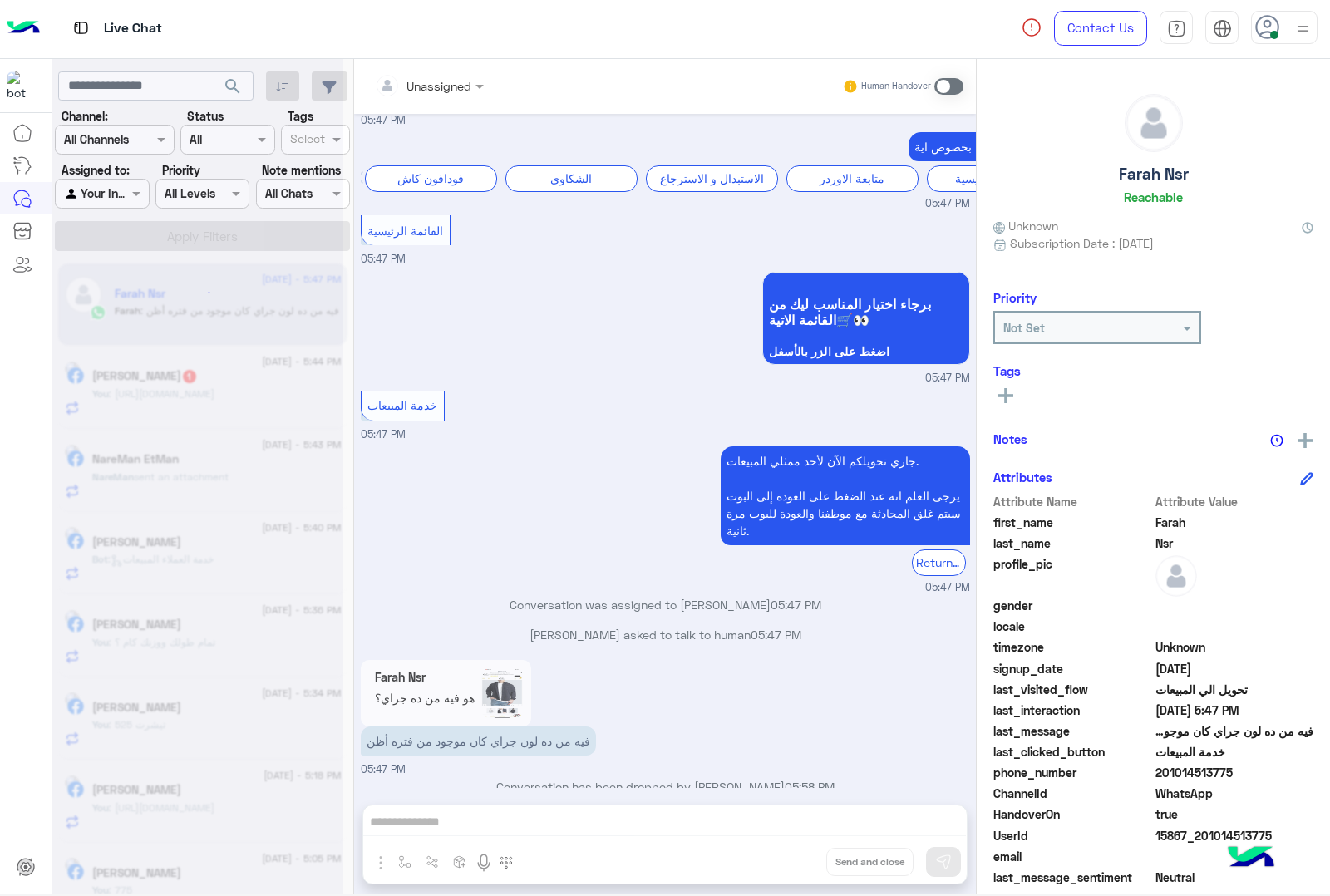
scroll to position [2575, 0]
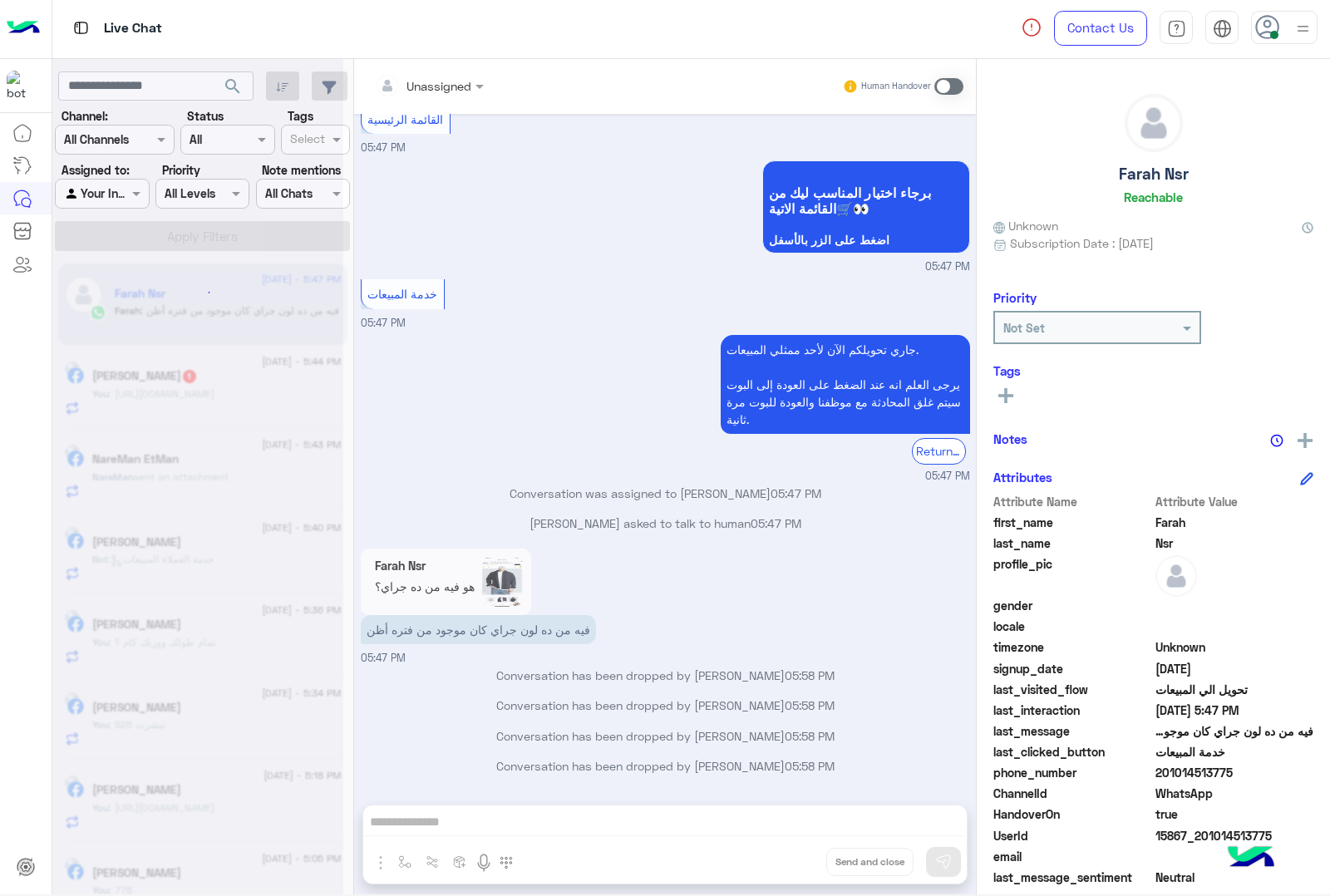
click at [784, 857] on div "Unassigned Human Handover [DATE] 01:19 AM 01:19 AM 01:19 AM مديم و 32 01:22 AM …" at bounding box center [664, 480] width 622 height 842
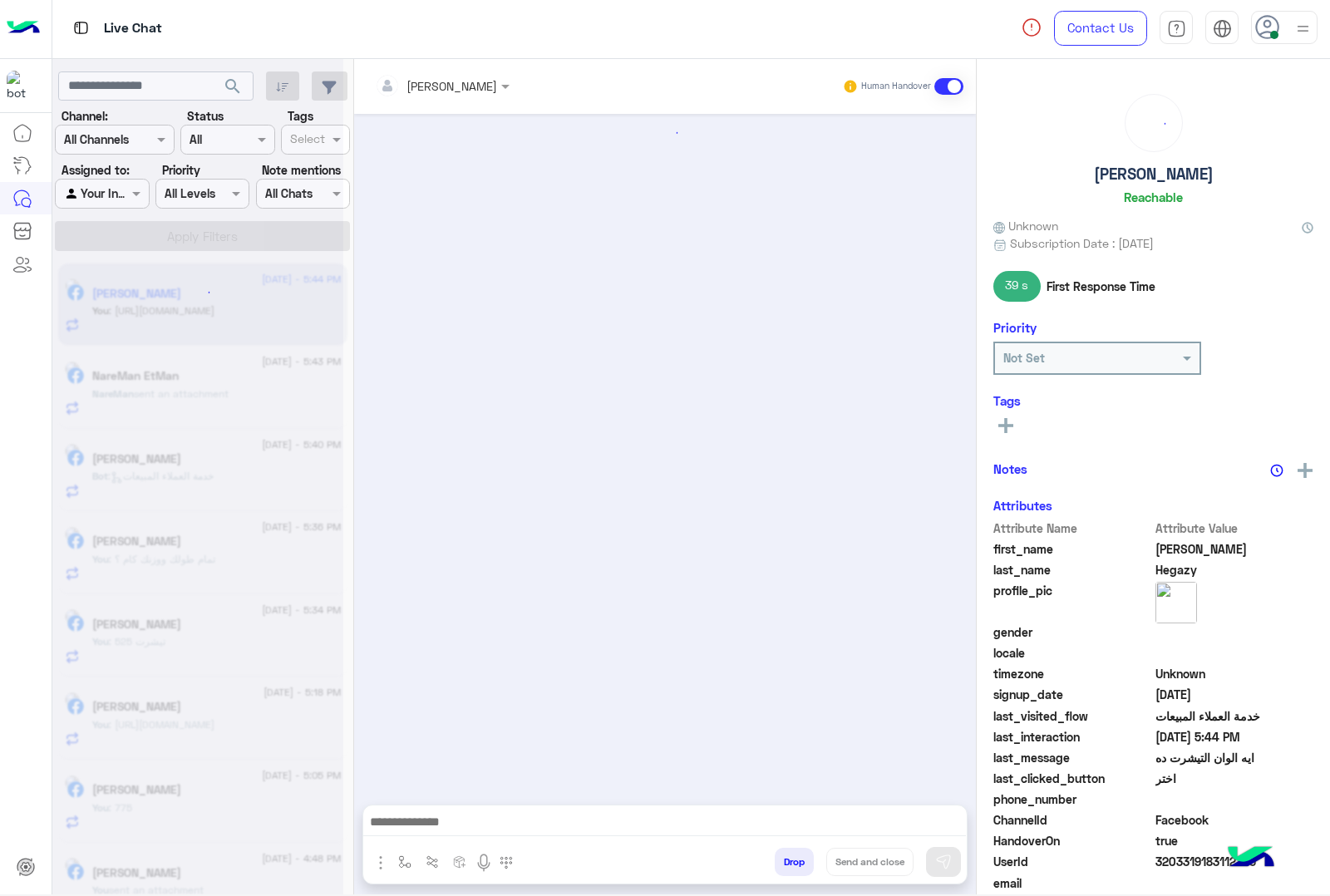
click at [784, 857] on button "Drop" at bounding box center [794, 861] width 39 height 28
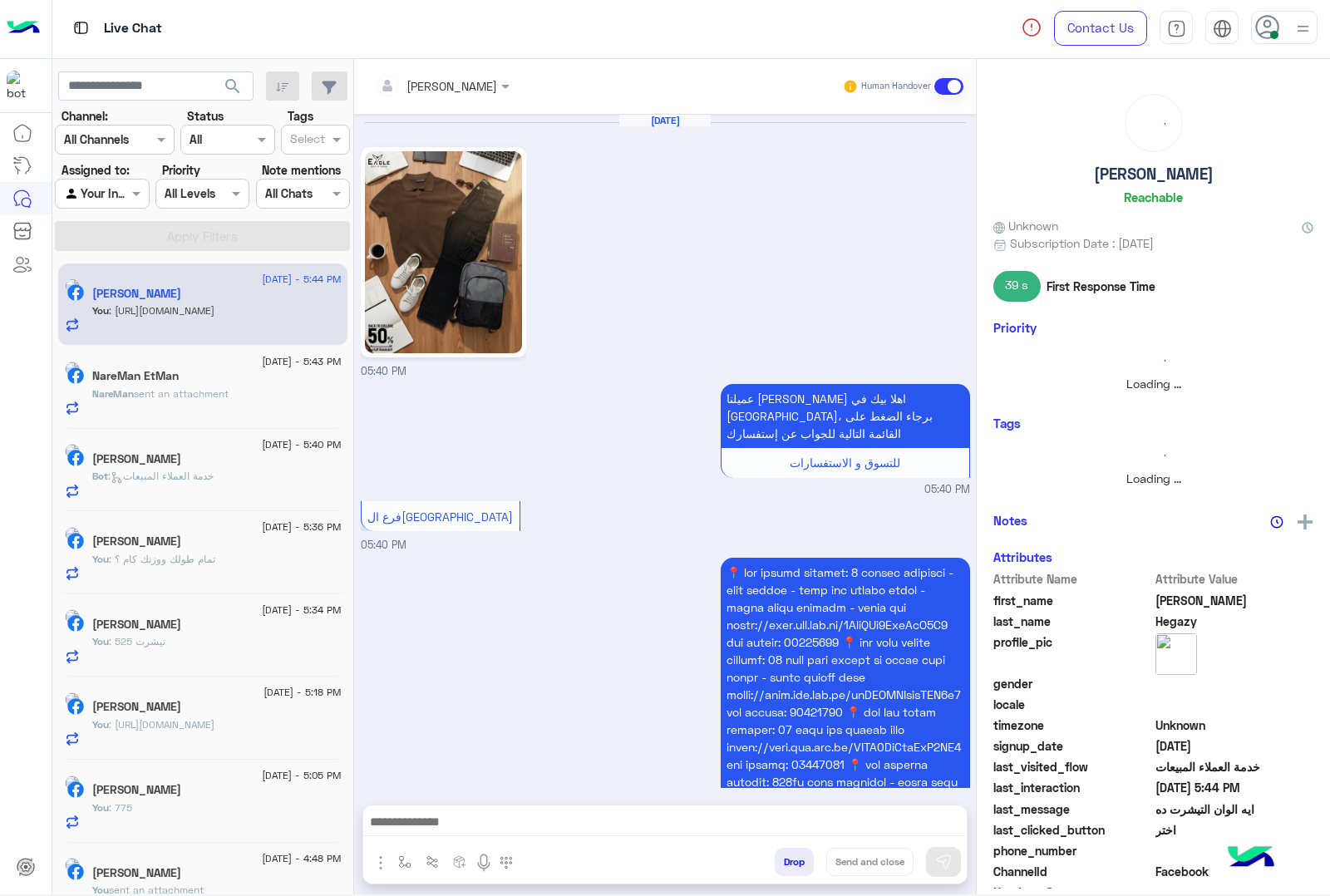
click at [784, 857] on button "Drop" at bounding box center [794, 861] width 39 height 28
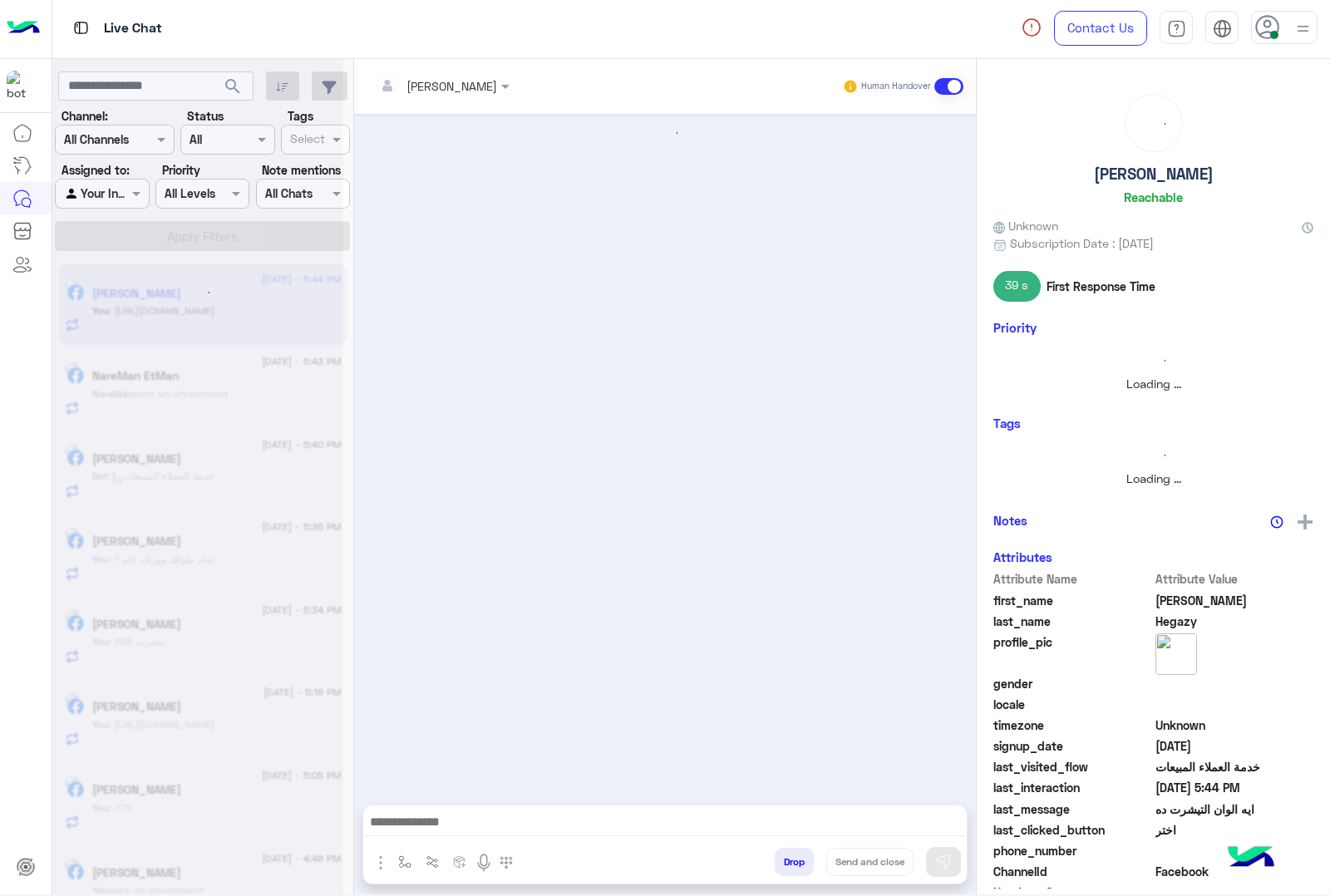
click at [784, 857] on button "Drop" at bounding box center [794, 861] width 39 height 28
click at [784, 857] on div "[PERSON_NAME] Human Handover Attachements Images enter flow name Drop Send and …" at bounding box center [664, 480] width 622 height 842
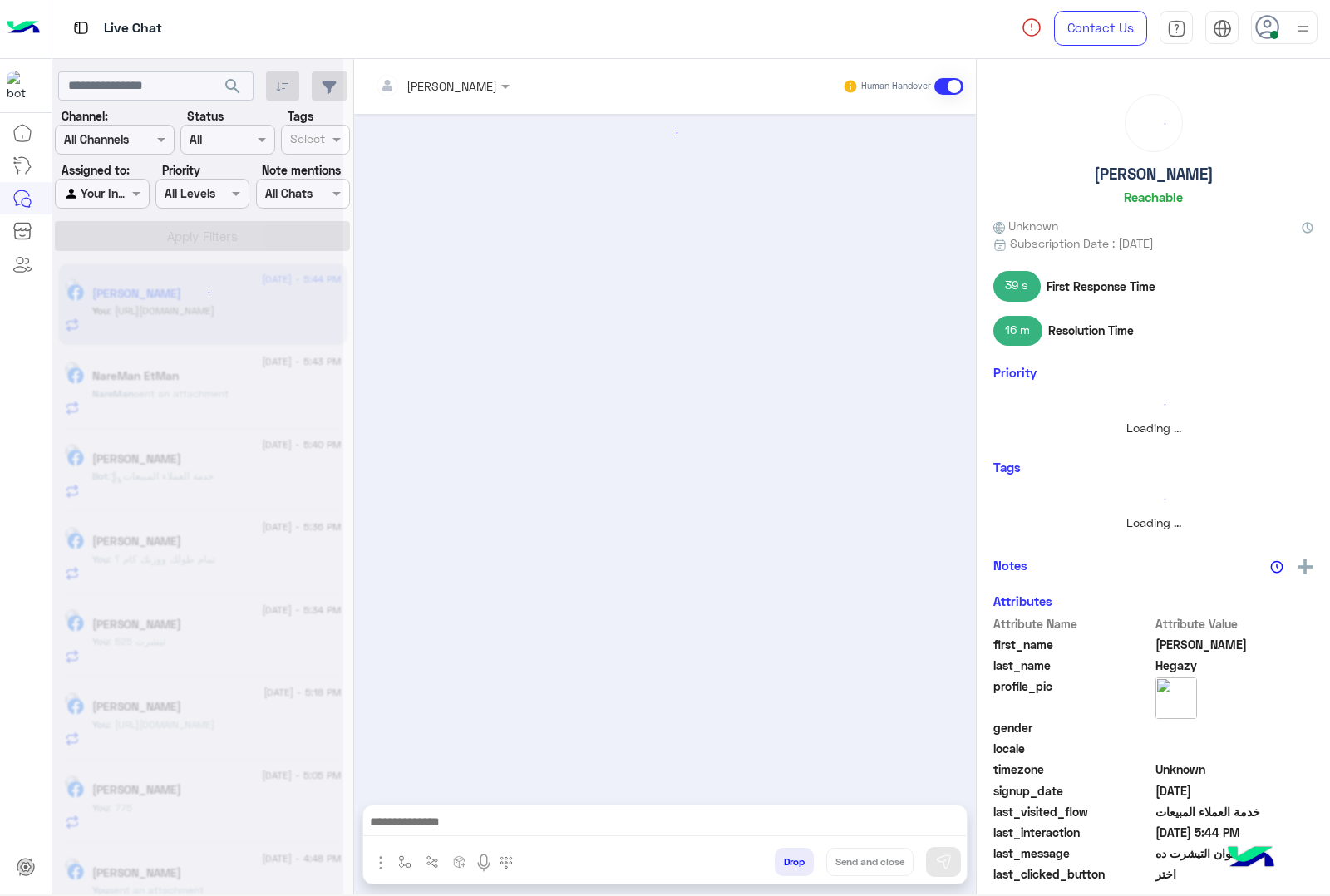
click at [784, 857] on button "Drop" at bounding box center [794, 861] width 39 height 28
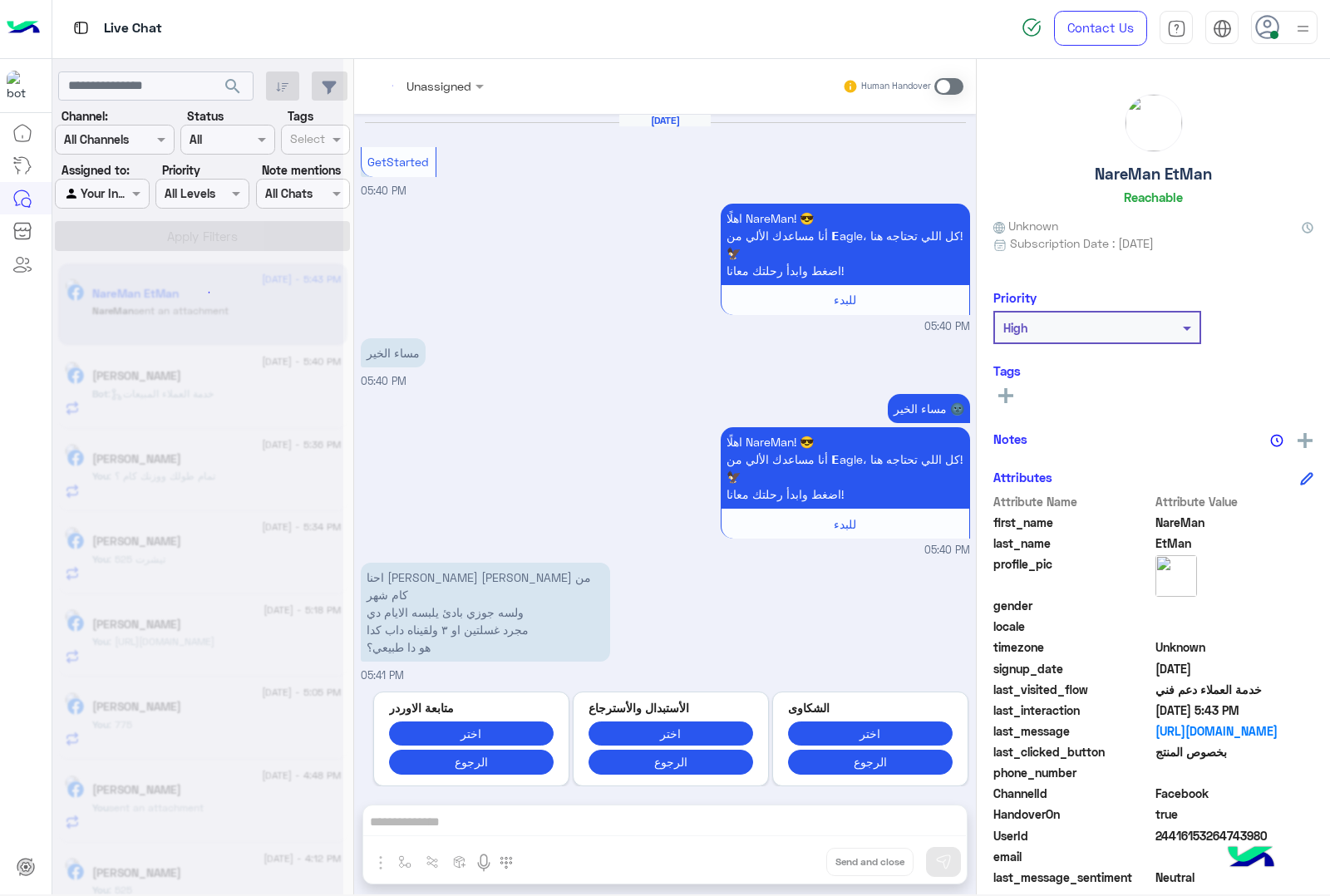
click at [784, 857] on div "Unassigned Human Handover [DATE] GetStarted 05:40 PM اهلًا NareMan! 😎 أنا مساعد…" at bounding box center [664, 480] width 622 height 842
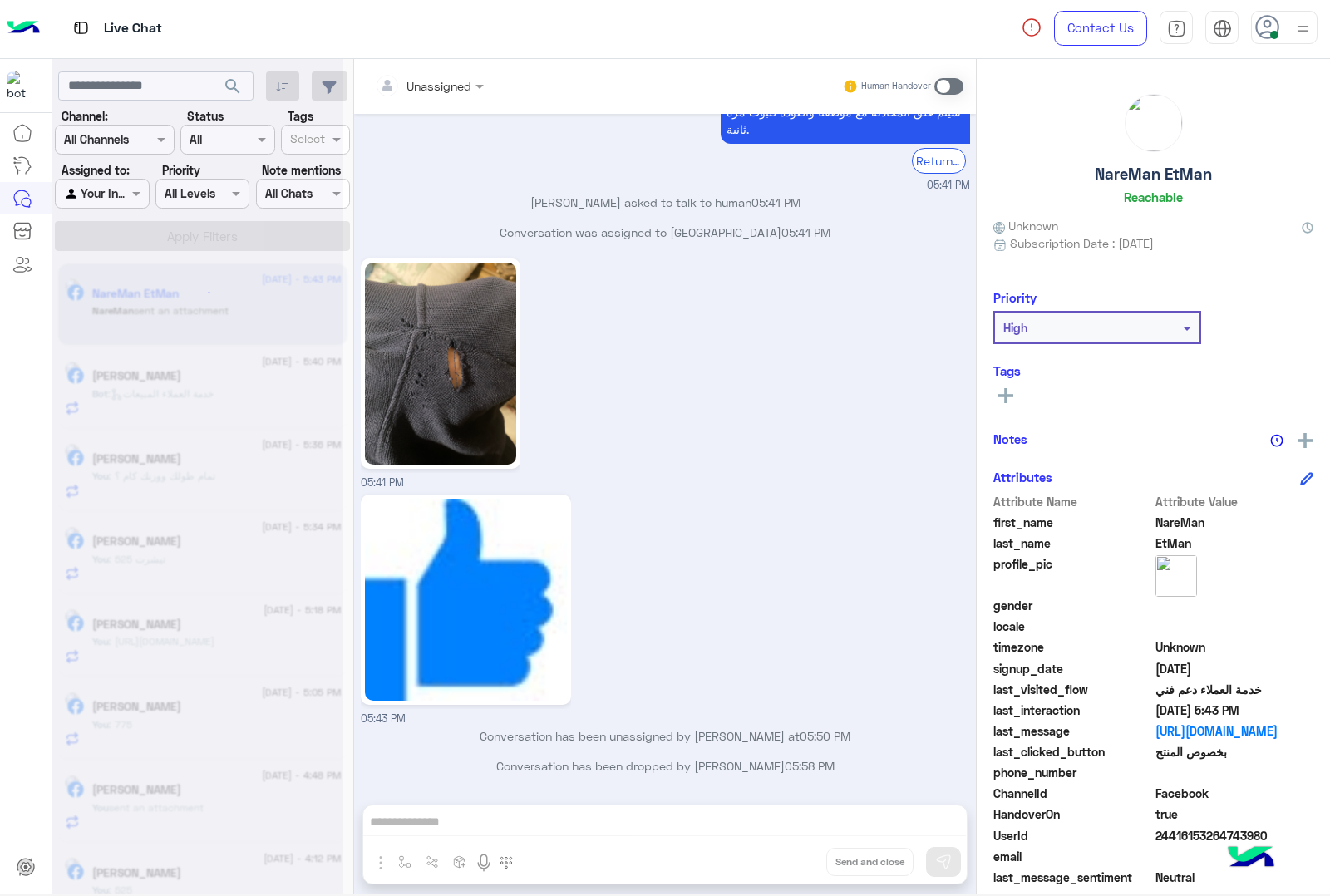
scroll to position [1034, 0]
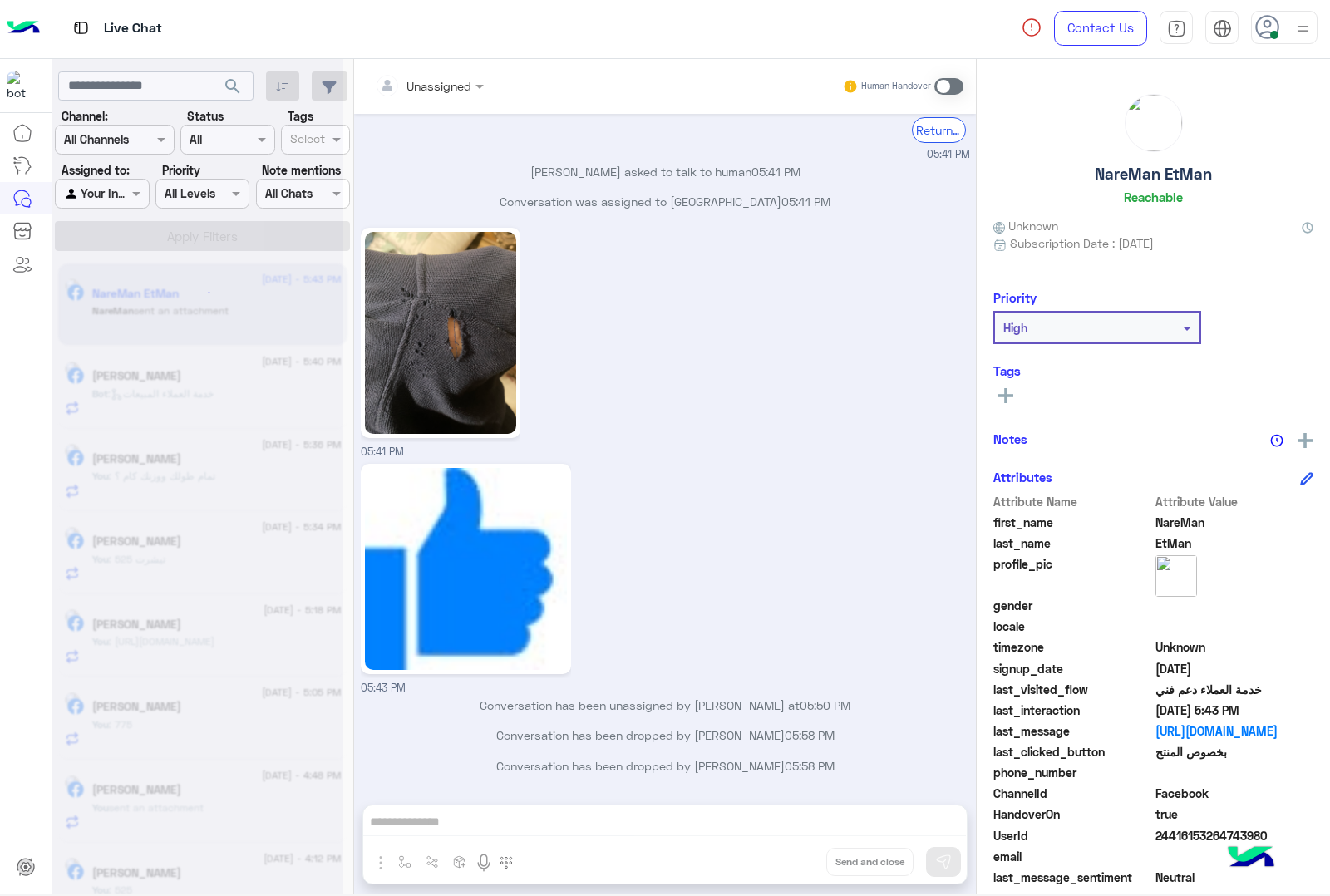
click at [784, 857] on div "Unassigned Human Handover [DATE] GetStarted 05:40 PM اهلًا NareMan! 😎 أنا مساعد…" at bounding box center [664, 480] width 622 height 842
click at [0, 0] on button "Drop" at bounding box center [0, 0] width 0 height 0
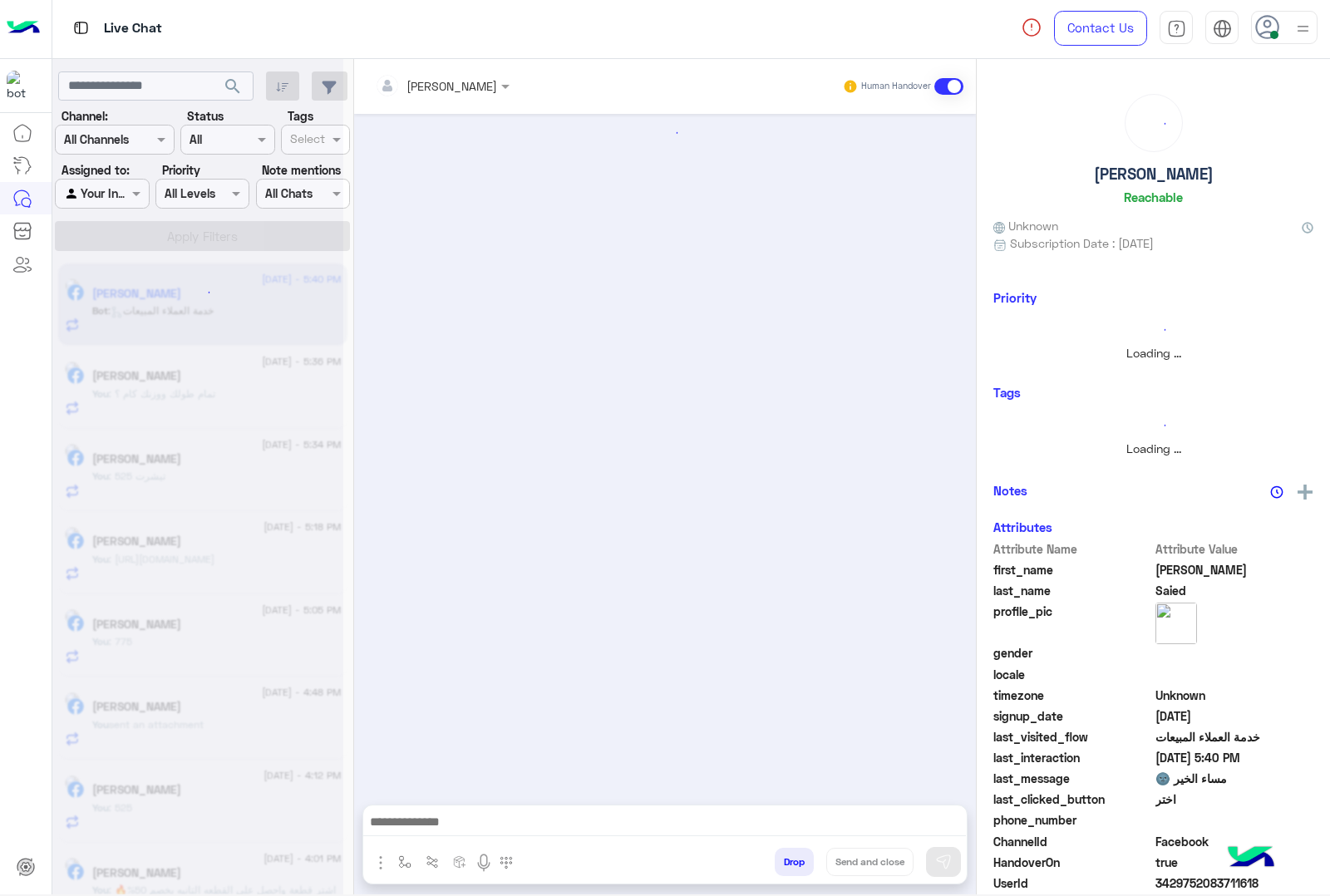
click at [784, 857] on button "Drop" at bounding box center [794, 861] width 39 height 28
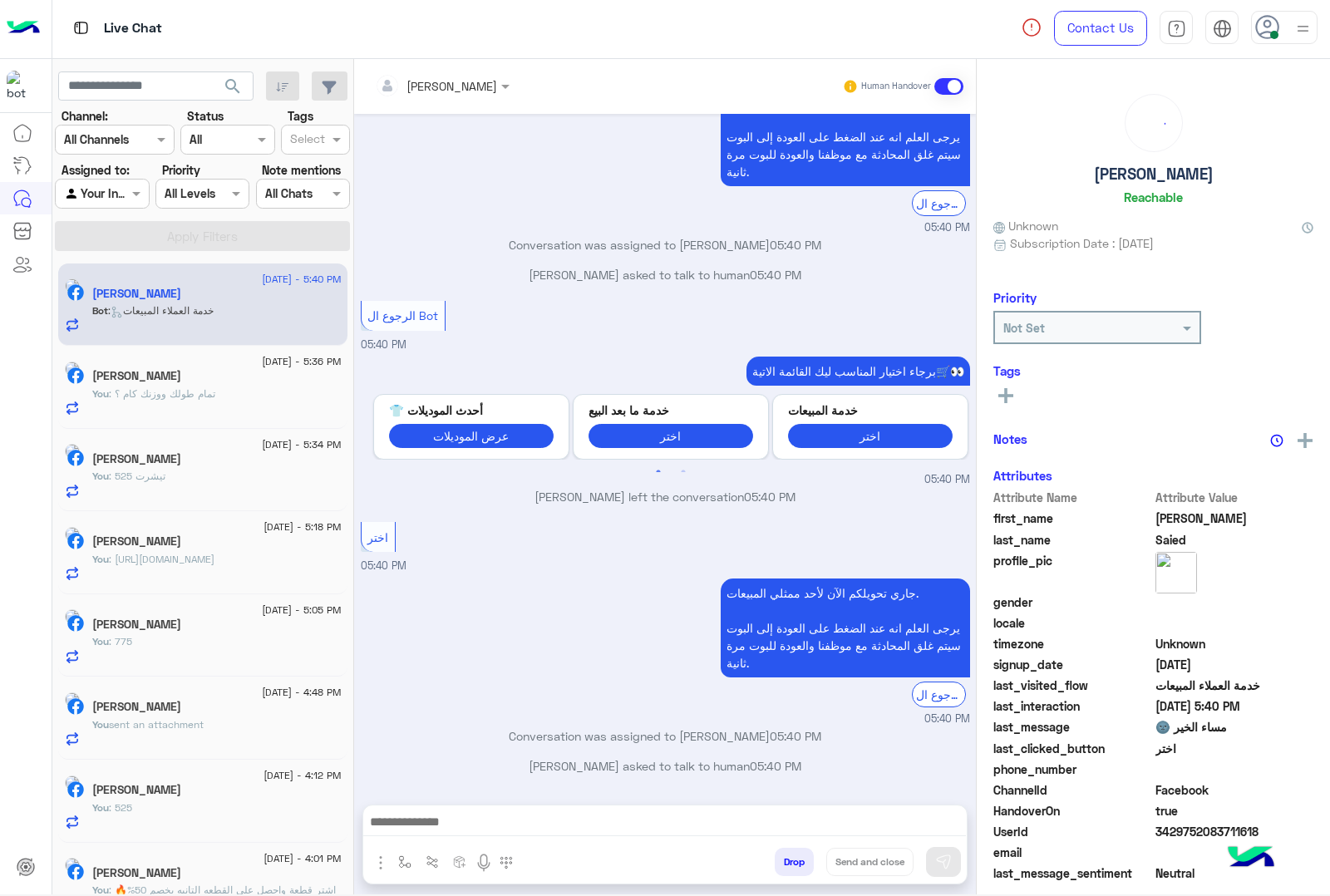
click at [784, 857] on button "Drop" at bounding box center [794, 861] width 39 height 28
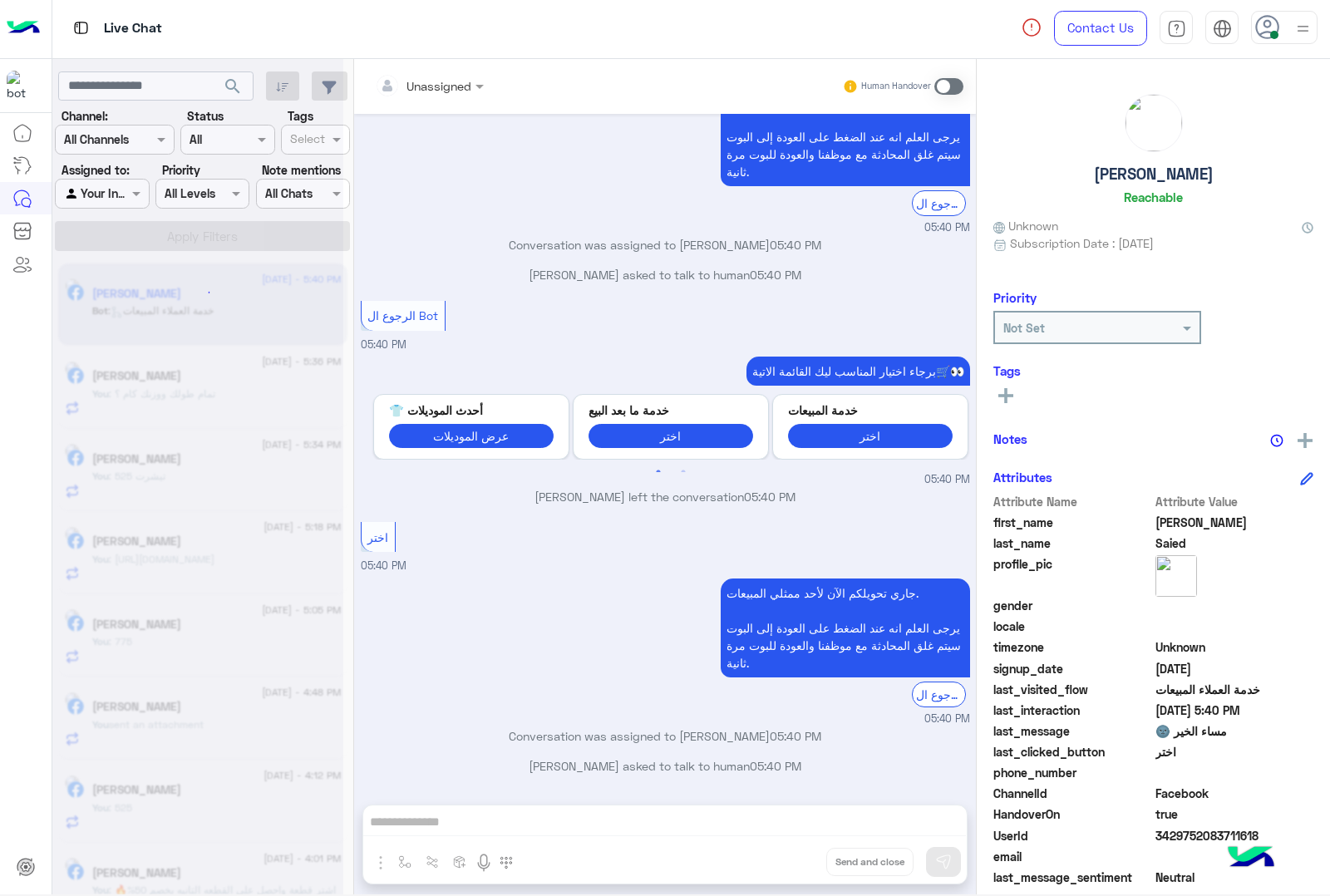
click at [784, 857] on div "Unassigned Human Handover [DATE] مساء النور 08:56 PM 08:59 PM انهي لون ومقاس كا…" at bounding box center [664, 480] width 622 height 842
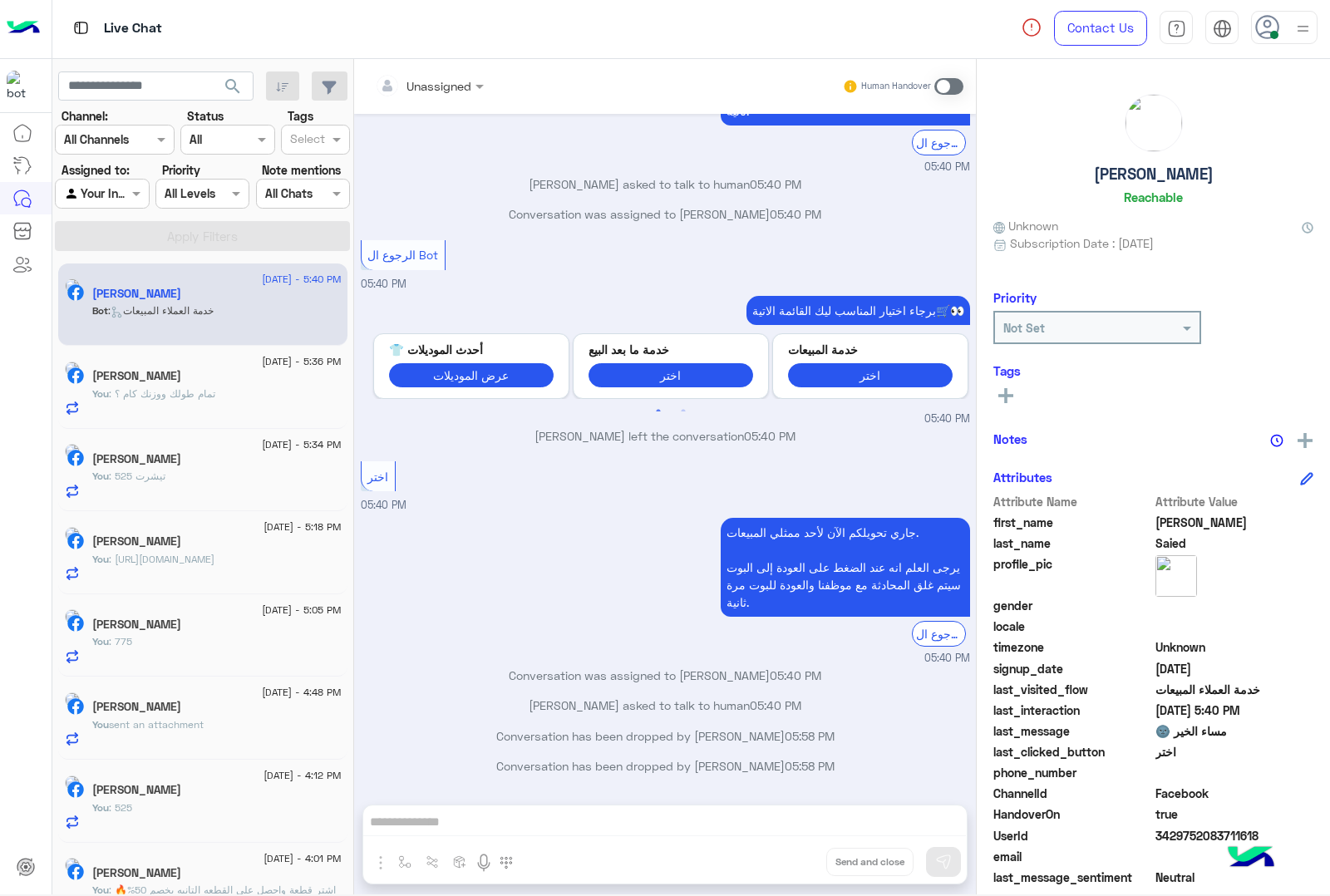
click at [784, 857] on div "Unassigned Human Handover [DATE] مساء النور 08:56 PM 08:59 PM انهي لون ومقاس كا…" at bounding box center [664, 480] width 622 height 842
click at [0, 0] on button "Drop" at bounding box center [0, 0] width 0 height 0
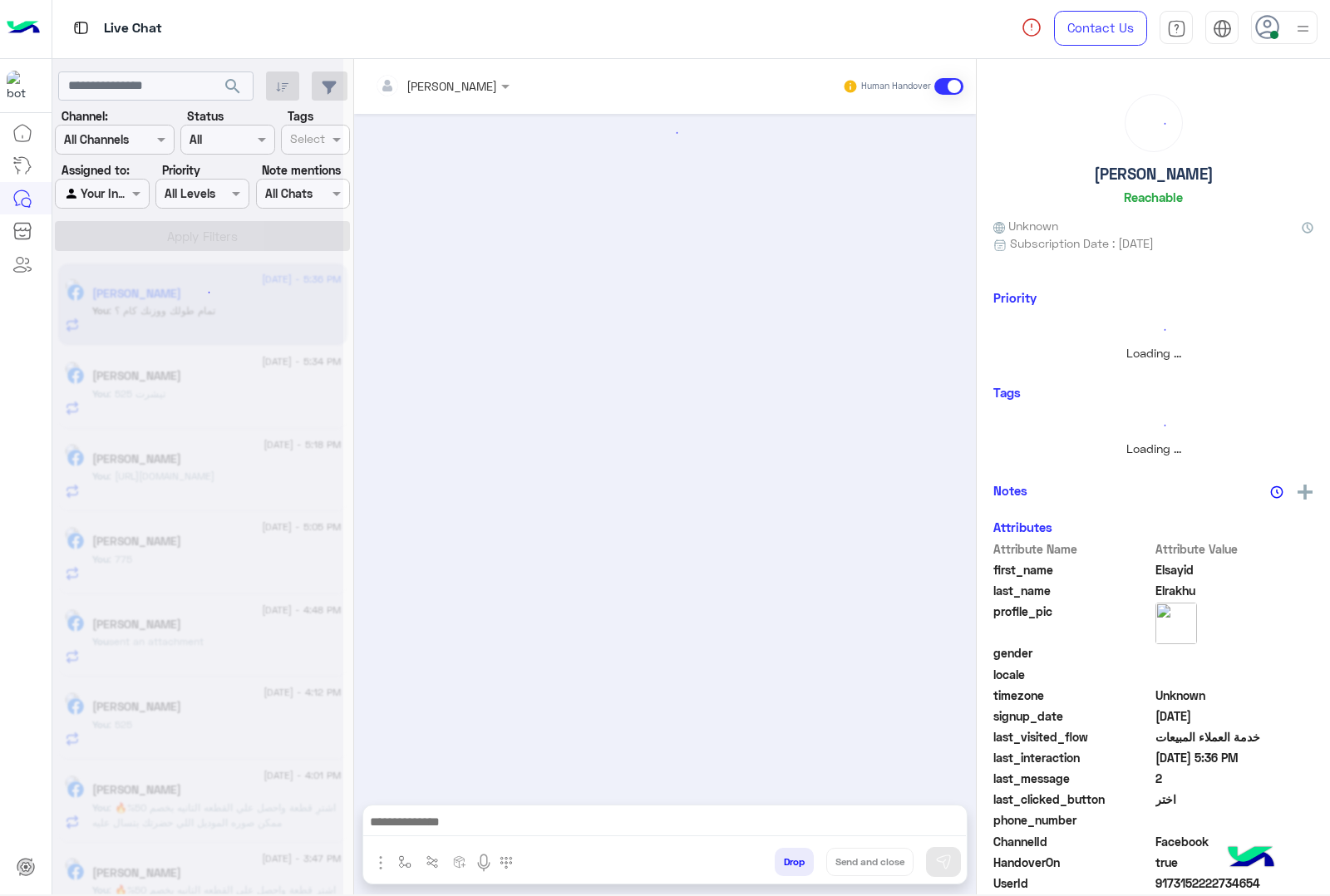
click at [784, 857] on button "Drop" at bounding box center [794, 861] width 39 height 28
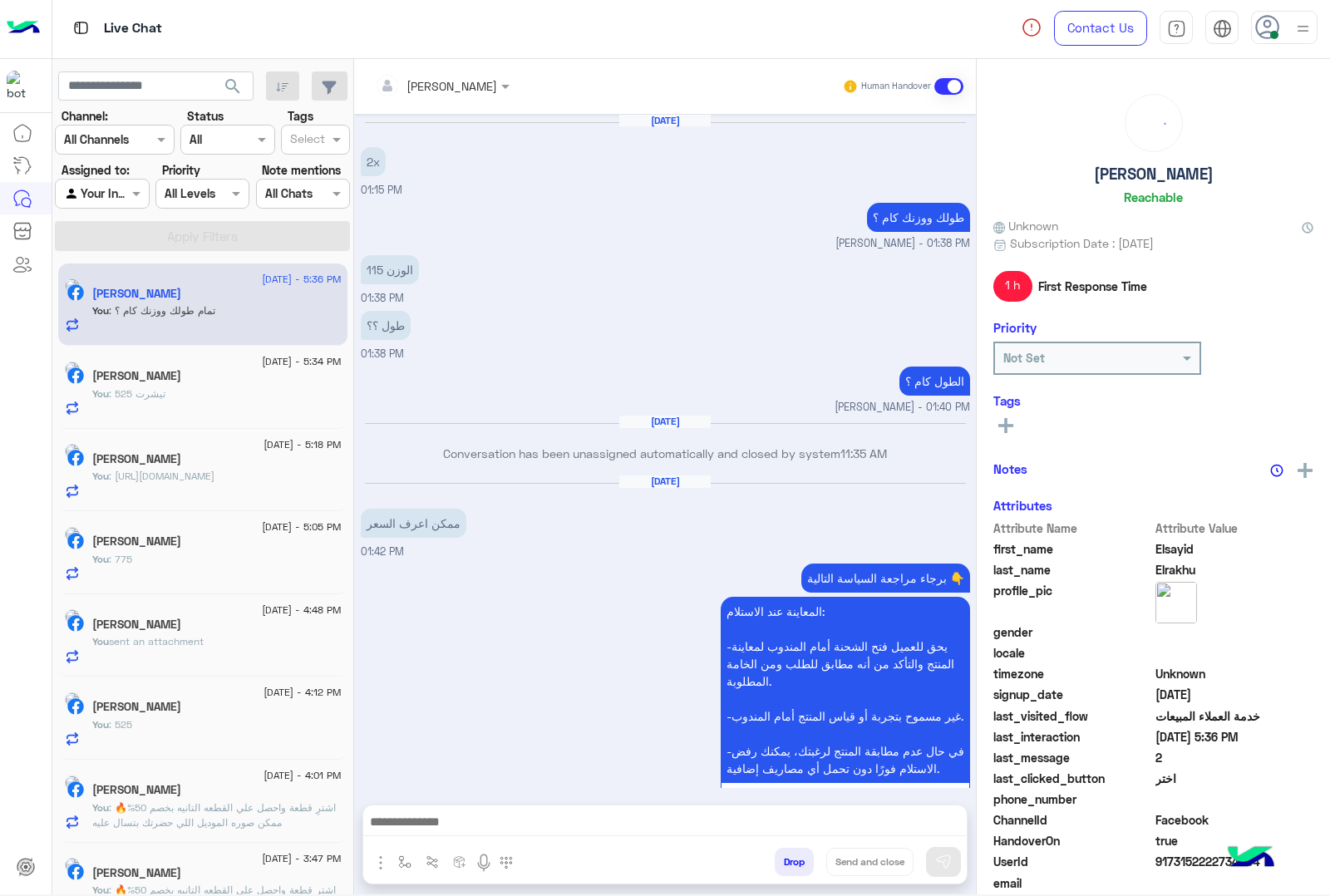
click at [784, 857] on div "[PERSON_NAME] Human Handover [DATE] 2x 01:15 PM طولك ووزنك كام ؟ [PERSON_NAME] …" at bounding box center [664, 480] width 622 height 842
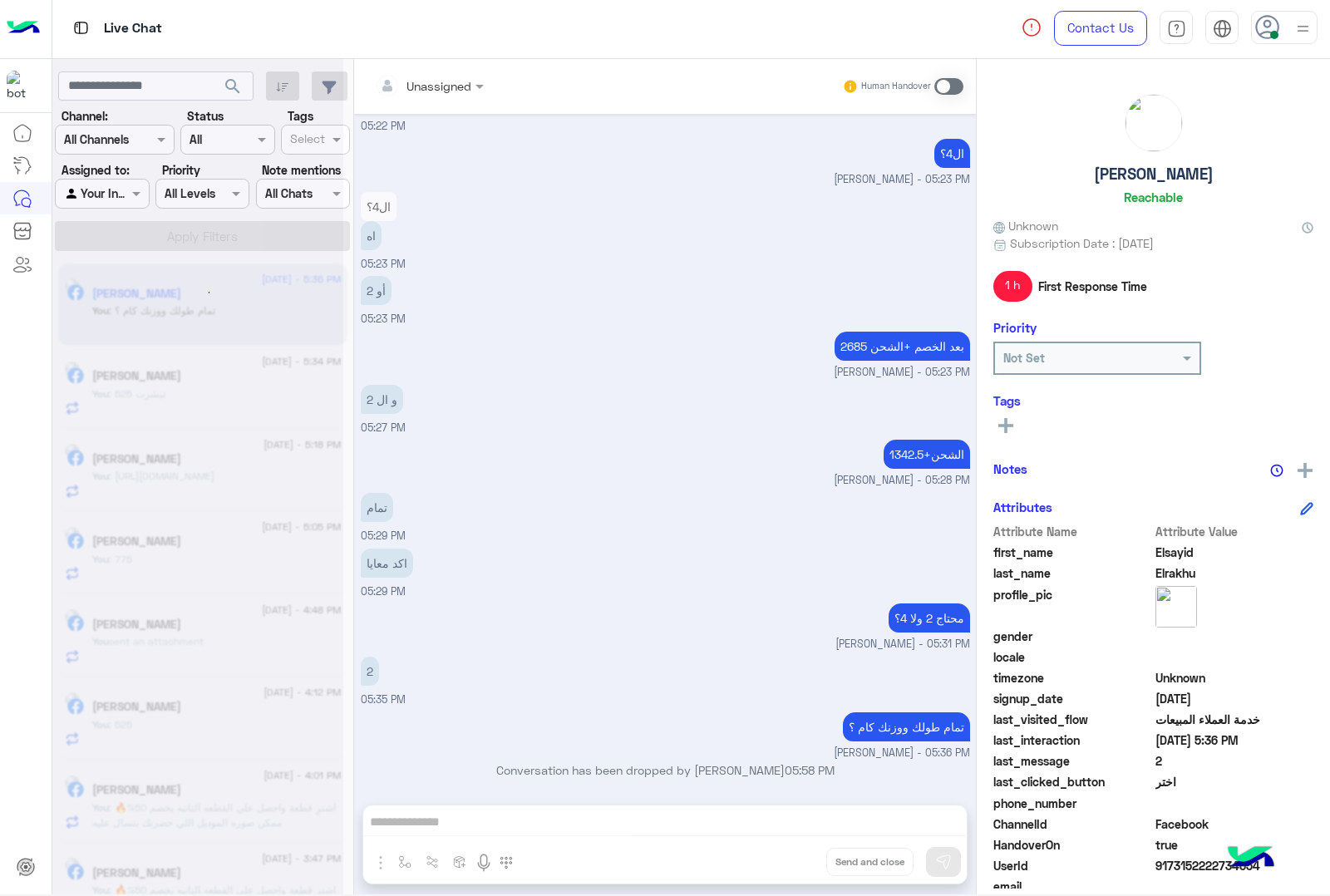
click at [784, 857] on div "Unassigned Human Handover [DATE] 2x 01:15 PM طولك ووزنك كام ؟ [PERSON_NAME] - 0…" at bounding box center [664, 480] width 622 height 842
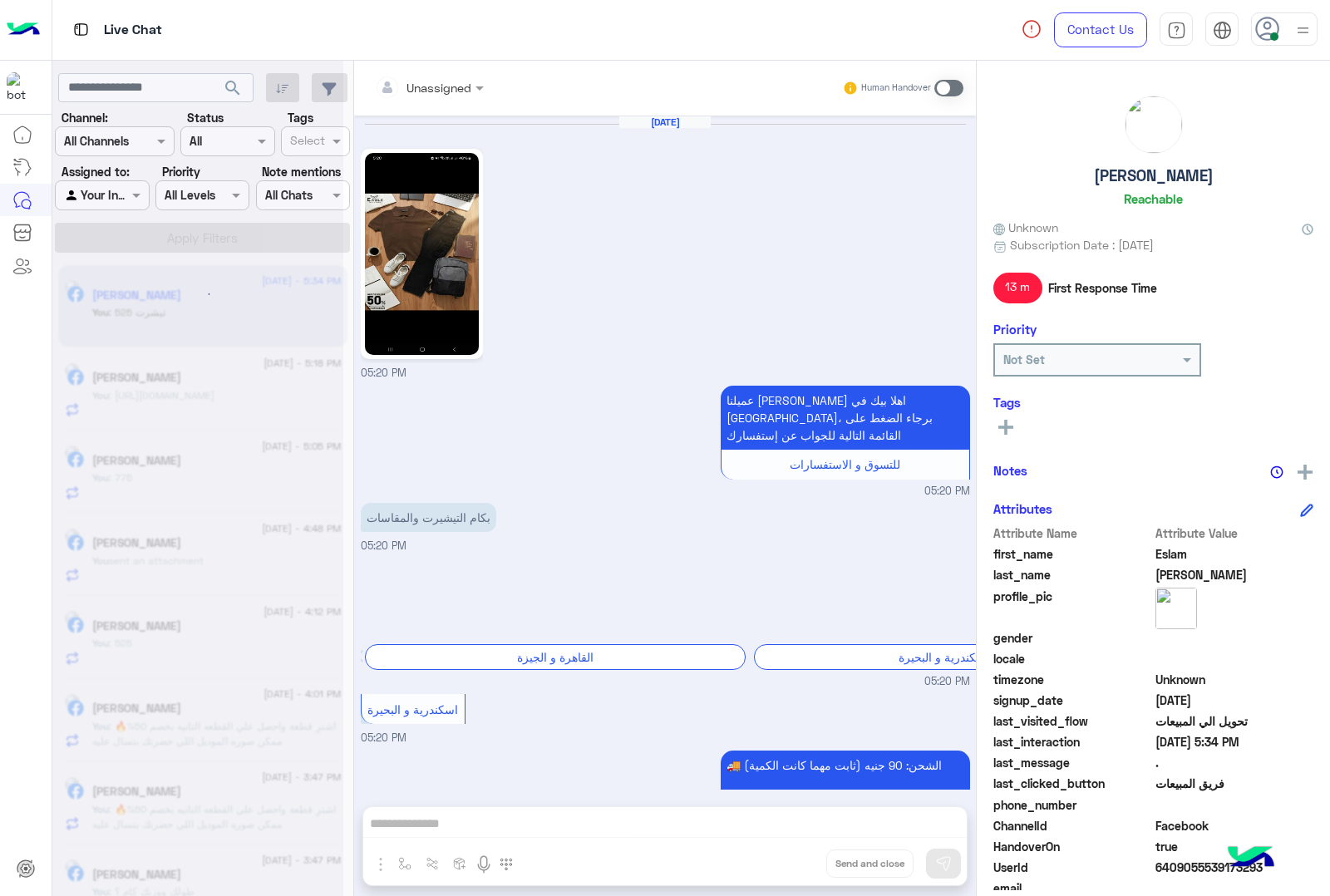
click at [784, 857] on div "Unassigned Human Handover Sep 11, 2025 05:20 PM عميلنا العزيز Eslam اهلا بيك في…" at bounding box center [664, 481] width 622 height 842
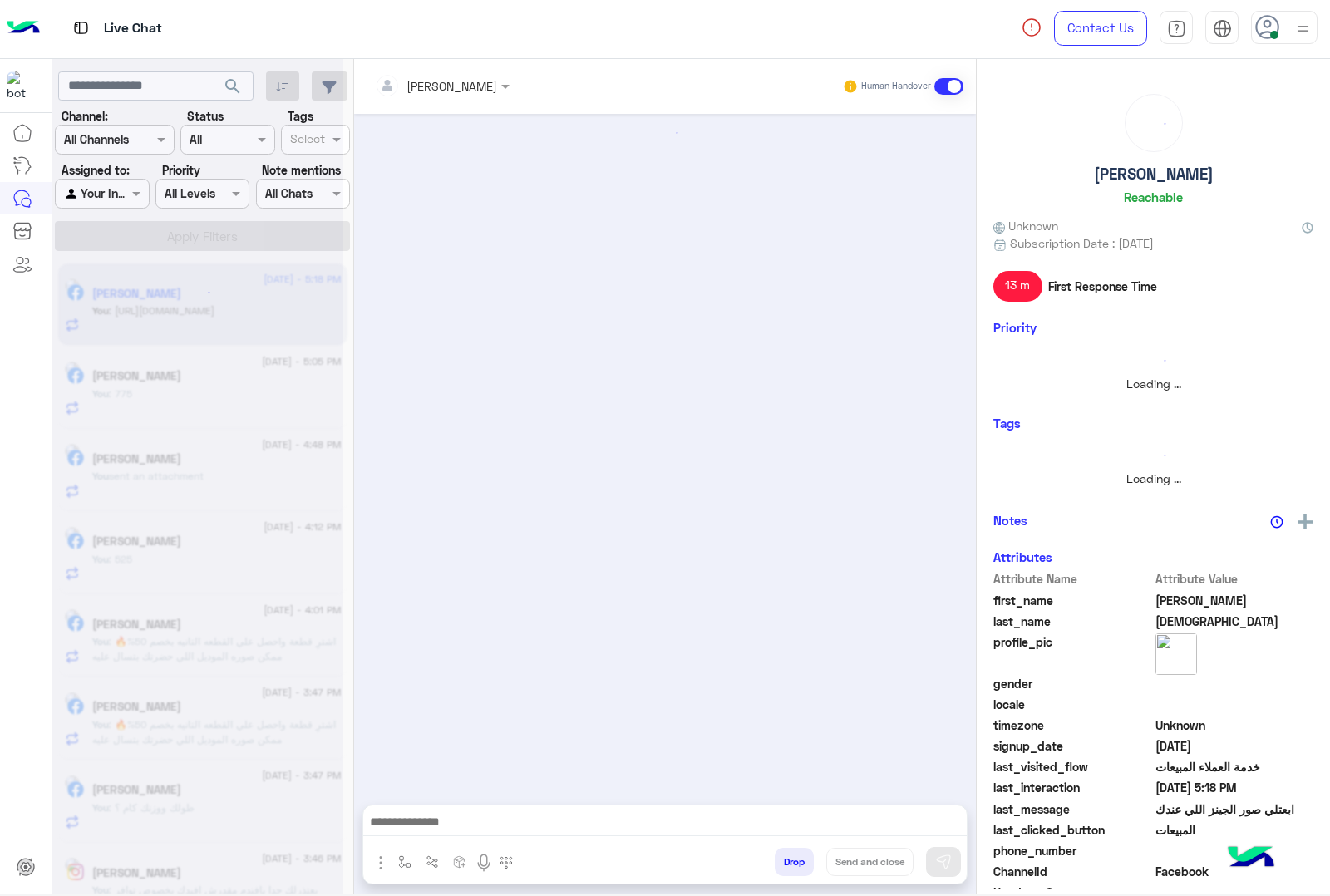
click at [784, 857] on button "Drop" at bounding box center [794, 861] width 39 height 28
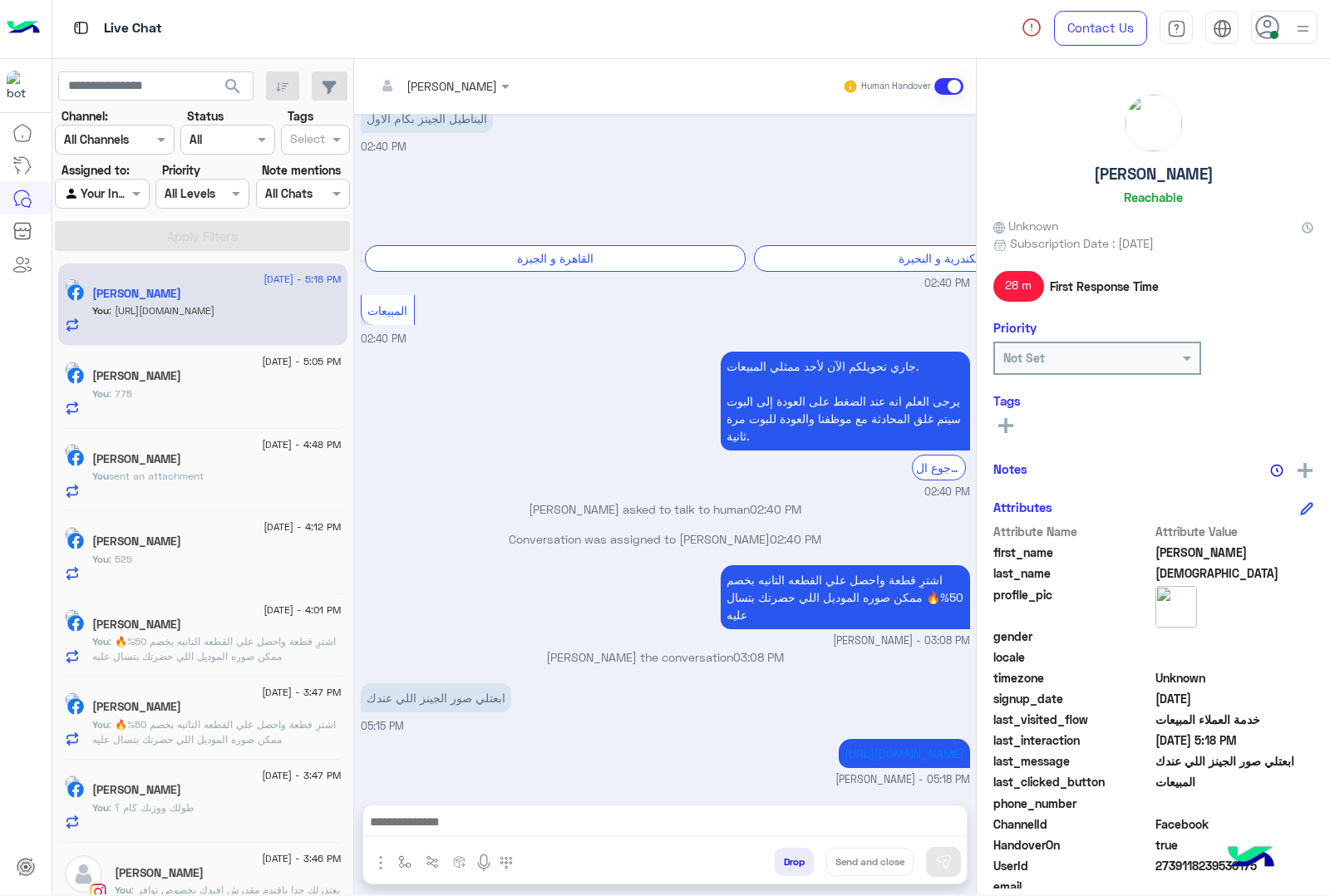
click at [784, 857] on button "Drop" at bounding box center [794, 861] width 39 height 28
click at [784, 857] on div "mohamed ahmed Human Handover Sep 11, 2025 البناطيل الجينز بكام 02:31 PM 🚚 الشحن…" at bounding box center [664, 480] width 622 height 842
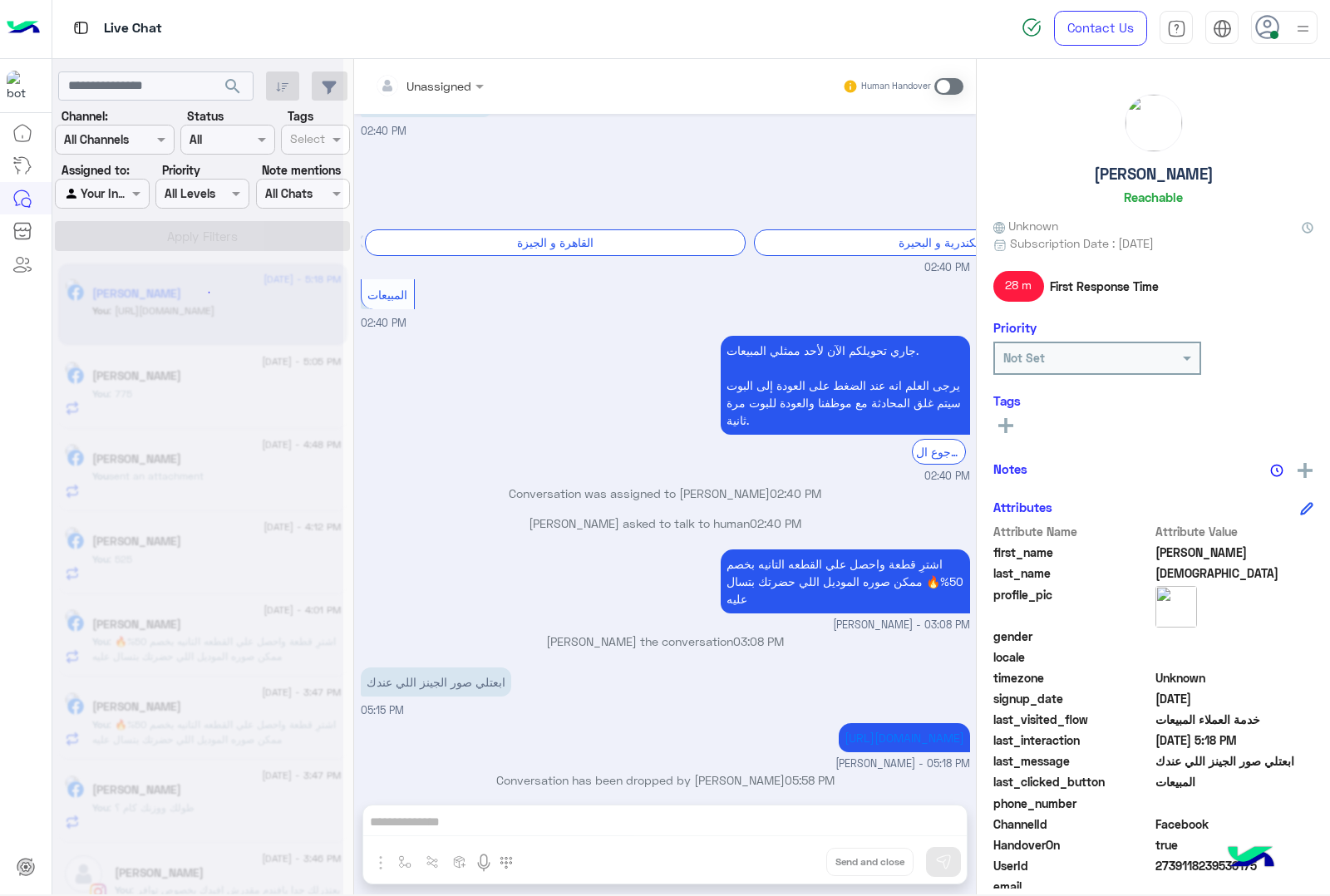
click at [784, 857] on div "Unassigned Human Handover Sep 11, 2025 البناطيل الجينز بكام 02:31 PM 🚚 الشحن مت…" at bounding box center [664, 480] width 622 height 842
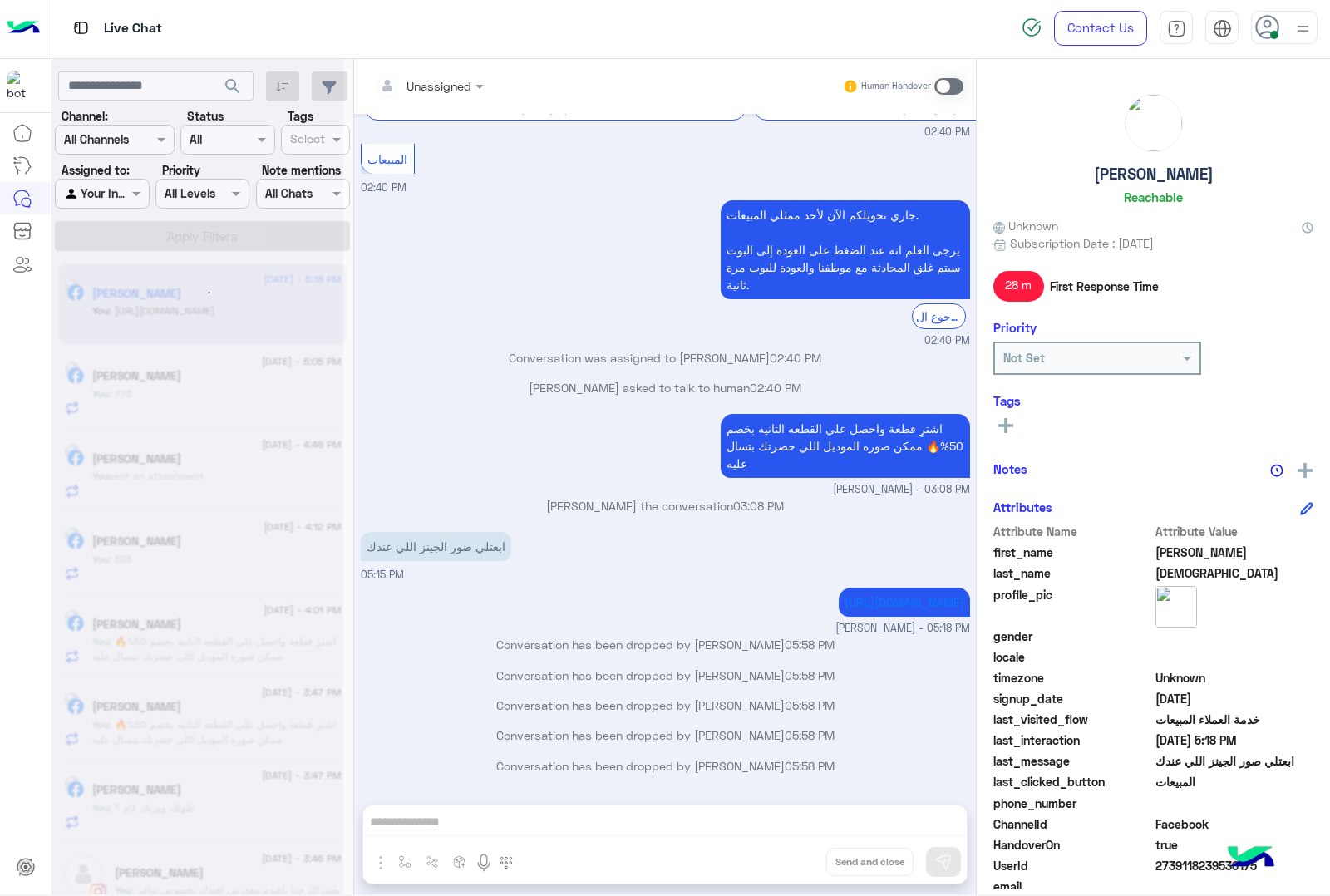
click at [784, 857] on div "Unassigned Human Handover Sep 11, 2025 البناطيل الجينز بكام 02:31 PM 🚚 الشحن مت…" at bounding box center [664, 480] width 622 height 842
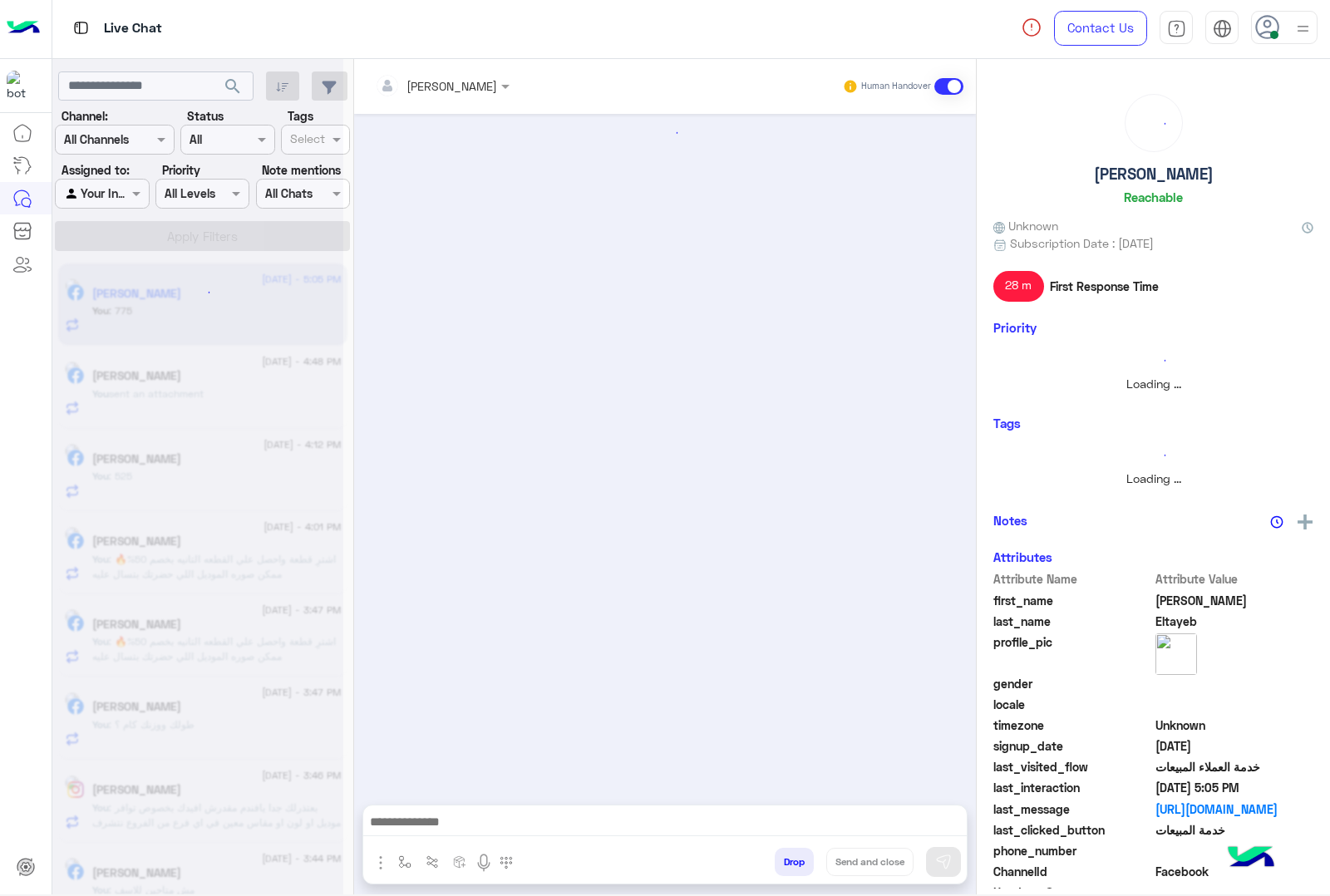
click at [784, 857] on button "Drop" at bounding box center [794, 861] width 39 height 28
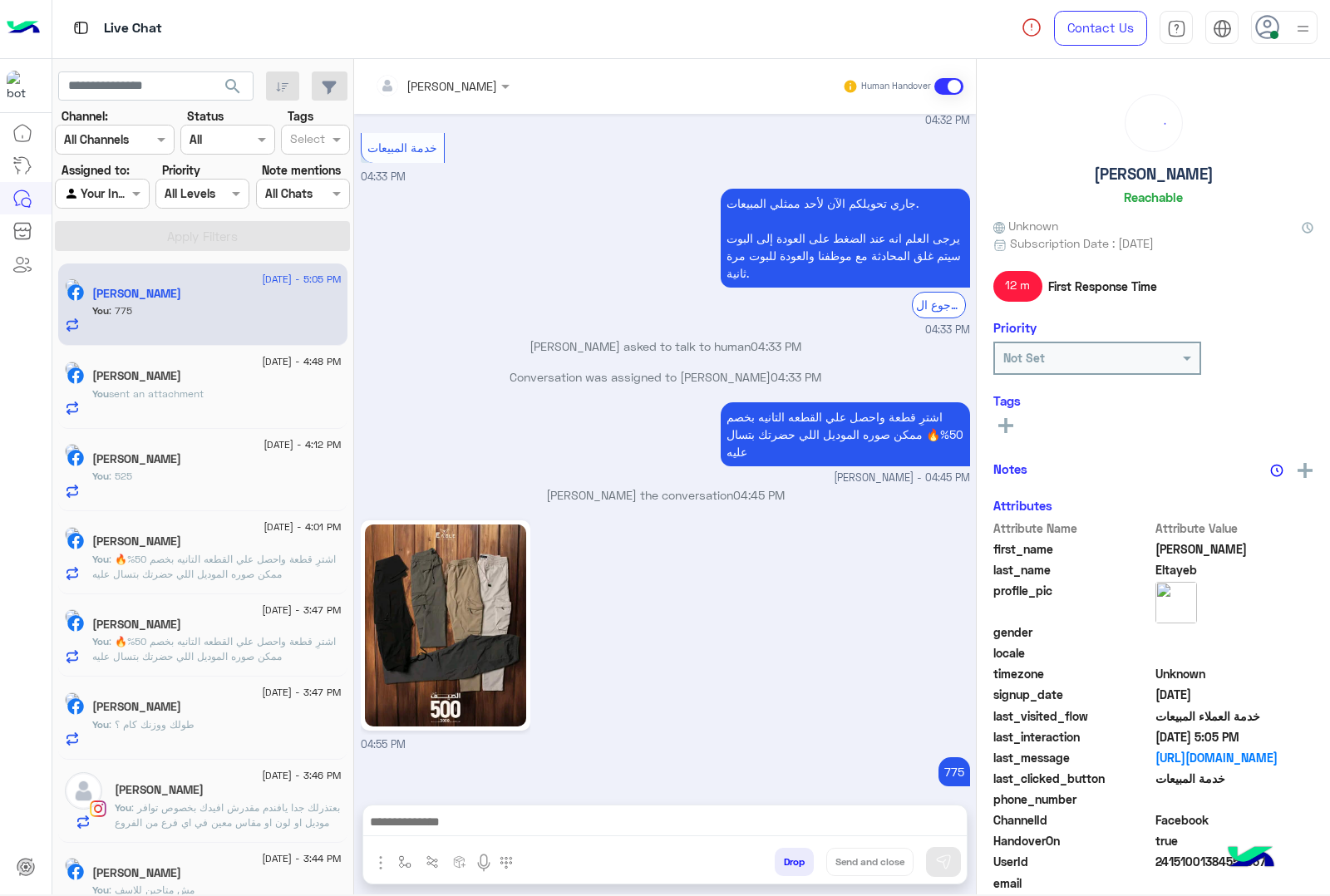
click at [784, 857] on button "Drop" at bounding box center [794, 861] width 39 height 28
click at [784, 857] on div "[PERSON_NAME] Human Handover [DATE] GetStarted 06:23 PM اهلا بيك عميلنا [PERSON…" at bounding box center [664, 480] width 622 height 842
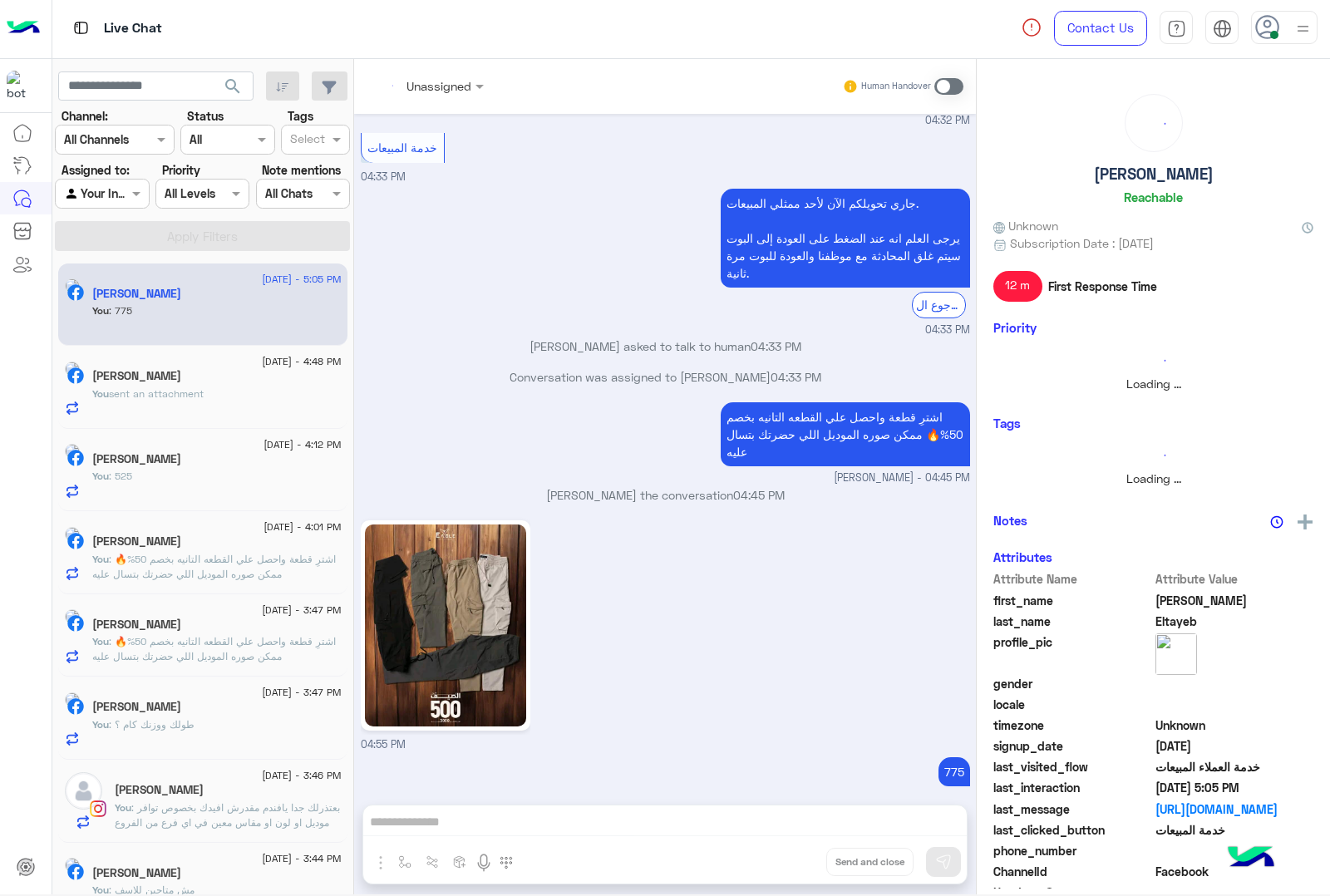
scroll to position [677, 0]
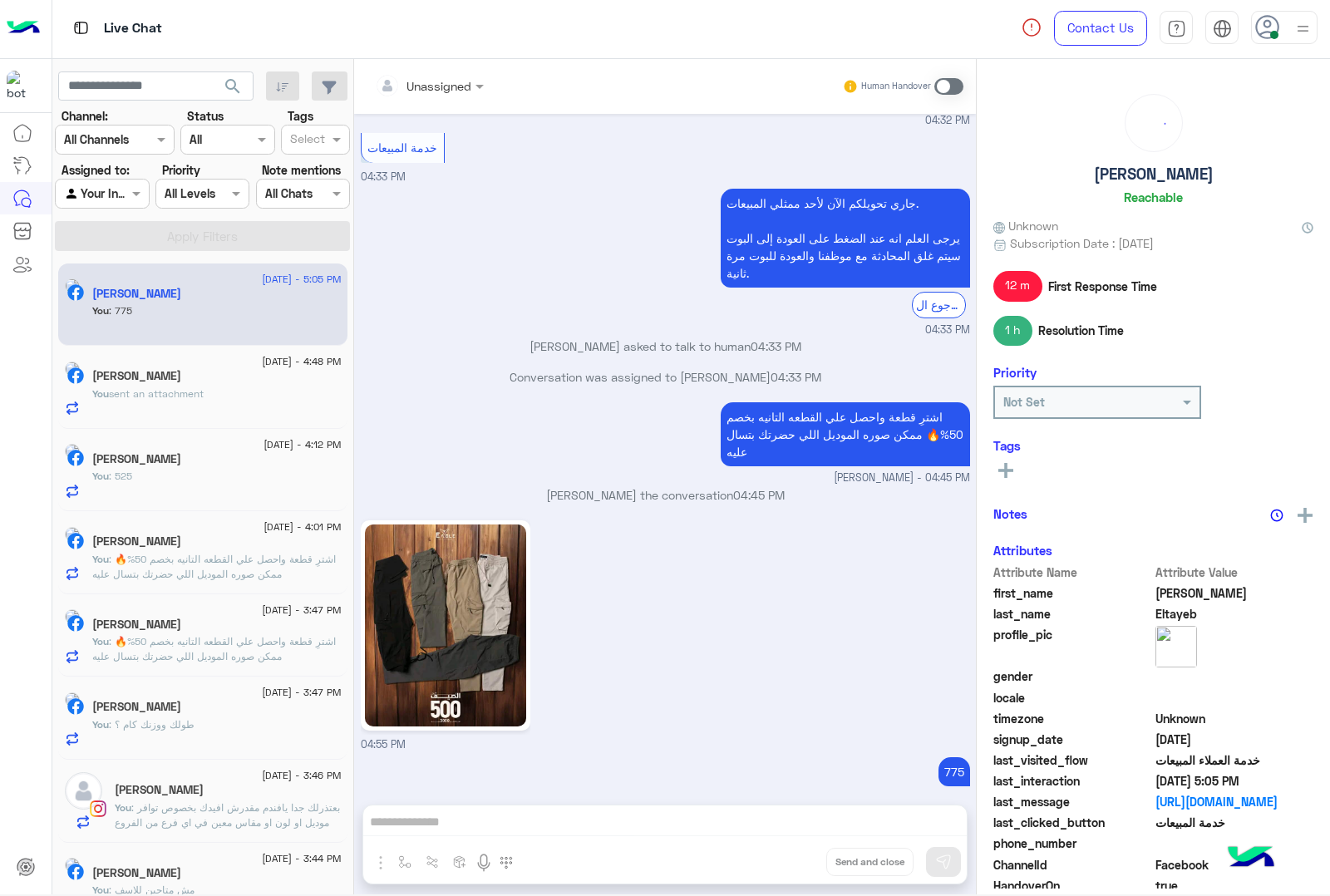
click at [784, 857] on div "Unassigned Human Handover Jul 30, 2025 GetStarted 06:23 PM اهلا بيك عميلنا العز…" at bounding box center [664, 480] width 622 height 842
click at [0, 0] on button "Drop" at bounding box center [0, 0] width 0 height 0
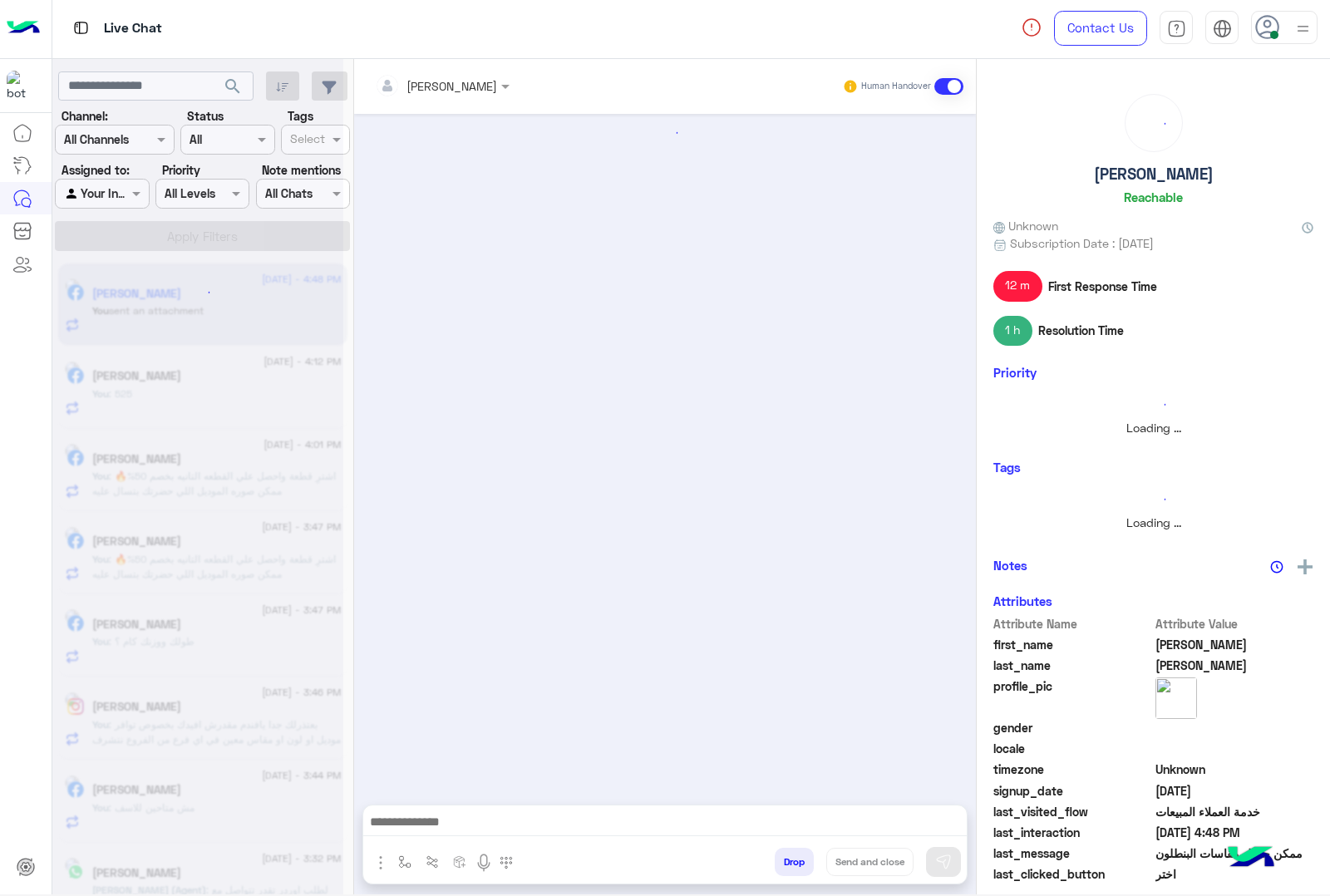
click at [784, 857] on button "Drop" at bounding box center [794, 861] width 39 height 28
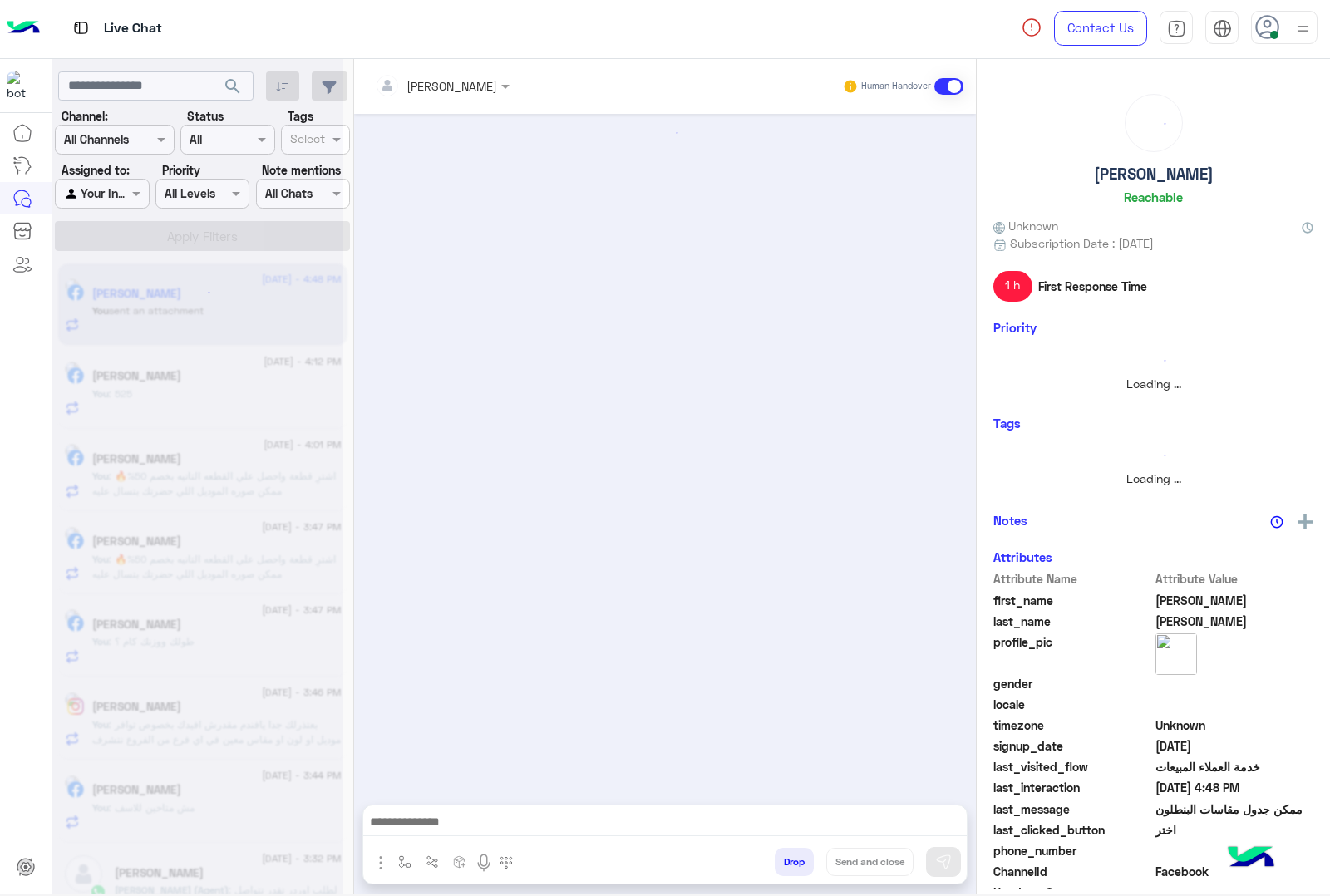
click at [784, 857] on button "Drop" at bounding box center [794, 861] width 39 height 28
drag, startPoint x: 0, startPoint y: 0, endPoint x: 784, endPoint y: 857, distance: 1161.5
click at [784, 857] on button "Drop" at bounding box center [794, 861] width 39 height 28
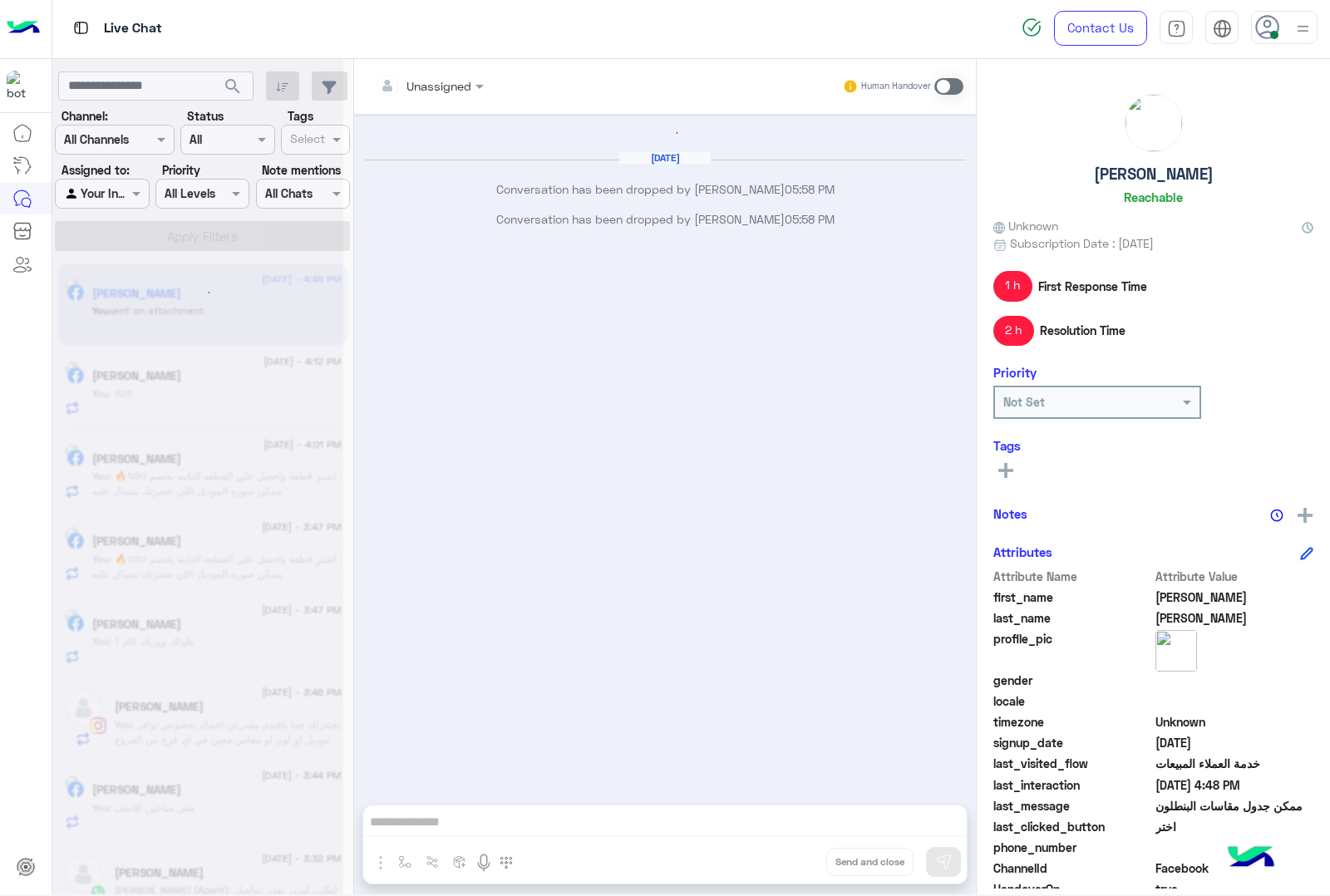
click at [784, 857] on div "Unassigned Human Handover Sep 11, 2025 Conversation has been dropped by mohamed…" at bounding box center [664, 480] width 622 height 842
click at [0, 0] on button "Drop" at bounding box center [0, 0] width 0 height 0
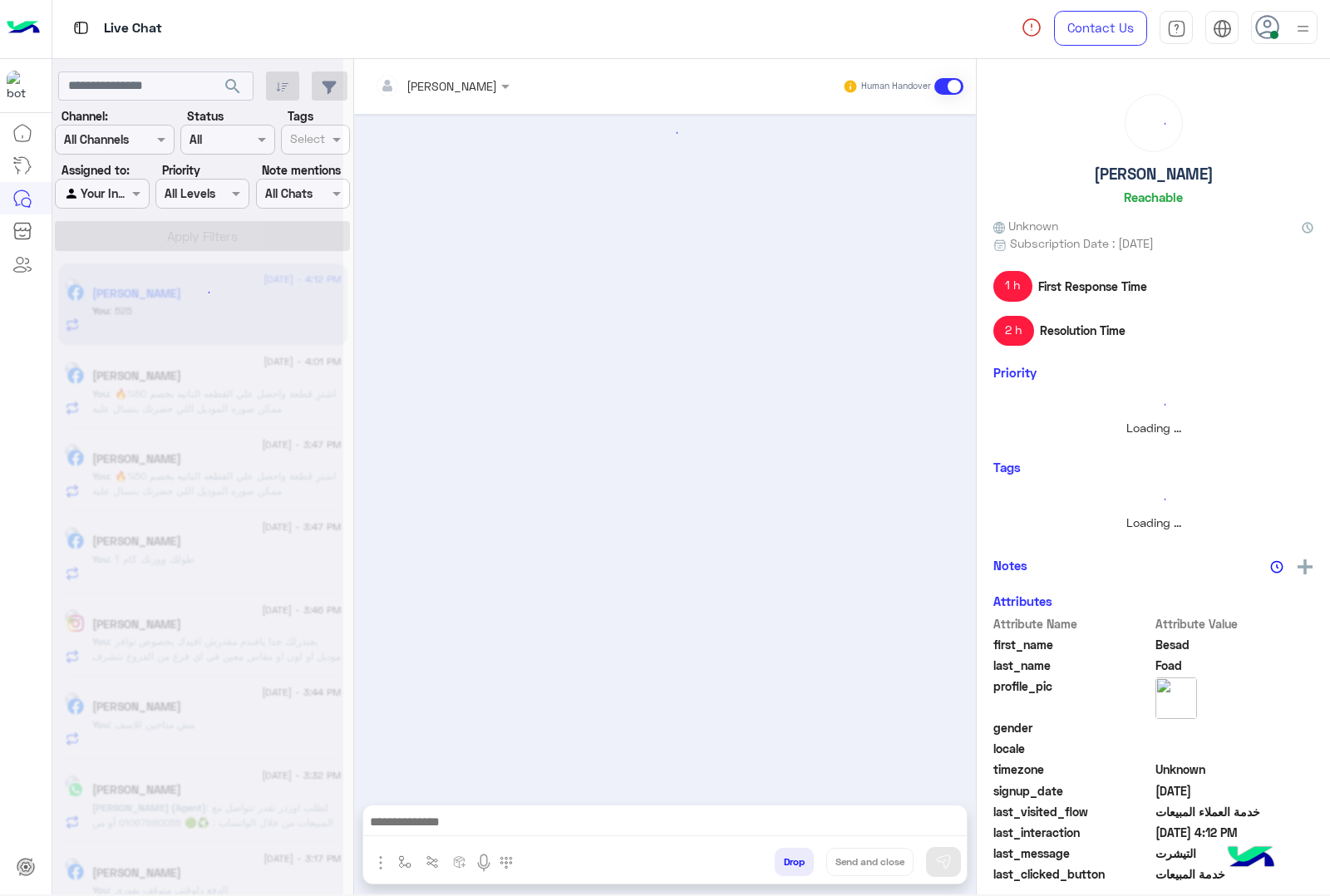
click at [784, 857] on button "Drop" at bounding box center [794, 861] width 39 height 28
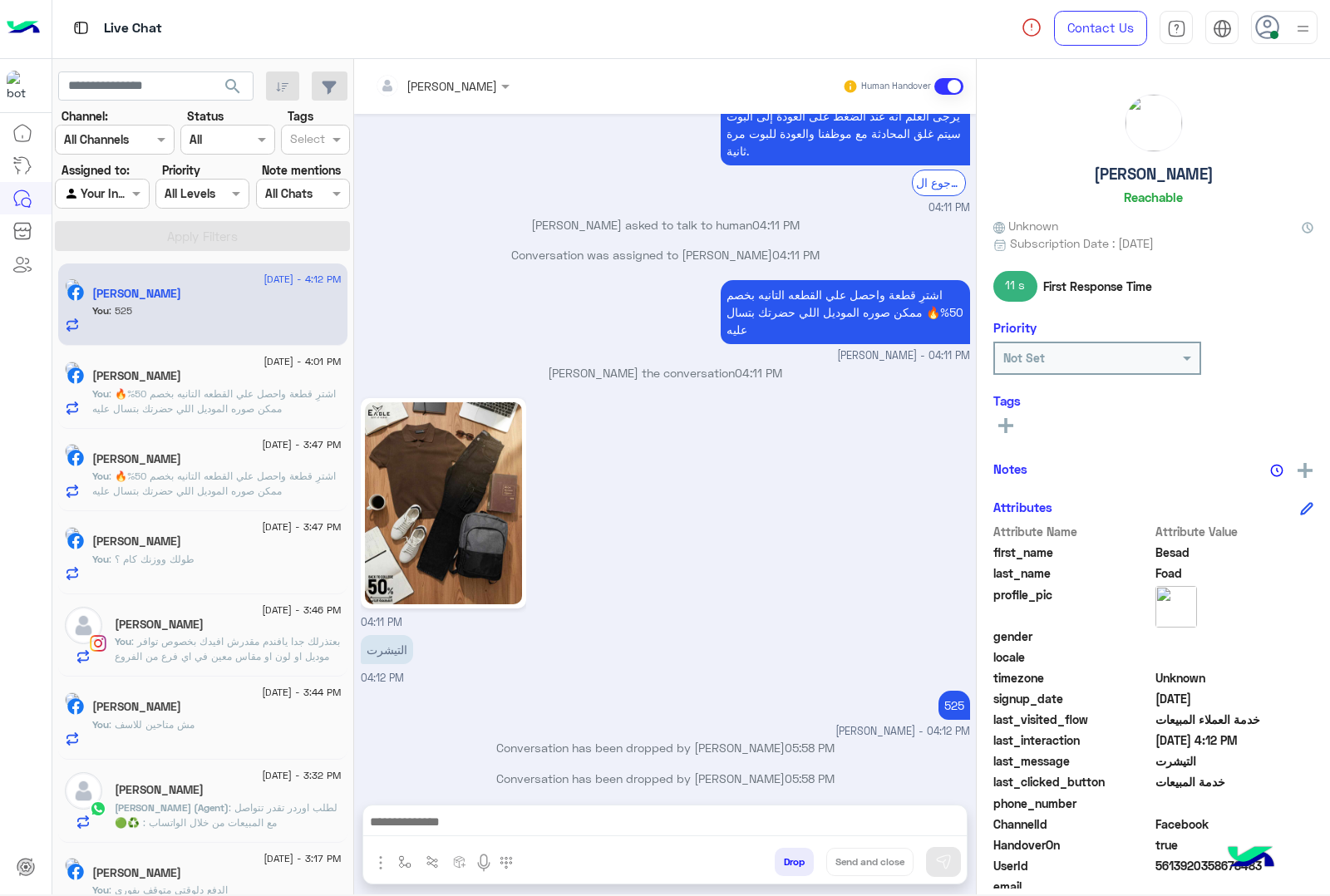
click at [784, 857] on button "Drop" at bounding box center [794, 861] width 39 height 28
click at [784, 857] on div "mohamed ahmed Human Handover Aug 28, 2024 بكام ال ٧ 04:32 PM اهلا بيك عميلنا ال…" at bounding box center [664, 480] width 622 height 842
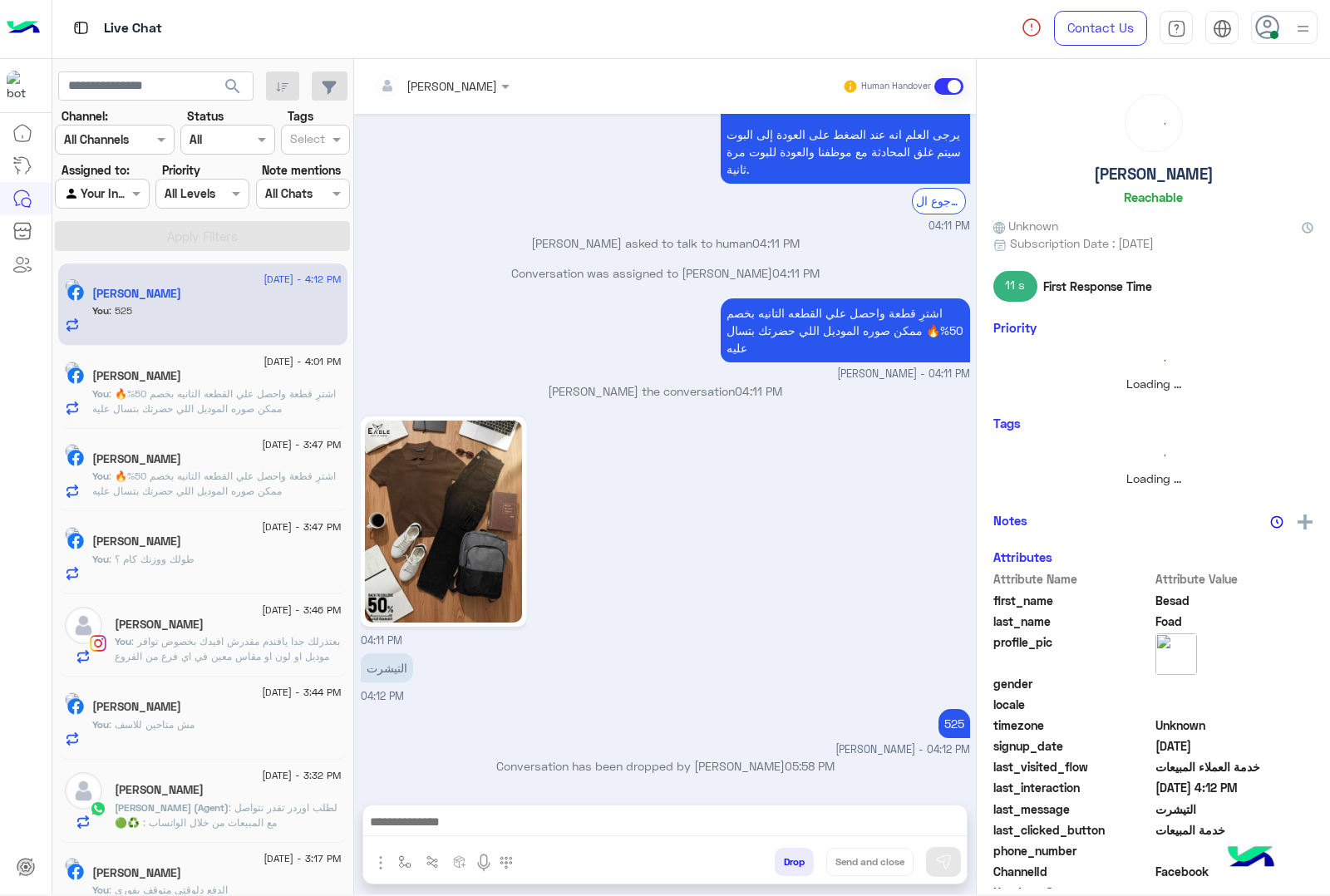
scroll to position [2325, 0]
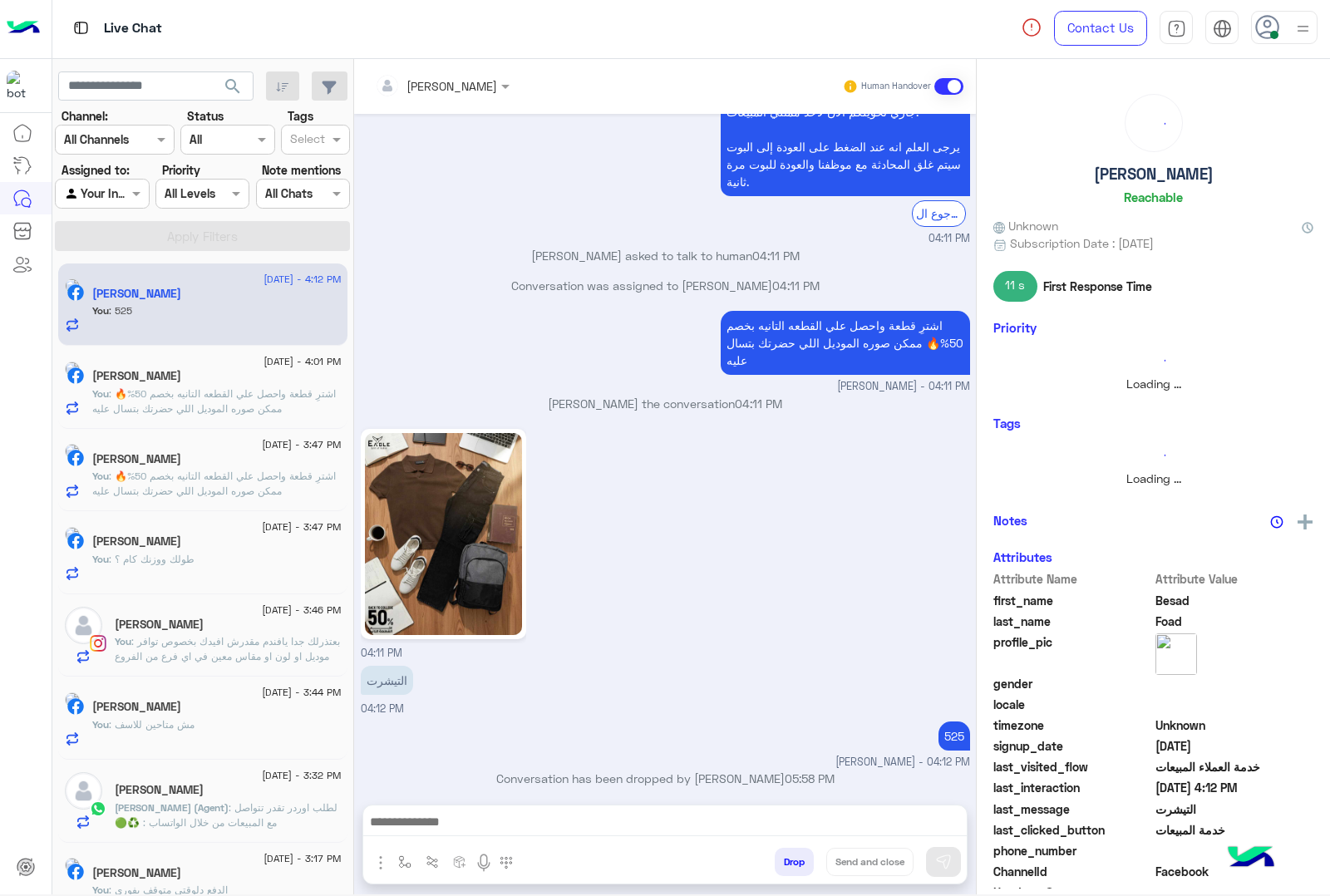
click at [784, 857] on button "Drop" at bounding box center [794, 861] width 39 height 28
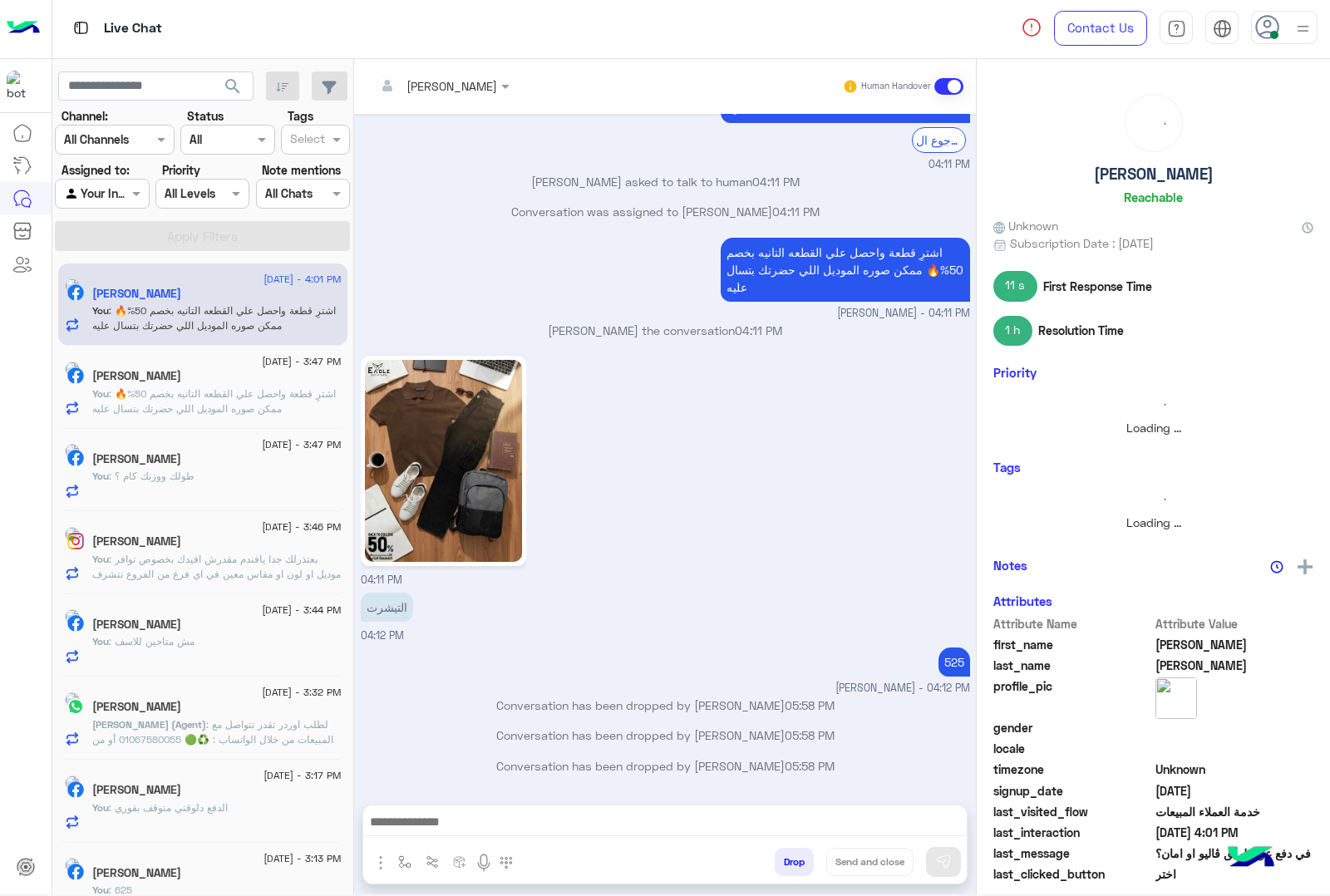
click at [784, 857] on button "Drop" at bounding box center [794, 861] width 39 height 28
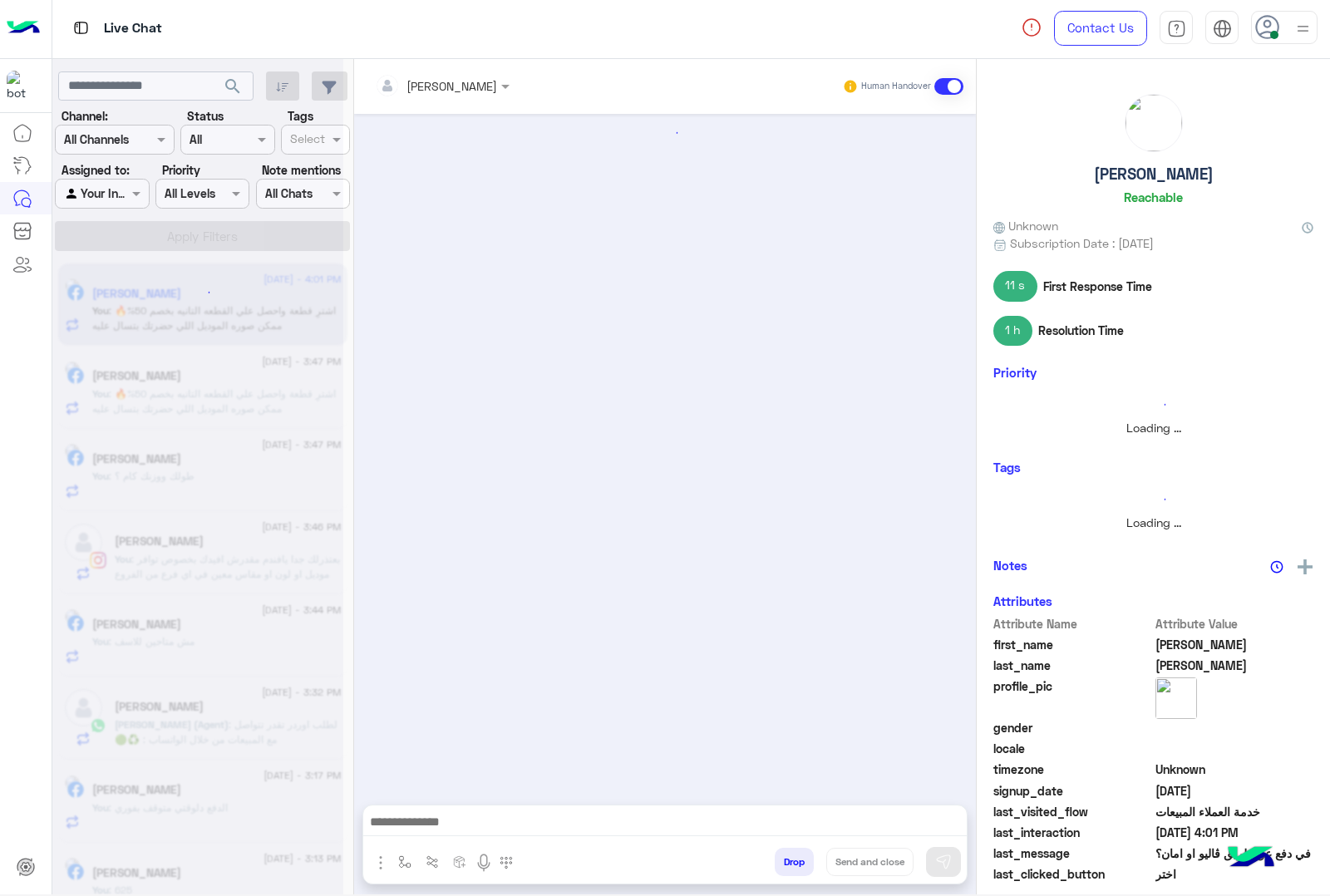
click at [784, 857] on button "Drop" at bounding box center [794, 861] width 39 height 28
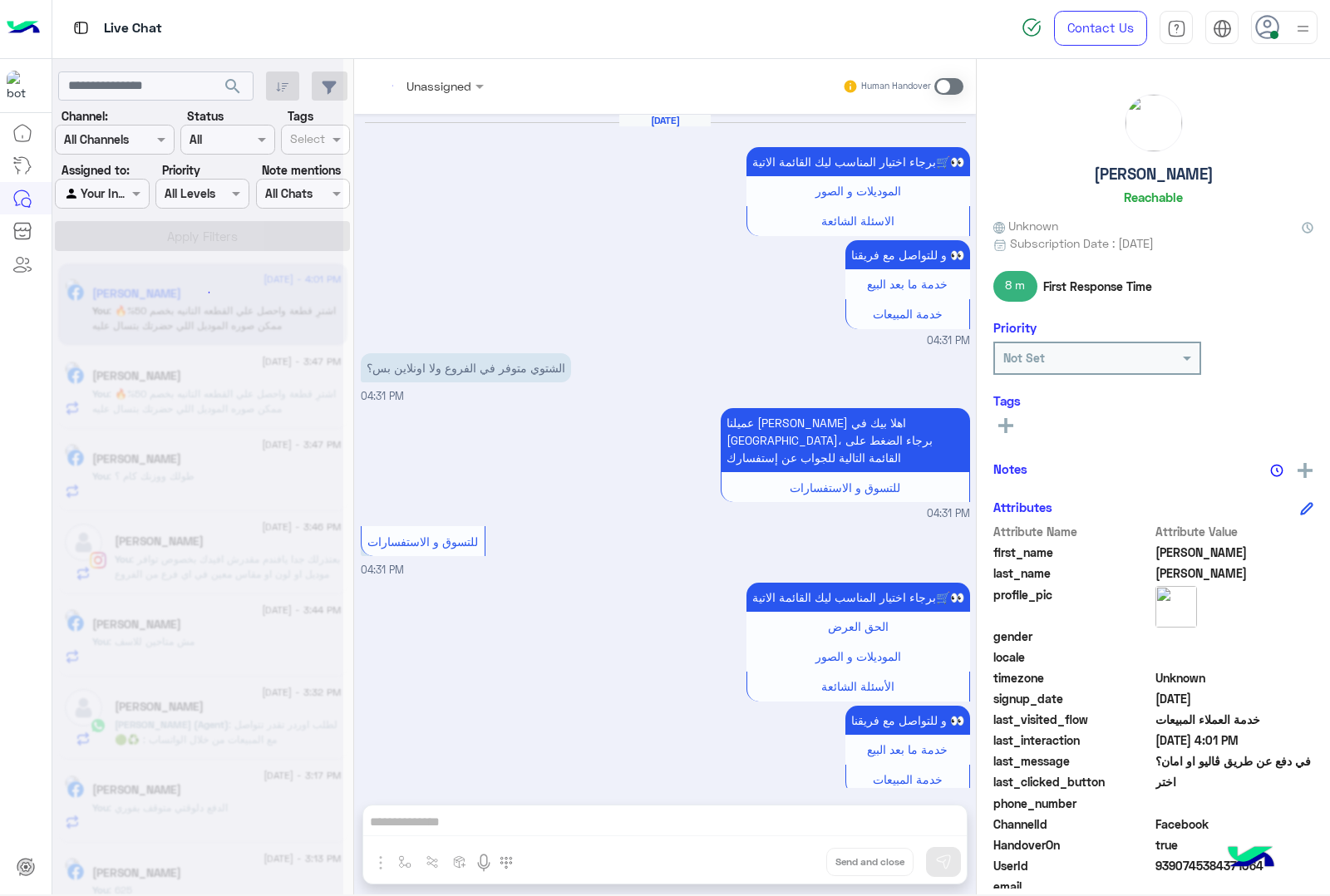
click at [784, 857] on div "Unassigned Human Handover Apr 10, 2025 برجاء اختيار المناسب ليك القائمة الاتية🛒…" at bounding box center [664, 480] width 622 height 842
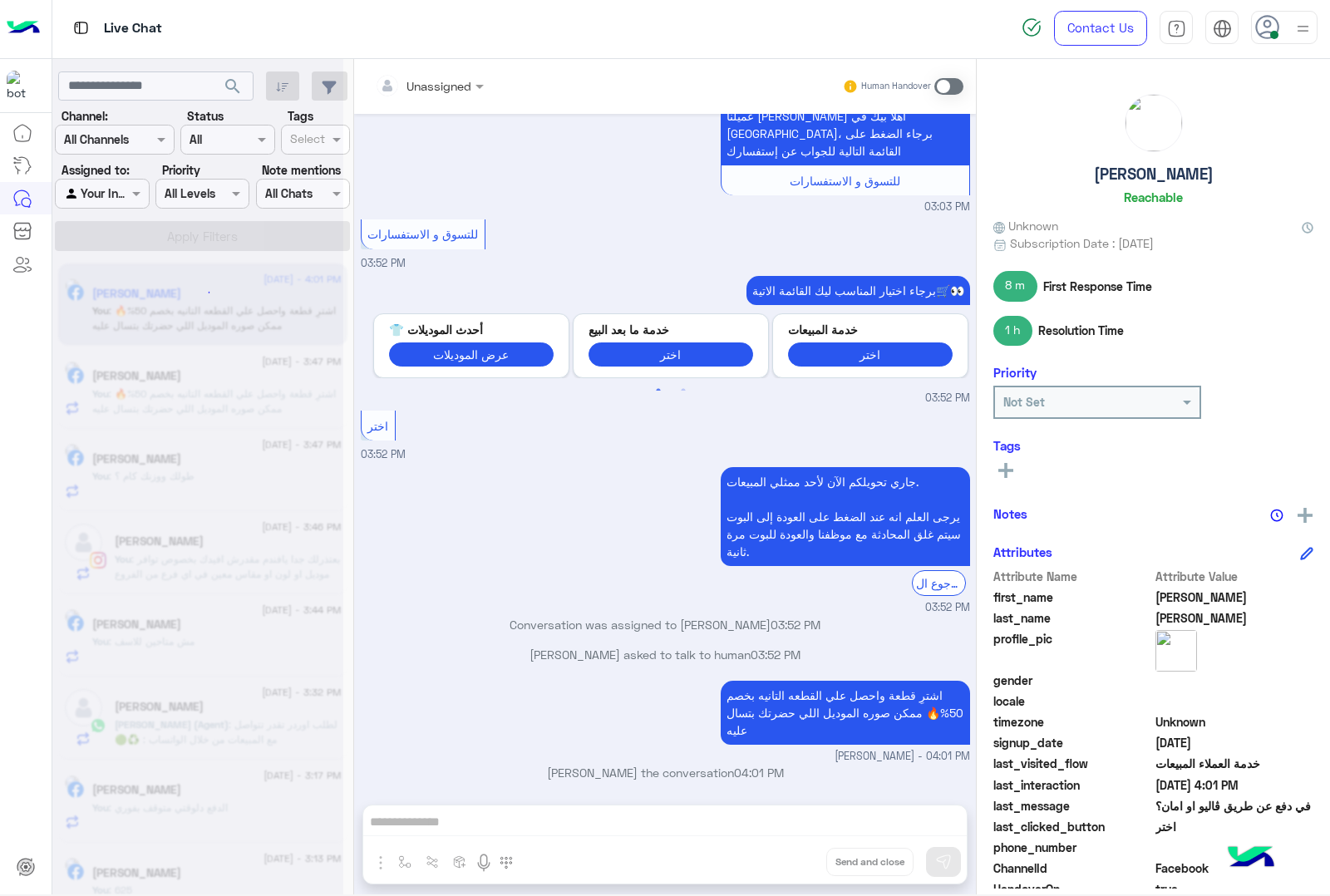
click at [784, 857] on div "Unassigned Human Handover Apr 10, 2025 برجاء اختيار المناسب ليك القائمة الاتية🛒…" at bounding box center [664, 480] width 622 height 842
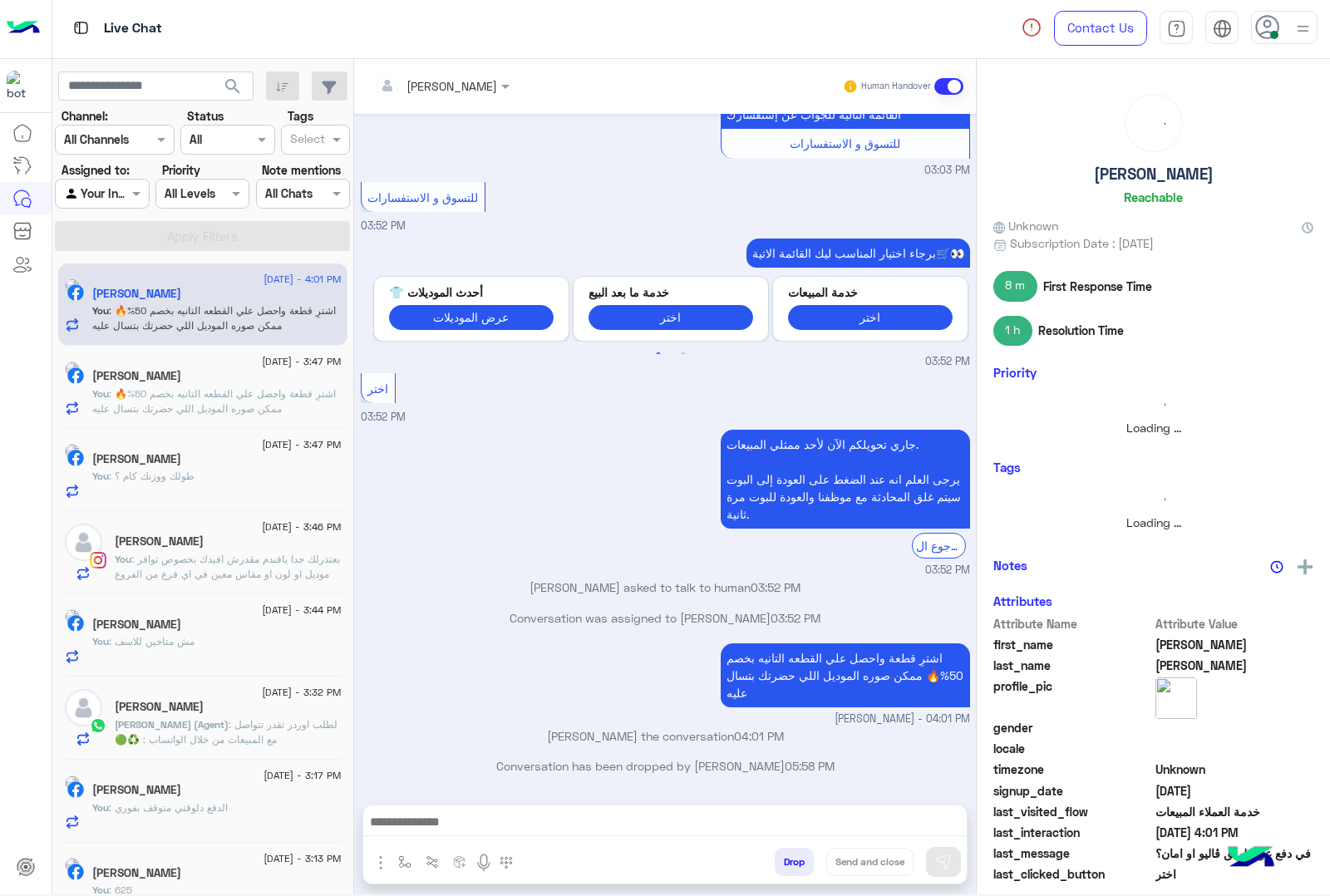
scroll to position [1542, 0]
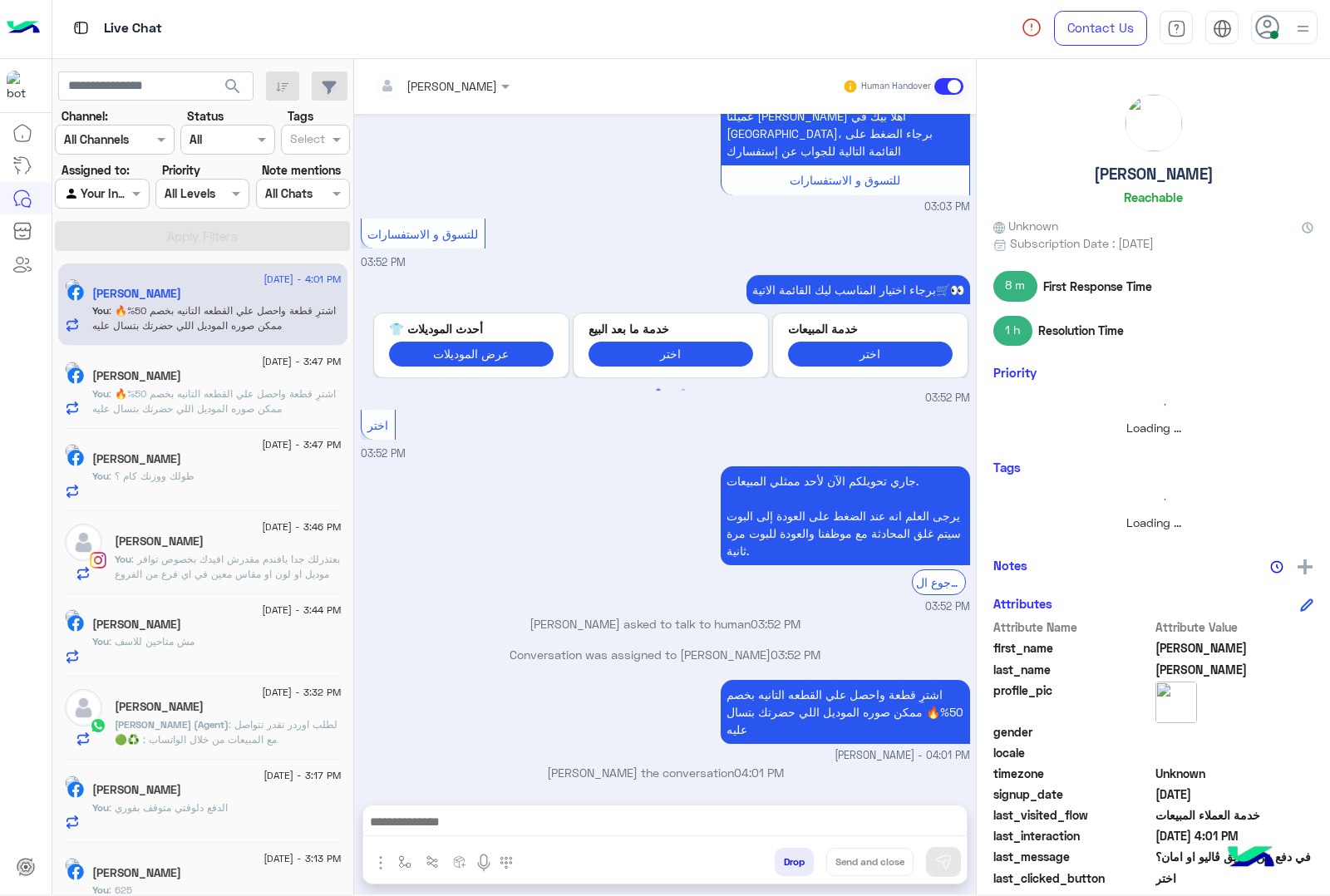
click at [784, 857] on button "Drop" at bounding box center [794, 861] width 39 height 28
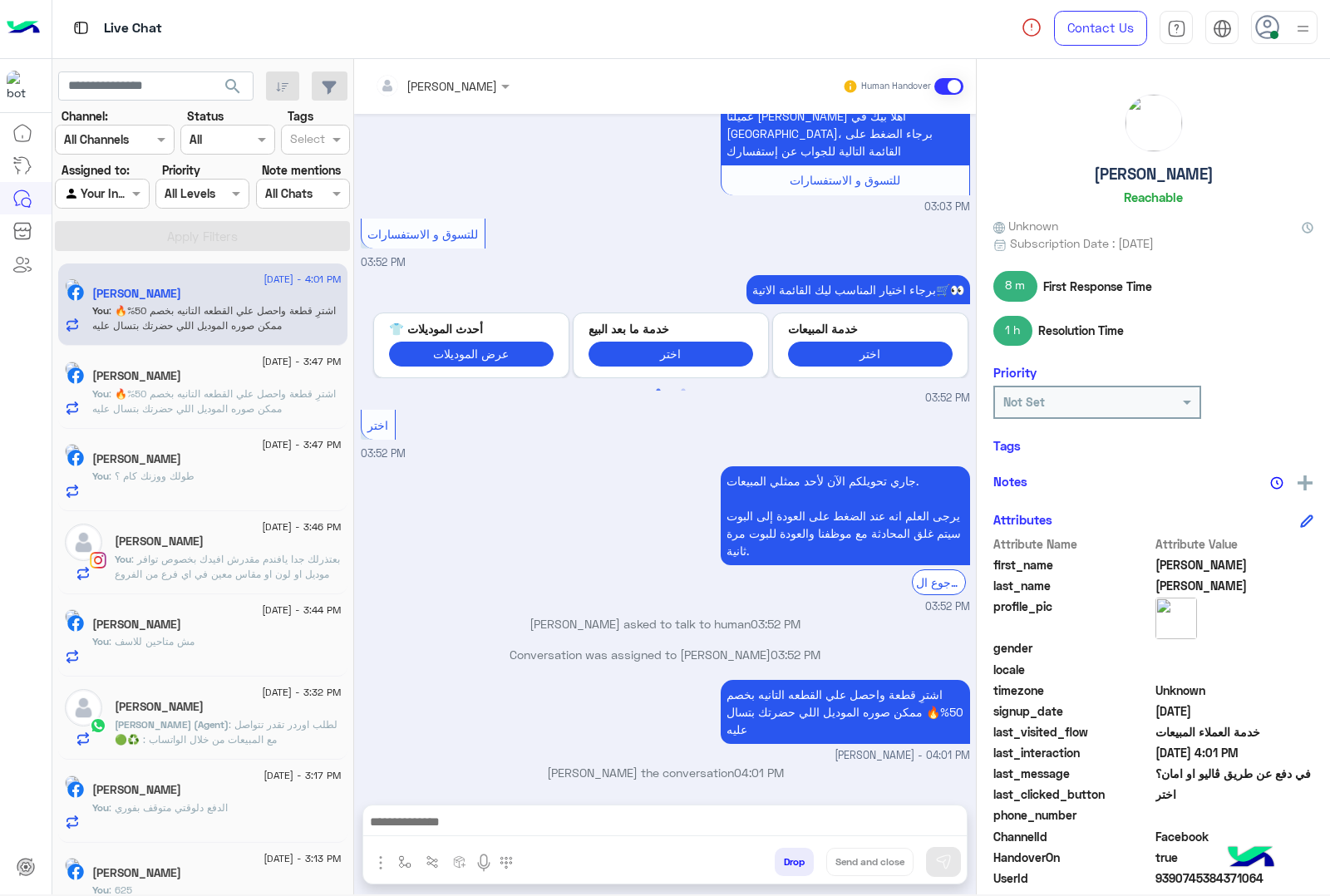
click at [784, 857] on button "Drop" at bounding box center [794, 861] width 39 height 28
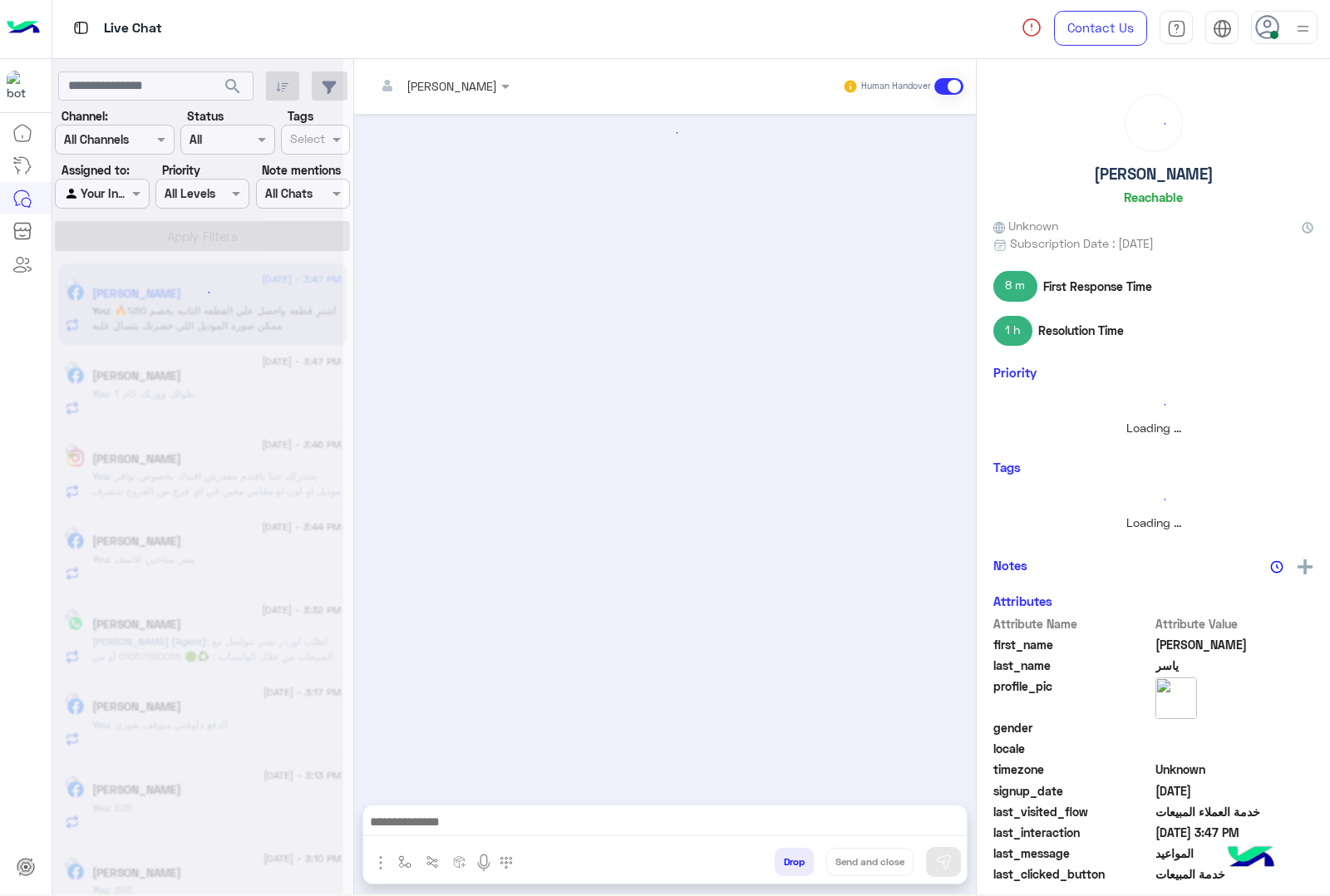
click at [784, 857] on button "Drop" at bounding box center [794, 861] width 39 height 28
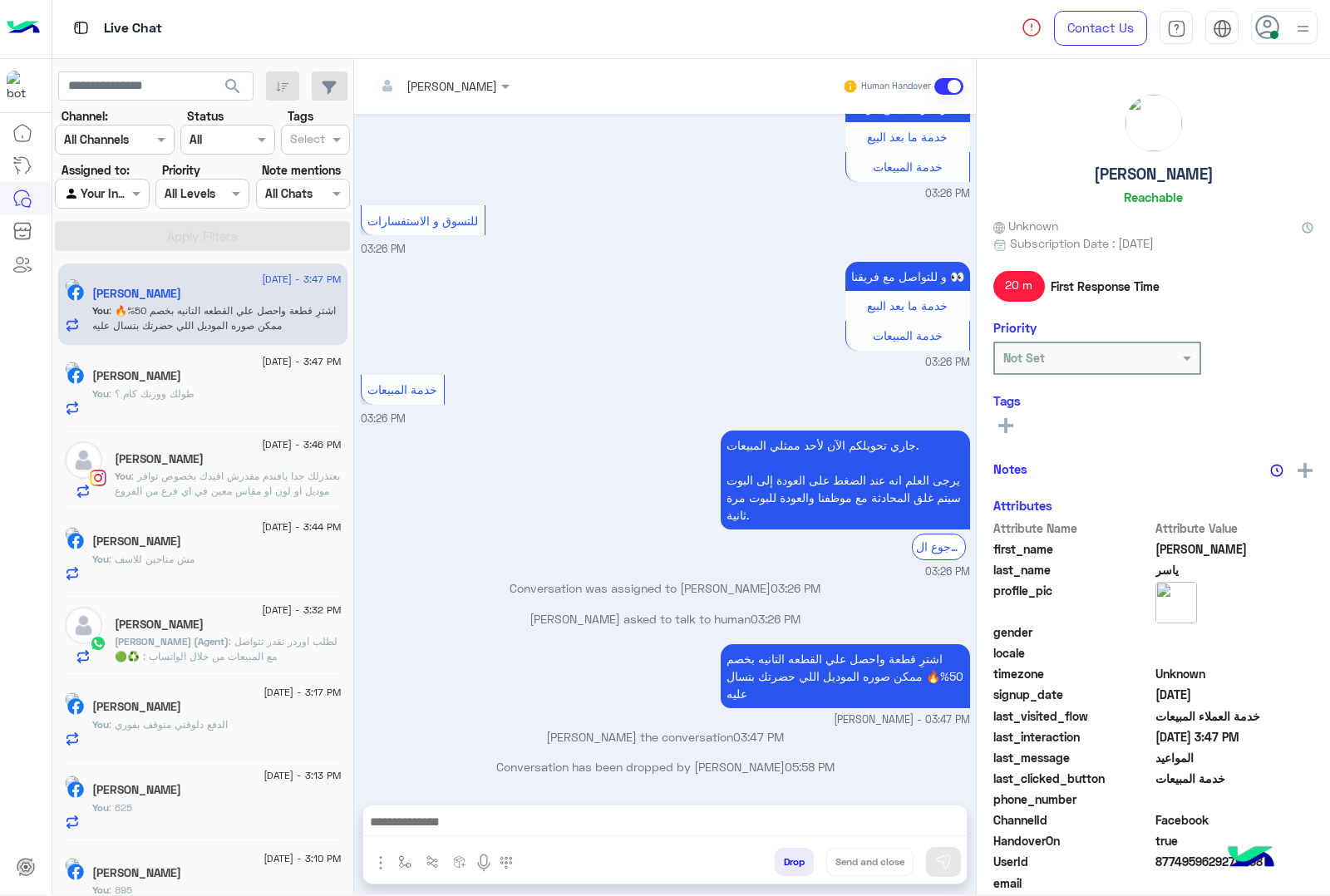
click at [784, 857] on button "Drop" at bounding box center [794, 861] width 39 height 28
click at [784, 857] on div "mohamed ahmed Human Handover Mar 26, 2025 ممكن المواعيد 03:45 PM عميلنا العزيز …" at bounding box center [664, 480] width 622 height 842
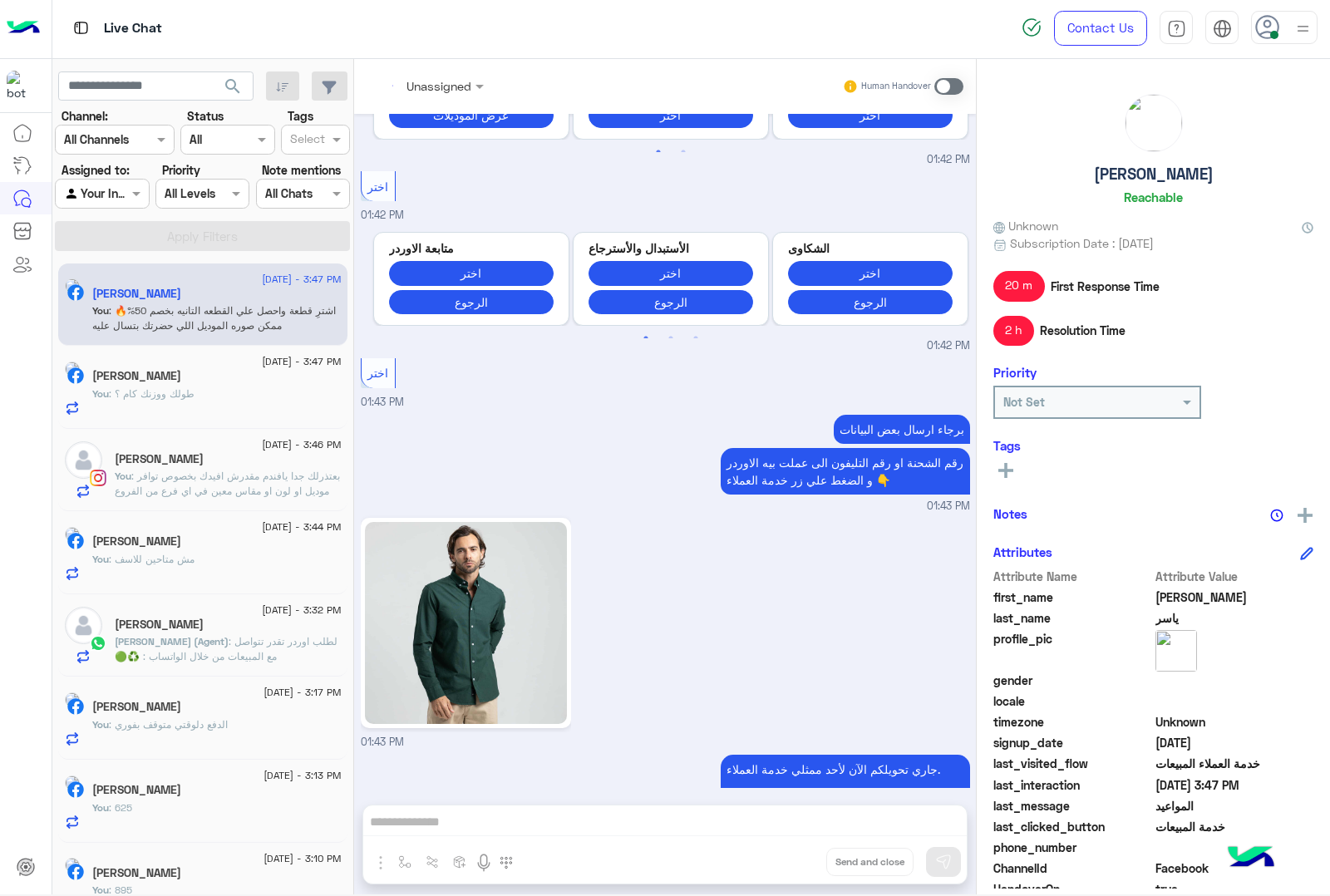
scroll to position [5073, 0]
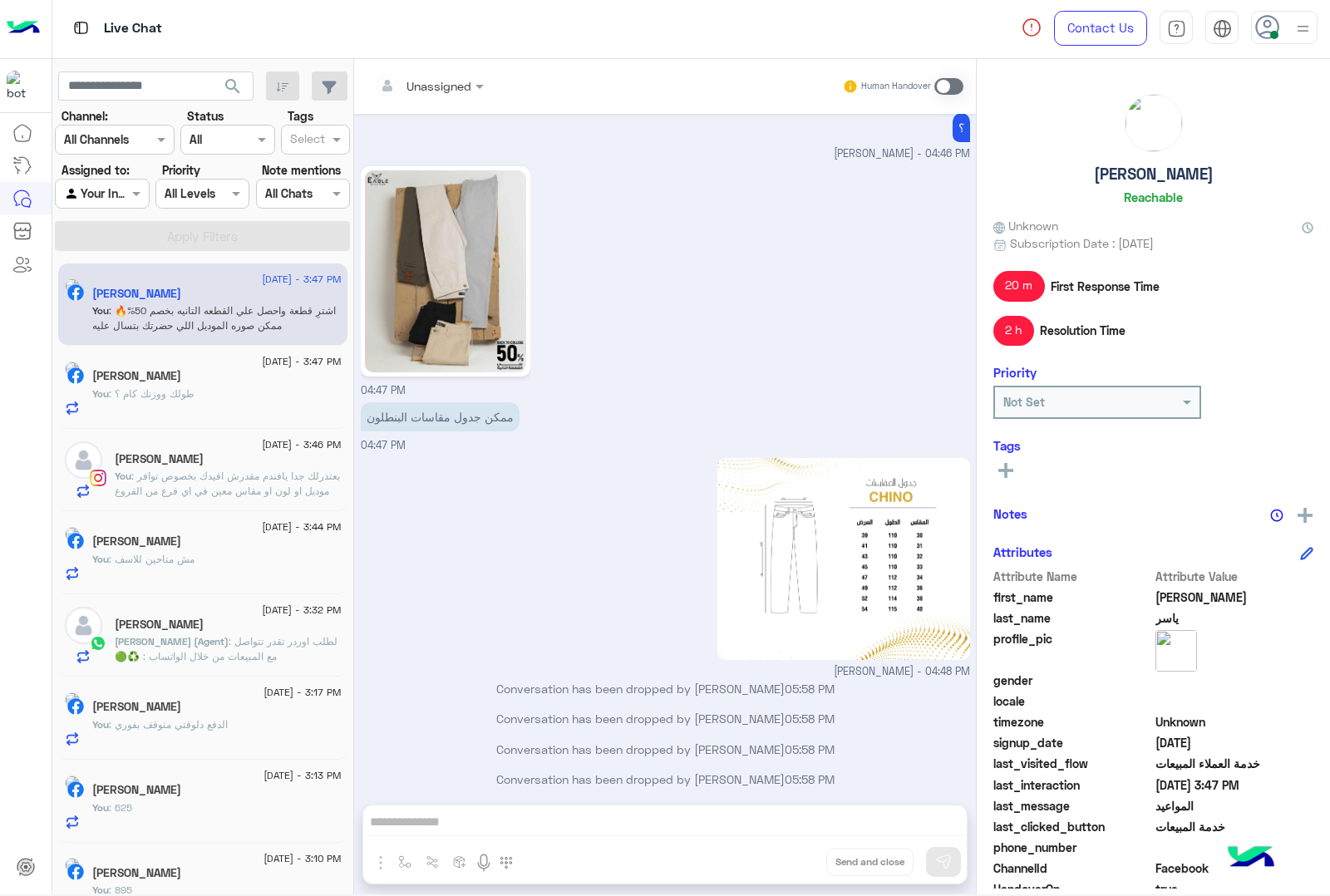
click at [784, 857] on div "Unassigned Human Handover Mar 26, 2025 ممكن المواعيد 03:45 PM عميلنا العزيز ياس…" at bounding box center [664, 480] width 622 height 842
click at [0, 0] on button "Drop" at bounding box center [0, 0] width 0 height 0
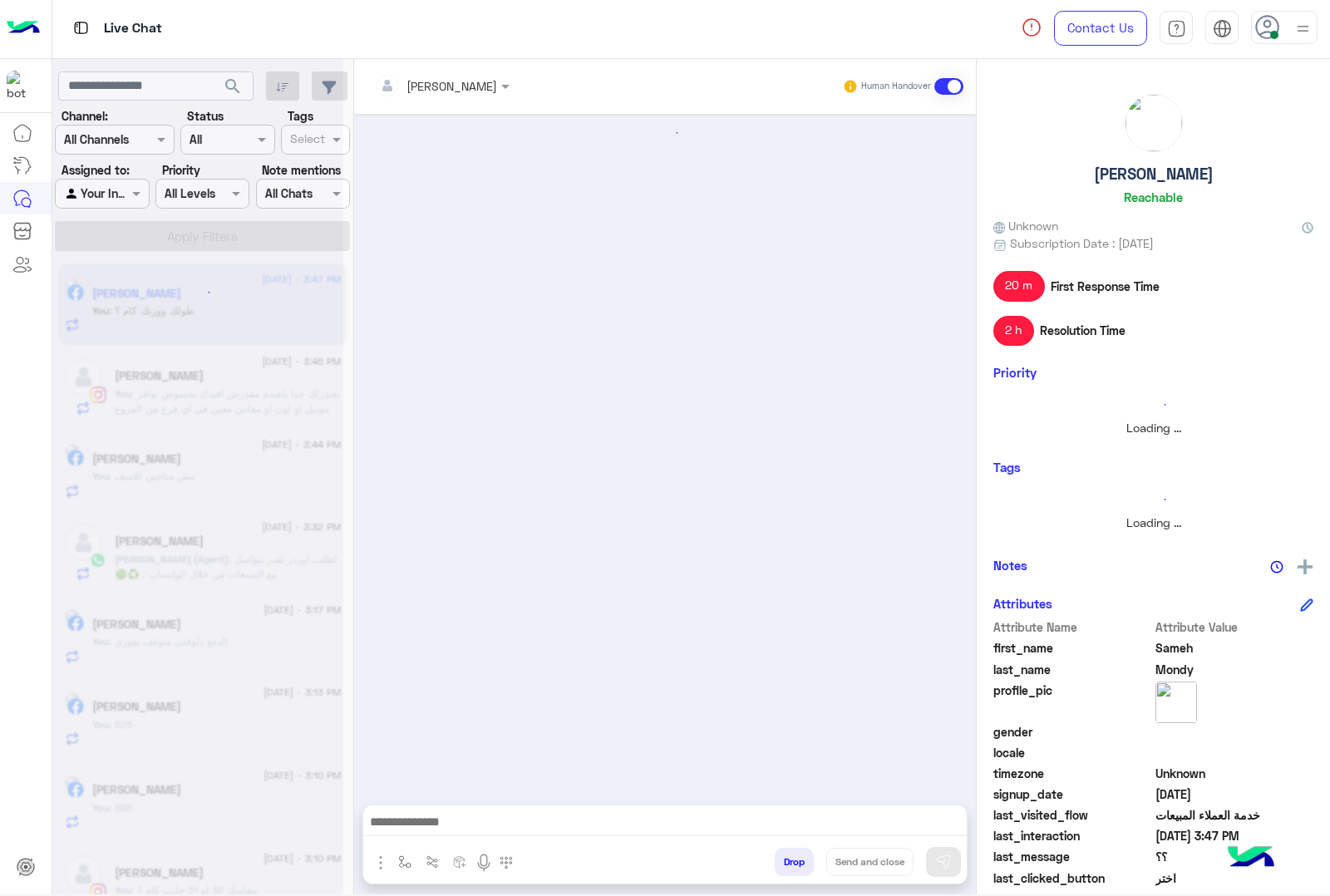
click at [784, 857] on button "Drop" at bounding box center [794, 861] width 39 height 28
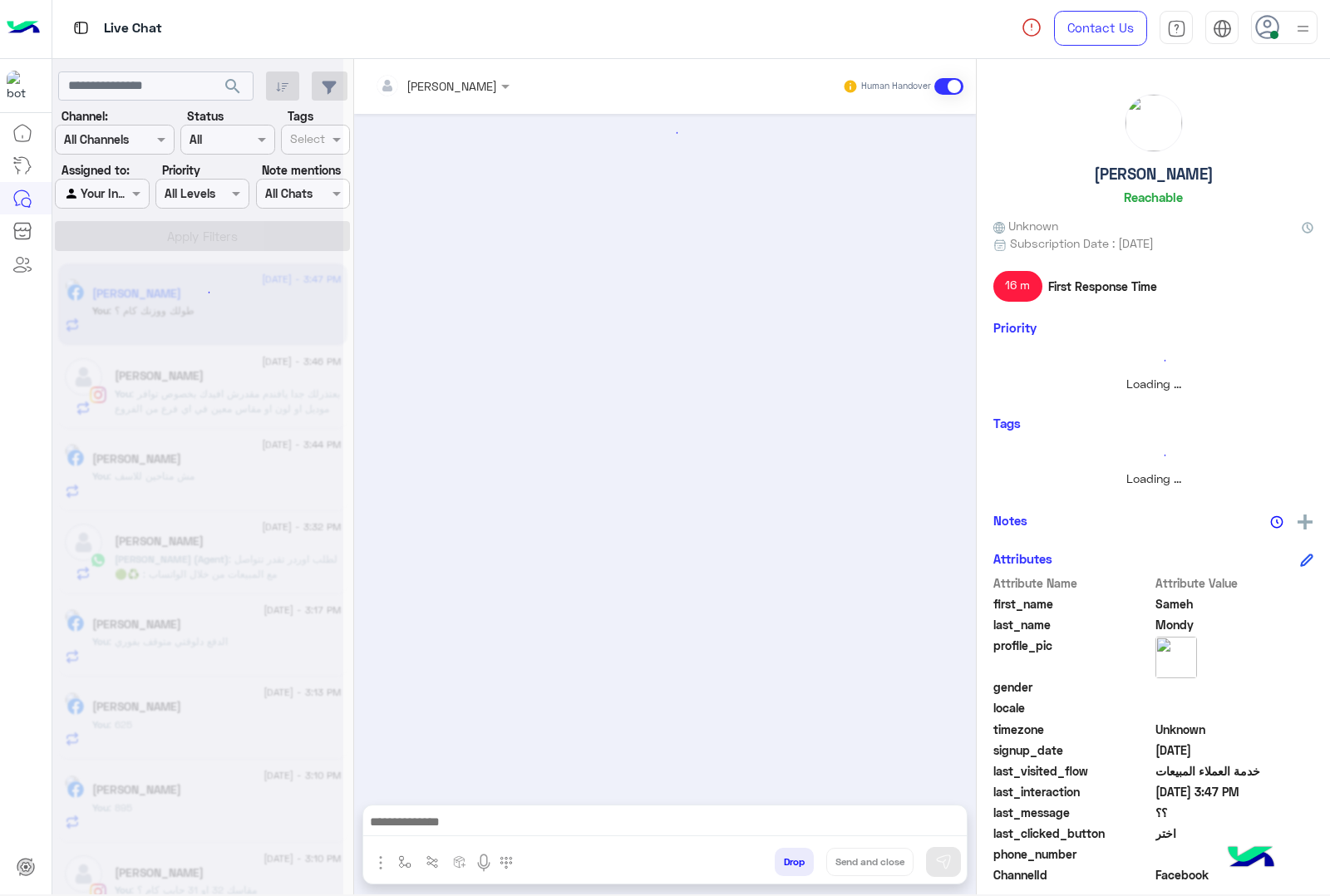
click at [784, 857] on button "Drop" at bounding box center [794, 861] width 39 height 28
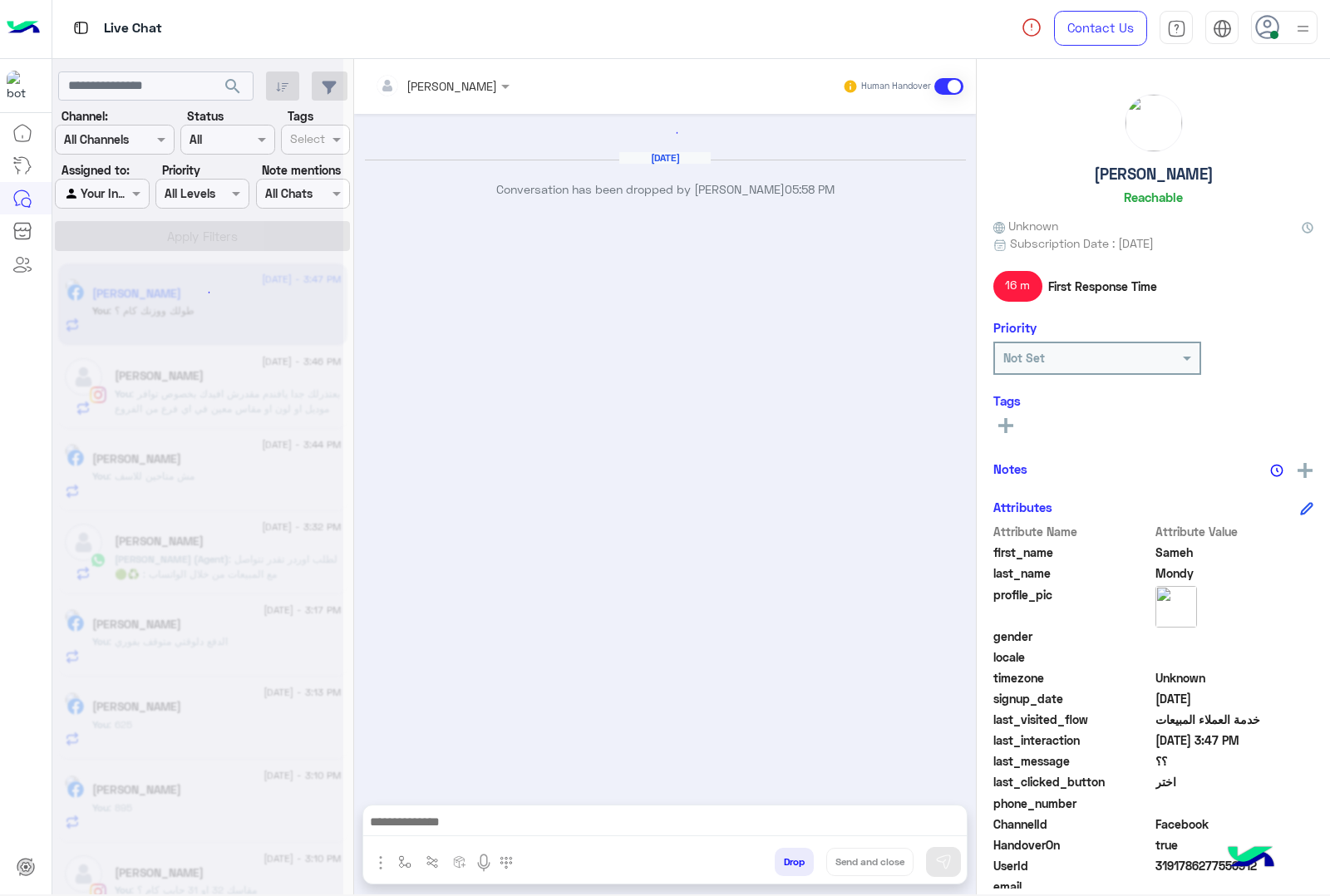
click at [784, 857] on button "Drop" at bounding box center [794, 861] width 39 height 28
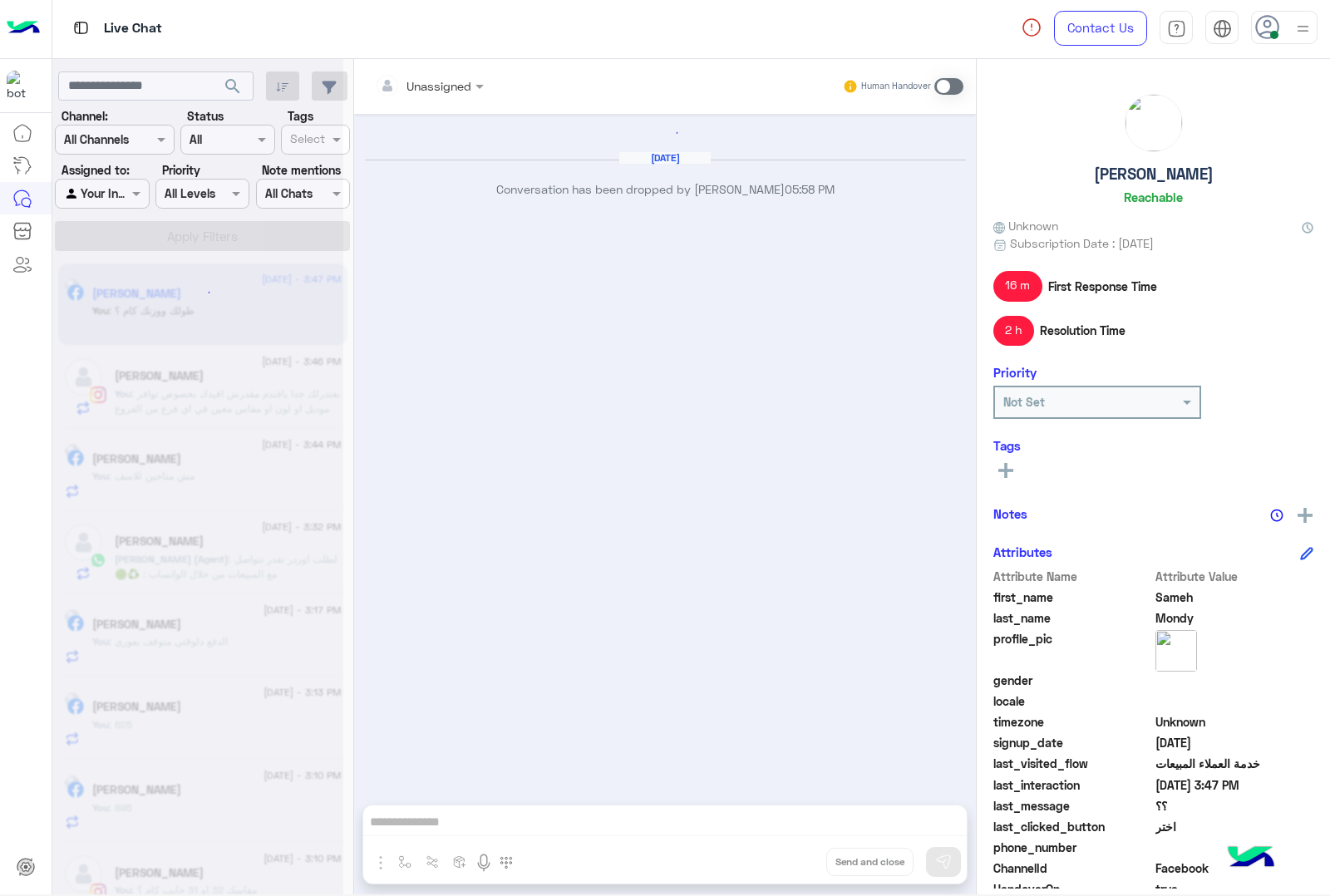
click at [784, 857] on div "Unassigned Human Handover Sep 11, 2025 Conversation has been dropped by mohamed…" at bounding box center [664, 480] width 622 height 842
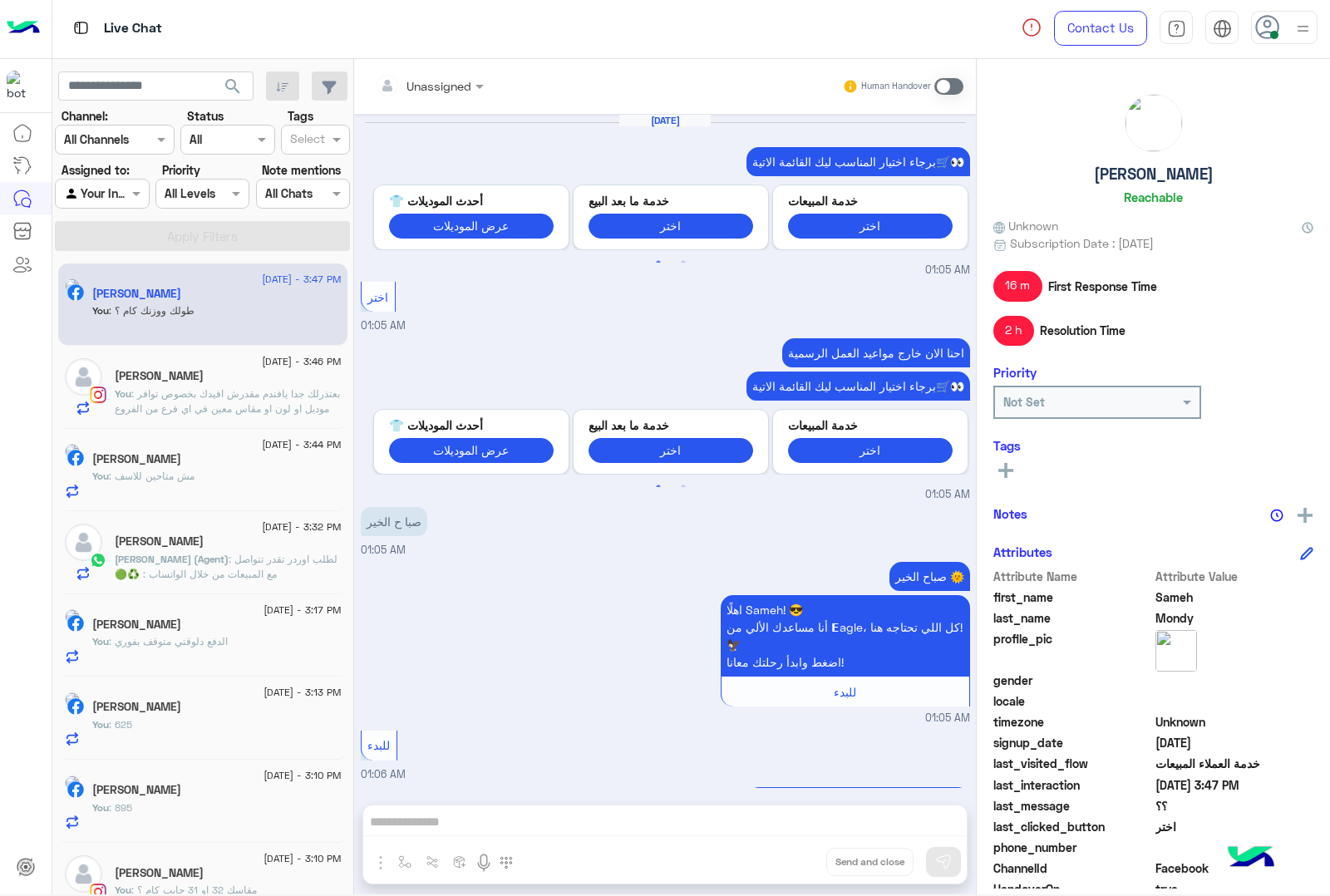
scroll to position [3170, 0]
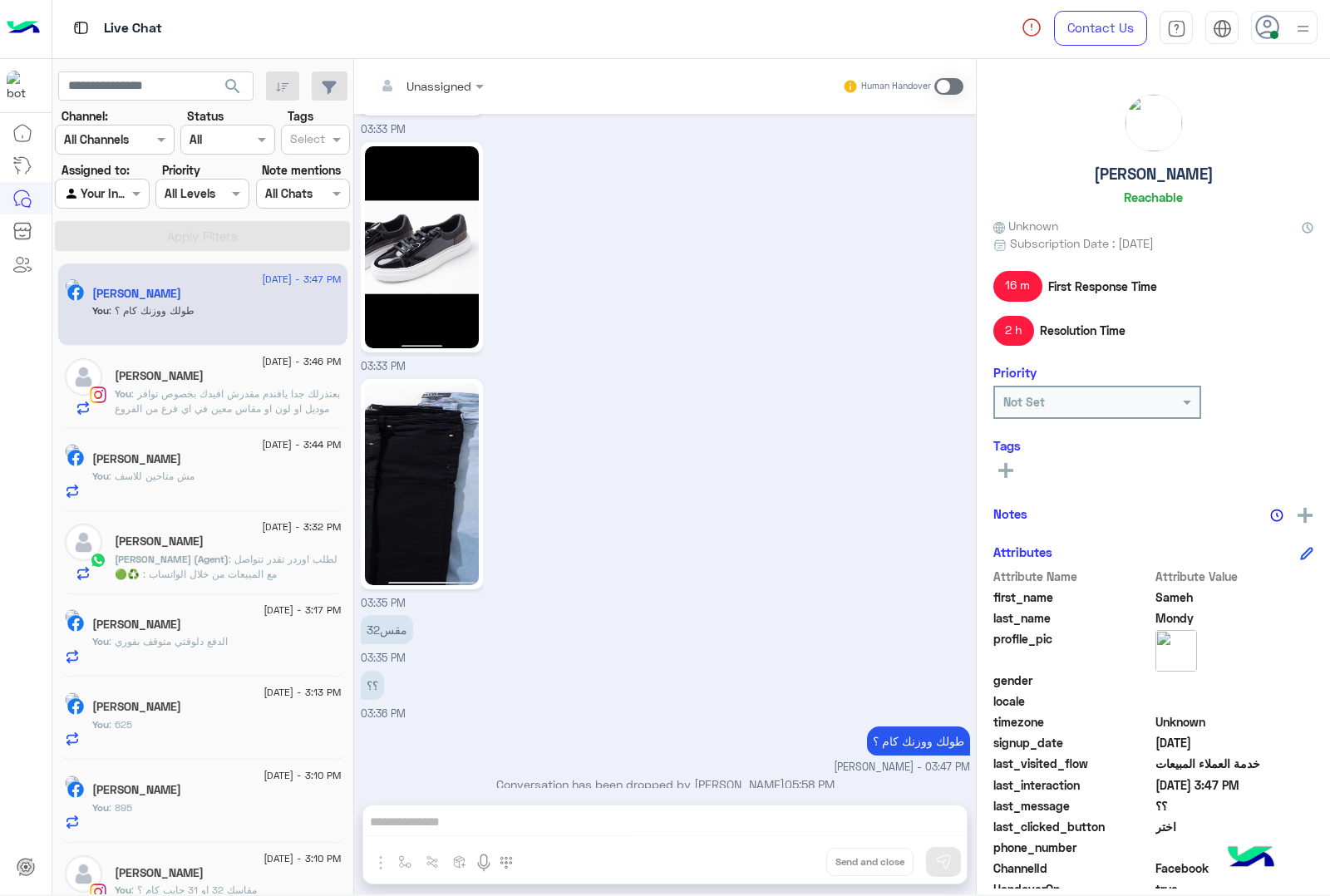
click at [784, 857] on div "Unassigned Human Handover Sep 10, 2025 برجاء اختيار المناسب ليك القائمة الاتية🛒…" at bounding box center [664, 480] width 622 height 842
click at [0, 0] on button "Drop" at bounding box center [0, 0] width 0 height 0
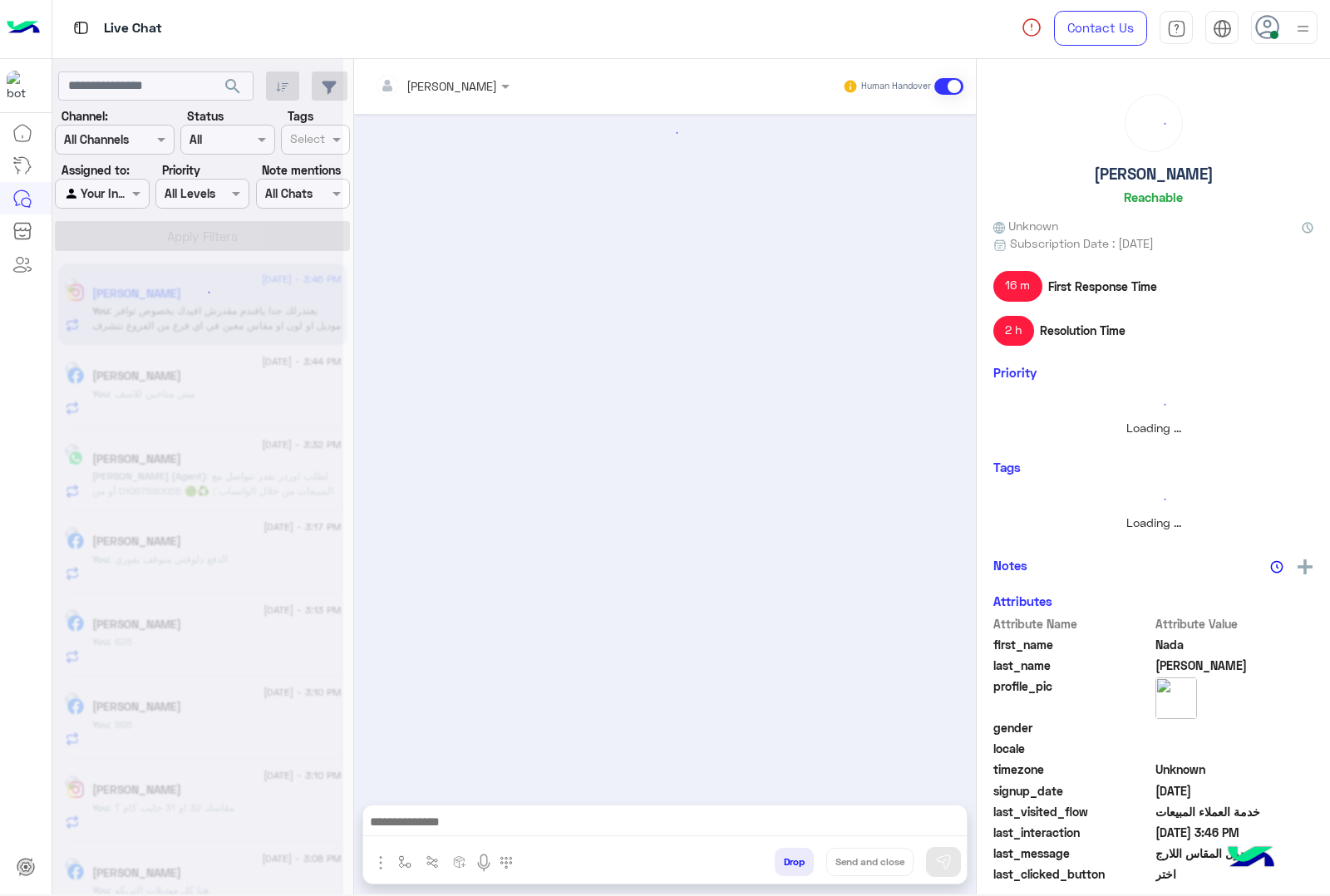
click at [784, 857] on button "Drop" at bounding box center [794, 861] width 39 height 28
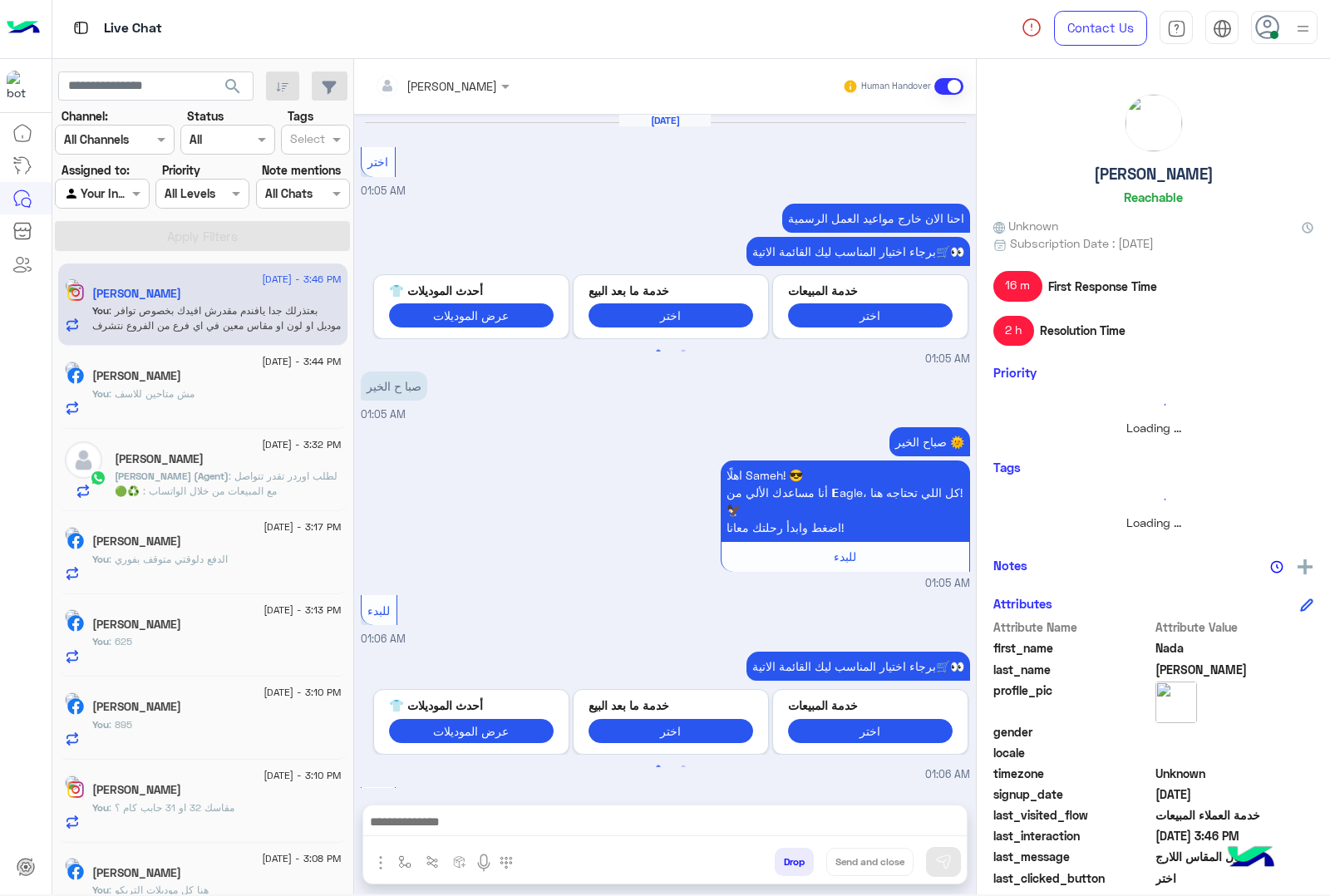
click at [784, 857] on button "Drop" at bounding box center [794, 861] width 39 height 28
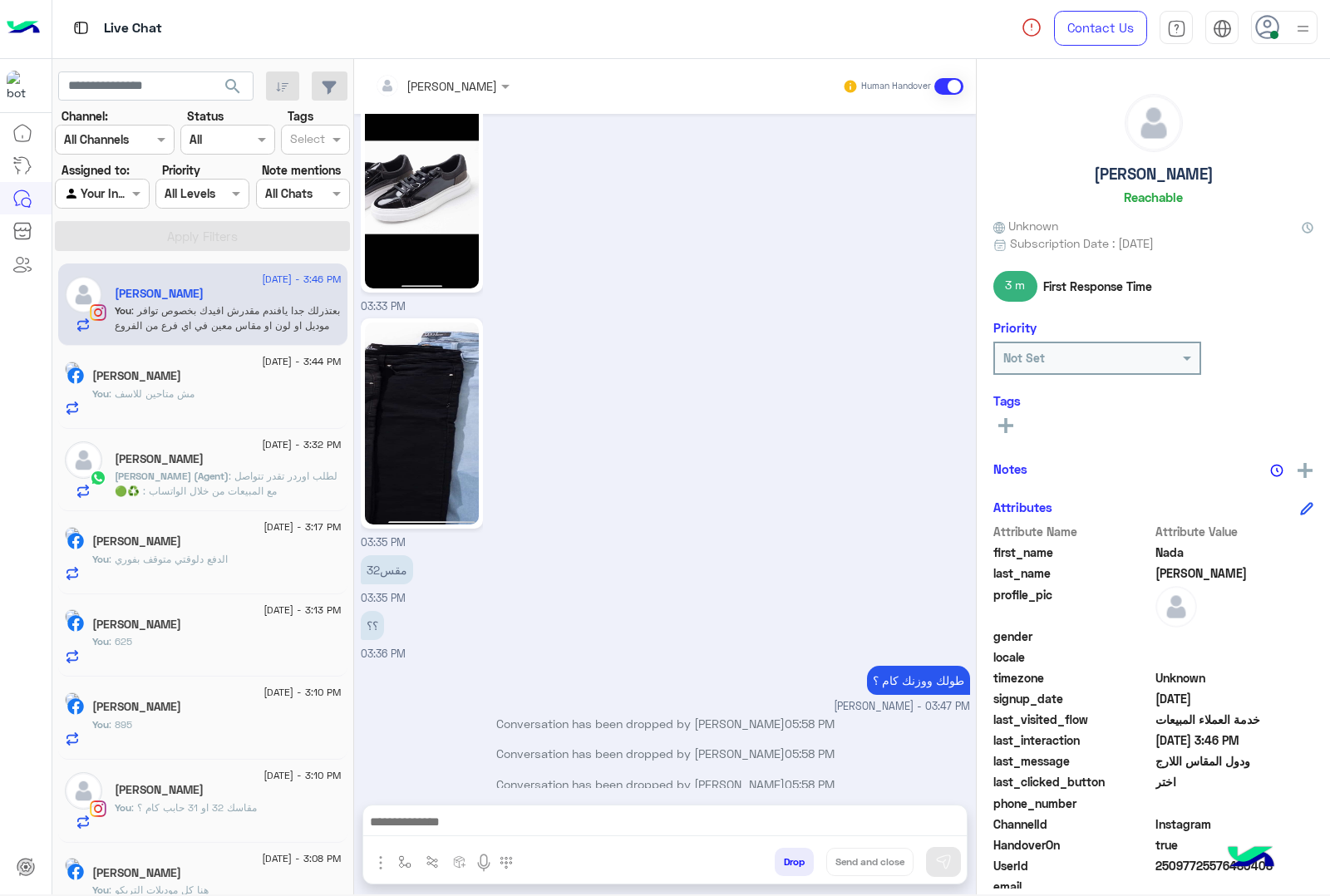
click at [784, 857] on div "mohamed ahmed Human Handover Sep 10, 2025 اختر 01:05 AM احنا الان خارج مواعيد ا…" at bounding box center [664, 480] width 622 height 842
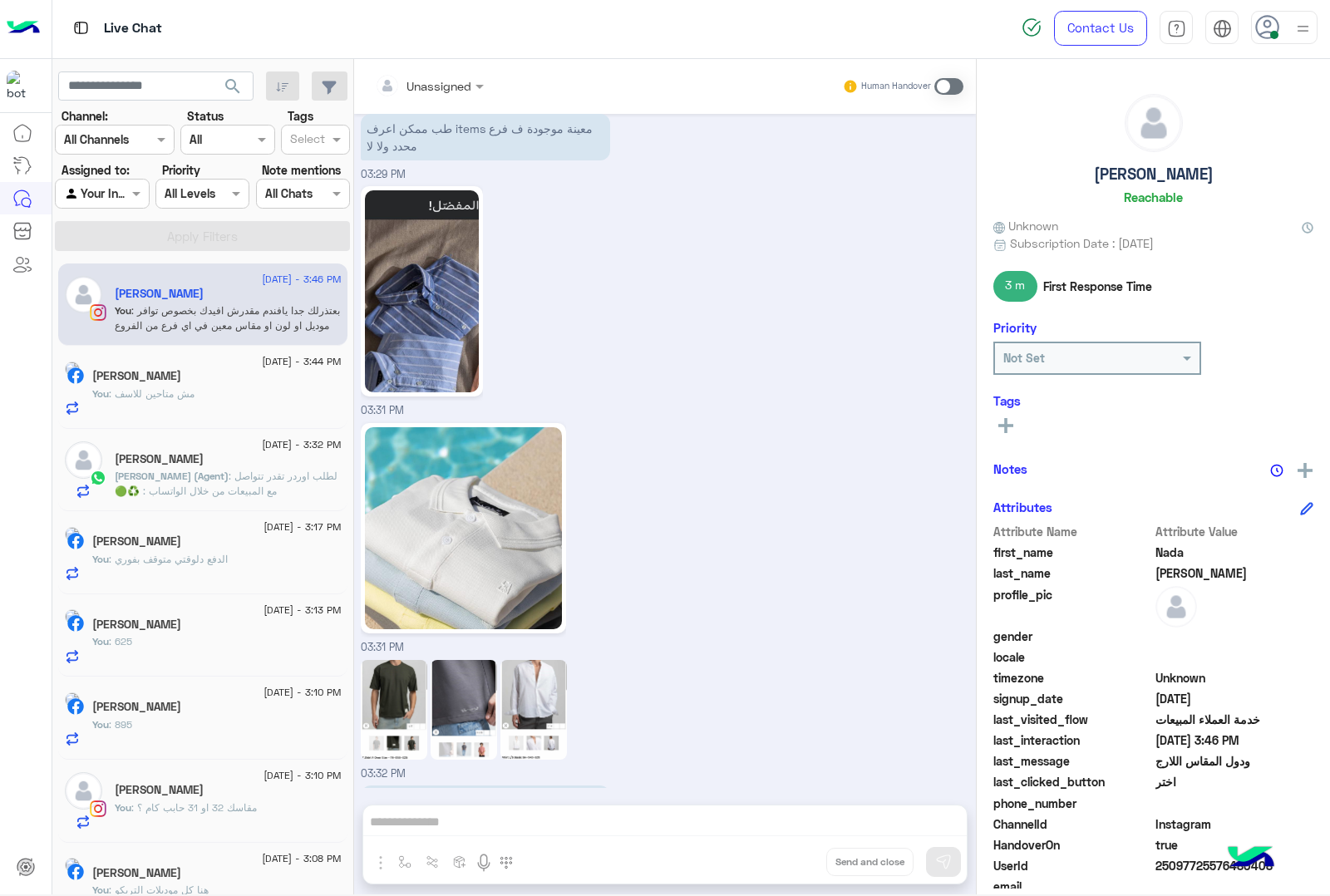
scroll to position [4667, 0]
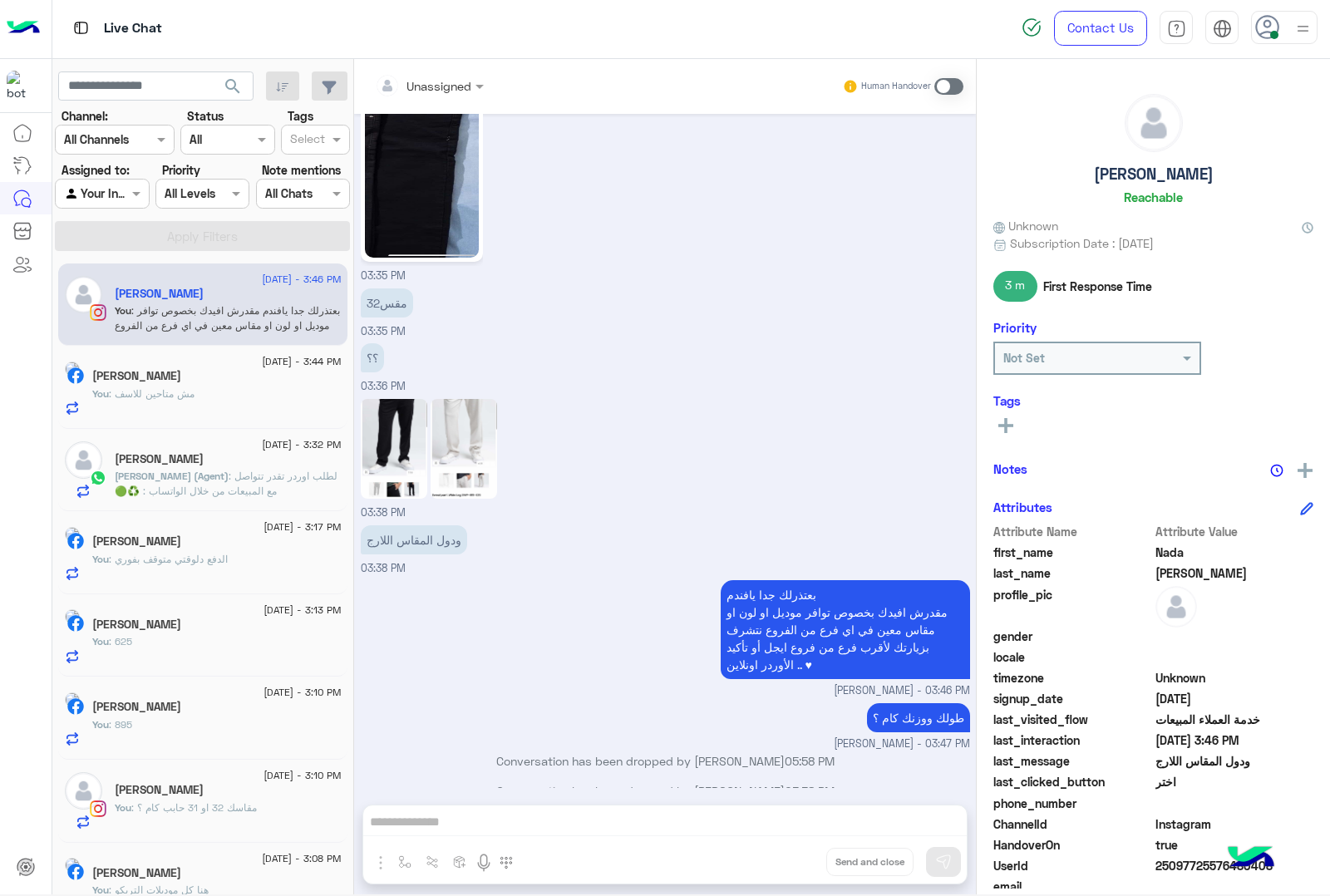
click at [784, 857] on div "Unassigned Human Handover Sep 10, 2025 اختر 01:05 AM احنا الان خارج مواعيد العم…" at bounding box center [664, 480] width 622 height 842
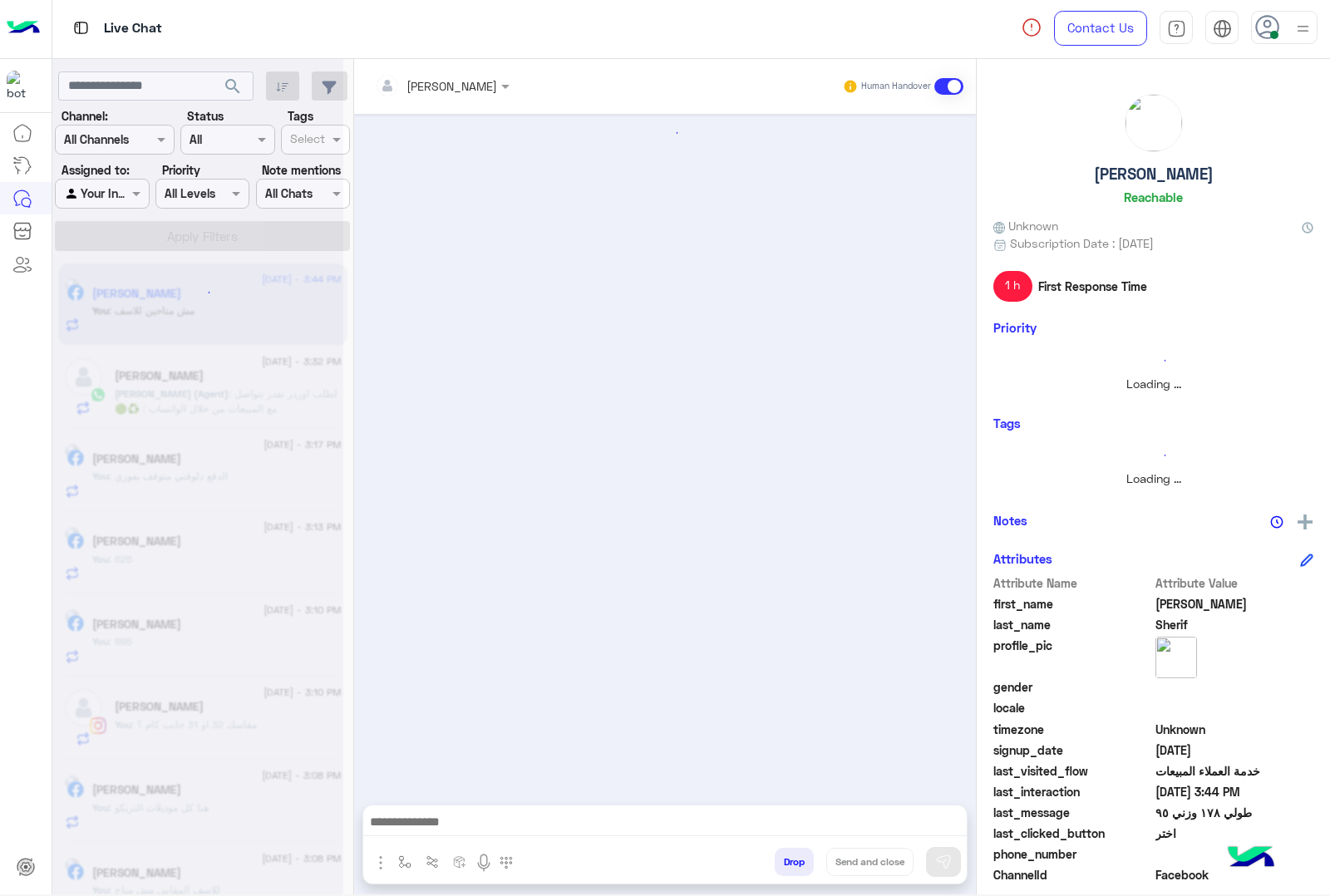
click at [784, 857] on button "Drop" at bounding box center [794, 861] width 39 height 28
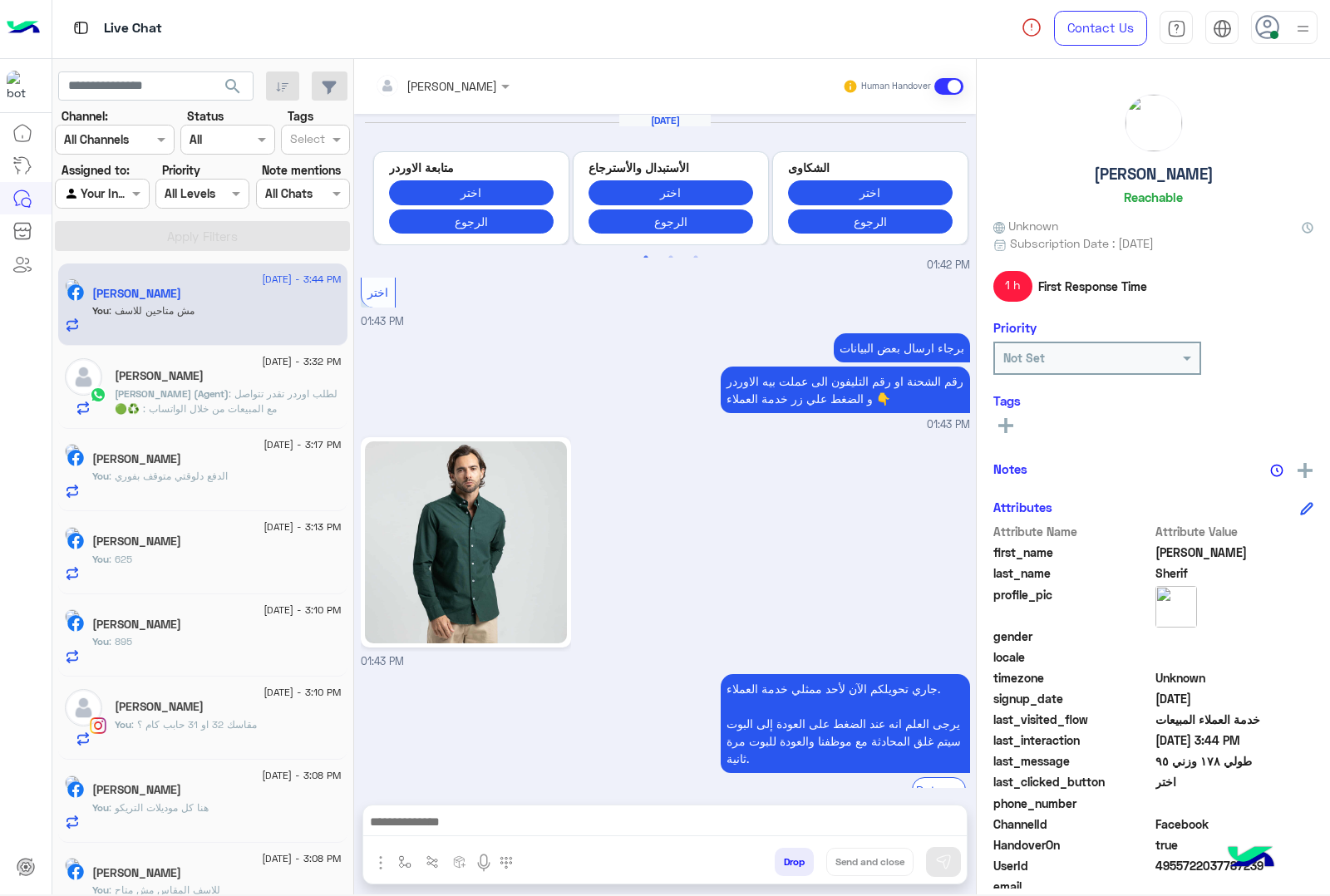
click at [784, 857] on button "Drop" at bounding box center [794, 861] width 39 height 28
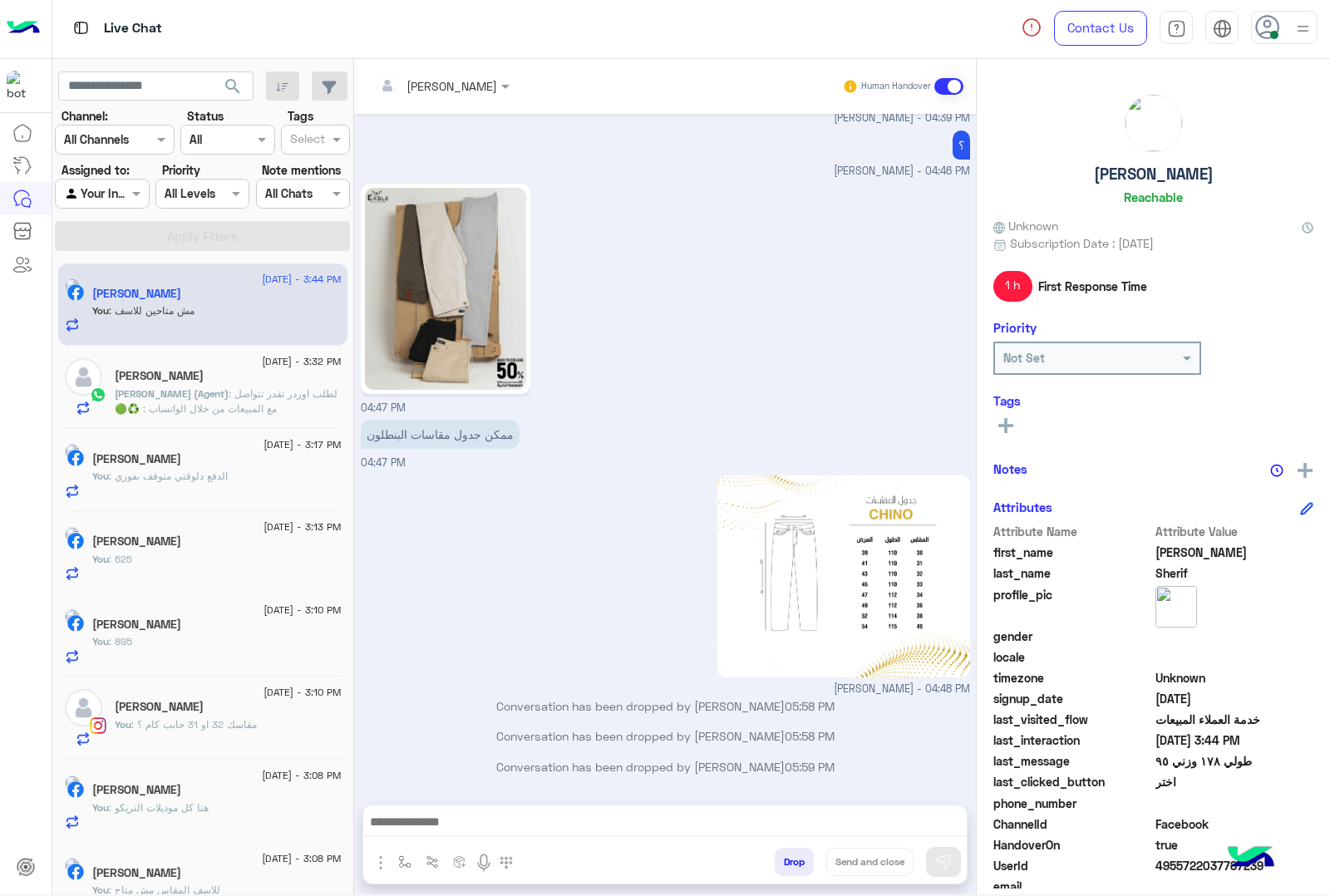
scroll to position [4436, 0]
click at [784, 857] on div "mohamed ahmed Human Handover Sep 11, 2025 mohamed ahmed joined the conversation…" at bounding box center [664, 480] width 622 height 842
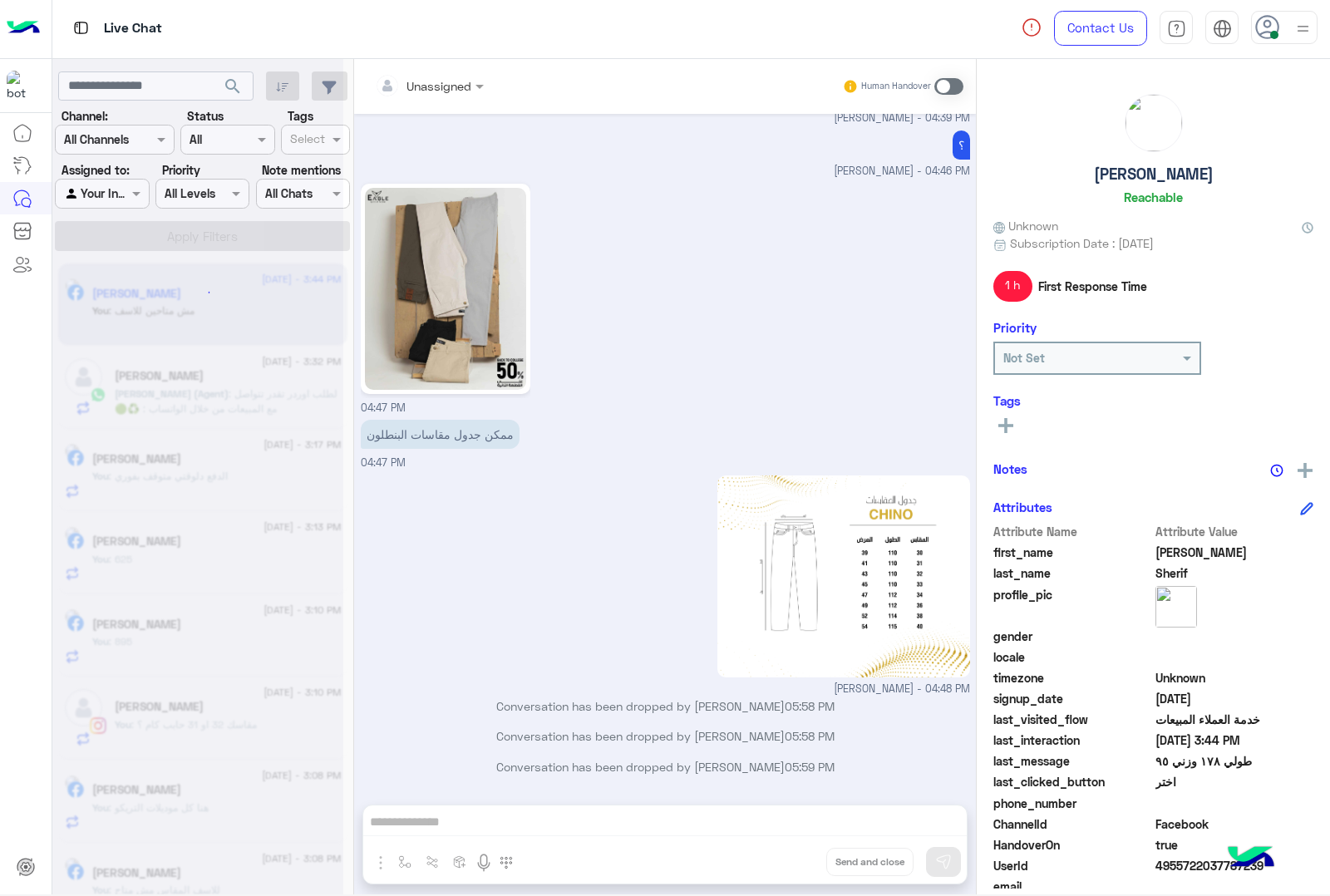
click at [784, 857] on div "Unassigned Human Handover Sep 11, 2025 mohamed ahmed joined the conversation 10…" at bounding box center [664, 480] width 622 height 842
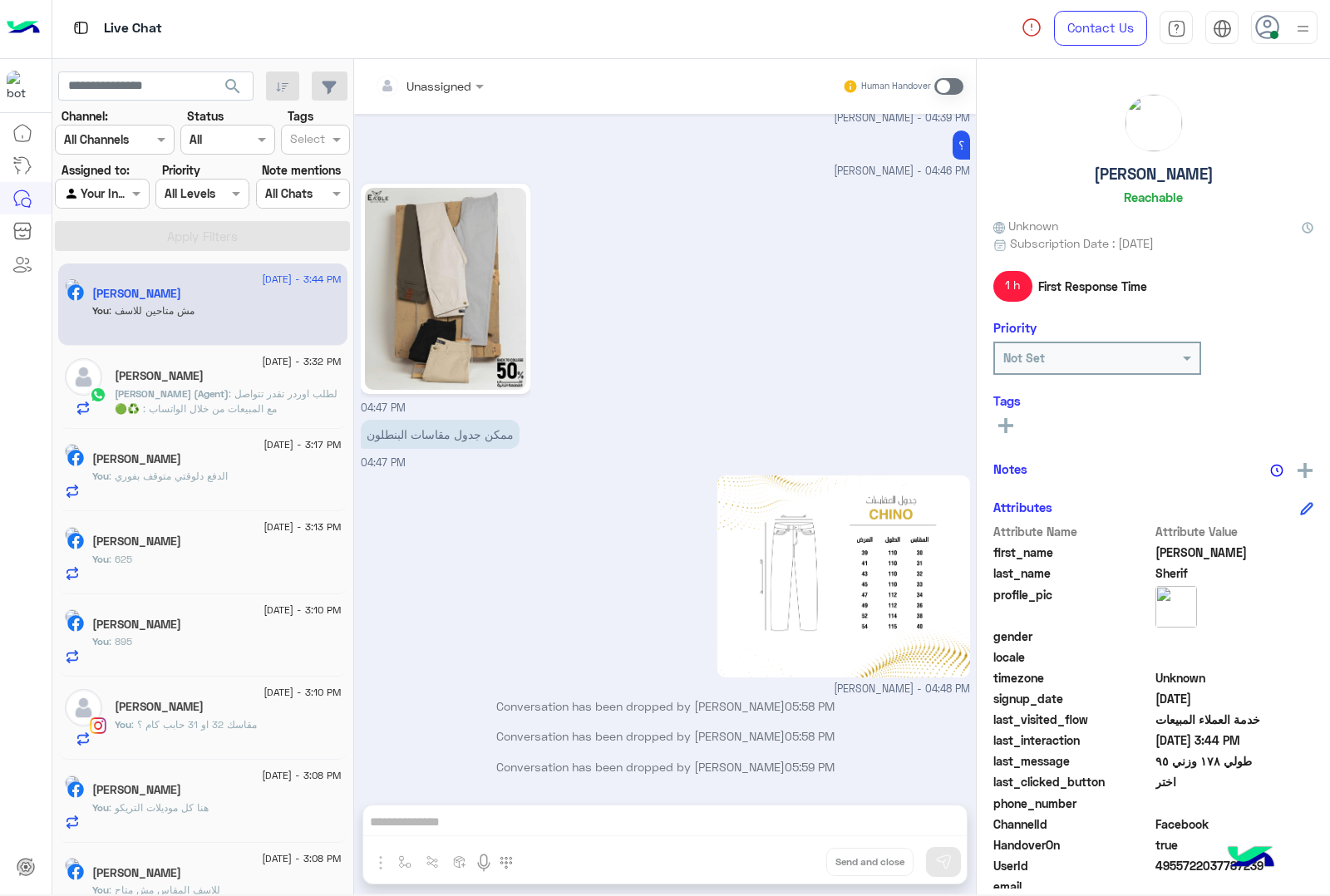
click at [784, 857] on div "Unassigned Human Handover Sep 11, 2025 mohamed ahmed joined the conversation 10…" at bounding box center [664, 480] width 622 height 842
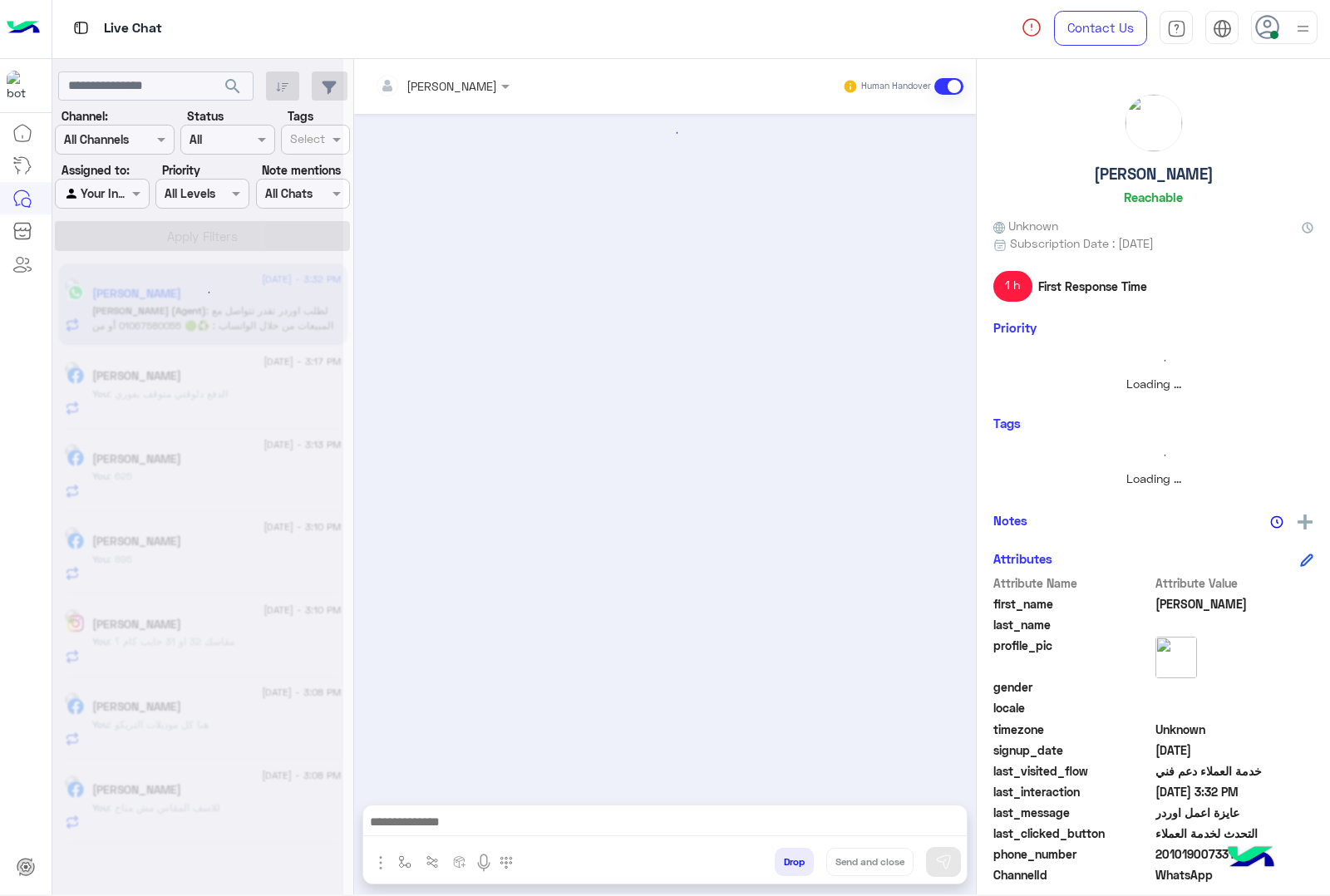
click at [784, 857] on button "Drop" at bounding box center [794, 861] width 39 height 28
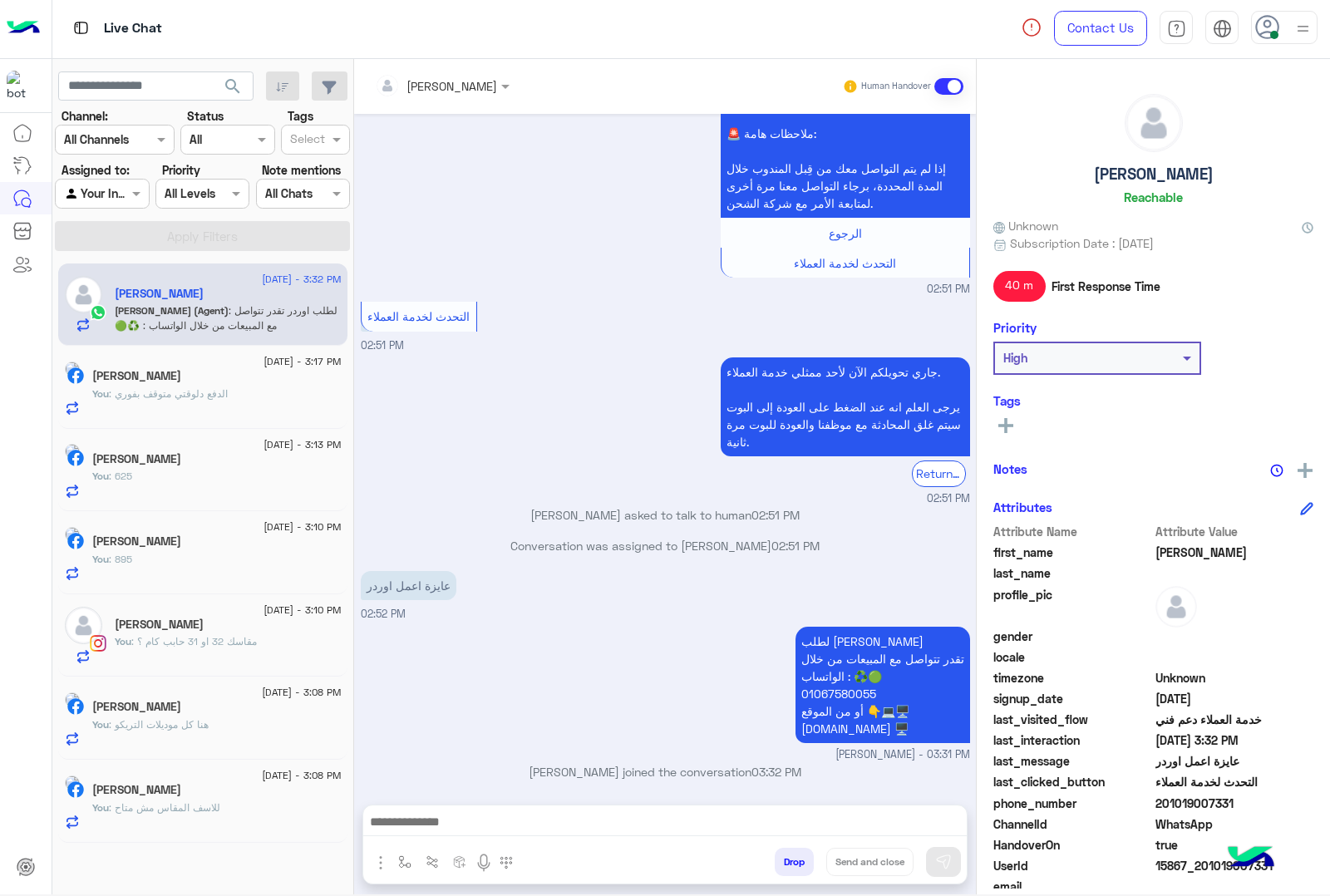
click at [784, 857] on div "mohamed ahmed Human Handover Sep 11, 2025 السلام عليكم 02:50 PM اهلًا Sara! 😎 أ…" at bounding box center [664, 480] width 622 height 842
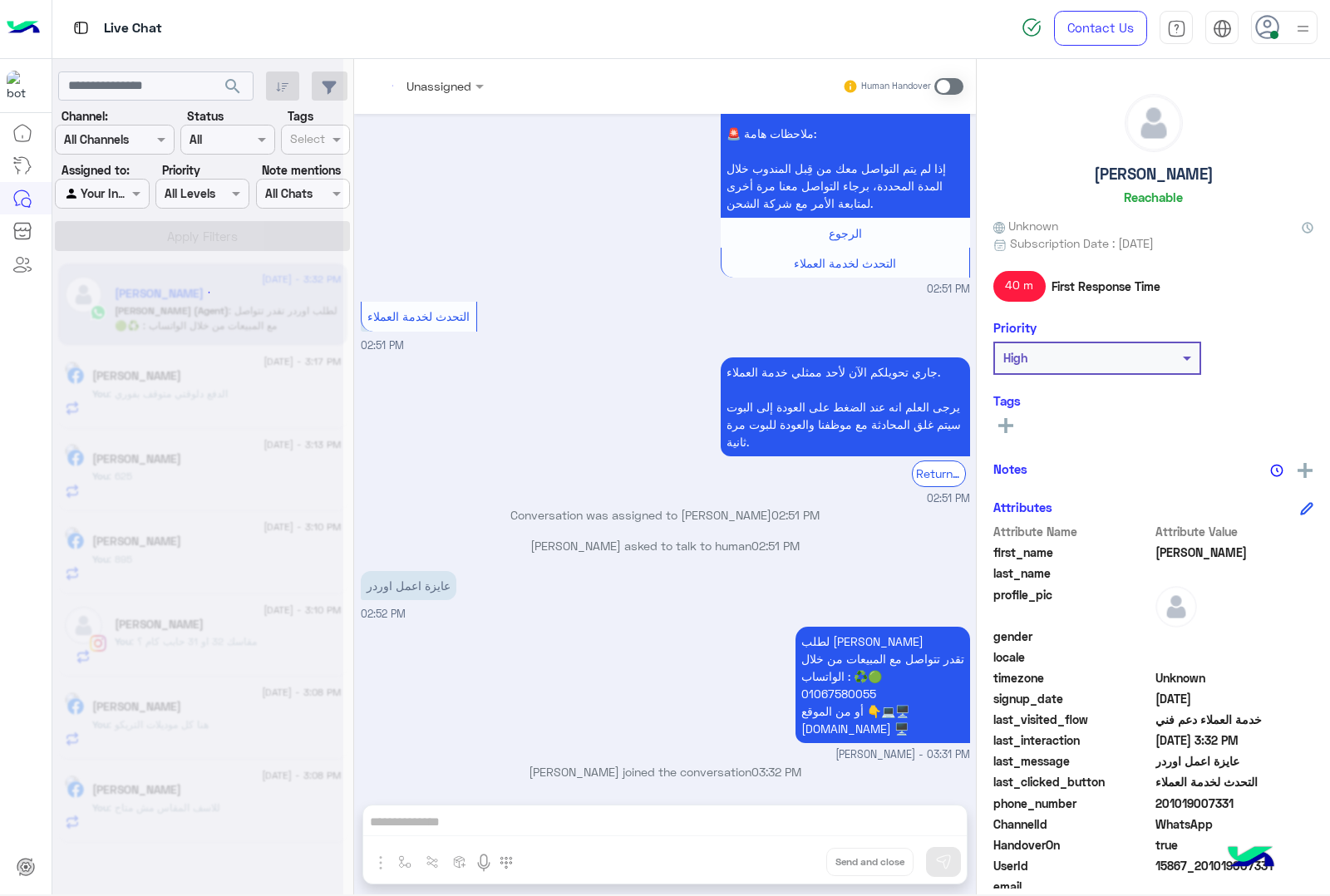
scroll to position [765, 0]
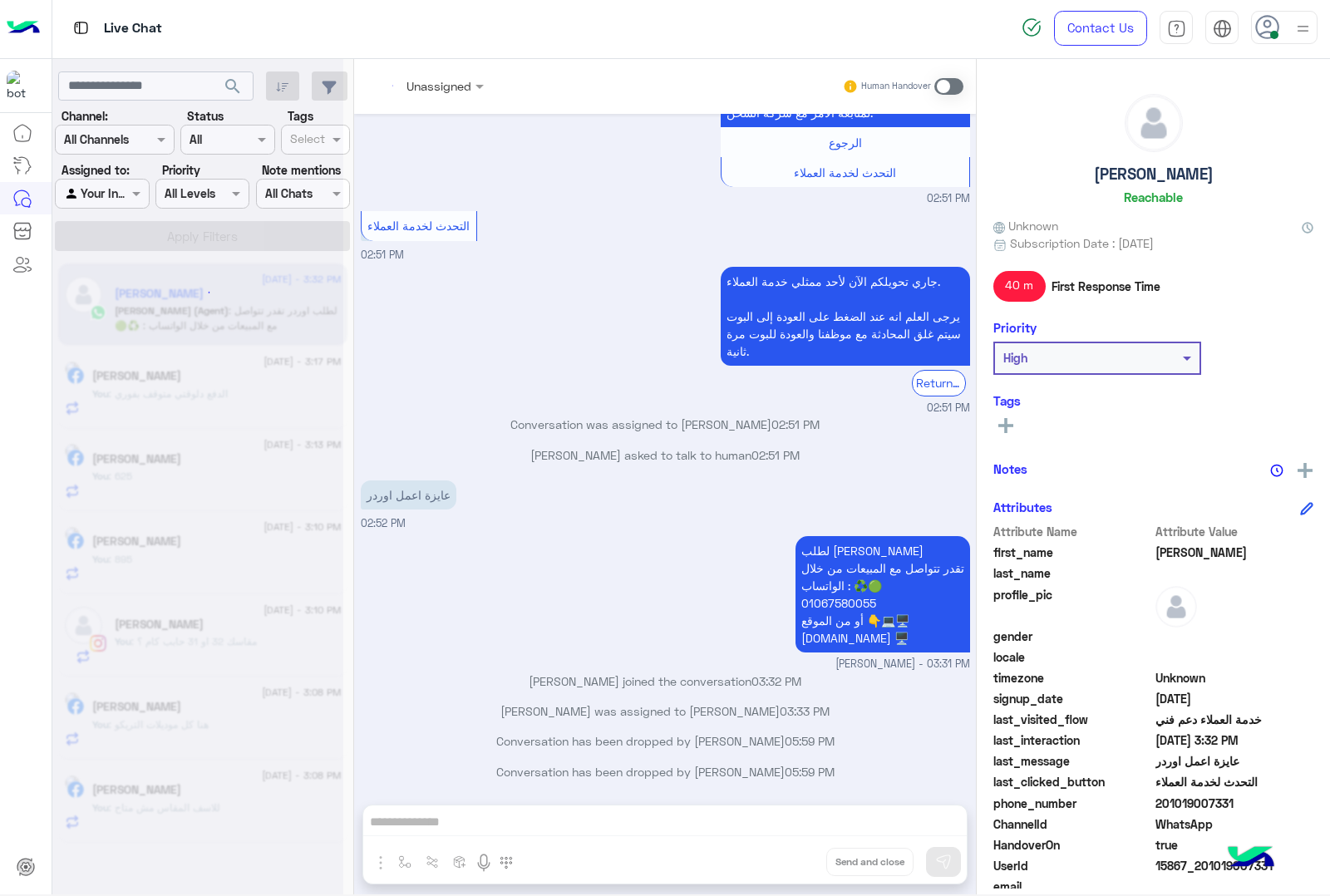
click at [784, 857] on div "Unassigned Human Handover Sep 11, 2025 السلام عليكم 02:50 PM اهلًا Sara! 😎 أنا …" at bounding box center [664, 480] width 622 height 842
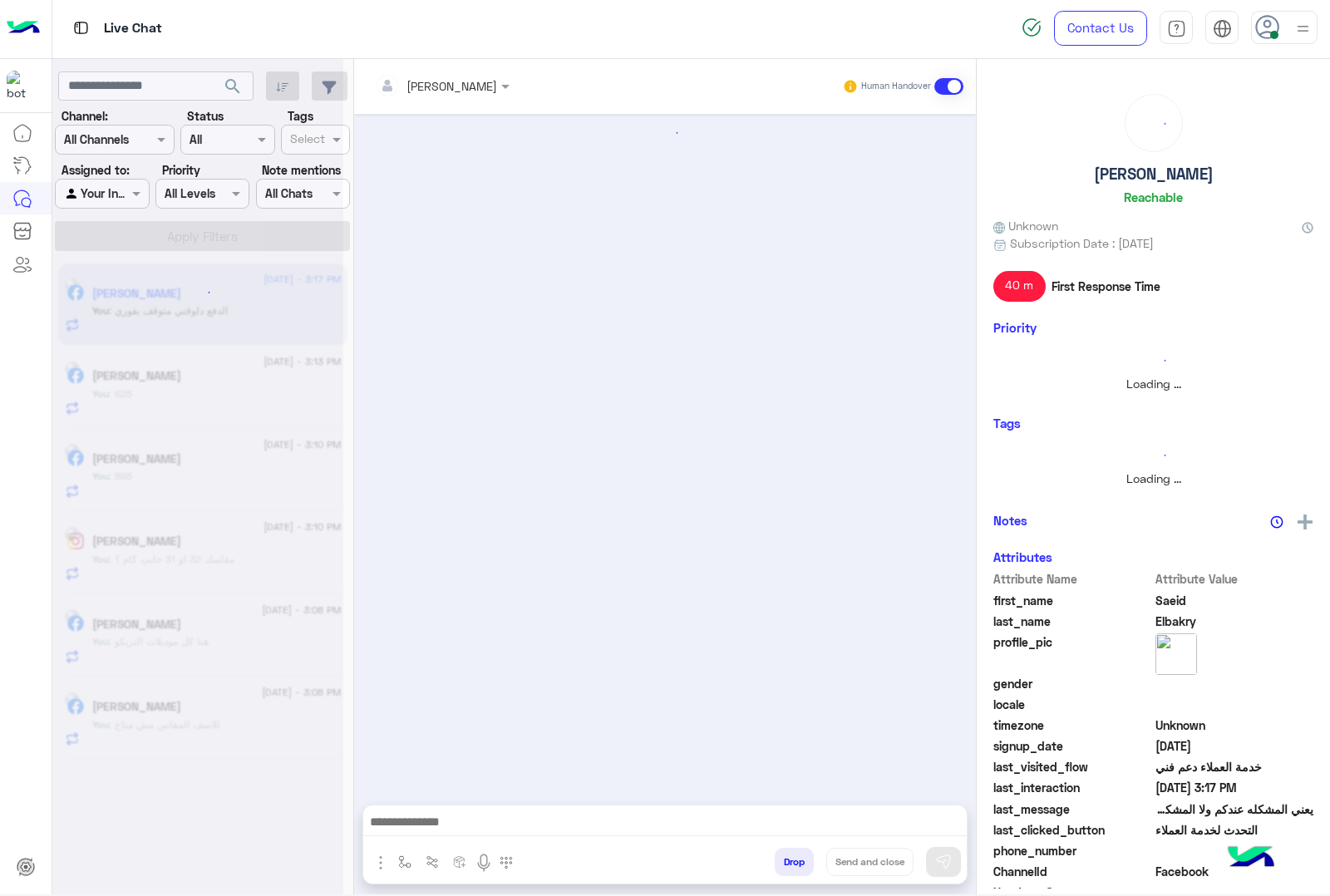
click at [784, 857] on button "Drop" at bounding box center [794, 861] width 39 height 28
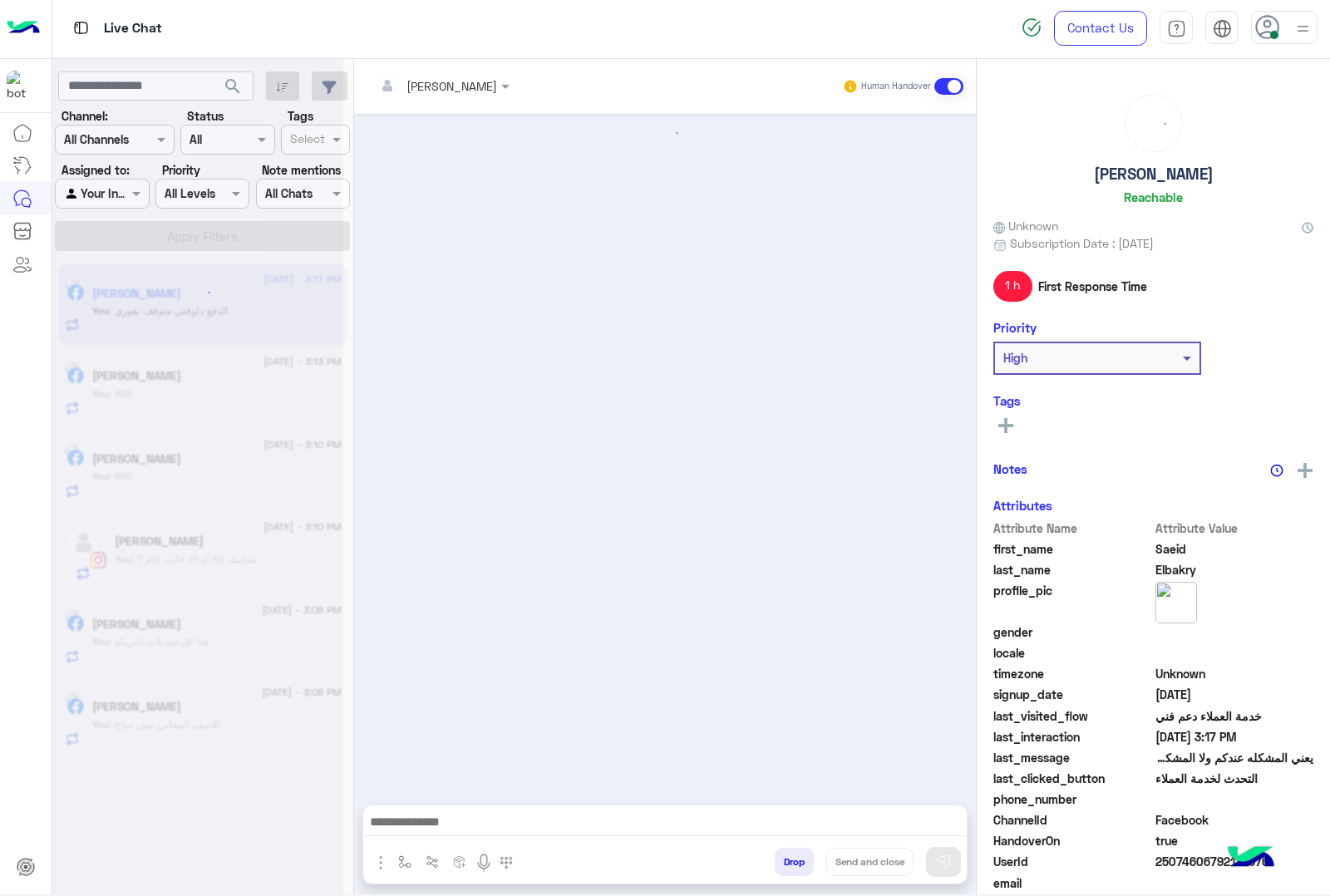
click at [784, 857] on div "[PERSON_NAME] Human Handover Attachements Images enter flow name Drop Send and …" at bounding box center [664, 480] width 622 height 842
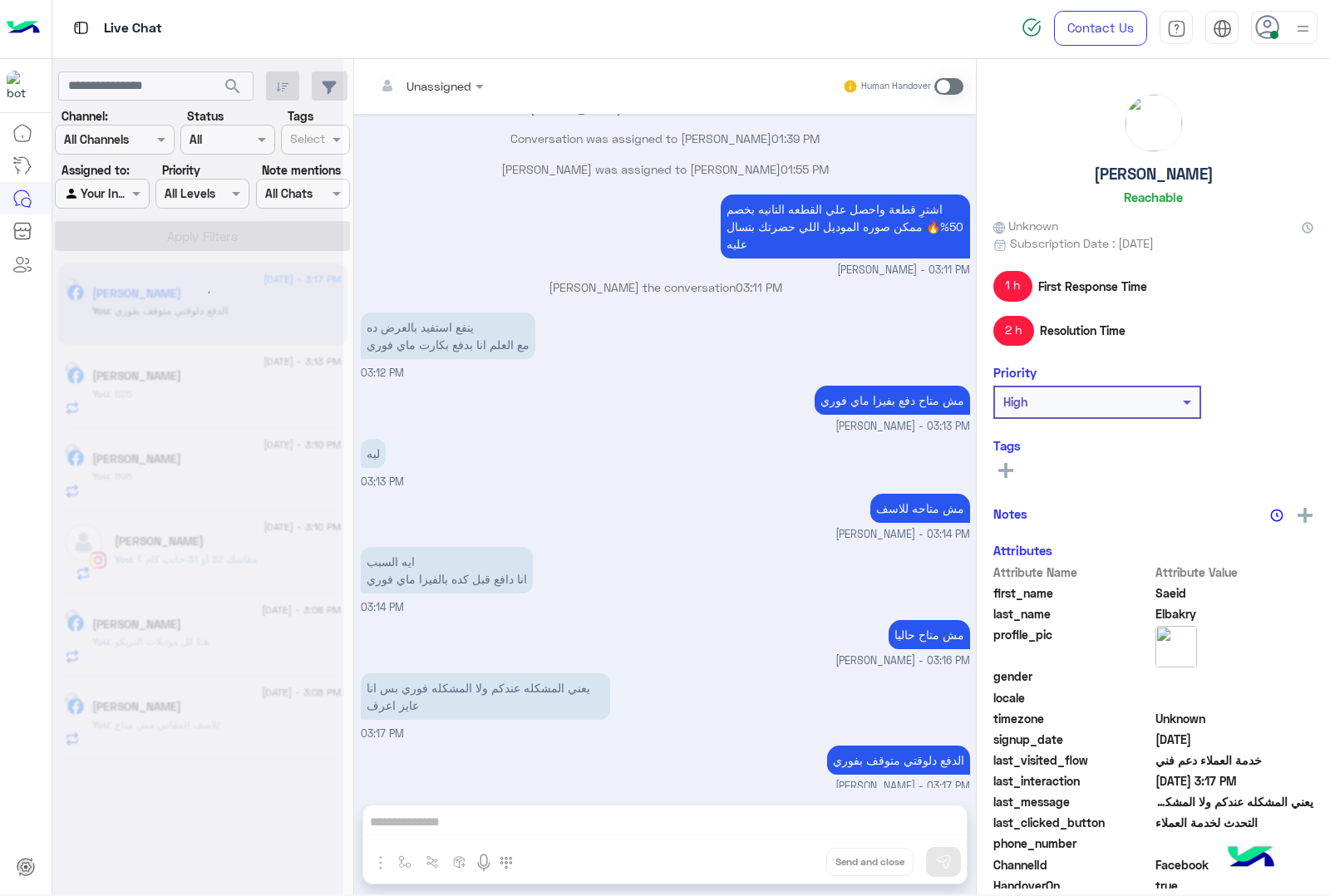
click at [784, 857] on div "Unassigned Human Handover Sep 11, 2025 ينفع استفيد بالعرض ده مع العلم انا بدفع …" at bounding box center [664, 480] width 622 height 842
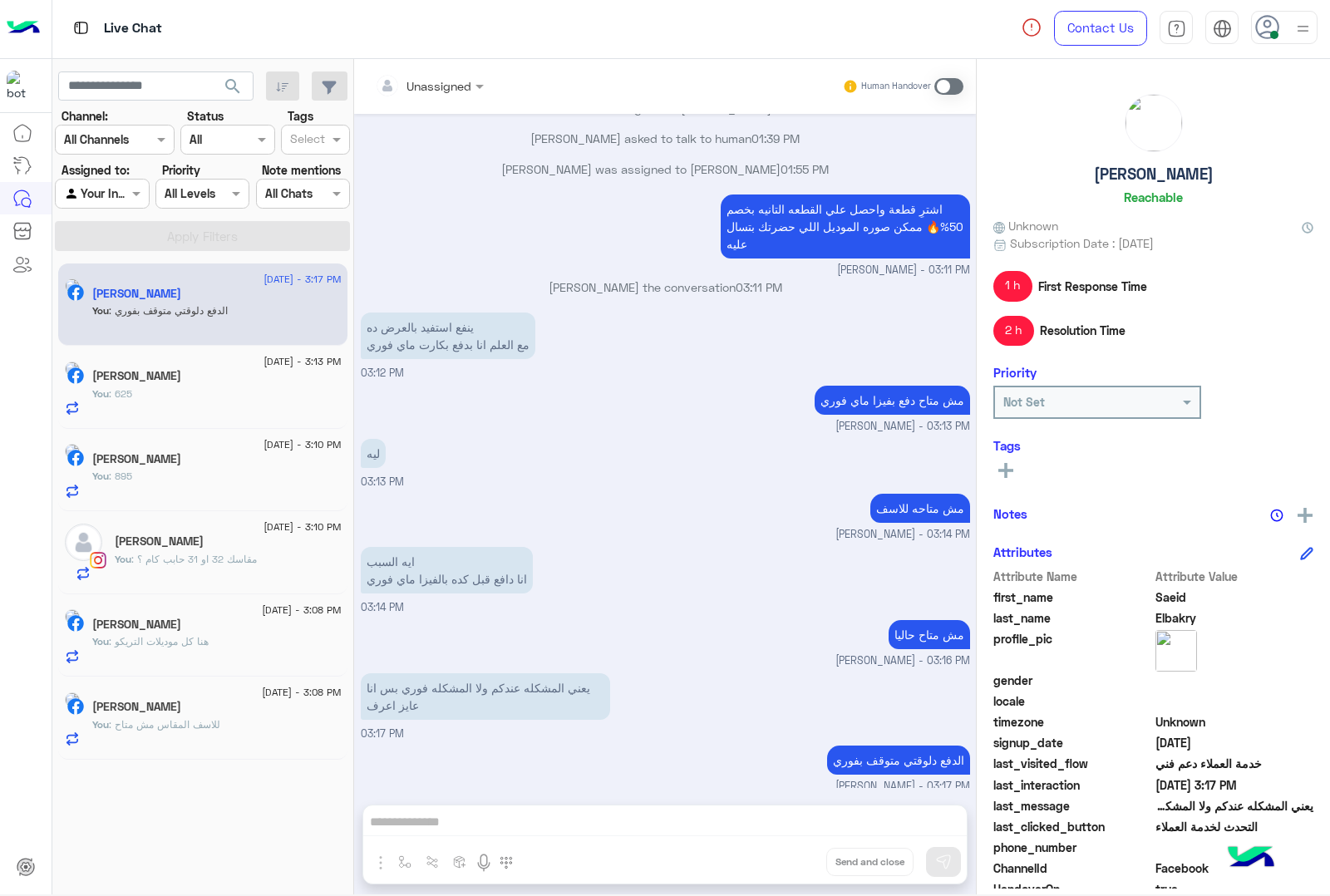
click at [0, 0] on button "Drop" at bounding box center [0, 0] width 0 height 0
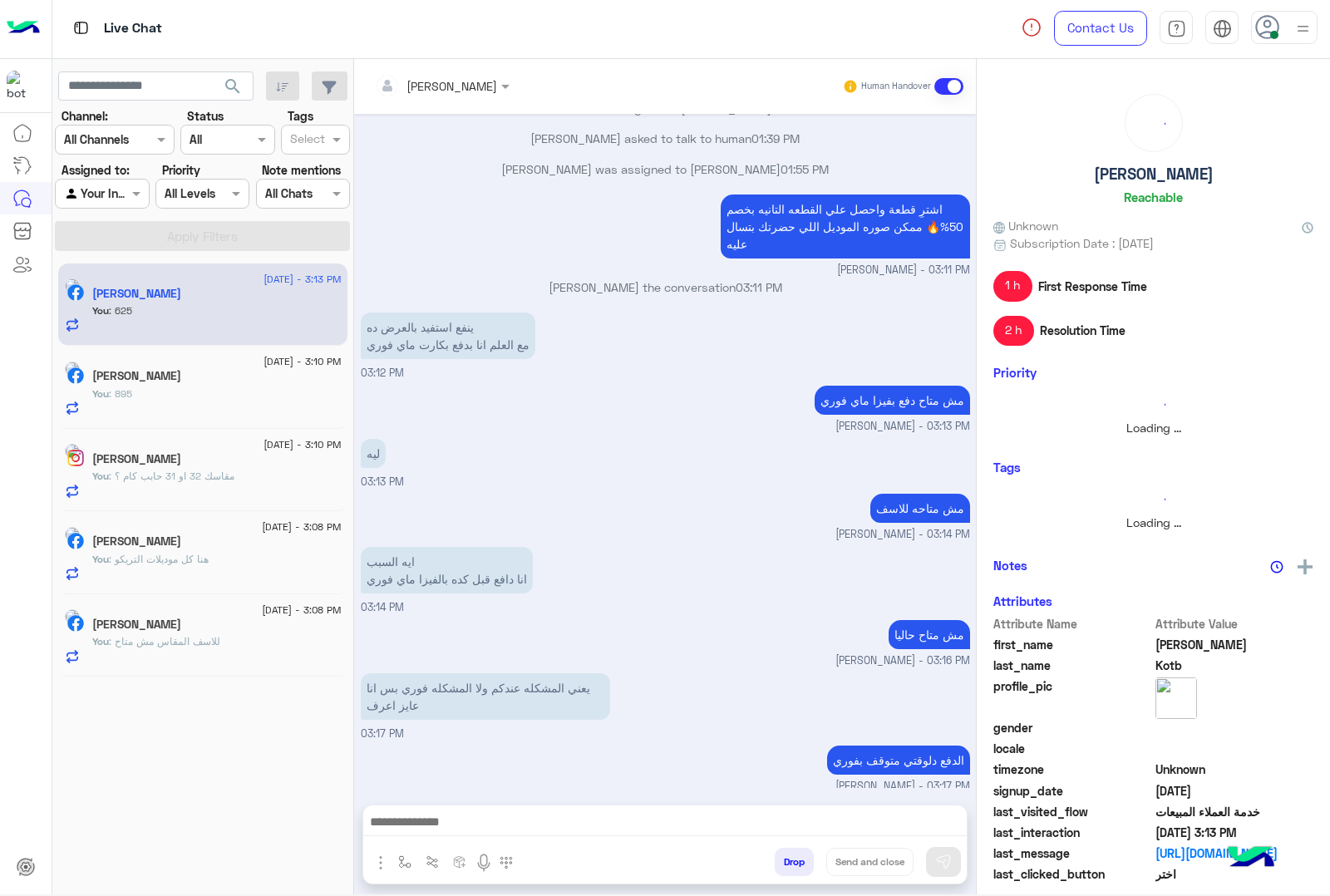
click at [784, 857] on button "Drop" at bounding box center [794, 861] width 39 height 28
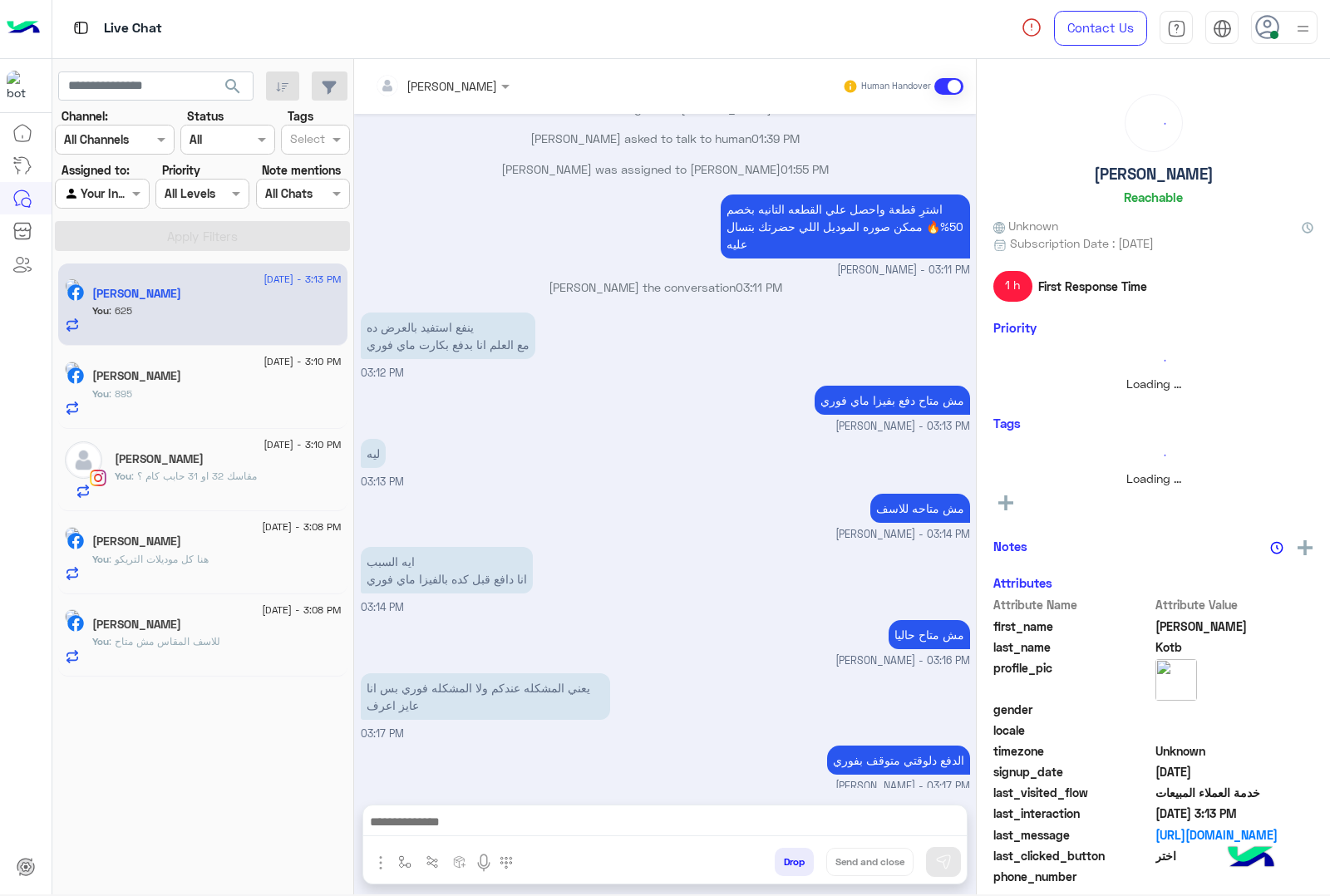
click at [784, 857] on button "Drop" at bounding box center [794, 861] width 39 height 28
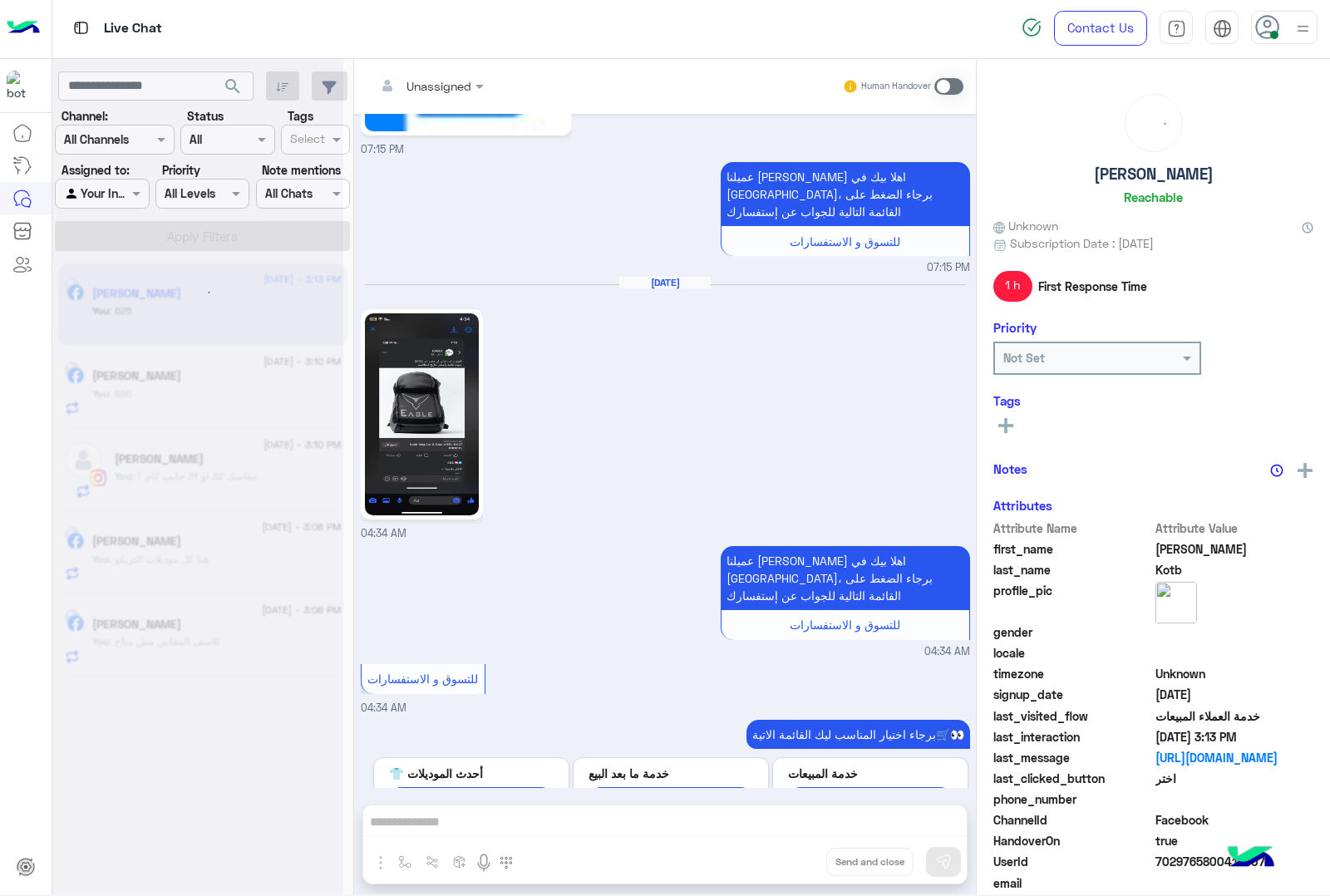
click at [784, 857] on div "Unassigned Human Handover Sep 8, 2025 برجاء اختيار المناسب ليك القائمة الاتية🛒👀…" at bounding box center [664, 480] width 622 height 842
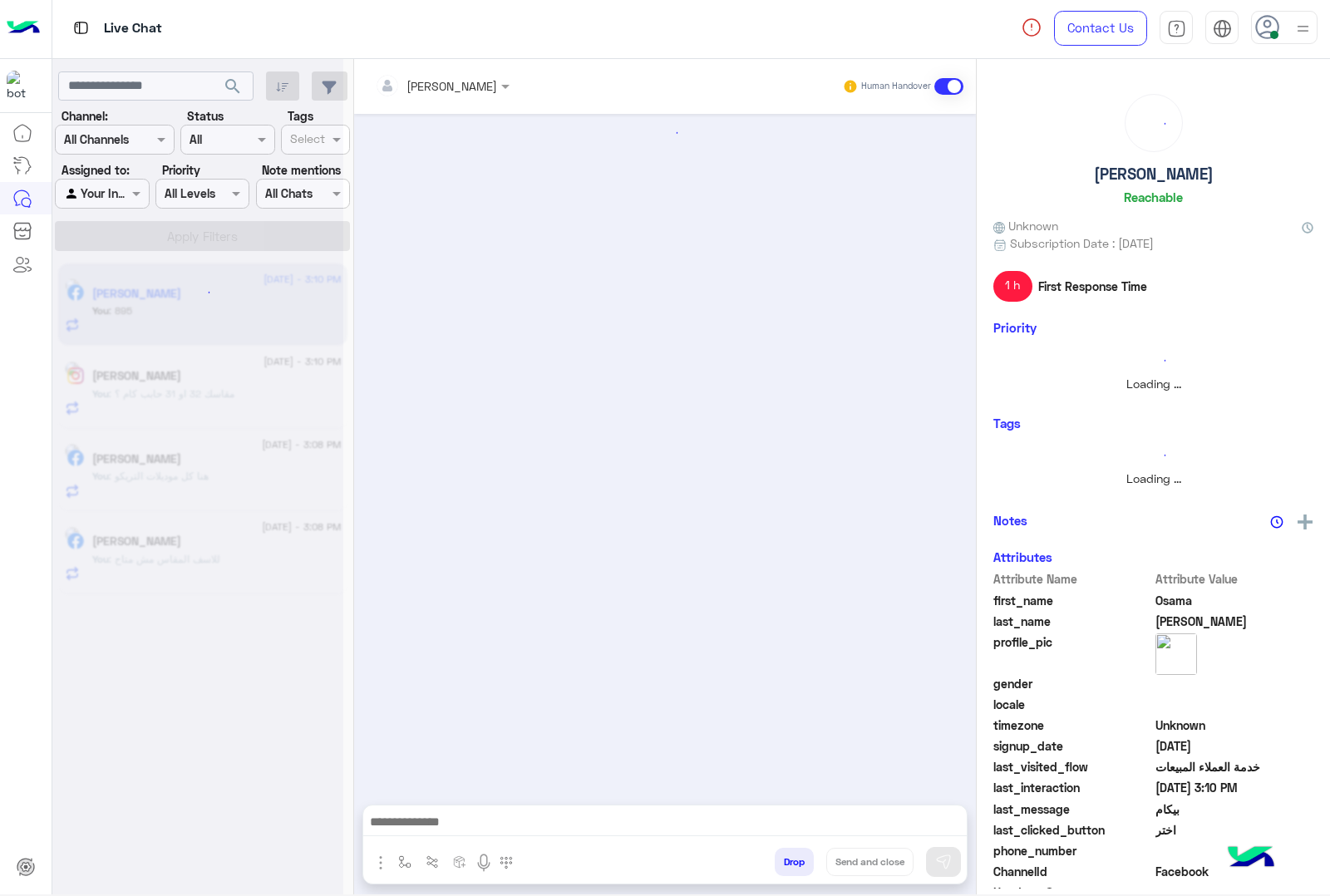
click at [784, 857] on button "Drop" at bounding box center [794, 861] width 39 height 28
click at [784, 857] on div "mohamed ahmed Human Handover Sep 11, 2025 Conversation has been dropped by moha…" at bounding box center [664, 480] width 622 height 842
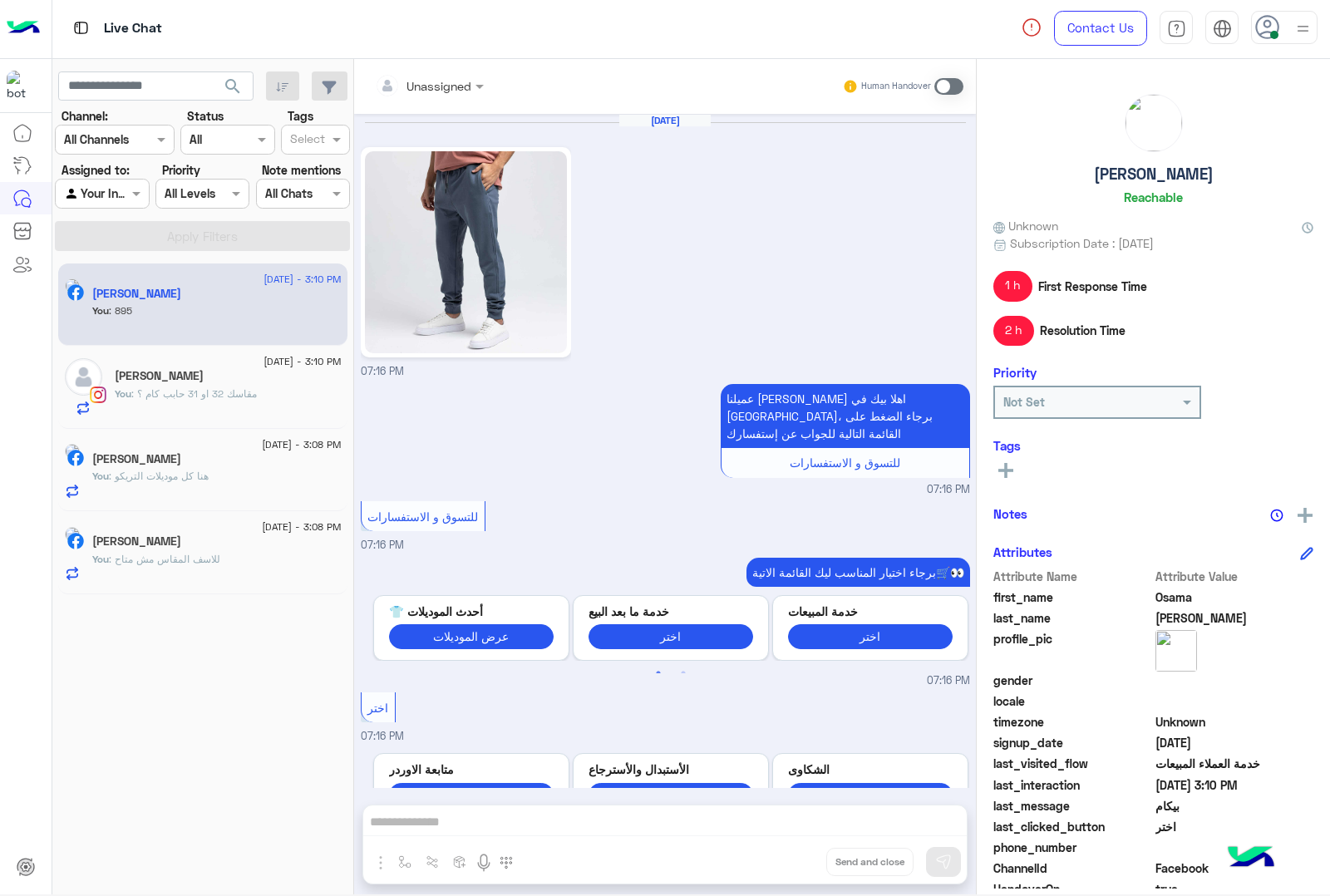
click at [784, 857] on div "Unassigned Human Handover Sep 3, 2025 07:16 PM عميلنا العزيز Osama اهلا بيك في …" at bounding box center [664, 480] width 622 height 842
click at [0, 0] on button "Drop" at bounding box center [0, 0] width 0 height 0
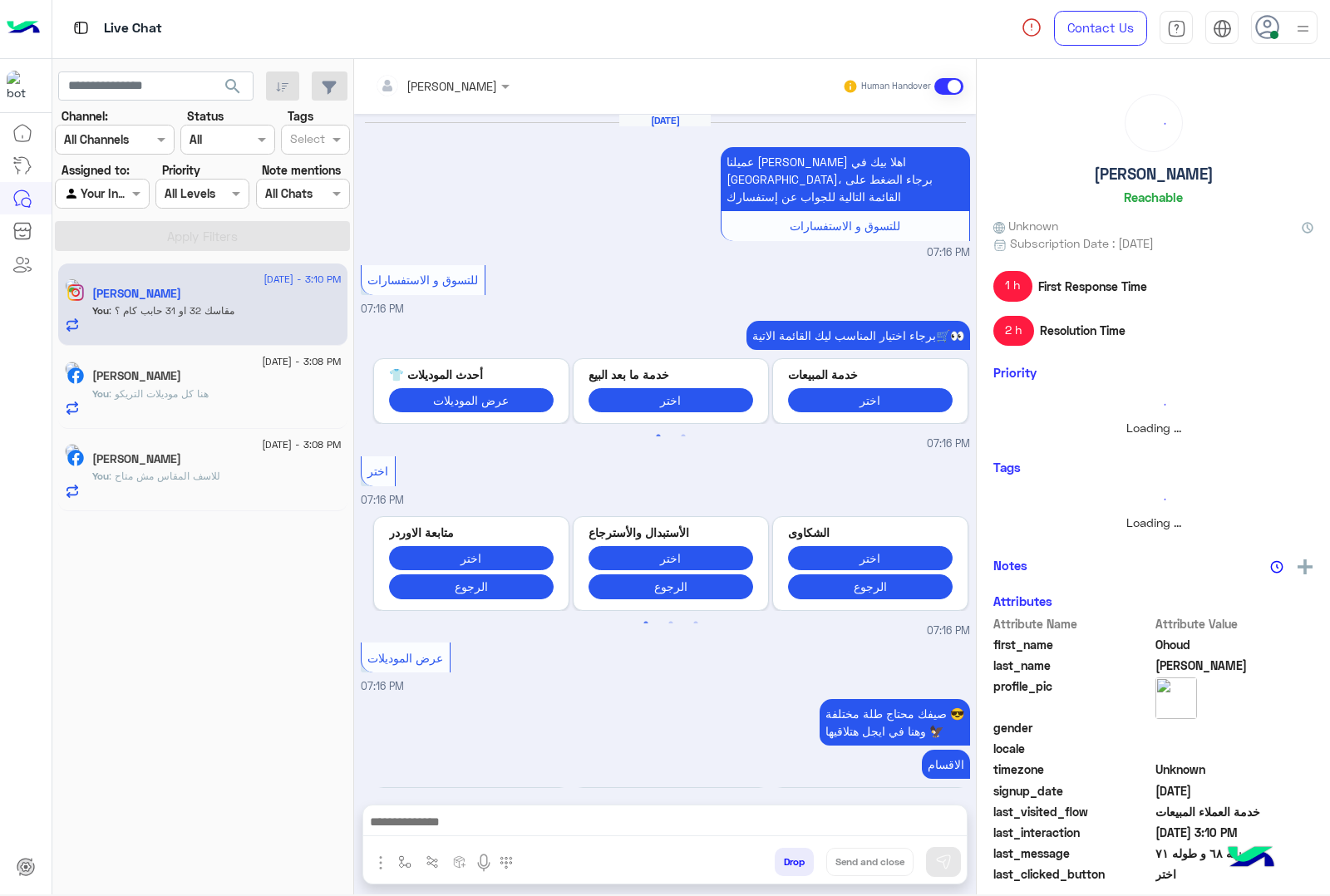
click at [784, 857] on button "Drop" at bounding box center [794, 861] width 39 height 28
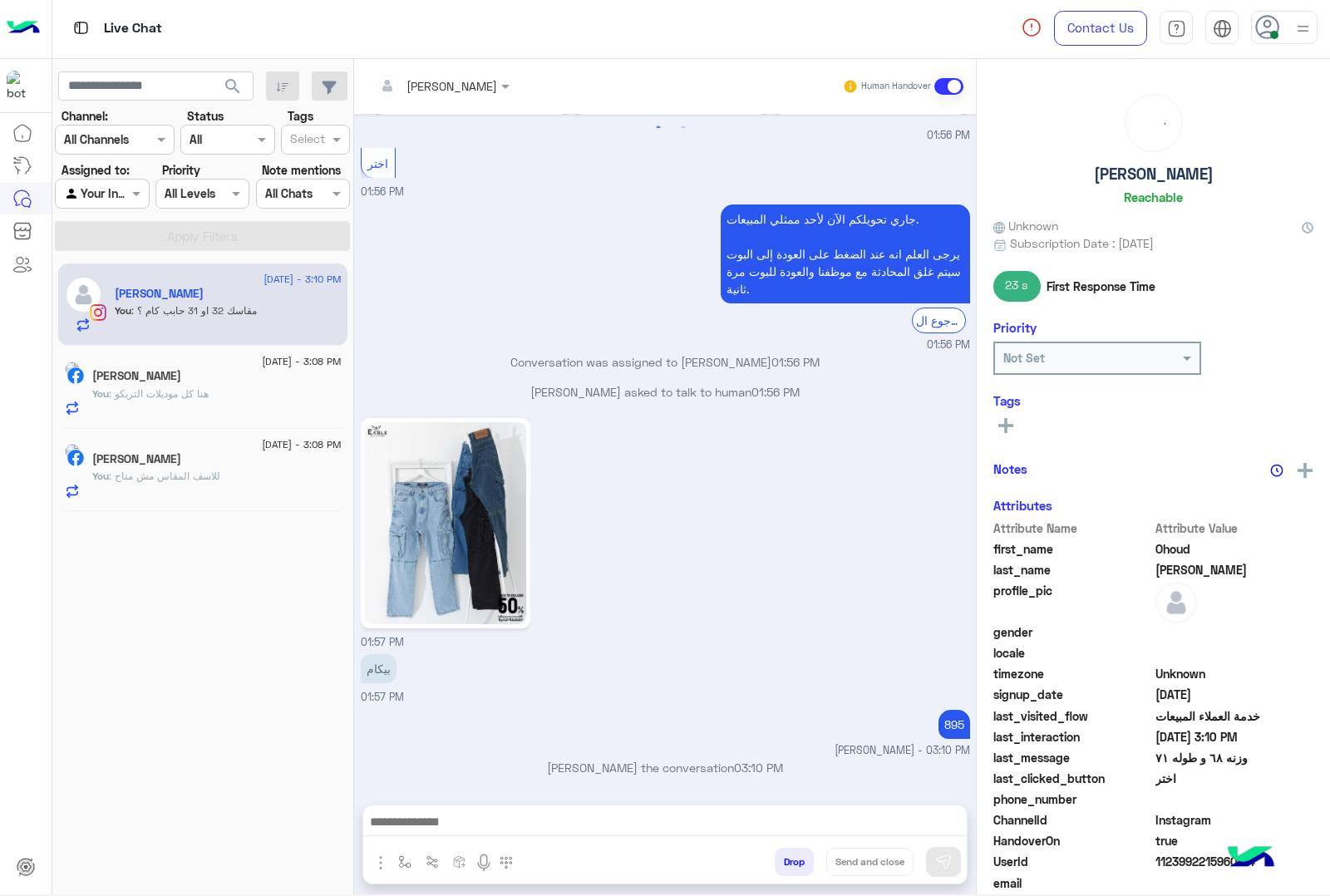
click at [784, 857] on button "Drop" at bounding box center [794, 861] width 39 height 28
click at [784, 857] on div "mohamed ahmed Human Handover Sep 3, 2025 عميلنا العزيز Osama اهلا بيك في إيجل، …" at bounding box center [664, 480] width 622 height 842
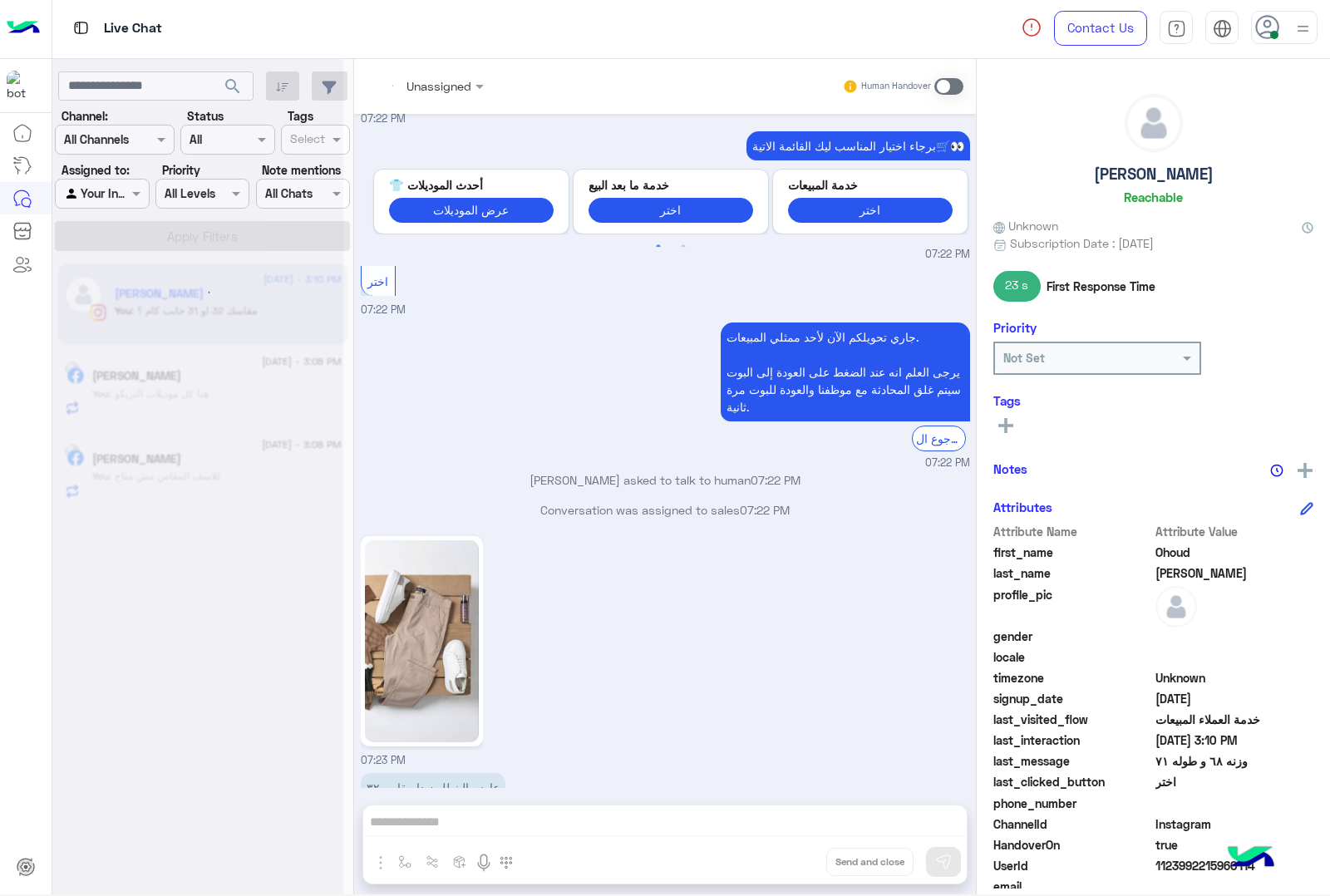
scroll to position [5008, 0]
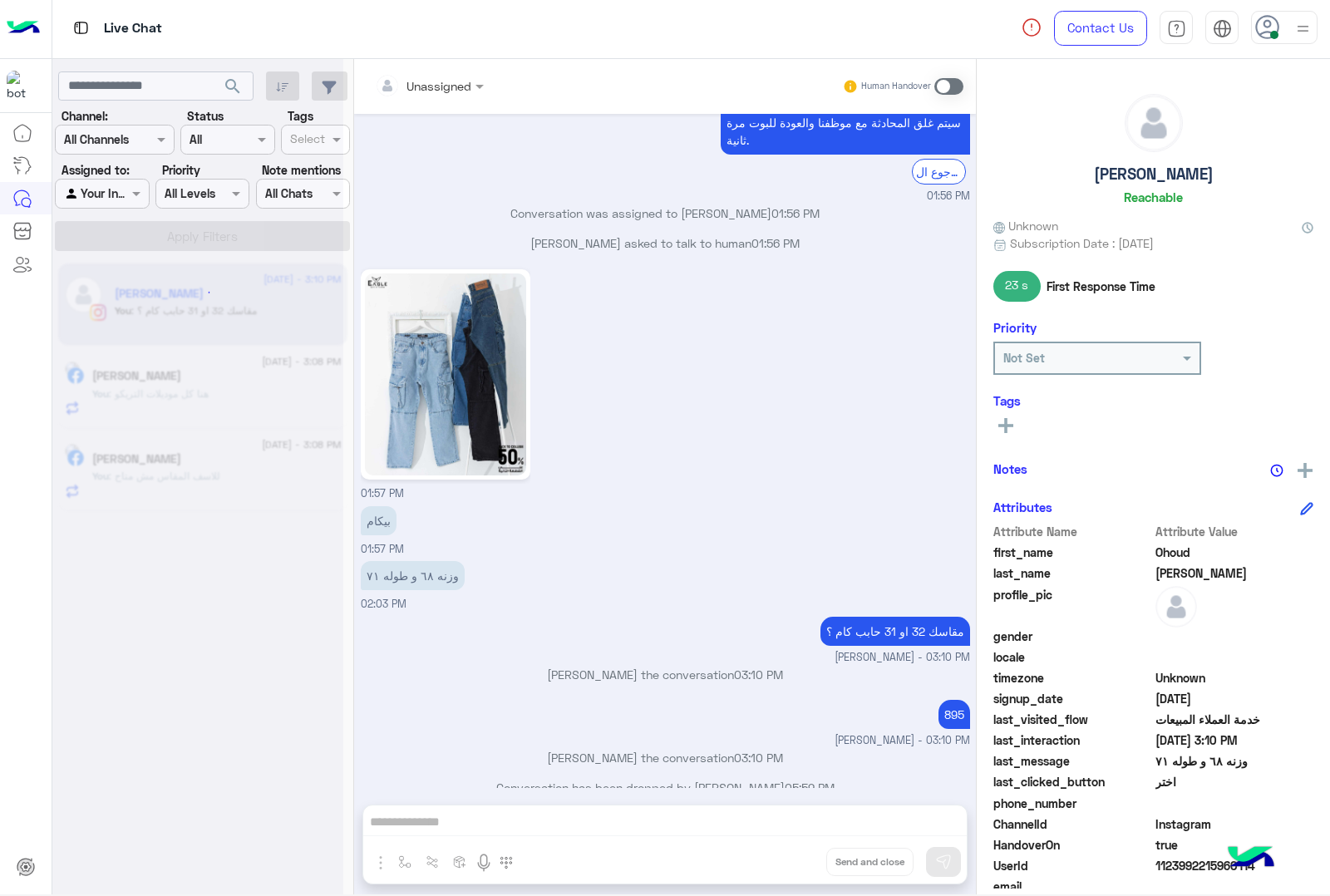
click at [784, 857] on div "Unassigned Human Handover Sep 3, 2025 عميلنا العزيز Osama اهلا بيك في إيجل، برج…" at bounding box center [664, 480] width 622 height 842
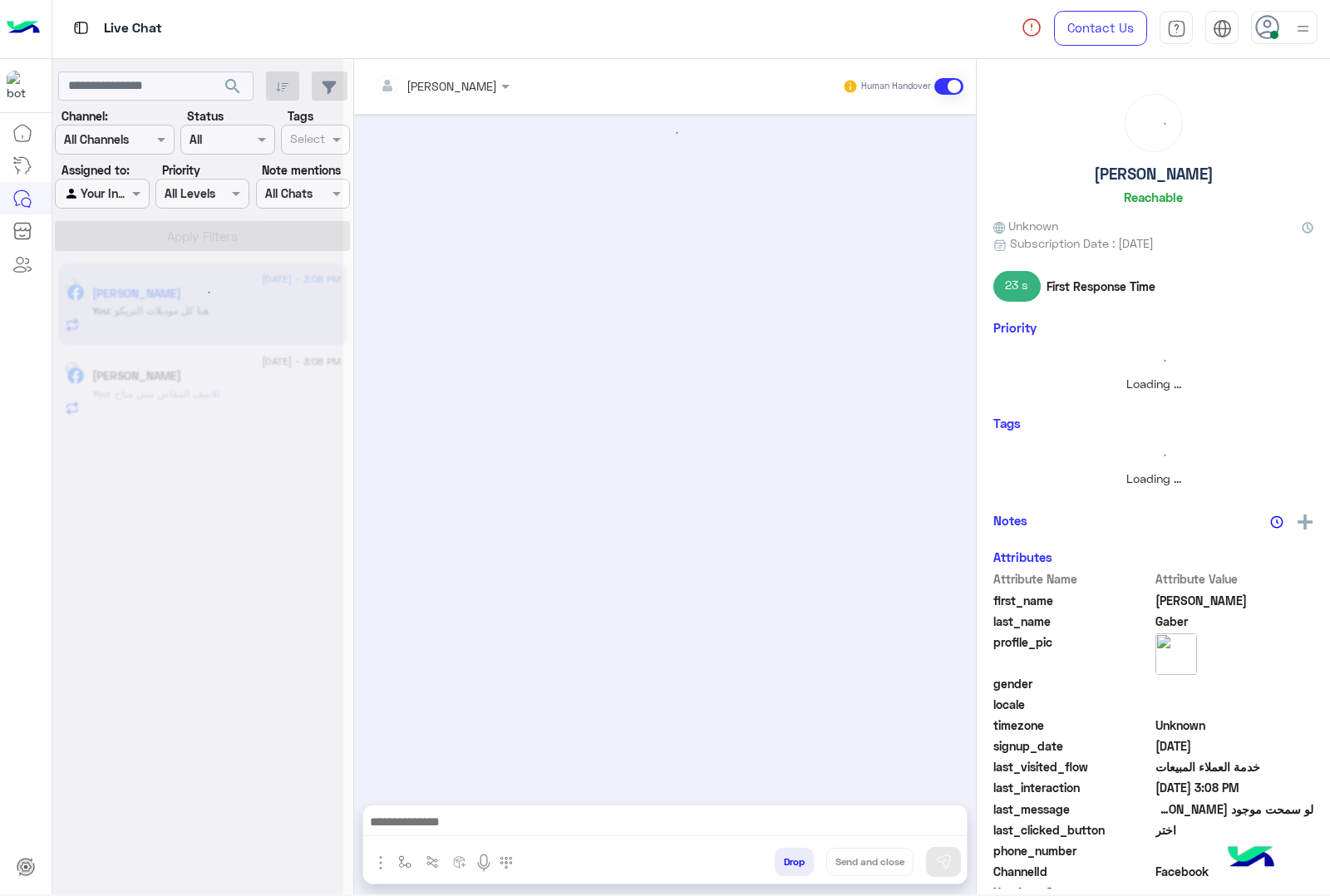
click at [784, 857] on button "Drop" at bounding box center [794, 861] width 39 height 28
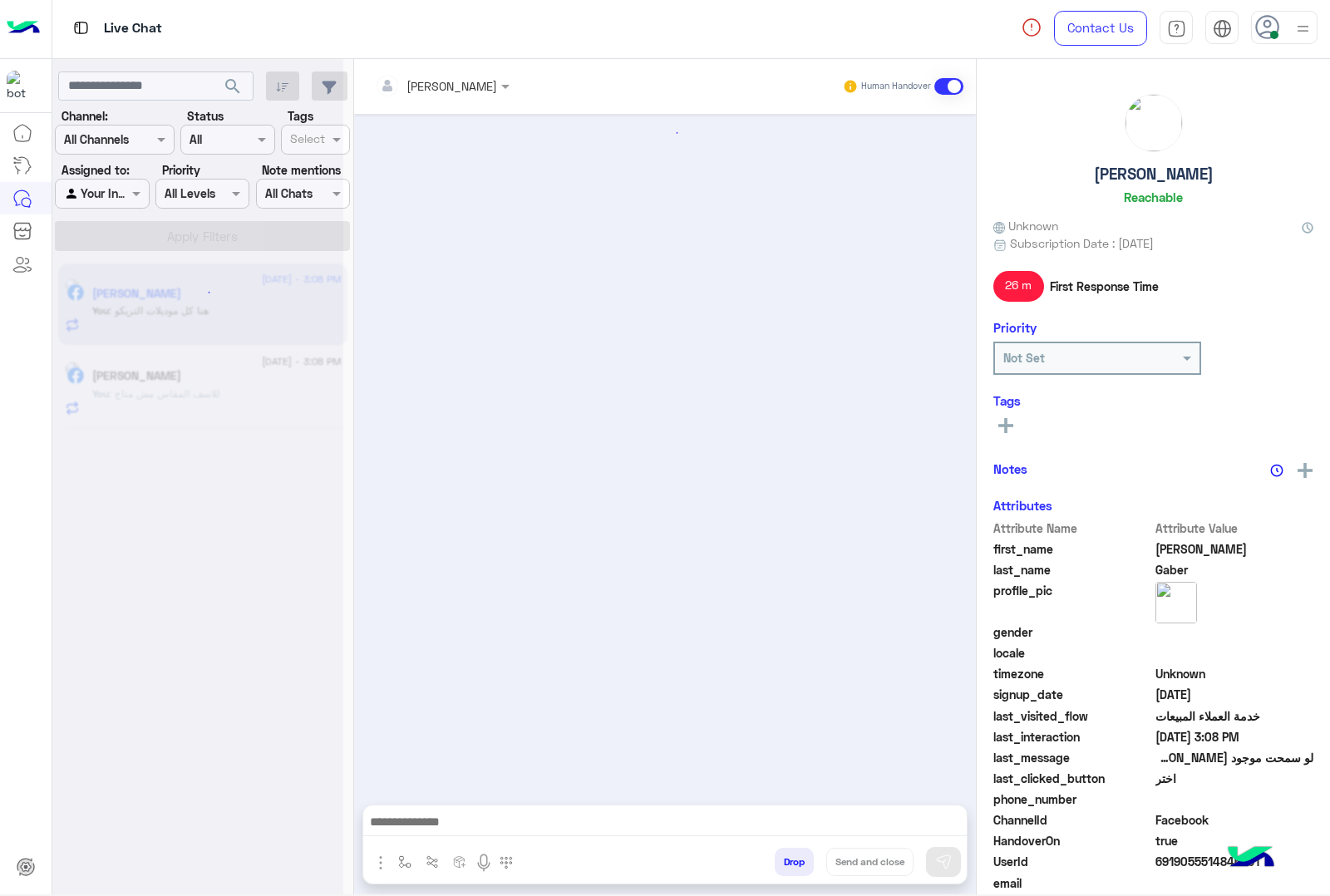
click at [784, 857] on button "Drop" at bounding box center [794, 861] width 39 height 28
click at [784, 857] on div "mohamed ahmed Human Handover Sep 11, 2025 Conversation has been dropped by moha…" at bounding box center [664, 480] width 622 height 842
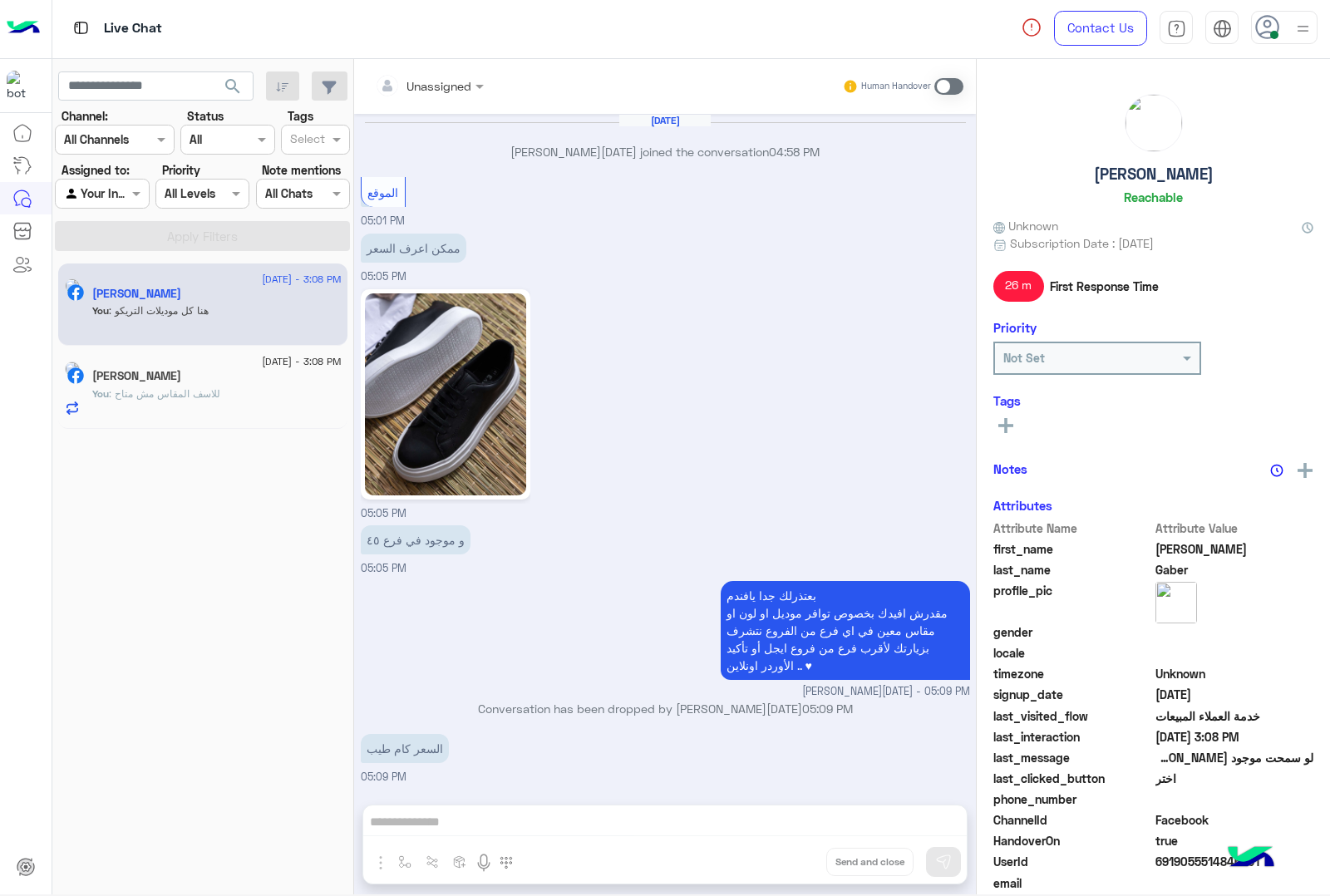
click at [784, 857] on div "Unassigned Human Handover Jul 21, 2025 Ahmed Ramadan joined the conversation 04…" at bounding box center [664, 480] width 622 height 842
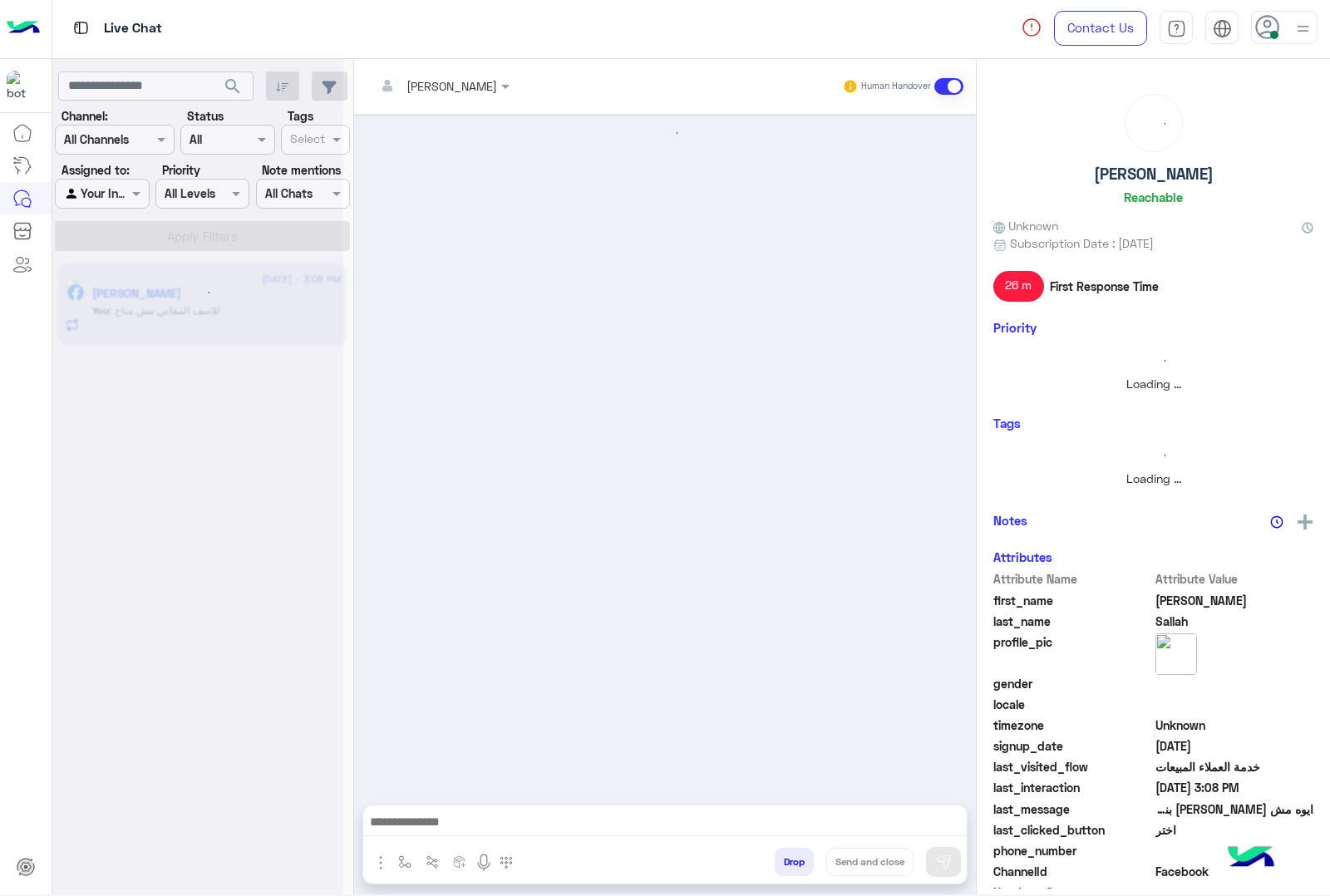
click at [784, 857] on button "Drop" at bounding box center [794, 861] width 39 height 28
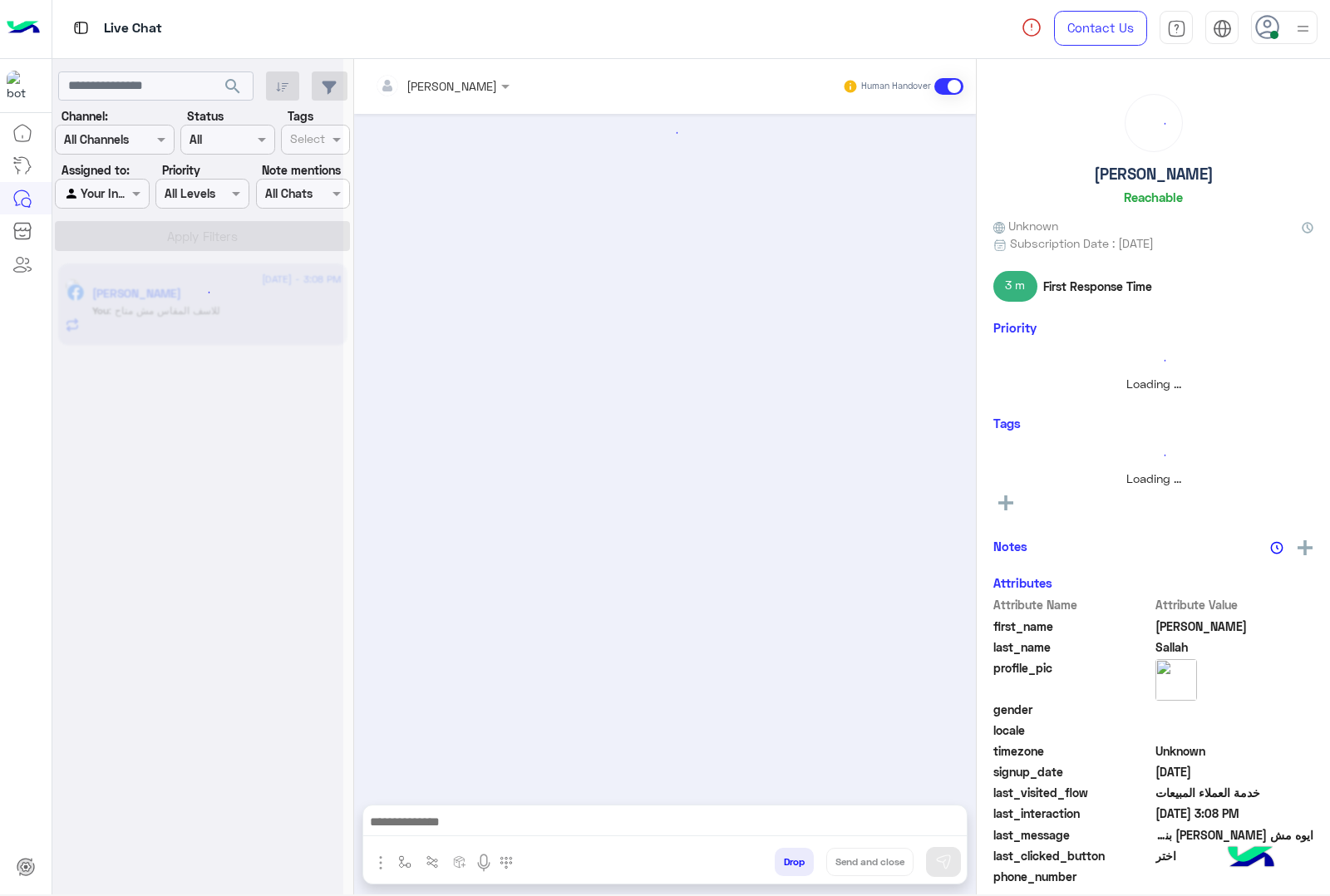
click at [784, 857] on button "Drop" at bounding box center [794, 861] width 39 height 28
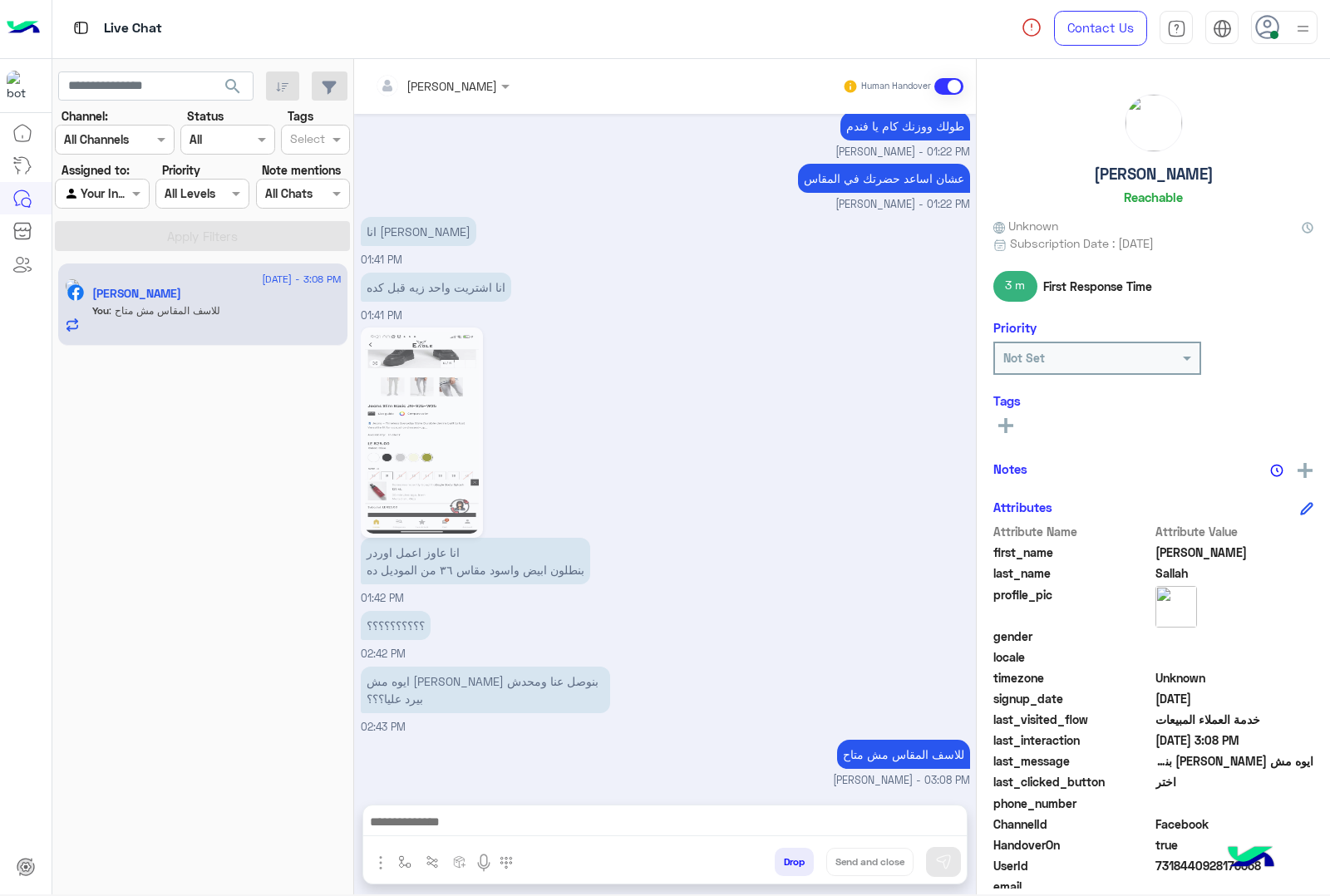
click at [784, 857] on div "mohamed ahmed Human Handover Sep 10, 2025 برجاء اختيار المناسب ليك القائمة الات…" at bounding box center [664, 480] width 622 height 842
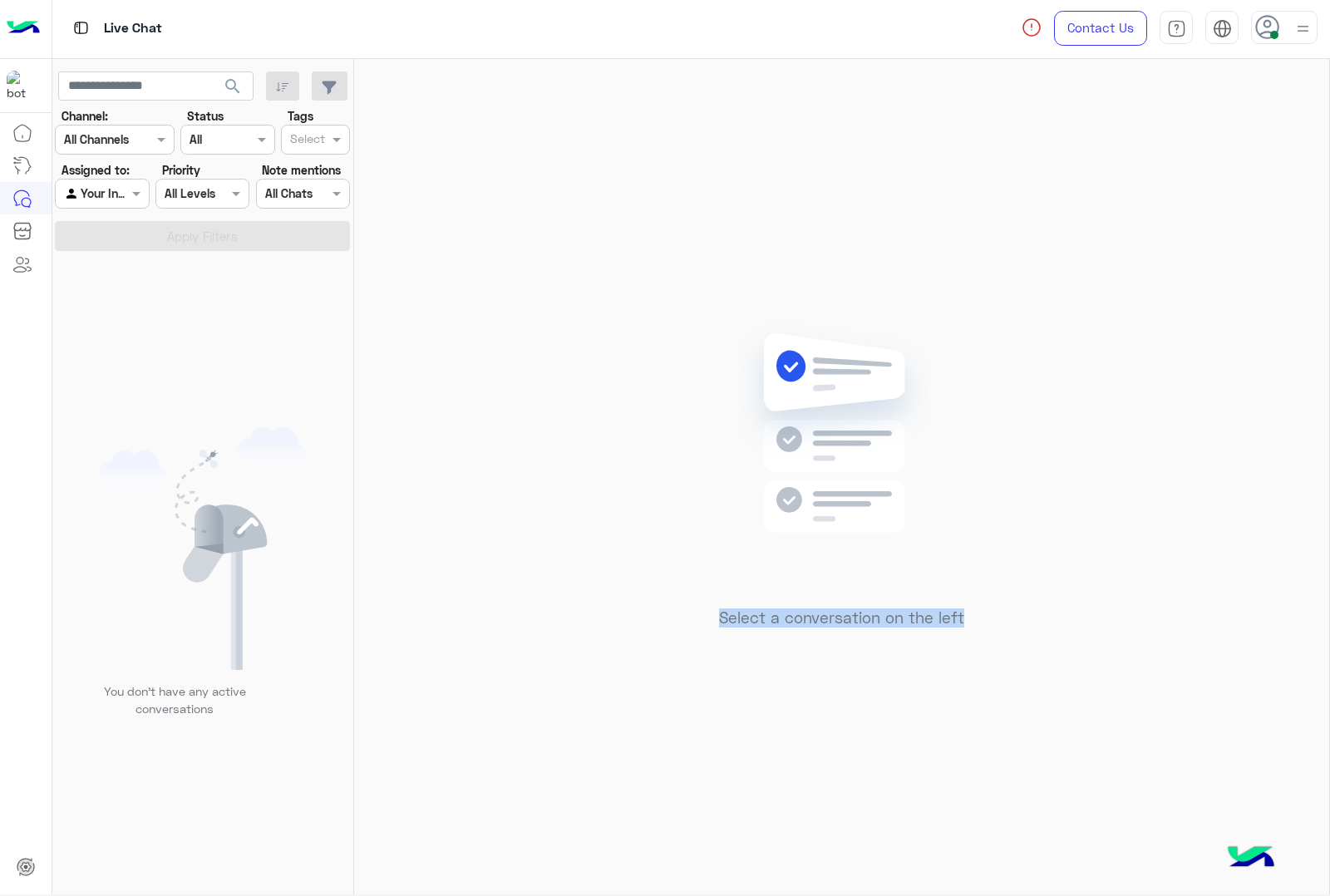
click at [784, 857] on div "Select a conversation on the left" at bounding box center [841, 480] width 975 height 842
click at [1277, 34] on span at bounding box center [1274, 35] width 8 height 8
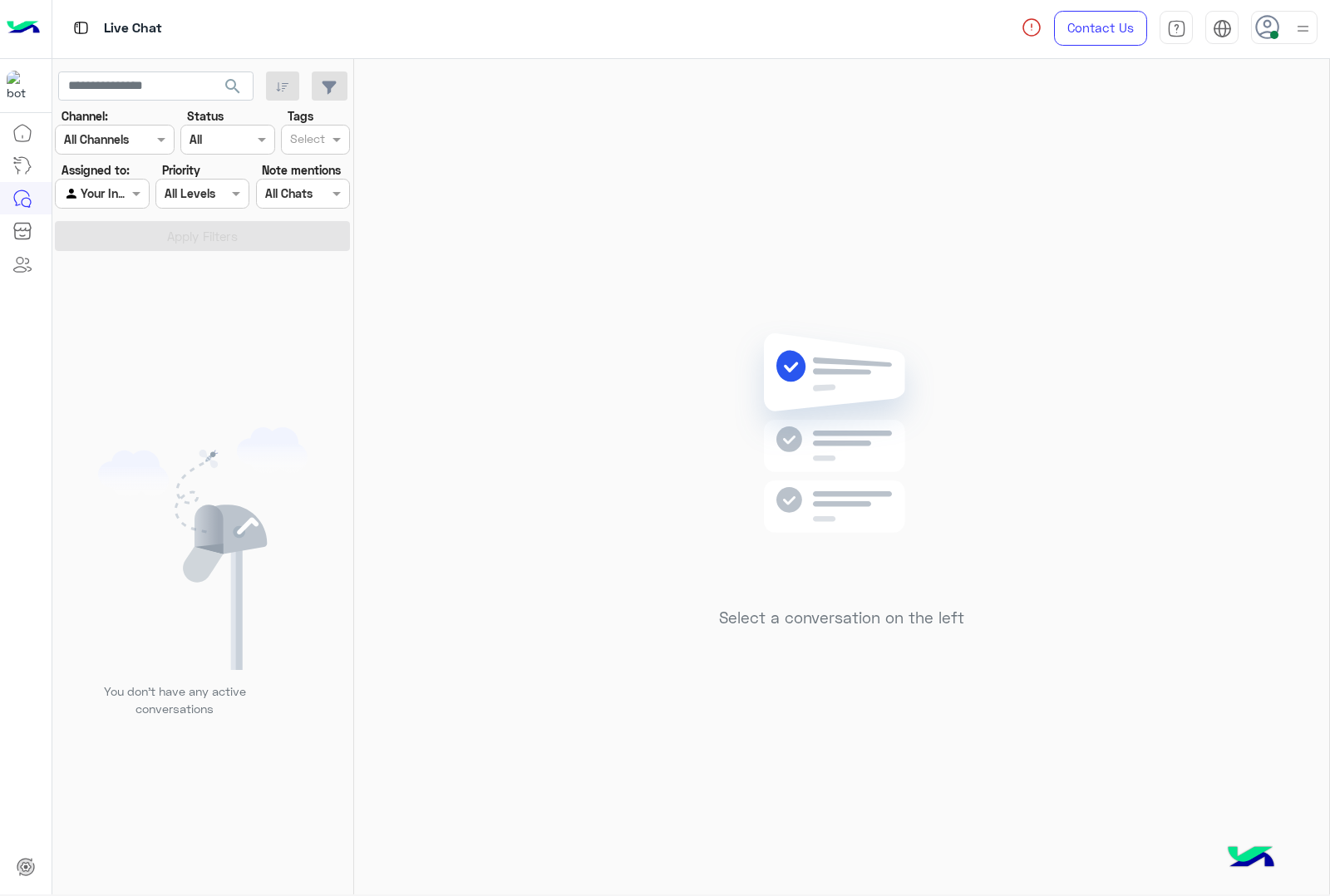
click at [1259, 26] on icon at bounding box center [1268, 27] width 25 height 25
click at [1016, 351] on div "Select a conversation on the left" at bounding box center [841, 480] width 975 height 842
